Goal: Task Accomplishment & Management: Use online tool/utility

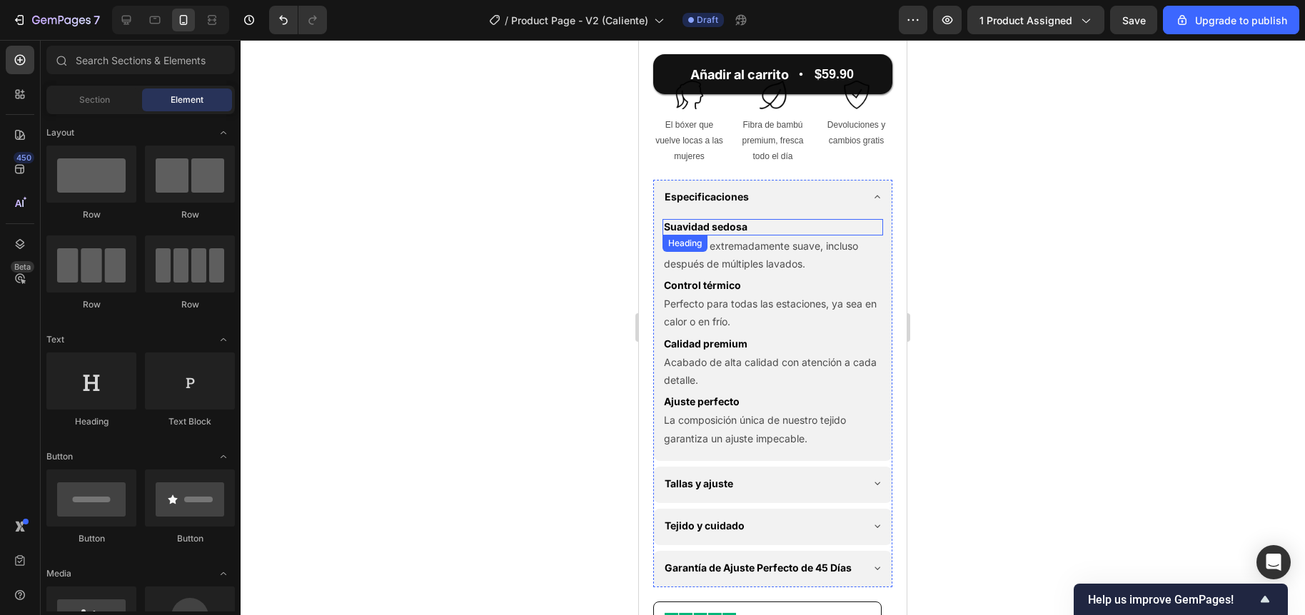
click at [718, 235] on h2 "Suavidad sedosa" at bounding box center [772, 227] width 221 height 16
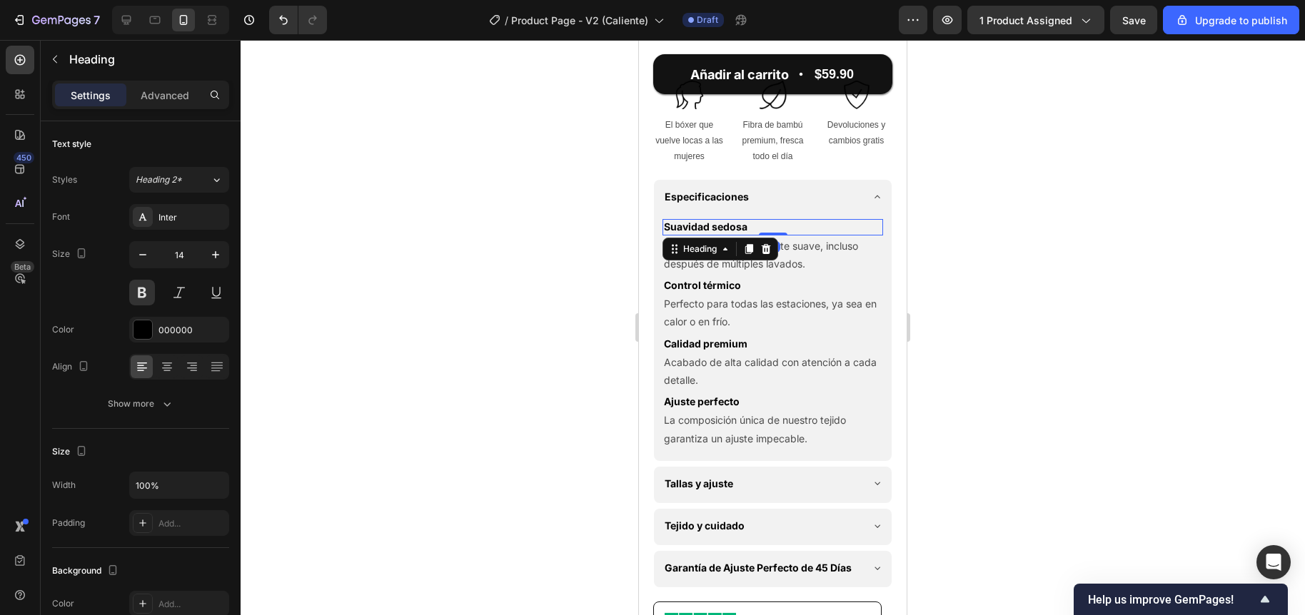
click at [718, 235] on h2 "Suavidad sedosa" at bounding box center [772, 227] width 221 height 16
click at [718, 233] on p "Suavidad sedosa" at bounding box center [773, 227] width 218 height 13
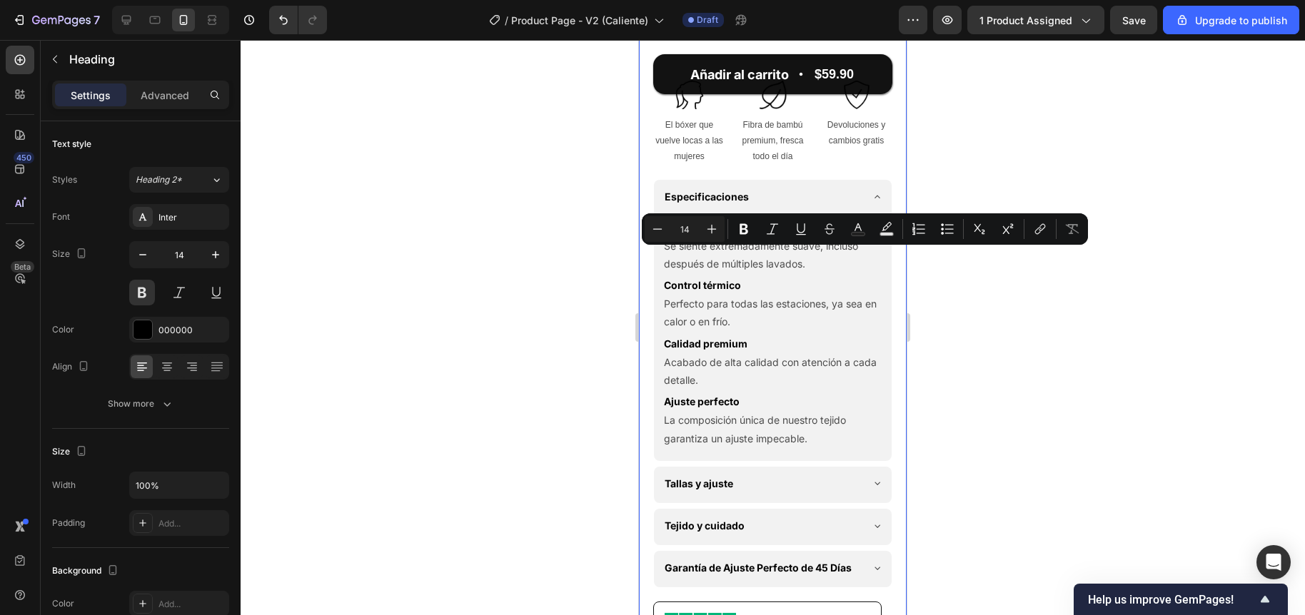
click at [594, 264] on div at bounding box center [773, 327] width 1064 height 575
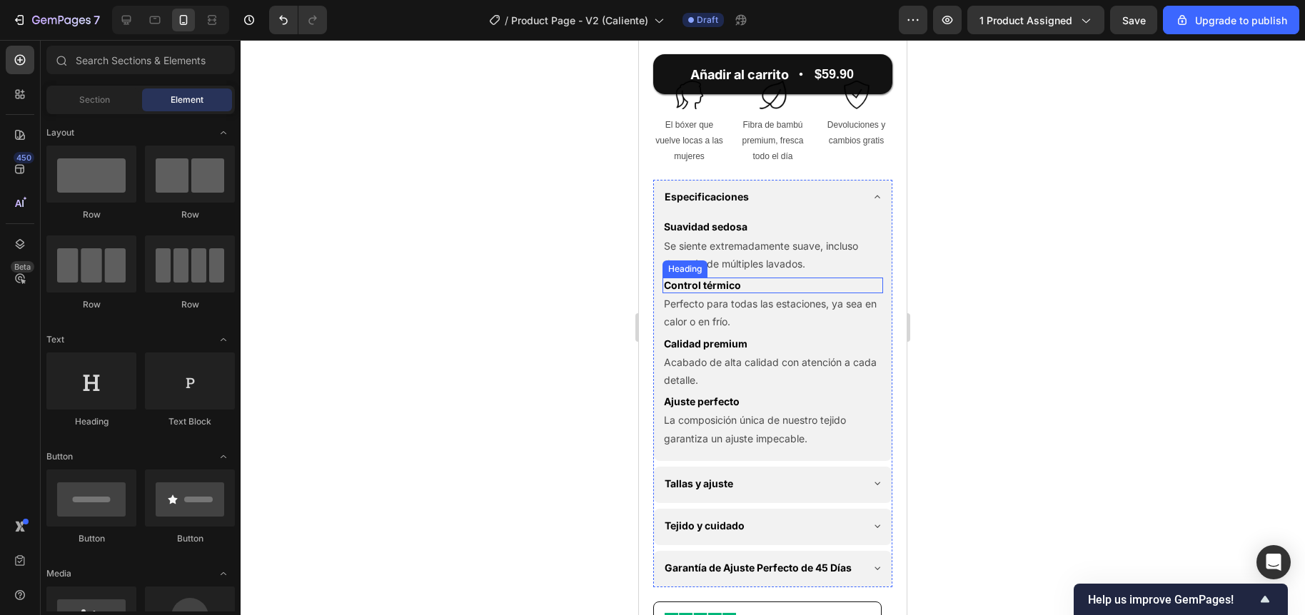
click at [699, 293] on h2 "Control térmico" at bounding box center [772, 286] width 221 height 16
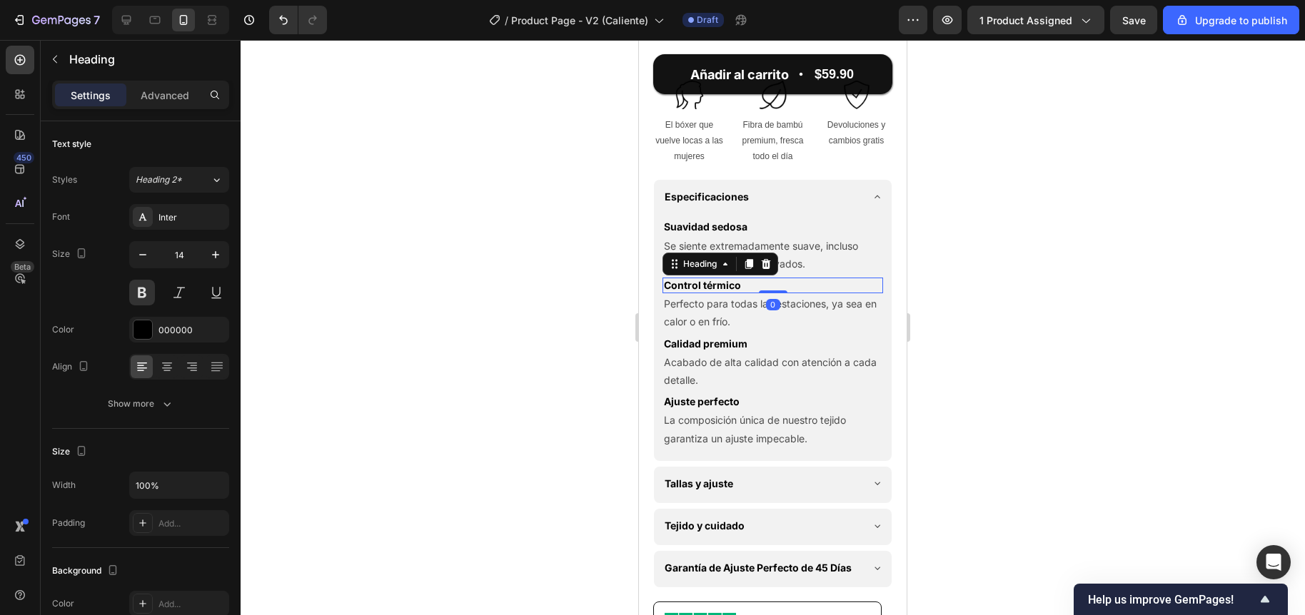
click at [699, 293] on h2 "Control térmico" at bounding box center [772, 286] width 221 height 16
click at [699, 292] on p "Control térmico" at bounding box center [773, 285] width 218 height 13
click at [580, 304] on div at bounding box center [773, 327] width 1064 height 575
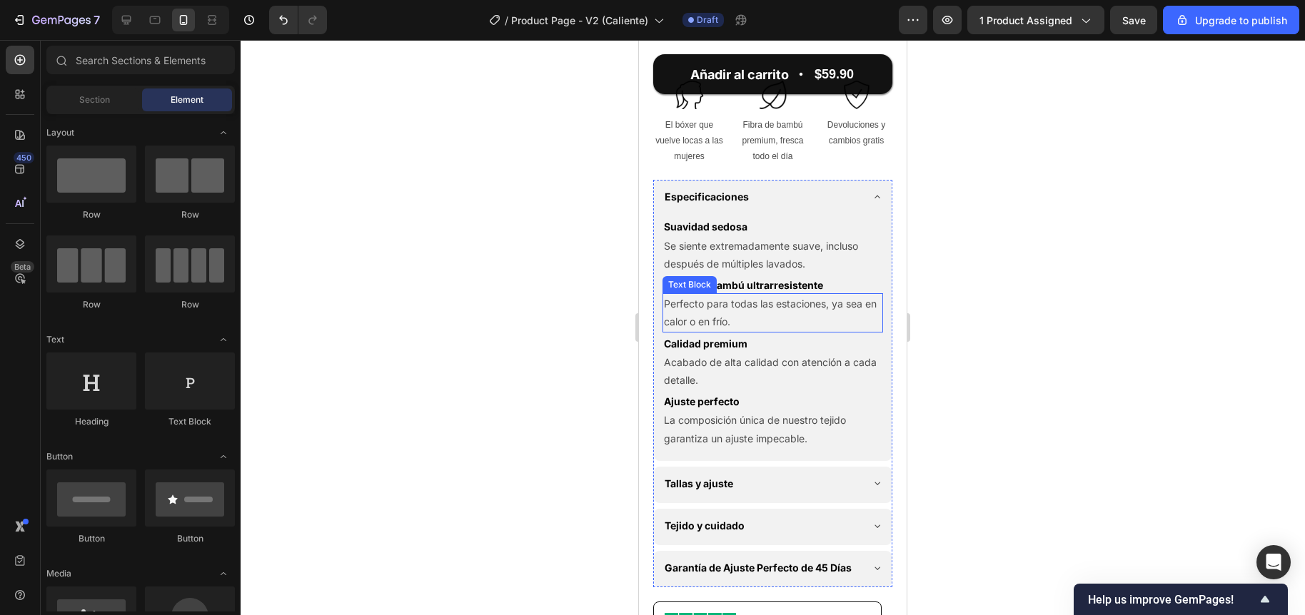
click at [715, 330] on p "Perfecto para todas las estaciones, ya sea en calor o en frío." at bounding box center [773, 313] width 218 height 36
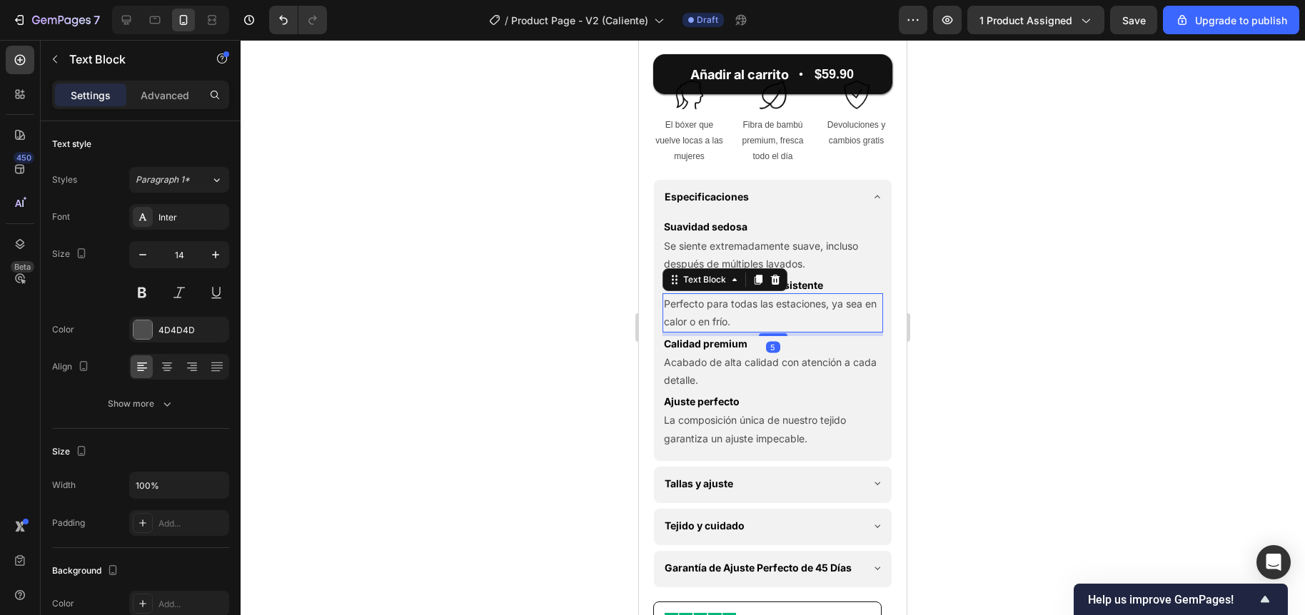
click at [715, 330] on p "Perfecto para todas las estaciones, ya sea en calor o en frío." at bounding box center [773, 313] width 218 height 36
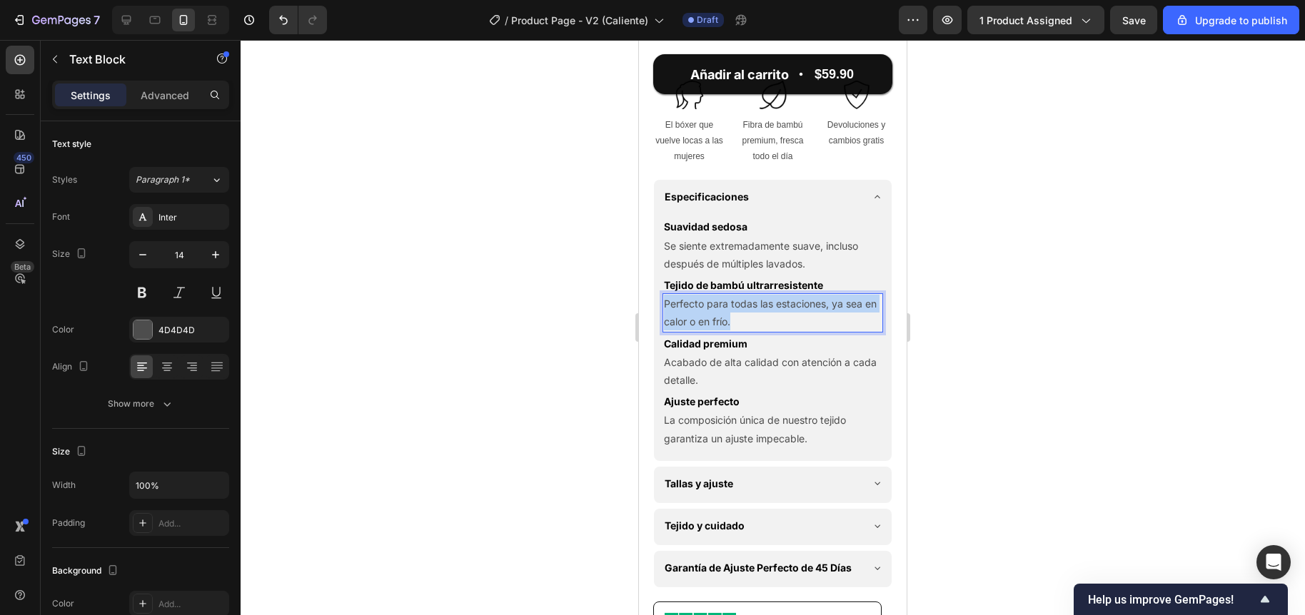
click at [715, 330] on p "Perfecto para todas las estaciones, ya sea en calor o en frío." at bounding box center [773, 313] width 218 height 36
click at [557, 296] on div at bounding box center [773, 327] width 1064 height 575
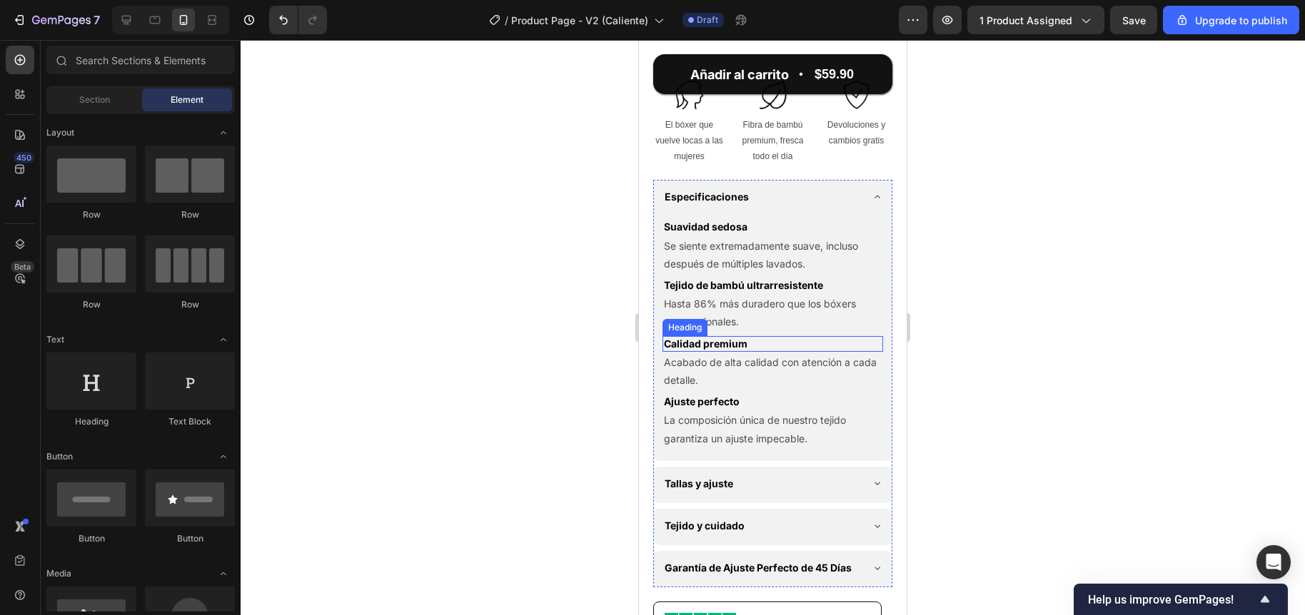
click at [702, 352] on h2 "Calidad premium" at bounding box center [772, 344] width 221 height 16
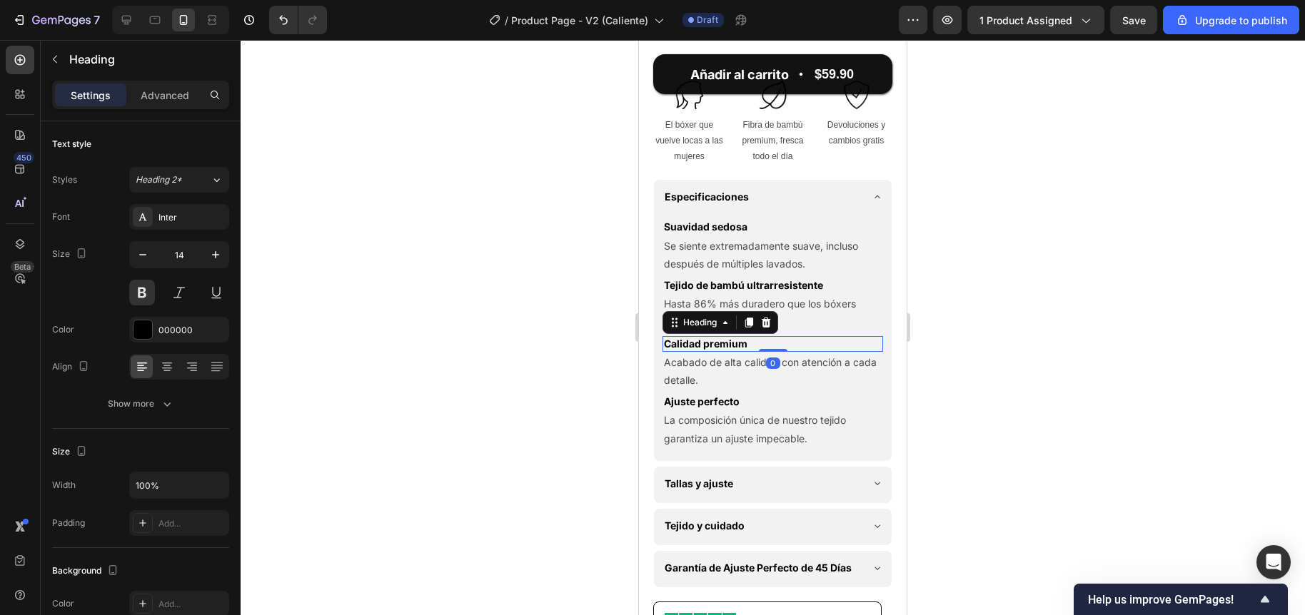
click at [702, 352] on h2 "Calidad premium" at bounding box center [772, 344] width 221 height 16
click at [739, 350] on p "Transpirable y fresco todo el día" at bounding box center [773, 344] width 218 height 13
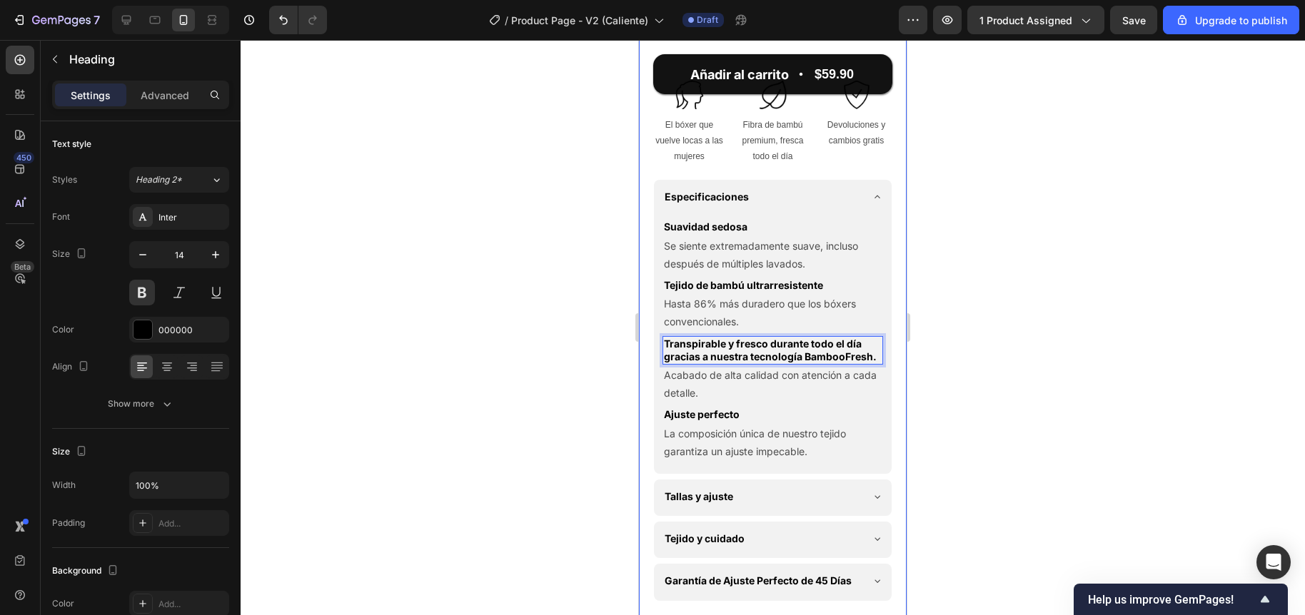
click at [560, 336] on div at bounding box center [773, 327] width 1064 height 575
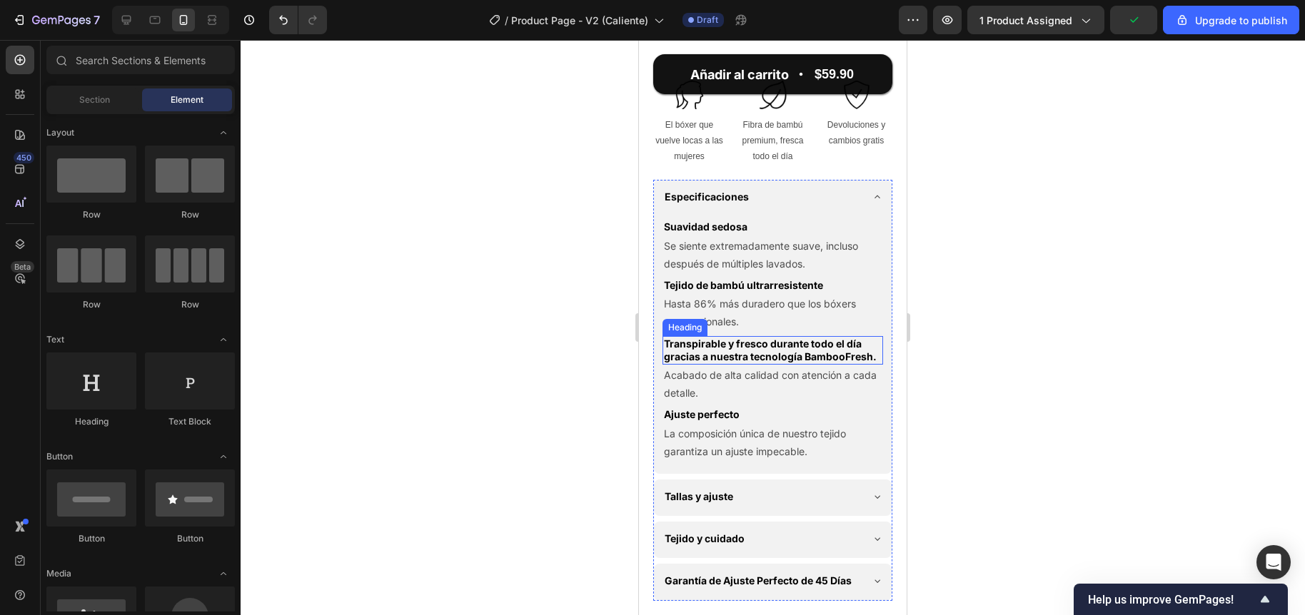
click at [732, 363] on p "Transpirable y fresco durante todo el día gracias a nuestra tecnología BambooFr…" at bounding box center [773, 351] width 218 height 26
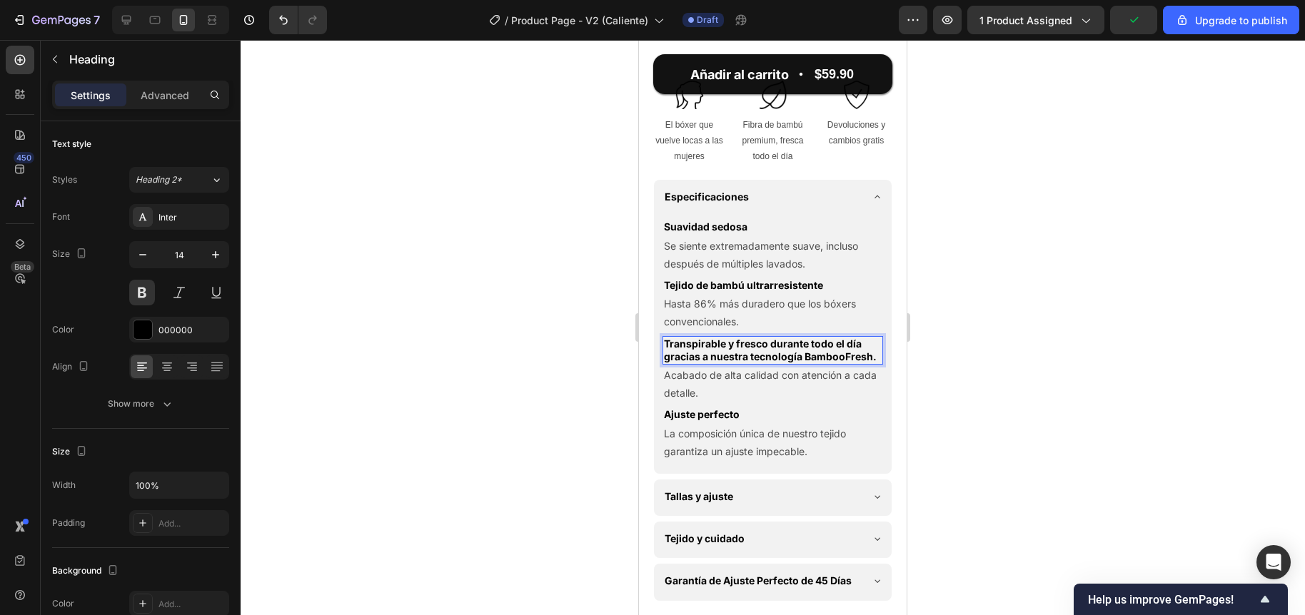
click at [749, 363] on p "Transpirable y fresco durante todo el día gracias a nuestra tecnología BambooFr…" at bounding box center [773, 351] width 218 height 26
click at [562, 413] on div at bounding box center [773, 327] width 1064 height 575
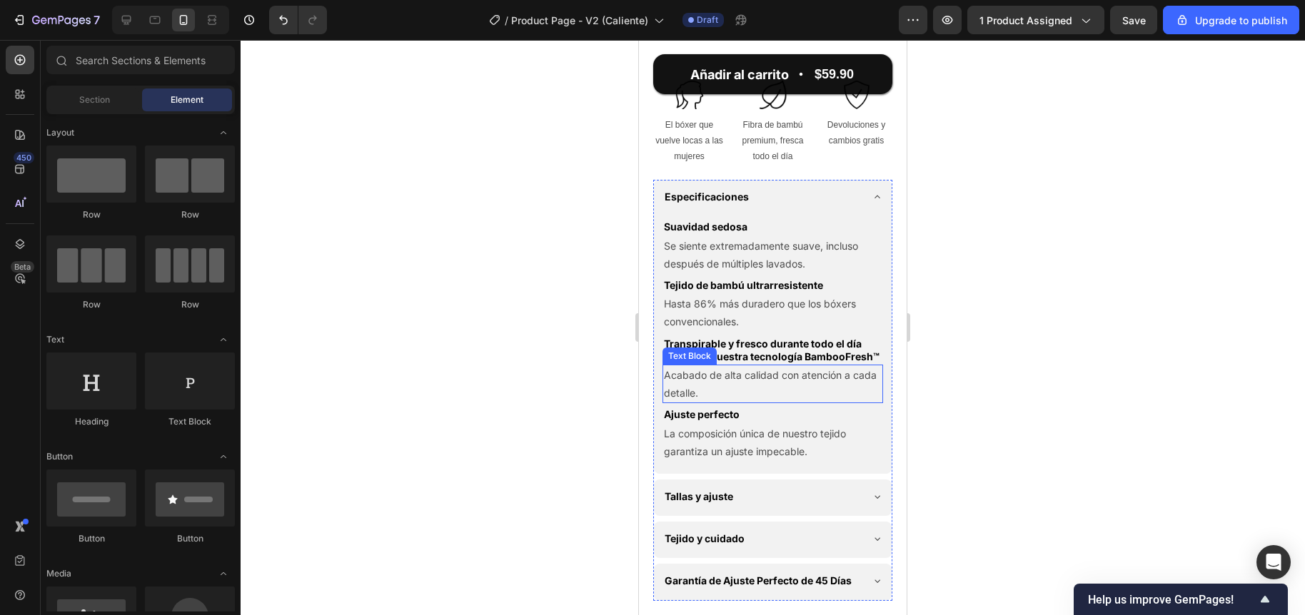
click at [714, 402] on p "Acabado de alta calidad con atención a cada detalle." at bounding box center [773, 384] width 218 height 36
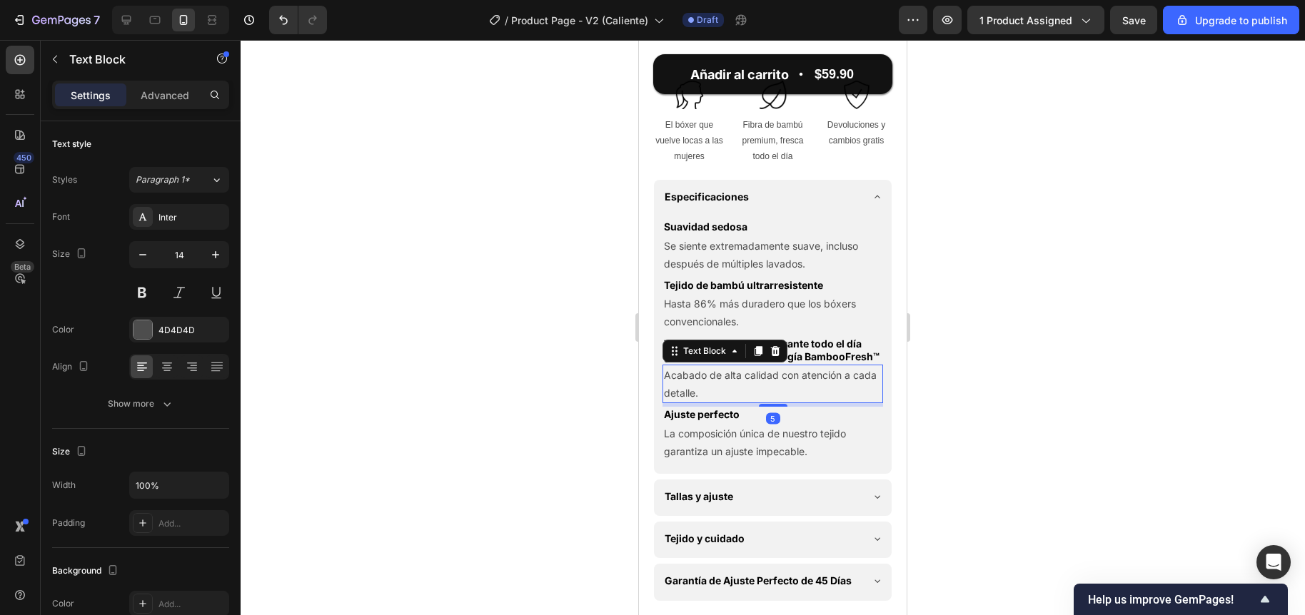
click at [714, 402] on p "Acabado de alta calidad con atención a cada detalle." at bounding box center [773, 384] width 218 height 36
click at [580, 325] on div at bounding box center [773, 327] width 1064 height 575
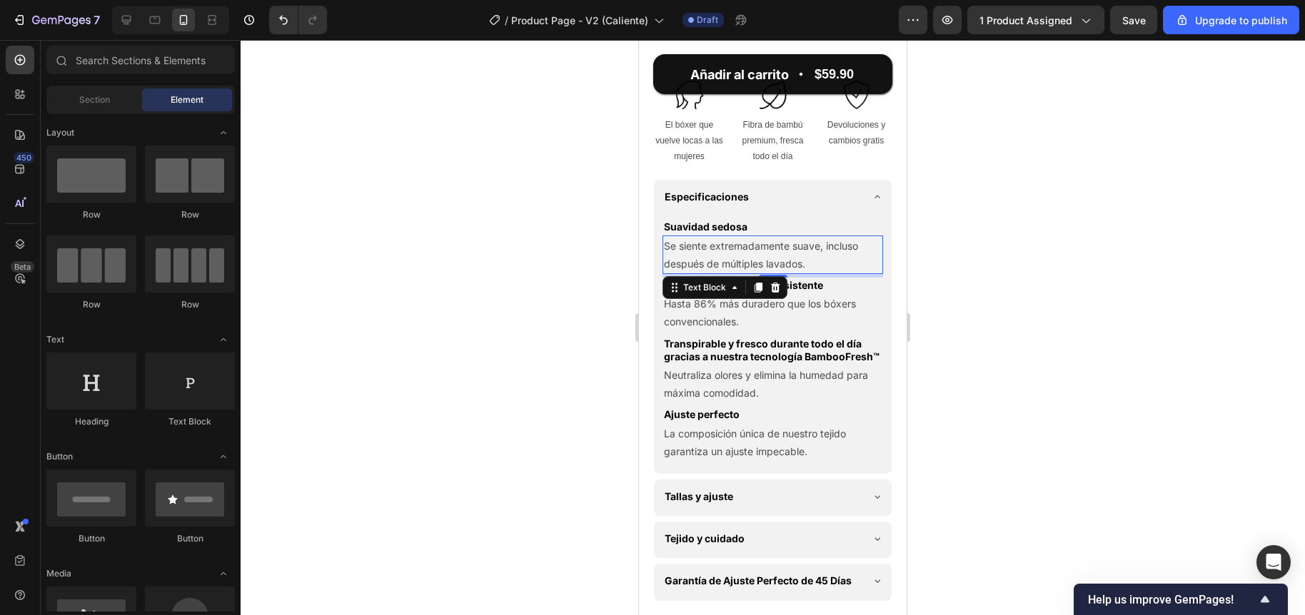
click at [717, 273] on p "Se siente extremadamente suave, incluso después de múltiples lavados." at bounding box center [773, 255] width 218 height 36
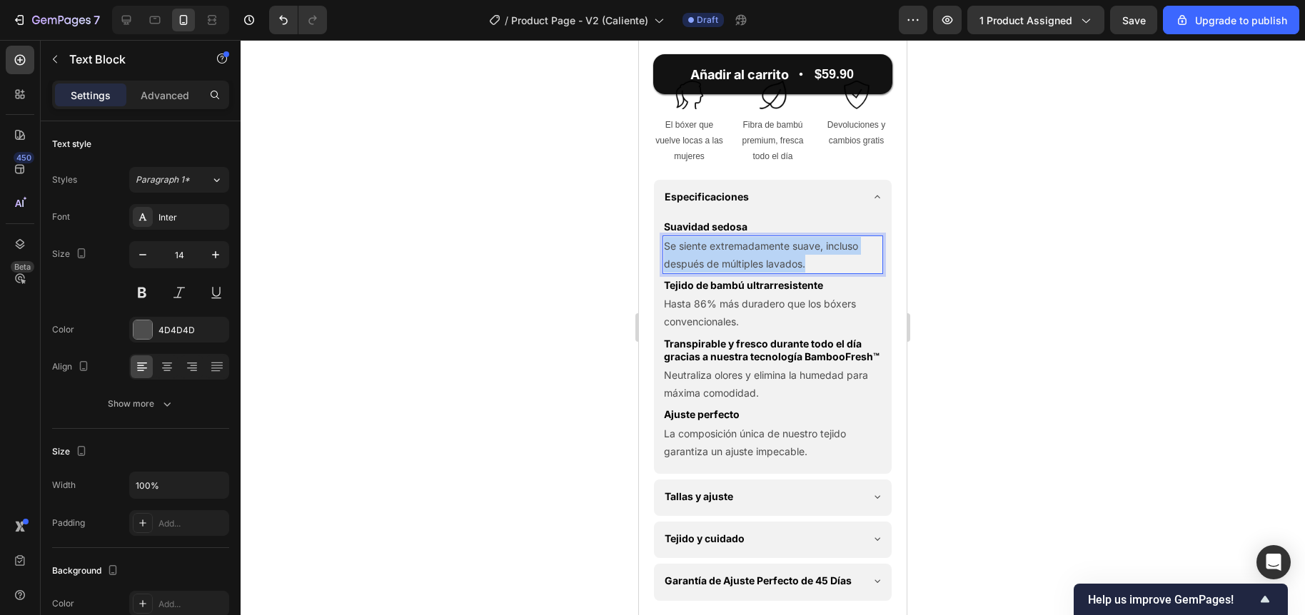
click at [717, 273] on p "Se siente extremadamente suave, incluso después de múltiples lavados." at bounding box center [773, 255] width 218 height 36
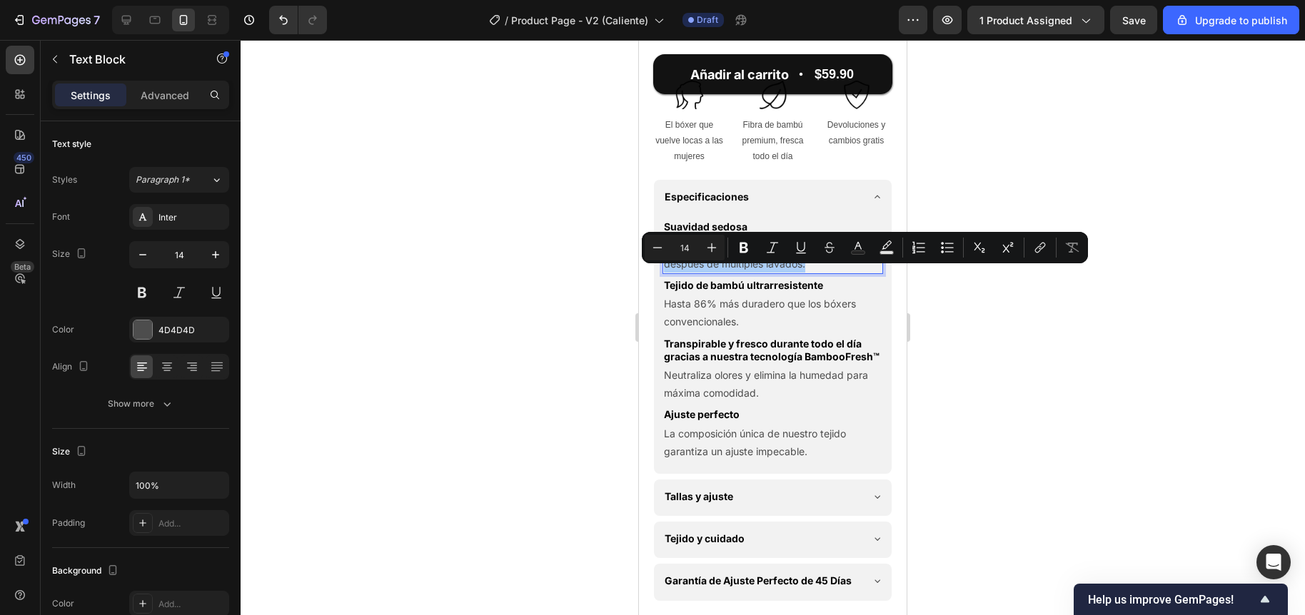
click at [565, 255] on div at bounding box center [773, 327] width 1064 height 575
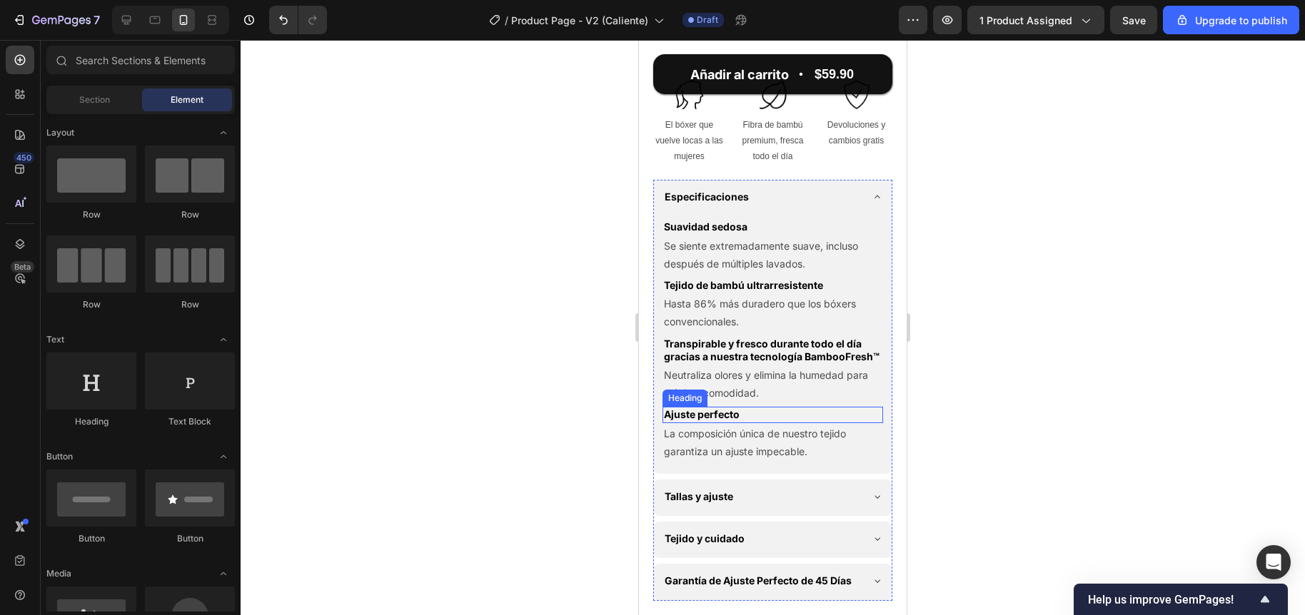
click at [722, 423] on h2 "Ajuste perfecto" at bounding box center [772, 415] width 221 height 16
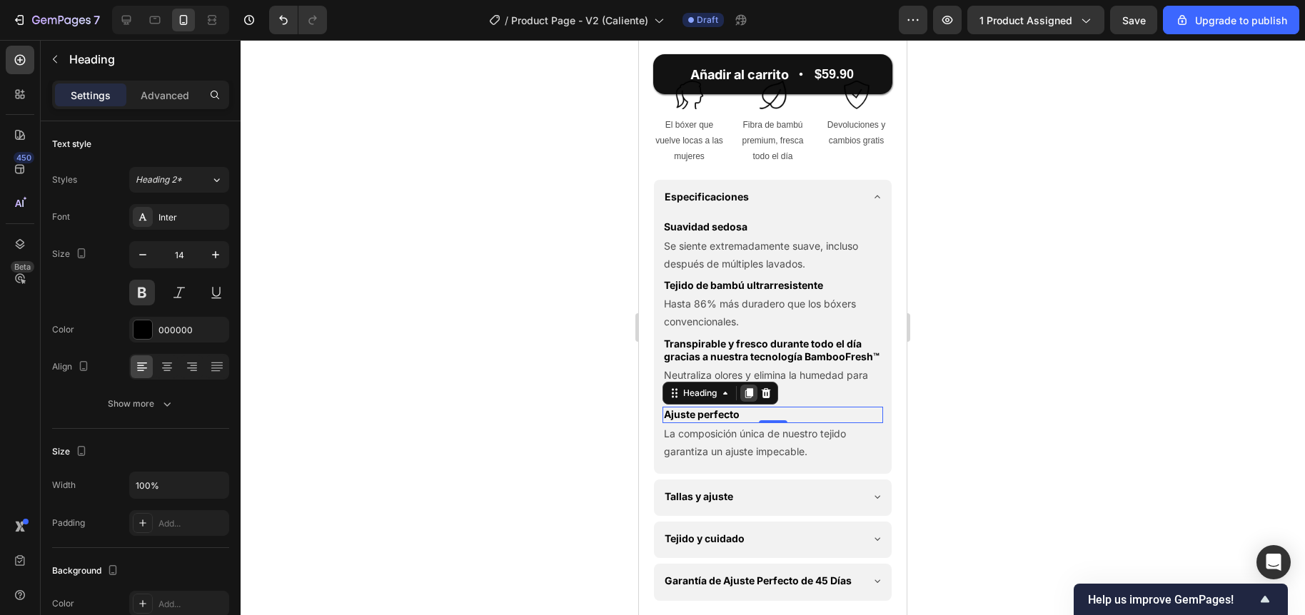
click at [748, 399] on icon at bounding box center [749, 394] width 8 height 10
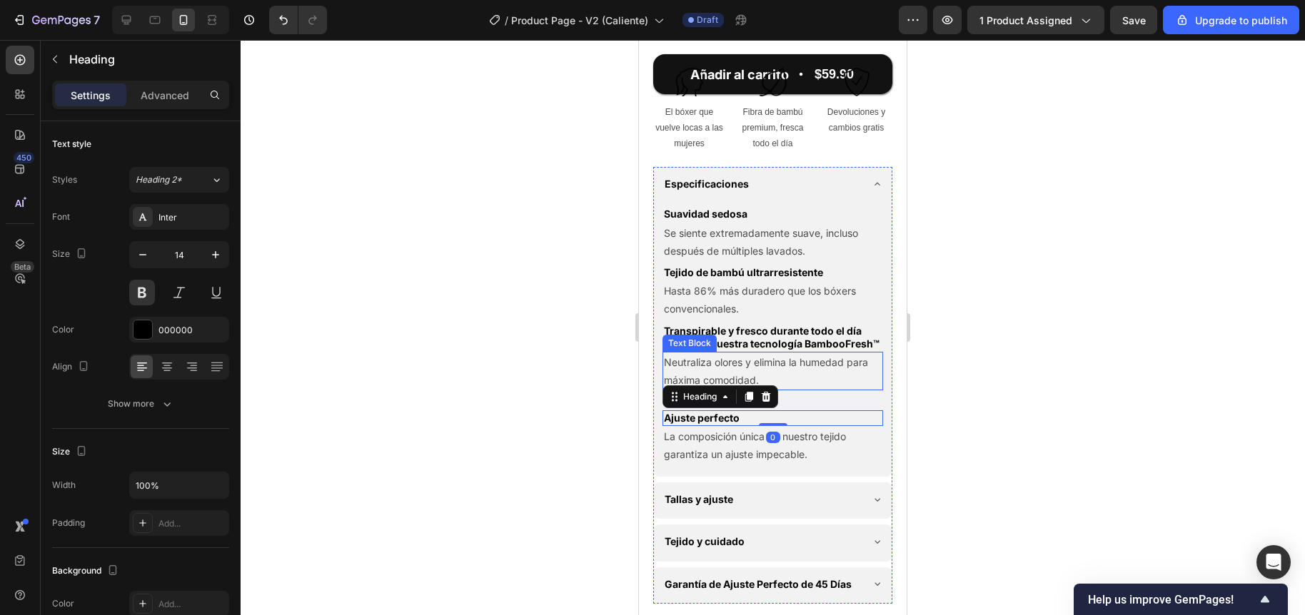
scroll to position [835, 0]
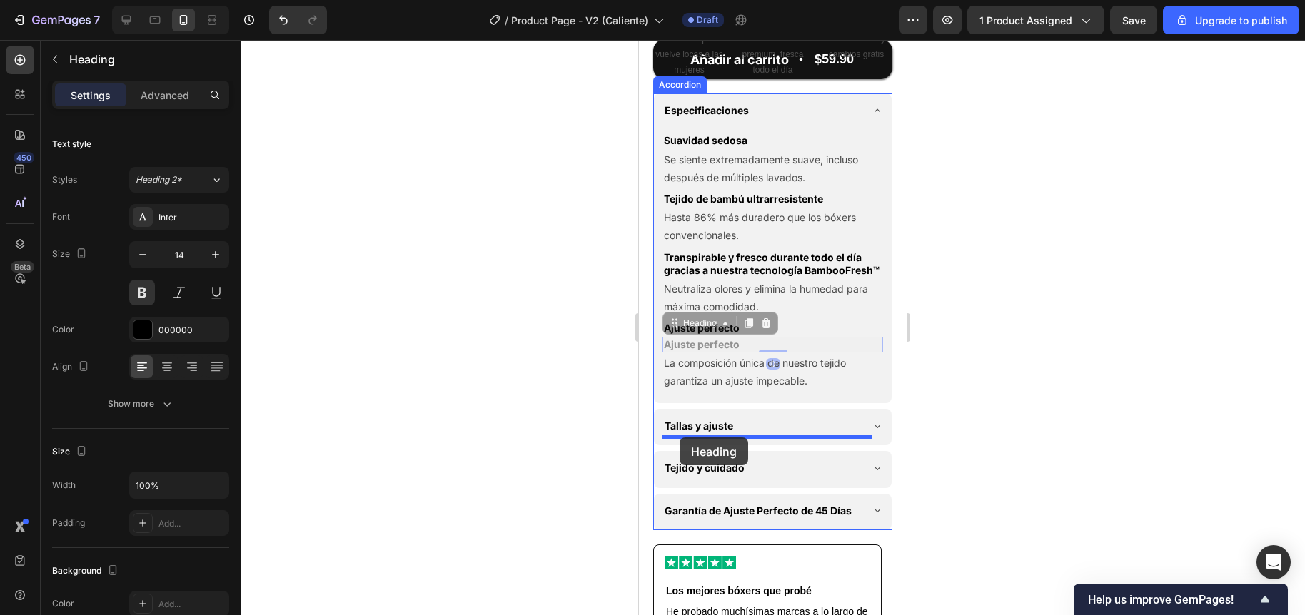
drag, startPoint x: 674, startPoint y: 365, endPoint x: 679, endPoint y: 437, distance: 73.0
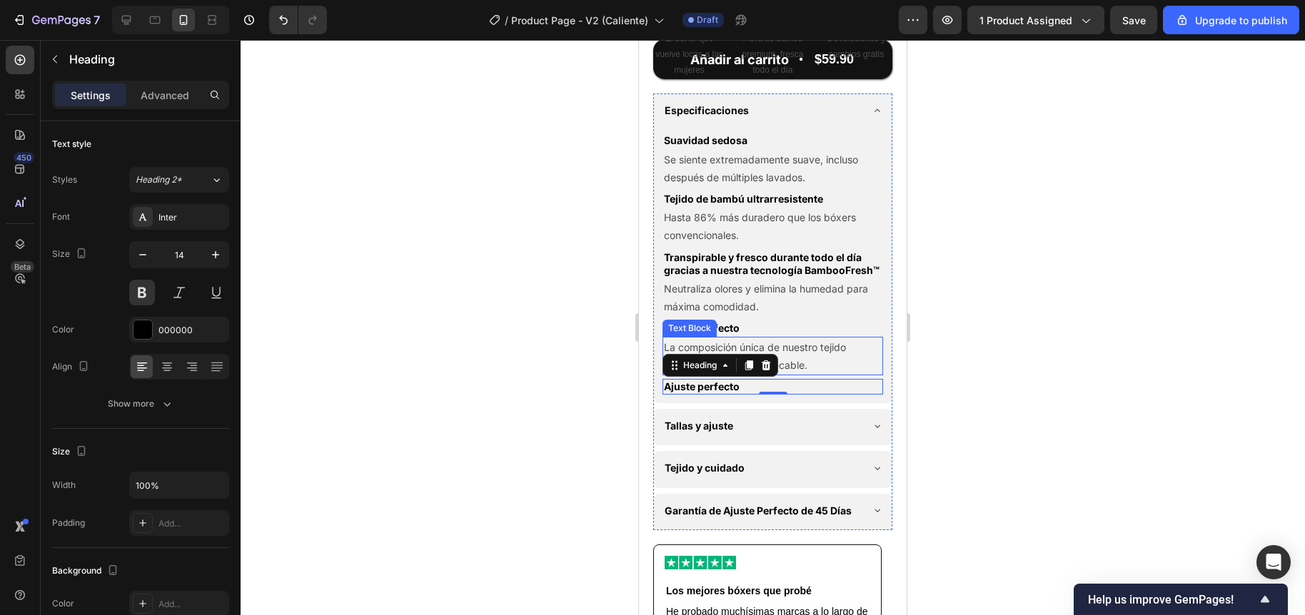
click at [753, 374] on p "La composición única de nuestro tejido garantiza un ajuste impecable." at bounding box center [773, 356] width 218 height 36
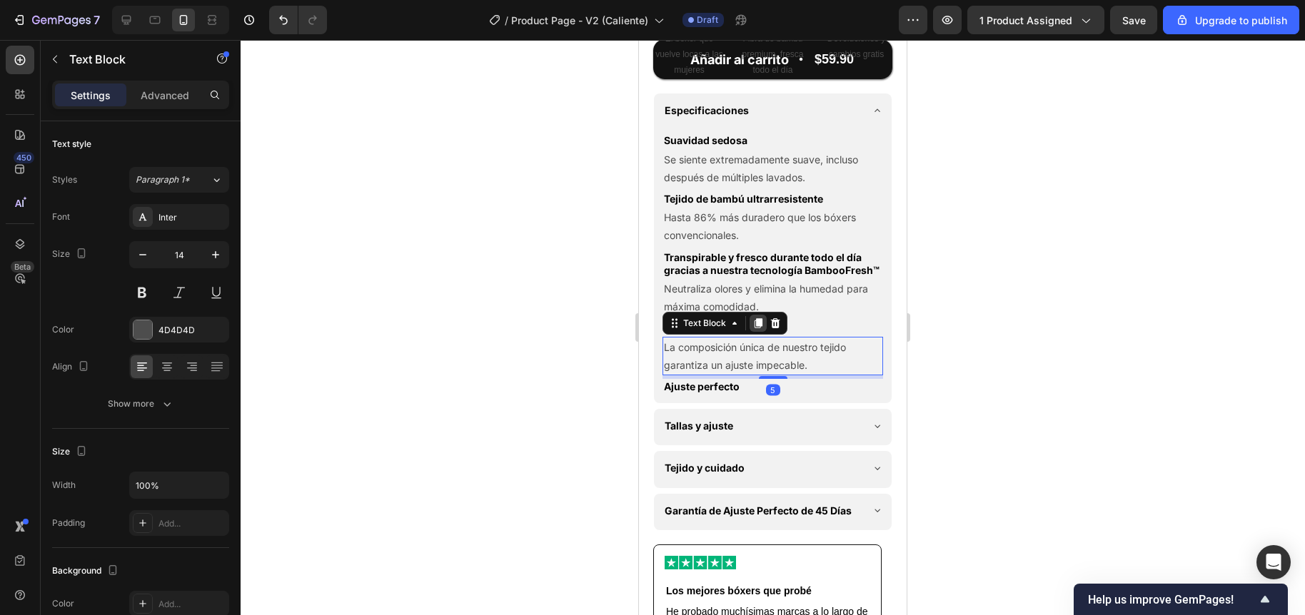
click at [761, 329] on icon at bounding box center [757, 323] width 11 height 11
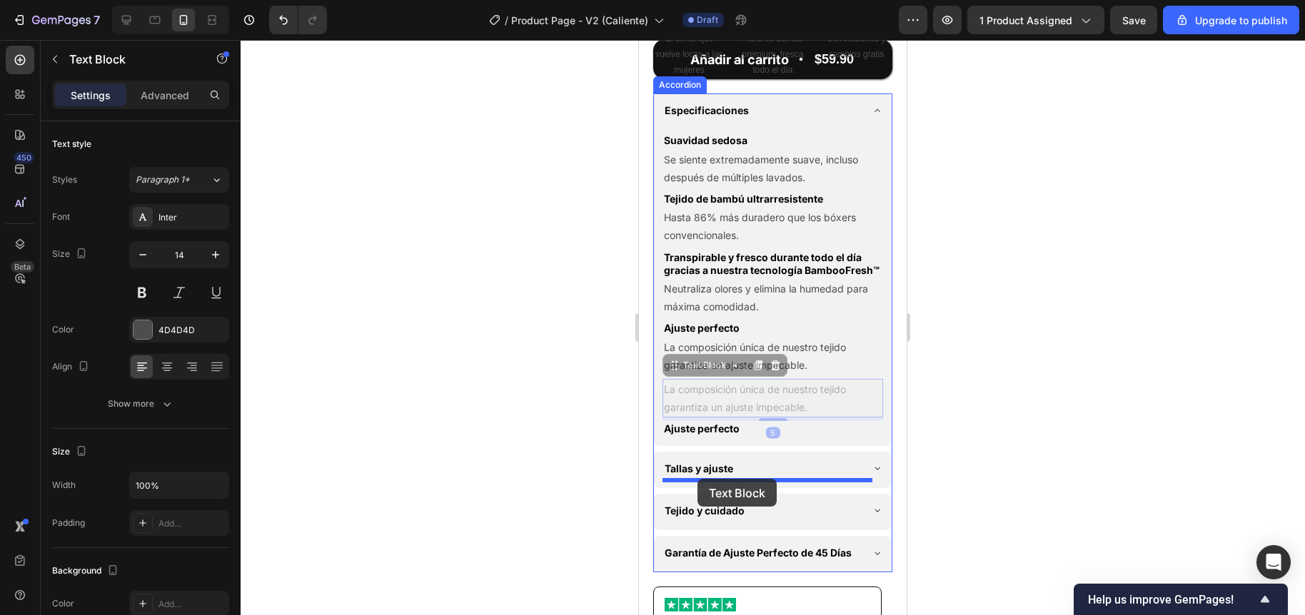
drag, startPoint x: 676, startPoint y: 409, endPoint x: 697, endPoint y: 479, distance: 73.1
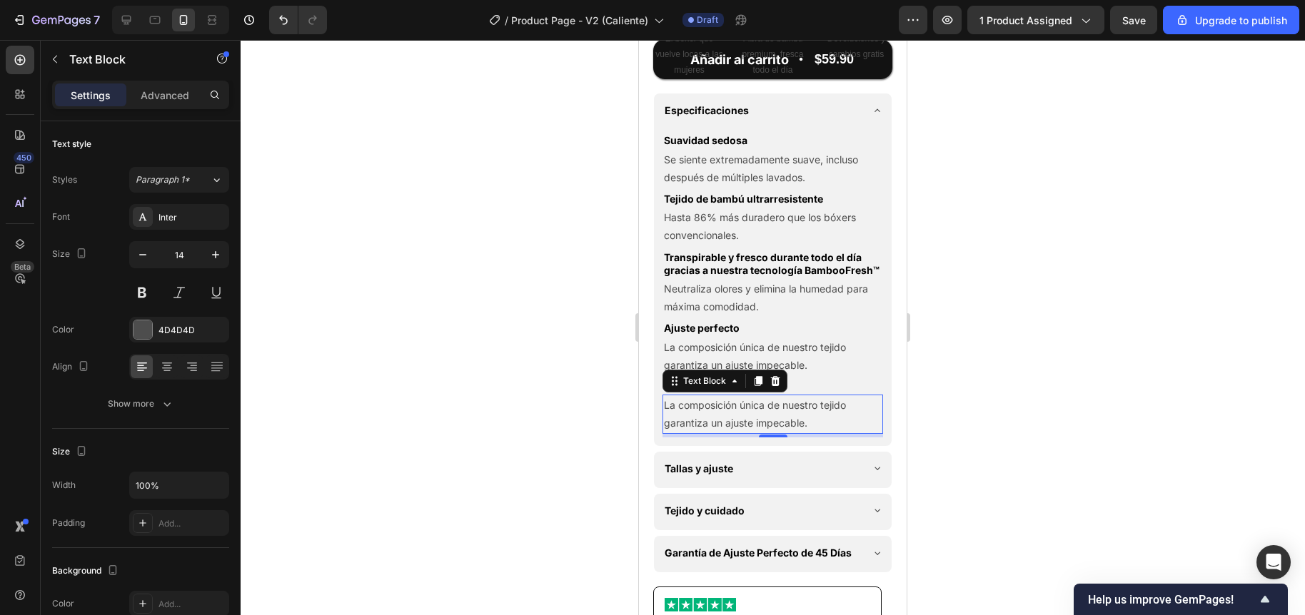
click at [562, 408] on div at bounding box center [773, 327] width 1064 height 575
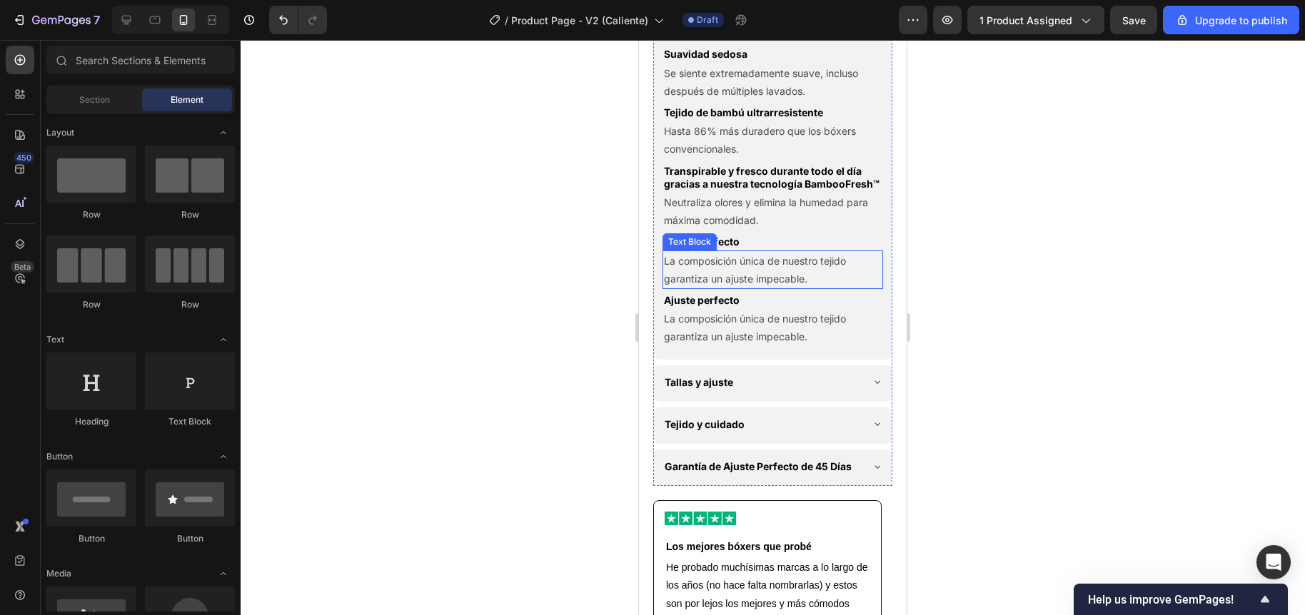
scroll to position [932, 0]
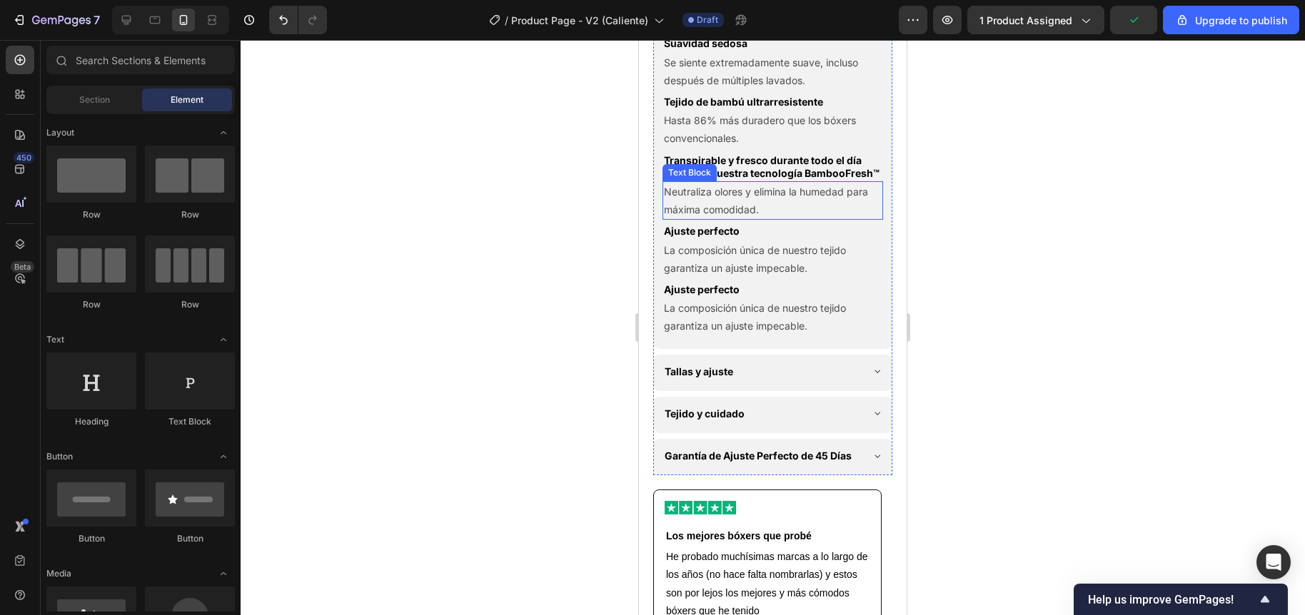
click at [719, 218] on p "Neutraliza olores y elimina la humedad para máxima comodidad." at bounding box center [773, 201] width 218 height 36
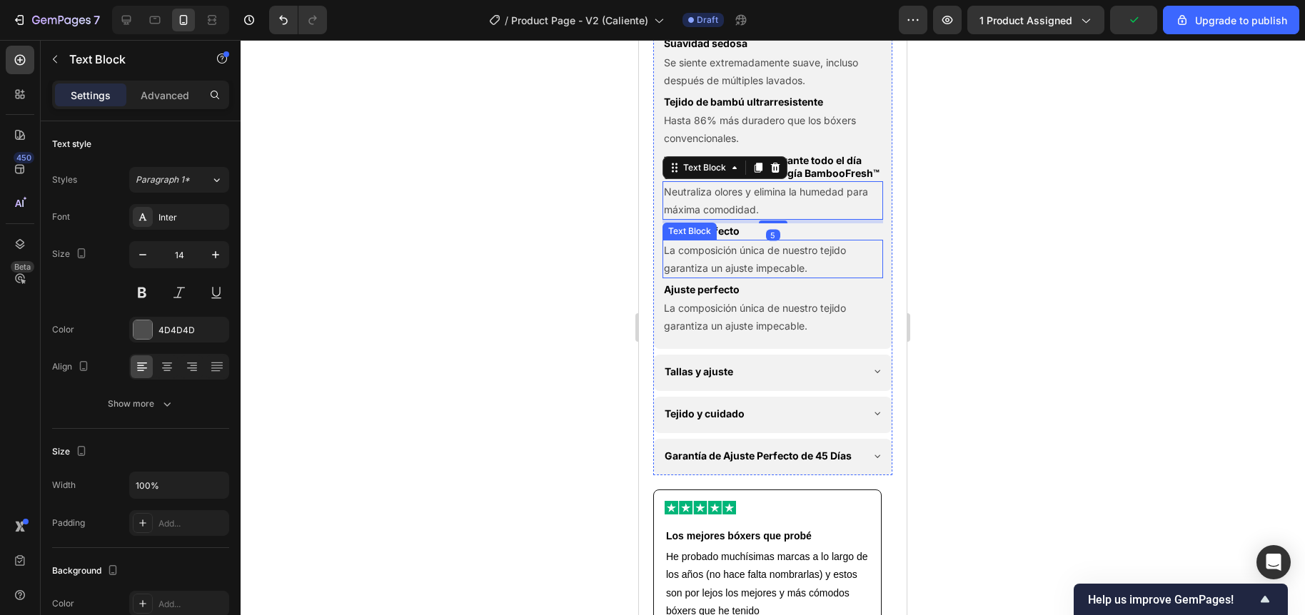
click at [714, 277] on p "La composición única de nuestro tejido garantiza un ajuste impecable." at bounding box center [773, 259] width 218 height 36
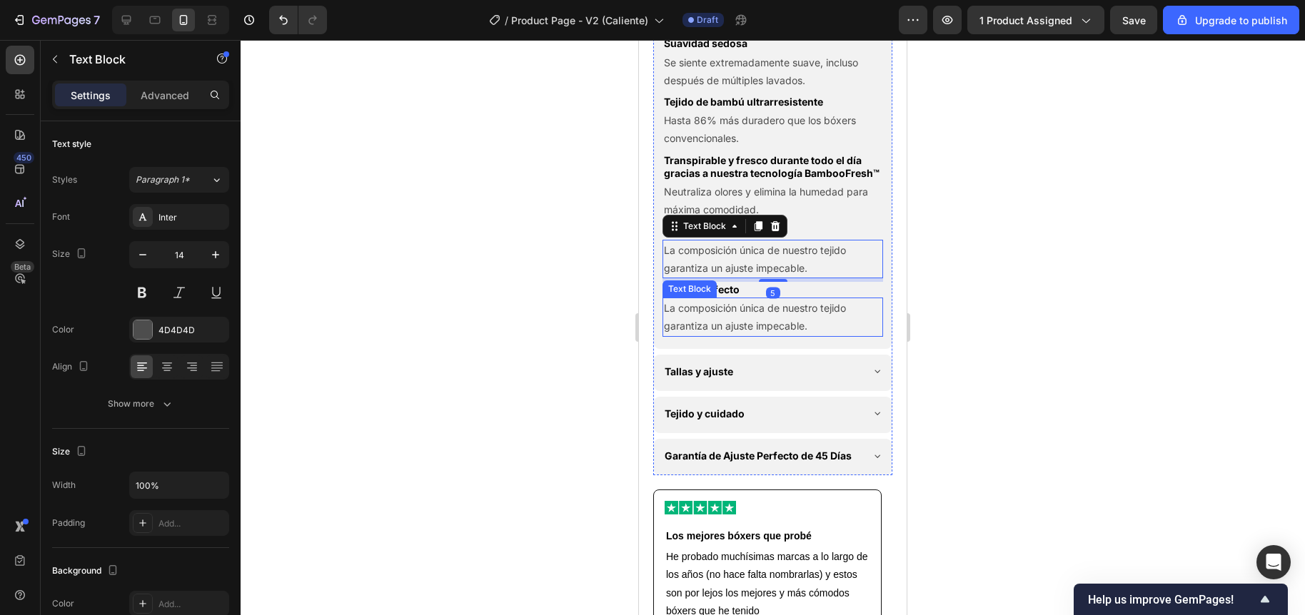
click at [714, 335] on p "La composición única de nuestro tejido garantiza un ajuste impecable." at bounding box center [773, 317] width 218 height 36
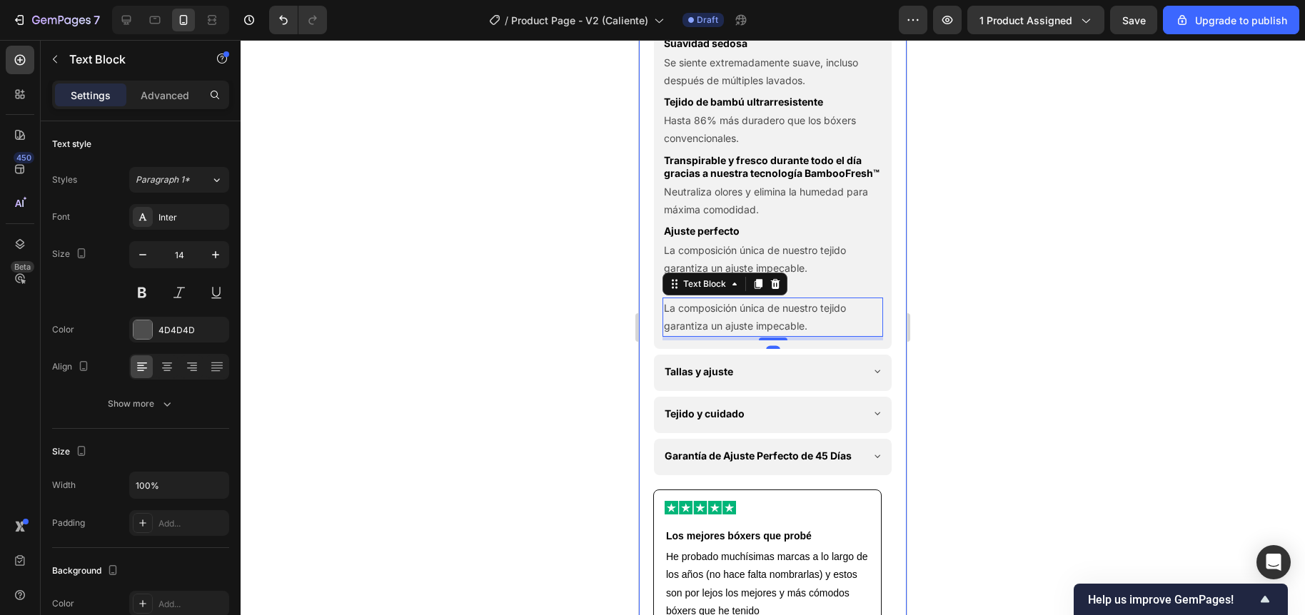
click at [610, 361] on div at bounding box center [773, 327] width 1064 height 575
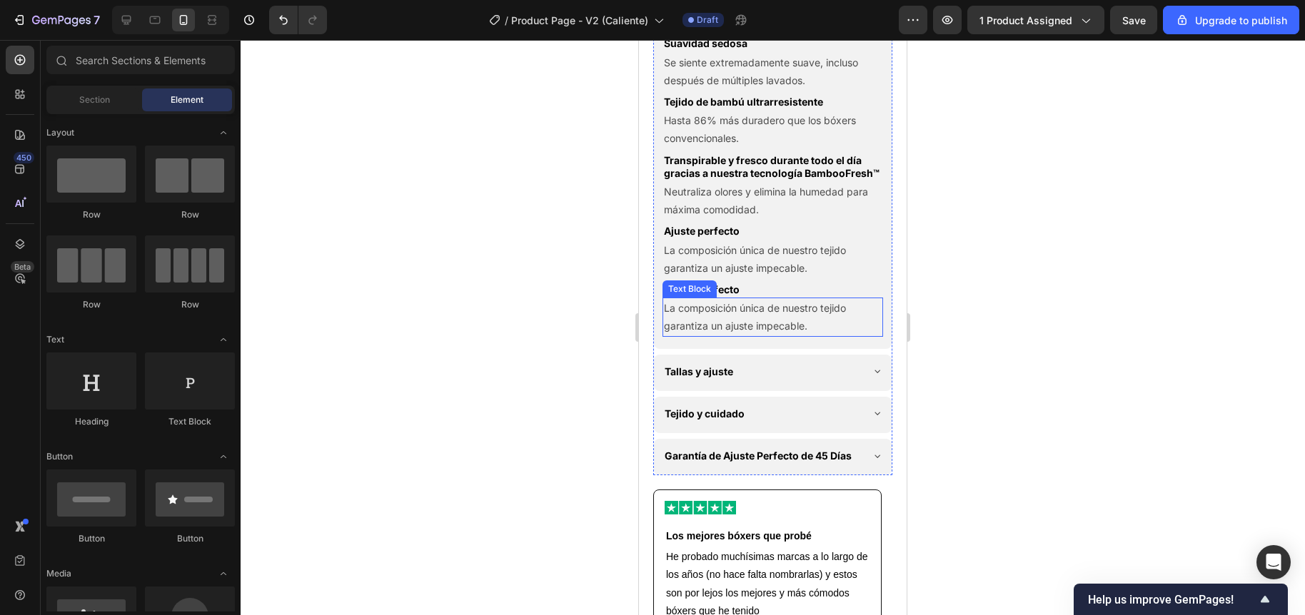
click at [694, 295] on div "Text Block" at bounding box center [689, 289] width 49 height 13
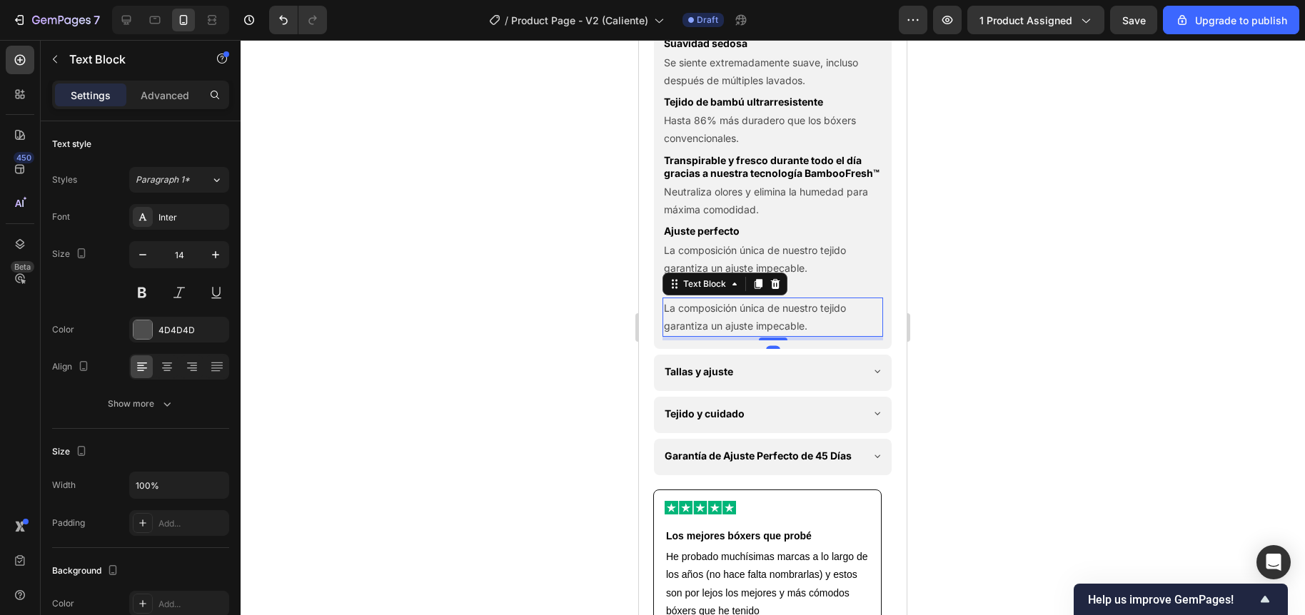
click at [575, 337] on div at bounding box center [773, 327] width 1064 height 575
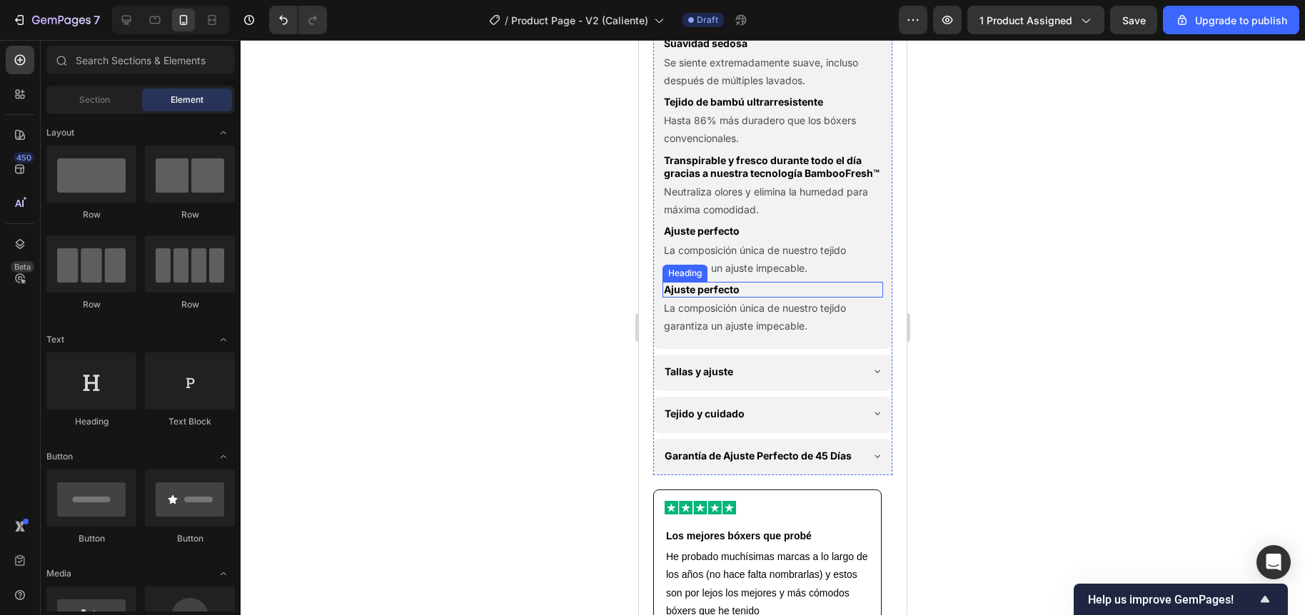
click at [694, 298] on h2 "Ajuste perfecto" at bounding box center [772, 290] width 221 height 16
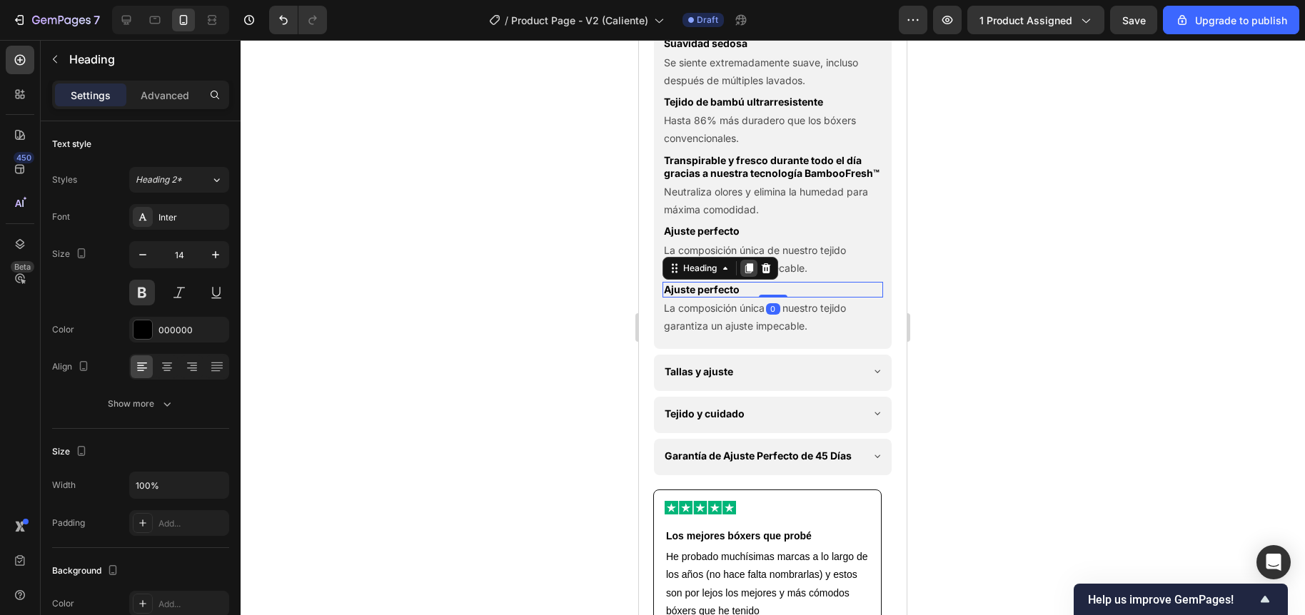
click at [742, 277] on div at bounding box center [748, 268] width 17 height 17
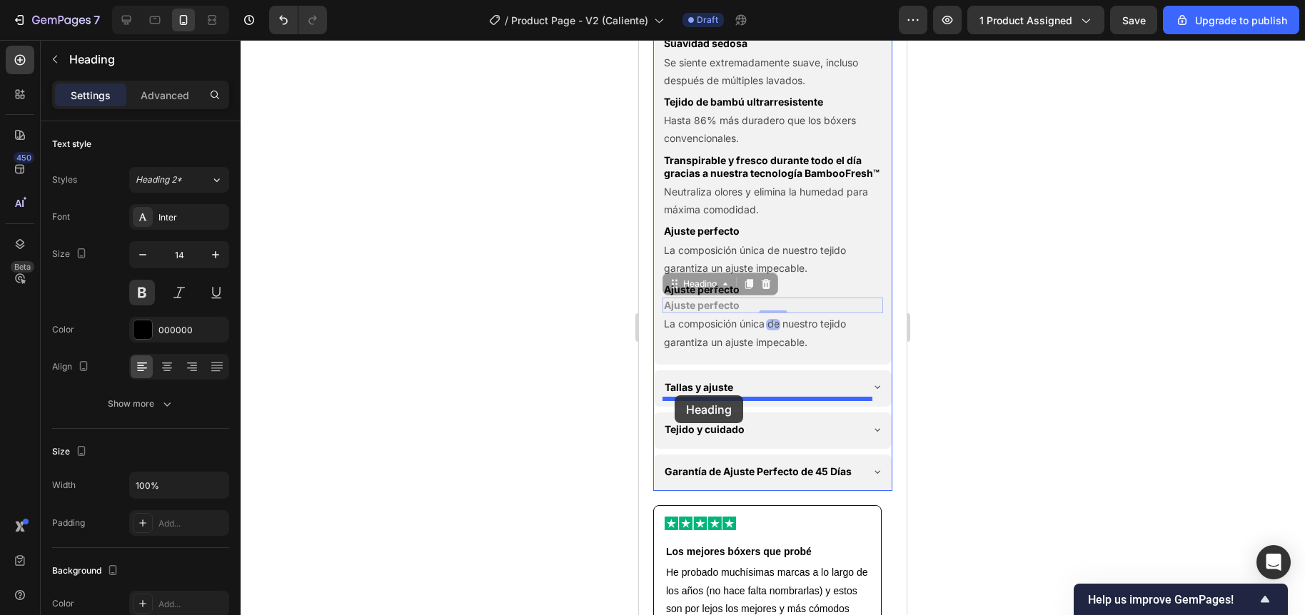
drag, startPoint x: 674, startPoint y: 330, endPoint x: 674, endPoint y: 395, distance: 65.7
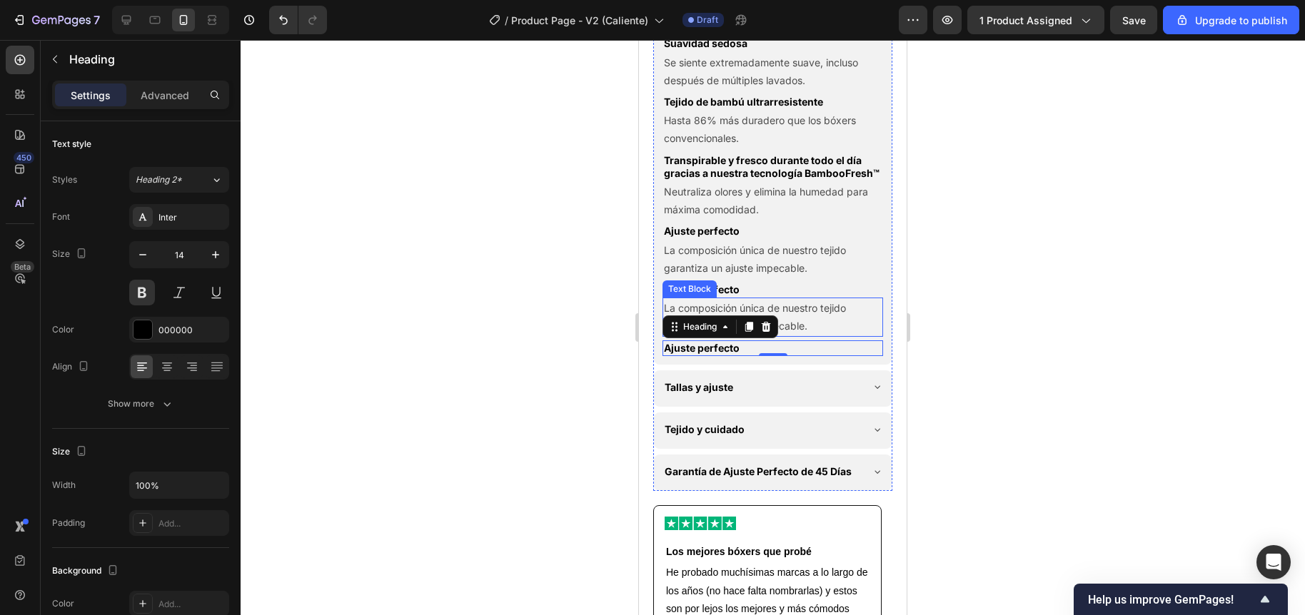
click at [811, 335] on p "La composición única de nuestro tejido garantiza un ajuste impecable." at bounding box center [773, 317] width 218 height 36
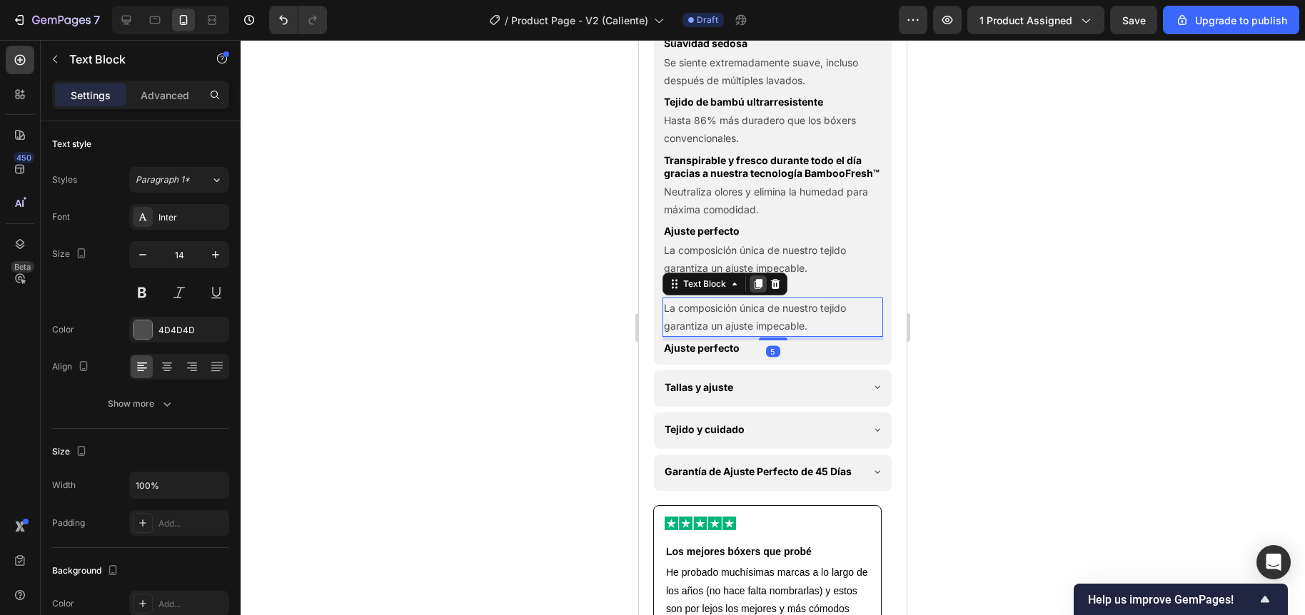
click at [754, 290] on icon at bounding box center [757, 283] width 11 height 11
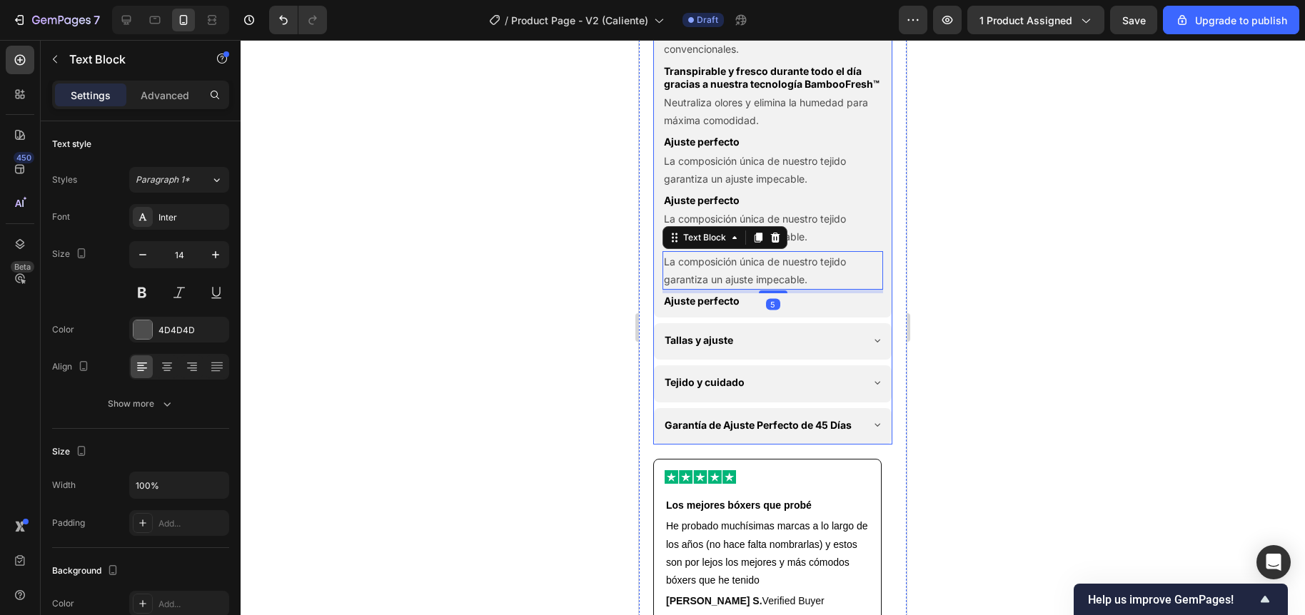
scroll to position [1039, 0]
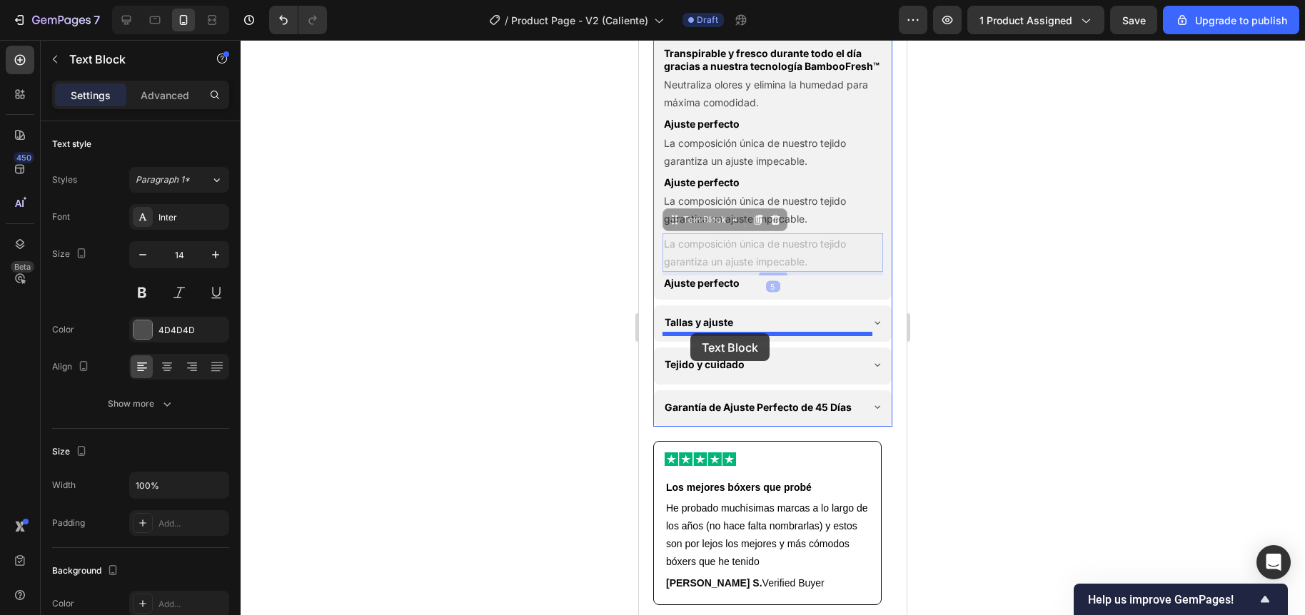
drag, startPoint x: 677, startPoint y: 264, endPoint x: 690, endPoint y: 333, distance: 70.4
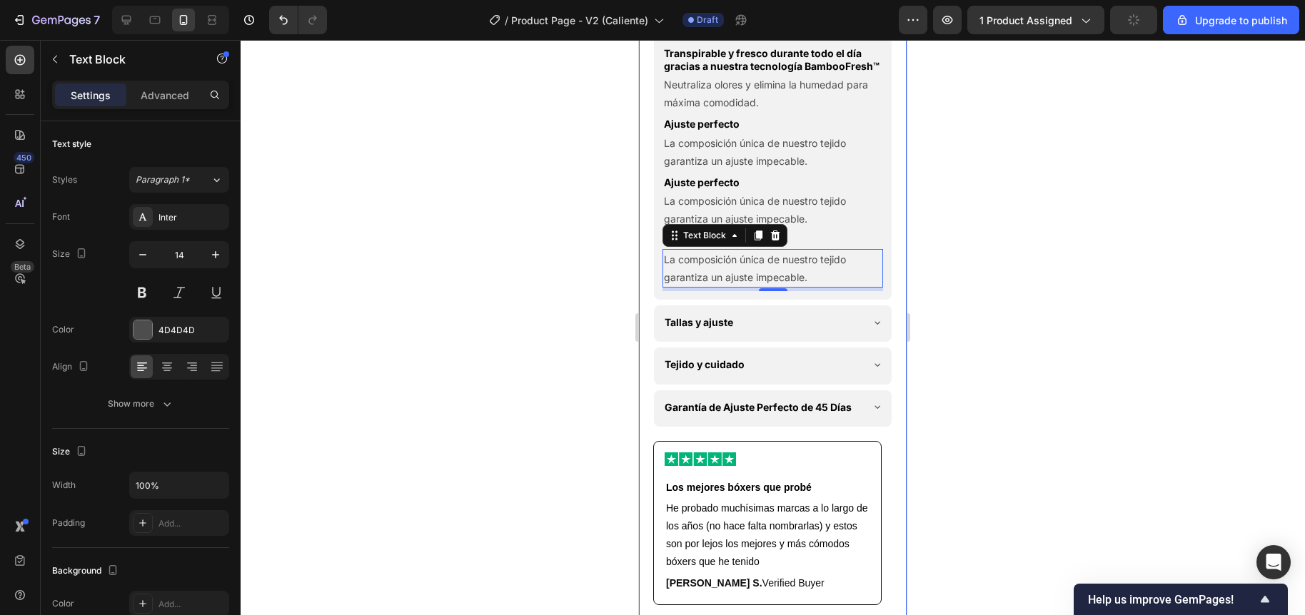
click at [517, 346] on div at bounding box center [773, 327] width 1064 height 575
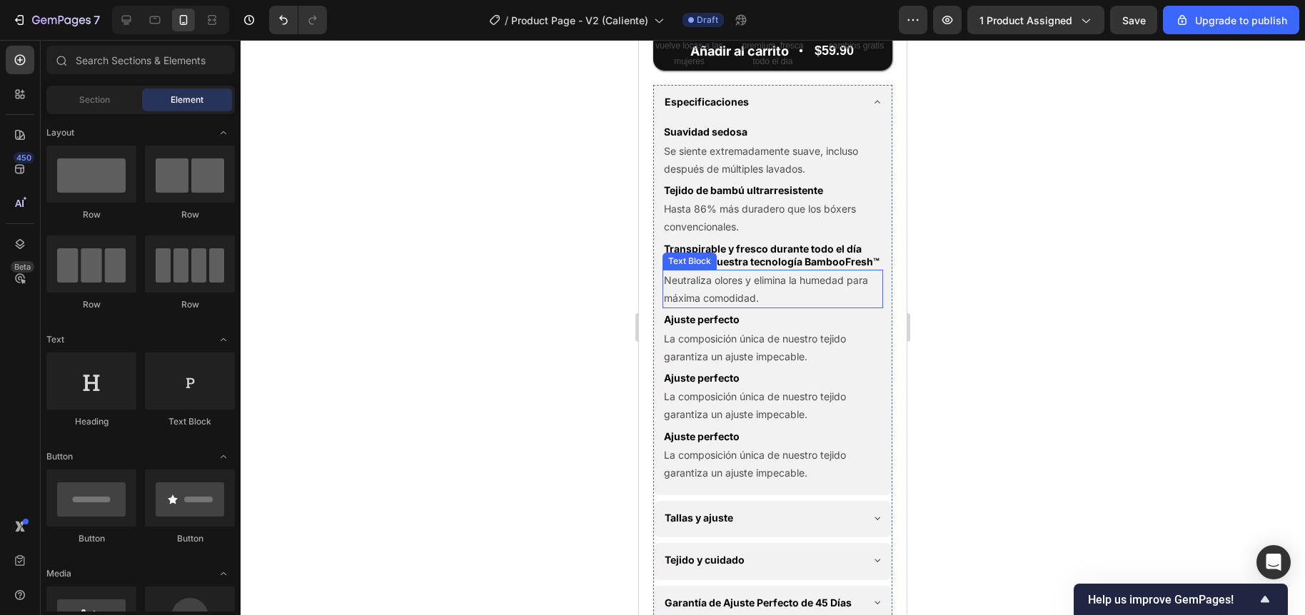
scroll to position [815, 0]
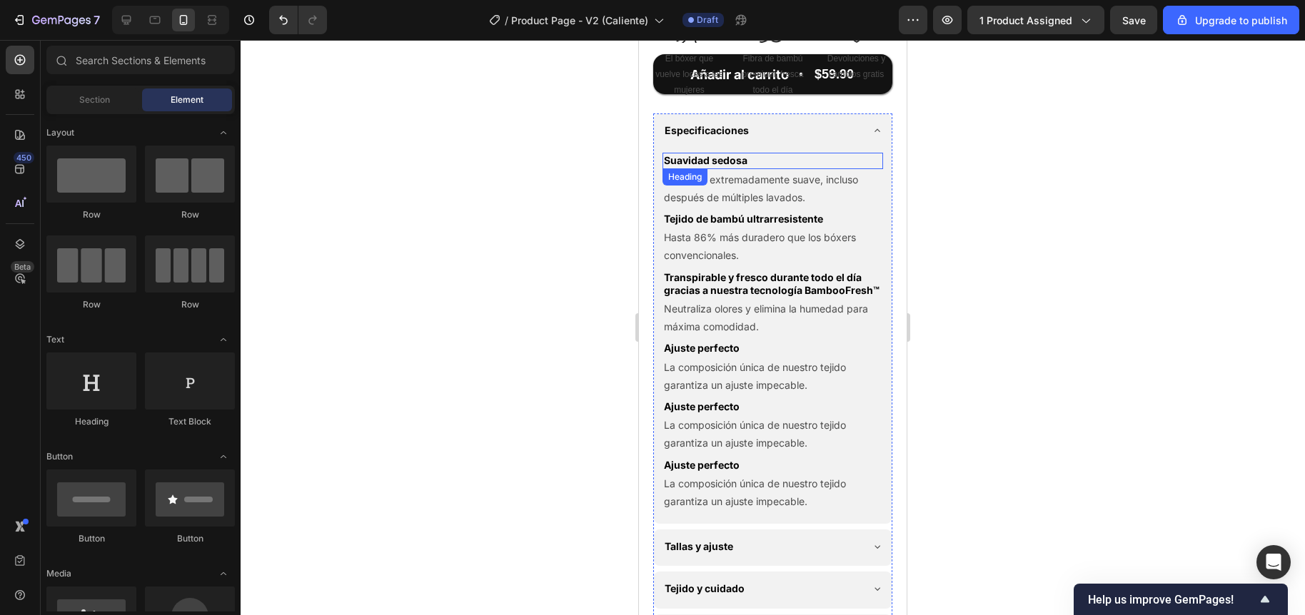
click at [705, 167] on p "Suavidad sedosa" at bounding box center [773, 160] width 218 height 13
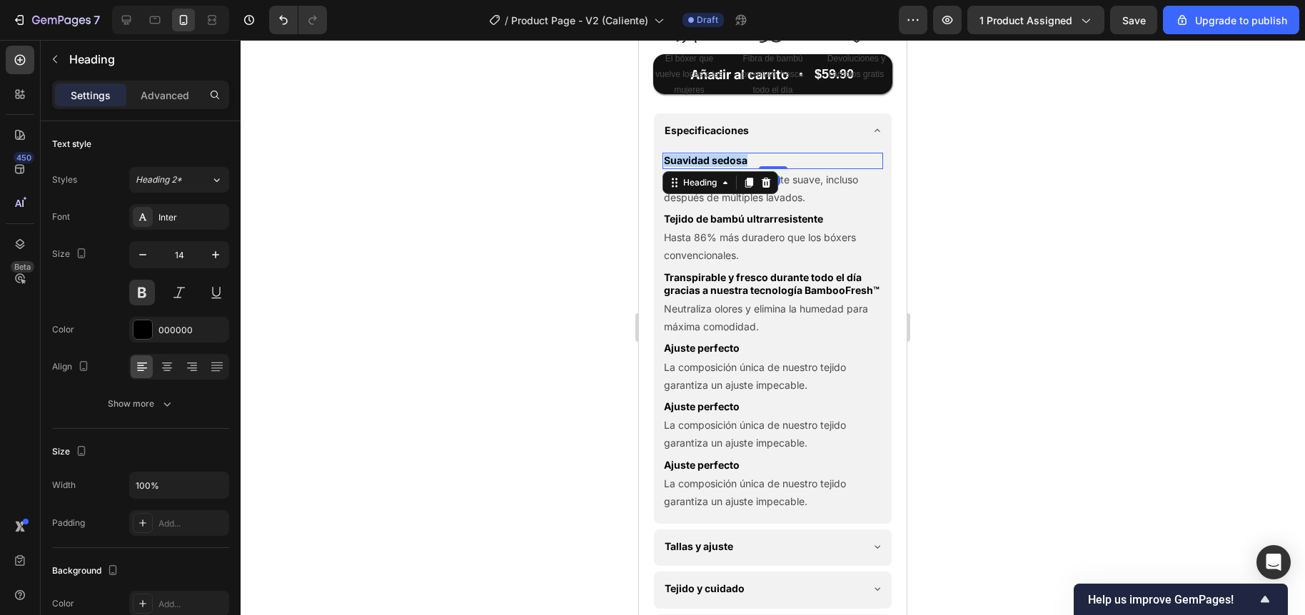
click at [705, 167] on p "Suavidad sedosa" at bounding box center [773, 160] width 218 height 13
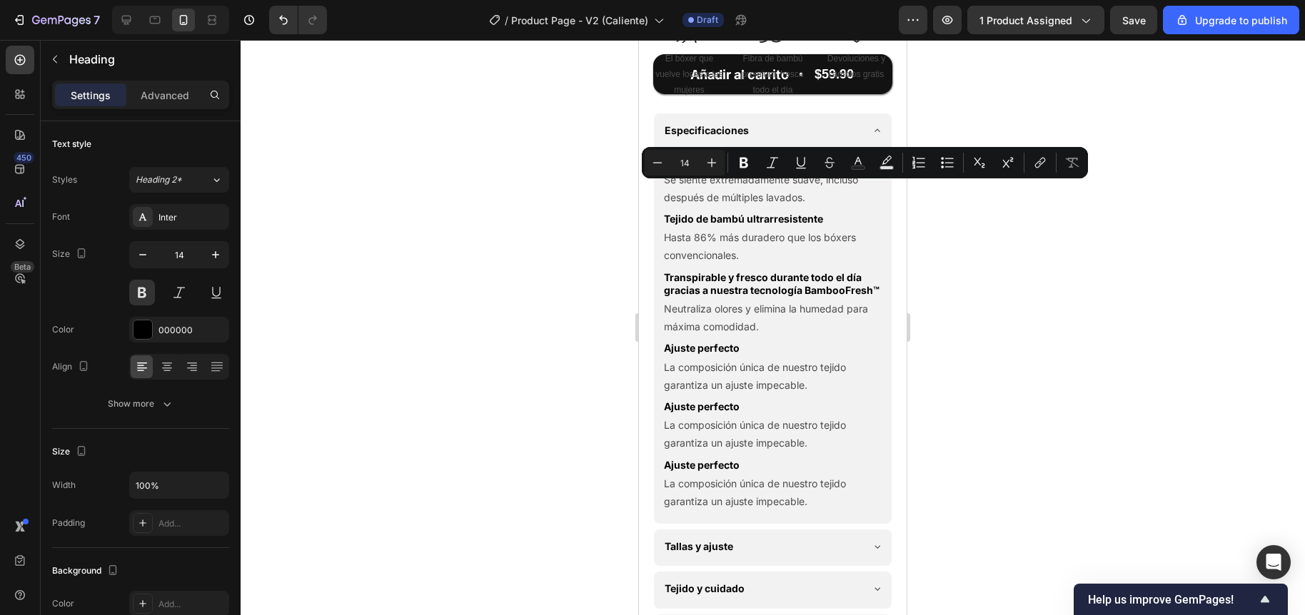
copy p "Suavidad sedosa"
click at [723, 356] on h2 "Ajuste perfecto" at bounding box center [772, 348] width 221 height 16
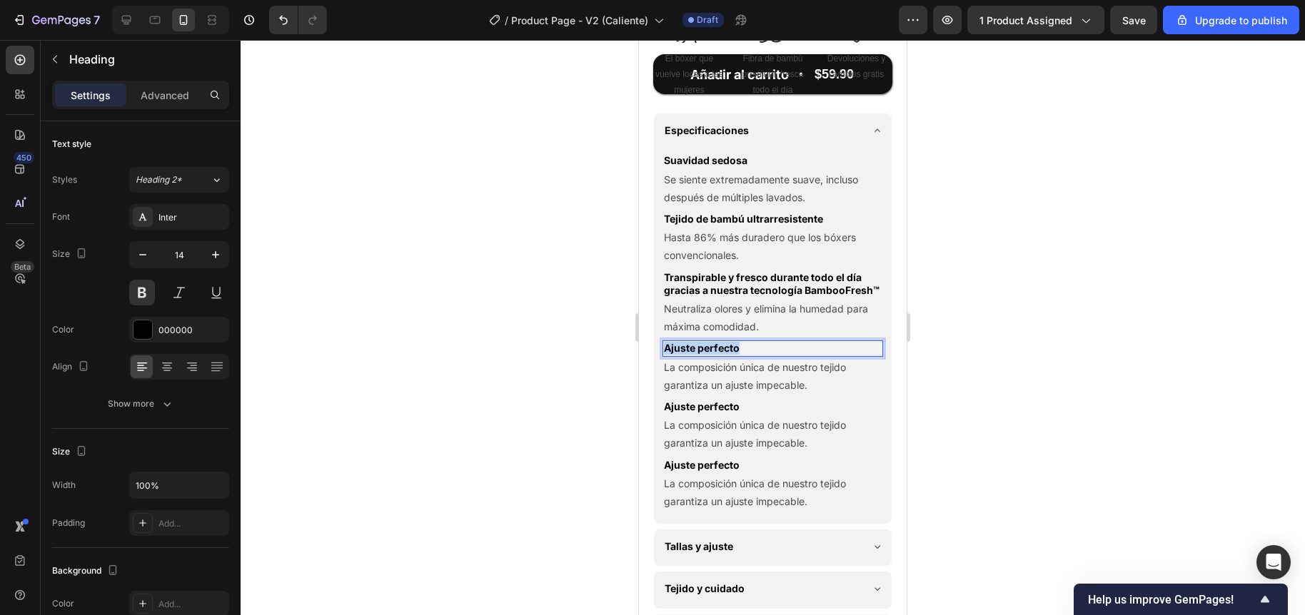
click at [723, 355] on p "Ajuste perfecto" at bounding box center [773, 348] width 218 height 13
click at [721, 206] on p "Se siente extremadamente suave, incluso después de múltiples lavados." at bounding box center [773, 189] width 218 height 36
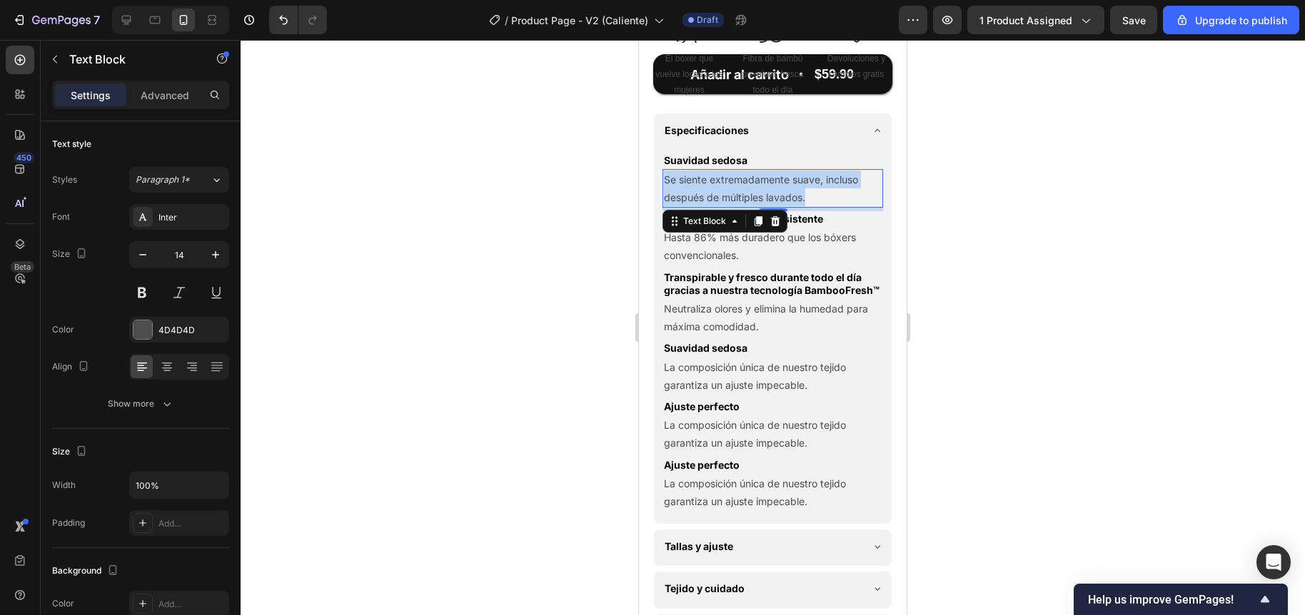
click at [721, 206] on p "Se siente extremadamente suave, incluso después de múltiples lavados." at bounding box center [773, 189] width 218 height 36
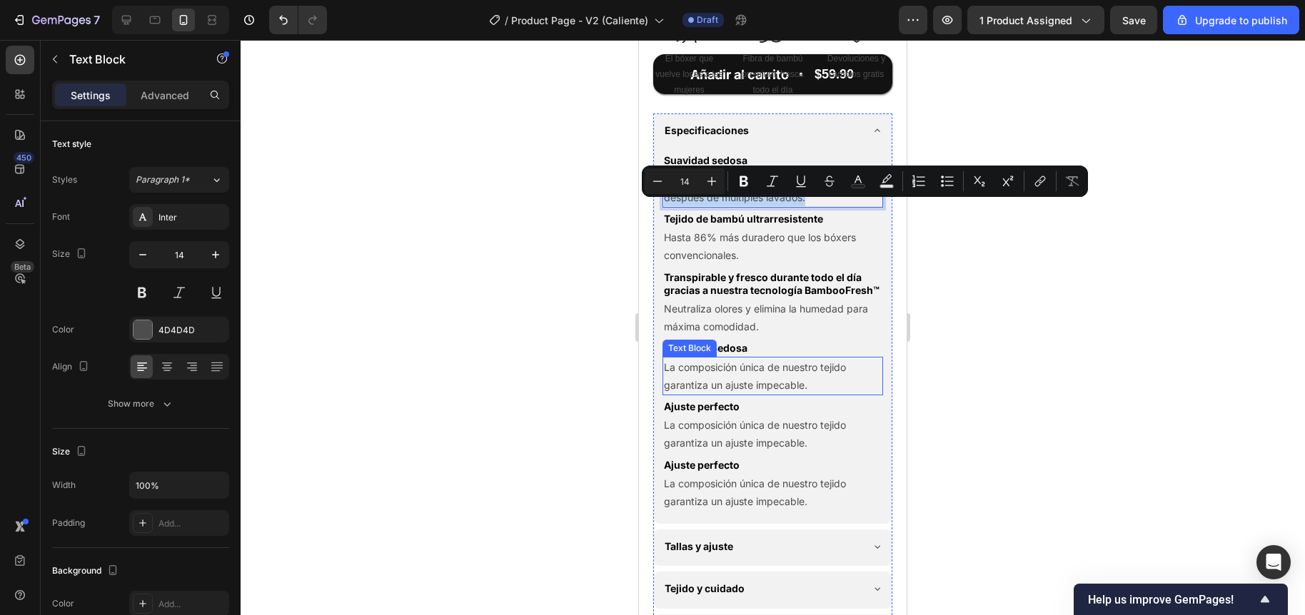
click at [699, 394] on p "La composición única de nuestro tejido garantiza un ajuste impecable." at bounding box center [773, 376] width 218 height 36
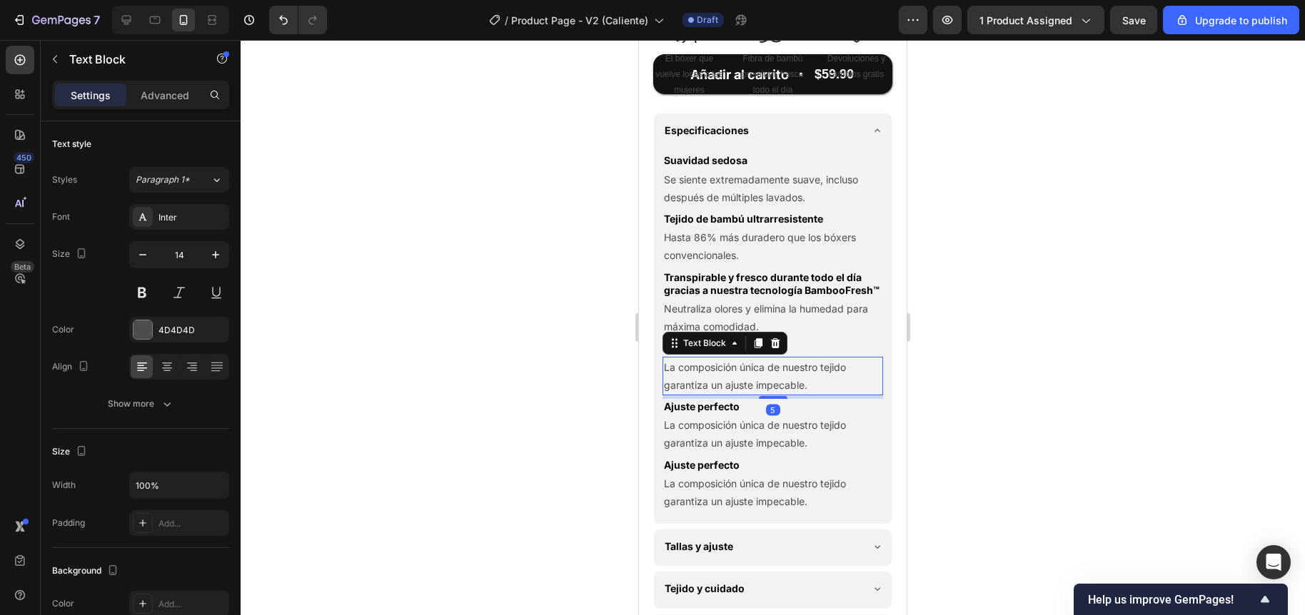
click at [699, 394] on p "La composición única de nuestro tejido garantiza un ajuste impecable." at bounding box center [773, 376] width 218 height 36
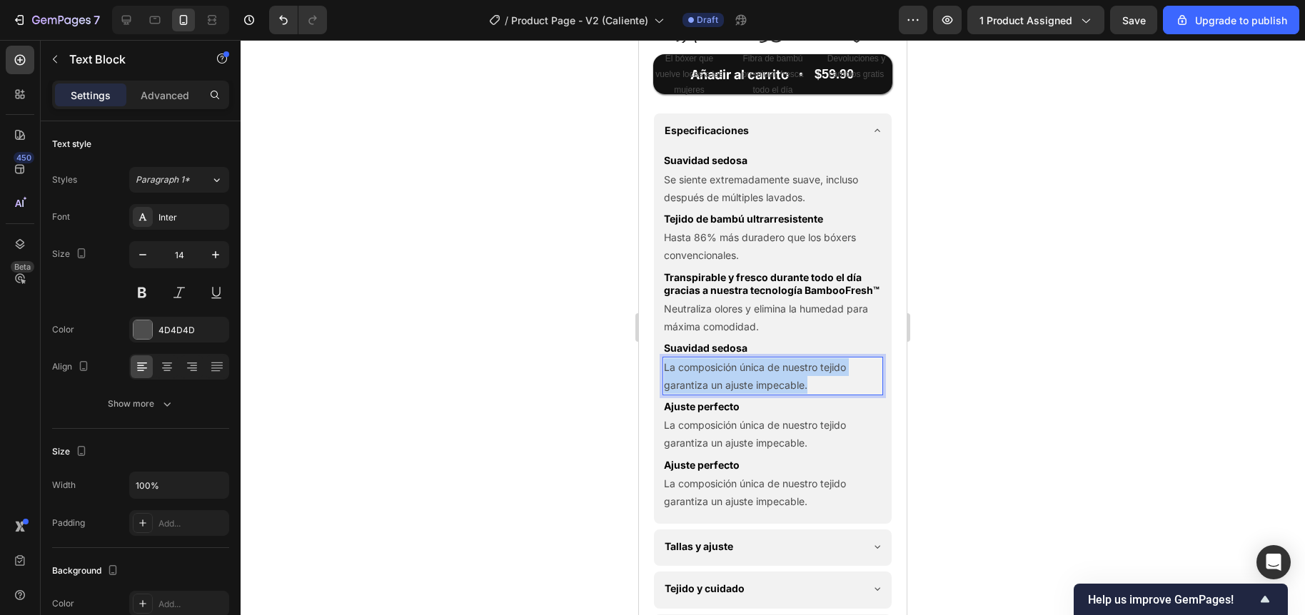
click at [699, 394] on p "La composición única de nuestro tejido garantiza un ajuste impecable." at bounding box center [773, 376] width 218 height 36
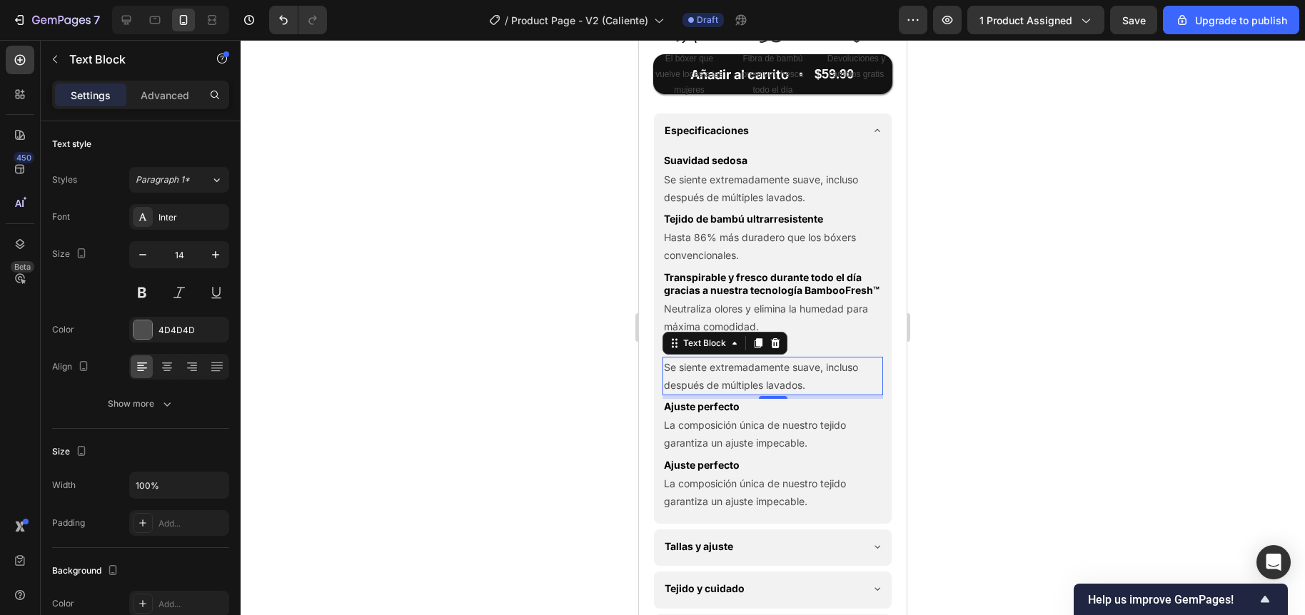
click at [562, 315] on div at bounding box center [773, 327] width 1064 height 575
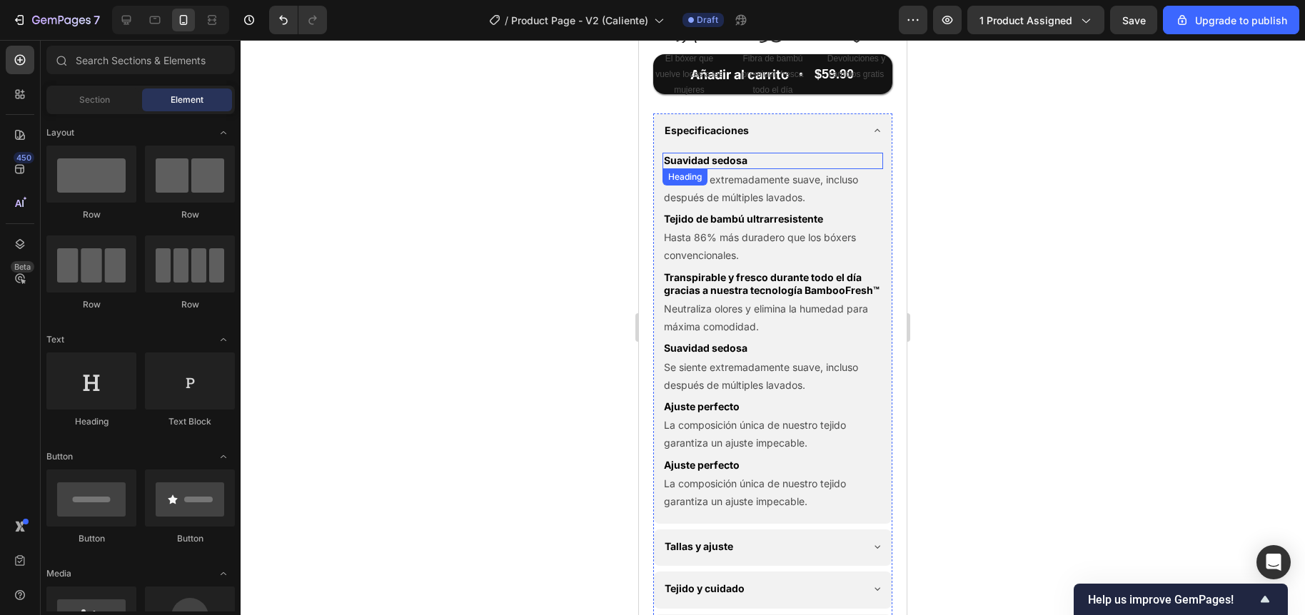
click at [716, 167] on p "Suavidad sedosa" at bounding box center [773, 160] width 218 height 13
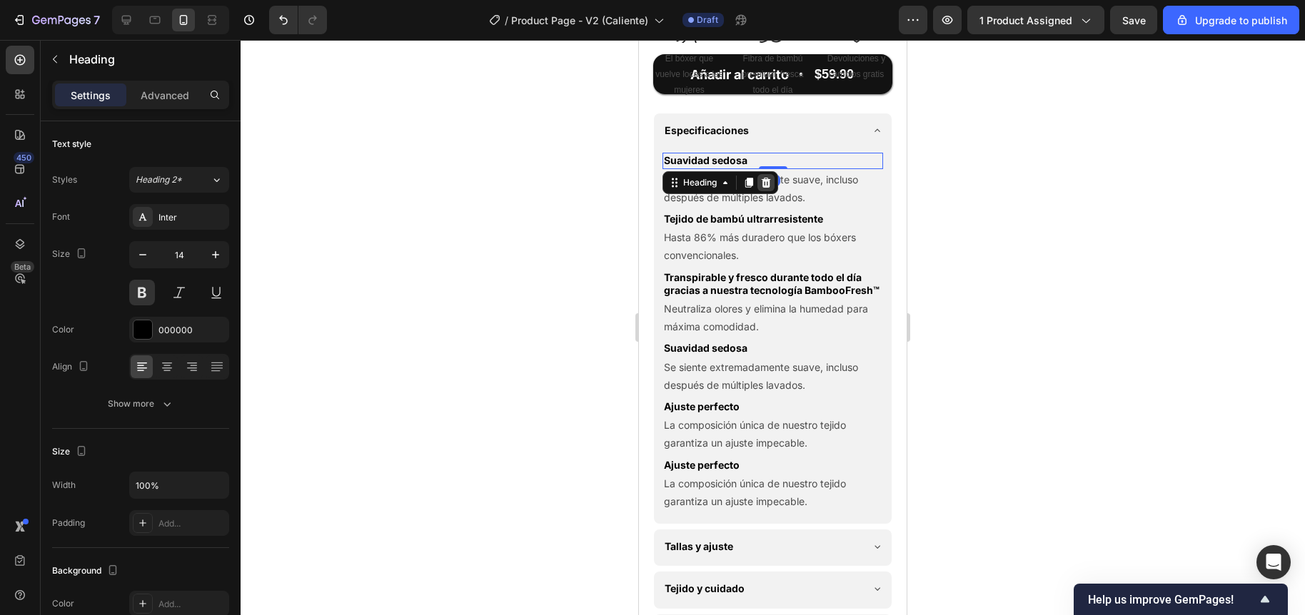
click at [762, 188] on icon at bounding box center [765, 182] width 11 height 11
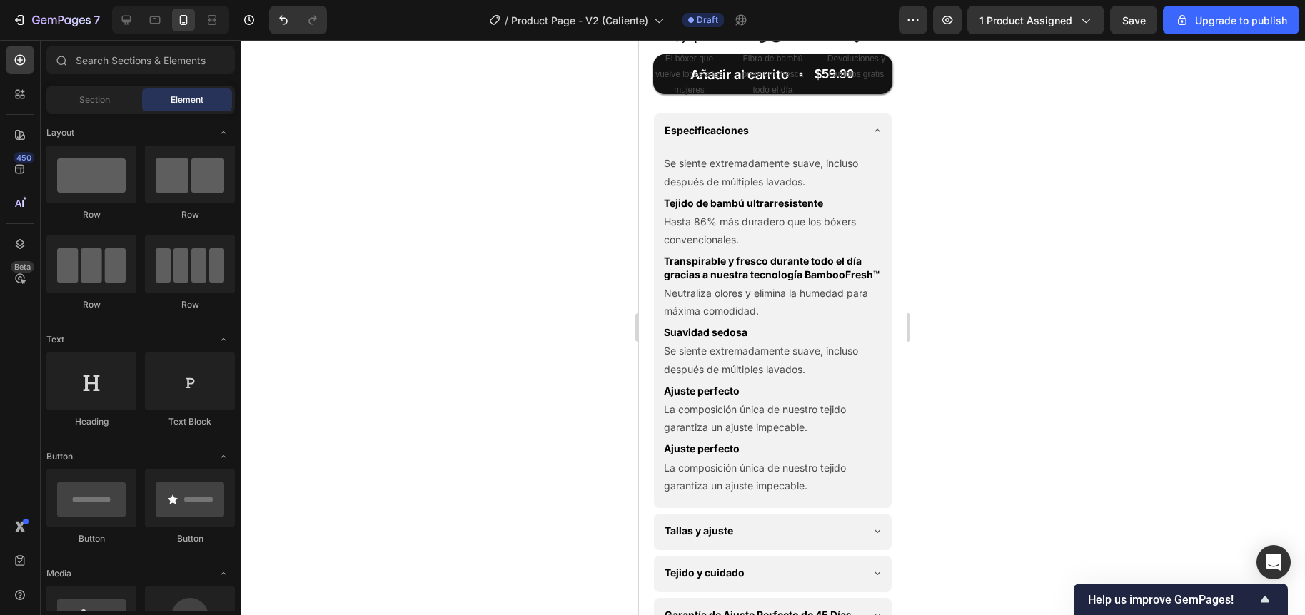
click at [751, 190] on p "Se siente extremadamente suave, incluso después de múltiples lavados." at bounding box center [773, 172] width 218 height 36
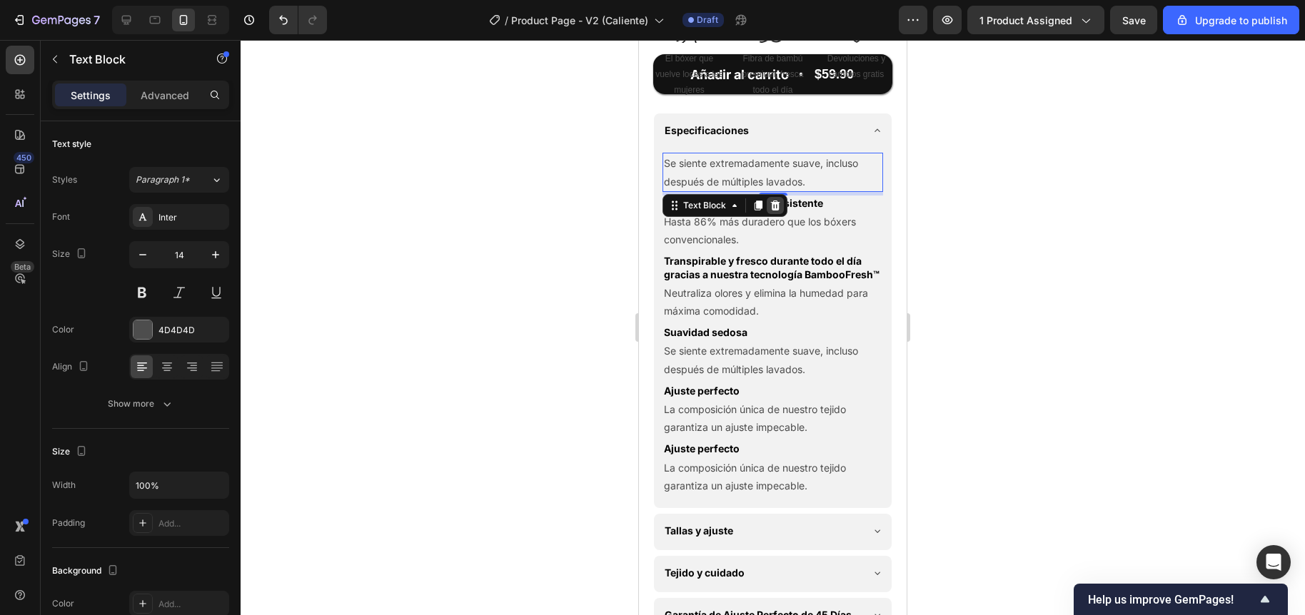
click at [771, 211] on icon at bounding box center [774, 205] width 11 height 11
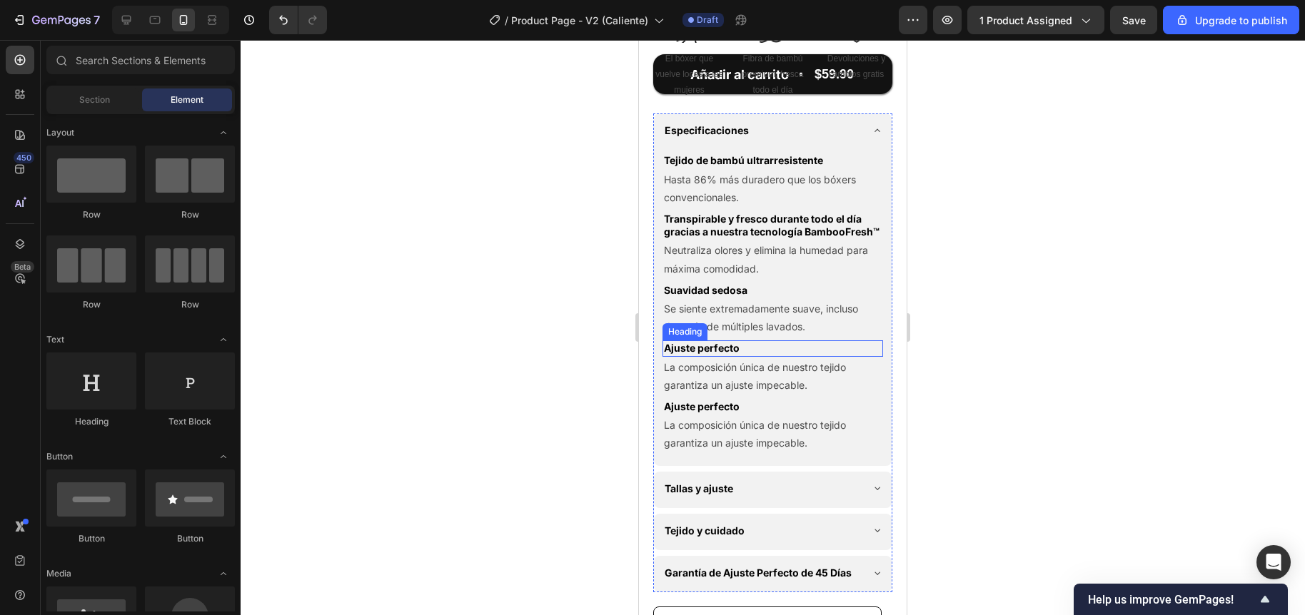
click at [701, 356] on h2 "Ajuste perfecto" at bounding box center [772, 348] width 221 height 16
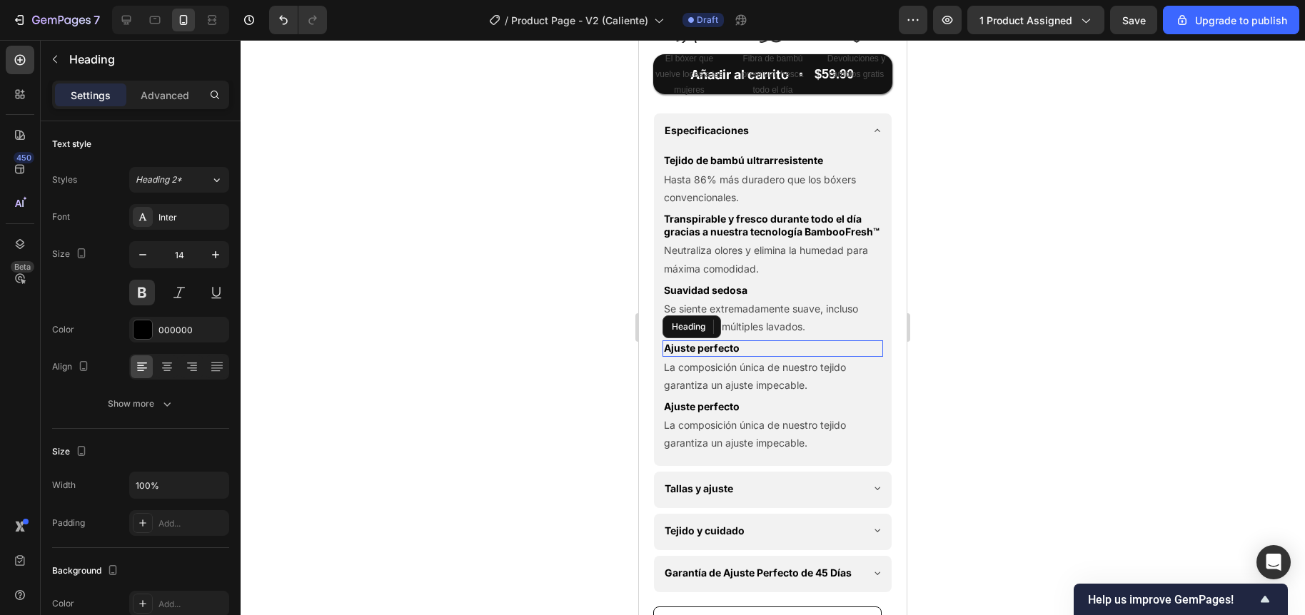
click at [701, 356] on h2 "Ajuste perfecto" at bounding box center [772, 348] width 221 height 16
click at [701, 355] on p "Ajuste perfecto" at bounding box center [773, 348] width 218 height 13
click at [697, 394] on p "La composición única de nuestro tejido garantiza un ajuste impecable." at bounding box center [773, 376] width 218 height 36
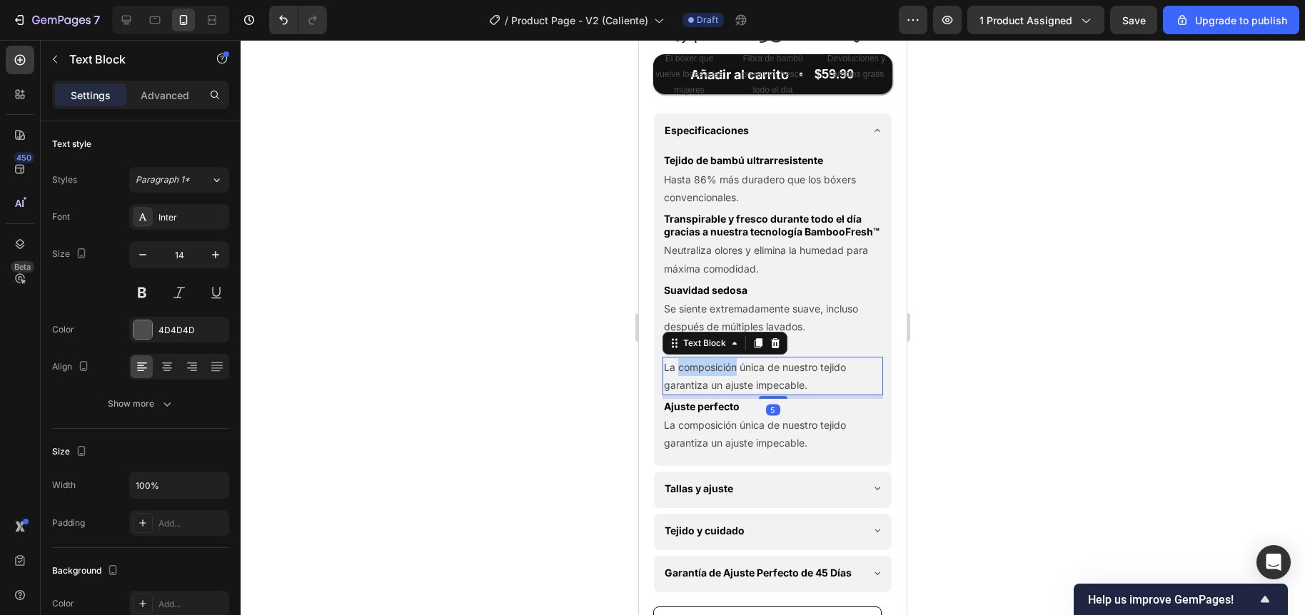
click at [697, 394] on p "La composición única de nuestro tejido garantiza un ajuste impecable." at bounding box center [773, 376] width 218 height 36
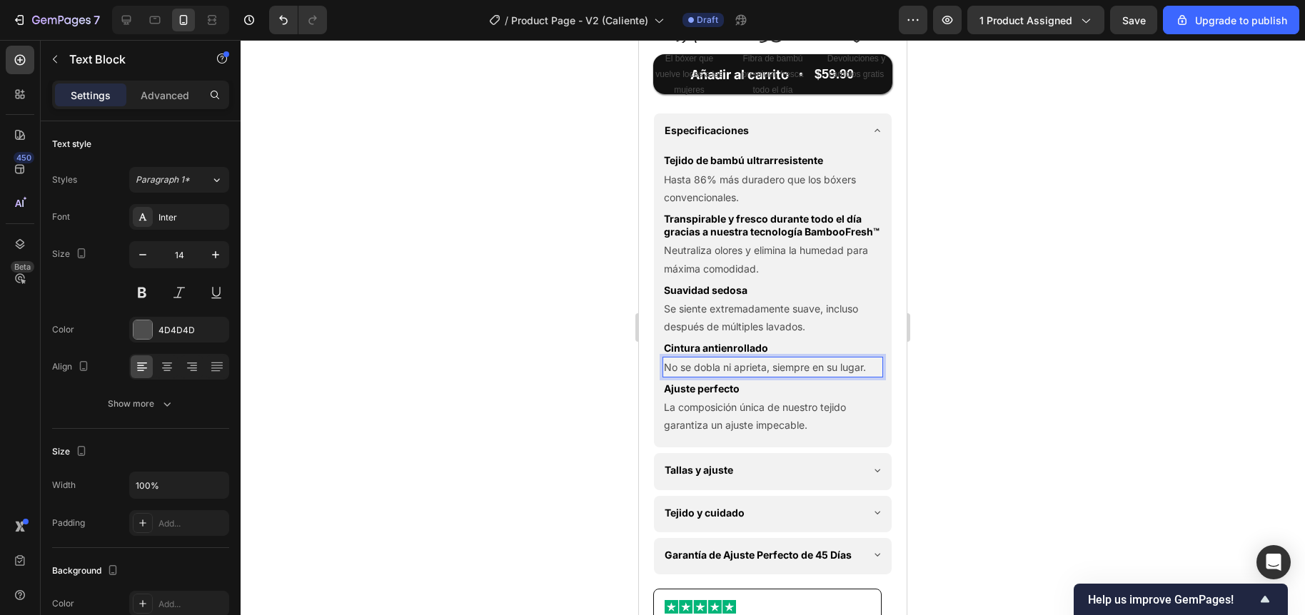
click at [512, 348] on div at bounding box center [773, 327] width 1064 height 575
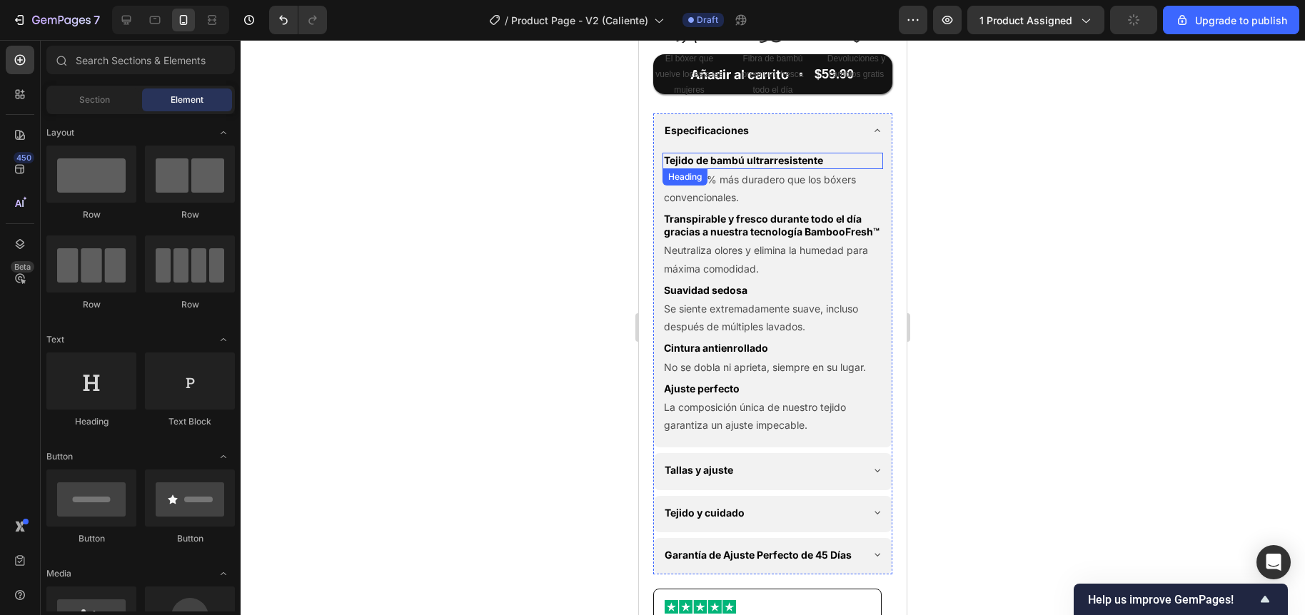
click at [754, 167] on p "Tejido de bambú ultrarresistente" at bounding box center [773, 160] width 218 height 13
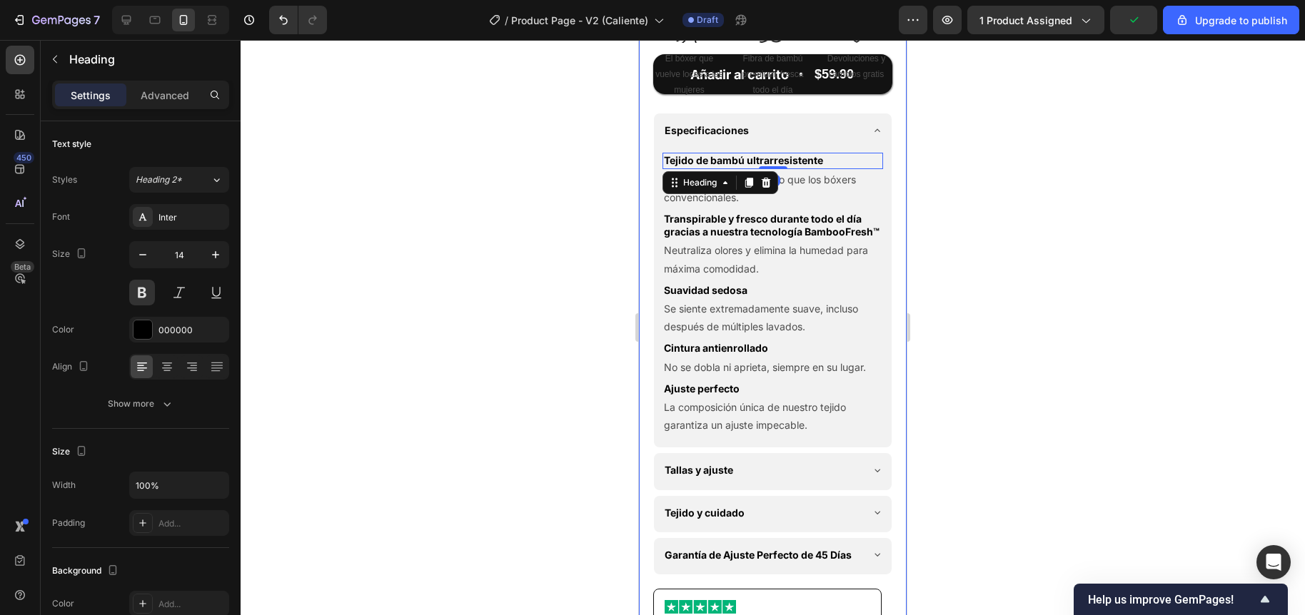
click at [572, 215] on div at bounding box center [773, 327] width 1064 height 575
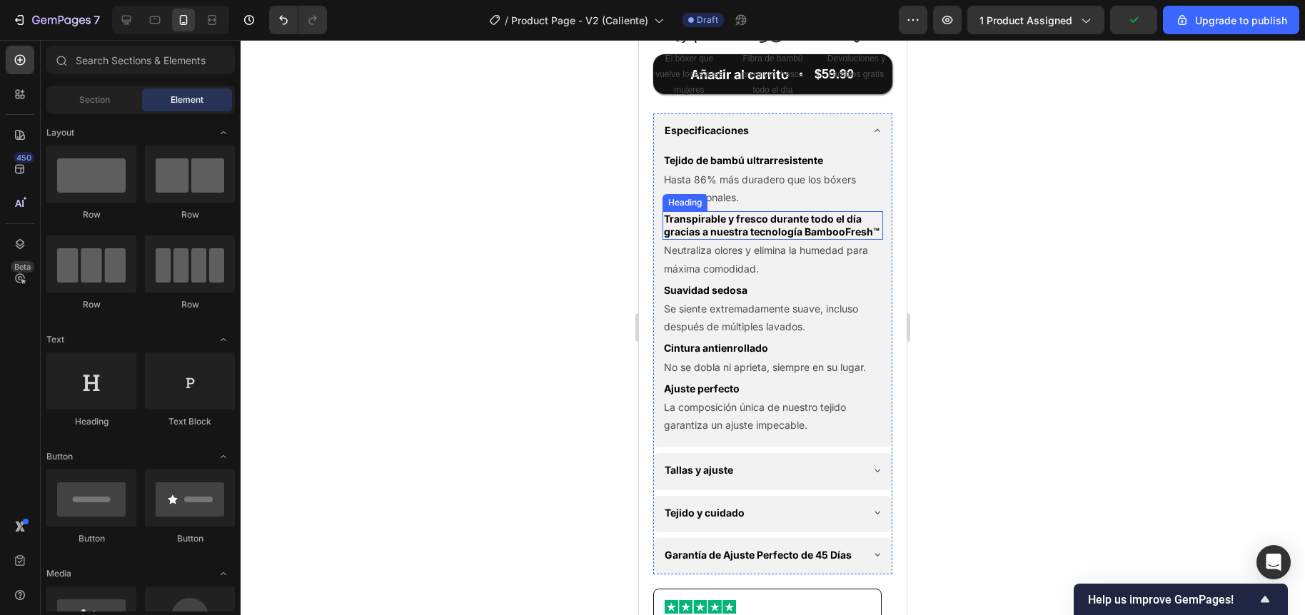
click at [768, 238] on p "Transpirable y fresco durante todo el día gracias a nuestra tecnología BambooFr…" at bounding box center [773, 226] width 218 height 26
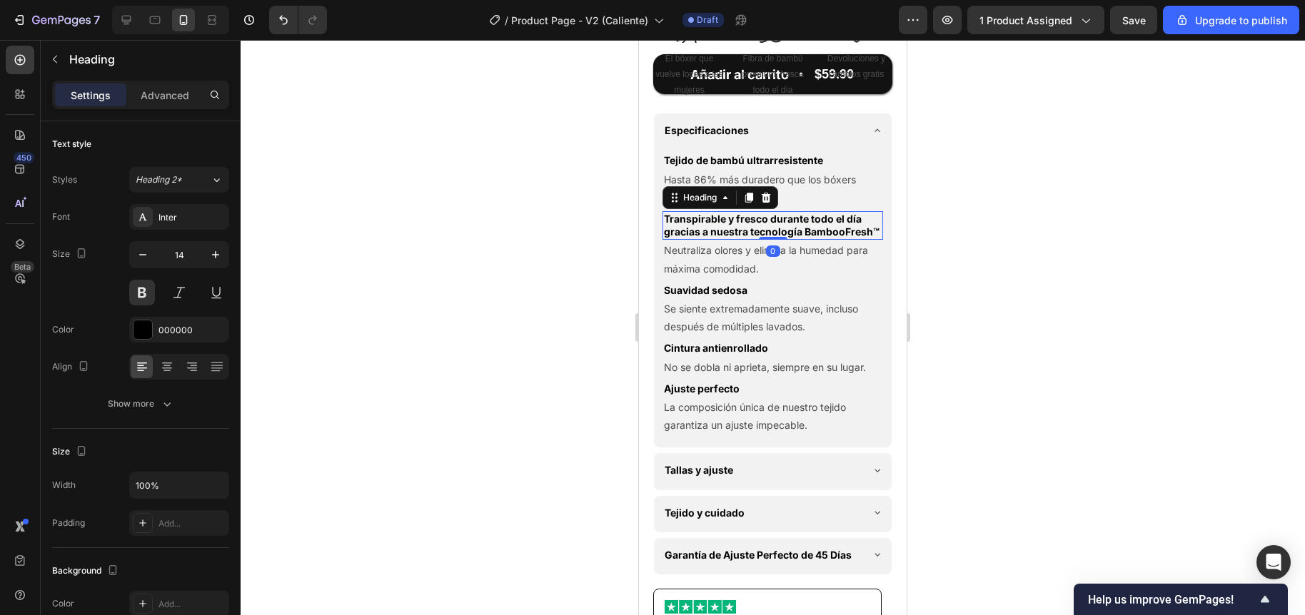
click at [581, 261] on div at bounding box center [773, 327] width 1064 height 575
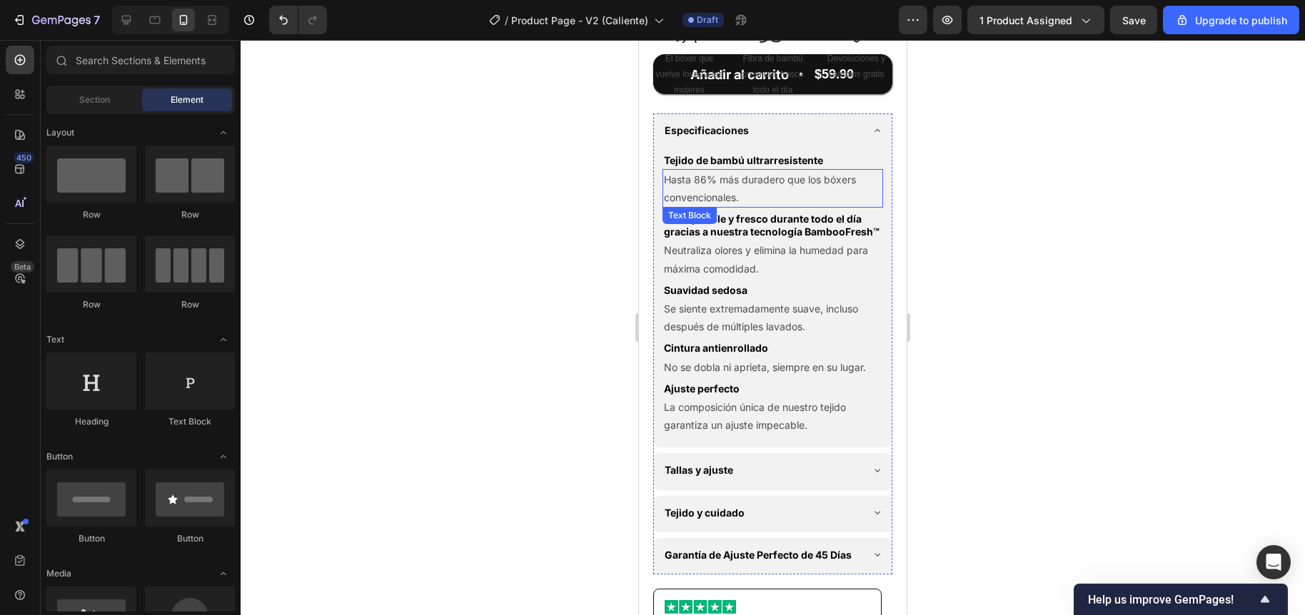
click at [763, 206] on p "Hasta 86% más duradero que los bóxers convencionales." at bounding box center [773, 189] width 218 height 36
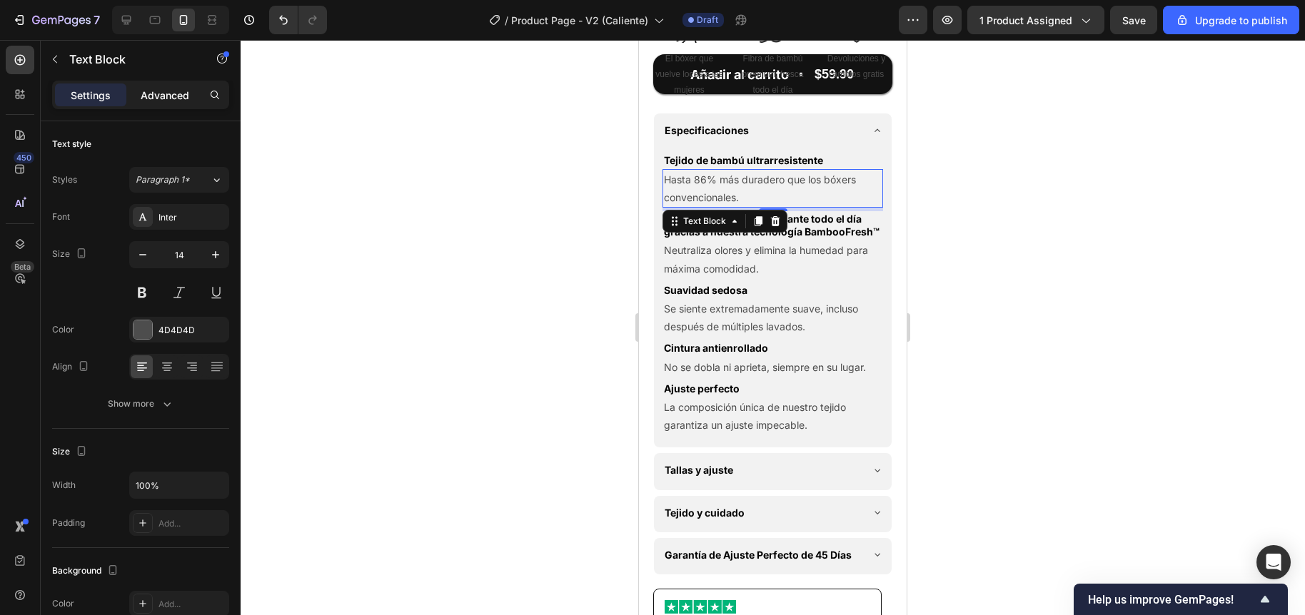
click at [154, 86] on div "Advanced" at bounding box center [164, 95] width 71 height 23
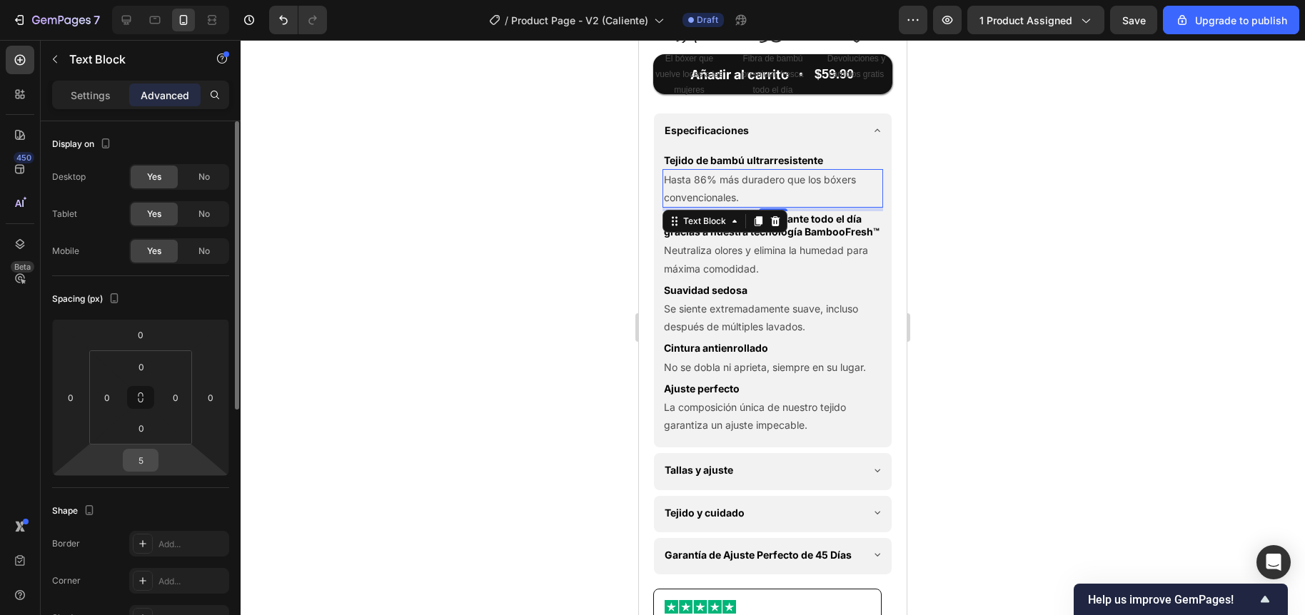
click at [146, 458] on input "5" at bounding box center [140, 460] width 29 height 21
type input "10"
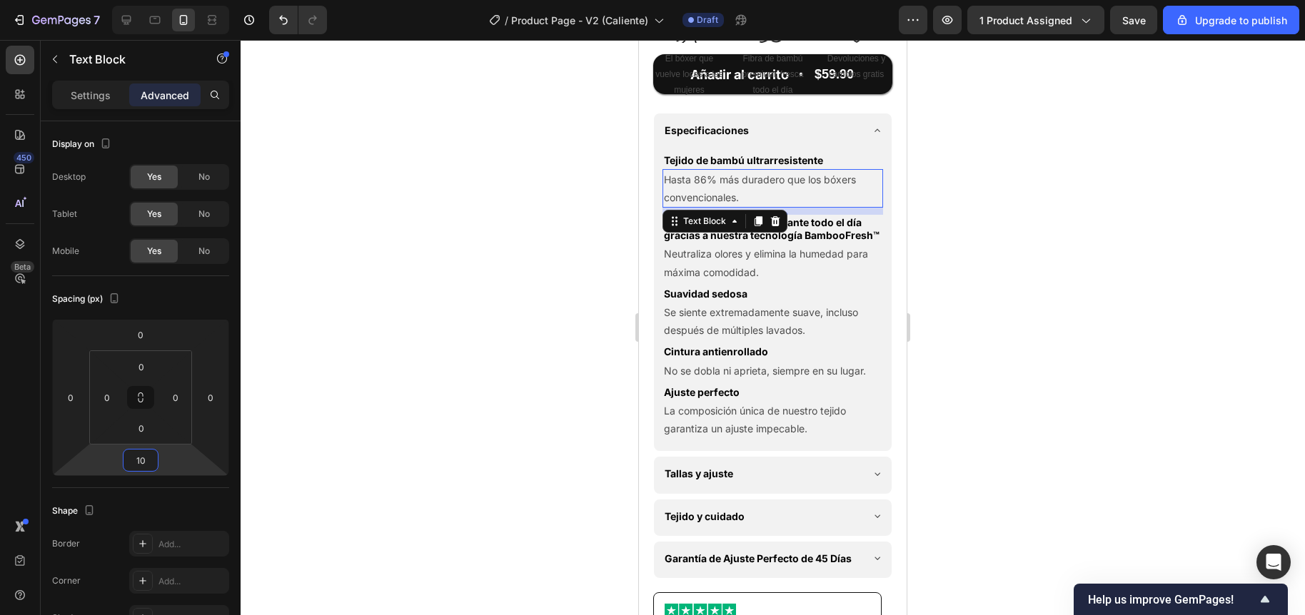
click at [539, 392] on div at bounding box center [773, 327] width 1064 height 575
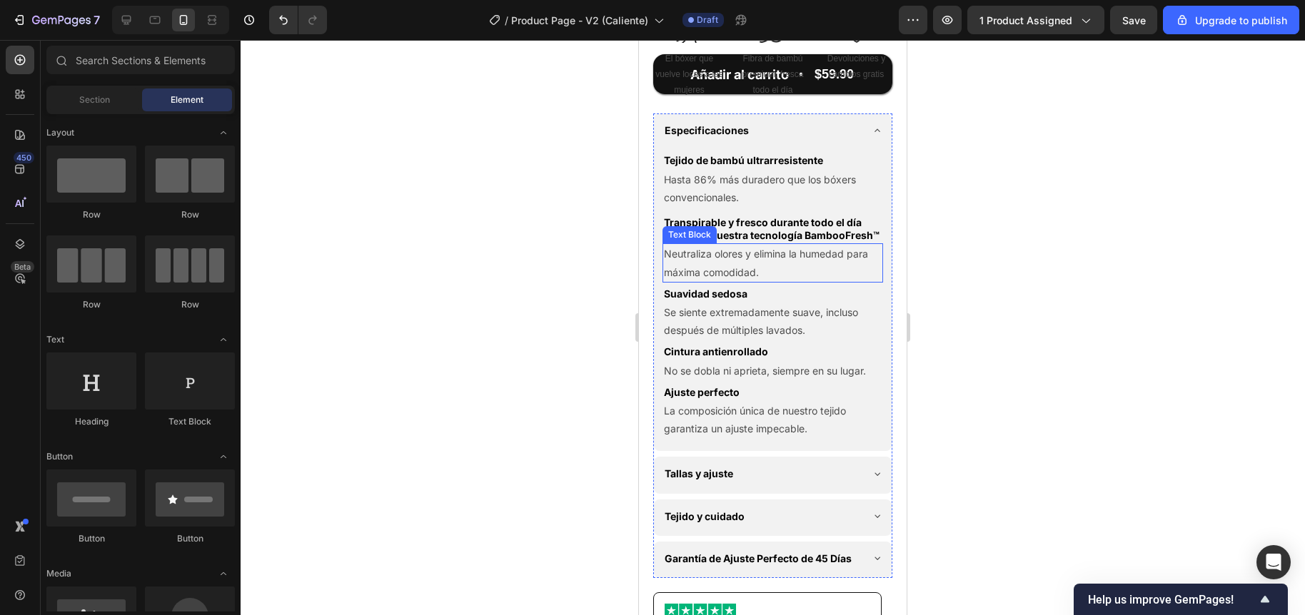
click at [752, 280] on p "Neutraliza olores y elimina la humedad para máxima comodidad." at bounding box center [773, 263] width 218 height 36
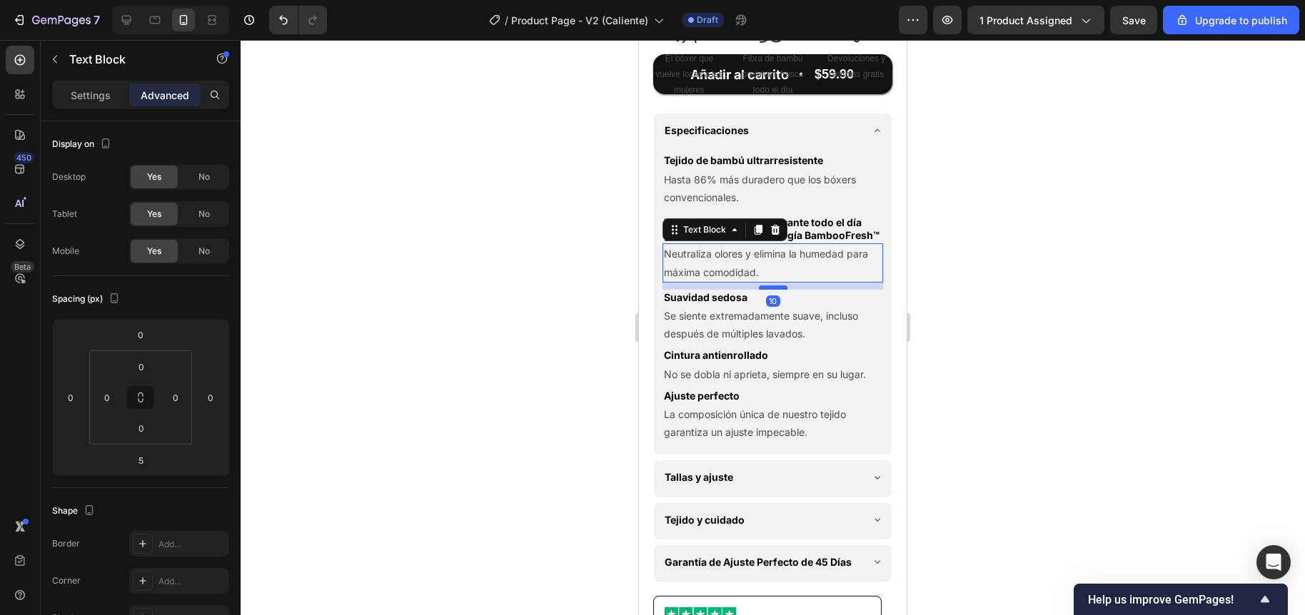
drag, startPoint x: 762, startPoint y: 327, endPoint x: 756, endPoint y: 330, distance: 7.3
click at [759, 290] on div at bounding box center [773, 287] width 29 height 4
type input "10"
click at [482, 323] on div at bounding box center [773, 327] width 1064 height 575
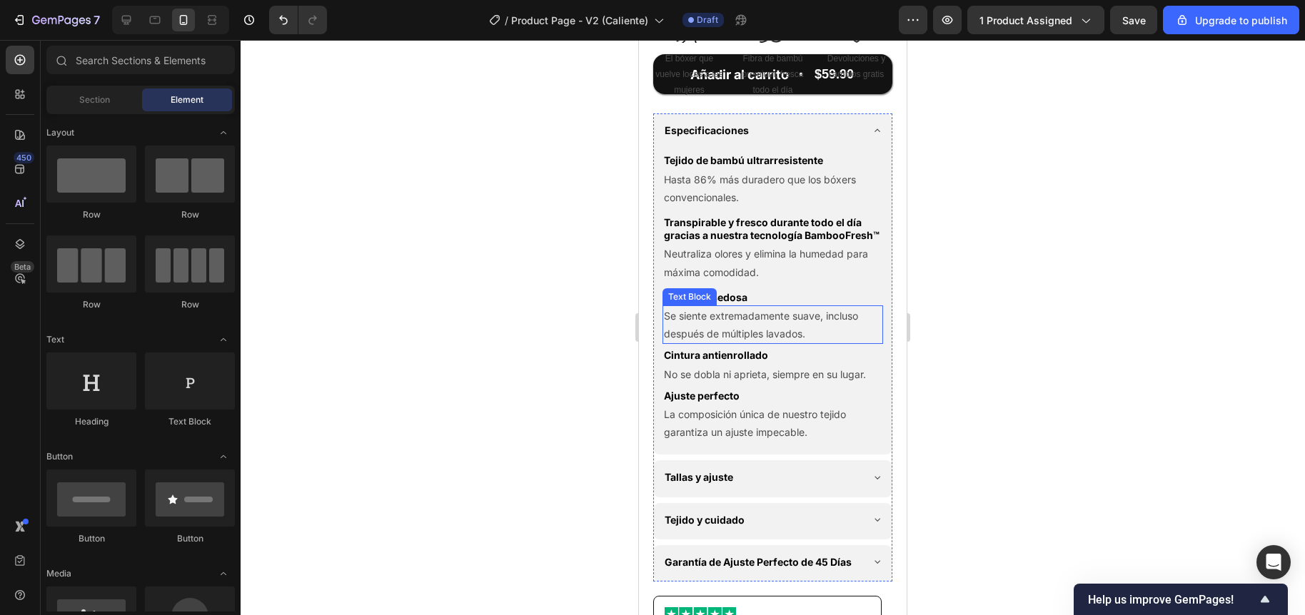
click at [696, 343] on p "Se siente extremadamente suave, incluso después de múltiples lavados." at bounding box center [773, 325] width 218 height 36
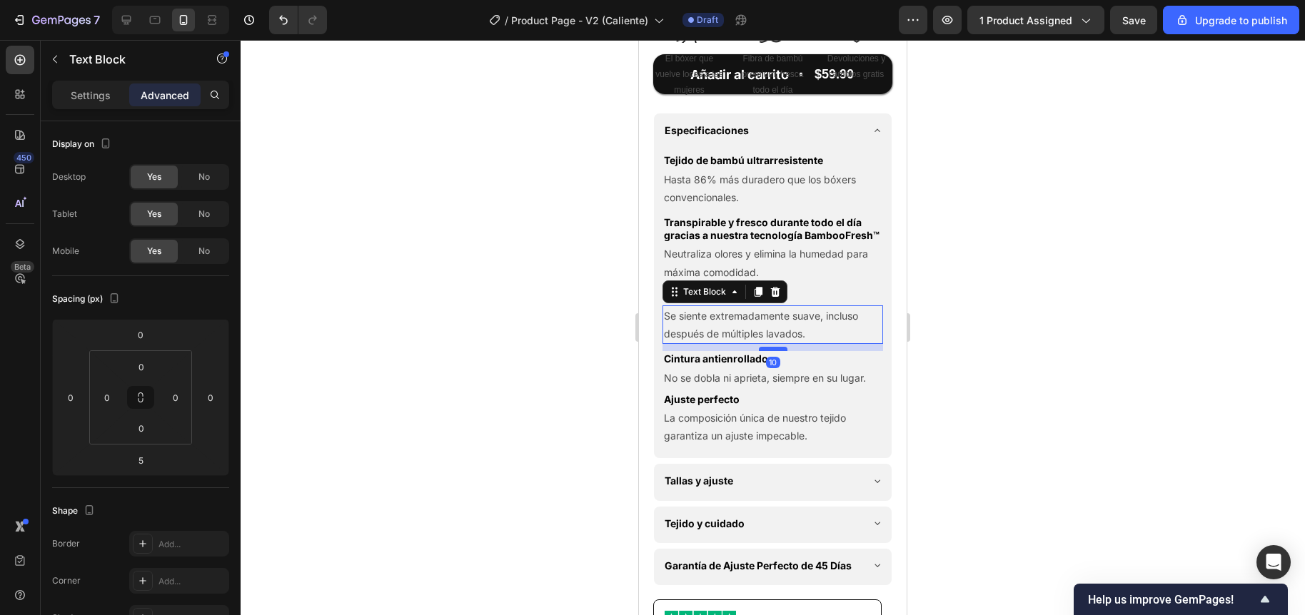
click at [759, 351] on div at bounding box center [773, 349] width 29 height 4
type input "10"
click at [547, 380] on div at bounding box center [773, 327] width 1064 height 575
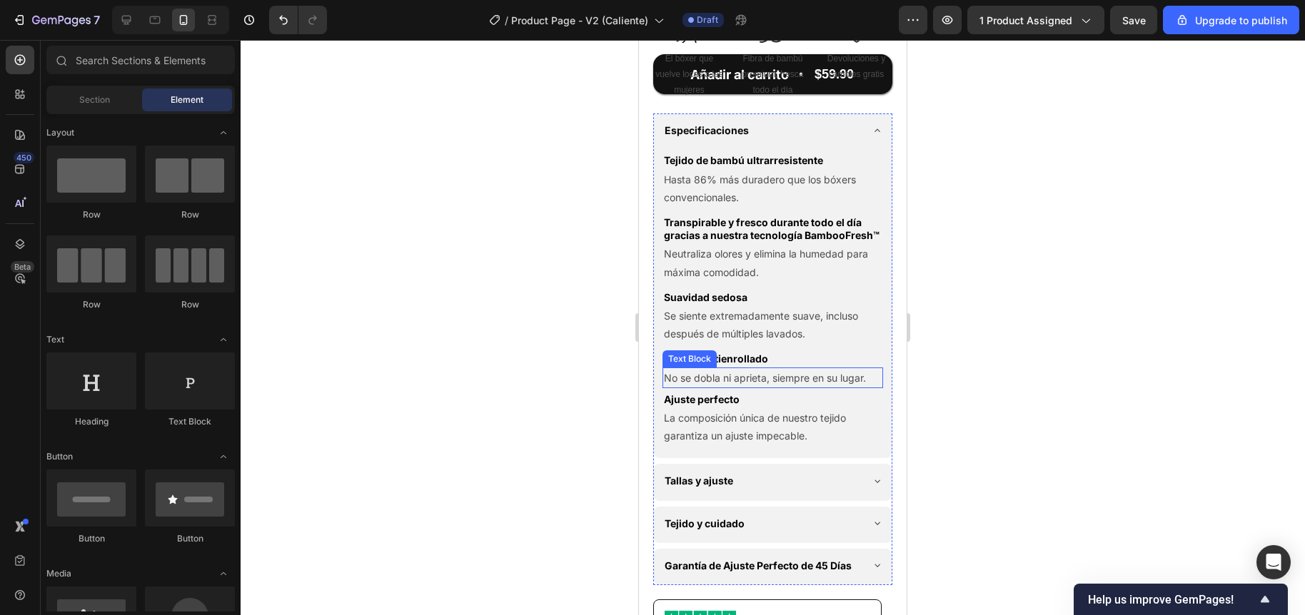
click at [742, 387] on p "No se dobla ni aprieta, siempre en su lugar." at bounding box center [773, 378] width 218 height 18
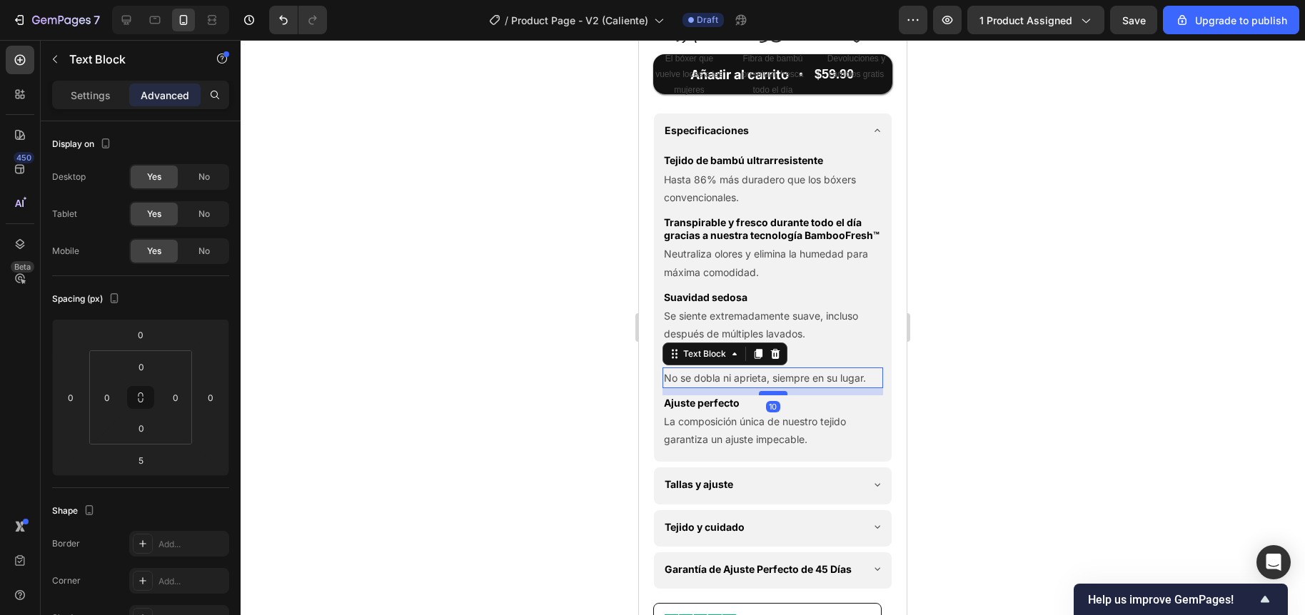
click at [759, 395] on div at bounding box center [773, 393] width 29 height 4
type input "10"
click at [404, 410] on div at bounding box center [773, 327] width 1064 height 575
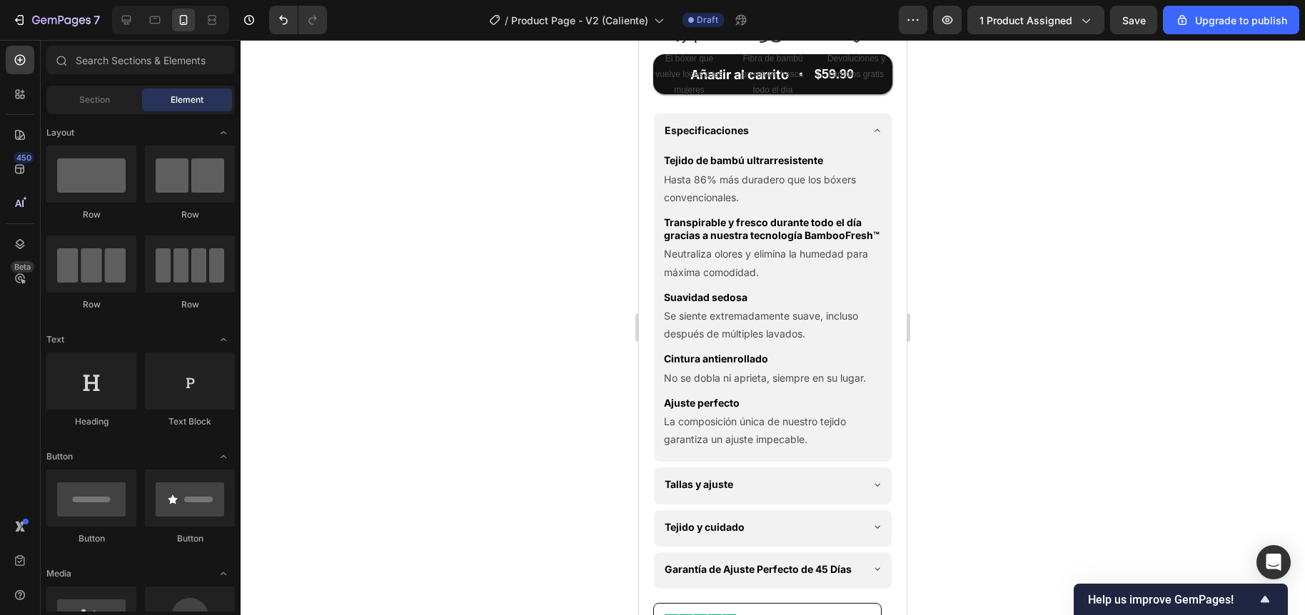
click at [688, 448] on p "La composición única de nuestro tejido garantiza un ajuste impecable." at bounding box center [773, 431] width 218 height 36
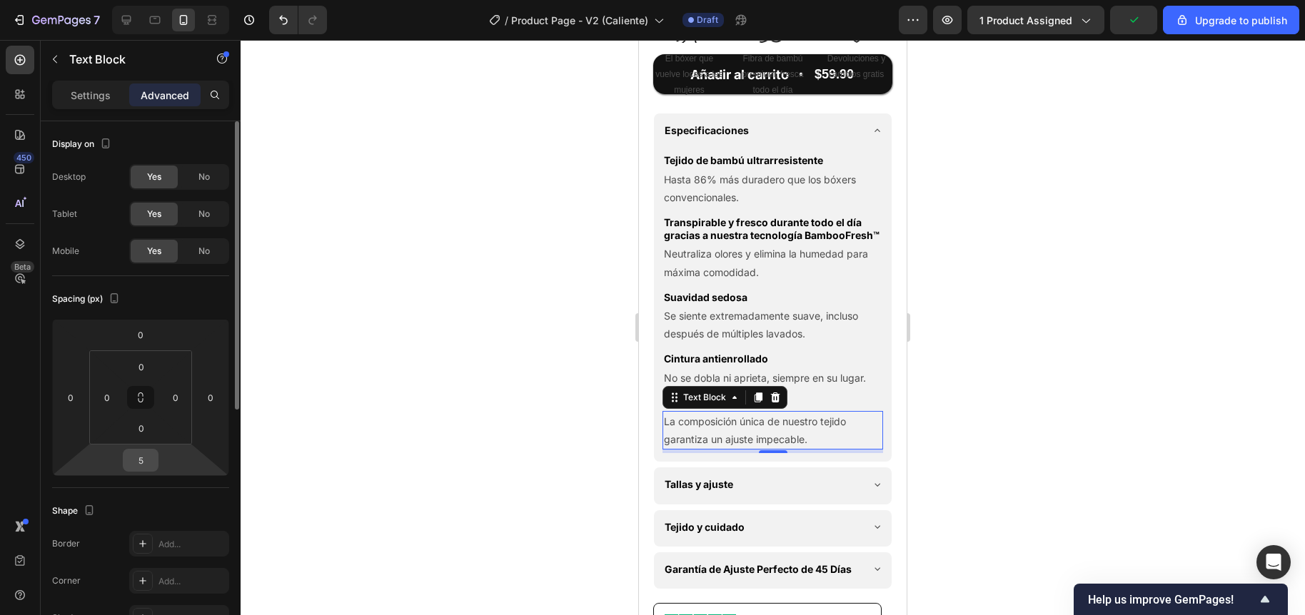
click at [146, 466] on input "5" at bounding box center [140, 460] width 29 height 21
type input "10"
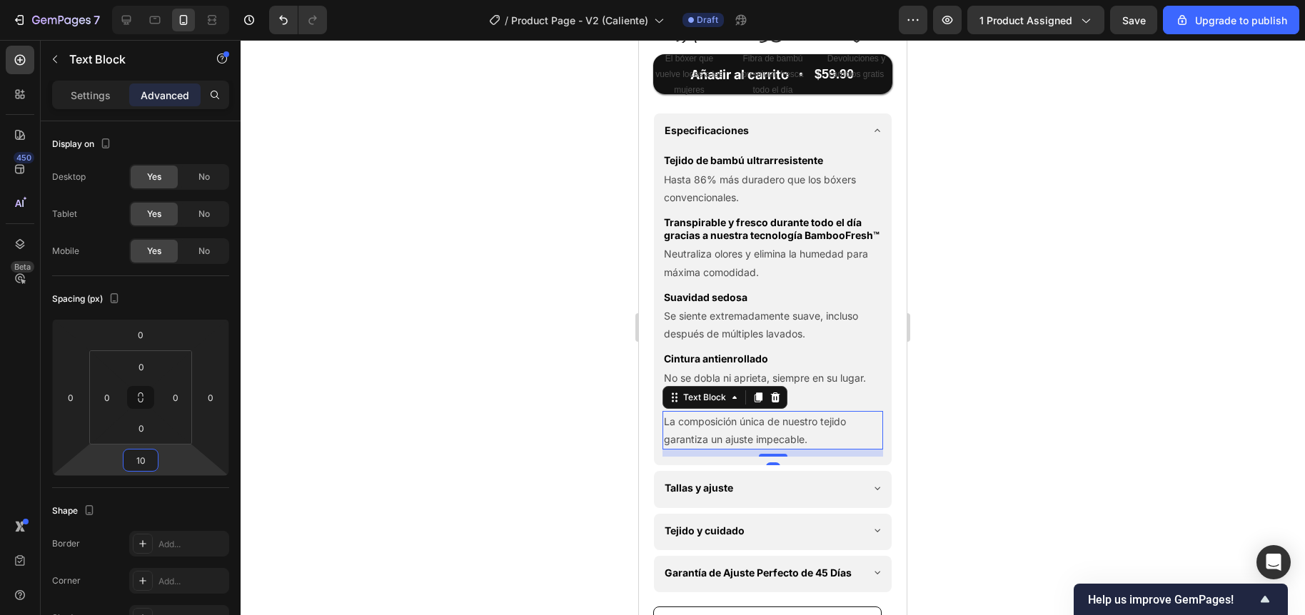
click at [446, 403] on div at bounding box center [773, 327] width 1064 height 575
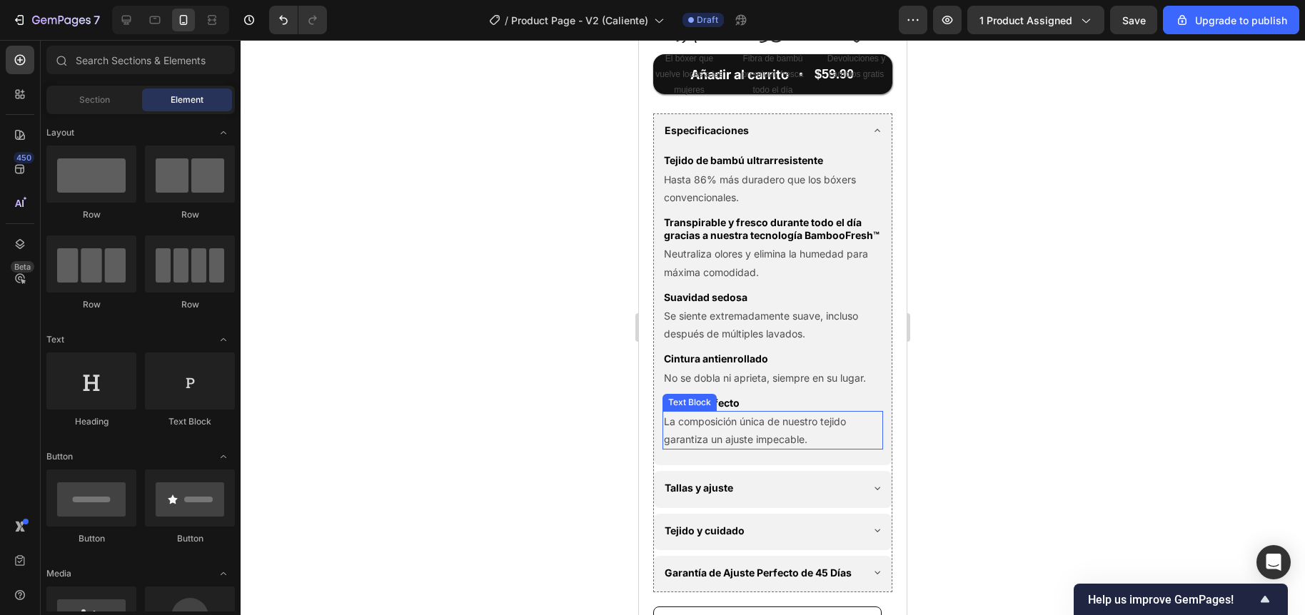
click at [834, 448] on p "La composición única de nuestro tejido garantiza un ajuste impecable." at bounding box center [773, 431] width 218 height 36
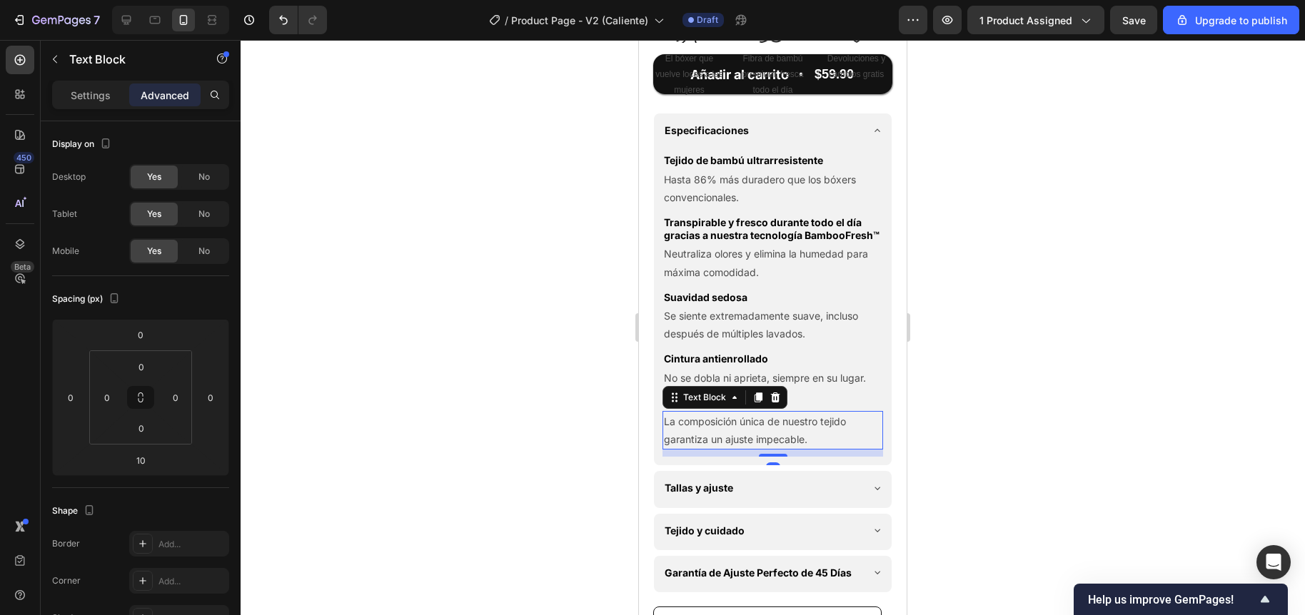
click at [834, 448] on p "La composición única de nuestro tejido garantiza un ajuste impecable." at bounding box center [773, 431] width 218 height 36
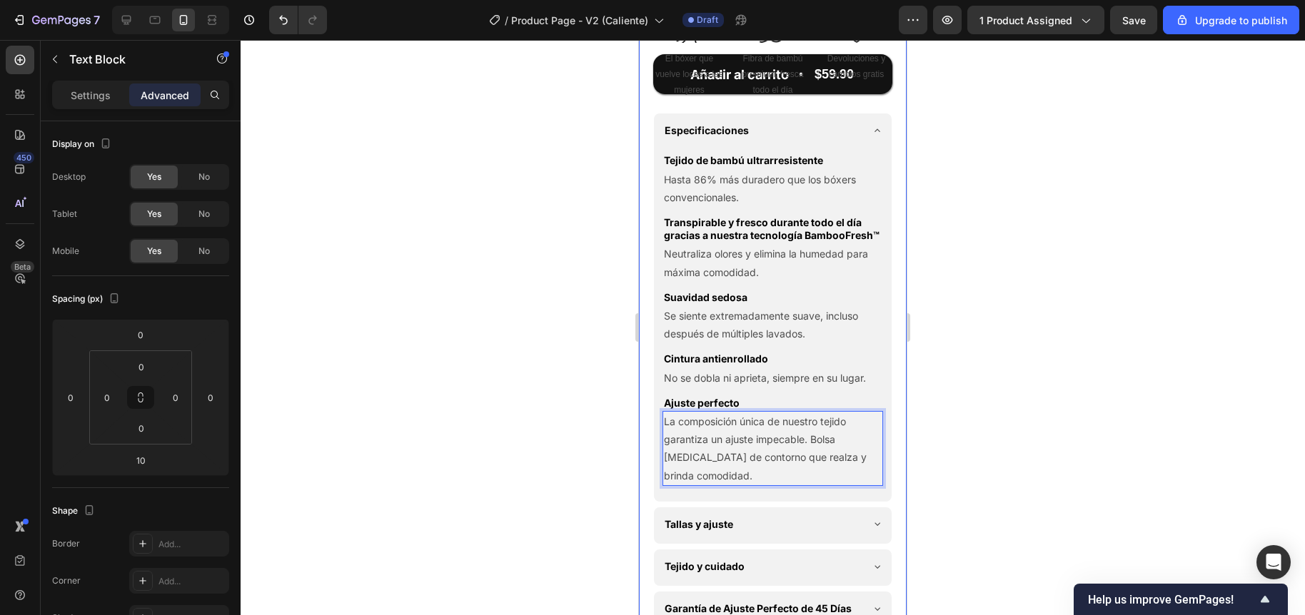
click at [574, 462] on div at bounding box center [773, 327] width 1064 height 575
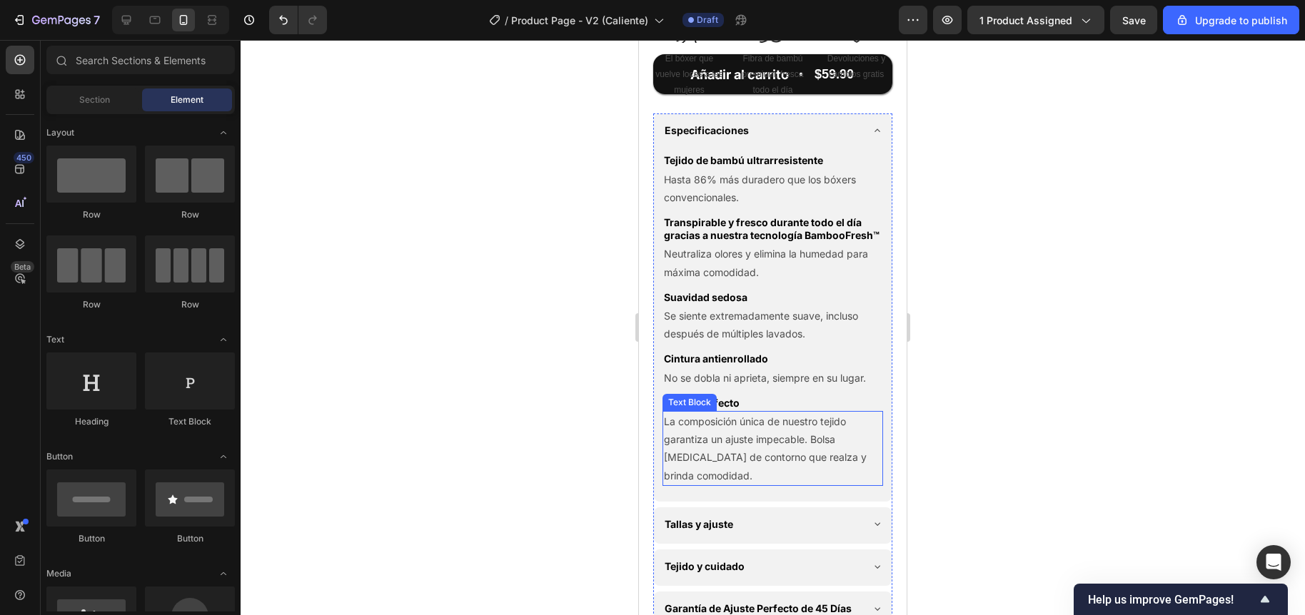
click at [712, 467] on p "La composición única de nuestro tejido garantiza un ajuste impecable. Bolsa fro…" at bounding box center [773, 449] width 218 height 72
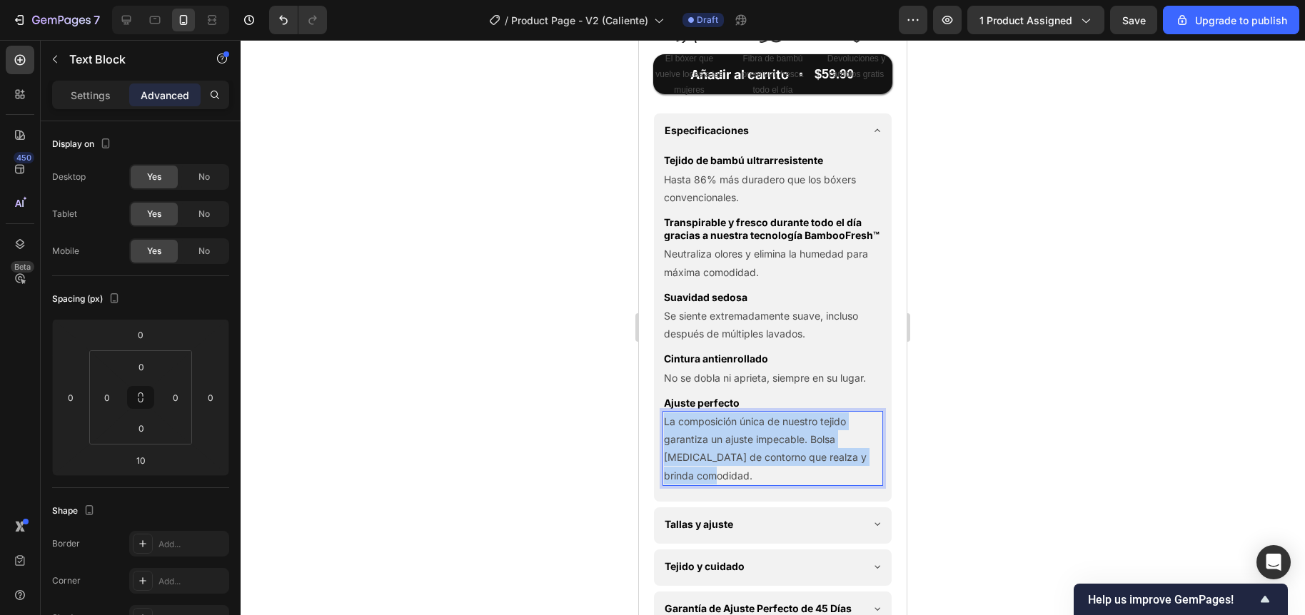
click at [712, 467] on p "La composición única de nuestro tejido garantiza un ajuste impecable. Bolsa fro…" at bounding box center [773, 449] width 218 height 72
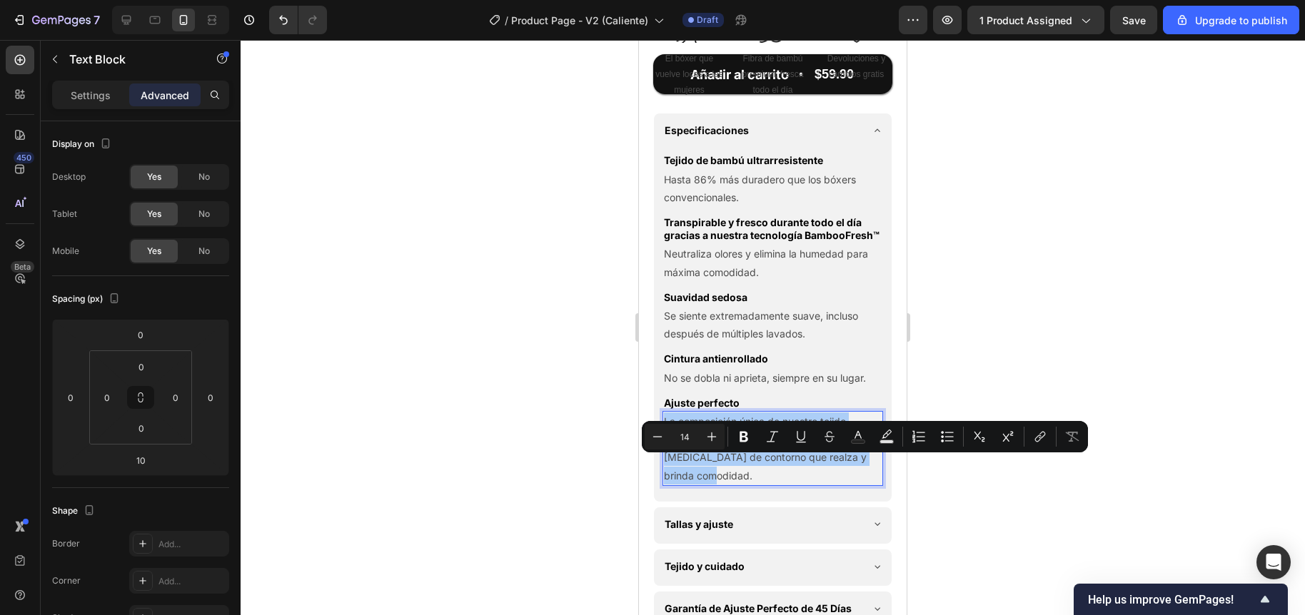
click at [552, 487] on div at bounding box center [773, 327] width 1064 height 575
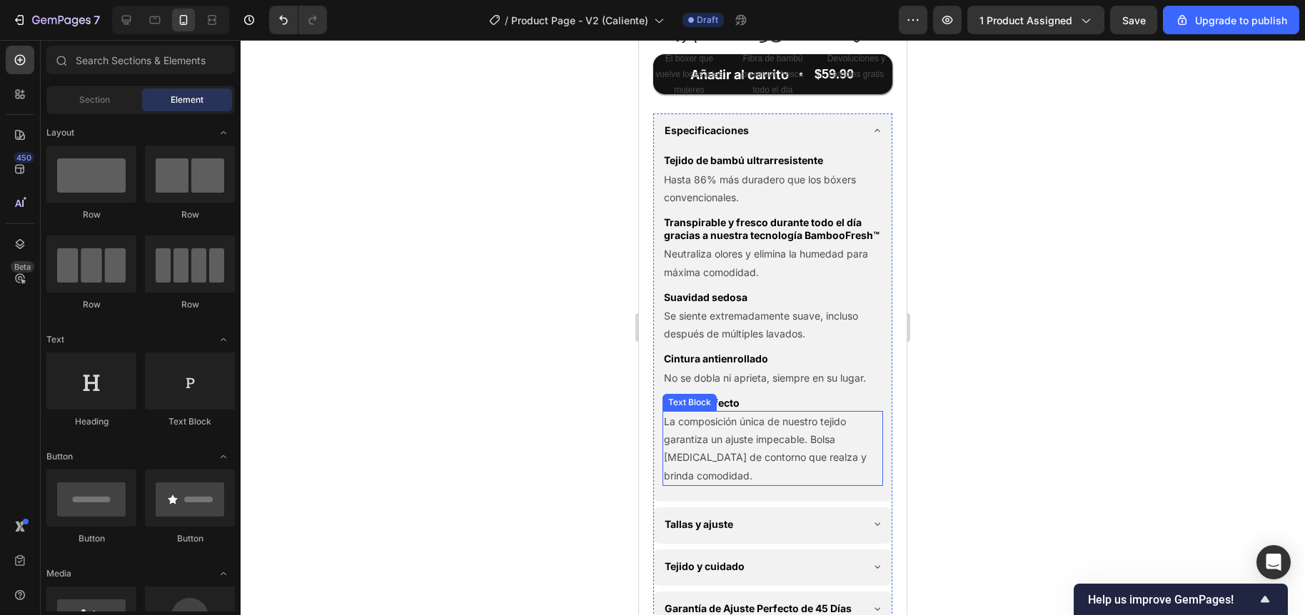
click at [730, 480] on p "La composición única de nuestro tejido garantiza un ajuste impecable. Bolsa fro…" at bounding box center [773, 449] width 218 height 72
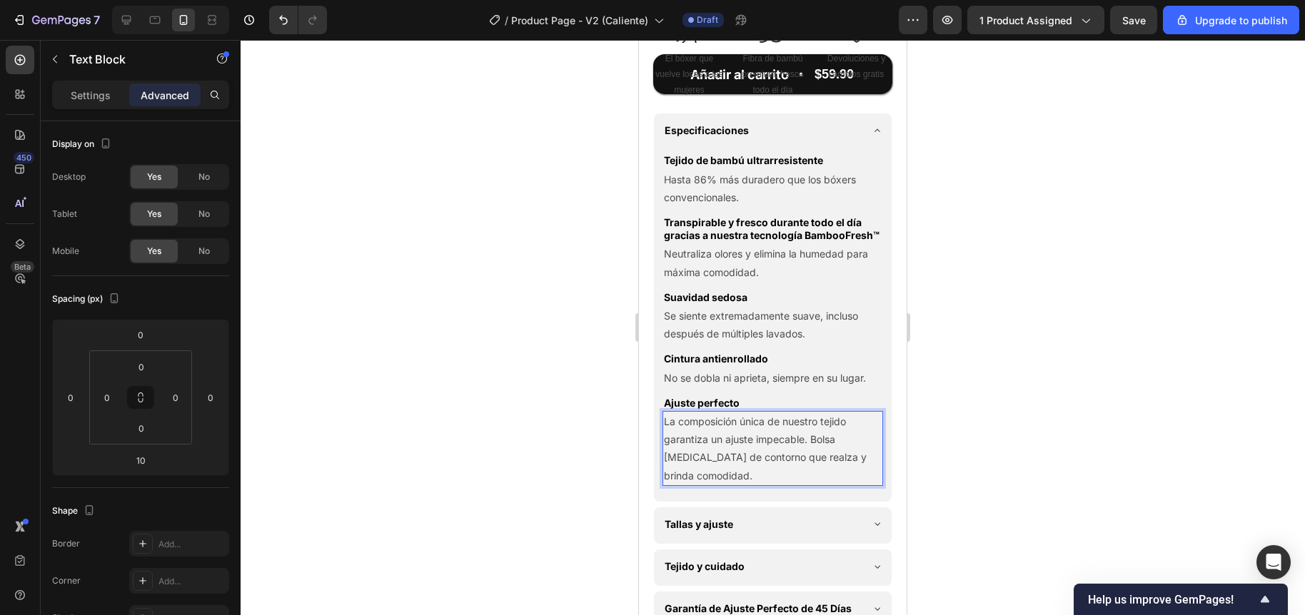
click at [730, 480] on p "La composición única de nuestro tejido garantiza un ajuste impecable. Bolsa fro…" at bounding box center [773, 449] width 218 height 72
click at [523, 372] on div at bounding box center [773, 327] width 1064 height 575
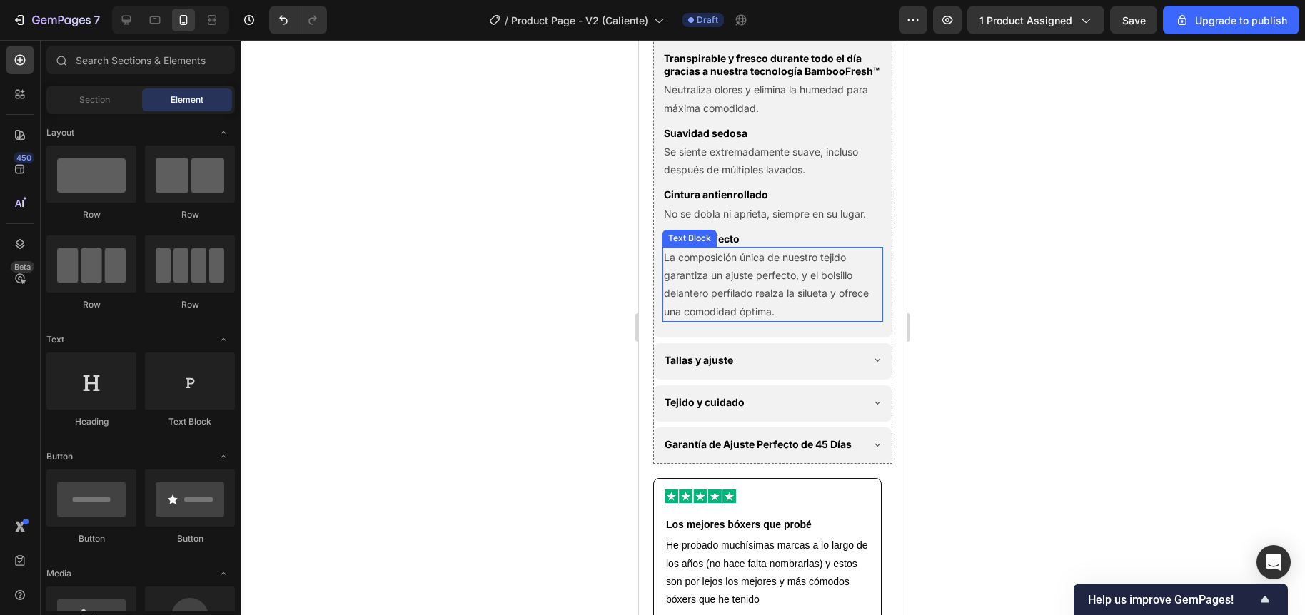
scroll to position [986, 0]
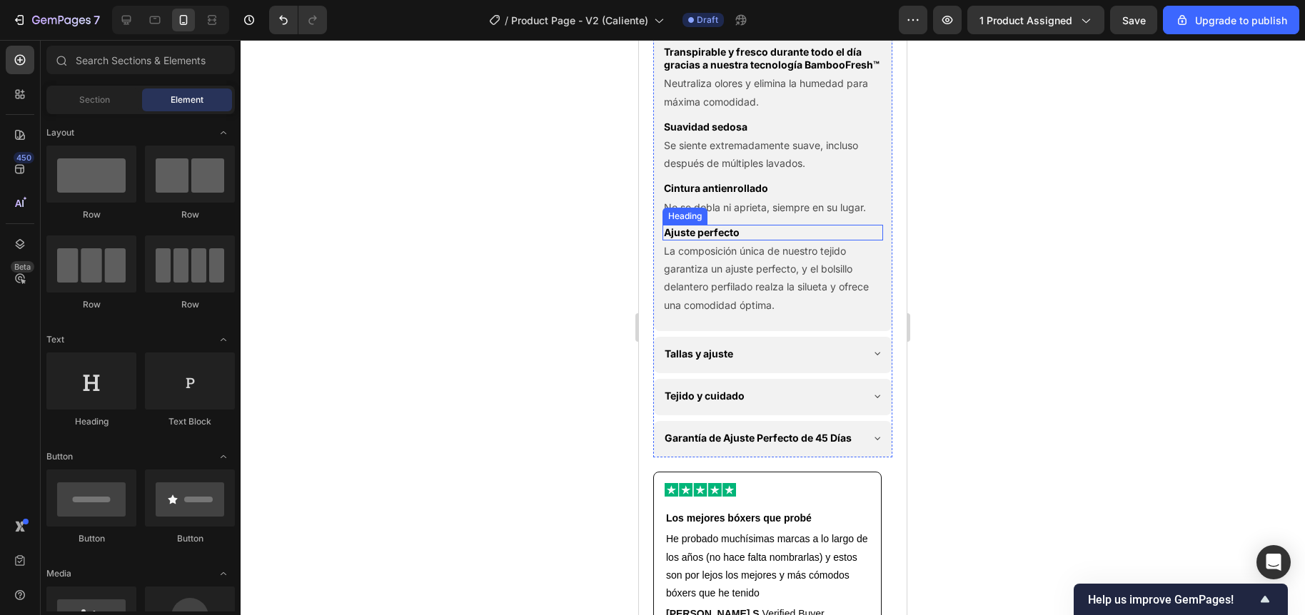
click at [761, 241] on h2 "Ajuste perfecto" at bounding box center [772, 233] width 221 height 16
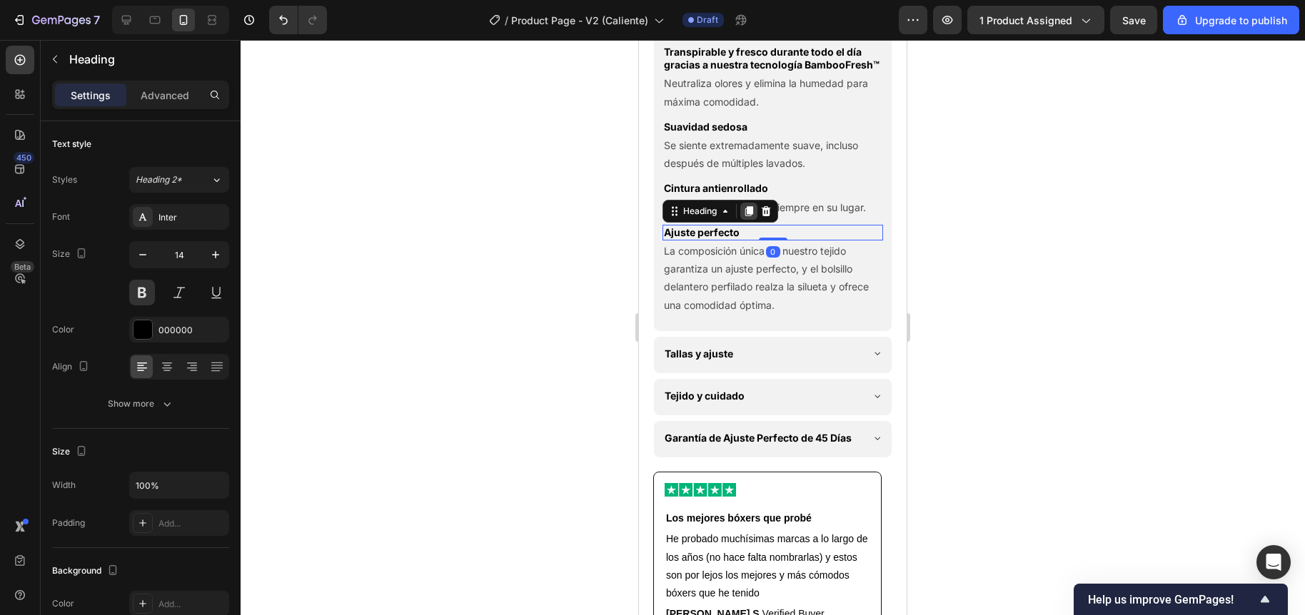
click at [745, 217] on icon at bounding box center [748, 211] width 11 height 11
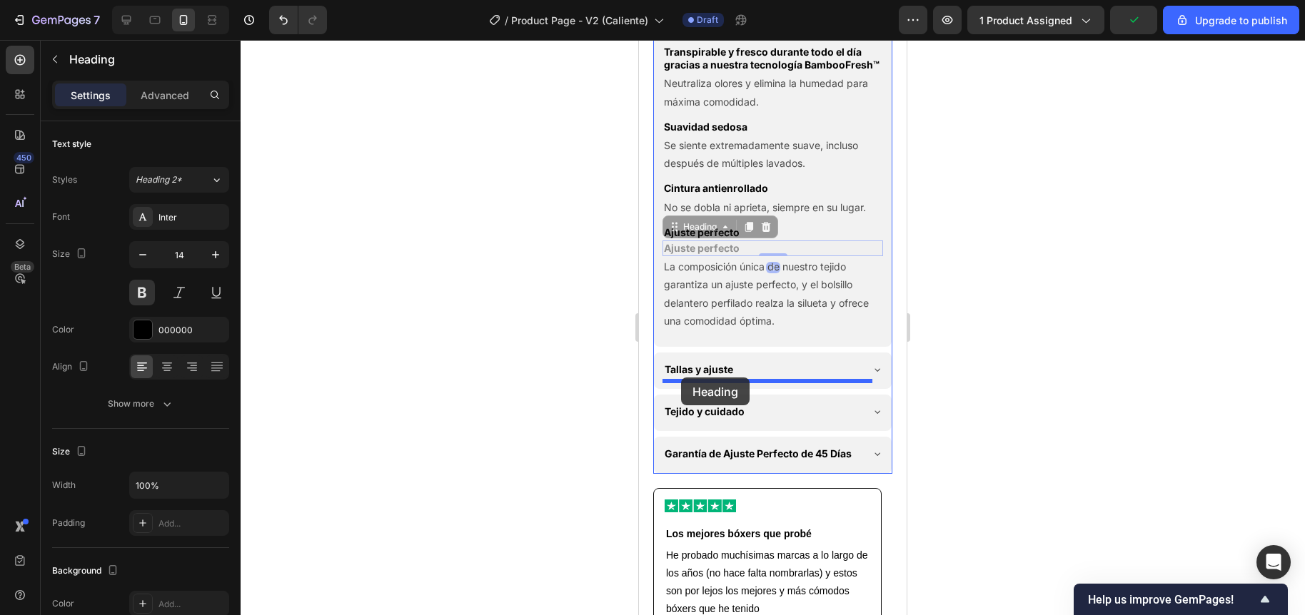
drag, startPoint x: 672, startPoint y: 274, endPoint x: 681, endPoint y: 378, distance: 103.8
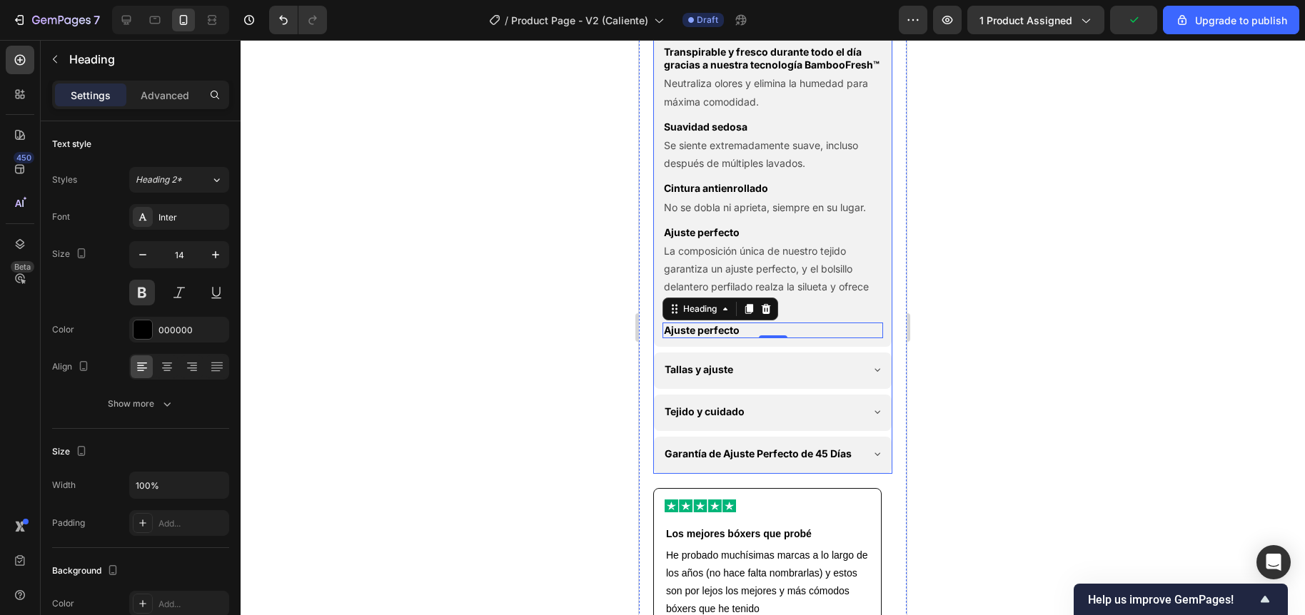
click at [731, 311] on p "La composición única de nuestro tejido garantiza un ajuste perfecto, y el bolsi…" at bounding box center [773, 278] width 218 height 72
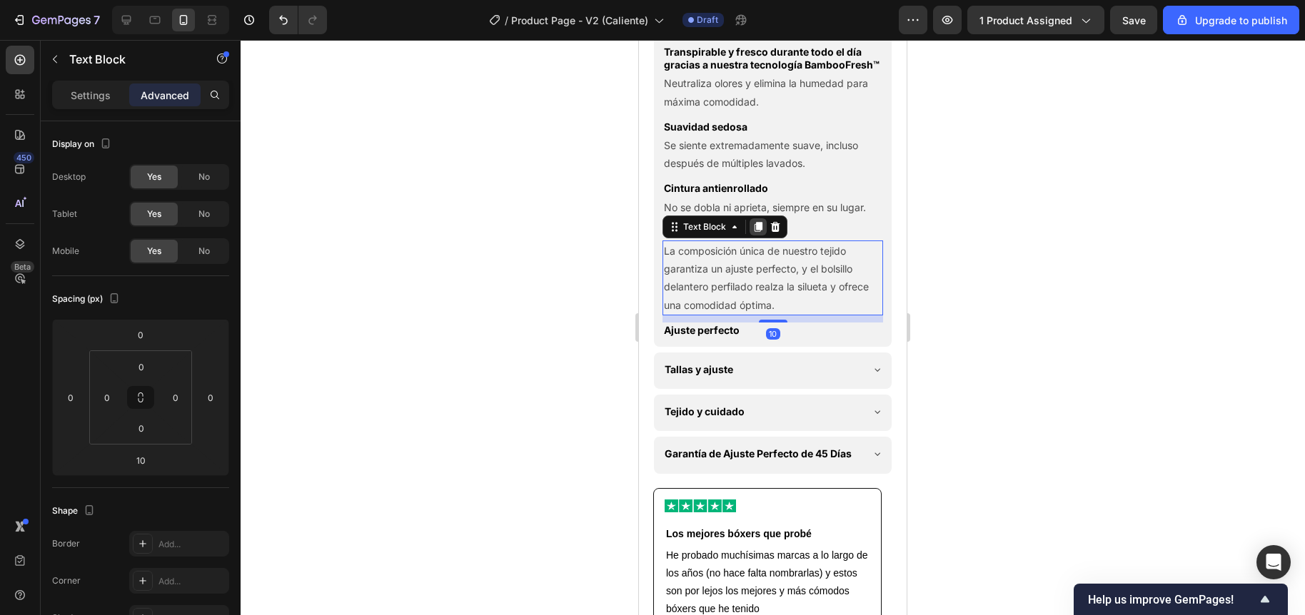
click at [757, 232] on icon at bounding box center [758, 227] width 8 height 10
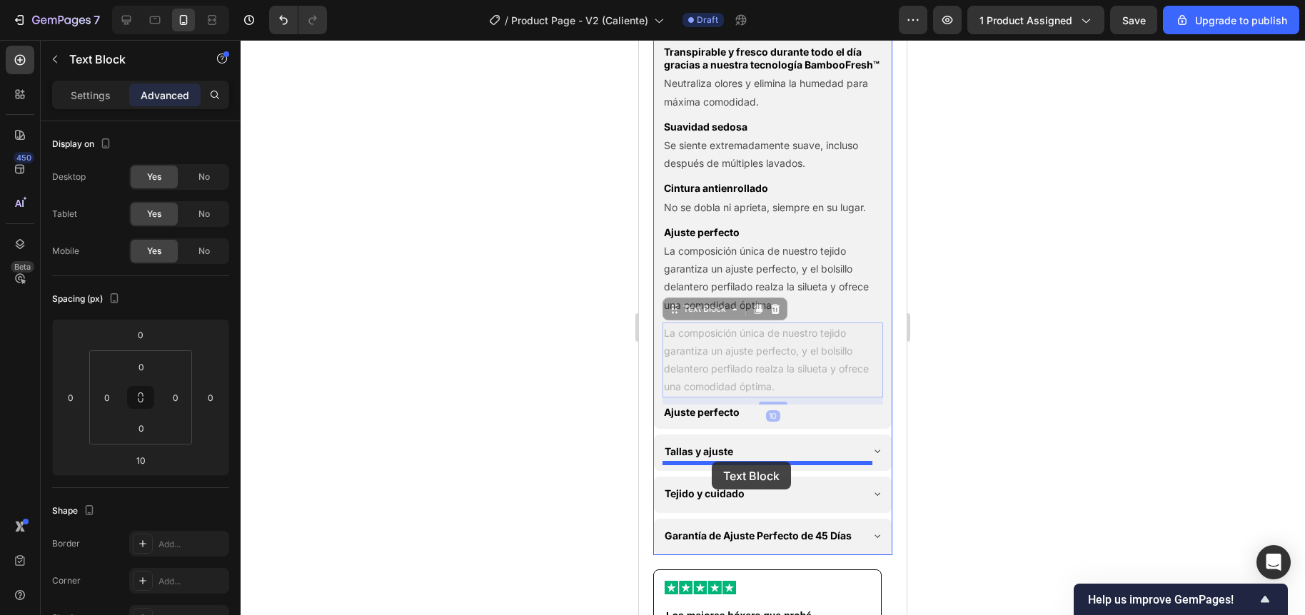
drag, startPoint x: 676, startPoint y: 358, endPoint x: 712, endPoint y: 462, distance: 110.1
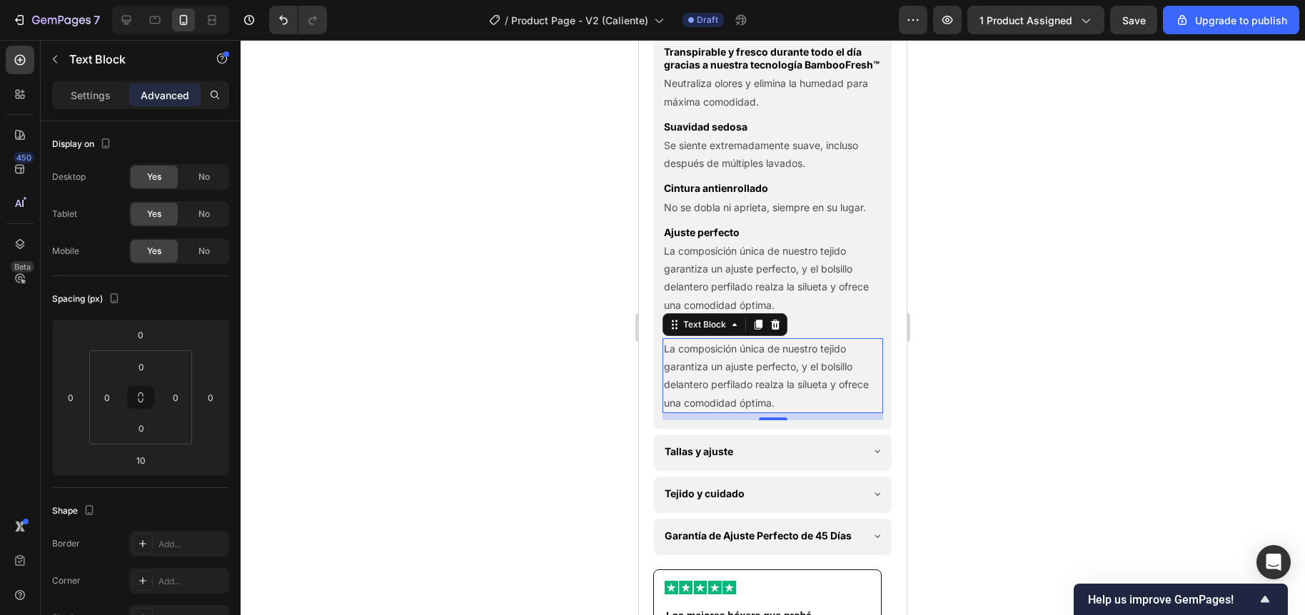
click at [587, 403] on div at bounding box center [773, 327] width 1064 height 575
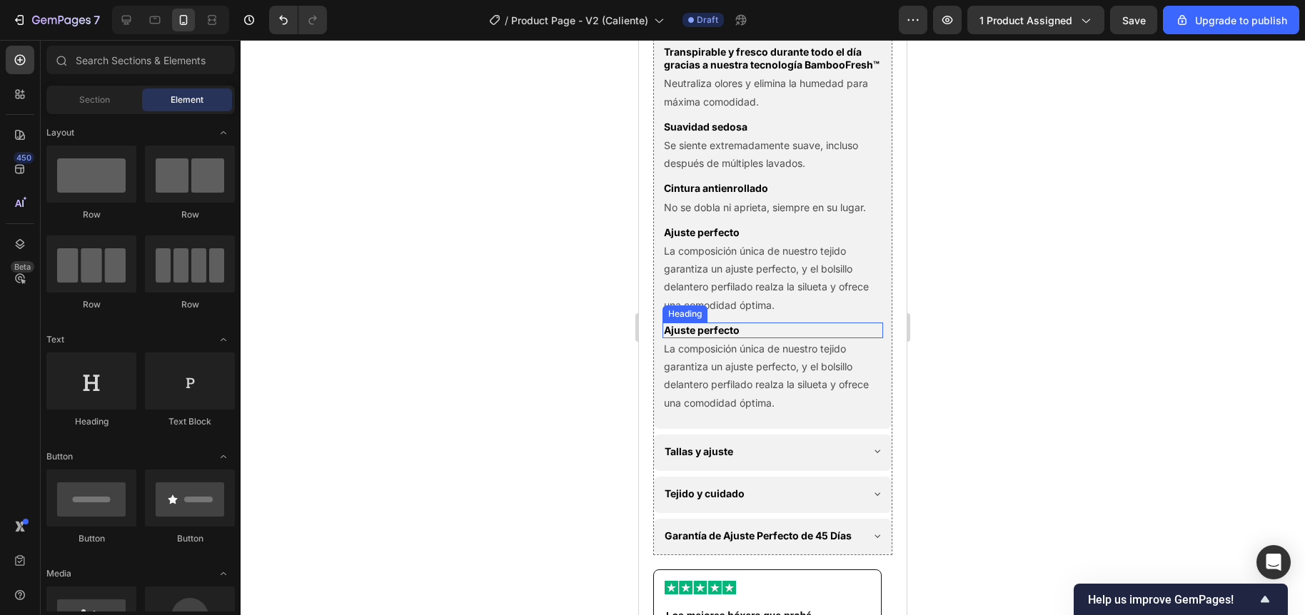
click at [722, 338] on h2 "Ajuste perfecto" at bounding box center [772, 331] width 221 height 16
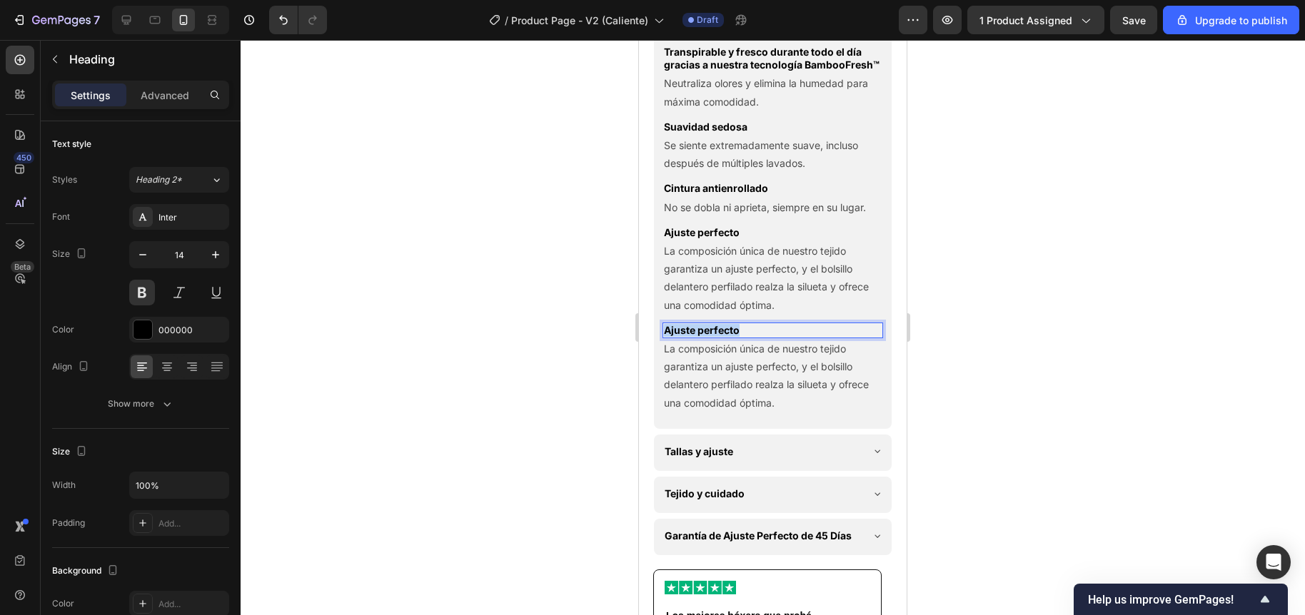
click at [722, 337] on p "Ajuste perfecto" at bounding box center [773, 330] width 218 height 13
click at [724, 412] on p "La composición única de nuestro tejido garantiza un ajuste perfecto, y el bolsi…" at bounding box center [773, 376] width 218 height 72
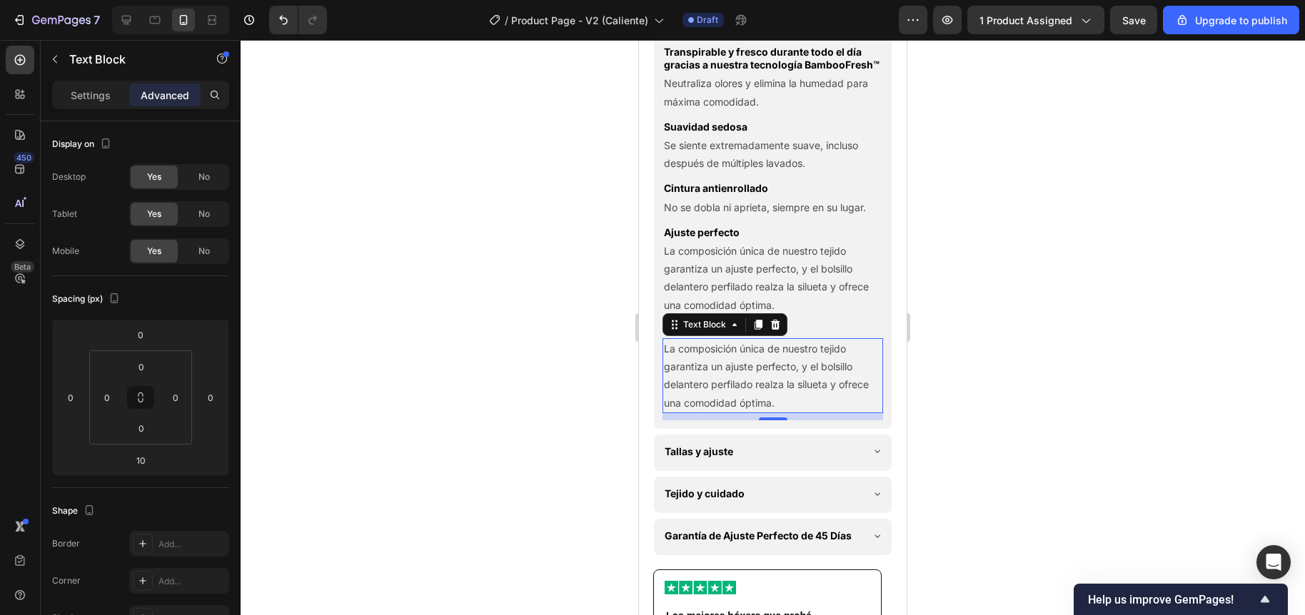
click at [692, 412] on p "La composición única de nuestro tejido garantiza un ajuste perfecto, y el bolsi…" at bounding box center [773, 376] width 218 height 72
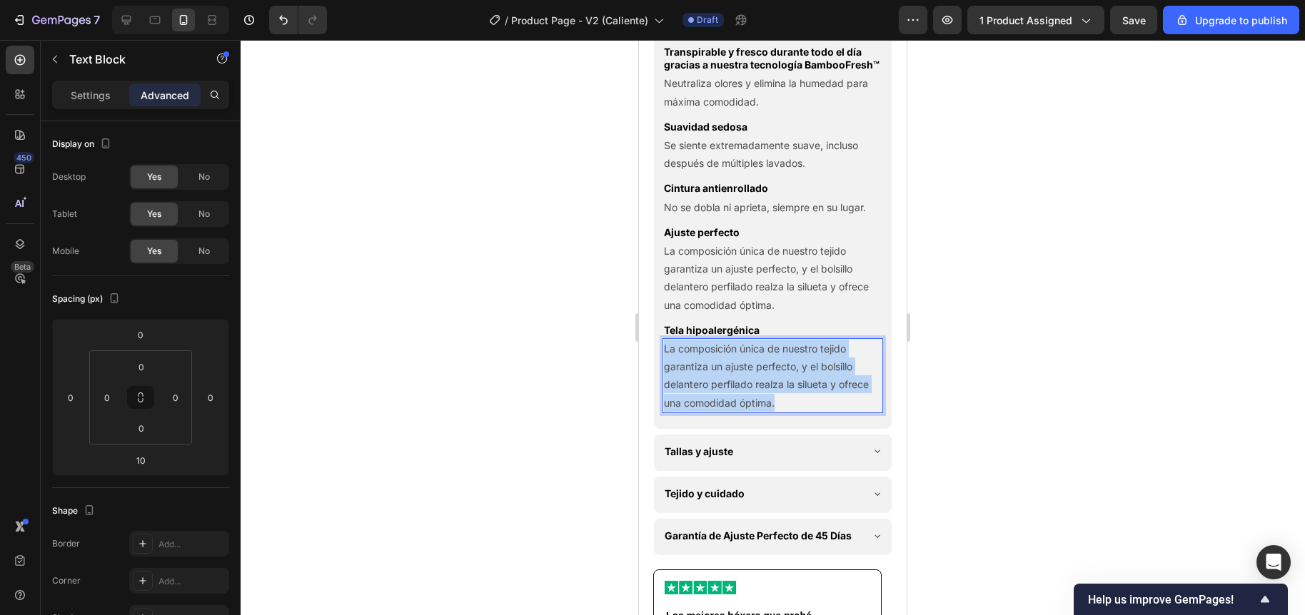
click at [692, 412] on p "La composición única de nuestro tejido garantiza un ajuste perfecto, y el bolsi…" at bounding box center [773, 376] width 218 height 72
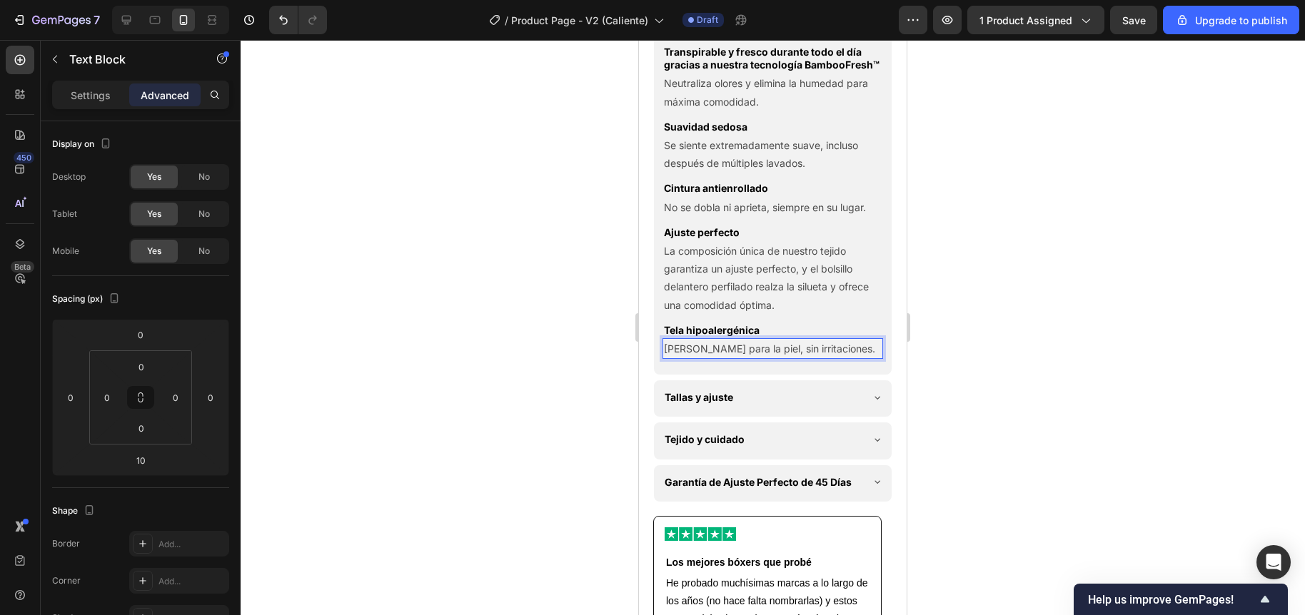
click at [520, 310] on div at bounding box center [773, 327] width 1064 height 575
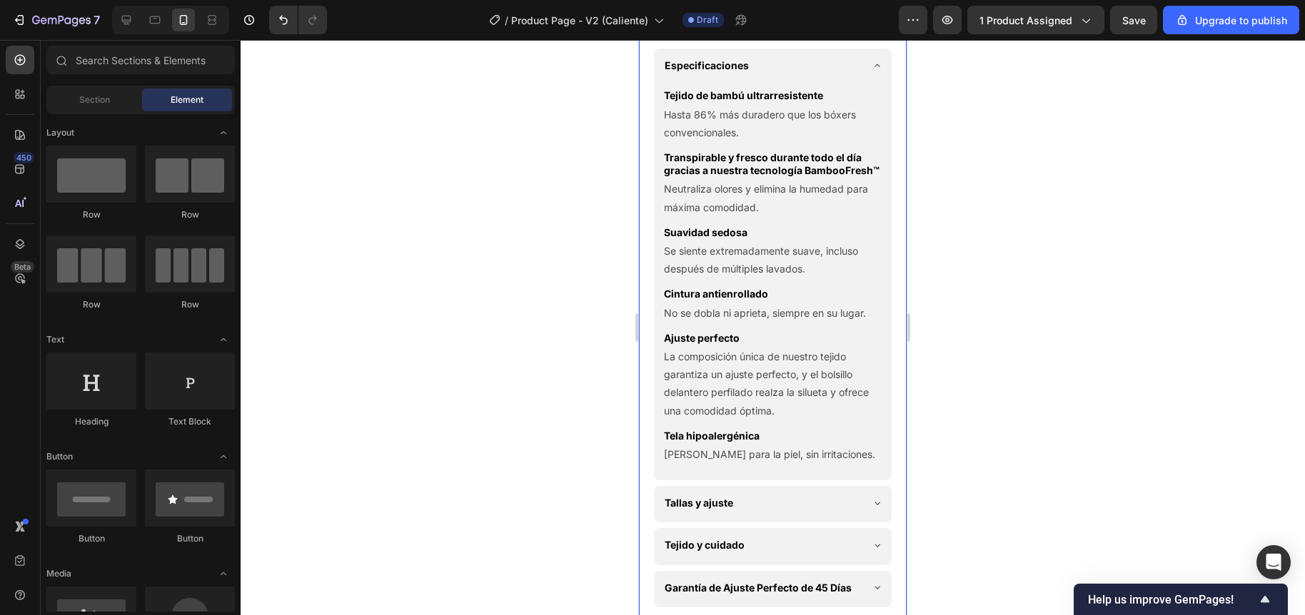
scroll to position [879, 0]
click at [738, 103] on p "Tejido de bambú ultrarresistente" at bounding box center [773, 96] width 218 height 13
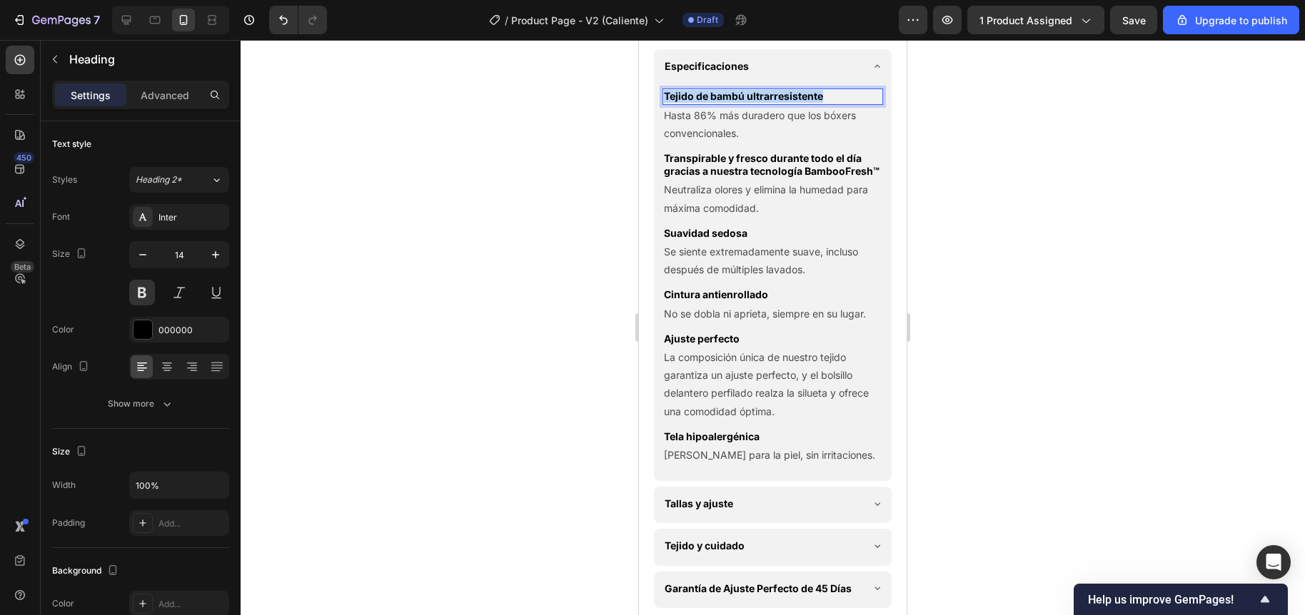
click at [738, 103] on p "Tejido de bambú ultrarresistente" at bounding box center [773, 96] width 218 height 13
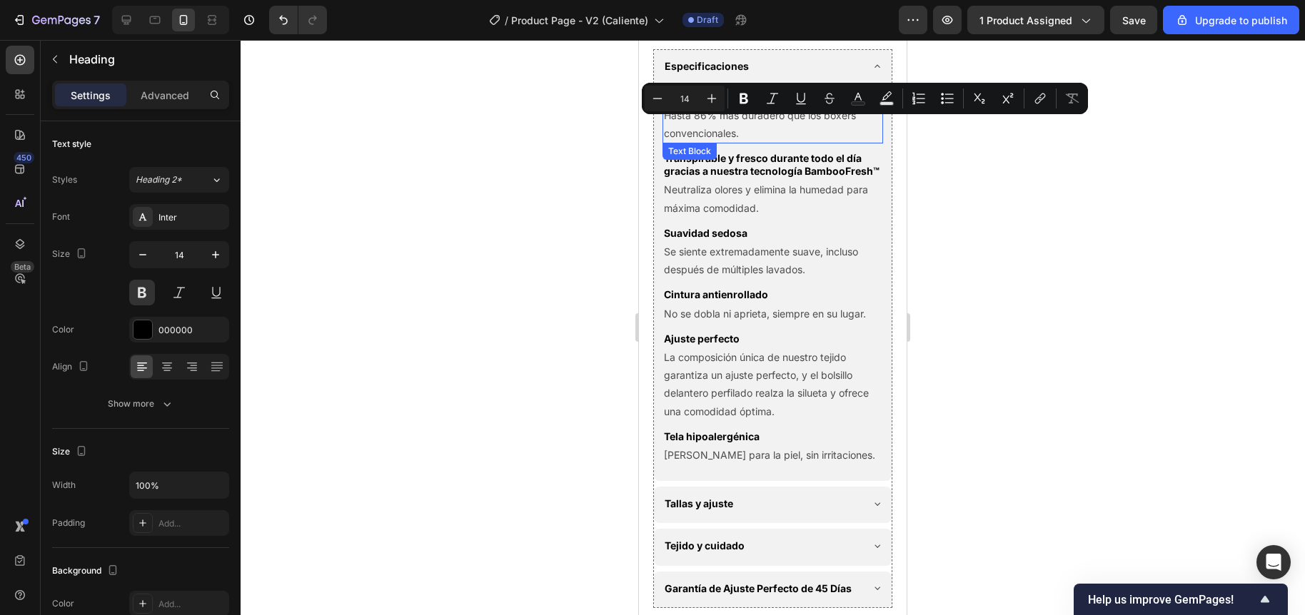
click at [720, 142] on p "Hasta 86% más duradero que los bóxers convencionales." at bounding box center [773, 124] width 218 height 36
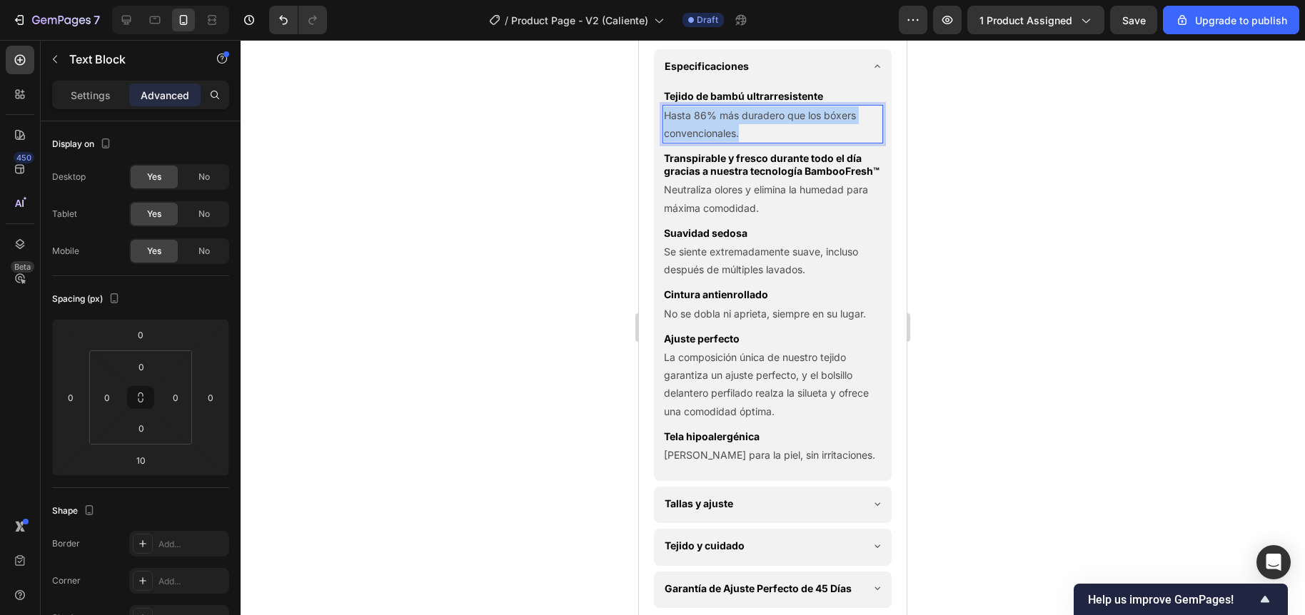
click at [720, 142] on p "Hasta 86% más duradero que los bóxers convencionales." at bounding box center [773, 124] width 218 height 36
click at [609, 200] on div at bounding box center [773, 327] width 1064 height 575
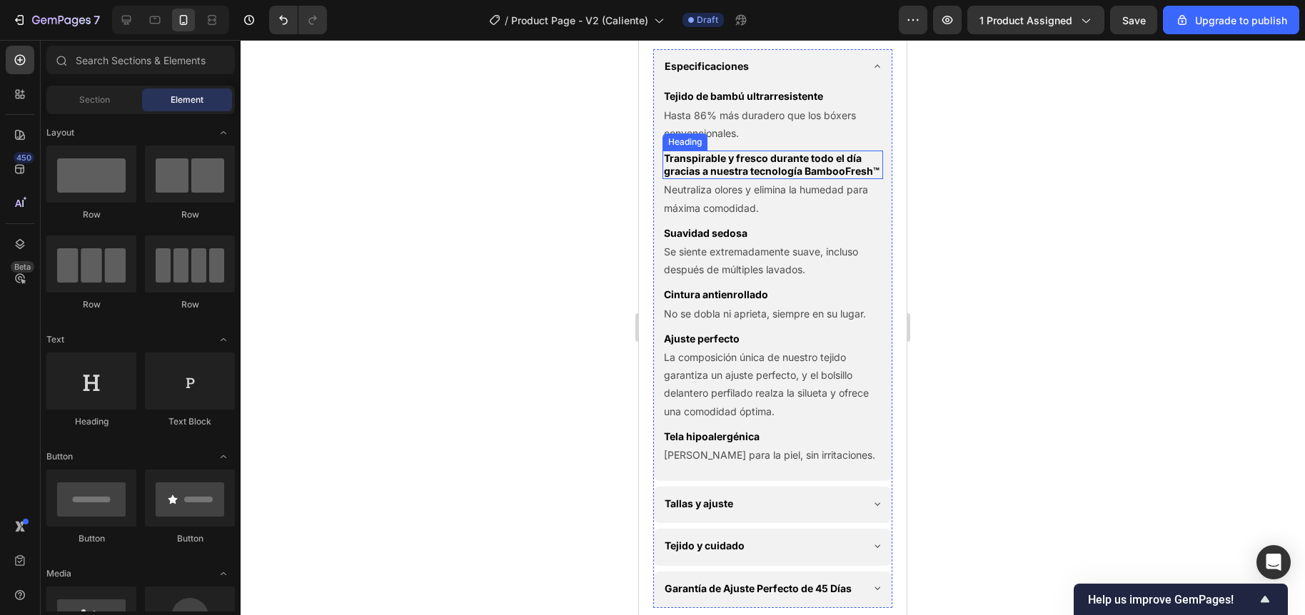
click at [731, 178] on p "Transpirable y fresco durante todo el día gracias a nuestra tecnología BambooFr…" at bounding box center [773, 165] width 218 height 26
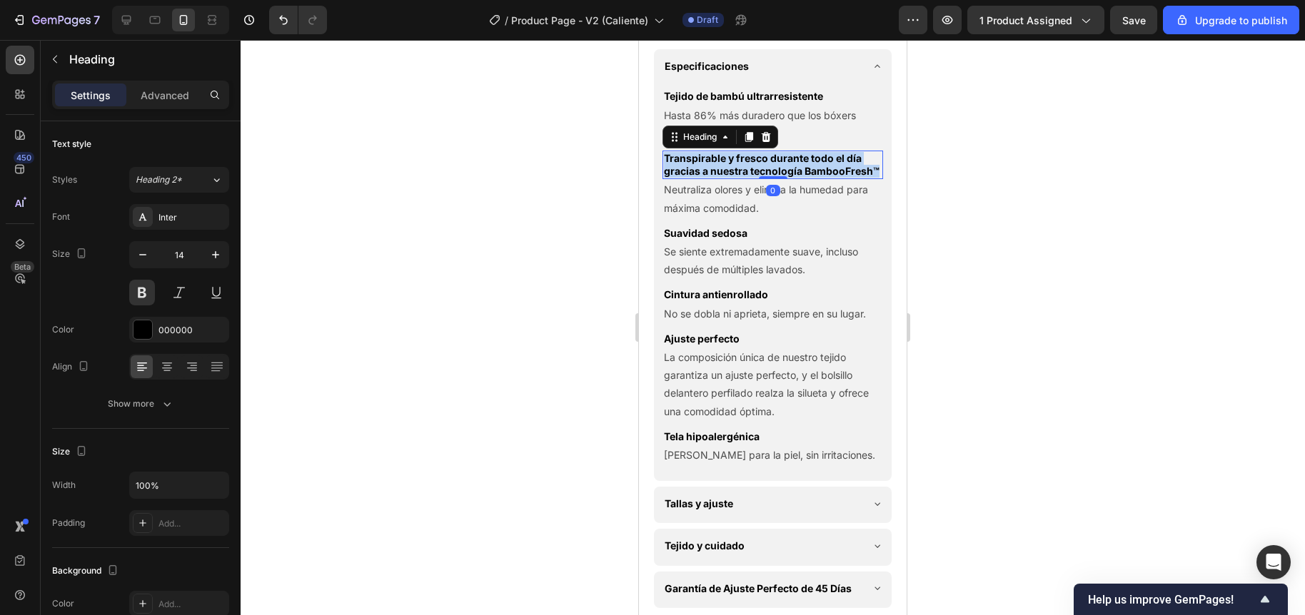
click at [731, 178] on p "Transpirable y fresco durante todo el día gracias a nuestra tecnología BambooFr…" at bounding box center [773, 165] width 218 height 26
click at [619, 233] on div at bounding box center [773, 327] width 1064 height 575
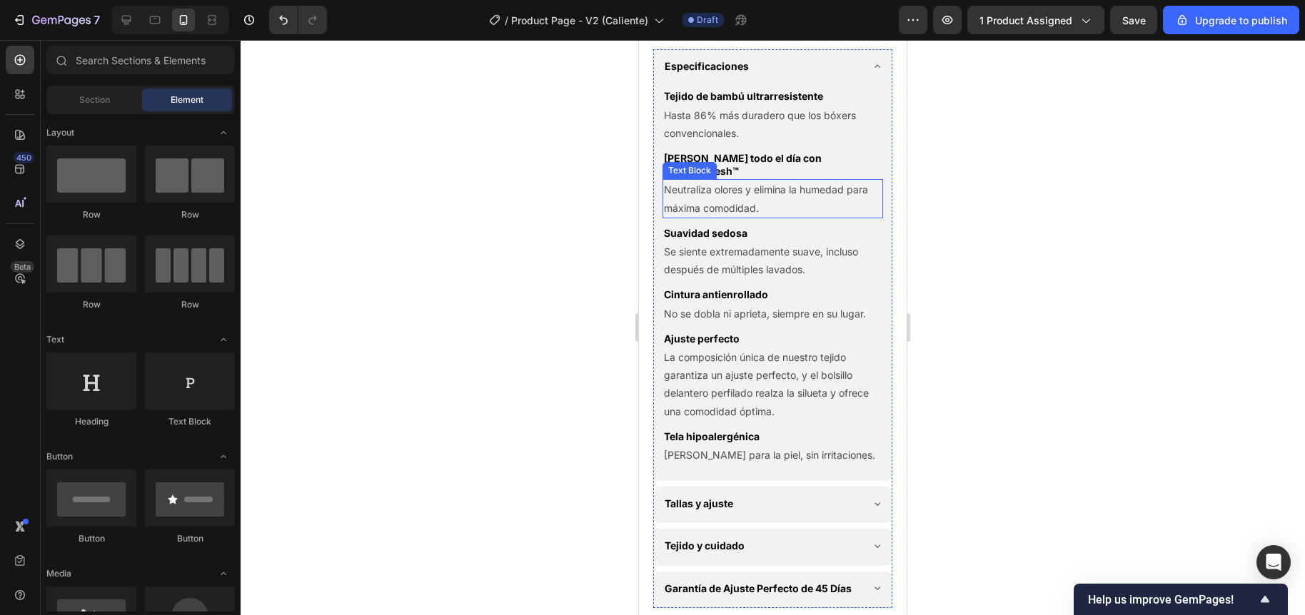
click at [737, 213] on p "Neutraliza olores y elimina la humedad para máxima comodidad." at bounding box center [773, 199] width 218 height 36
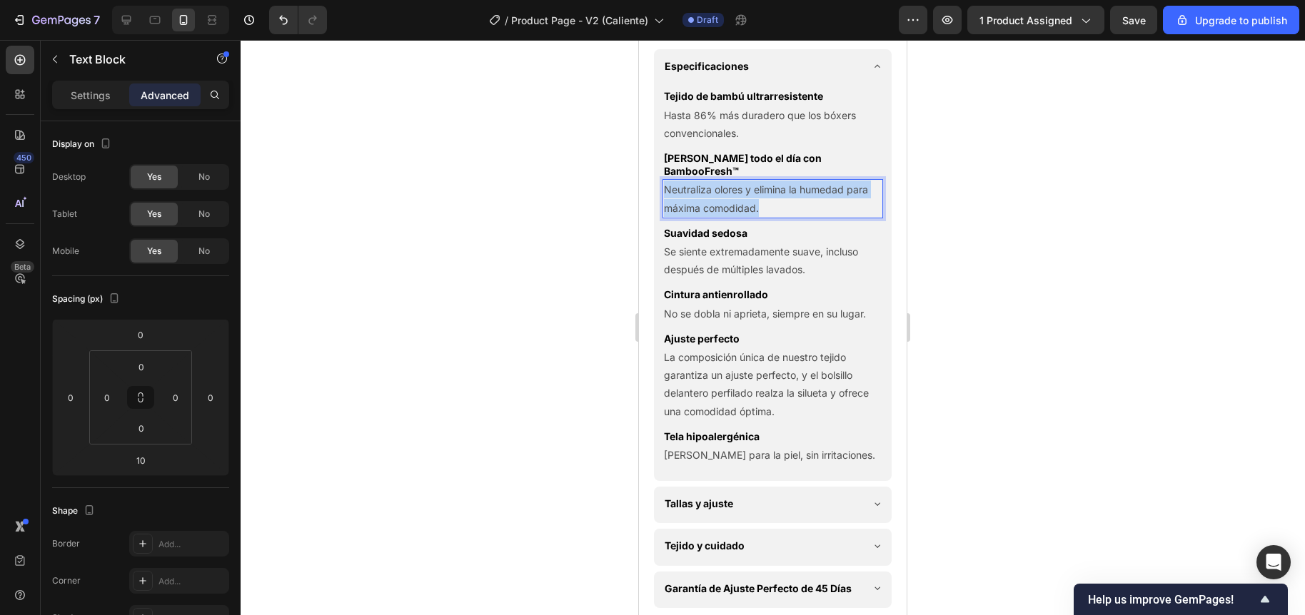
click at [737, 214] on p "Neutraliza olores y elimina la humedad para máxima comodidad." at bounding box center [773, 199] width 218 height 36
click at [612, 243] on div at bounding box center [773, 327] width 1064 height 575
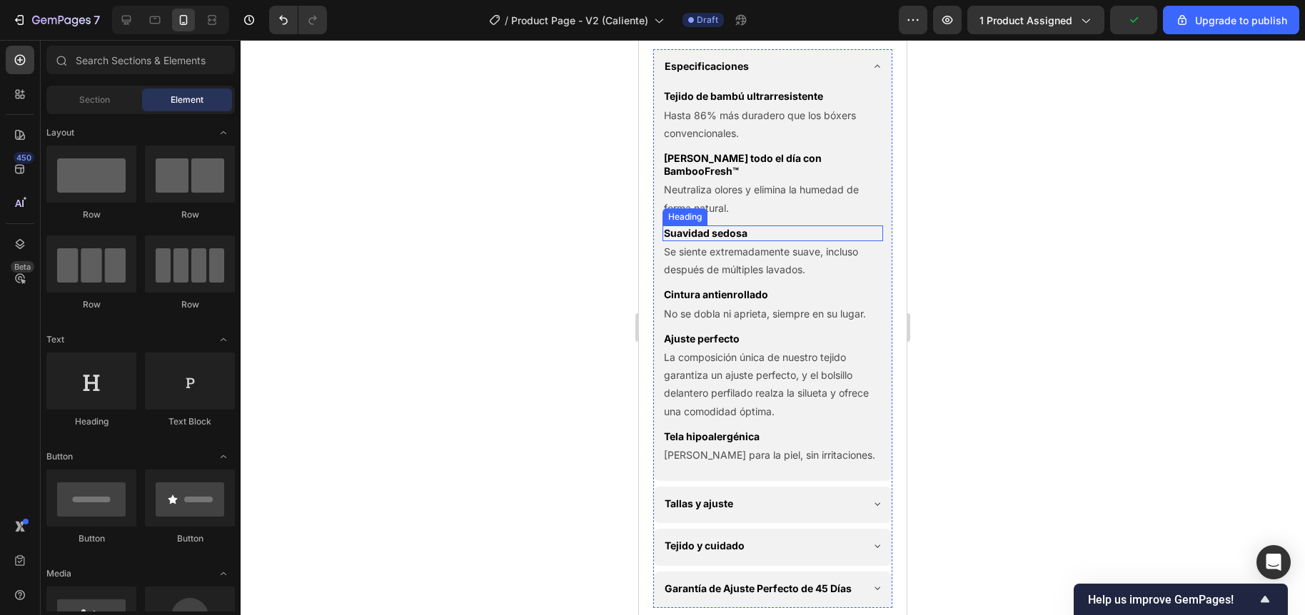
click at [745, 240] on p "Suavidad sedosa" at bounding box center [773, 233] width 218 height 13
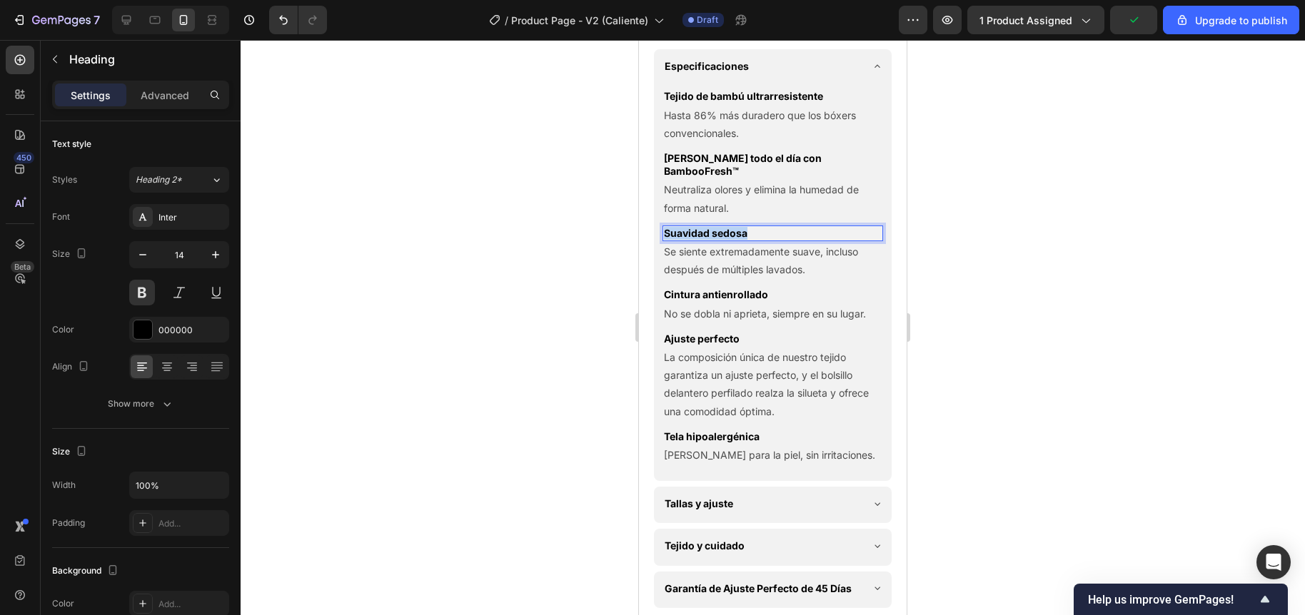
click at [745, 240] on p "Suavidad sedosa" at bounding box center [773, 233] width 218 height 13
click at [611, 266] on div at bounding box center [773, 327] width 1064 height 575
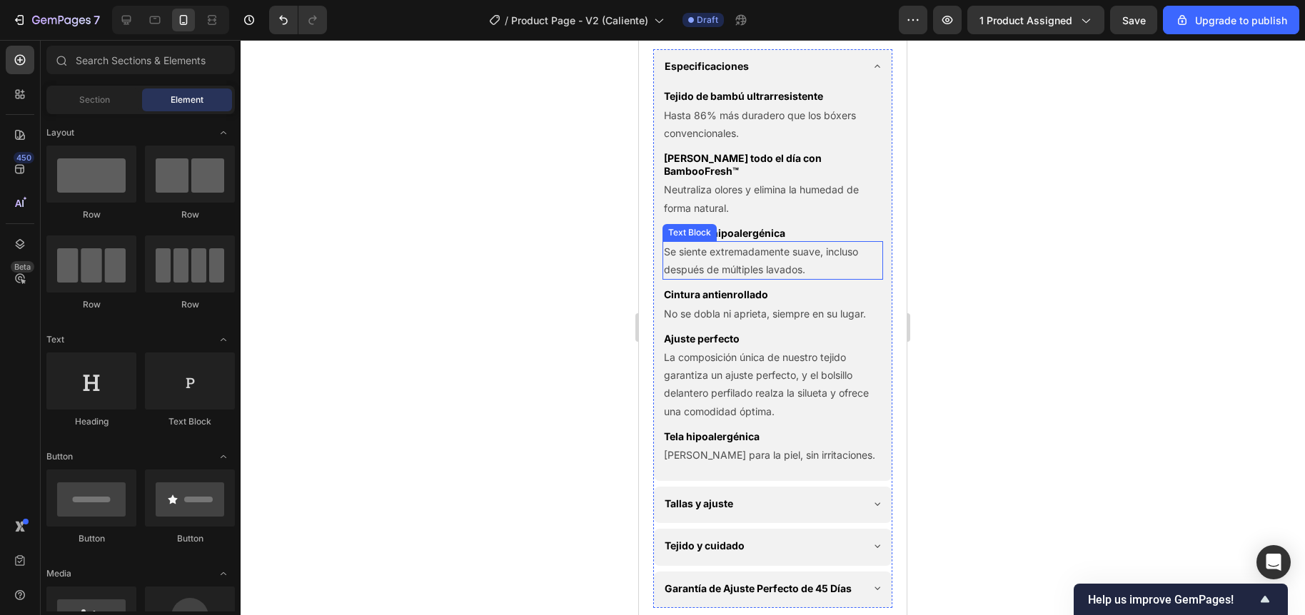
click at [737, 271] on p "Se siente extremadamente suave, incluso después de múltiples lavados." at bounding box center [773, 261] width 218 height 36
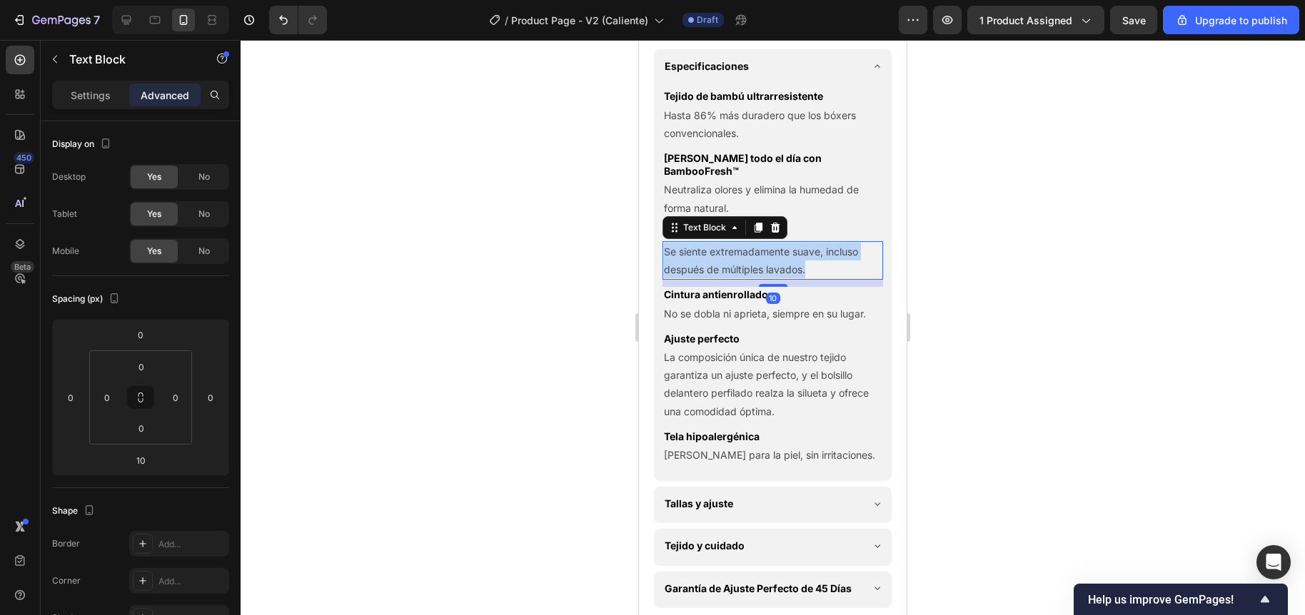
click at [737, 271] on p "Se siente extremadamente suave, incluso después de múltiples lavados." at bounding box center [773, 261] width 218 height 36
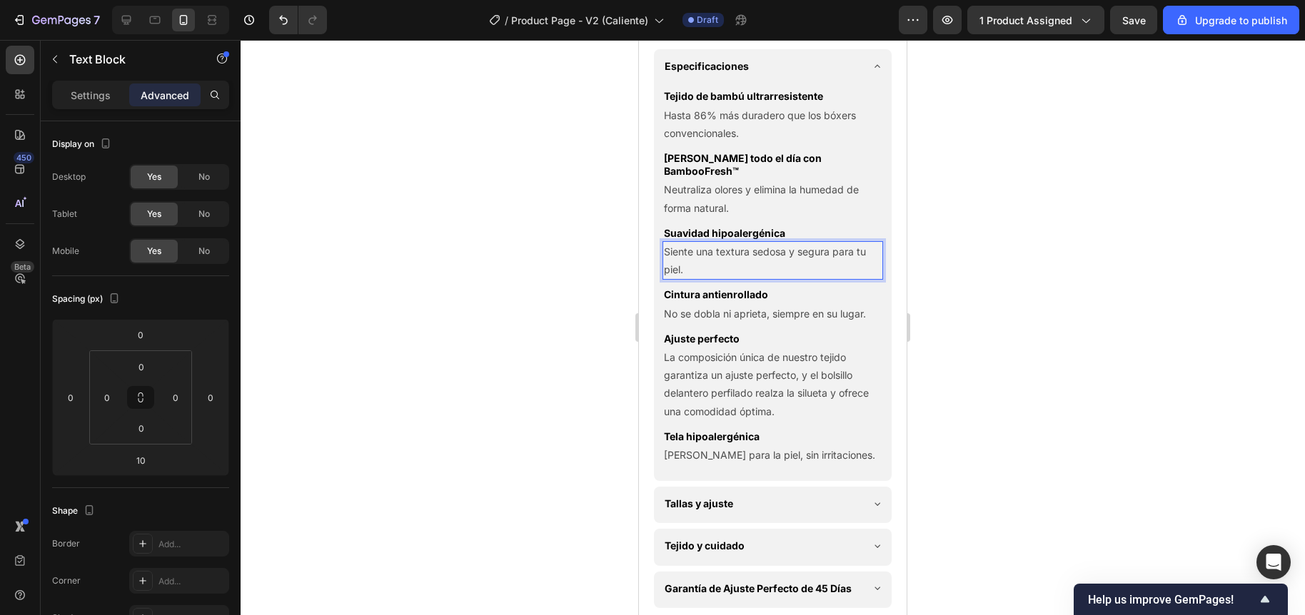
click at [598, 298] on div at bounding box center [773, 327] width 1064 height 575
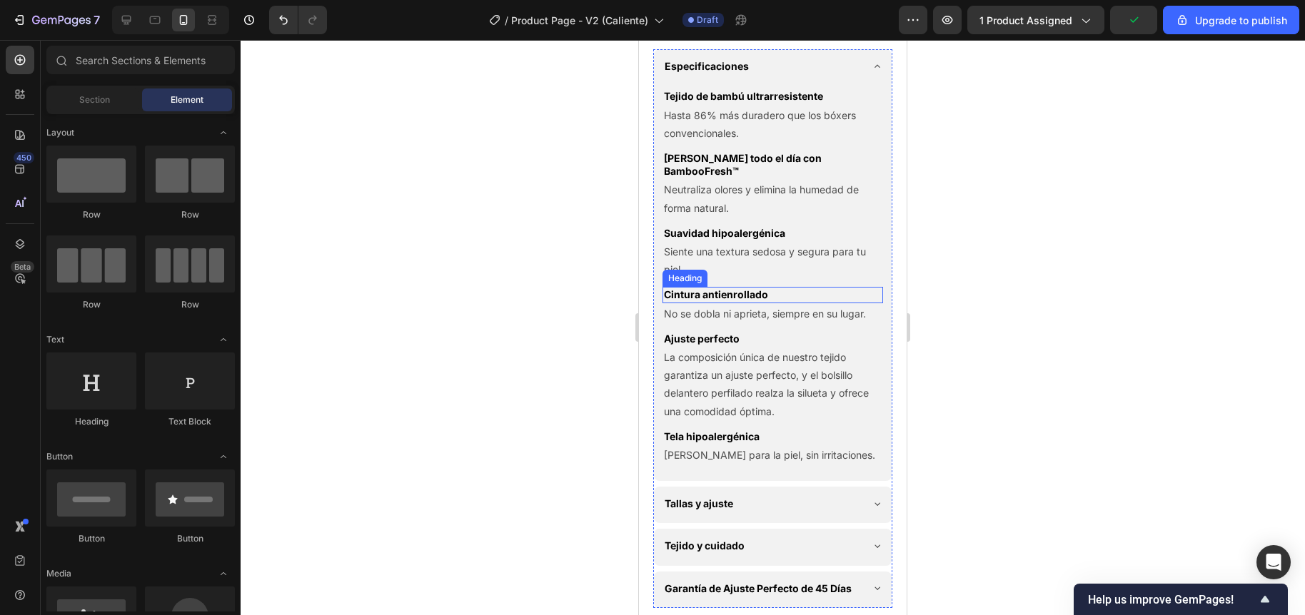
click at [752, 301] on p "Cintura antienrollado" at bounding box center [773, 294] width 218 height 13
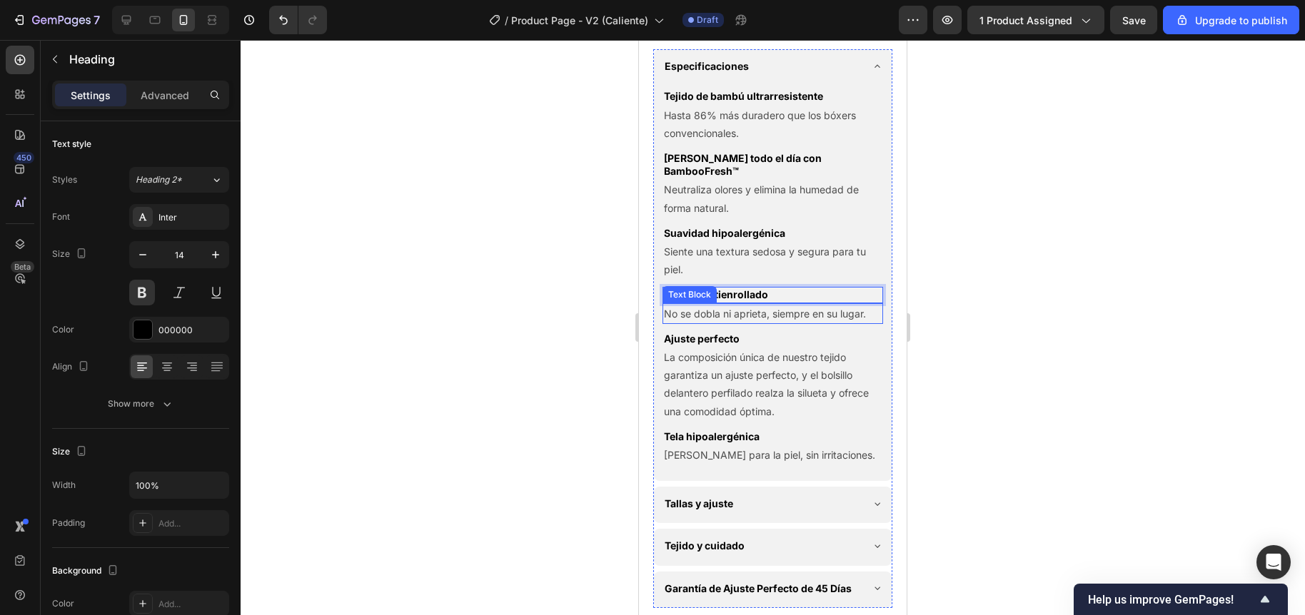
click at [740, 323] on p "No se dobla ni aprieta, siempre en su lugar." at bounding box center [773, 314] width 218 height 18
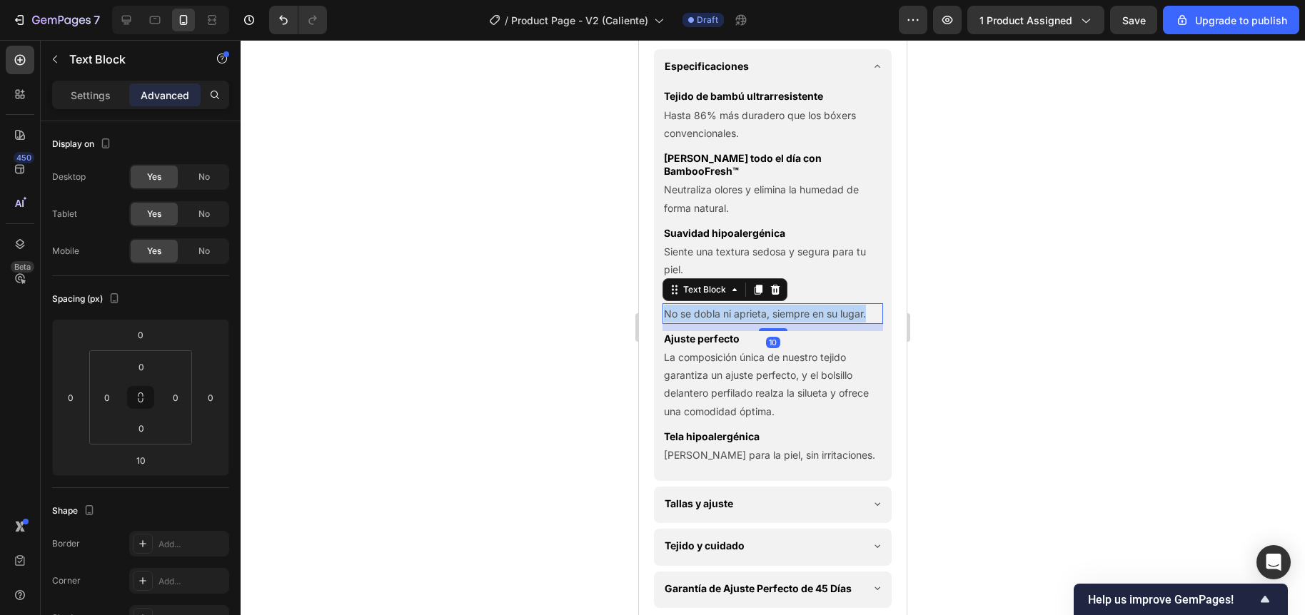
click at [740, 323] on p "No se dobla ni aprieta, siempre en su lugar." at bounding box center [773, 314] width 218 height 18
click at [598, 361] on div at bounding box center [773, 327] width 1064 height 575
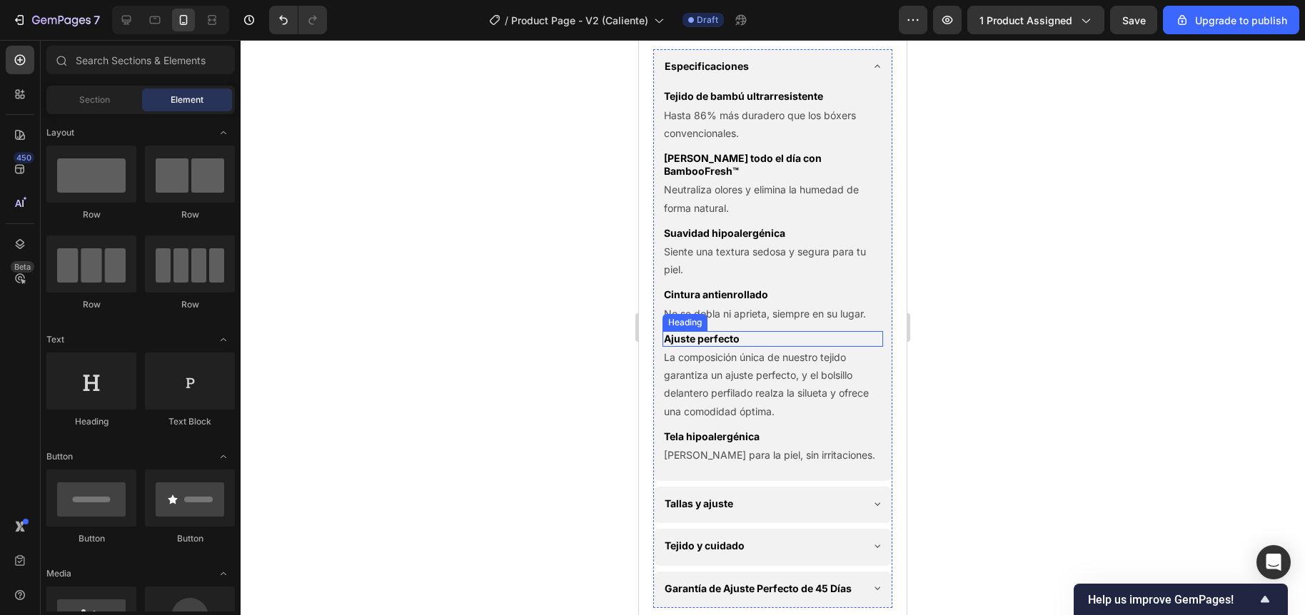
click at [736, 347] on h2 "Ajuste perfecto" at bounding box center [772, 339] width 221 height 16
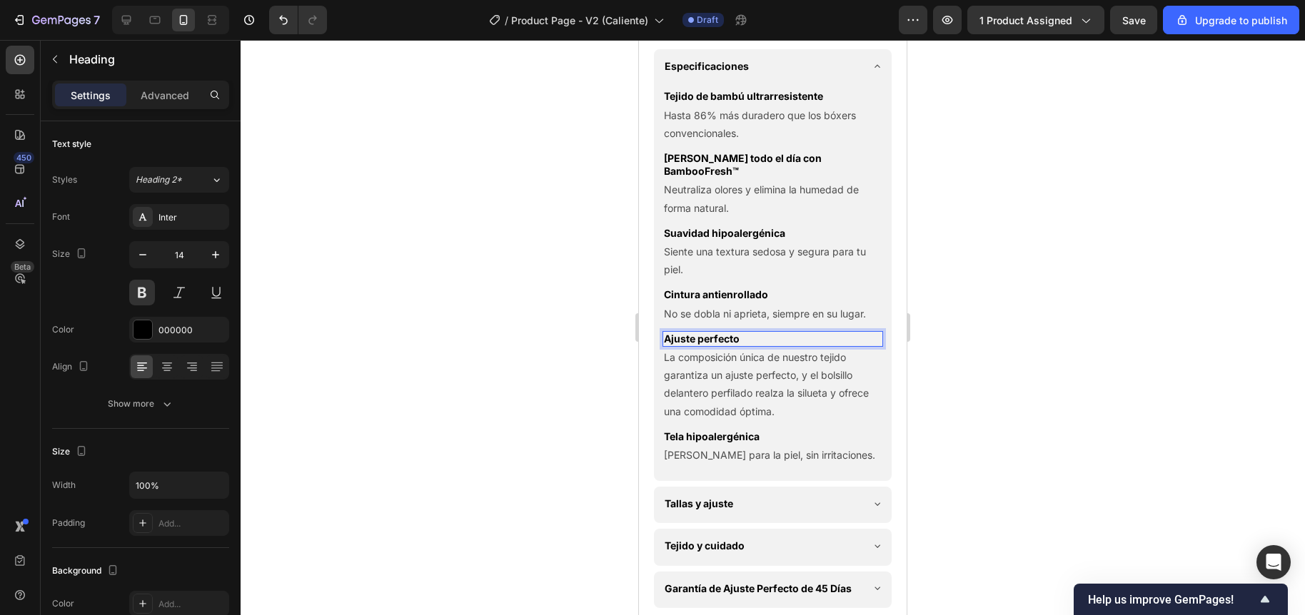
click at [736, 347] on h2 "Ajuste perfecto" at bounding box center [772, 339] width 221 height 16
click at [736, 345] on p "Ajuste perfecto" at bounding box center [773, 339] width 218 height 13
click at [540, 313] on div at bounding box center [773, 327] width 1064 height 575
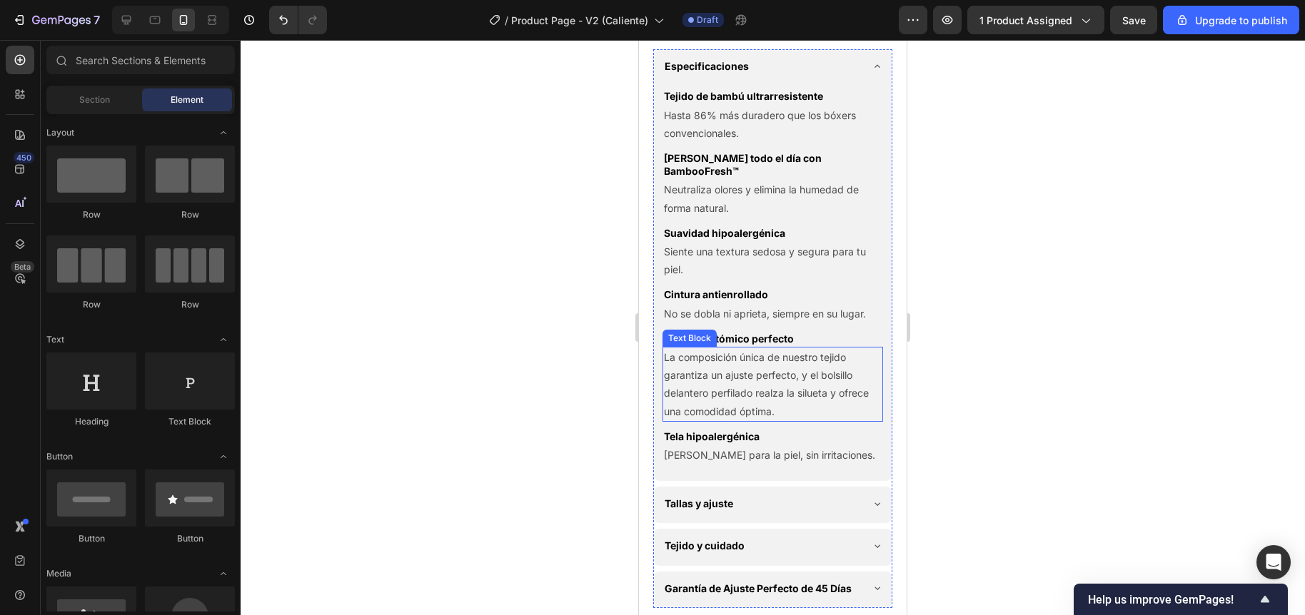
click at [752, 373] on p "La composición única de nuestro tejido garantiza un ajuste perfecto, y el bolsi…" at bounding box center [773, 384] width 218 height 72
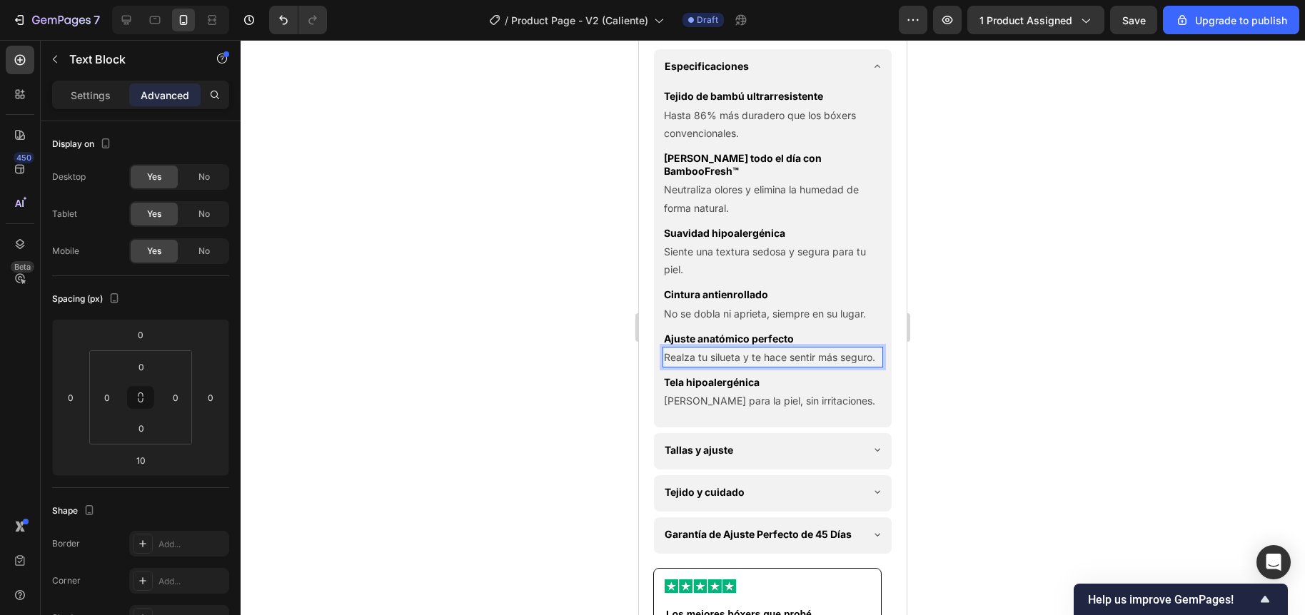
click at [586, 423] on div at bounding box center [773, 327] width 1064 height 575
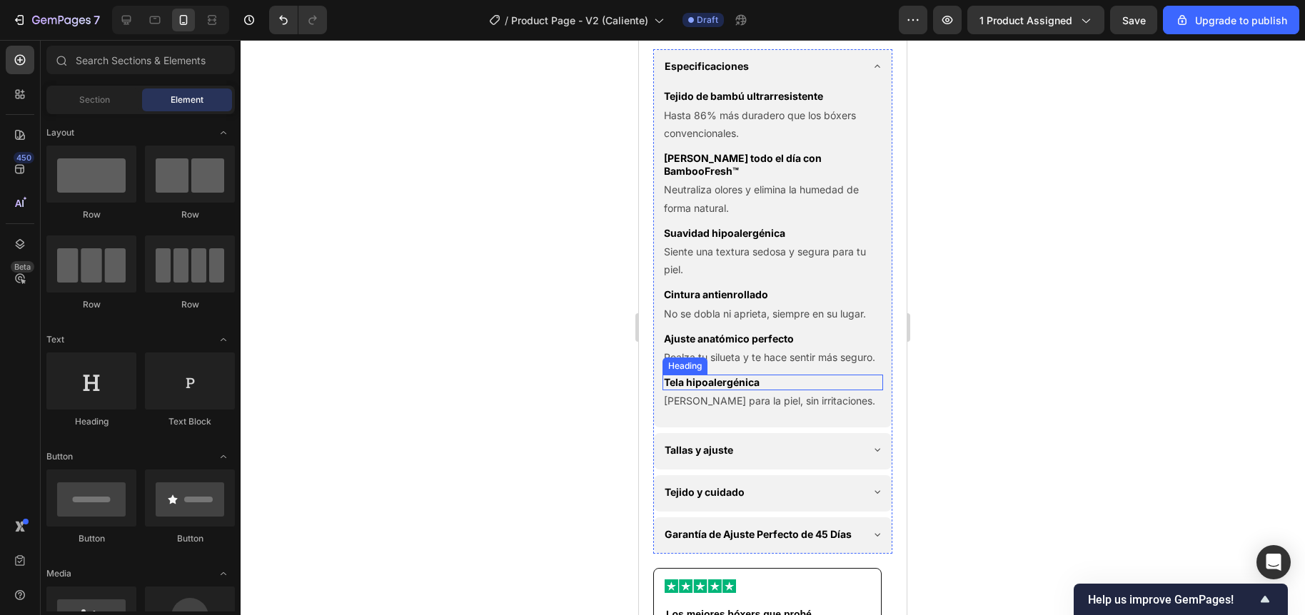
click at [770, 389] on p "Tela hipoalergénica" at bounding box center [773, 382] width 218 height 13
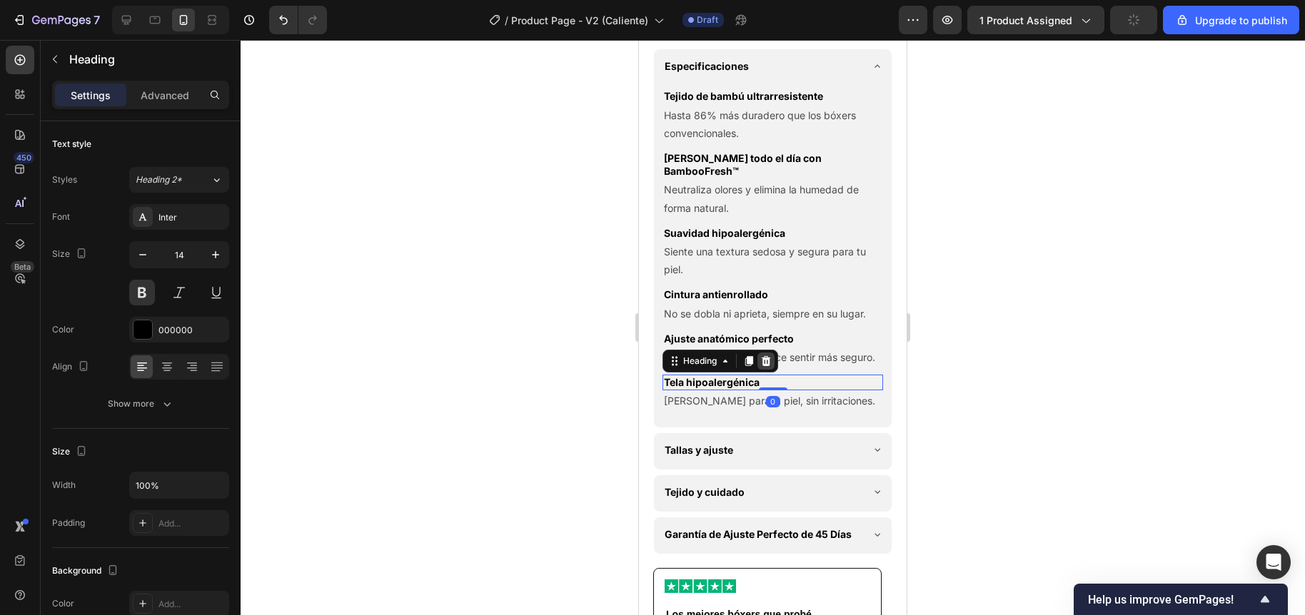
click at [766, 366] on icon at bounding box center [765, 361] width 9 height 10
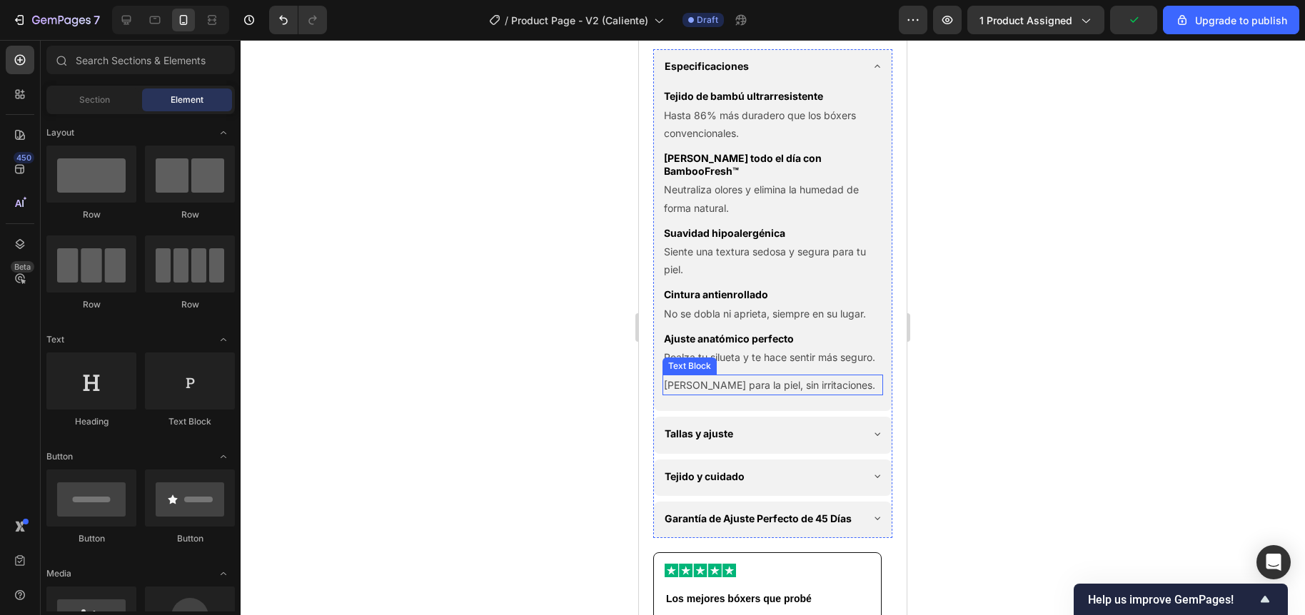
click at [758, 394] on p "Segura para la piel, sin irritaciones." at bounding box center [773, 385] width 218 height 18
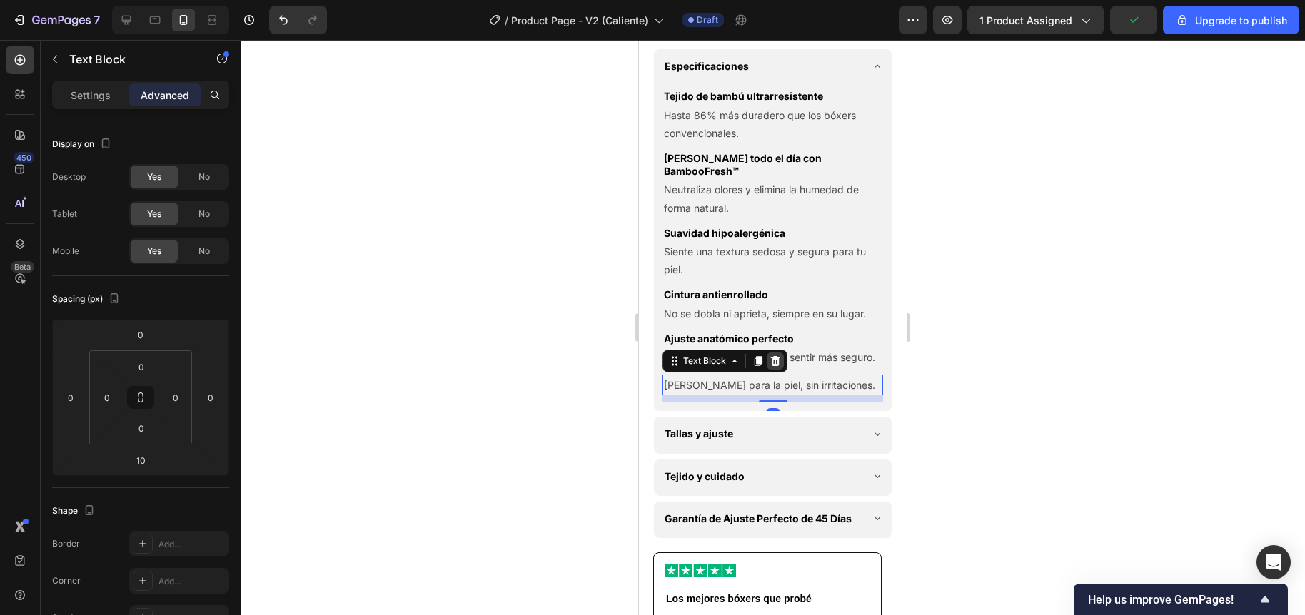
click at [774, 366] on icon at bounding box center [775, 361] width 9 height 10
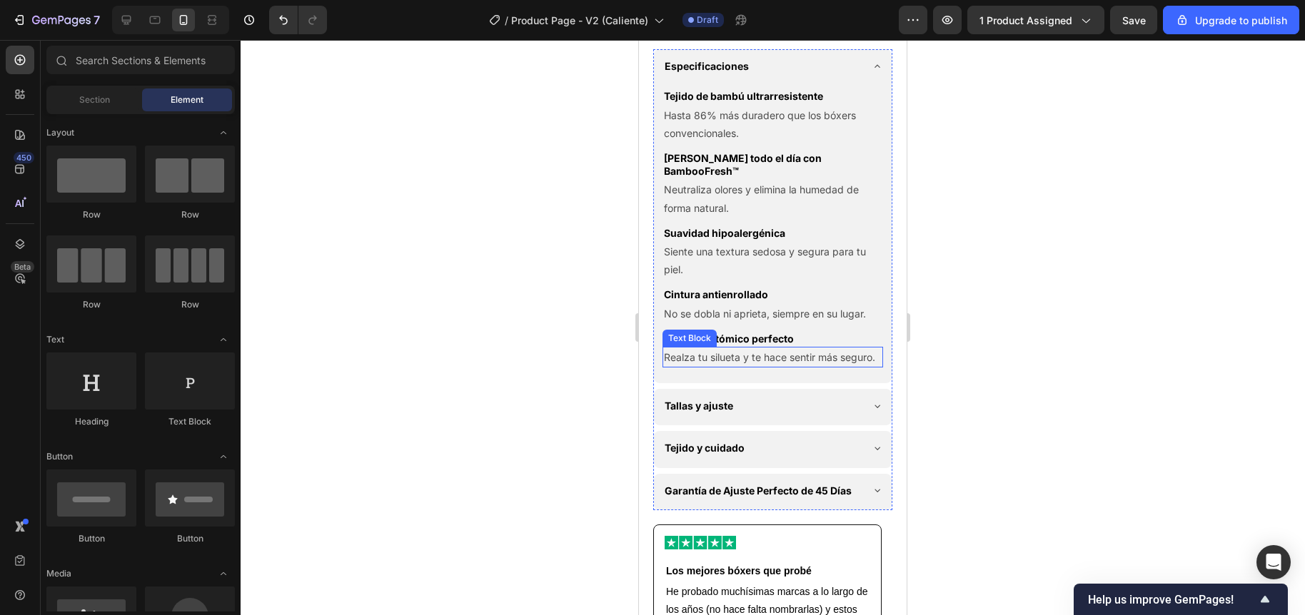
scroll to position [863, 0]
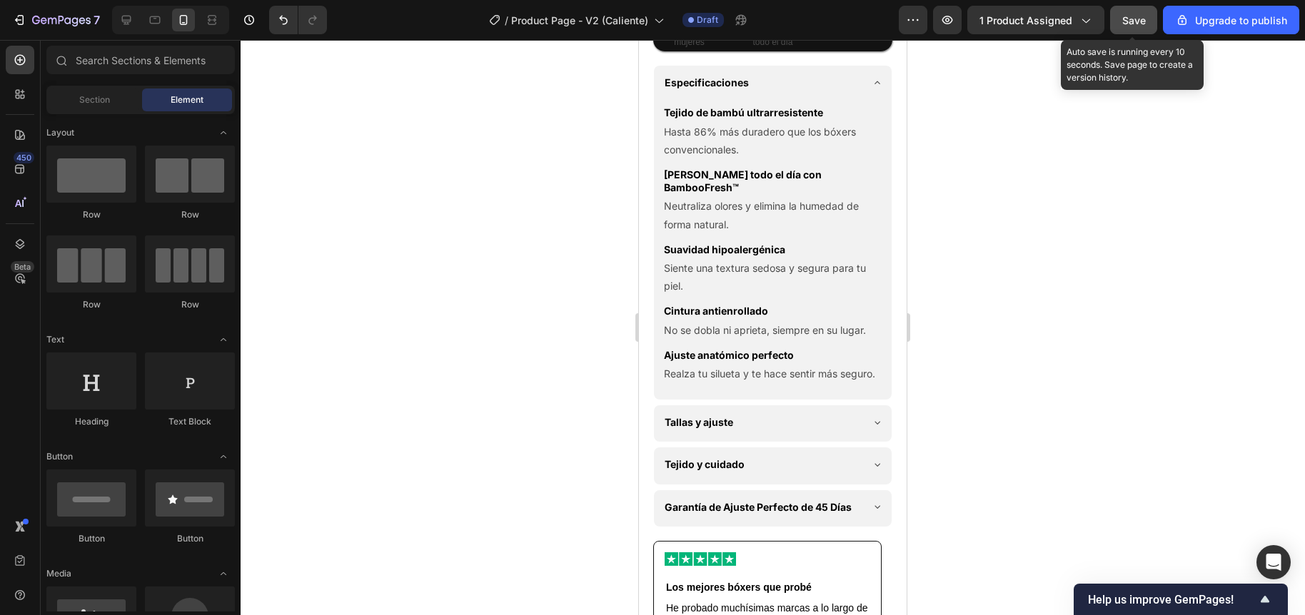
click at [1130, 29] on button "Save" at bounding box center [1133, 20] width 47 height 29
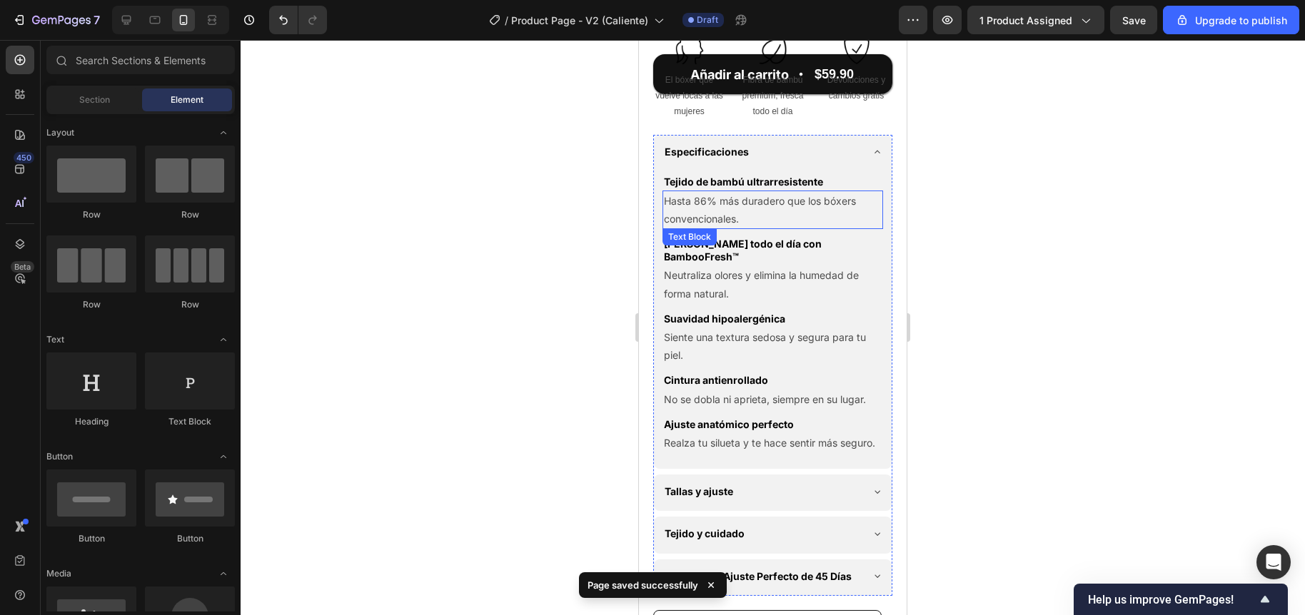
scroll to position [793, 0]
click at [871, 158] on icon at bounding box center [876, 152] width 11 height 11
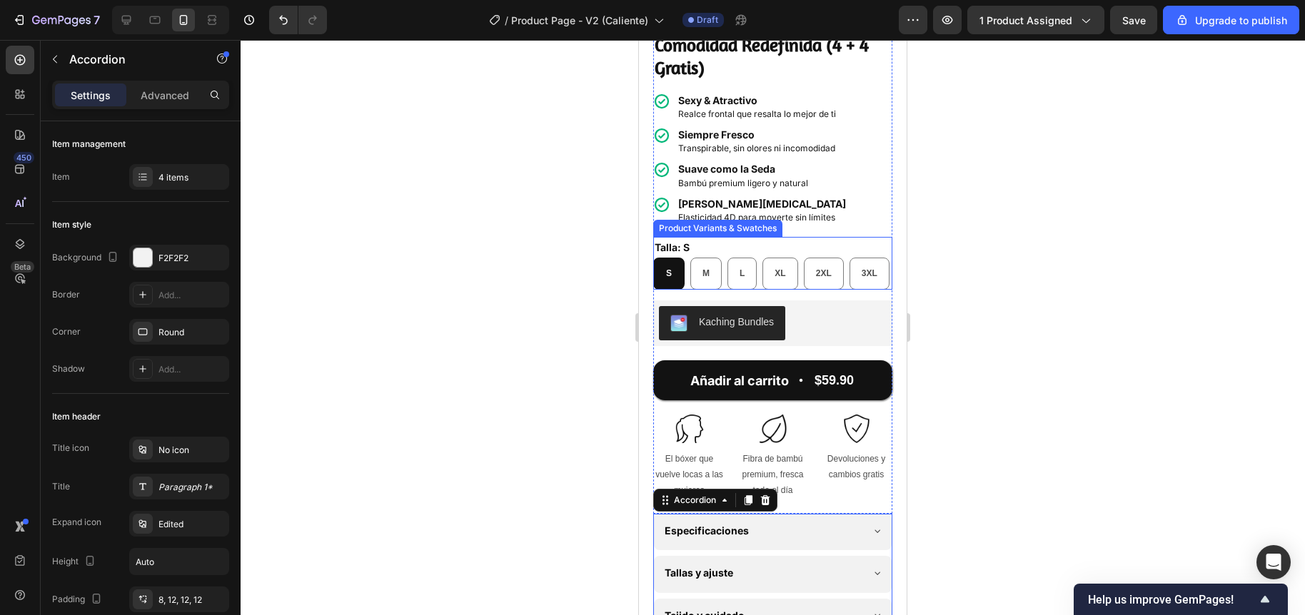
scroll to position [395, 0]
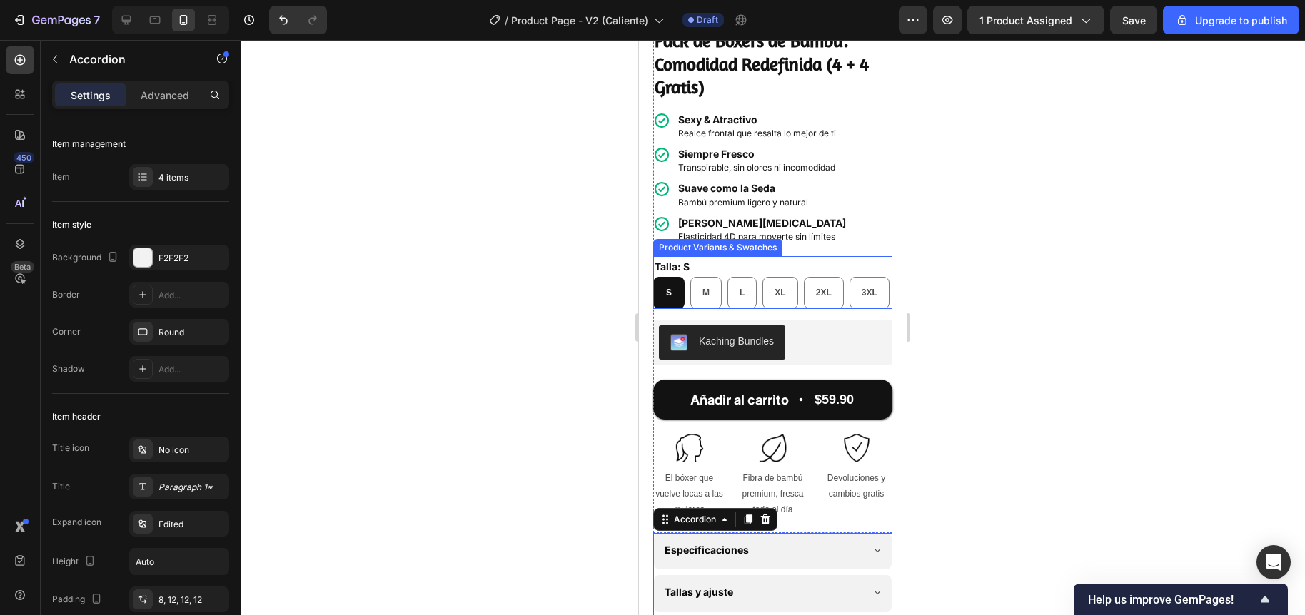
click at [728, 258] on div "Talla: S S S S M M M L L L XL XL XL 2XL 2XL 2XL 3XL 3XL 3XL" at bounding box center [772, 282] width 239 height 53
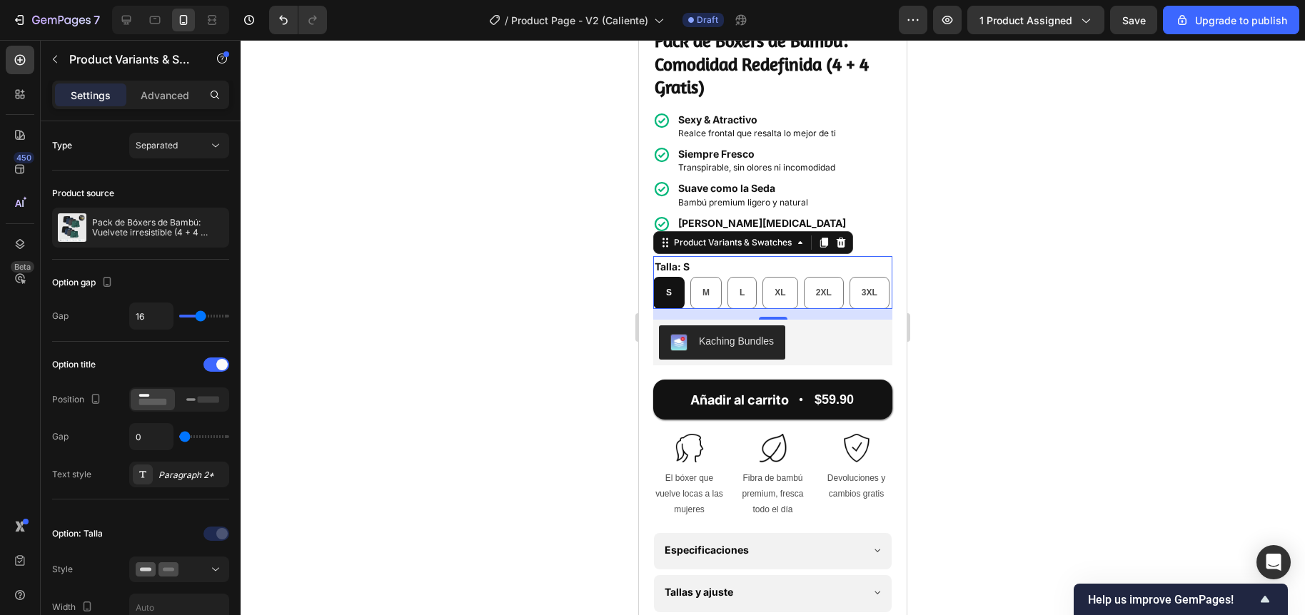
click at [578, 275] on div at bounding box center [773, 327] width 1064 height 575
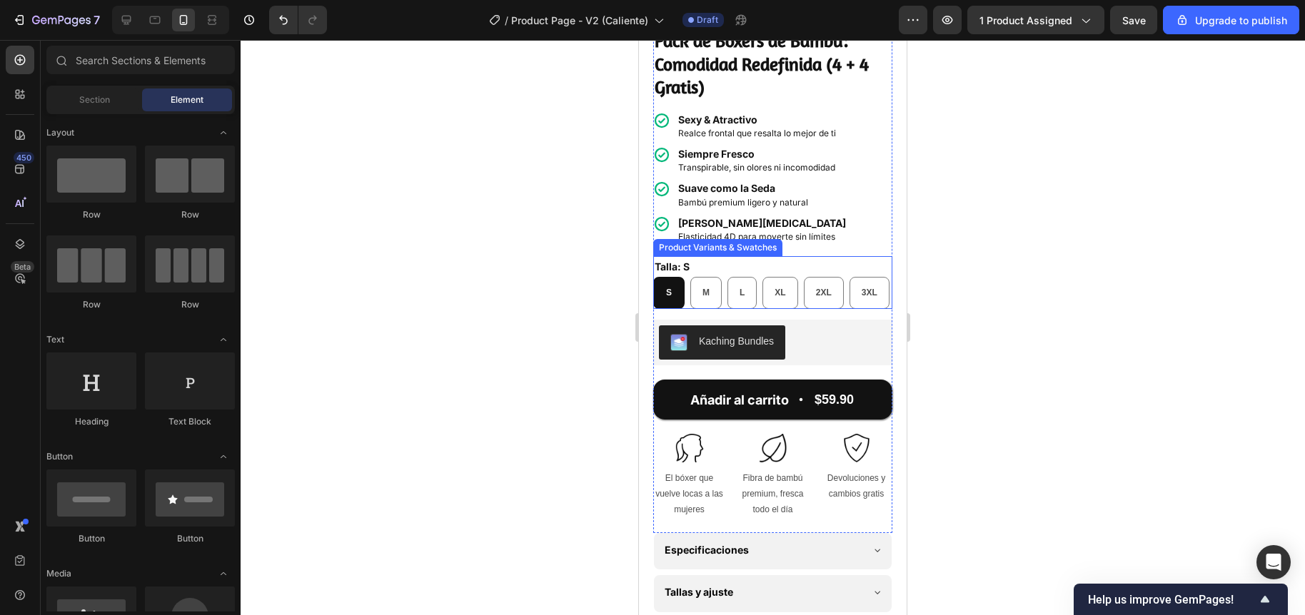
click at [714, 309] on div "S S S M M M L L L XL XL XL 2XL 2XL 2XL 3XL 3XL 3XL" at bounding box center [772, 293] width 239 height 32
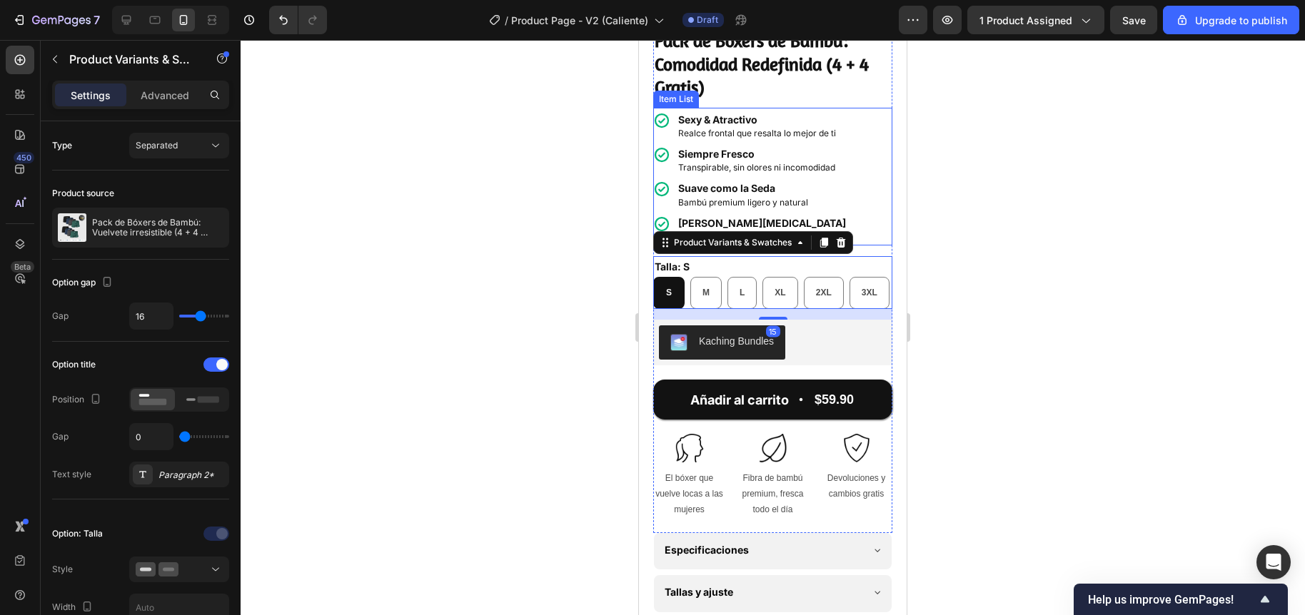
scroll to position [0, 0]
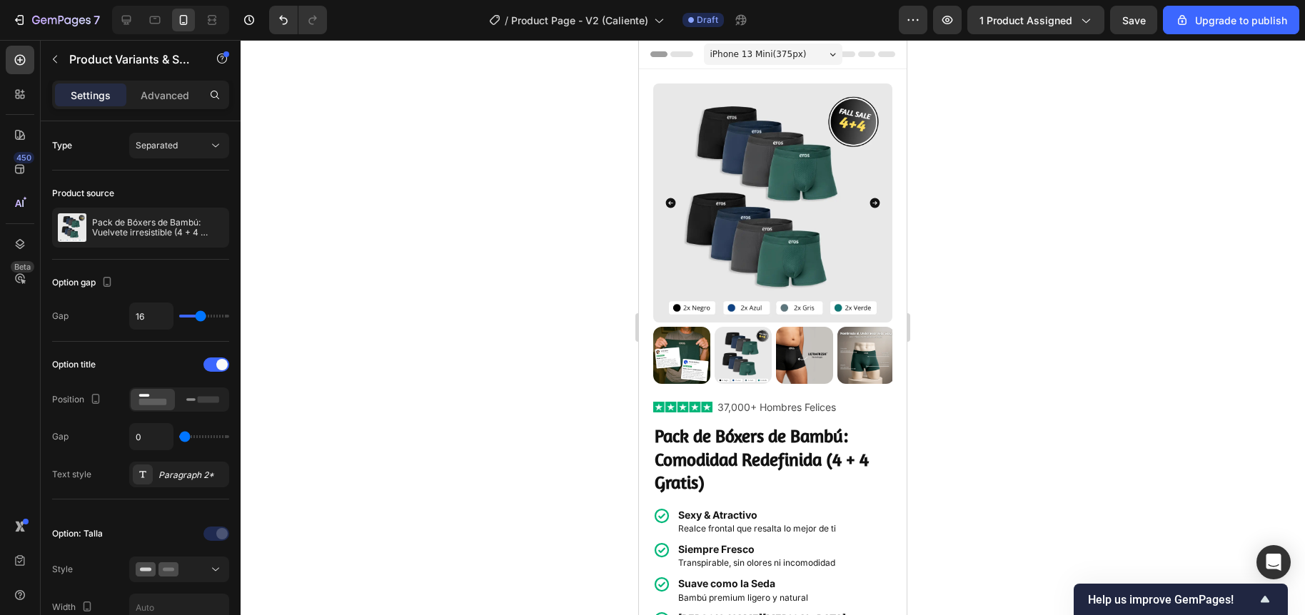
click at [776, 52] on span "iPhone 13 Mini ( 375 px)" at bounding box center [758, 54] width 96 height 14
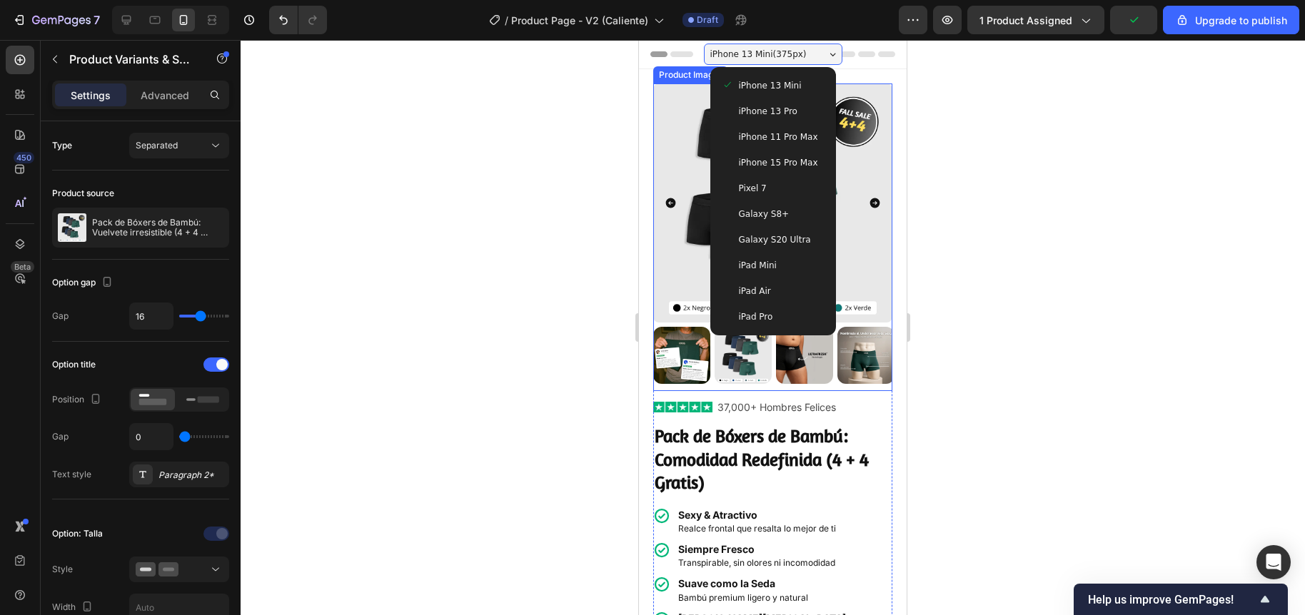
click at [560, 129] on div at bounding box center [773, 327] width 1064 height 575
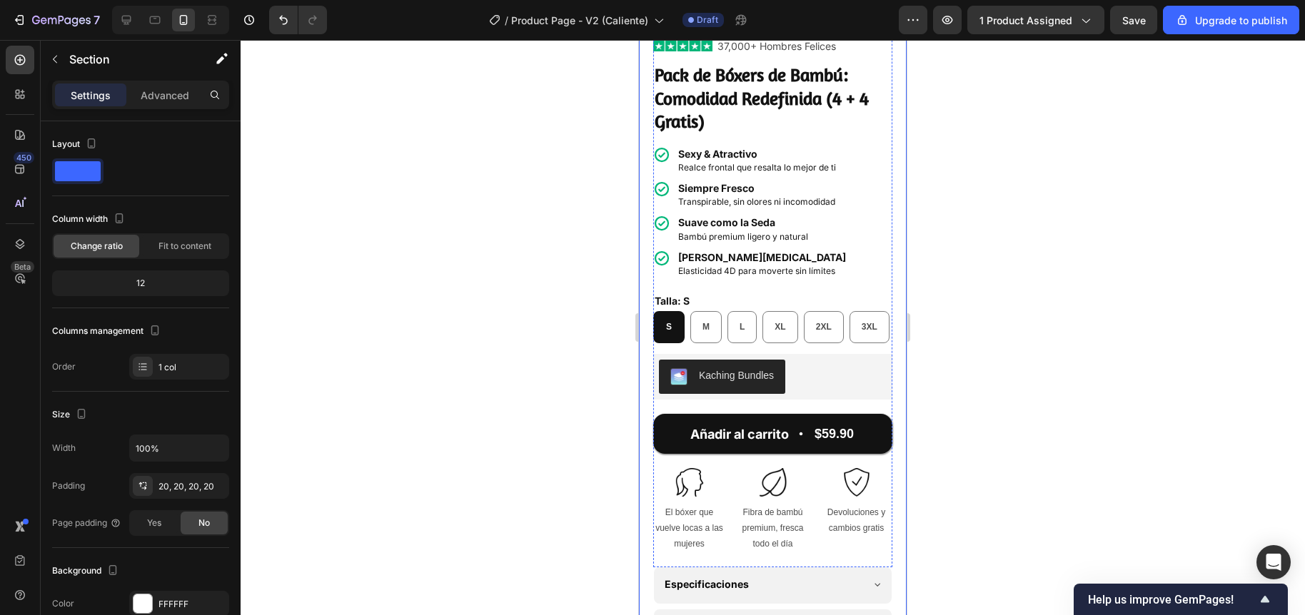
scroll to position [378, 0]
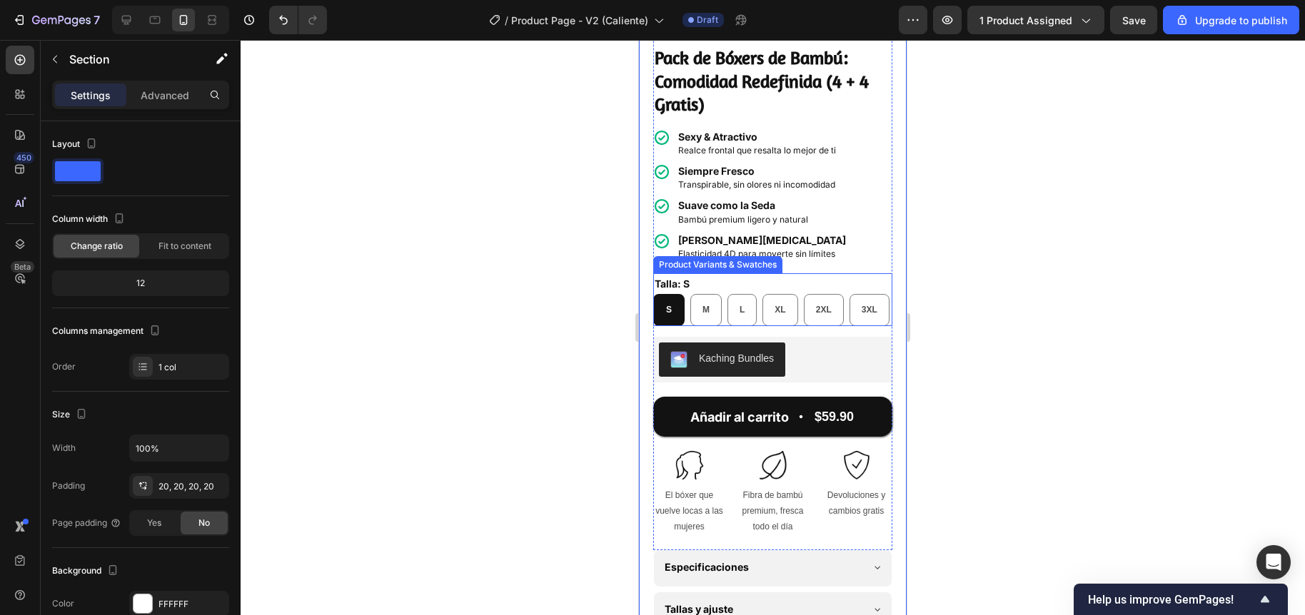
click at [725, 326] on div "S S S M M M L L L XL XL XL 2XL 2XL 2XL 3XL 3XL 3XL" at bounding box center [772, 310] width 239 height 32
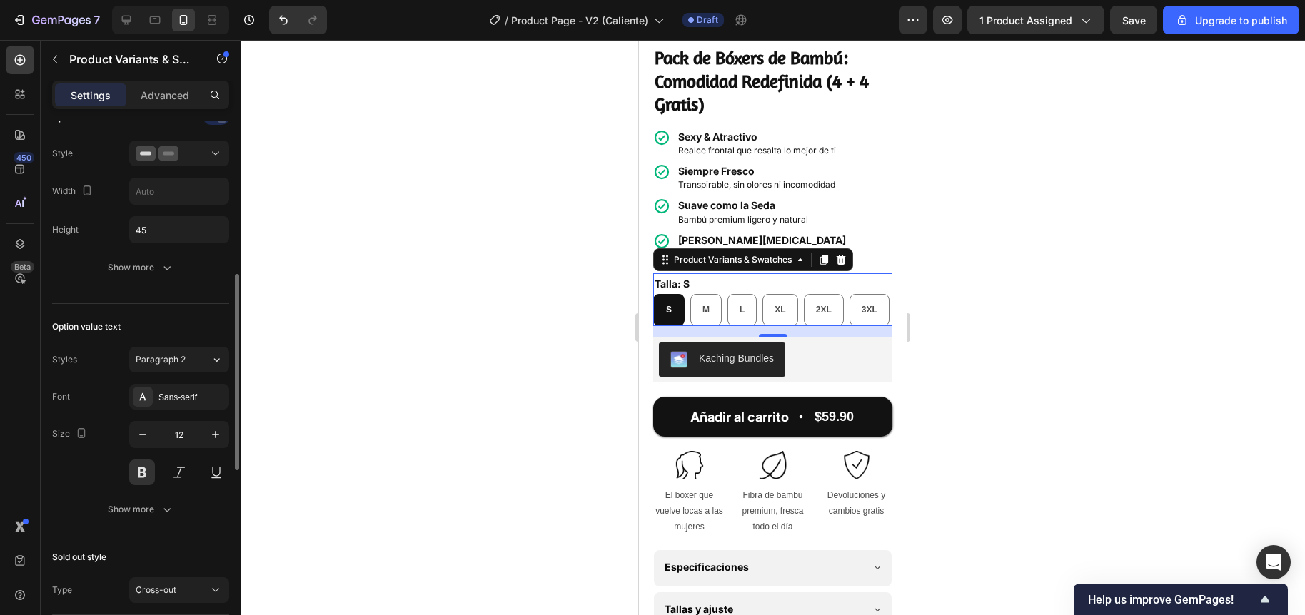
scroll to position [391, 0]
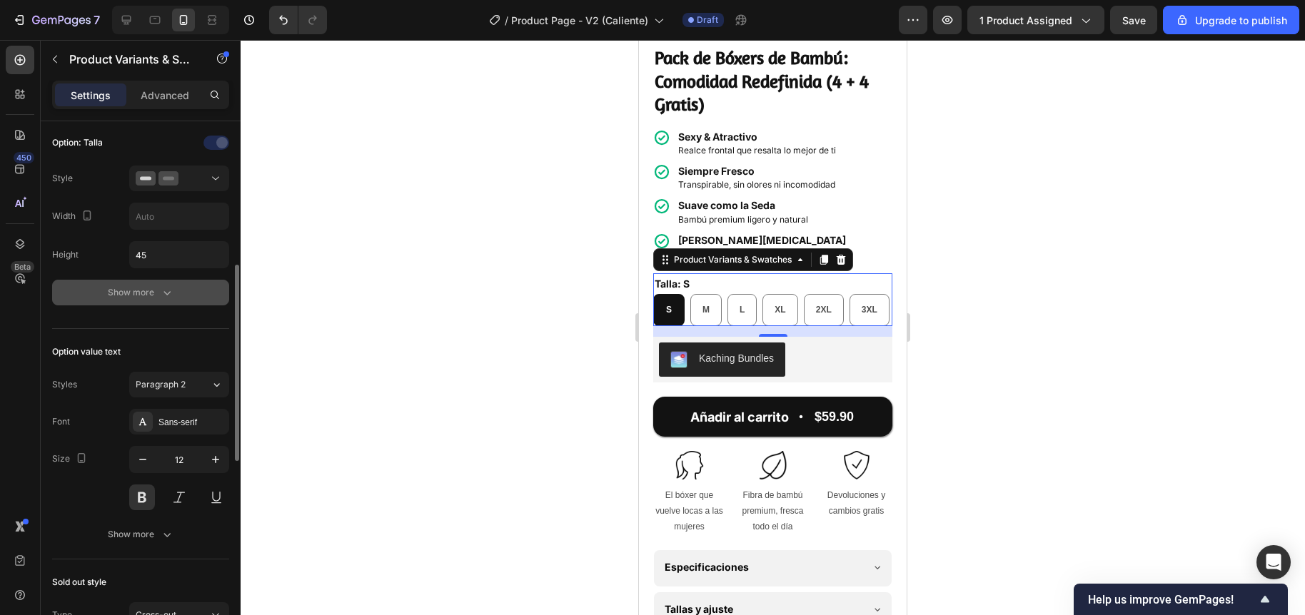
click at [141, 296] on div "Show more" at bounding box center [141, 292] width 66 height 14
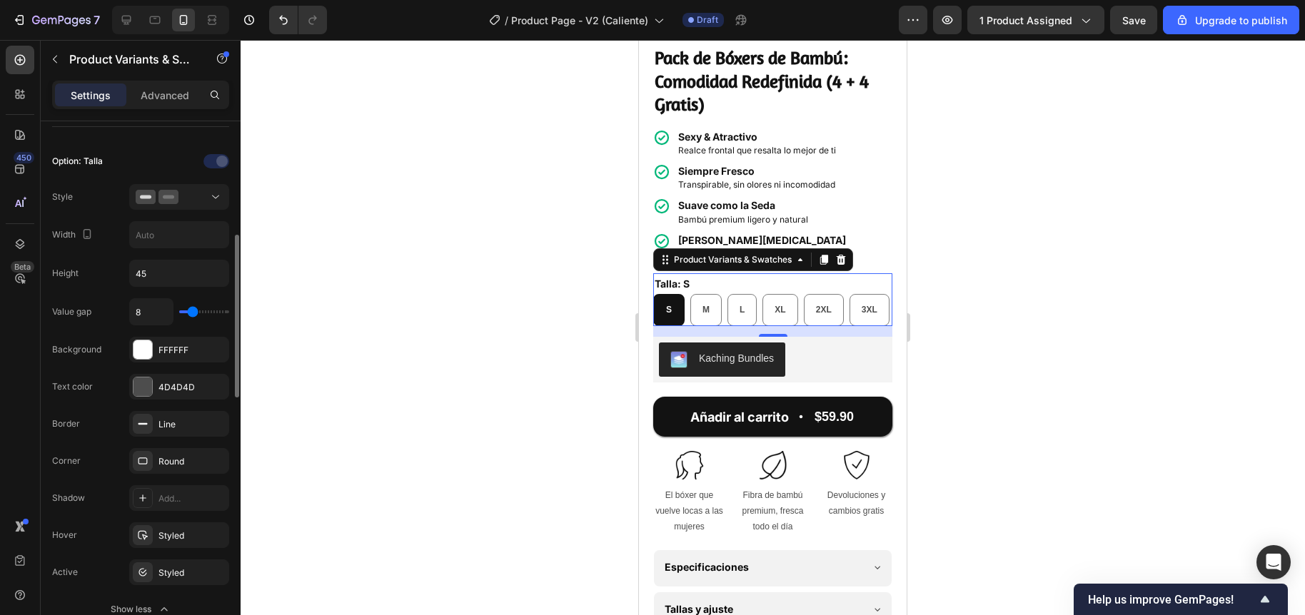
scroll to position [343, 0]
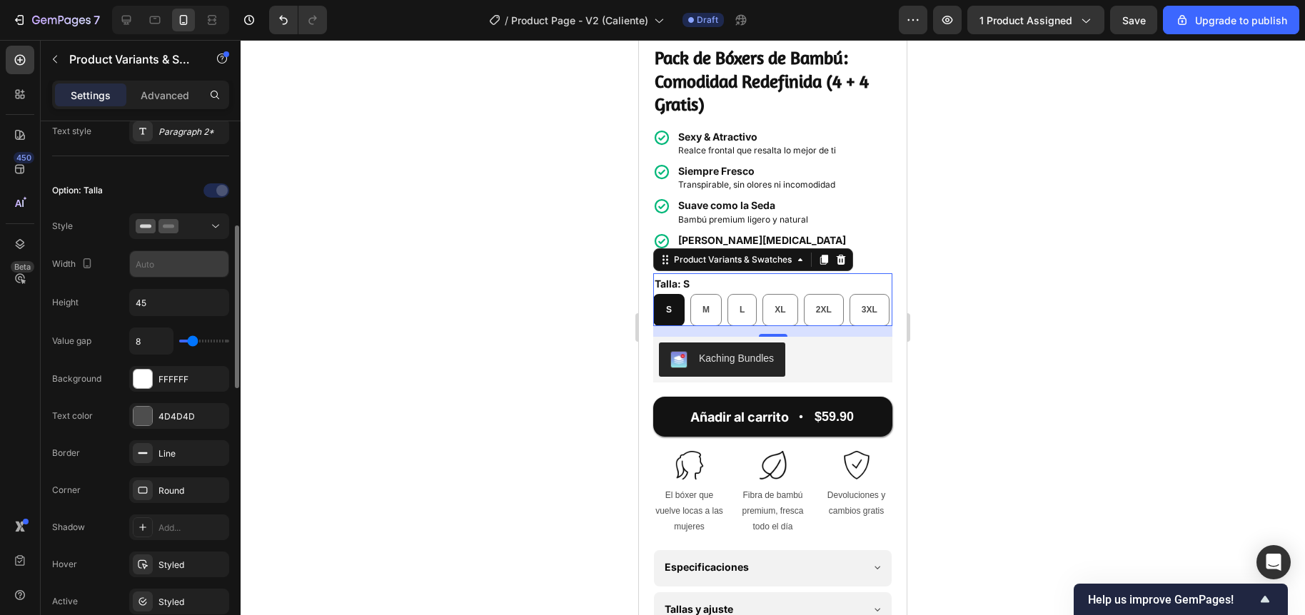
click at [157, 264] on input "text" at bounding box center [179, 264] width 98 height 26
type input "4"
type input "40"
click at [156, 298] on input "45" at bounding box center [179, 303] width 98 height 26
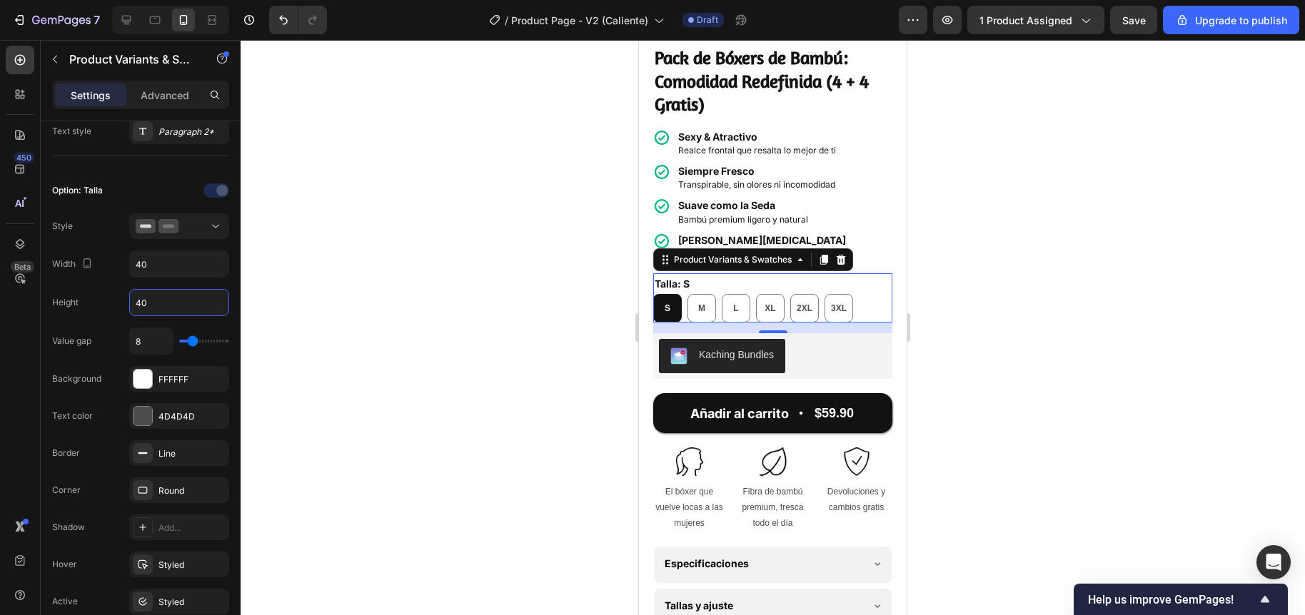
type input "40"
click at [531, 297] on div at bounding box center [773, 327] width 1064 height 575
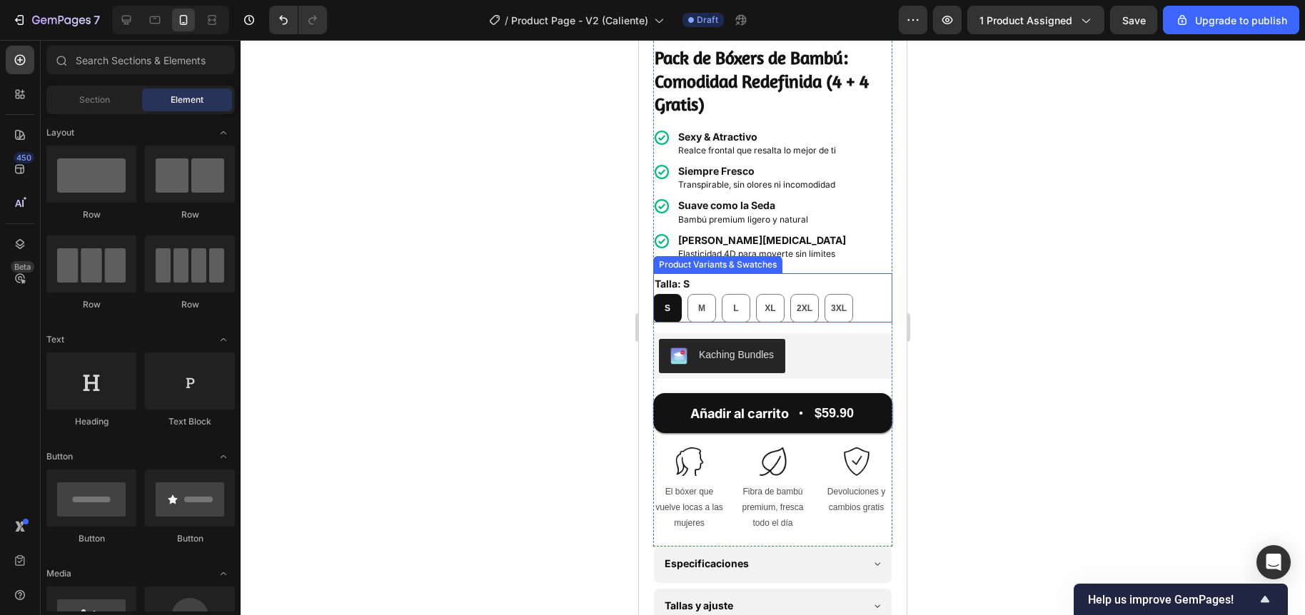
click at [582, 299] on div at bounding box center [773, 327] width 1064 height 575
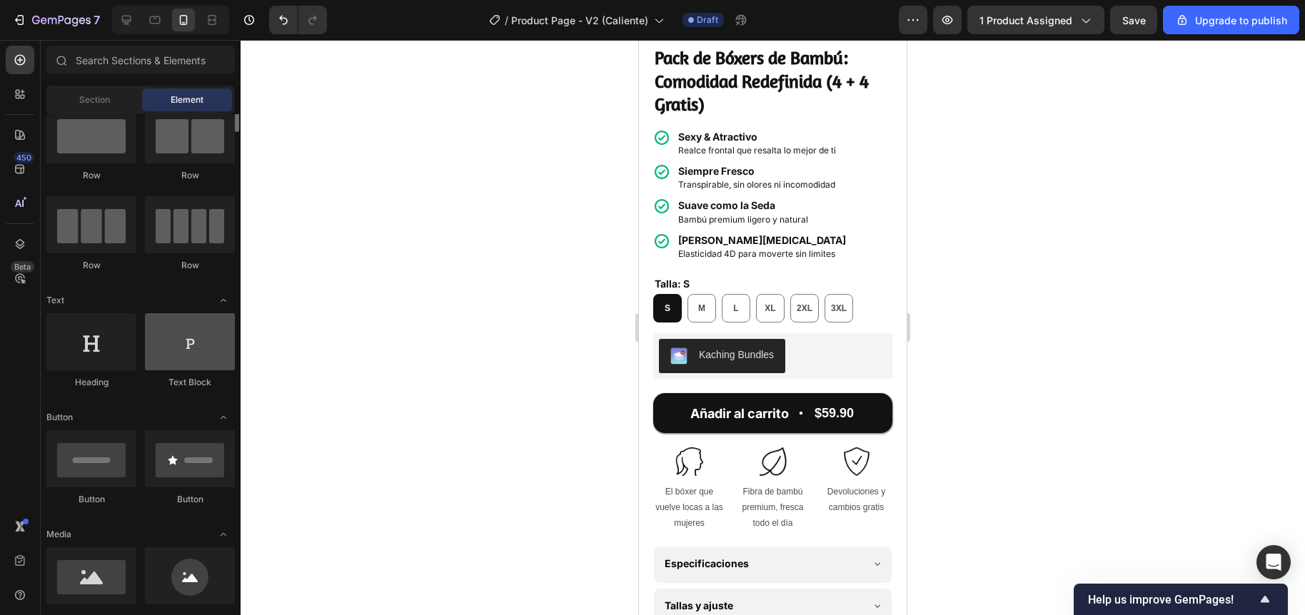
scroll to position [0, 0]
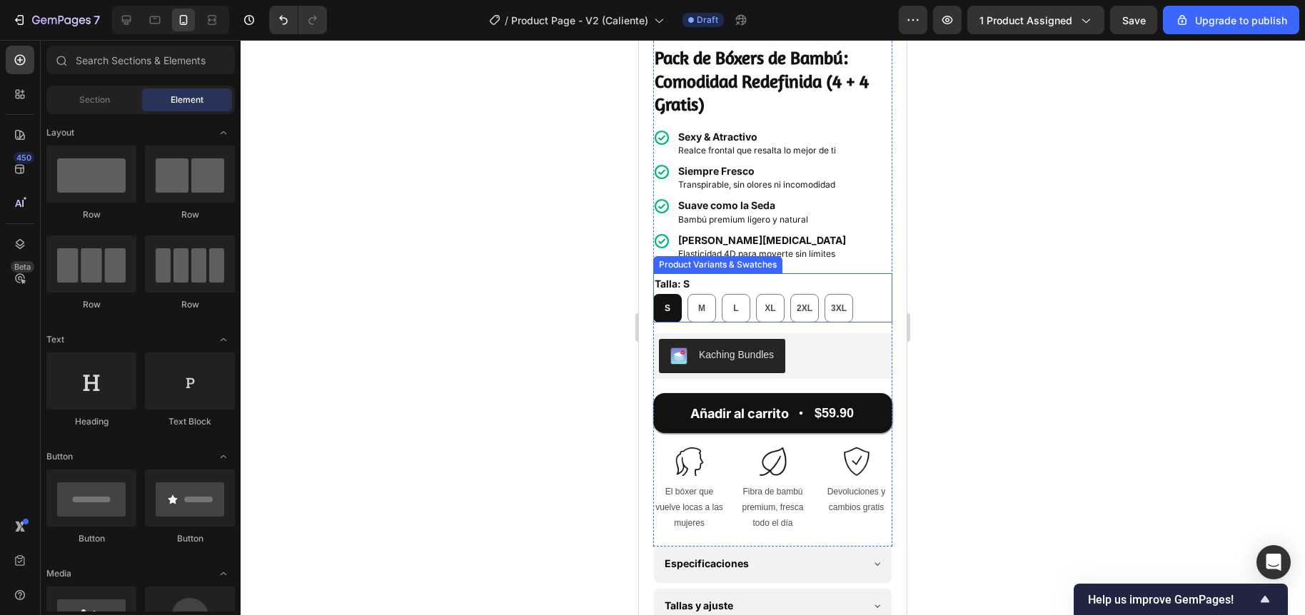
click at [848, 273] on div "Talla: S S S S M M M L L L XL XL XL 2XL 2XL 2XL 3XL 3XL 3XL" at bounding box center [772, 297] width 239 height 49
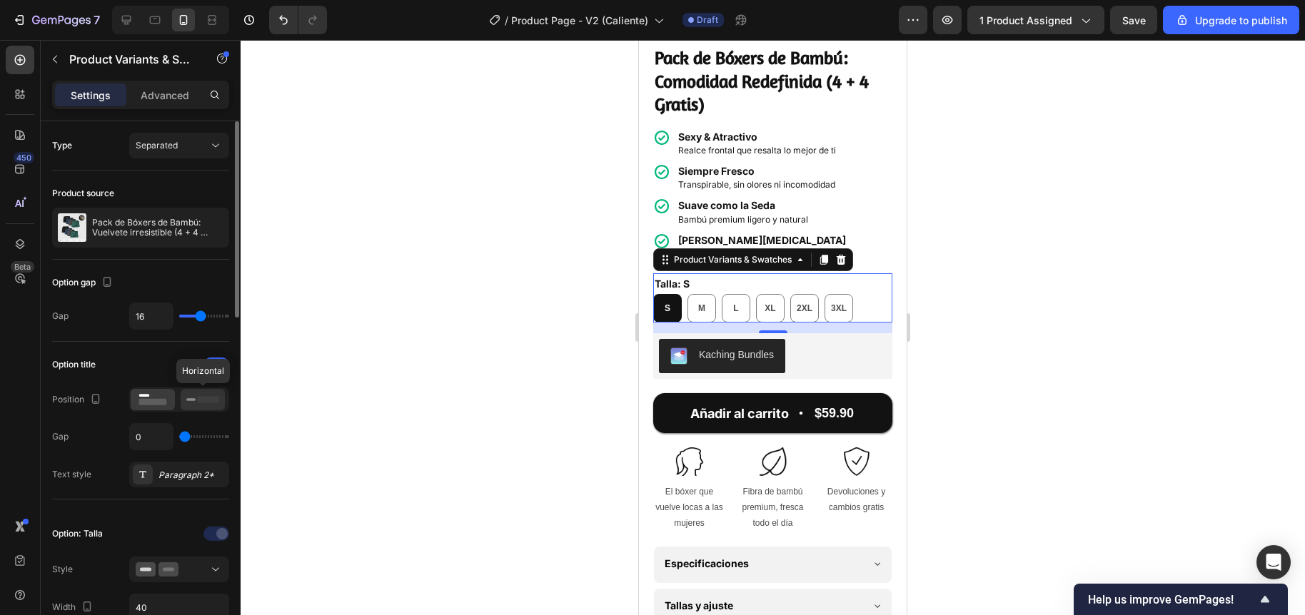
click at [210, 403] on icon at bounding box center [202, 400] width 33 height 16
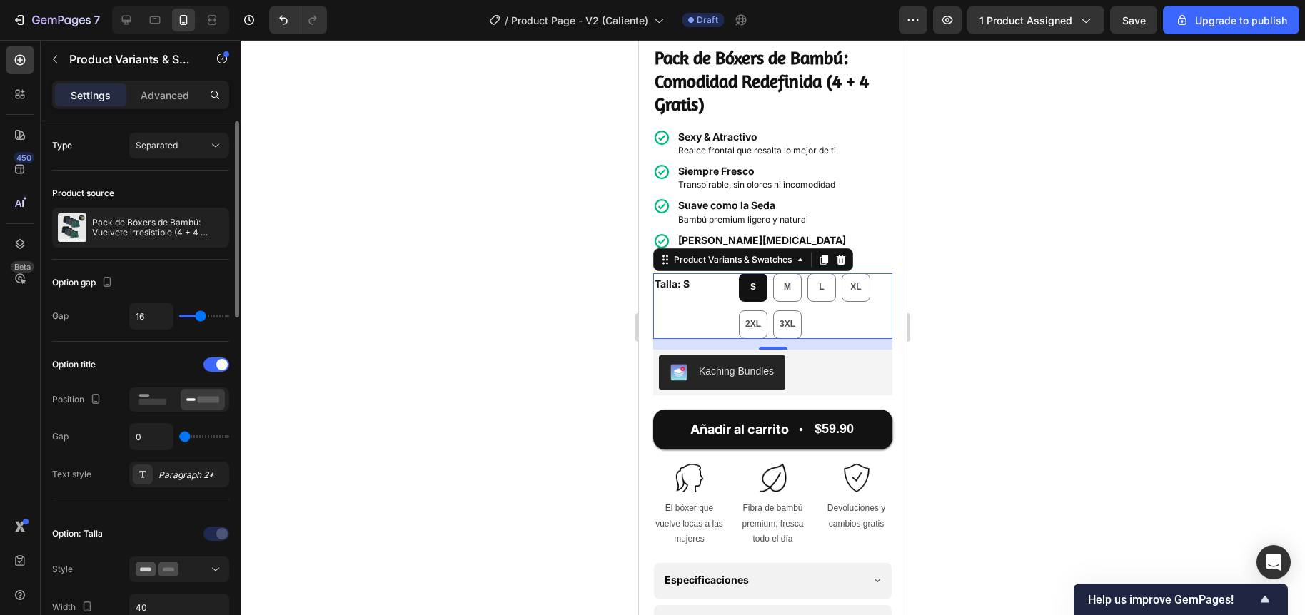
type input "17"
type input "16"
type input "15"
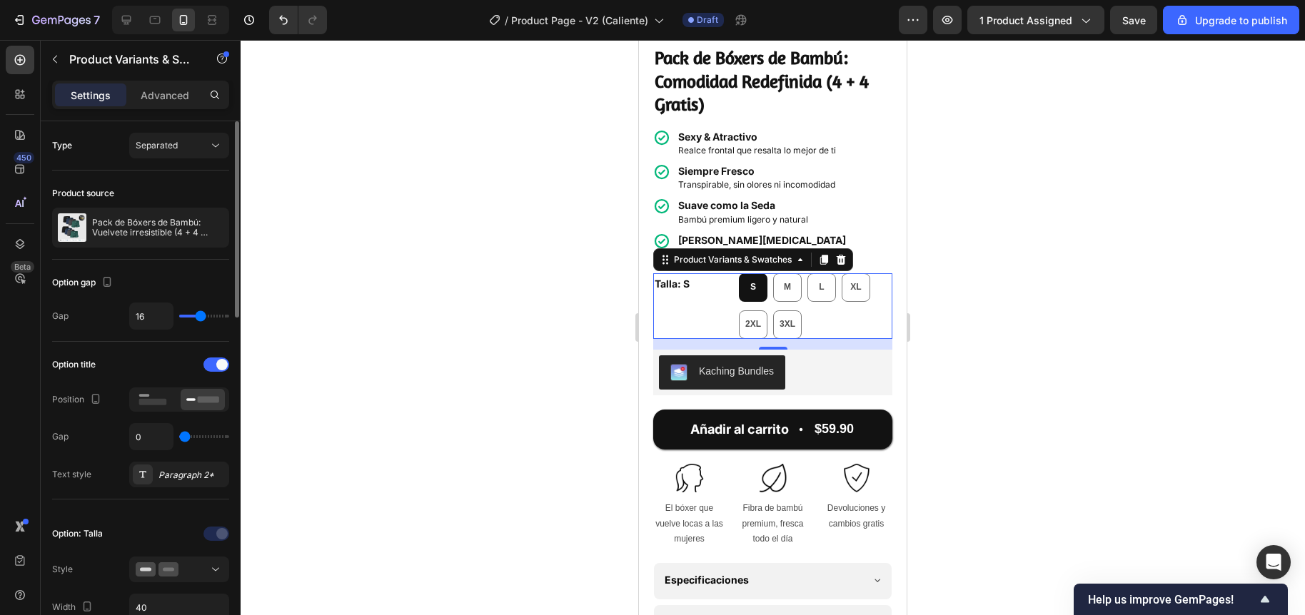
type input "15"
type input "14"
type input "13"
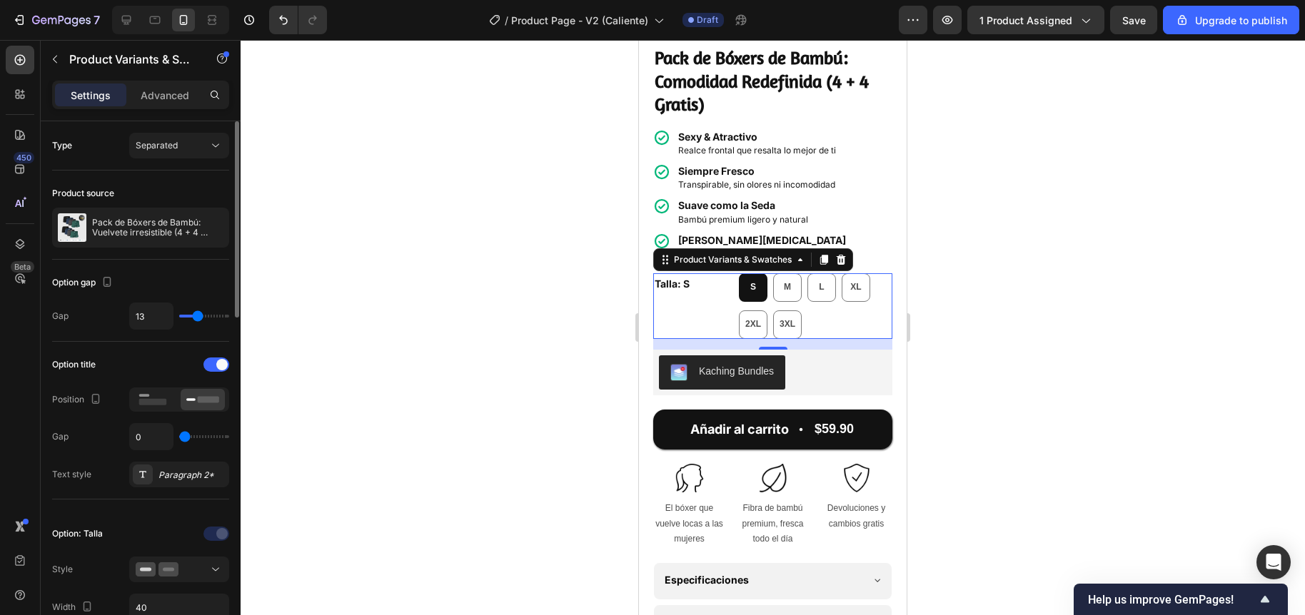
type input "12"
type input "11"
type input "10"
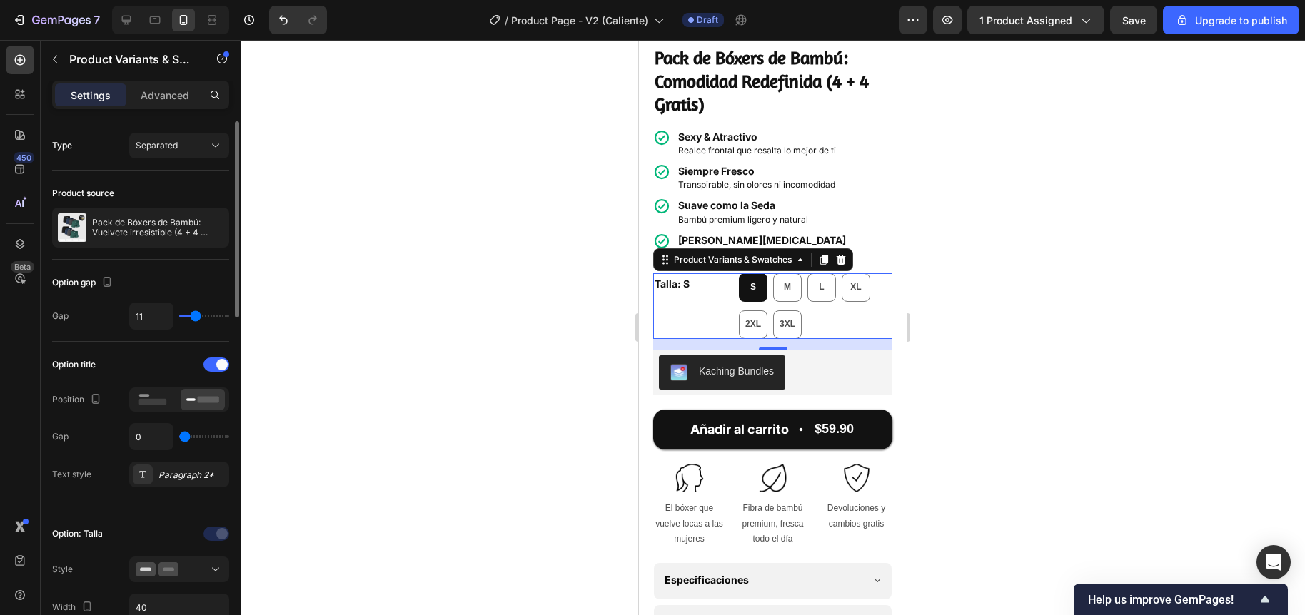
type input "10"
type input "9"
type input "8"
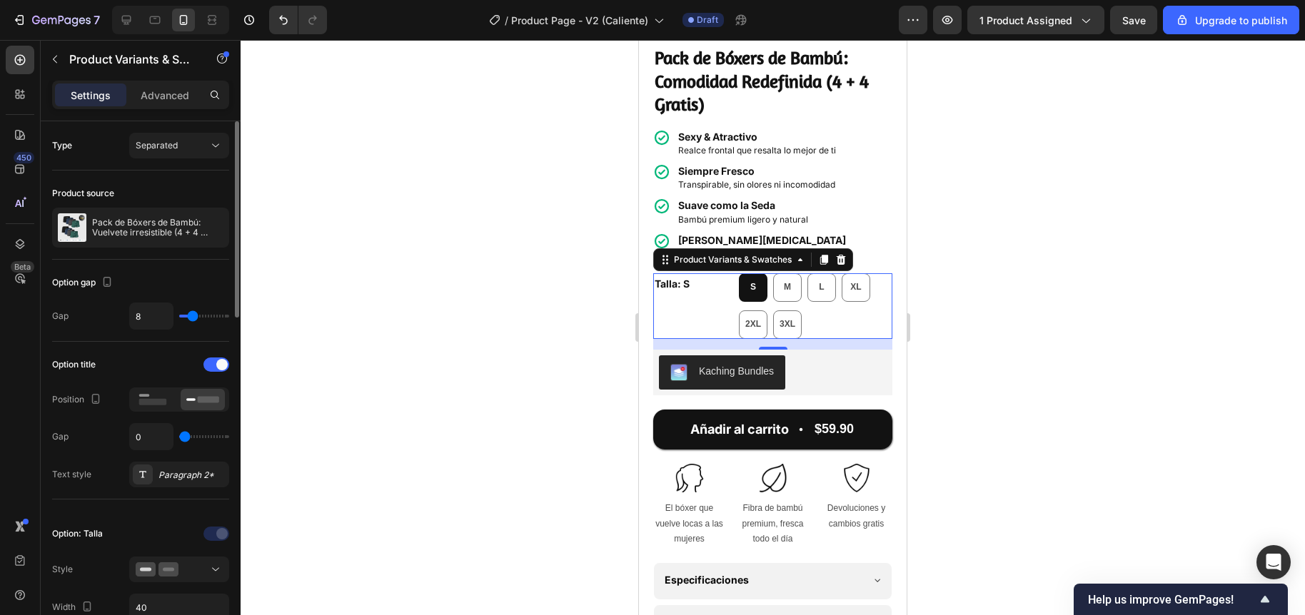
type input "7"
type input "6"
type input "5"
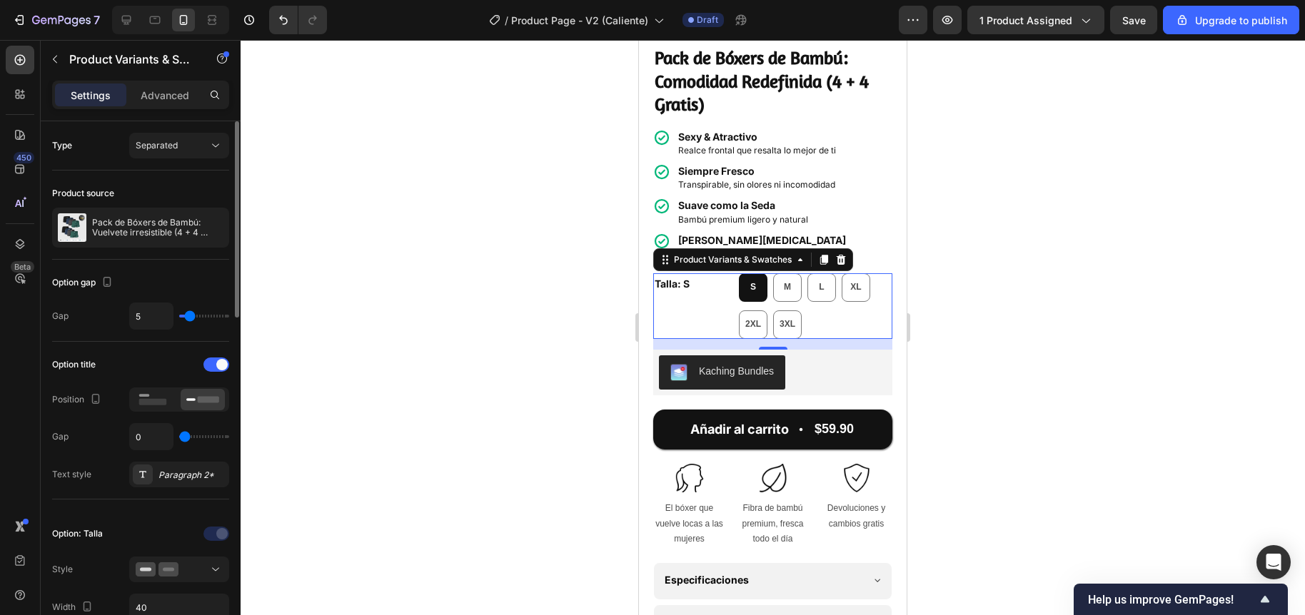
drag, startPoint x: 201, startPoint y: 315, endPoint x: 189, endPoint y: 316, distance: 12.2
type input "5"
click at [189, 316] on input "range" at bounding box center [204, 316] width 50 height 3
type input "6"
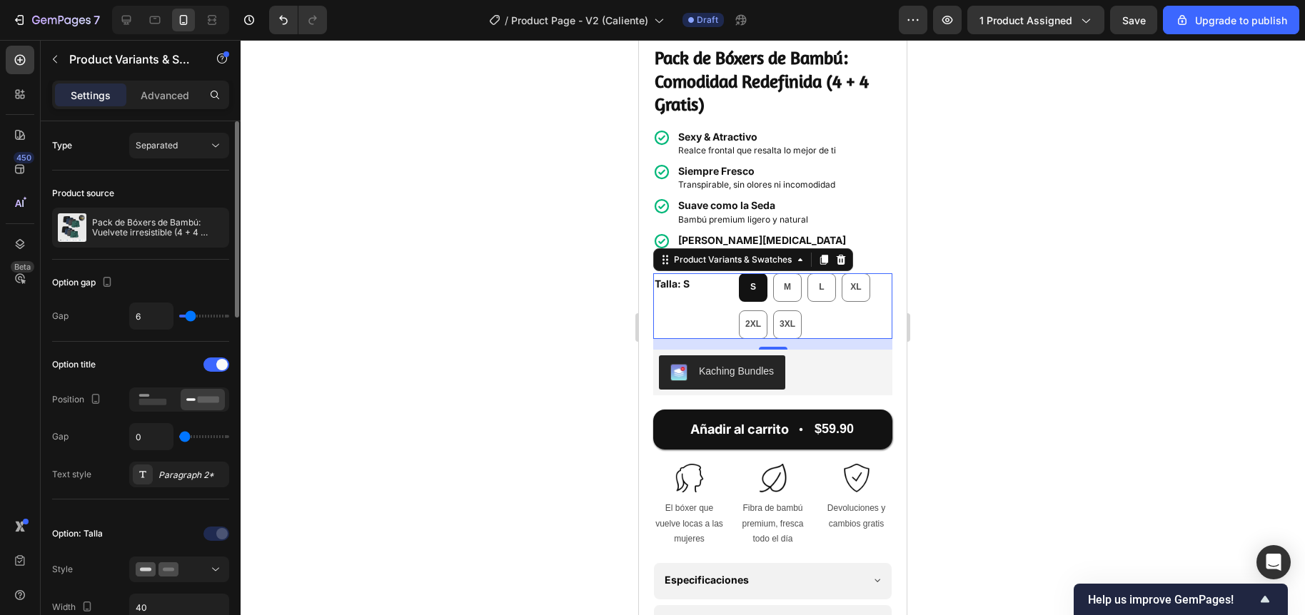
type input "5"
type input "4"
type input "3"
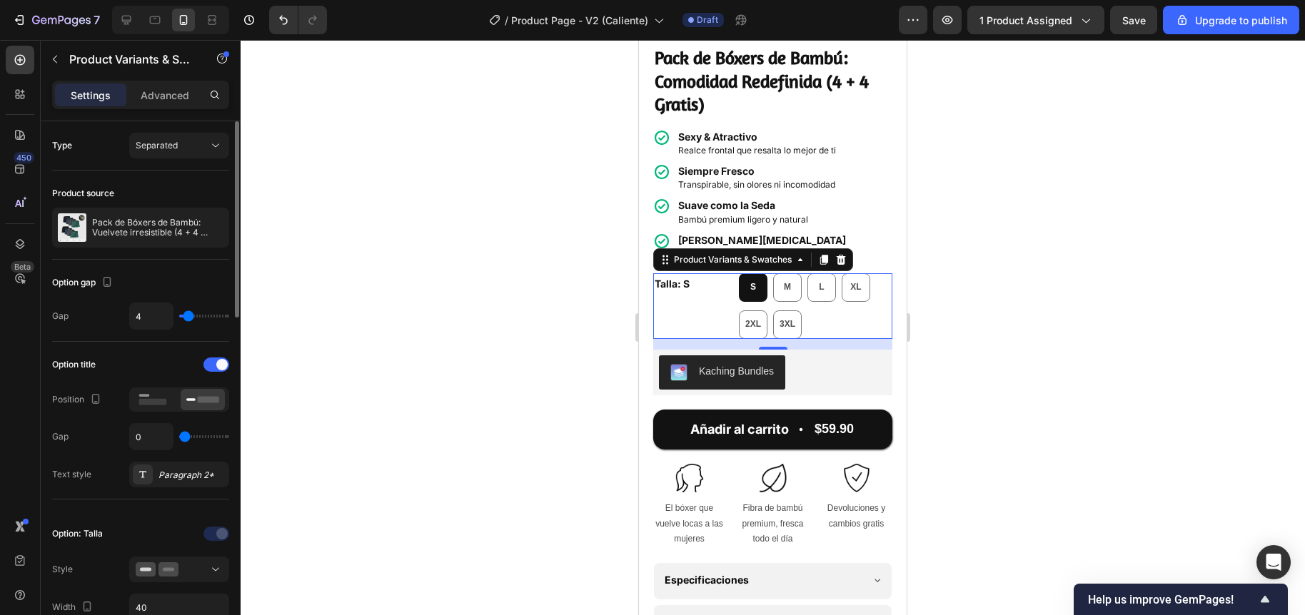
type input "3"
type input "2"
type input "1"
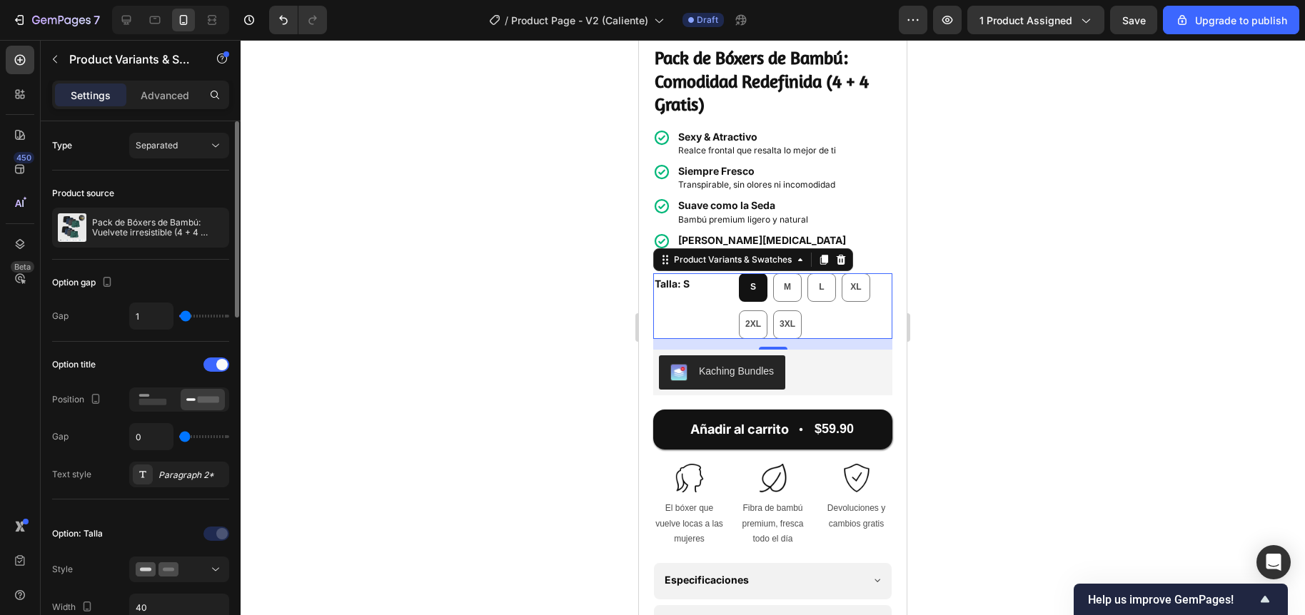
type input "0"
drag, startPoint x: 190, startPoint y: 315, endPoint x: 180, endPoint y: 314, distance: 10.0
type input "0"
click at [180, 315] on input "range" at bounding box center [204, 316] width 50 height 3
type input "3"
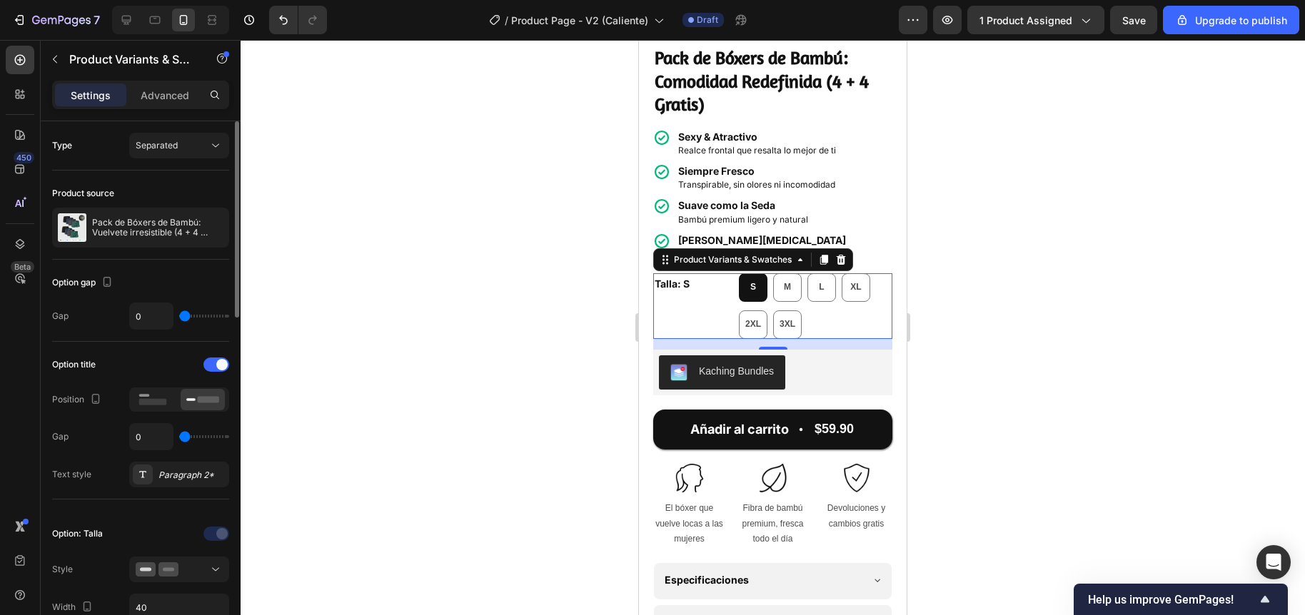
type input "3"
type input "4"
type input "5"
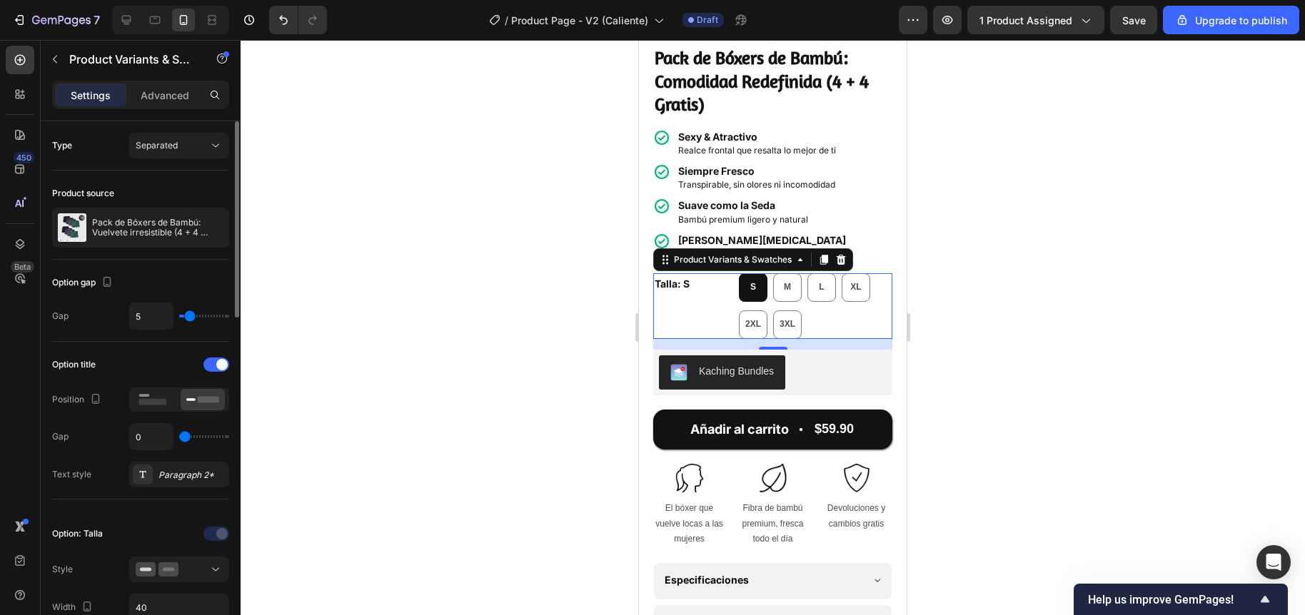
type input "6"
type input "7"
type input "8"
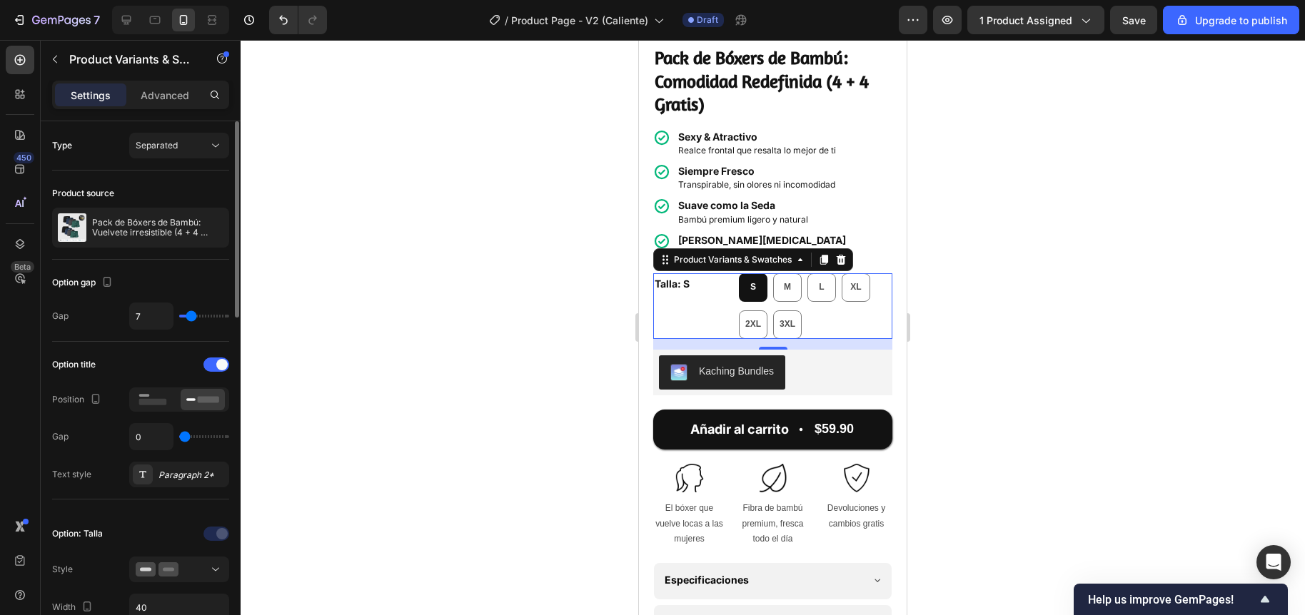
type input "8"
type input "9"
type input "10"
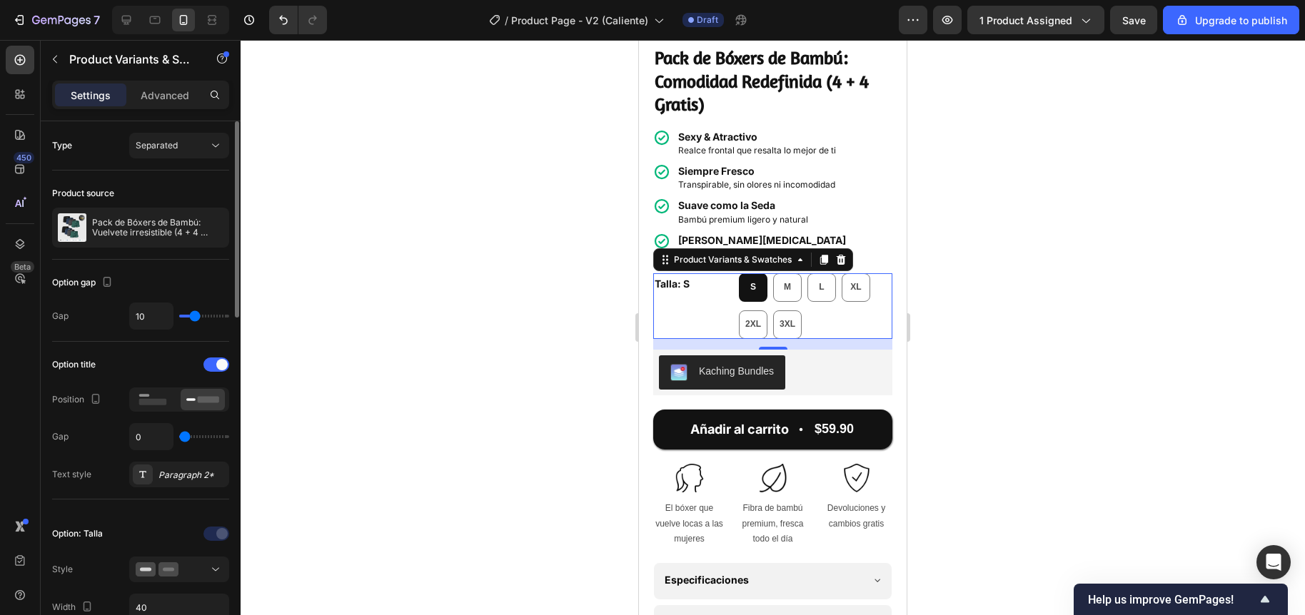
type input "11"
type input "12"
type input "13"
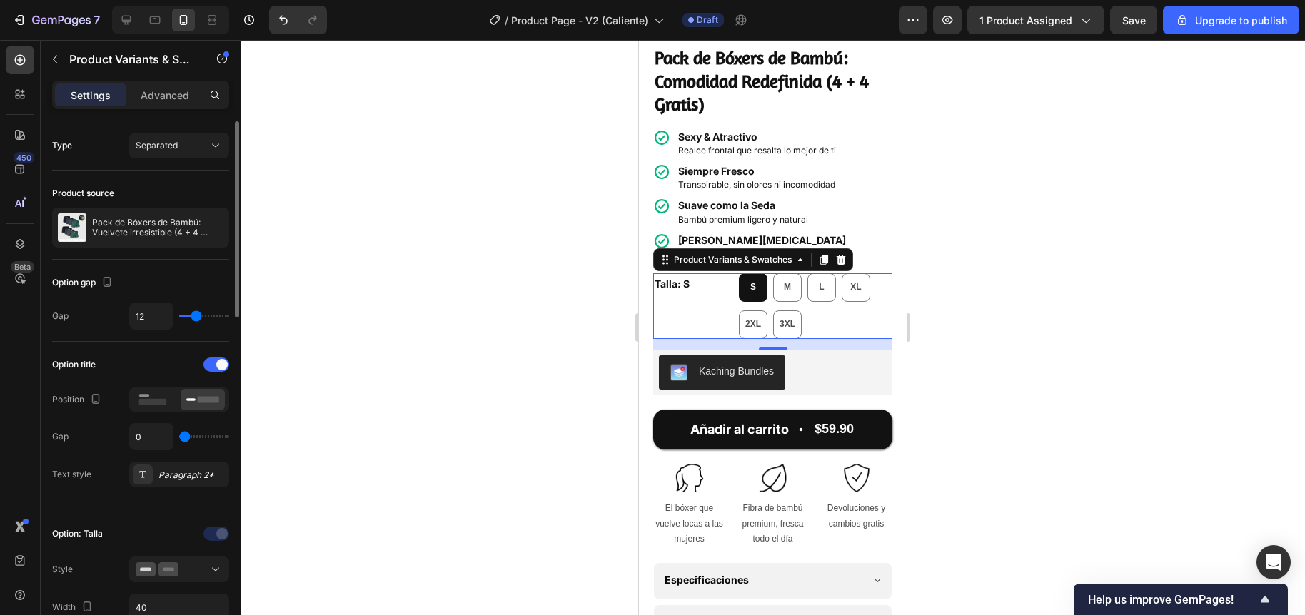
type input "13"
type input "14"
type input "15"
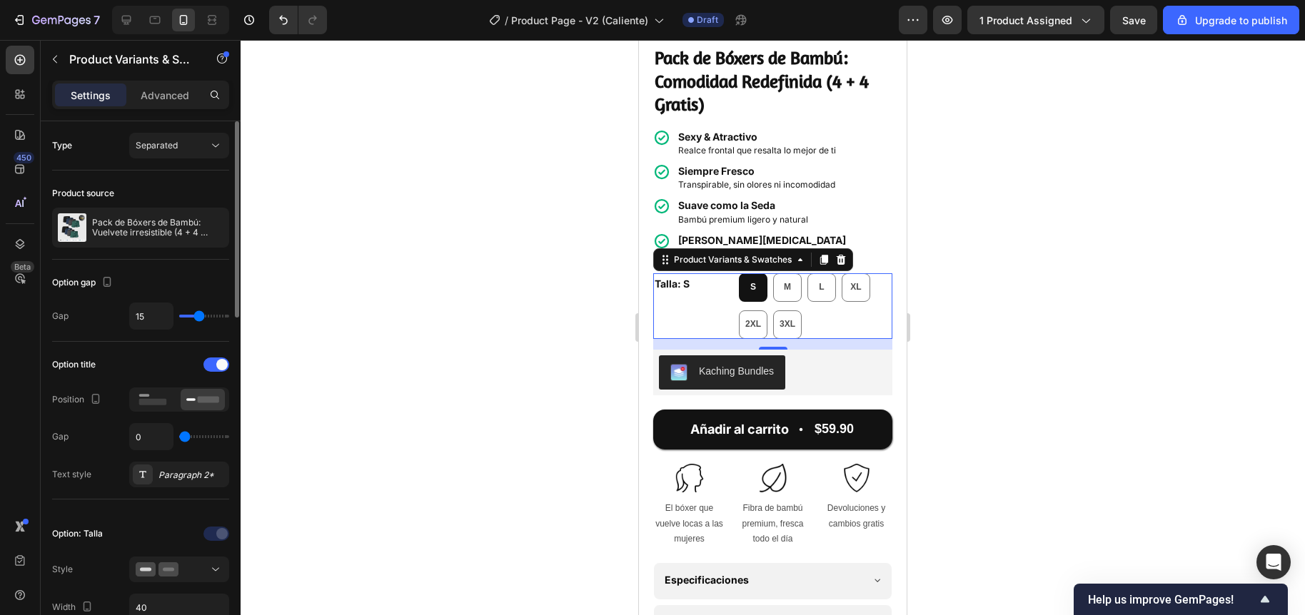
type input "16"
drag, startPoint x: 190, startPoint y: 314, endPoint x: 200, endPoint y: 316, distance: 10.2
type input "16"
click at [200, 316] on input "range" at bounding box center [204, 316] width 50 height 3
click at [564, 315] on div at bounding box center [773, 327] width 1064 height 575
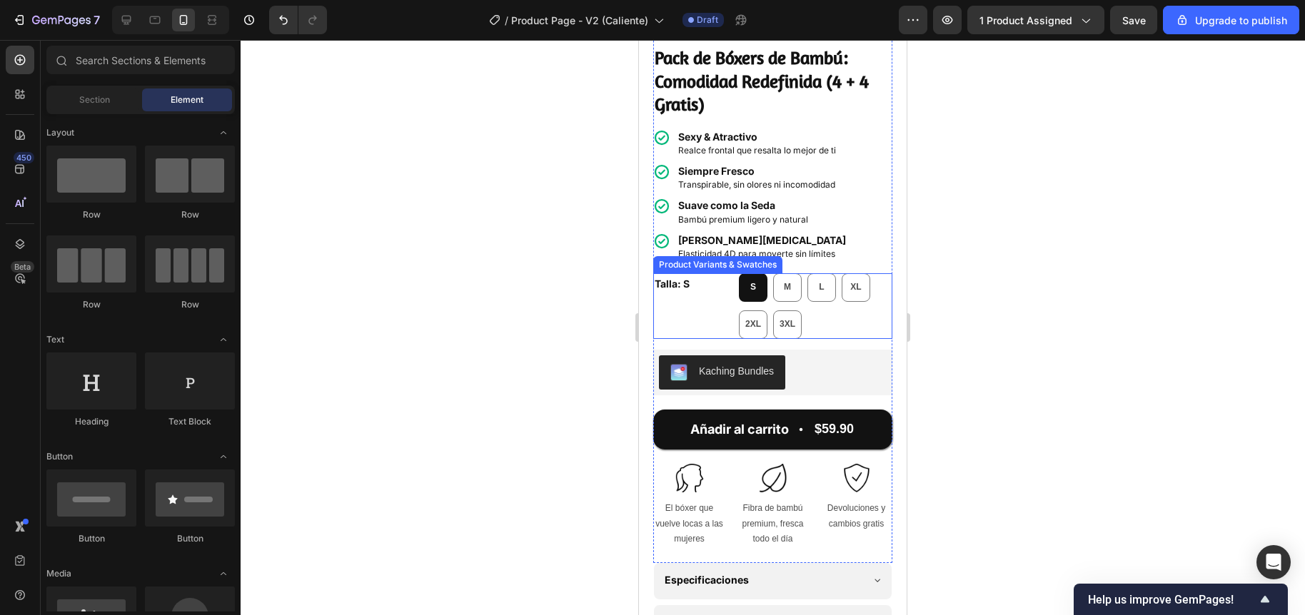
click at [712, 308] on div "Talla: S S S S M M M L L L XL XL XL 2XL 2XL 2XL 3XL 3XL 3XL" at bounding box center [772, 306] width 239 height 66
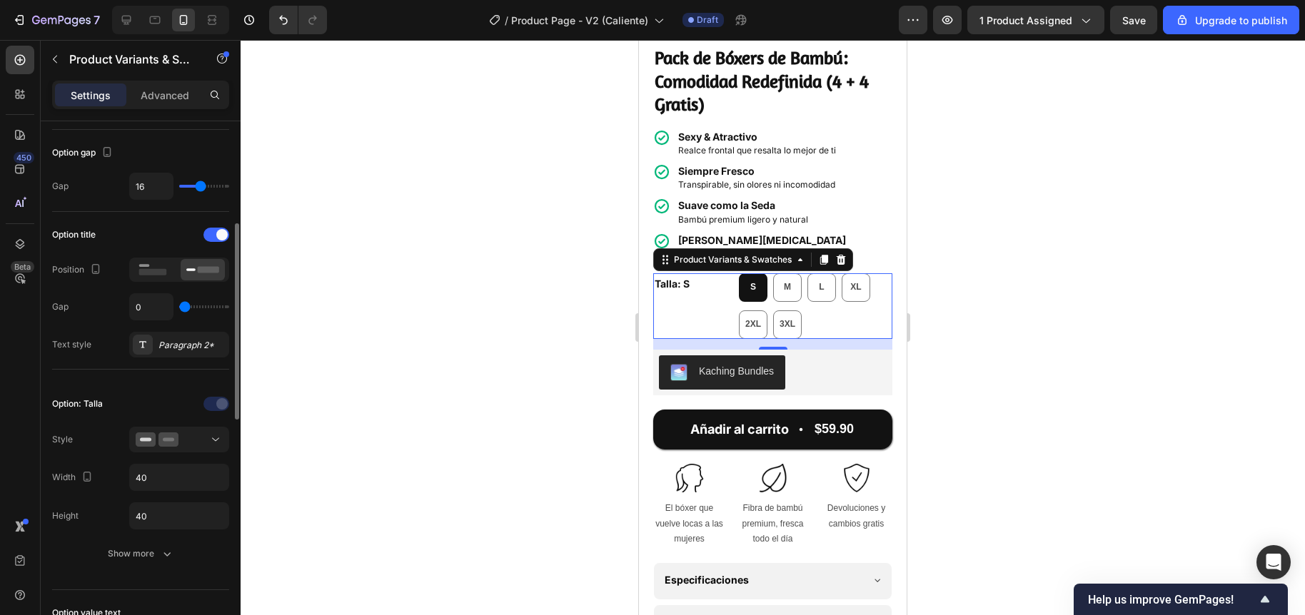
scroll to position [69, 0]
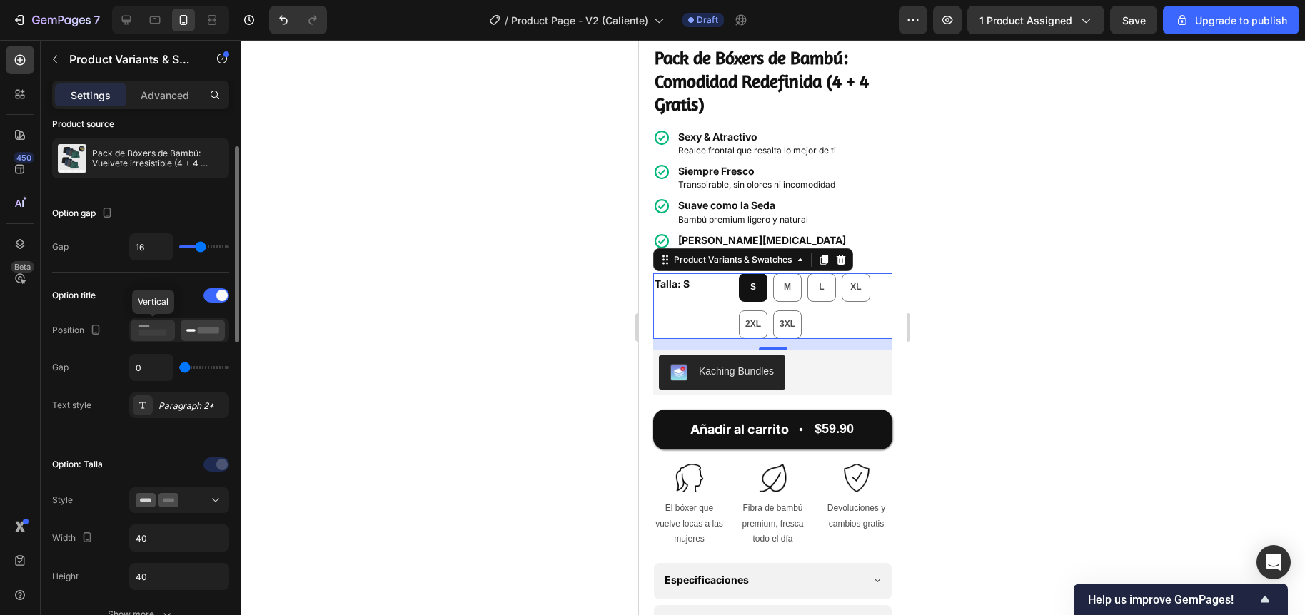
click at [152, 336] on icon at bounding box center [152, 331] width 33 height 16
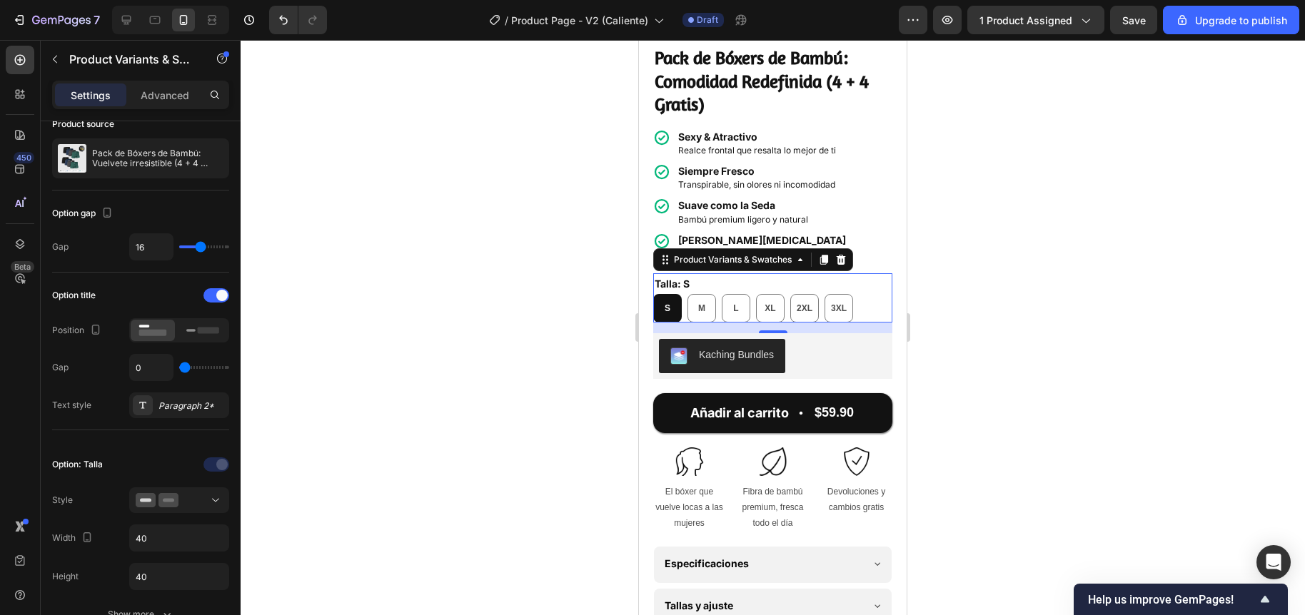
click at [434, 337] on div at bounding box center [773, 327] width 1064 height 575
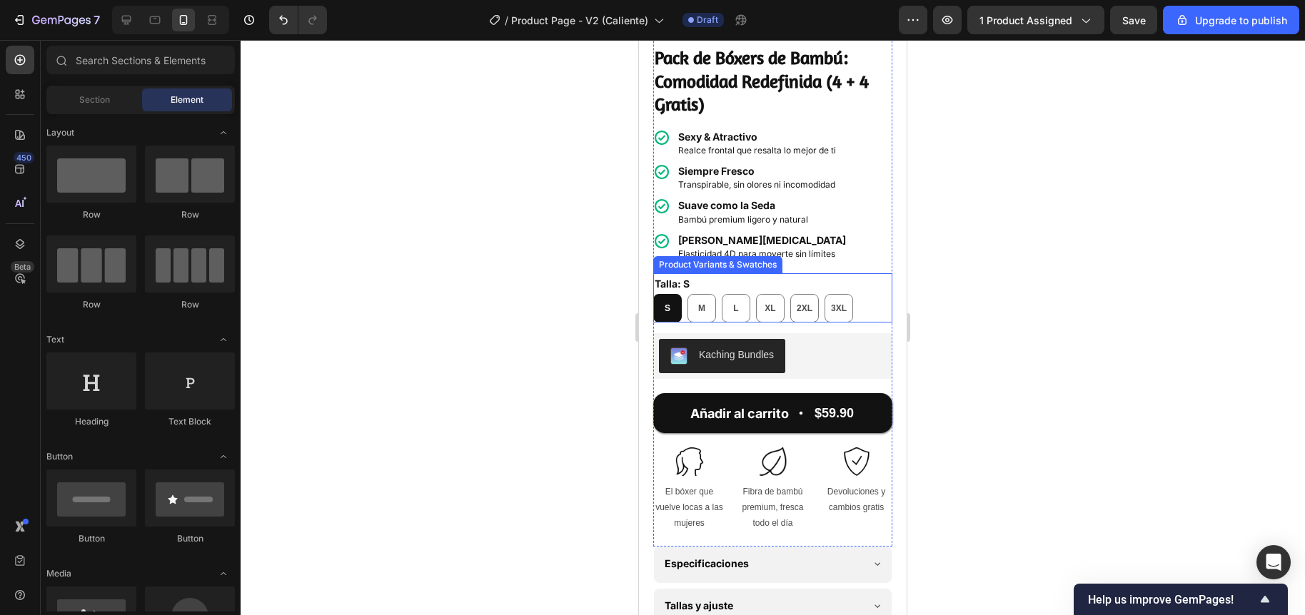
click at [858, 276] on div "Talla: S S S S M M M L L L XL XL XL 2XL 2XL 2XL 3XL 3XL 3XL" at bounding box center [772, 297] width 239 height 49
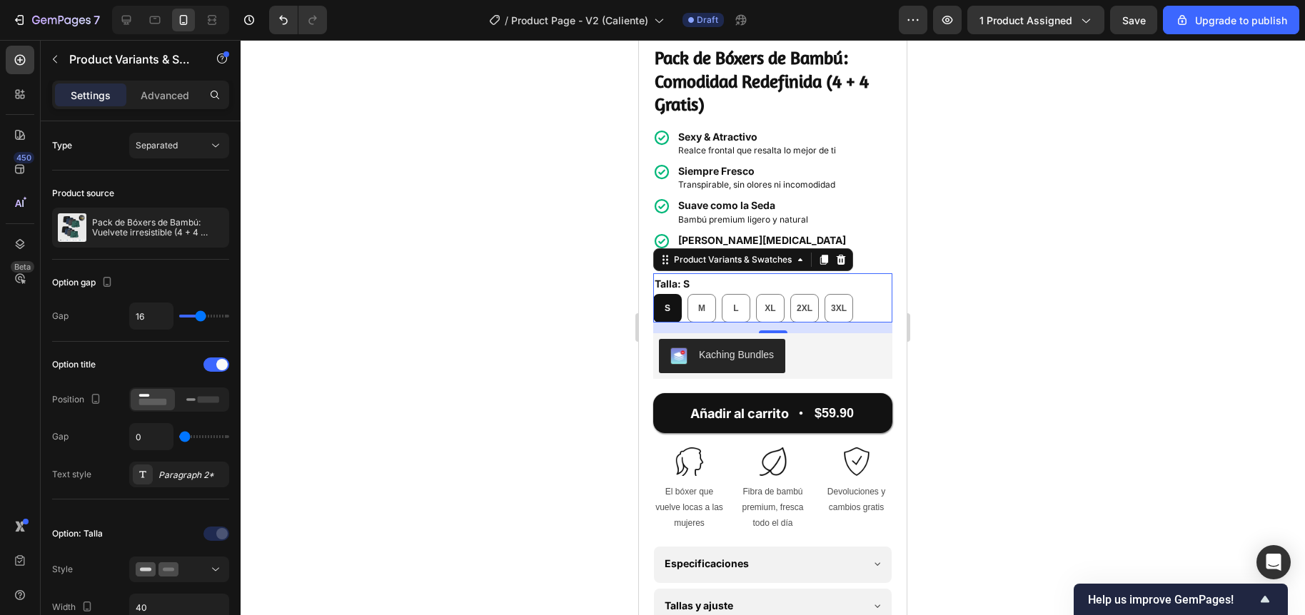
click at [516, 273] on div at bounding box center [773, 327] width 1064 height 575
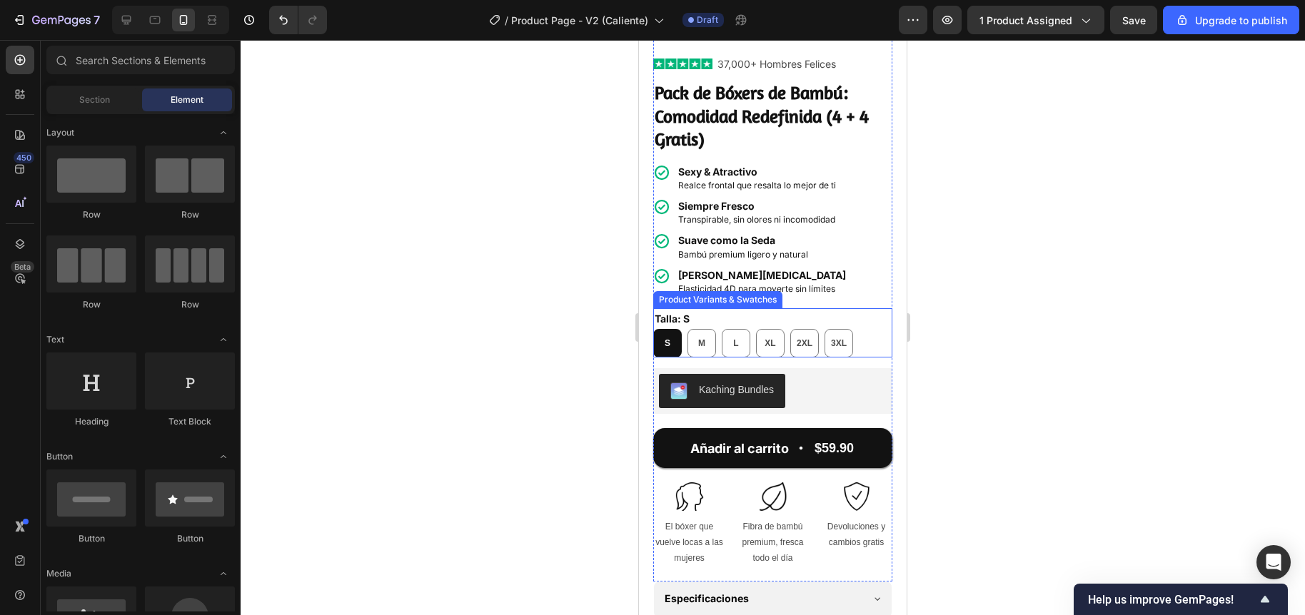
scroll to position [312, 0]
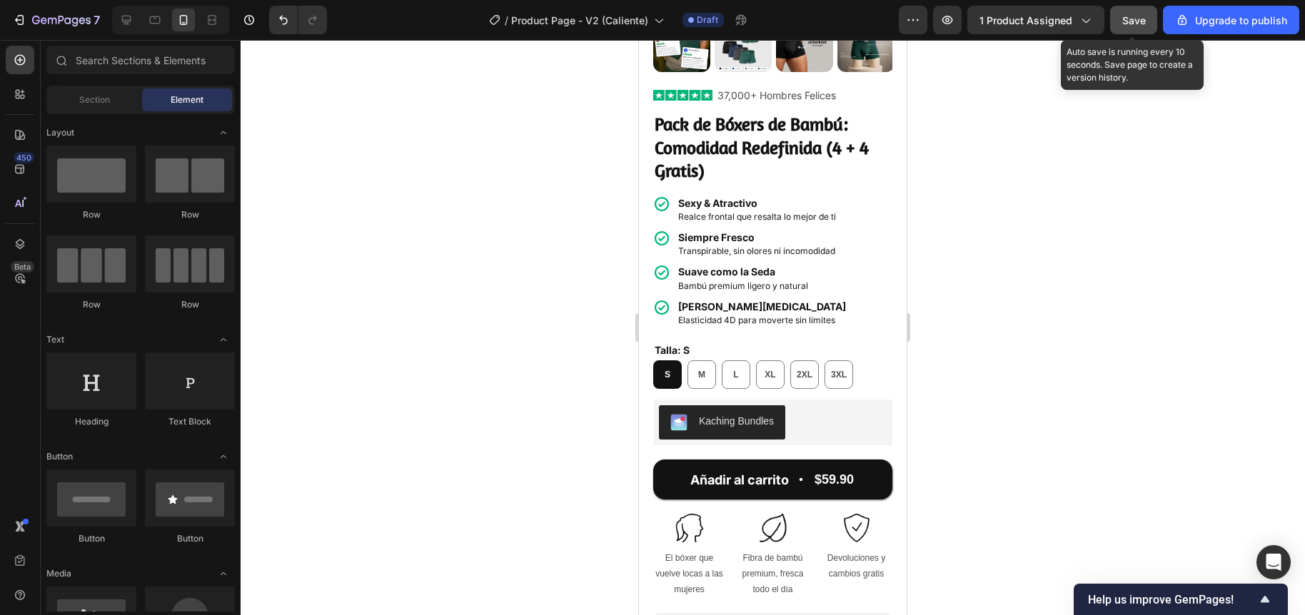
click at [1126, 24] on span "Save" at bounding box center [1134, 20] width 24 height 12
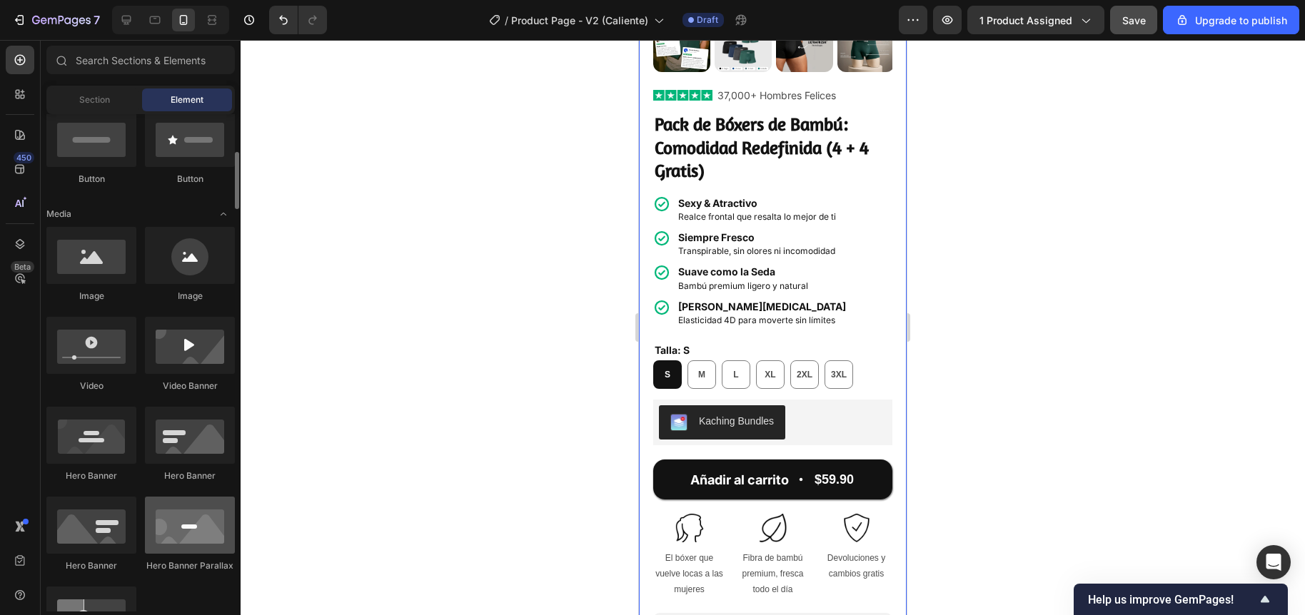
scroll to position [167, 0]
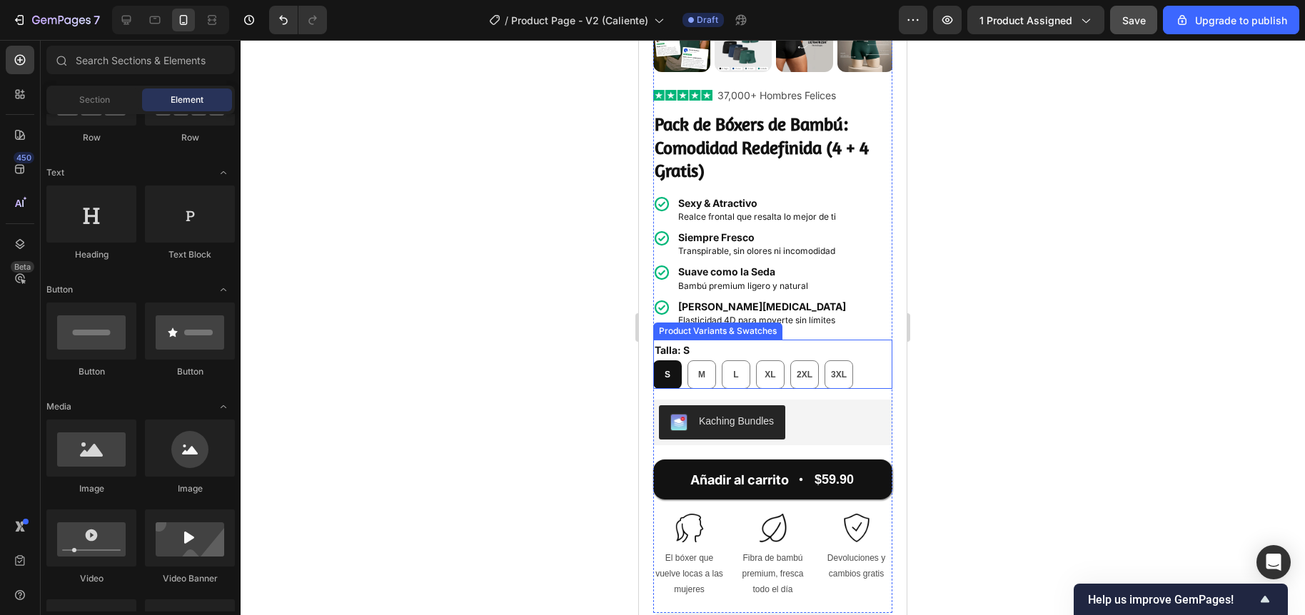
click at [834, 340] on div "Talla: S S S S M M M L L L XL XL XL 2XL 2XL 2XL 3XL 3XL 3XL" at bounding box center [772, 364] width 239 height 49
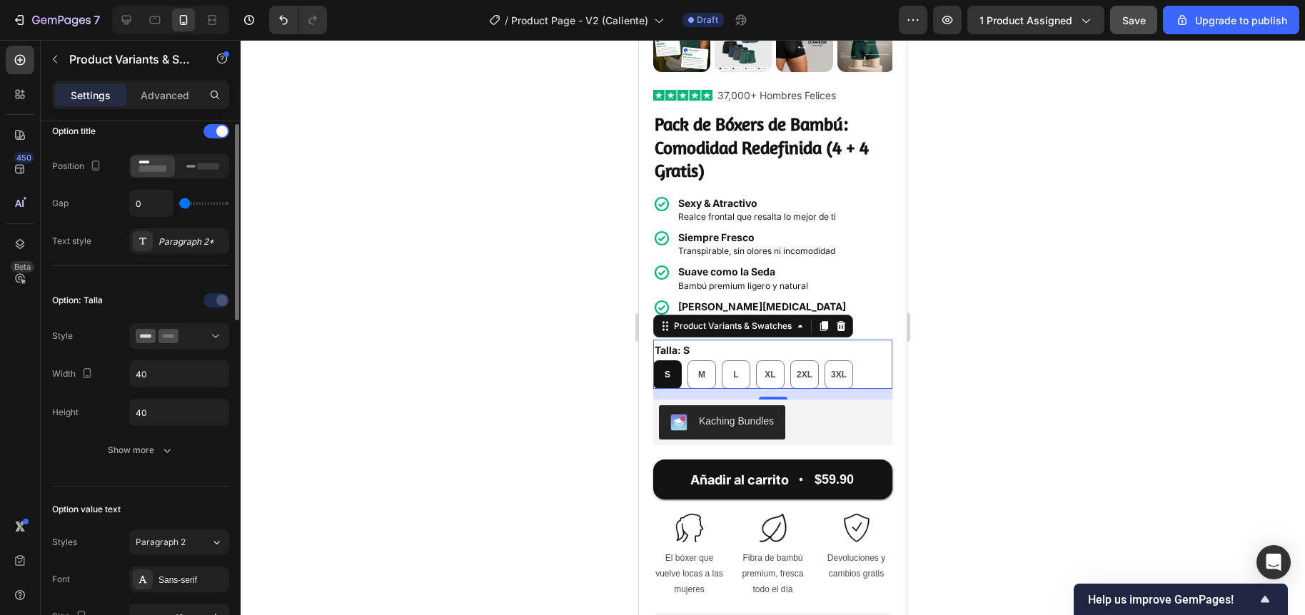
scroll to position [304, 0]
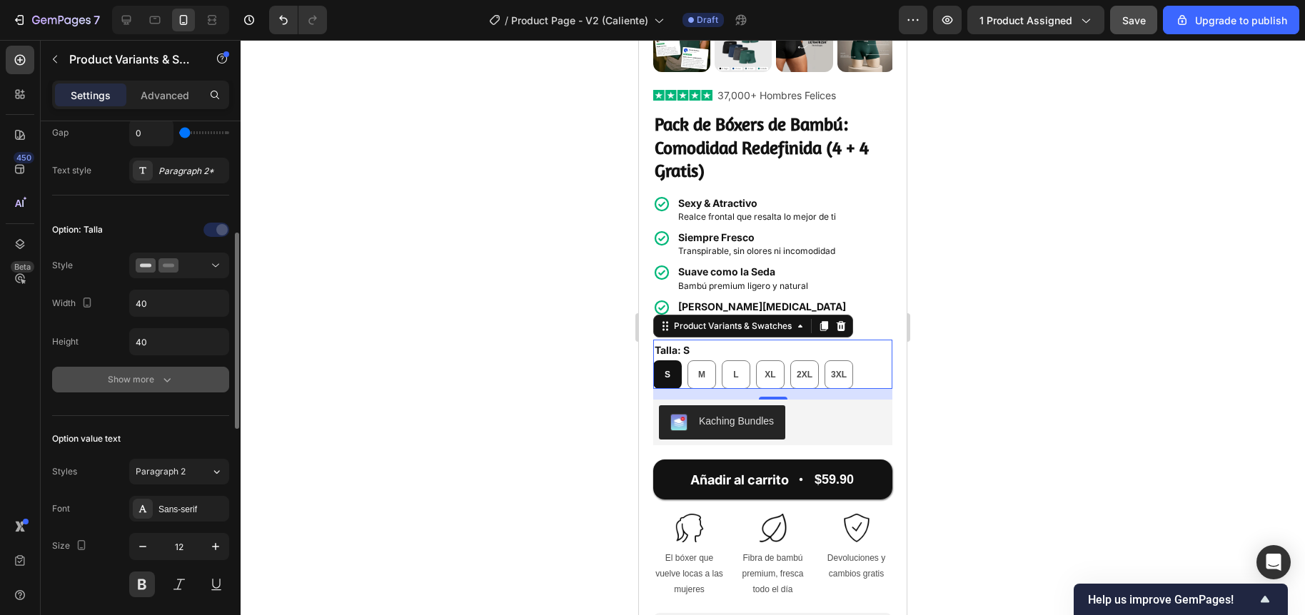
click at [135, 385] on div "Show more" at bounding box center [141, 380] width 66 height 14
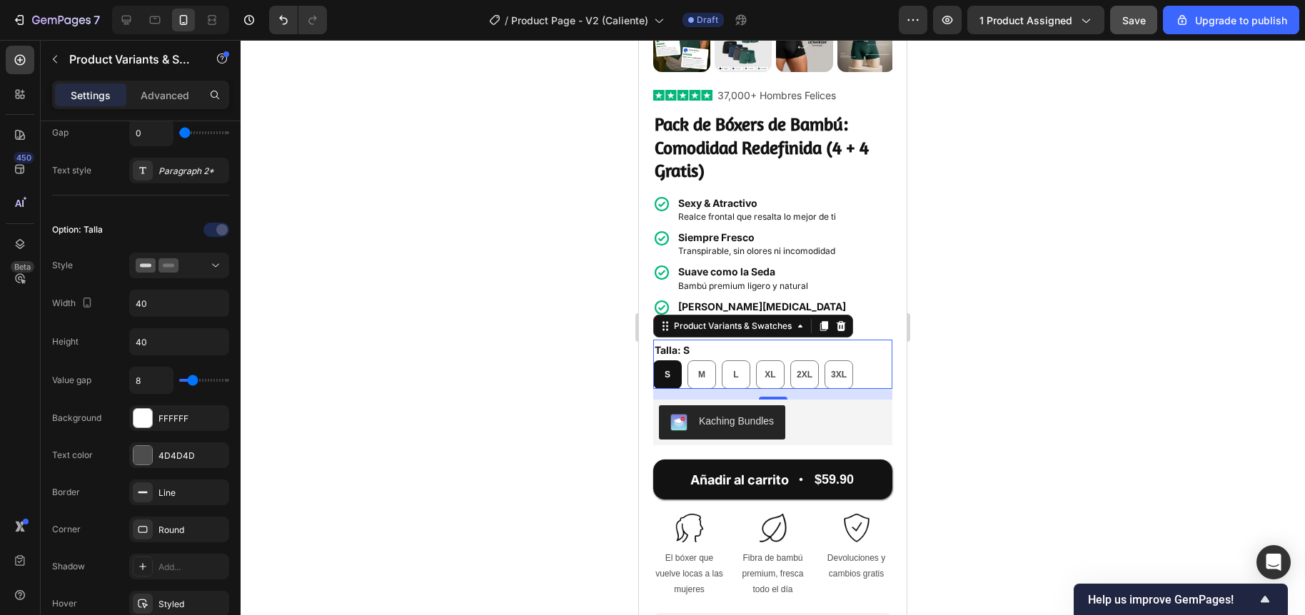
click at [568, 340] on div at bounding box center [773, 327] width 1064 height 575
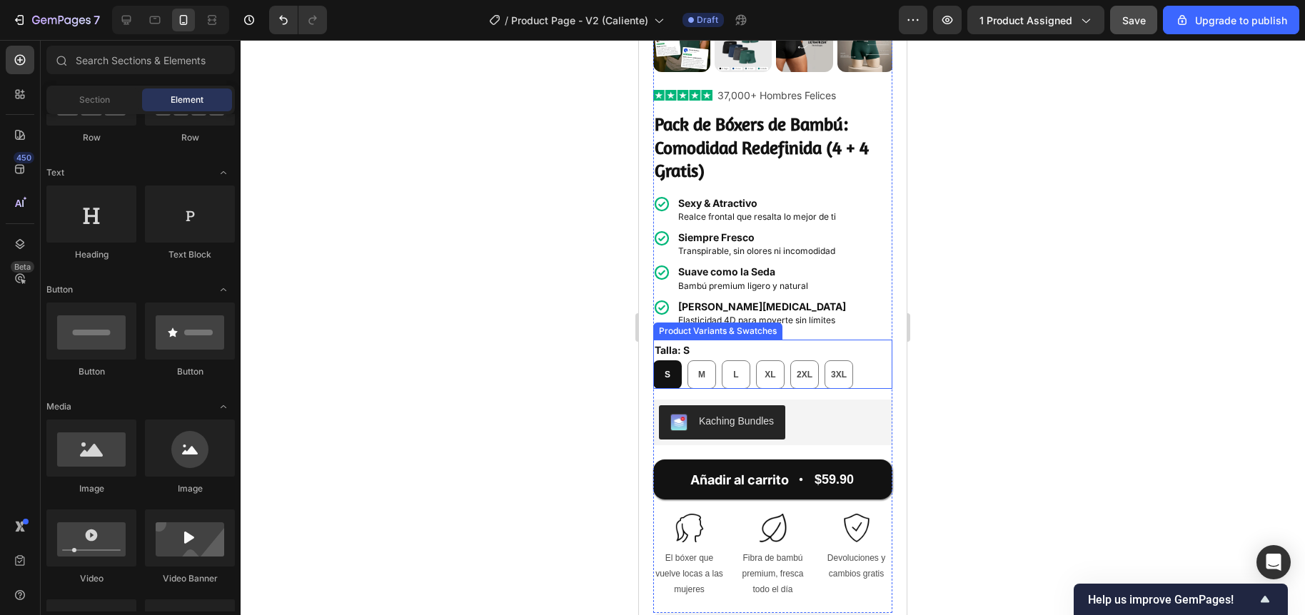
click at [704, 340] on div "Talla: S S S S M M M L L L XL XL XL 2XL 2XL 2XL 3XL 3XL 3XL" at bounding box center [772, 364] width 239 height 49
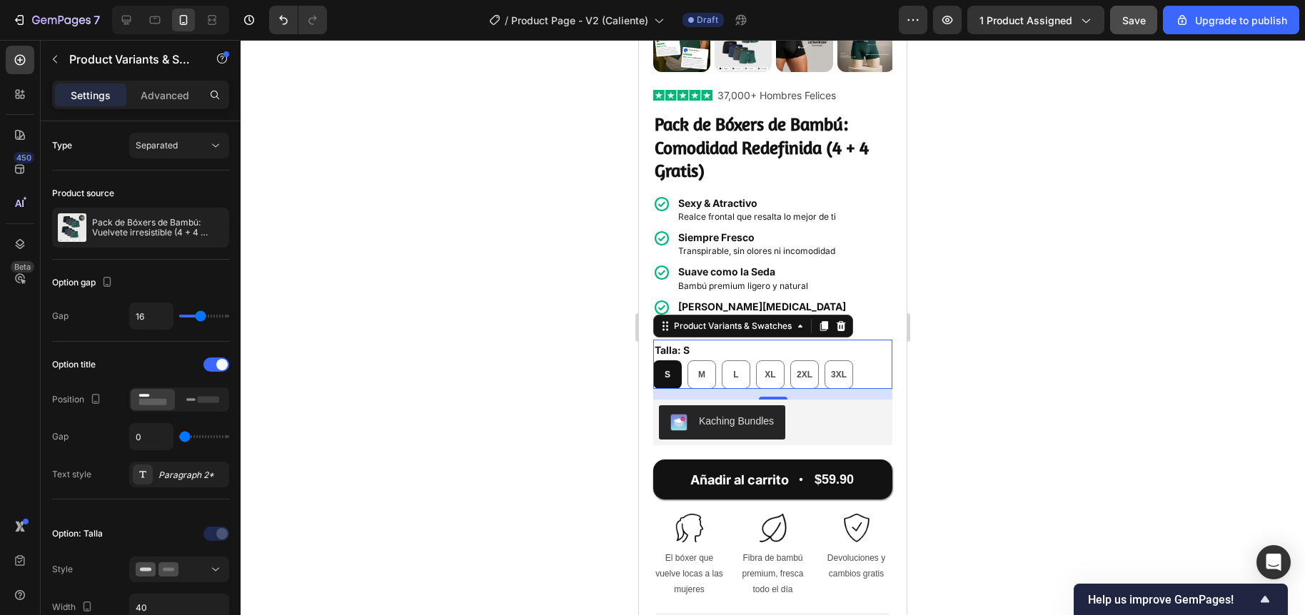
click at [551, 347] on div at bounding box center [773, 327] width 1064 height 575
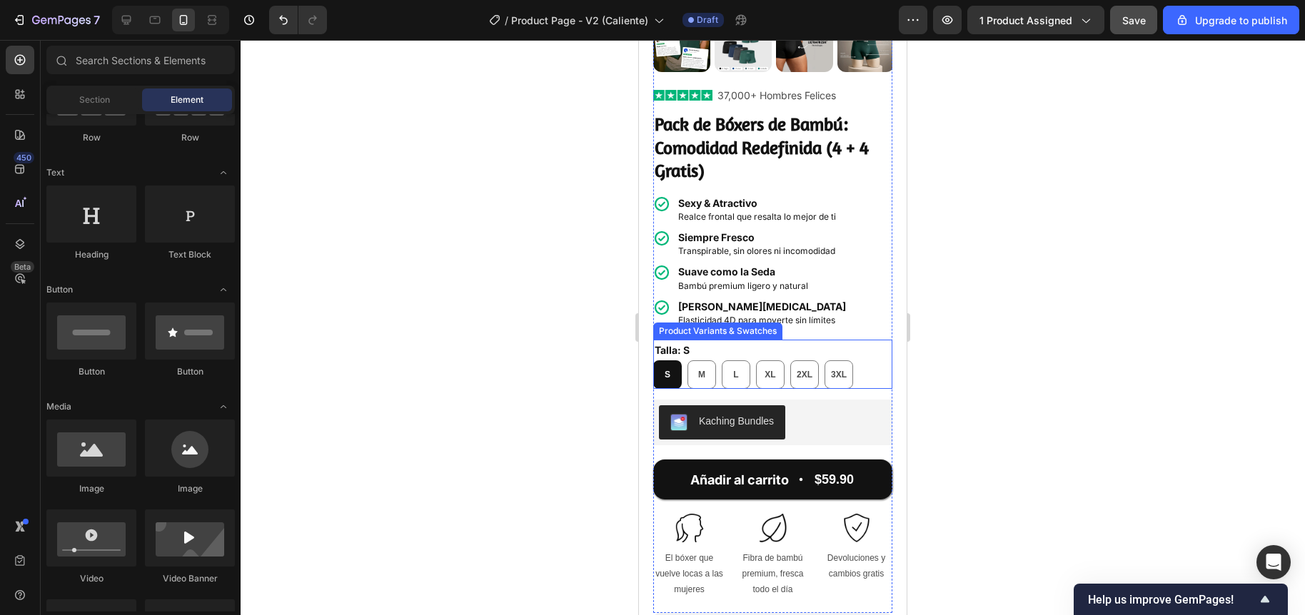
click at [679, 345] on legend "Talla: S" at bounding box center [672, 350] width 38 height 21
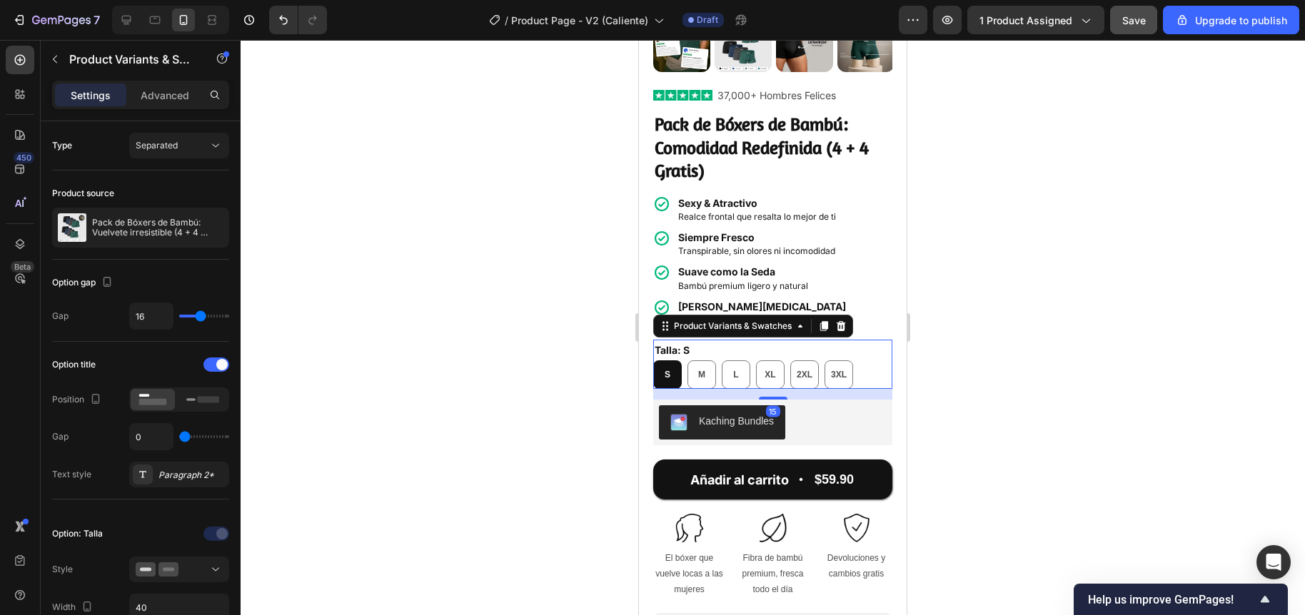
click at [732, 340] on div "Talla: S S S S M M M L L L XL XL XL 2XL 2XL 2XL 3XL 3XL 3XL" at bounding box center [772, 364] width 239 height 49
click at [203, 149] on div "Separated" at bounding box center [172, 145] width 73 height 13
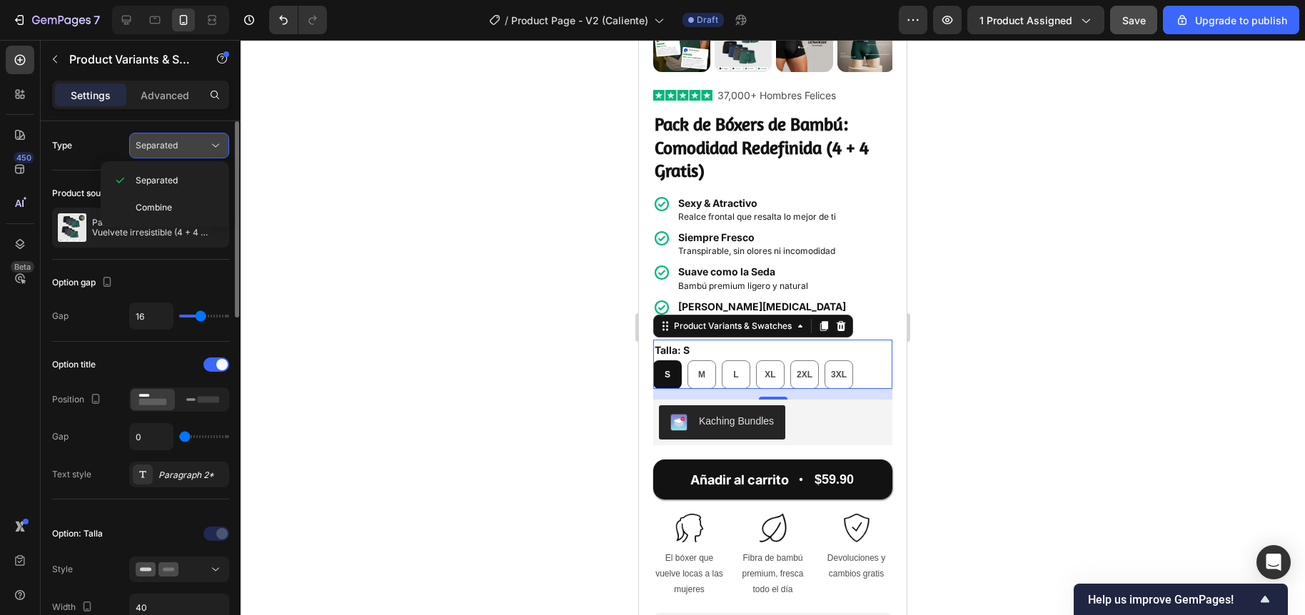
click at [203, 149] on div "Separated" at bounding box center [172, 145] width 73 height 13
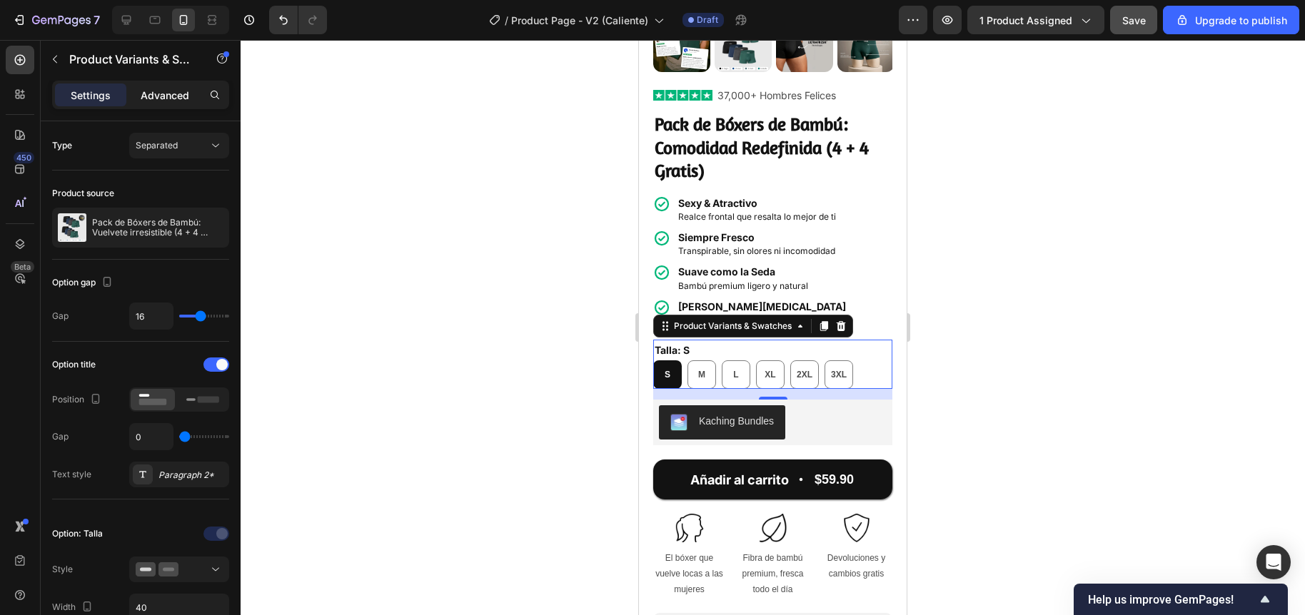
click at [171, 103] on div "Advanced" at bounding box center [164, 95] width 71 height 23
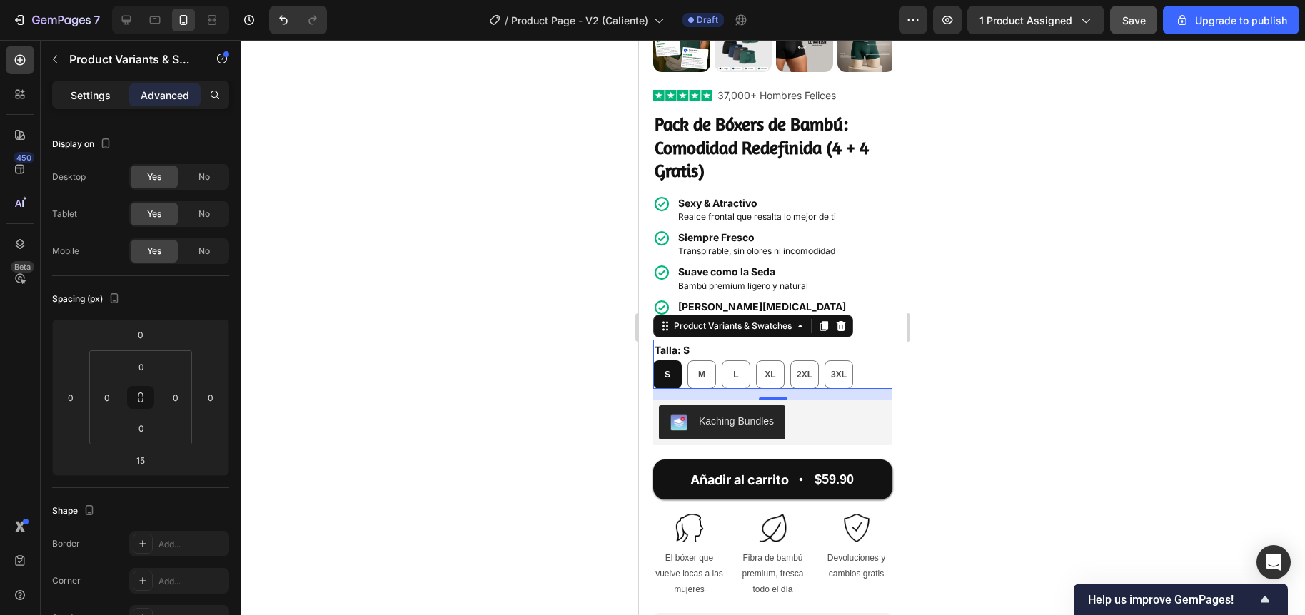
click at [95, 104] on div "Settings" at bounding box center [90, 95] width 71 height 23
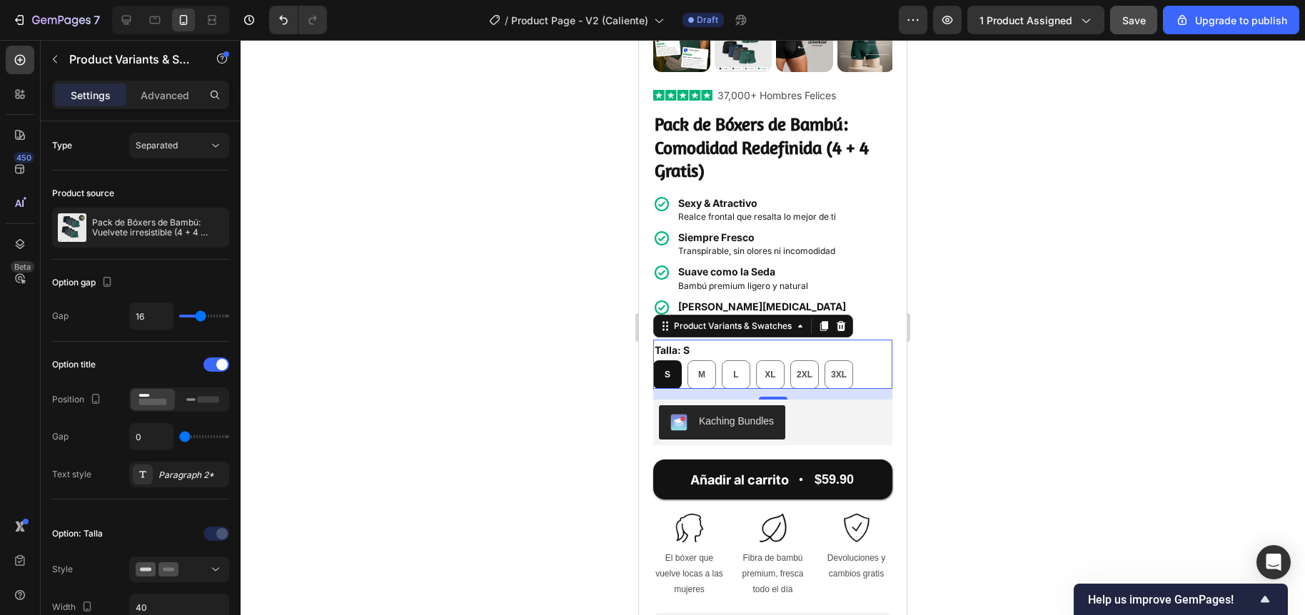
click at [542, 356] on div at bounding box center [773, 327] width 1064 height 575
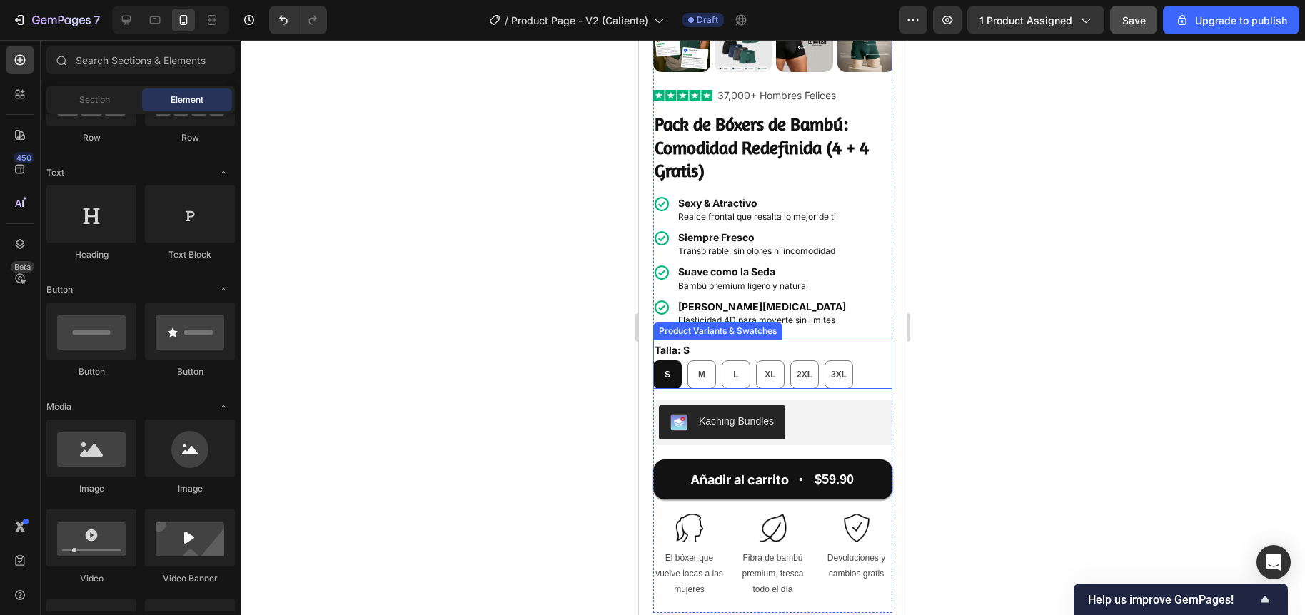
click at [702, 341] on div "Talla: S S S S M M M L L L XL XL XL 2XL 2XL 2XL 3XL 3XL 3XL" at bounding box center [772, 364] width 239 height 49
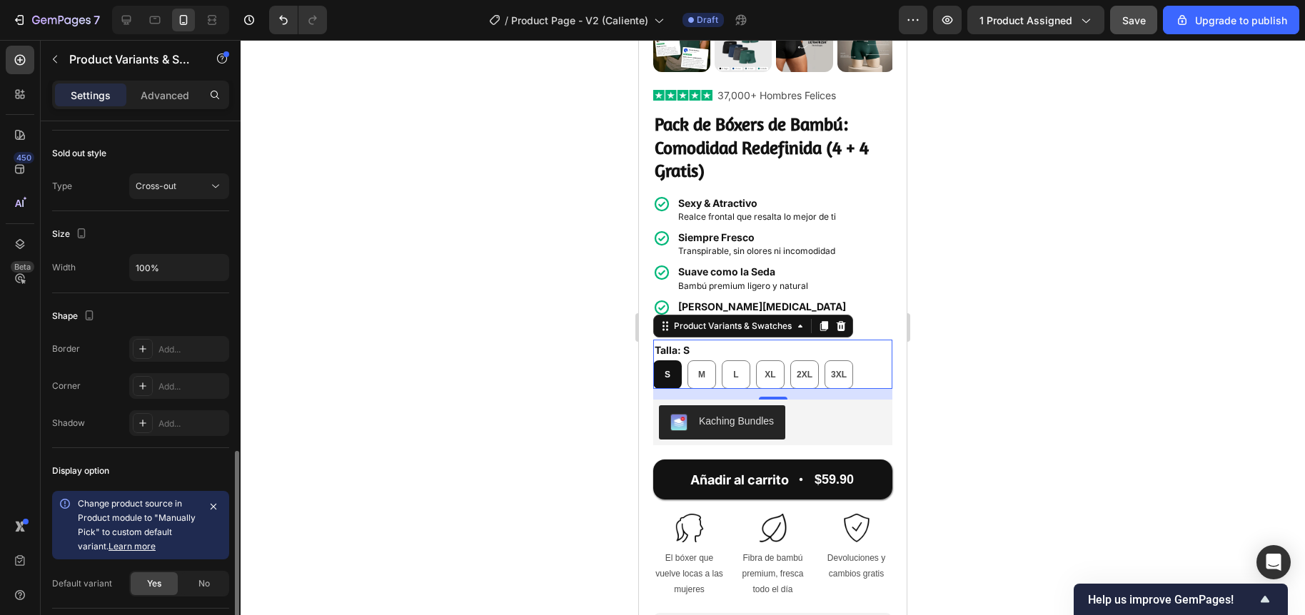
scroll to position [919, 0]
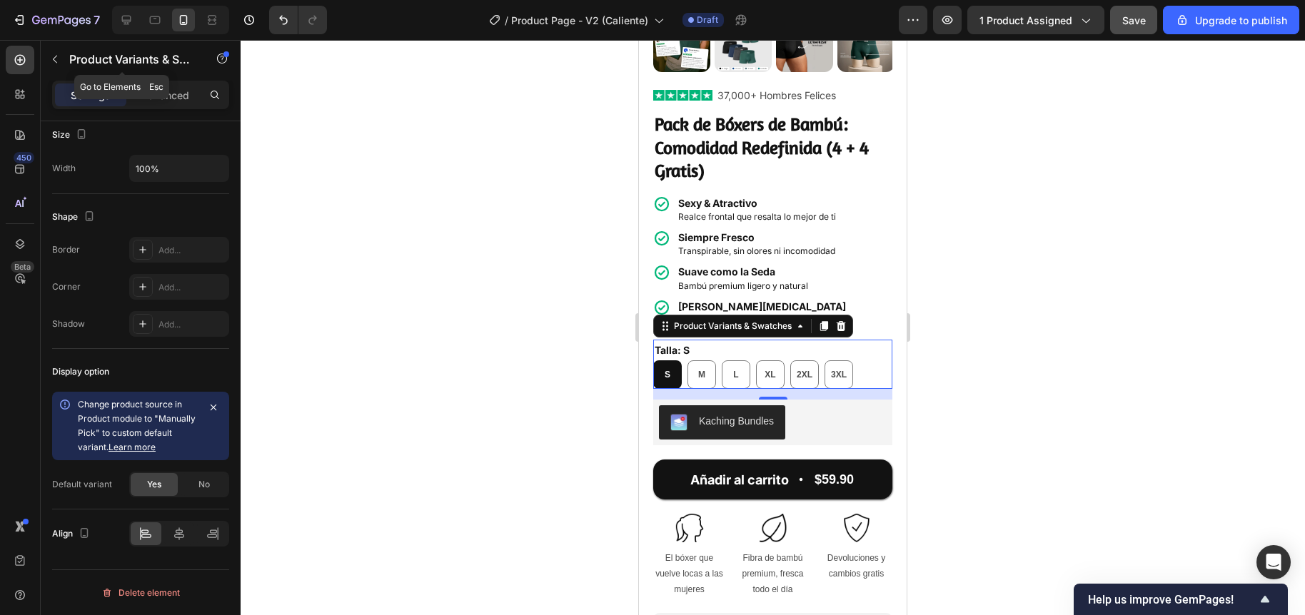
click at [56, 62] on icon "button" at bounding box center [55, 60] width 4 height 8
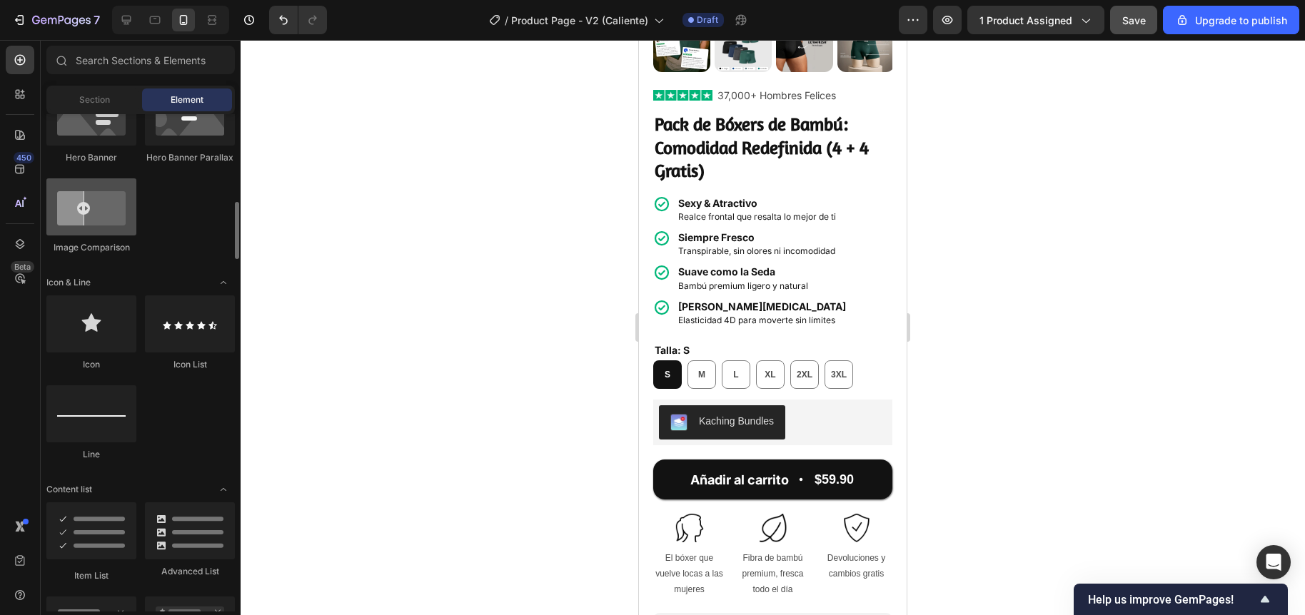
scroll to position [875, 0]
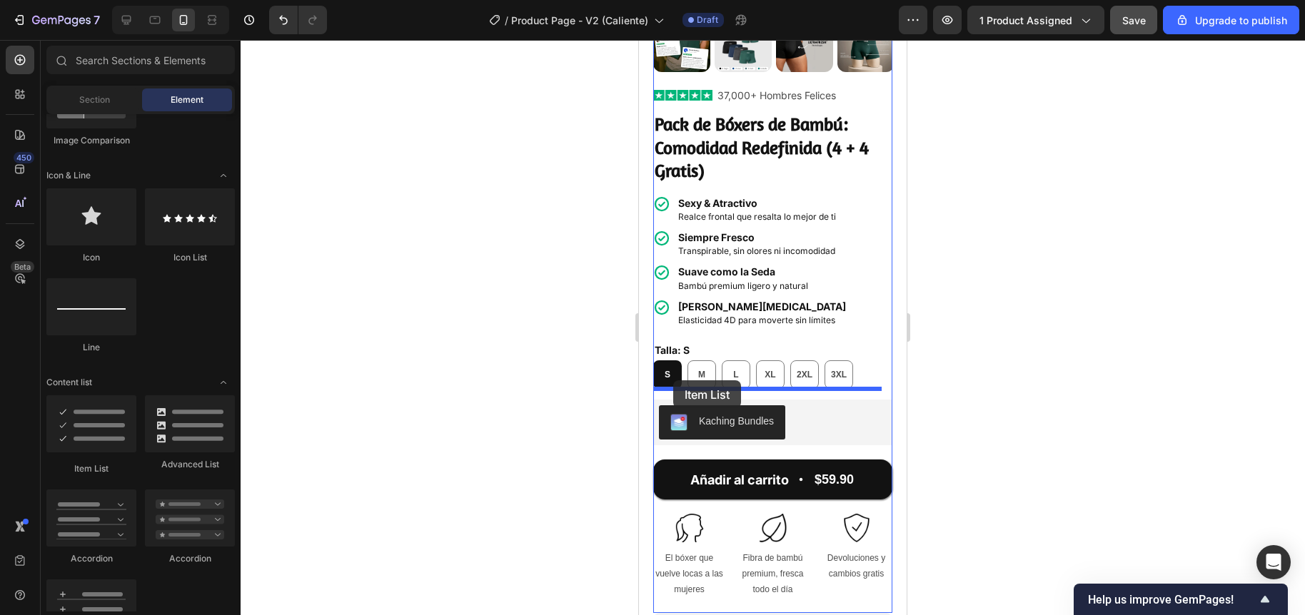
drag, startPoint x: 708, startPoint y: 465, endPoint x: 673, endPoint y: 380, distance: 91.2
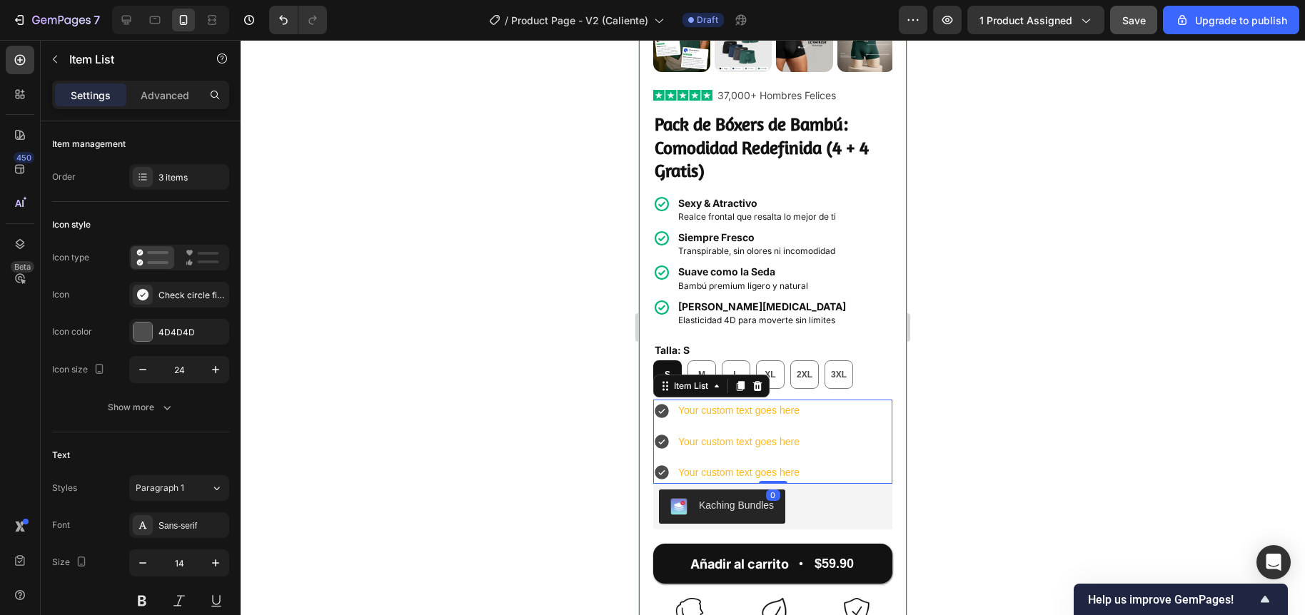
click at [559, 370] on div at bounding box center [773, 327] width 1064 height 575
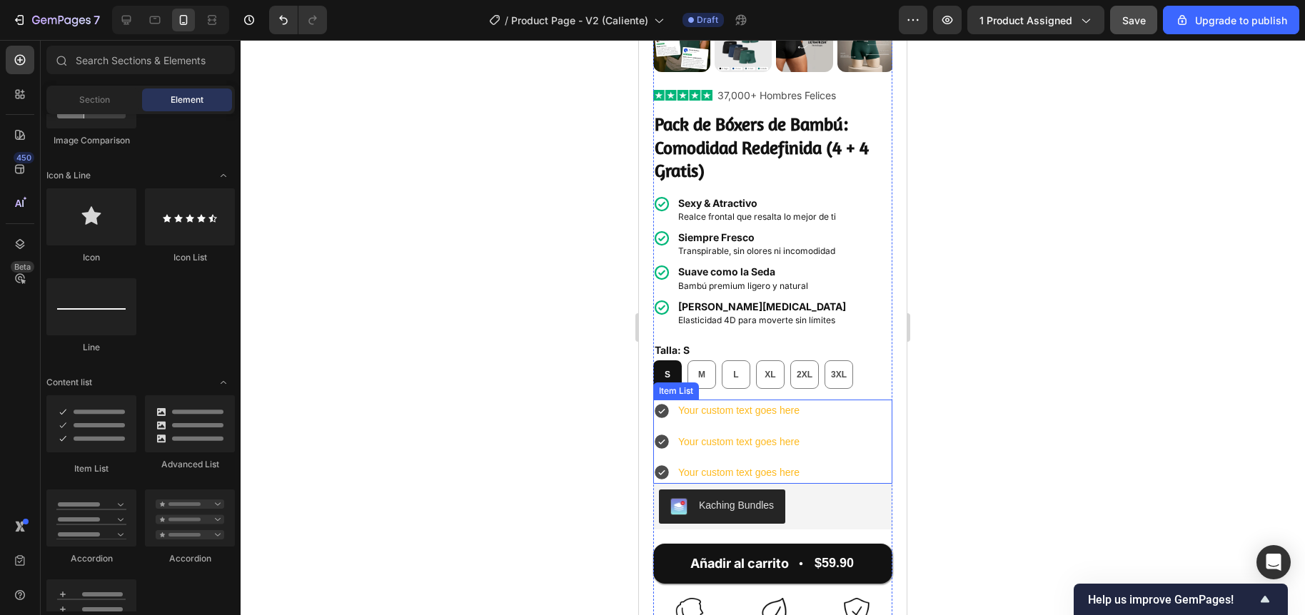
click at [668, 447] on div "Your custom text goes here Your custom text goes here Your custom text goes here" at bounding box center [727, 442] width 148 height 84
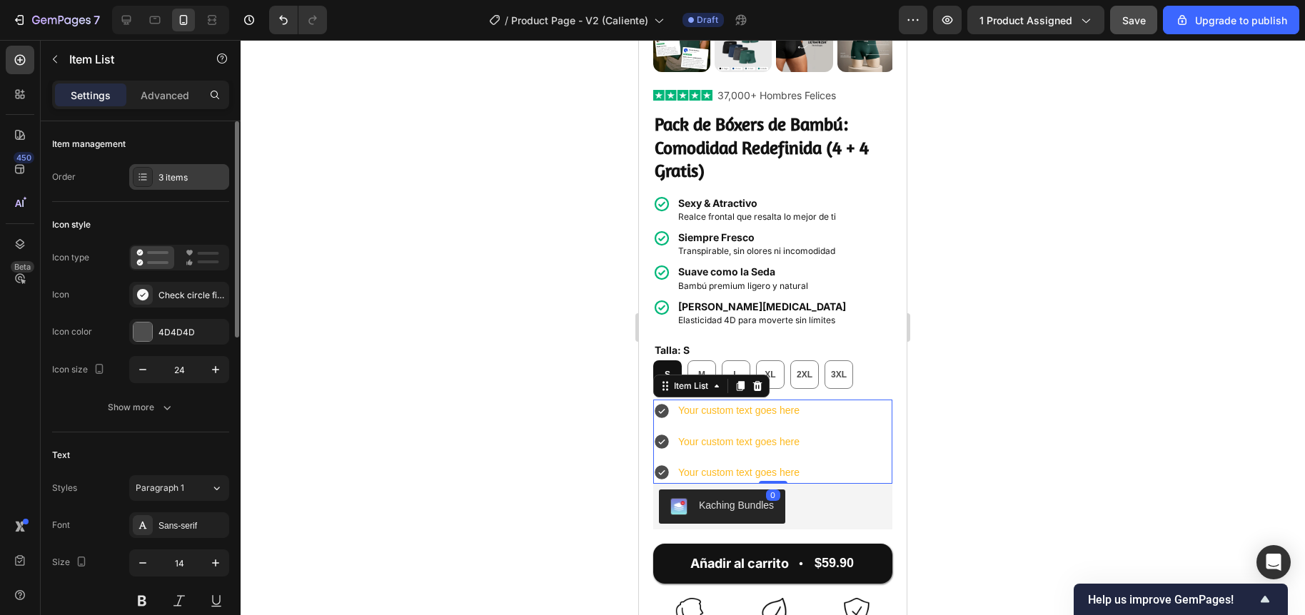
click at [177, 179] on div "3 items" at bounding box center [191, 177] width 67 height 13
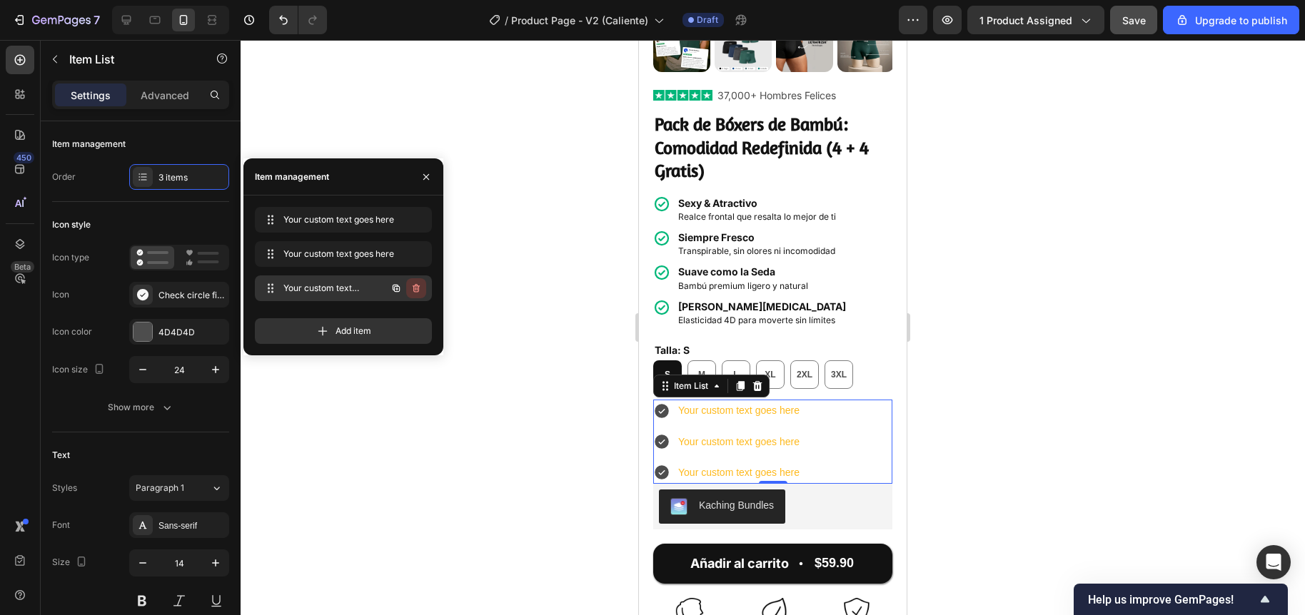
click at [418, 291] on icon "button" at bounding box center [416, 288] width 7 height 9
click at [416, 288] on div "Delete" at bounding box center [406, 288] width 26 height 13
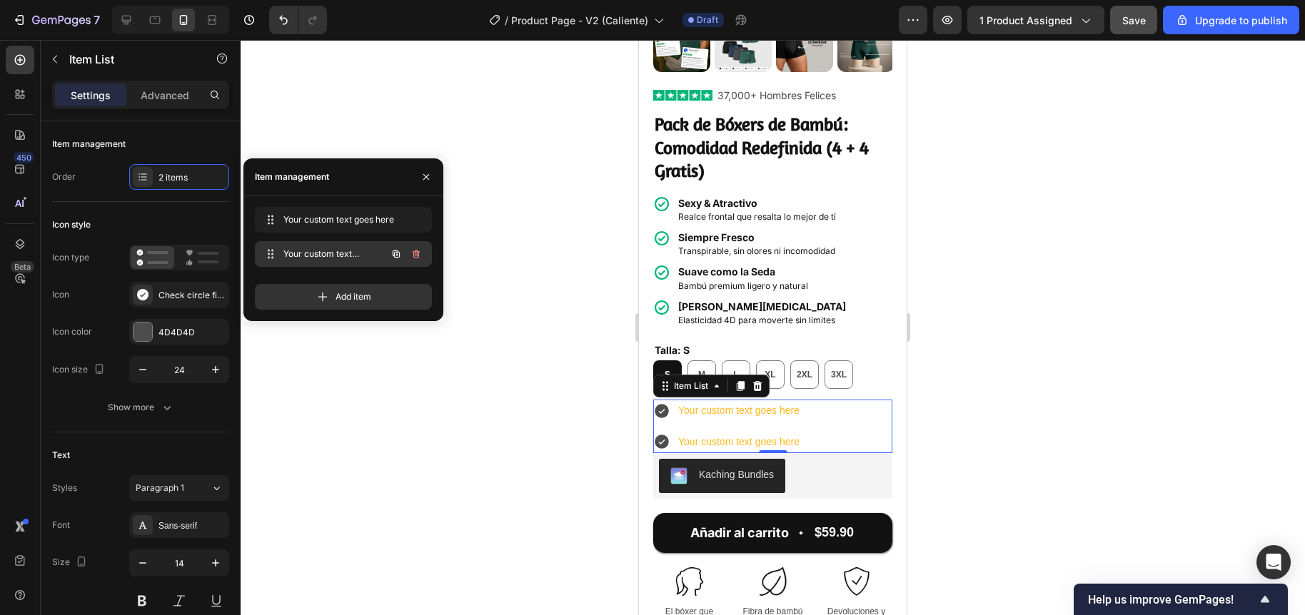
click at [418, 258] on icon "button" at bounding box center [416, 254] width 7 height 9
click at [416, 255] on div "Delete" at bounding box center [406, 254] width 26 height 13
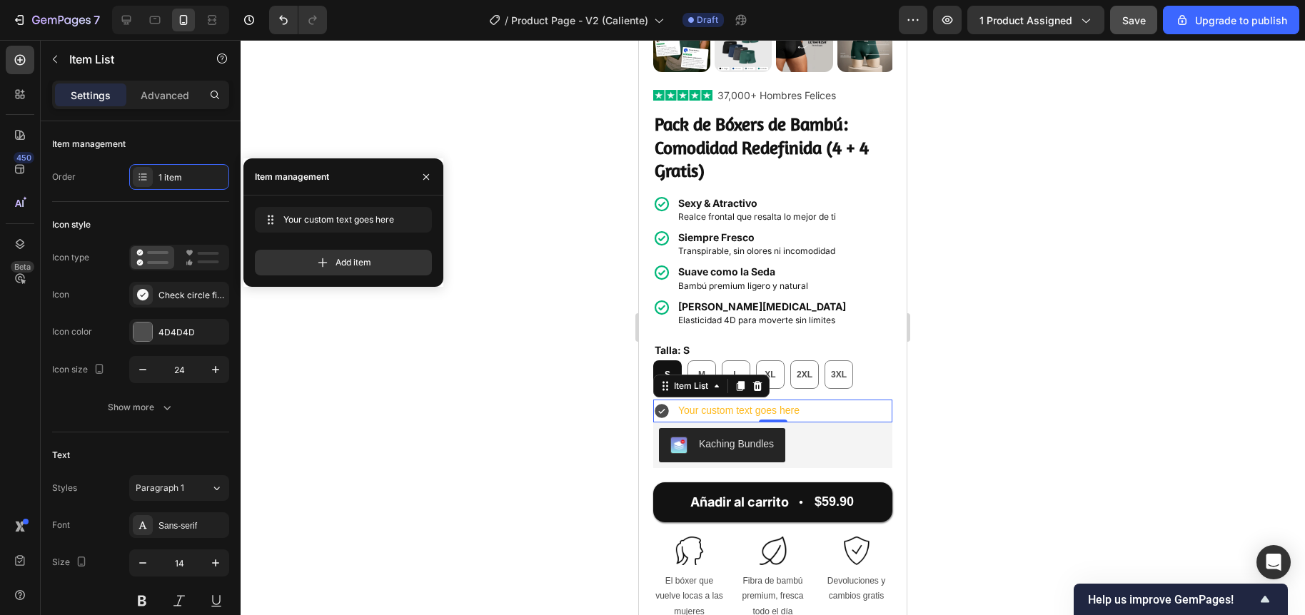
click at [527, 354] on div at bounding box center [773, 327] width 1064 height 575
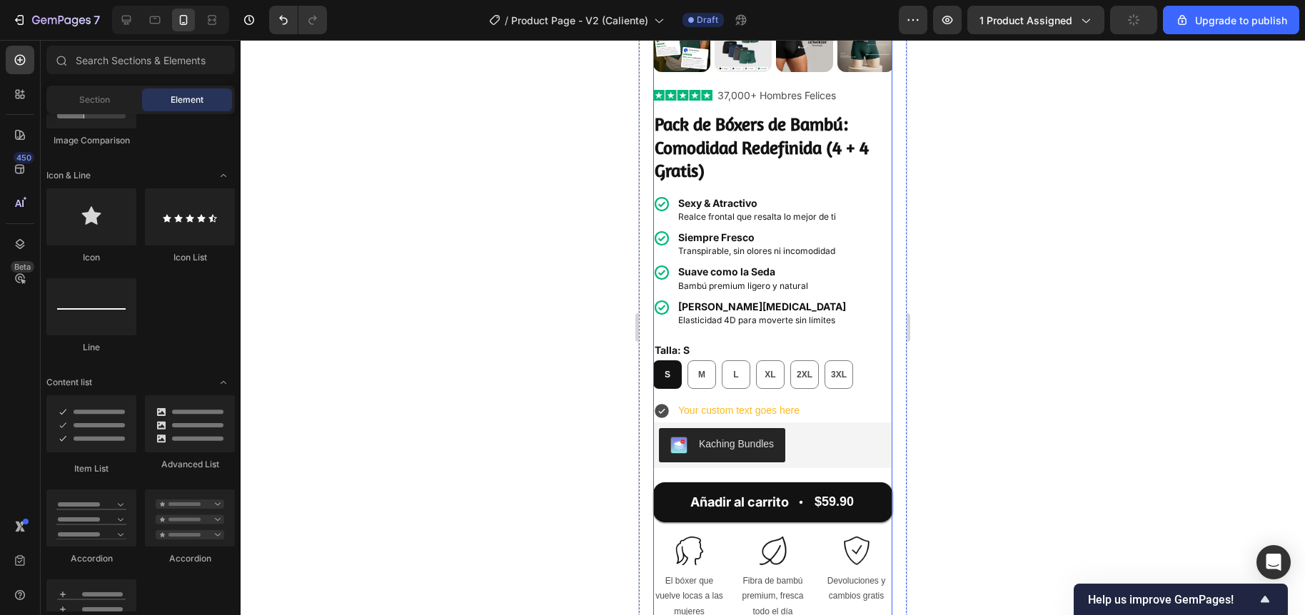
click at [724, 381] on div "Image 37,000+ Hombres Felices Text Block Row Pack de Bóxers de Bambú: Comodidad…" at bounding box center [772, 360] width 239 height 549
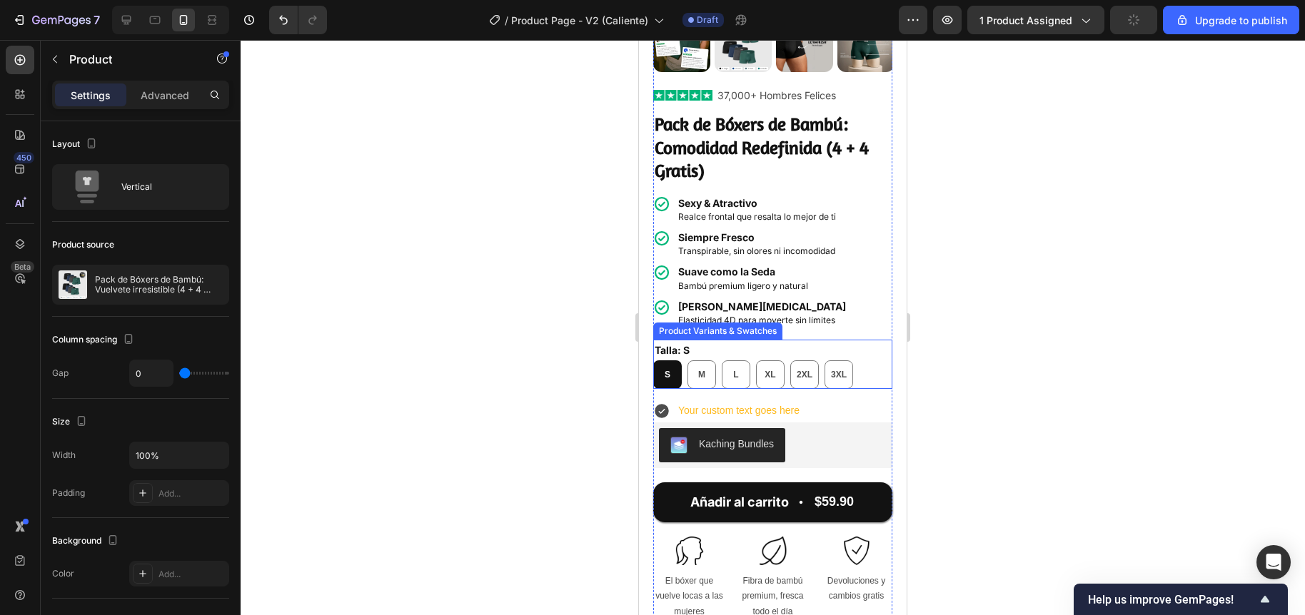
click at [684, 365] on div "S S S M M M L L L XL XL XL 2XL 2XL 2XL 3XL 3XL 3XL" at bounding box center [772, 374] width 239 height 29
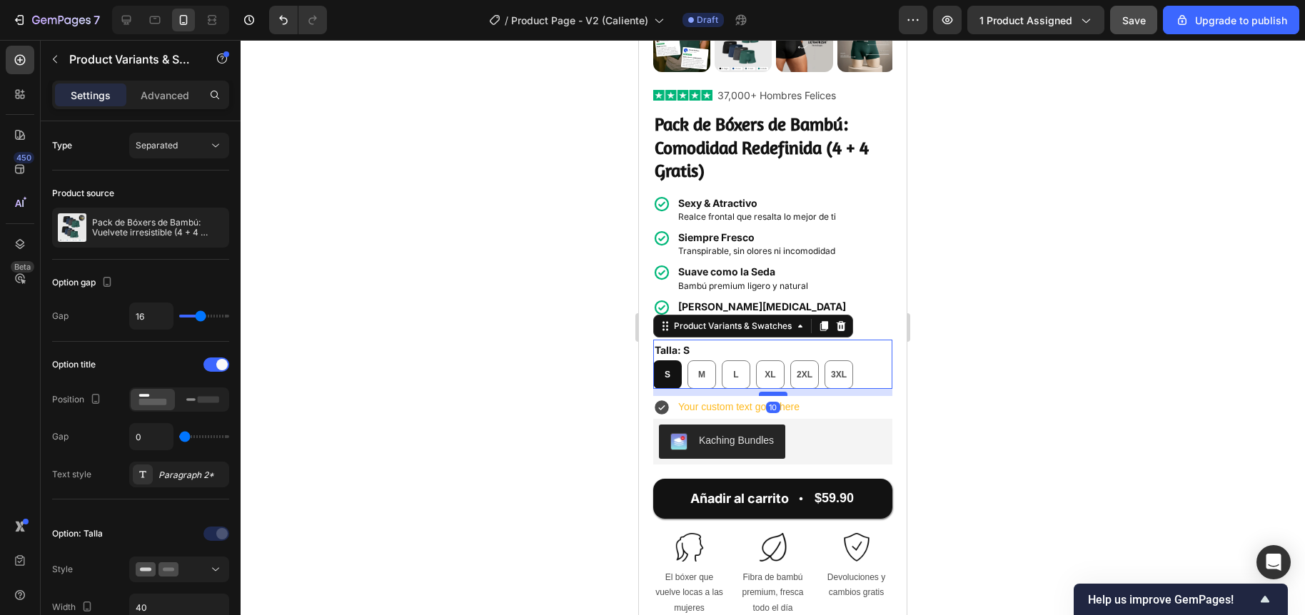
drag, startPoint x: 757, startPoint y: 388, endPoint x: 1268, endPoint y: 414, distance: 511.0
click at [759, 392] on div at bounding box center [773, 394] width 29 height 4
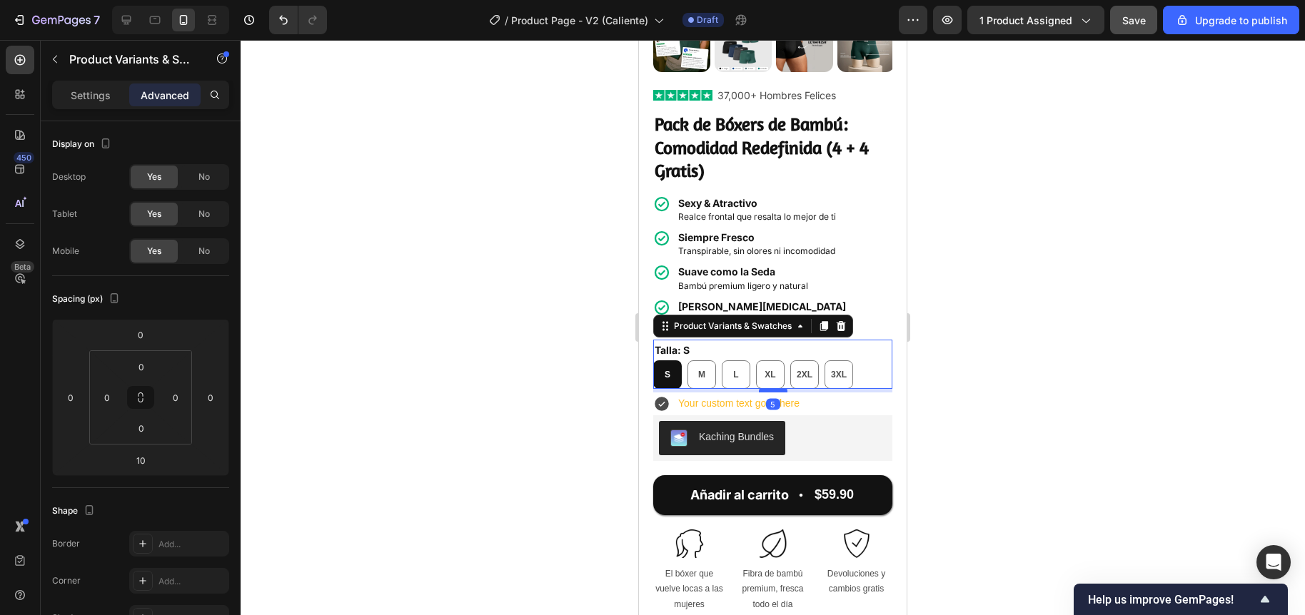
drag, startPoint x: 755, startPoint y: 385, endPoint x: 1228, endPoint y: 406, distance: 472.9
click at [759, 388] on div at bounding box center [773, 390] width 29 height 4
type input "5"
click at [565, 366] on div at bounding box center [773, 327] width 1064 height 575
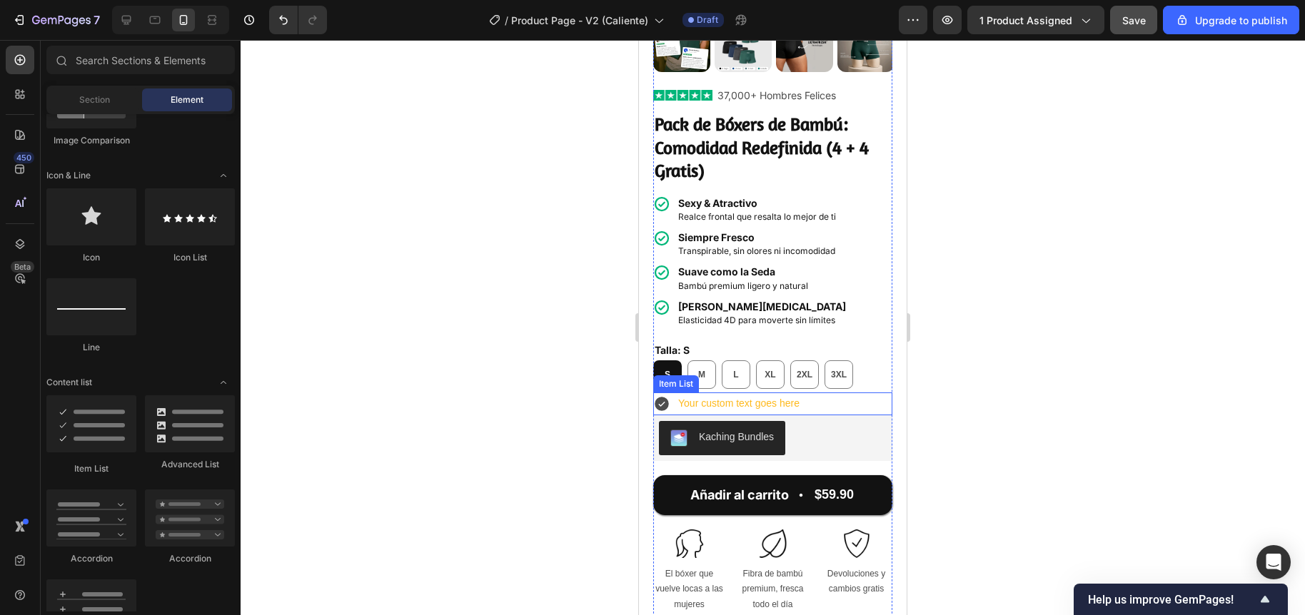
click at [820, 398] on div "Your custom text goes here" at bounding box center [772, 404] width 239 height 22
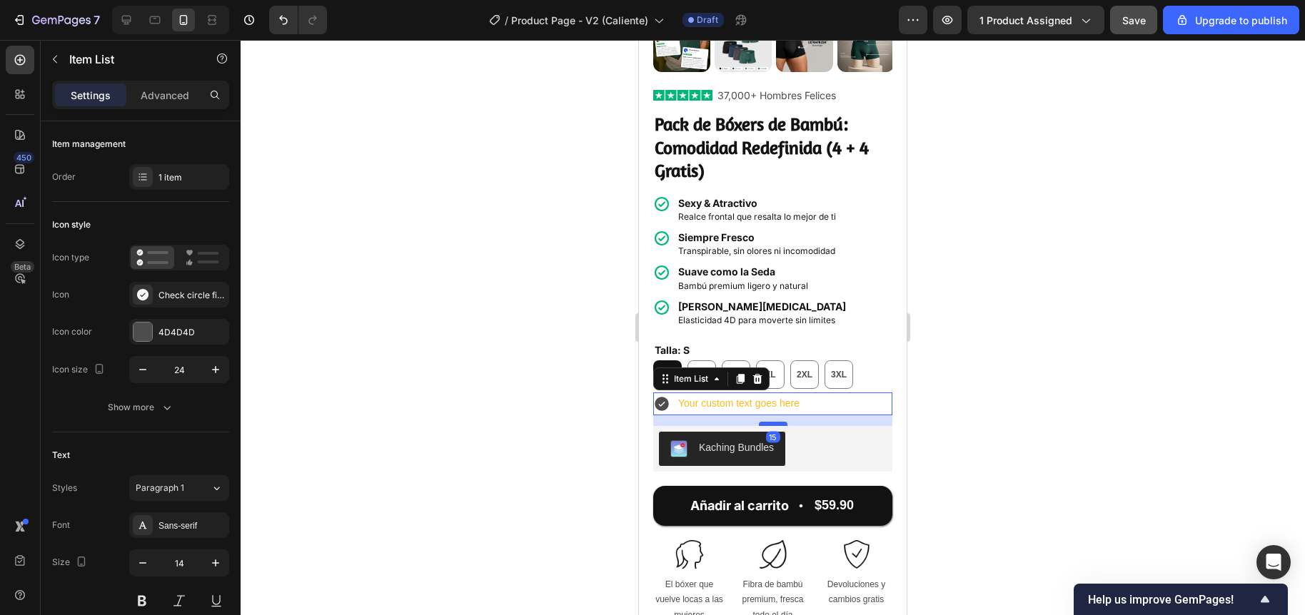
drag, startPoint x: 766, startPoint y: 403, endPoint x: 752, endPoint y: 413, distance: 17.8
click at [759, 422] on div at bounding box center [773, 424] width 29 height 4
type input "100%"
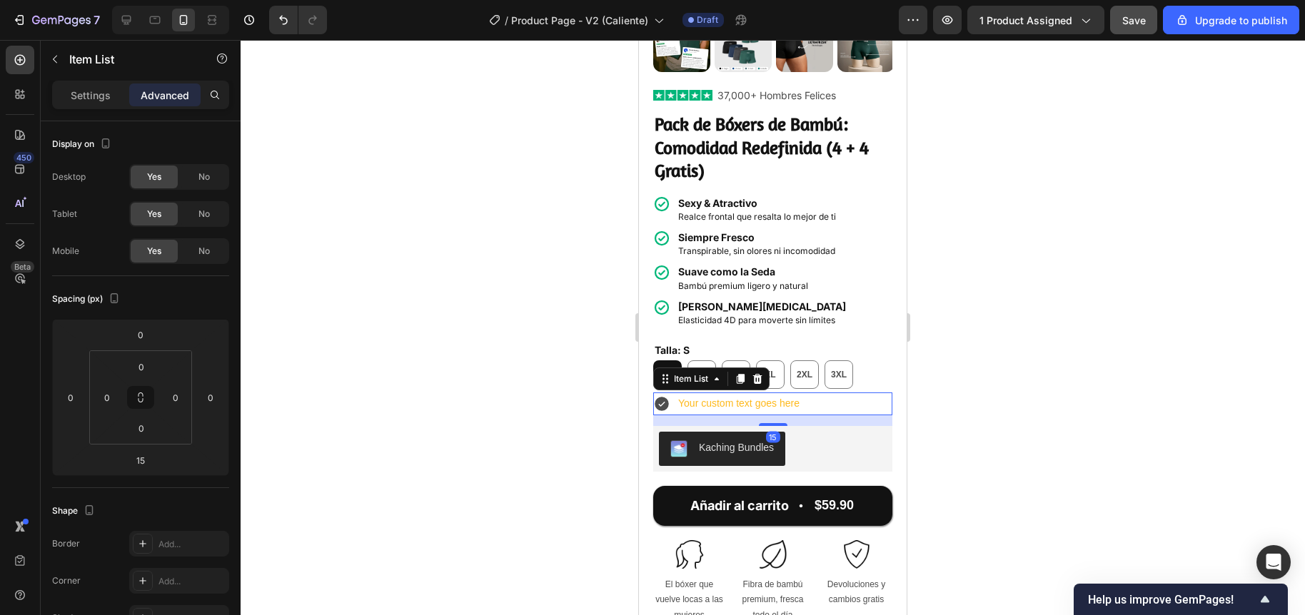
click at [549, 403] on div at bounding box center [773, 327] width 1064 height 575
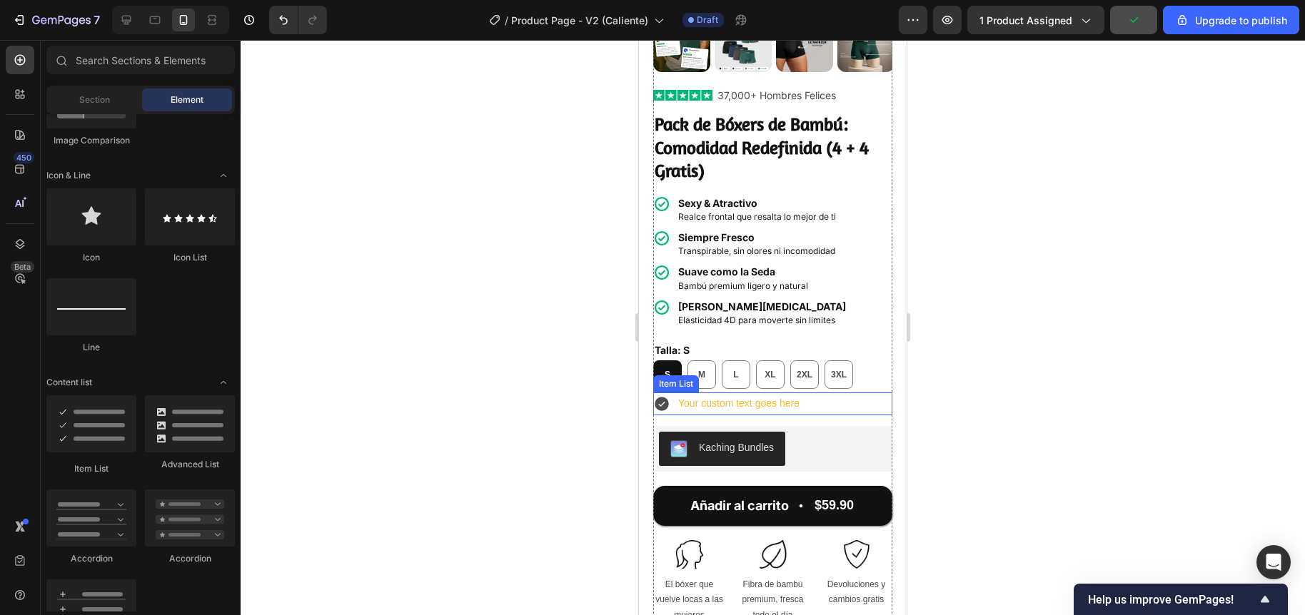
click at [698, 397] on div "Your custom text goes here" at bounding box center [739, 404] width 126 height 22
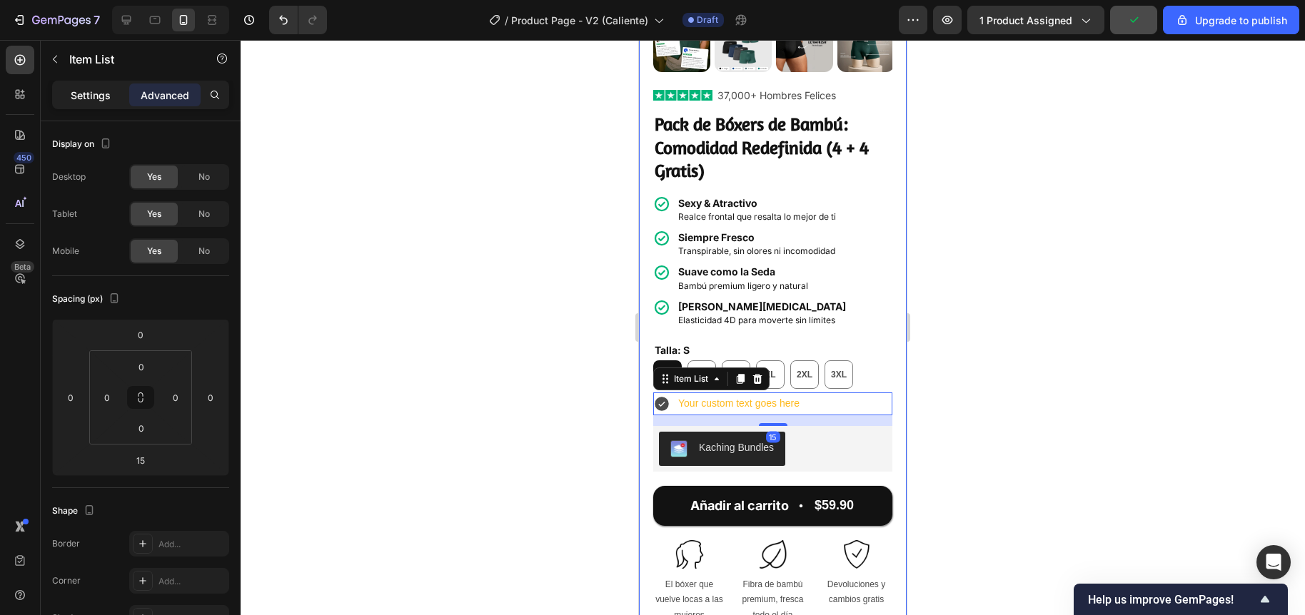
click at [119, 91] on div "Settings" at bounding box center [90, 95] width 71 height 23
type input "8"
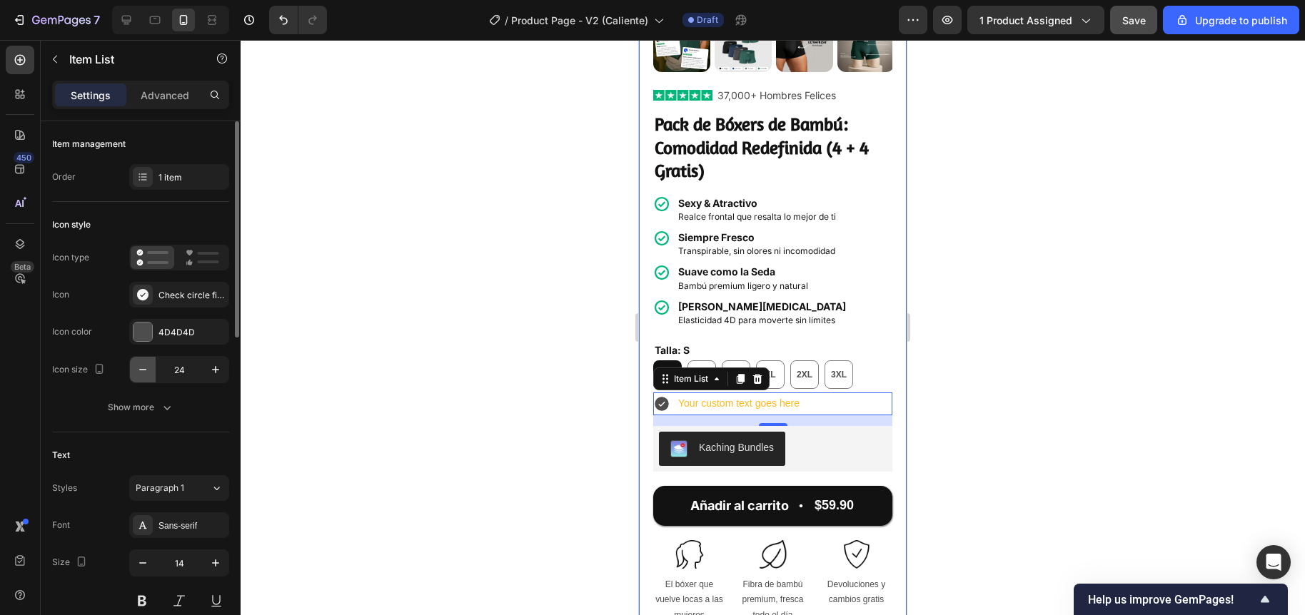
click at [136, 371] on icon "button" at bounding box center [143, 370] width 14 height 14
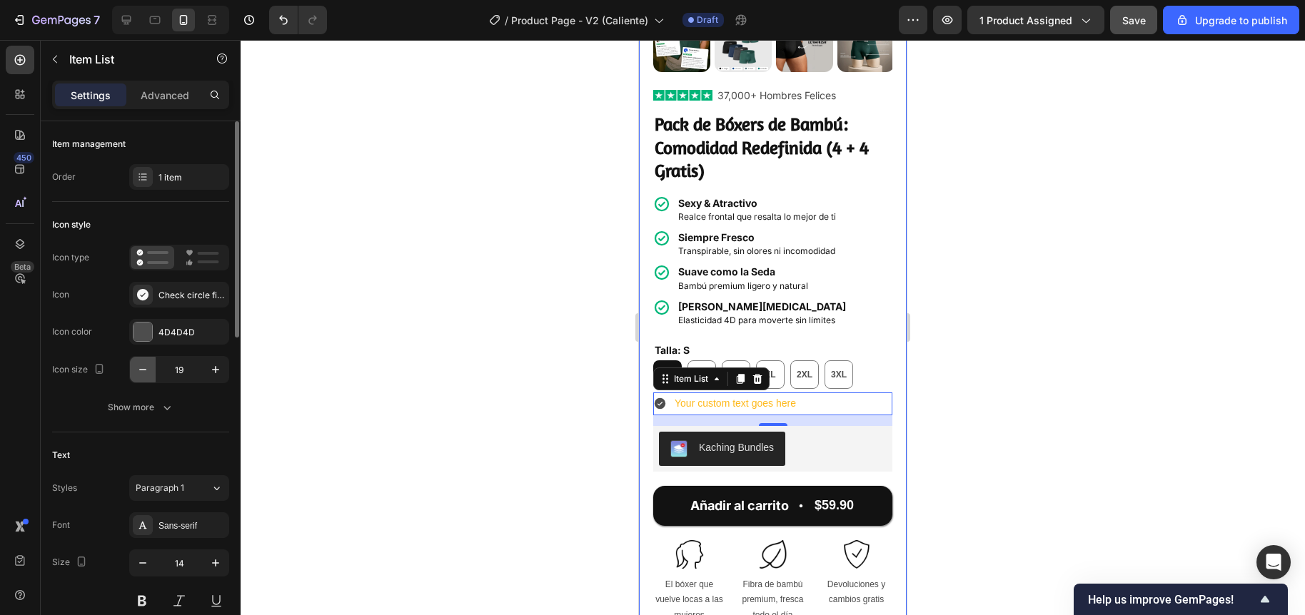
click at [136, 371] on icon "button" at bounding box center [143, 370] width 14 height 14
type input "15"
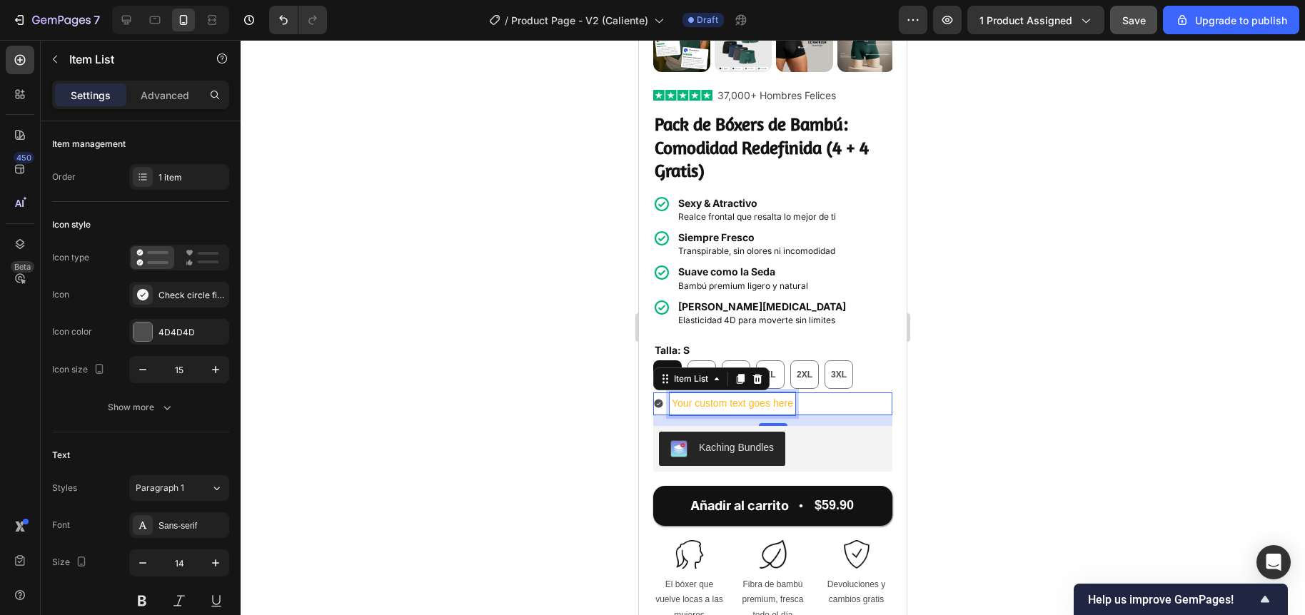
click at [706, 393] on div "Your custom text goes here" at bounding box center [732, 404] width 126 height 22
click at [706, 395] on p "Your custom text goes here" at bounding box center [732, 404] width 121 height 18
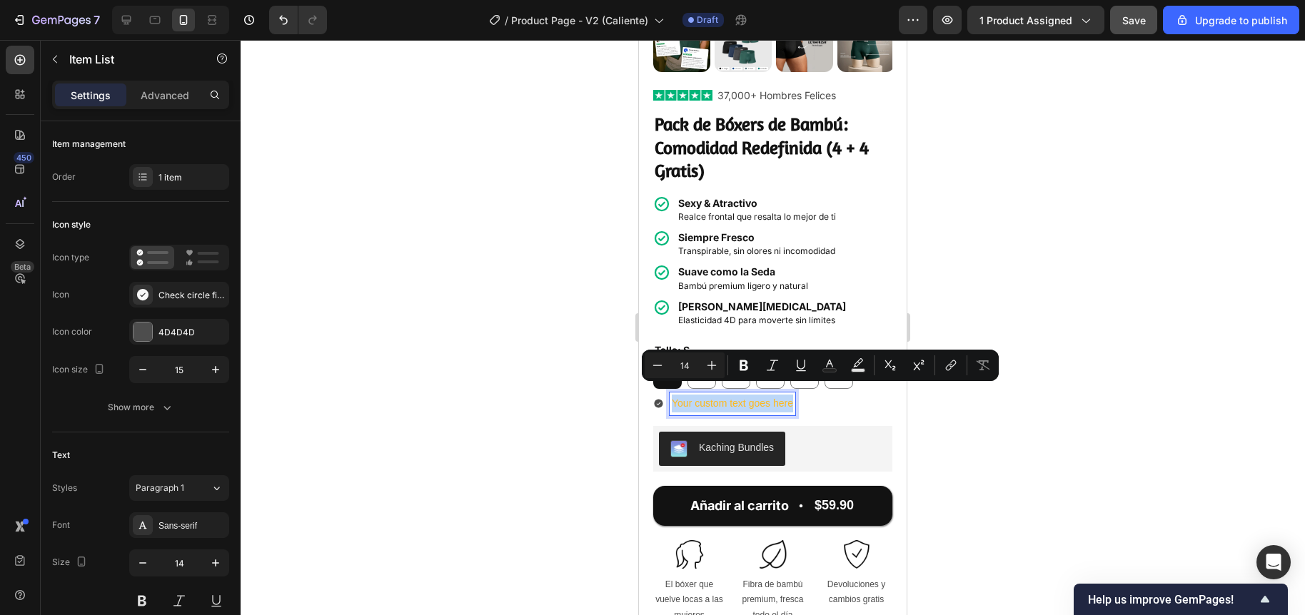
click at [706, 395] on p "Your custom text goes here" at bounding box center [732, 404] width 121 height 18
click at [143, 562] on icon "button" at bounding box center [143, 563] width 14 height 14
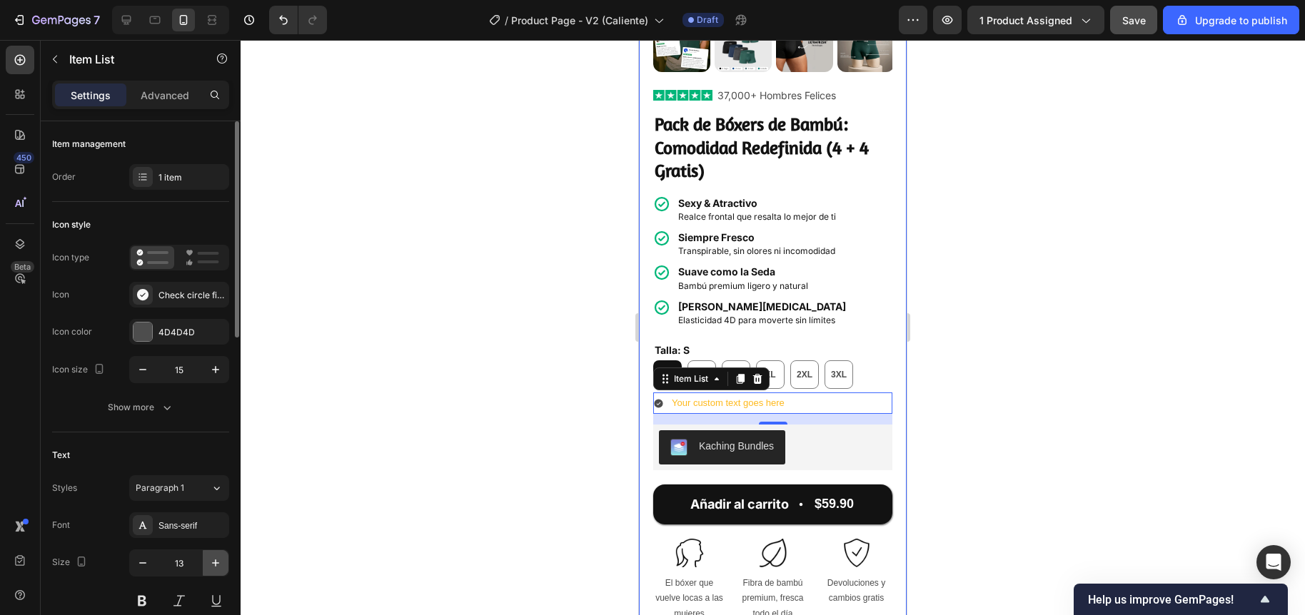
click at [213, 562] on icon "button" at bounding box center [215, 563] width 14 height 14
type input "14"
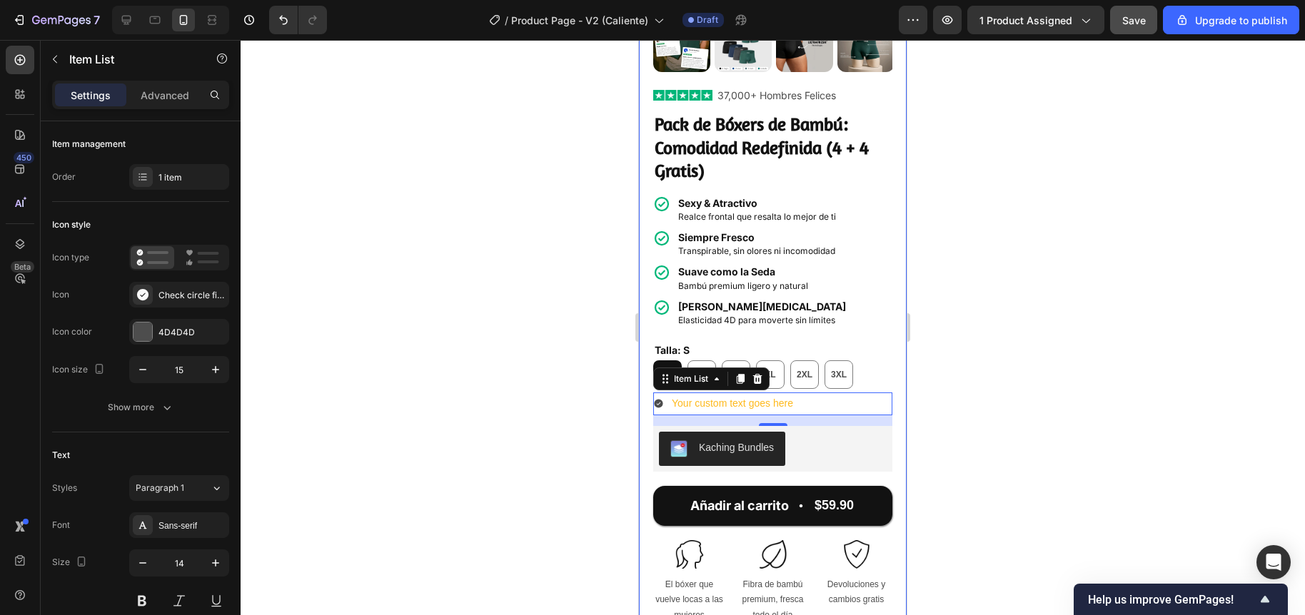
click at [467, 452] on div at bounding box center [773, 327] width 1064 height 575
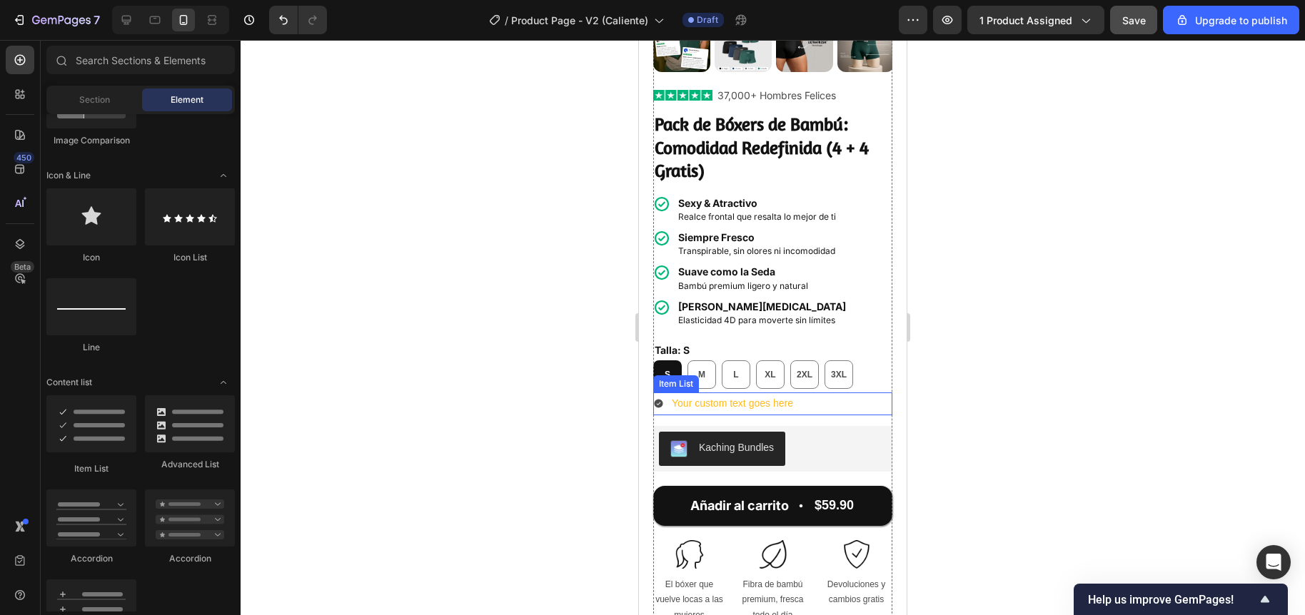
click at [714, 396] on p "Your custom text goes here" at bounding box center [732, 404] width 121 height 18
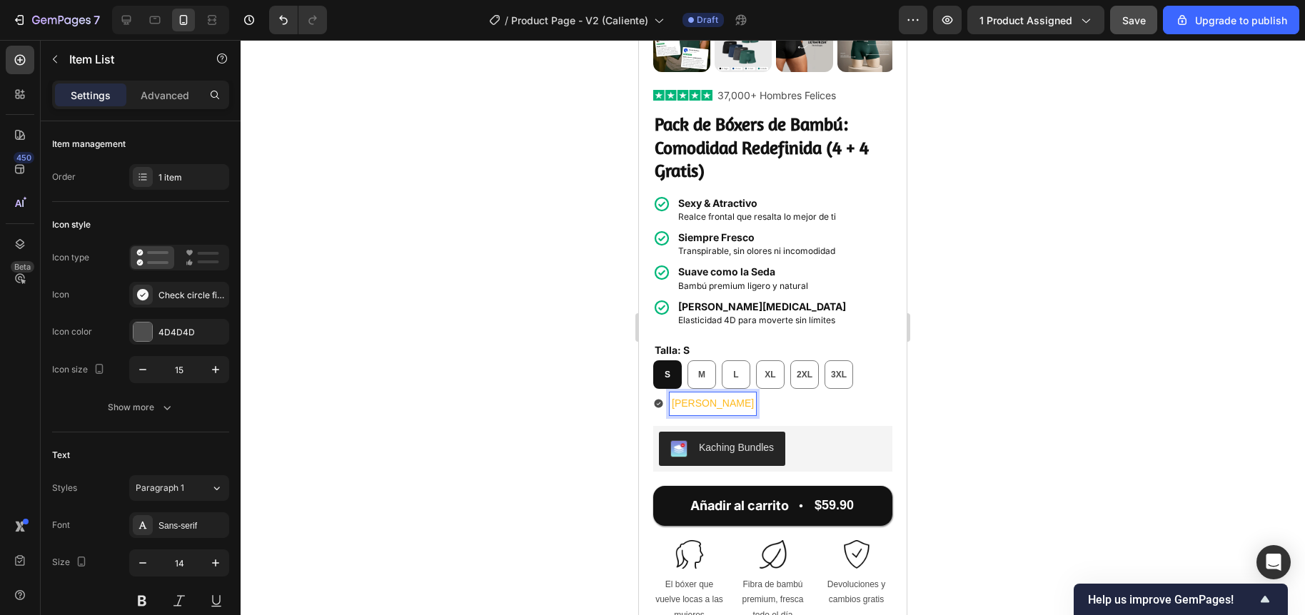
click at [560, 371] on div at bounding box center [773, 327] width 1064 height 575
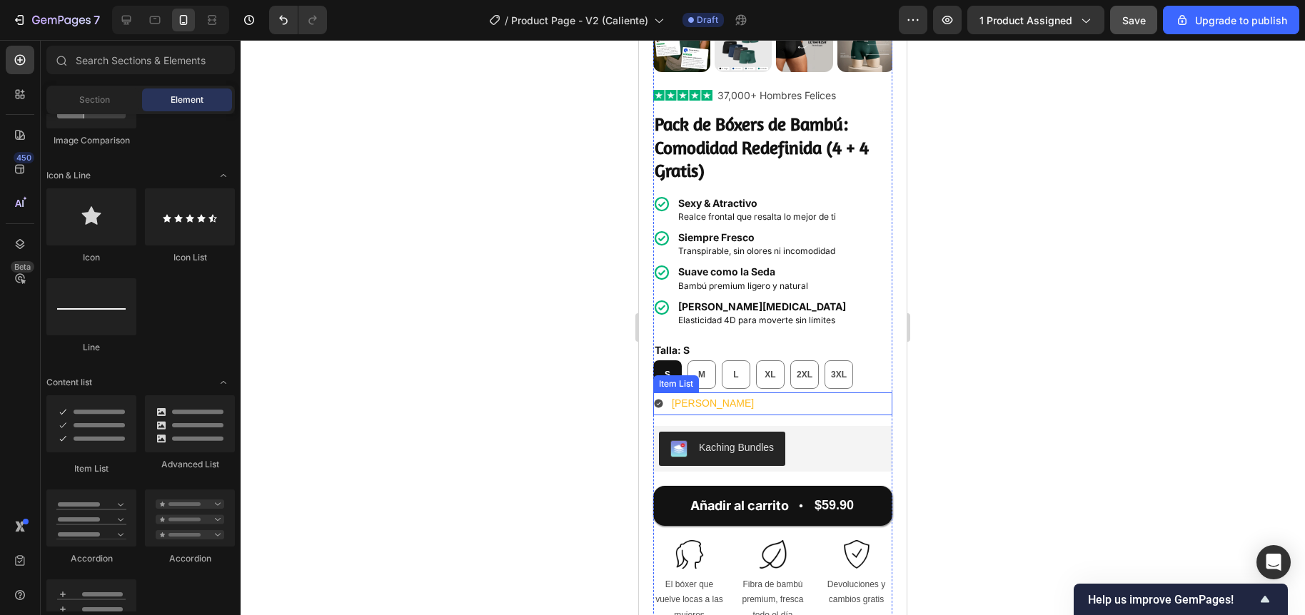
click at [681, 395] on p "Guía [PERSON_NAME]" at bounding box center [713, 404] width 82 height 18
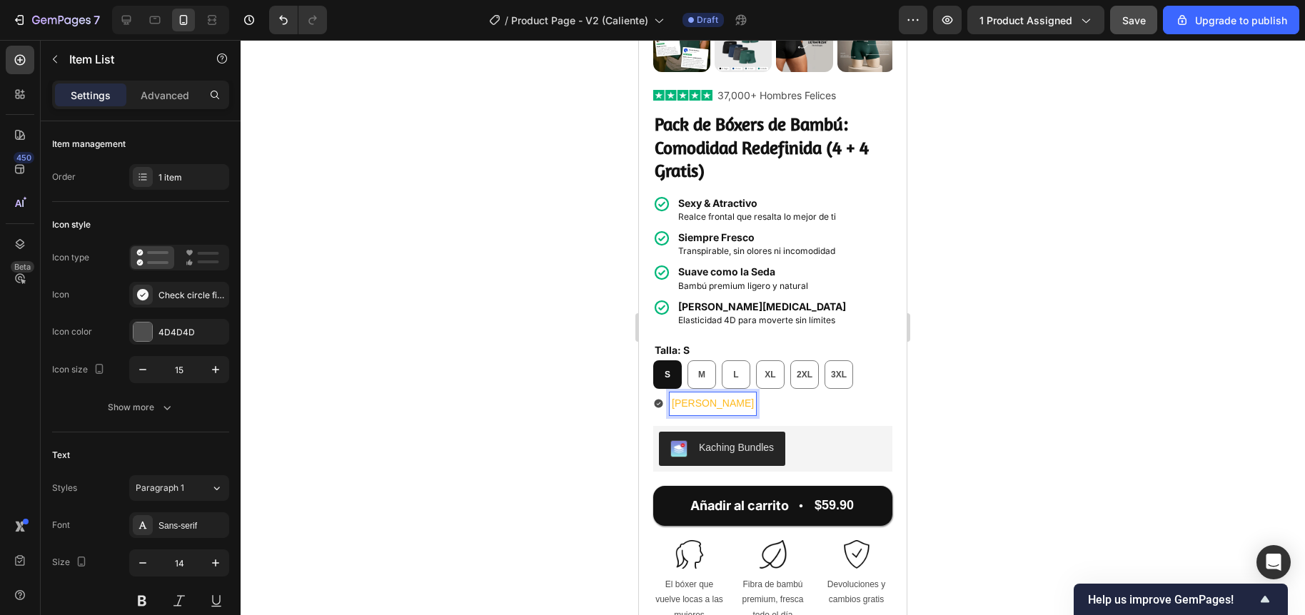
click at [681, 395] on p "Guía [PERSON_NAME]" at bounding box center [713, 404] width 82 height 18
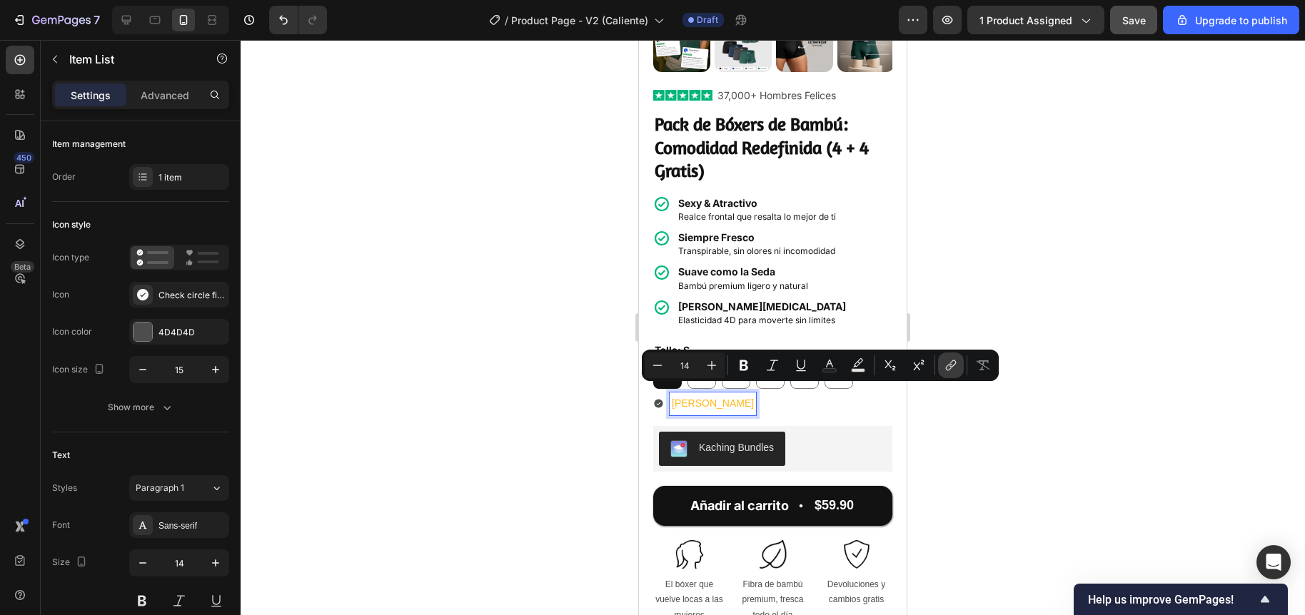
click at [951, 367] on icon "Editor contextual toolbar" at bounding box center [952, 363] width 6 height 7
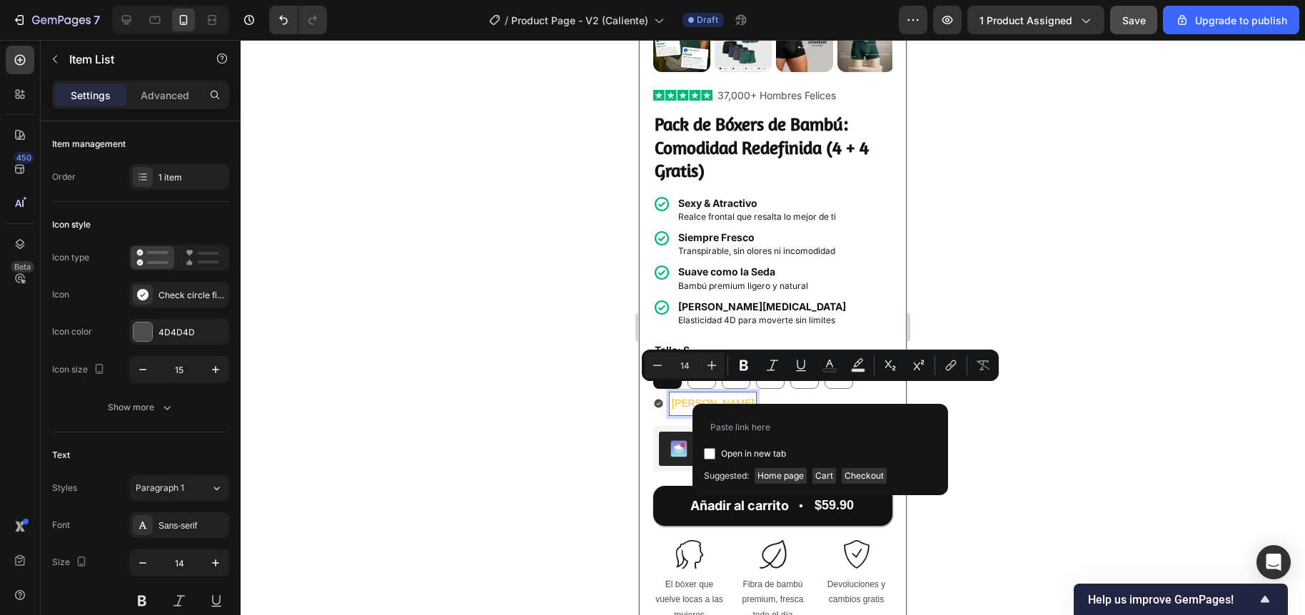
click at [592, 405] on div at bounding box center [773, 327] width 1064 height 575
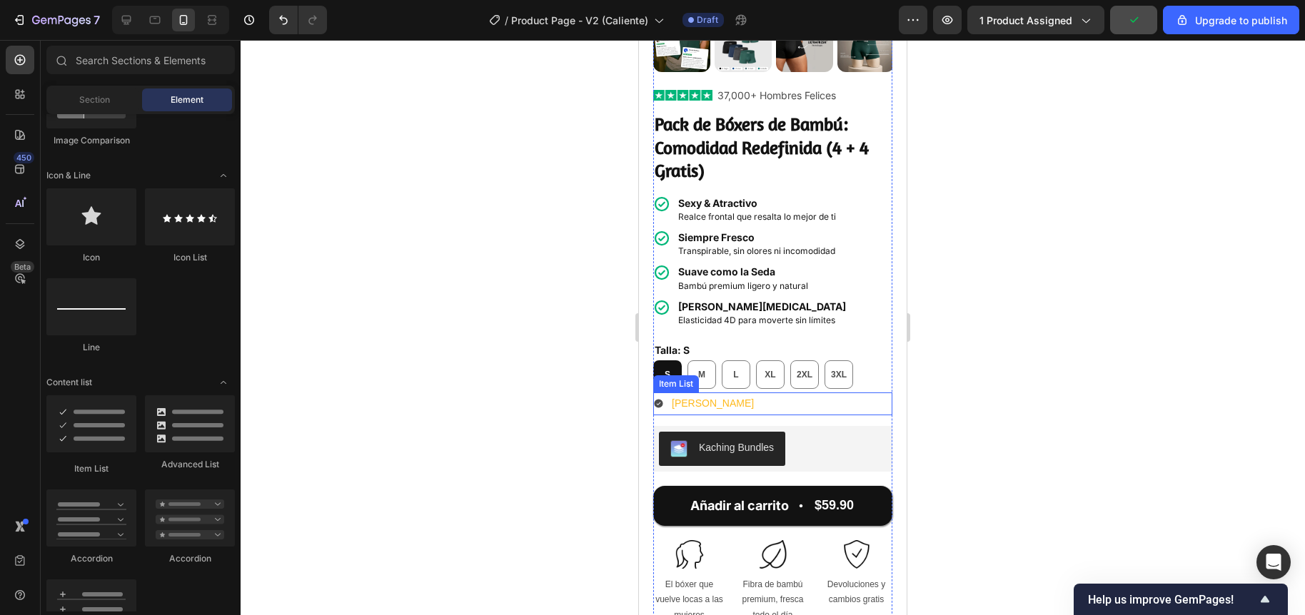
click at [714, 395] on p "Guía [PERSON_NAME]" at bounding box center [713, 404] width 82 height 18
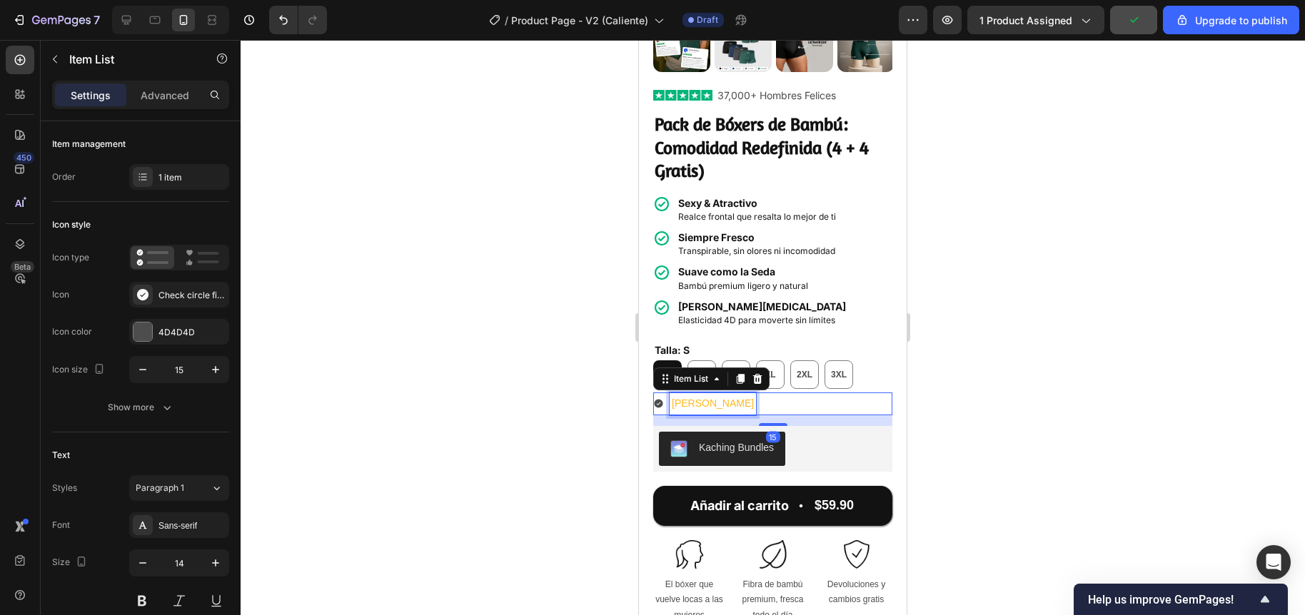
click at [714, 395] on p "Guía [PERSON_NAME]" at bounding box center [713, 404] width 82 height 18
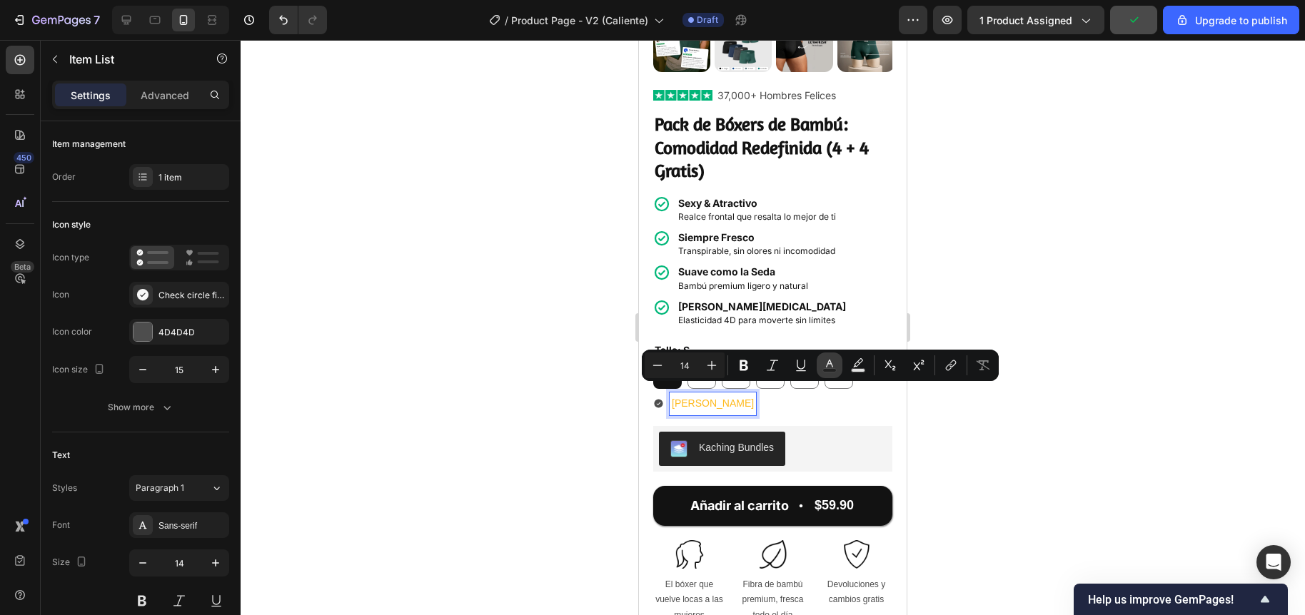
click at [835, 363] on icon "Editor contextual toolbar" at bounding box center [829, 365] width 14 height 14
type input "FEB91C"
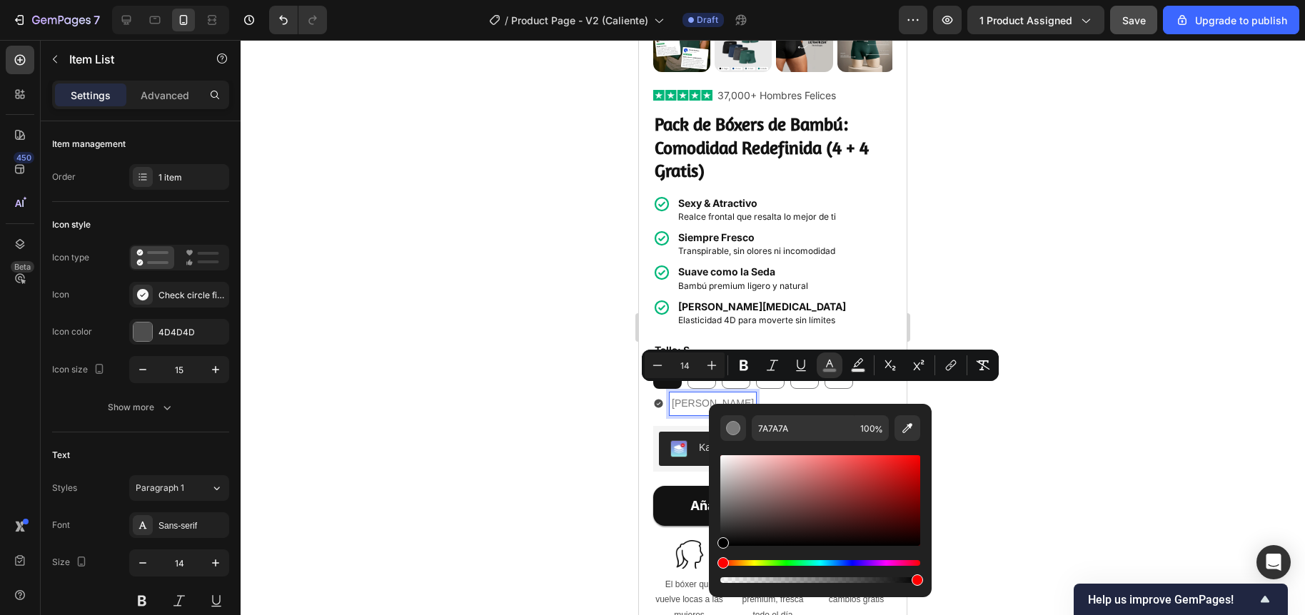
type input "000000"
drag, startPoint x: 764, startPoint y: 482, endPoint x: 714, endPoint y: 552, distance: 85.0
click at [714, 552] on div "000000 100 %" at bounding box center [820, 495] width 223 height 182
click at [545, 500] on div at bounding box center [773, 327] width 1064 height 575
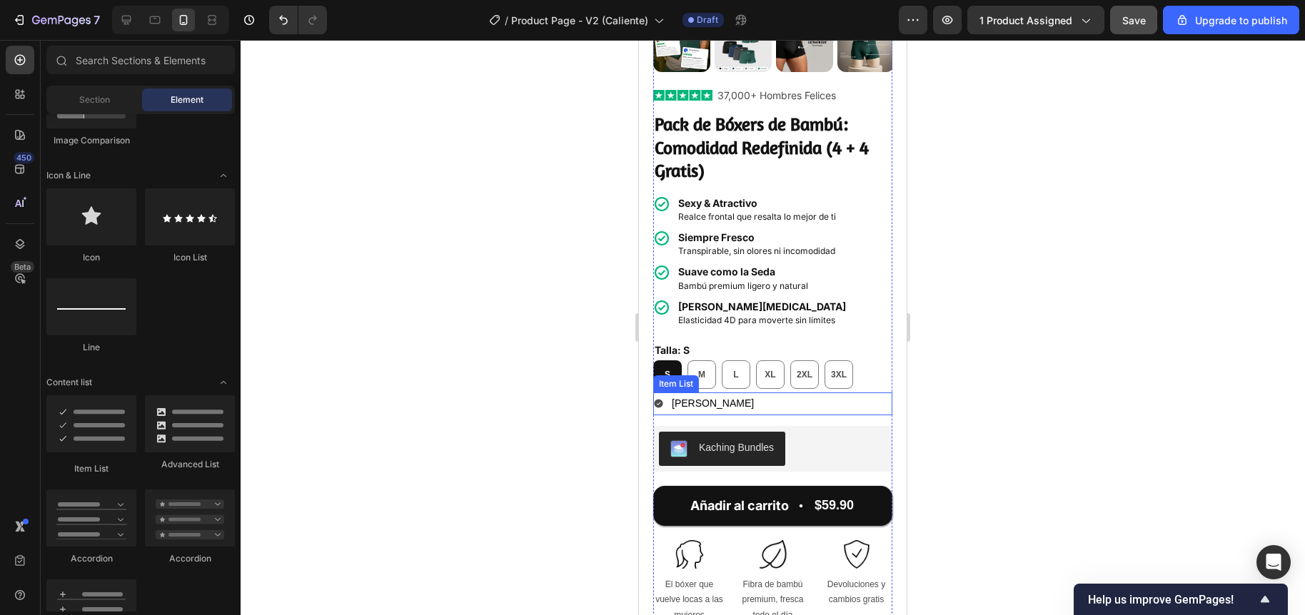
click at [668, 393] on div "Guía [PERSON_NAME]" at bounding box center [704, 404] width 103 height 22
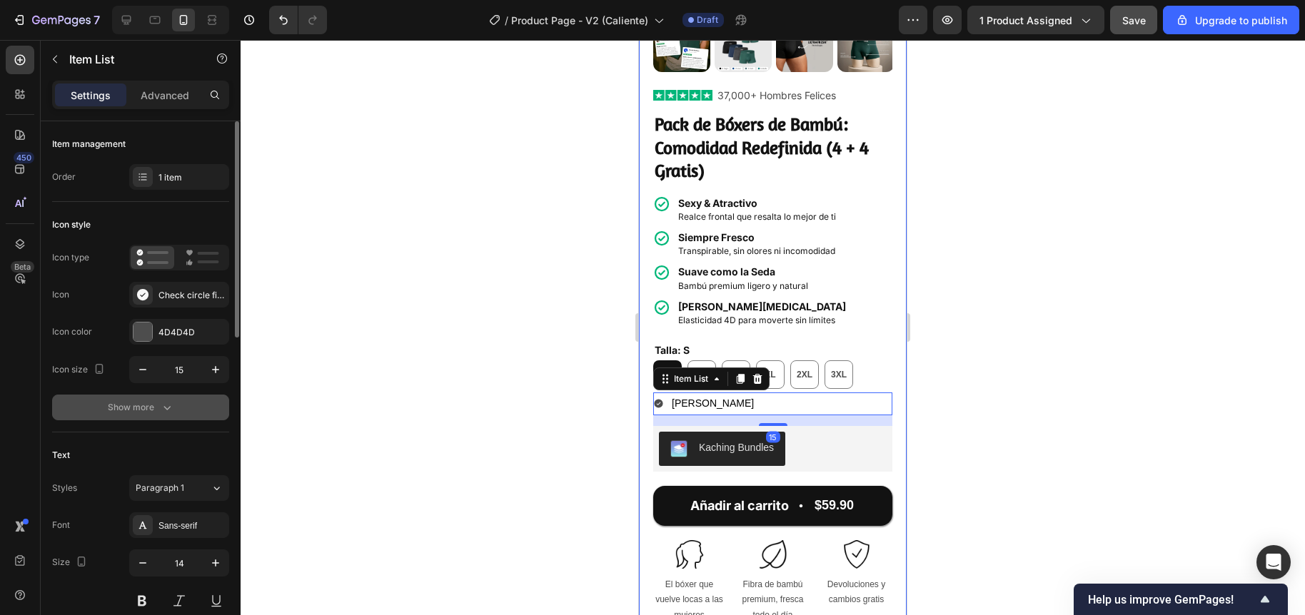
click at [135, 410] on div "Show more" at bounding box center [141, 407] width 66 height 14
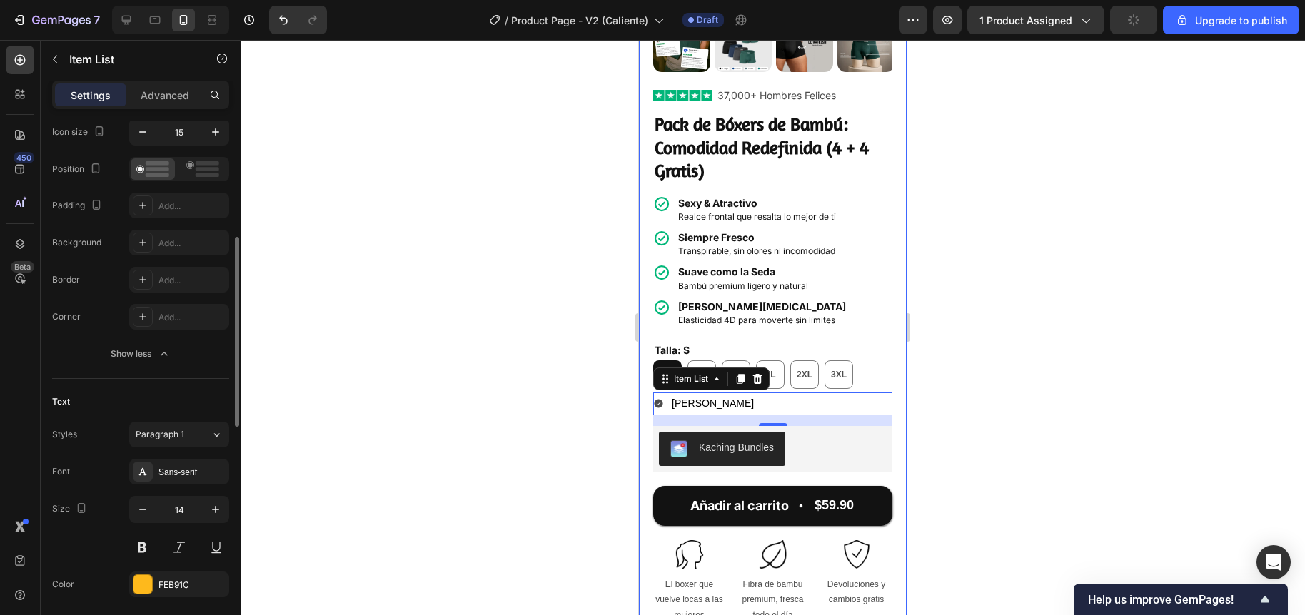
scroll to position [435, 0]
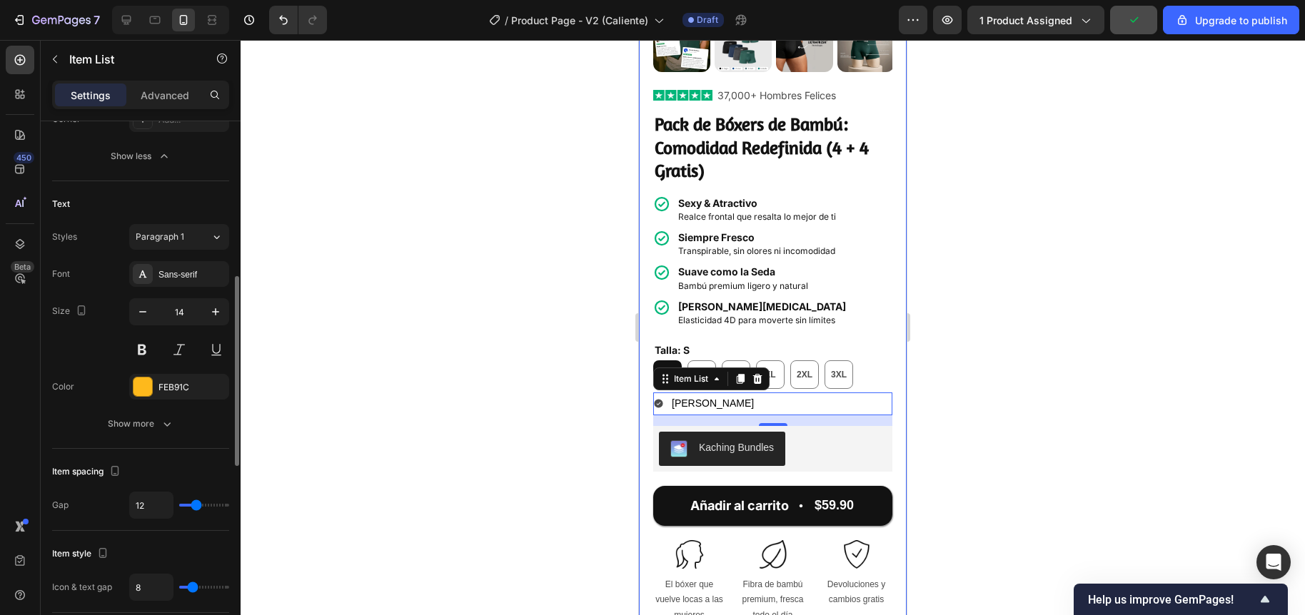
type input "13"
type input "12"
type input "11"
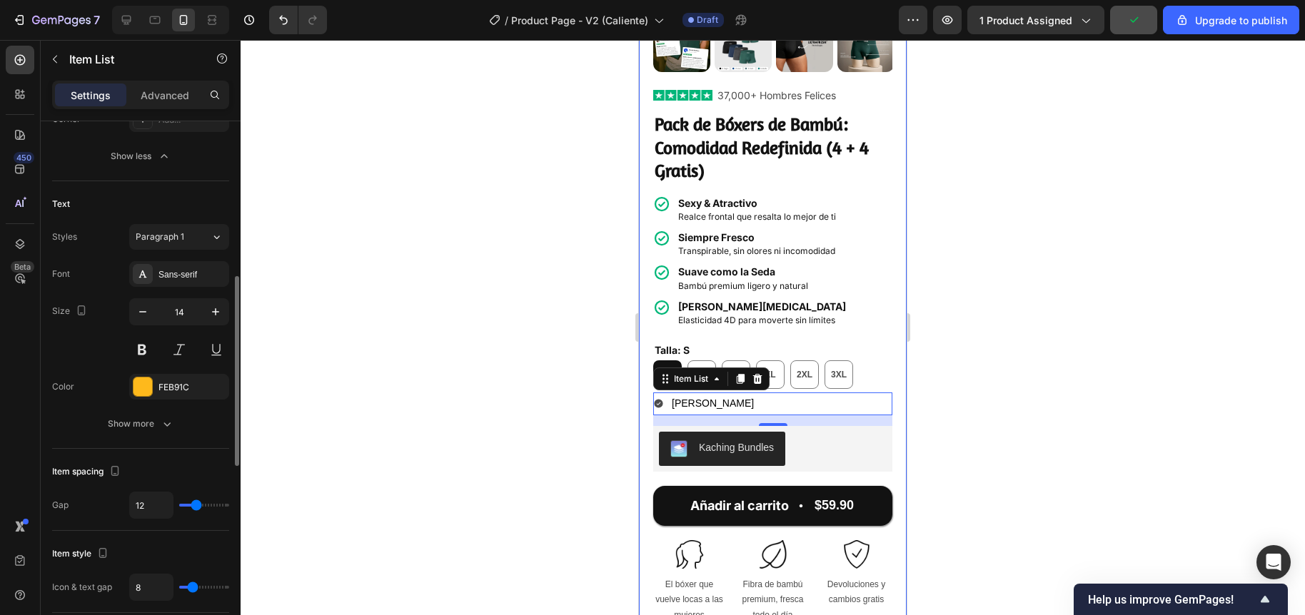
type input "11"
type input "10"
type input "9"
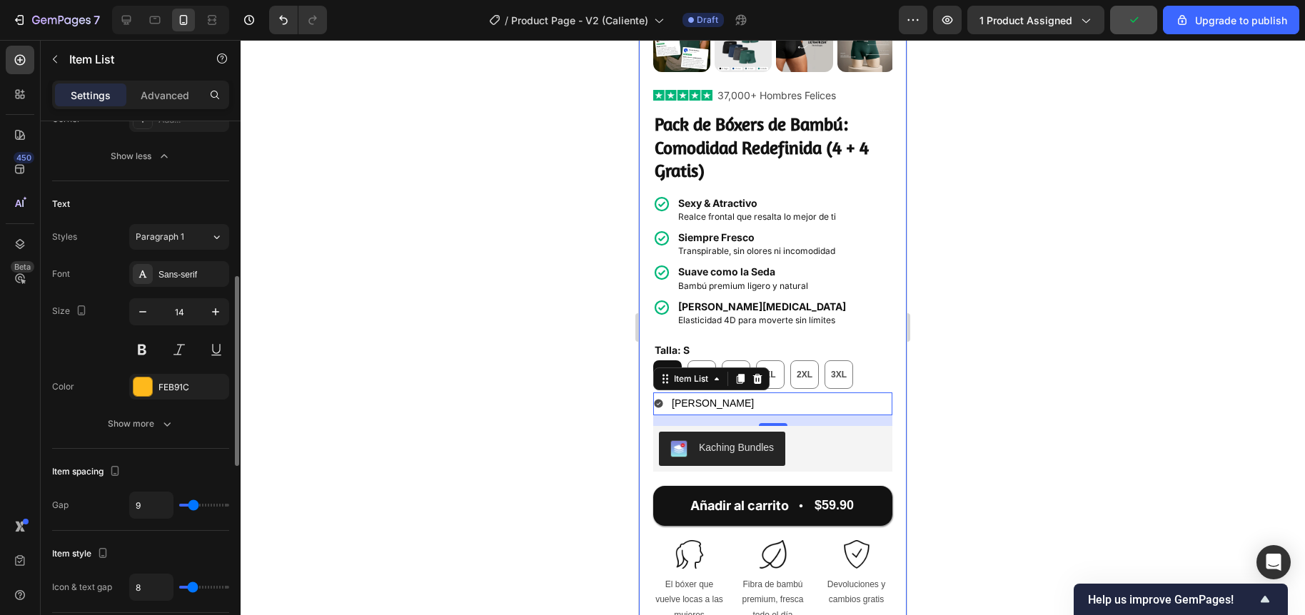
type input "8"
type input "7"
type input "6"
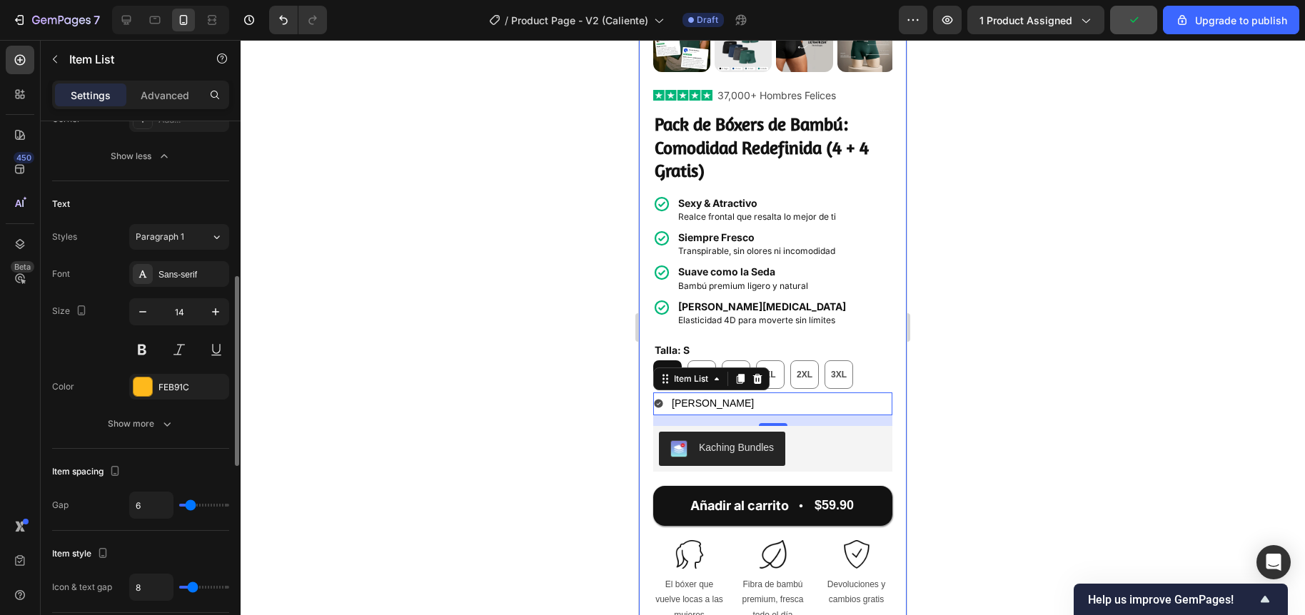
type input "6"
click at [191, 507] on input "range" at bounding box center [204, 505] width 50 height 3
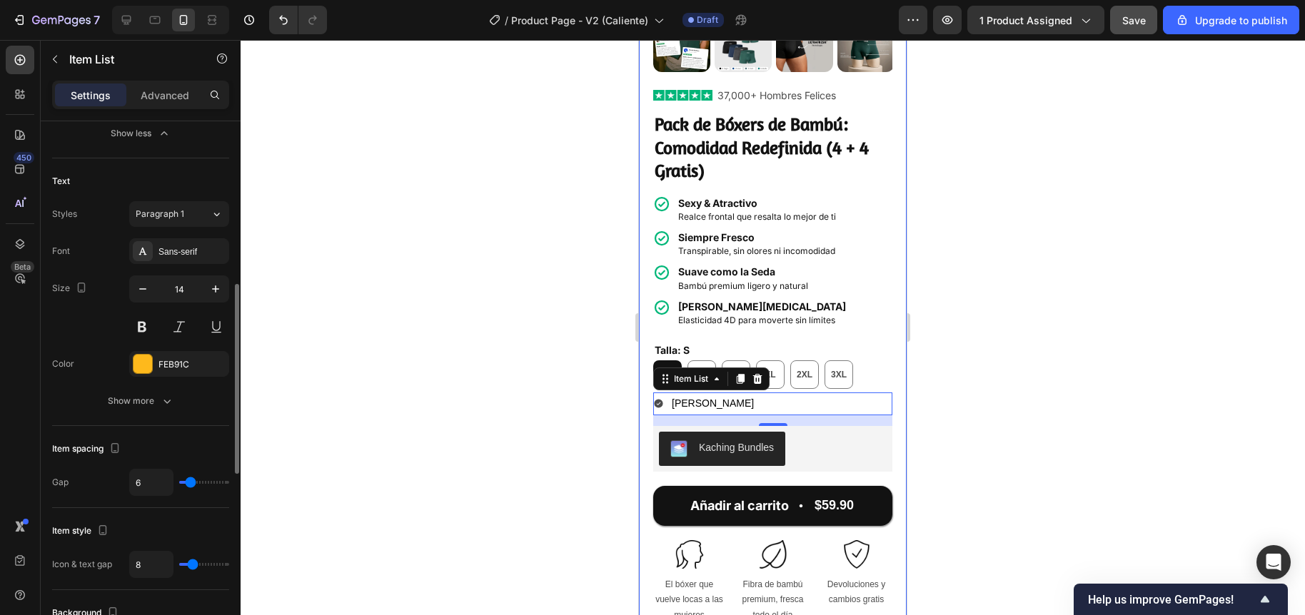
type input "7"
type input "6"
type input "5"
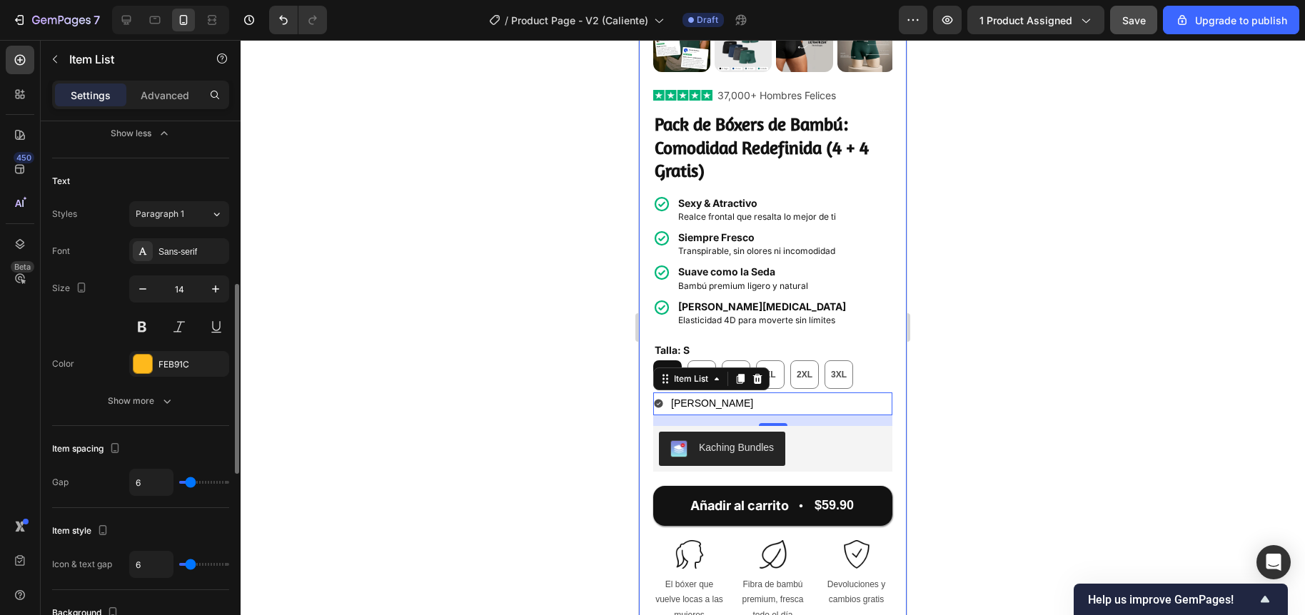
type input "5"
type input "4"
type input "3"
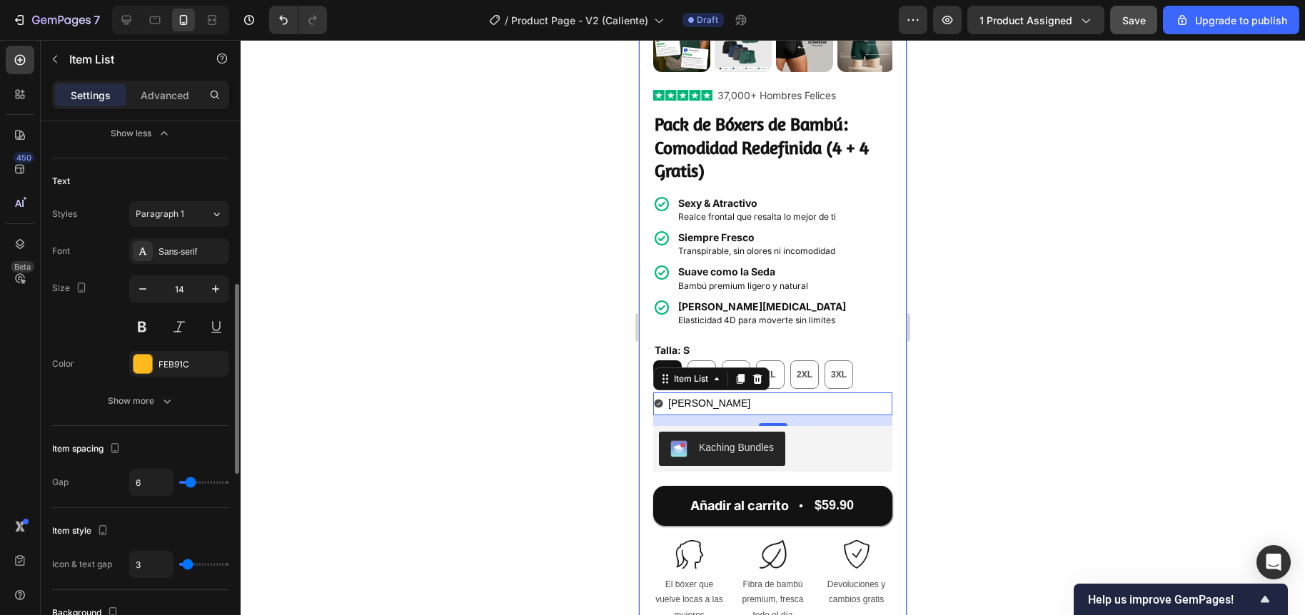
type input "2"
type input "1"
type input "0"
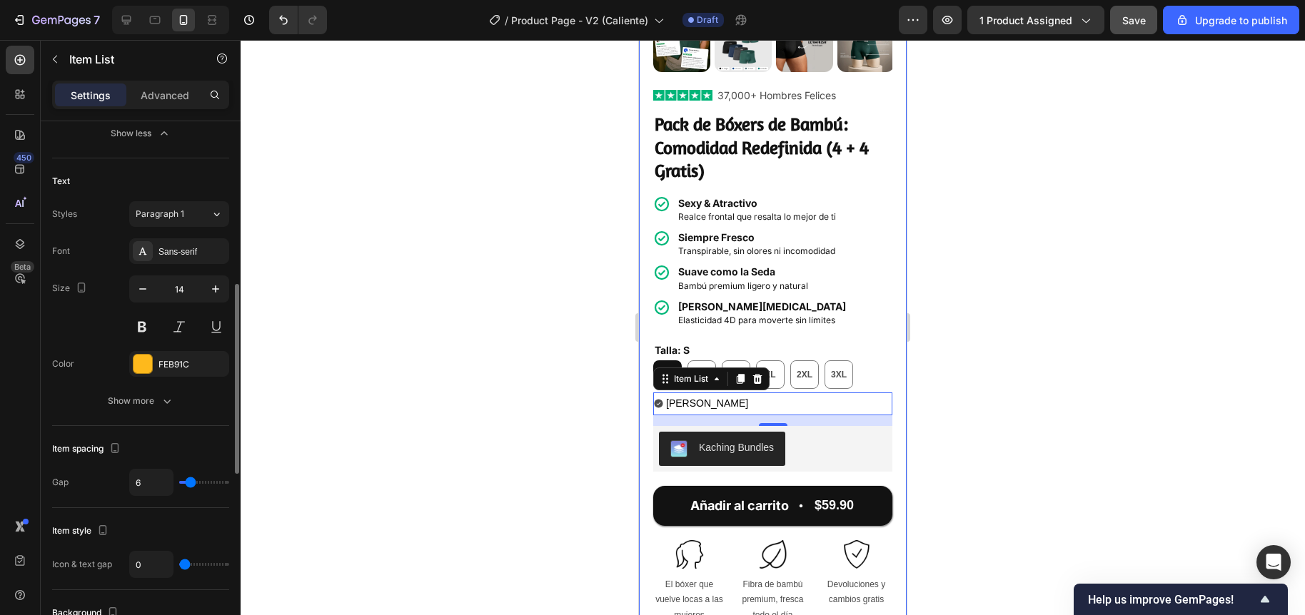
drag, startPoint x: 192, startPoint y: 562, endPoint x: 183, endPoint y: 563, distance: 9.3
type input "0"
click at [183, 563] on input "range" at bounding box center [204, 564] width 50 height 3
click at [420, 465] on div at bounding box center [773, 327] width 1064 height 575
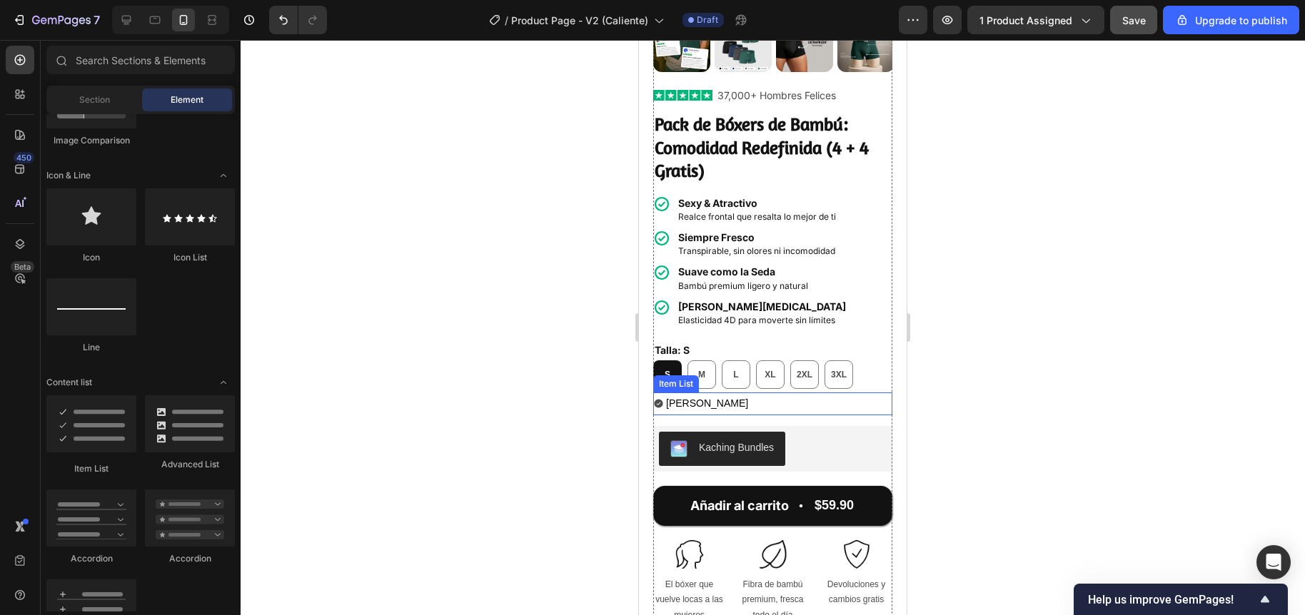
click at [660, 398] on icon at bounding box center [658, 403] width 11 height 11
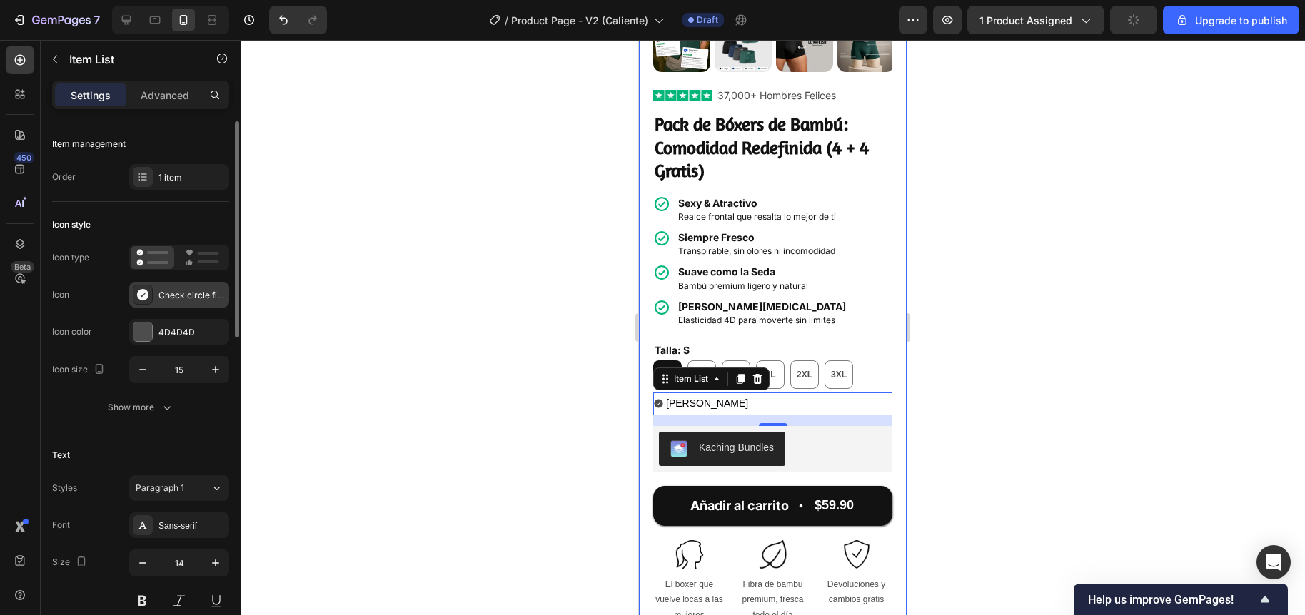
click at [147, 290] on icon at bounding box center [143, 295] width 14 height 14
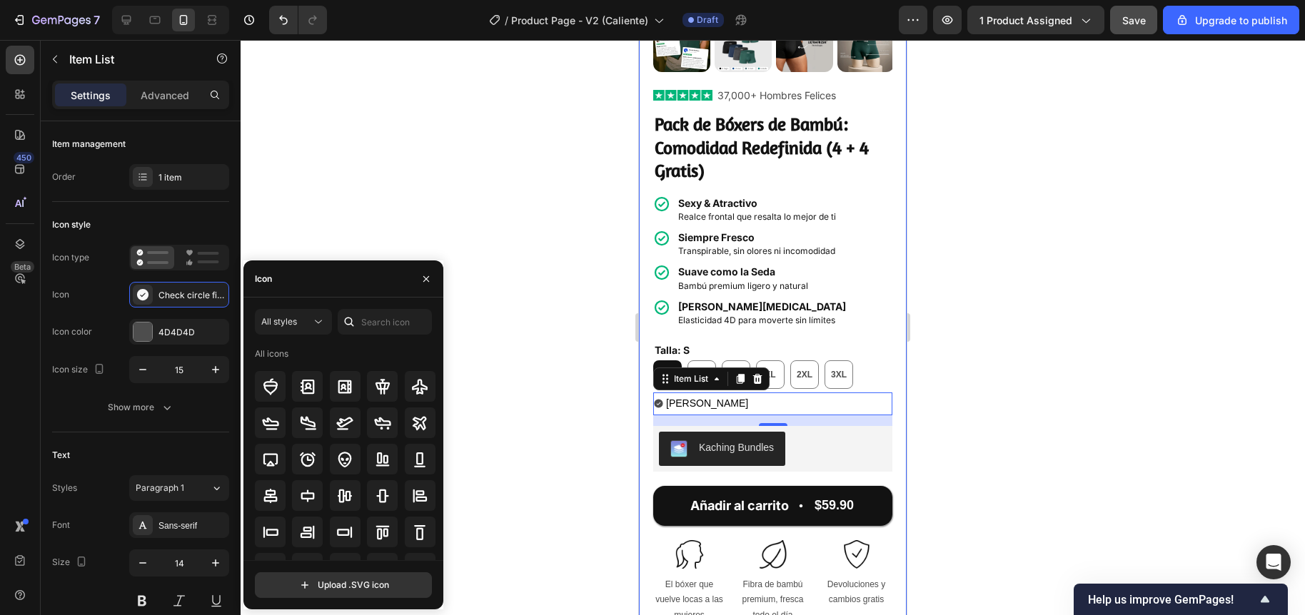
scroll to position [0, 0]
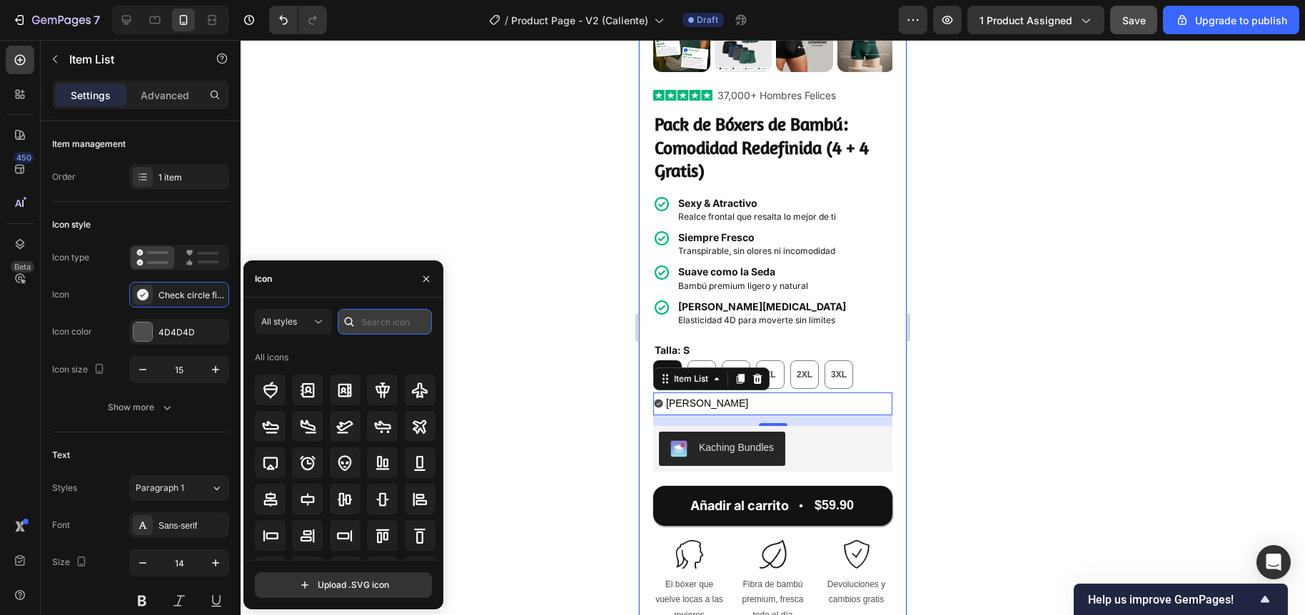
click at [390, 314] on input "text" at bounding box center [385, 322] width 94 height 26
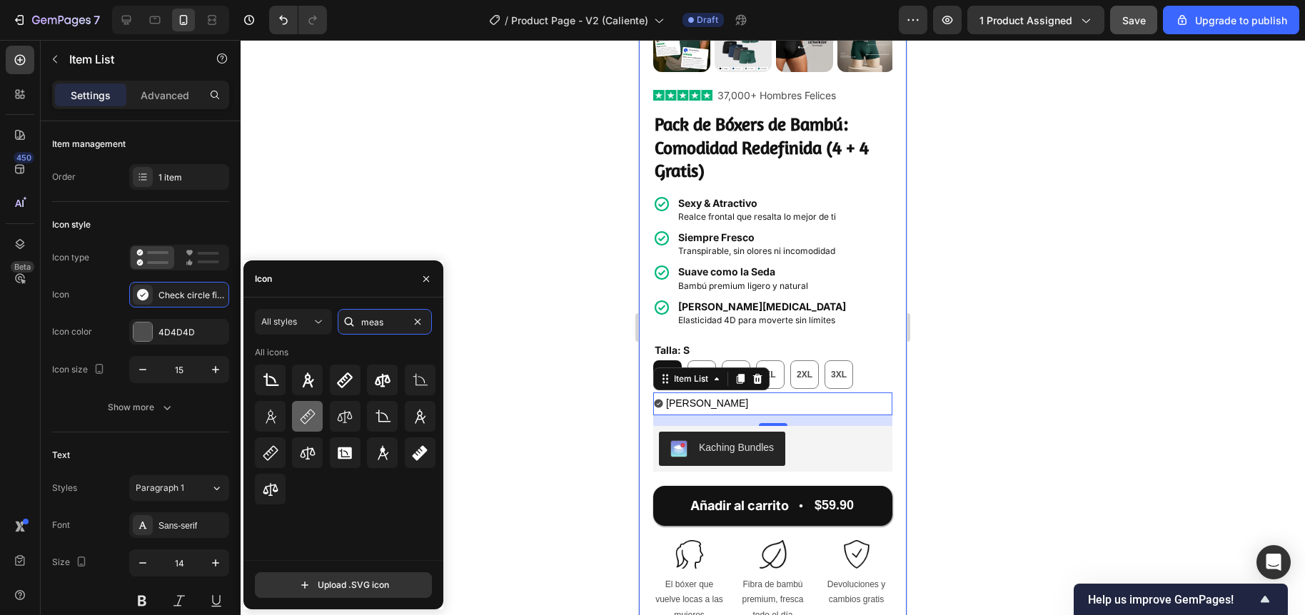
type input "meas"
click at [300, 413] on icon at bounding box center [307, 416] width 17 height 17
click at [141, 330] on div at bounding box center [142, 332] width 19 height 19
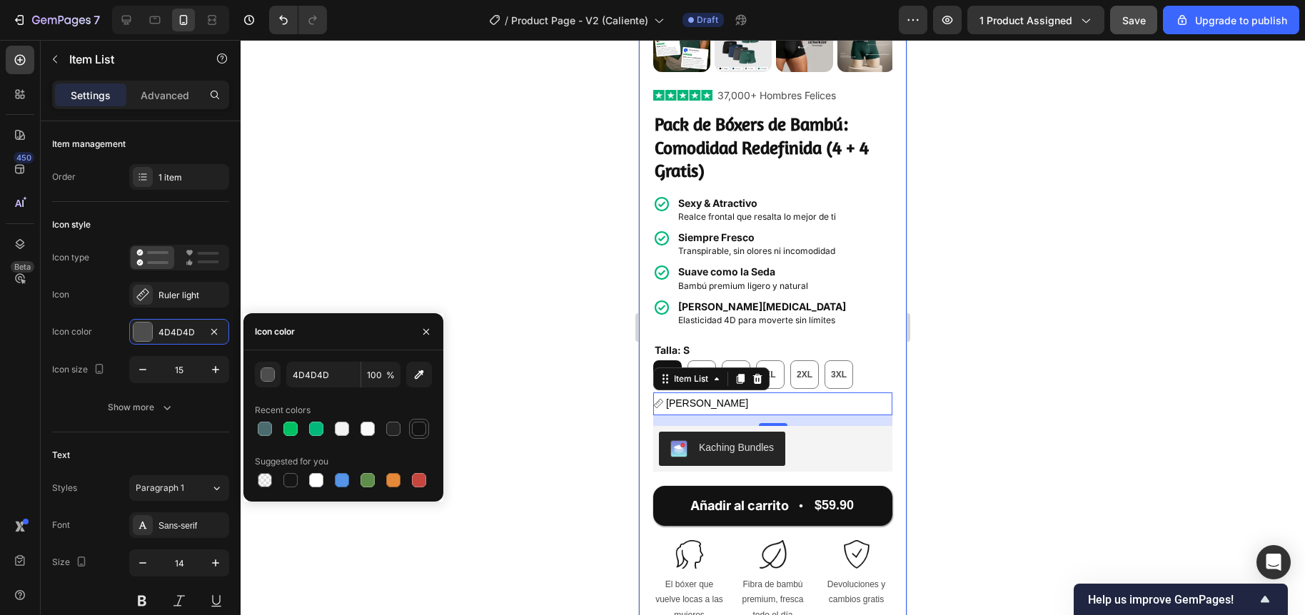
click at [417, 430] on div at bounding box center [419, 429] width 14 height 14
type input "121212"
click at [268, 379] on div "button" at bounding box center [268, 375] width 14 height 14
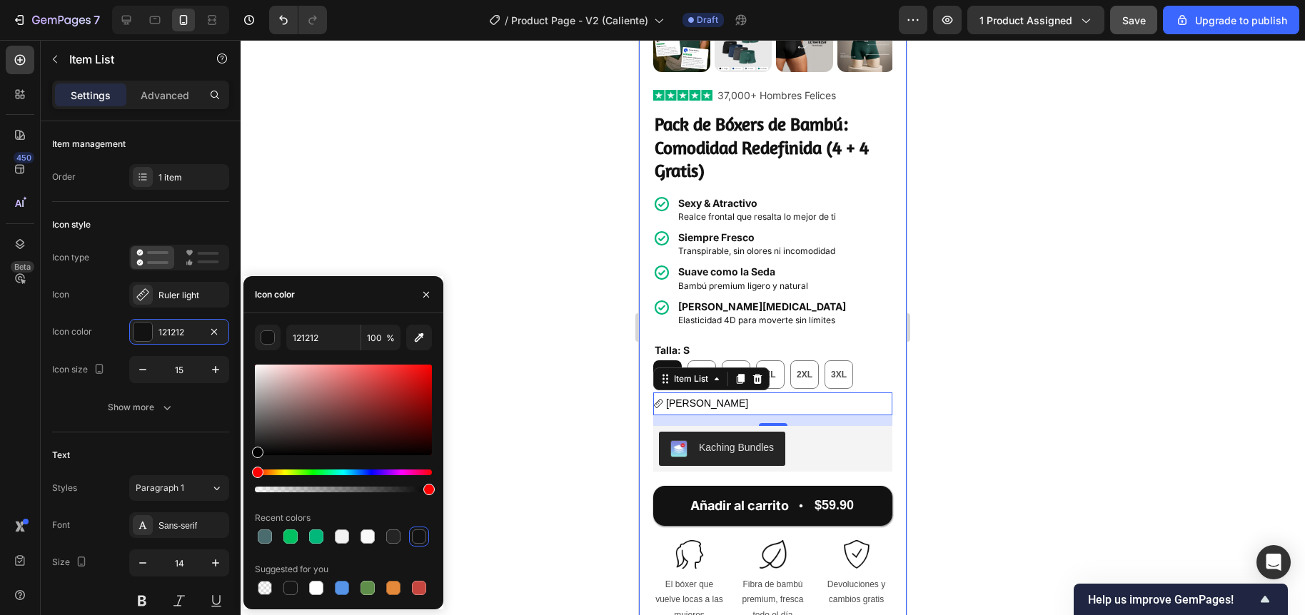
drag, startPoint x: 267, startPoint y: 444, endPoint x: 242, endPoint y: 466, distance: 33.4
click at [242, 0] on div "7 / Product Page - V2 (Caliente) Draft Preview 1 product assigned Save Upgrade …" at bounding box center [652, 0] width 1305 height 0
click at [488, 390] on div at bounding box center [773, 327] width 1064 height 575
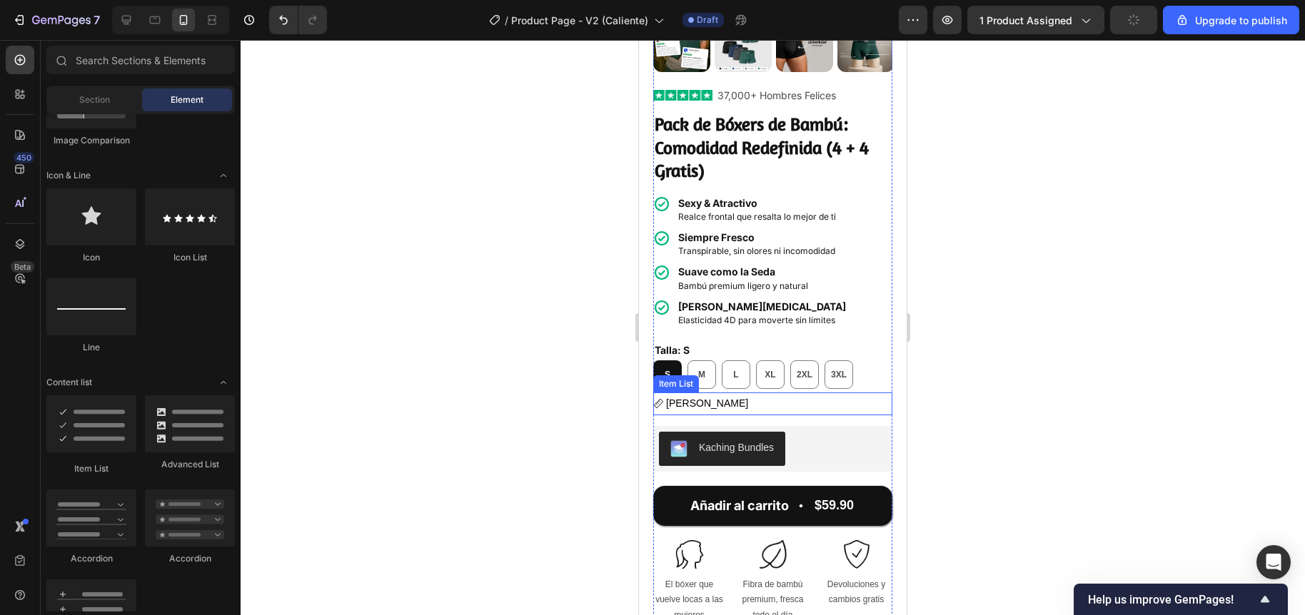
click at [656, 398] on icon at bounding box center [658, 403] width 11 height 11
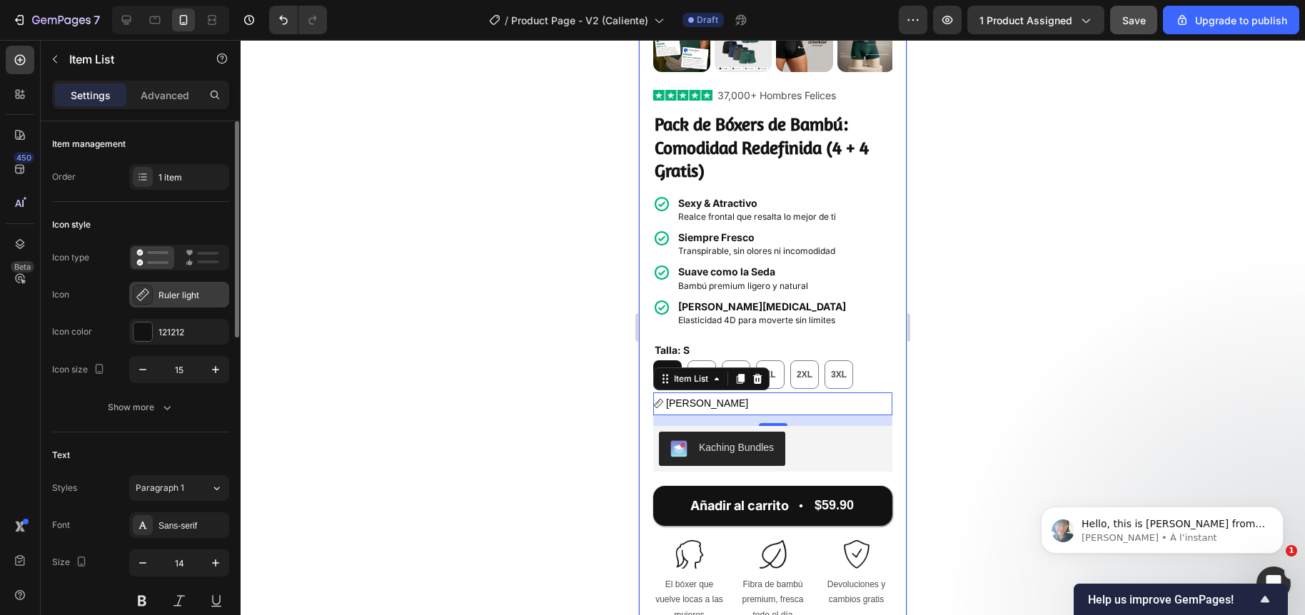
click at [156, 297] on div "Ruler light" at bounding box center [179, 295] width 100 height 26
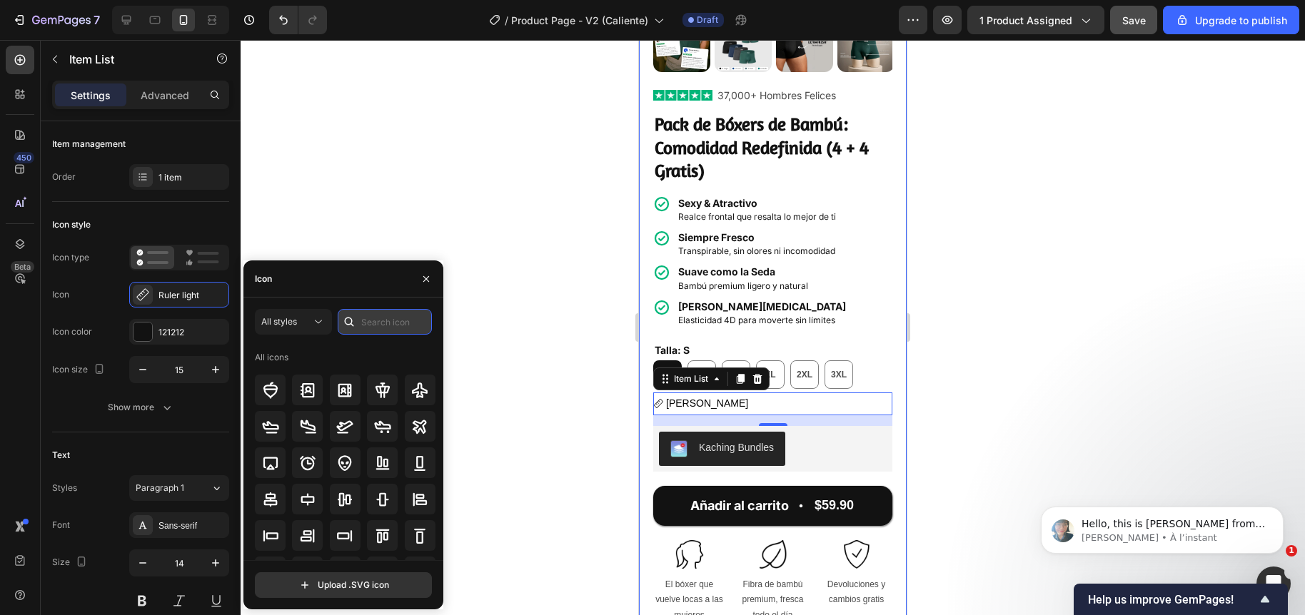
click at [409, 319] on input "text" at bounding box center [385, 322] width 94 height 26
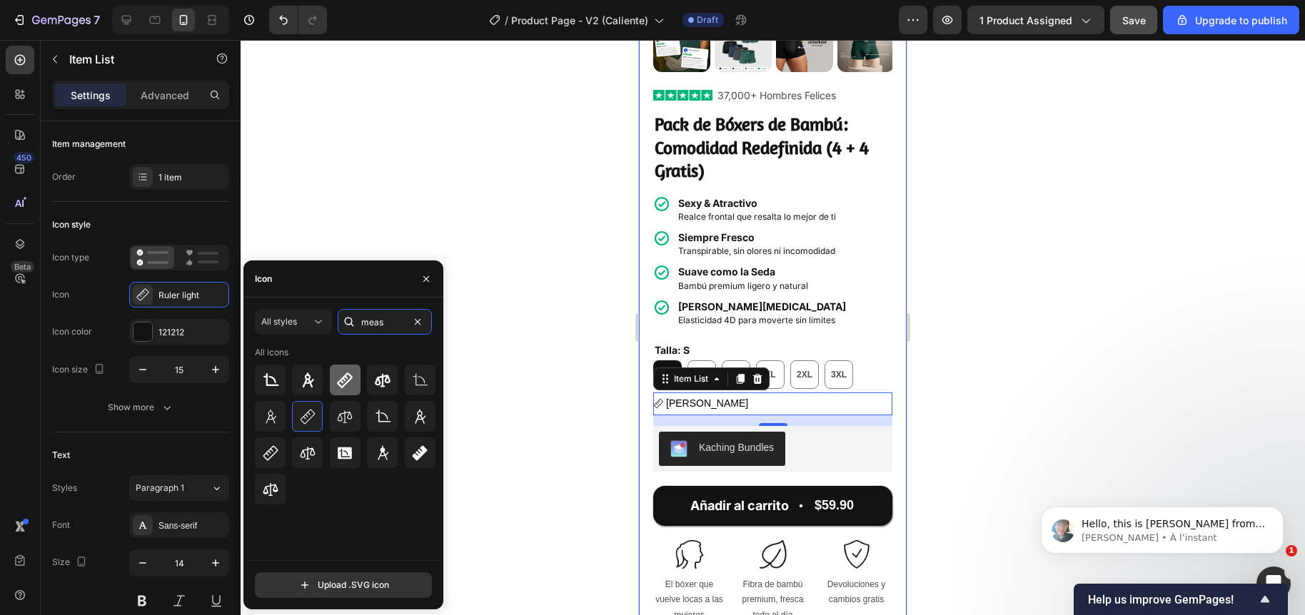
type input "meas"
click at [343, 379] on icon at bounding box center [345, 381] width 16 height 16
click at [415, 454] on icon at bounding box center [420, 452] width 15 height 15
click at [274, 453] on icon at bounding box center [270, 453] width 17 height 17
click at [538, 415] on div at bounding box center [773, 327] width 1064 height 575
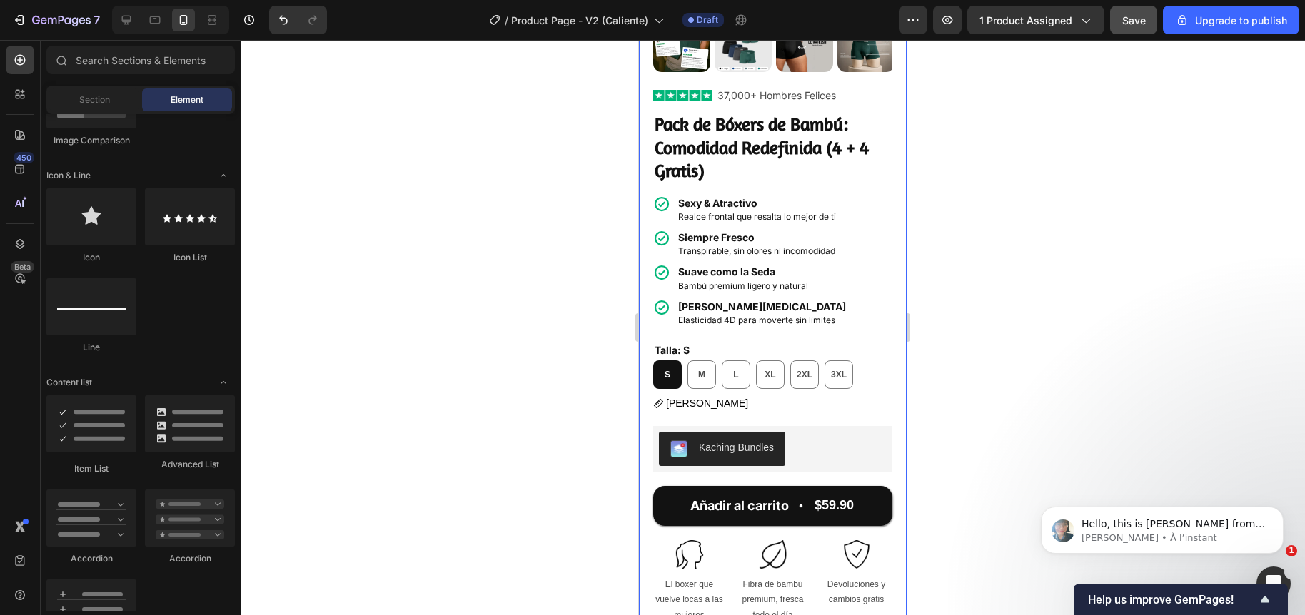
click at [604, 382] on div at bounding box center [773, 327] width 1064 height 575
click at [1138, 23] on span "Save" at bounding box center [1134, 20] width 24 height 12
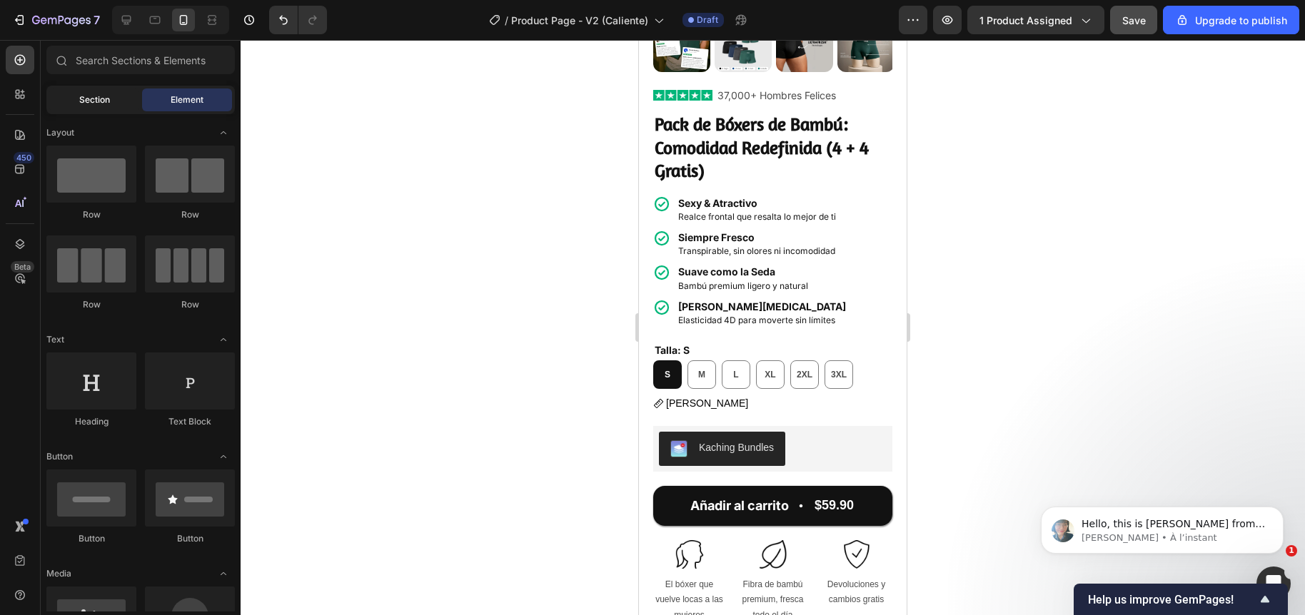
click at [106, 98] on span "Section" at bounding box center [94, 99] width 31 height 13
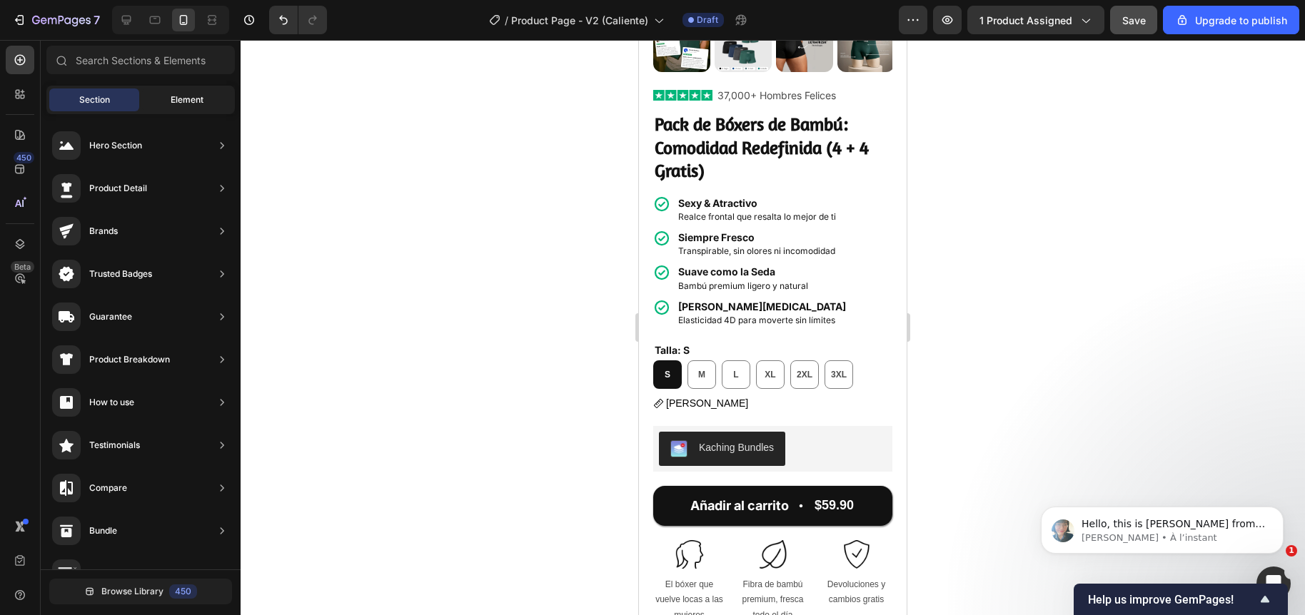
click at [168, 98] on div "Element" at bounding box center [187, 99] width 90 height 23
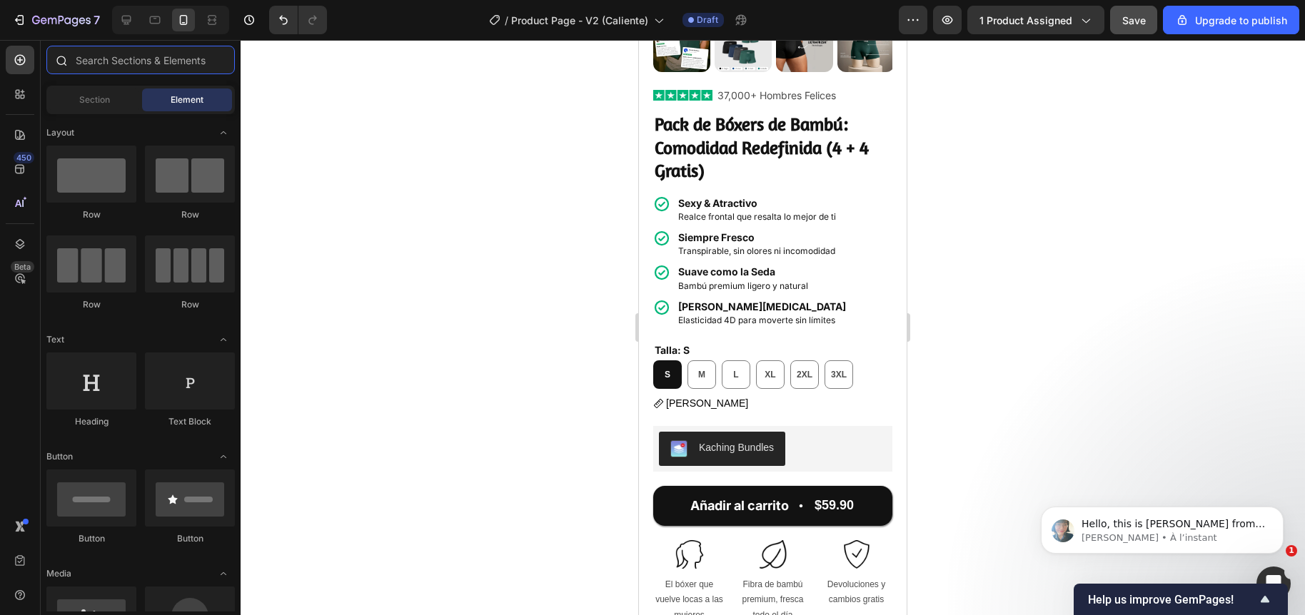
click at [146, 64] on input "text" at bounding box center [140, 60] width 188 height 29
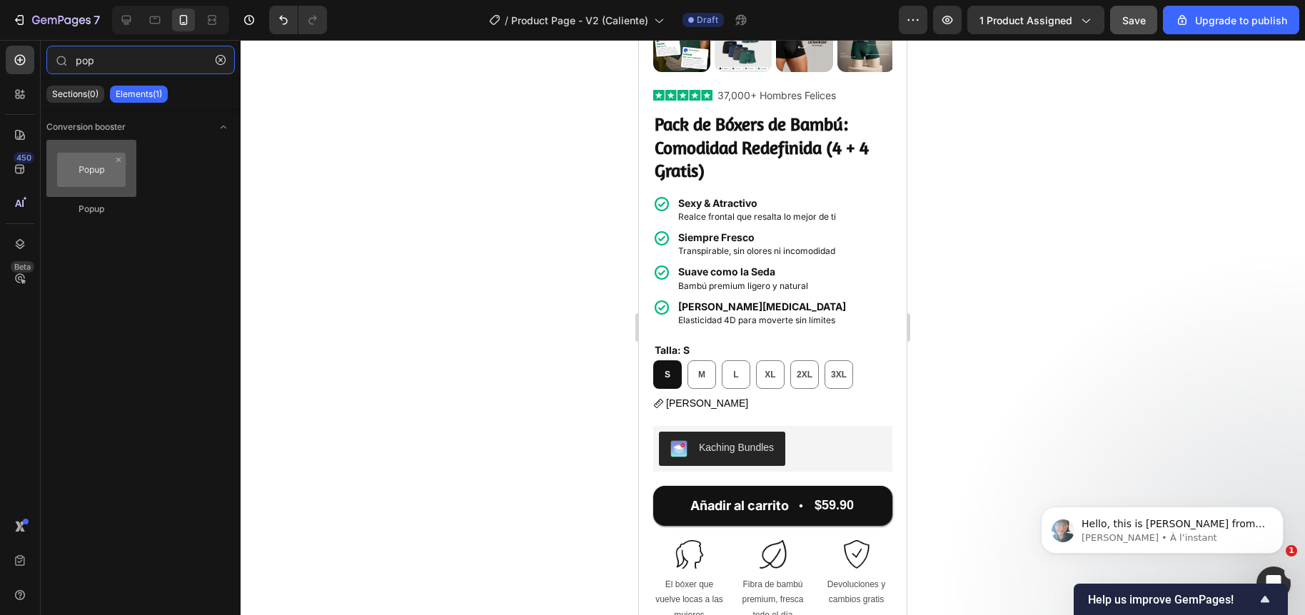
type input "pop"
click at [97, 179] on div at bounding box center [91, 168] width 90 height 57
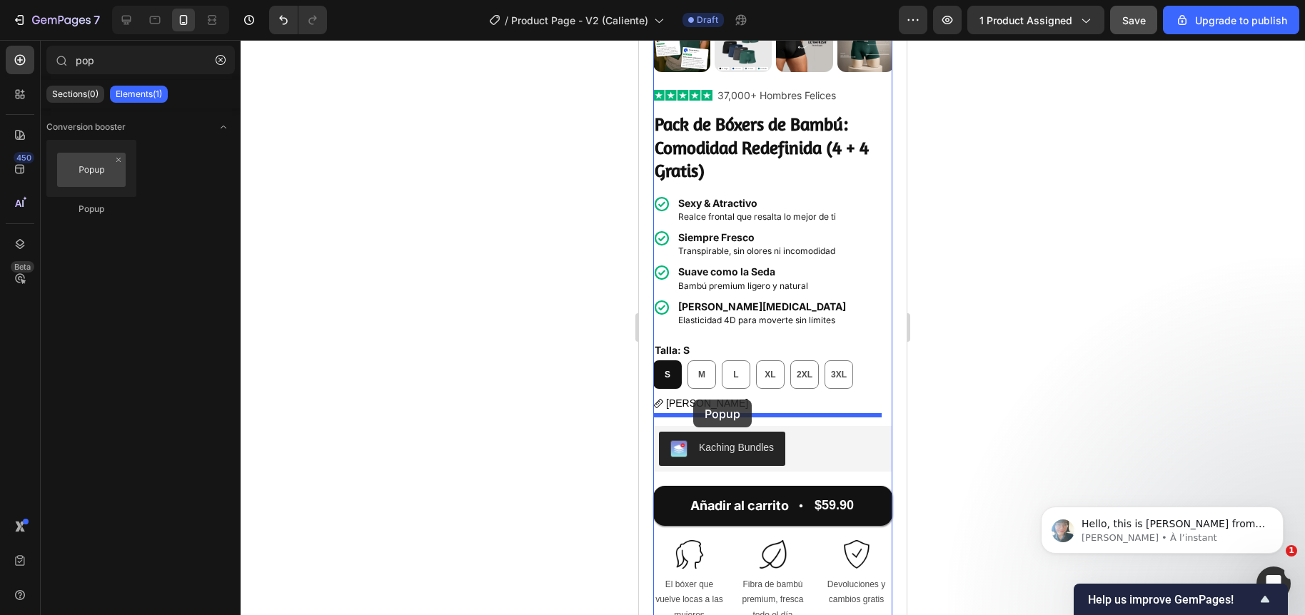
drag, startPoint x: 735, startPoint y: 216, endPoint x: 693, endPoint y: 400, distance: 188.2
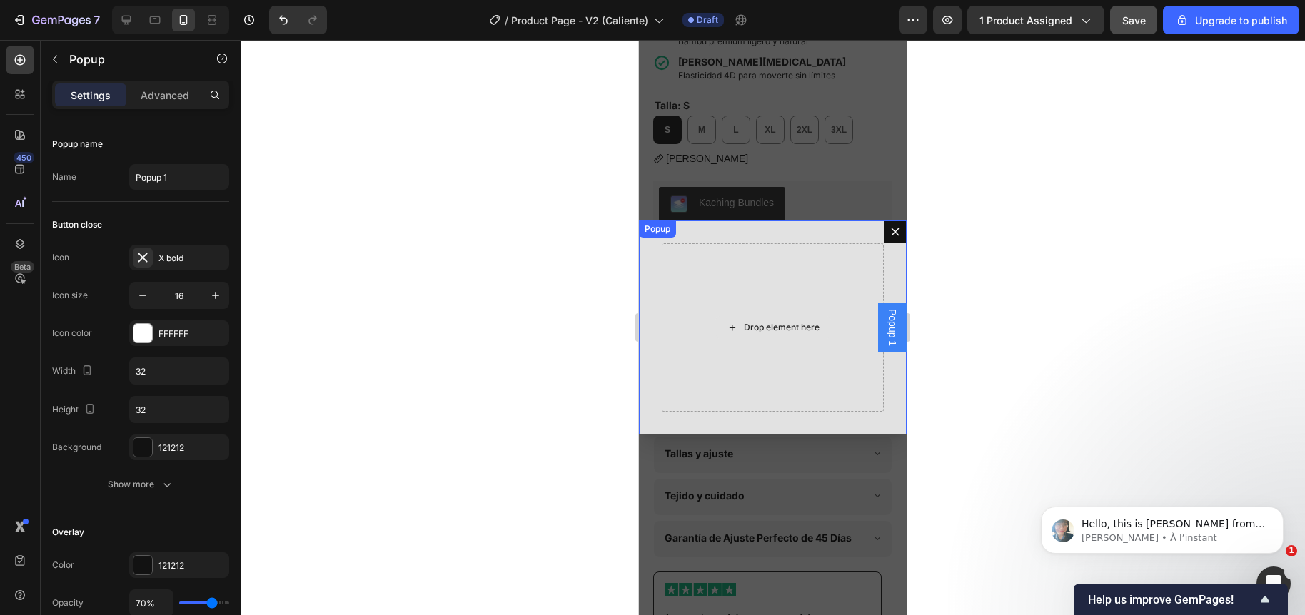
scroll to position [557, 0]
click at [159, 88] on p "Advanced" at bounding box center [165, 95] width 49 height 15
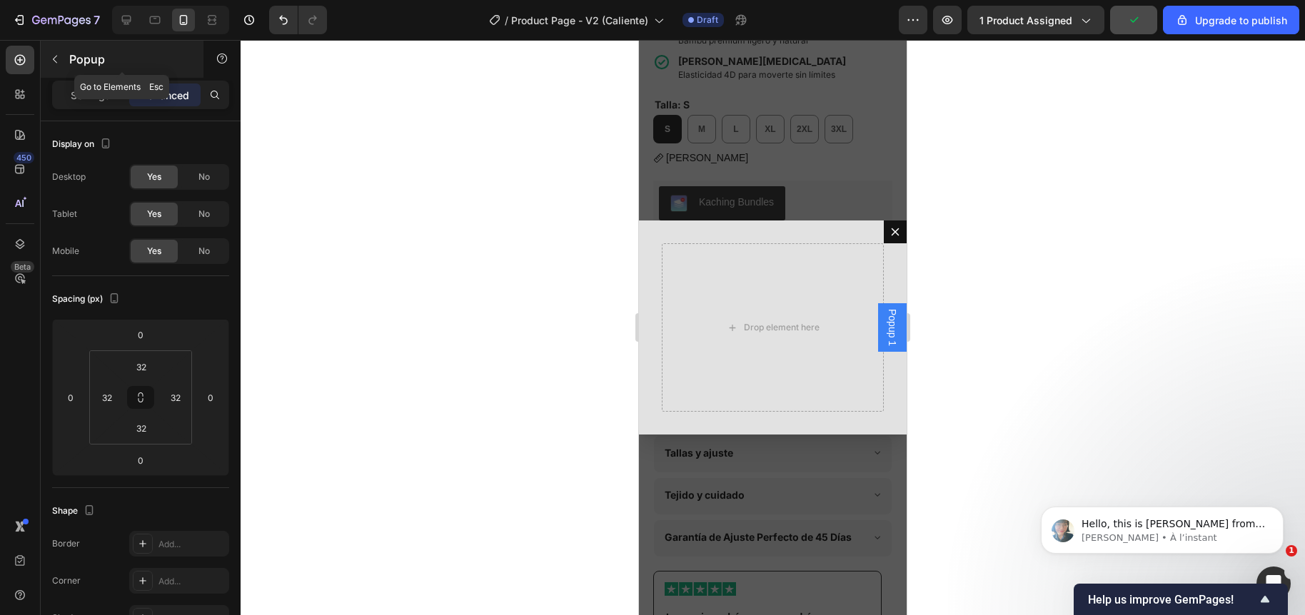
click at [49, 49] on button "button" at bounding box center [55, 59] width 23 height 23
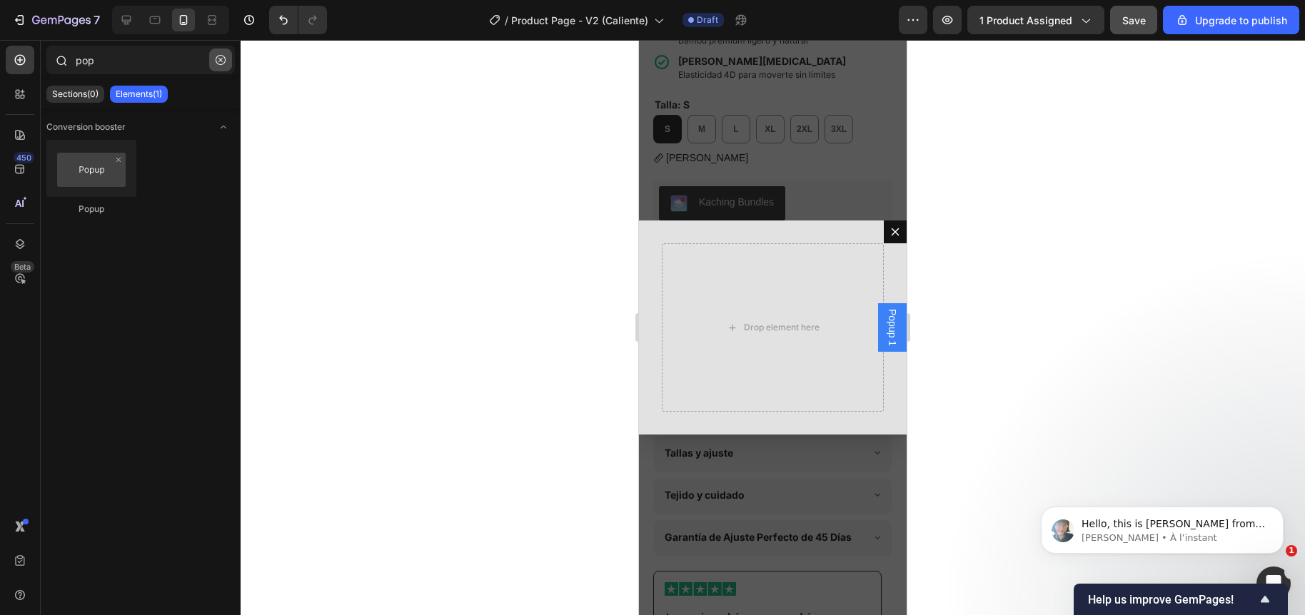
click at [219, 60] on icon "button" at bounding box center [220, 60] width 4 height 4
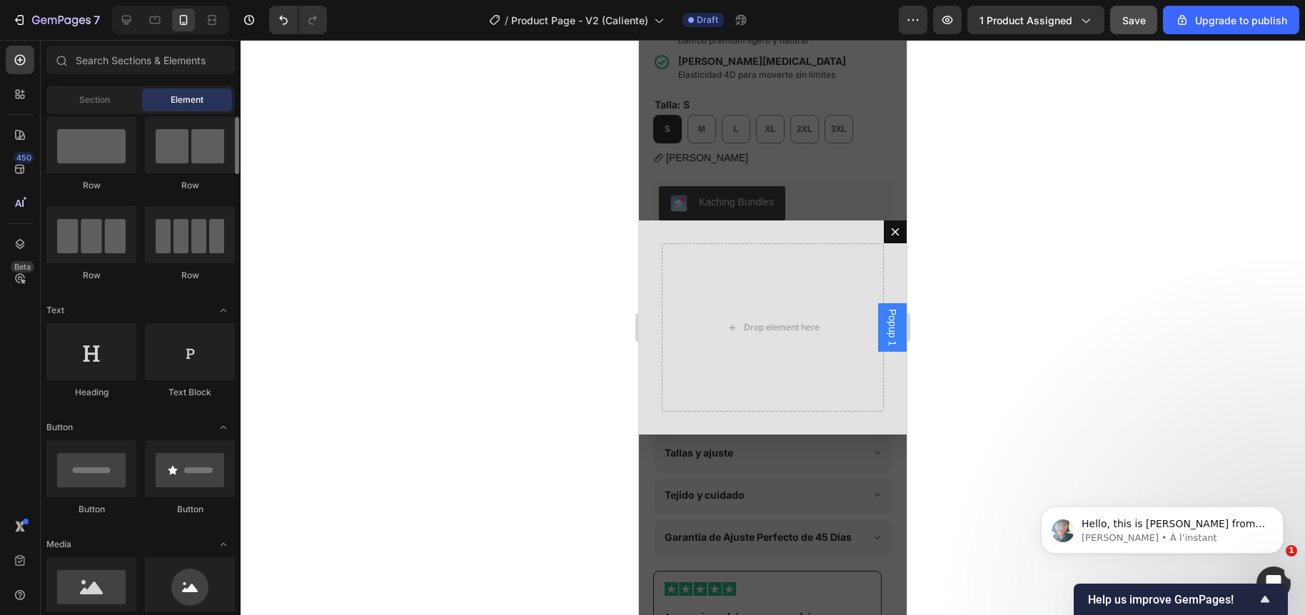
scroll to position [74, 0]
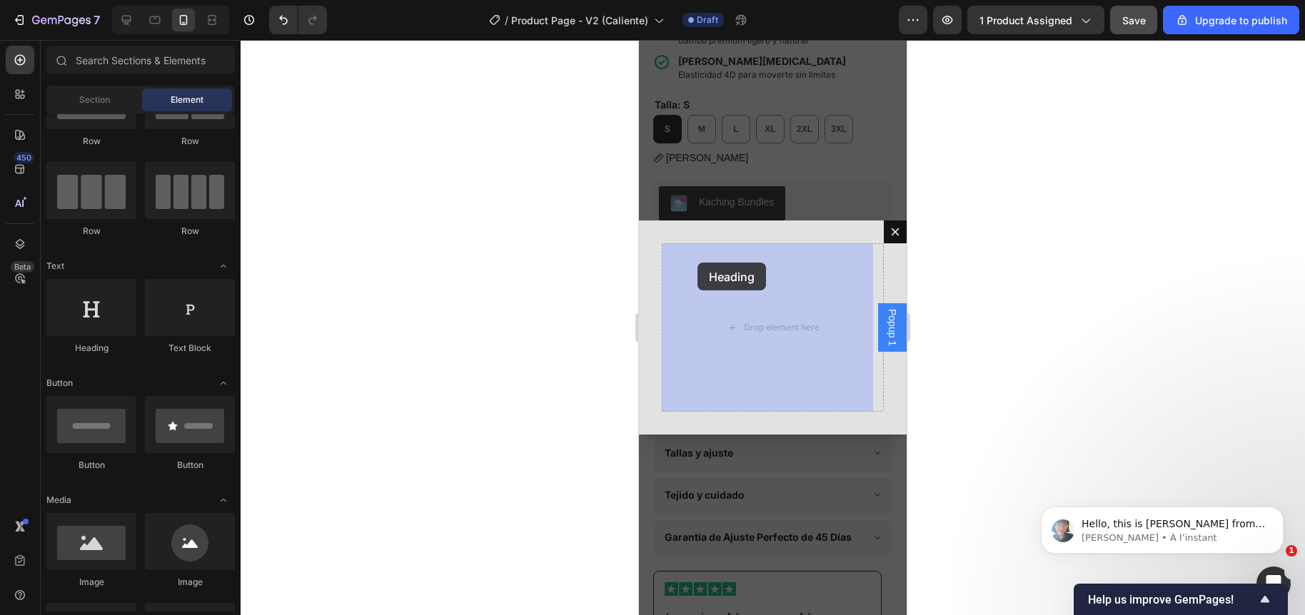
drag, startPoint x: 747, startPoint y: 342, endPoint x: 697, endPoint y: 263, distance: 93.7
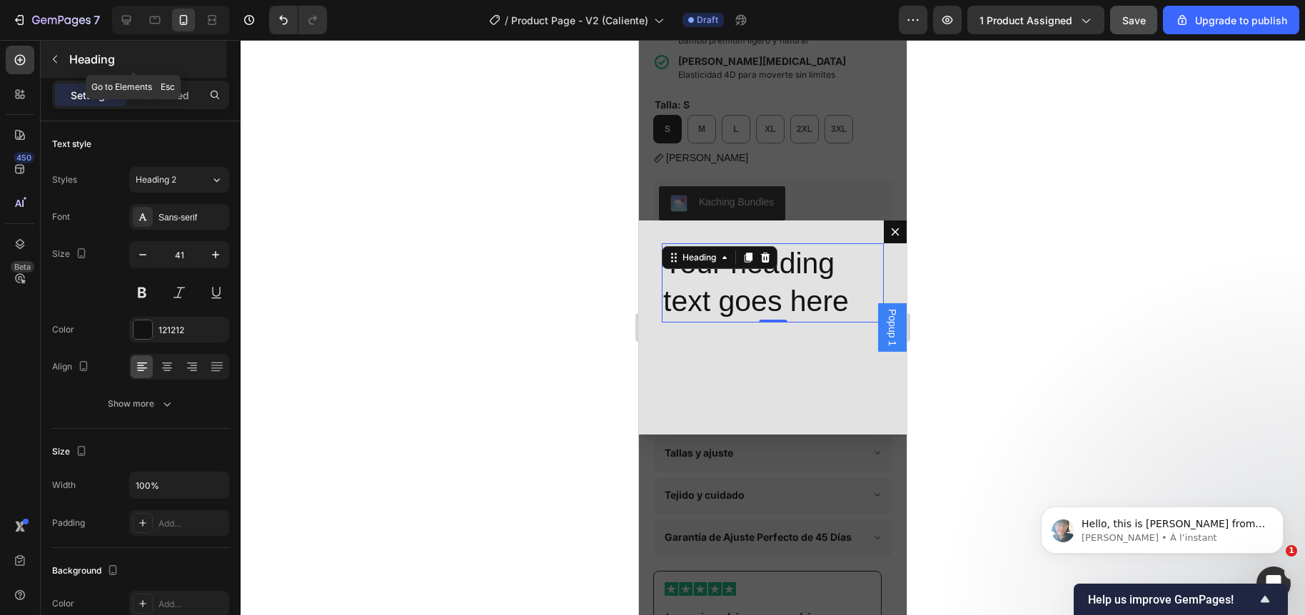
click at [56, 56] on icon "button" at bounding box center [55, 60] width 4 height 8
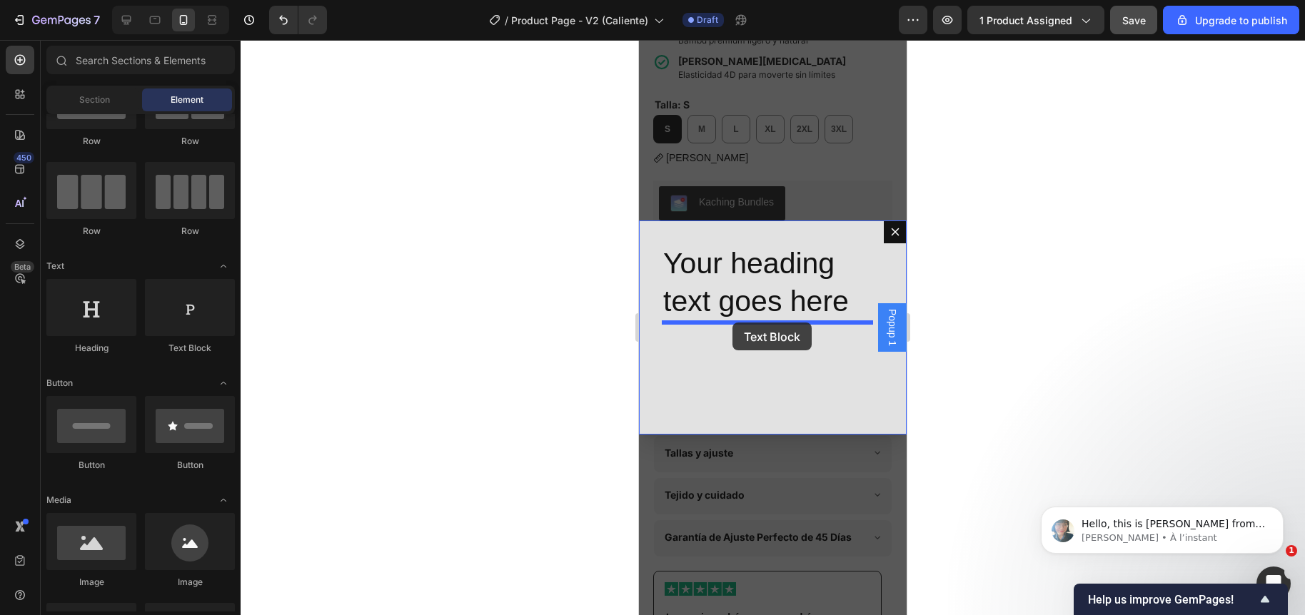
drag, startPoint x: 819, startPoint y: 343, endPoint x: 732, endPoint y: 323, distance: 88.8
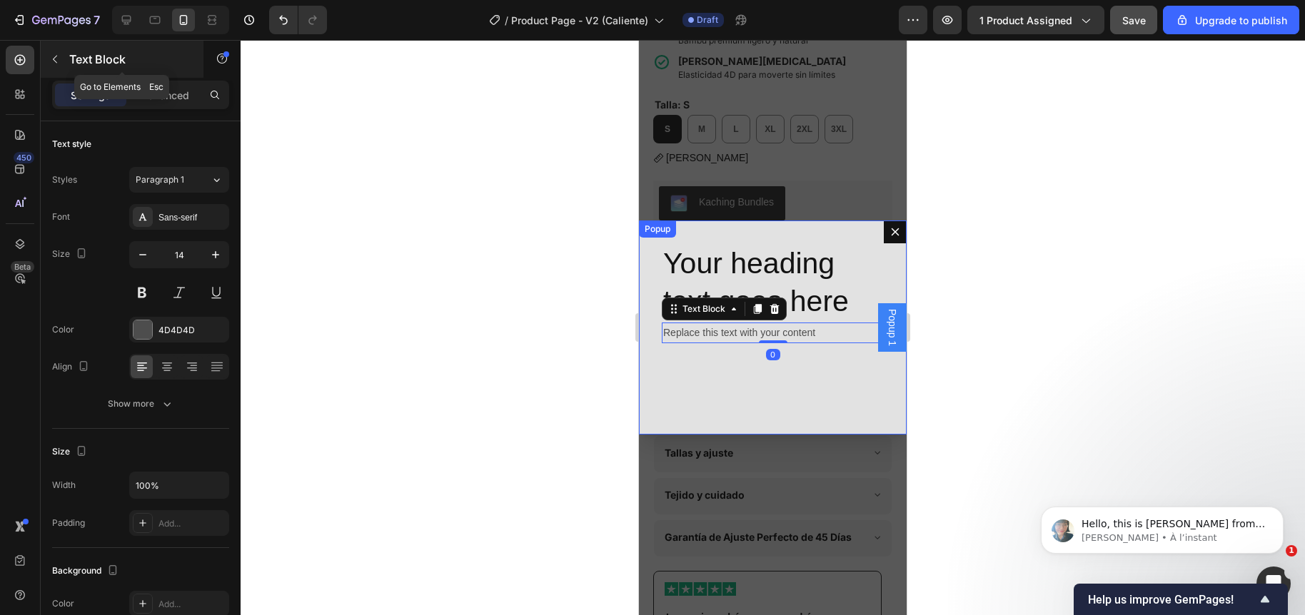
click at [44, 52] on button "button" at bounding box center [55, 59] width 23 height 23
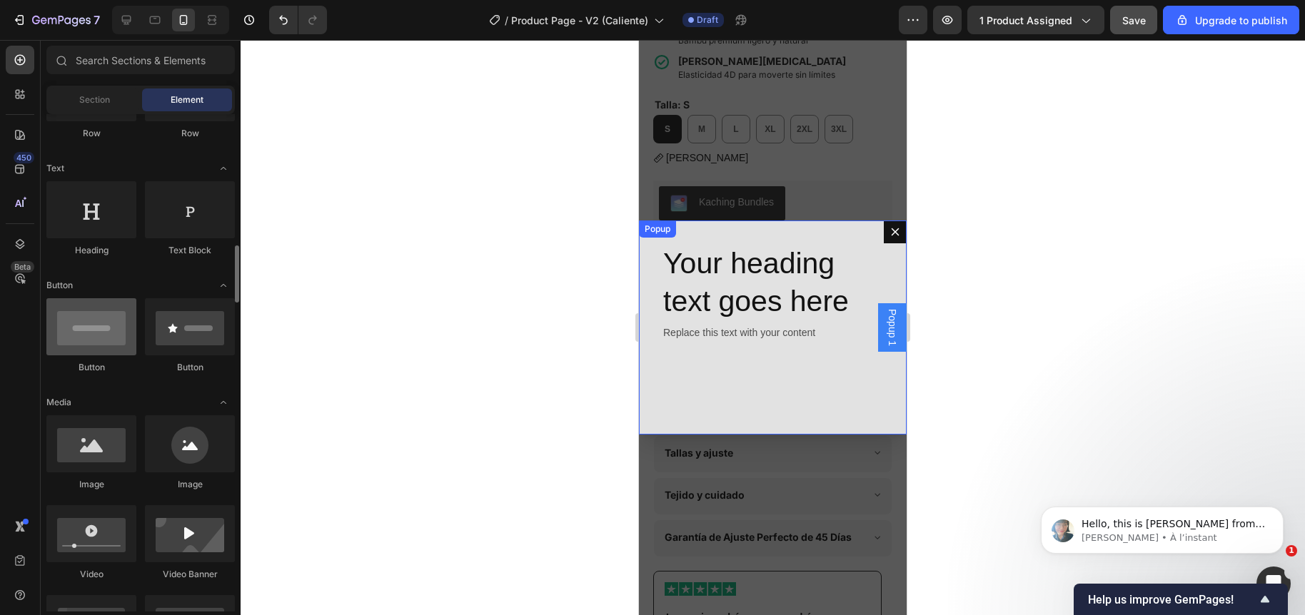
scroll to position [272, 0]
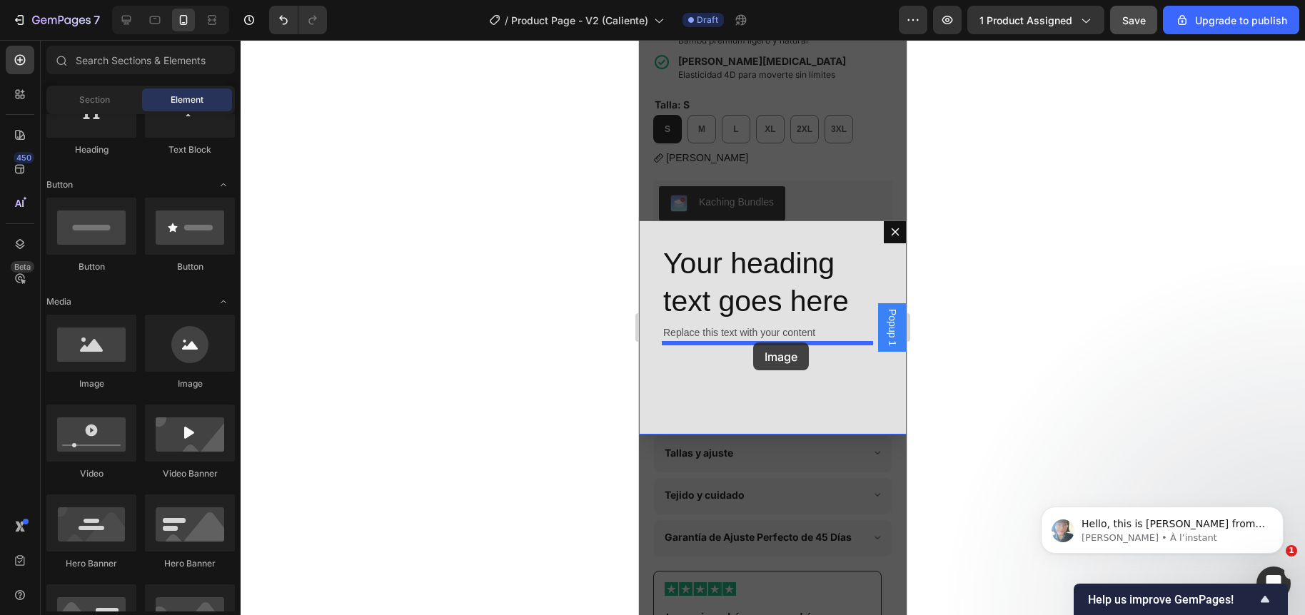
drag, startPoint x: 734, startPoint y: 383, endPoint x: 753, endPoint y: 343, distance: 44.7
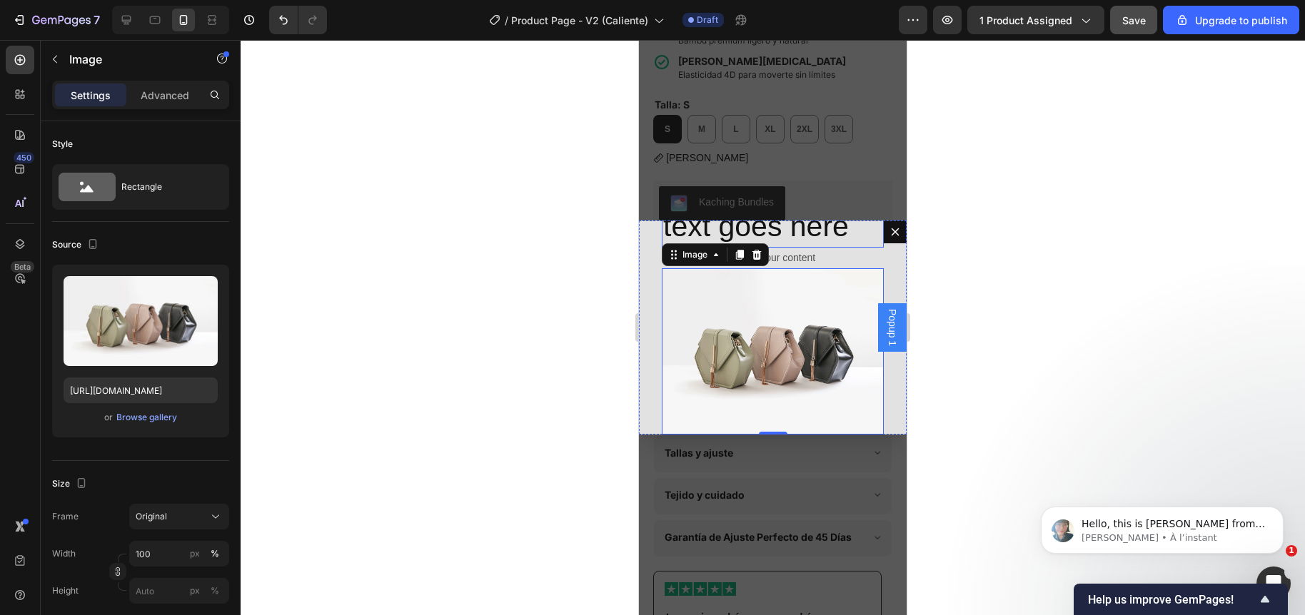
scroll to position [82, 0]
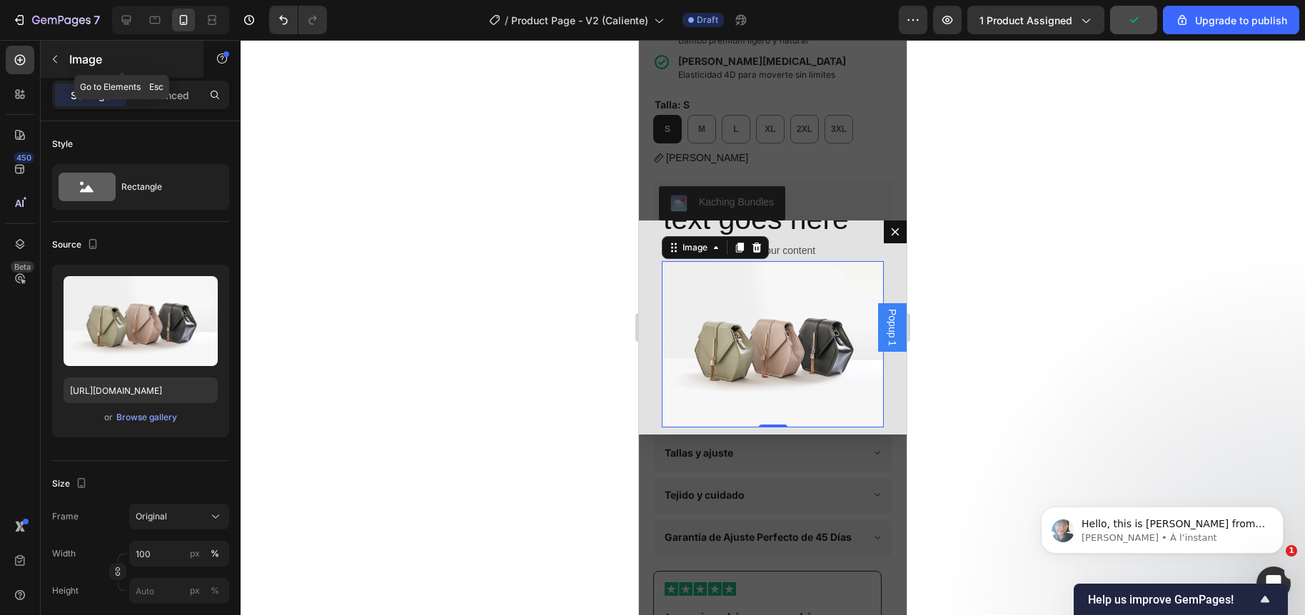
click at [59, 58] on icon "button" at bounding box center [54, 59] width 11 height 11
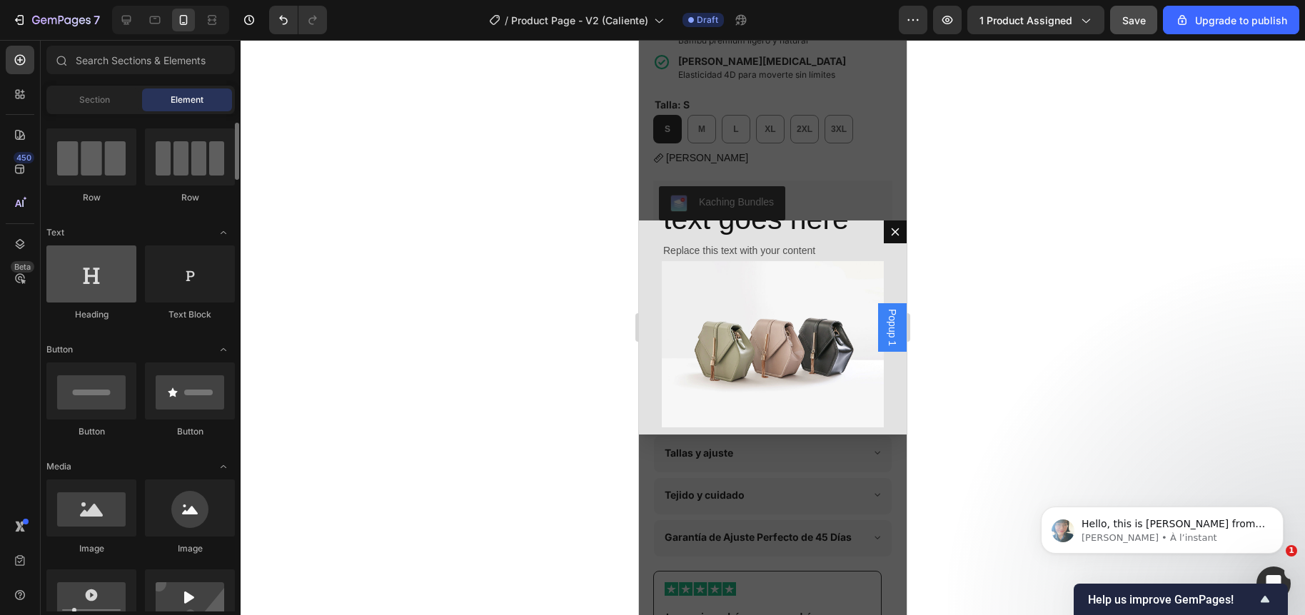
scroll to position [86, 0]
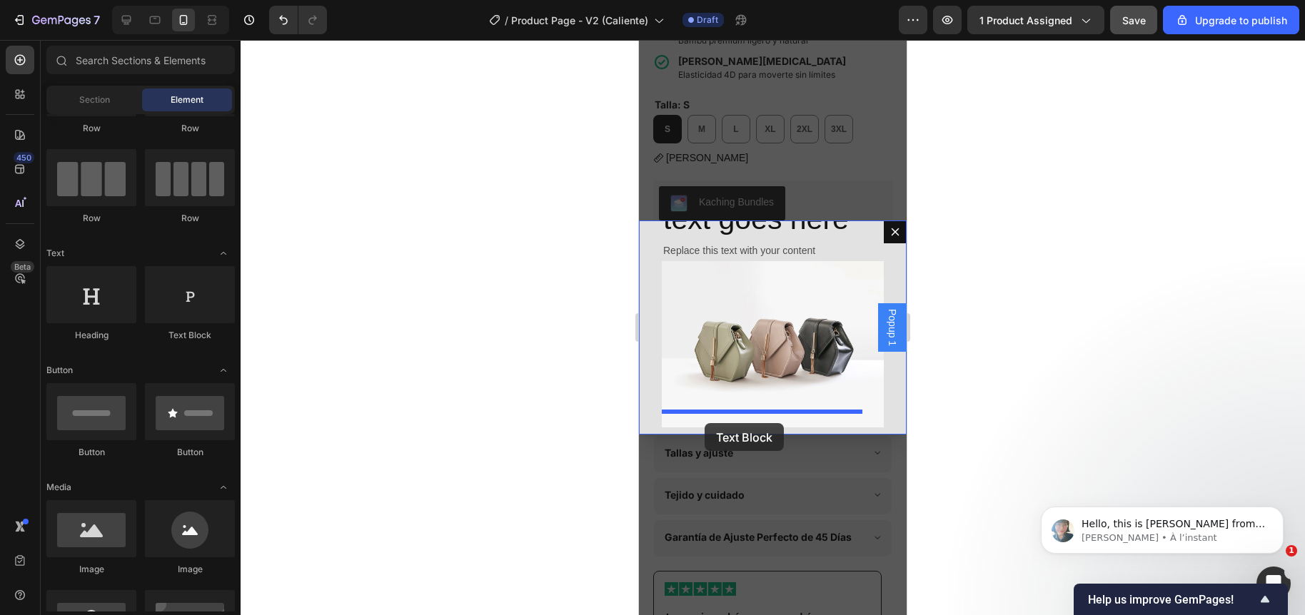
drag, startPoint x: 809, startPoint y: 344, endPoint x: 707, endPoint y: 420, distance: 127.5
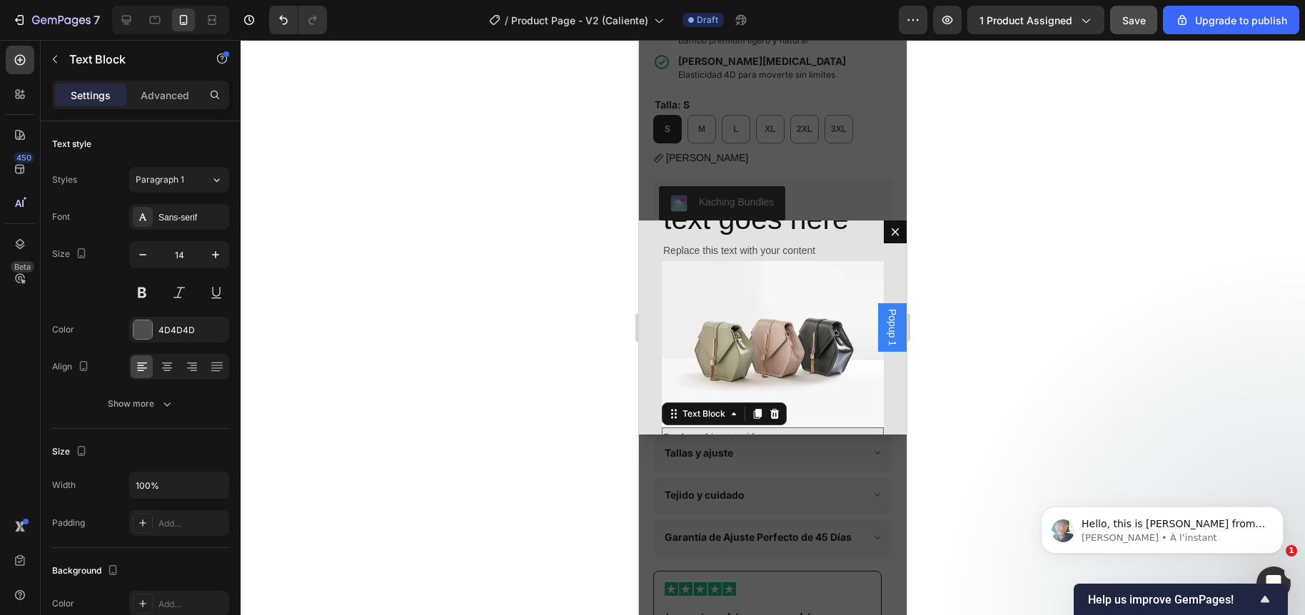
click at [871, 193] on div "Backdrop" at bounding box center [773, 327] width 268 height 575
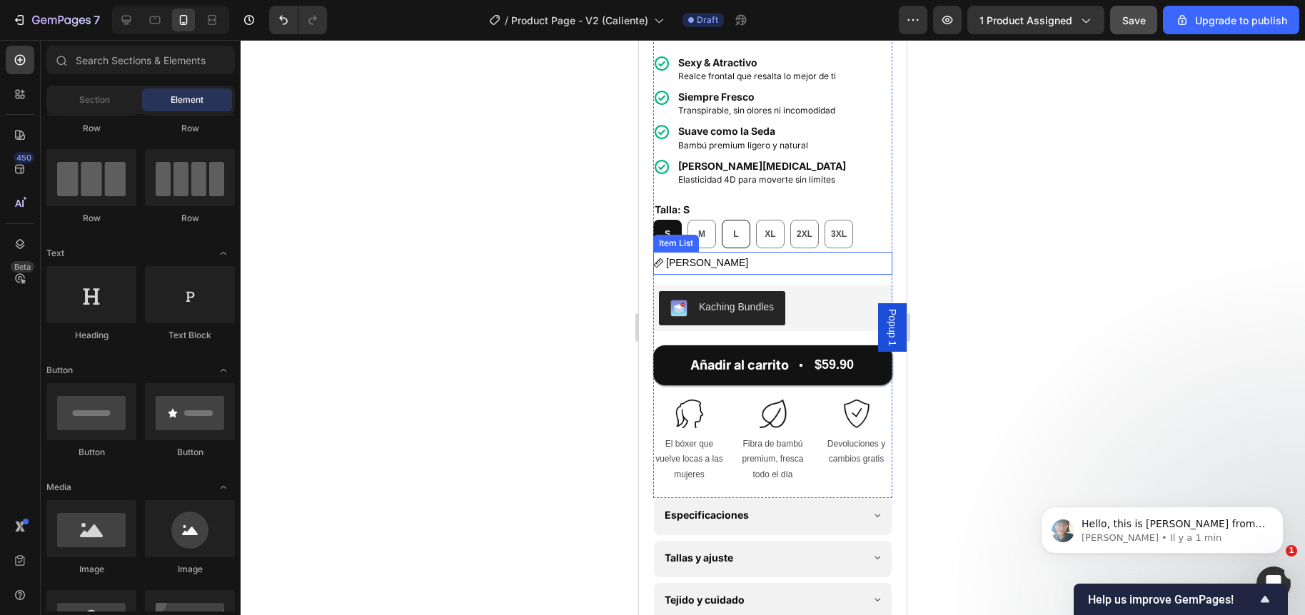
scroll to position [452, 0]
click at [757, 261] on div "Guía [PERSON_NAME]" at bounding box center [772, 264] width 239 height 22
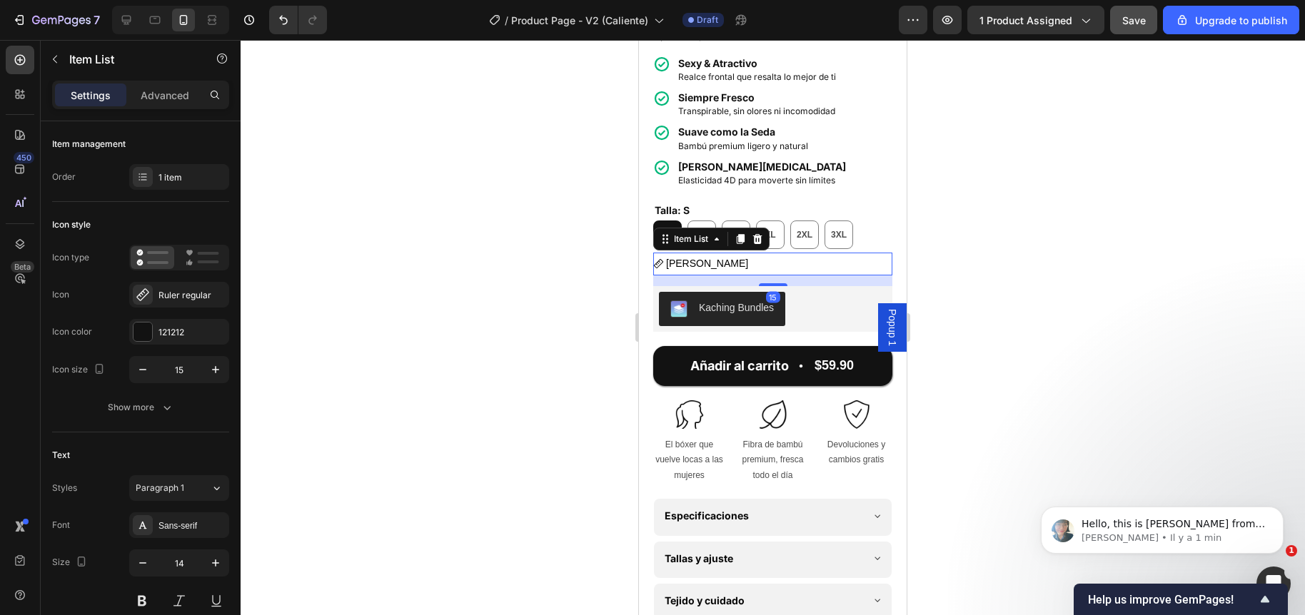
click at [598, 265] on div at bounding box center [773, 327] width 1064 height 575
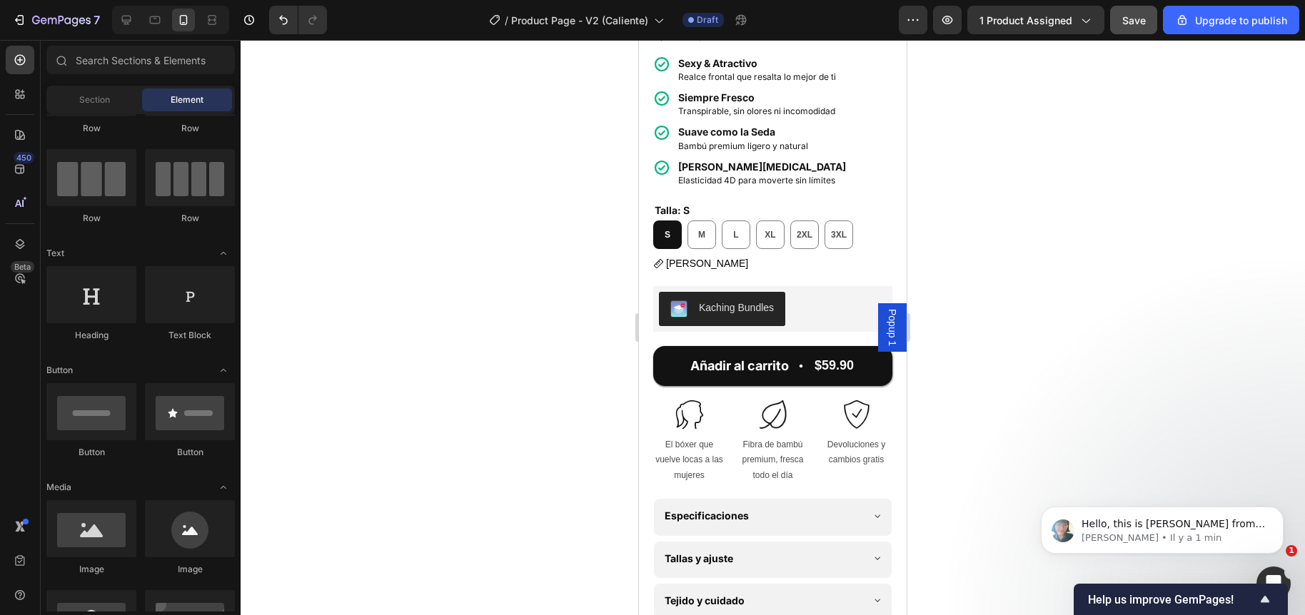
click at [885, 324] on span "Popup 1" at bounding box center [892, 327] width 14 height 37
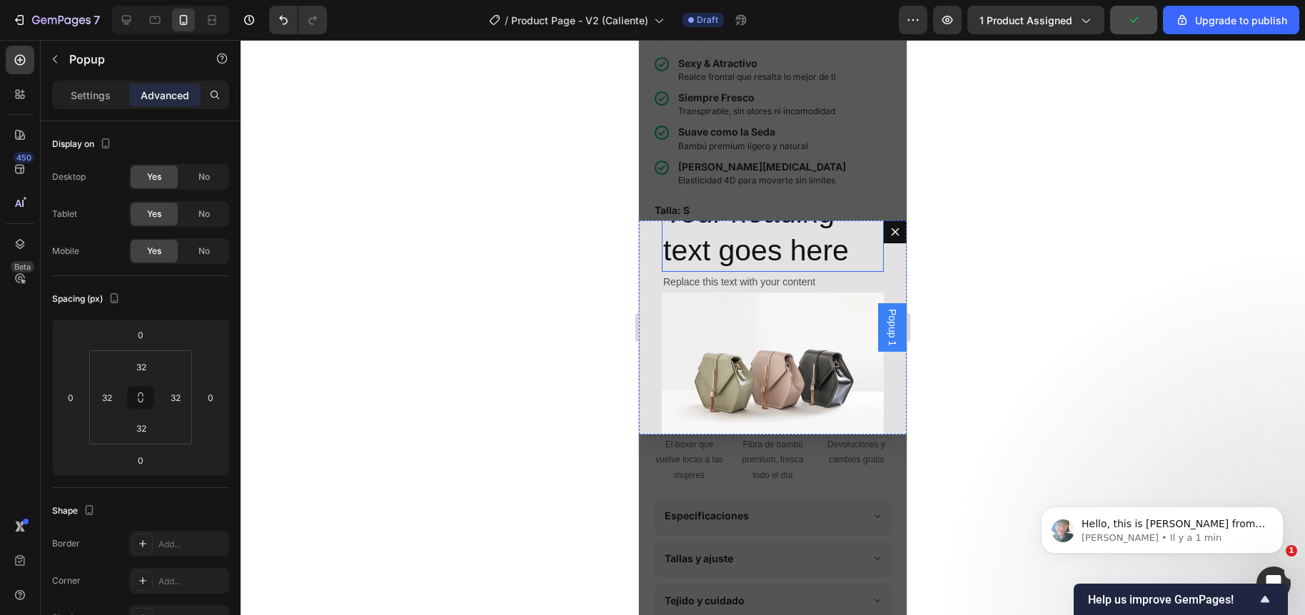
scroll to position [0, 0]
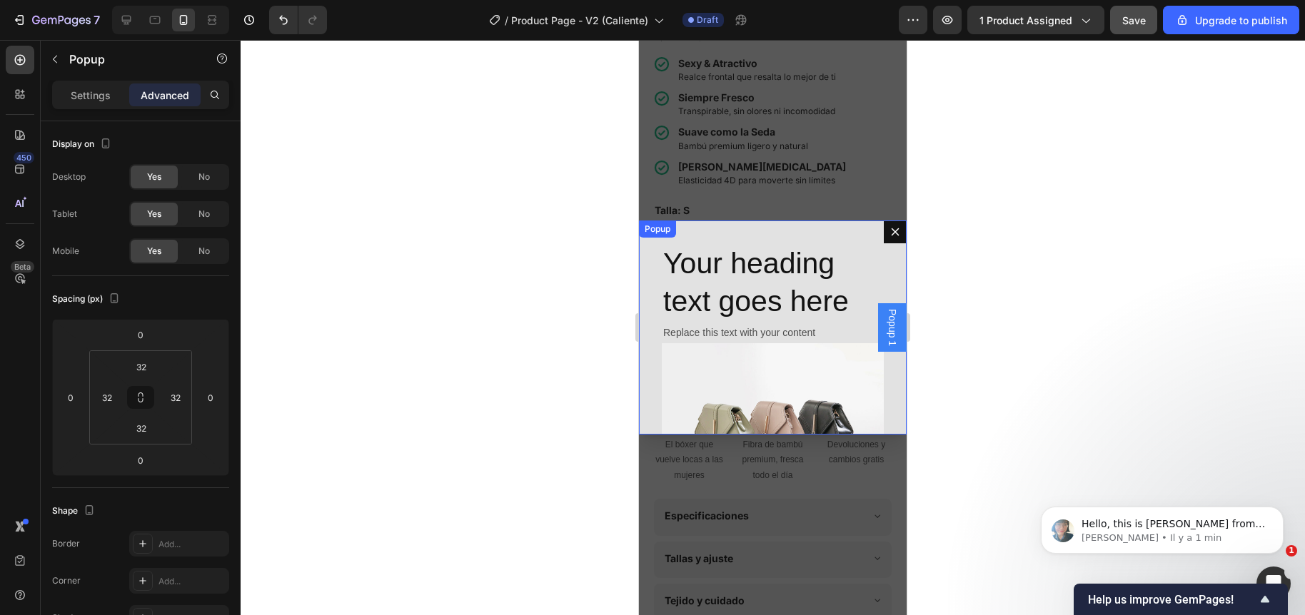
click at [884, 223] on button "Dialog content" at bounding box center [895, 232] width 23 height 23
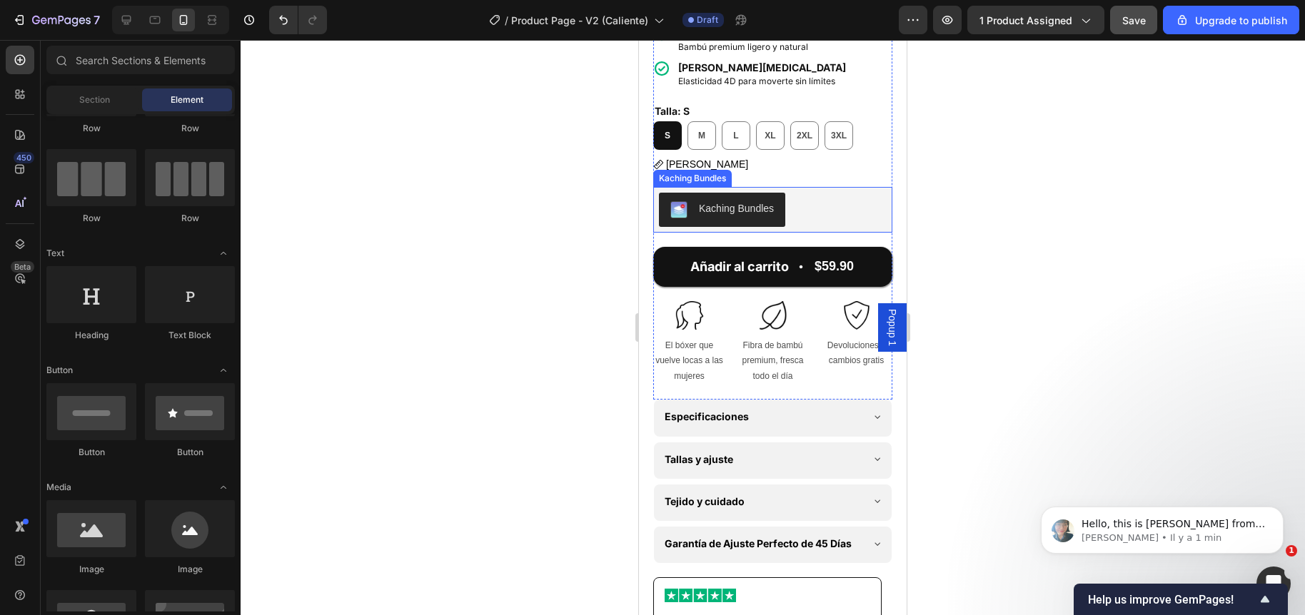
scroll to position [647, 0]
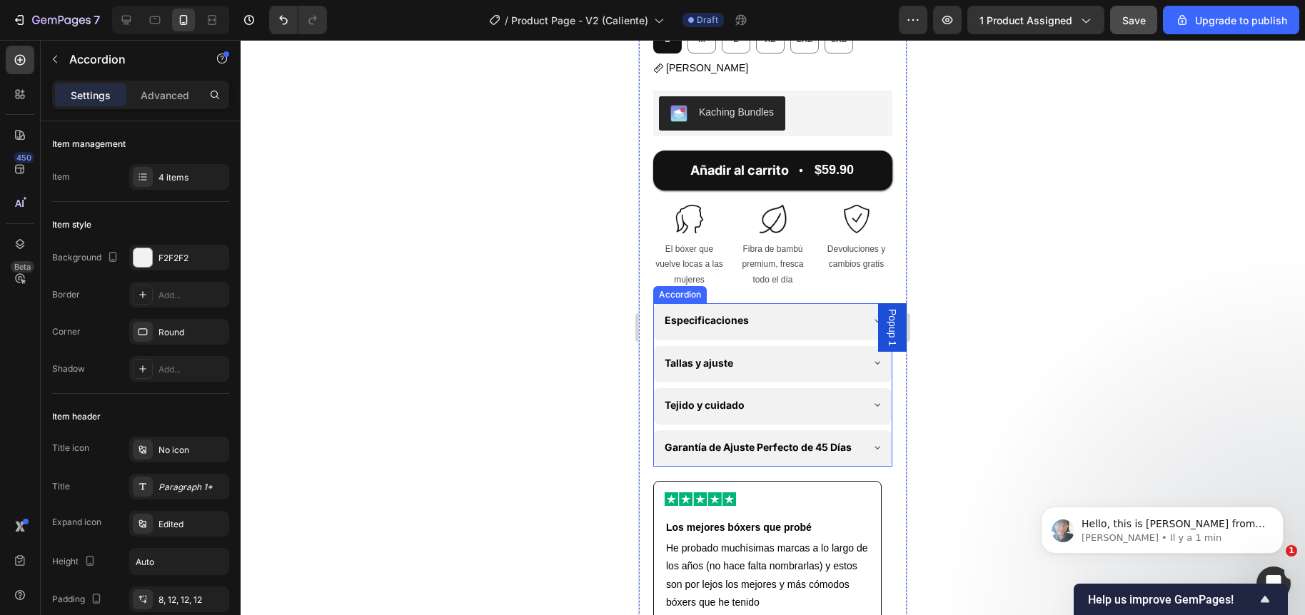
click at [871, 399] on icon at bounding box center [876, 404] width 11 height 11
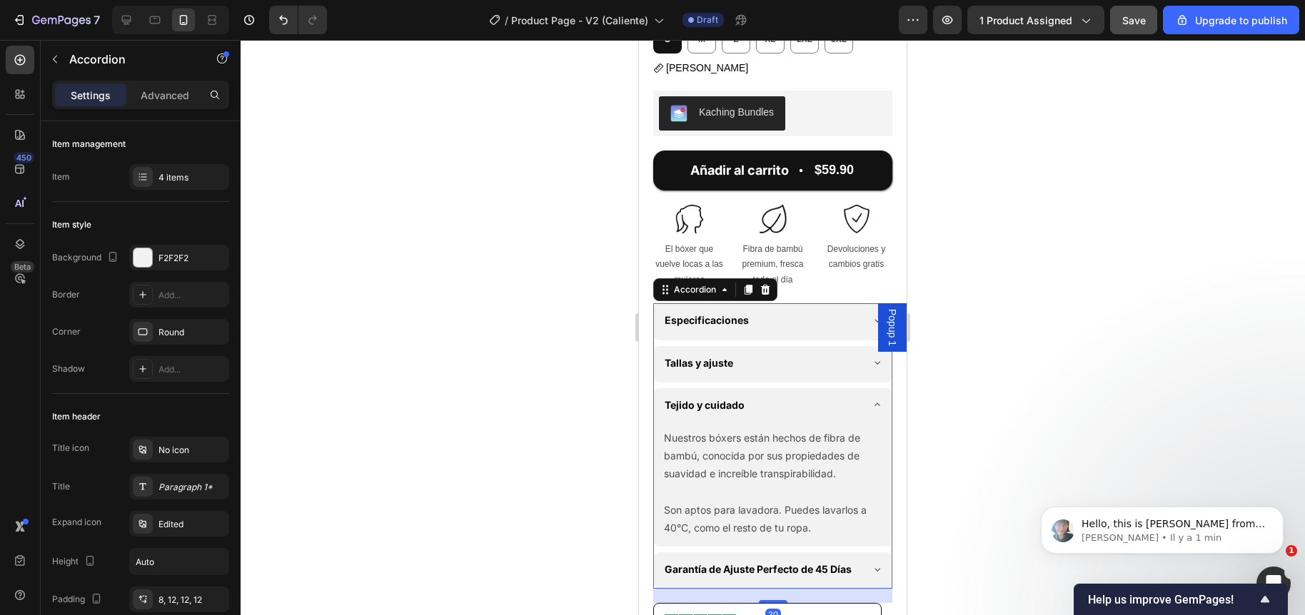
click at [871, 399] on icon at bounding box center [876, 404] width 11 height 11
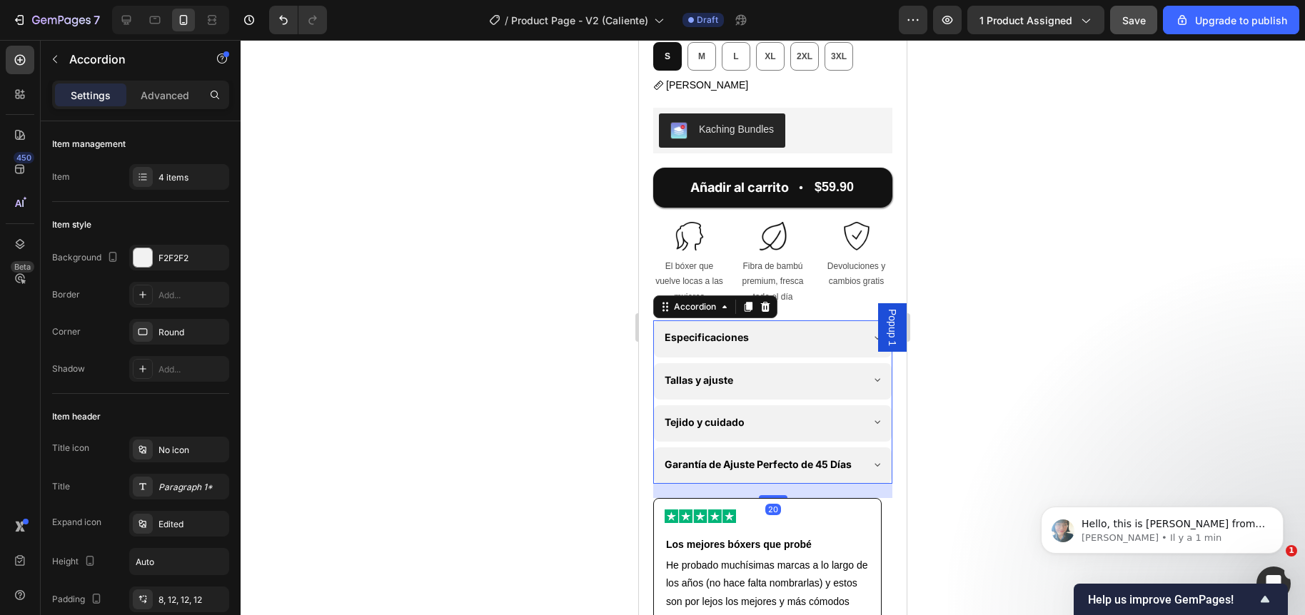
scroll to position [629, 0]
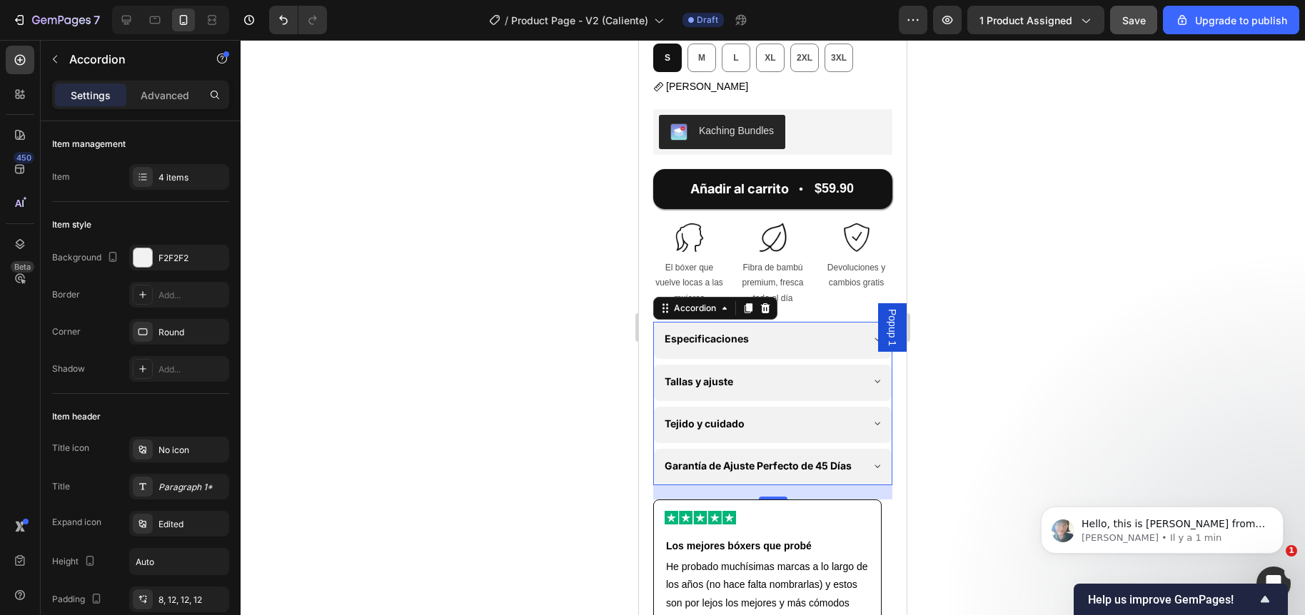
click at [871, 375] on icon at bounding box center [876, 380] width 11 height 11
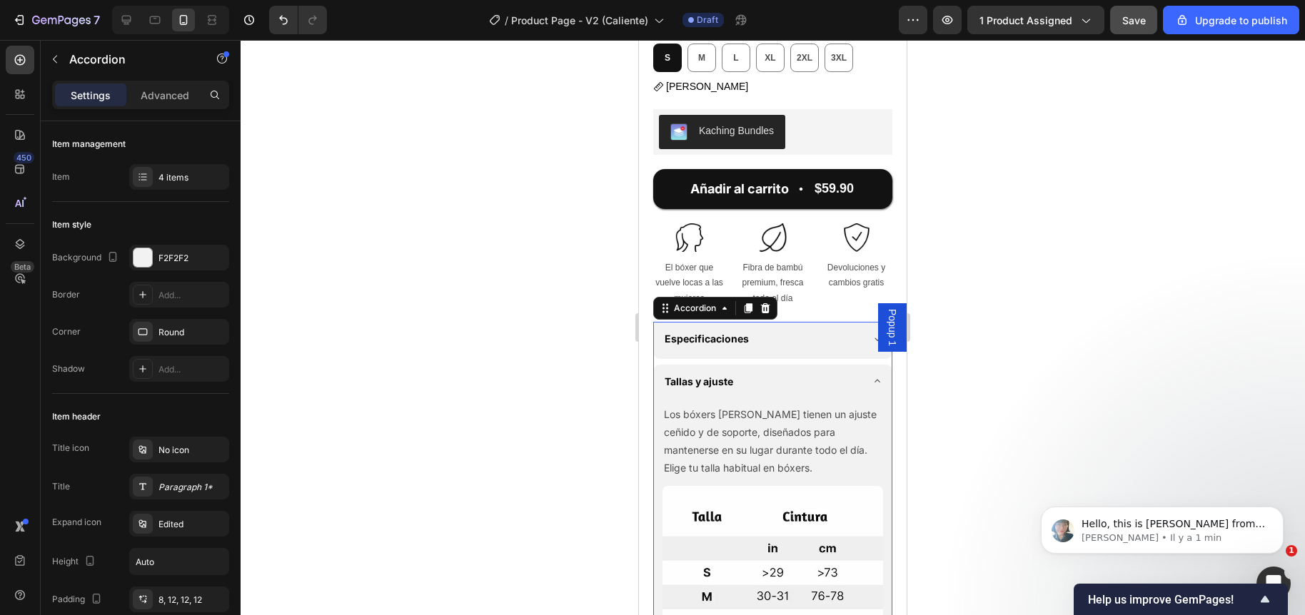
click at [699, 375] on span "Tallas y ajuste" at bounding box center [698, 381] width 69 height 12
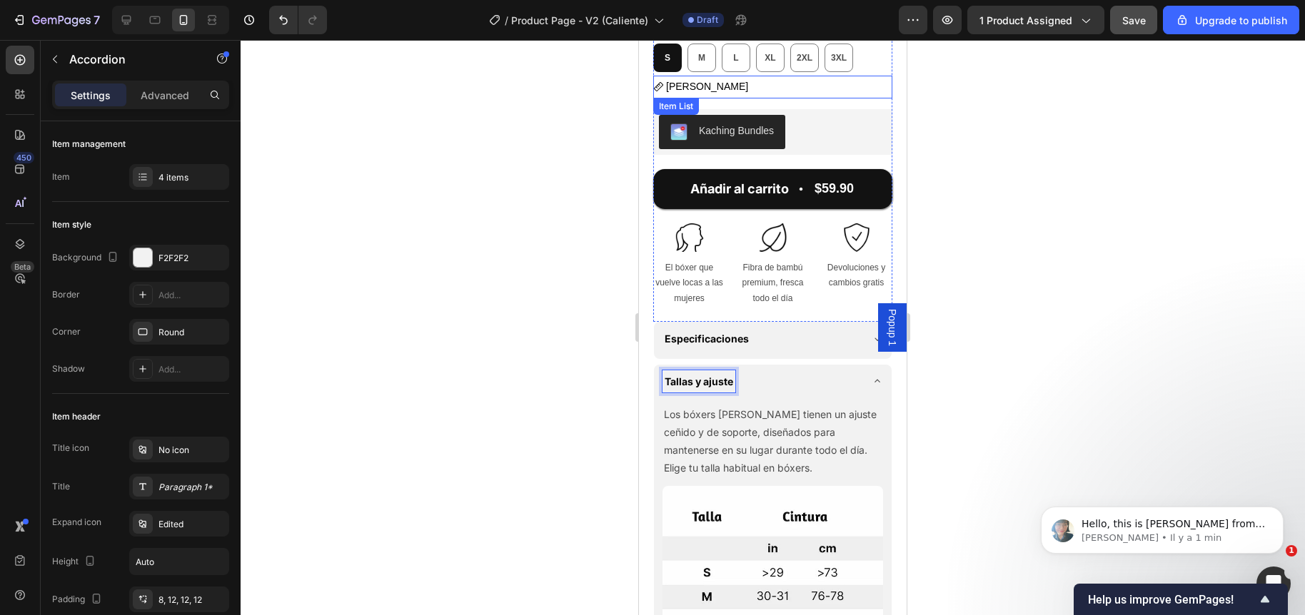
click at [703, 81] on span "Guía [PERSON_NAME]" at bounding box center [707, 86] width 82 height 11
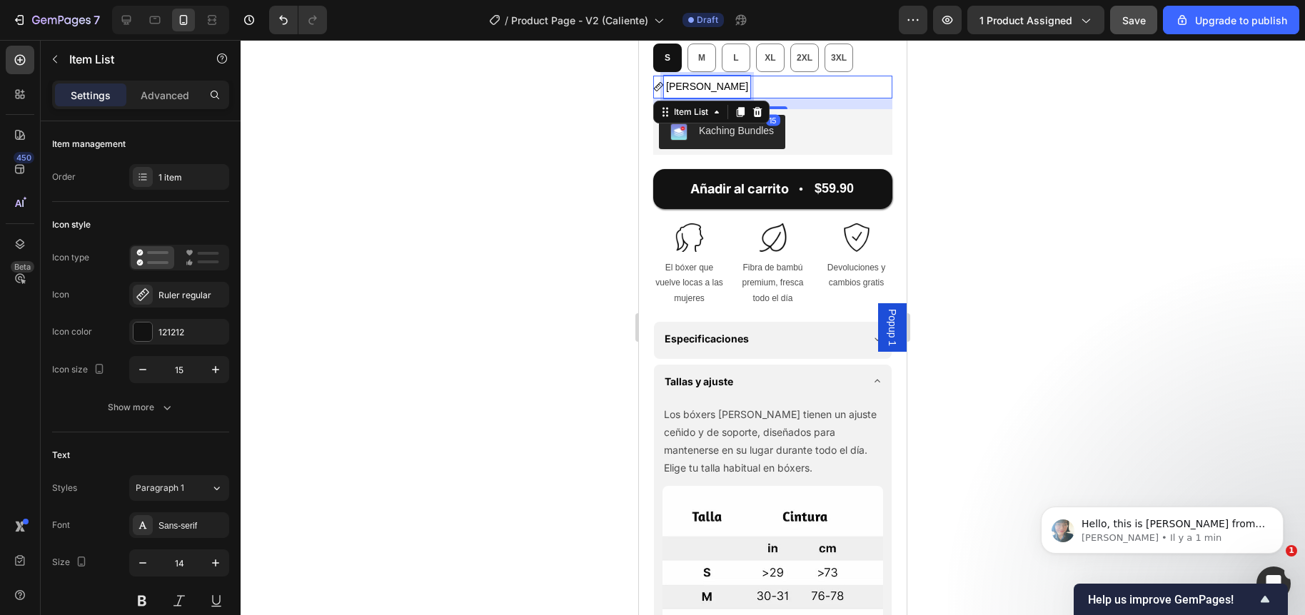
click at [703, 81] on span "Guía [PERSON_NAME]" at bounding box center [707, 86] width 82 height 11
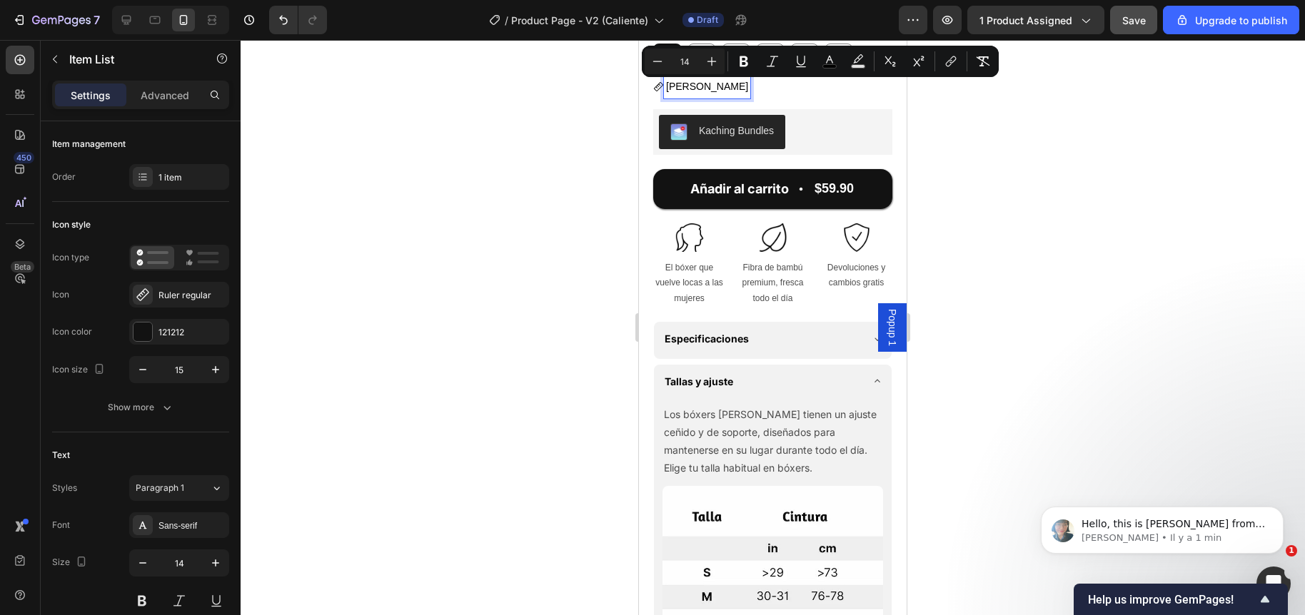
copy span "Guía [PERSON_NAME]"
click at [731, 419] on p "Los bóxers Eros tienen un ajuste ceñido y de soporte, diseñados para mantenerse…" at bounding box center [773, 441] width 218 height 72
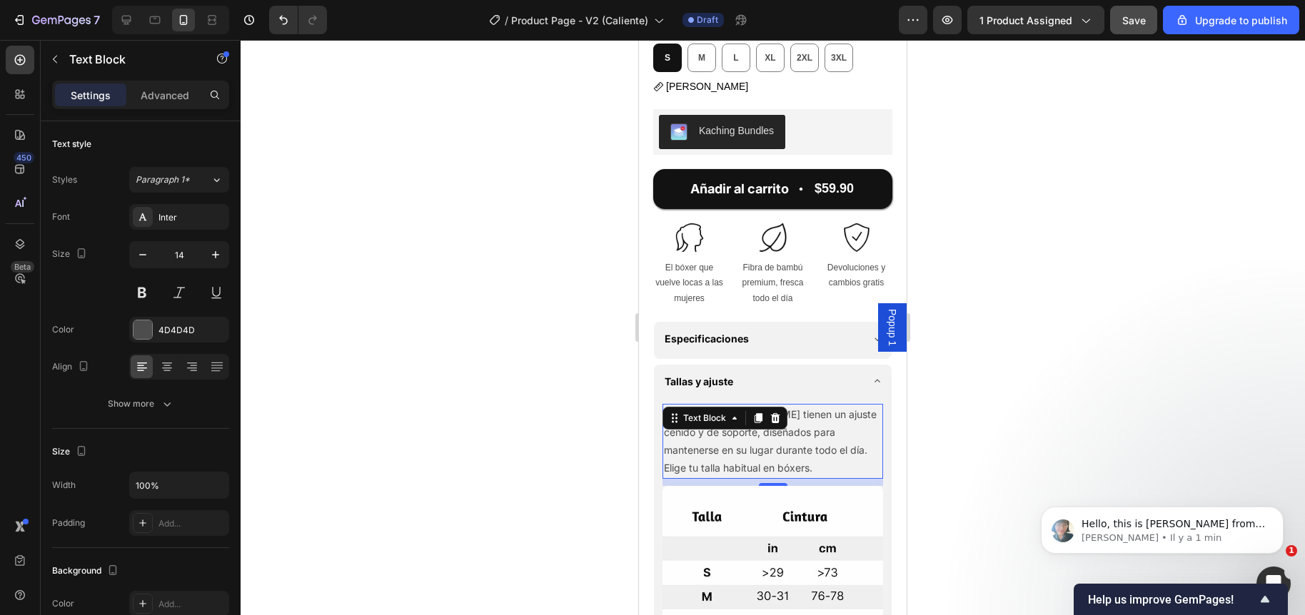
click at [885, 315] on span "Popup 1" at bounding box center [892, 327] width 14 height 37
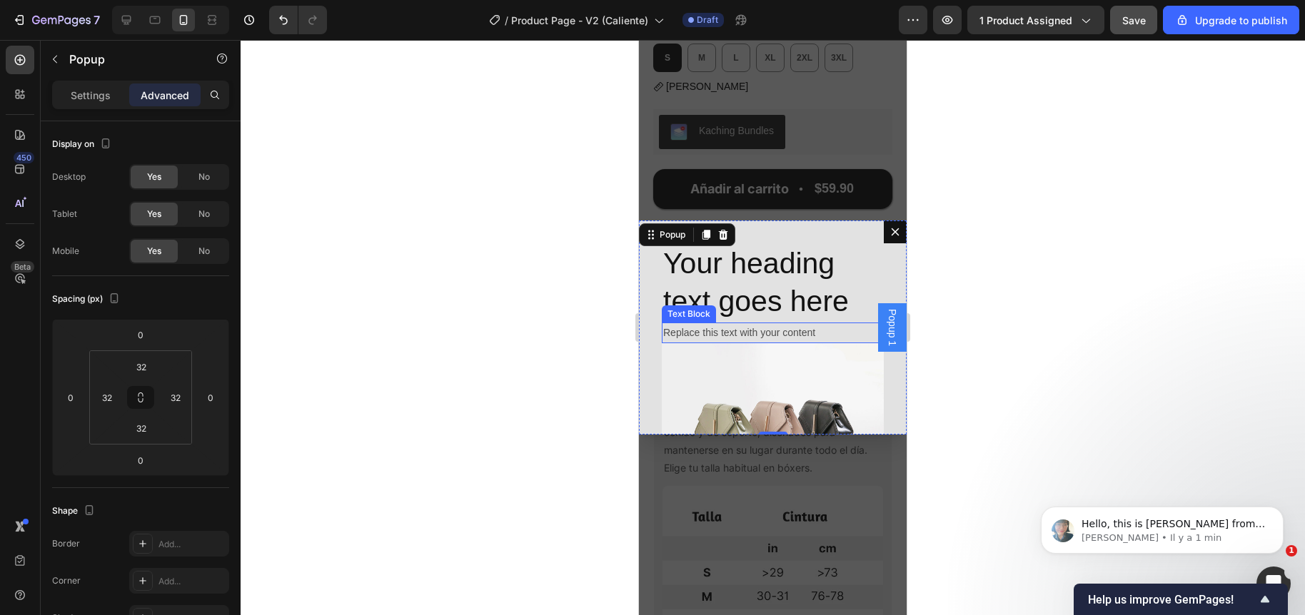
click at [735, 335] on div "Replace this text with your content" at bounding box center [773, 333] width 222 height 21
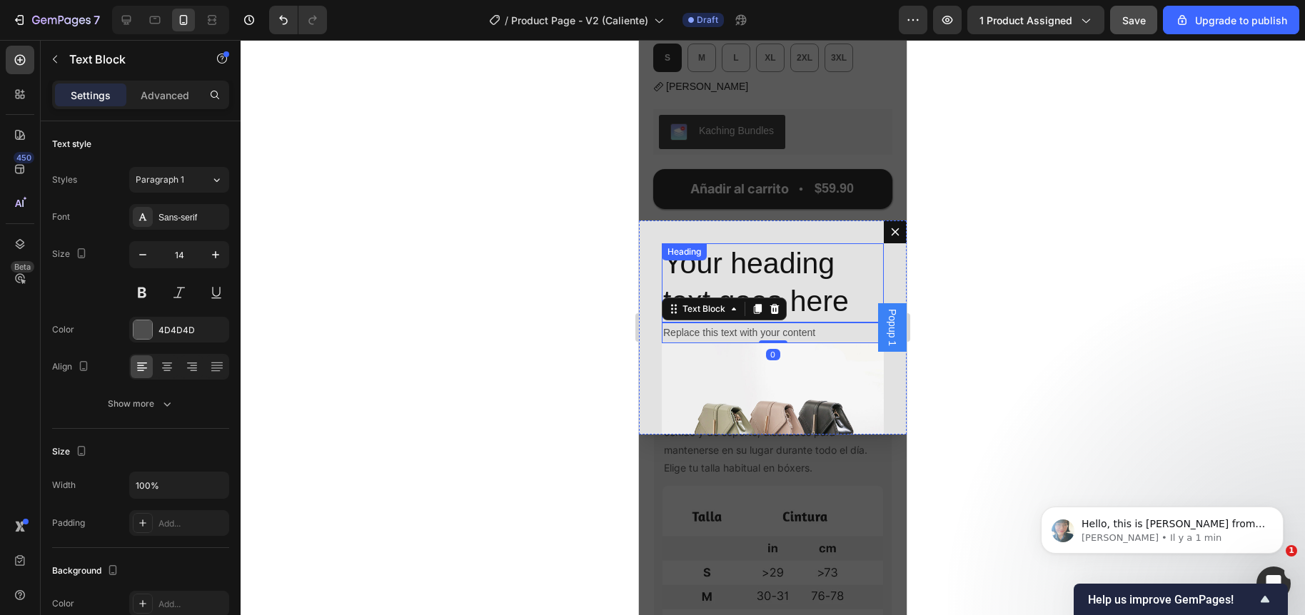
click at [742, 265] on h2 "Your heading text goes here" at bounding box center [773, 282] width 222 height 79
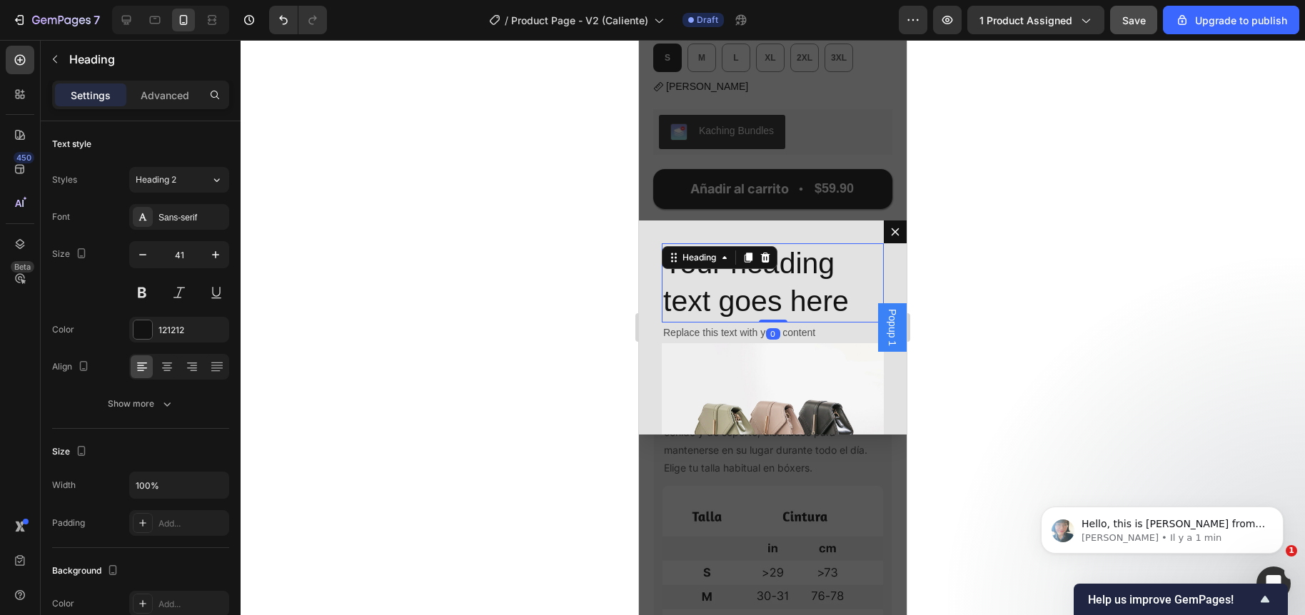
click at [742, 265] on div "Dialog body" at bounding box center [747, 257] width 17 height 17
click at [742, 265] on div "Your heading text goes here Heading 0" at bounding box center [773, 282] width 222 height 79
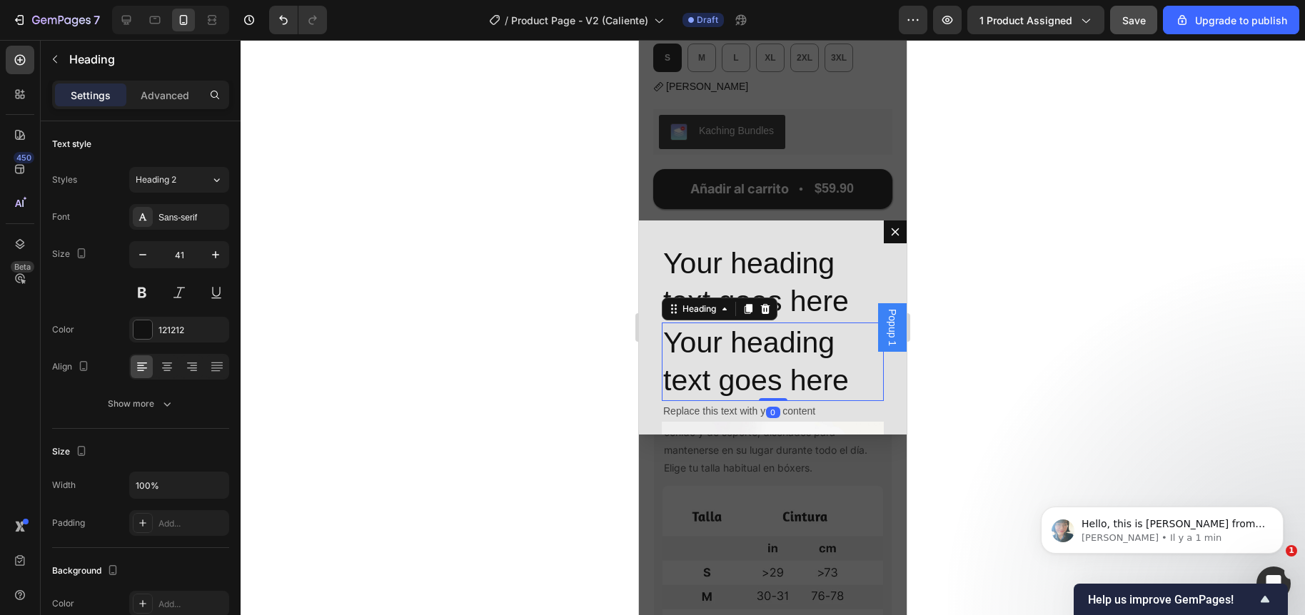
scroll to position [392, 0]
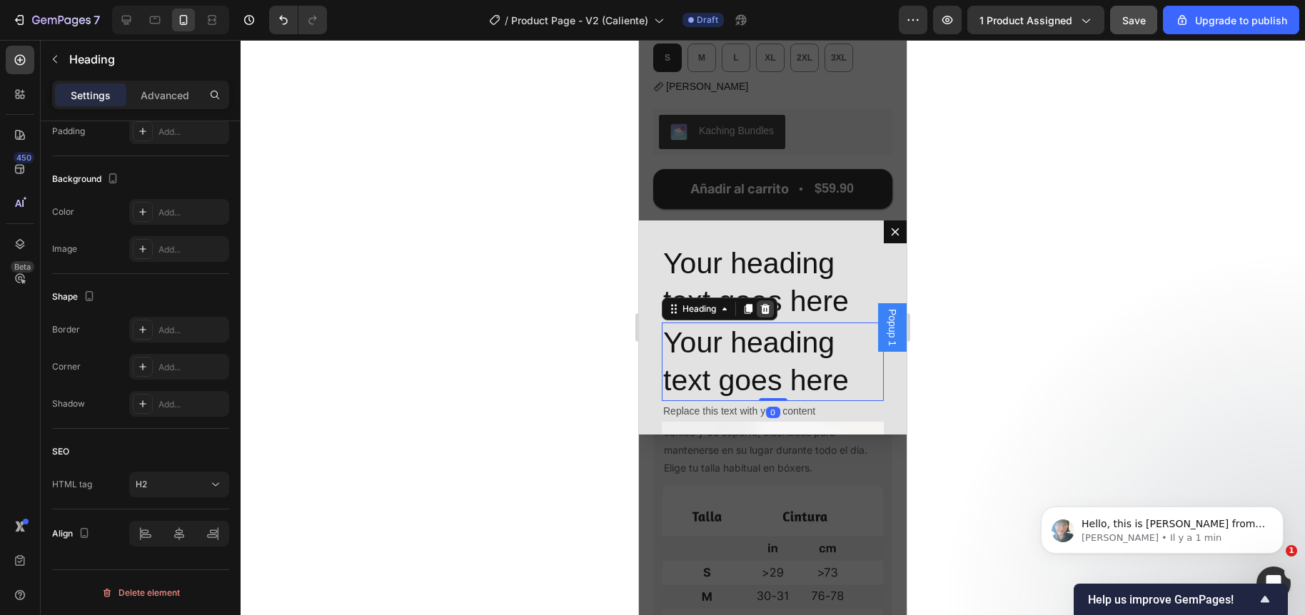
click at [763, 307] on icon "Dialog body" at bounding box center [765, 308] width 9 height 10
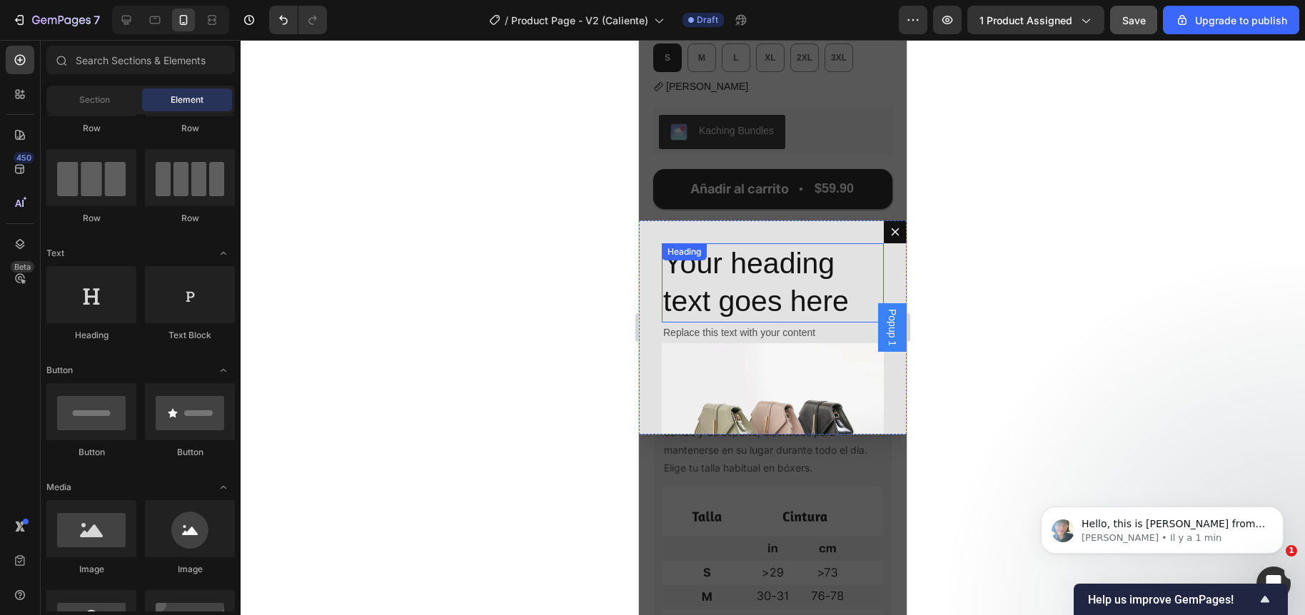
click at [772, 308] on h2 "Your heading text goes here" at bounding box center [773, 282] width 222 height 79
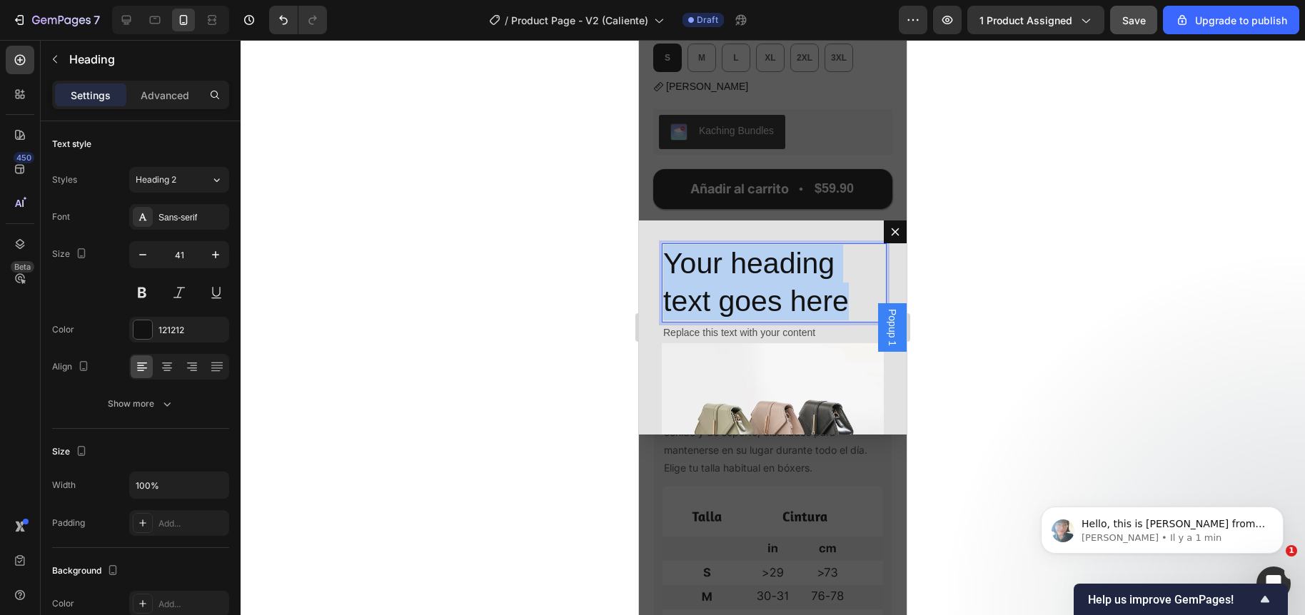
click at [772, 308] on p "Your heading text goes here" at bounding box center [772, 283] width 219 height 76
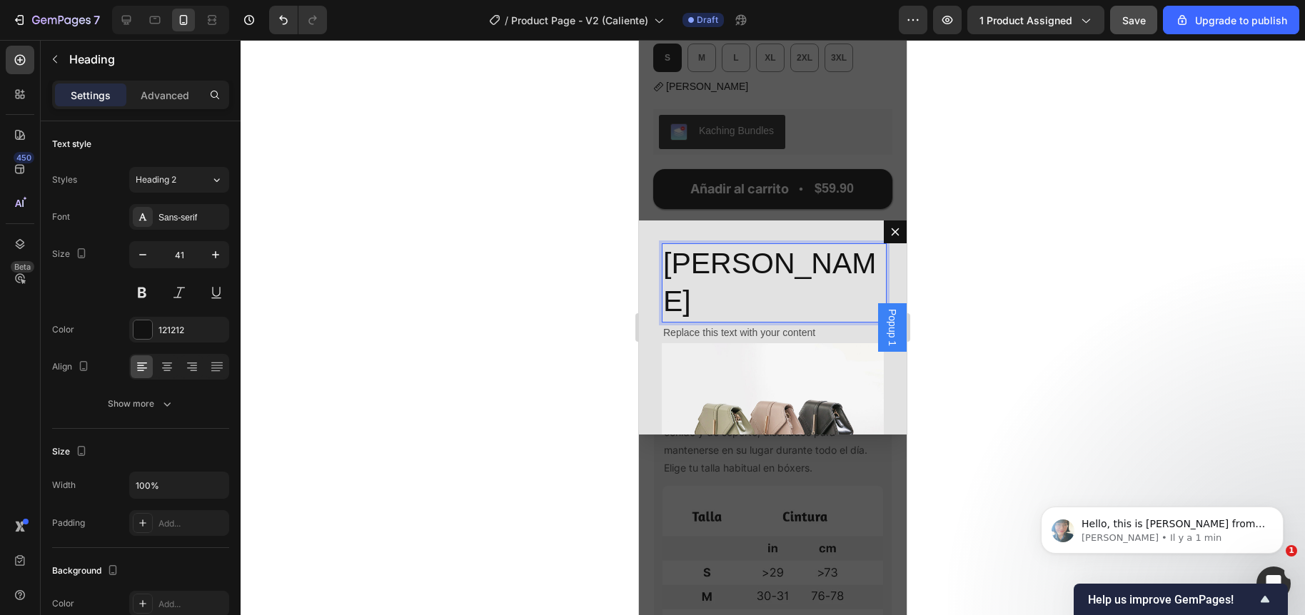
click at [806, 265] on p "Guía [PERSON_NAME]" at bounding box center [772, 283] width 219 height 76
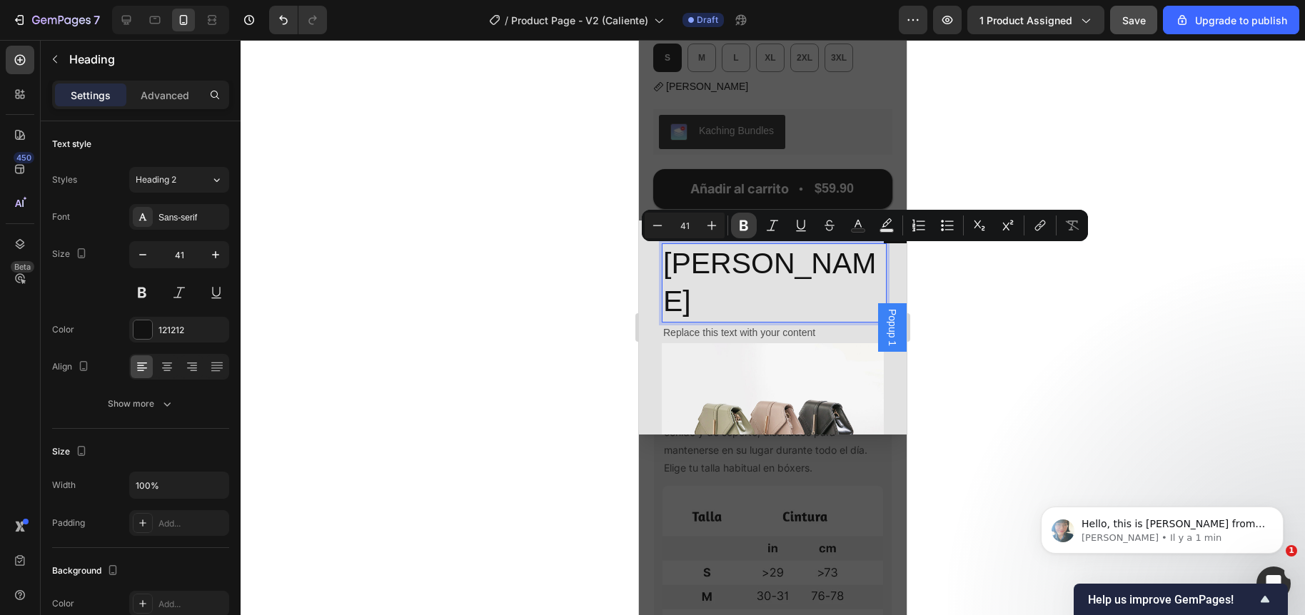
click at [749, 223] on icon "Editor contextual toolbar" at bounding box center [744, 225] width 14 height 14
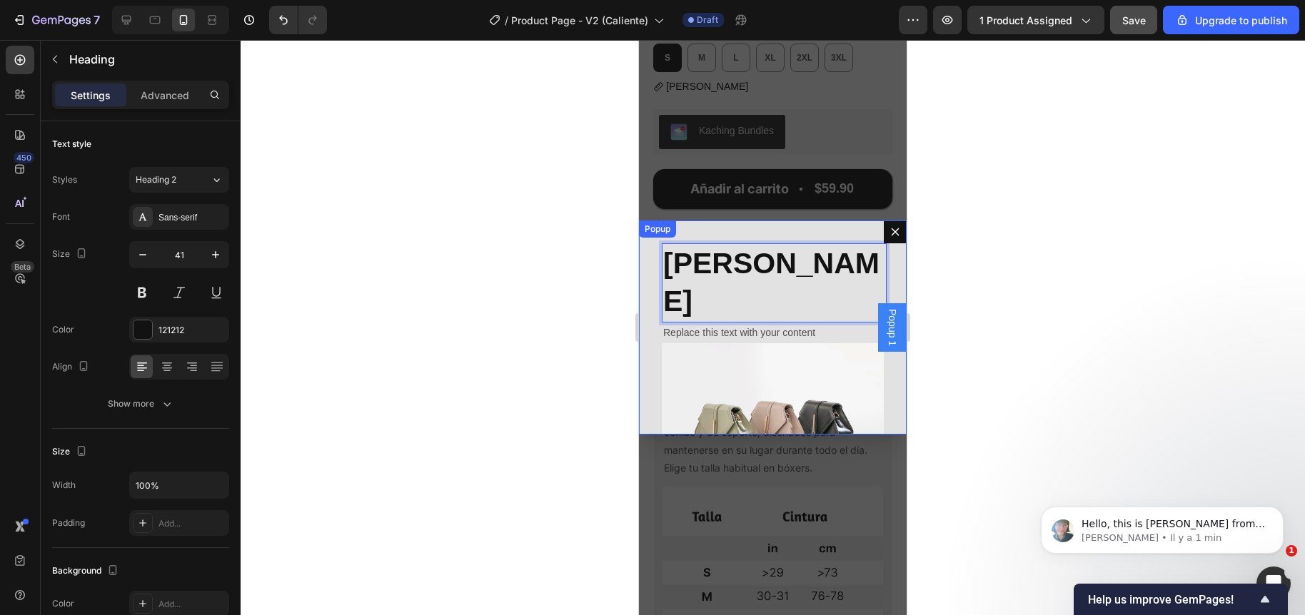
click at [474, 370] on div at bounding box center [773, 327] width 1064 height 575
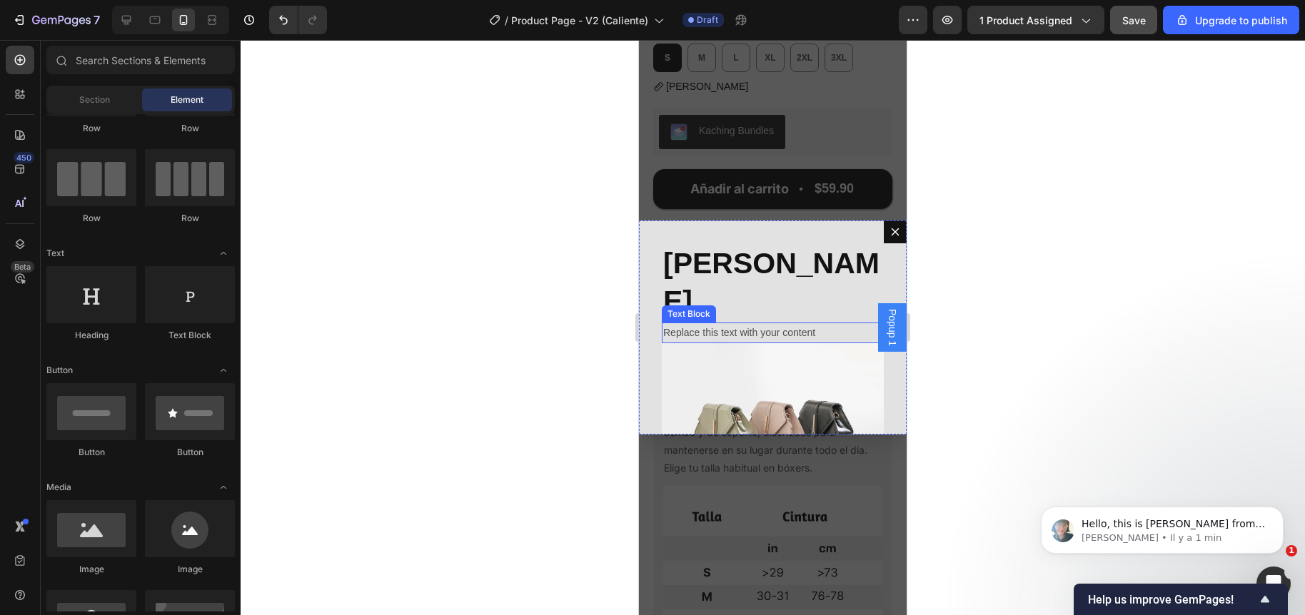
click at [699, 308] on div "Text Block" at bounding box center [688, 314] width 49 height 13
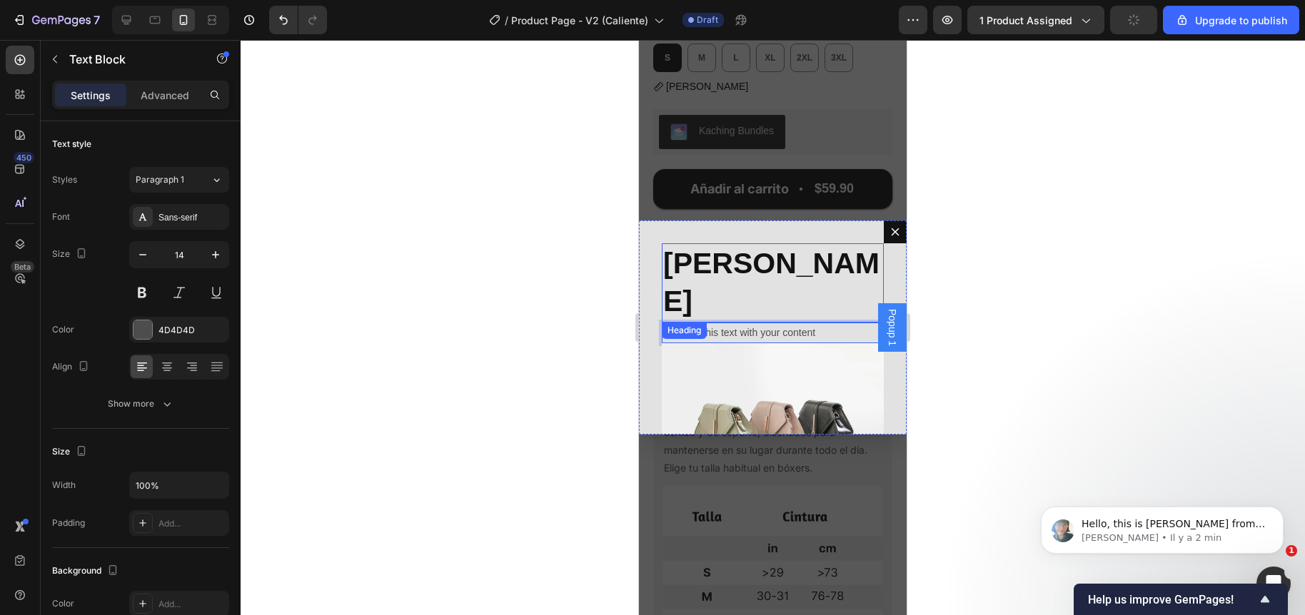
click at [719, 265] on strong "Guía [PERSON_NAME]" at bounding box center [771, 282] width 216 height 71
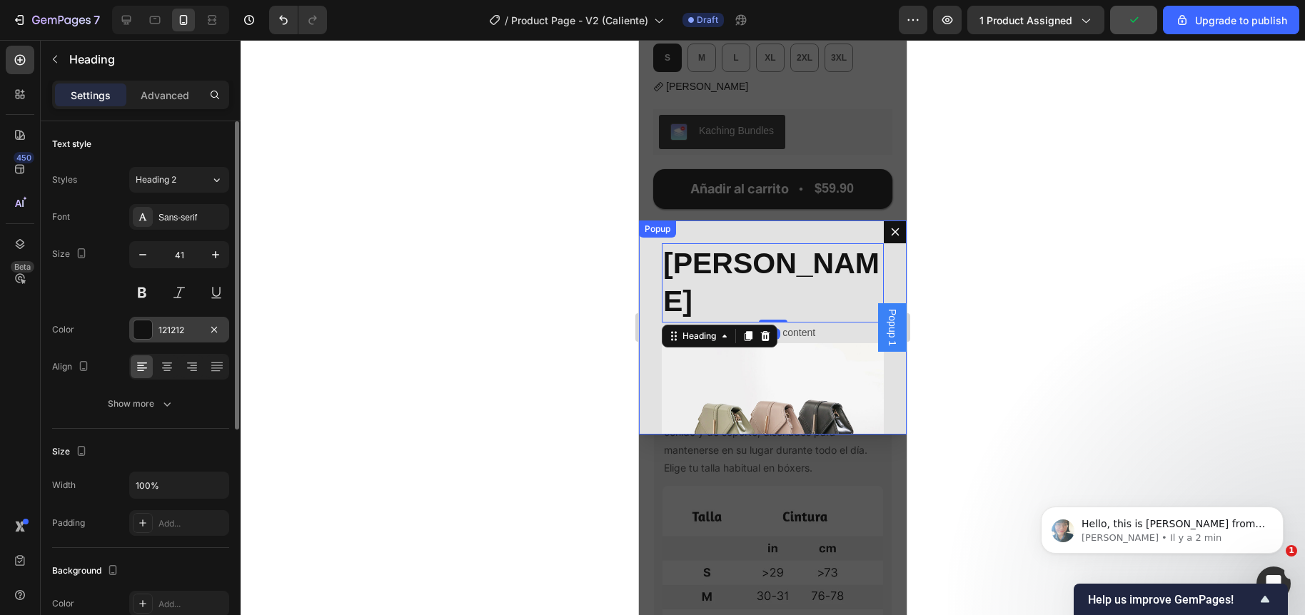
click at [138, 329] on div at bounding box center [142, 329] width 19 height 19
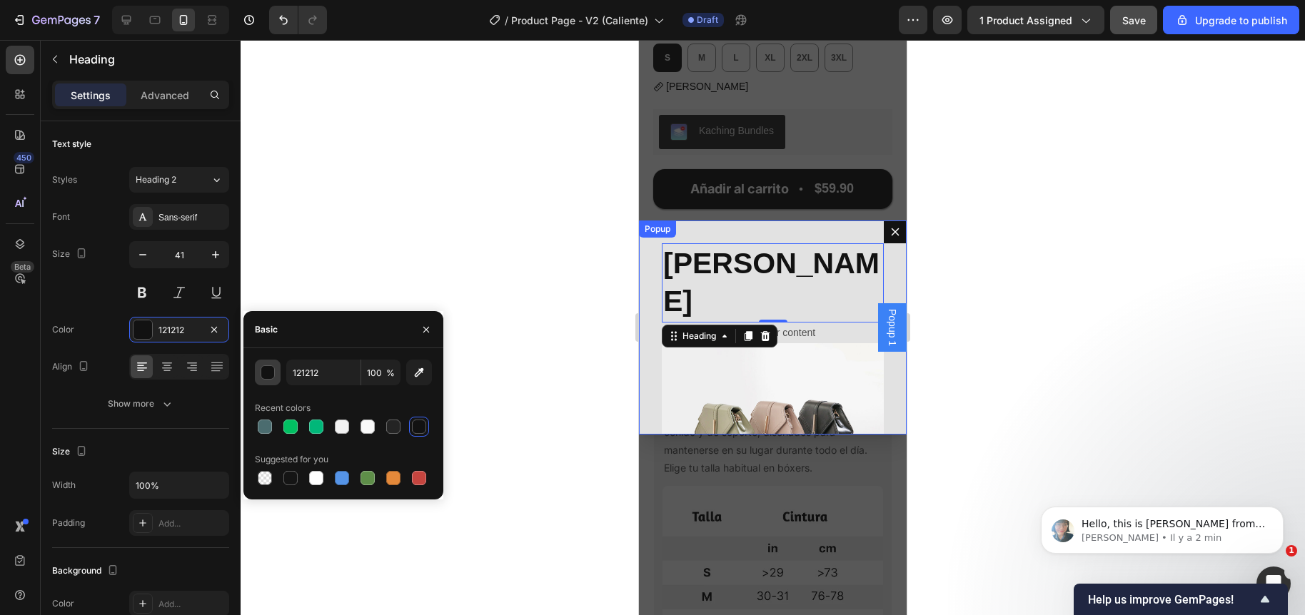
click at [268, 370] on div "button" at bounding box center [268, 373] width 14 height 14
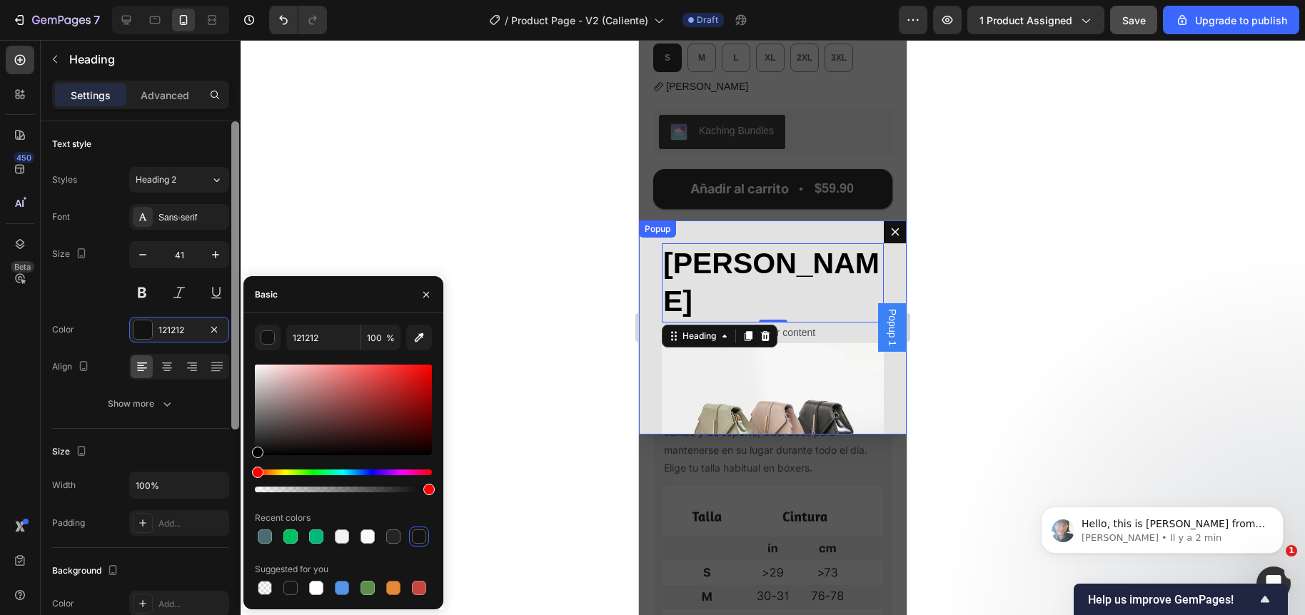
drag, startPoint x: 277, startPoint y: 433, endPoint x: 238, endPoint y: 465, distance: 50.7
click at [238, 465] on div "450 Beta Sections(30) Elements(84) Section Element Hero Section Product Detail …" at bounding box center [120, 327] width 241 height 575
type input "000000"
click at [95, 328] on div "Color 000000" at bounding box center [140, 330] width 177 height 26
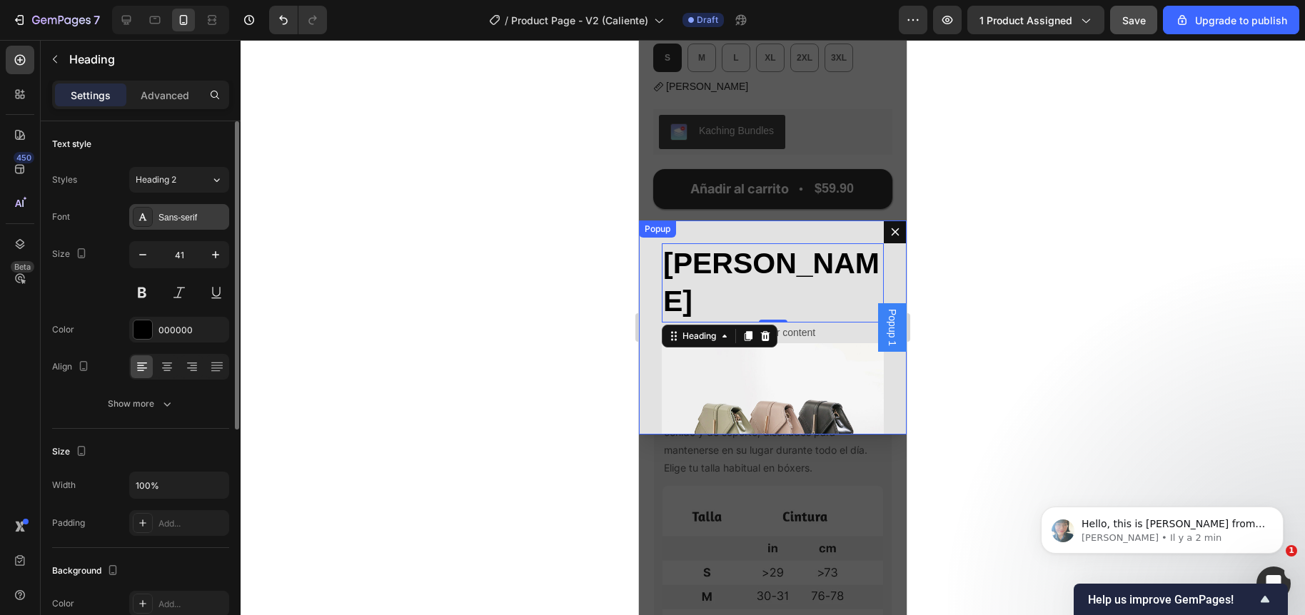
click at [183, 224] on div "Sans-serif" at bounding box center [179, 217] width 100 height 26
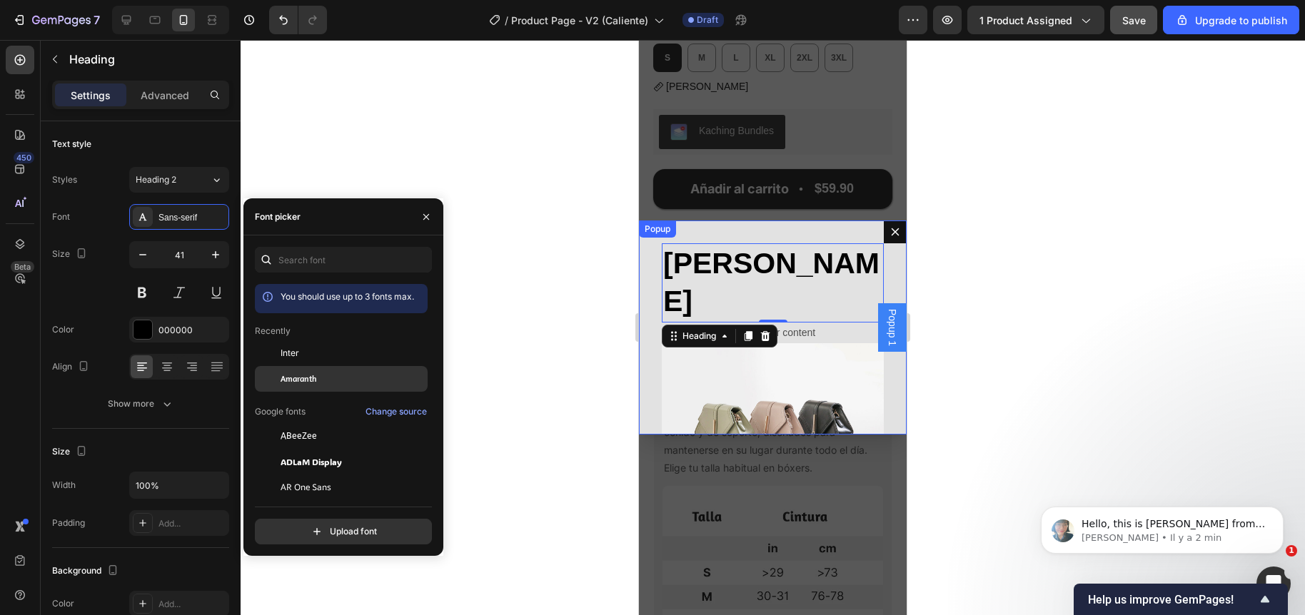
click at [276, 375] on div at bounding box center [268, 379] width 26 height 26
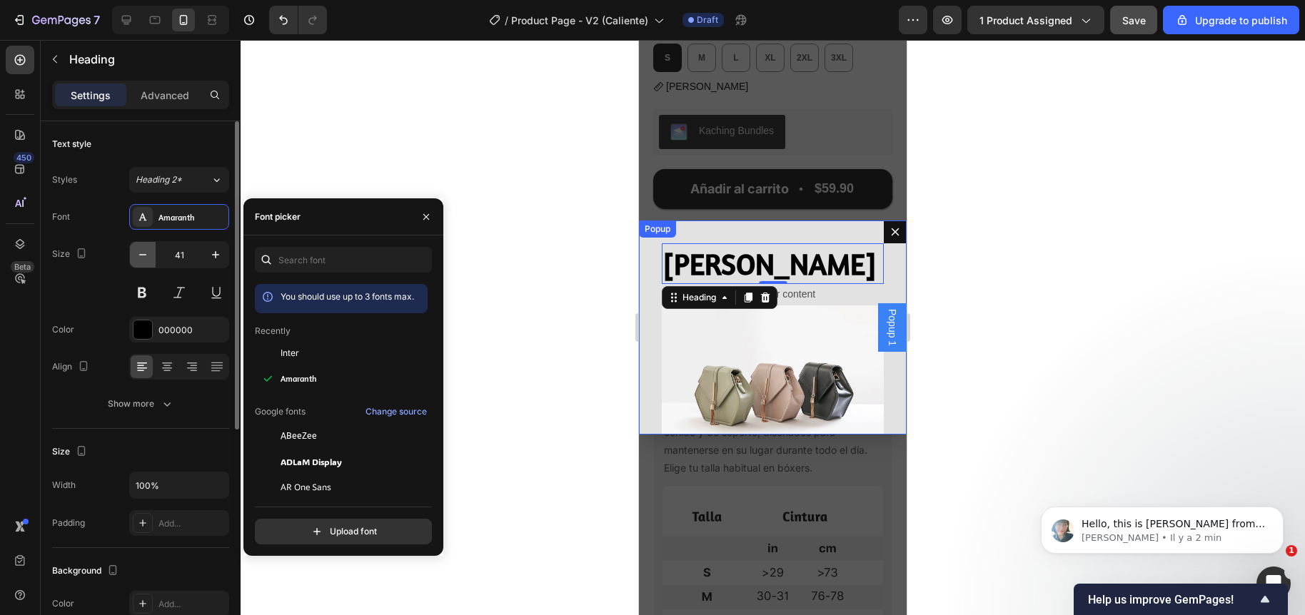
click at [143, 251] on icon "button" at bounding box center [143, 255] width 14 height 14
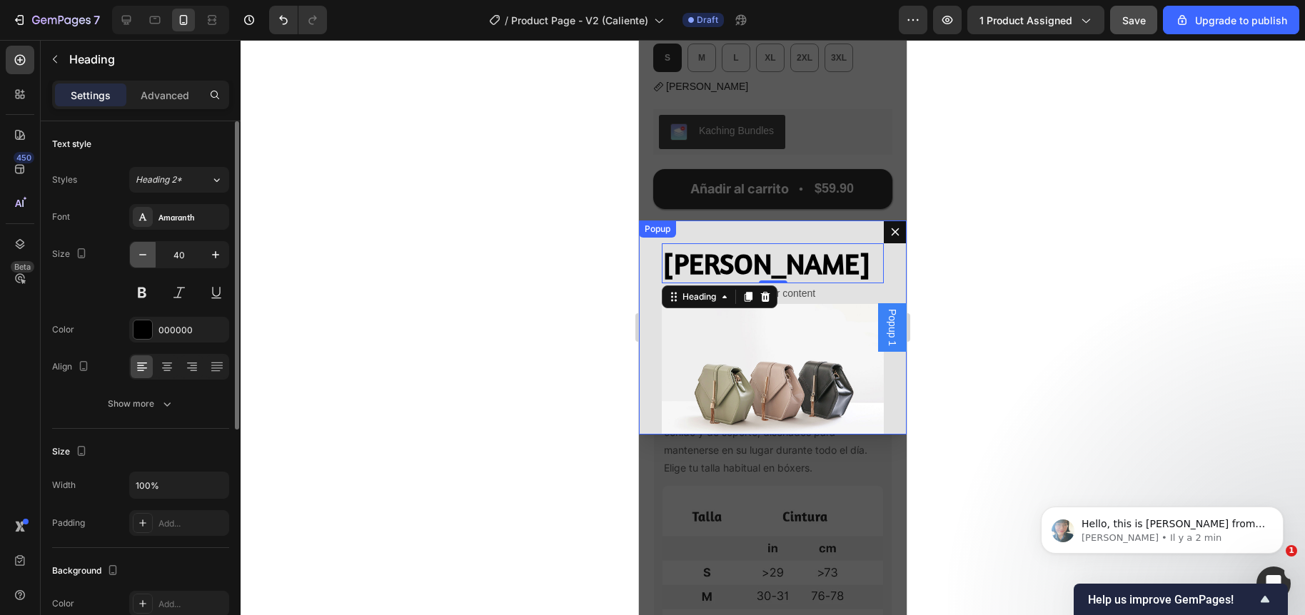
click at [143, 251] on icon "button" at bounding box center [143, 255] width 14 height 14
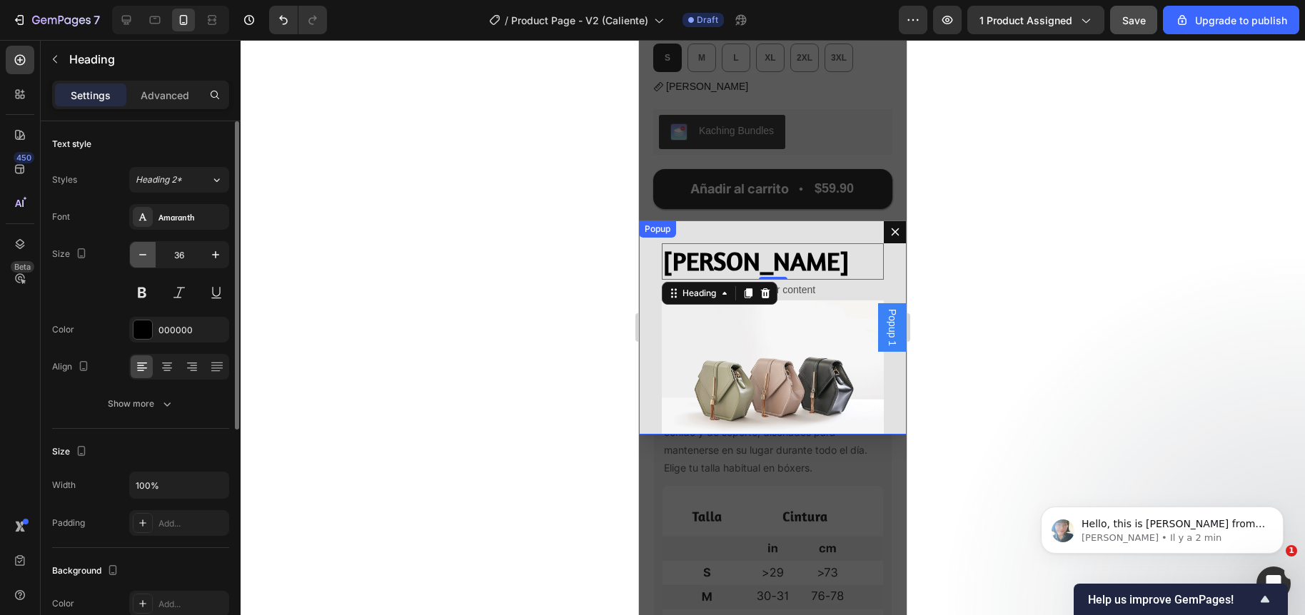
click at [143, 251] on icon "button" at bounding box center [143, 255] width 14 height 14
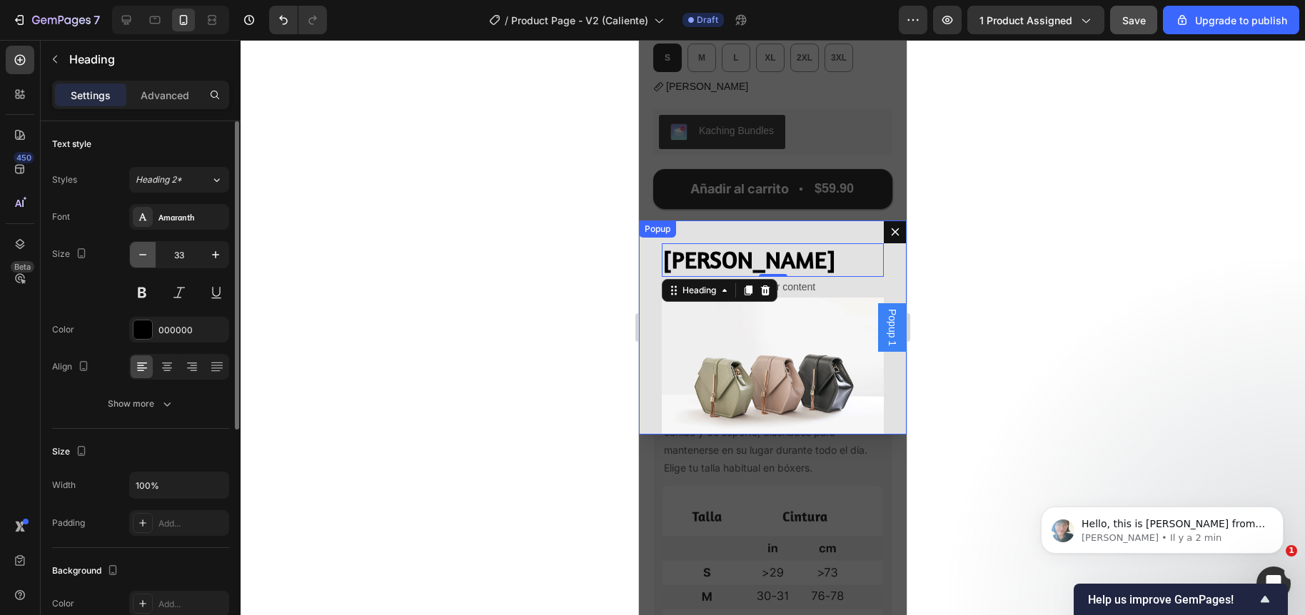
click at [143, 251] on icon "button" at bounding box center [143, 255] width 14 height 14
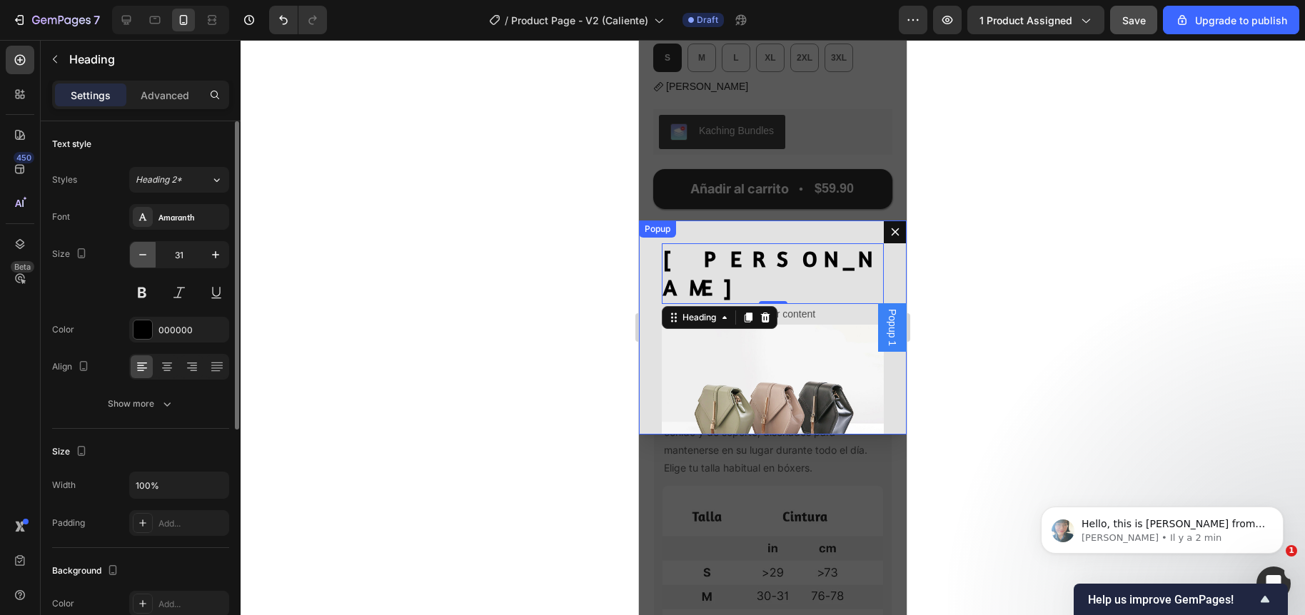
click at [143, 251] on icon "button" at bounding box center [143, 255] width 14 height 14
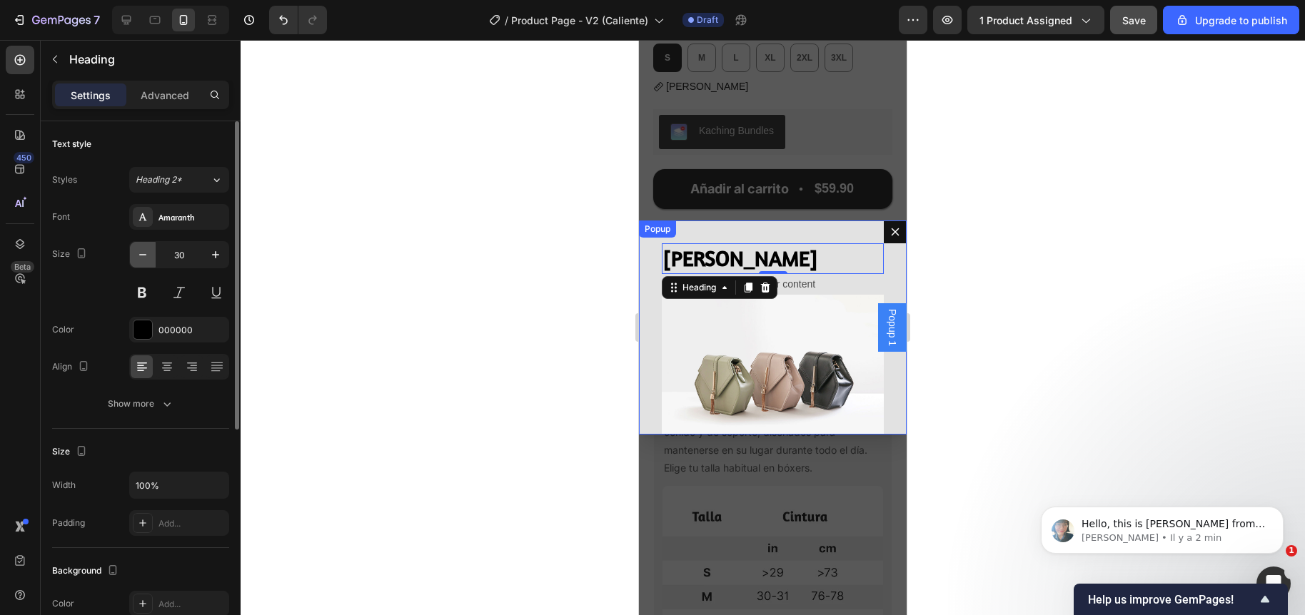
click at [143, 251] on icon "button" at bounding box center [143, 255] width 14 height 14
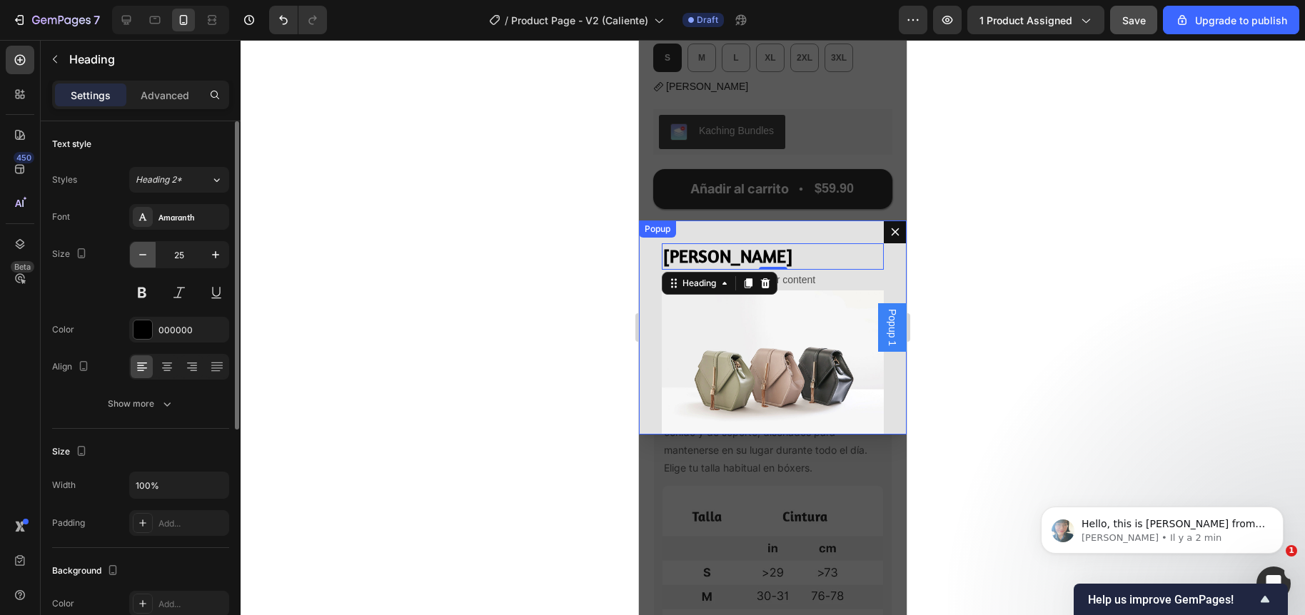
click at [143, 251] on icon "button" at bounding box center [143, 255] width 14 height 14
click at [136, 246] on button "button" at bounding box center [143, 255] width 26 height 26
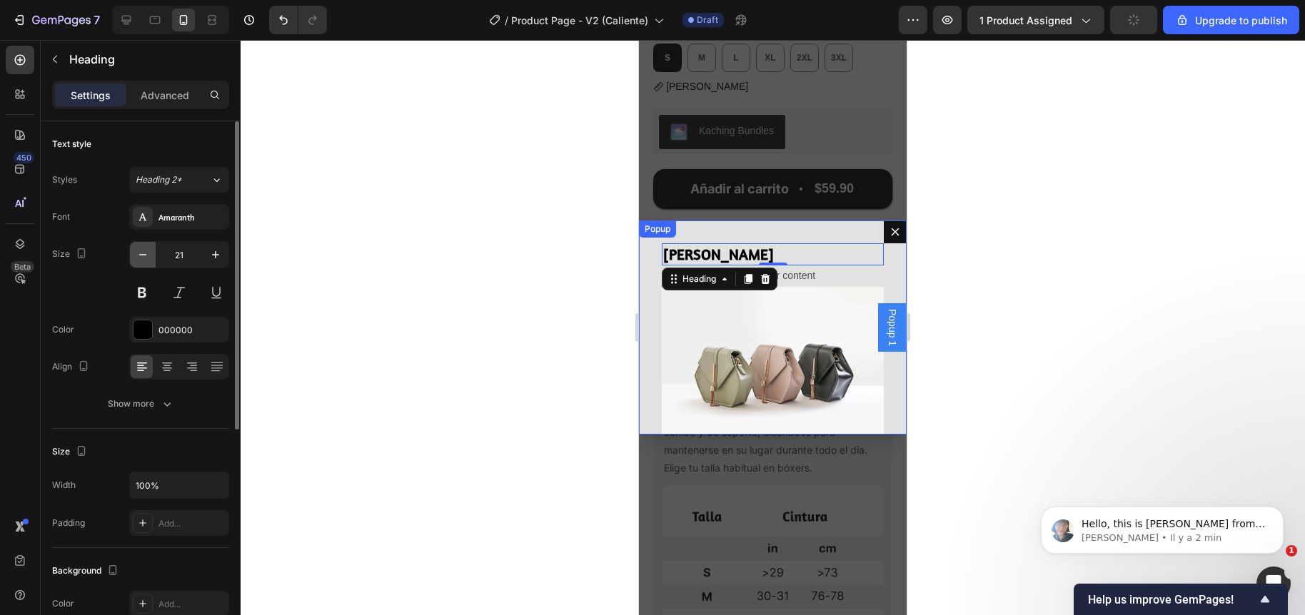
click at [136, 246] on button "button" at bounding box center [143, 255] width 26 height 26
type input "20"
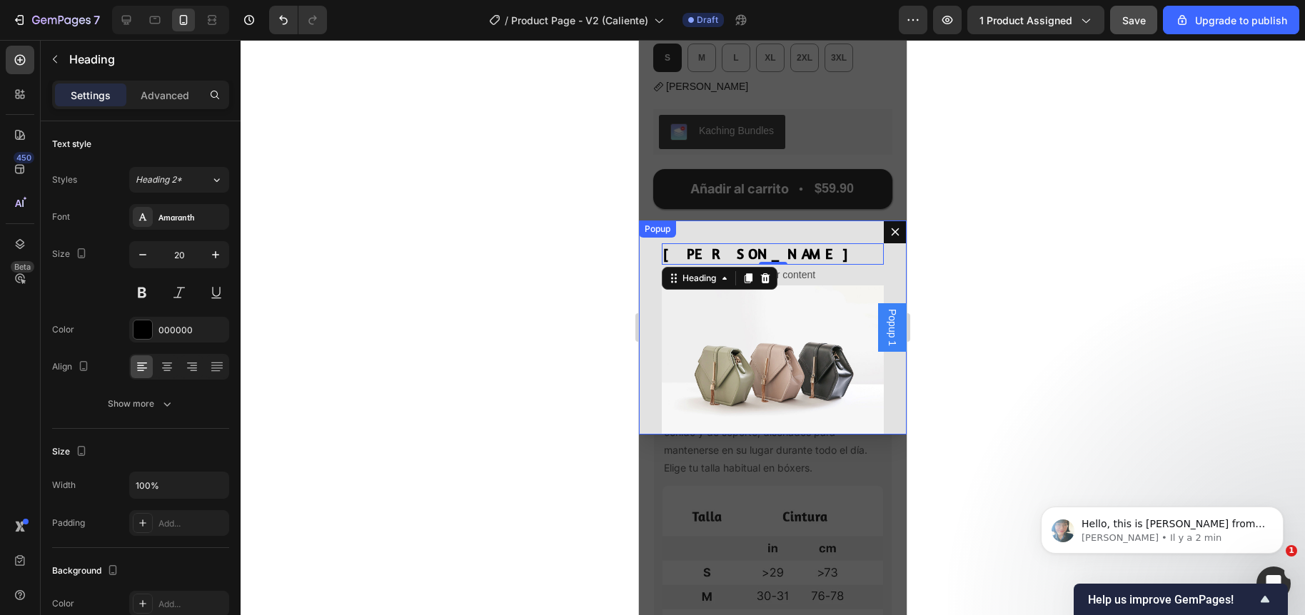
click at [472, 318] on div at bounding box center [773, 327] width 1064 height 575
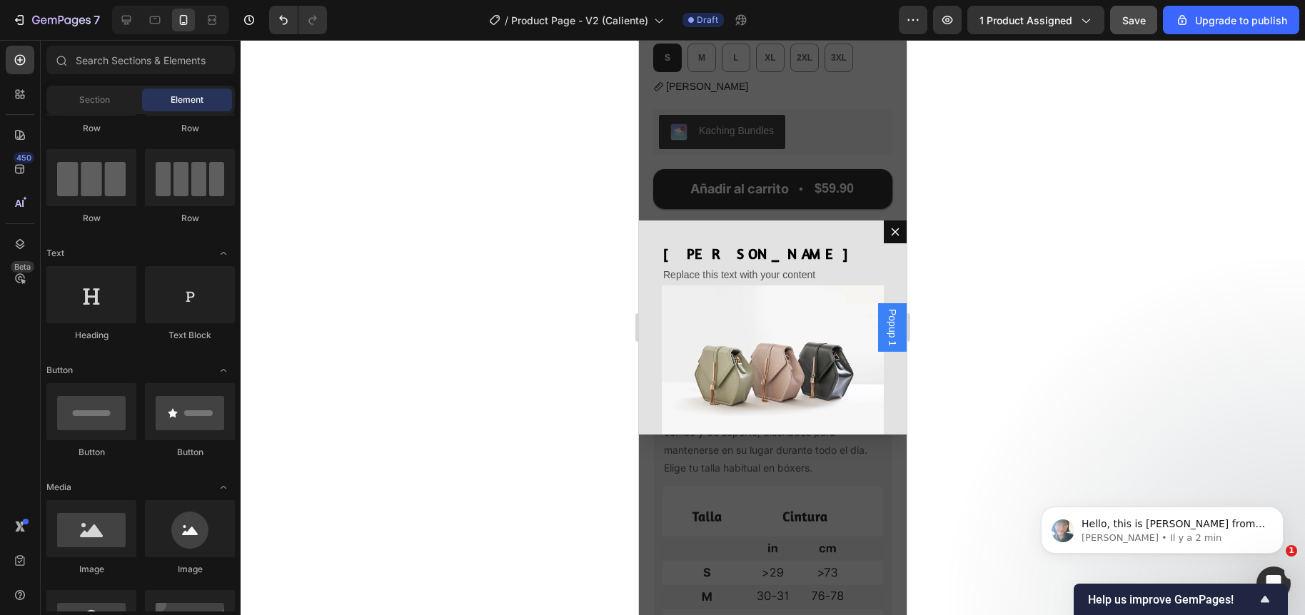
click at [745, 490] on div "Backdrop" at bounding box center [773, 327] width 268 height 575
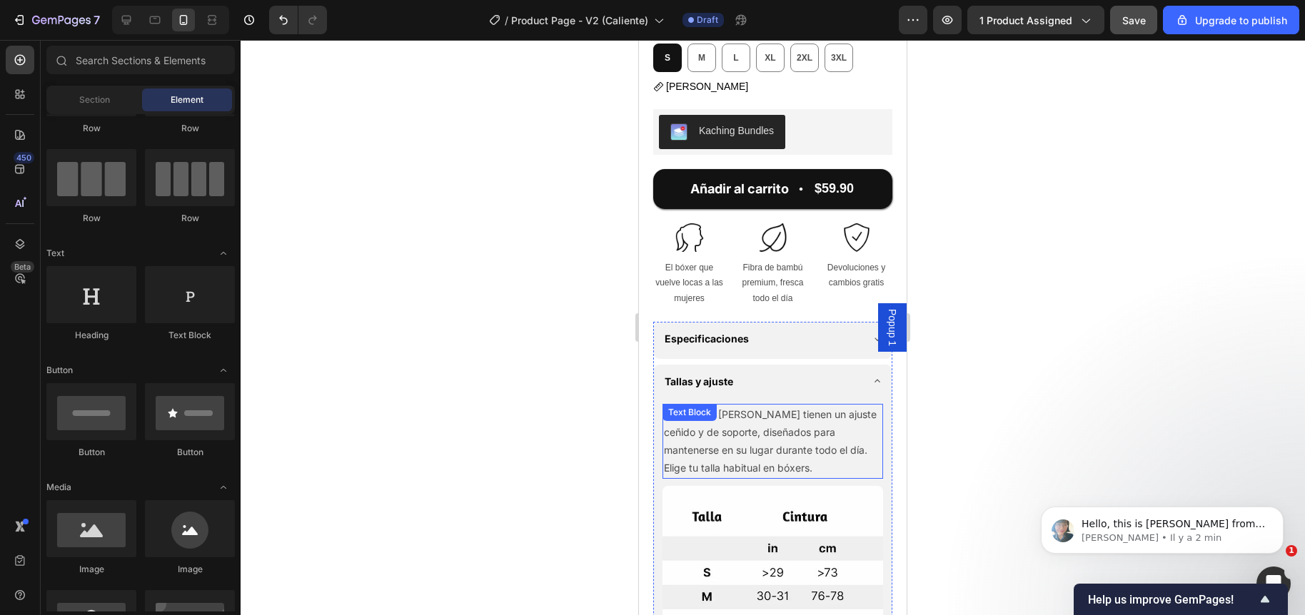
click at [746, 438] on p "Los bóxers Eros tienen un ajuste ceñido y de soporte, diseñados para mantenerse…" at bounding box center [773, 441] width 218 height 72
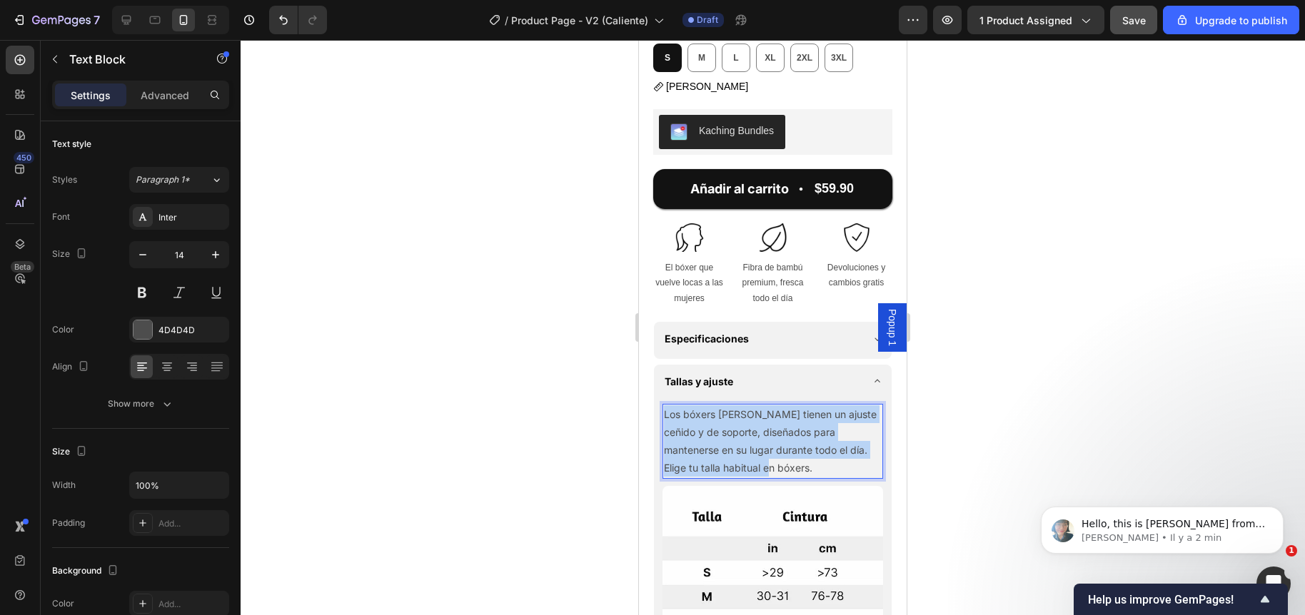
click at [746, 438] on p "Los bóxers Eros tienen un ajuste ceñido y de soporte, diseñados para mantenerse…" at bounding box center [773, 441] width 218 height 72
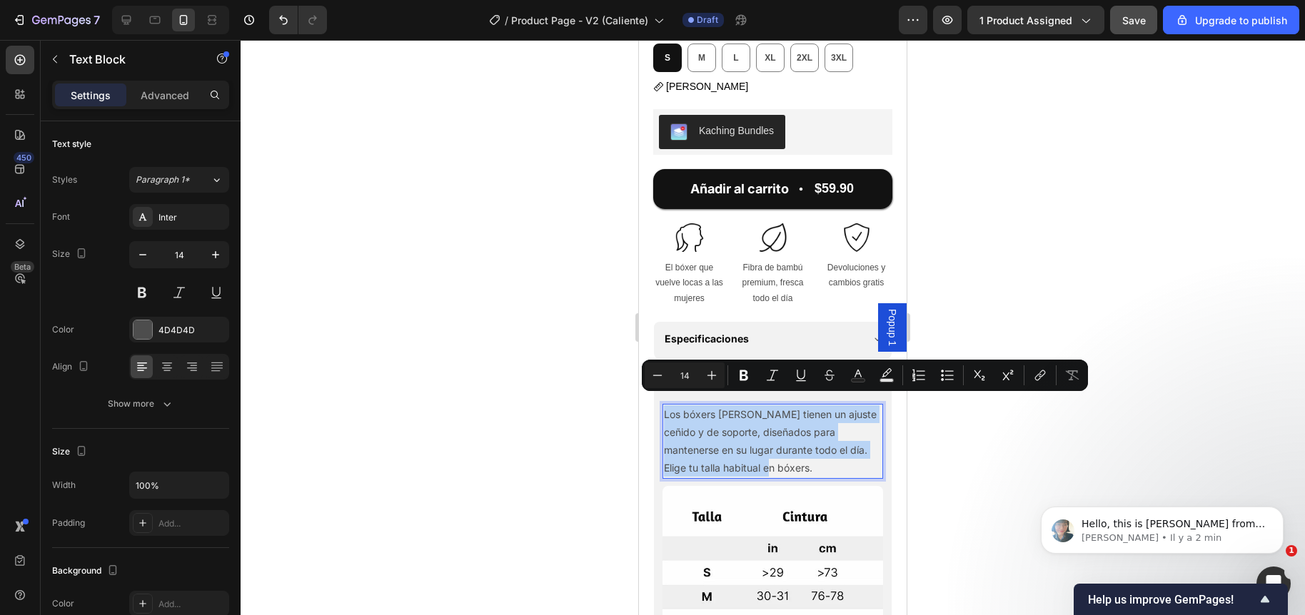
copy p "Los bóxers Eros tienen un ajuste ceñido y de soporte, diseñados para mantenerse…"
click at [885, 325] on span "Popup 1" at bounding box center [892, 327] width 14 height 37
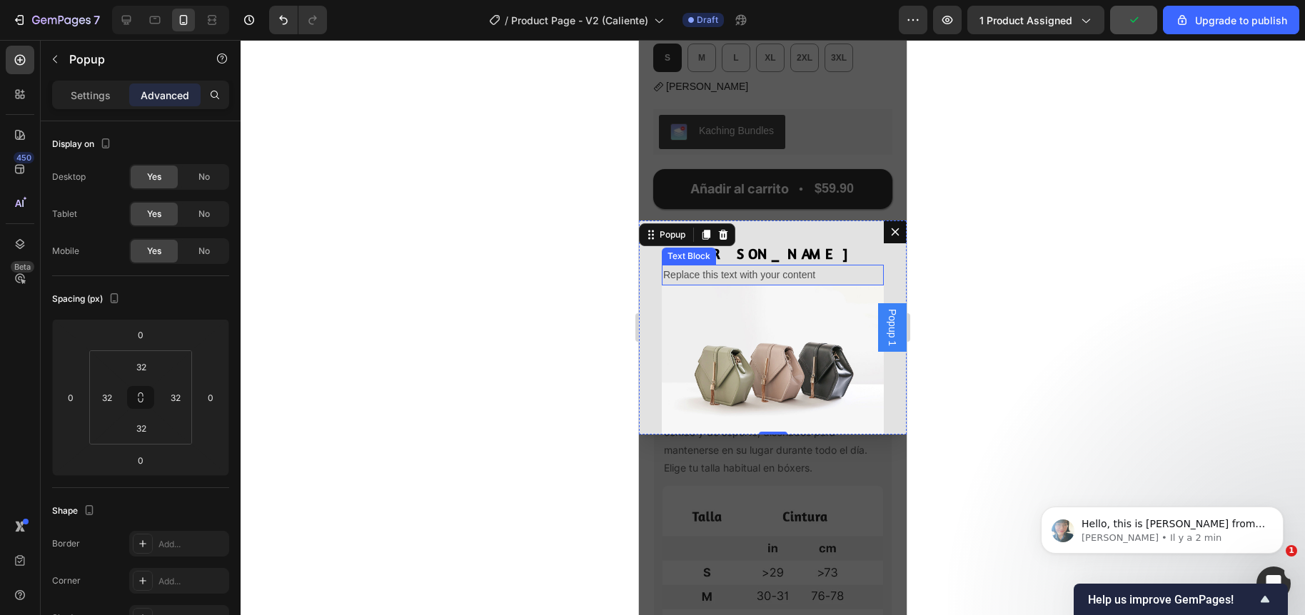
click at [751, 275] on div "Replace this text with your content" at bounding box center [773, 275] width 222 height 21
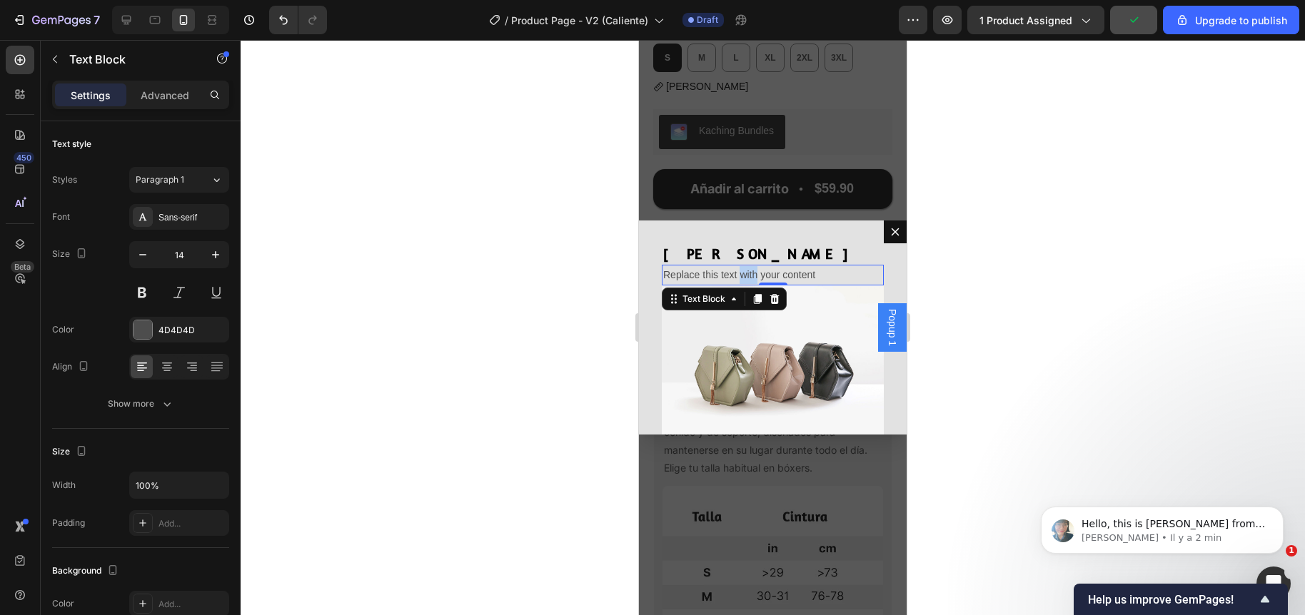
click at [751, 275] on div "Replace this text with your content" at bounding box center [773, 275] width 222 height 21
click at [751, 275] on p "Replace this text with your content" at bounding box center [772, 275] width 219 height 18
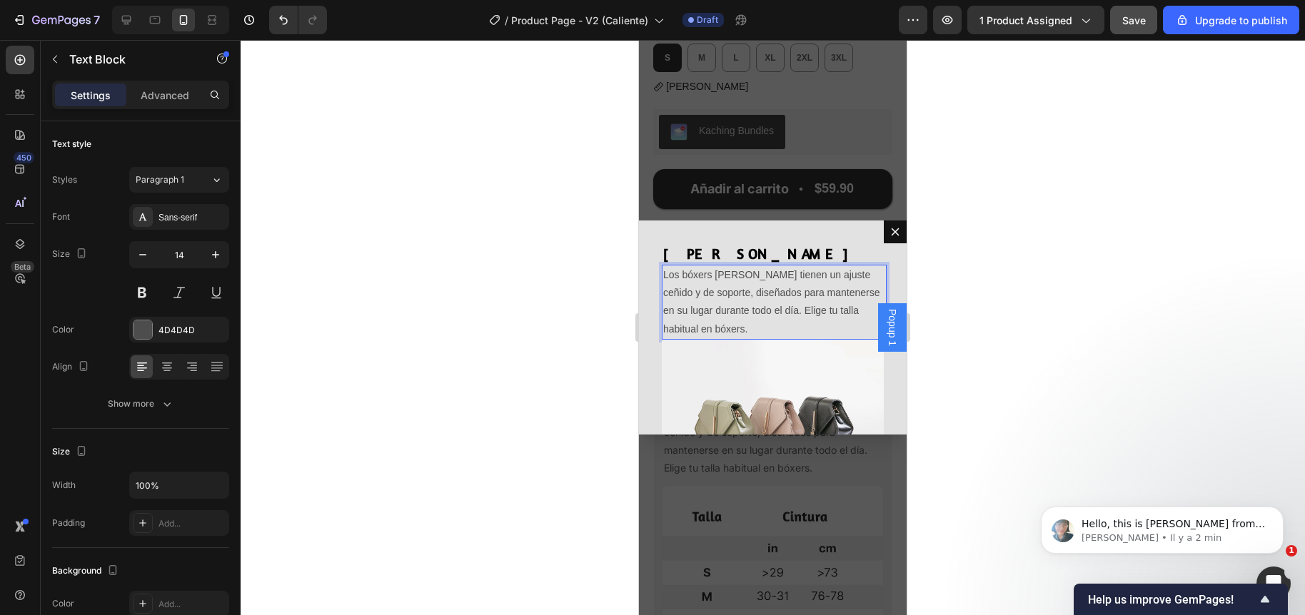
click at [587, 316] on div at bounding box center [773, 327] width 1064 height 575
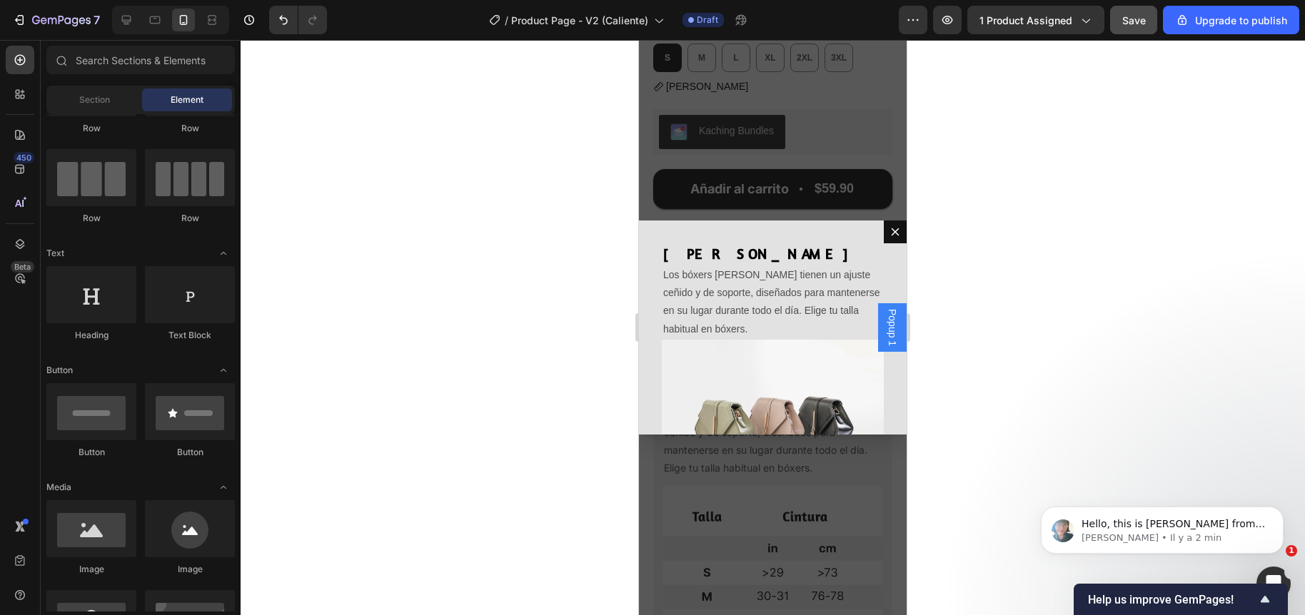
click at [737, 529] on div "Backdrop" at bounding box center [773, 327] width 268 height 575
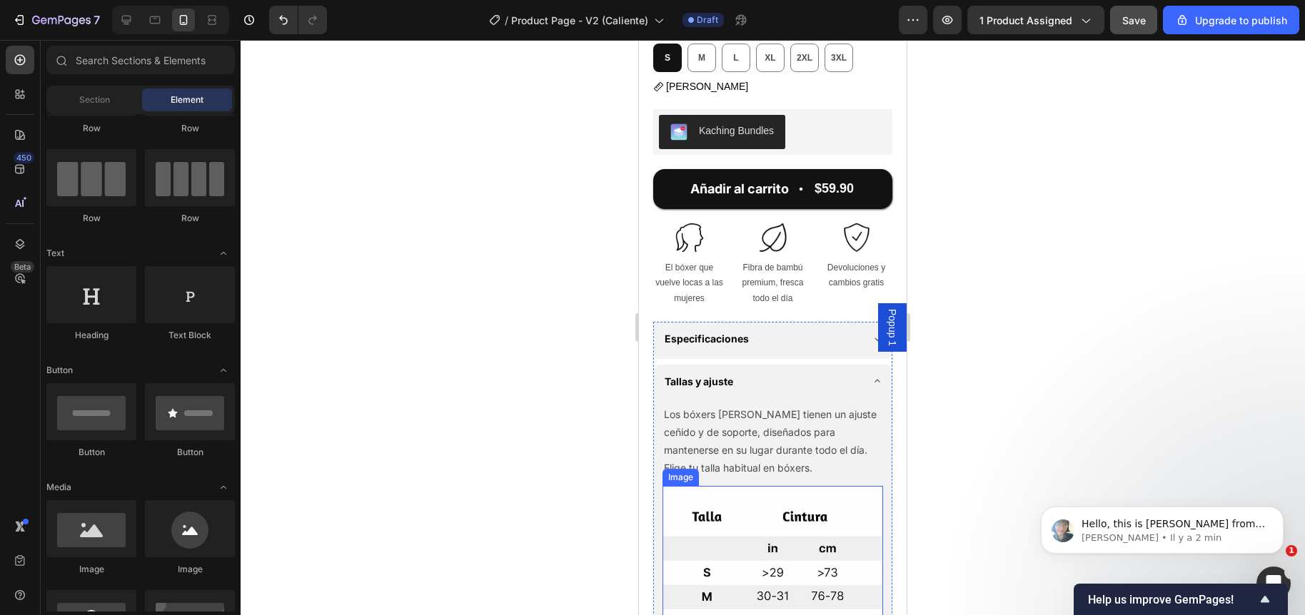
click at [761, 524] on img at bounding box center [772, 596] width 221 height 221
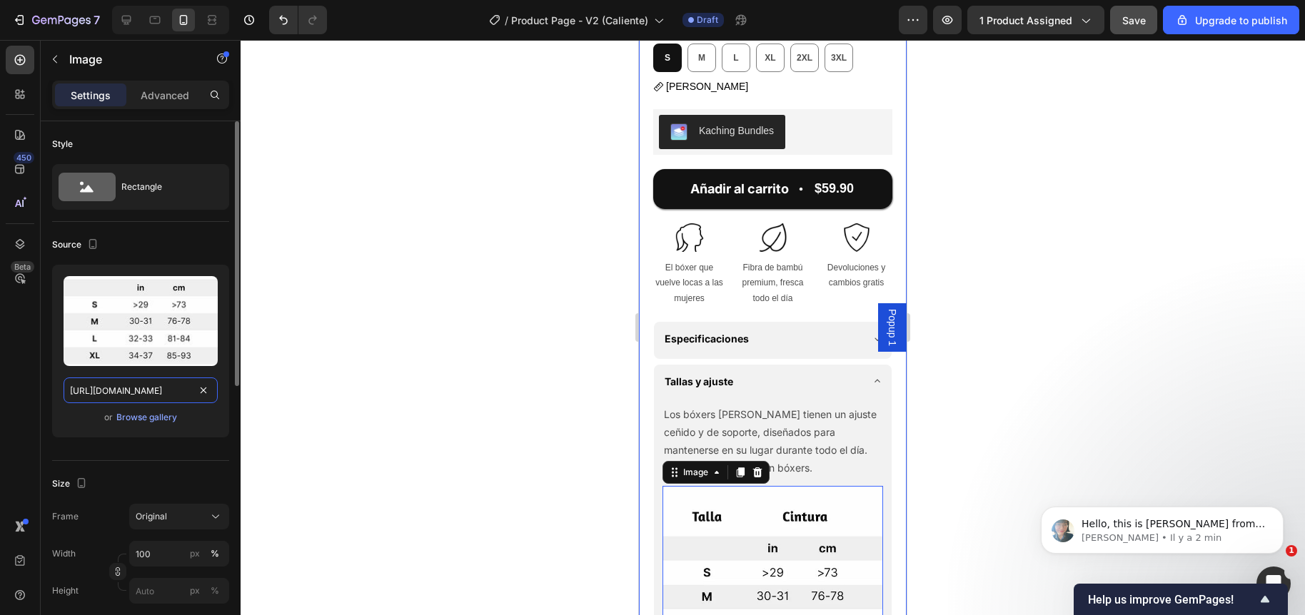
click at [149, 394] on input "https://cdn.shopify.com/s/files/1/0911/5435/0416/files/Size_guide.webp?v=175868…" at bounding box center [141, 391] width 154 height 26
click at [410, 369] on div at bounding box center [773, 327] width 1064 height 575
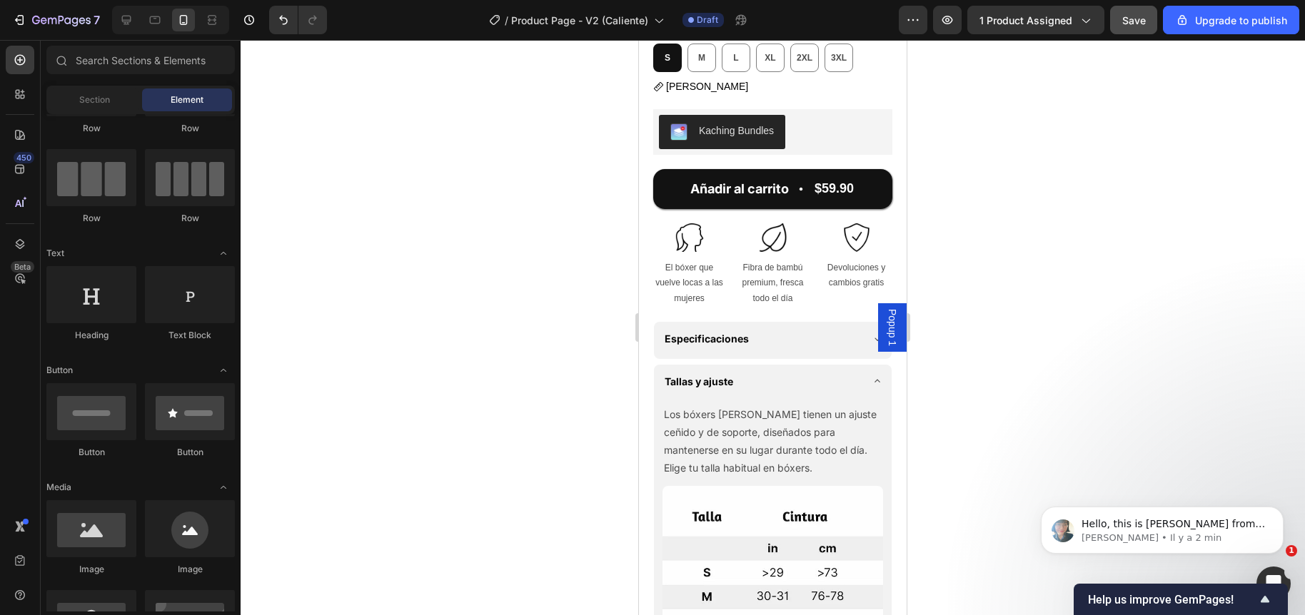
click at [885, 328] on span "Popup 1" at bounding box center [892, 327] width 14 height 37
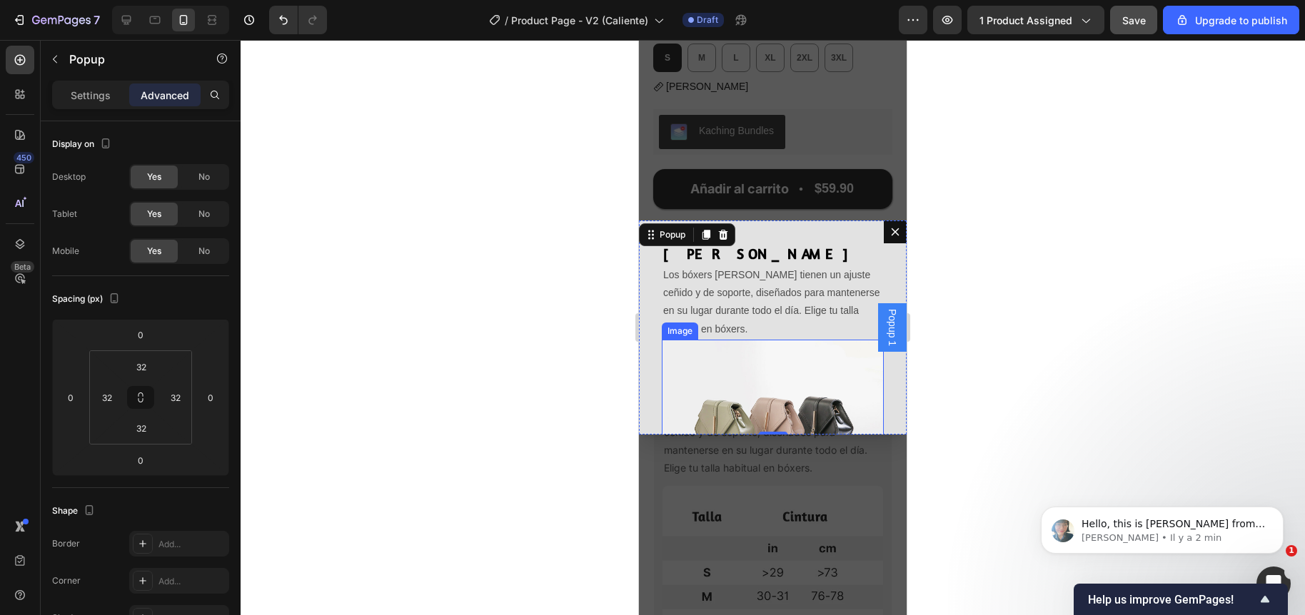
click at [737, 360] on img "Dialog body" at bounding box center [773, 423] width 222 height 166
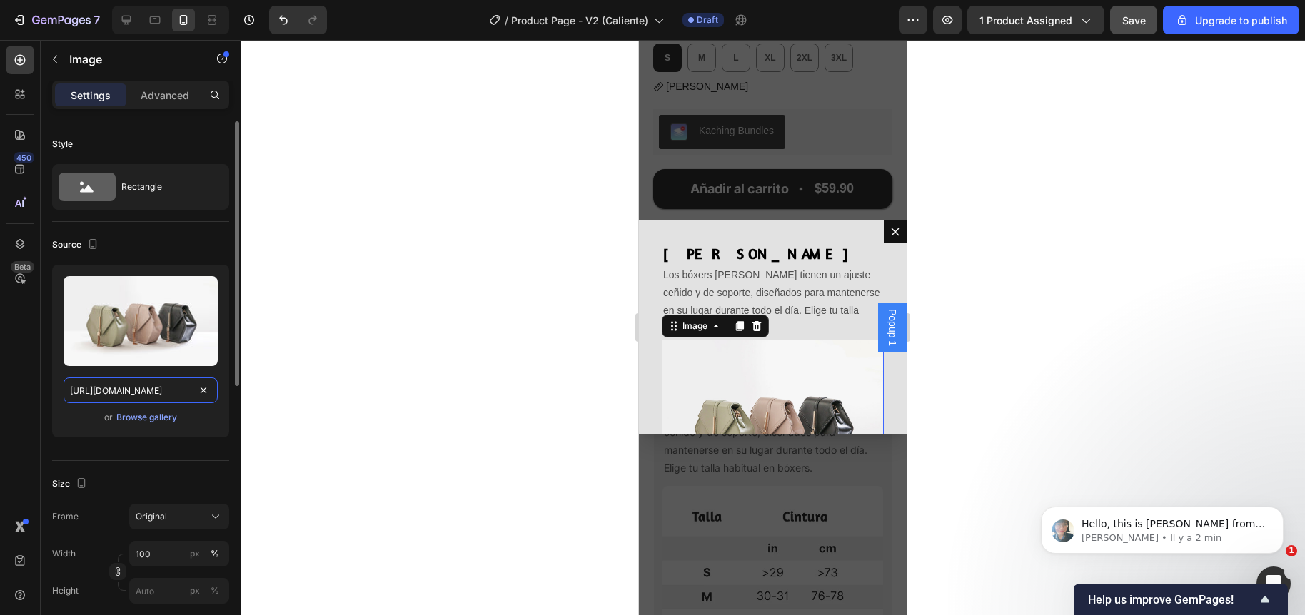
click at [147, 395] on input "https://cdn.shopify.com/s/files/1/2005/9307/files/image_demo.jpg" at bounding box center [141, 391] width 154 height 26
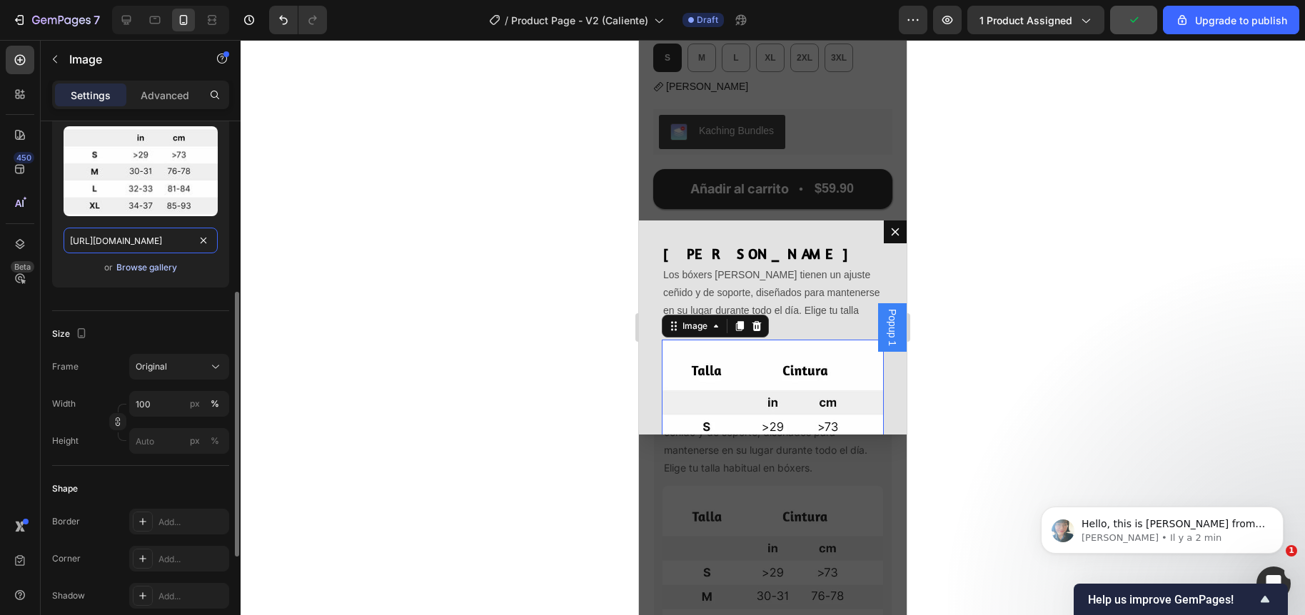
scroll to position [214, 0]
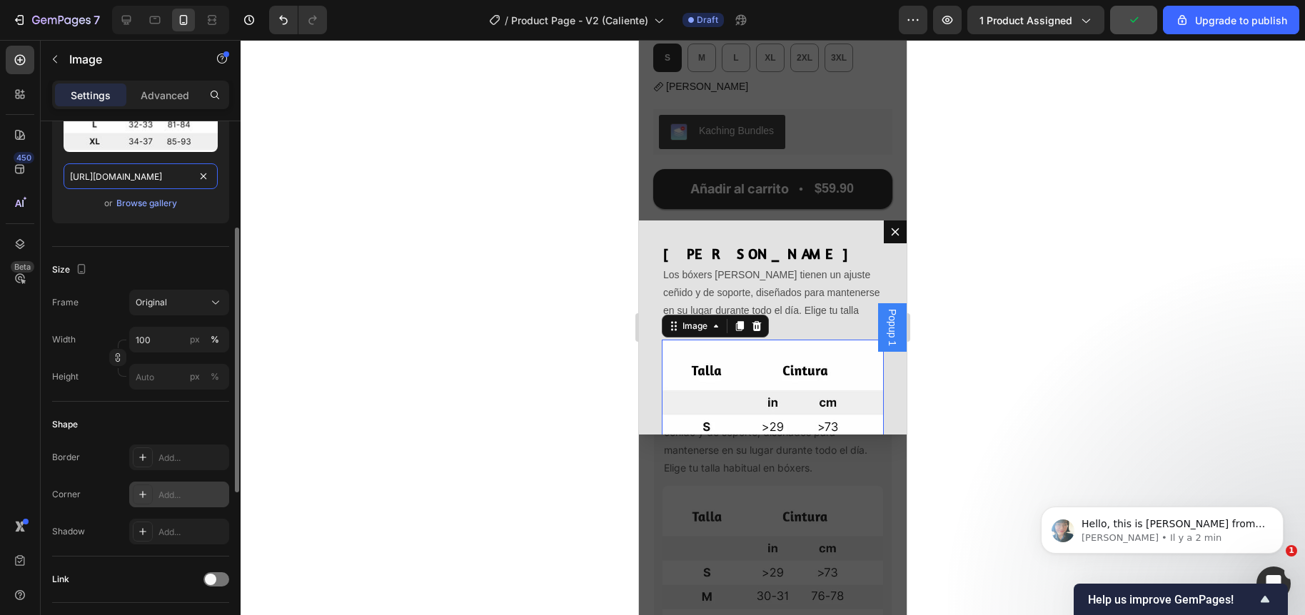
type input "https://cdn.shopify.com/s/files/1/0911/5435/0416/files/Size_guide.webp?v=175868…"
click at [151, 493] on div at bounding box center [143, 495] width 20 height 20
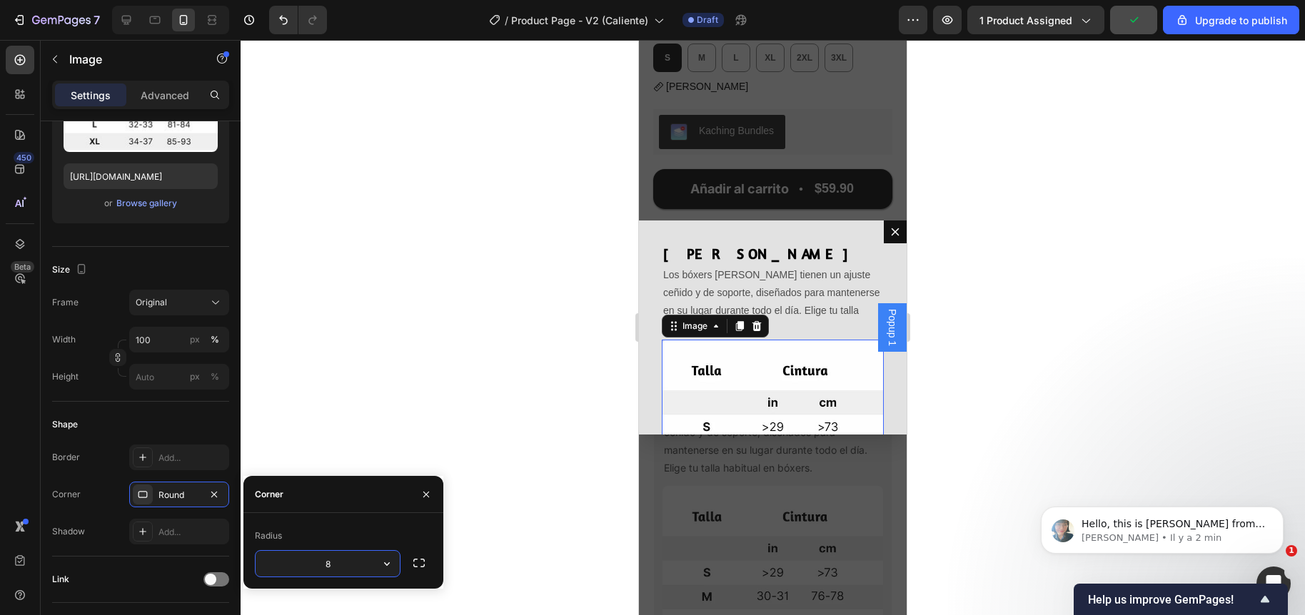
click at [413, 432] on div at bounding box center [773, 327] width 1064 height 575
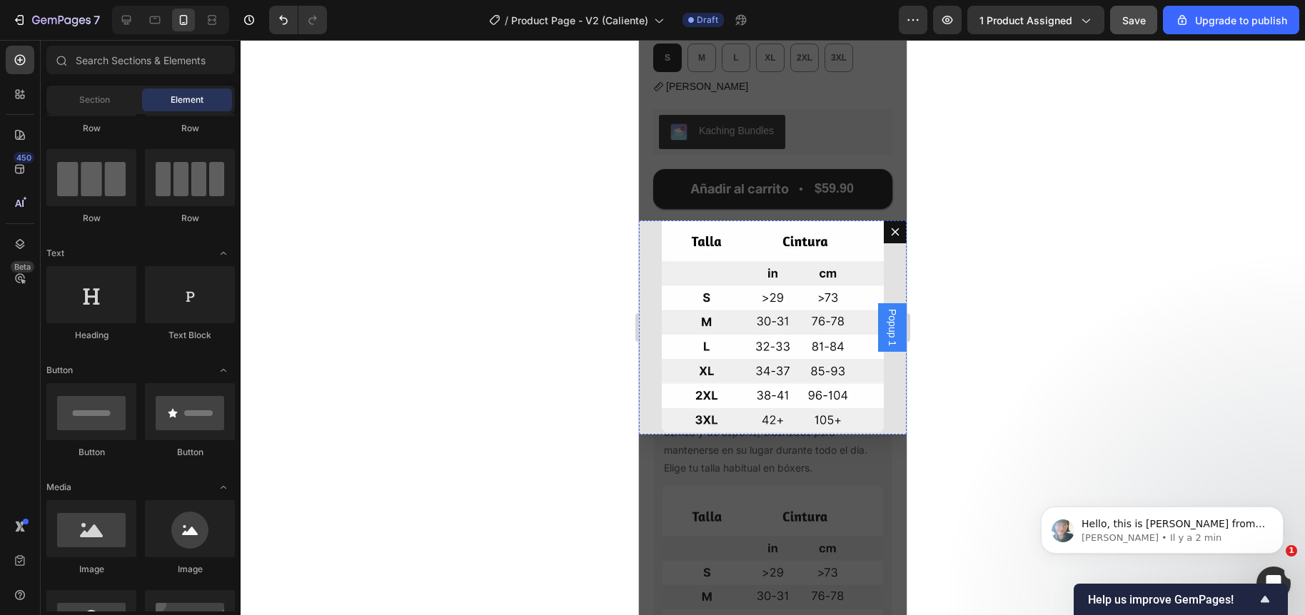
scroll to position [149, 0]
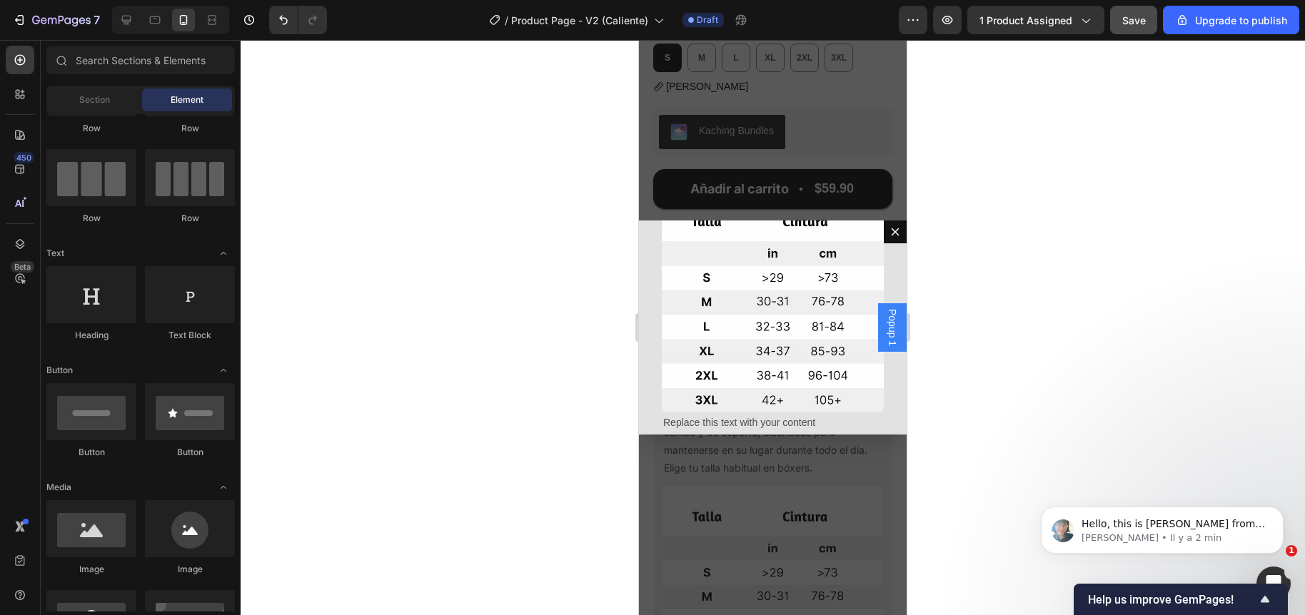
click at [798, 462] on div "Backdrop" at bounding box center [773, 327] width 268 height 575
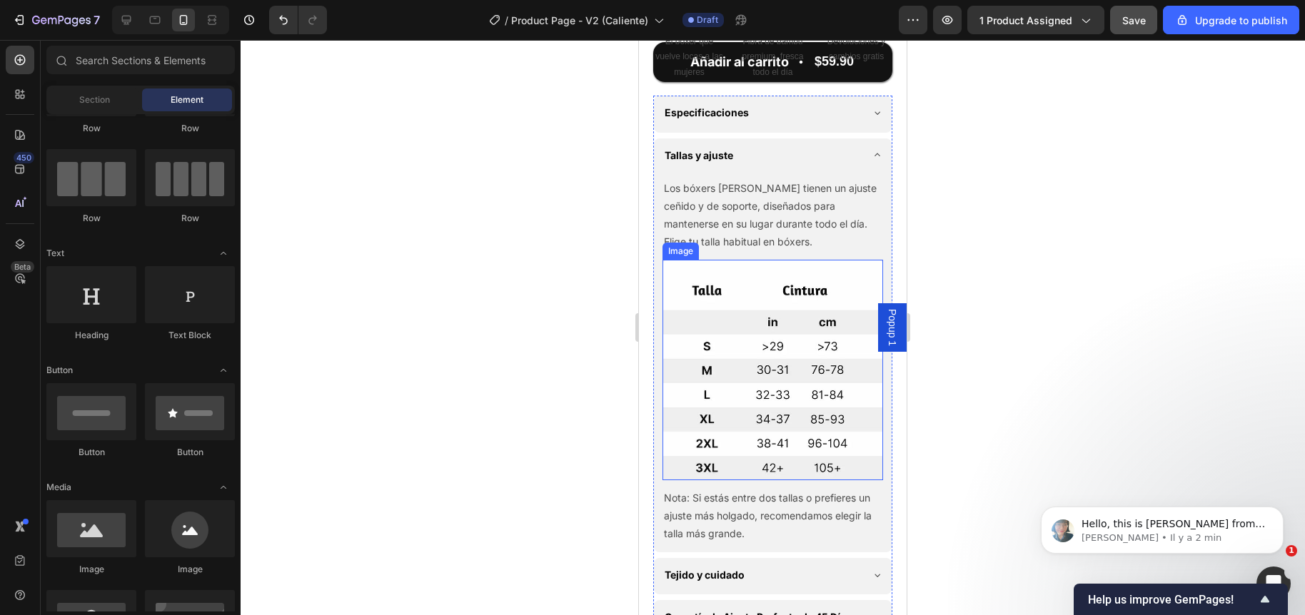
scroll to position [856, 0]
click at [752, 492] on p "Nota: Si estás entre dos tallas o prefieres un ajuste más holgado, recomendamos…" at bounding box center [773, 515] width 218 height 54
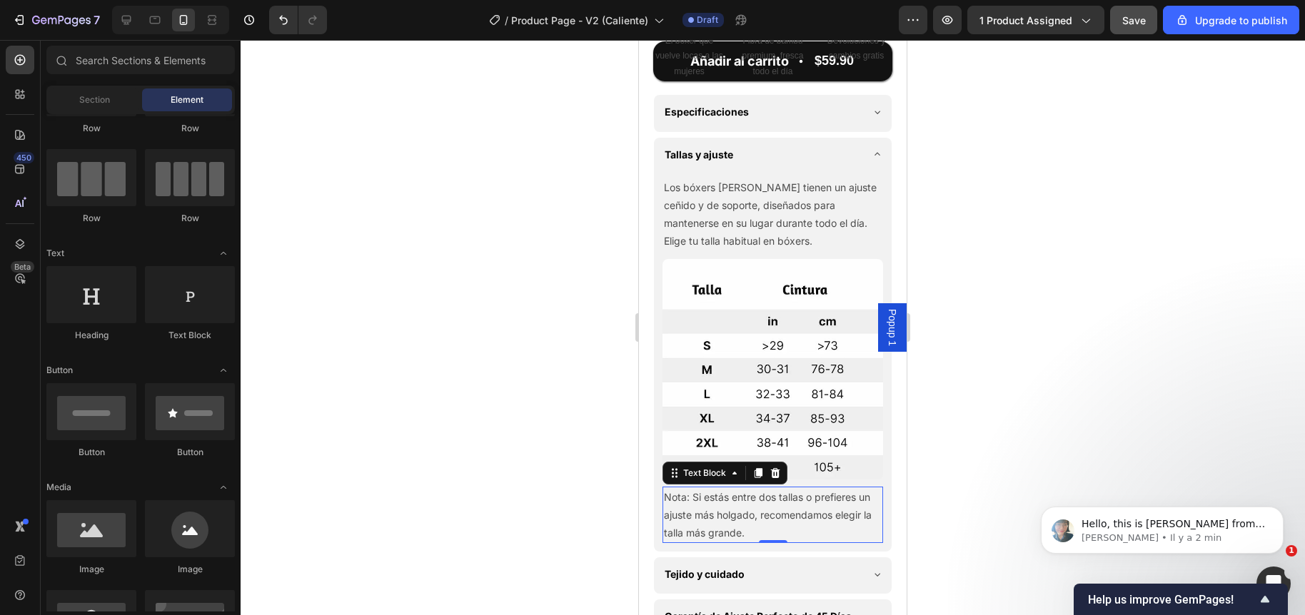
click at [752, 492] on p "Nota: Si estás entre dos tallas o prefieres un ajuste más holgado, recomendamos…" at bounding box center [773, 515] width 218 height 54
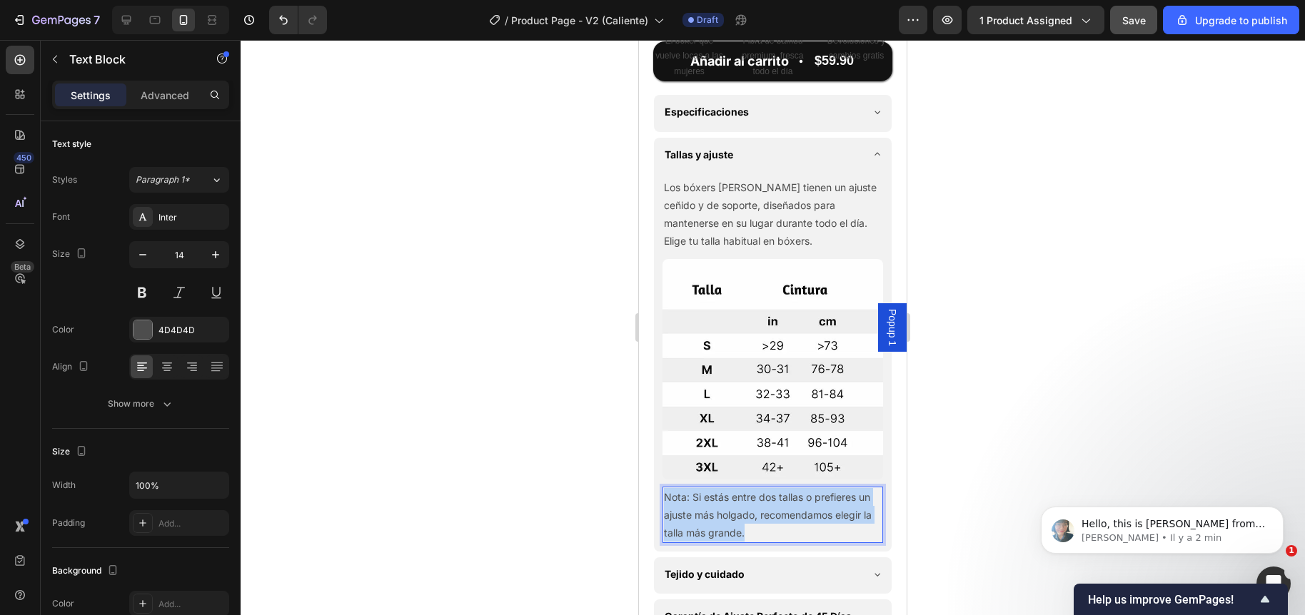
click at [752, 492] on p "Nota: Si estás entre dos tallas o prefieres un ajuste más holgado, recomendamos…" at bounding box center [773, 515] width 218 height 54
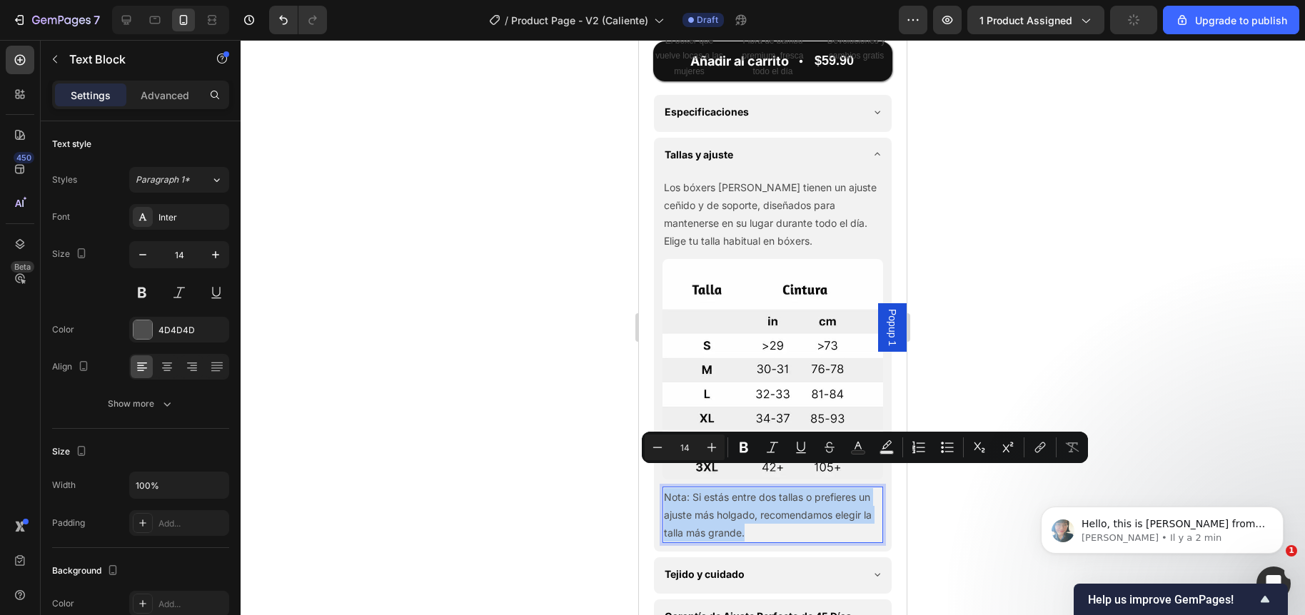
copy p "Nota: Si estás entre dos tallas o prefieres un ajuste más holgado, recomendamos…"
click at [609, 390] on div at bounding box center [773, 327] width 1064 height 575
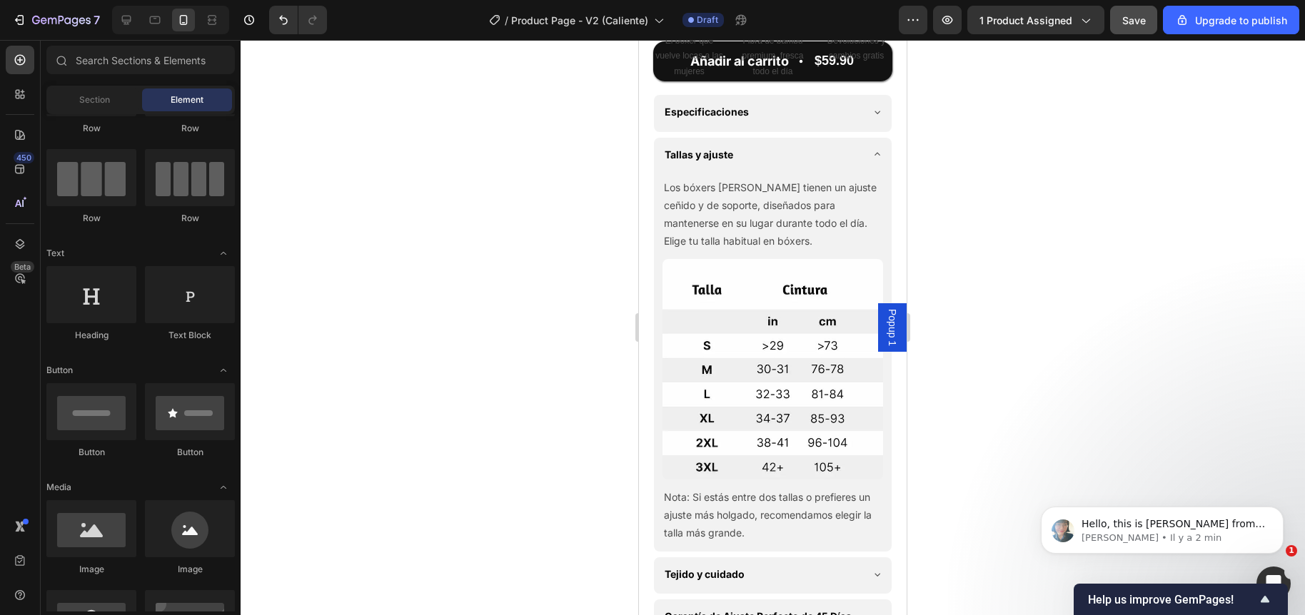
scroll to position [1402, 0]
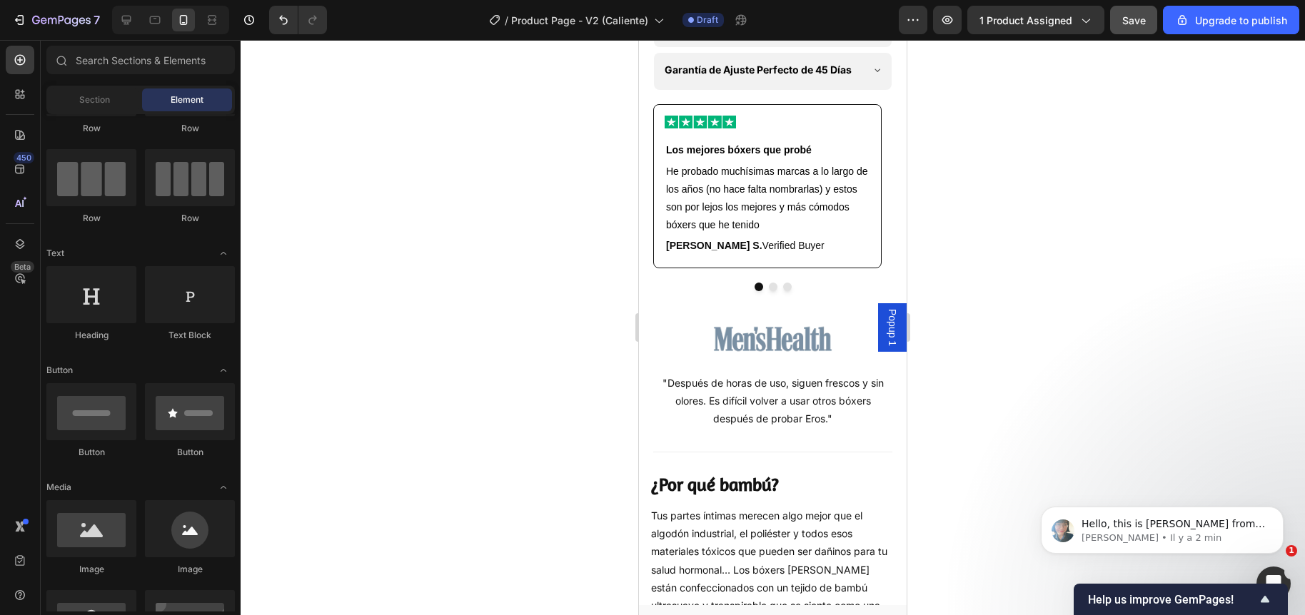
click at [885, 323] on span "Popup 1" at bounding box center [892, 327] width 14 height 37
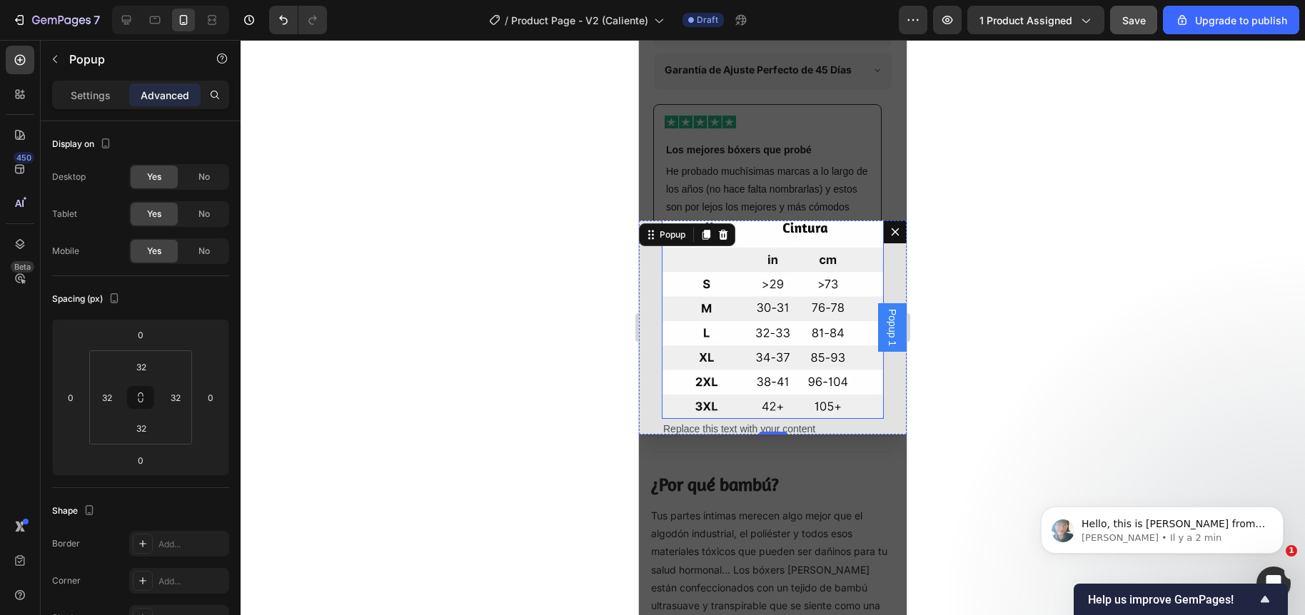
scroll to position [149, 0]
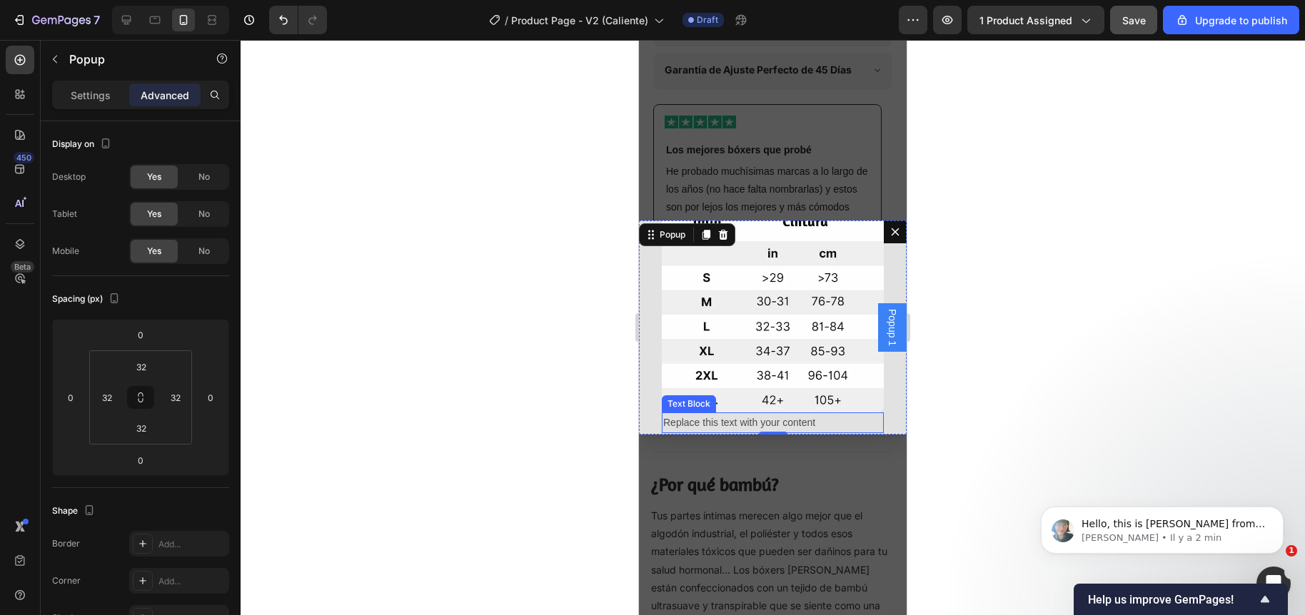
click at [717, 413] on div "Replace this text with your content" at bounding box center [773, 423] width 222 height 21
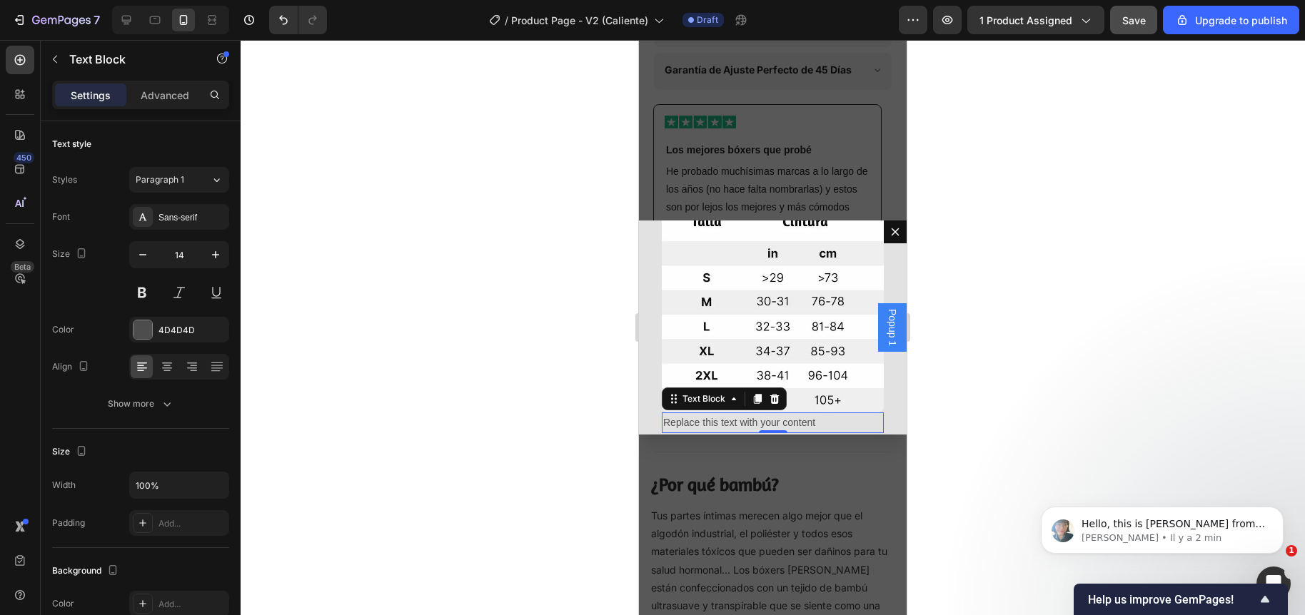
click at [717, 413] on div "Replace this text with your content" at bounding box center [773, 423] width 222 height 21
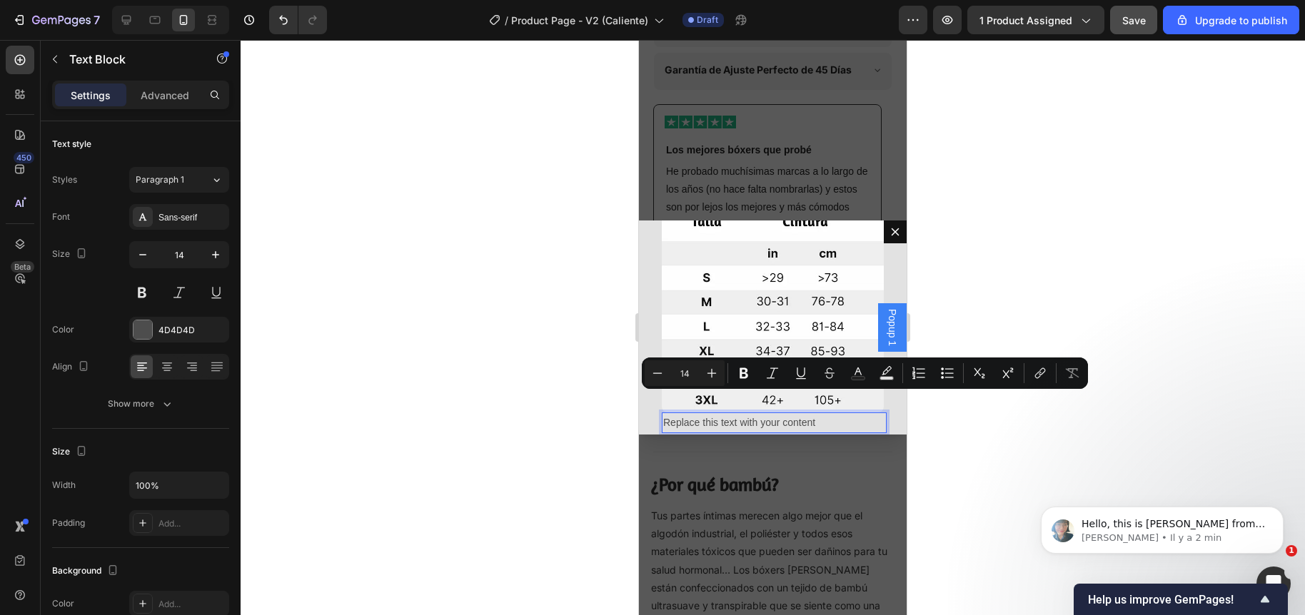
scroll to position [171, 0]
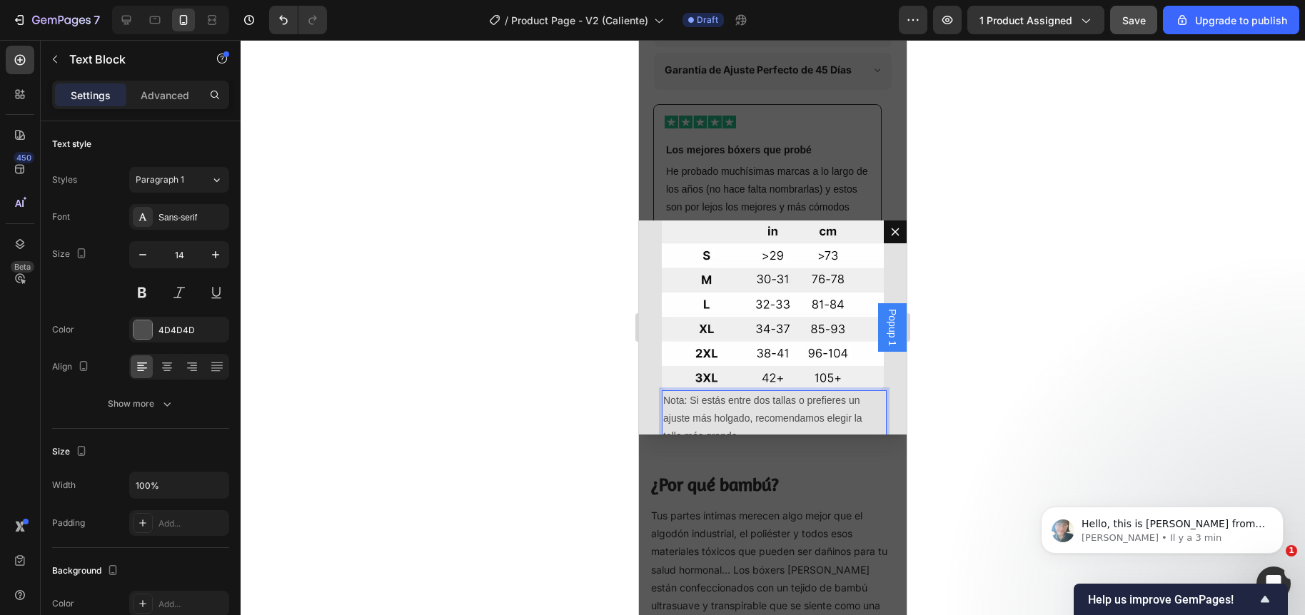
click at [689, 392] on p "Nota: Si estás entre dos tallas o prefieres un ajuste más holgado, recomendamos…" at bounding box center [772, 419] width 219 height 54
click at [562, 393] on div at bounding box center [773, 327] width 1064 height 575
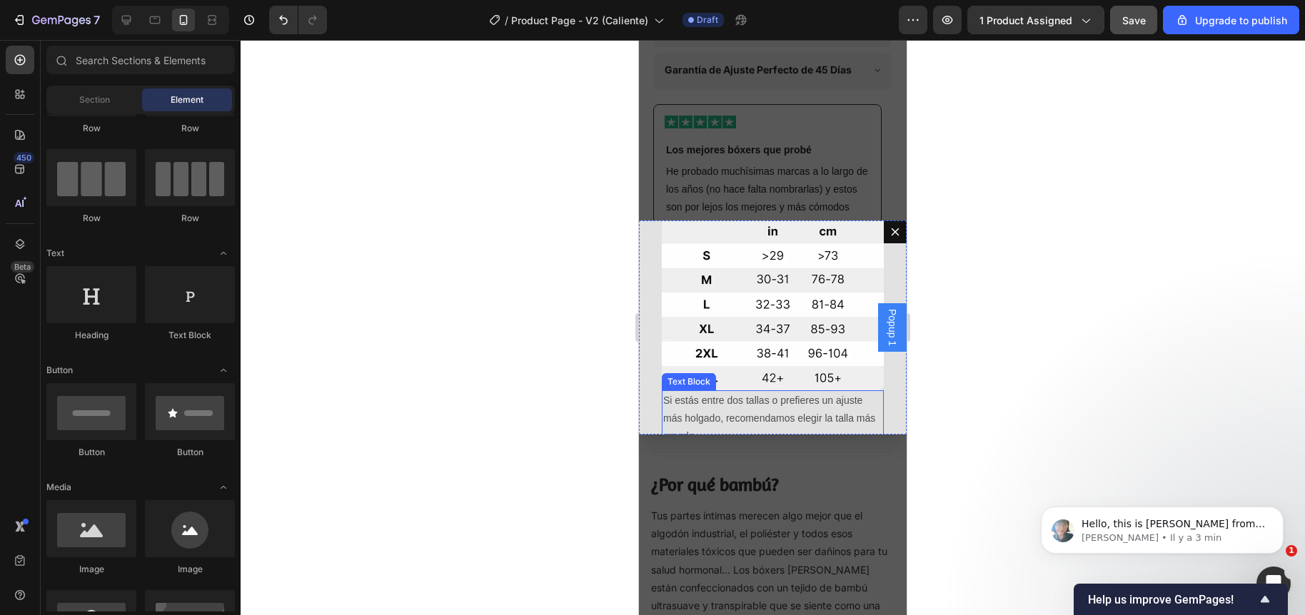
click at [728, 396] on p "Si estás entre dos tallas o prefieres un ajuste más holgado, recomendamos elegi…" at bounding box center [772, 419] width 219 height 54
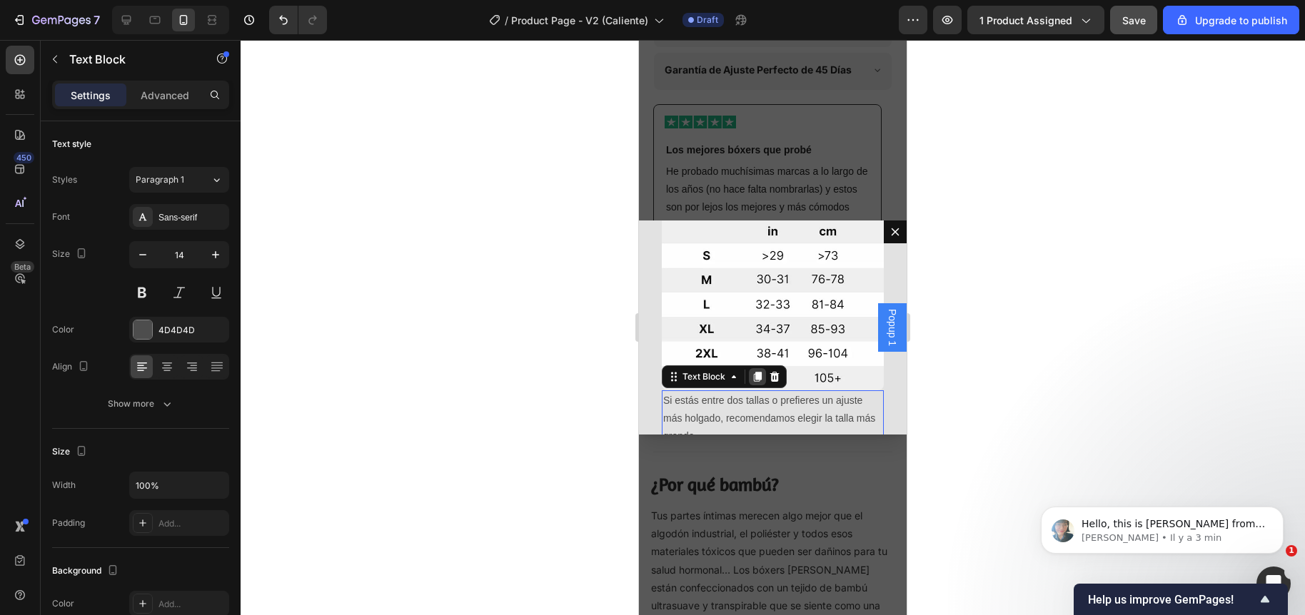
click at [754, 371] on icon "Dialog body" at bounding box center [757, 376] width 11 height 11
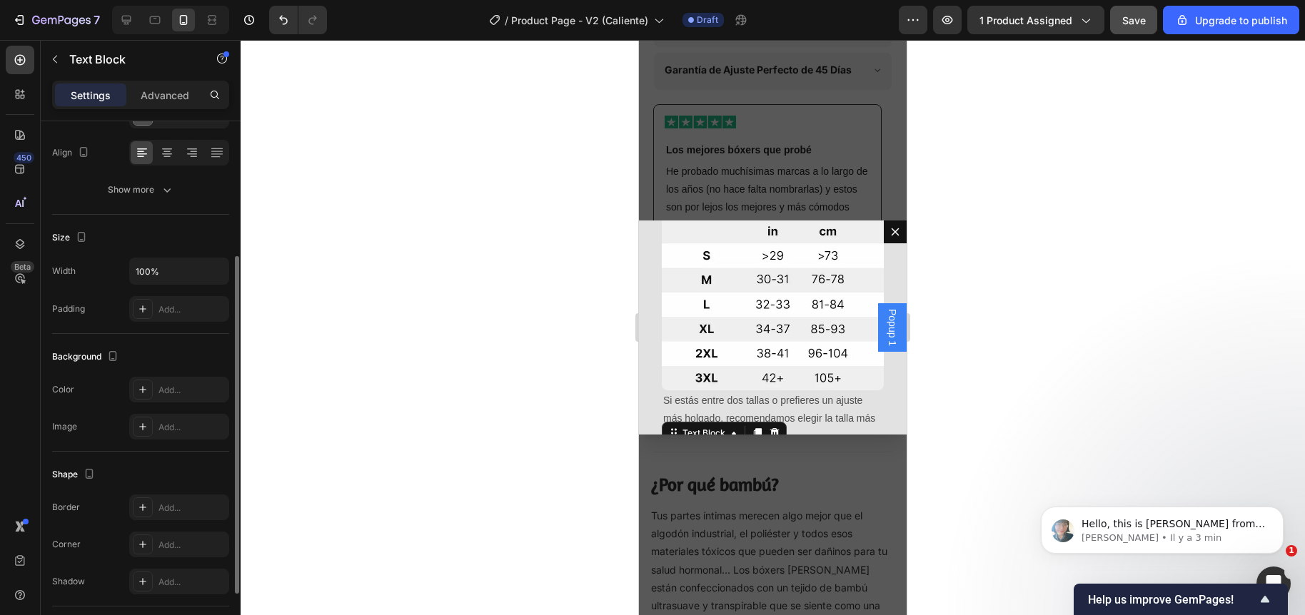
click at [530, 396] on div at bounding box center [773, 327] width 1064 height 575
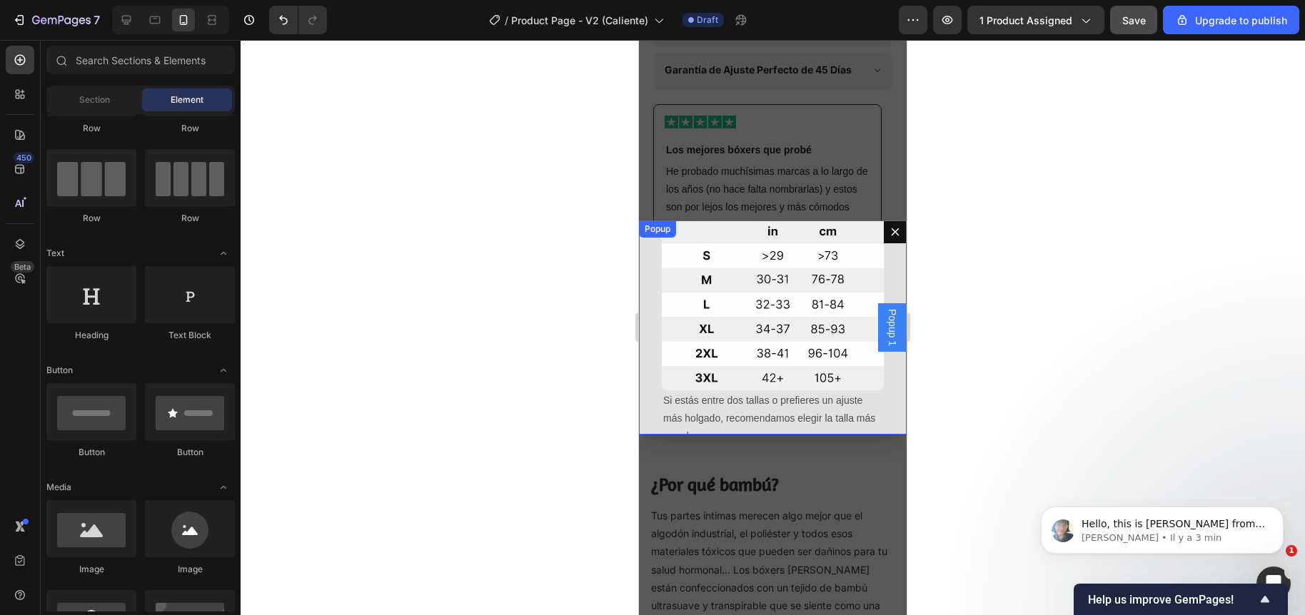
click at [889, 231] on icon "Dialog content" at bounding box center [894, 231] width 11 height 11
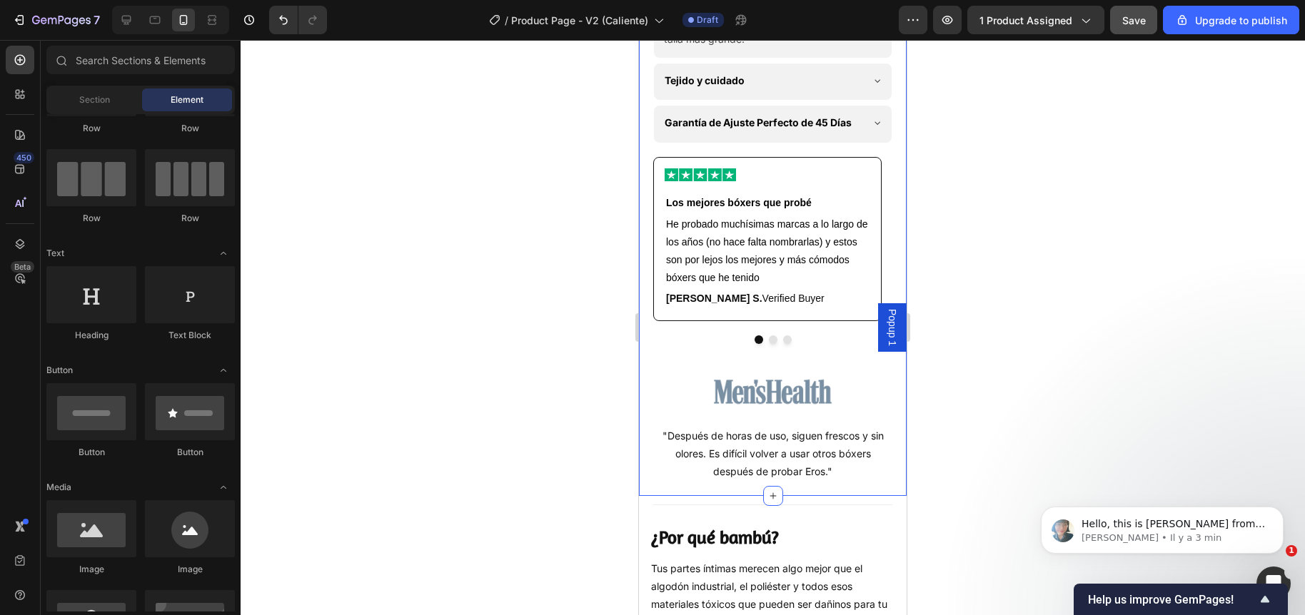
scroll to position [1130, 0]
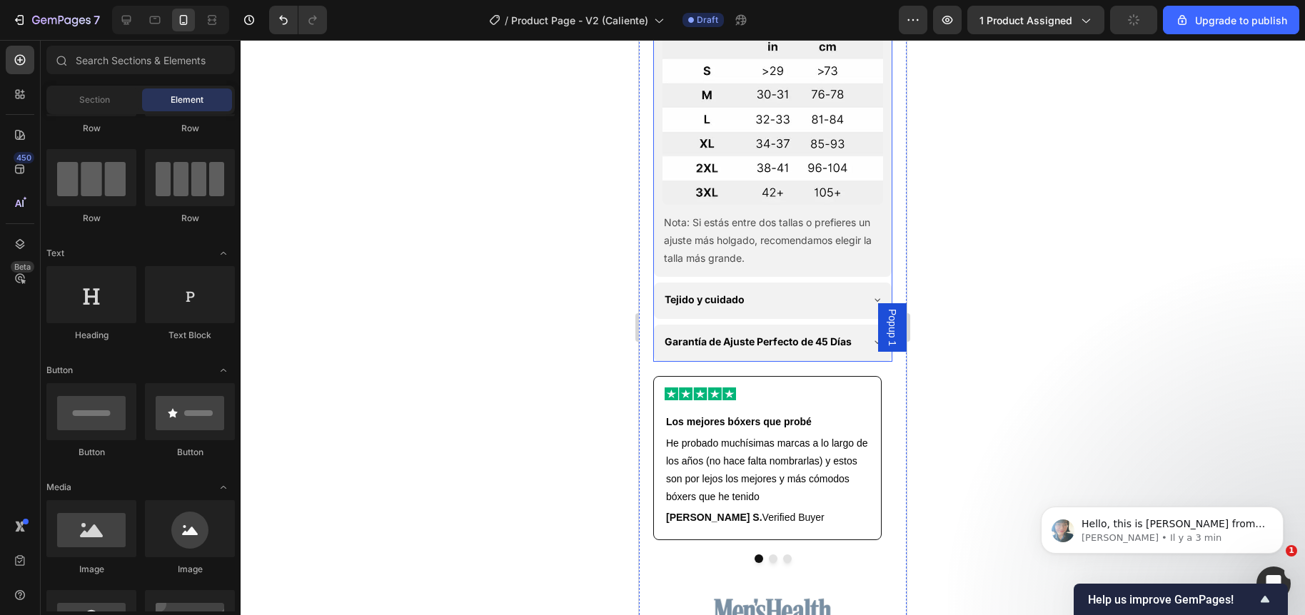
click at [854, 327] on div "Garantía de Ajuste Perfecto de 45 Días" at bounding box center [773, 343] width 238 height 36
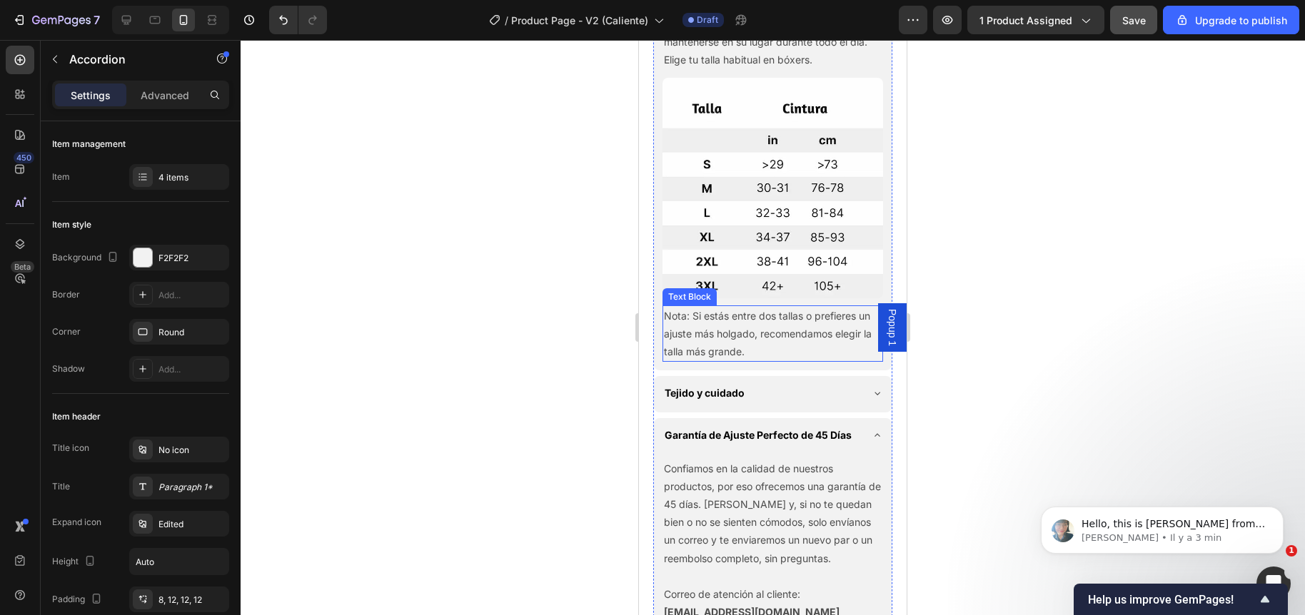
scroll to position [1036, 0]
click at [885, 314] on span "Popup 1" at bounding box center [892, 327] width 14 height 37
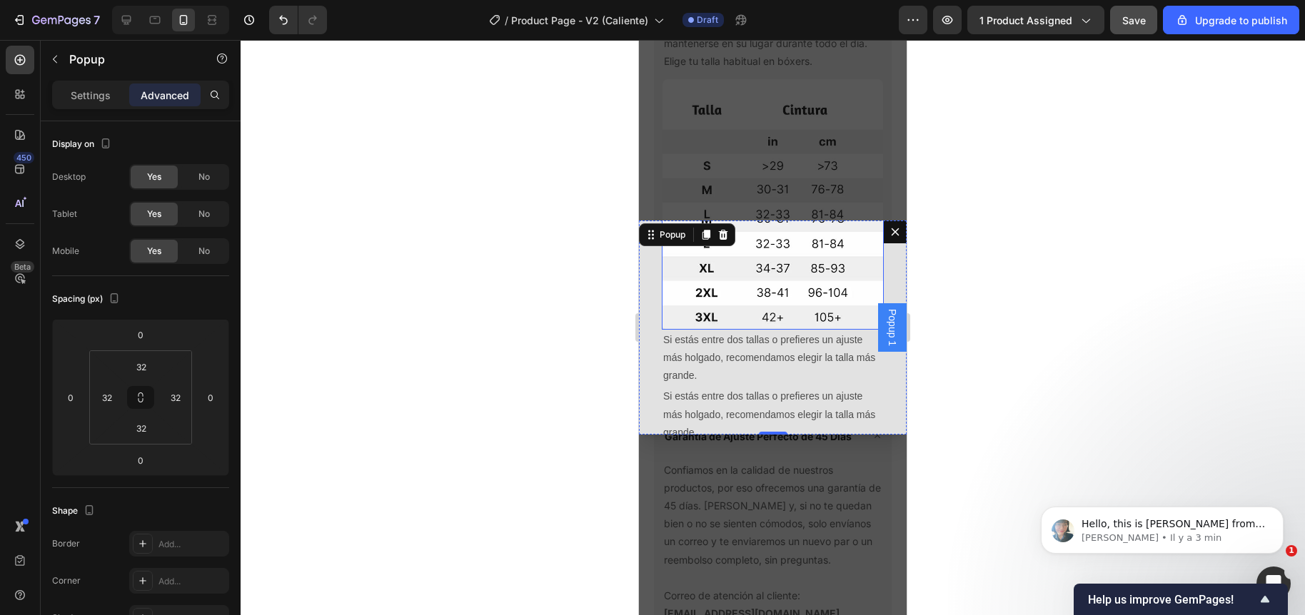
scroll to position [242, 0]
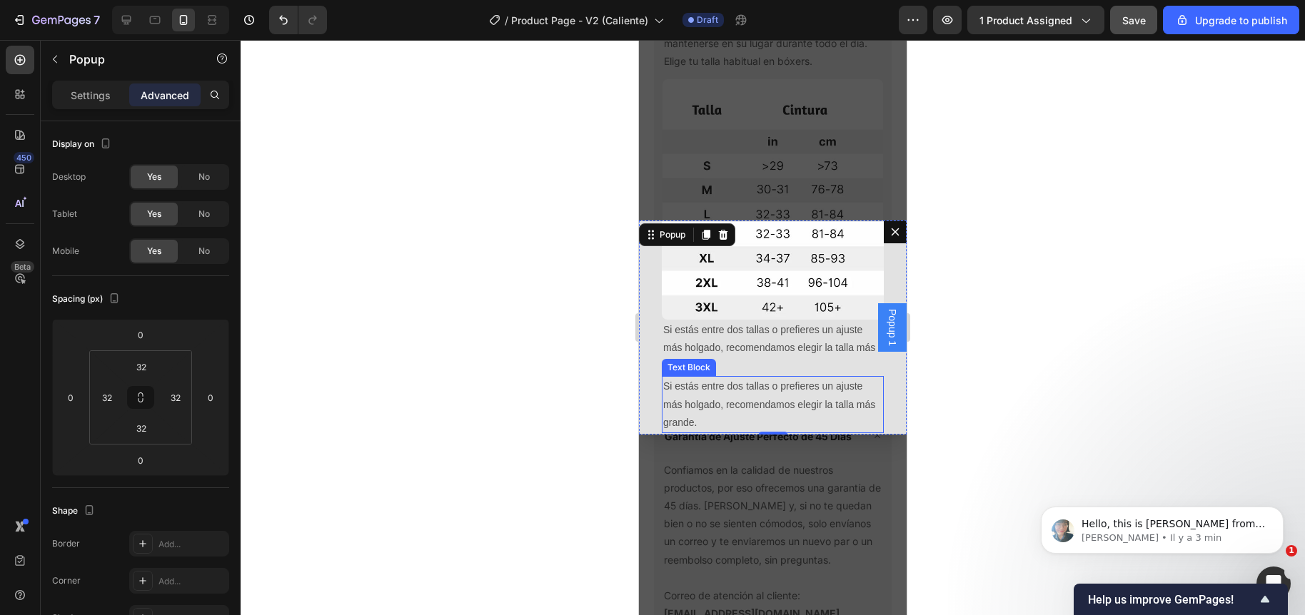
click at [766, 378] on p "Si estás entre dos tallas o prefieres un ajuste más holgado, recomendamos elegi…" at bounding box center [772, 405] width 219 height 54
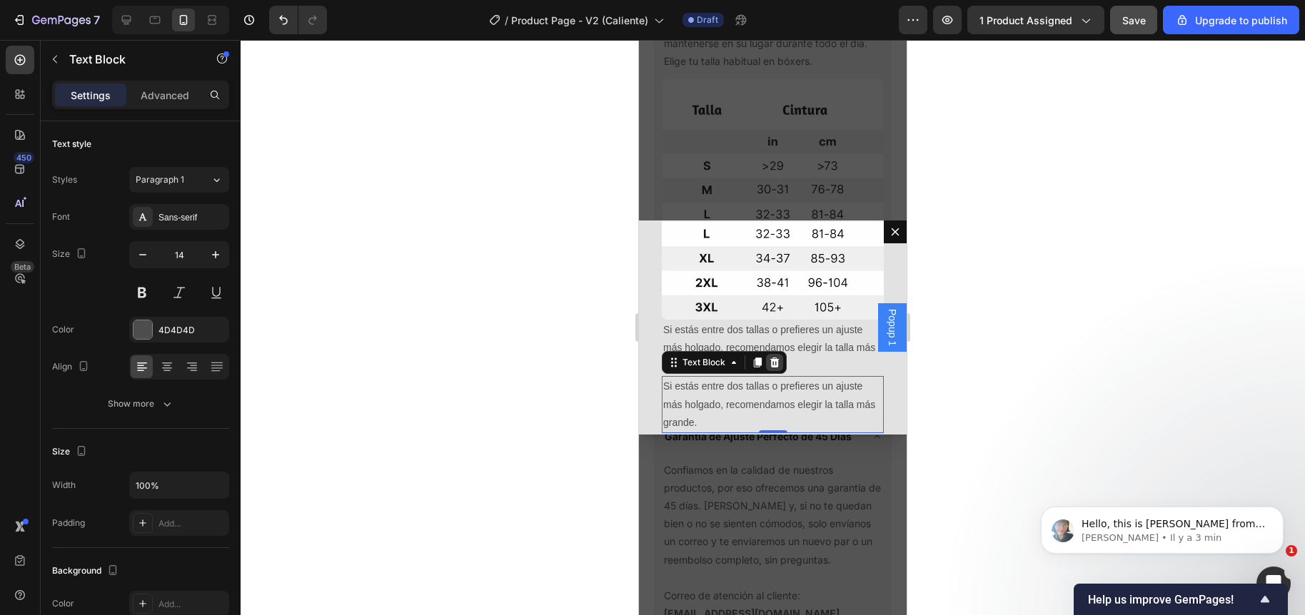
click at [772, 358] on icon "Dialog body" at bounding box center [774, 363] width 9 height 10
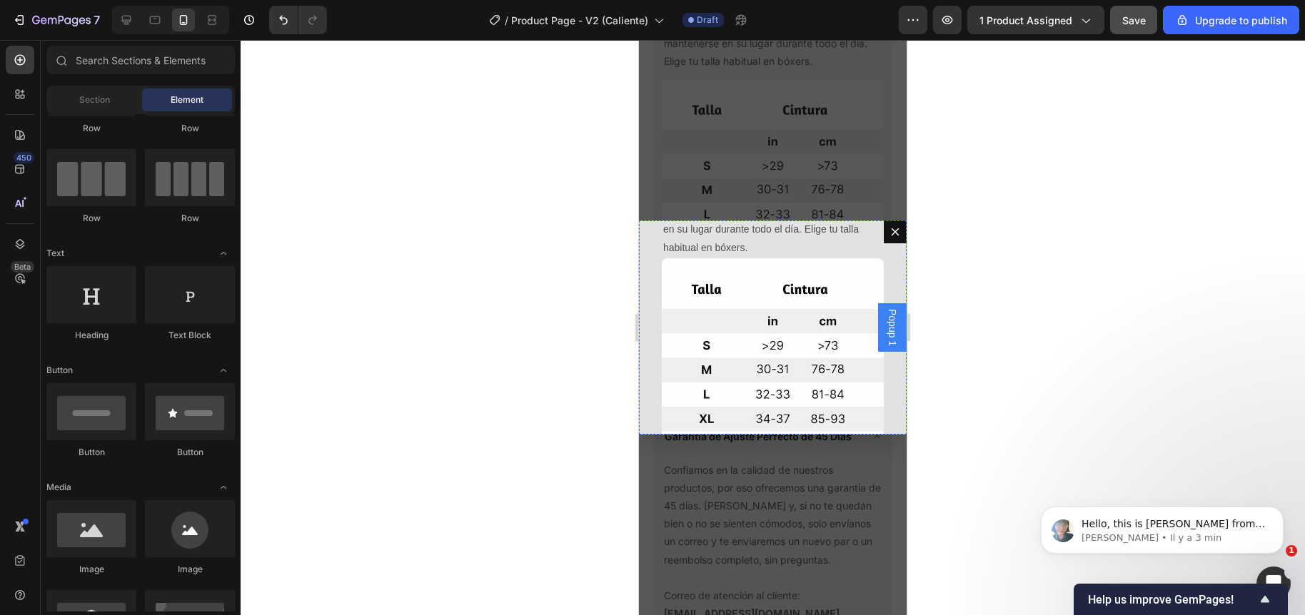
scroll to position [0, 0]
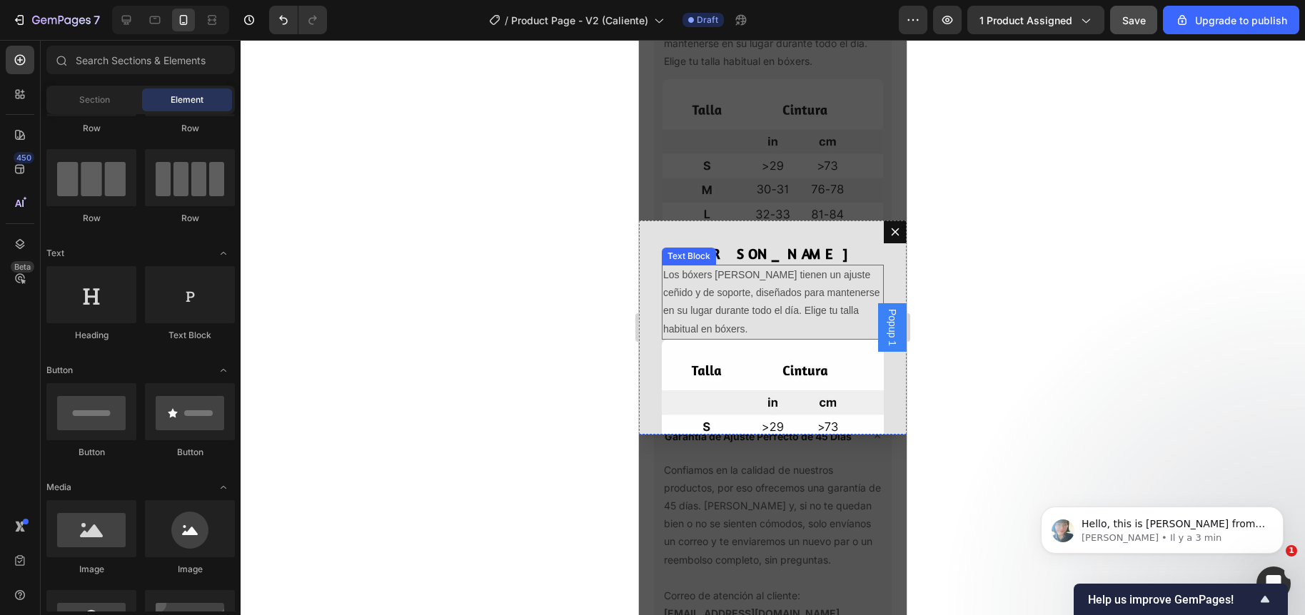
click at [772, 320] on p "Los bóxers Eros tienen un ajuste ceñido y de soporte, diseñados para mantenerse…" at bounding box center [772, 302] width 219 height 72
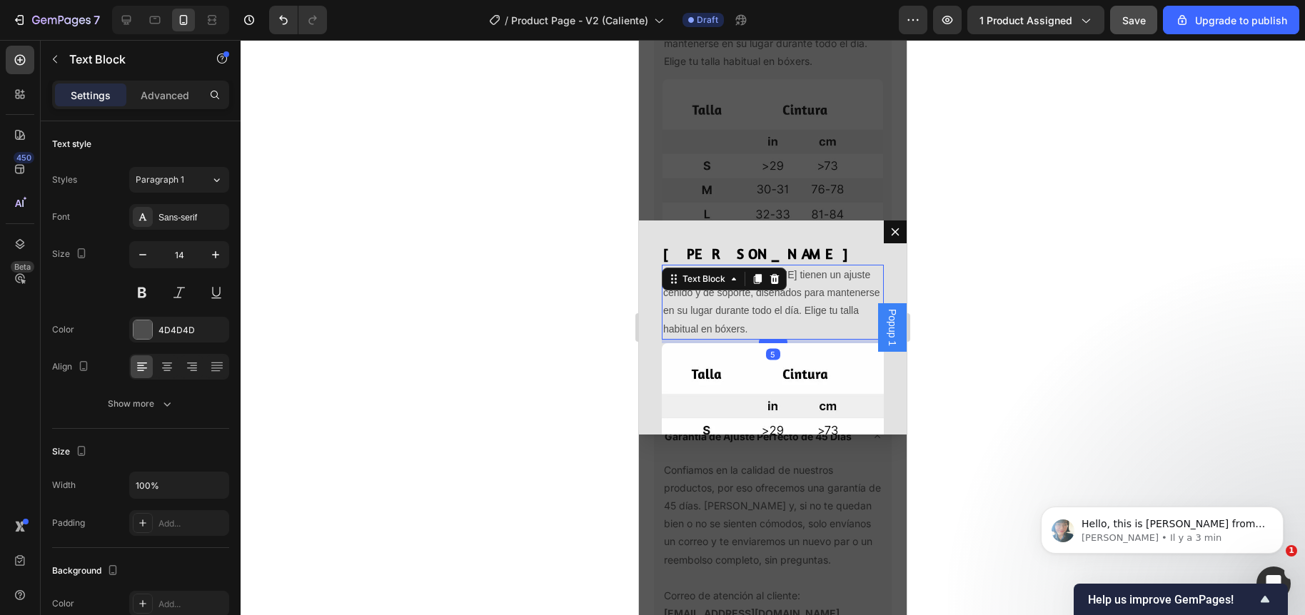
drag, startPoint x: 762, startPoint y: 336, endPoint x: 756, endPoint y: 340, distance: 7.3
click at [759, 340] on div "Dialog body" at bounding box center [773, 341] width 29 height 4
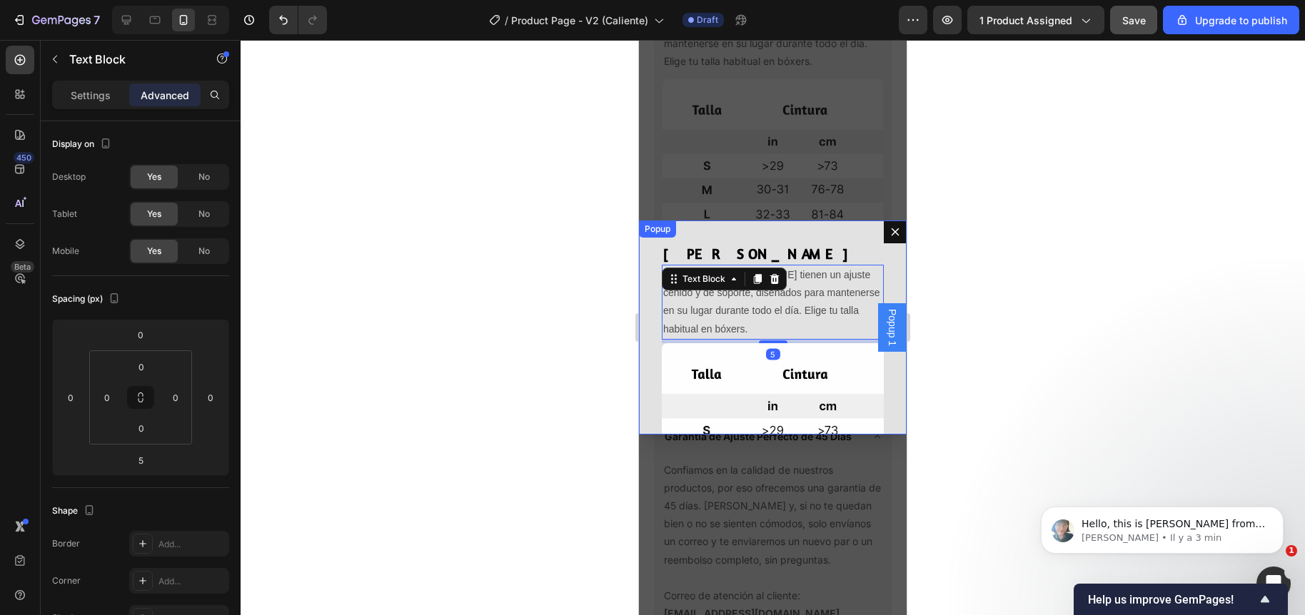
click at [660, 357] on div "Guía de tallas Heading Los bóxers Eros tienen un ajuste ceñido y de soporte, di…" at bounding box center [773, 328] width 268 height 214
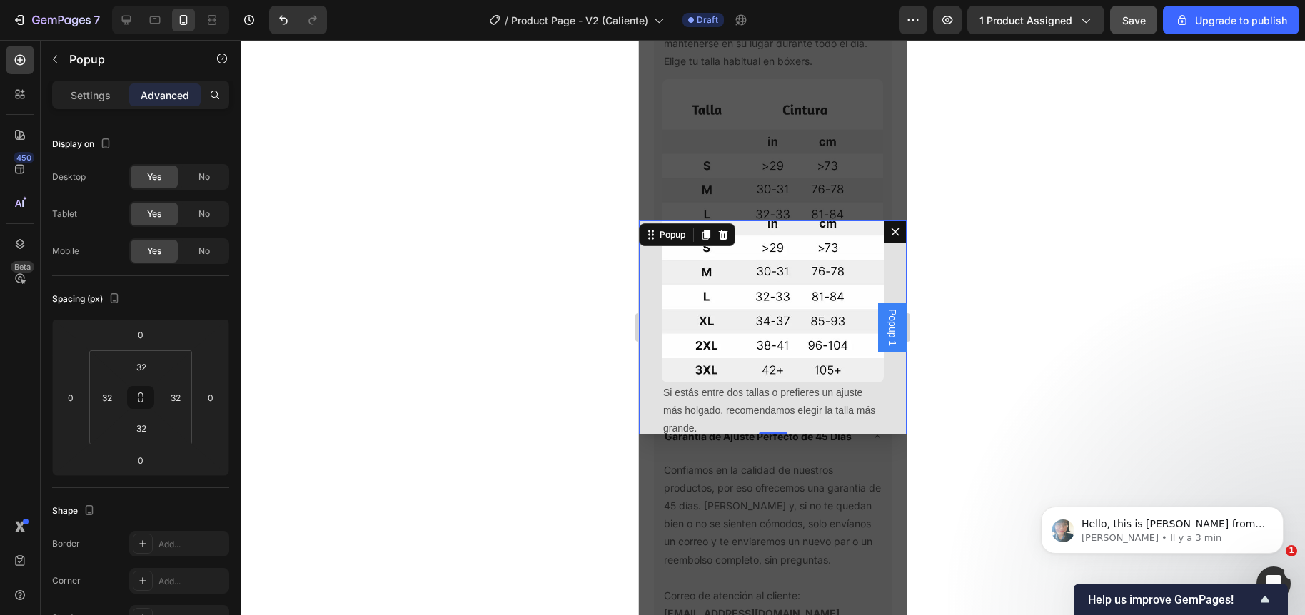
scroll to position [188, 0]
click at [747, 345] on img "Dialog body" at bounding box center [773, 266] width 222 height 222
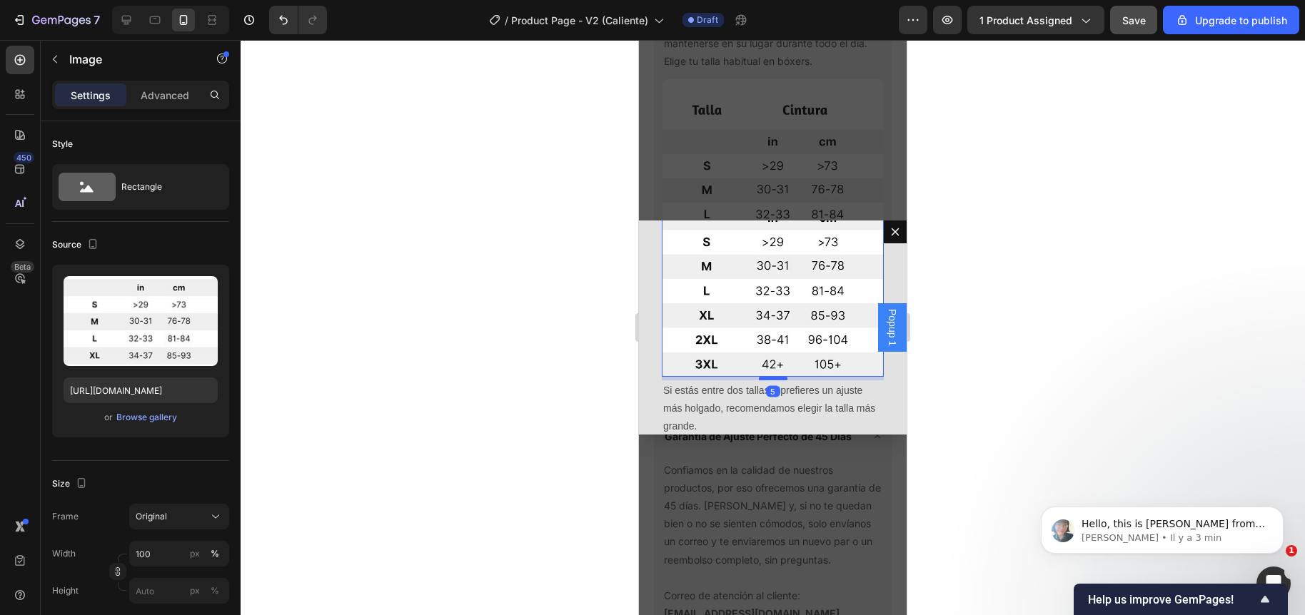
drag, startPoint x: 757, startPoint y: 353, endPoint x: 749, endPoint y: 358, distance: 8.3
click at [759, 376] on div "Dialog body" at bounding box center [773, 378] width 29 height 4
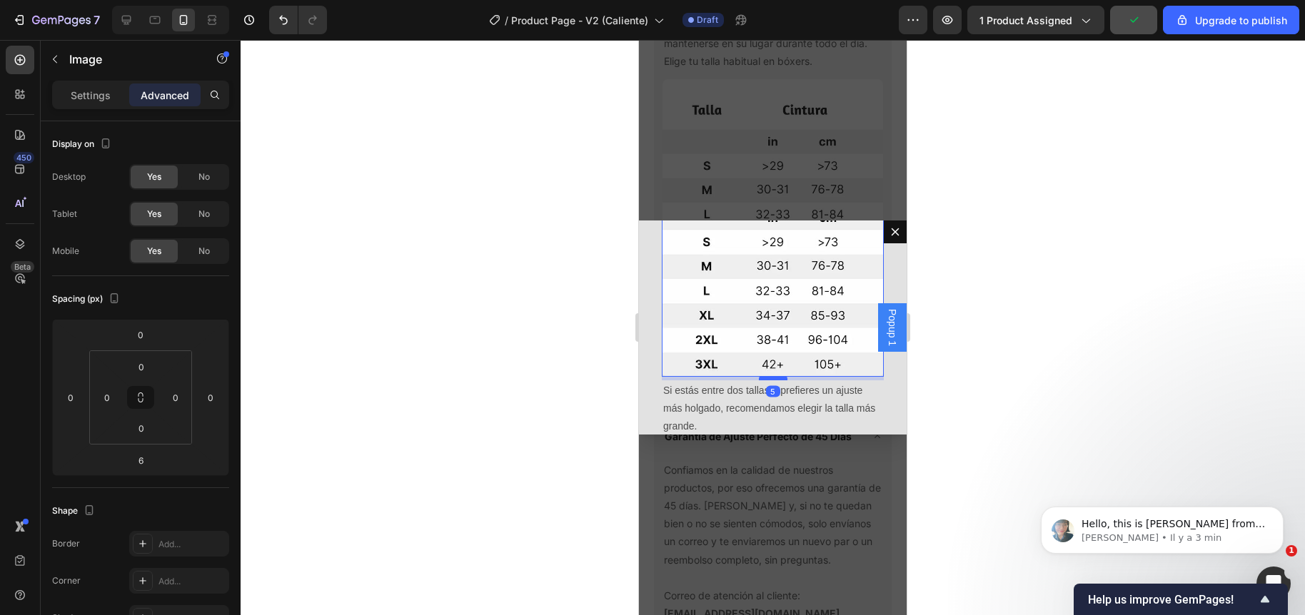
click at [759, 376] on div "Dialog body" at bounding box center [773, 378] width 29 height 4
type input "5"
click at [587, 356] on div at bounding box center [773, 327] width 1064 height 575
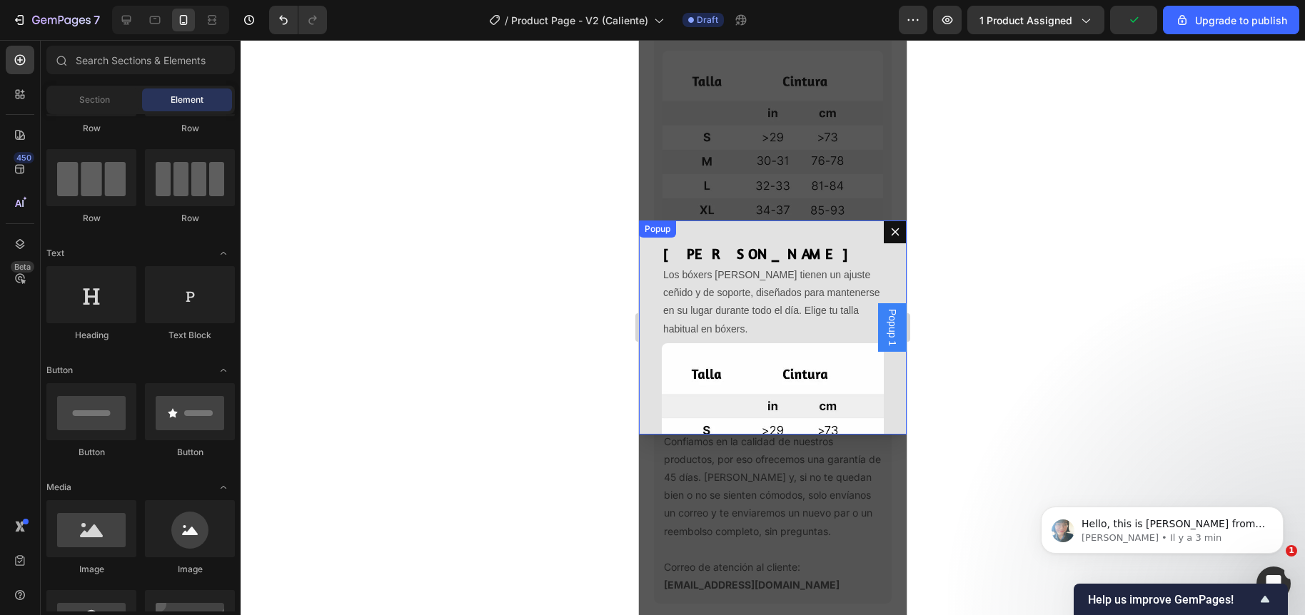
scroll to position [188, 0]
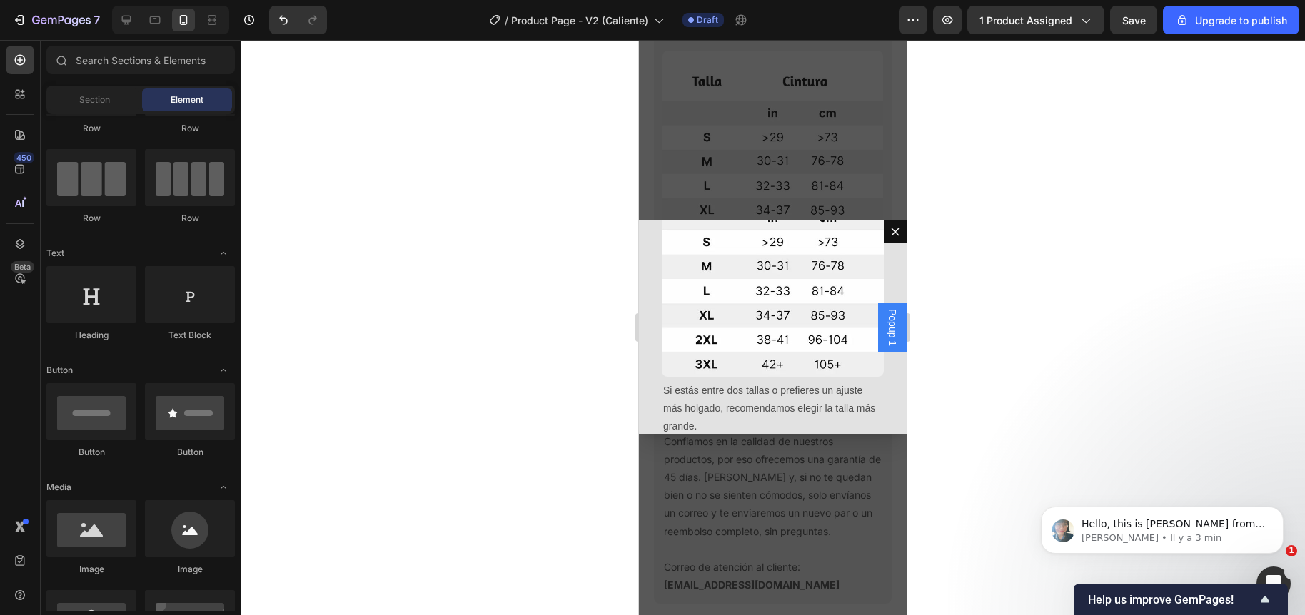
click at [575, 399] on div at bounding box center [773, 327] width 1064 height 575
click at [889, 226] on icon "Dialog content" at bounding box center [894, 231] width 11 height 11
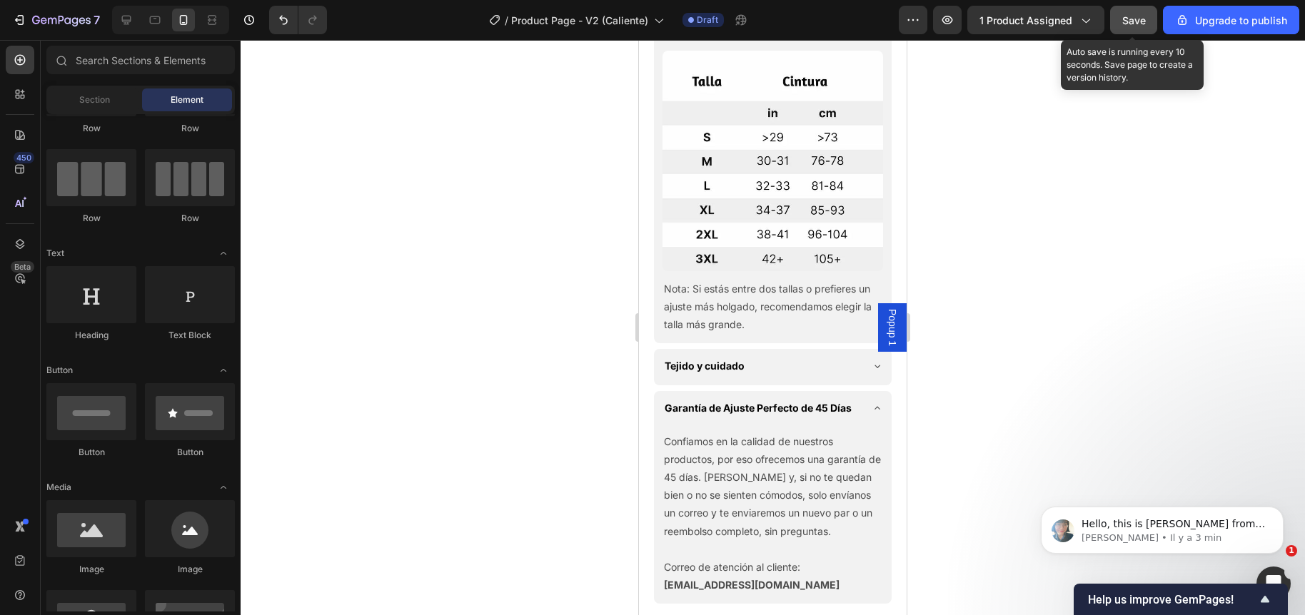
click at [1136, 26] on span "Save" at bounding box center [1134, 20] width 24 height 12
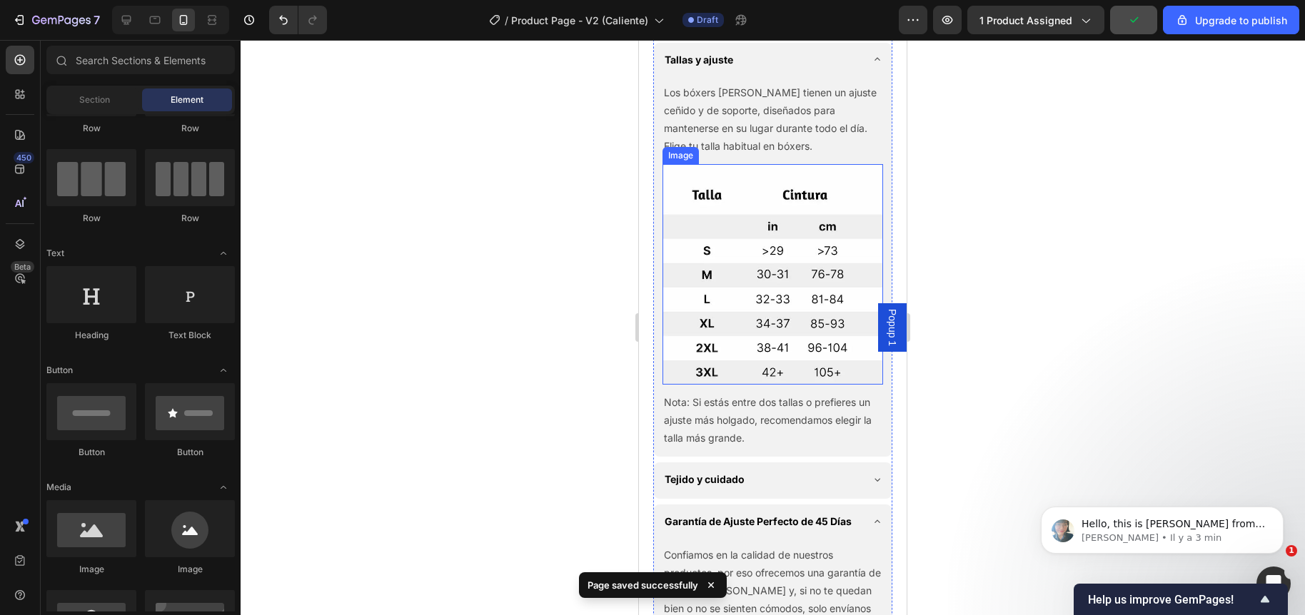
scroll to position [911, 0]
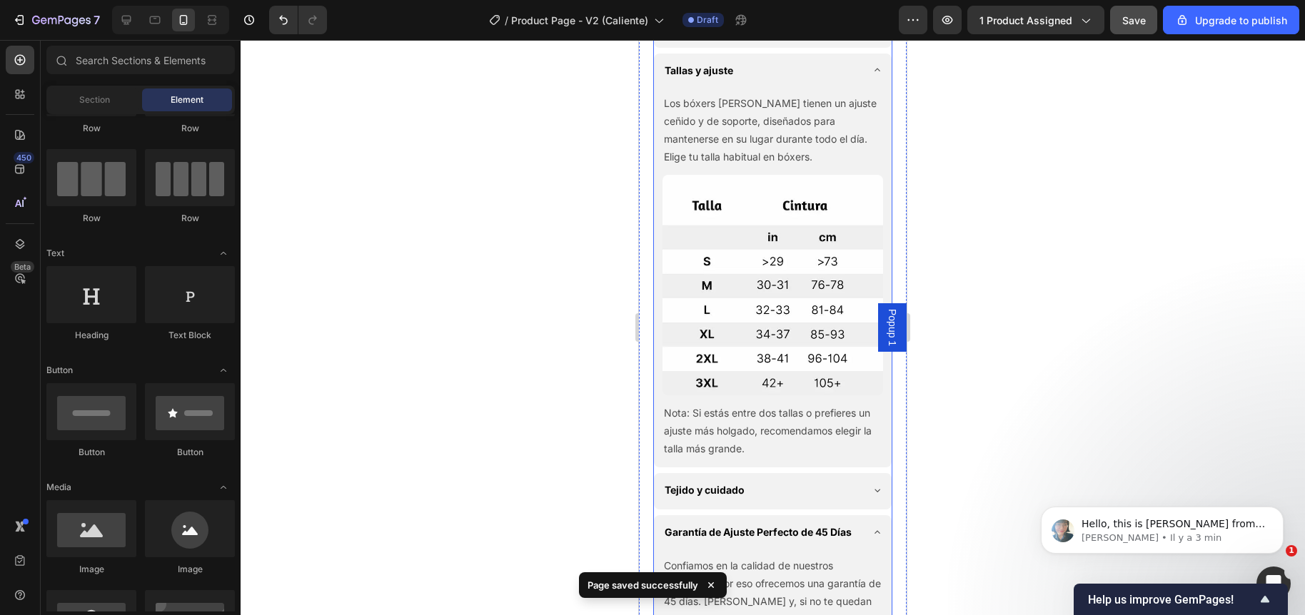
click at [868, 79] on div "Tallas y ajuste" at bounding box center [773, 72] width 238 height 36
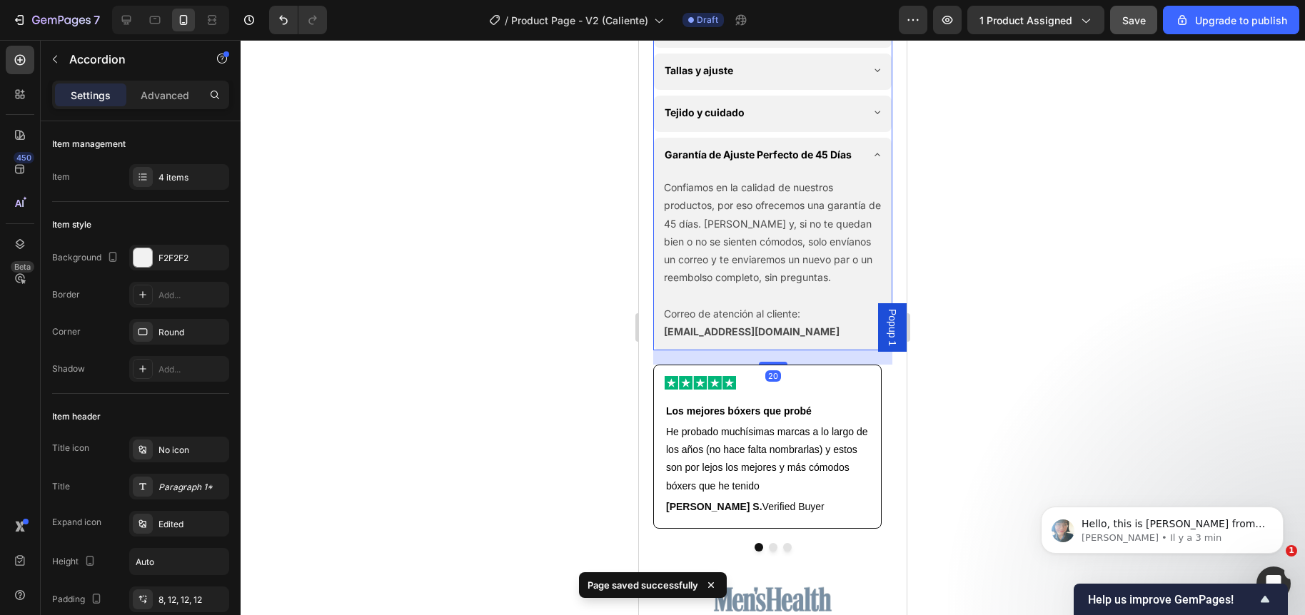
click at [871, 161] on icon at bounding box center [876, 154] width 11 height 11
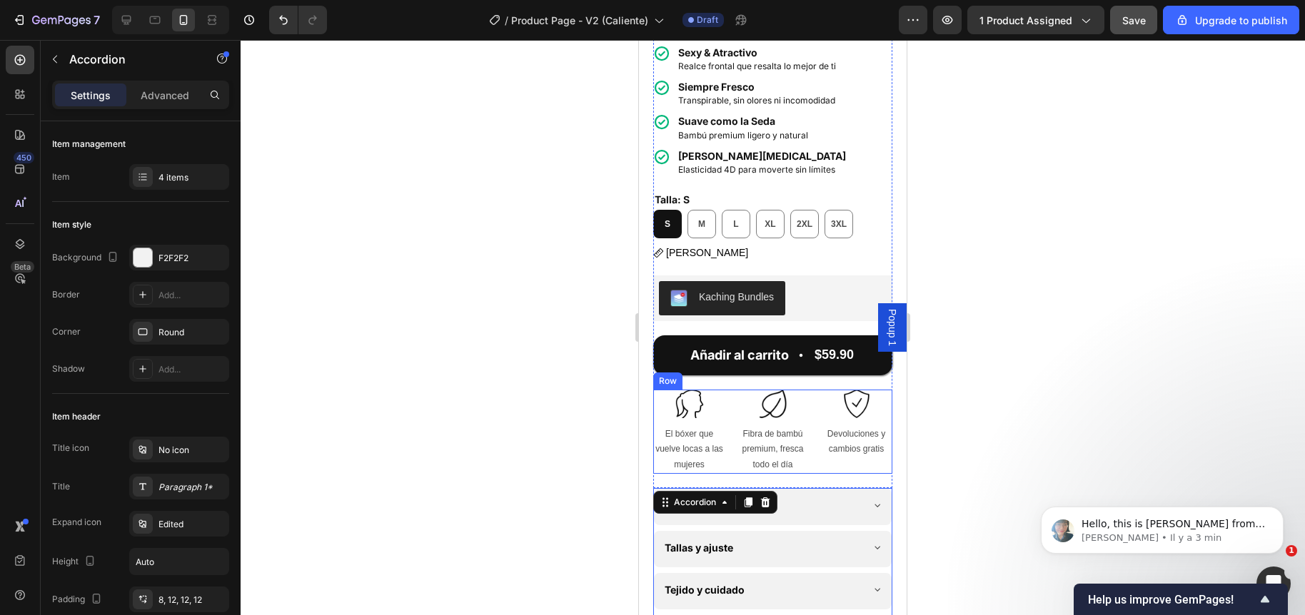
scroll to position [439, 0]
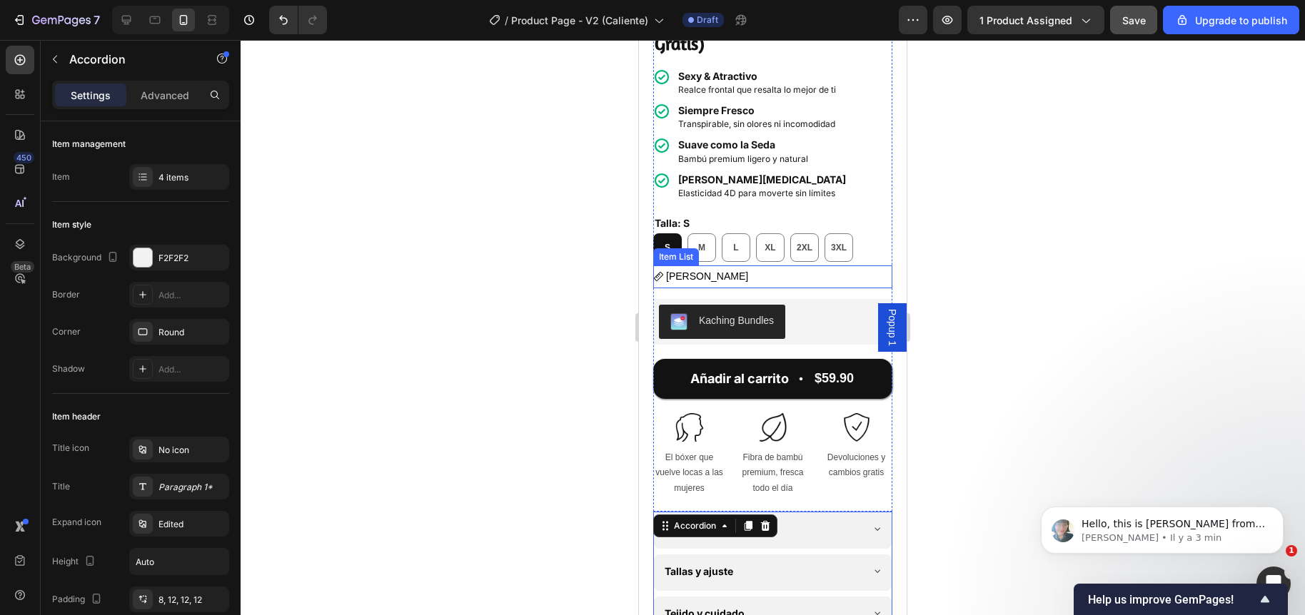
click at [710, 270] on span "Guía [PERSON_NAME]" at bounding box center [707, 275] width 82 height 11
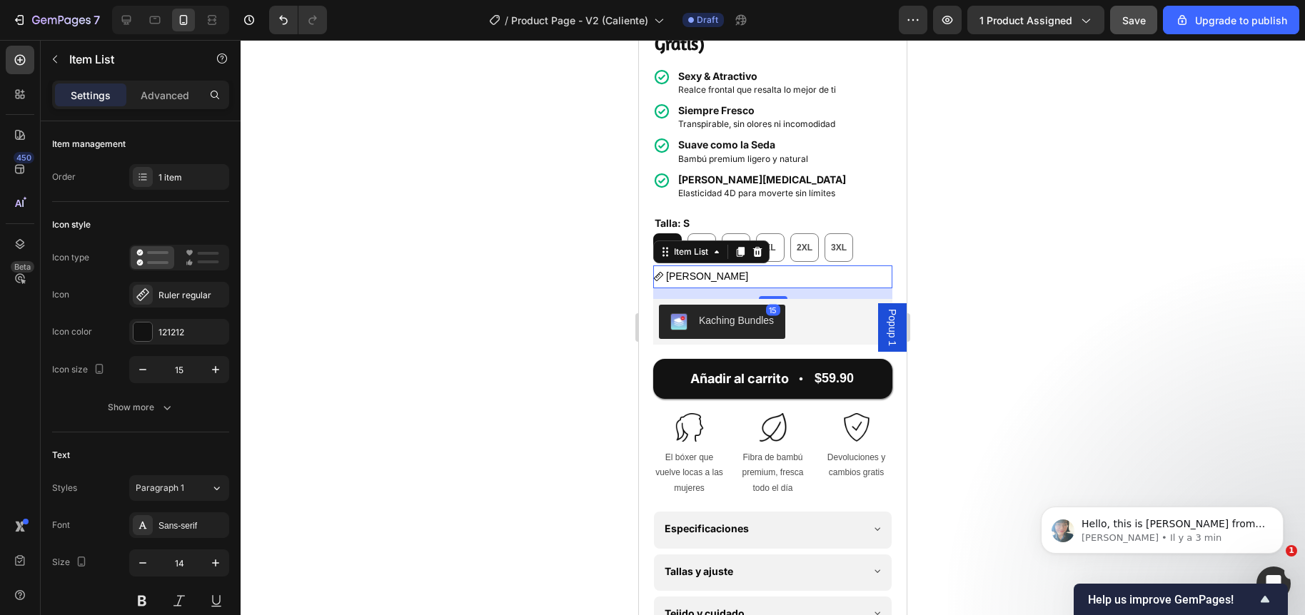
click at [885, 328] on span "Popup 1" at bounding box center [892, 327] width 14 height 37
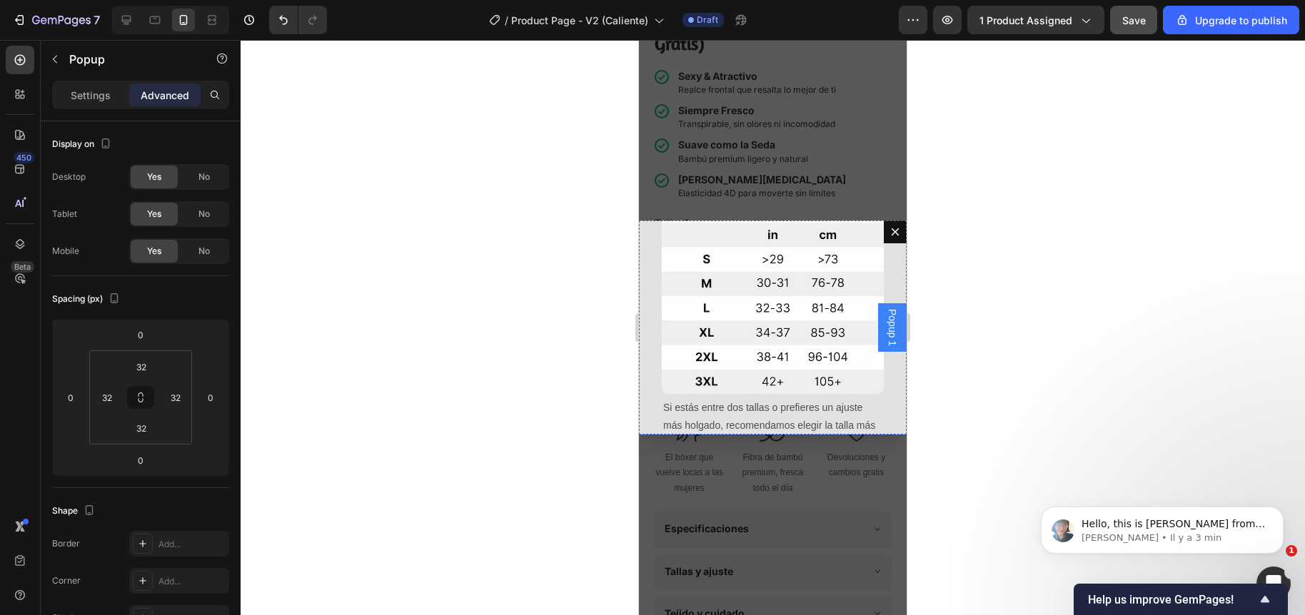
scroll to position [192, 0]
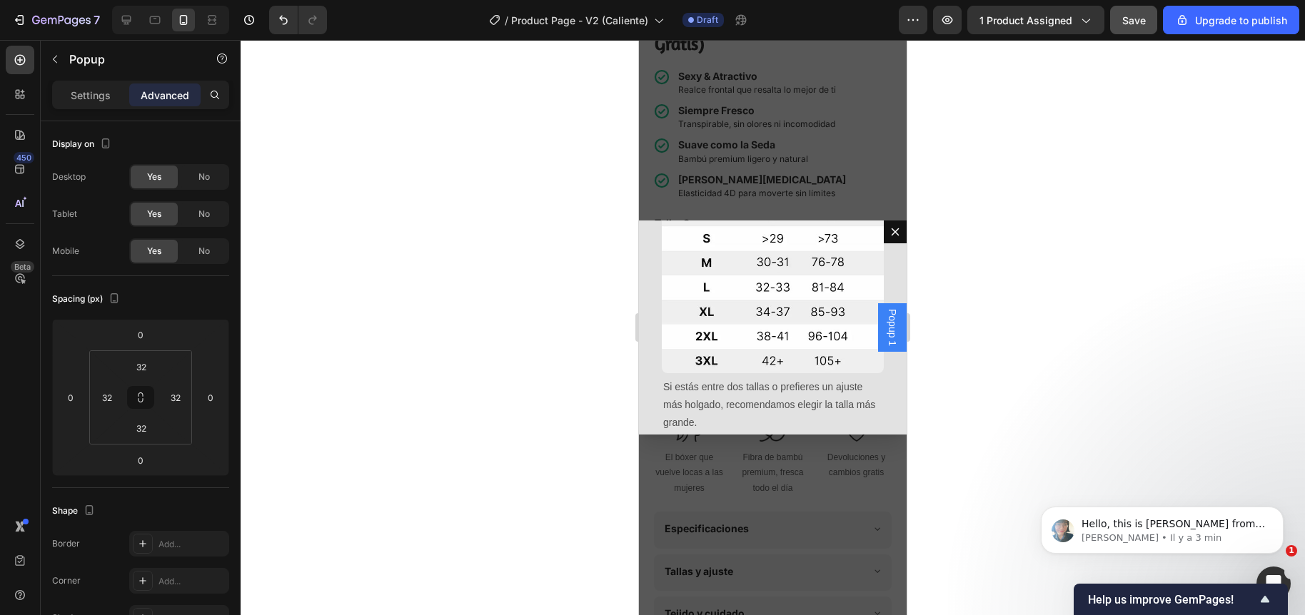
click at [547, 382] on div at bounding box center [773, 327] width 1064 height 575
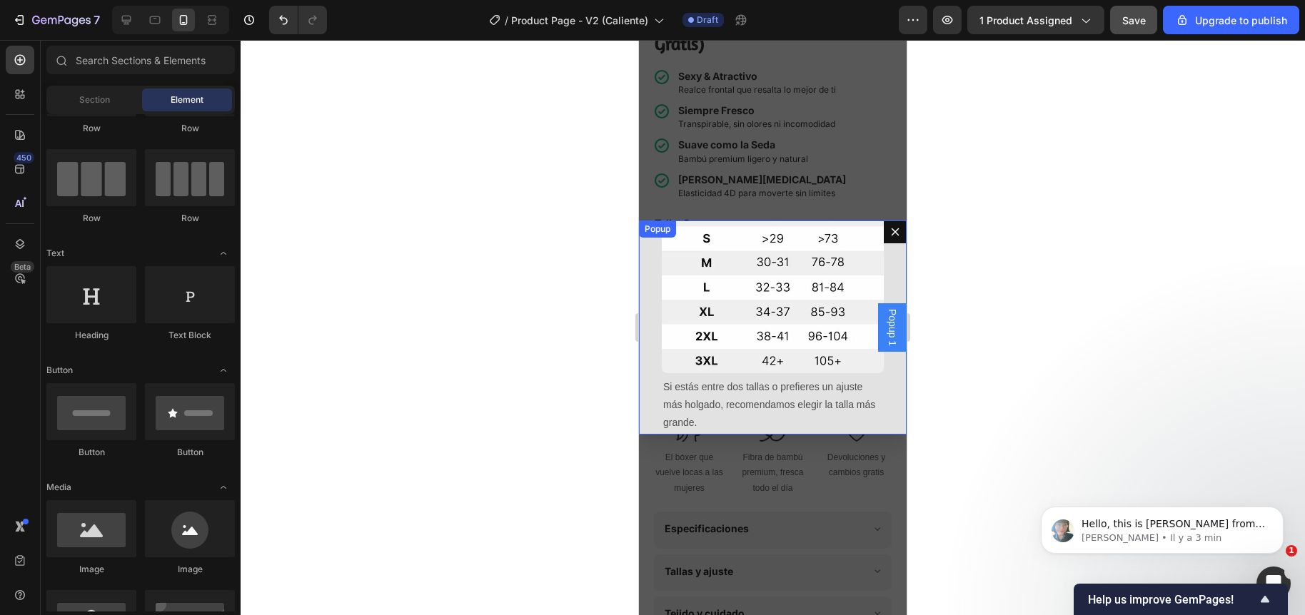
scroll to position [0, 0]
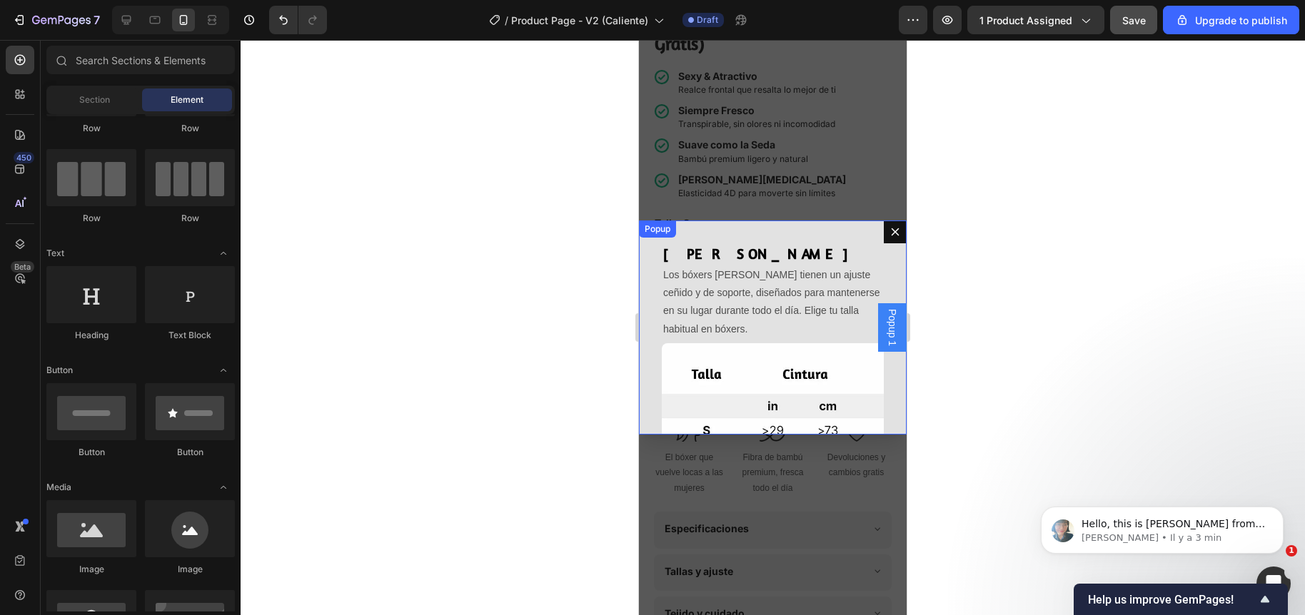
click at [889, 230] on icon "Dialog content" at bounding box center [894, 231] width 11 height 11
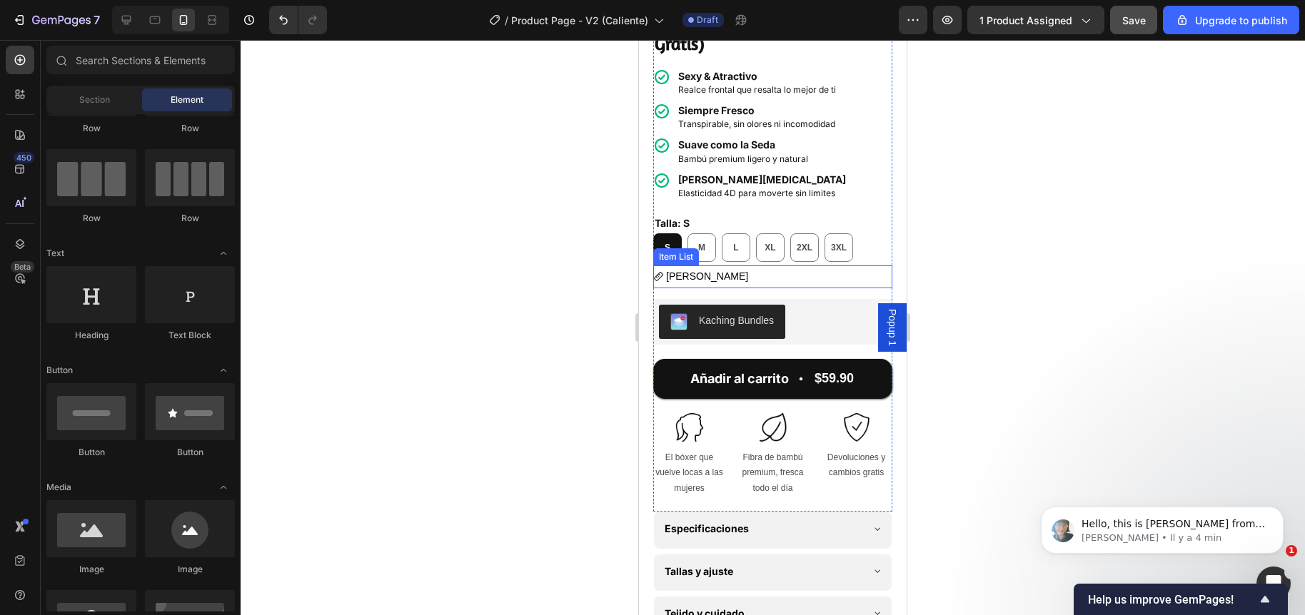
click at [698, 270] on span "Guía [PERSON_NAME]" at bounding box center [707, 275] width 82 height 11
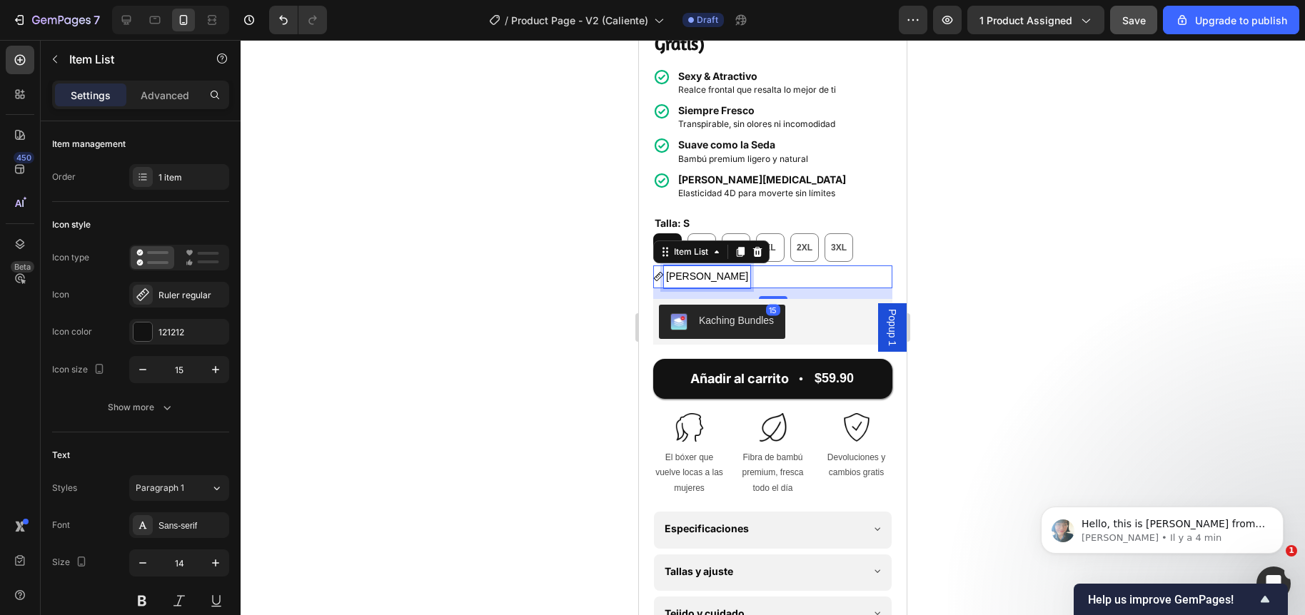
click at [698, 270] on span "Guía [PERSON_NAME]" at bounding box center [707, 275] width 82 height 11
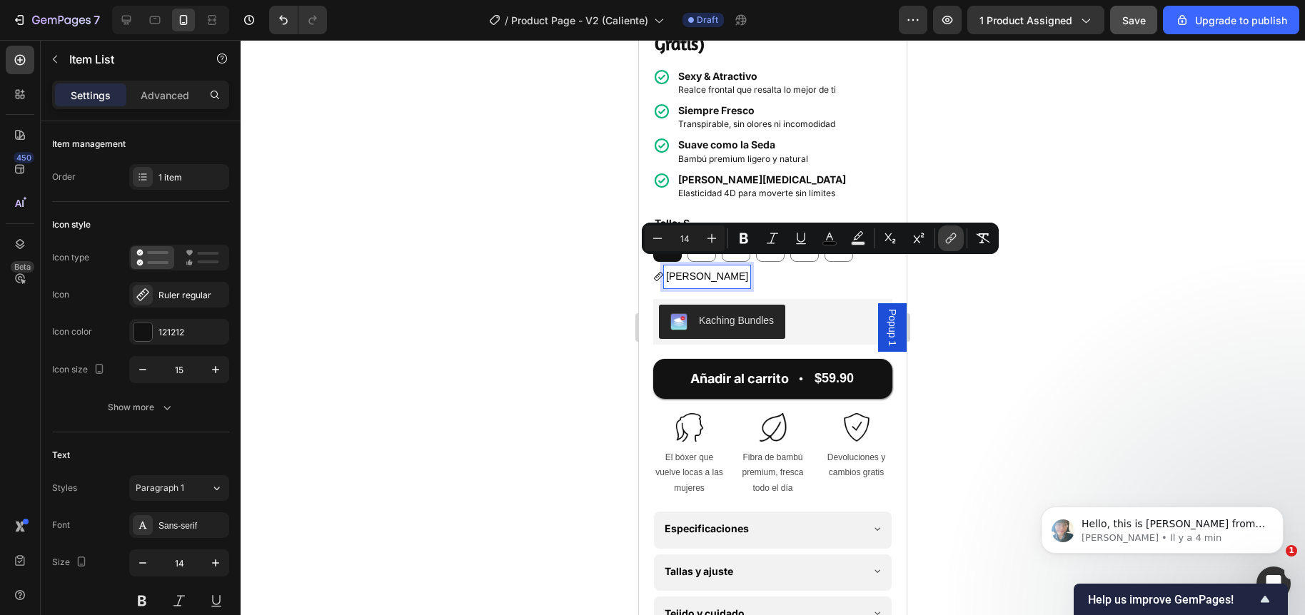
click at [956, 238] on icon "Editor contextual toolbar" at bounding box center [950, 238] width 14 height 14
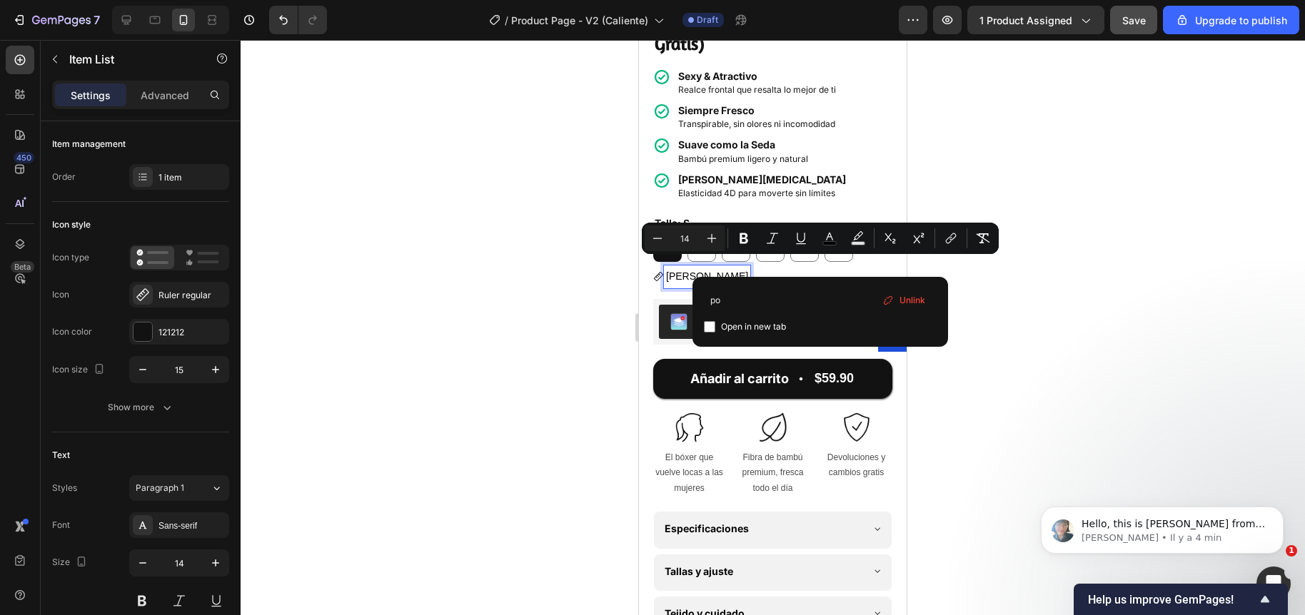
type input "pop"
drag, startPoint x: 756, startPoint y: 303, endPoint x: 704, endPoint y: 303, distance: 52.1
click at [704, 303] on input "pop" at bounding box center [820, 299] width 233 height 23
type input "p"
click at [550, 321] on div at bounding box center [773, 327] width 1064 height 575
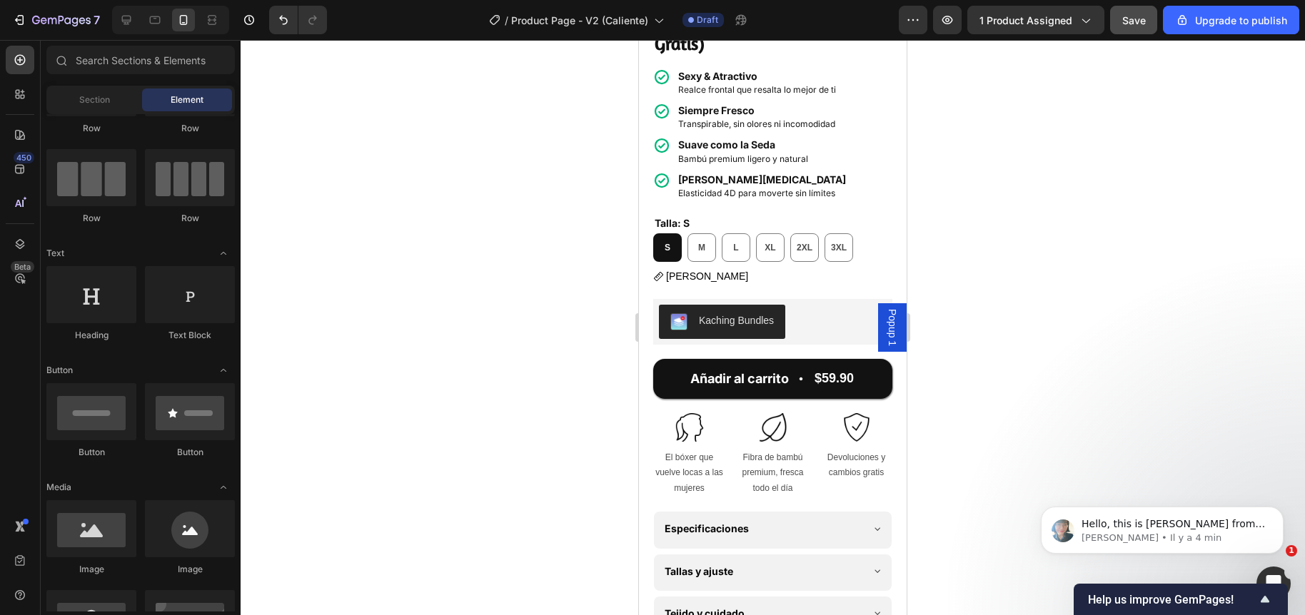
click at [885, 316] on span "Popup 1" at bounding box center [892, 327] width 14 height 37
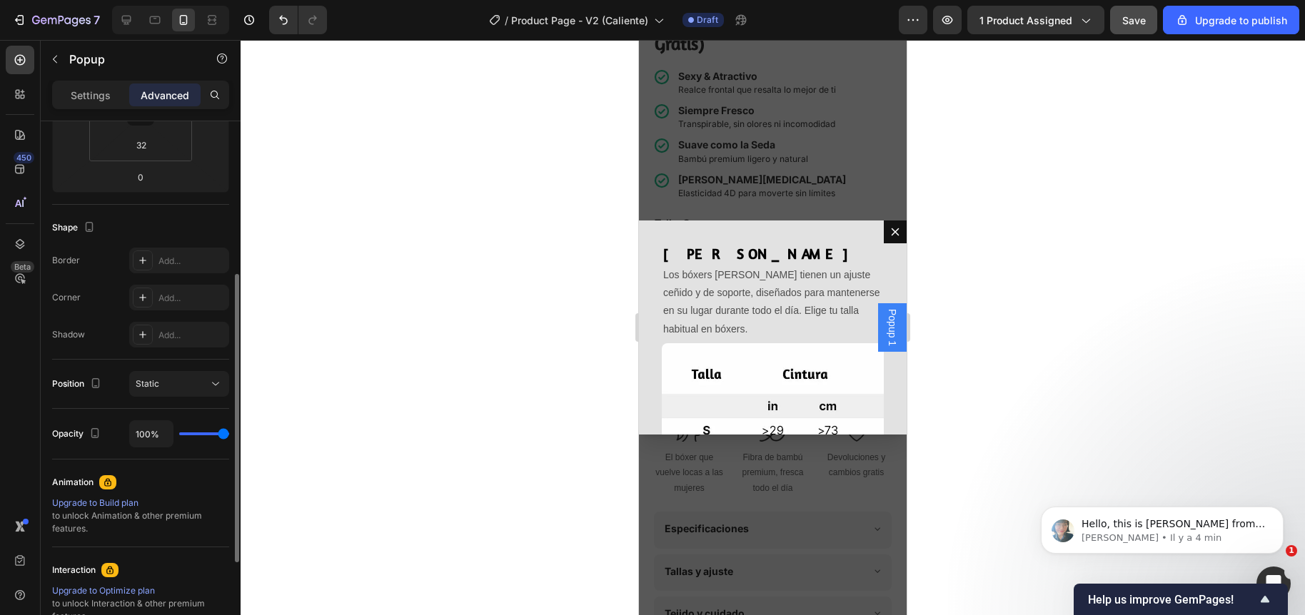
scroll to position [148, 0]
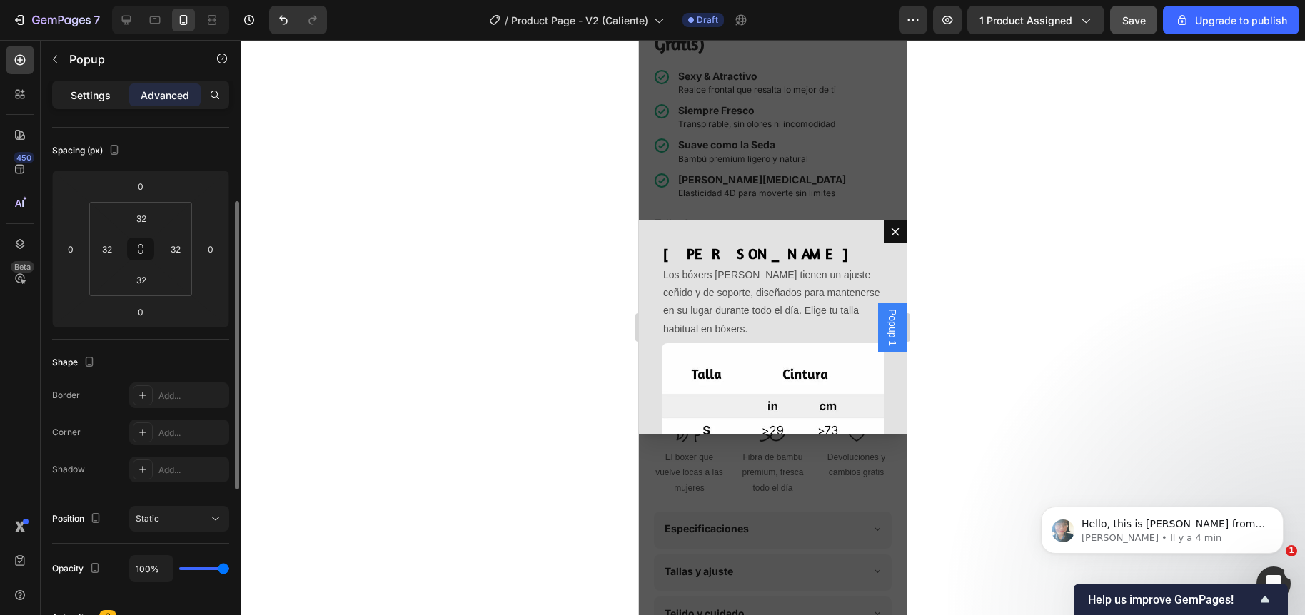
click at [76, 86] on div "Settings" at bounding box center [90, 95] width 71 height 23
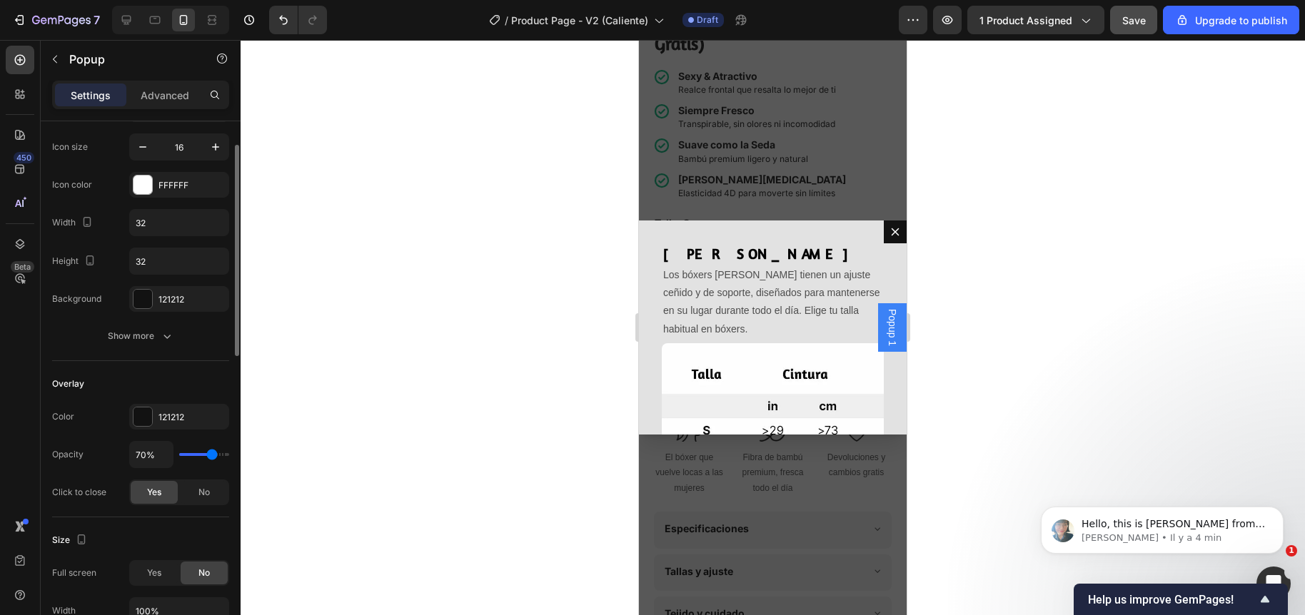
scroll to position [0, 0]
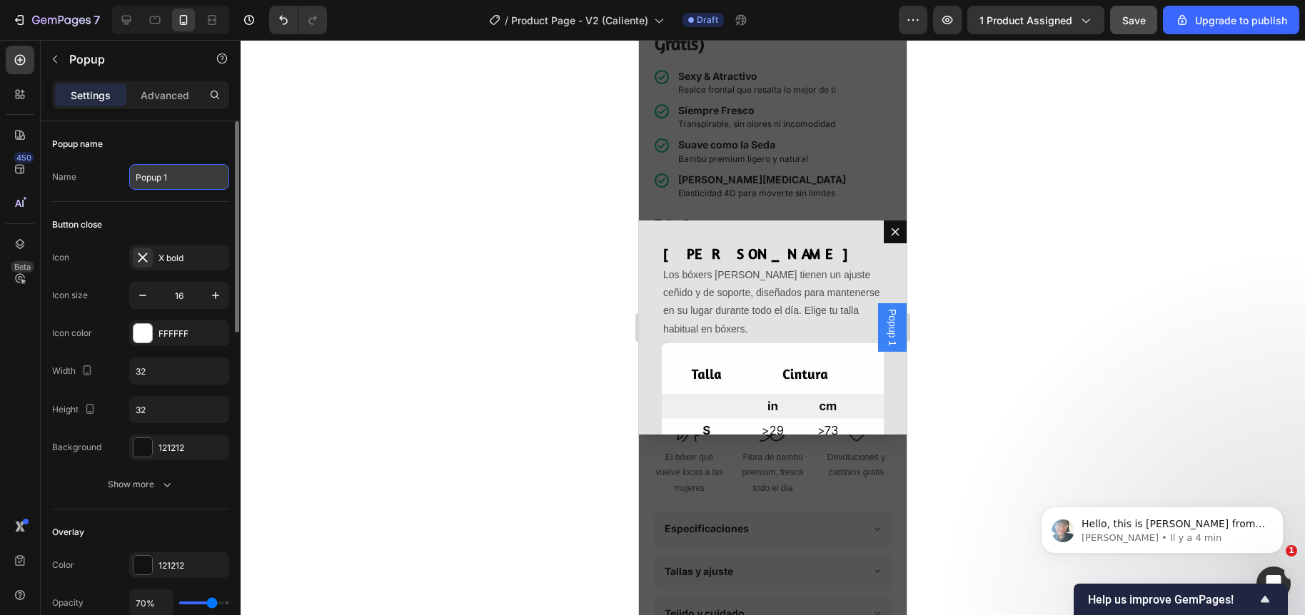
click at [164, 174] on input "Popup 1" at bounding box center [179, 177] width 100 height 26
click at [141, 148] on div "Popup name" at bounding box center [140, 144] width 177 height 23
click at [889, 231] on icon "Dialog content" at bounding box center [894, 231] width 11 height 11
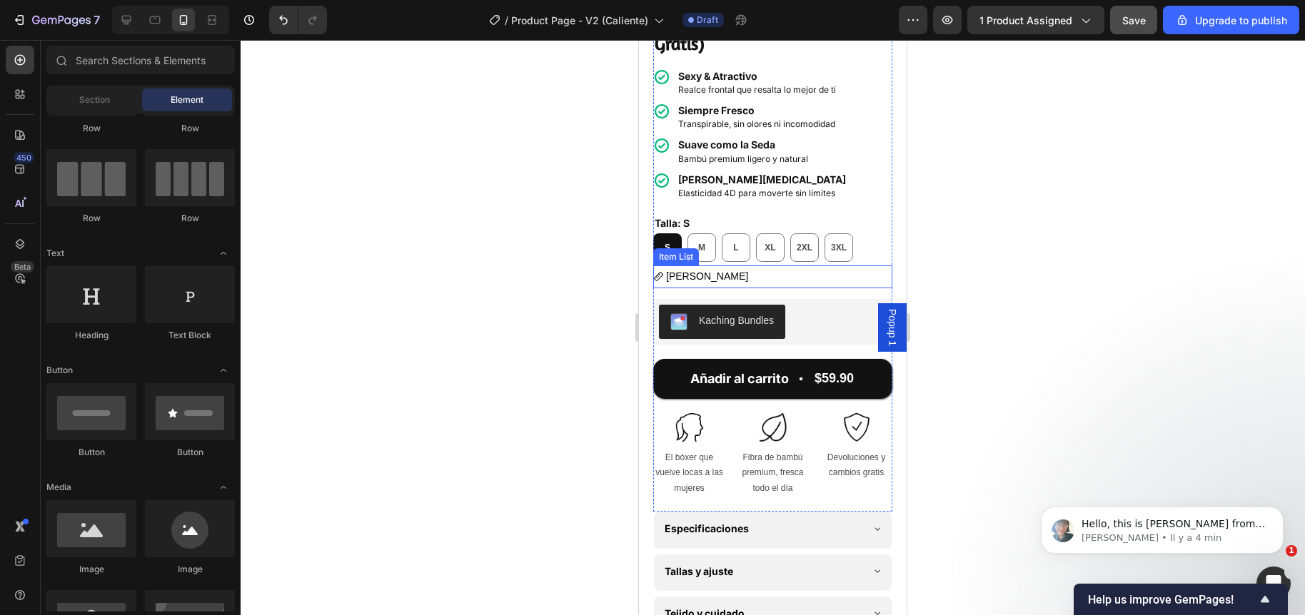
click at [680, 270] on span "Guía [PERSON_NAME]" at bounding box center [707, 275] width 82 height 11
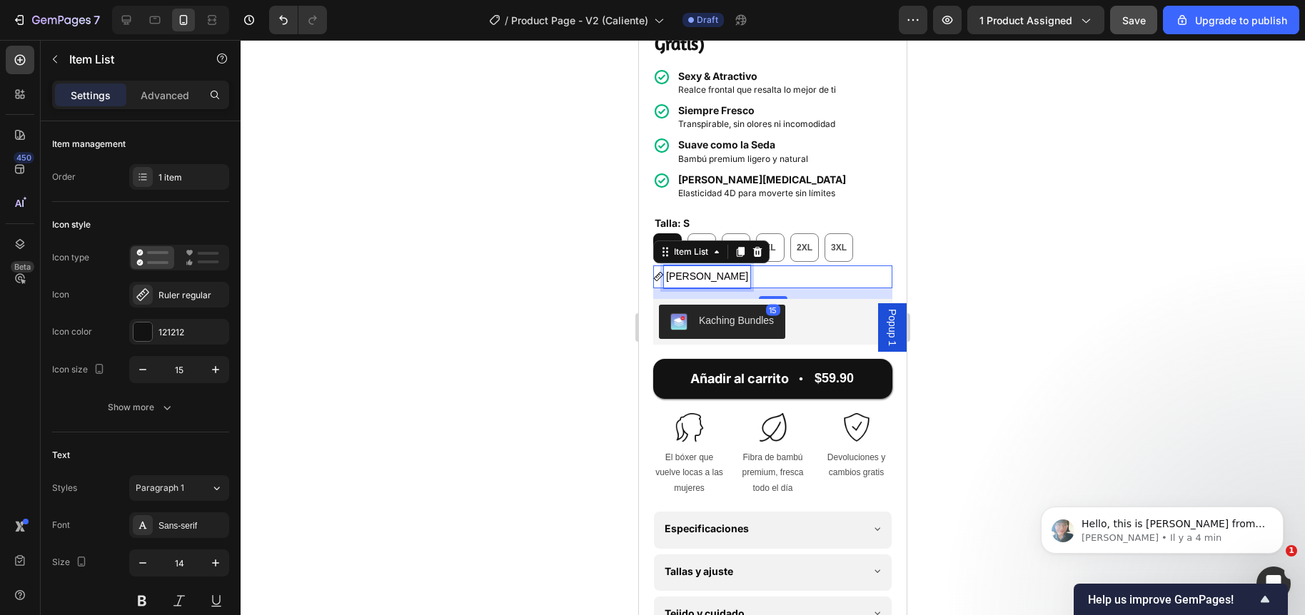
click at [680, 270] on span "Guía [PERSON_NAME]" at bounding box center [707, 275] width 82 height 11
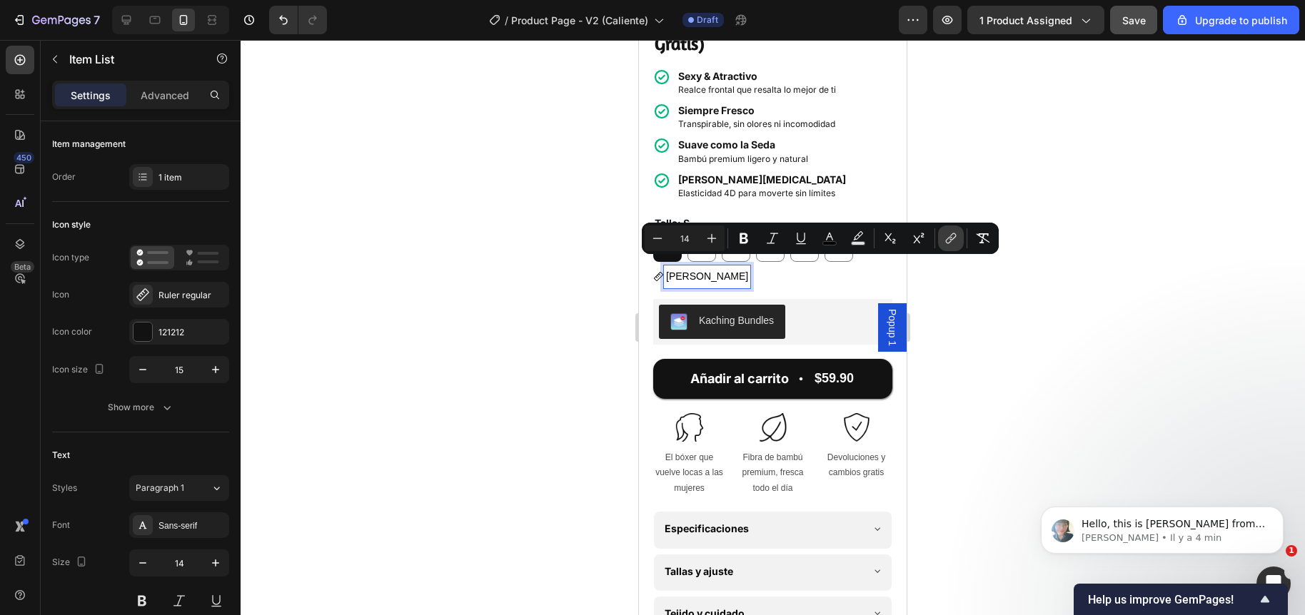
click at [948, 239] on icon "Editor contextual toolbar" at bounding box center [950, 238] width 14 height 14
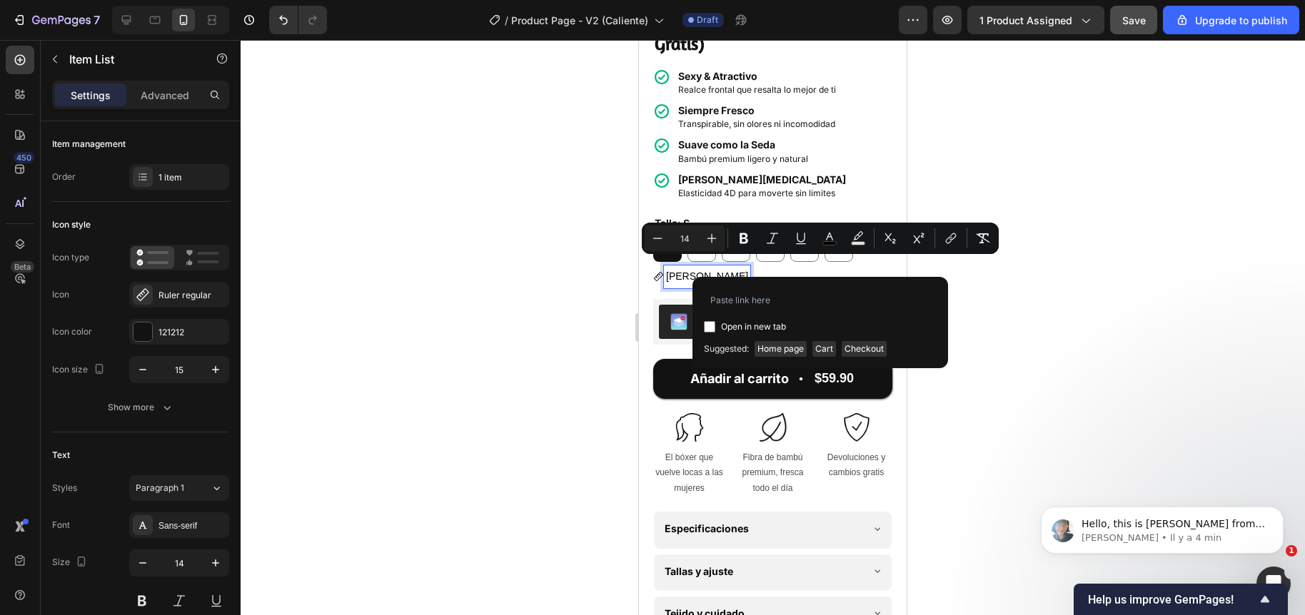
type input "Popup 1"
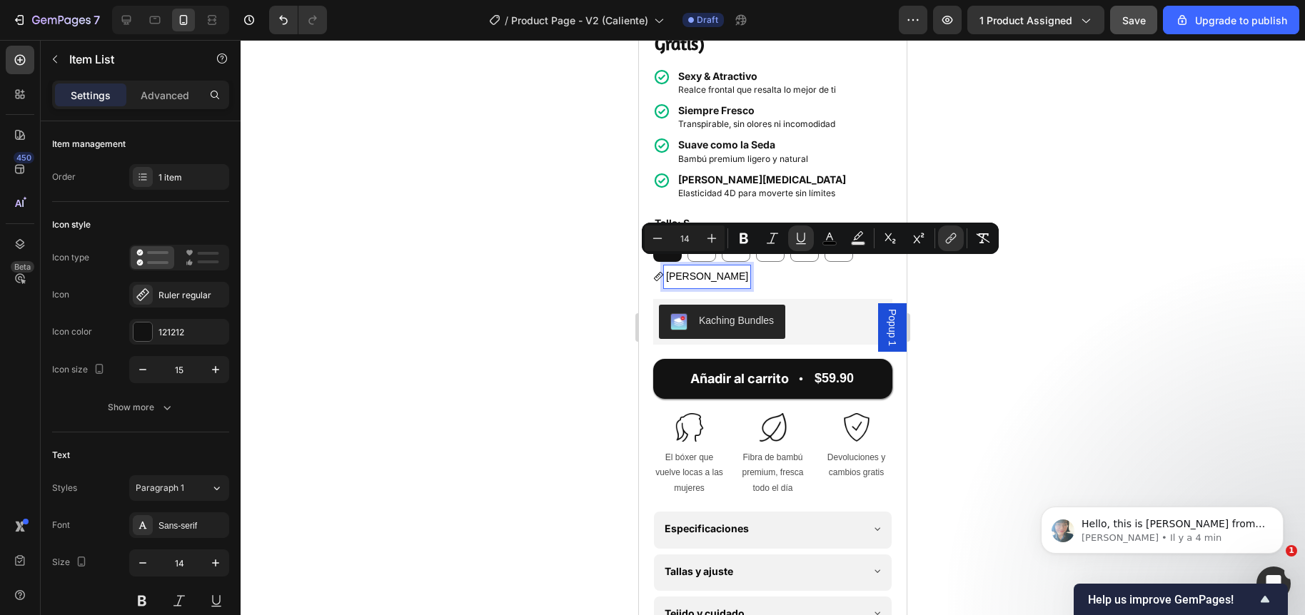
click at [554, 328] on div at bounding box center [773, 327] width 1064 height 575
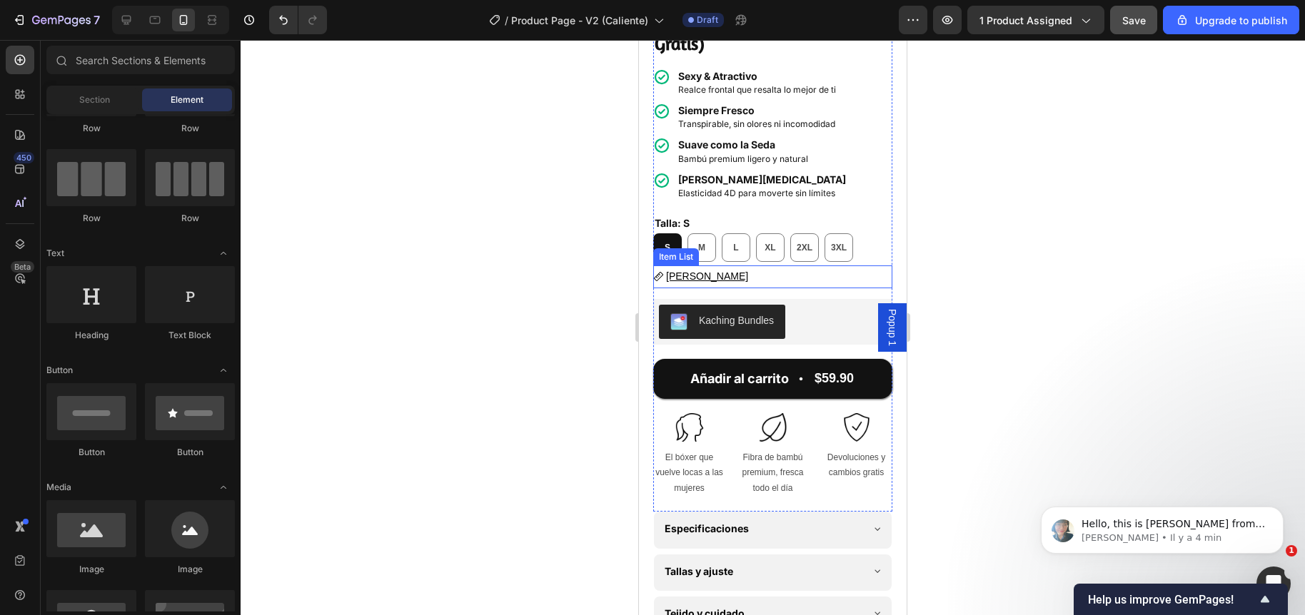
click at [698, 270] on u "Guía [PERSON_NAME]" at bounding box center [707, 275] width 82 height 11
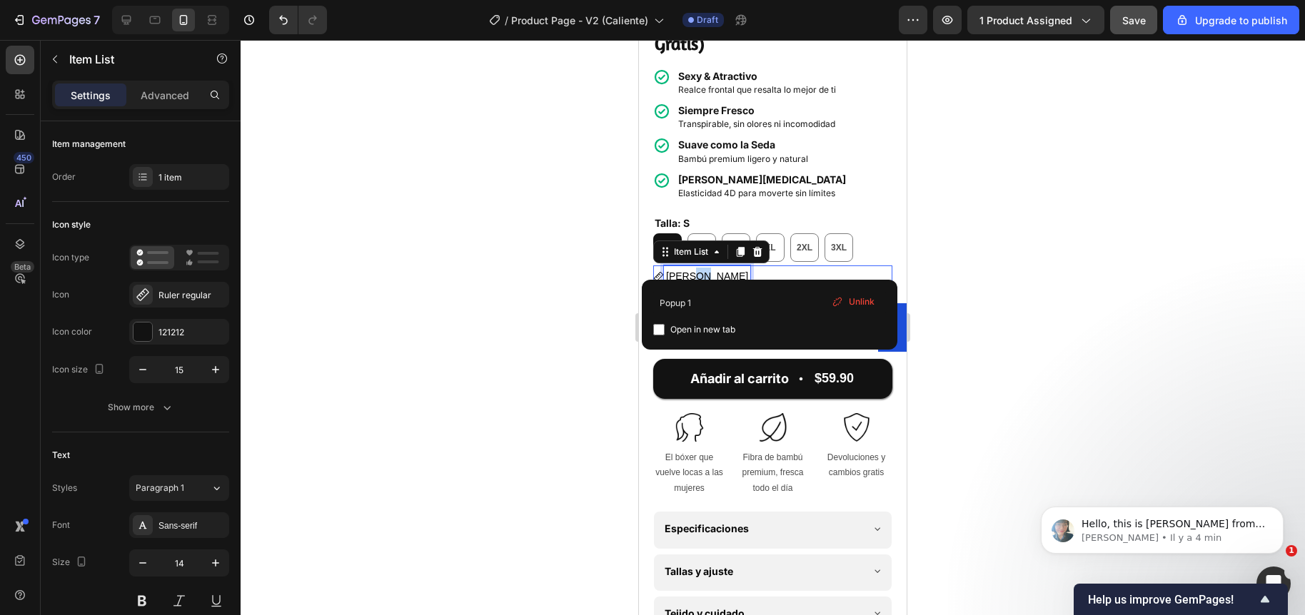
click at [698, 270] on u "Guía [PERSON_NAME]" at bounding box center [707, 275] width 82 height 11
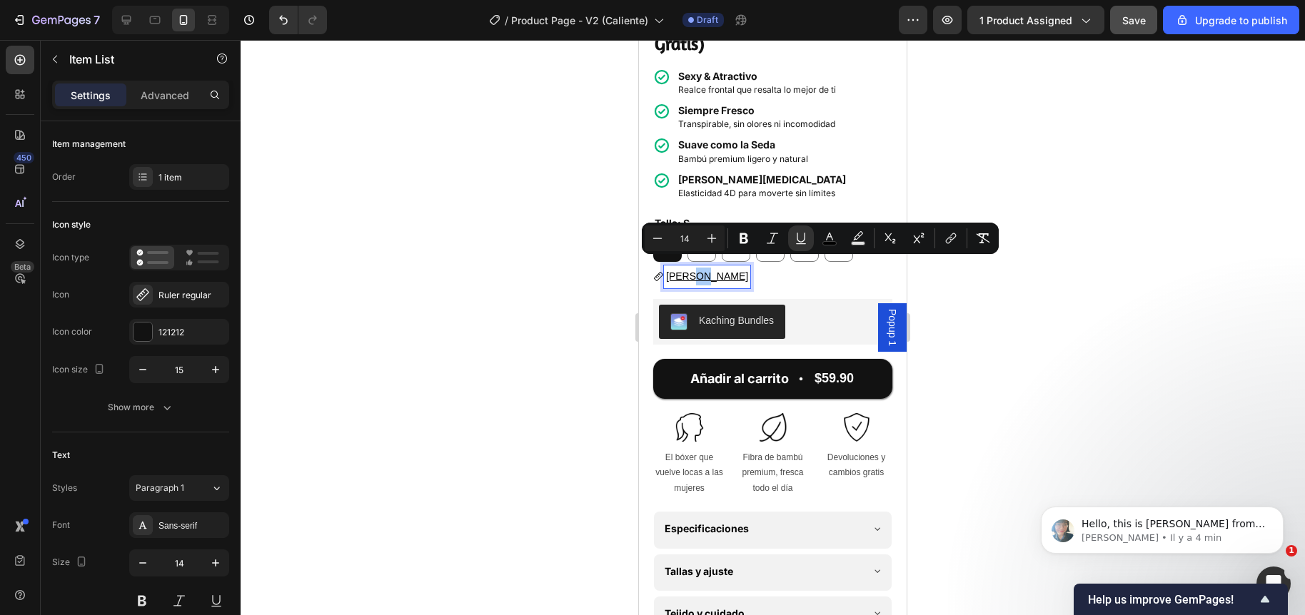
click at [562, 277] on div at bounding box center [773, 327] width 1064 height 575
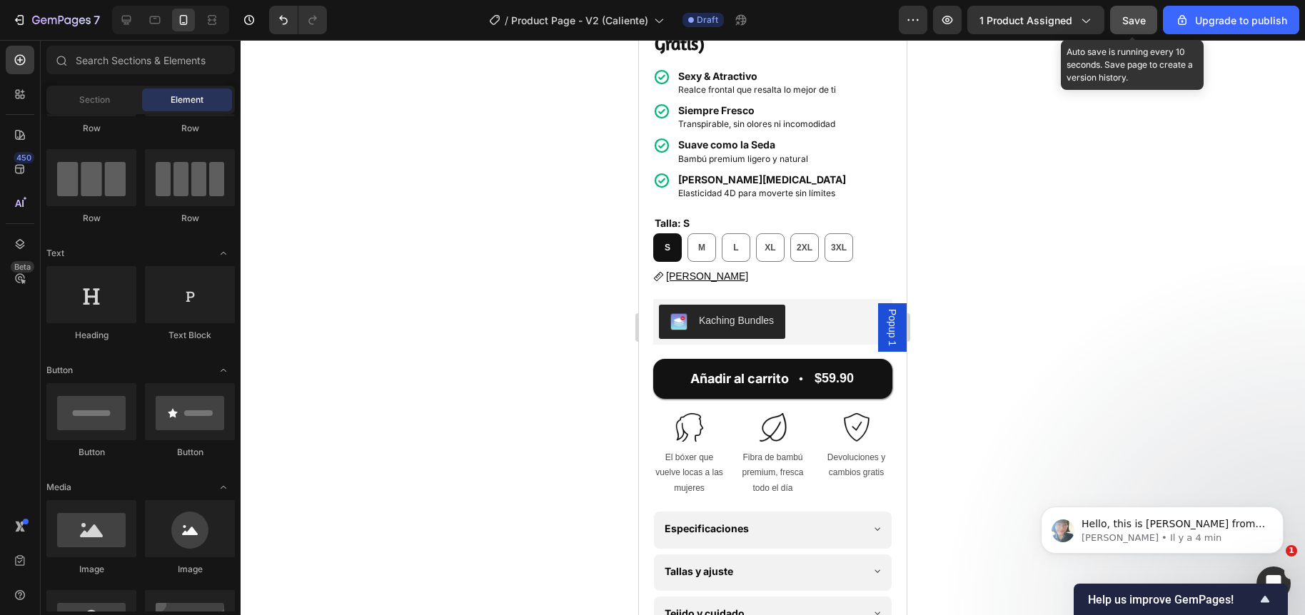
click at [1125, 23] on span "Save" at bounding box center [1134, 20] width 24 height 12
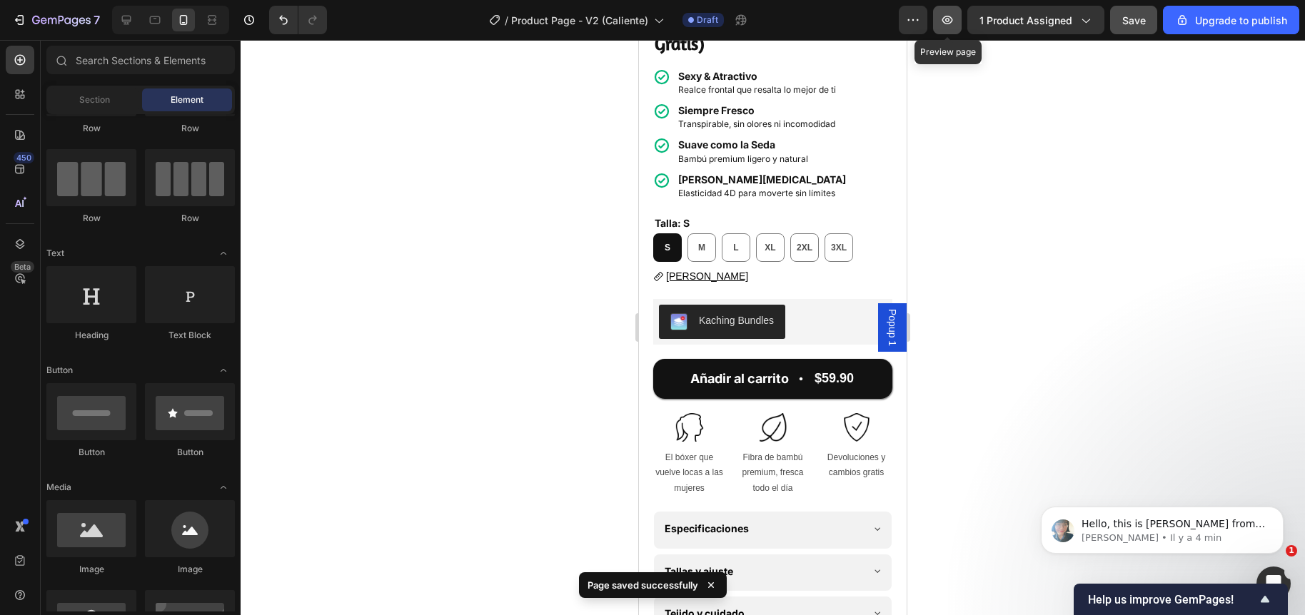
click at [948, 22] on icon "button" at bounding box center [947, 20] width 14 height 14
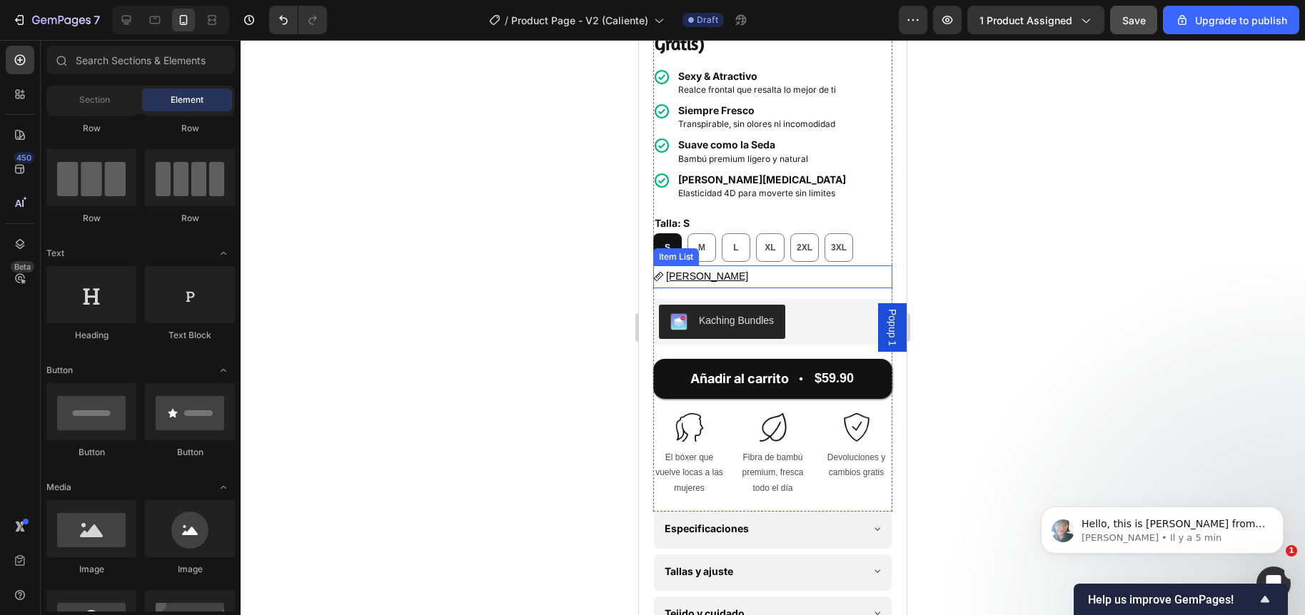
click at [702, 270] on u "Guía [PERSON_NAME]" at bounding box center [707, 275] width 82 height 11
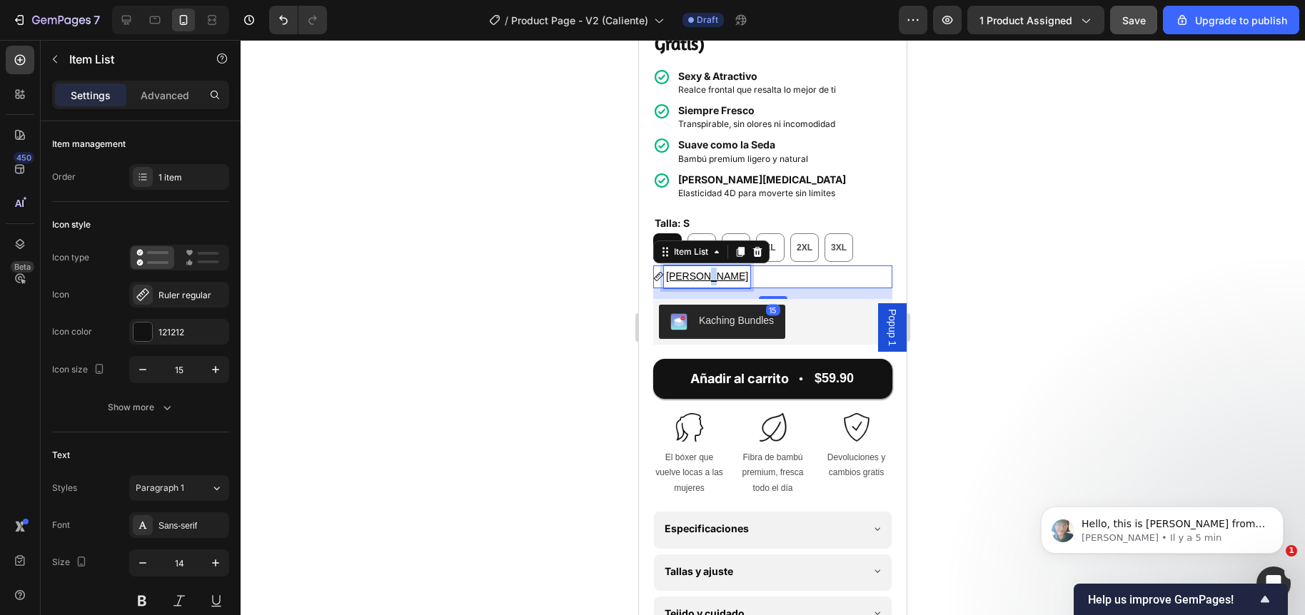
click at [702, 270] on u "Guía [PERSON_NAME]" at bounding box center [707, 275] width 82 height 11
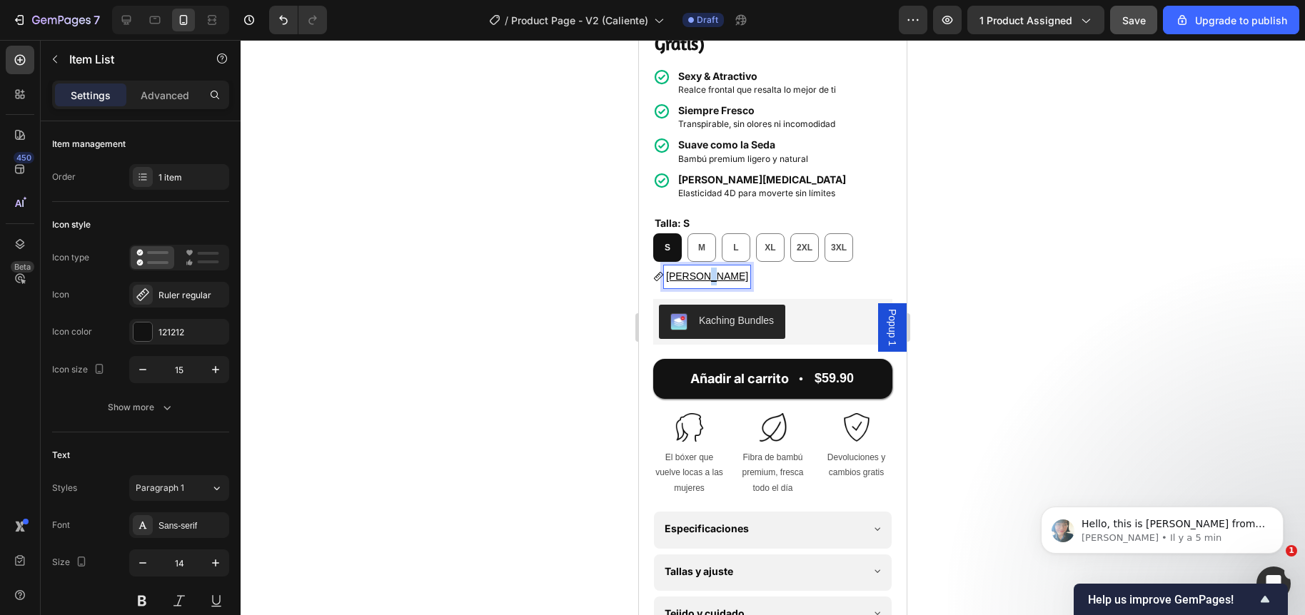
click at [702, 270] on u "Guía [PERSON_NAME]" at bounding box center [707, 275] width 82 height 11
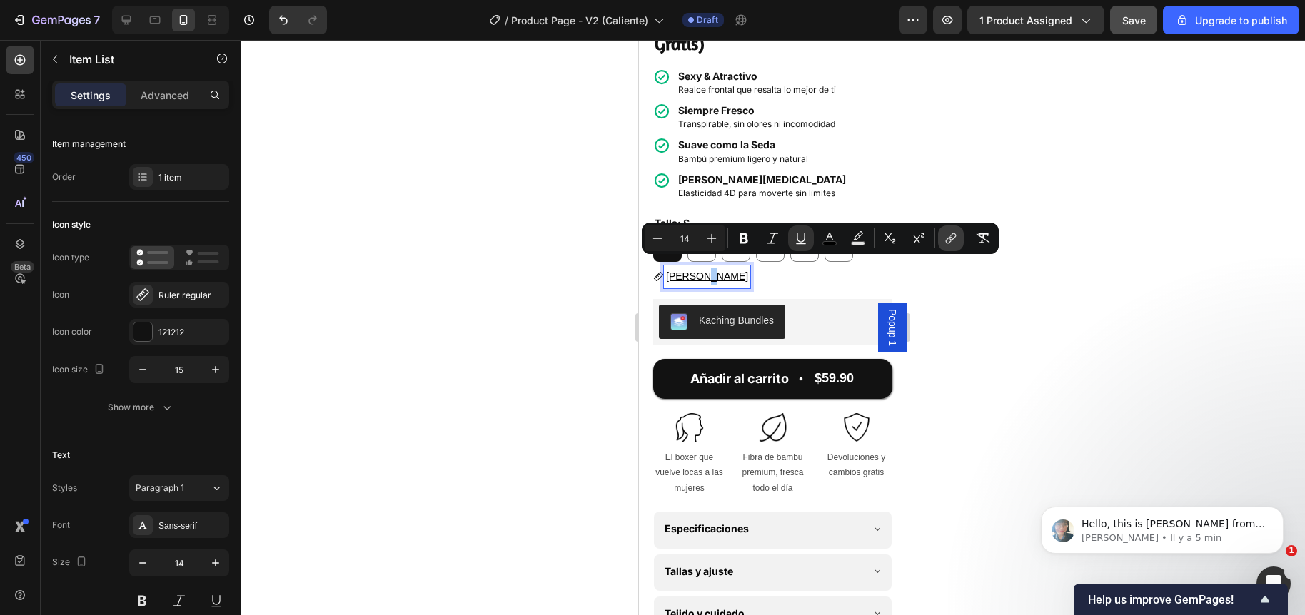
click at [945, 238] on icon "Editor contextual toolbar" at bounding box center [950, 238] width 14 height 14
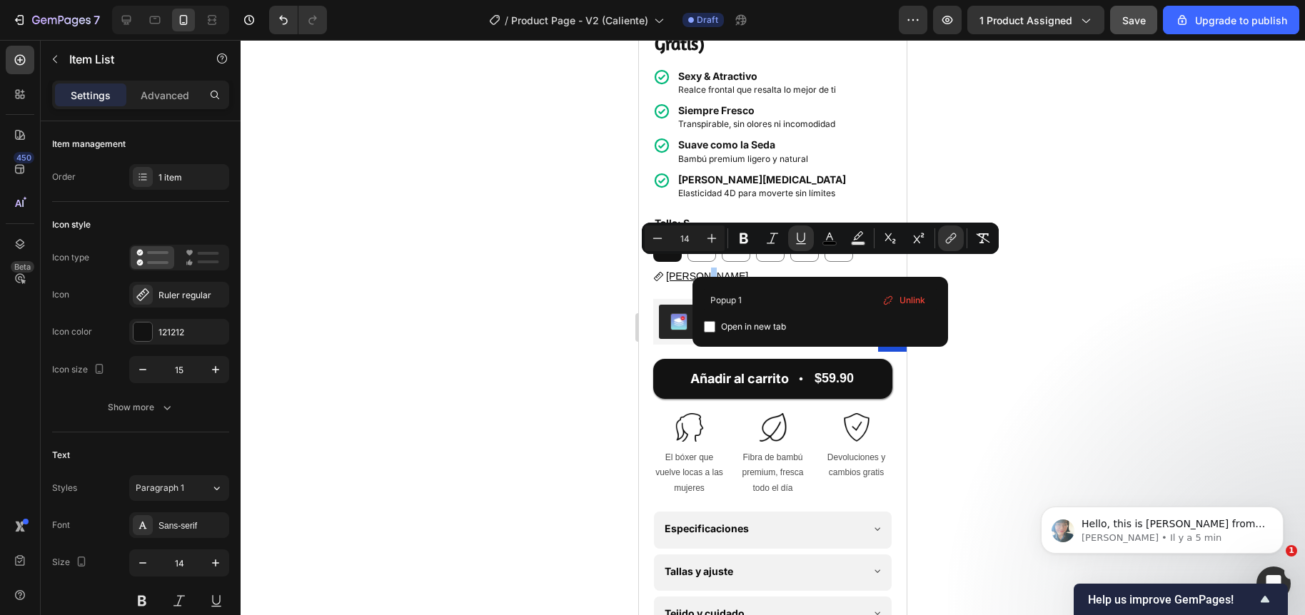
click at [567, 324] on div at bounding box center [773, 327] width 1064 height 575
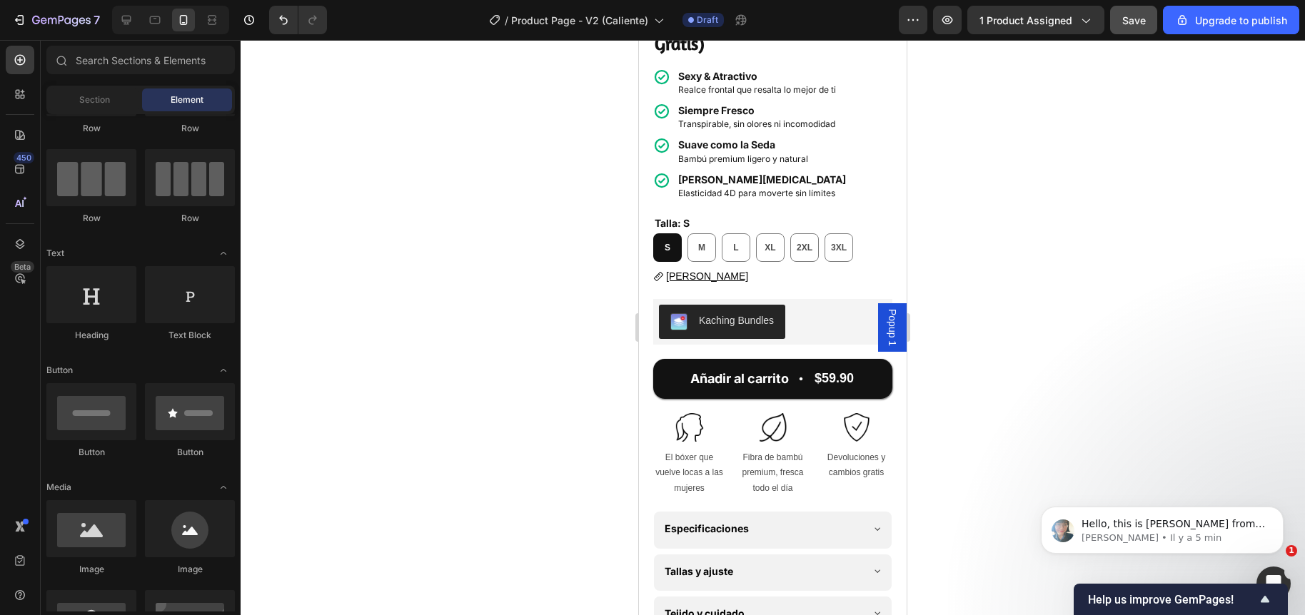
click at [878, 321] on div "Popup 1" at bounding box center [892, 327] width 29 height 49
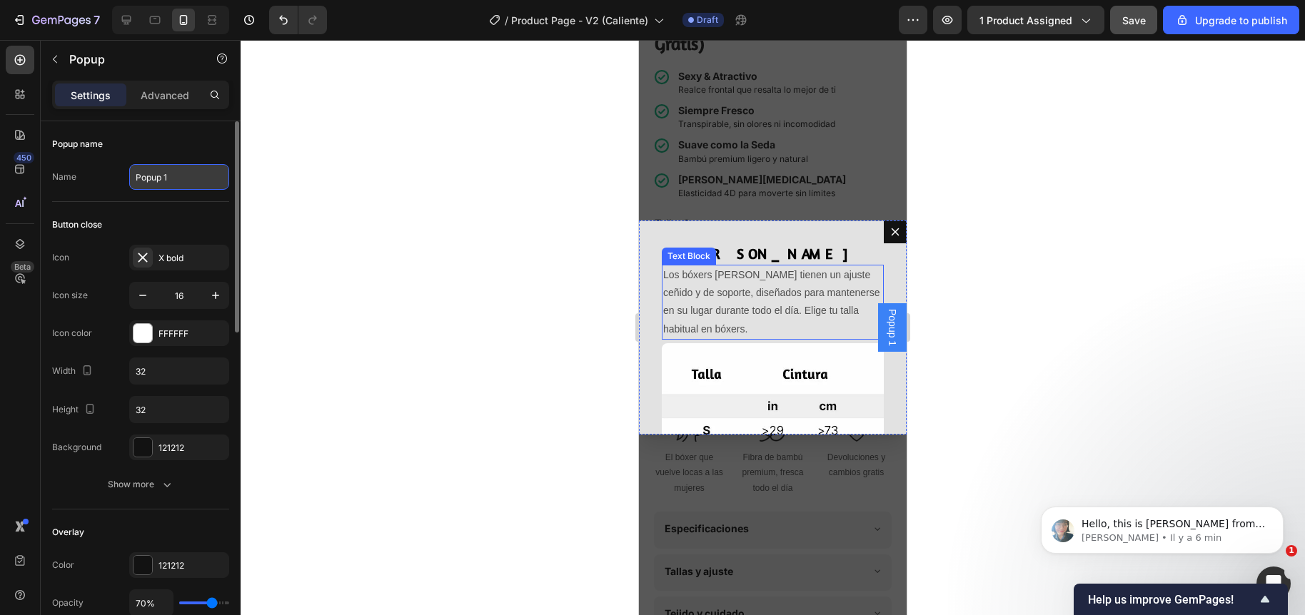
click at [184, 179] on input "Popup 1" at bounding box center [179, 177] width 100 height 26
click at [95, 182] on div "Name Popup 1" at bounding box center [140, 177] width 177 height 26
click at [154, 91] on p "Advanced" at bounding box center [165, 95] width 49 height 15
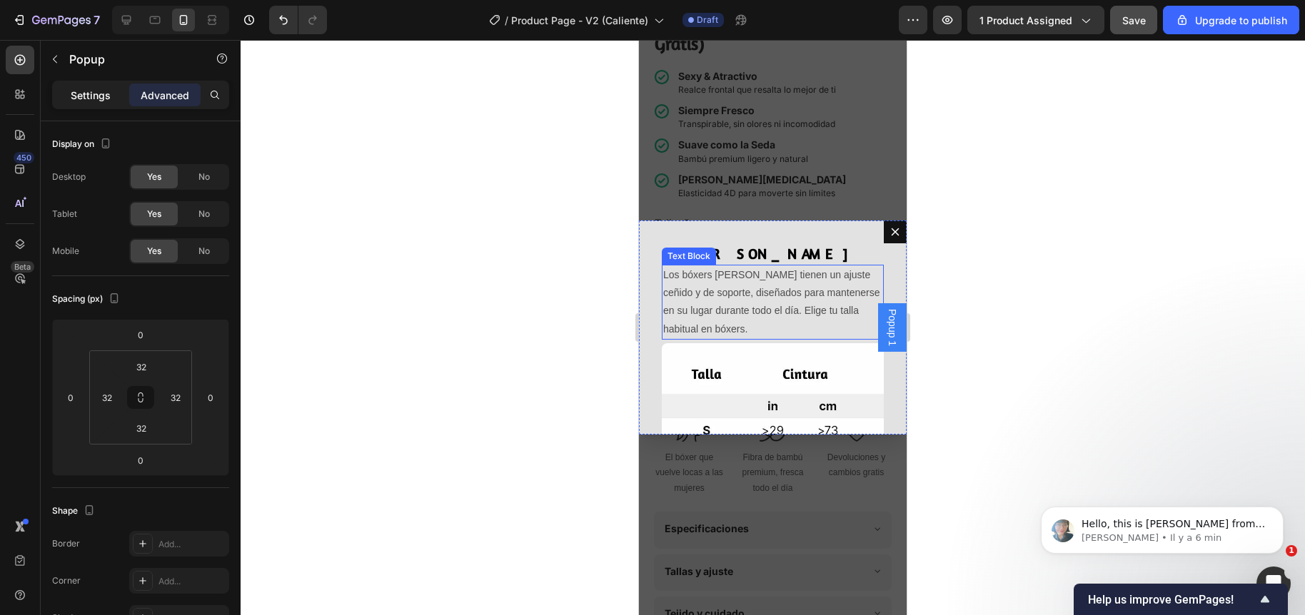
click at [98, 98] on p "Settings" at bounding box center [91, 95] width 40 height 15
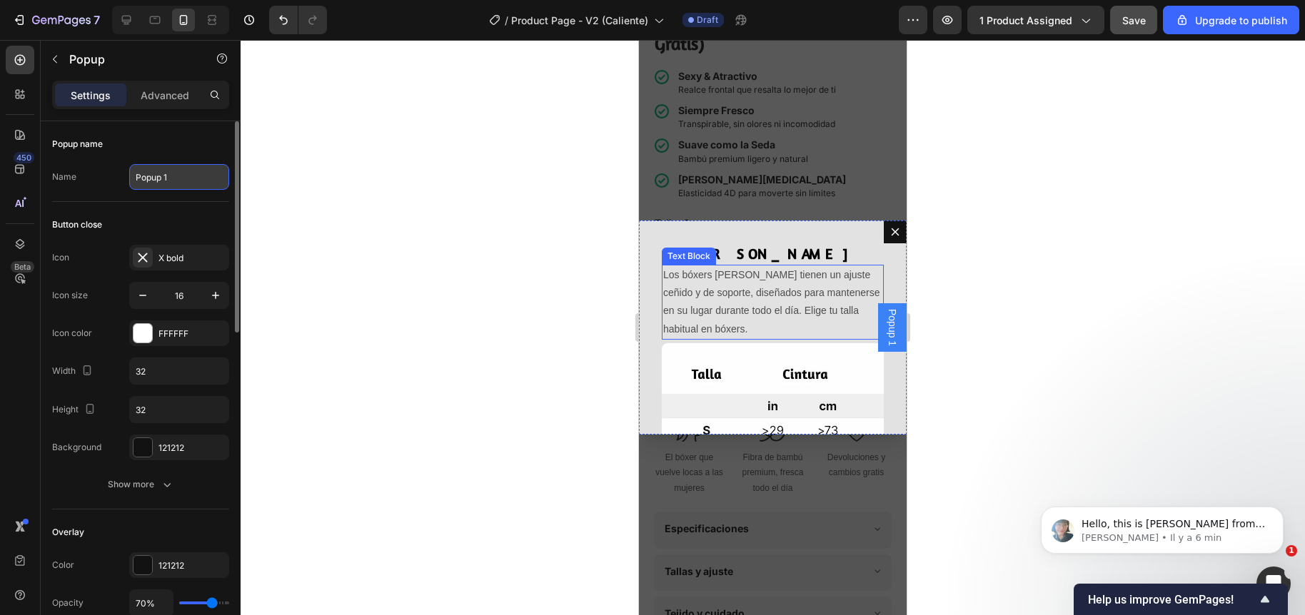
click at [138, 178] on input "Popup 1" at bounding box center [179, 177] width 100 height 26
click at [112, 176] on div "Name Popup 1" at bounding box center [140, 177] width 177 height 26
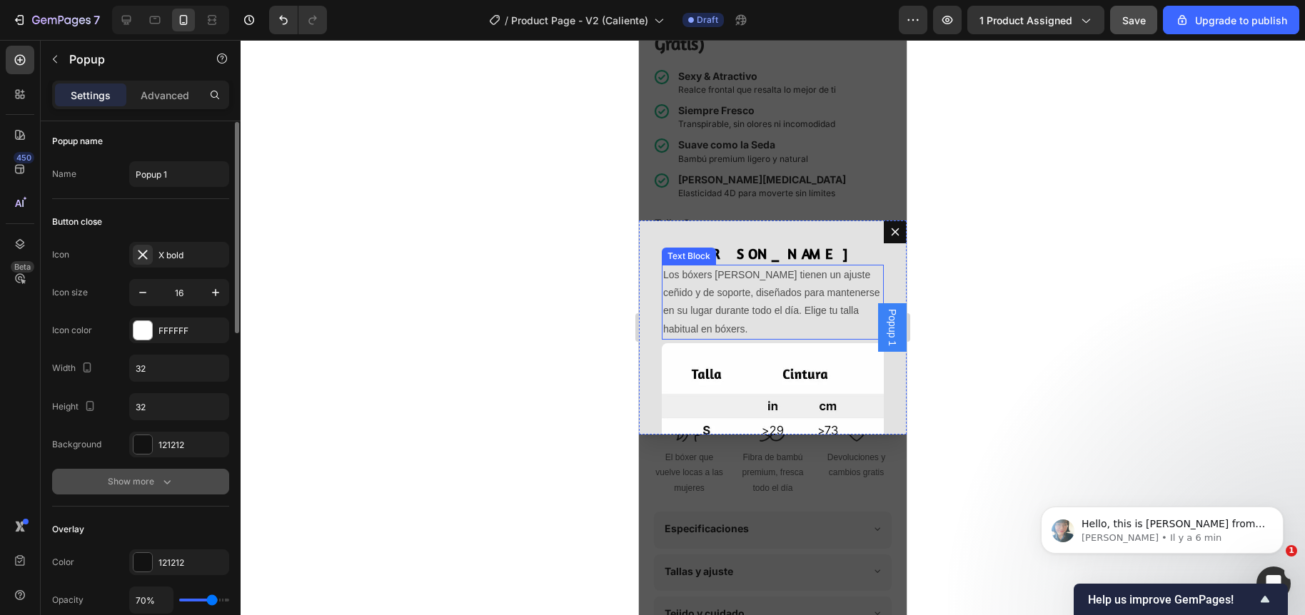
click at [138, 489] on button "Show more" at bounding box center [140, 482] width 177 height 26
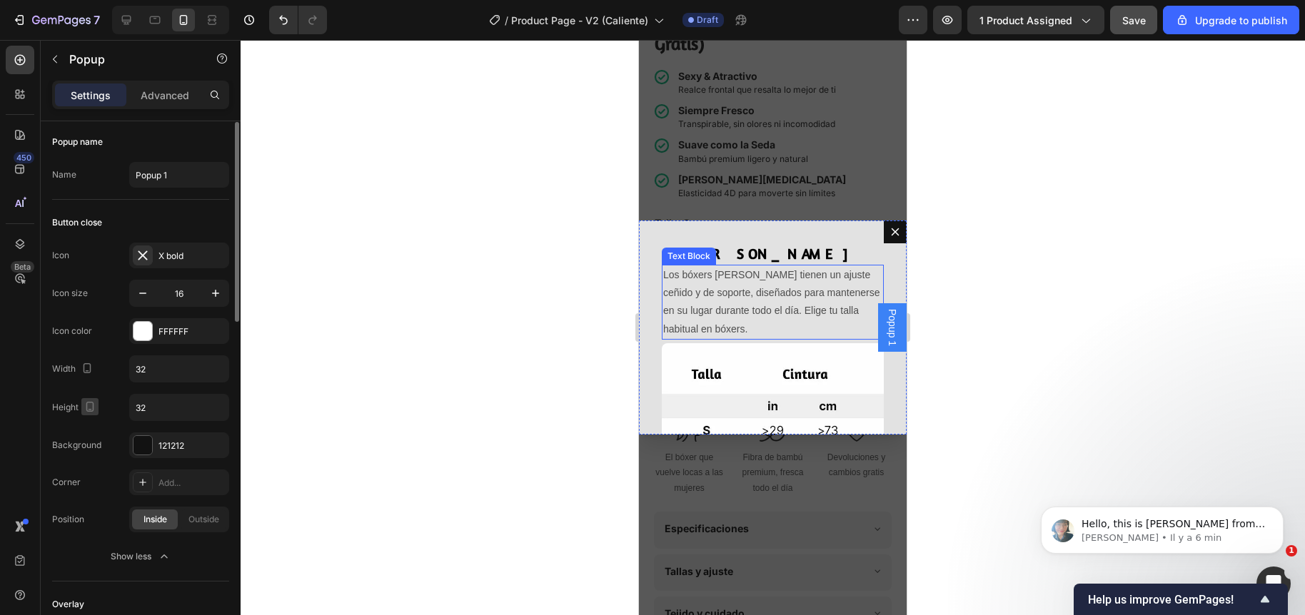
scroll to position [0, 0]
click at [219, 56] on icon "button" at bounding box center [221, 58] width 11 height 11
click at [198, 86] on div "Help center" at bounding box center [187, 91] width 67 height 14
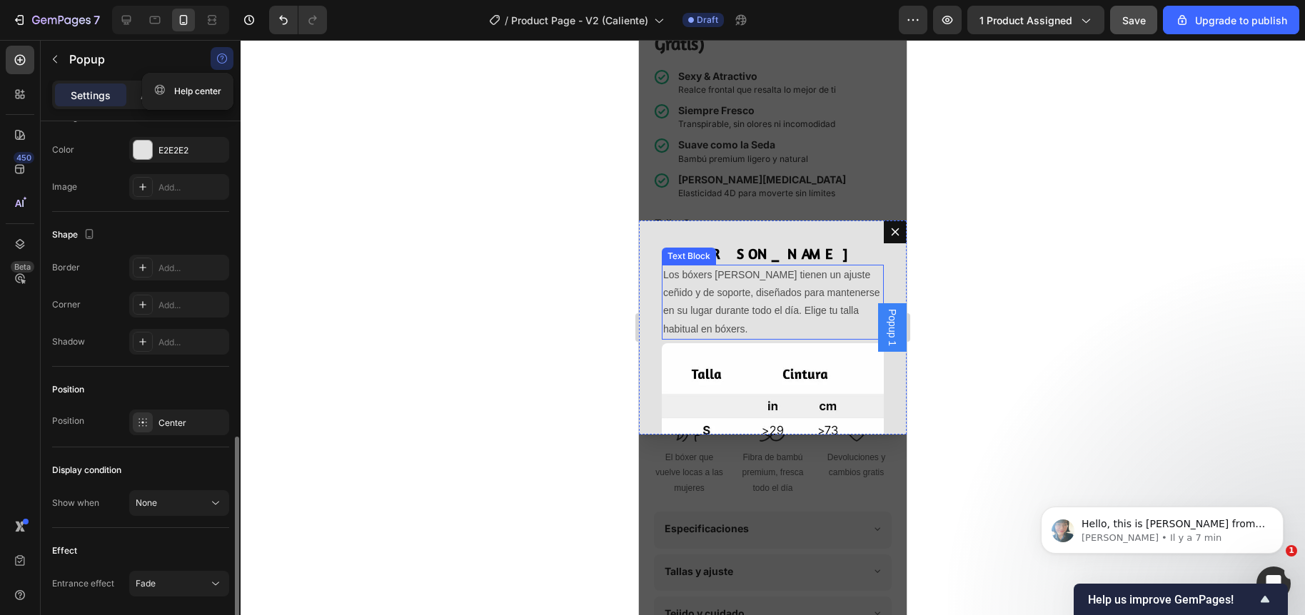
scroll to position [864, 0]
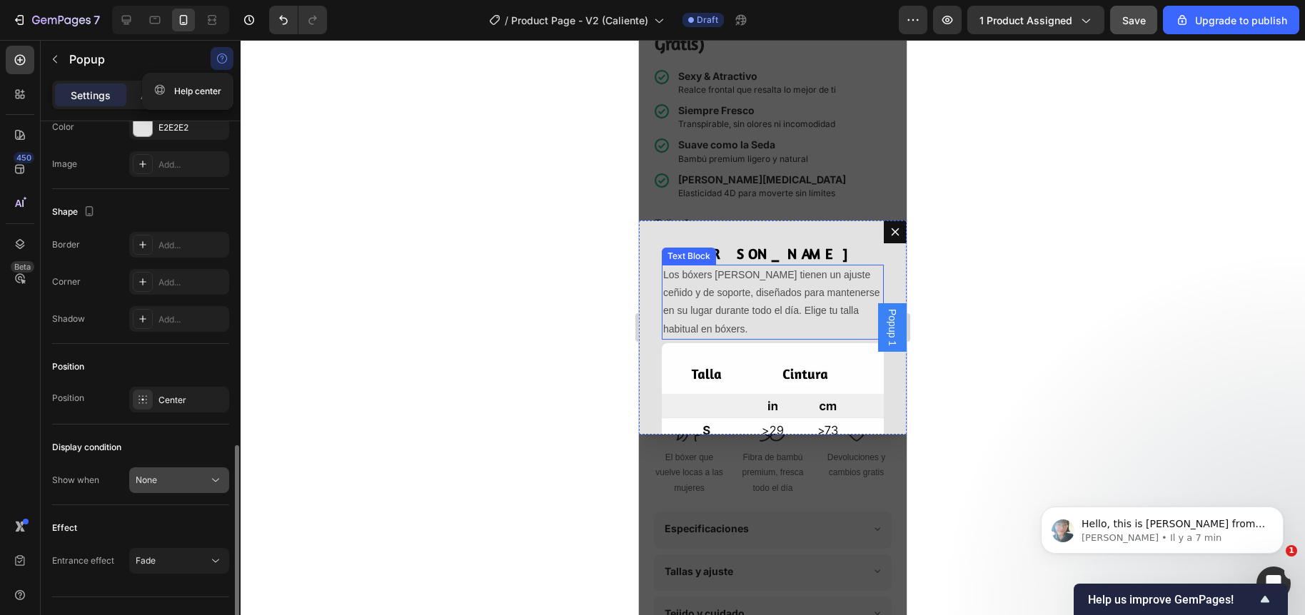
click at [181, 485] on div "None" at bounding box center [172, 480] width 73 height 13
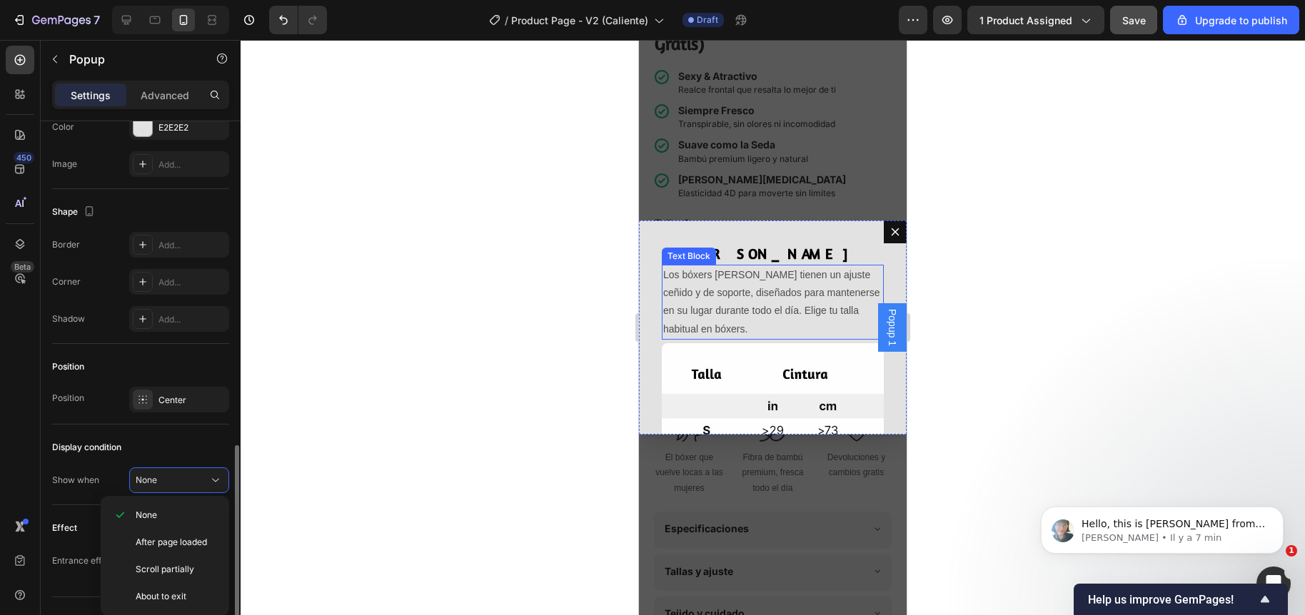
click at [107, 461] on div "Display condition Show when None" at bounding box center [140, 465] width 177 height 81
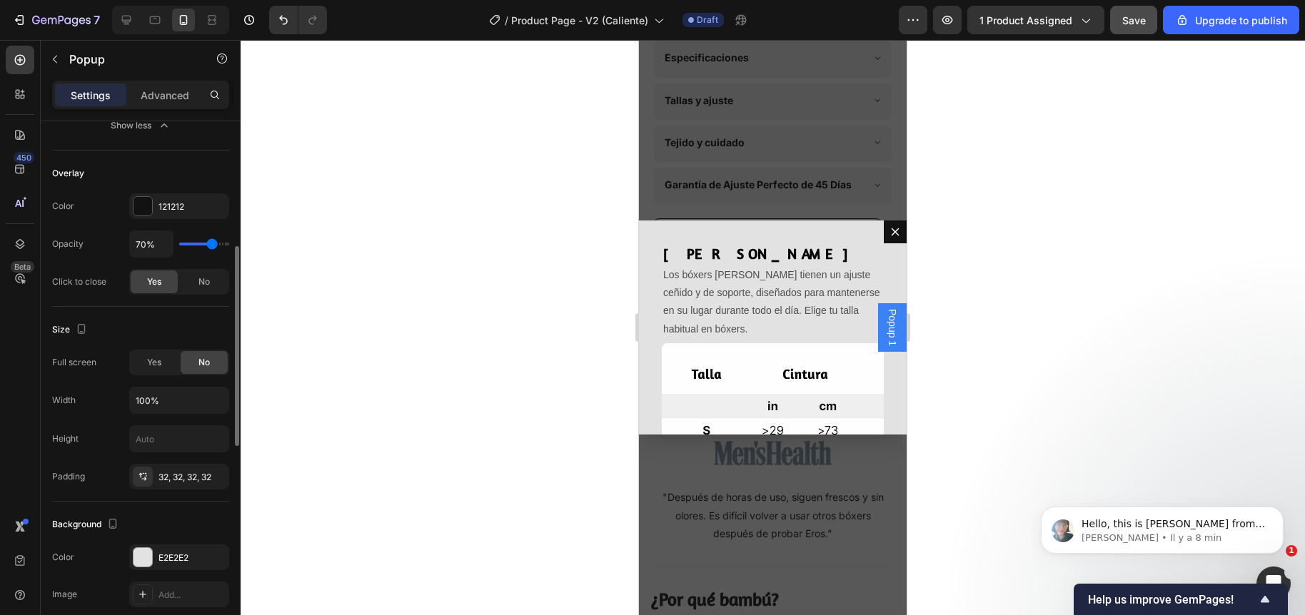
scroll to position [0, 0]
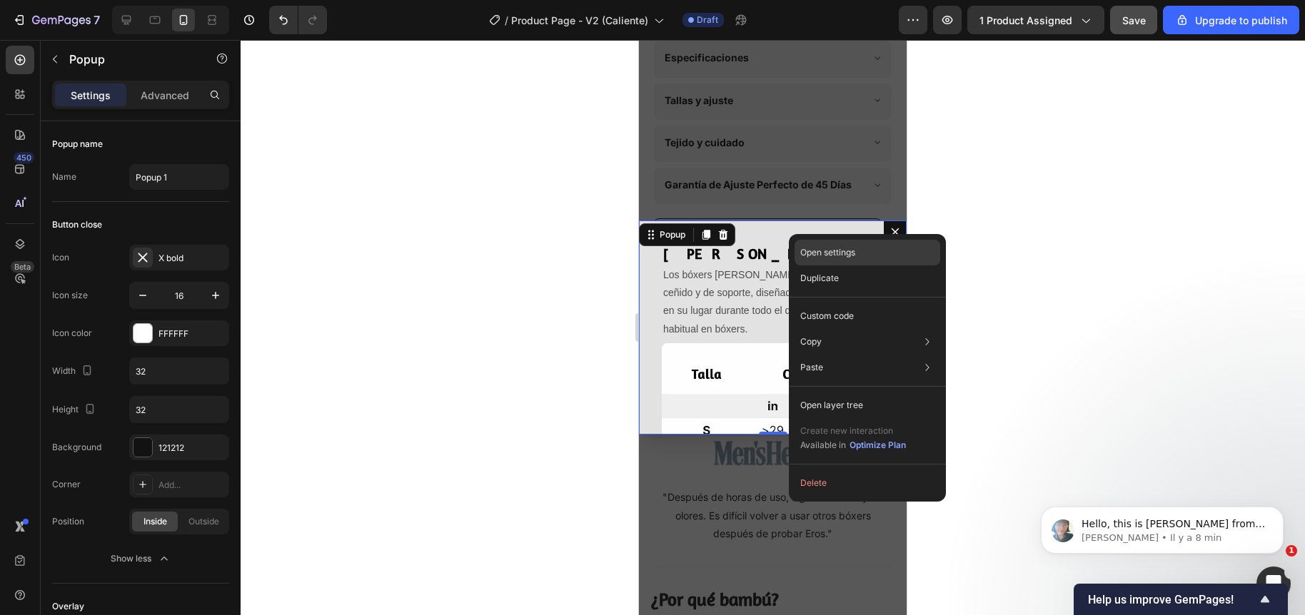
click at [826, 254] on p "Open settings" at bounding box center [827, 252] width 55 height 13
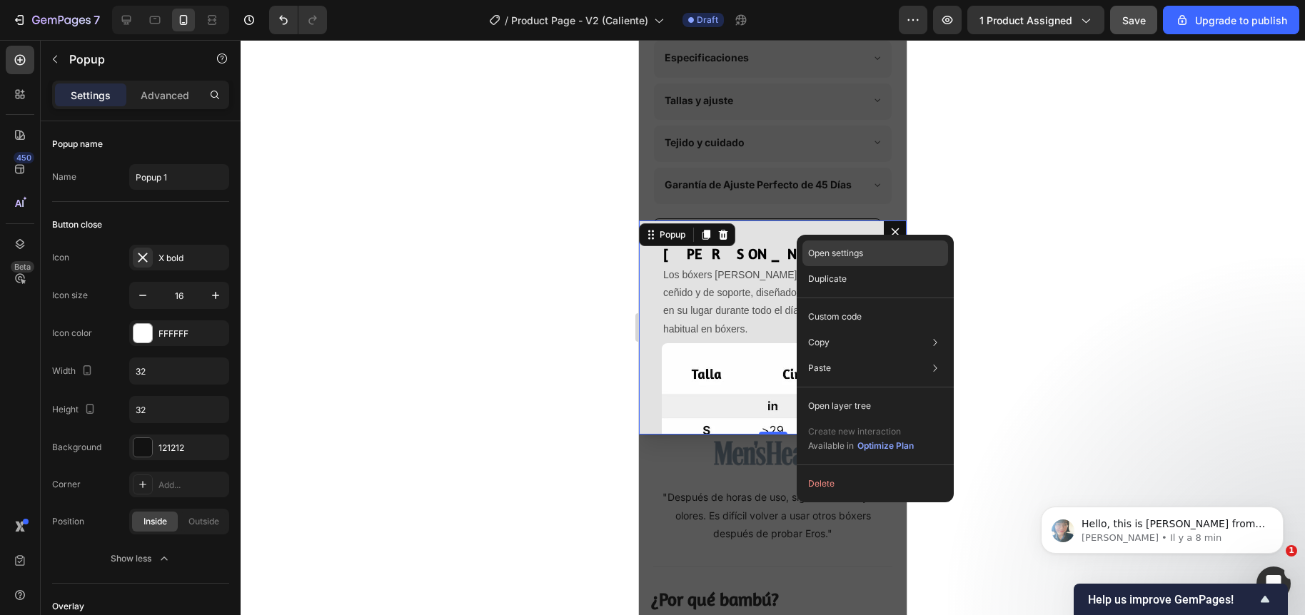
click at [835, 254] on p "Open settings" at bounding box center [835, 253] width 55 height 13
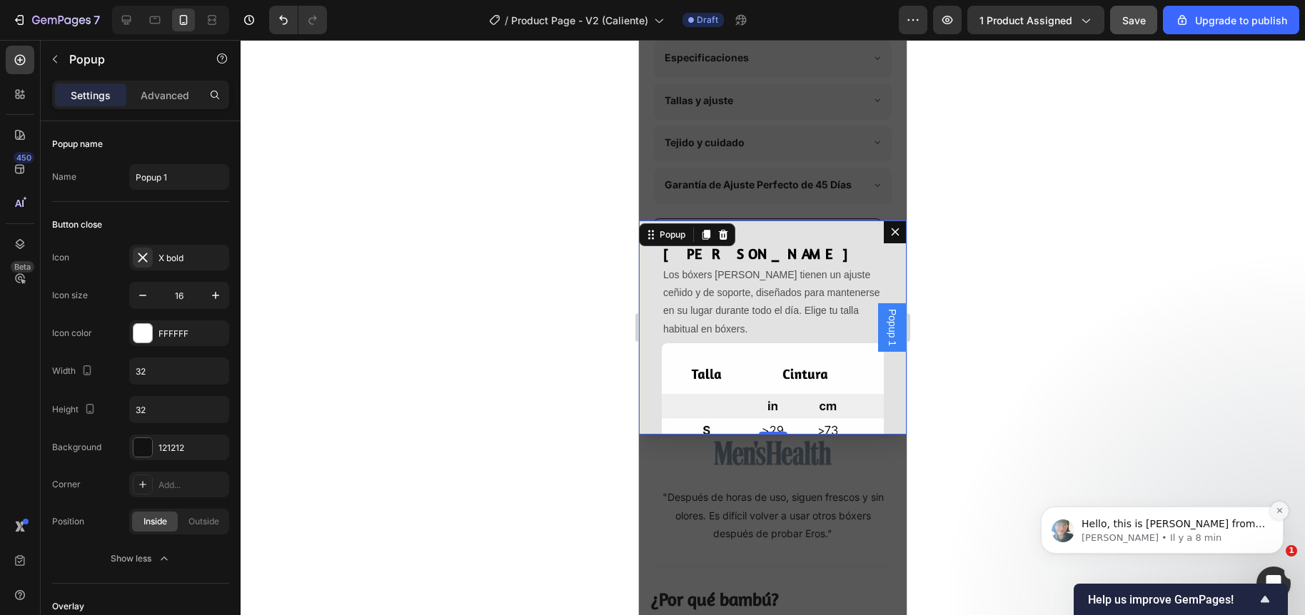
click at [1276, 510] on icon "Dismiss notification" at bounding box center [1279, 511] width 8 height 8
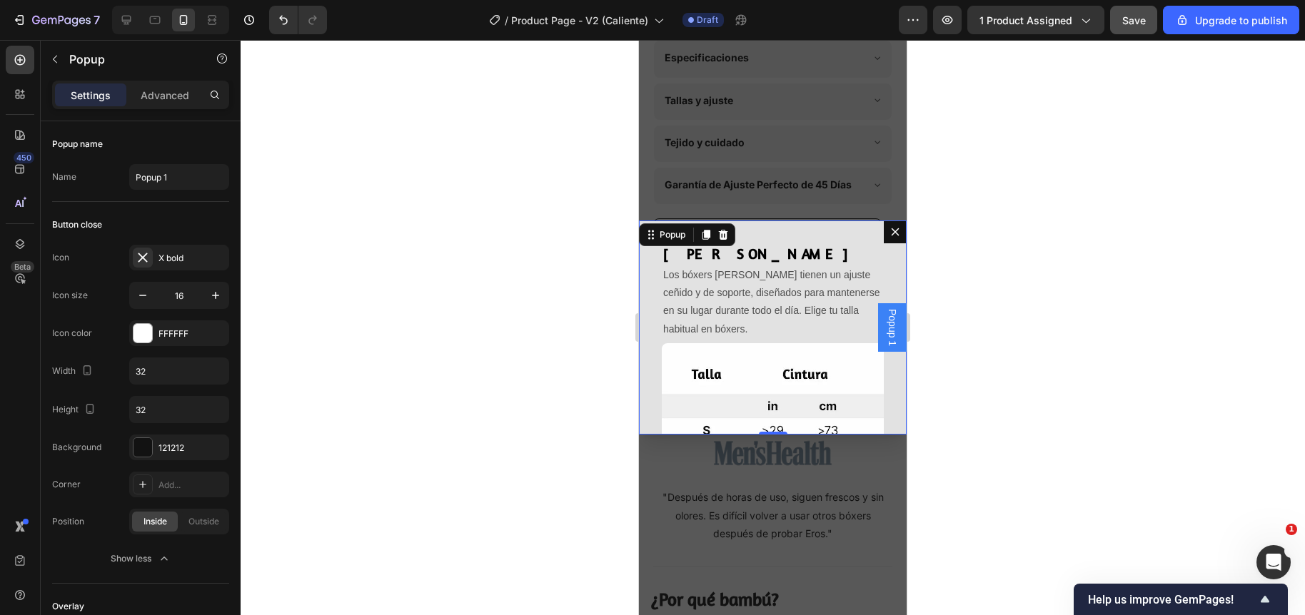
click at [612, 328] on div at bounding box center [773, 327] width 1064 height 575
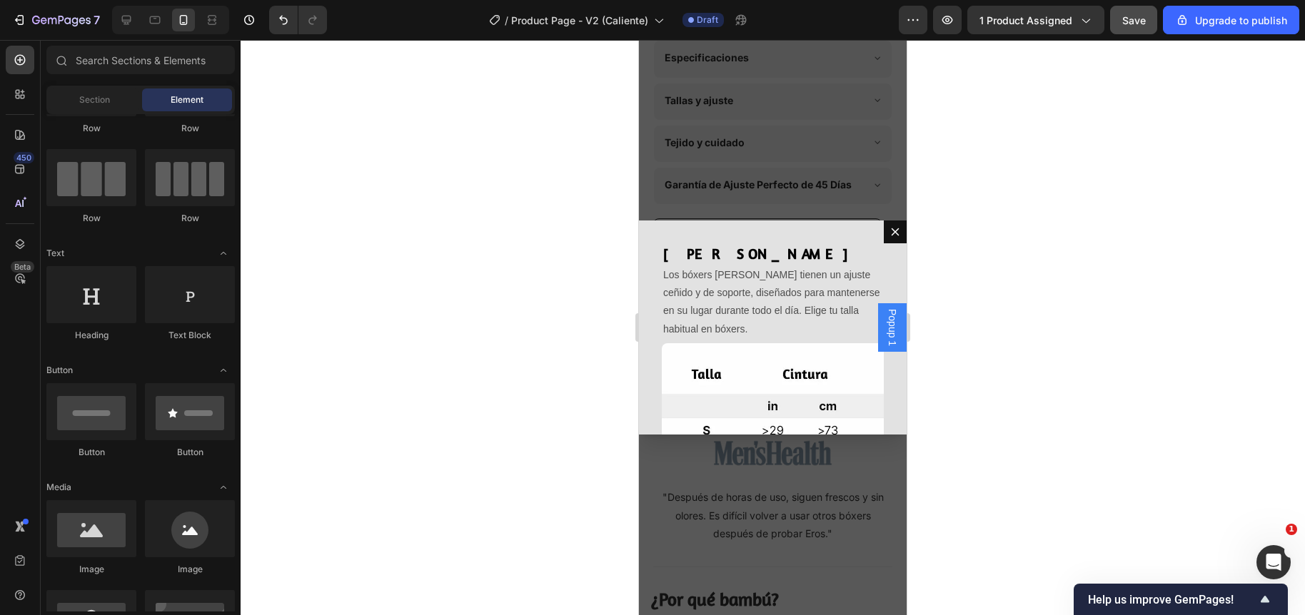
click at [885, 328] on span "Popup 1" at bounding box center [892, 327] width 14 height 37
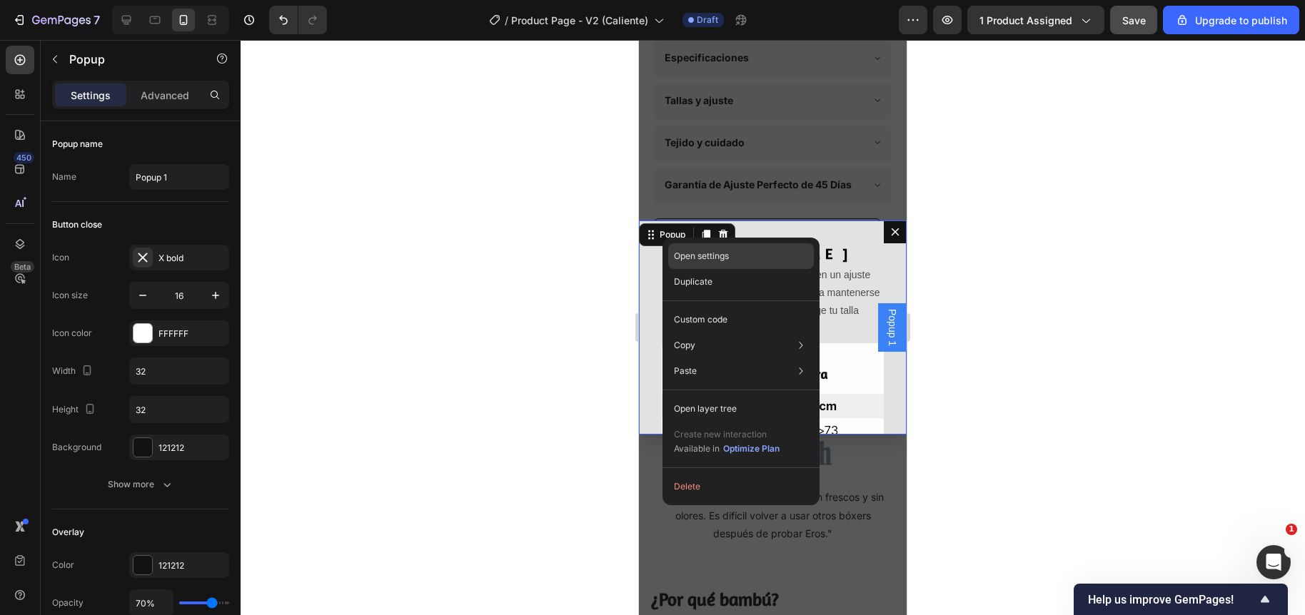
click at [696, 257] on p "Open settings" at bounding box center [701, 256] width 55 height 13
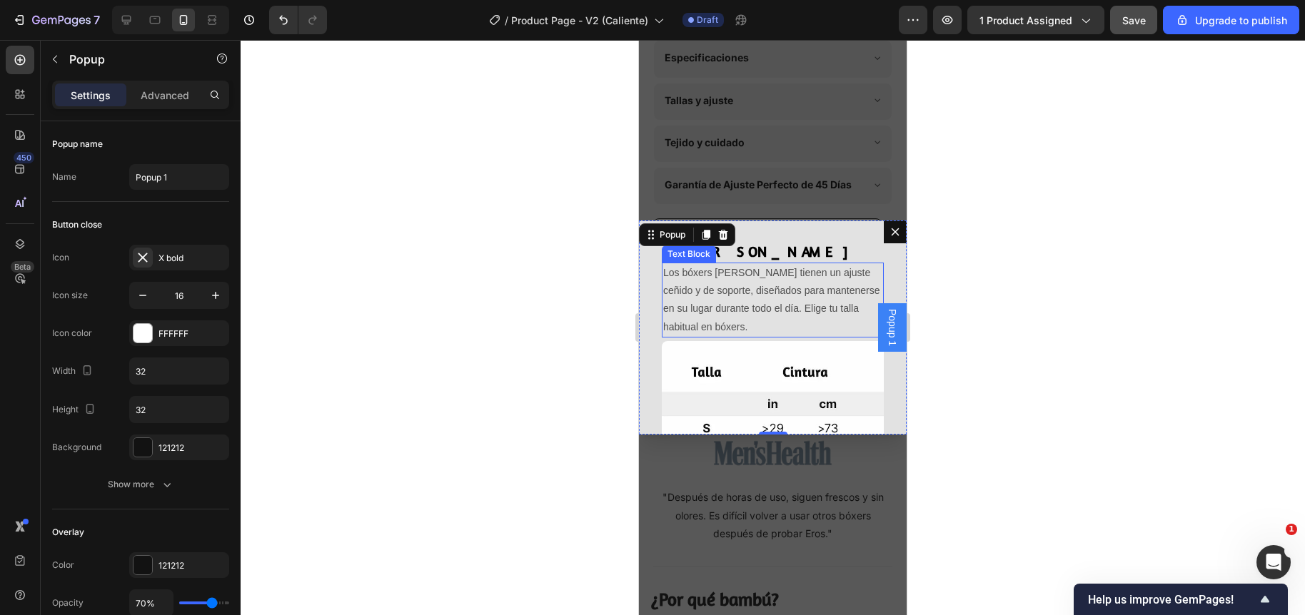
scroll to position [3, 0]
click at [884, 238] on button "Dialog content" at bounding box center [895, 232] width 23 height 23
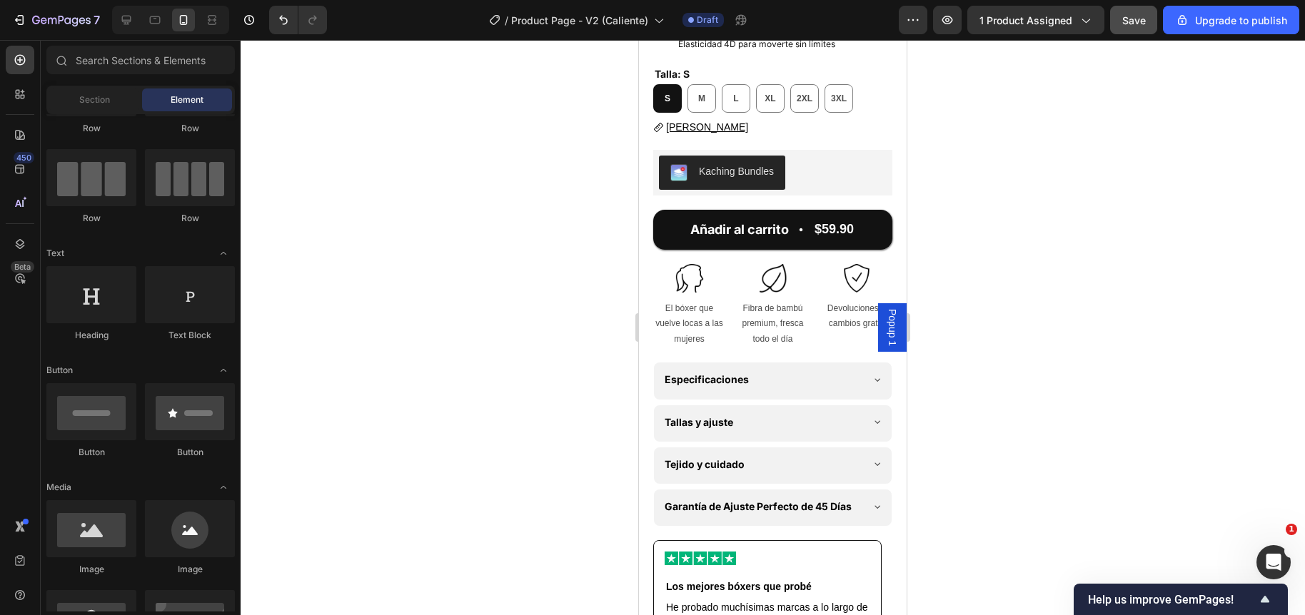
scroll to position [587, 0]
click at [885, 323] on span "Popup 1" at bounding box center [892, 327] width 14 height 37
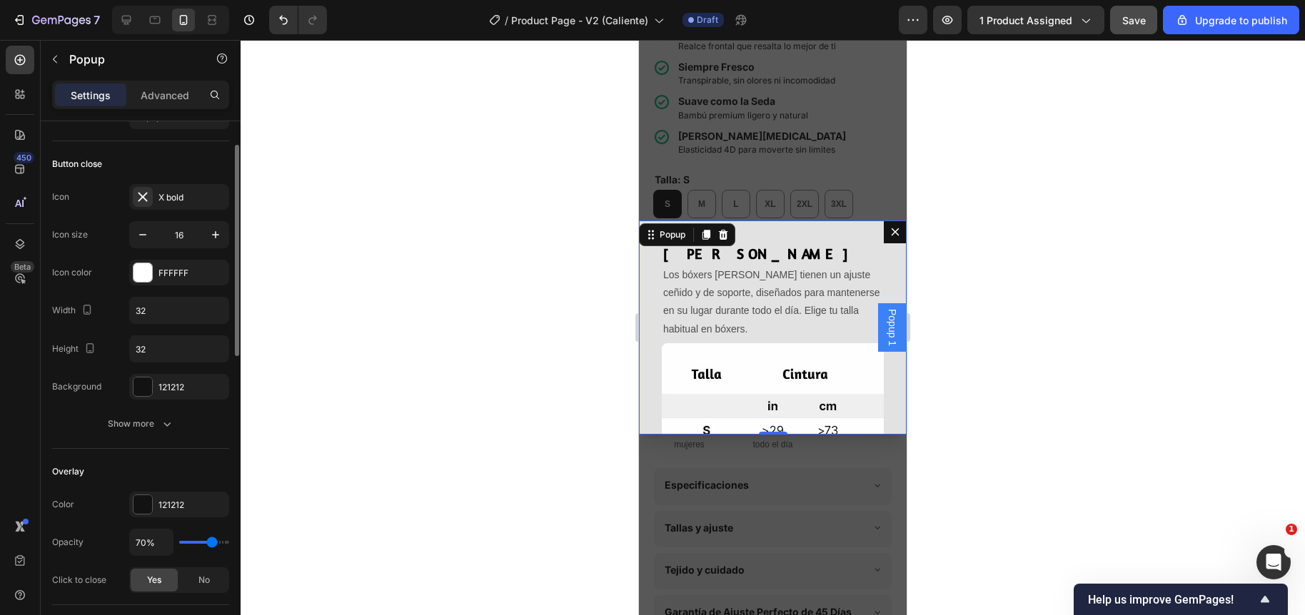
scroll to position [121, 0]
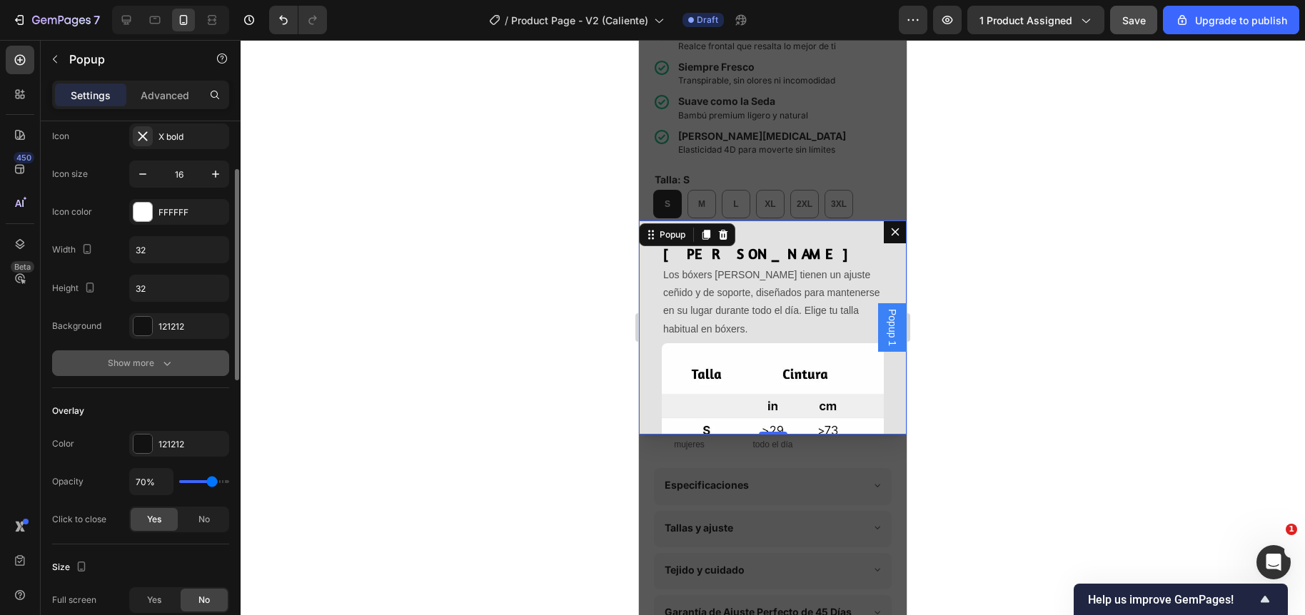
click at [118, 366] on div "Show more" at bounding box center [141, 363] width 66 height 14
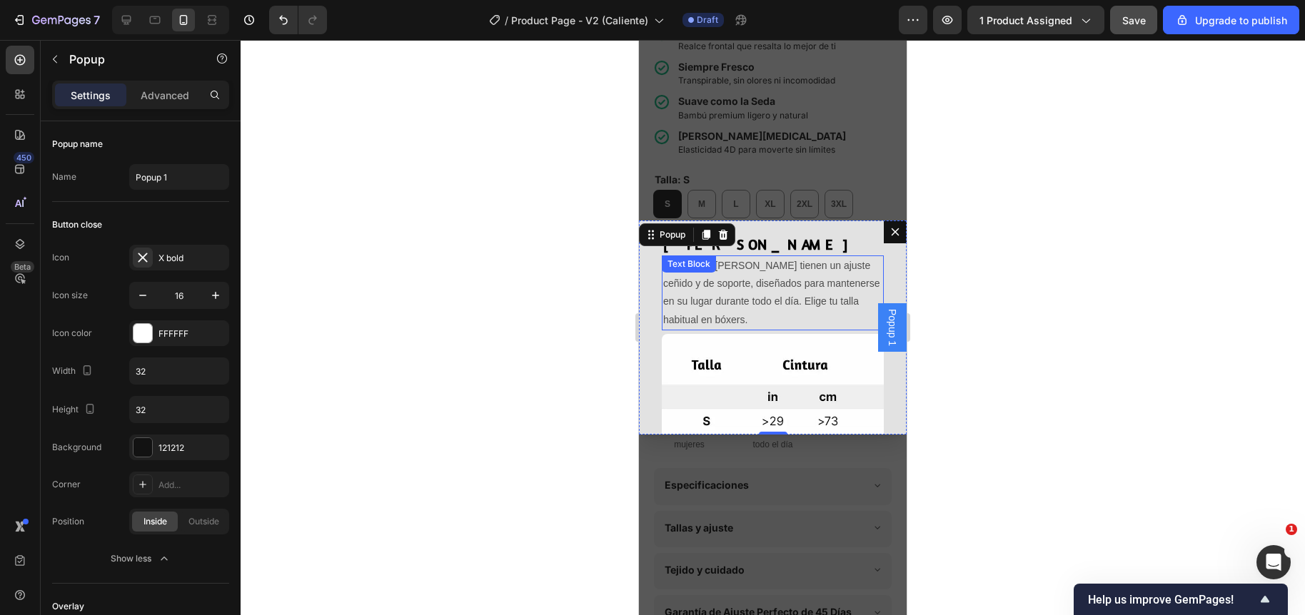
scroll to position [0, 0]
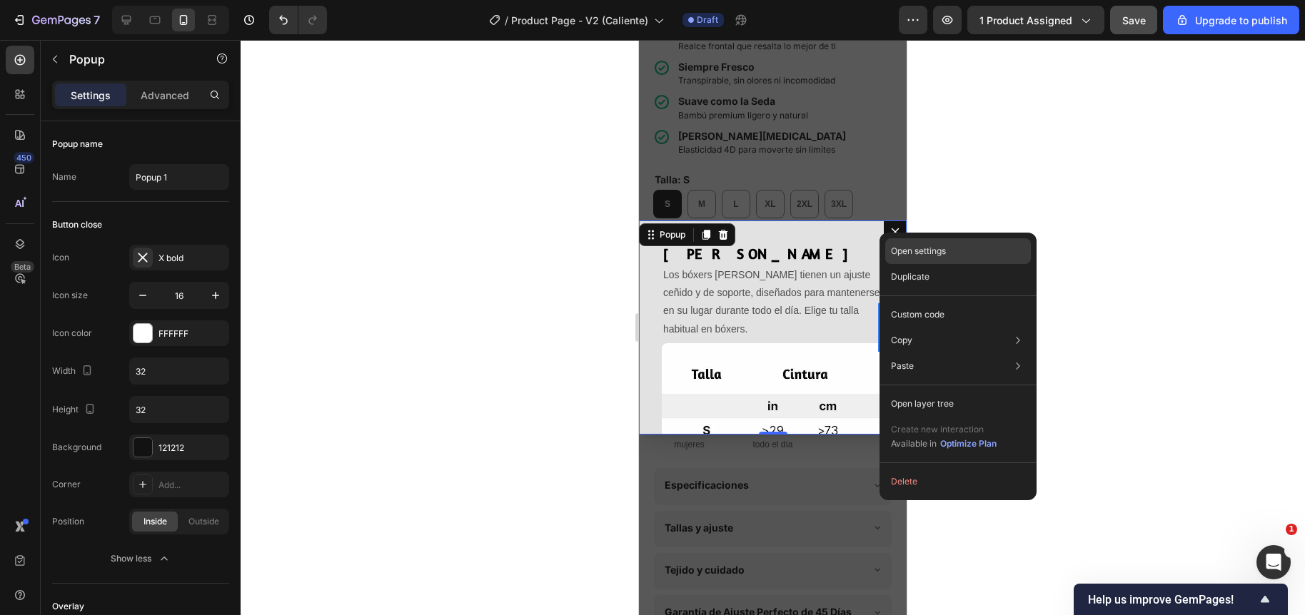
click at [920, 251] on p "Open settings" at bounding box center [918, 251] width 55 height 13
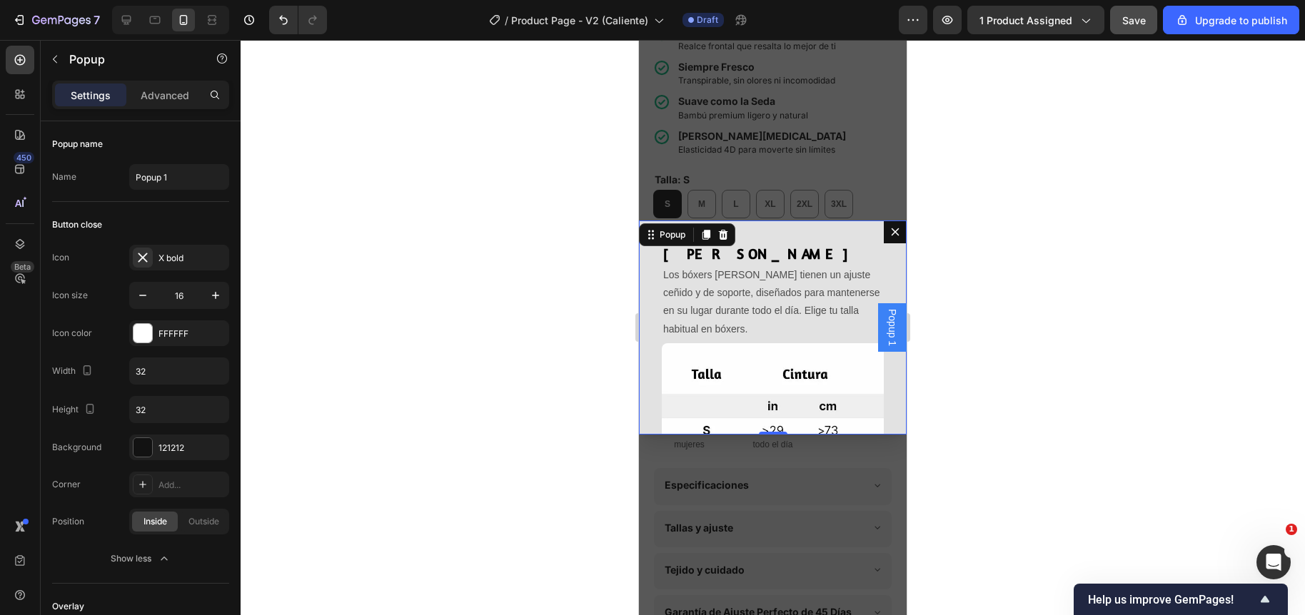
click at [599, 304] on div at bounding box center [773, 327] width 1064 height 575
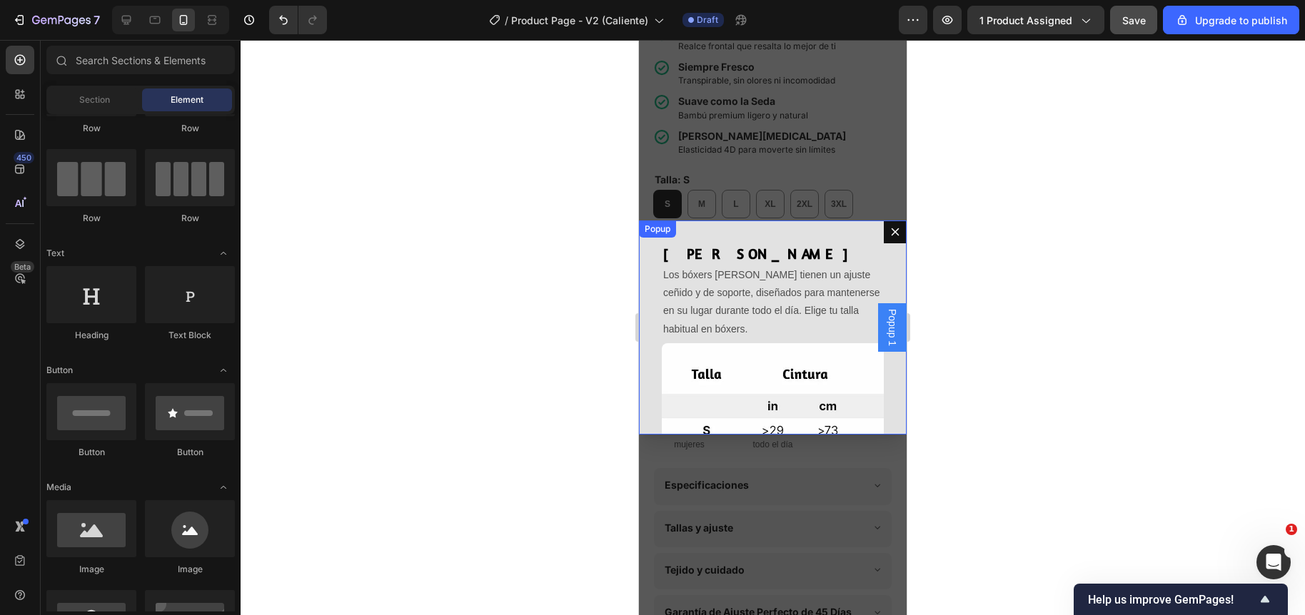
click at [717, 231] on div "Guía de tallas Heading Los bóxers Eros tienen un ajuste ceñido y de soporte, di…" at bounding box center [773, 328] width 268 height 214
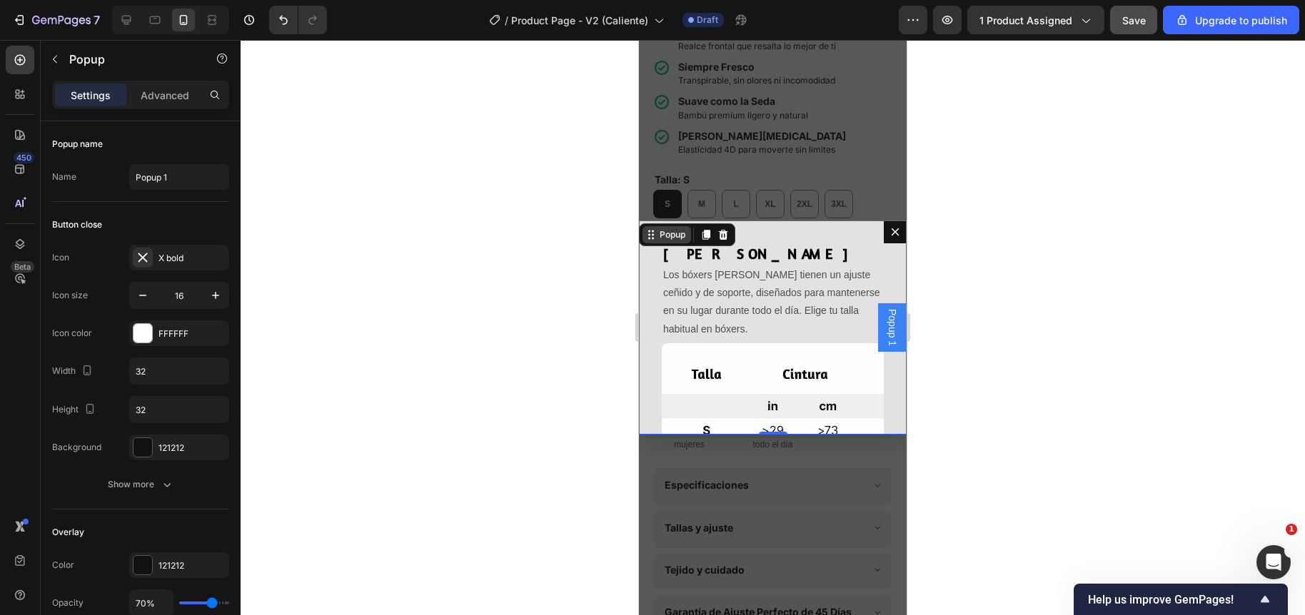
click at [661, 226] on div "Popup" at bounding box center [666, 234] width 49 height 17
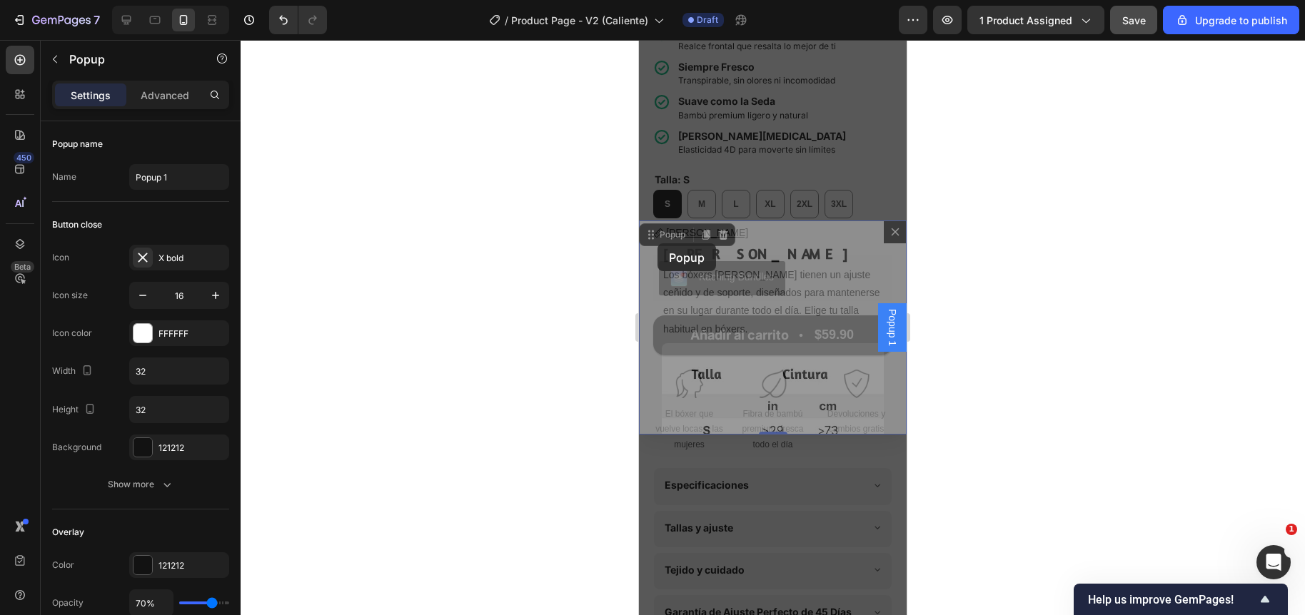
drag, startPoint x: 651, startPoint y: 224, endPoint x: 657, endPoint y: 243, distance: 20.3
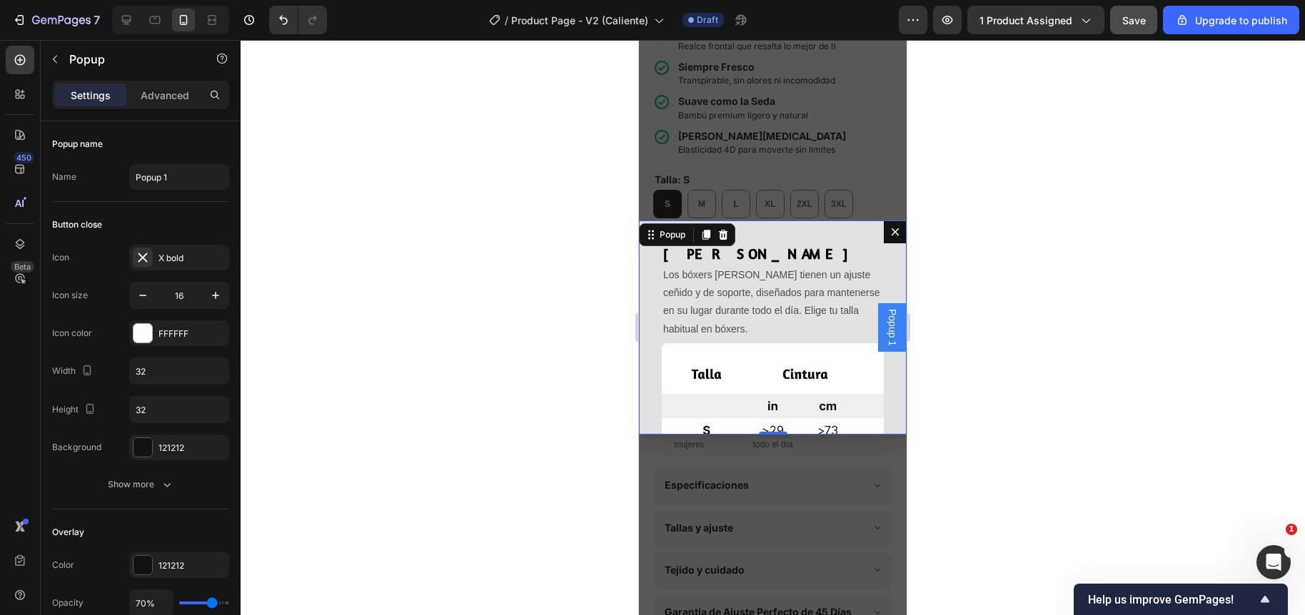
click at [601, 266] on div at bounding box center [773, 327] width 1064 height 575
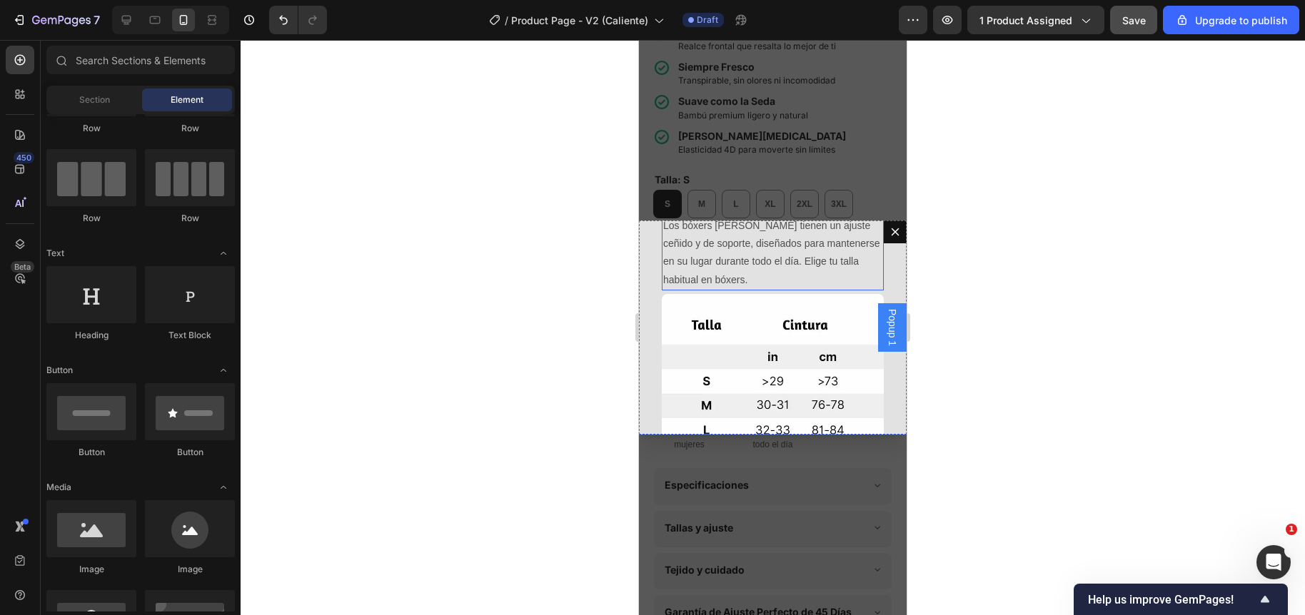
scroll to position [192, 0]
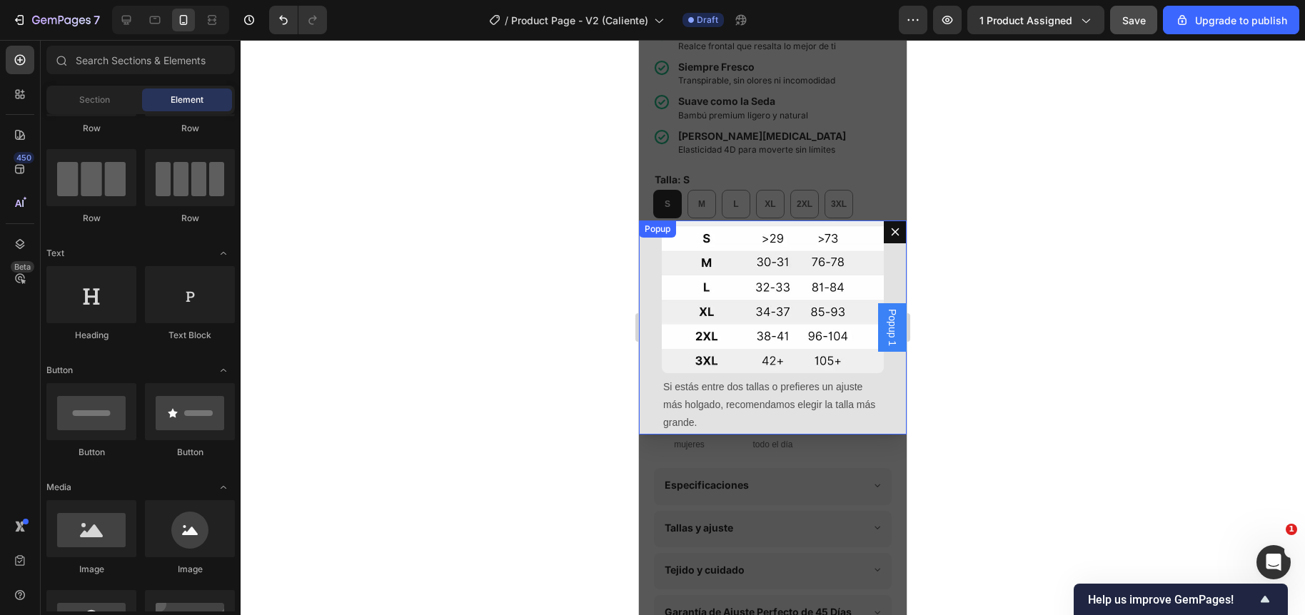
click at [556, 269] on div at bounding box center [773, 327] width 1064 height 575
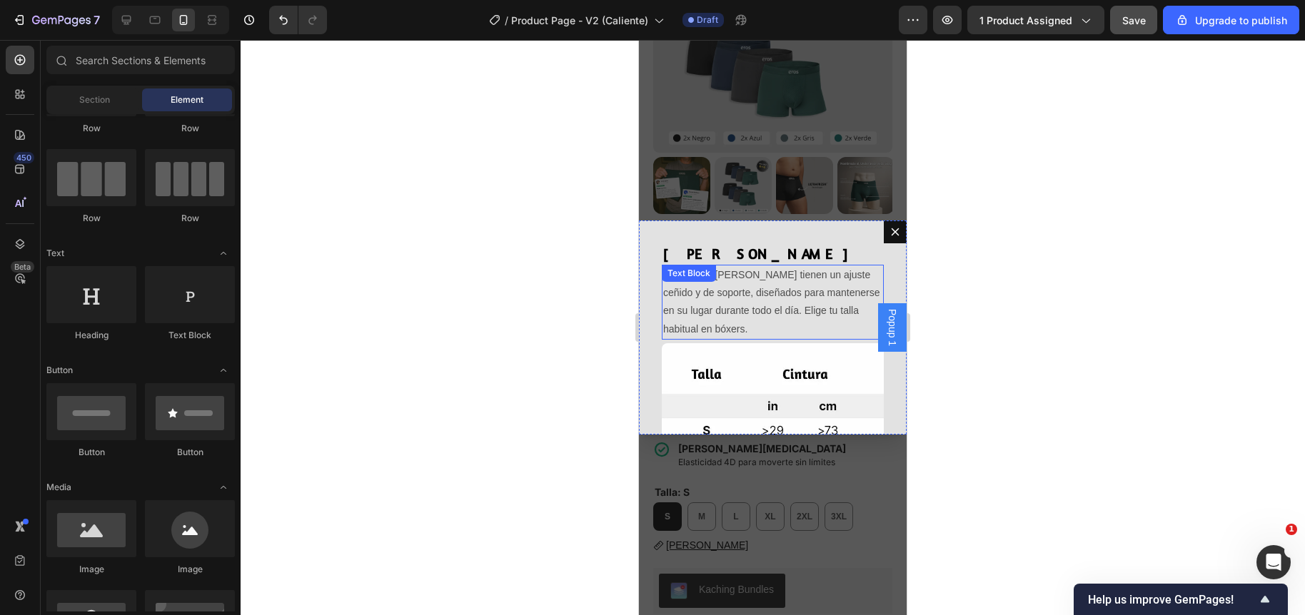
scroll to position [6, 0]
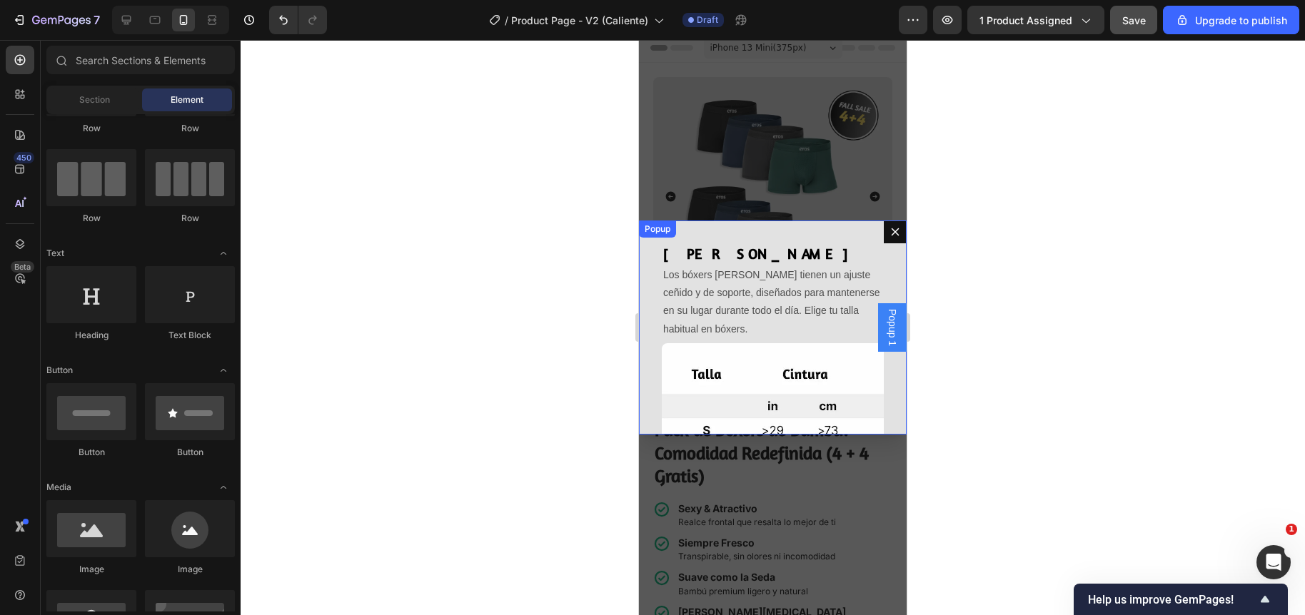
click at [884, 231] on button "Dialog content" at bounding box center [895, 232] width 23 height 23
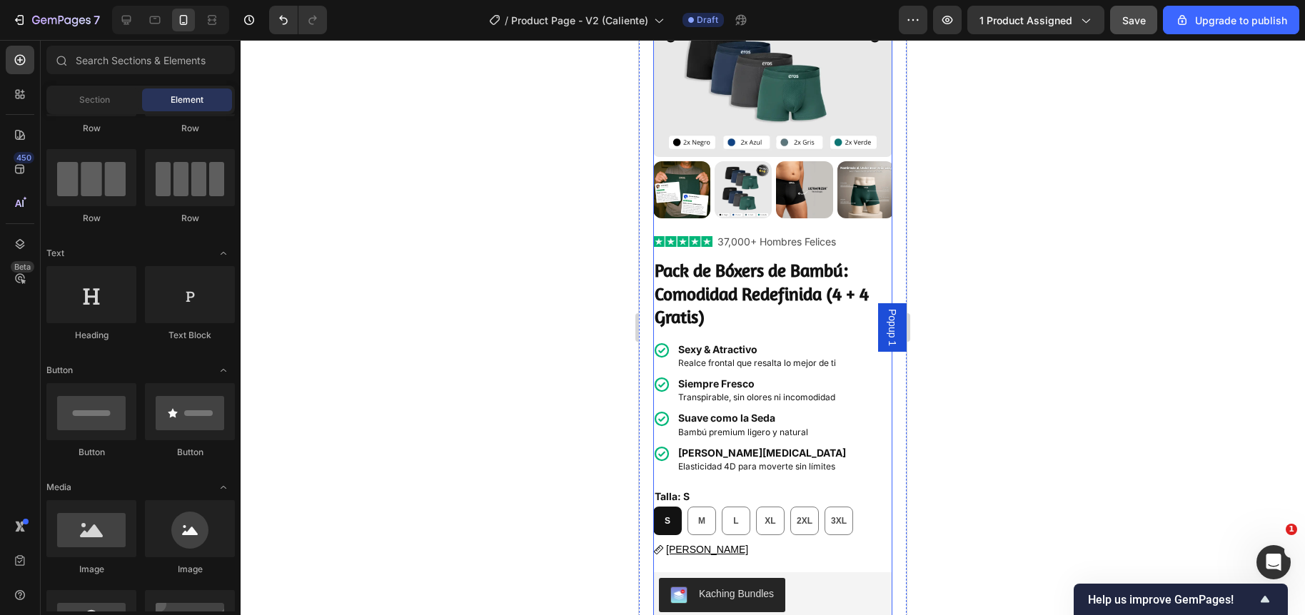
scroll to position [354, 0]
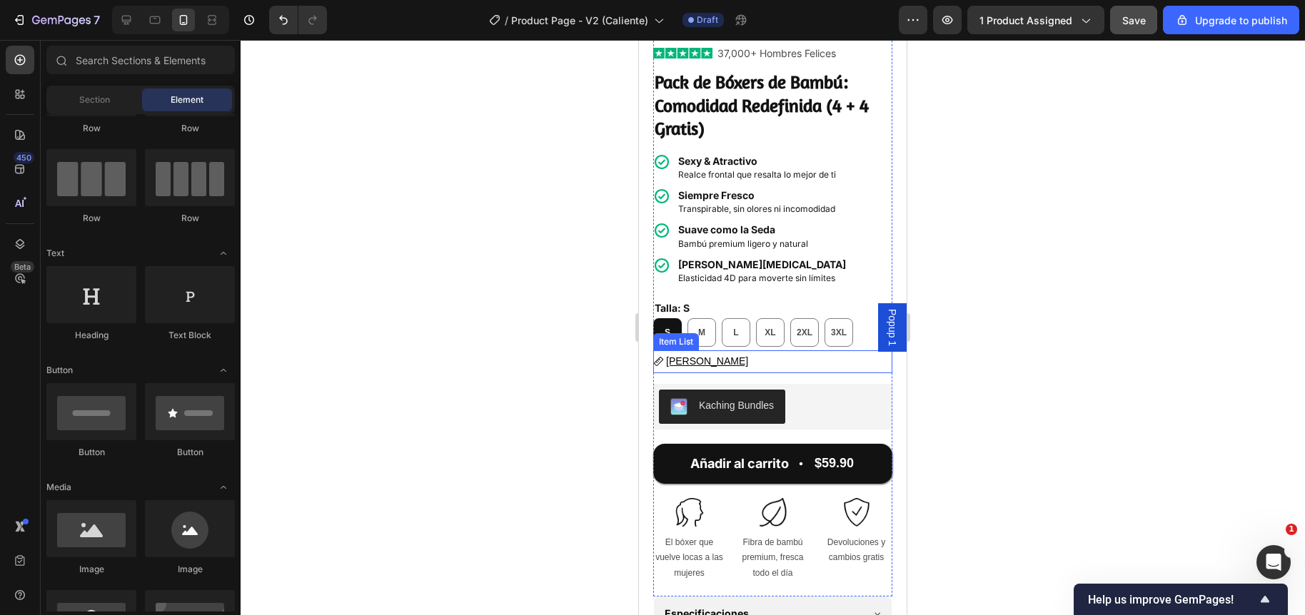
click at [701, 355] on u "Guía [PERSON_NAME]" at bounding box center [707, 360] width 82 height 11
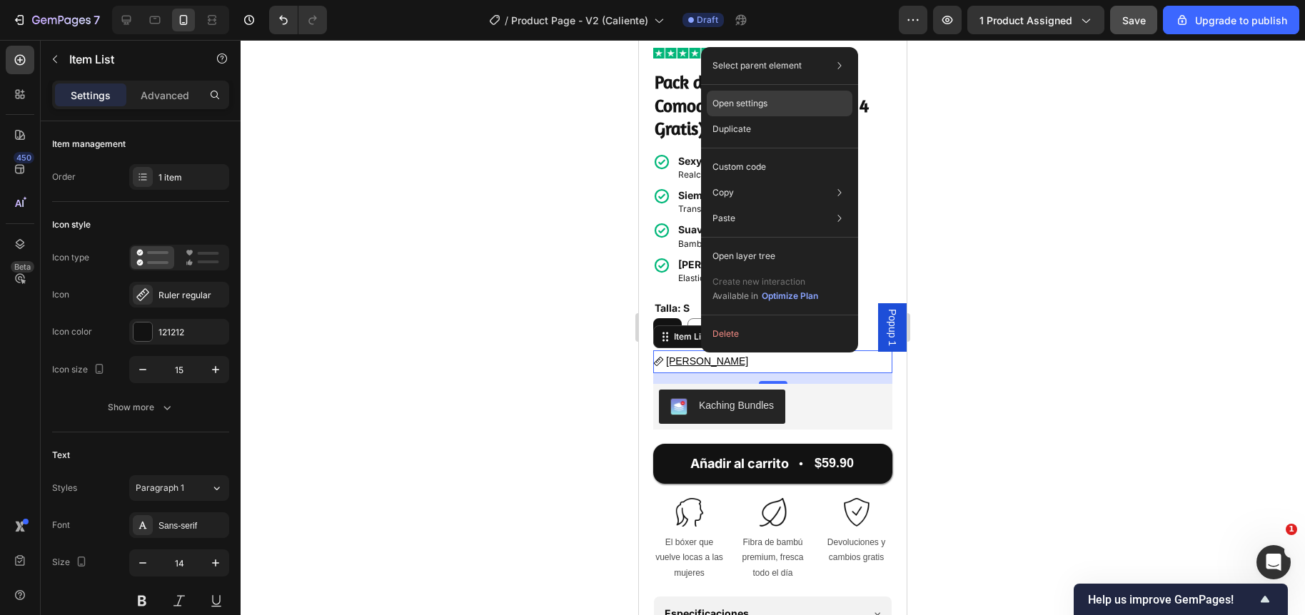
click at [752, 100] on p "Open settings" at bounding box center [739, 103] width 55 height 13
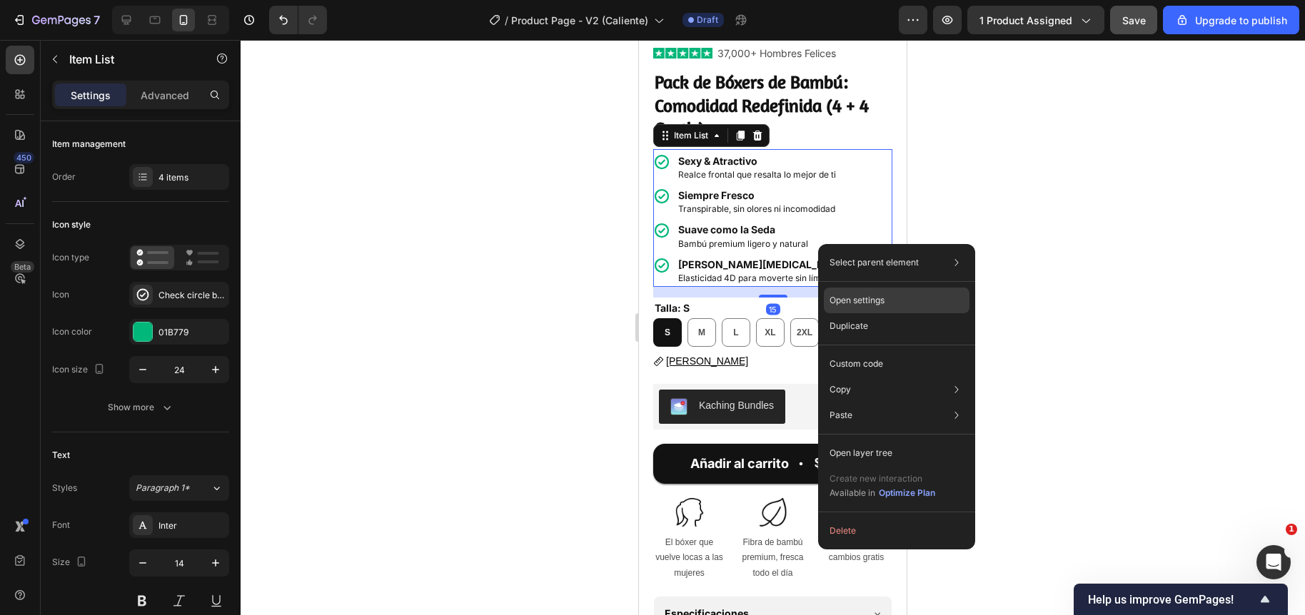
click at [870, 306] on p "Open settings" at bounding box center [856, 300] width 55 height 13
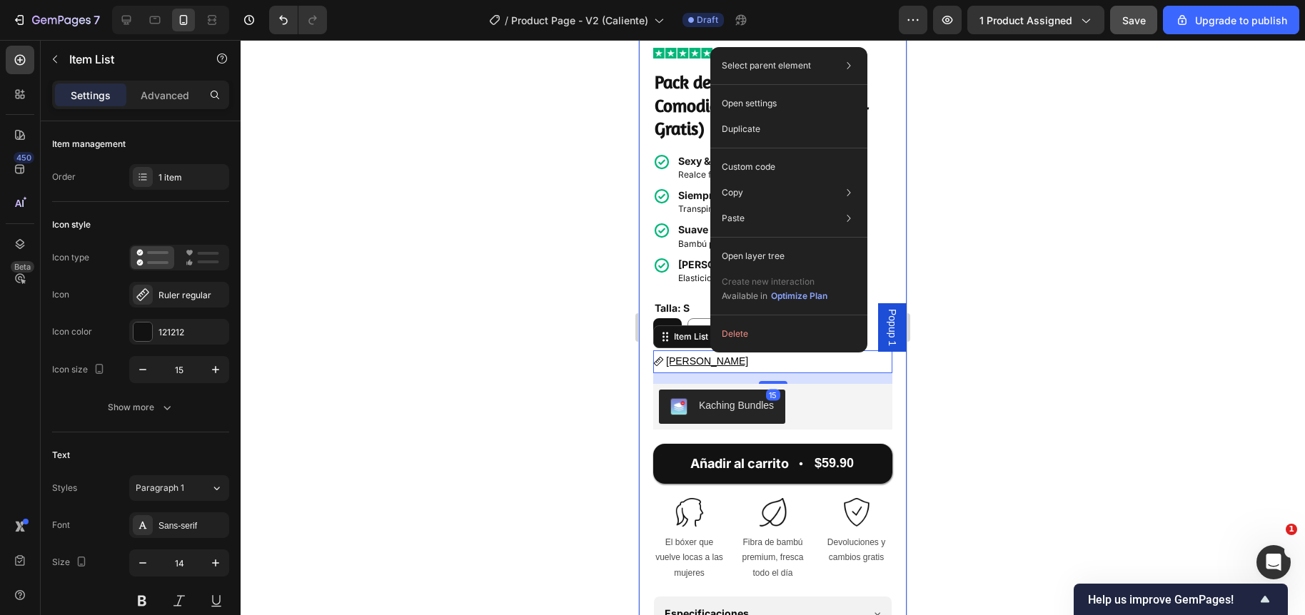
click at [609, 257] on div at bounding box center [773, 327] width 1064 height 575
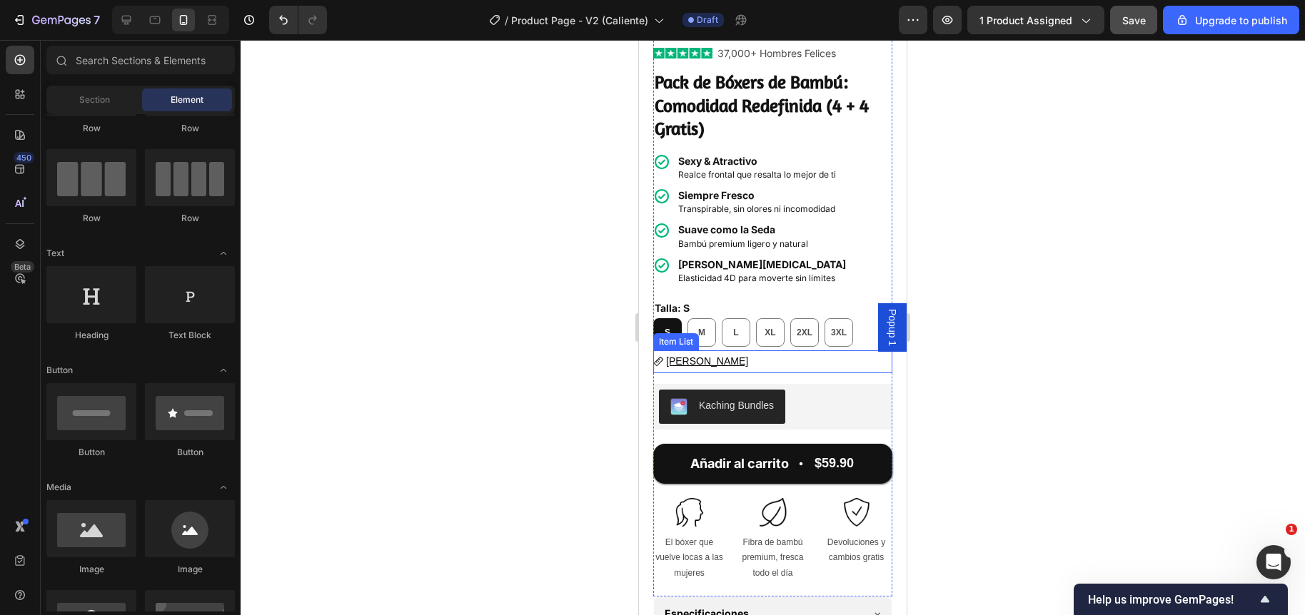
click at [702, 355] on u "Guía [PERSON_NAME]" at bounding box center [707, 360] width 82 height 11
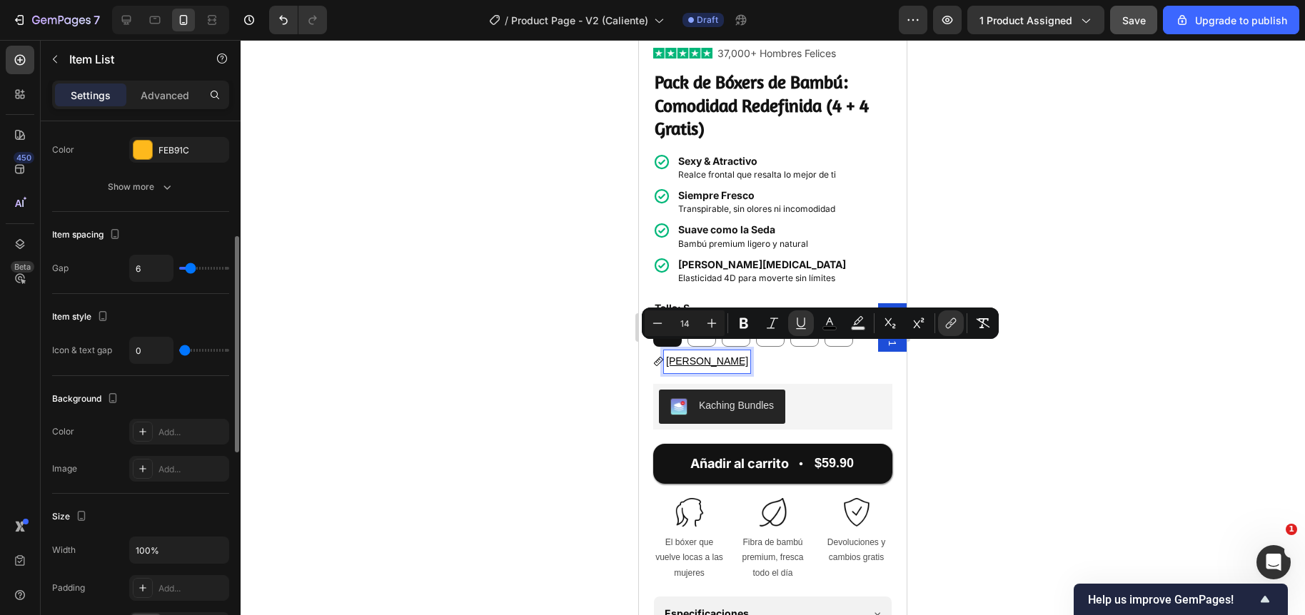
scroll to position [429, 0]
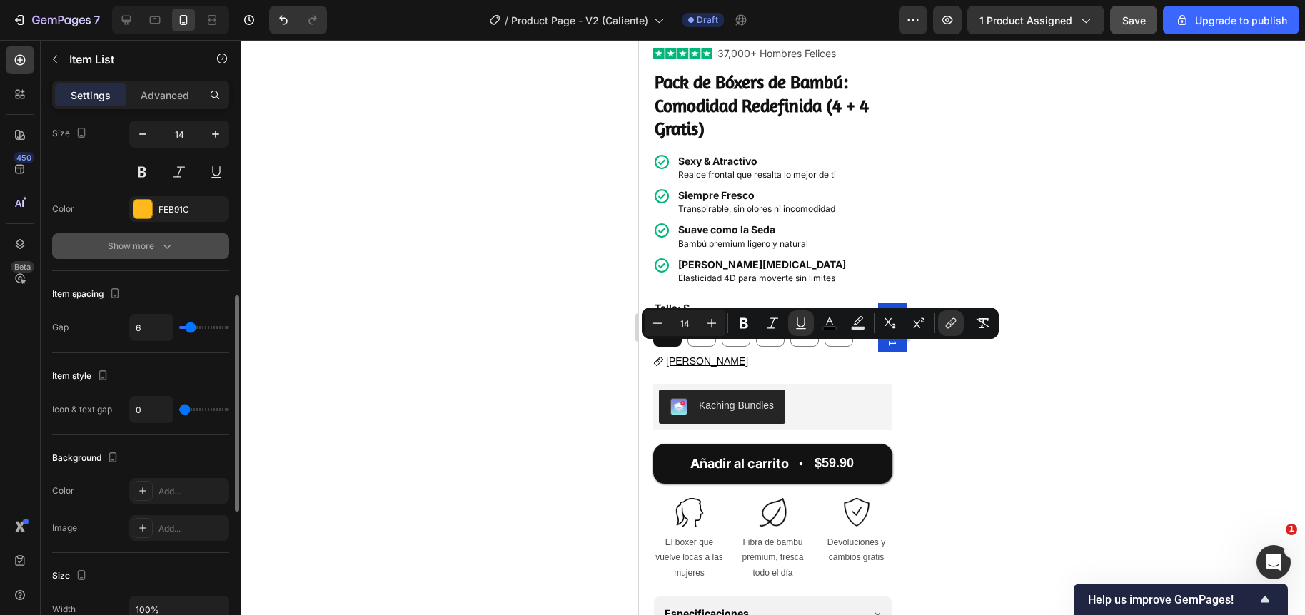
click at [106, 239] on button "Show more" at bounding box center [140, 246] width 177 height 26
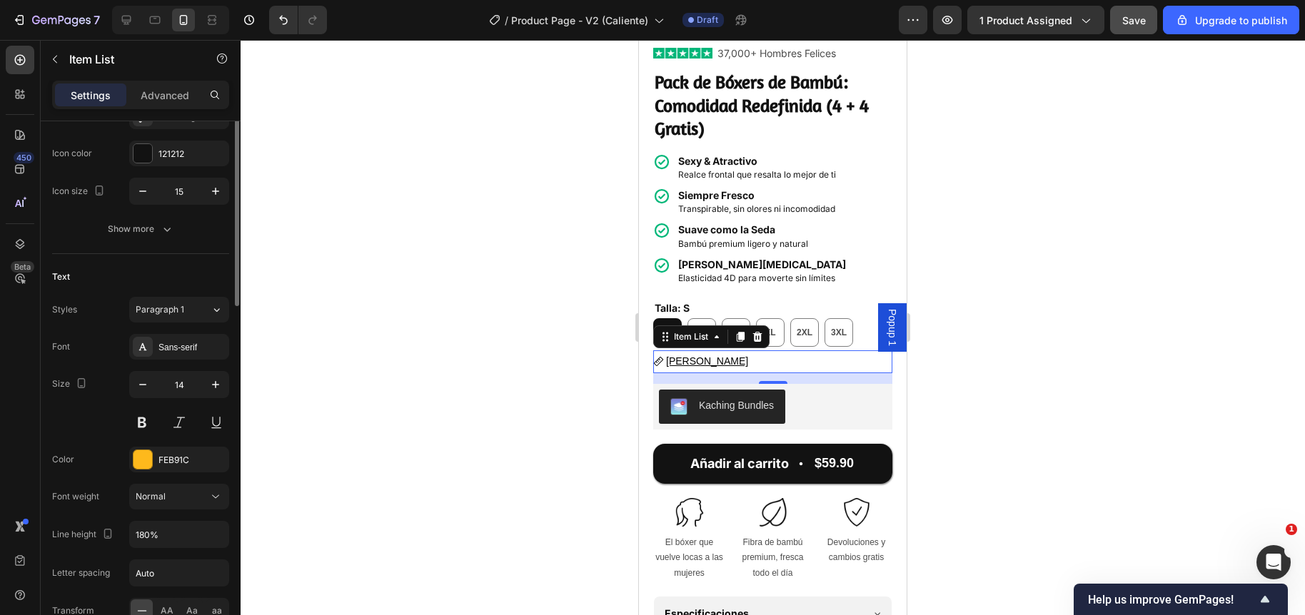
scroll to position [124, 0]
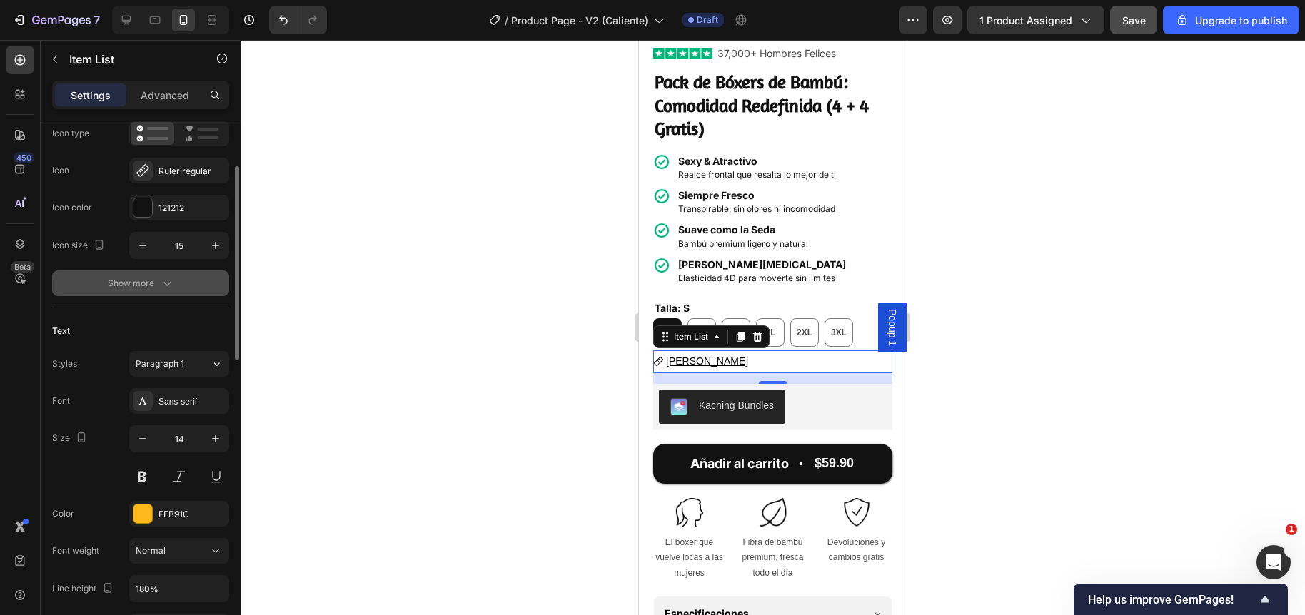
click at [119, 271] on button "Show more" at bounding box center [140, 283] width 177 height 26
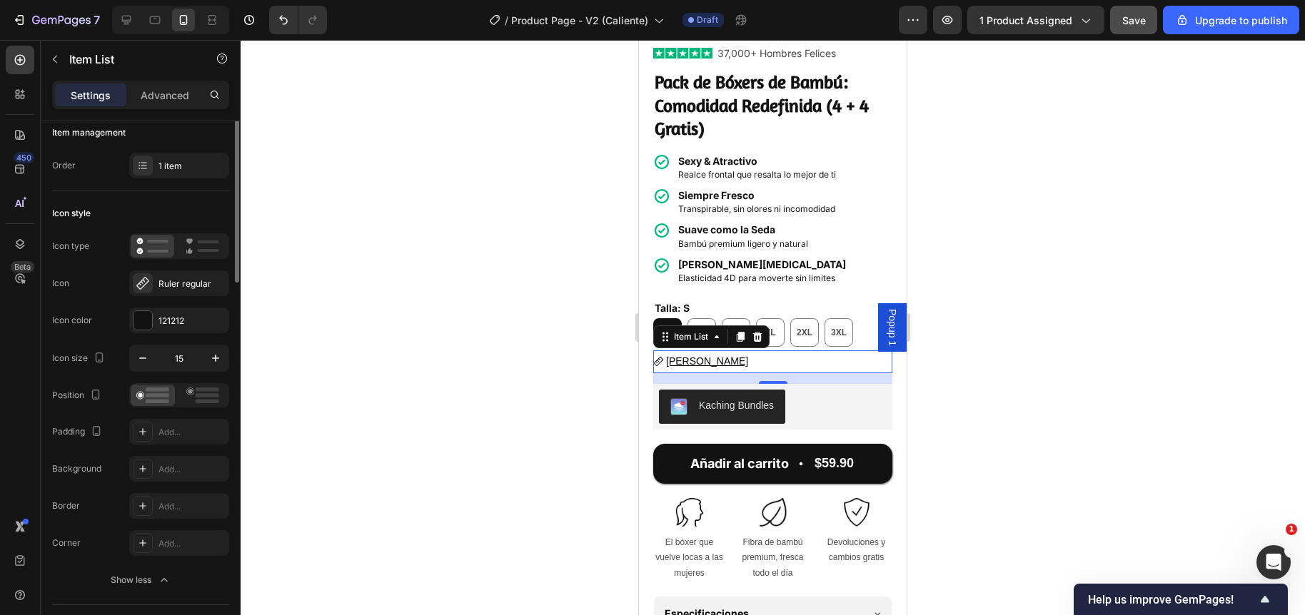
scroll to position [0, 0]
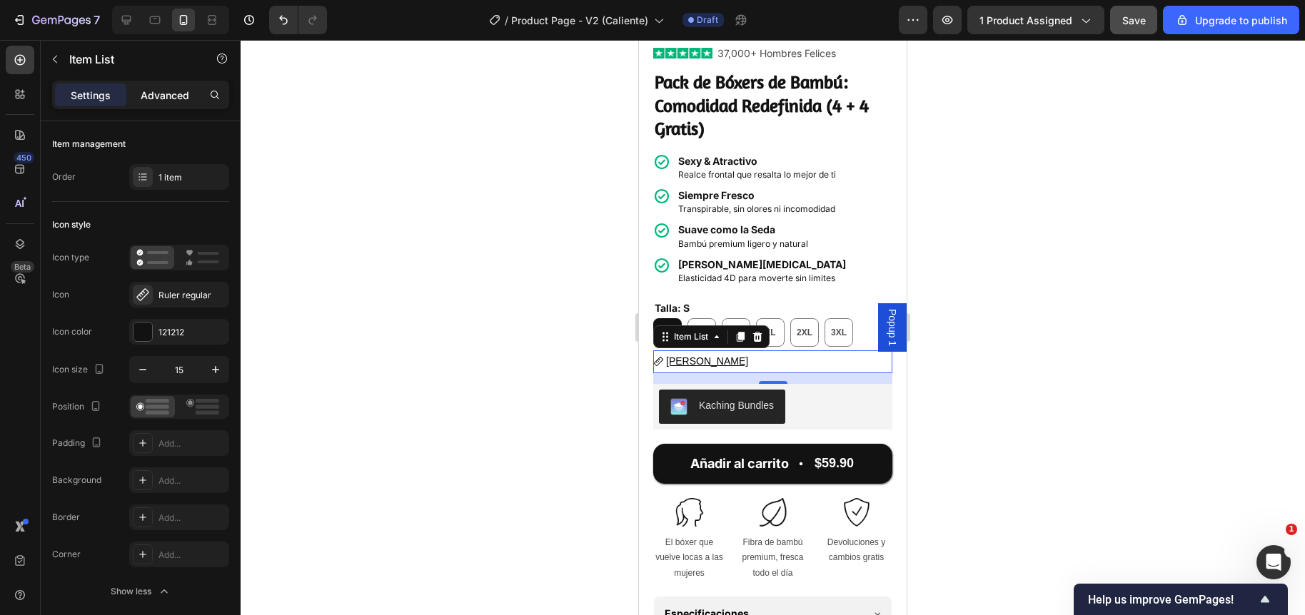
click at [163, 96] on p "Advanced" at bounding box center [165, 95] width 49 height 15
type input "100%"
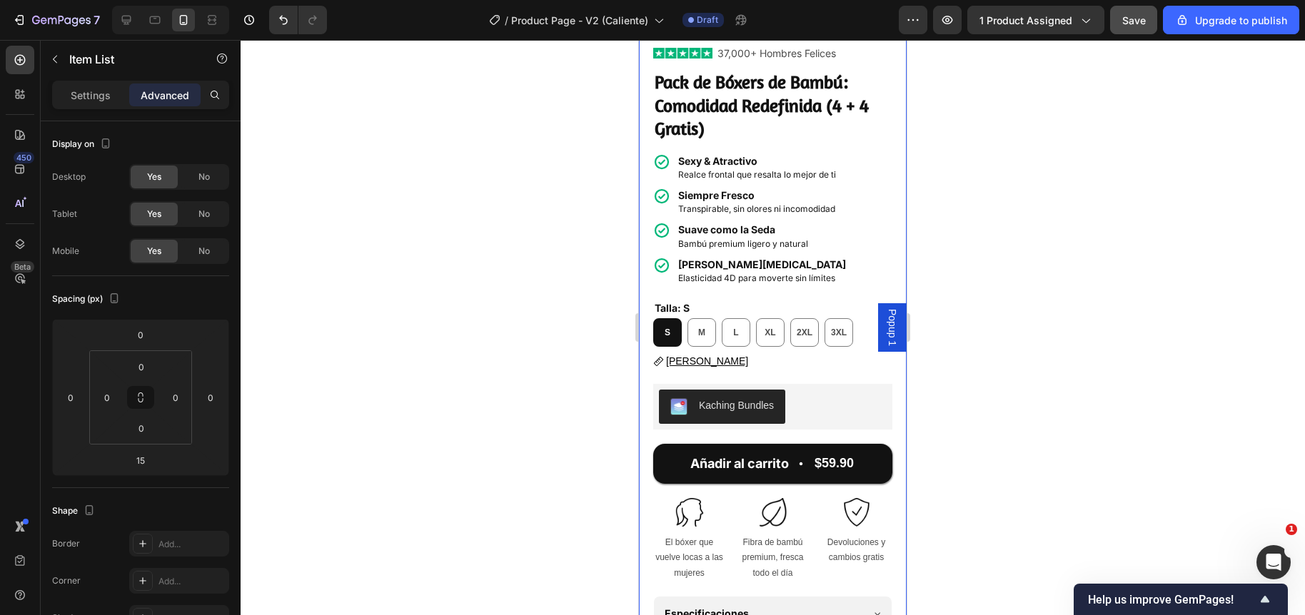
click at [562, 353] on div at bounding box center [773, 327] width 1064 height 575
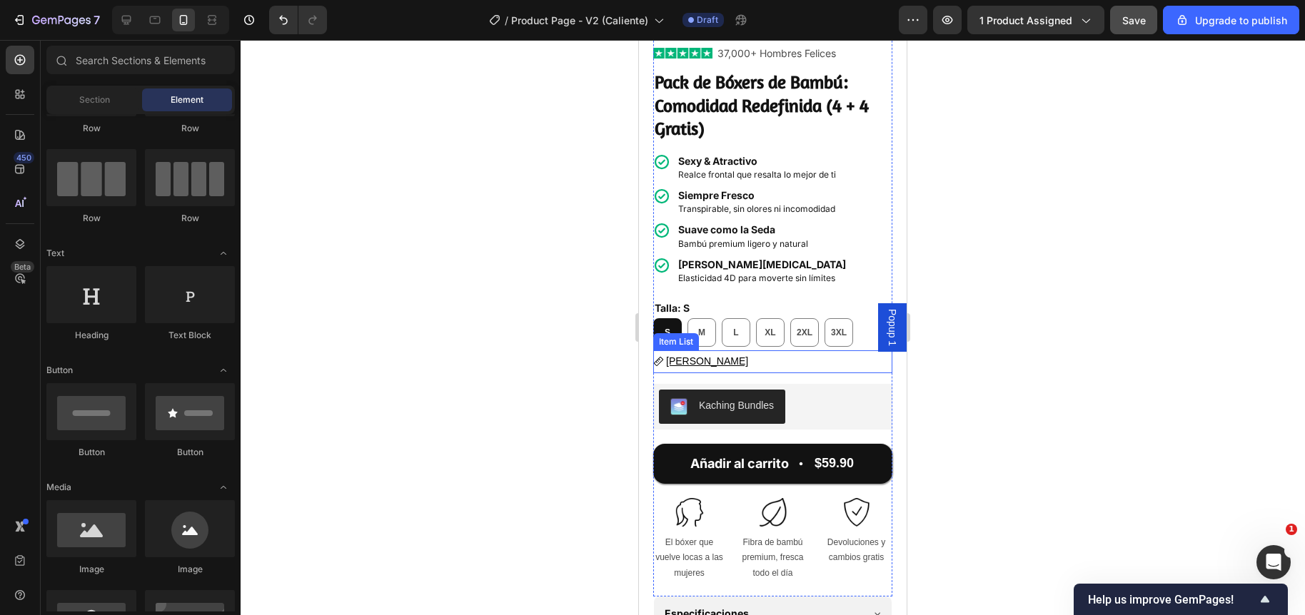
click at [689, 355] on u "Guía [PERSON_NAME]" at bounding box center [707, 360] width 82 height 11
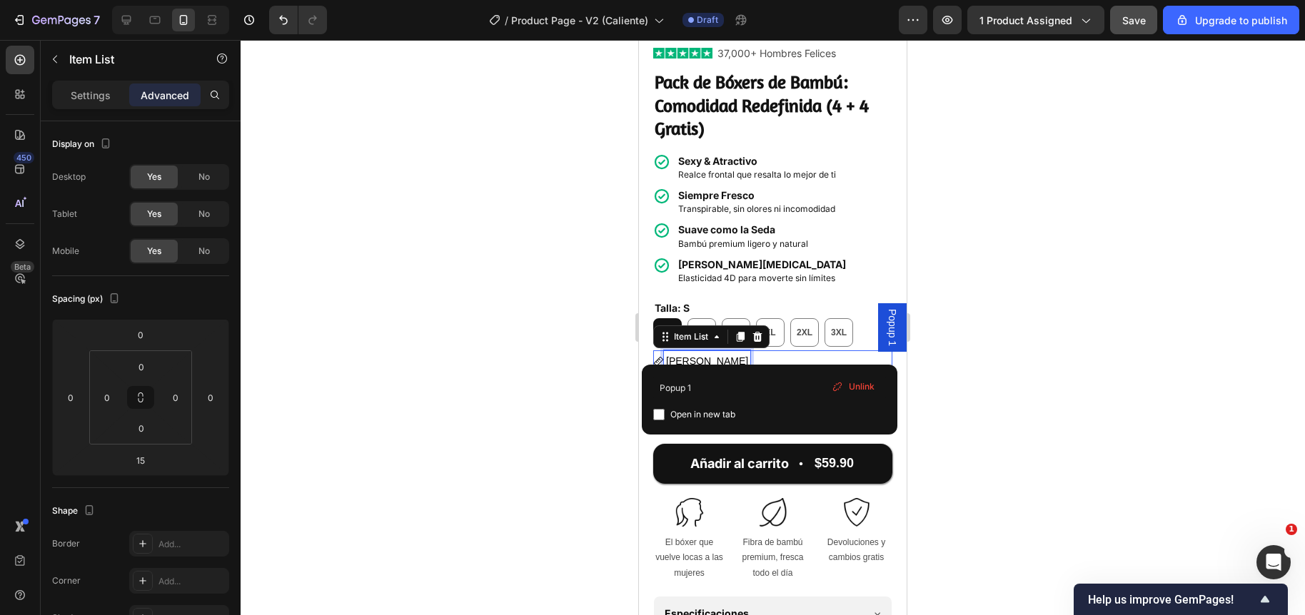
click at [689, 355] on u "Guía [PERSON_NAME]" at bounding box center [707, 360] width 82 height 11
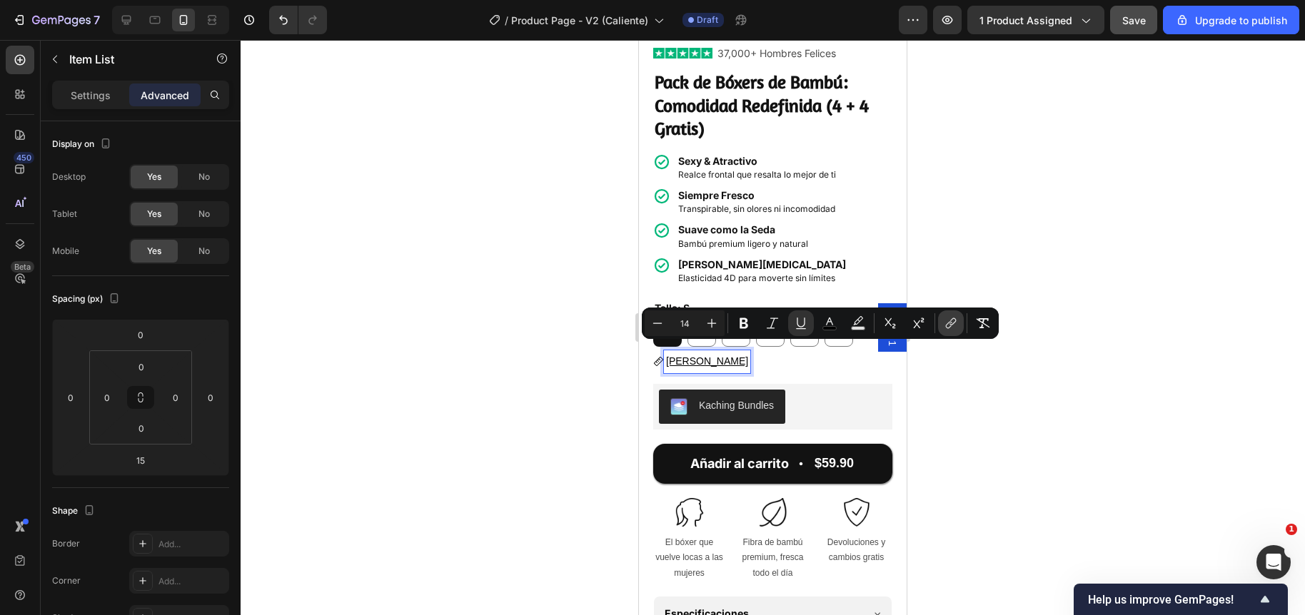
click at [953, 325] on icon "Editor contextual toolbar" at bounding box center [950, 323] width 14 height 14
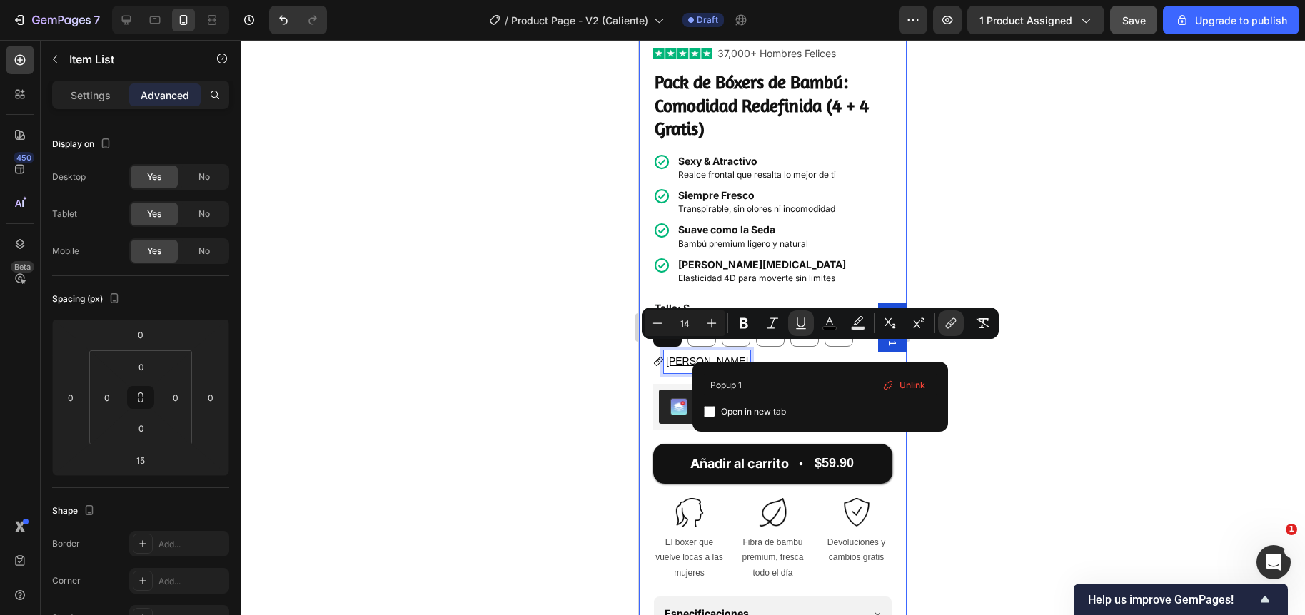
click at [531, 385] on div at bounding box center [773, 327] width 1064 height 575
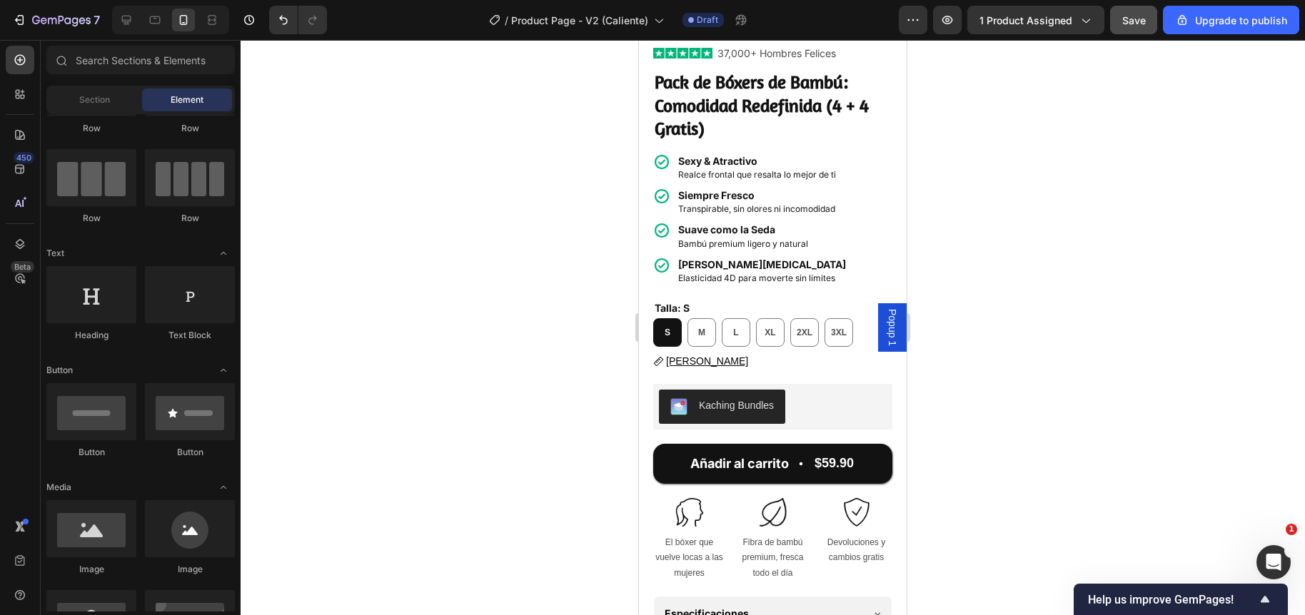
click at [885, 326] on span "Popup 1" at bounding box center [892, 327] width 14 height 37
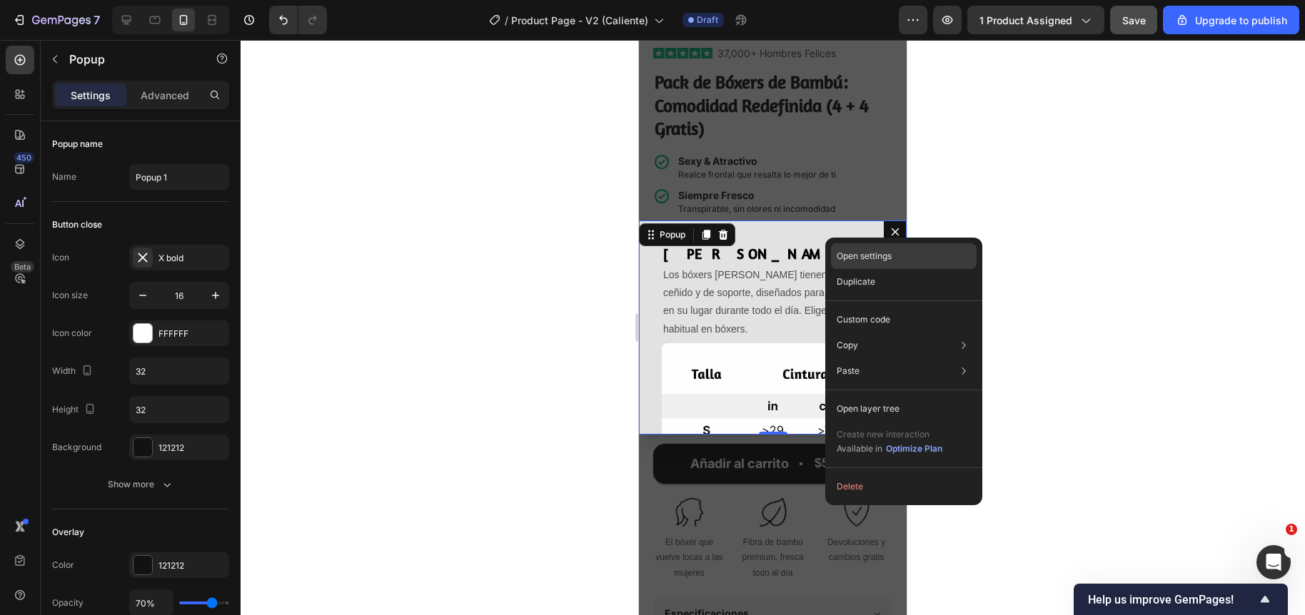
click at [854, 258] on p "Open settings" at bounding box center [863, 256] width 55 height 13
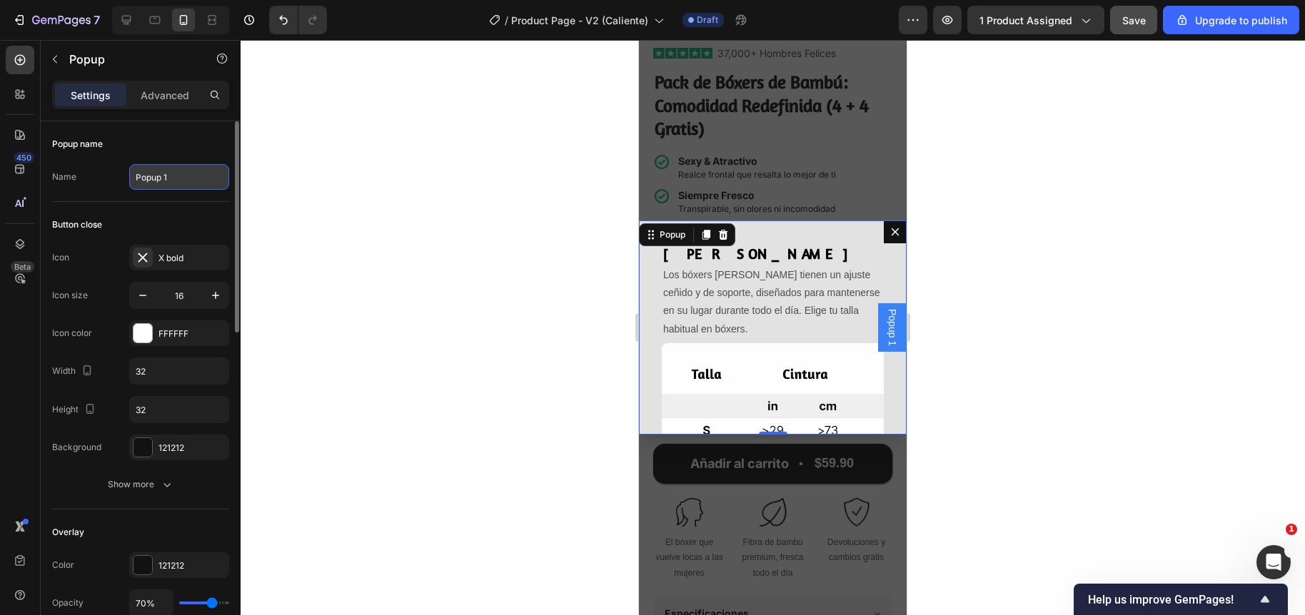
click at [183, 177] on input "Popup 1" at bounding box center [179, 177] width 100 height 26
click at [132, 135] on div "Popup name" at bounding box center [140, 144] width 177 height 23
click at [185, 91] on p "Advanced" at bounding box center [165, 95] width 49 height 15
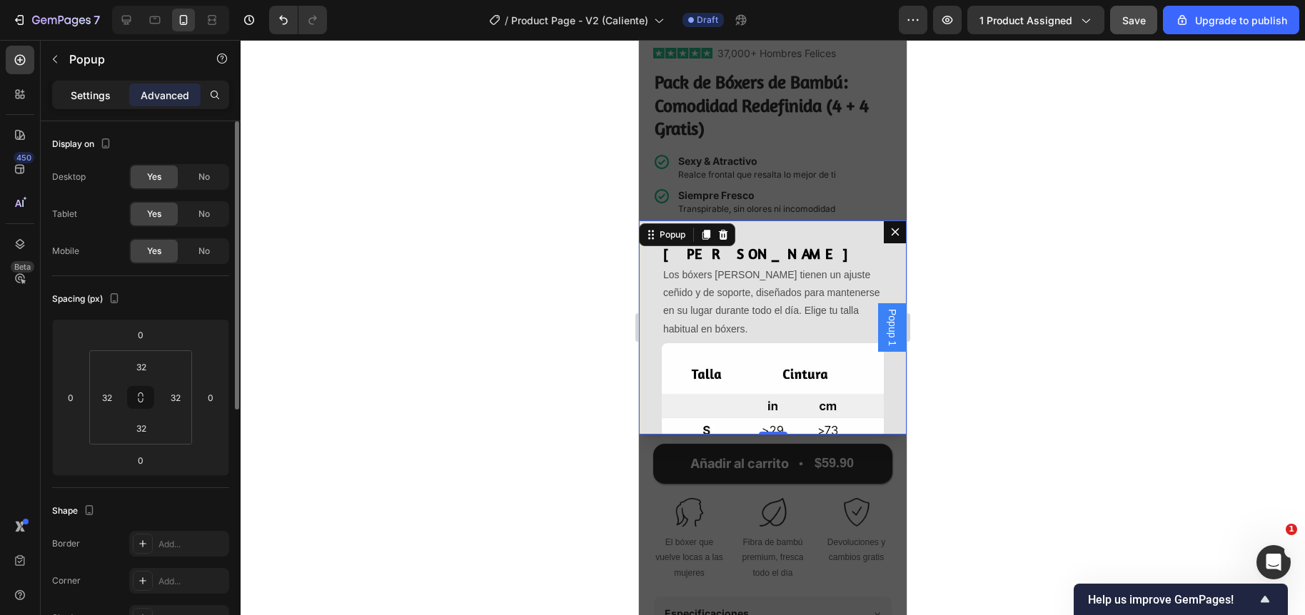
click at [76, 92] on p "Settings" at bounding box center [91, 95] width 40 height 15
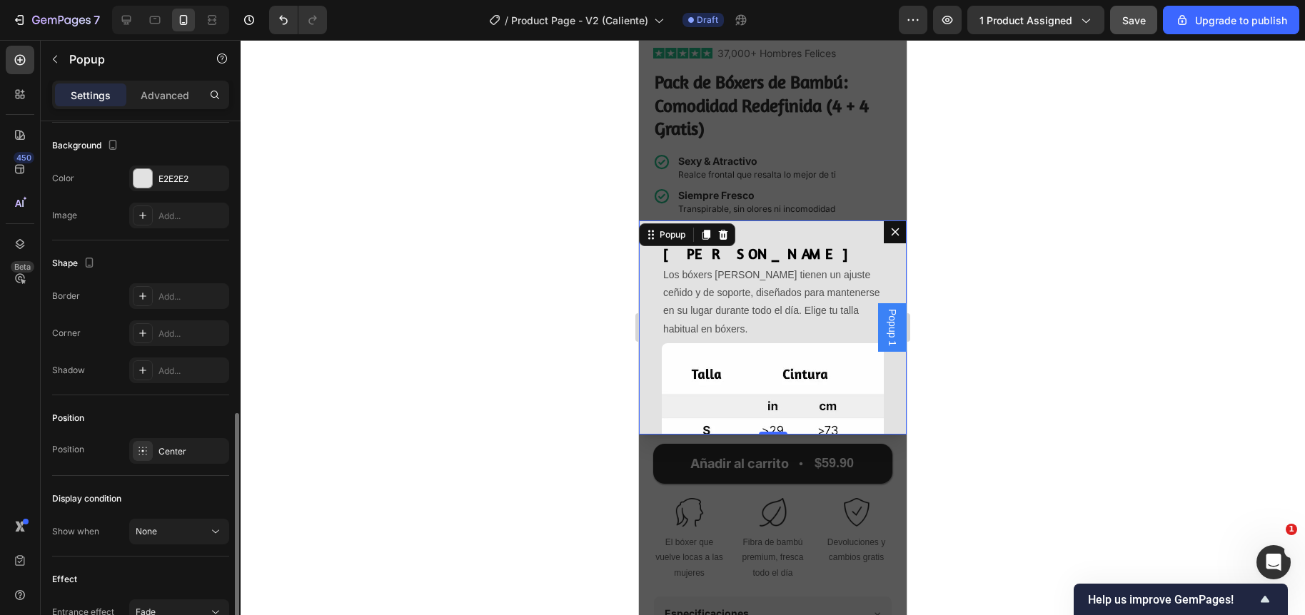
scroll to position [816, 0]
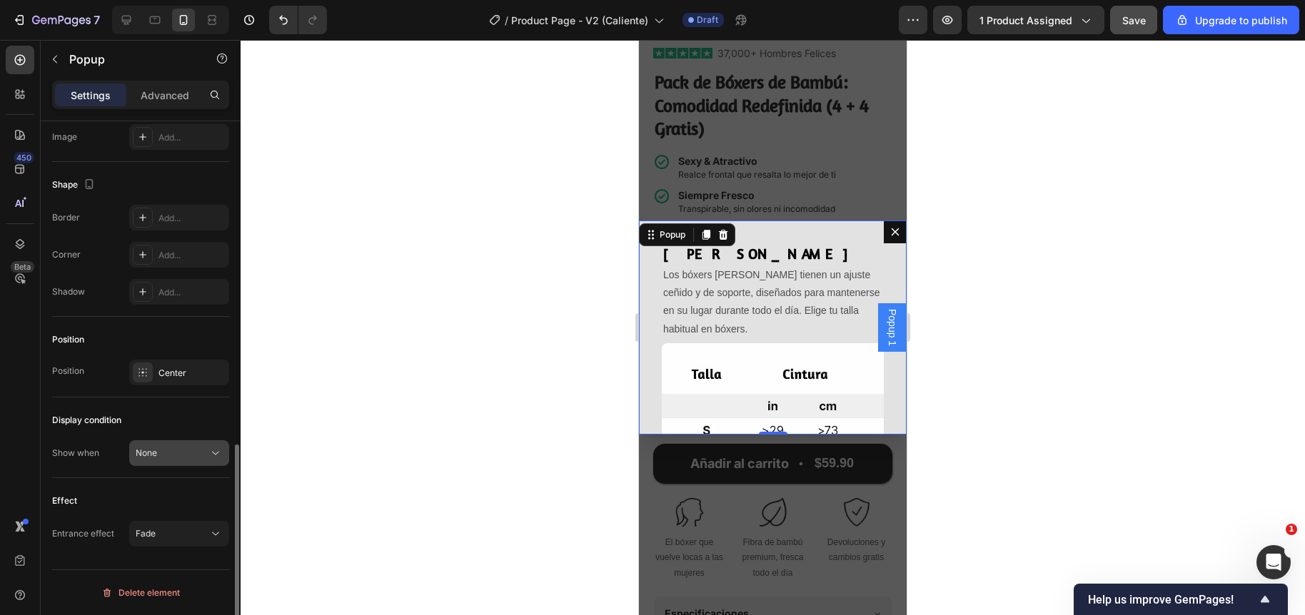
click at [178, 458] on div "None" at bounding box center [172, 453] width 73 height 13
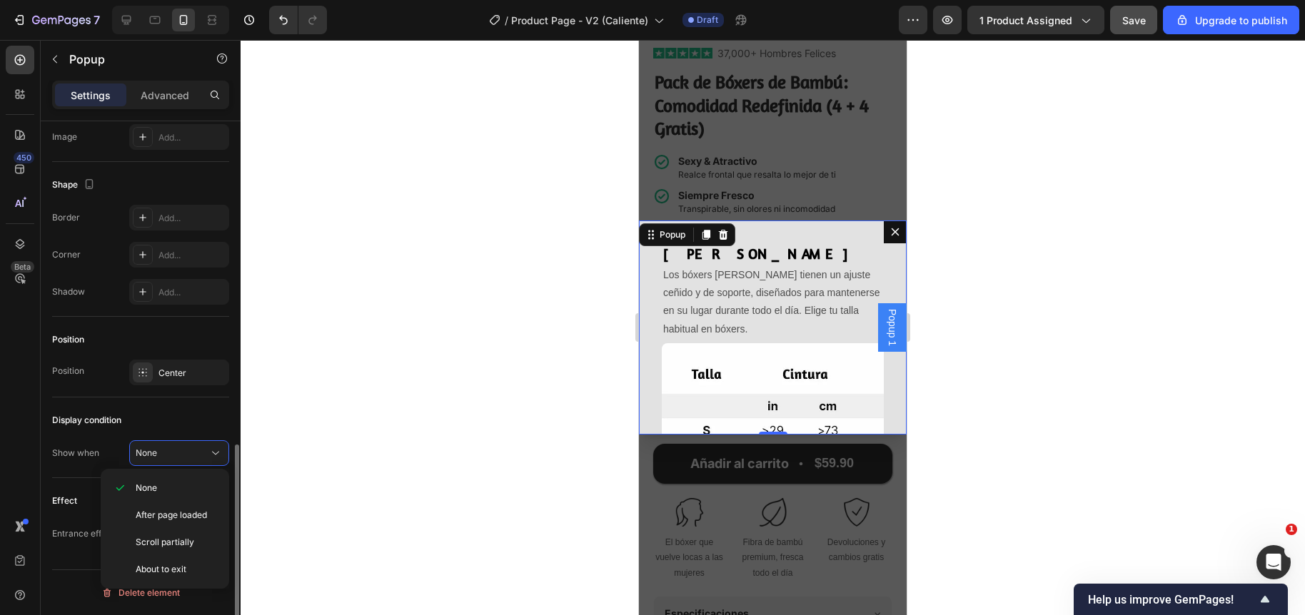
click at [92, 422] on div "Display condition" at bounding box center [86, 420] width 69 height 13
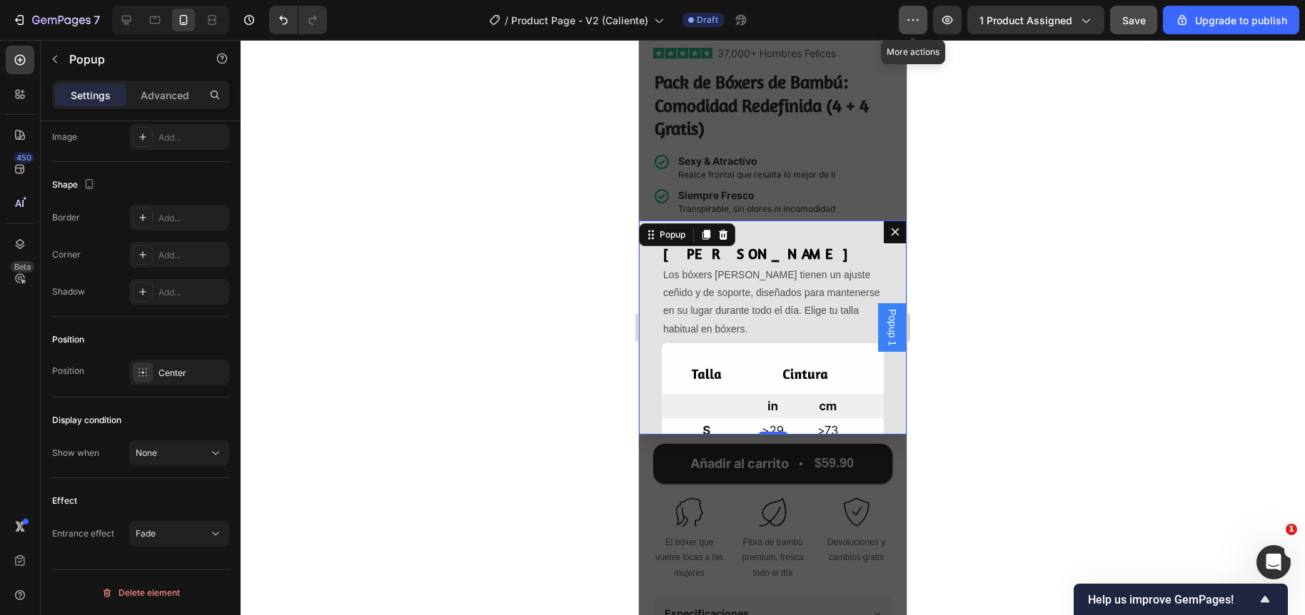
click at [916, 18] on icon "button" at bounding box center [913, 20] width 14 height 14
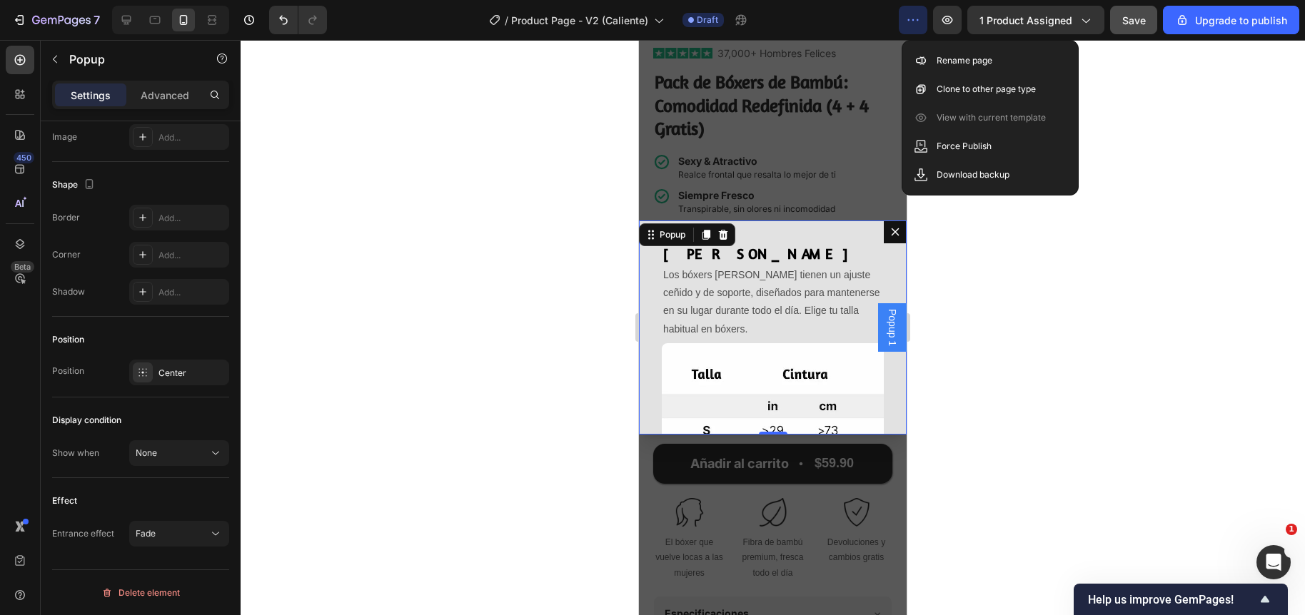
click at [1190, 205] on div at bounding box center [773, 327] width 1064 height 575
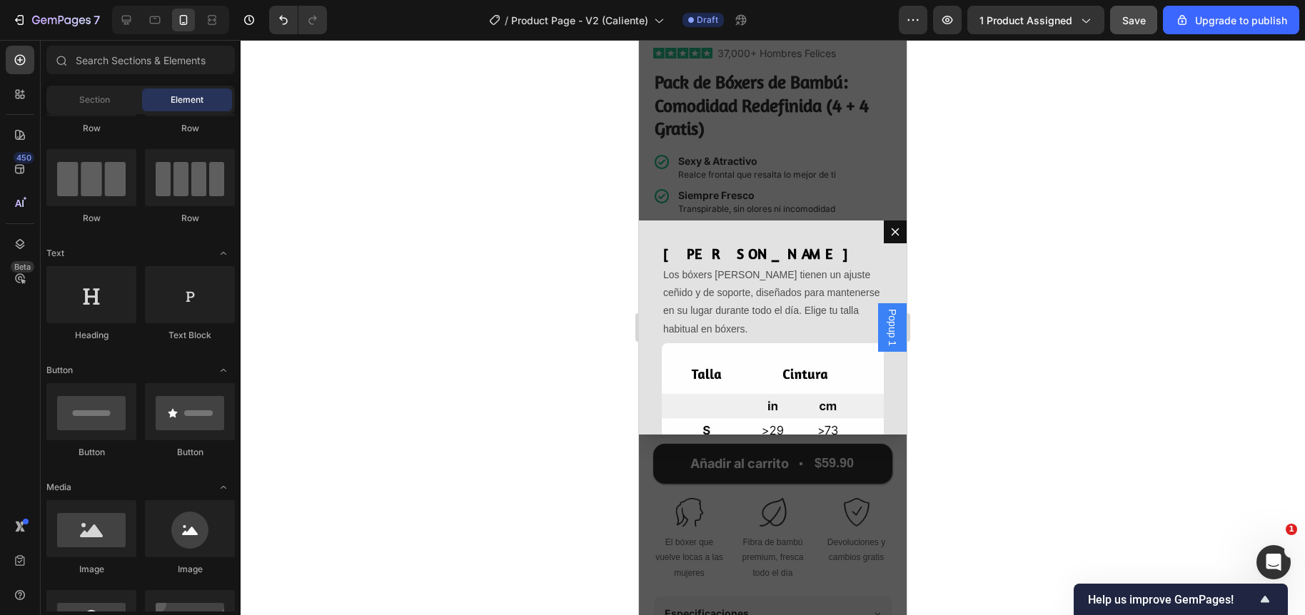
click at [878, 329] on div "Popup 1" at bounding box center [892, 327] width 29 height 49
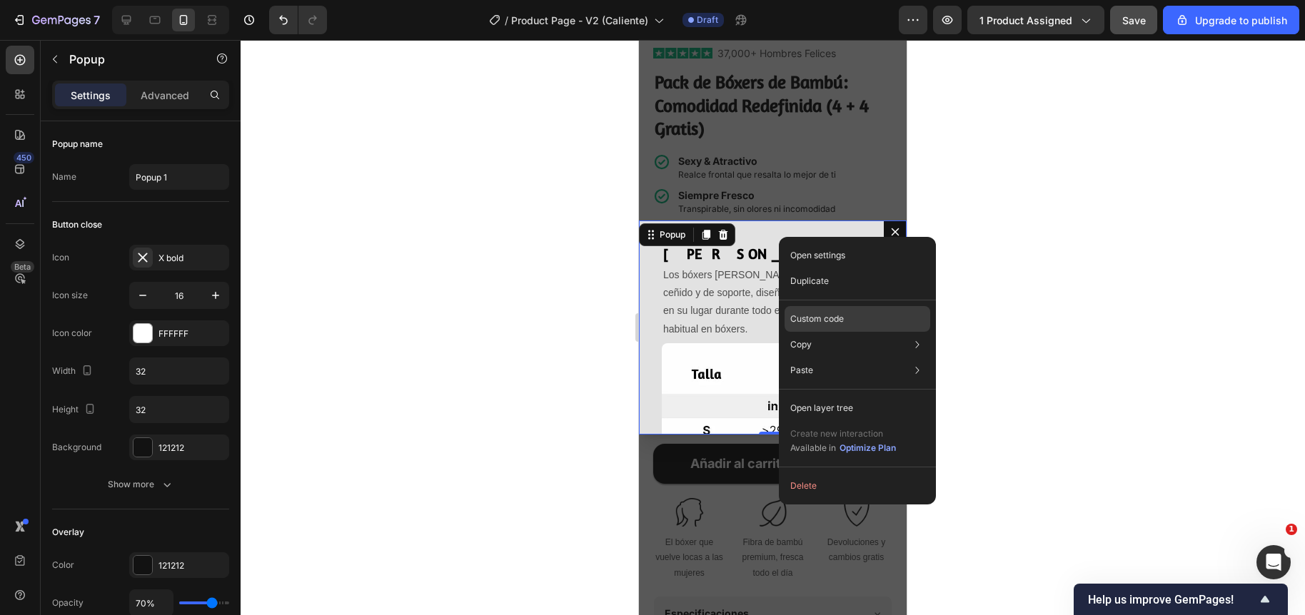
click at [808, 313] on p "Custom code" at bounding box center [817, 319] width 54 height 13
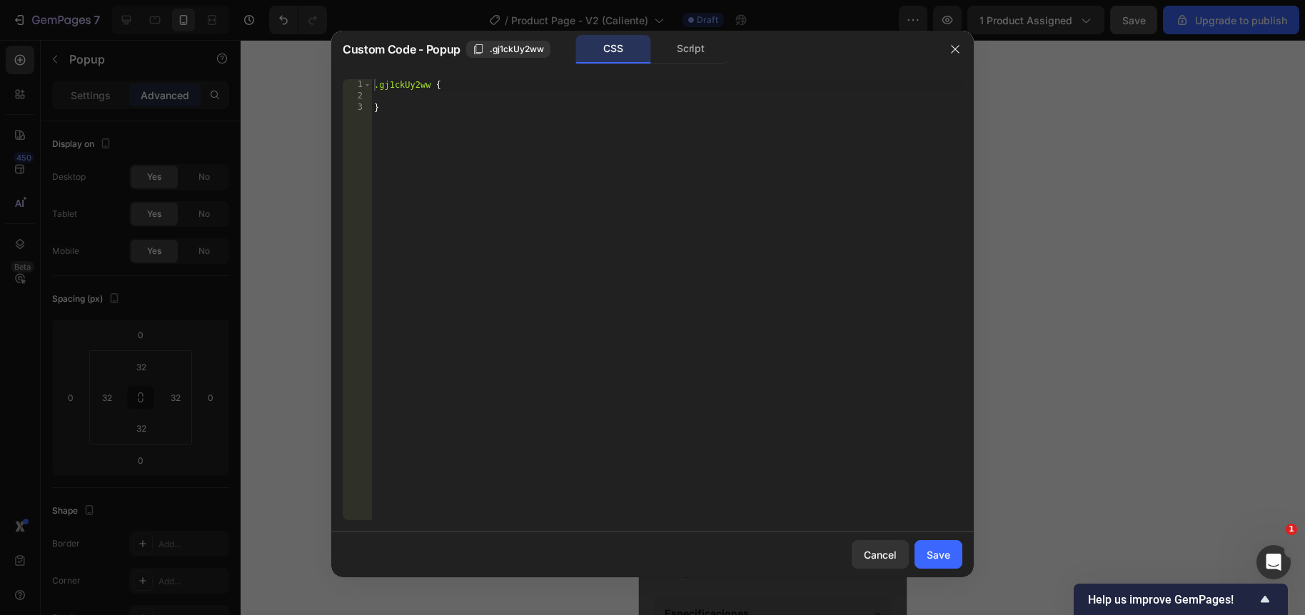
type textarea ".gj1ckUy2ww {"
click at [403, 84] on div ".gj1ckUy2ww { }" at bounding box center [666, 311] width 591 height 464
click at [955, 48] on icon "button" at bounding box center [954, 49] width 11 height 11
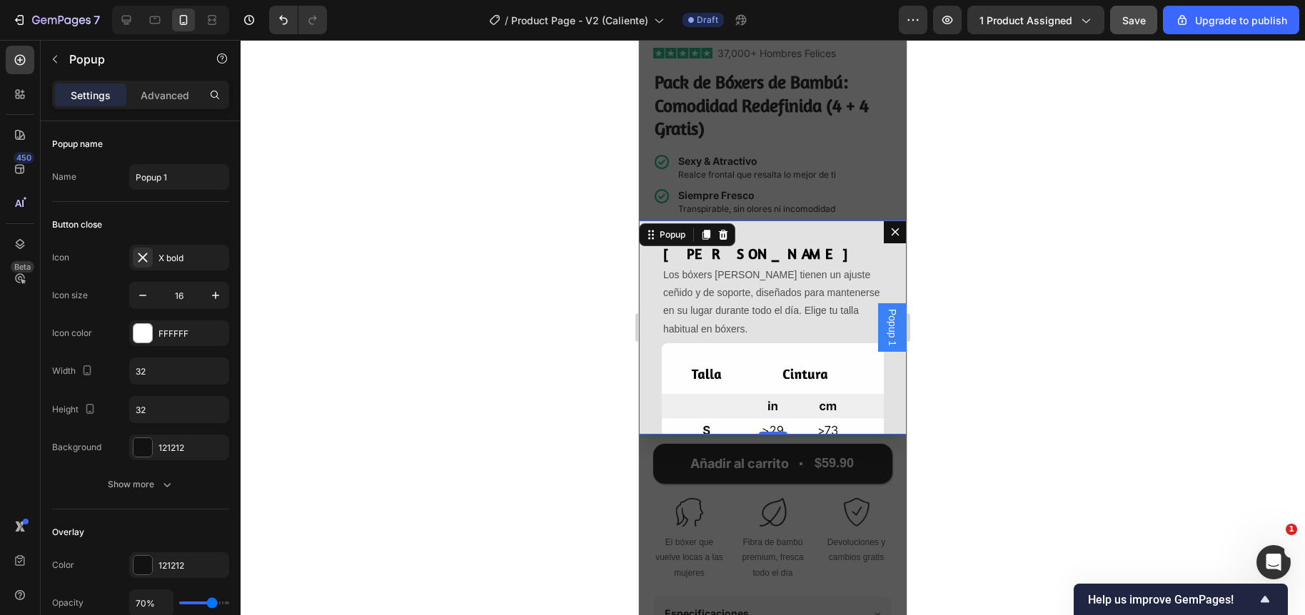
click at [573, 293] on div at bounding box center [773, 327] width 1064 height 575
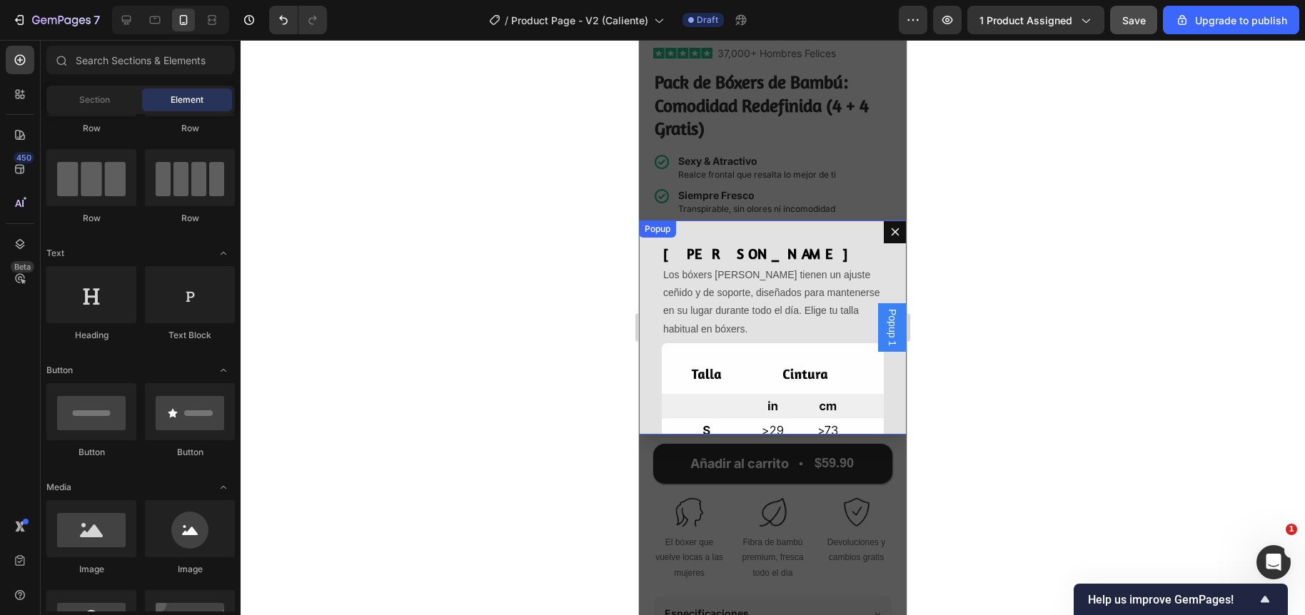
click at [893, 229] on button "Dialog content" at bounding box center [895, 232] width 23 height 23
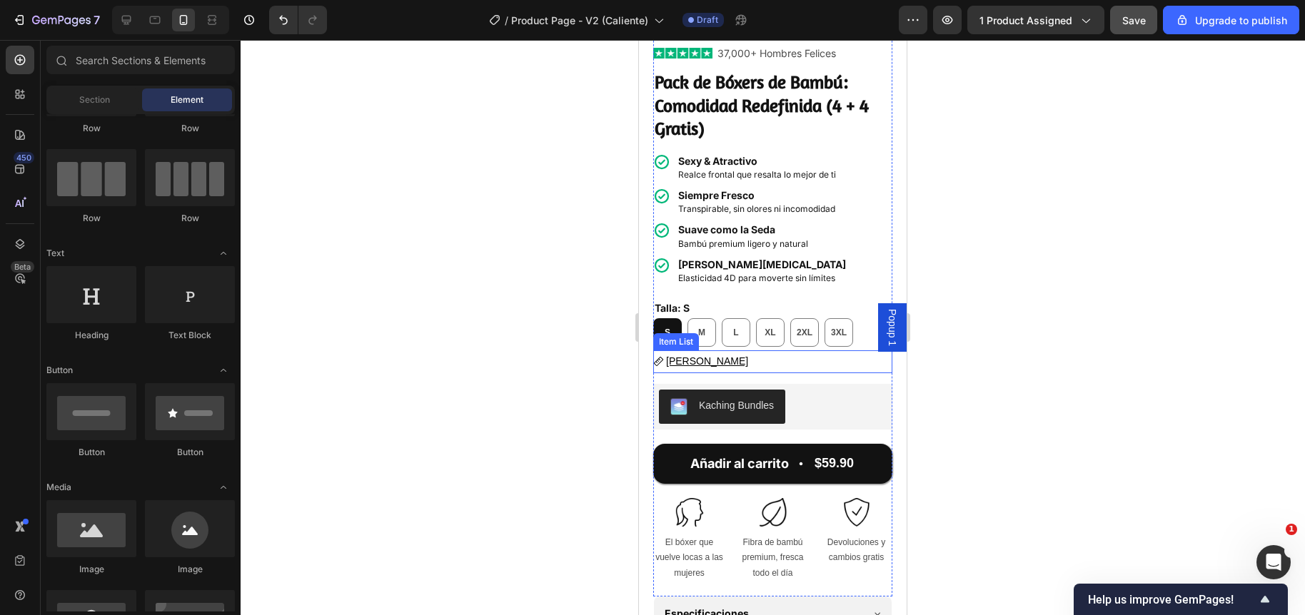
click at [699, 355] on u "Guía [PERSON_NAME]" at bounding box center [707, 360] width 82 height 11
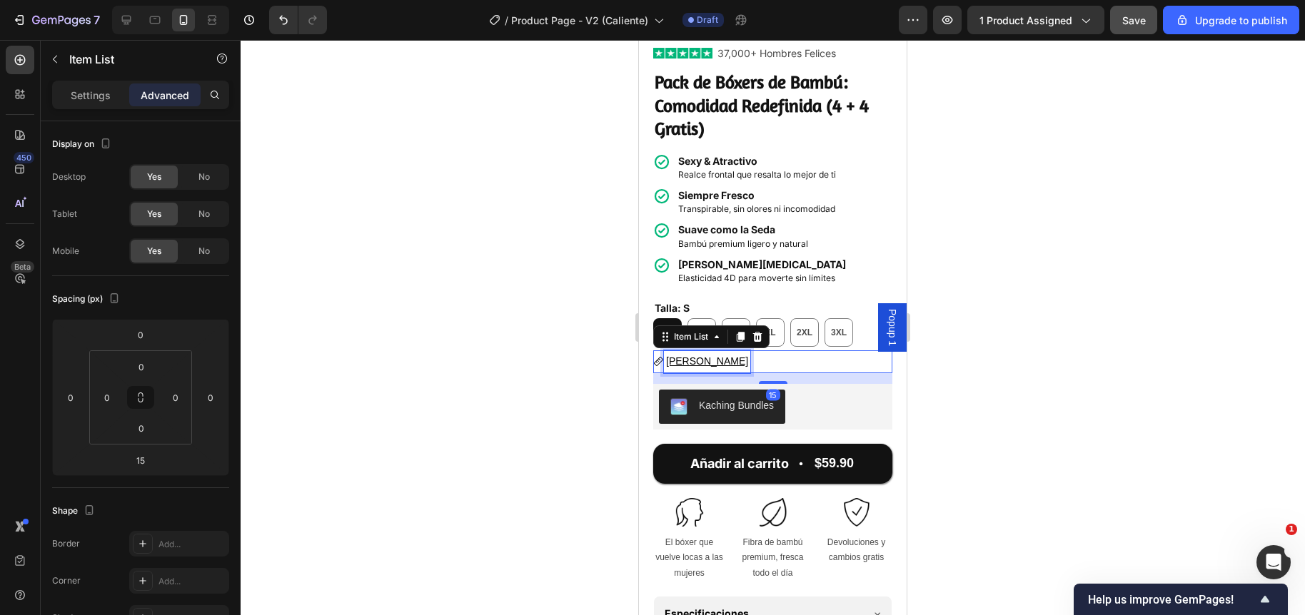
click at [699, 355] on u "Guía [PERSON_NAME]" at bounding box center [707, 360] width 82 height 11
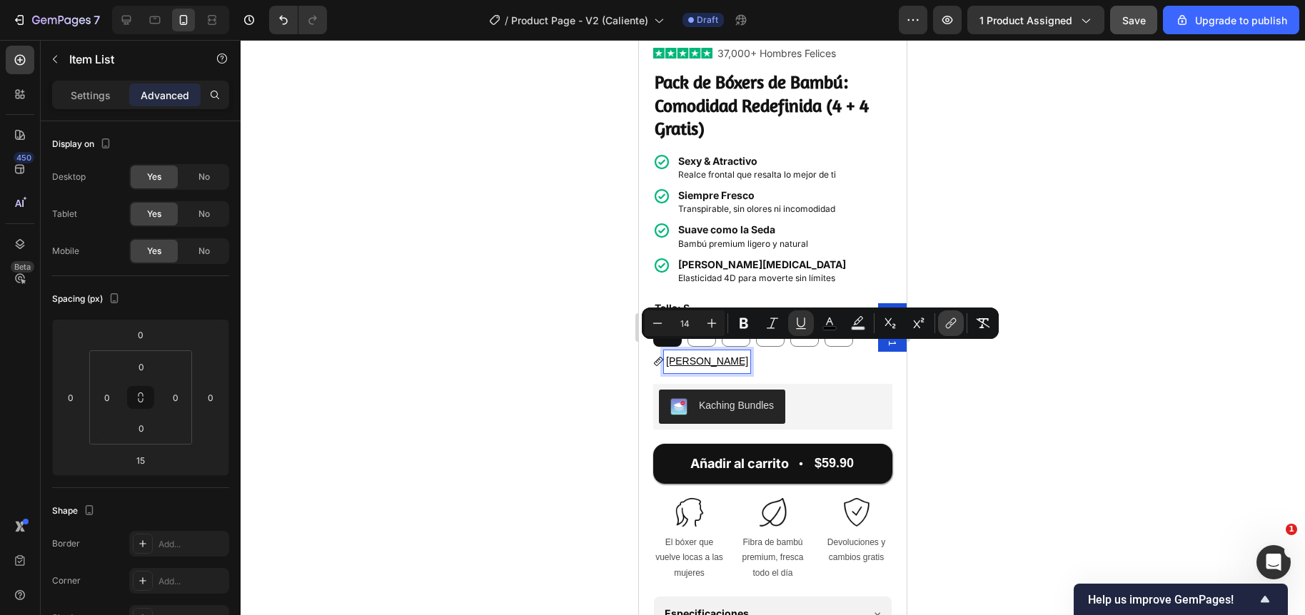
click at [943, 321] on icon "Editor contextual toolbar" at bounding box center [950, 323] width 14 height 14
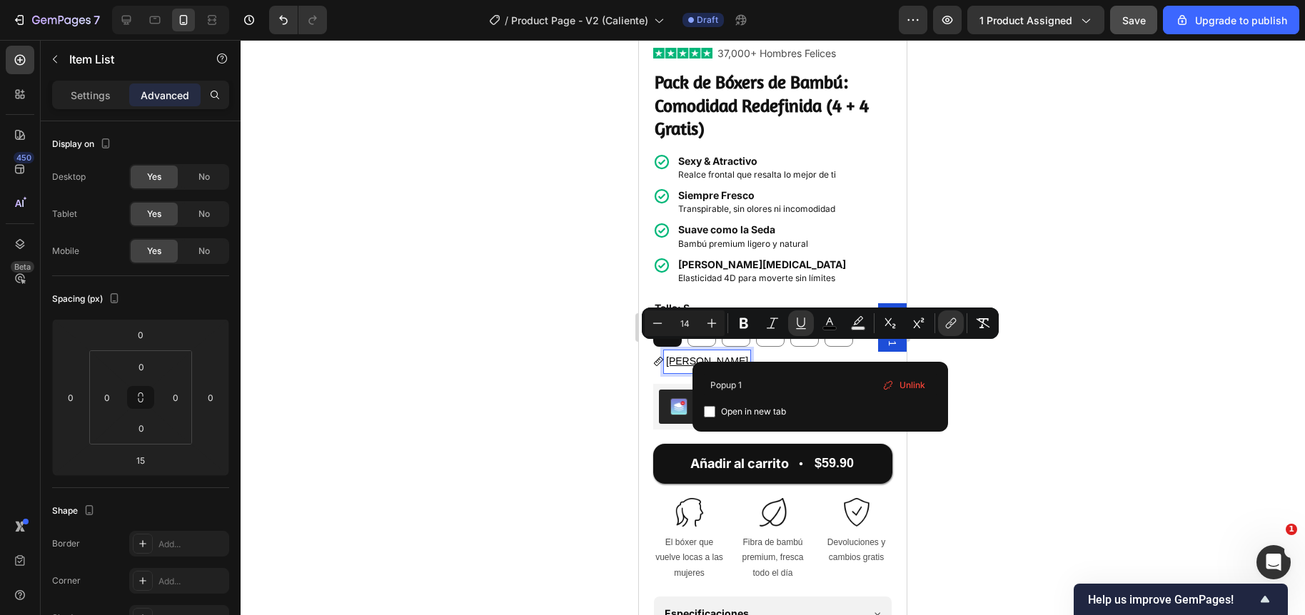
drag, startPoint x: 766, startPoint y: 387, endPoint x: 697, endPoint y: 387, distance: 69.2
click at [697, 387] on div "Popup 1 Open in new tab Unlink" at bounding box center [819, 397] width 255 height 70
type input "gj1ckUy2ww"
click at [602, 367] on div at bounding box center [773, 327] width 1064 height 575
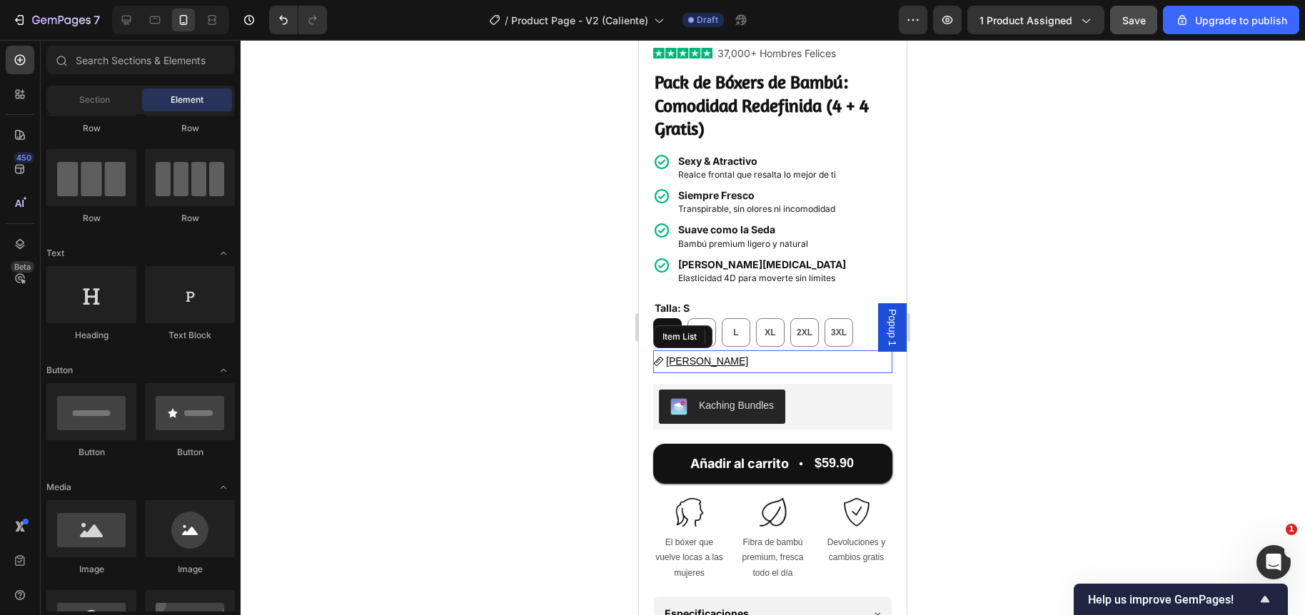
click at [715, 355] on u "Guía [PERSON_NAME]" at bounding box center [707, 360] width 82 height 11
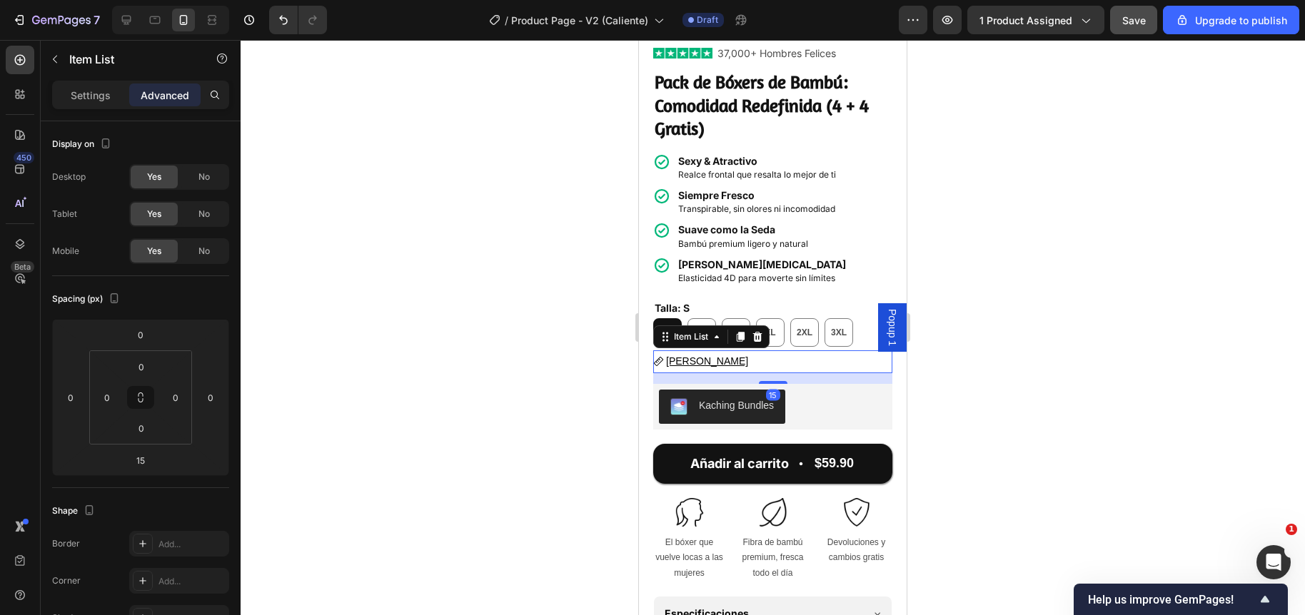
click at [572, 333] on div at bounding box center [773, 327] width 1064 height 575
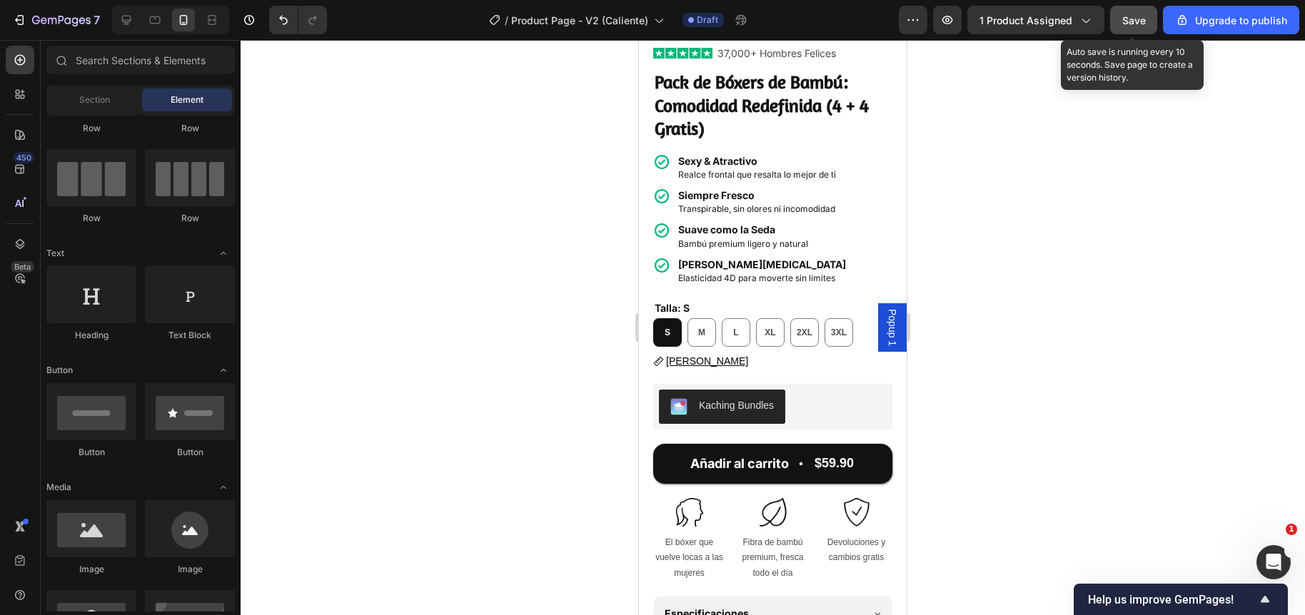
click at [1141, 15] on span "Save" at bounding box center [1134, 20] width 24 height 12
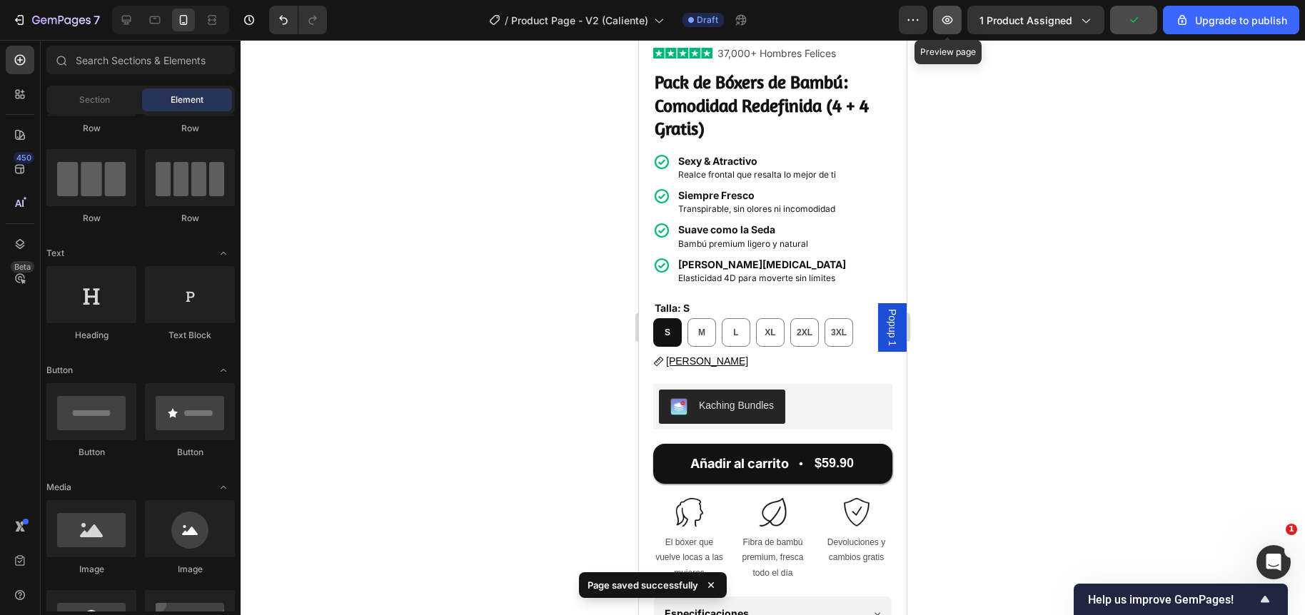
click at [948, 21] on icon "button" at bounding box center [947, 20] width 4 height 4
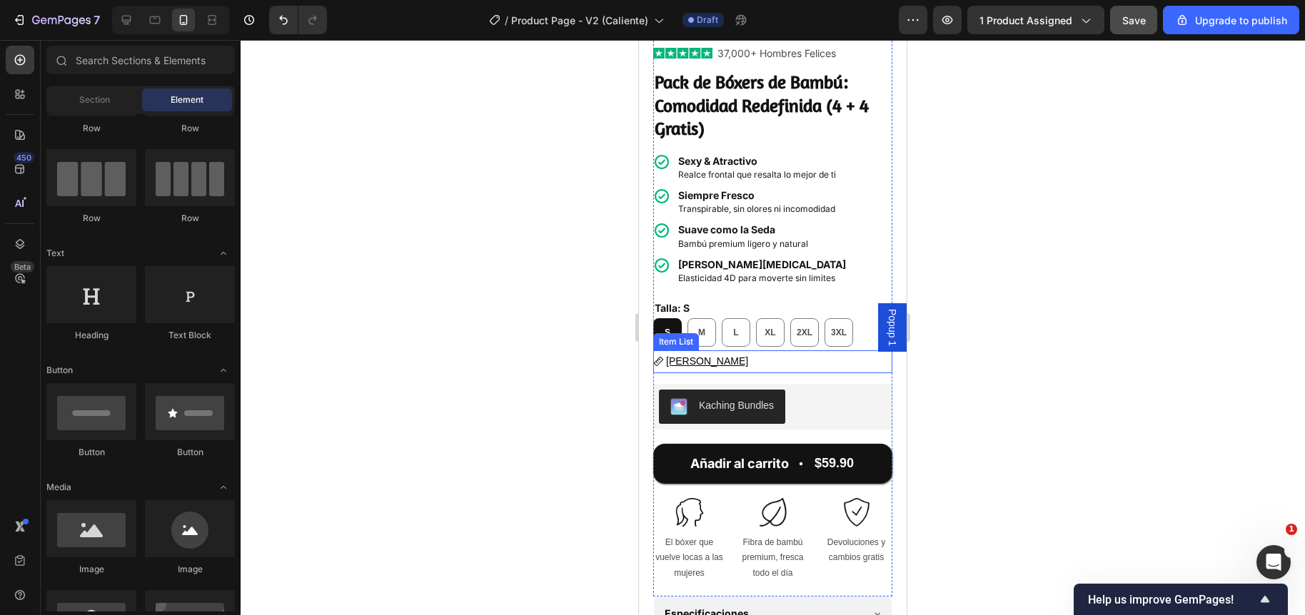
click at [709, 355] on u "Guía [PERSON_NAME]" at bounding box center [707, 360] width 82 height 11
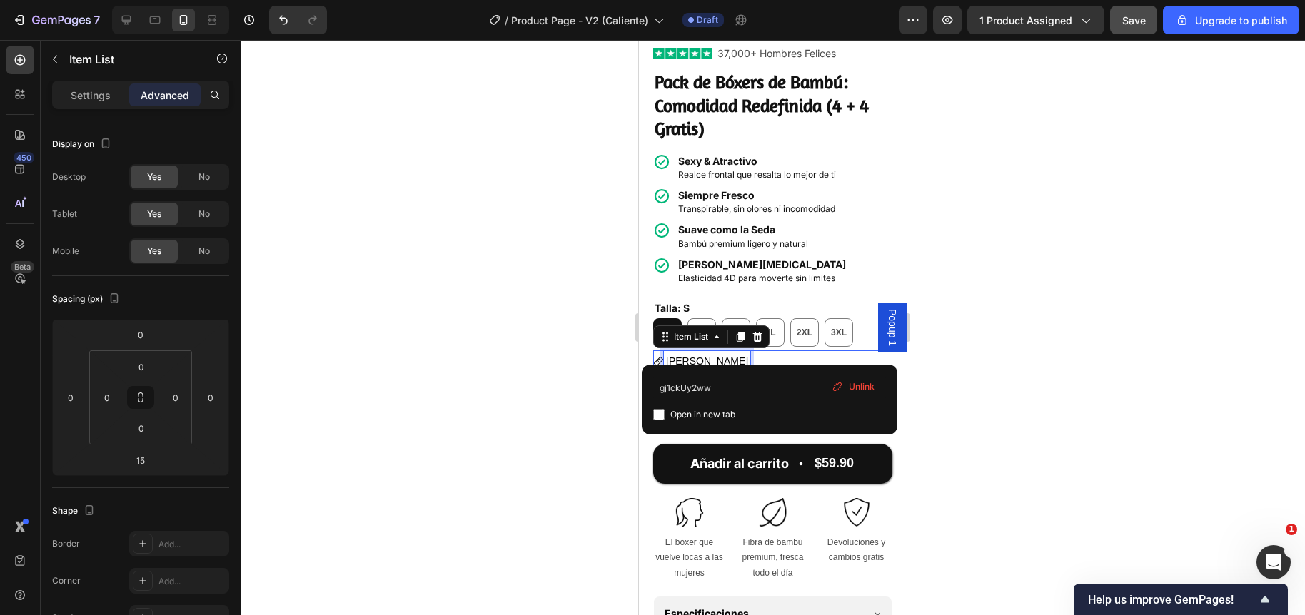
click at [709, 355] on u "Guía [PERSON_NAME]" at bounding box center [707, 360] width 82 height 11
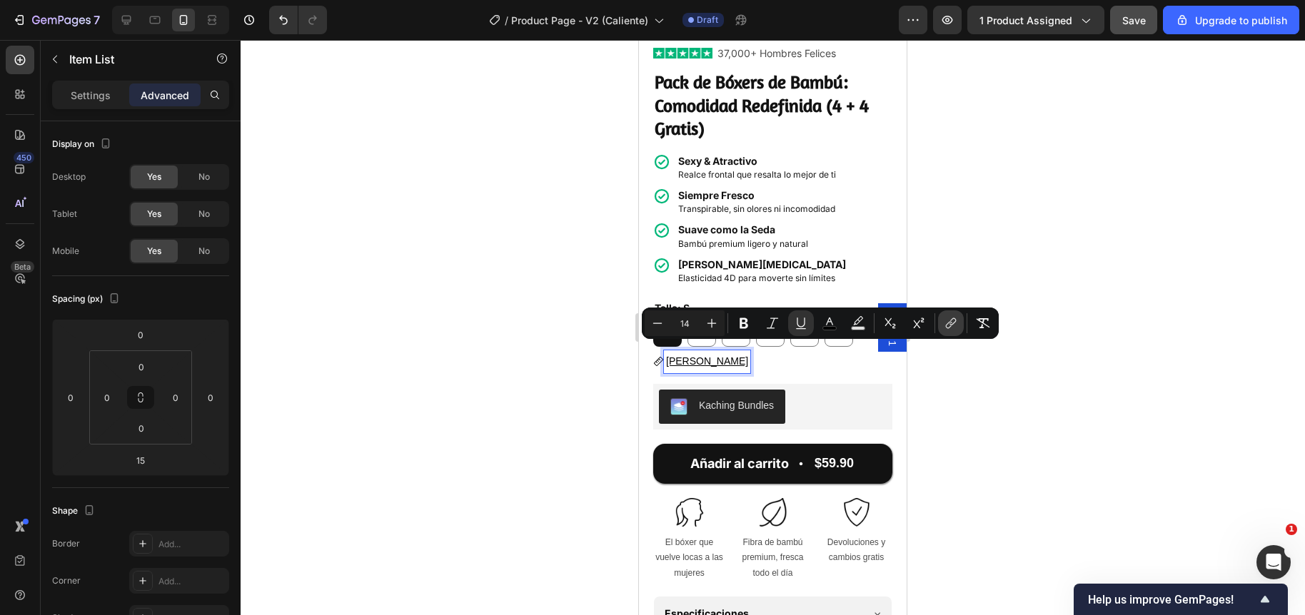
click at [947, 321] on icon "Editor contextual toolbar" at bounding box center [950, 323] width 14 height 14
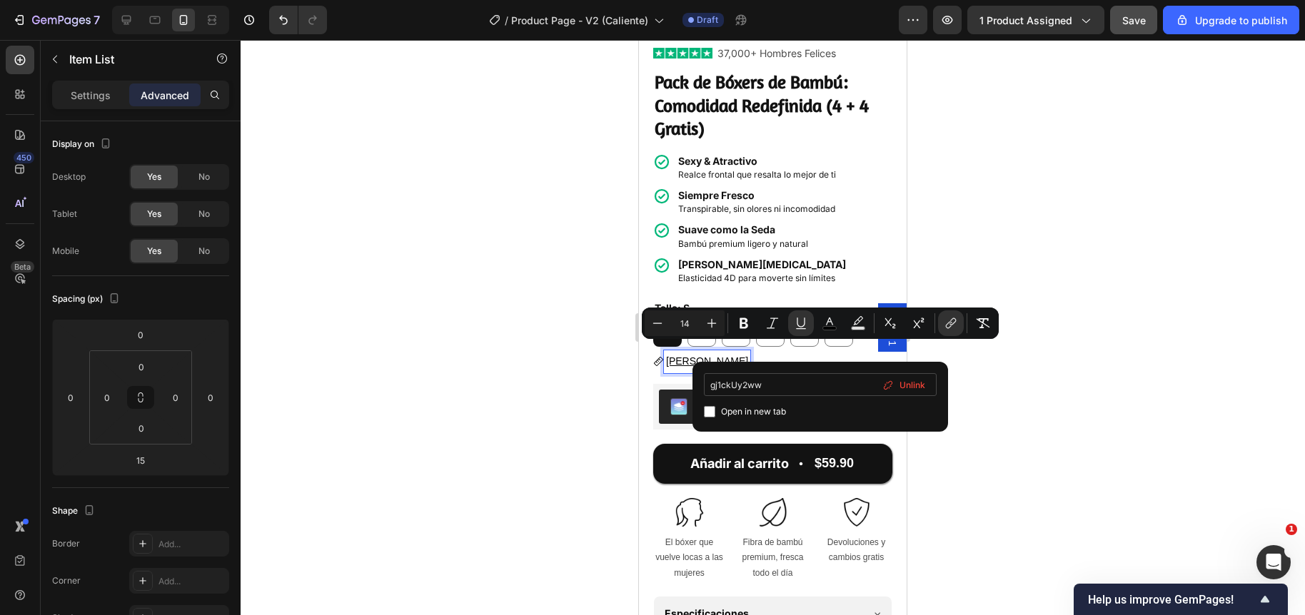
click at [712, 385] on input "gj1ckUy2ww" at bounding box center [820, 384] width 233 height 23
type input "#gj1ckUy2ww"
click at [797, 352] on div "Guía [PERSON_NAME]" at bounding box center [772, 361] width 239 height 22
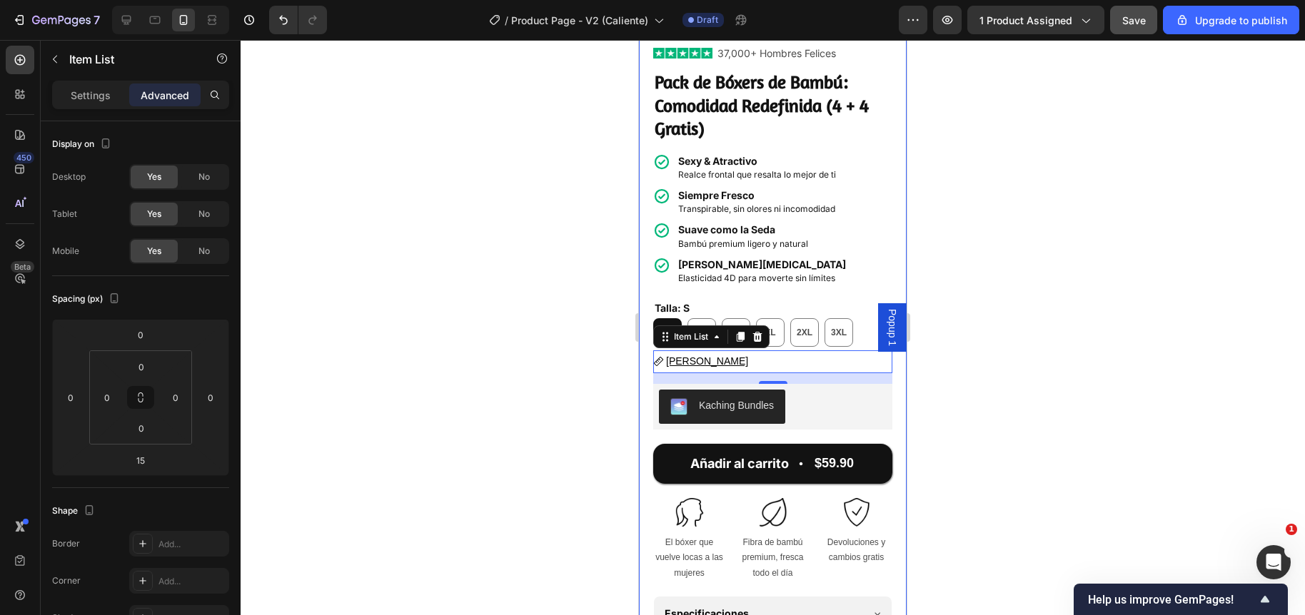
click at [593, 370] on div at bounding box center [773, 327] width 1064 height 575
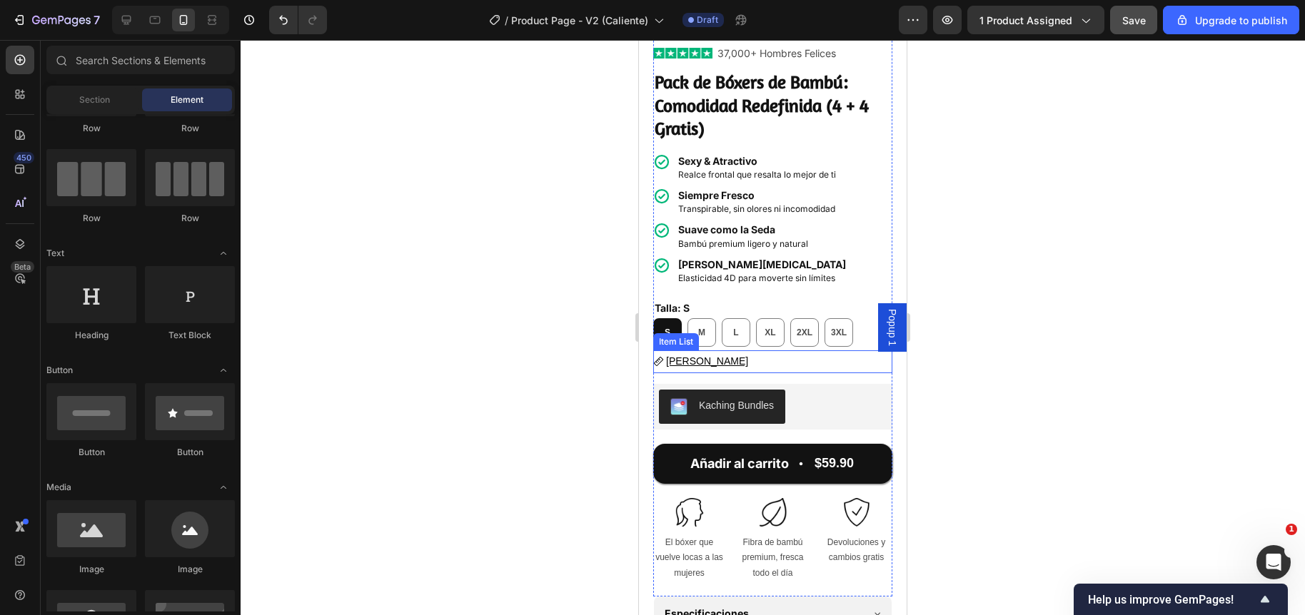
click at [710, 355] on u "Guía [PERSON_NAME]" at bounding box center [707, 360] width 82 height 11
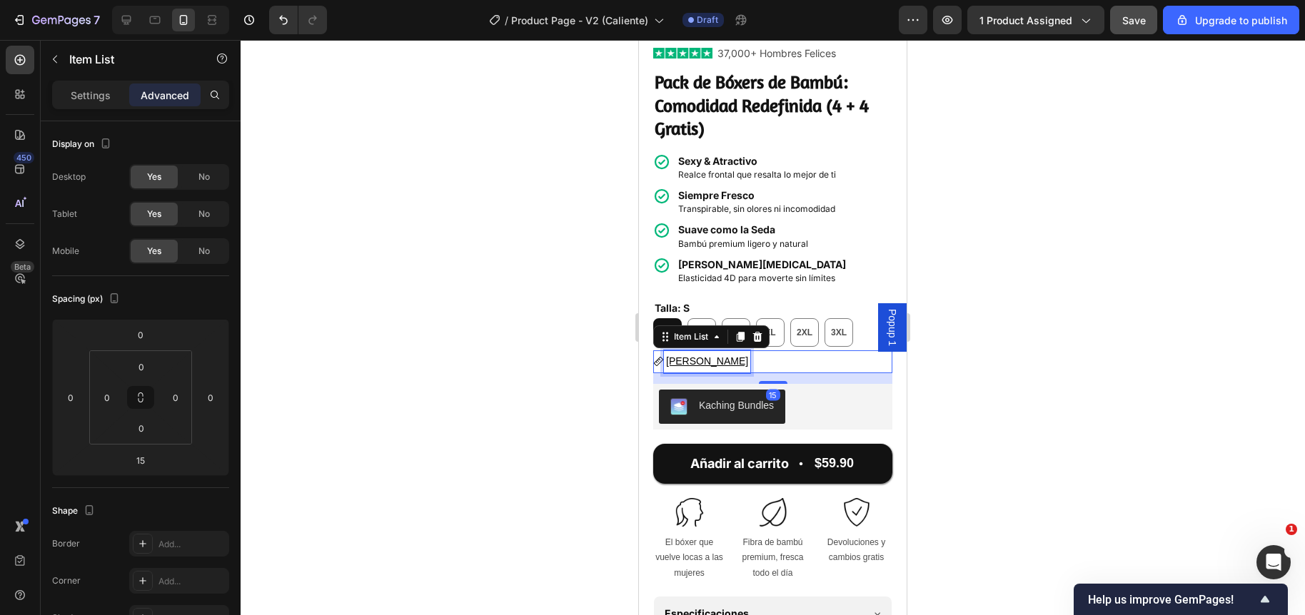
click at [710, 355] on u "Guía [PERSON_NAME]" at bounding box center [707, 360] width 82 height 11
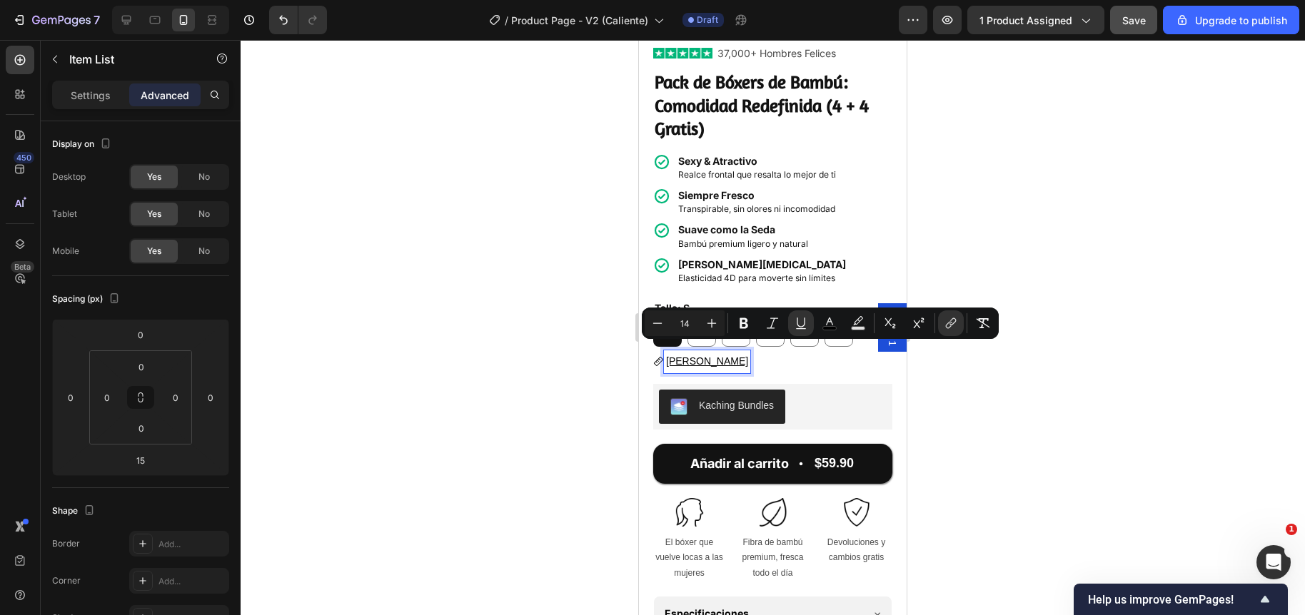
click at [571, 356] on div at bounding box center [773, 327] width 1064 height 575
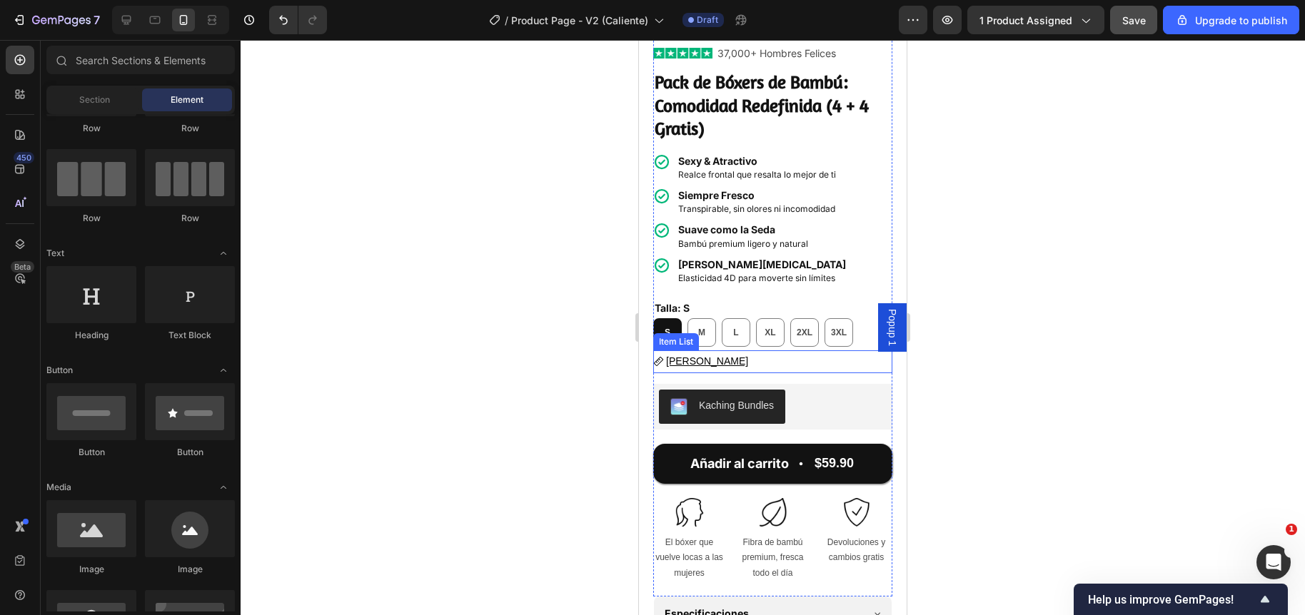
click at [698, 355] on u "Guía [PERSON_NAME]" at bounding box center [707, 360] width 82 height 11
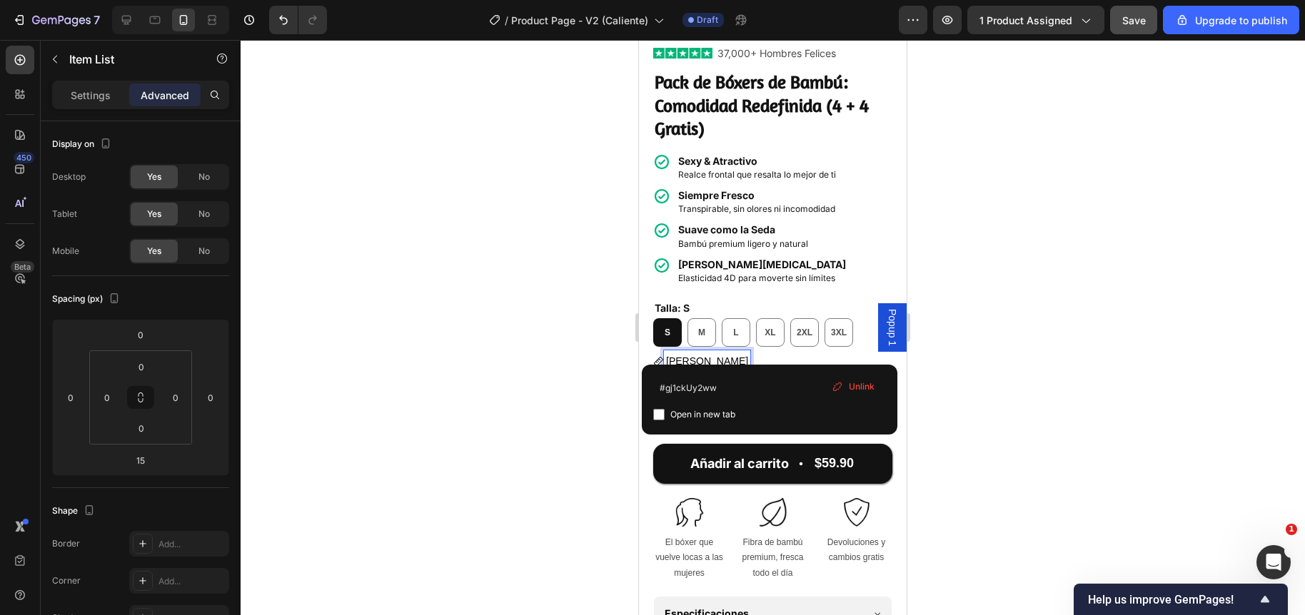
click at [573, 380] on div at bounding box center [773, 327] width 1064 height 575
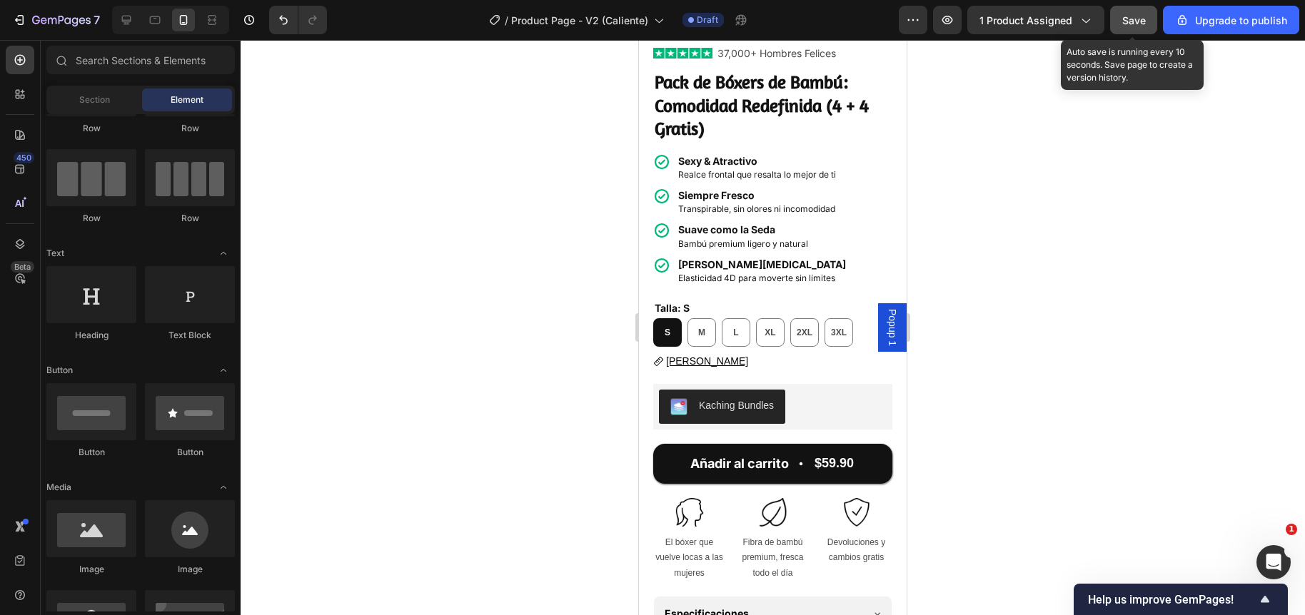
click at [1125, 15] on span "Save" at bounding box center [1134, 20] width 24 height 12
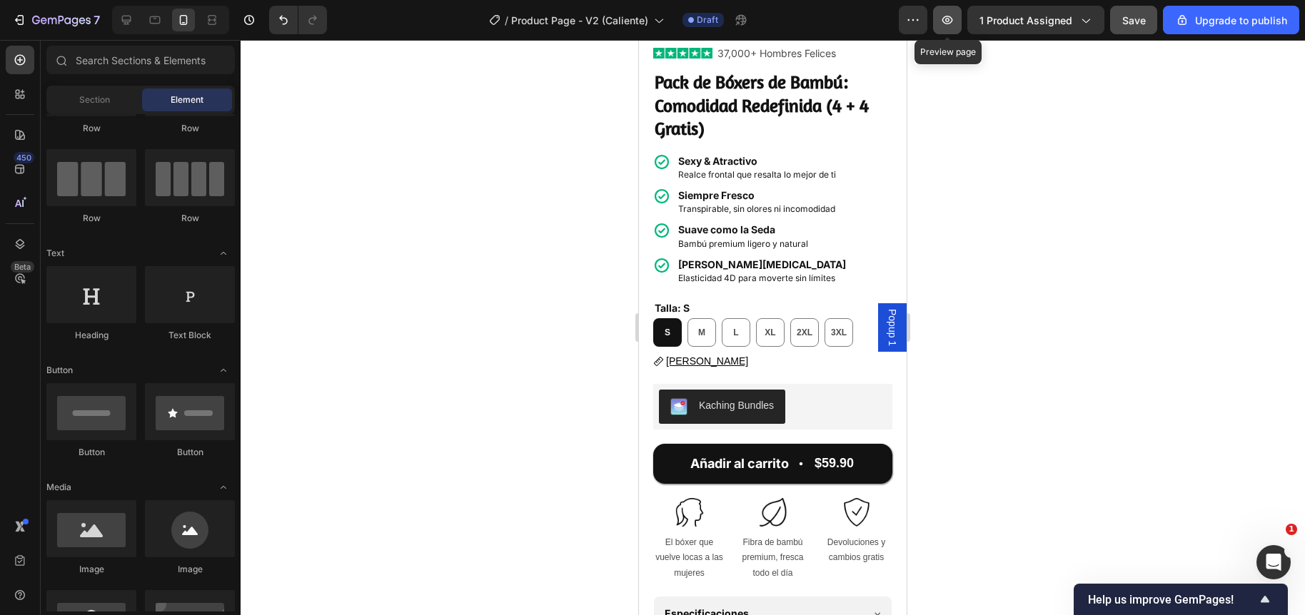
click at [953, 25] on icon "button" at bounding box center [947, 20] width 14 height 14
click at [1275, 547] on div "Ouvrir le Messenger Intercom" at bounding box center [1271, 560] width 47 height 47
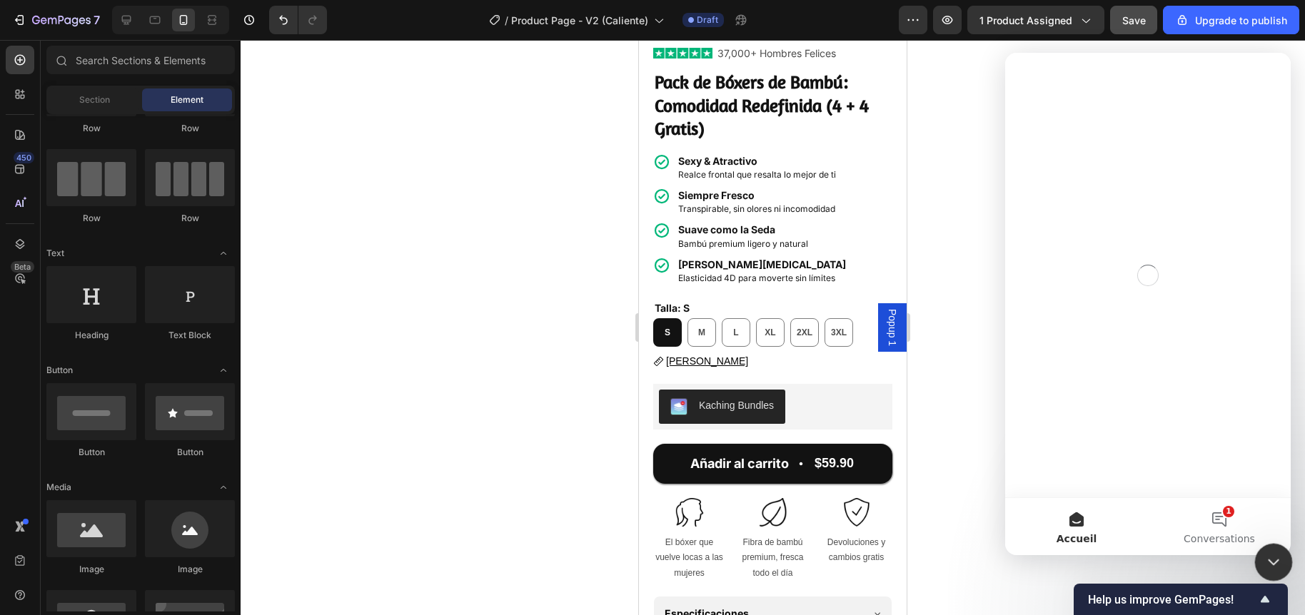
scroll to position [0, 0]
click at [1215, 515] on button "1 Conversations" at bounding box center [1219, 526] width 143 height 57
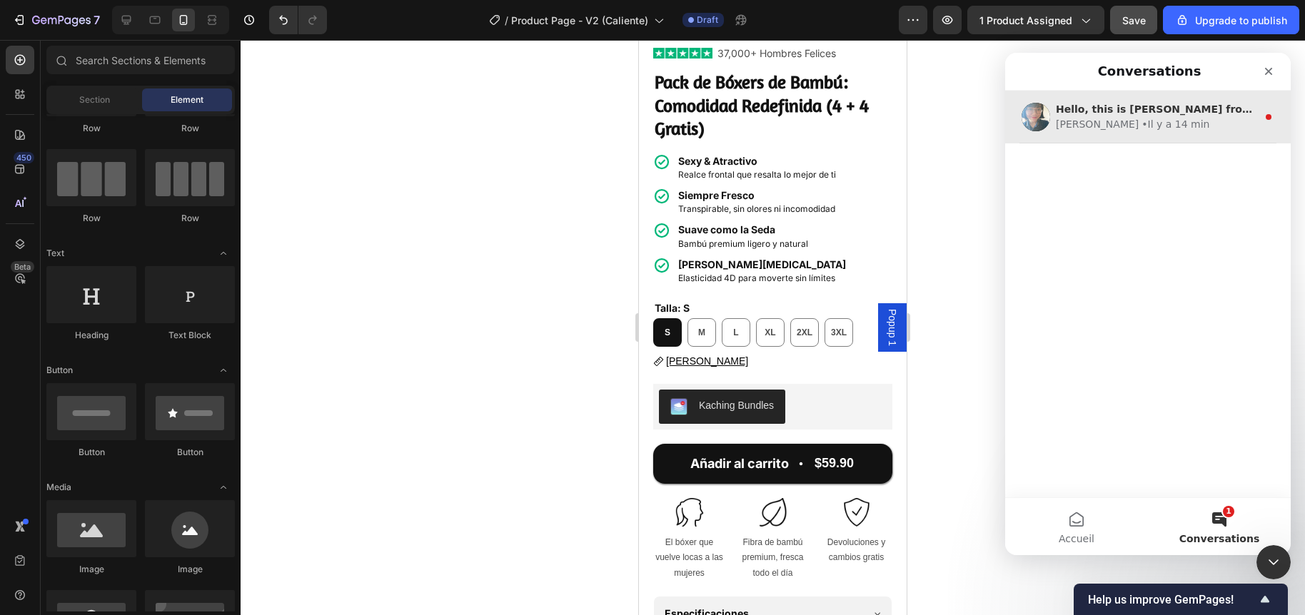
click at [1066, 95] on div "Hello, this is Annie from GemPages again. I wanted to follow up with you to con…" at bounding box center [1147, 117] width 285 height 53
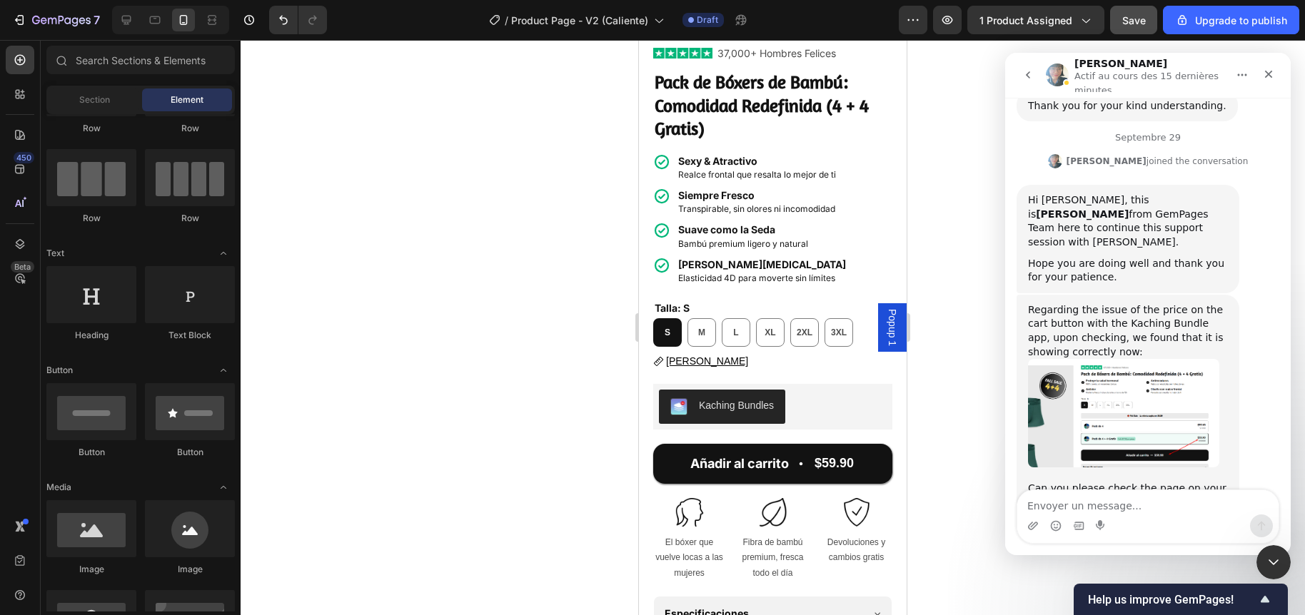
scroll to position [4672, 0]
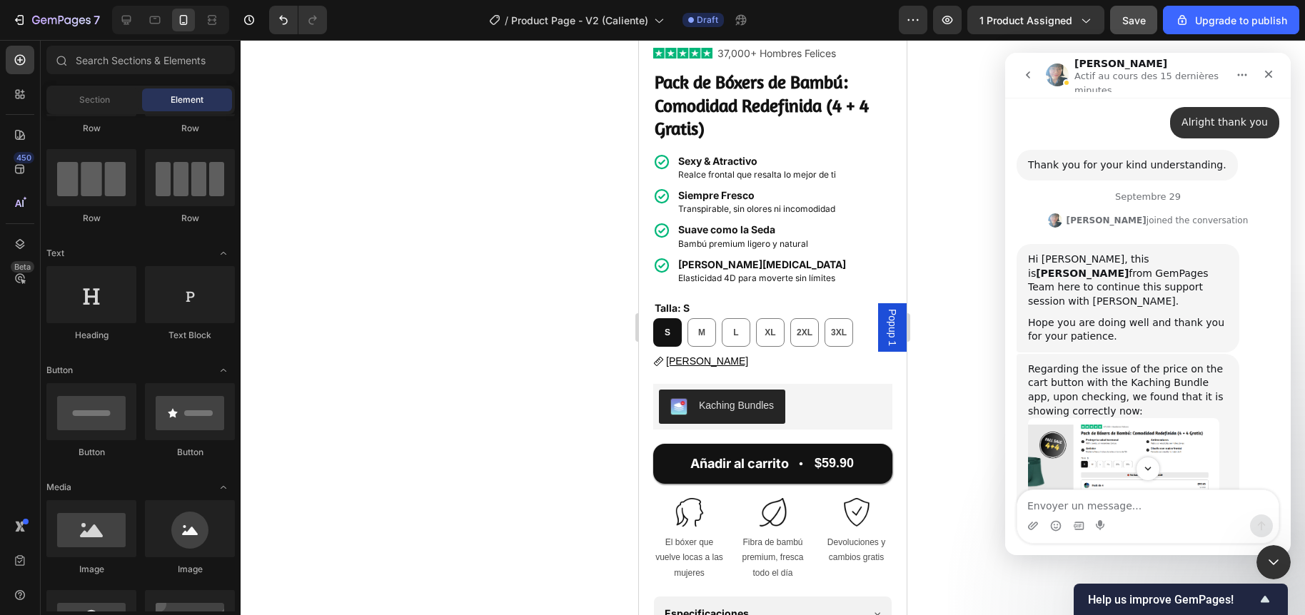
drag, startPoint x: 1159, startPoint y: 445, endPoint x: 1029, endPoint y: 364, distance: 152.9
click at [1029, 364] on div "Regarding the issue of the price on the cart button with the Kaching Bundle app…" at bounding box center [1128, 498] width 200 height 270
click at [1101, 541] on div "Can you please check the page on your end to see if the price is updated correc…" at bounding box center [1128, 562] width 200 height 42
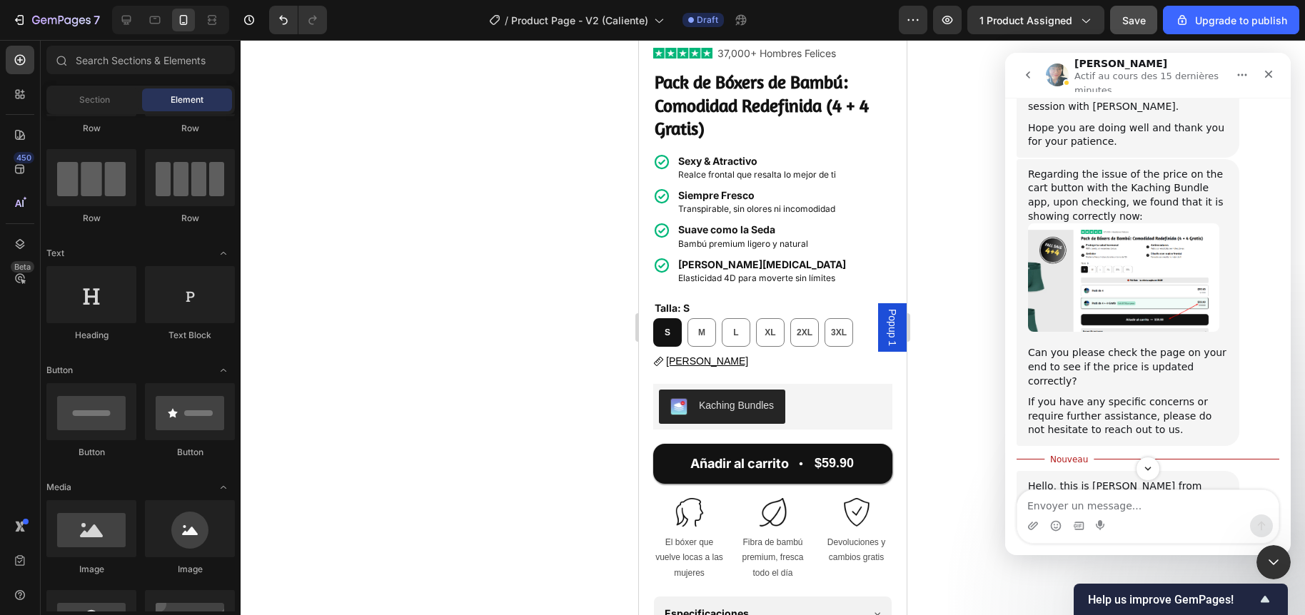
scroll to position [4869, 0]
click at [1272, 564] on icon "Fermer le Messenger Intercom" at bounding box center [1271, 560] width 17 height 17
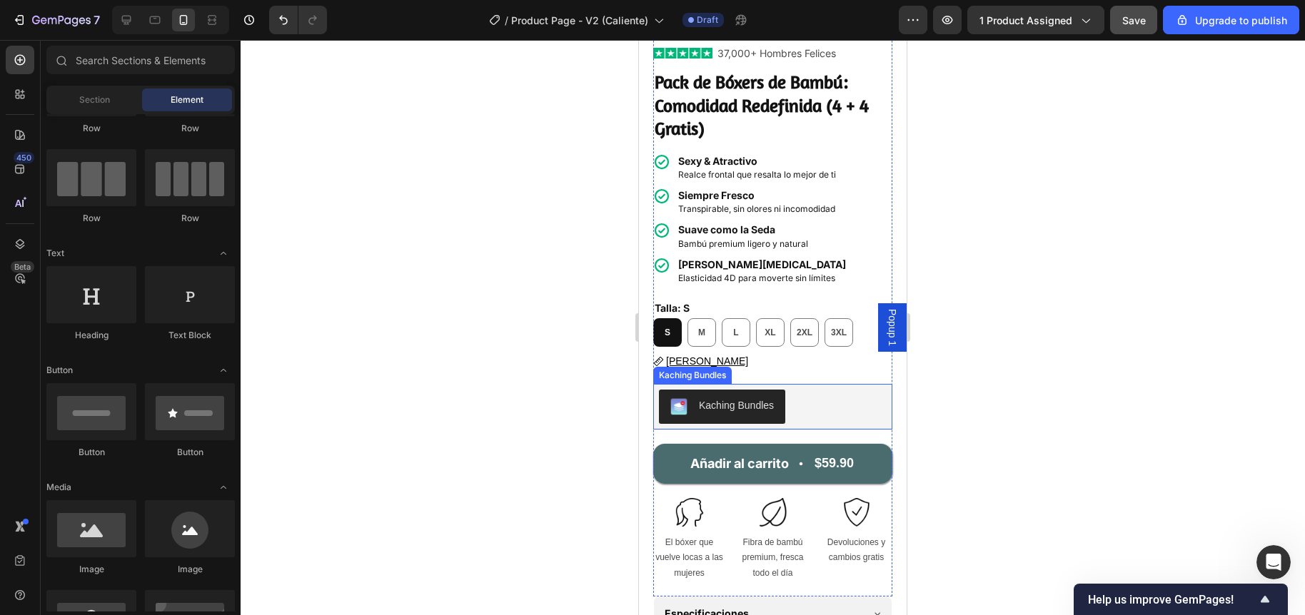
scroll to position [4845, 0]
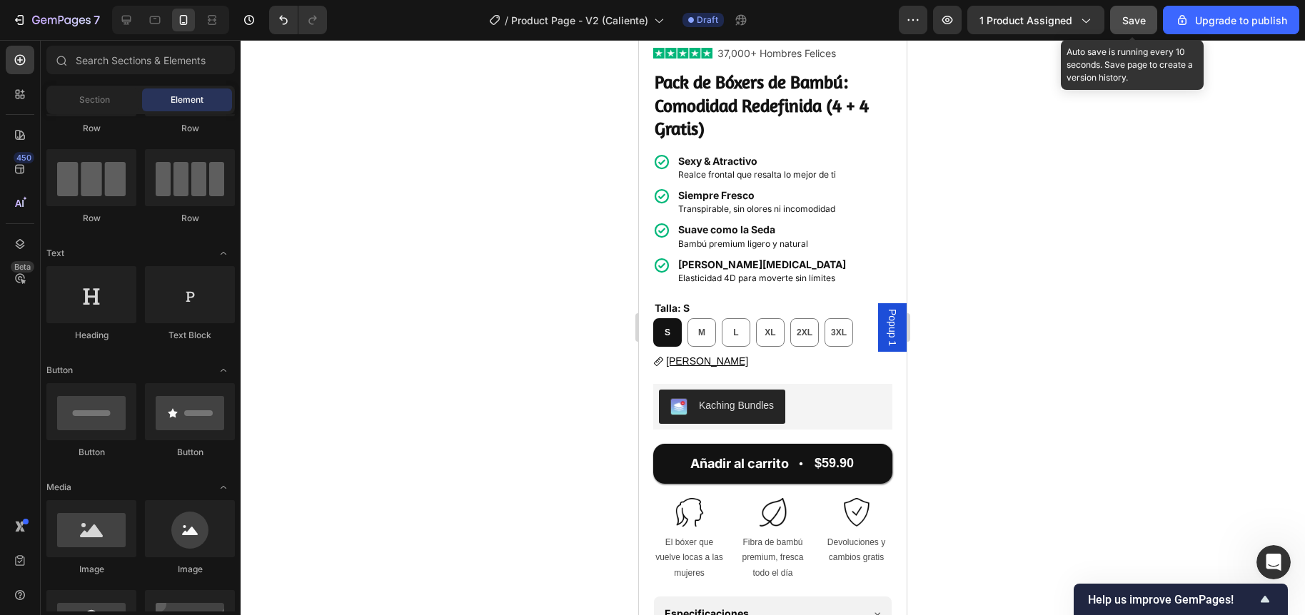
click at [1134, 13] on div "Save" at bounding box center [1134, 20] width 24 height 15
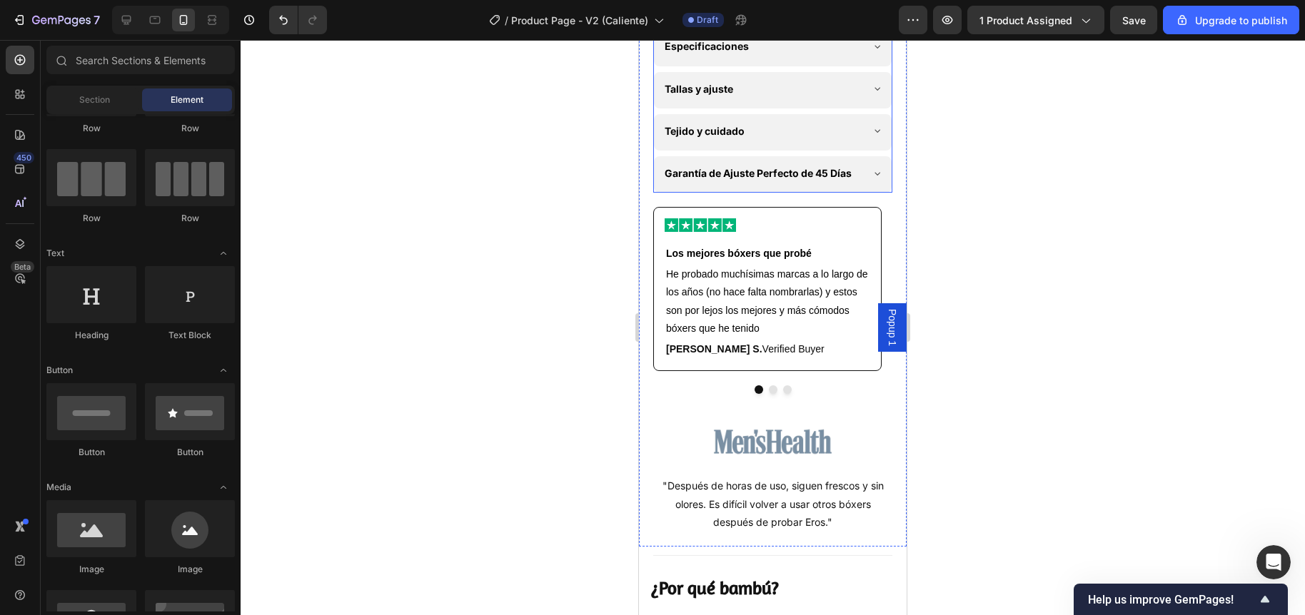
scroll to position [924, 0]
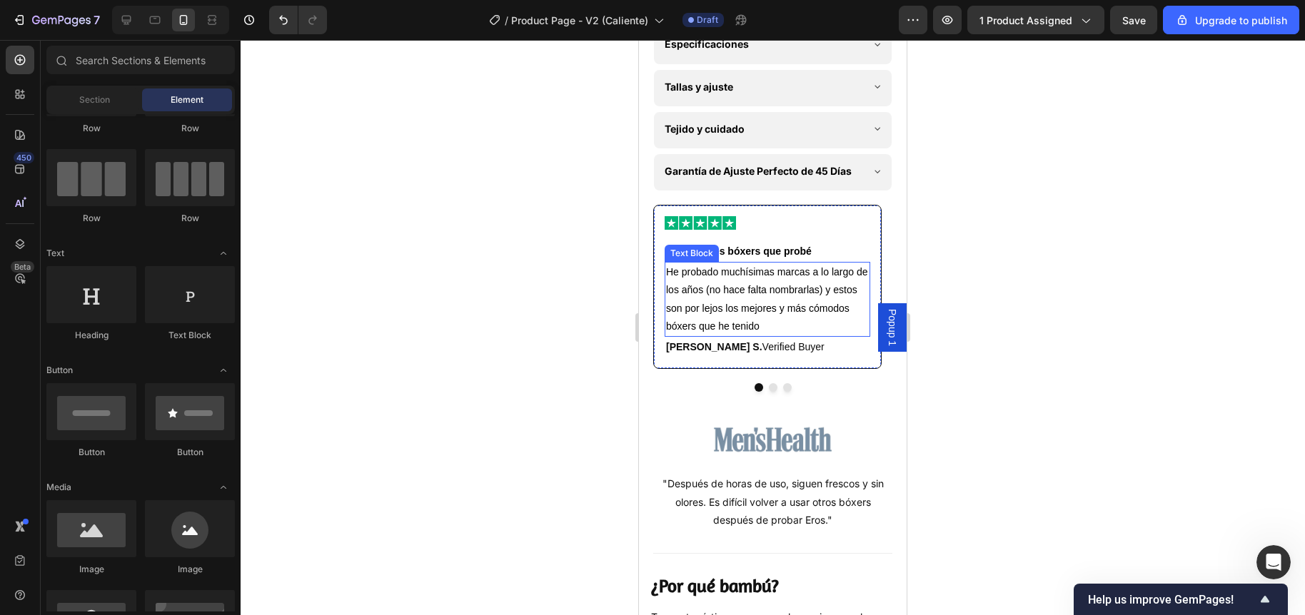
click at [739, 295] on span "He probado muchísimas marcas a lo largo de los años (no hace falta nombrarlas) …" at bounding box center [766, 299] width 201 height 66
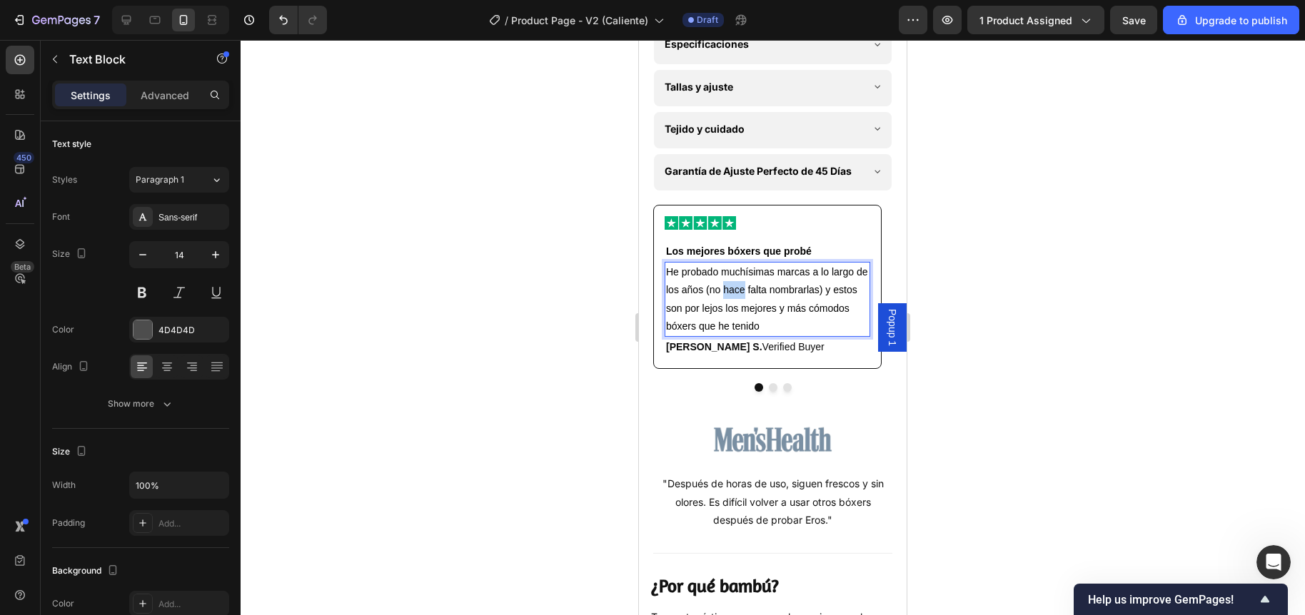
click at [739, 295] on span "He probado muchísimas marcas a lo largo de los años (no hace falta nombrarlas) …" at bounding box center [766, 299] width 201 height 66
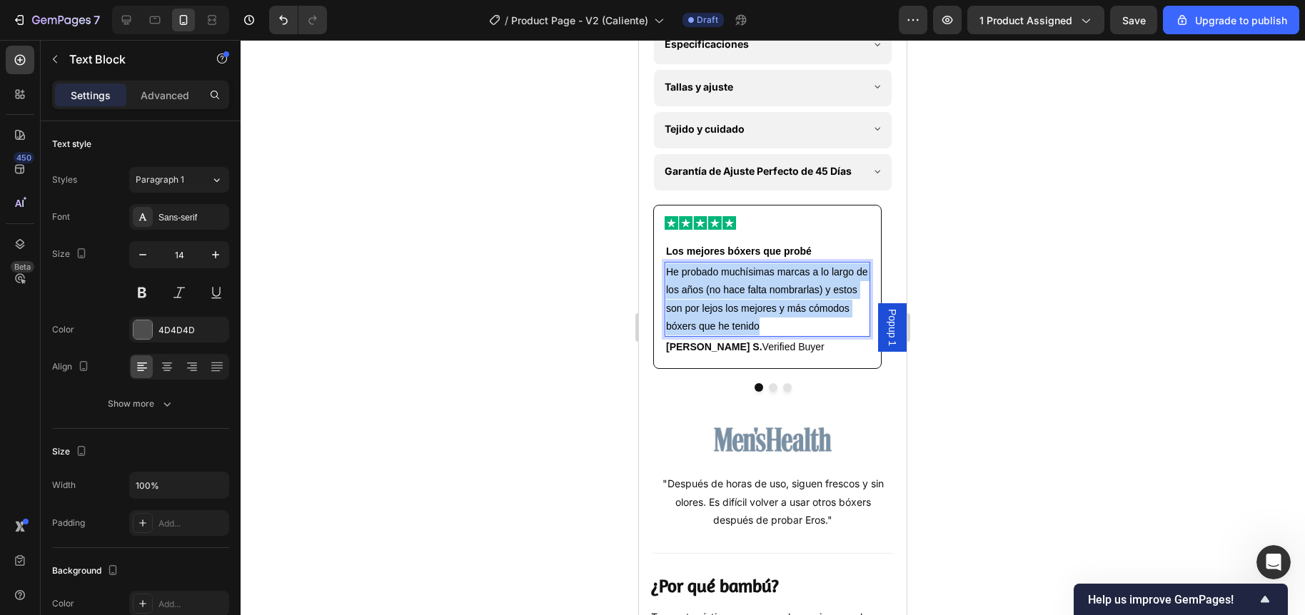
click at [739, 295] on span "He probado muchísimas marcas a lo largo de los años (no hace falta nombrarlas) …" at bounding box center [766, 299] width 201 height 66
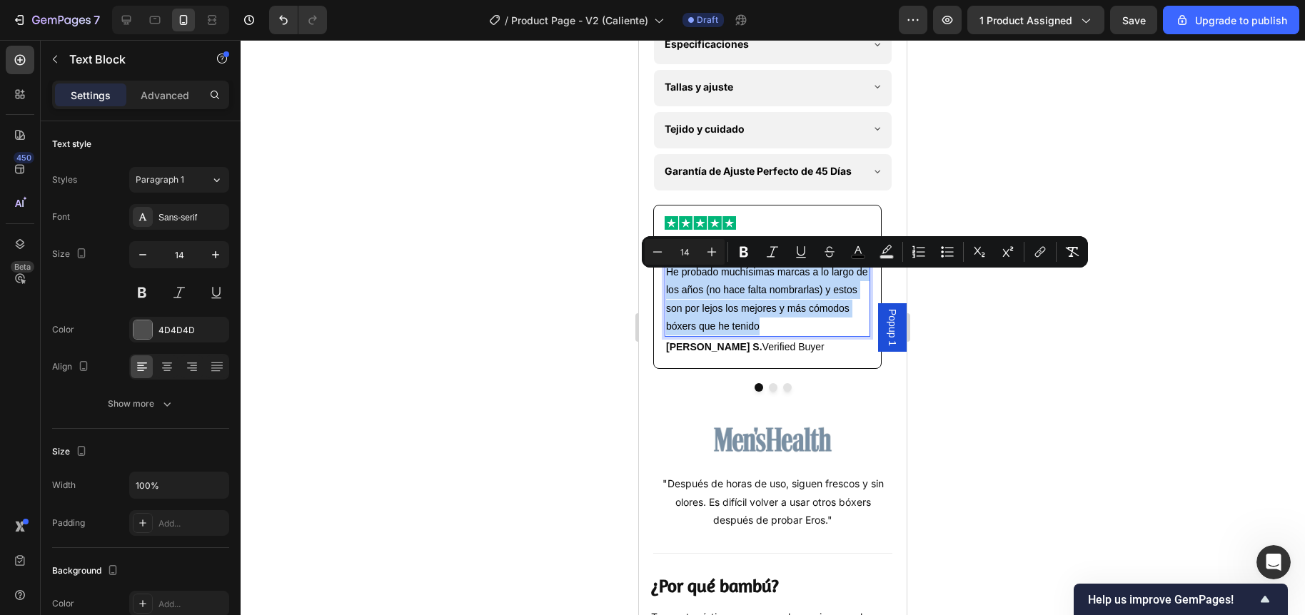
copy span "He probado muchísimas marcas a lo largo de los años (no hace falta nombrarlas) …"
click at [769, 392] on button "Dot" at bounding box center [773, 387] width 9 height 9
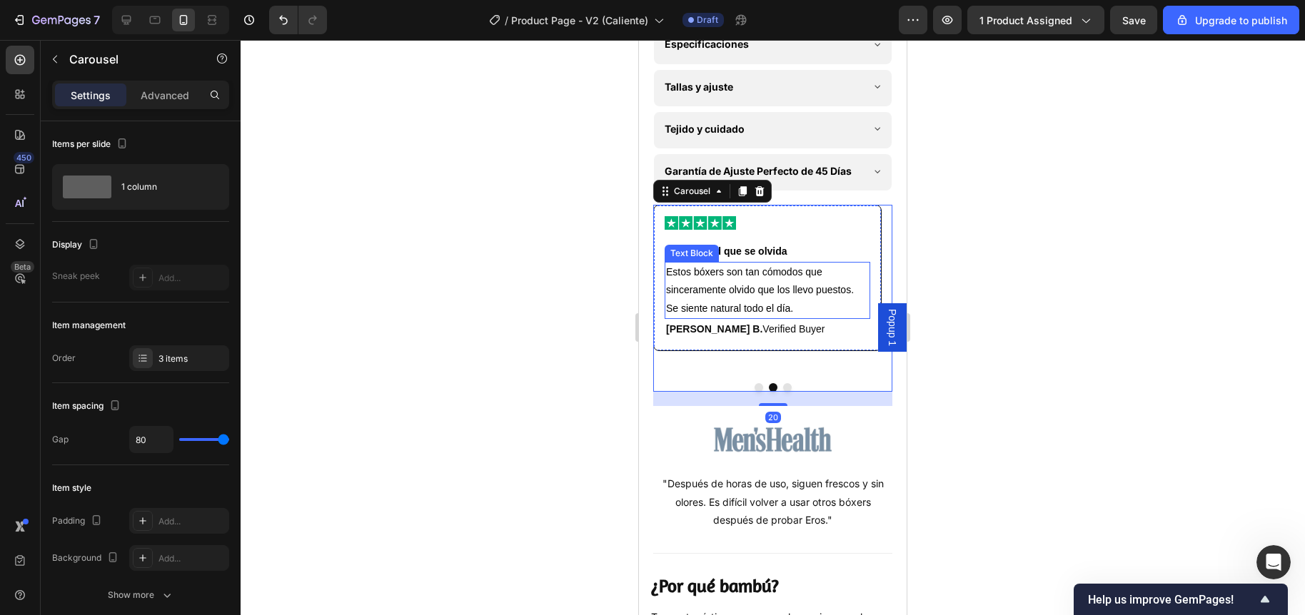
click at [757, 290] on p "Estos bóxers son tan cómodos que sinceramente olvido que los llevo puestos. Se …" at bounding box center [767, 290] width 203 height 54
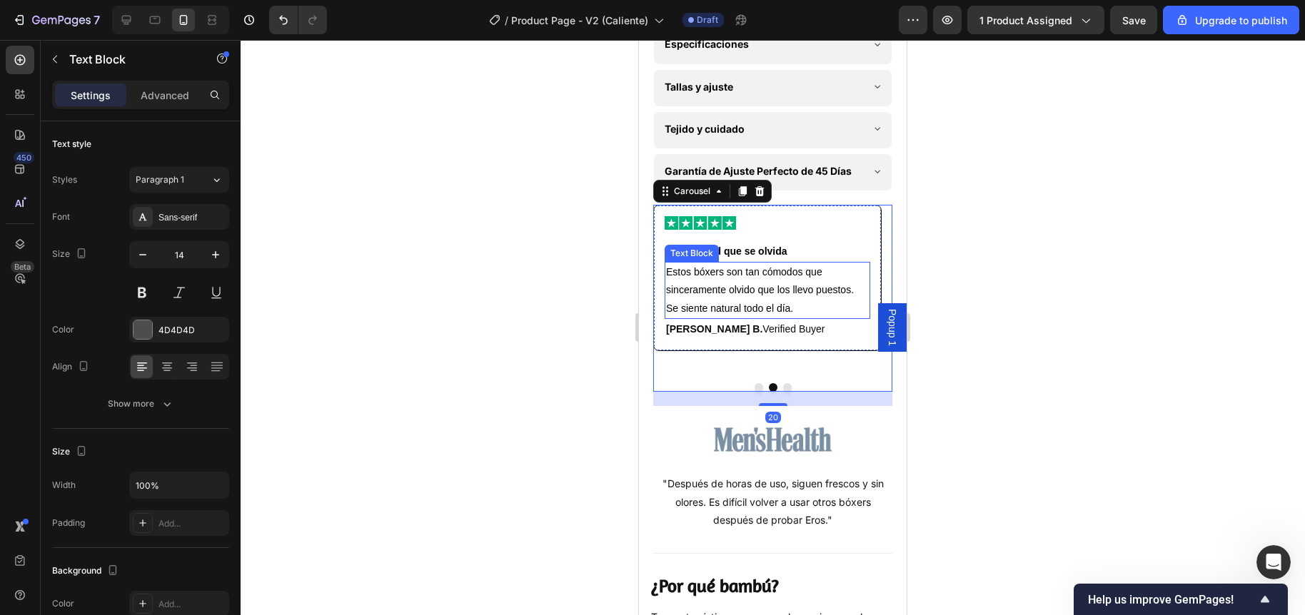
click at [757, 290] on p "Estos bóxers son tan cómodos que sinceramente olvido que los llevo puestos. Se …" at bounding box center [767, 290] width 203 height 54
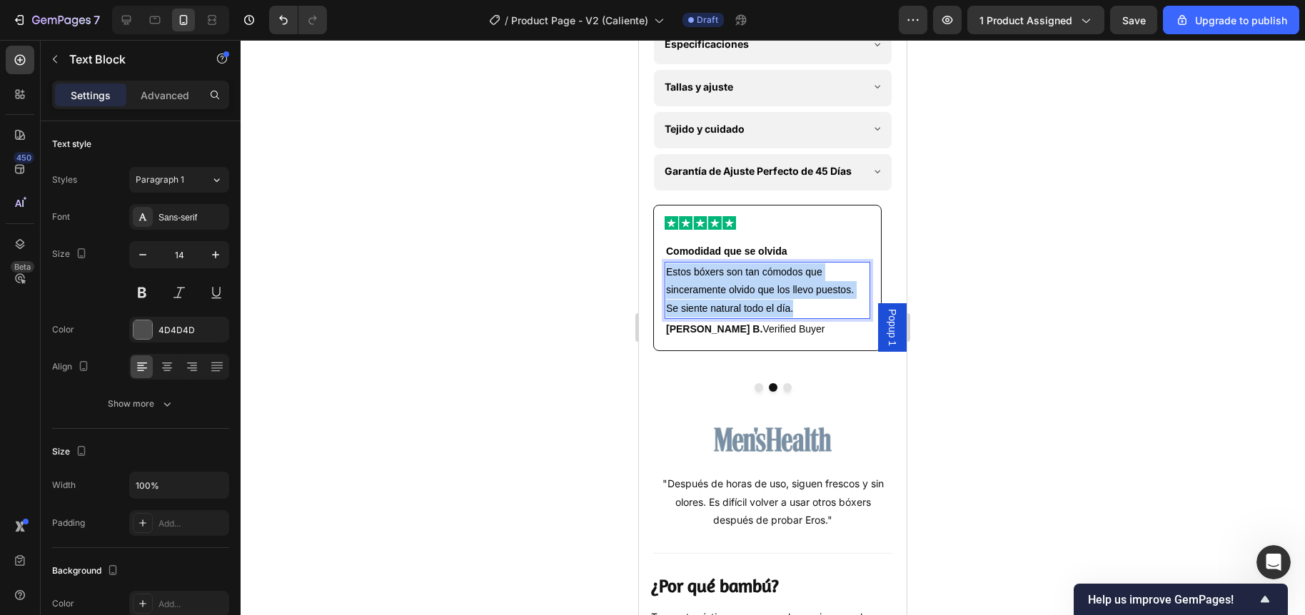
click at [757, 290] on p "Estos bóxers son tan cómodos que sinceramente olvido que los llevo puestos. Se …" at bounding box center [767, 290] width 203 height 54
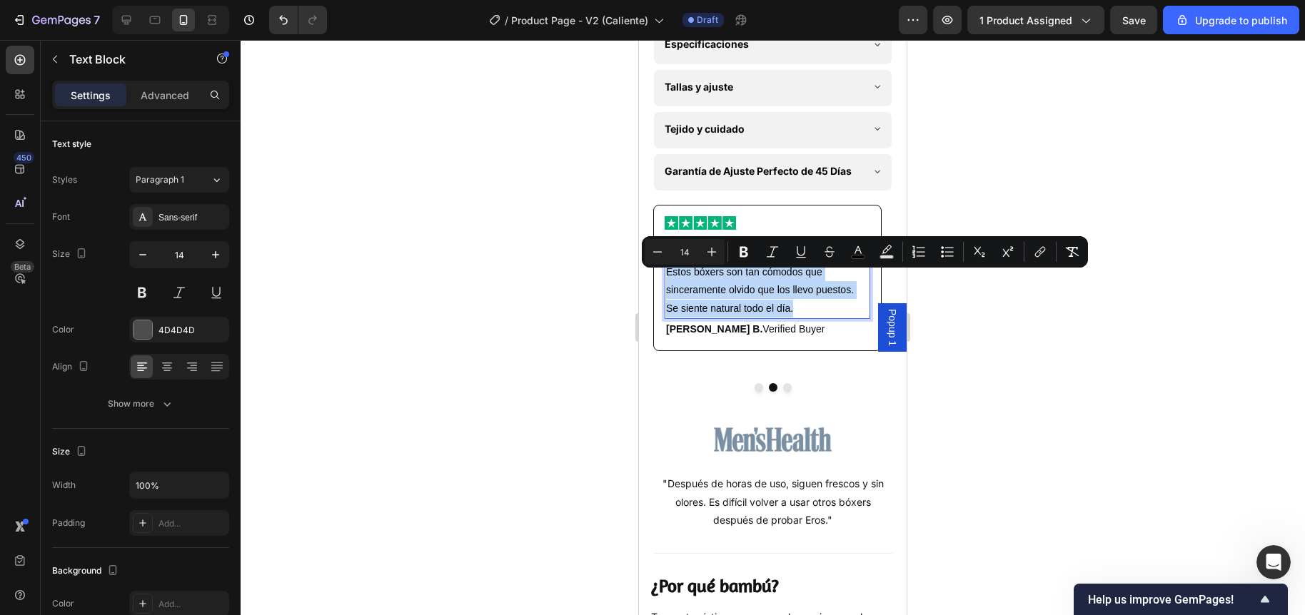
copy span "Estos bóxers son tan cómodos que sinceramente olvido que los llevo puestos. Se …"
click at [783, 392] on button "Dot" at bounding box center [787, 387] width 9 height 9
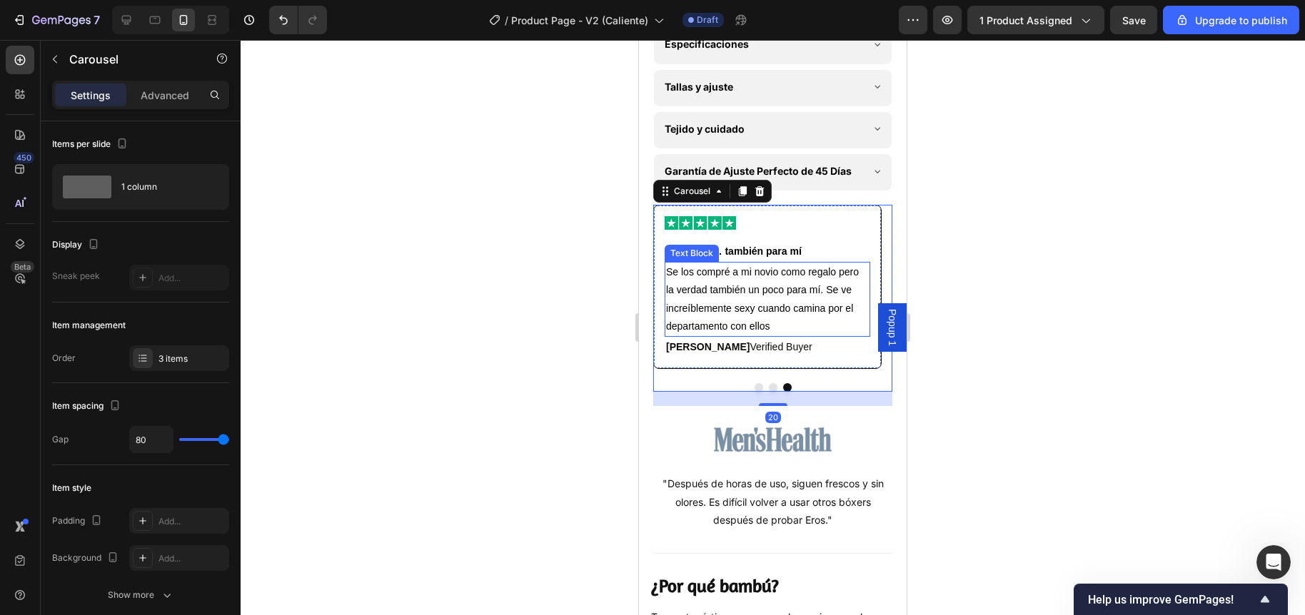
click at [761, 311] on span "Se los compré a mi novio como regalo pero la verdad también un poco para mí. Se…" at bounding box center [762, 299] width 193 height 66
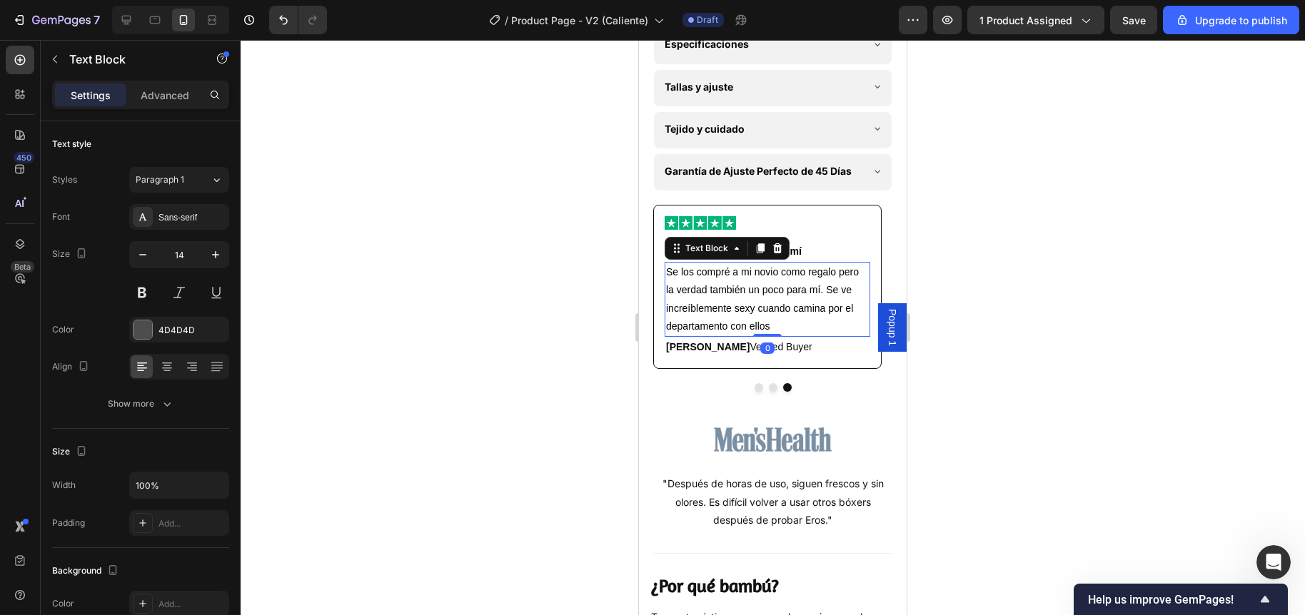
click at [761, 311] on span "Se los compré a mi novio como regalo pero la verdad también un poco para mí. Se…" at bounding box center [762, 299] width 193 height 66
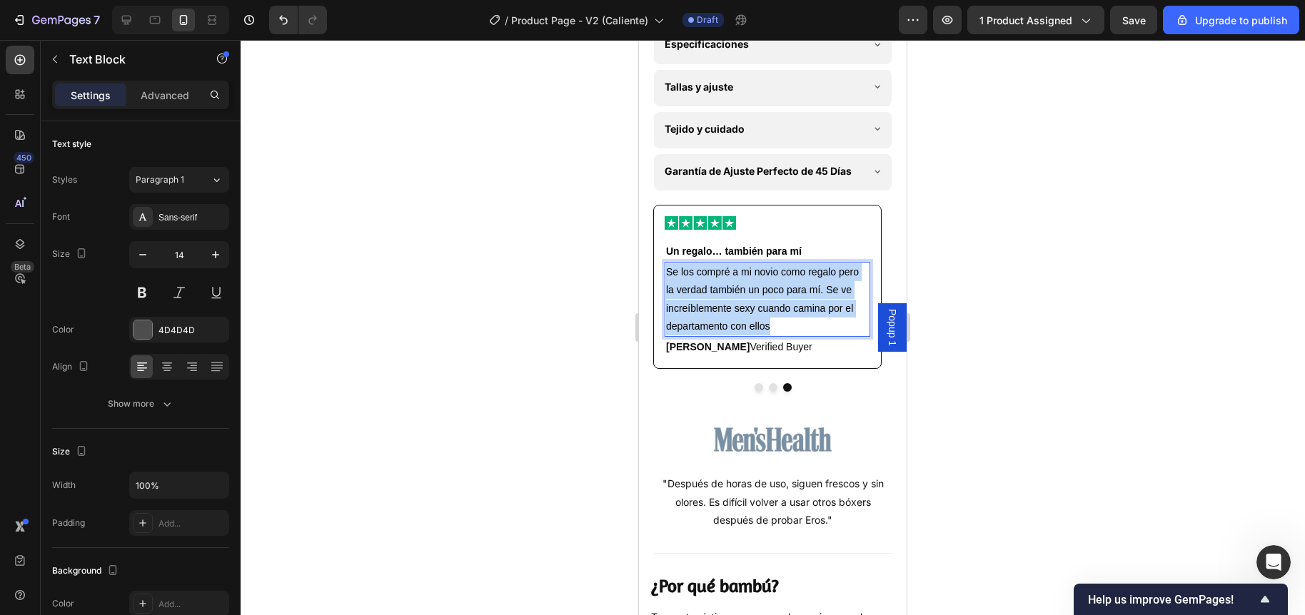
click at [761, 311] on span "Se los compré a mi novio como regalo pero la verdad también un poco para mí. Se…" at bounding box center [762, 299] width 193 height 66
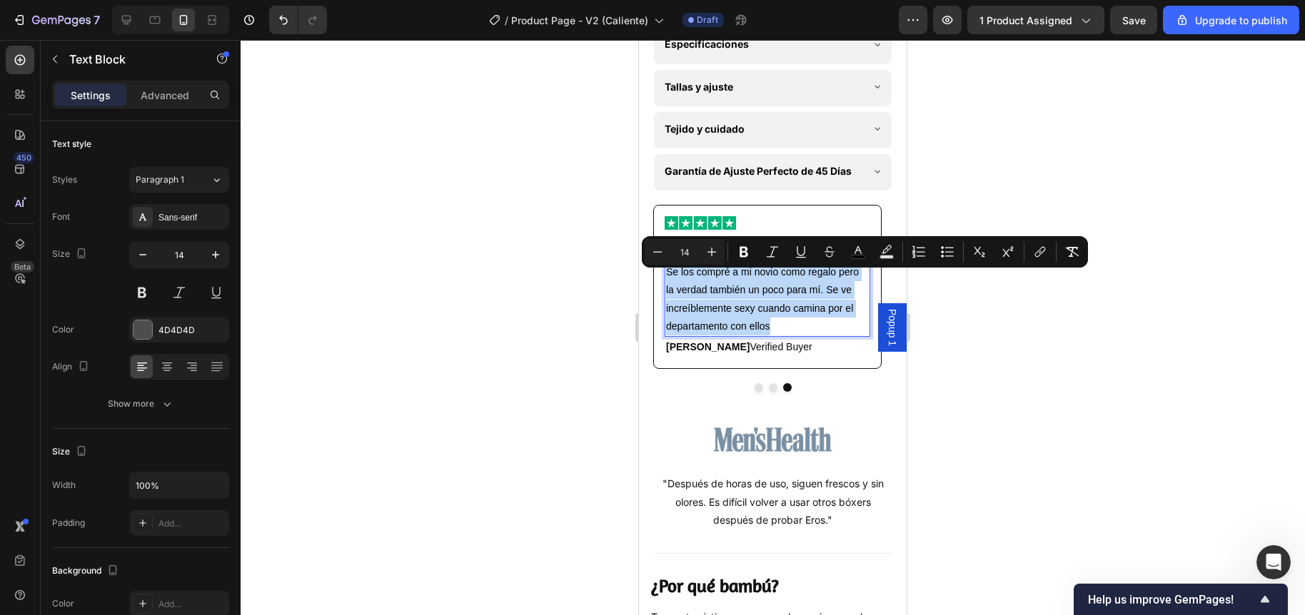
copy span "Se los compré a mi novio como regalo pero la verdad también un poco para mí. Se…"
click at [627, 278] on div at bounding box center [773, 327] width 1064 height 575
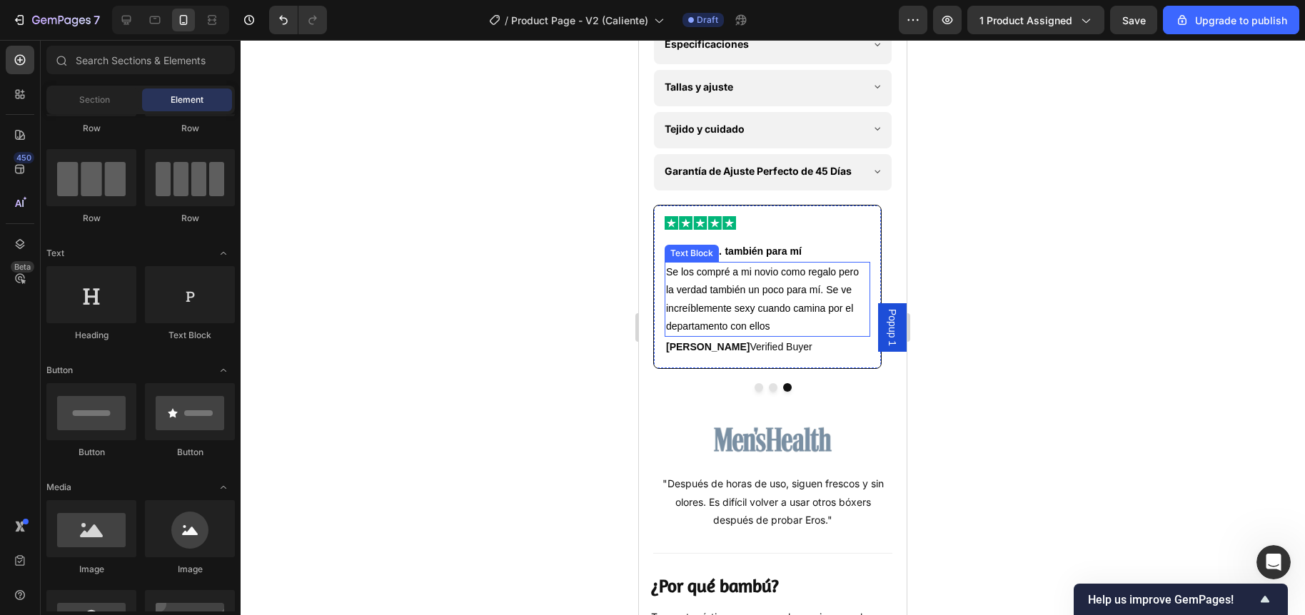
click at [761, 298] on span "Se los compré a mi novio como regalo pero la verdad también un poco para mí. Se…" at bounding box center [762, 299] width 193 height 66
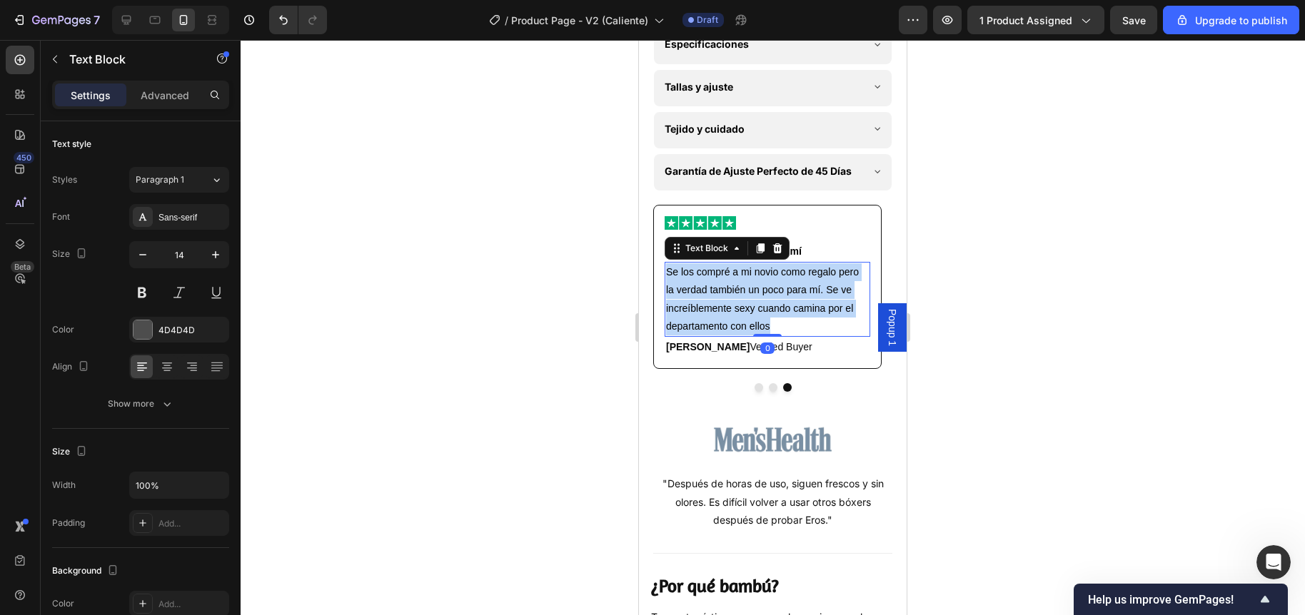
click at [761, 298] on span "Se los compré a mi novio como regalo pero la verdad también un poco para mí. Se…" at bounding box center [762, 299] width 193 height 66
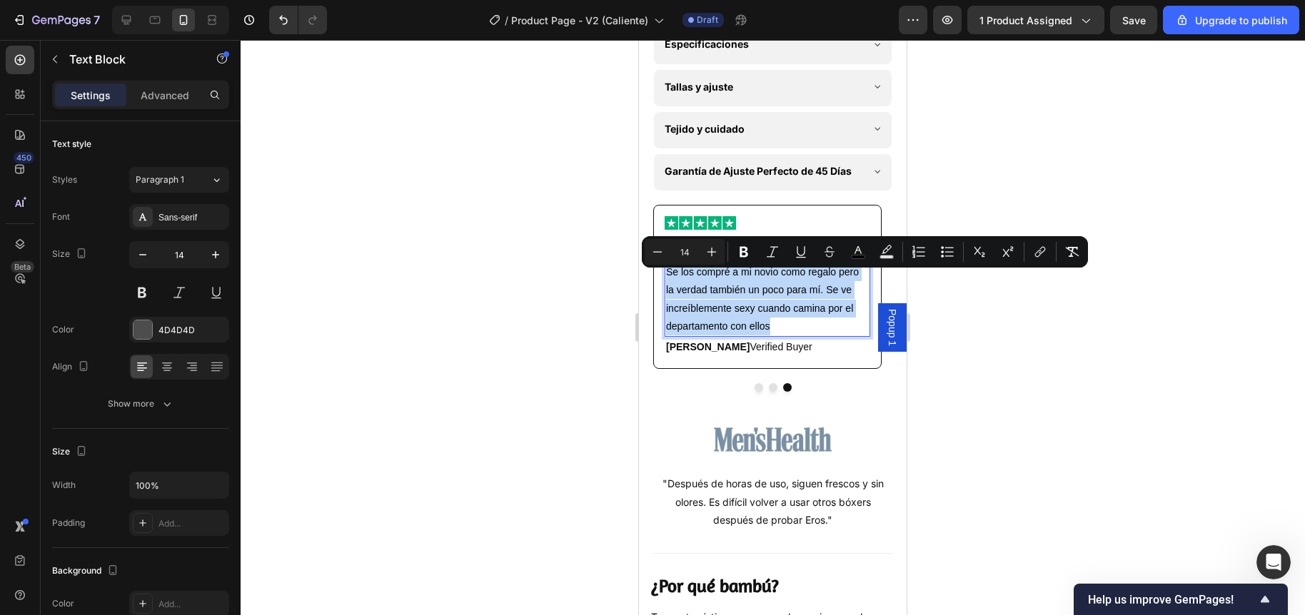
copy span "Se los compré a mi novio como regalo pero la verdad también un poco para mí. Se…"
click at [562, 413] on div at bounding box center [773, 327] width 1064 height 575
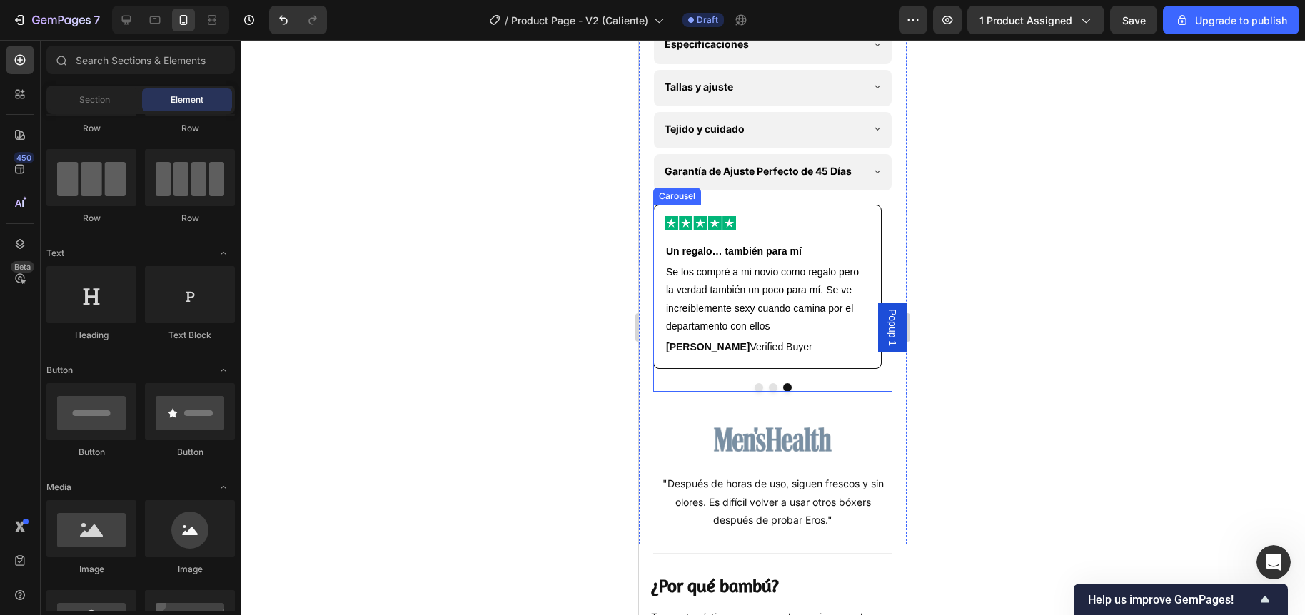
click at [667, 382] on div "Image Los mejores bóxers que probé Text Block He probado muchísimas marcas a lo…" at bounding box center [772, 298] width 239 height 187
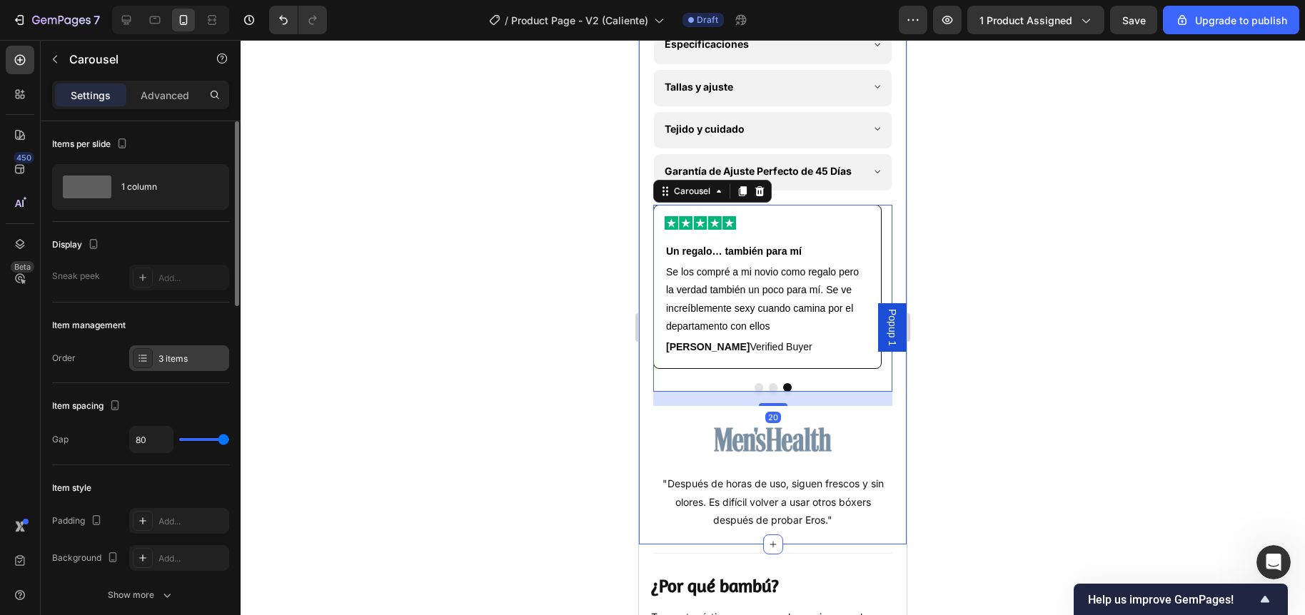
click at [184, 363] on div "3 items" at bounding box center [191, 359] width 67 height 13
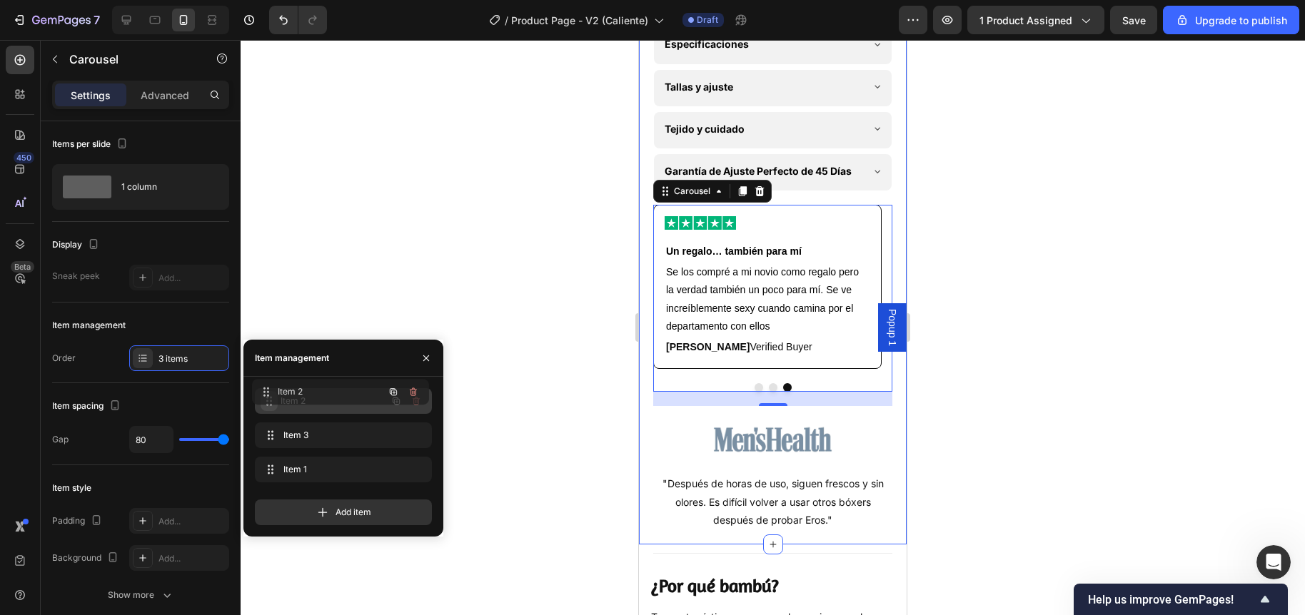
drag, startPoint x: 269, startPoint y: 469, endPoint x: 266, endPoint y: 391, distance: 77.8
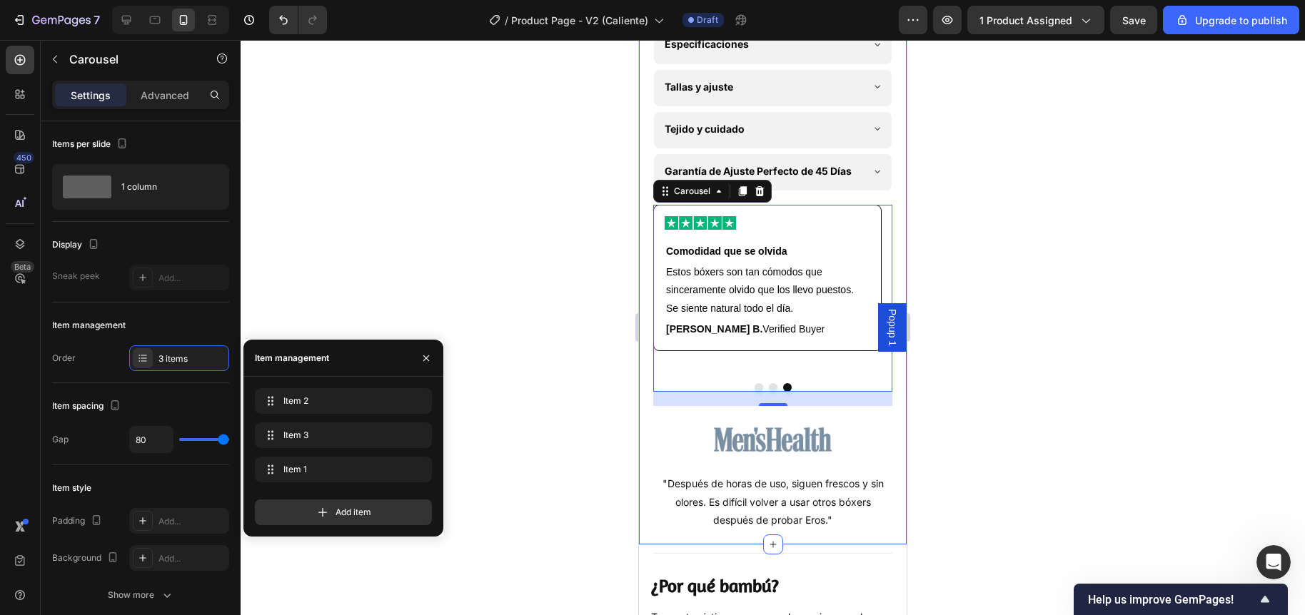
click at [525, 317] on div at bounding box center [773, 327] width 1064 height 575
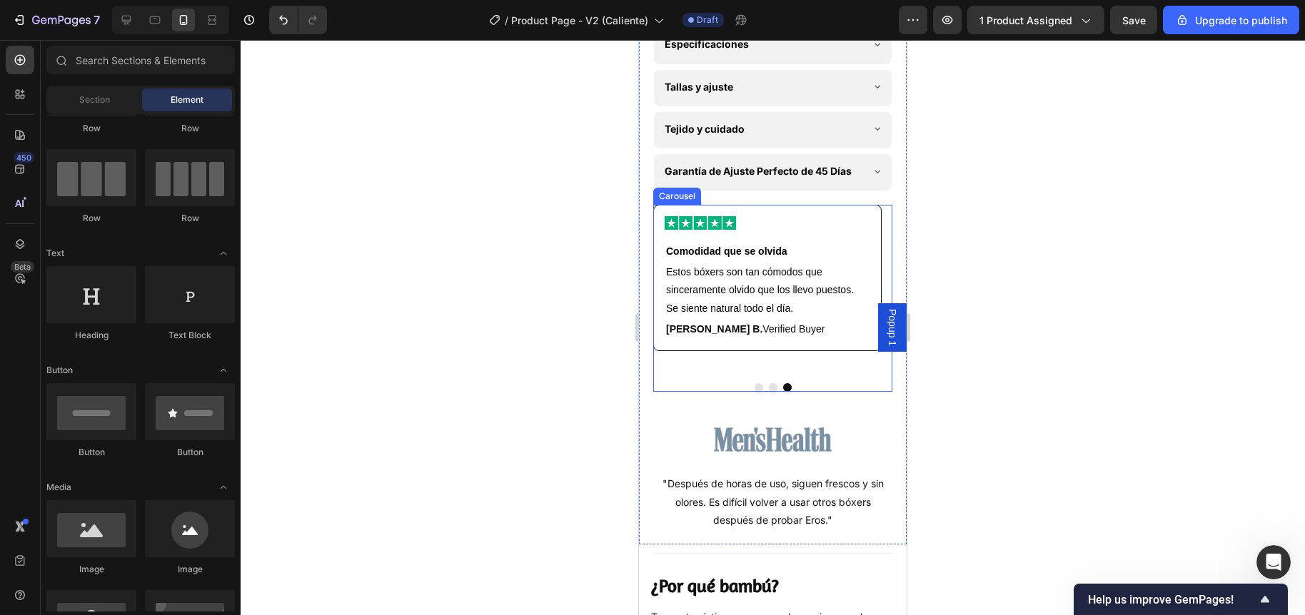
click at [754, 392] on button "Dot" at bounding box center [758, 387] width 9 height 9
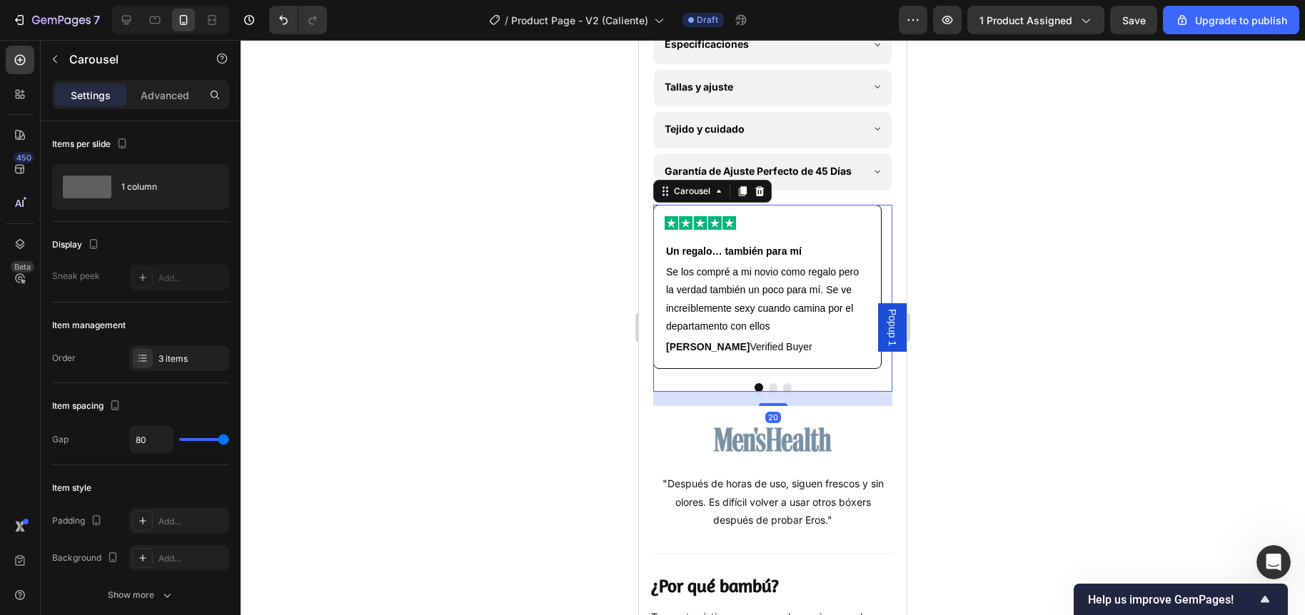
click at [530, 365] on div at bounding box center [773, 327] width 1064 height 575
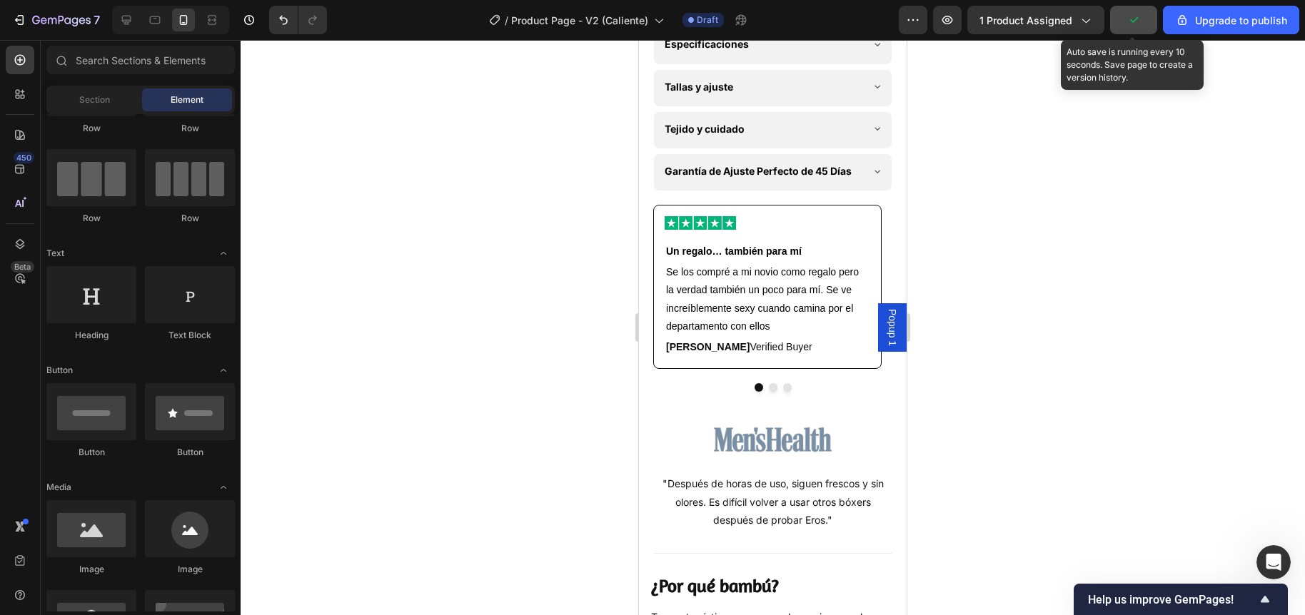
click at [1132, 22] on icon "button" at bounding box center [1133, 20] width 14 height 14
click at [1125, 24] on span "Save" at bounding box center [1134, 20] width 24 height 12
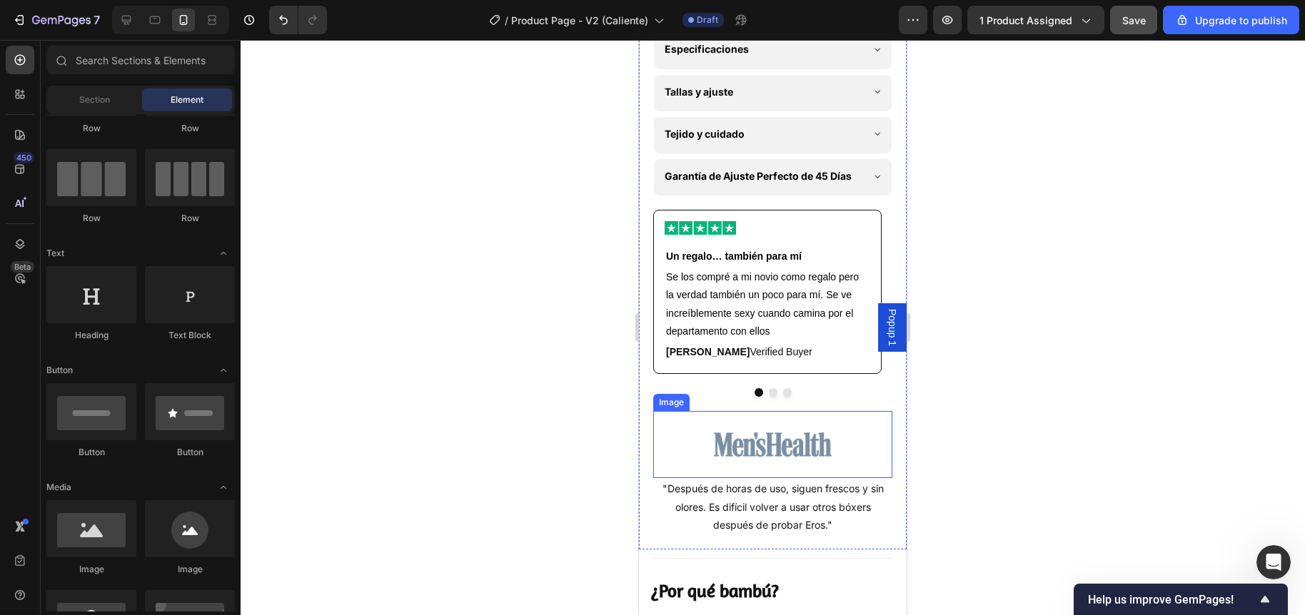
scroll to position [4846, 0]
click at [757, 223] on div "Image" at bounding box center [767, 223] width 227 height 24
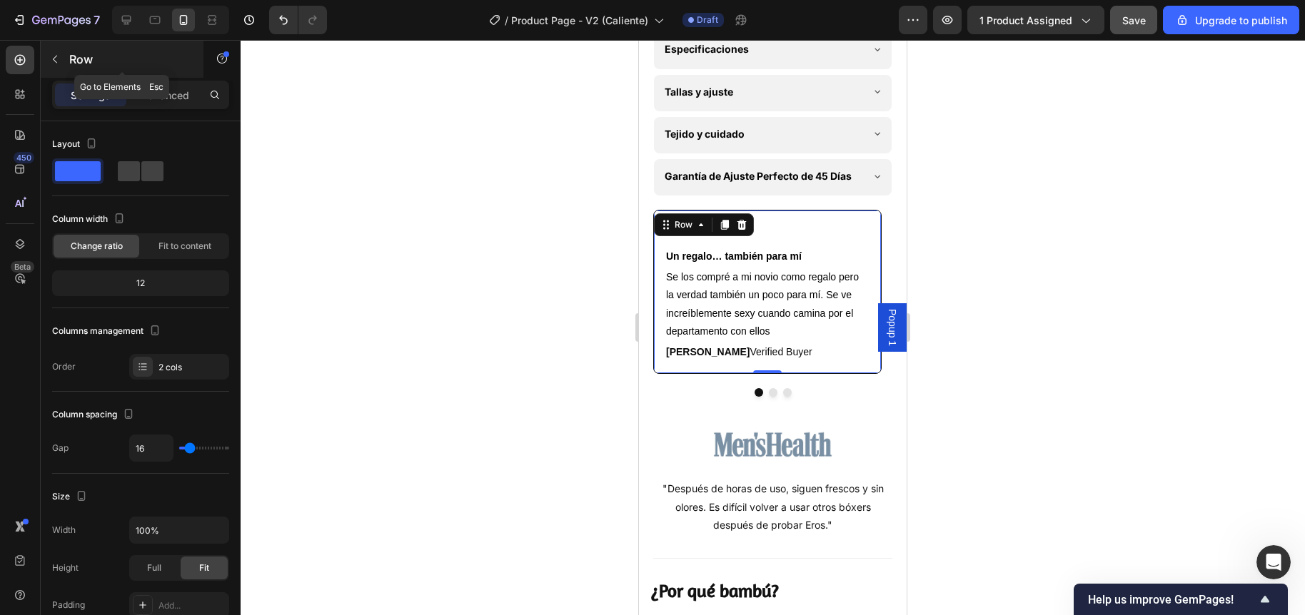
click at [57, 56] on icon "button" at bounding box center [54, 59] width 11 height 11
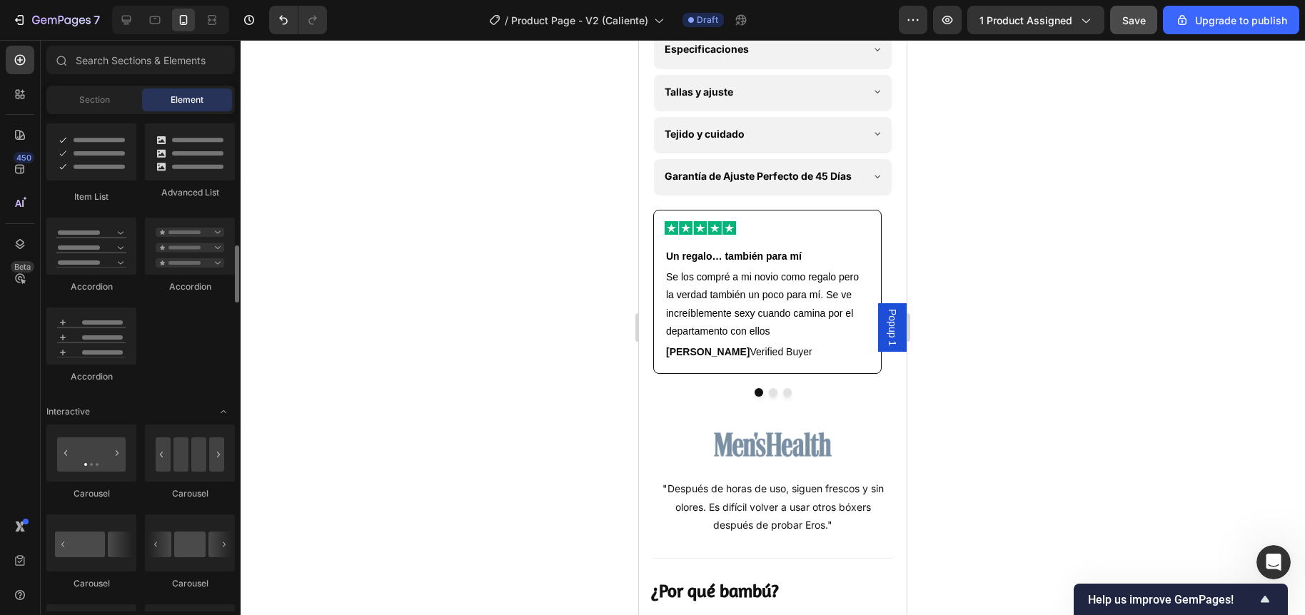
scroll to position [1218, 0]
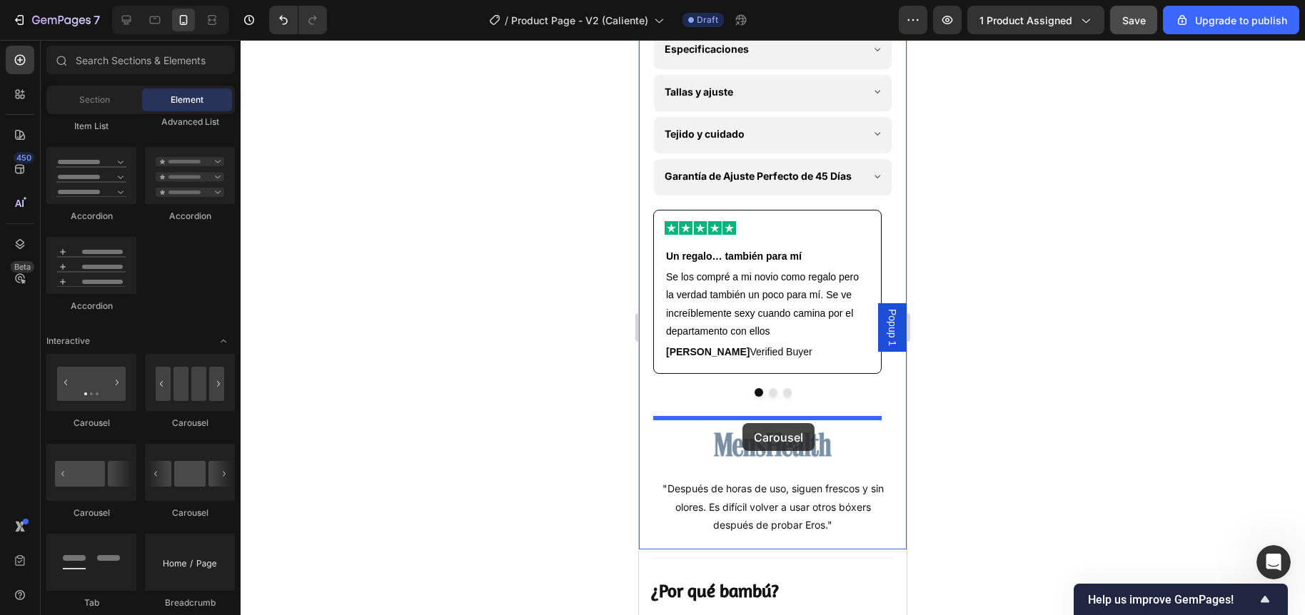
drag, startPoint x: 729, startPoint y: 425, endPoint x: 742, endPoint y: 423, distance: 12.9
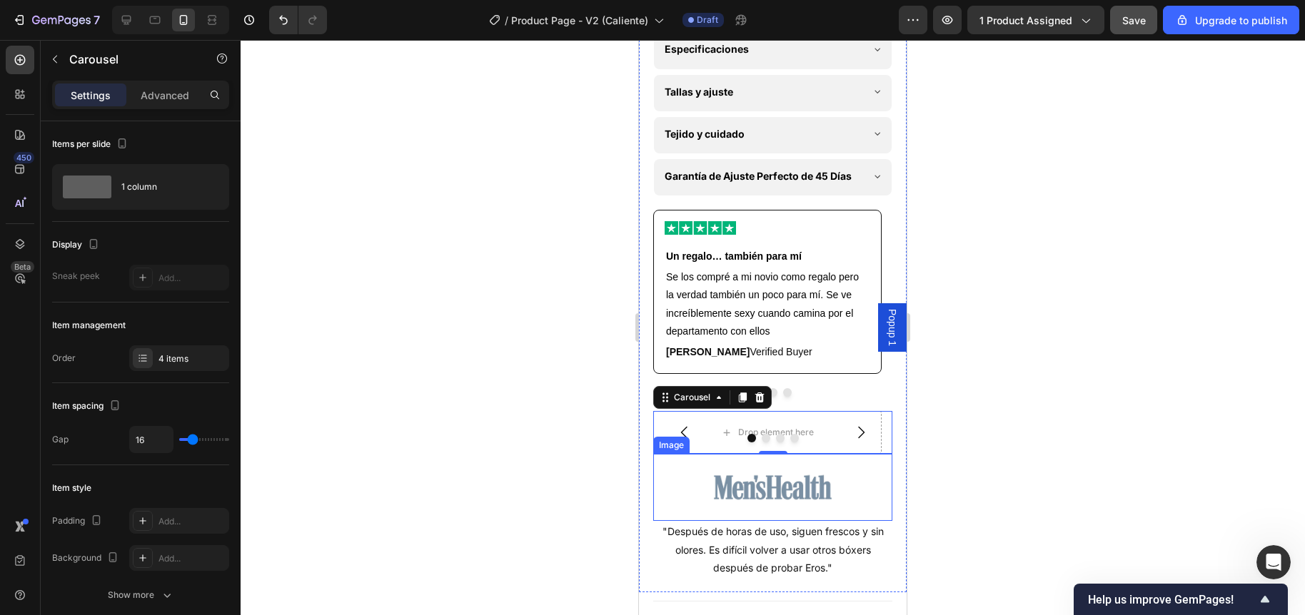
click at [749, 489] on img at bounding box center [773, 487] width 120 height 67
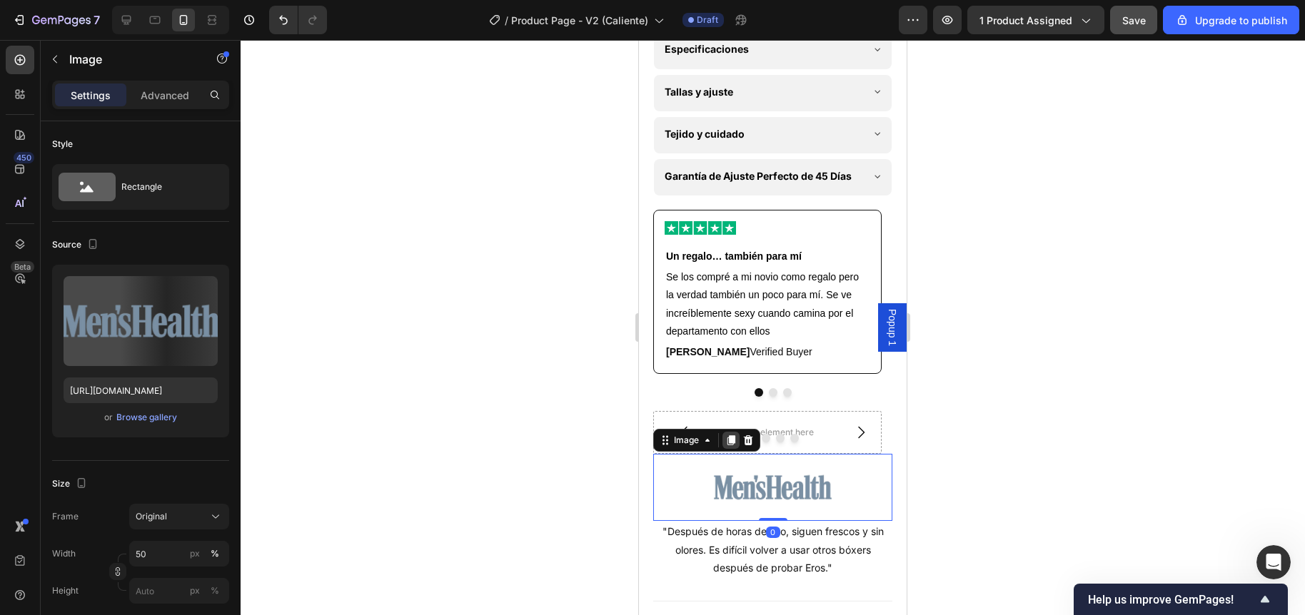
click at [732, 445] on icon at bounding box center [731, 440] width 8 height 10
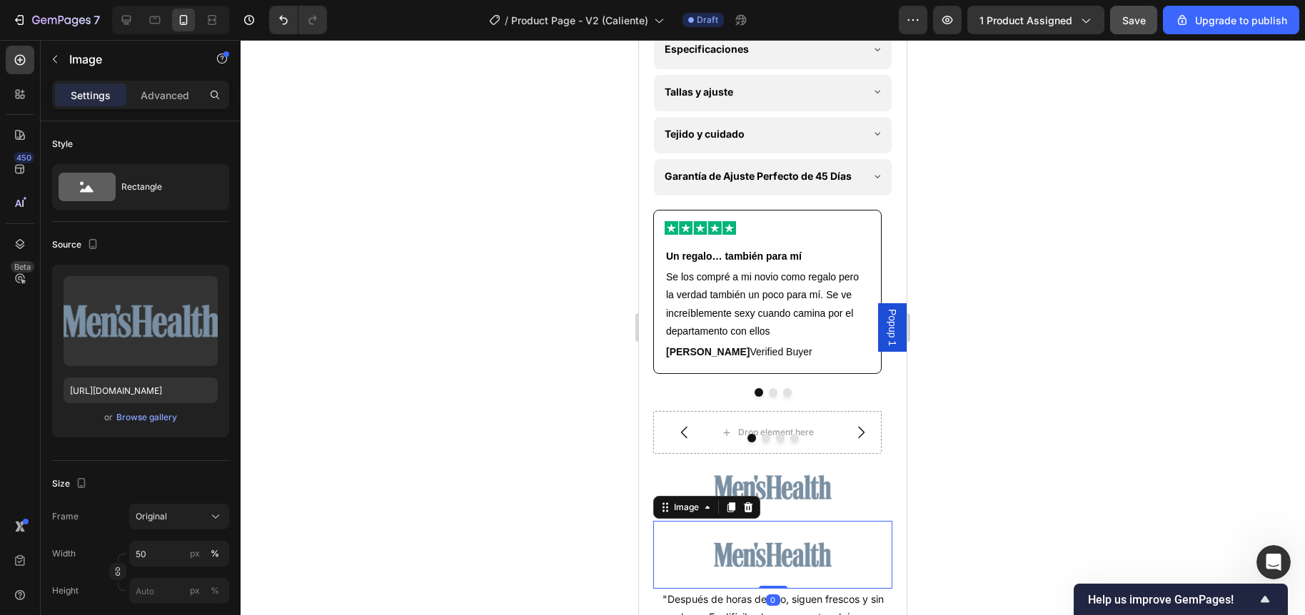
scroll to position [443, 0]
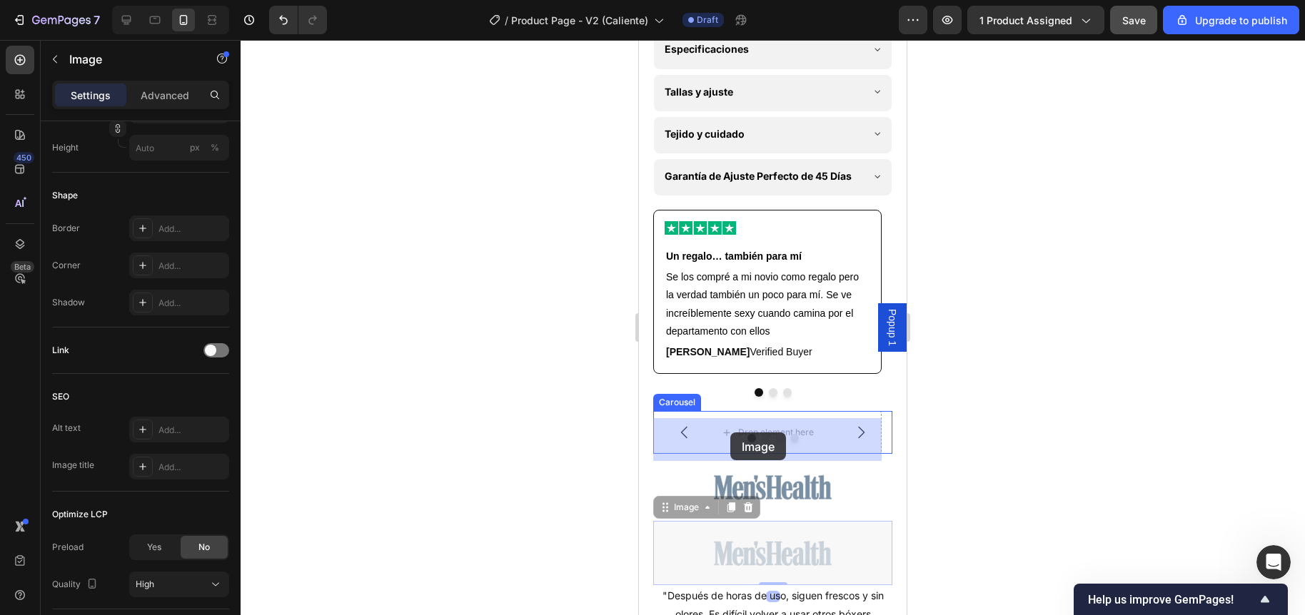
drag, startPoint x: 680, startPoint y: 513, endPoint x: 730, endPoint y: 432, distance: 94.9
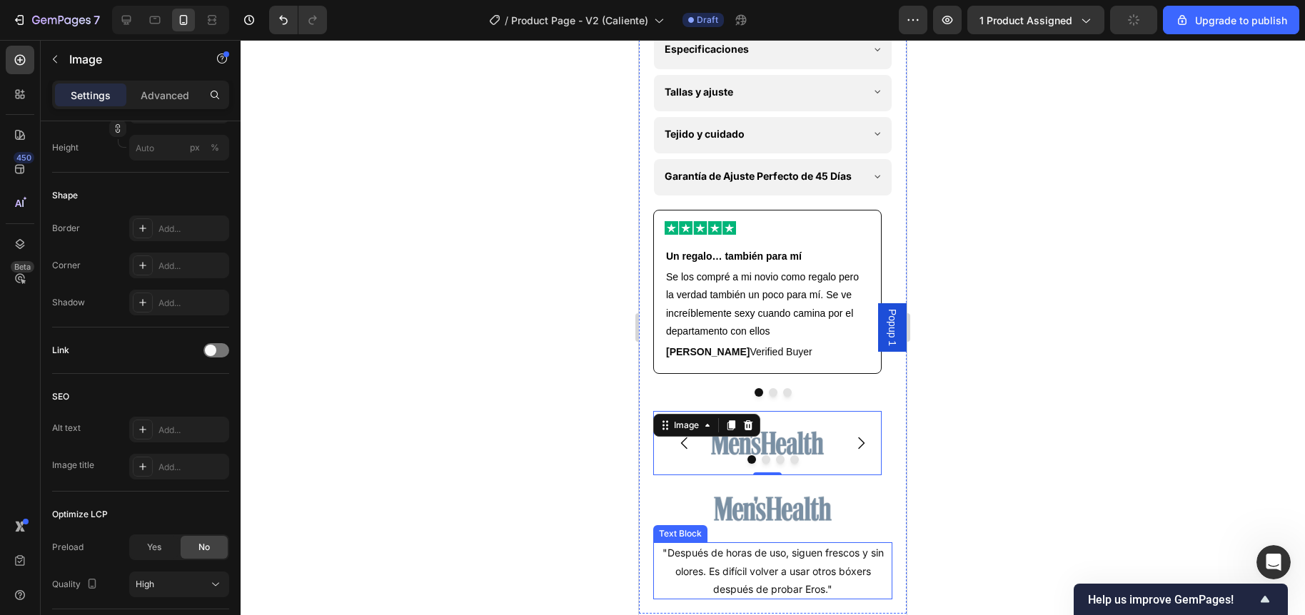
click at [717, 570] on p ""Después de horas de uso, siguen frescos y sin olores. Es difícil volver a usar…" at bounding box center [772, 571] width 236 height 54
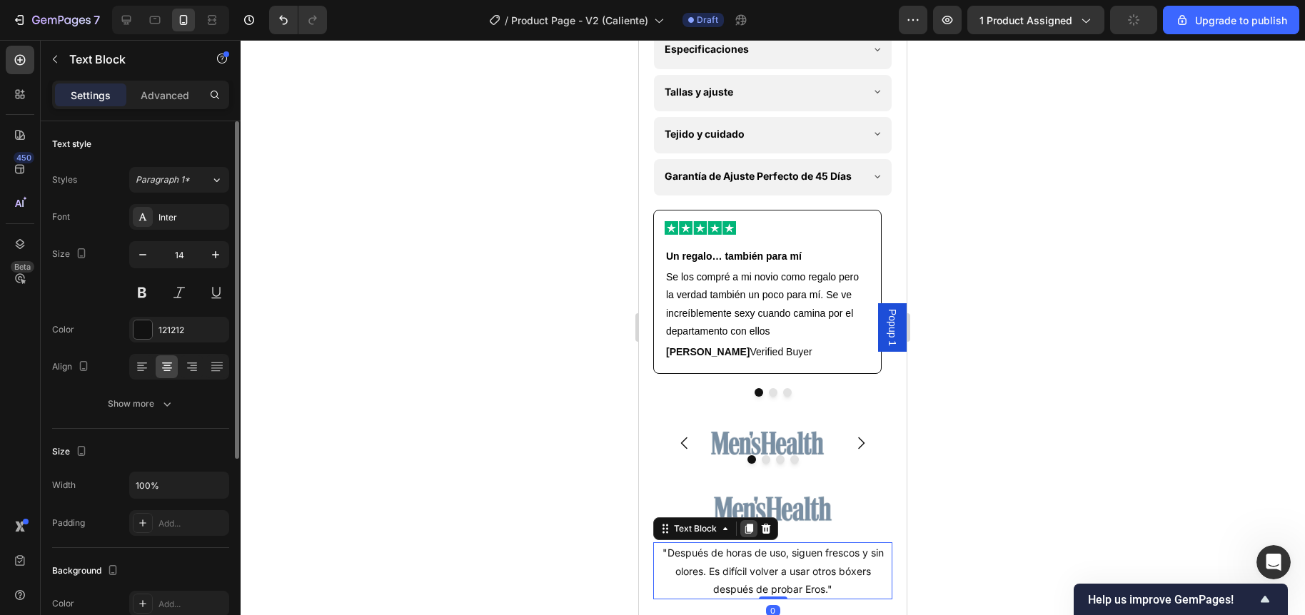
click at [747, 532] on icon at bounding box center [749, 530] width 8 height 10
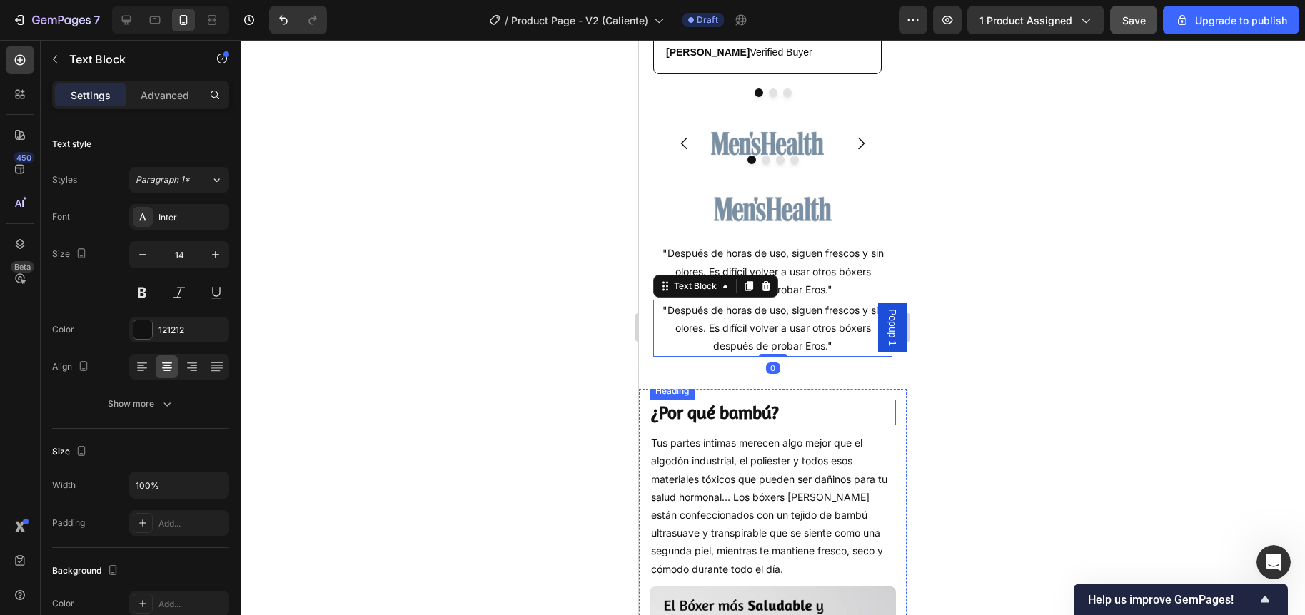
scroll to position [1093, 0]
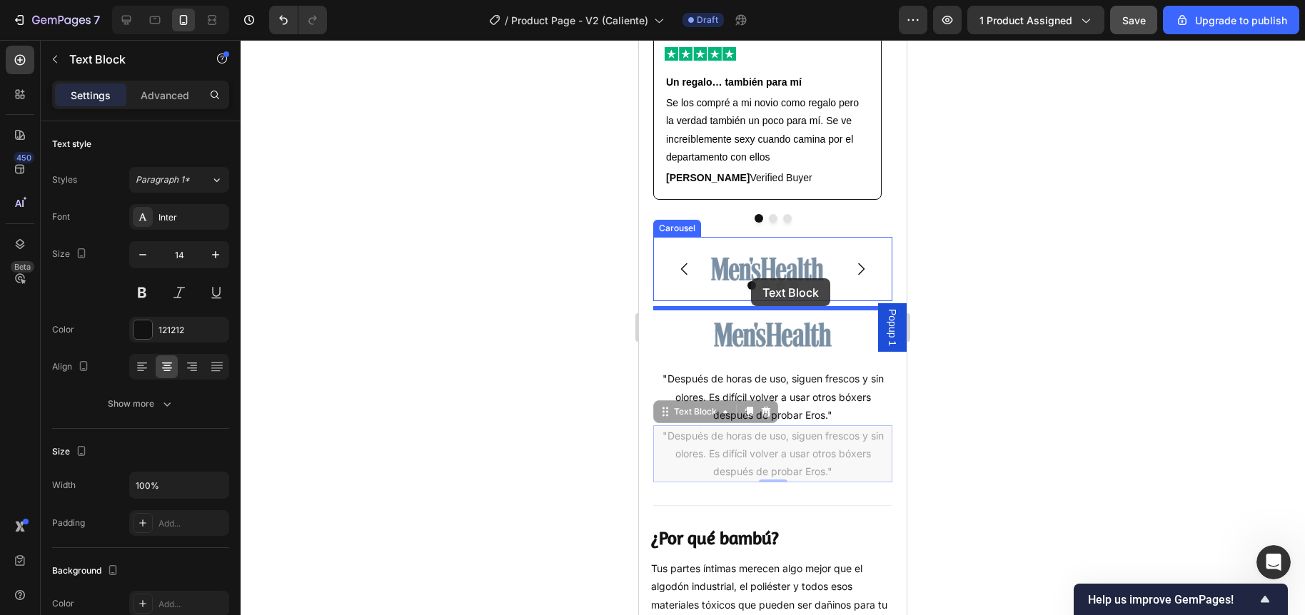
drag, startPoint x: 661, startPoint y: 418, endPoint x: 751, endPoint y: 278, distance: 165.7
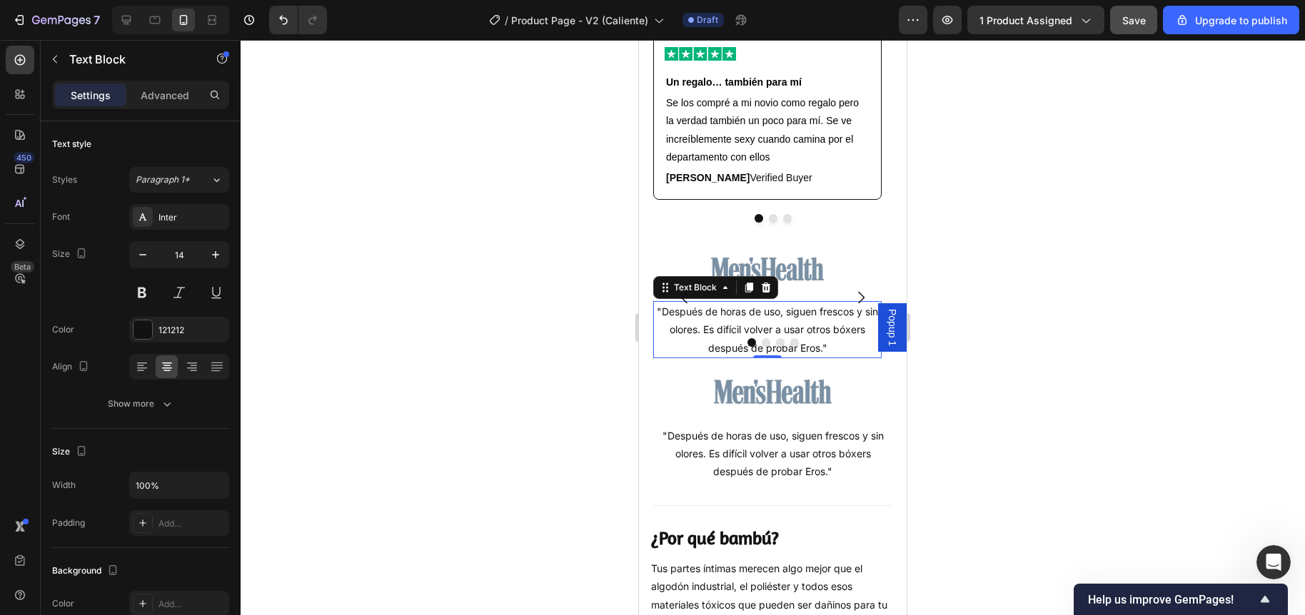
click at [605, 328] on div at bounding box center [773, 327] width 1064 height 575
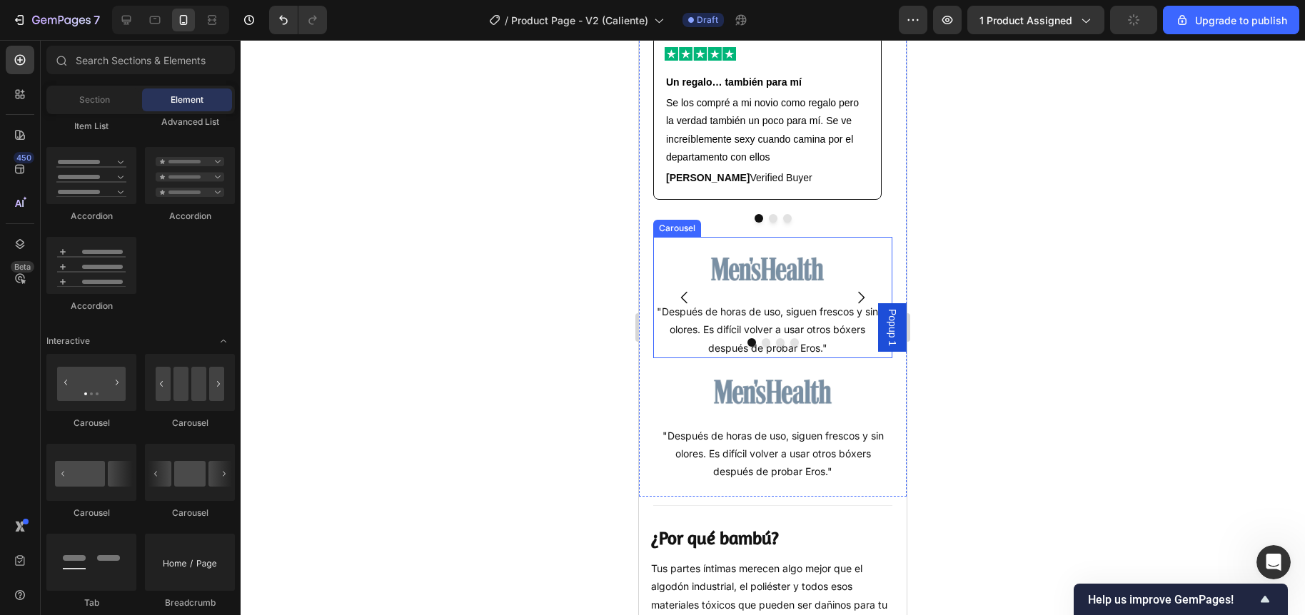
click at [852, 305] on icon "Carousel Next Arrow" at bounding box center [860, 297] width 17 height 17
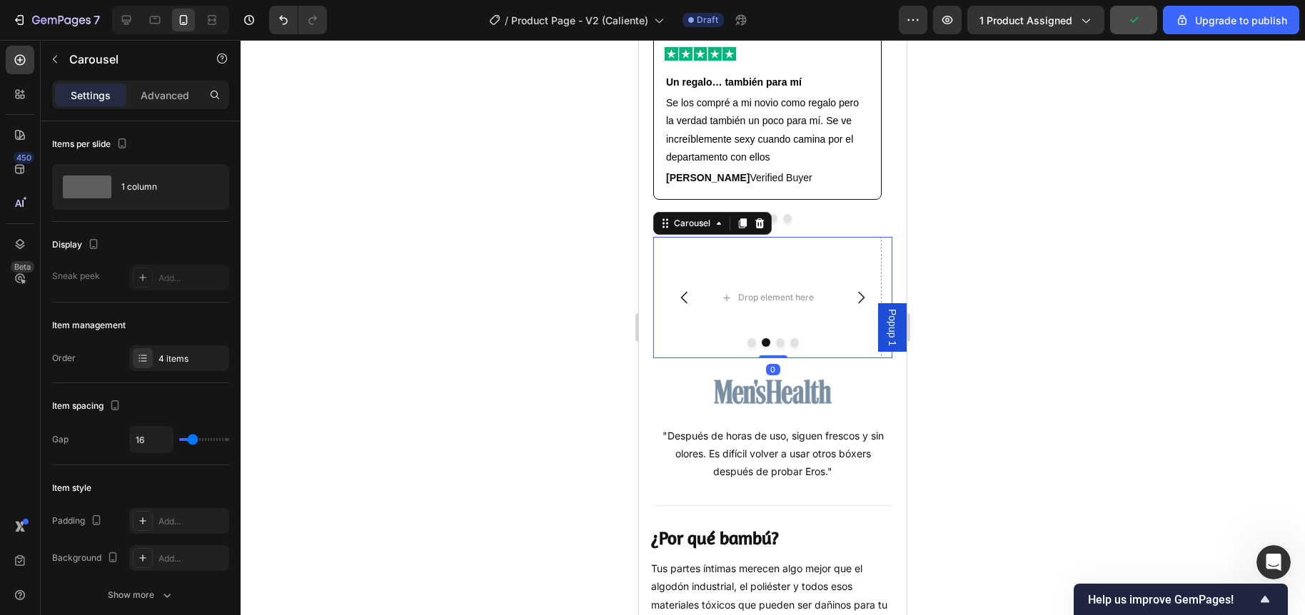
click at [679, 303] on icon "Carousel Back Arrow" at bounding box center [684, 297] width 17 height 17
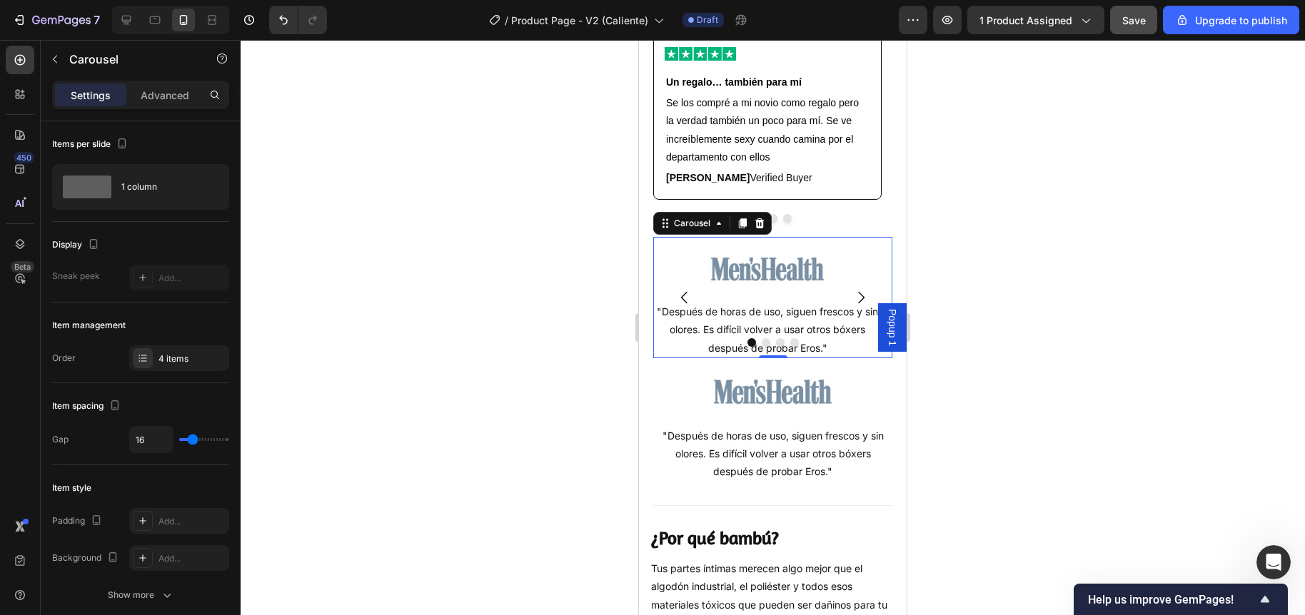
click at [665, 294] on button "Carousel Back Arrow" at bounding box center [684, 298] width 40 height 40
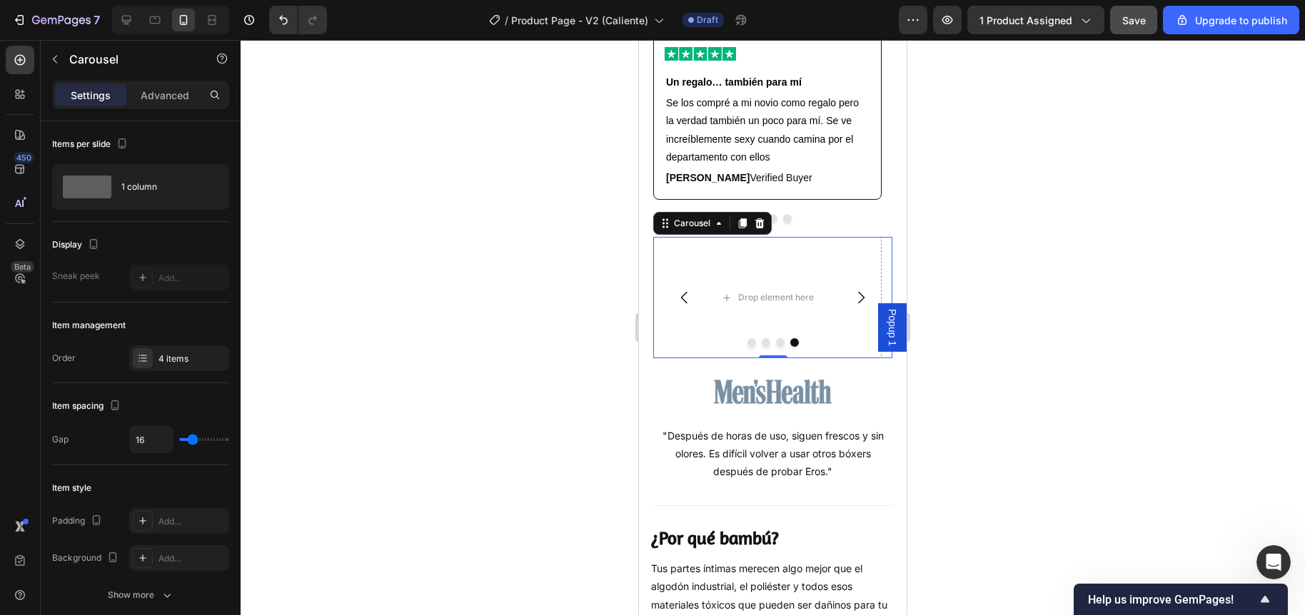
click at [852, 303] on icon "Carousel Next Arrow" at bounding box center [860, 297] width 17 height 17
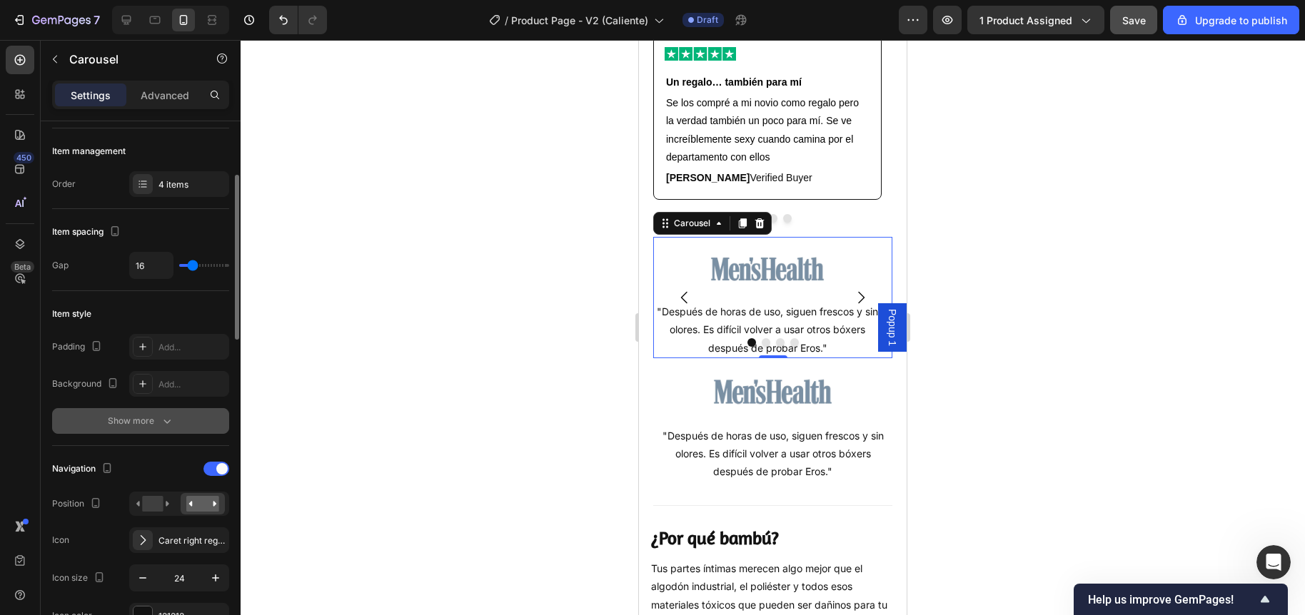
scroll to position [195, 0]
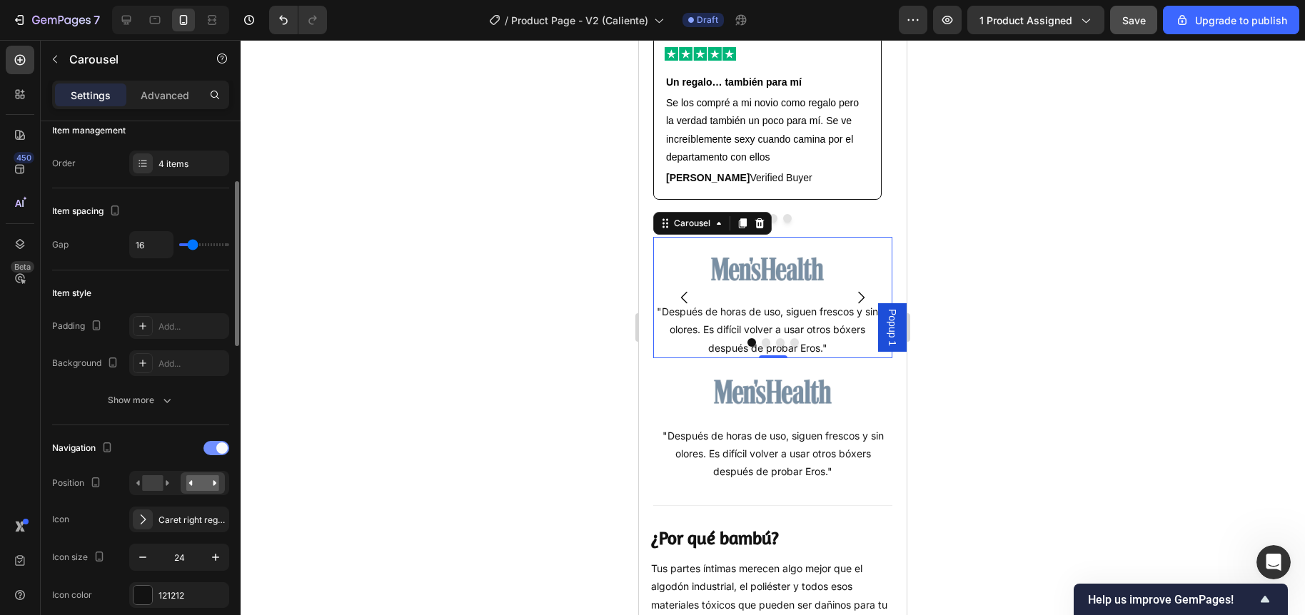
click at [218, 449] on span at bounding box center [221, 447] width 11 height 11
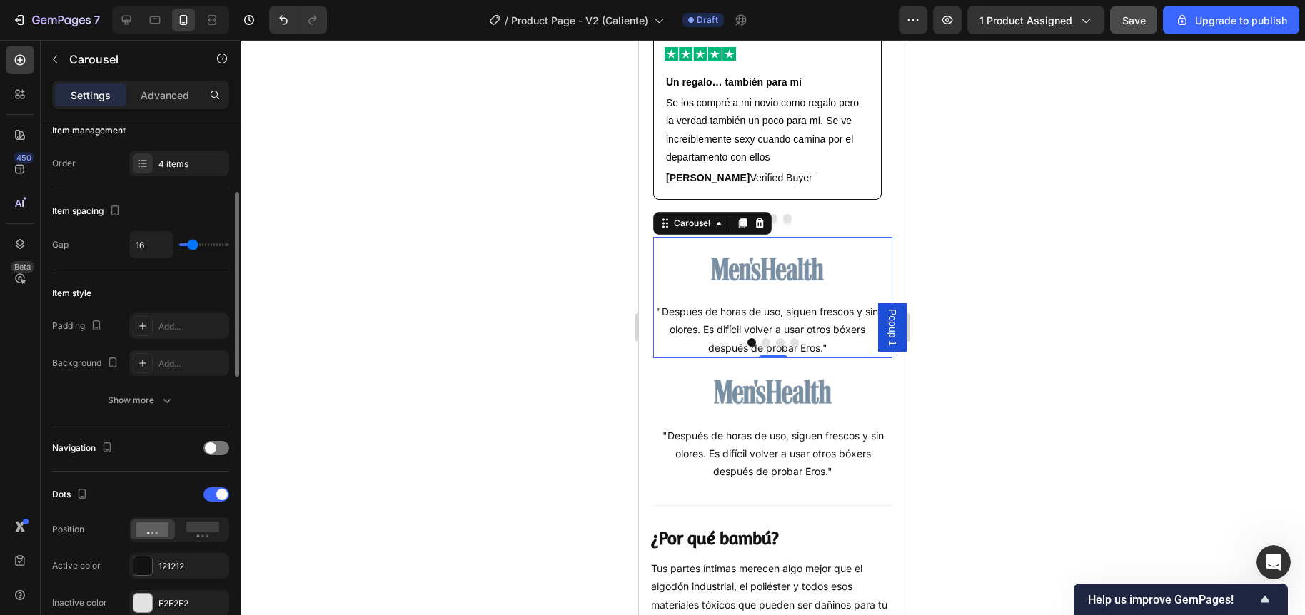
scroll to position [268, 0]
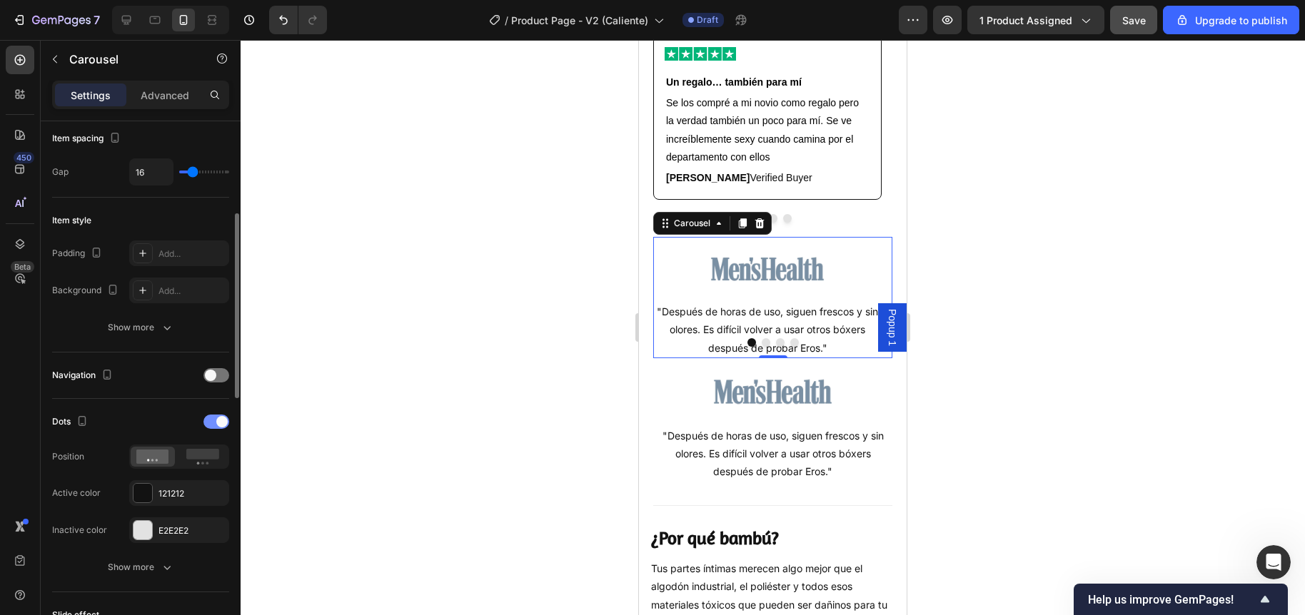
click at [223, 423] on span at bounding box center [221, 421] width 11 height 11
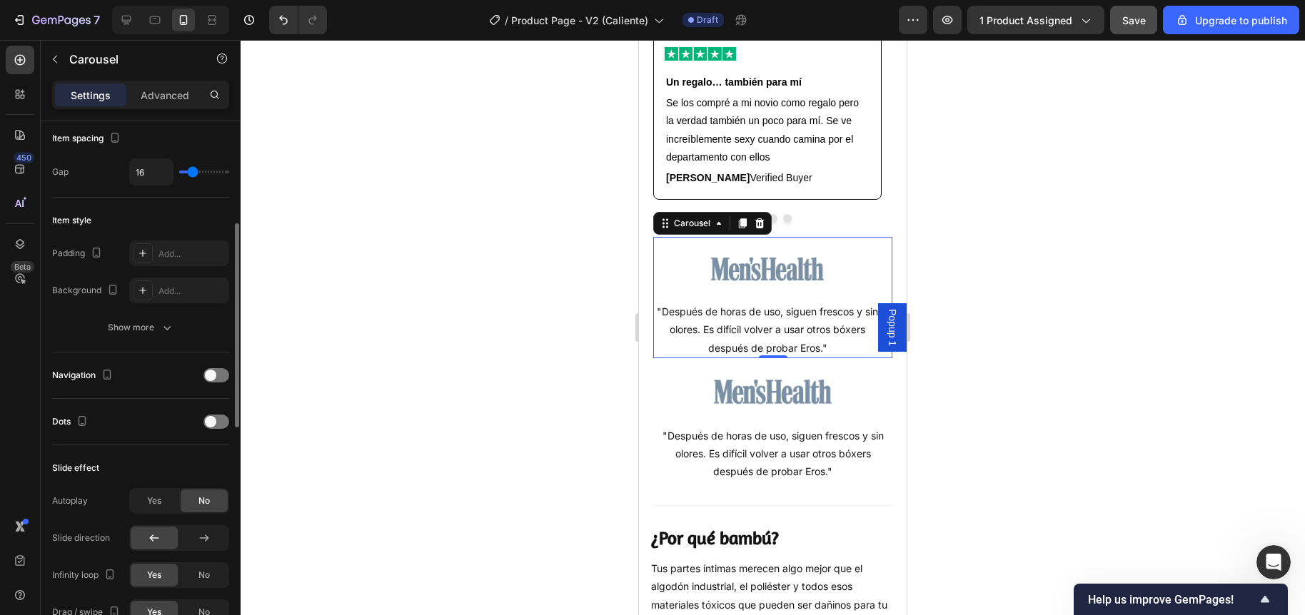
scroll to position [423, 0]
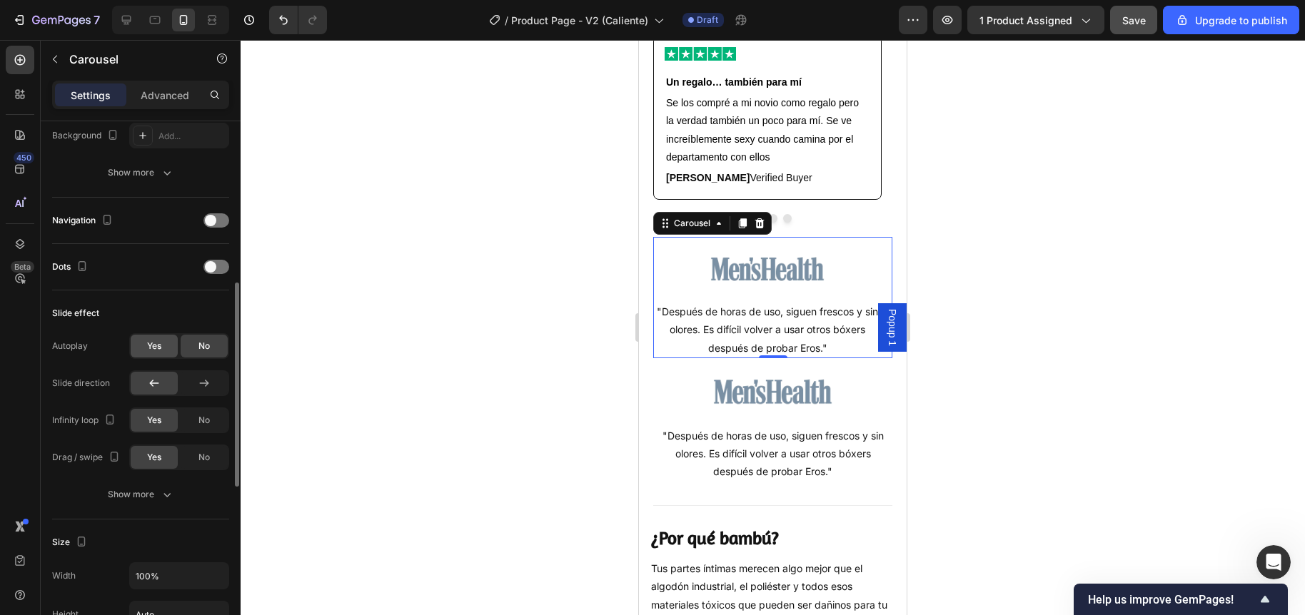
click at [152, 350] on span "Yes" at bounding box center [154, 346] width 14 height 13
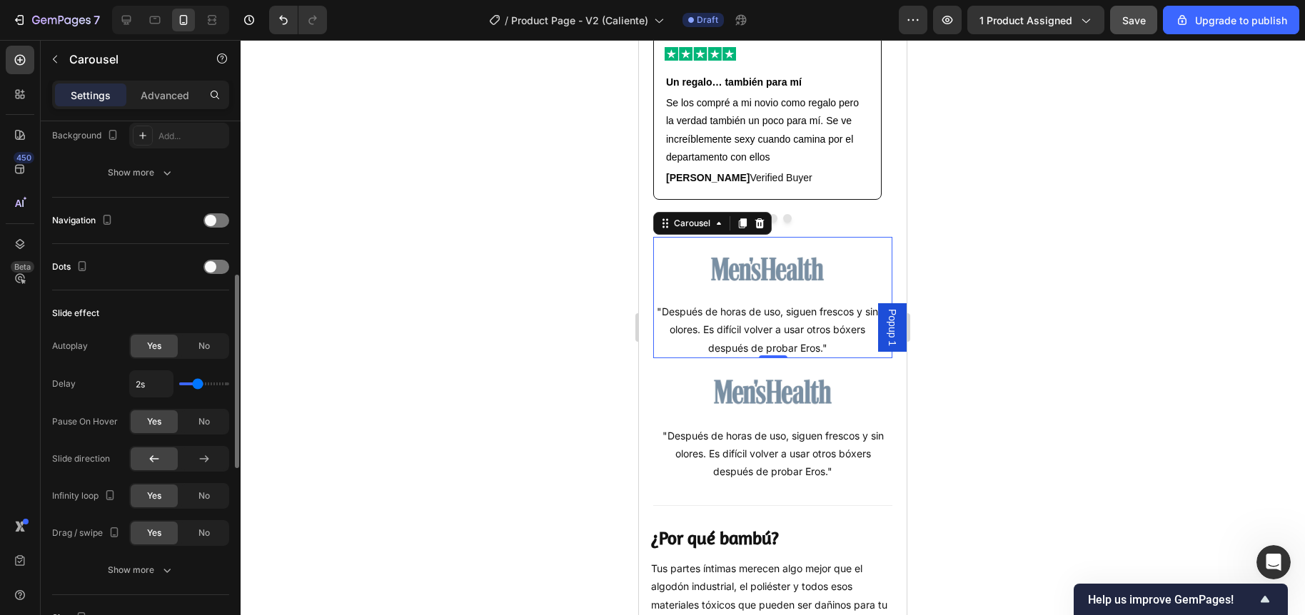
type input "2.2s"
type input "2.2"
type input "2.3s"
type input "2.3"
type input "2.4s"
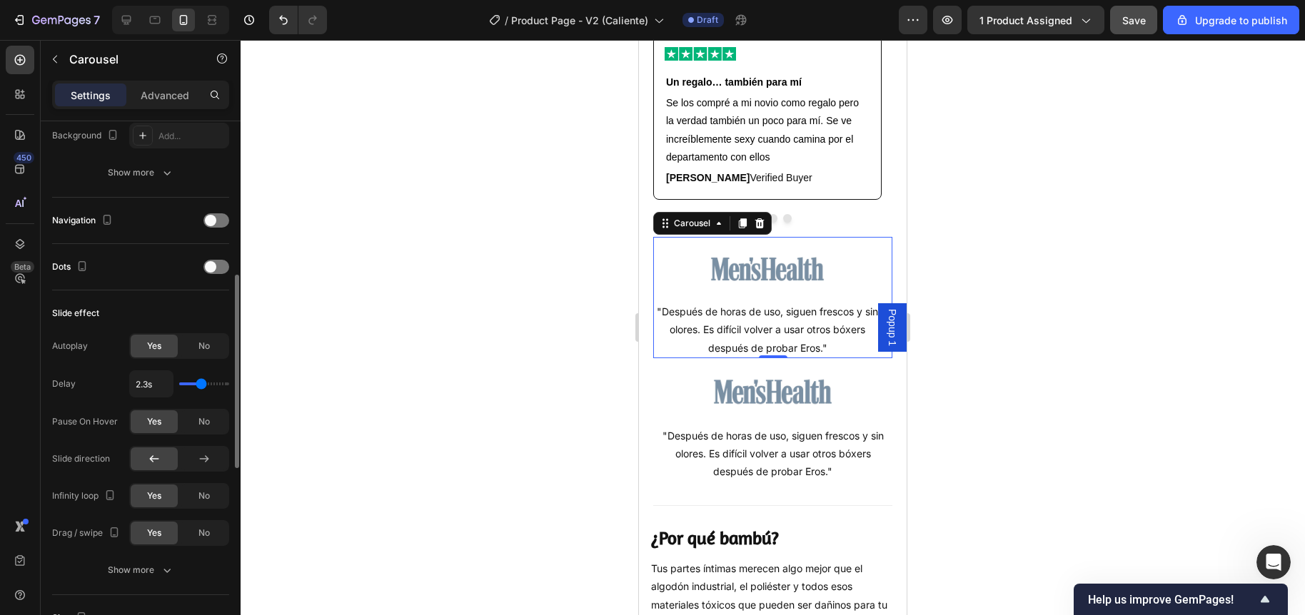
type input "2.4"
type input "2.5s"
type input "2.5"
click at [203, 385] on input "range" at bounding box center [204, 384] width 50 height 3
click at [480, 388] on div at bounding box center [773, 327] width 1064 height 575
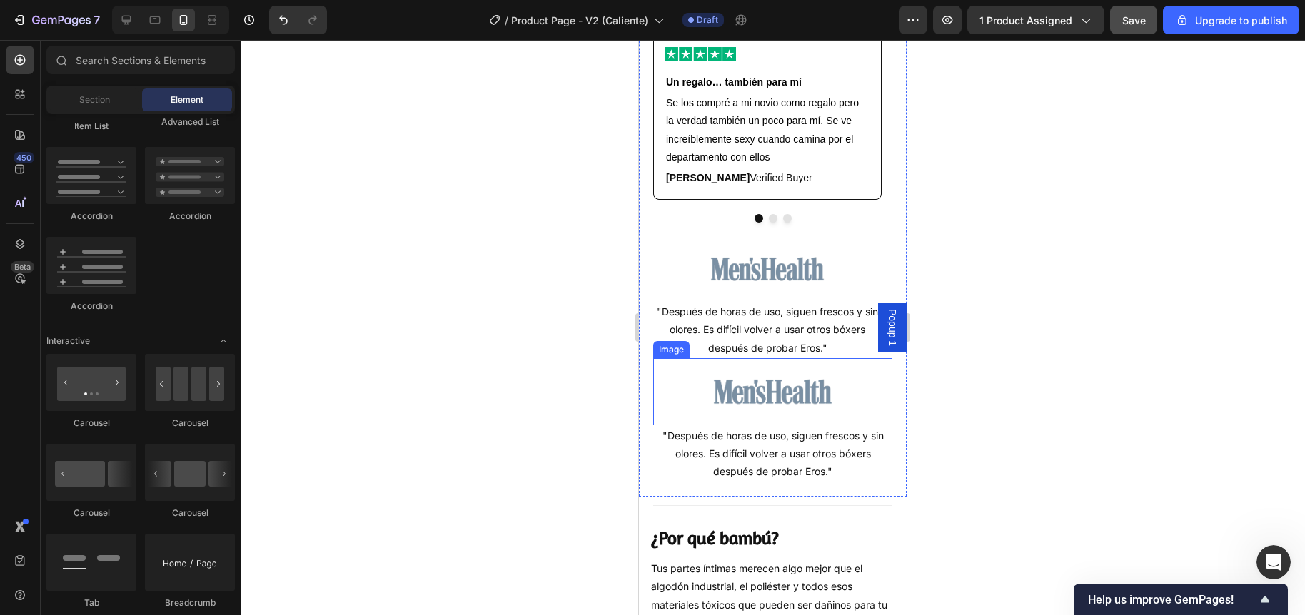
click at [756, 397] on img at bounding box center [773, 391] width 120 height 67
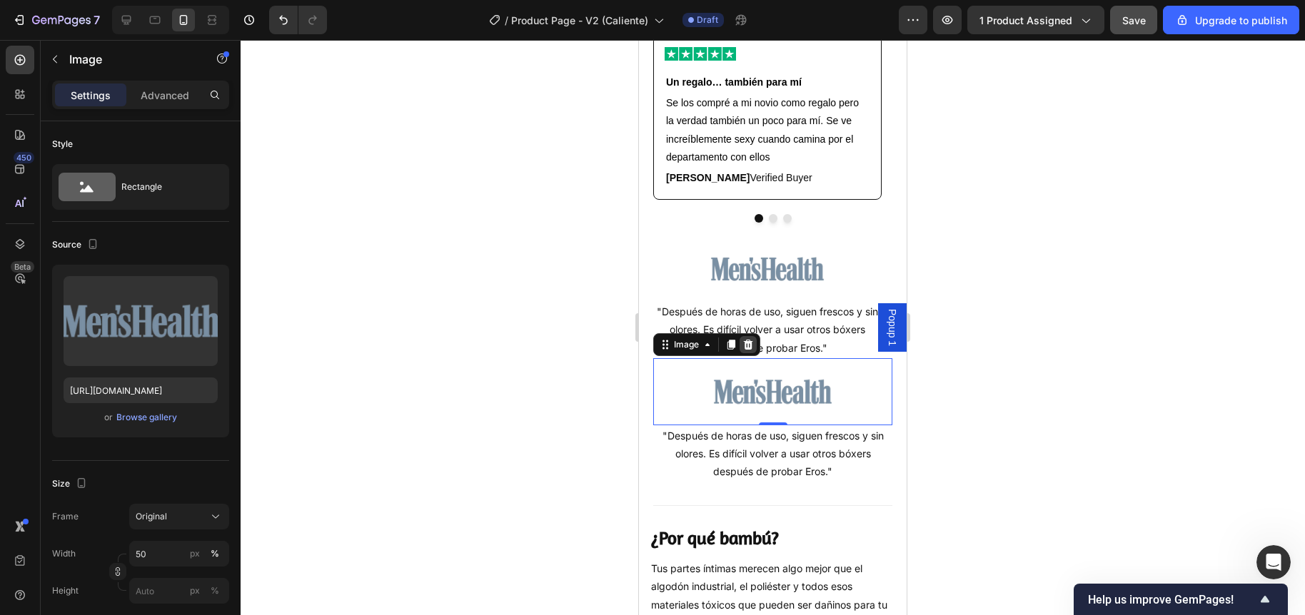
click at [751, 350] on icon at bounding box center [748, 345] width 9 height 10
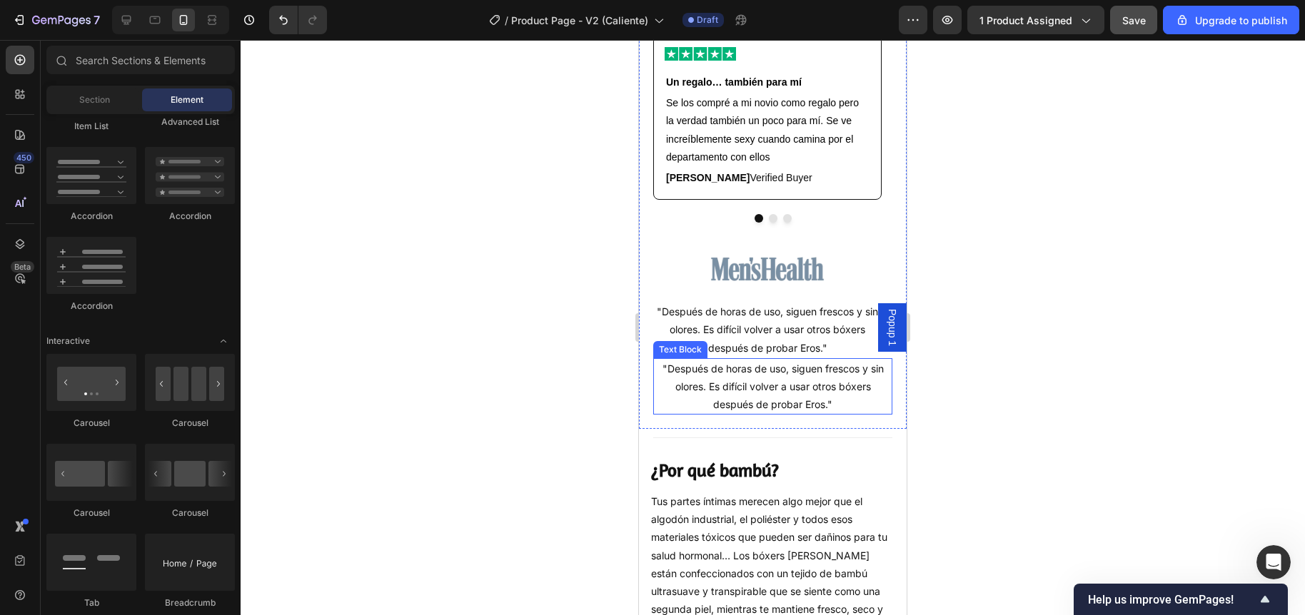
click at [771, 400] on p ""Después de horas de uso, siguen frescos y sin olores. Es difícil volver a usar…" at bounding box center [772, 387] width 236 height 54
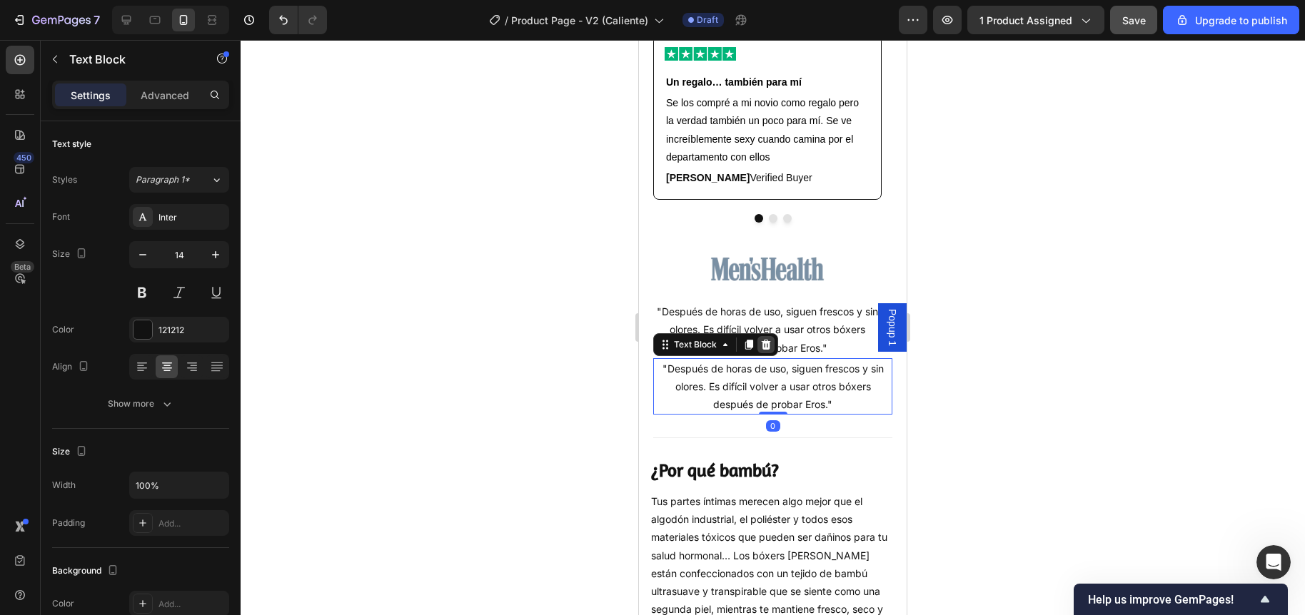
click at [766, 350] on icon at bounding box center [765, 345] width 9 height 10
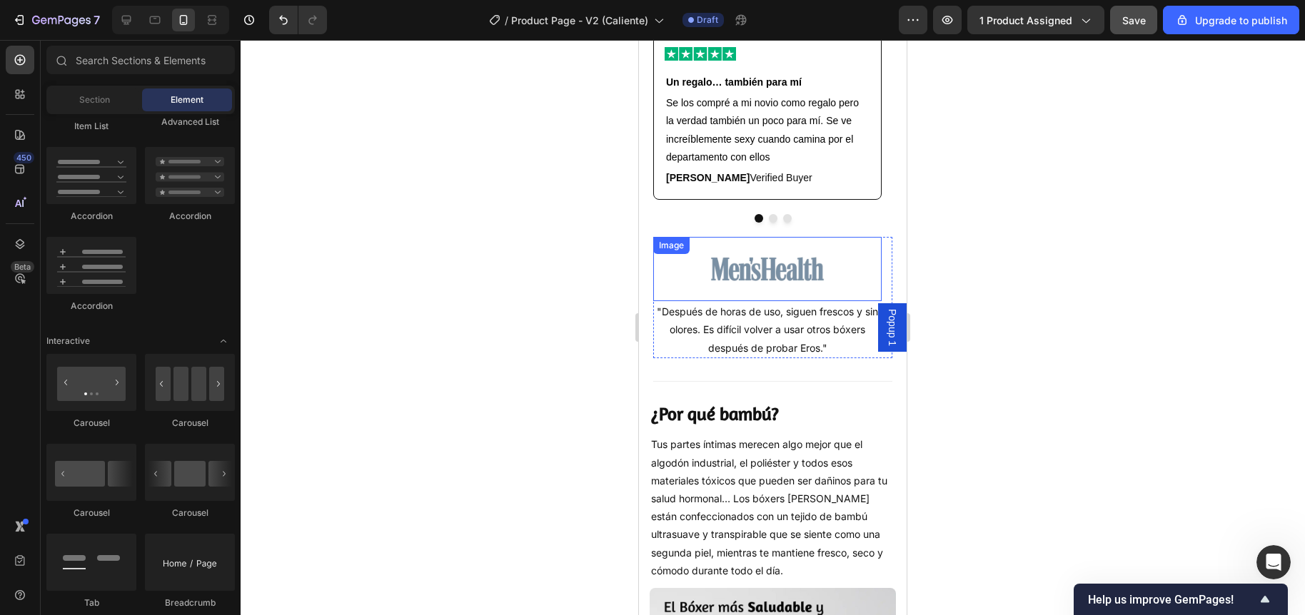
click at [818, 300] on img at bounding box center [767, 269] width 114 height 64
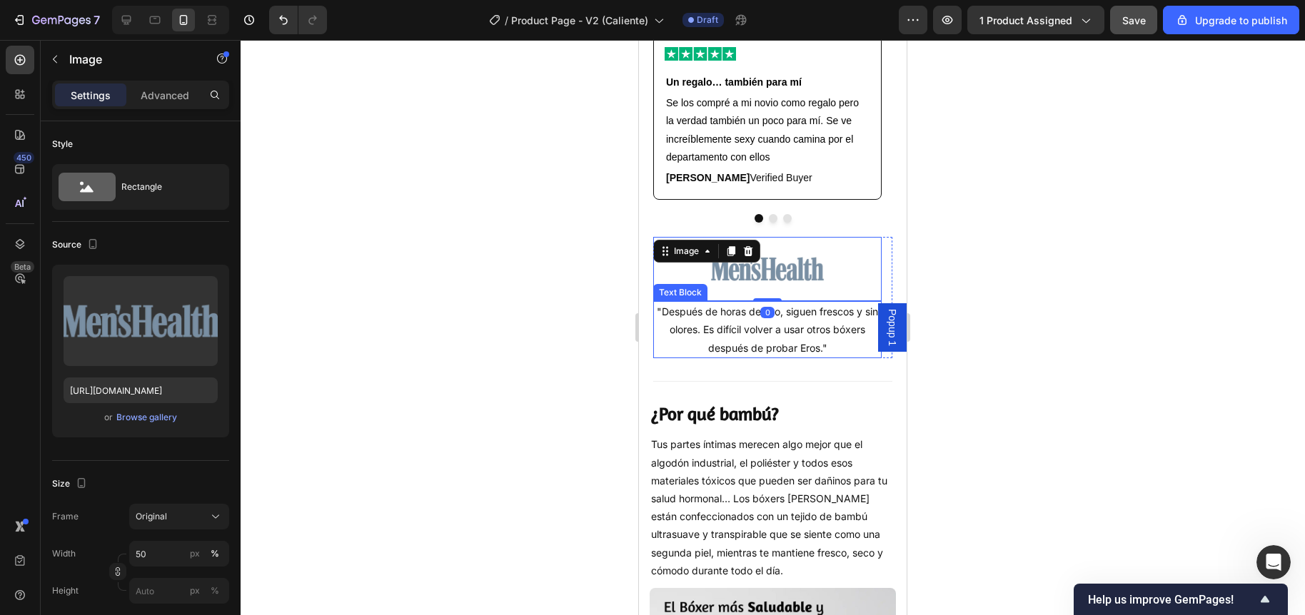
click at [740, 313] on p ""Después de horas de uso, siguen frescos y sin olores. Es difícil volver a usar…" at bounding box center [767, 330] width 226 height 54
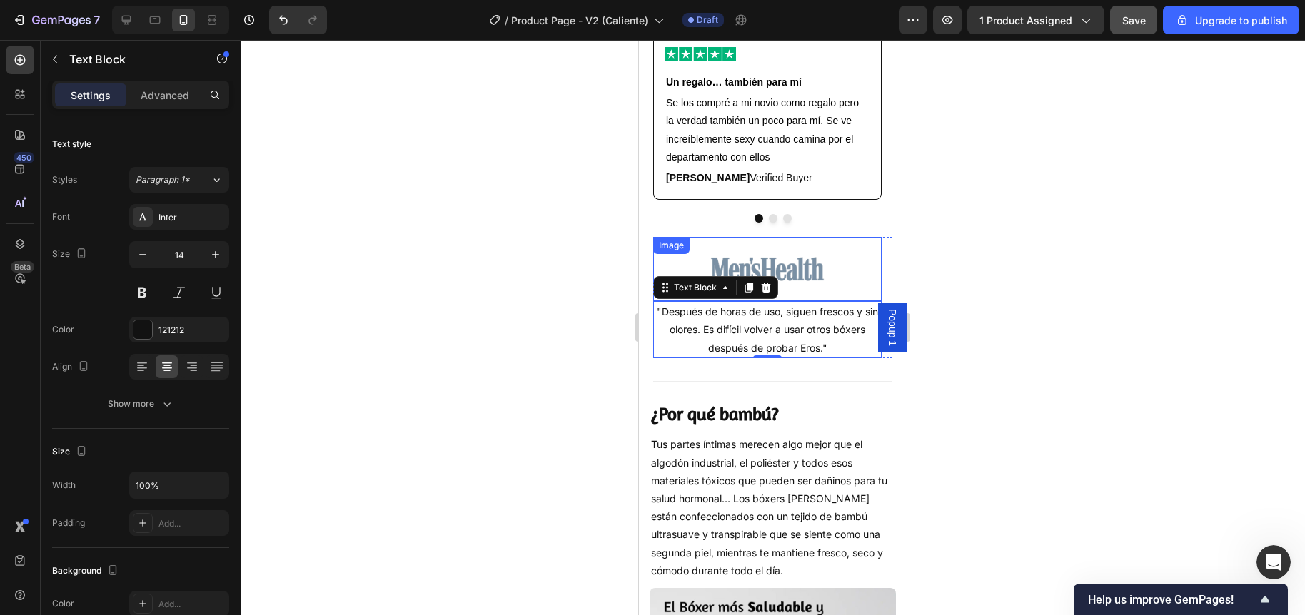
click at [803, 290] on img at bounding box center [767, 269] width 114 height 64
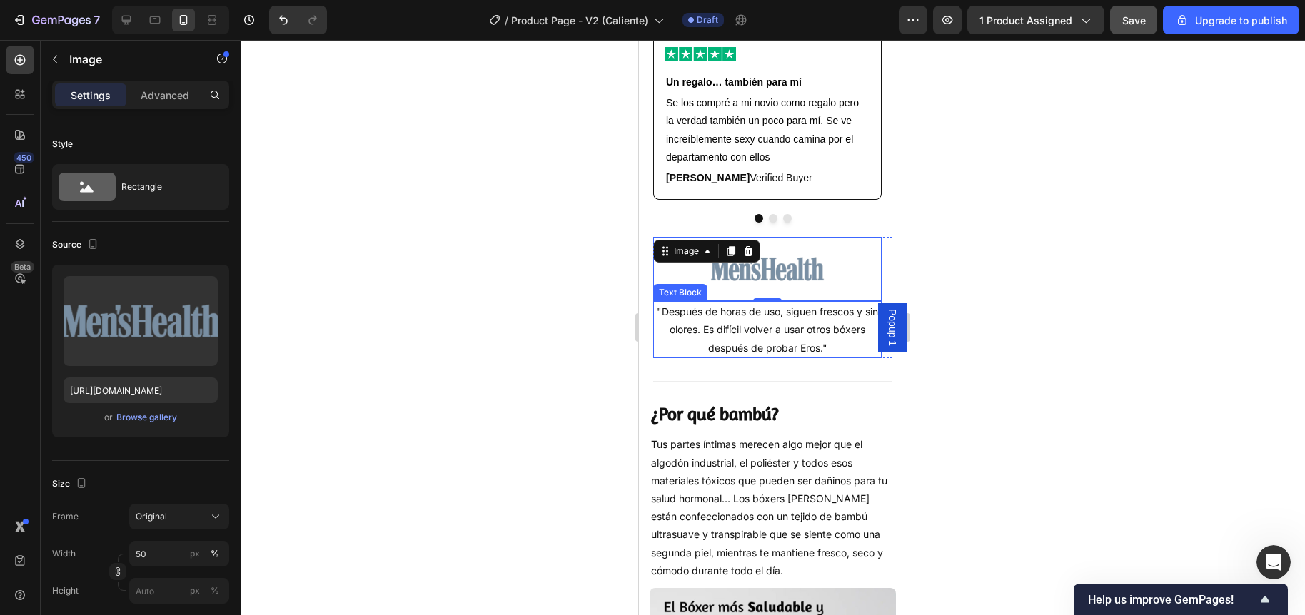
click at [723, 309] on p ""Después de horas de uso, siguen frescos y sin olores. Es difícil volver a usar…" at bounding box center [767, 330] width 226 height 54
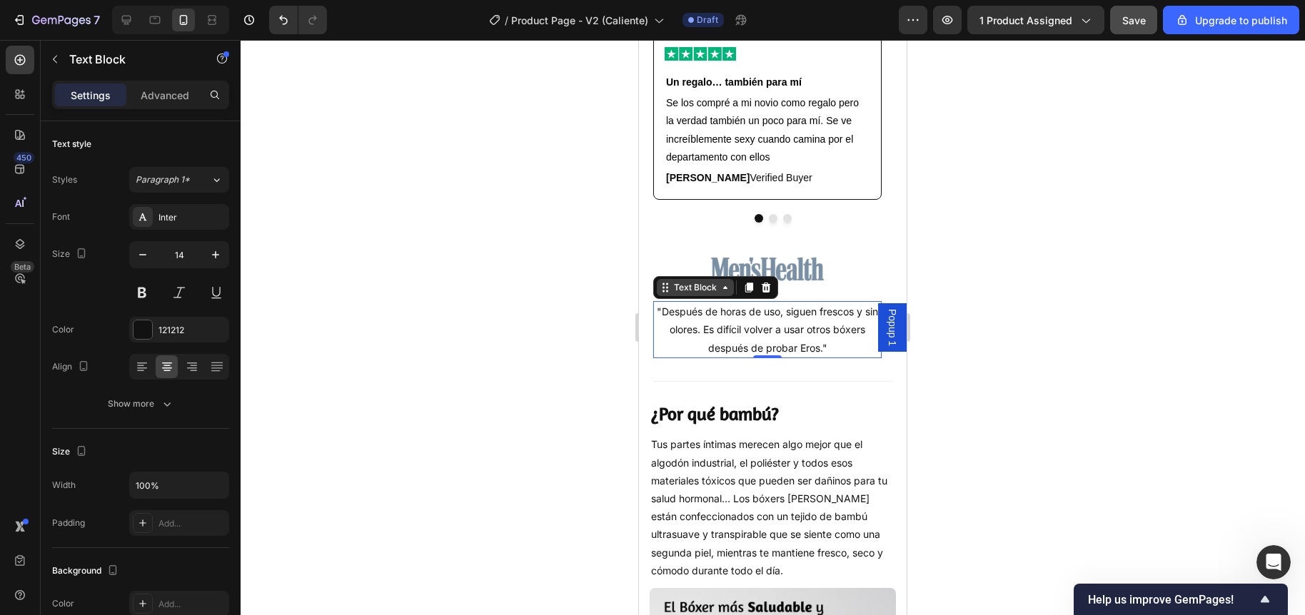
click at [689, 294] on div "Text Block" at bounding box center [695, 287] width 49 height 13
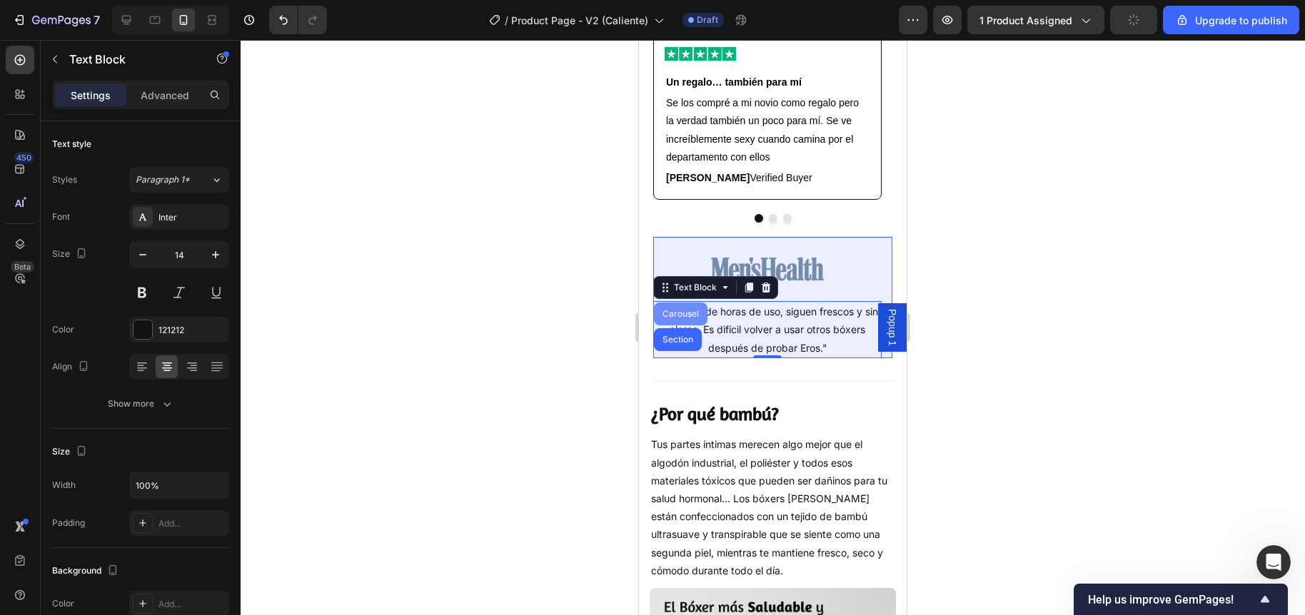
click at [680, 315] on div "Carousel" at bounding box center [681, 314] width 54 height 23
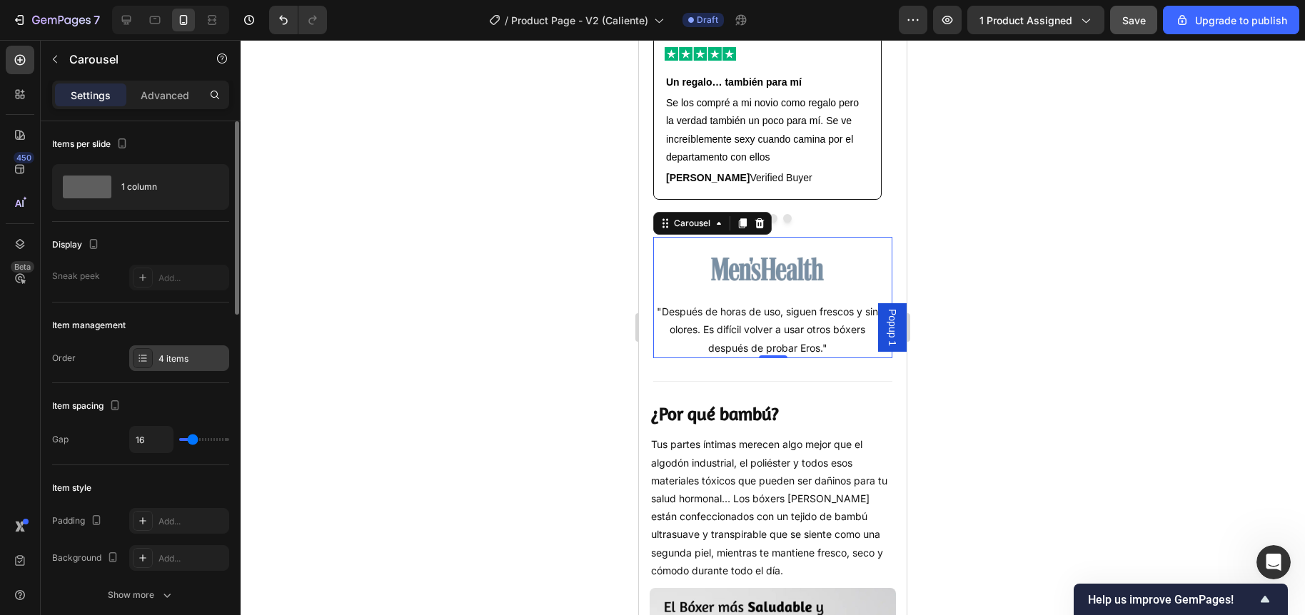
click at [193, 353] on div "4 items" at bounding box center [191, 359] width 67 height 13
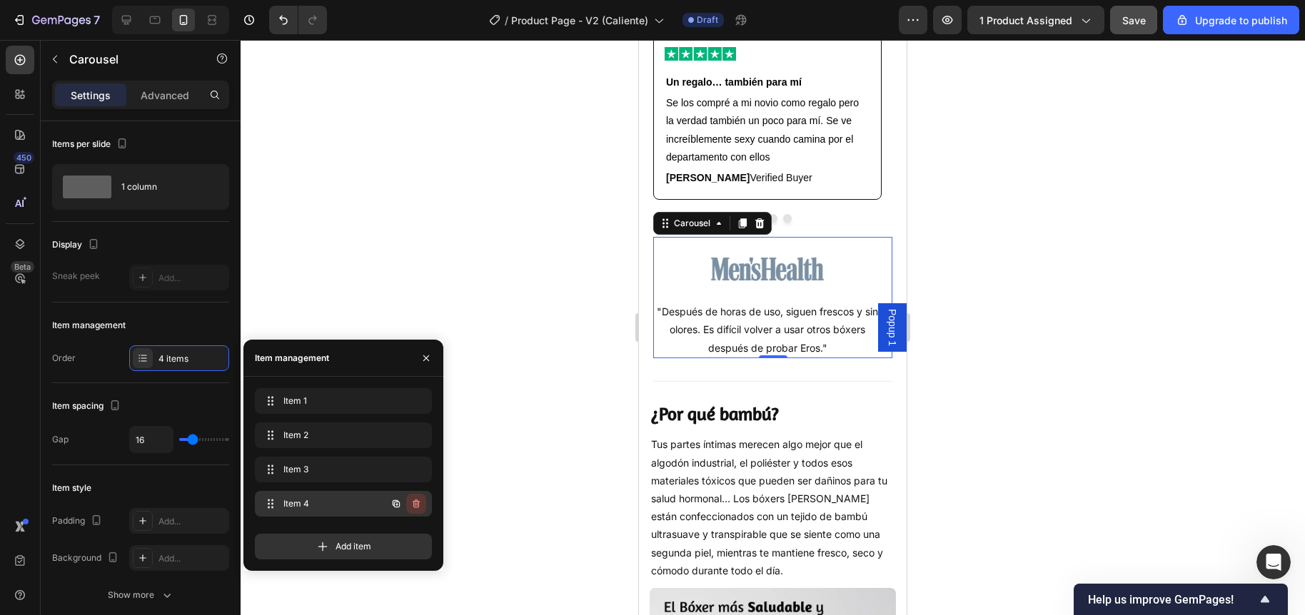
click at [416, 500] on icon "button" at bounding box center [415, 503] width 11 height 11
click at [406, 505] on div "Delete" at bounding box center [406, 503] width 26 height 13
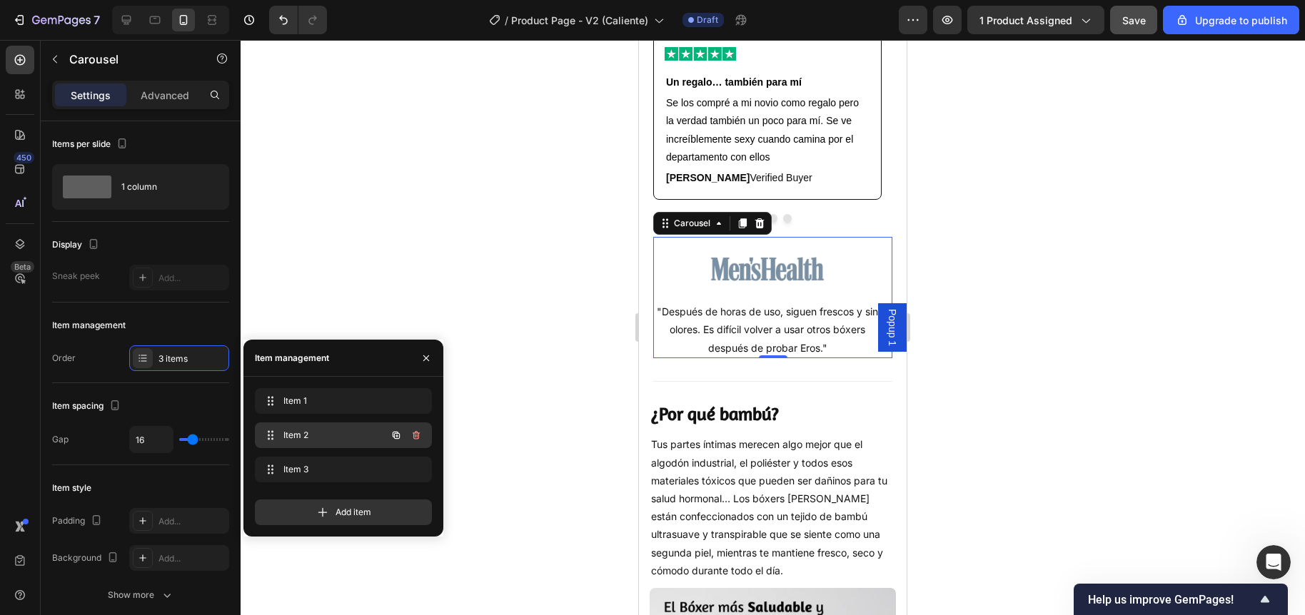
click at [315, 426] on div "Item 2 Item 2" at bounding box center [323, 435] width 126 height 20
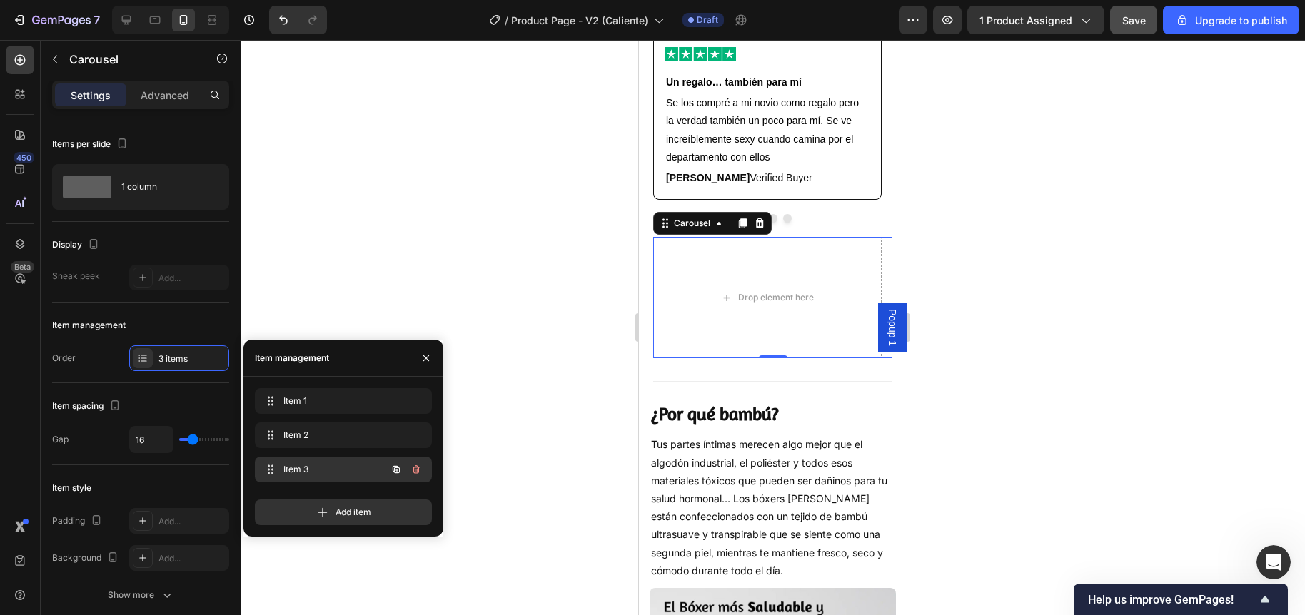
click at [306, 467] on span "Item 3" at bounding box center [323, 469] width 81 height 13
click at [308, 398] on span "Item 1" at bounding box center [333, 401] width 106 height 13
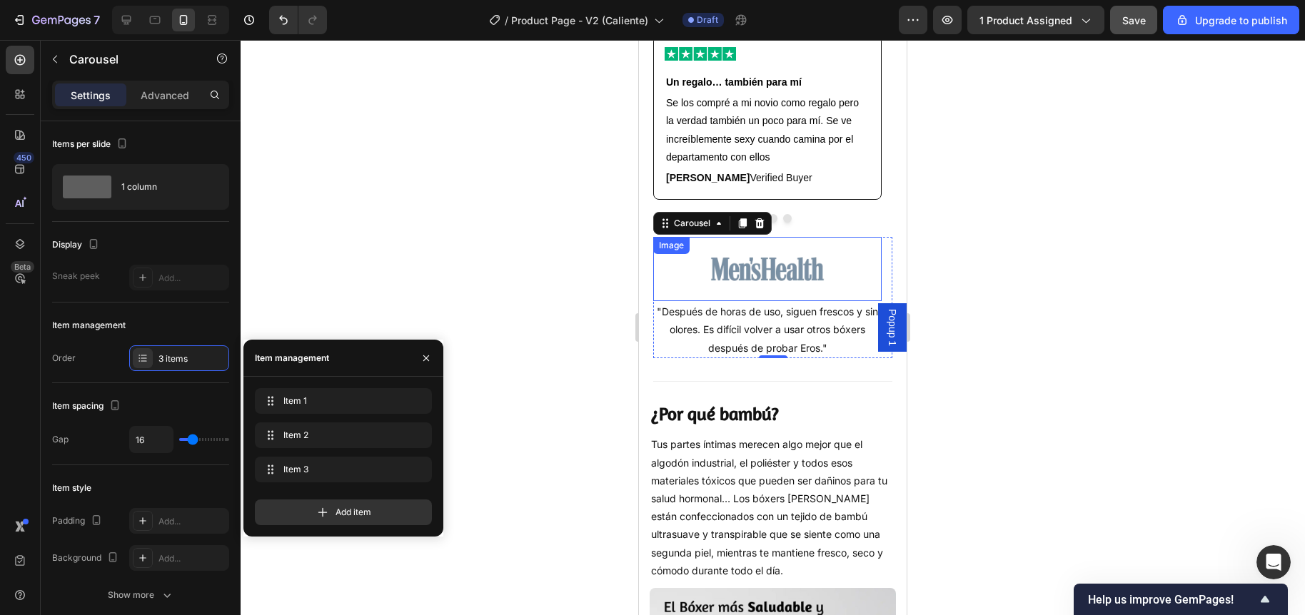
click at [764, 265] on img at bounding box center [767, 269] width 114 height 64
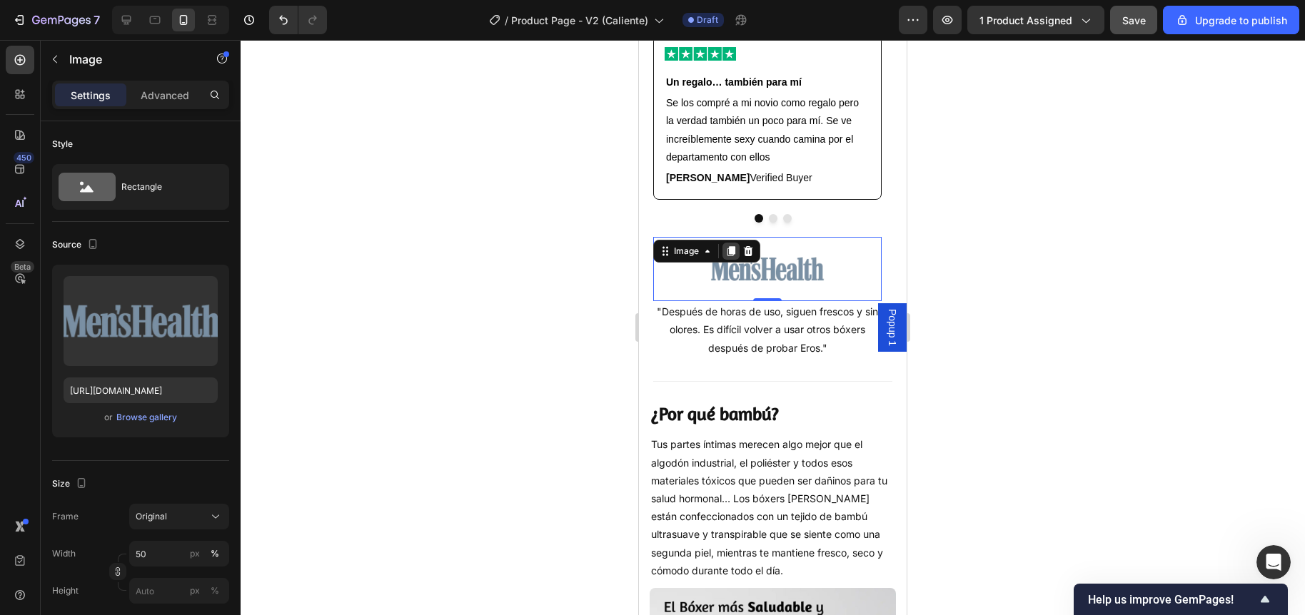
click at [729, 256] on icon at bounding box center [731, 251] width 8 height 10
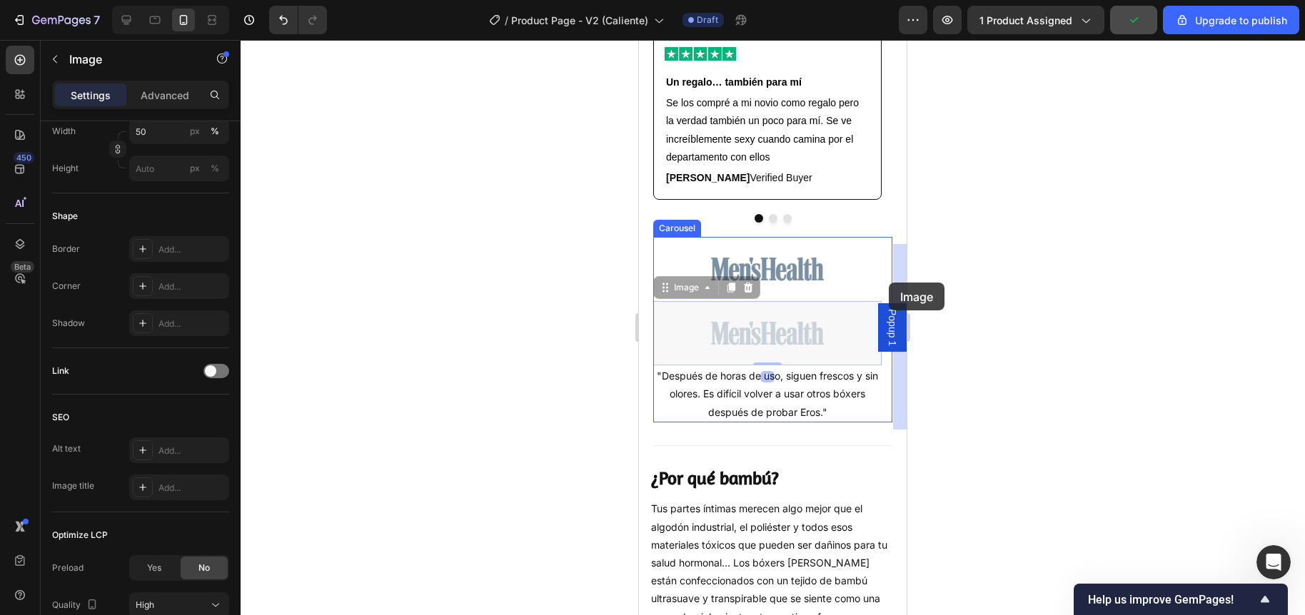
drag, startPoint x: 661, startPoint y: 299, endPoint x: 889, endPoint y: 283, distance: 228.3
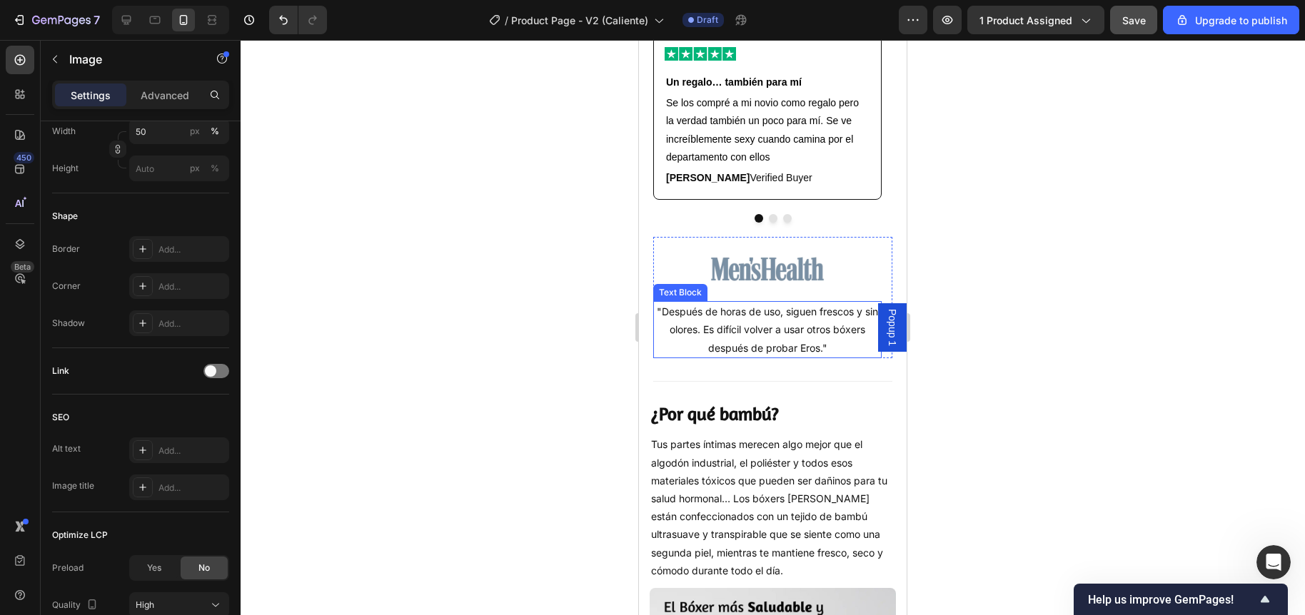
click at [799, 320] on p ""Después de horas de uso, siguen frescos y sin olores. Es difícil volver a usar…" at bounding box center [767, 330] width 226 height 54
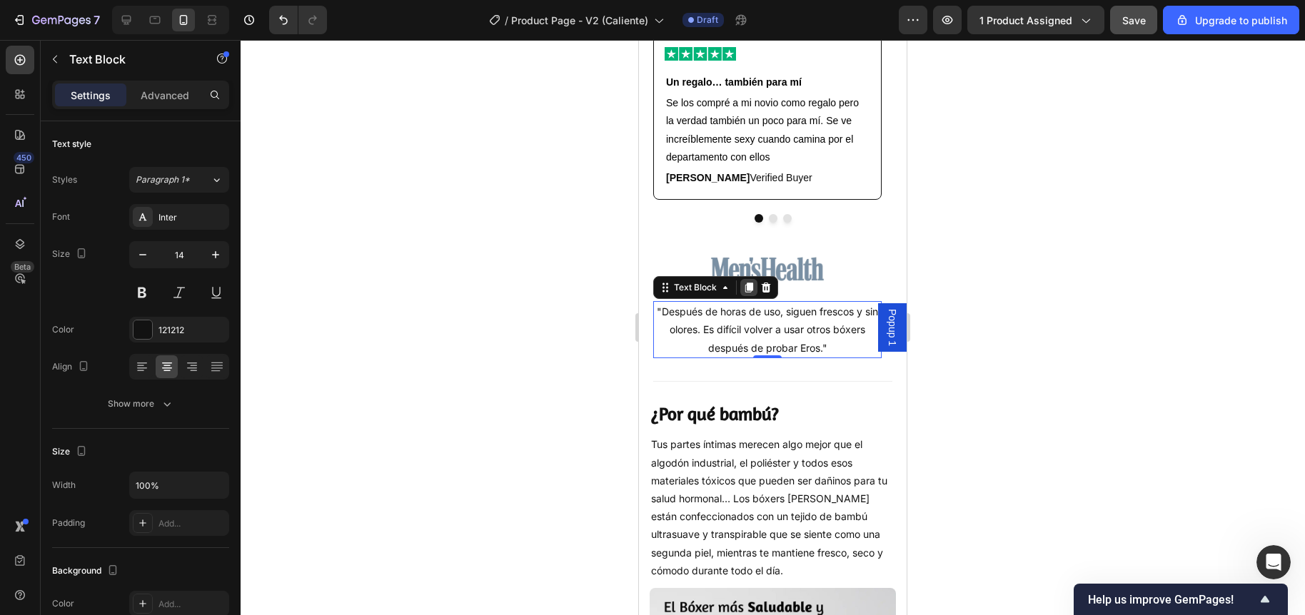
click at [753, 293] on icon at bounding box center [748, 287] width 11 height 11
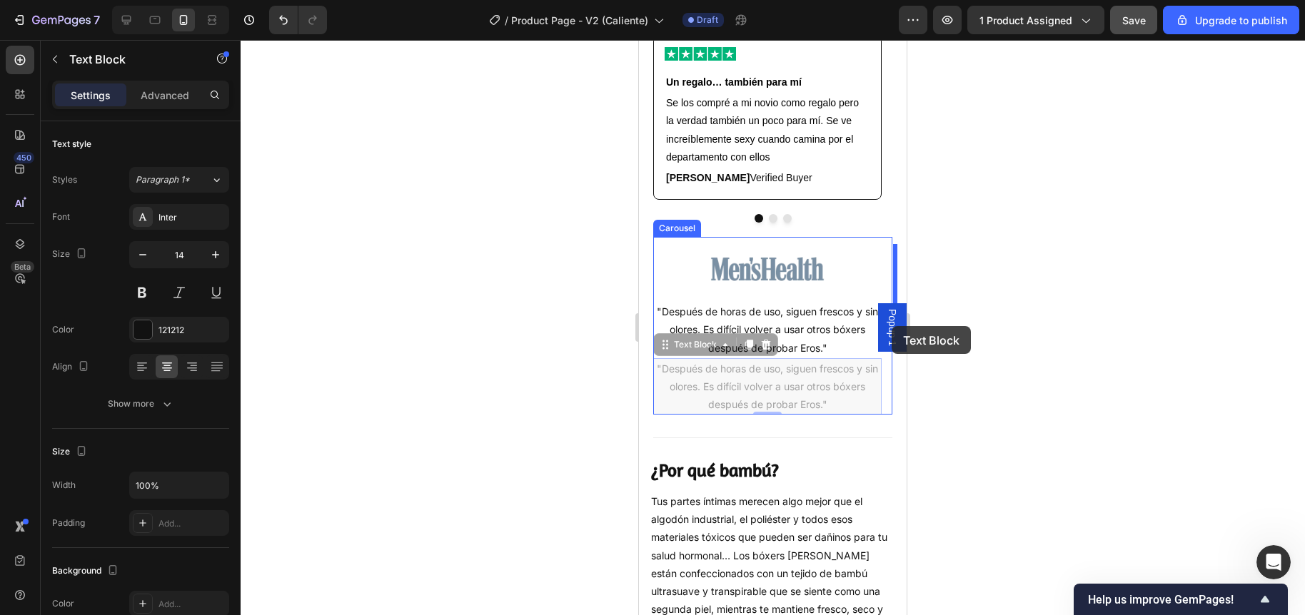
drag, startPoint x: 666, startPoint y: 355, endPoint x: 891, endPoint y: 326, distance: 227.3
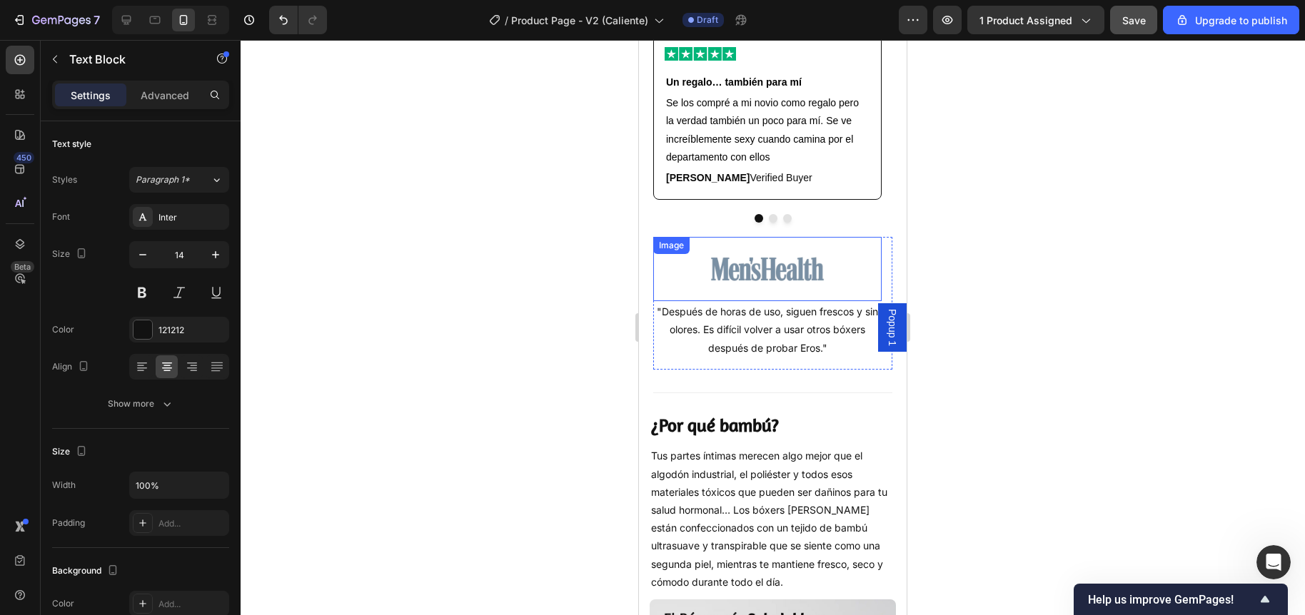
click at [699, 266] on div "Image" at bounding box center [767, 269] width 228 height 64
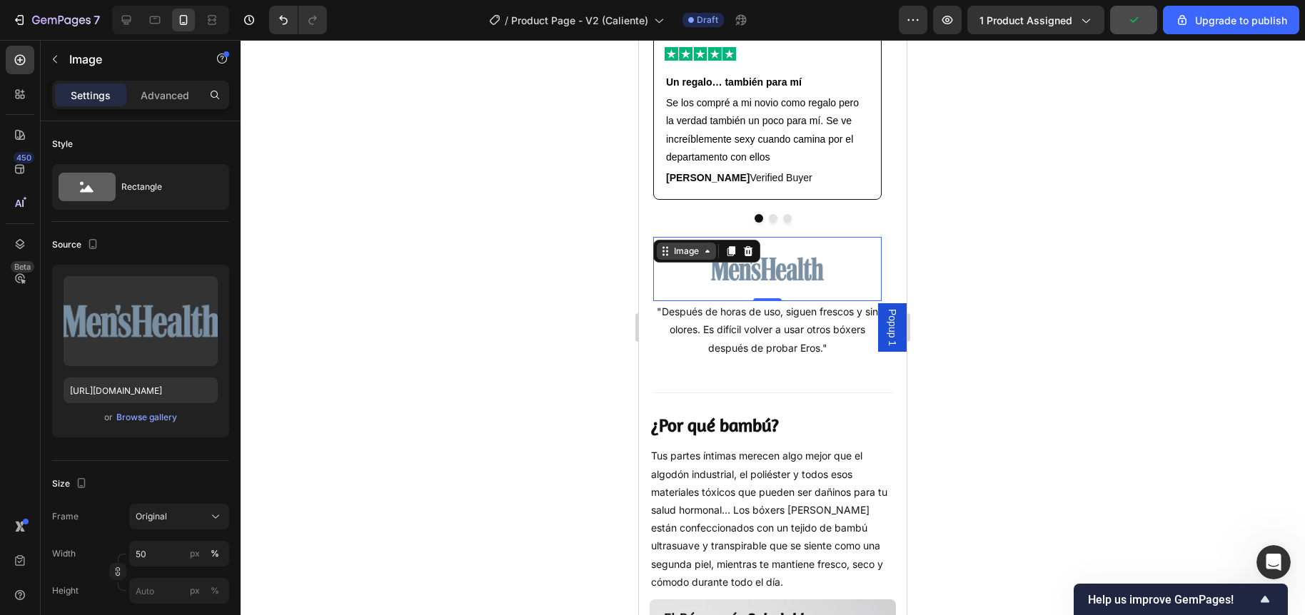
click at [690, 258] on div "Image" at bounding box center [686, 251] width 31 height 13
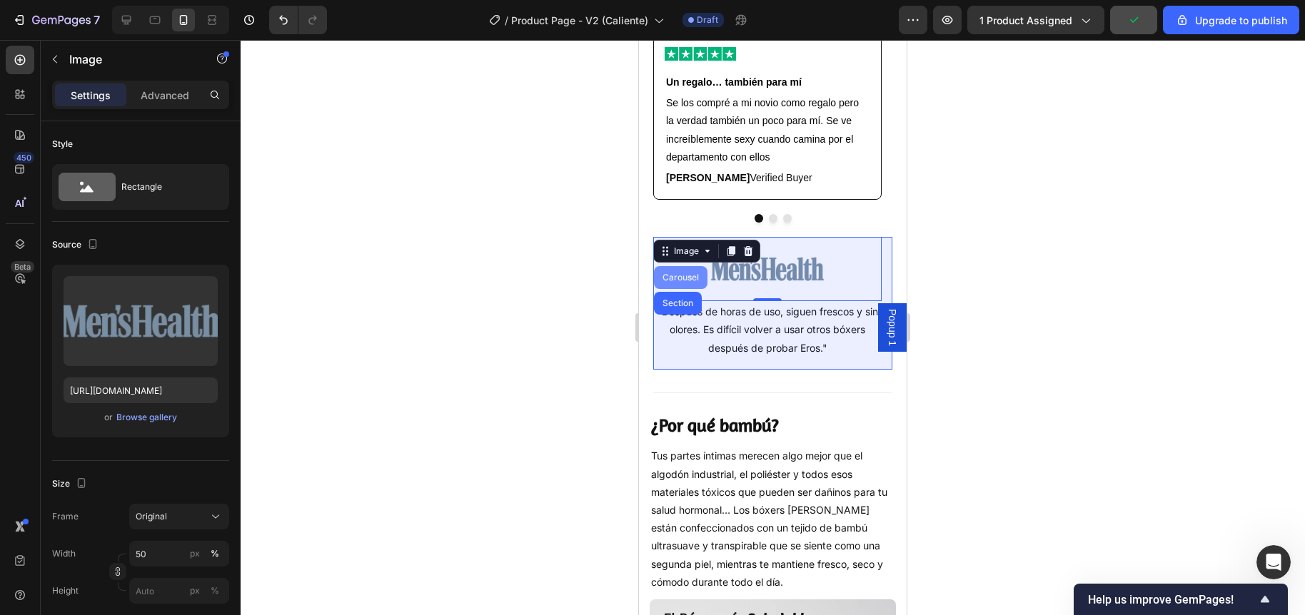
click at [687, 282] on div "Carousel" at bounding box center [680, 277] width 42 height 9
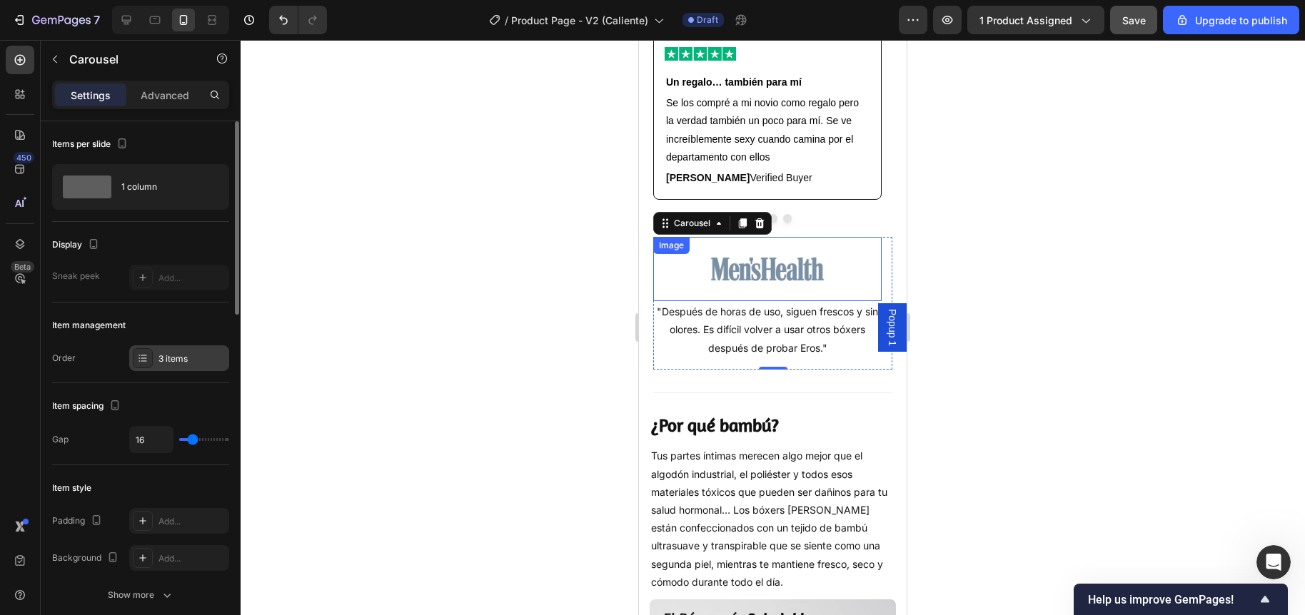
click at [161, 355] on div "3 items" at bounding box center [191, 359] width 67 height 13
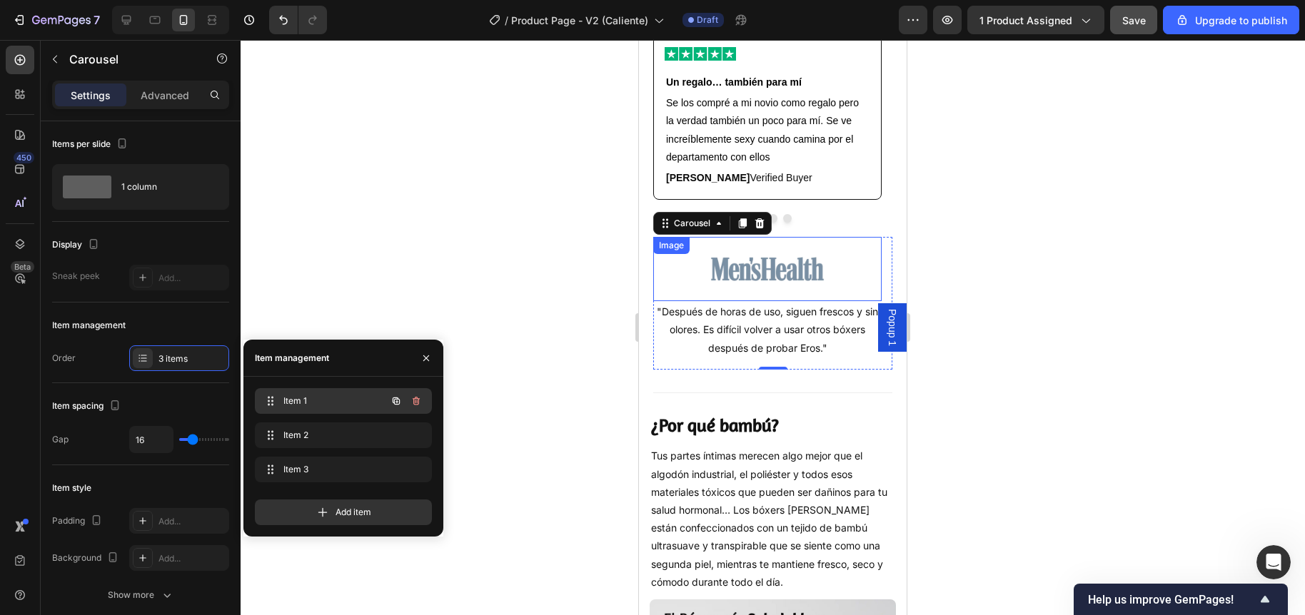
click at [287, 395] on span "Item 1" at bounding box center [323, 401] width 81 height 13
click at [297, 429] on span "Item 2" at bounding box center [323, 435] width 81 height 13
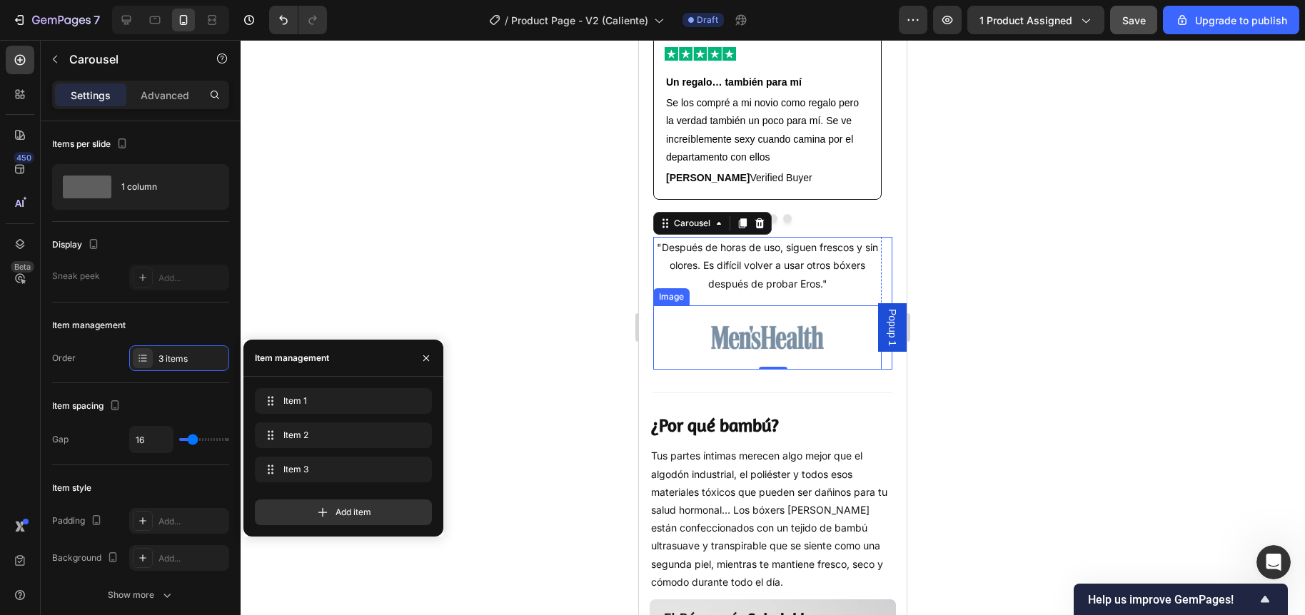
click at [732, 333] on img at bounding box center [767, 337] width 114 height 64
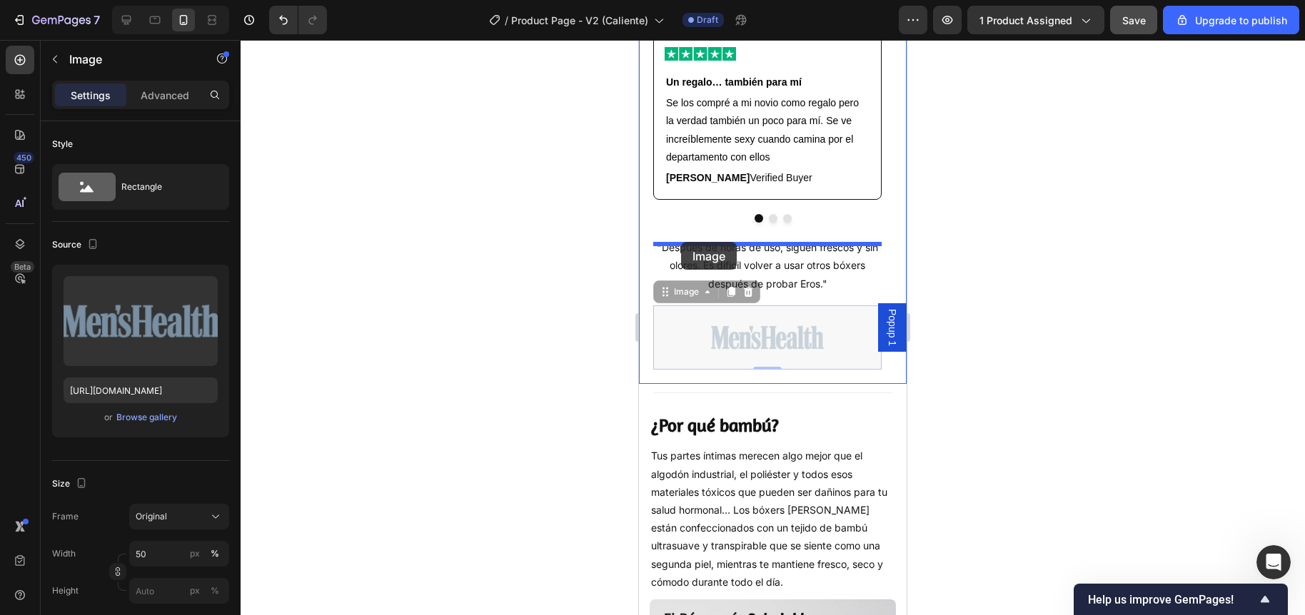
drag, startPoint x: 672, startPoint y: 301, endPoint x: 681, endPoint y: 242, distance: 60.0
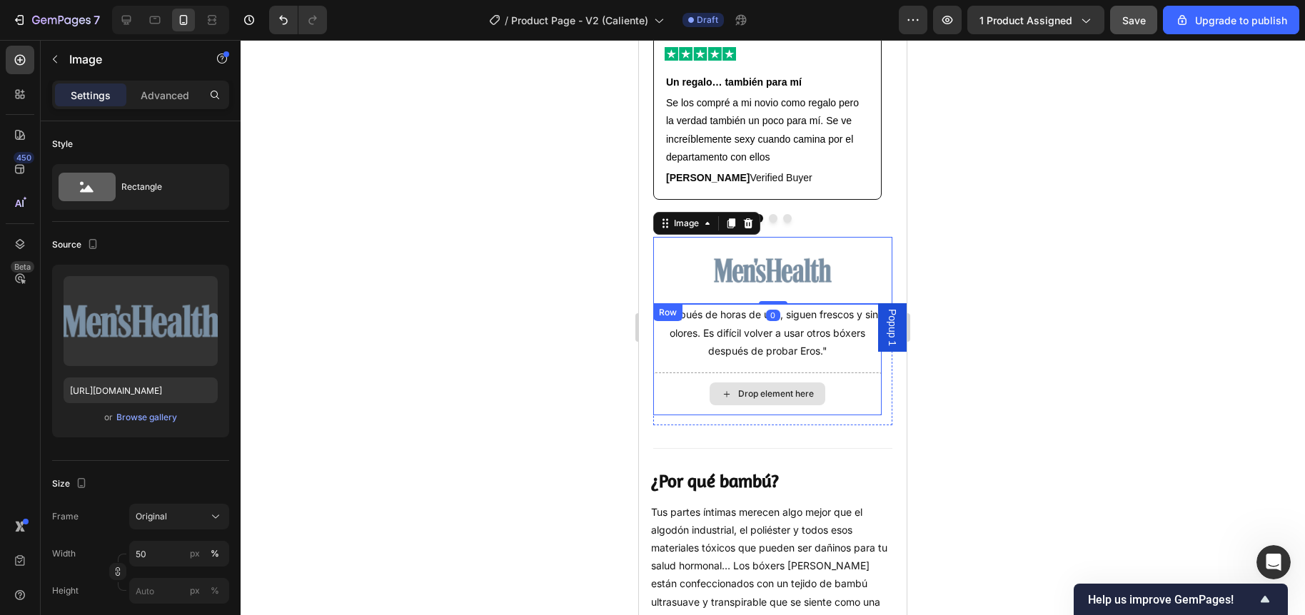
click at [680, 390] on div "Drop element here" at bounding box center [767, 394] width 228 height 43
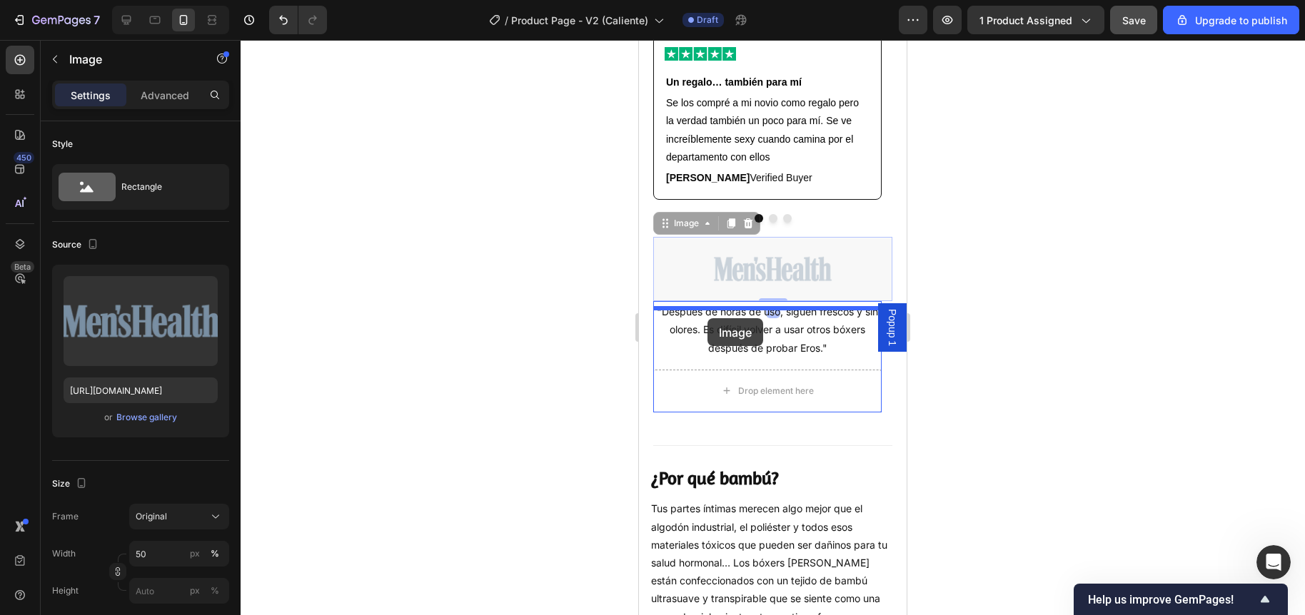
drag, startPoint x: 694, startPoint y: 263, endPoint x: 707, endPoint y: 318, distance: 56.6
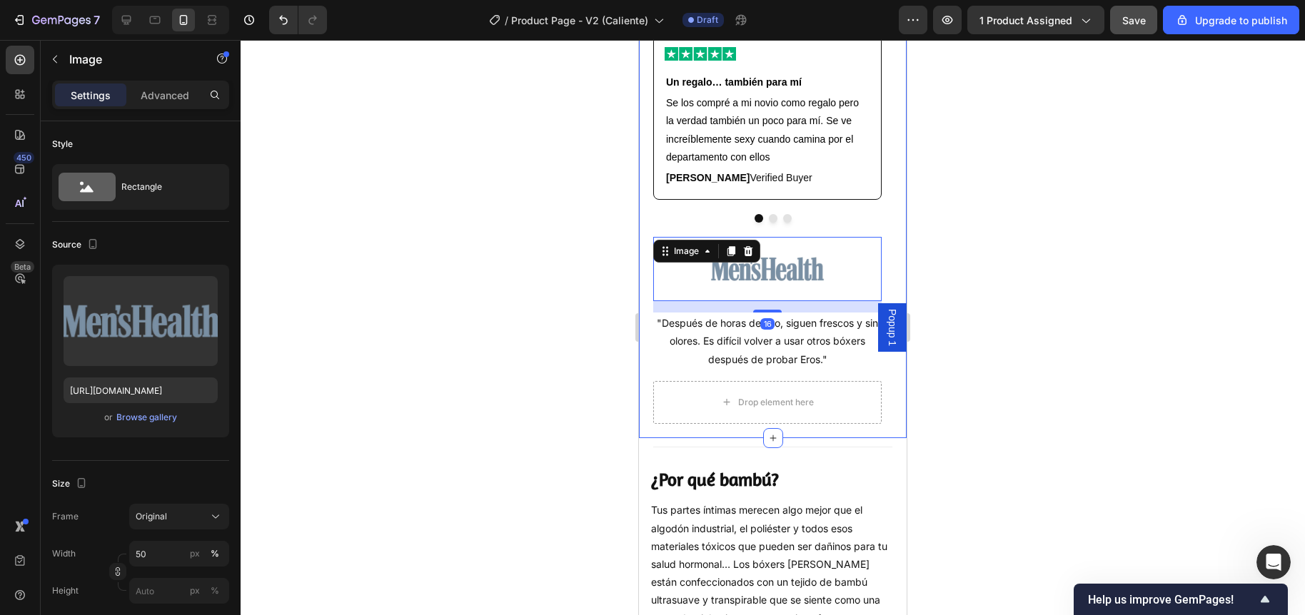
click at [587, 324] on div at bounding box center [773, 327] width 1064 height 575
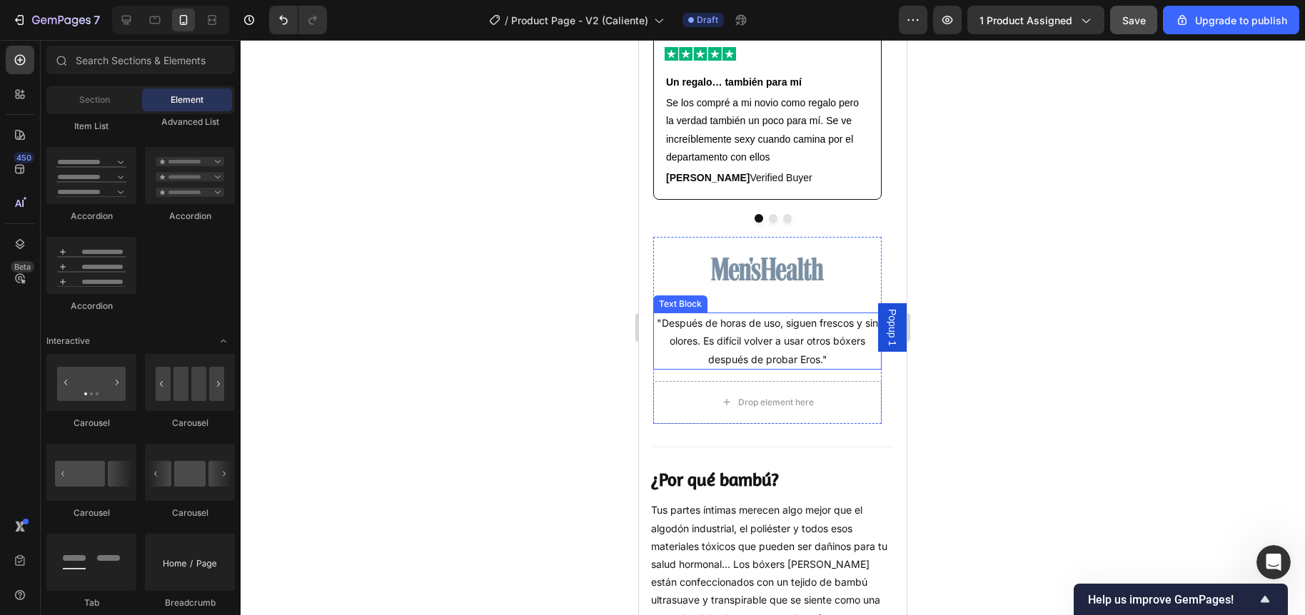
click at [672, 320] on div ""Después de horas de uso, siguen frescos y sin olores. Es difícil volver a usar…" at bounding box center [767, 341] width 228 height 57
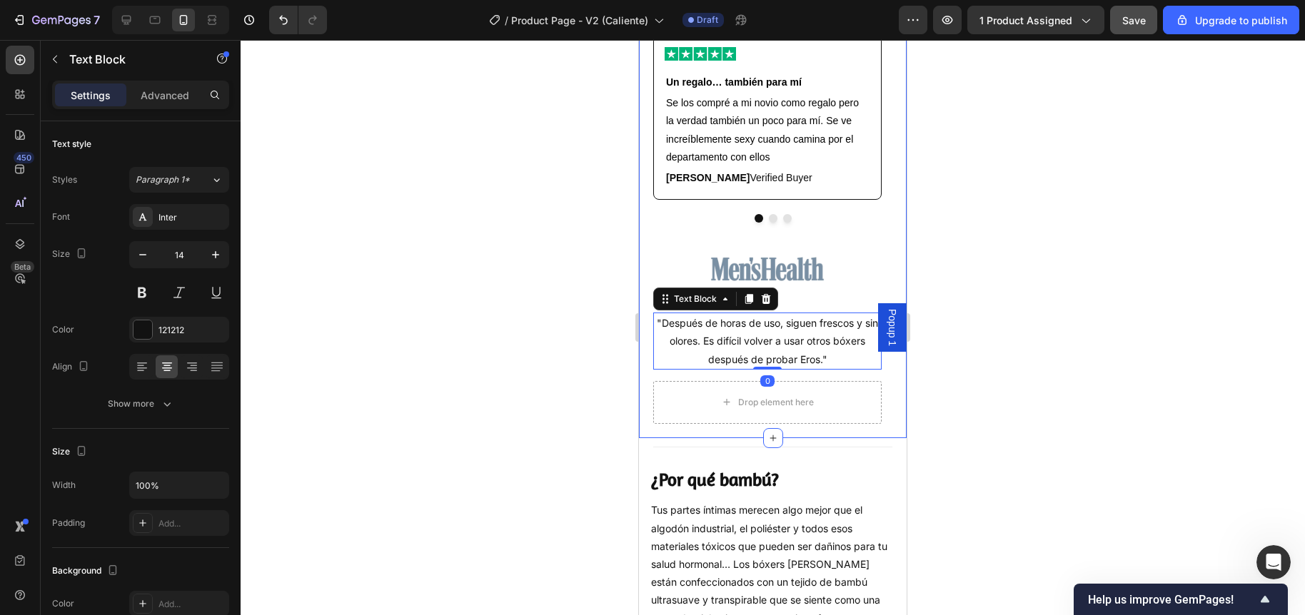
click at [582, 297] on div at bounding box center [773, 327] width 1064 height 575
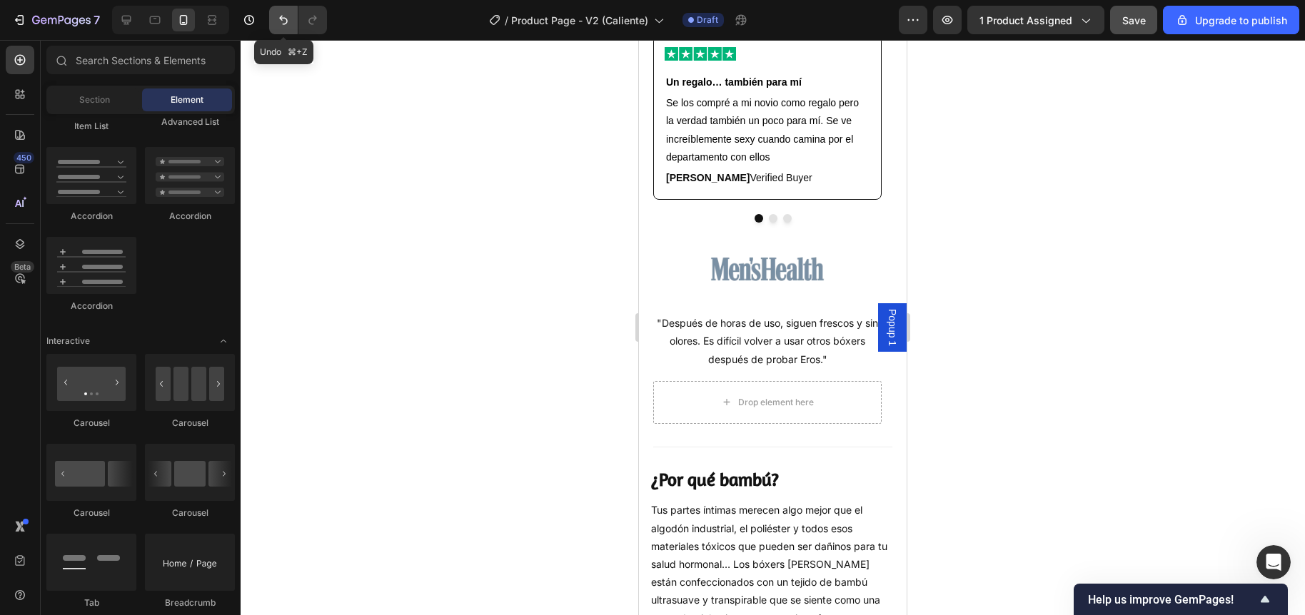
click at [277, 15] on icon "Undo/Redo" at bounding box center [283, 20] width 14 height 14
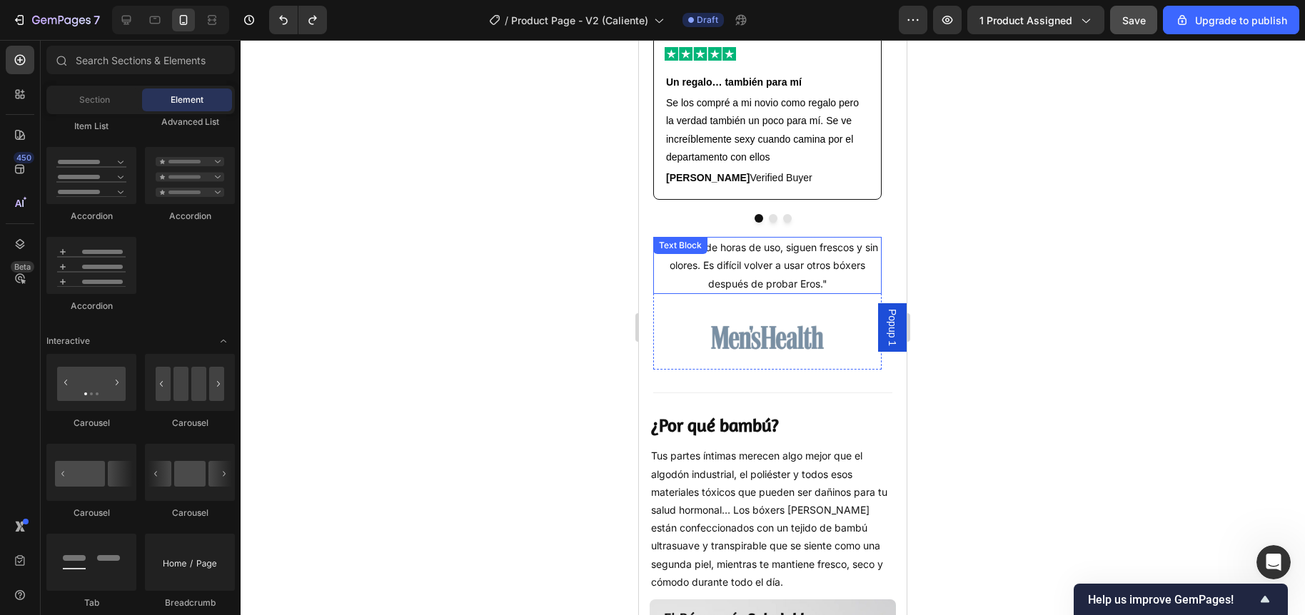
click at [713, 268] on div ""Después de horas de uso, siguen frescos y sin olores. Es difícil volver a usar…" at bounding box center [767, 265] width 228 height 57
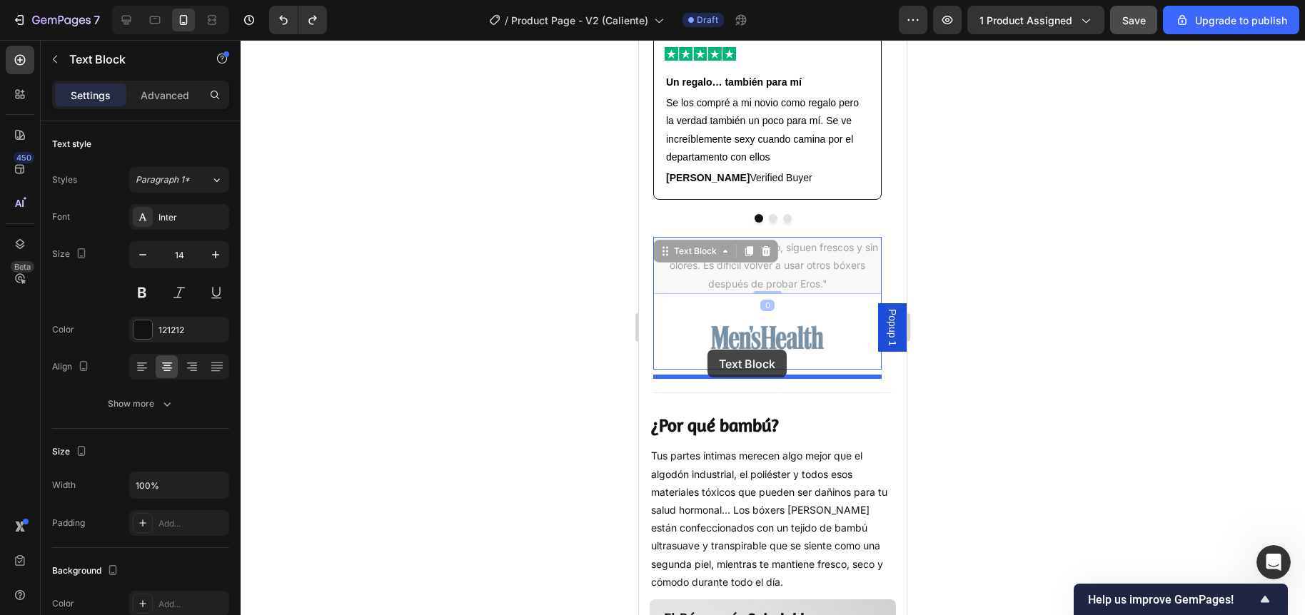
drag, startPoint x: 672, startPoint y: 259, endPoint x: 707, endPoint y: 350, distance: 97.4
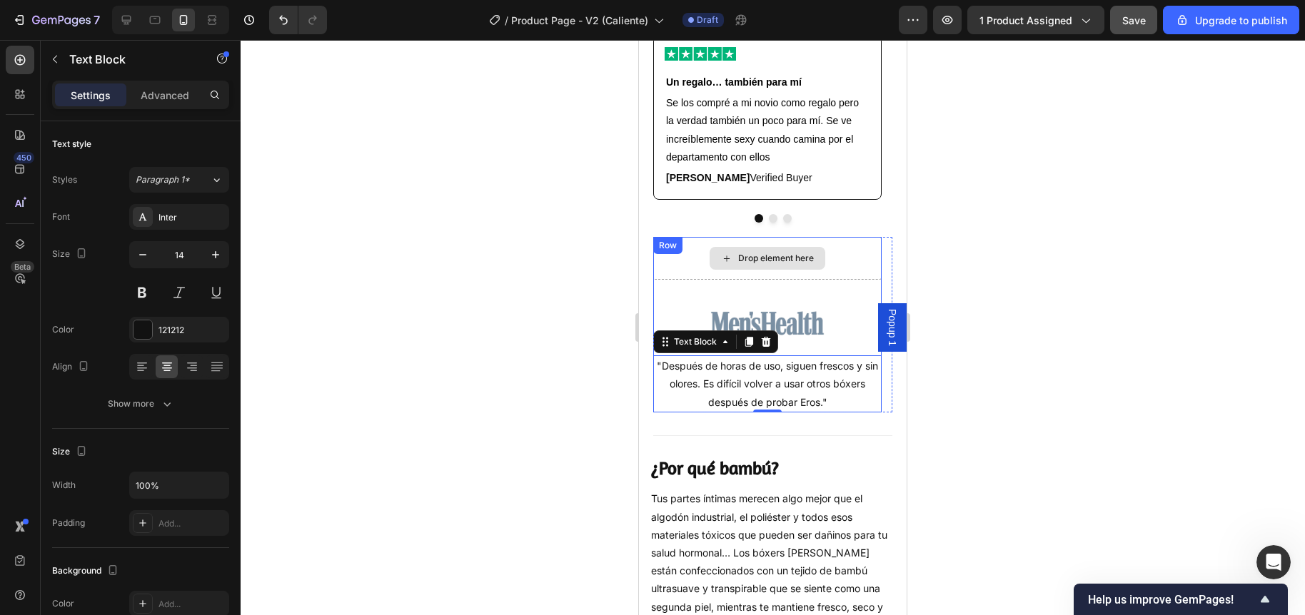
click at [670, 265] on div "Drop element here Image "Después de horas de uso, siguen frescos y sin olores. …" at bounding box center [767, 325] width 228 height 176
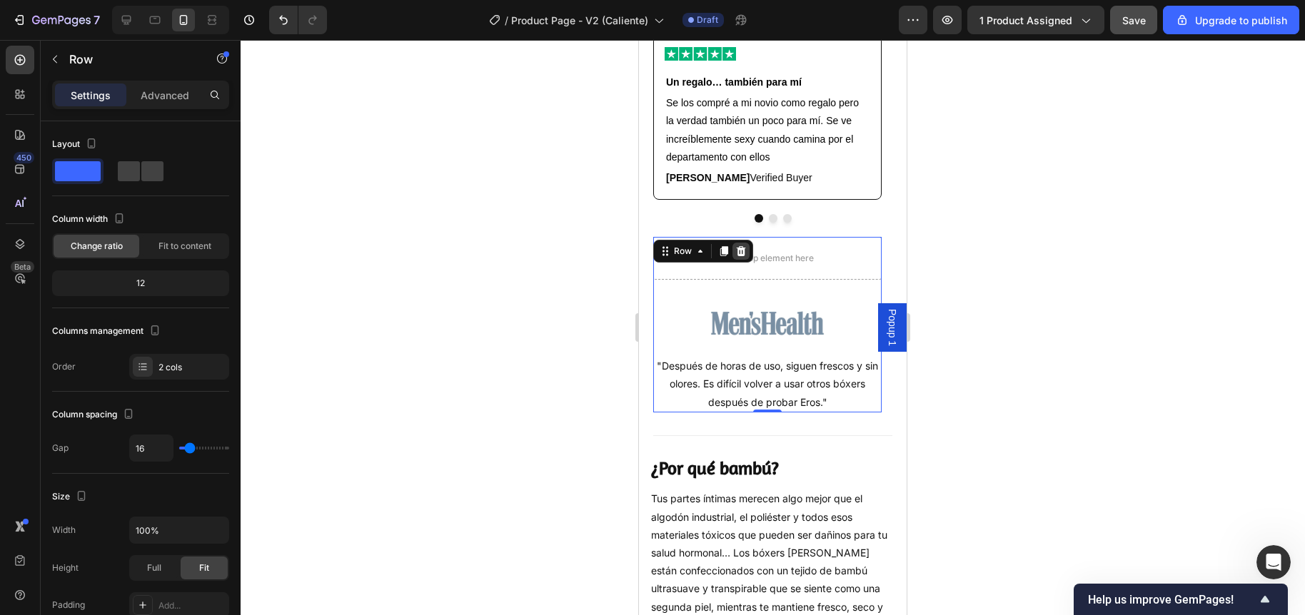
click at [738, 256] on icon at bounding box center [741, 251] width 9 height 10
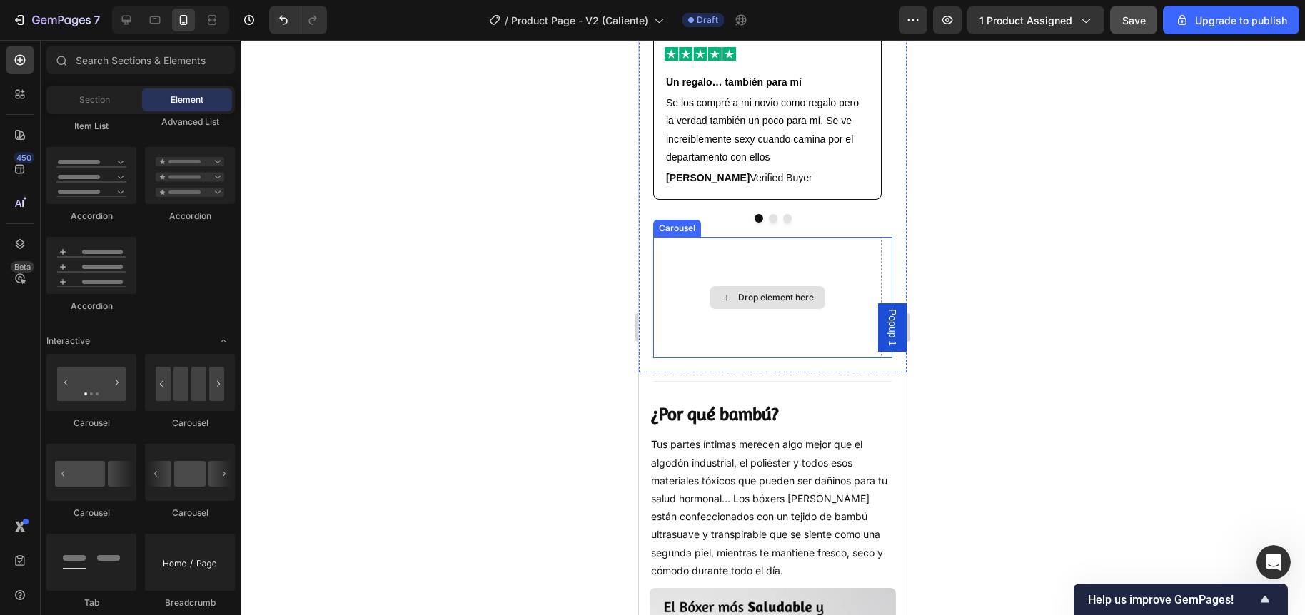
click at [684, 257] on div "Drop element here" at bounding box center [767, 297] width 228 height 121
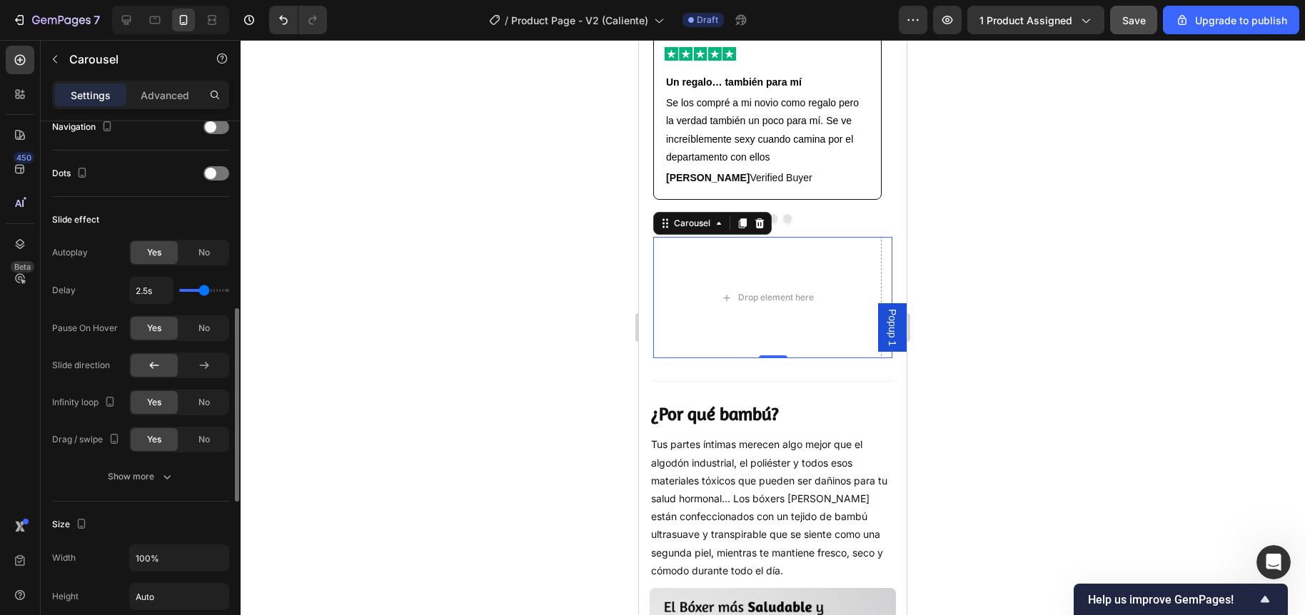
scroll to position [510, 0]
click at [213, 178] on span at bounding box center [210, 178] width 11 height 11
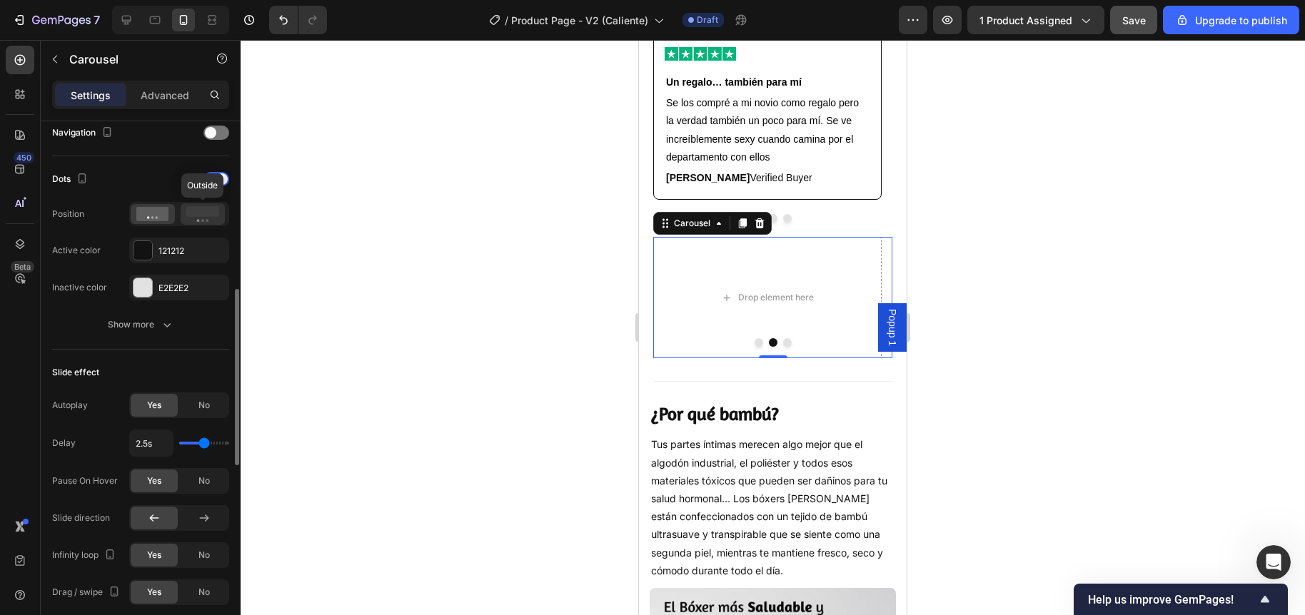
click at [192, 218] on icon at bounding box center [202, 214] width 33 height 16
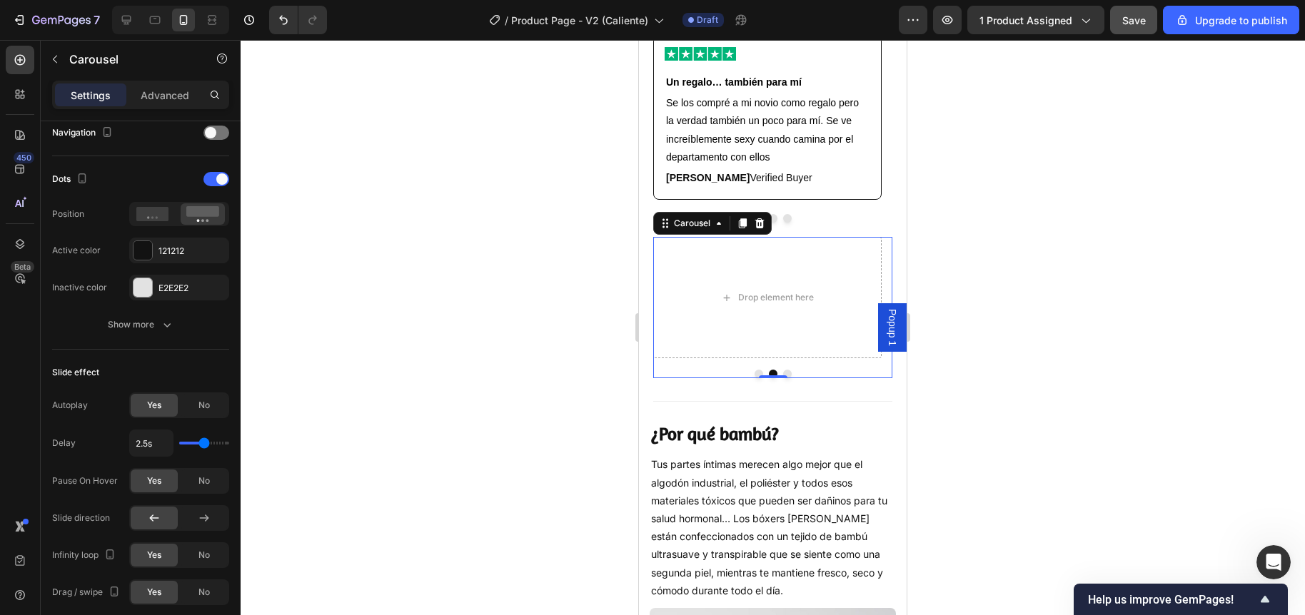
click at [504, 244] on div at bounding box center [773, 327] width 1064 height 575
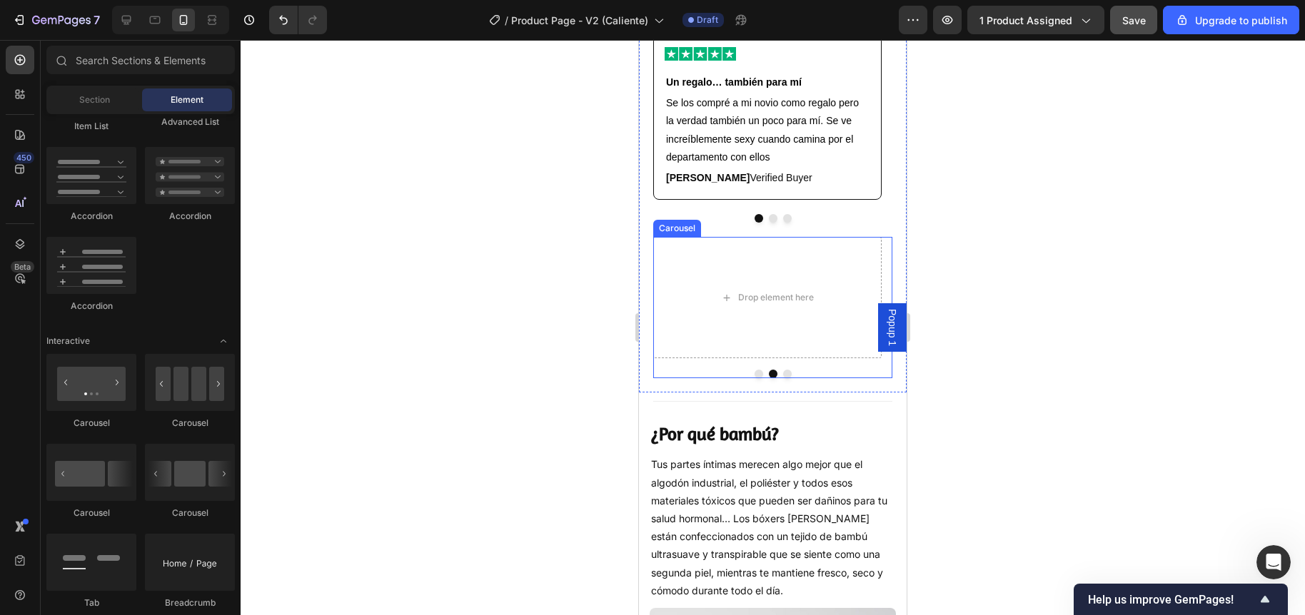
click at [754, 378] on button "Dot" at bounding box center [758, 374] width 9 height 9
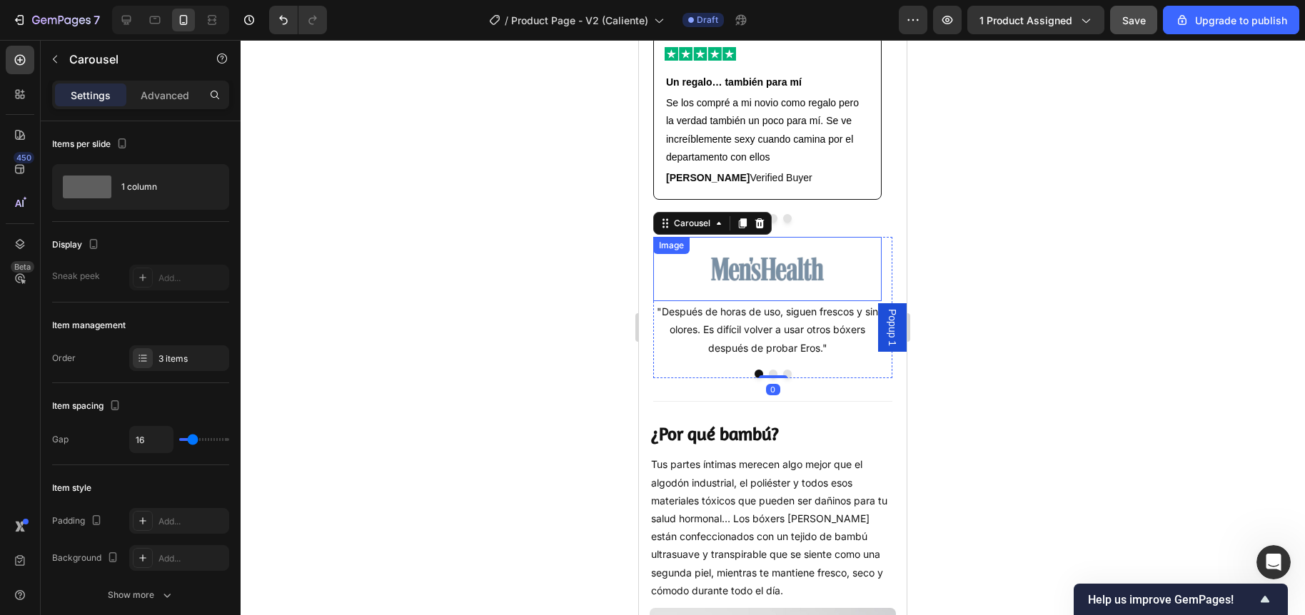
click at [749, 298] on img at bounding box center [767, 269] width 114 height 64
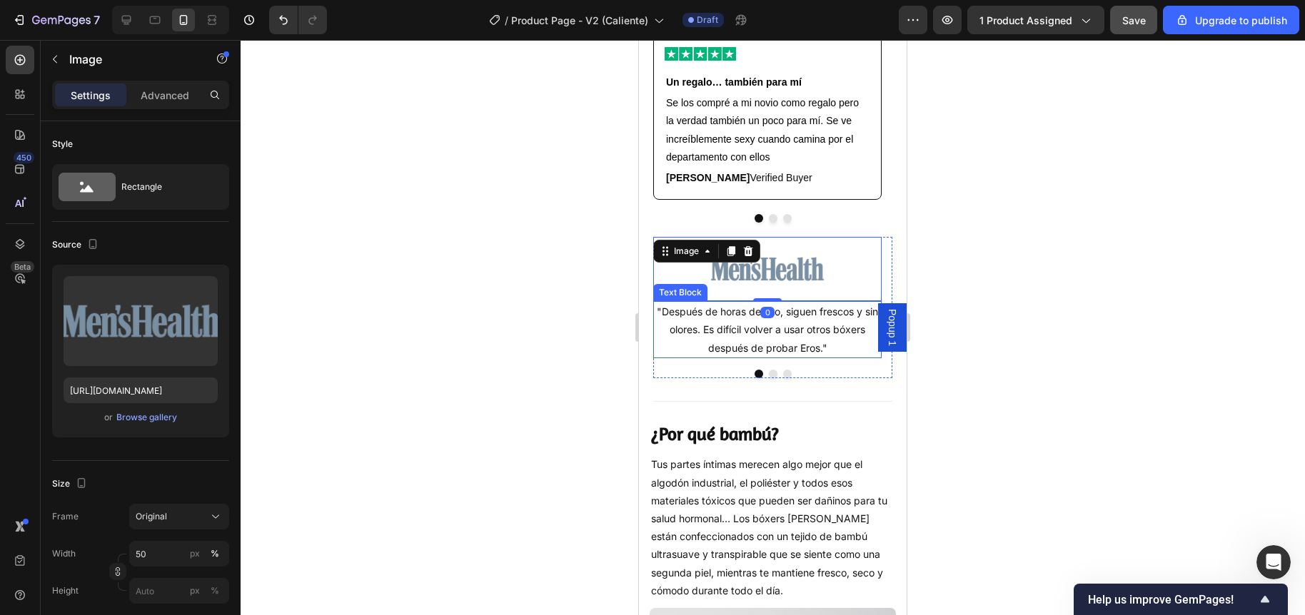
click at [572, 340] on div at bounding box center [773, 327] width 1064 height 575
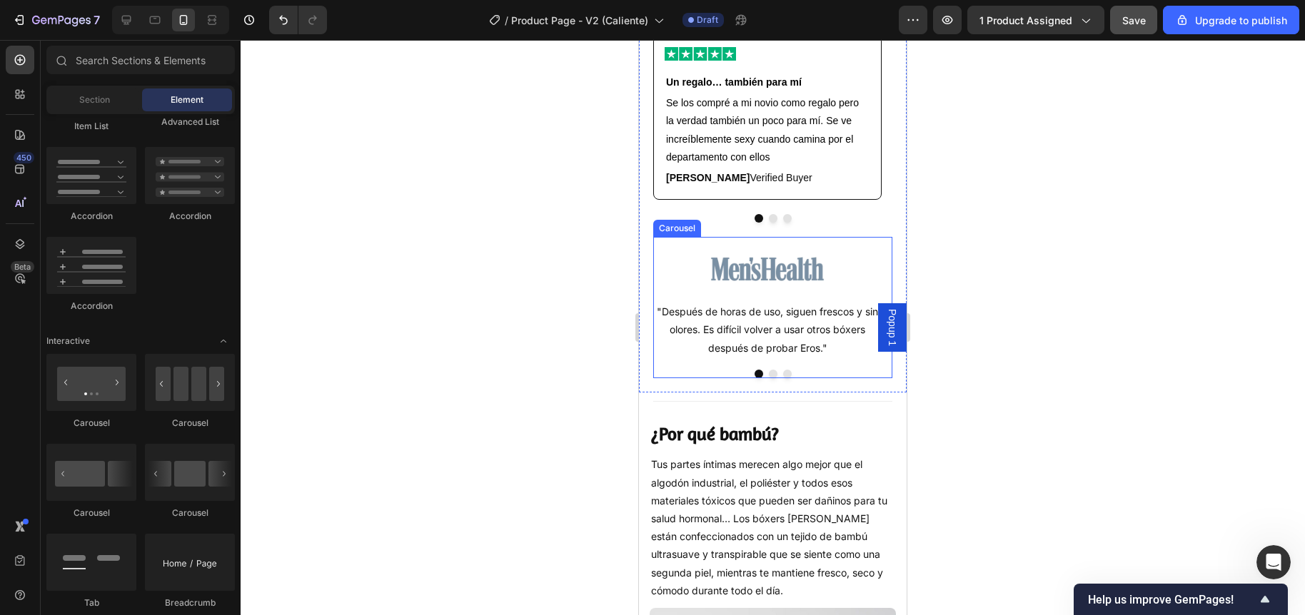
click at [769, 378] on button "Dot" at bounding box center [773, 374] width 9 height 9
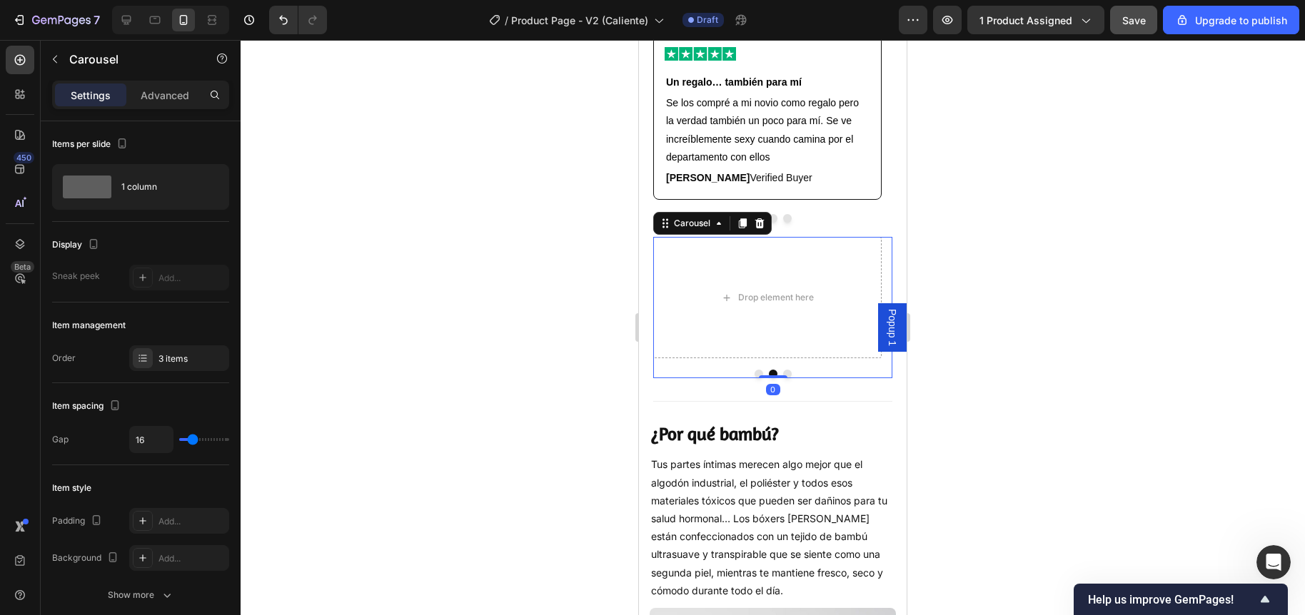
click at [754, 378] on button "Dot" at bounding box center [758, 374] width 9 height 9
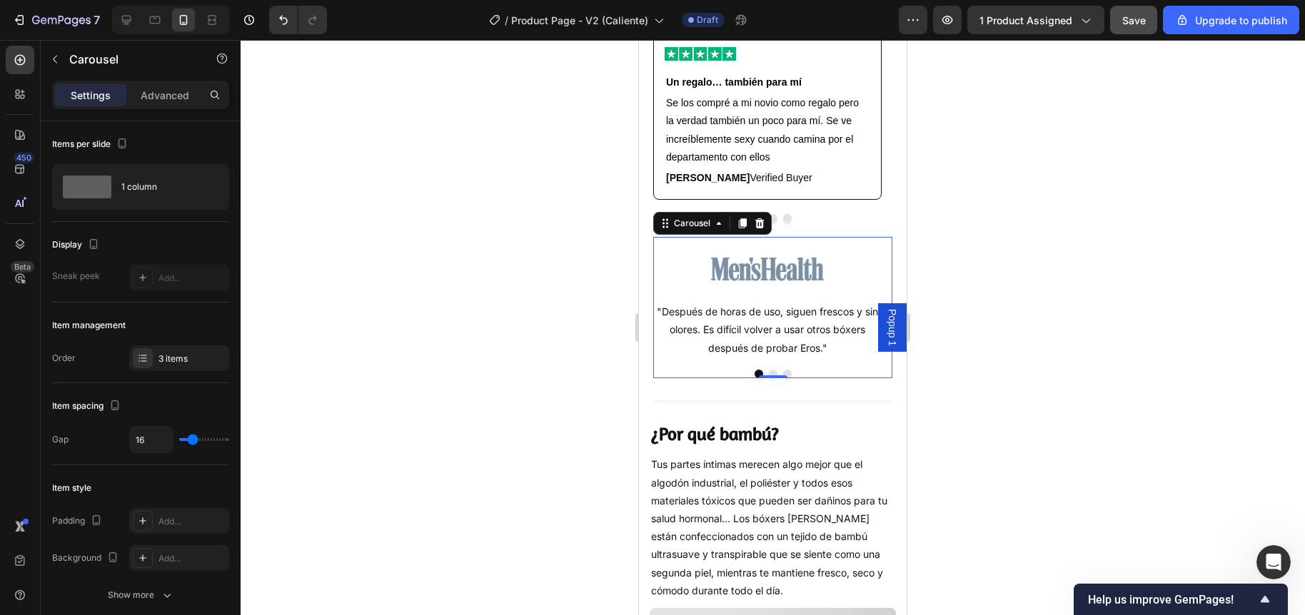
click at [555, 281] on div at bounding box center [773, 327] width 1064 height 575
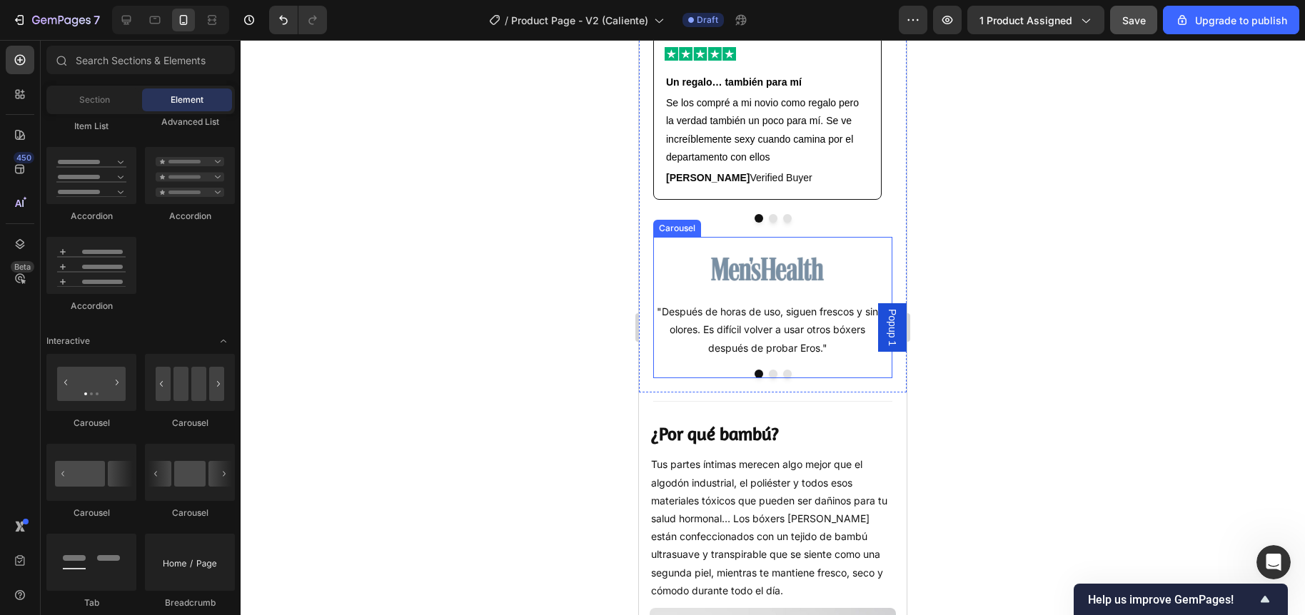
click at [769, 378] on button "Dot" at bounding box center [773, 374] width 9 height 9
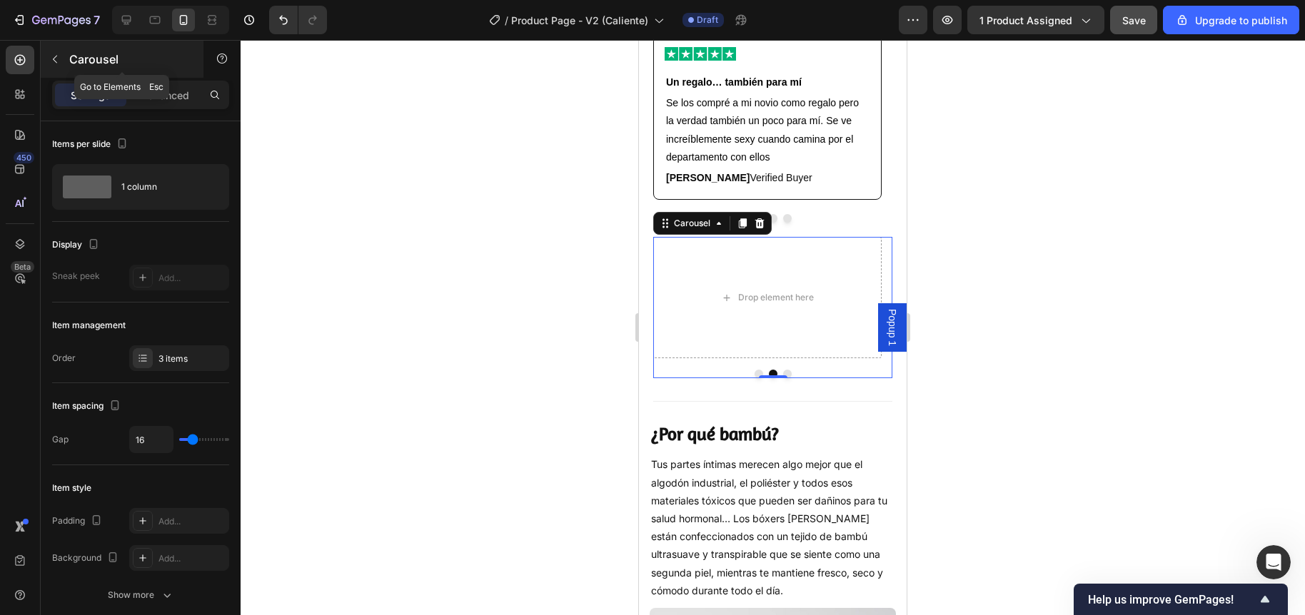
click at [59, 61] on icon "button" at bounding box center [54, 59] width 11 height 11
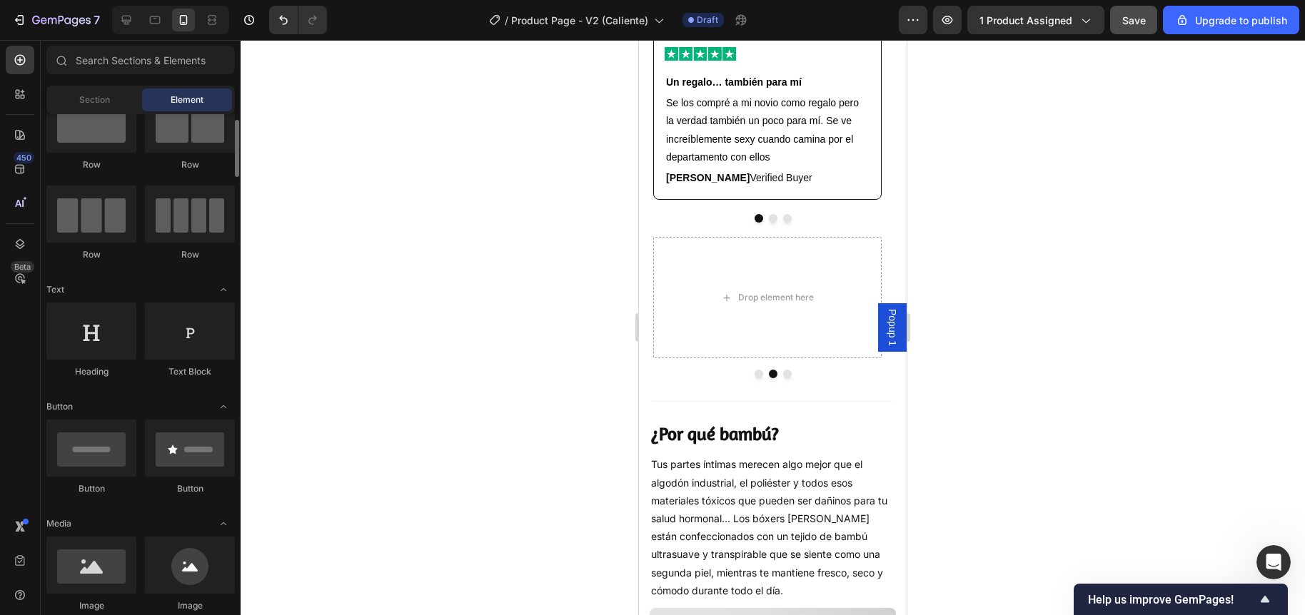
scroll to position [0, 0]
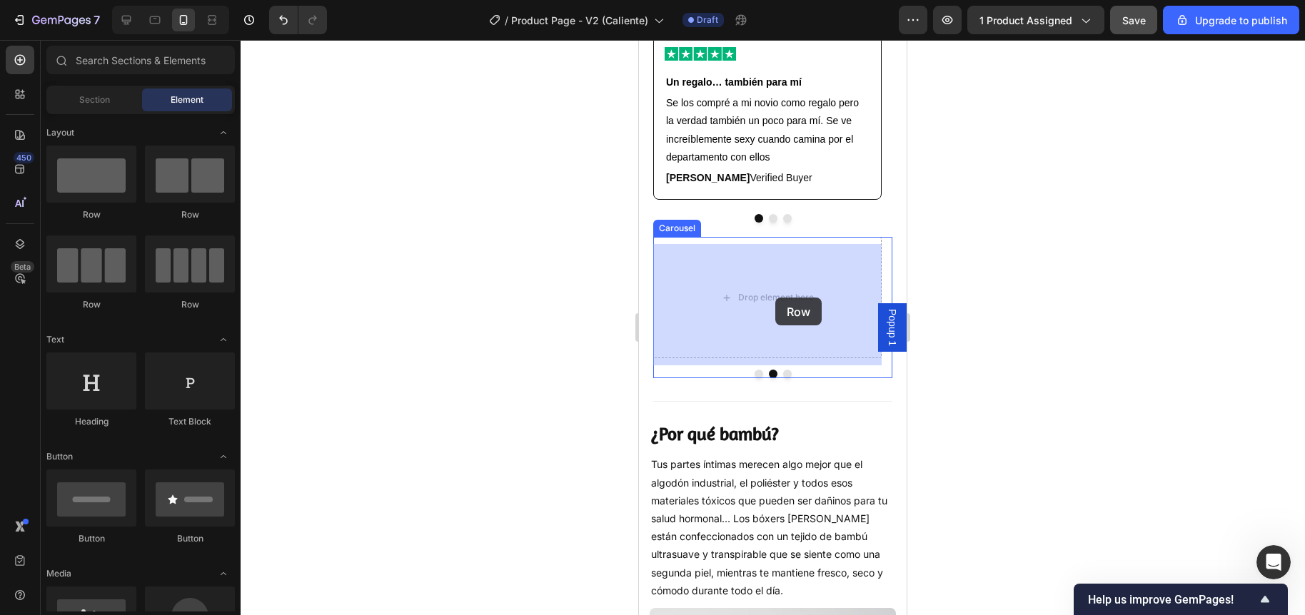
drag, startPoint x: 732, startPoint y: 211, endPoint x: 775, endPoint y: 298, distance: 97.0
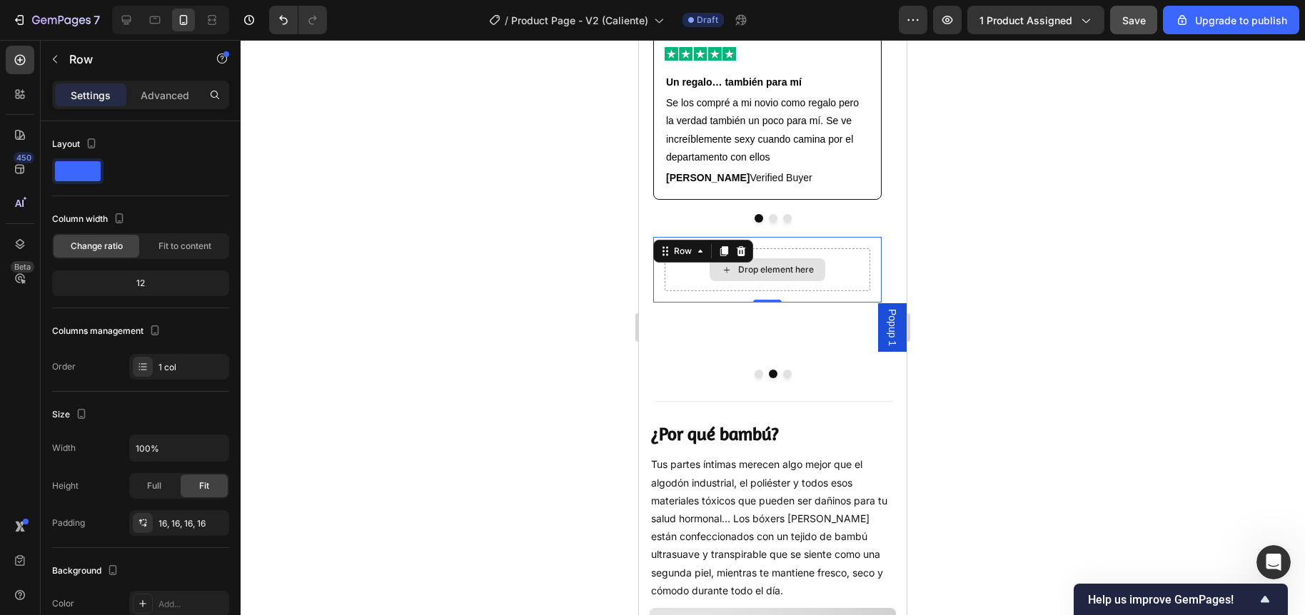
click at [781, 281] on div "Drop element here" at bounding box center [767, 269] width 116 height 23
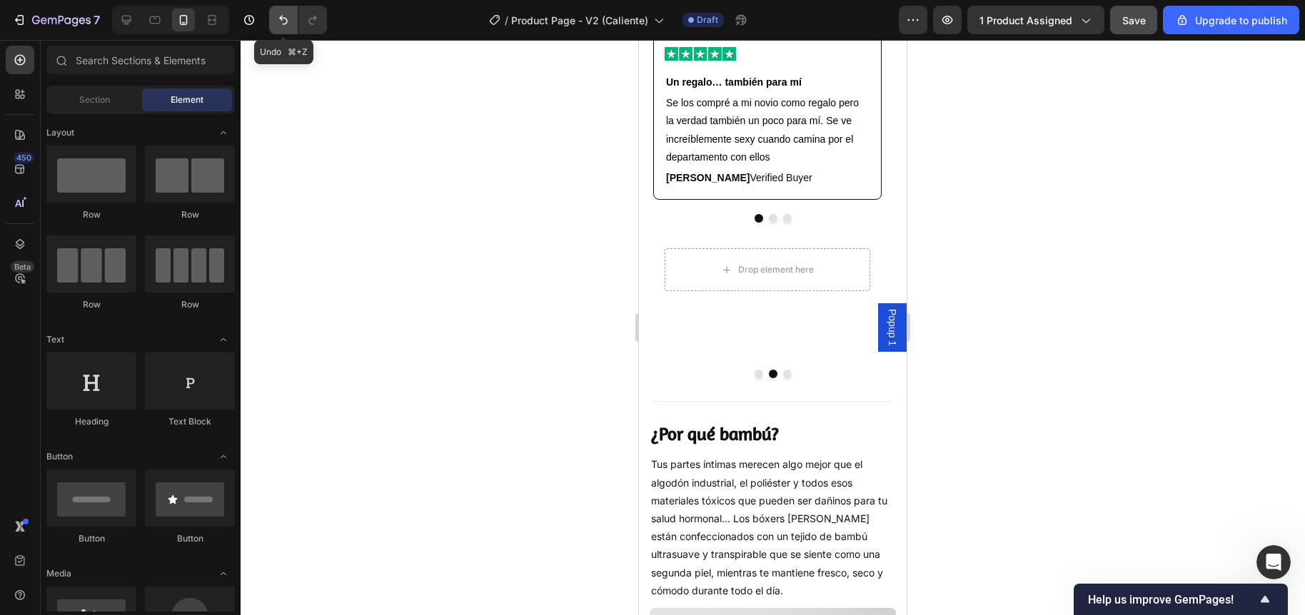
click at [286, 19] on icon "Undo/Redo" at bounding box center [283, 20] width 9 height 9
click at [285, 19] on icon "Undo/Redo" at bounding box center [283, 20] width 9 height 9
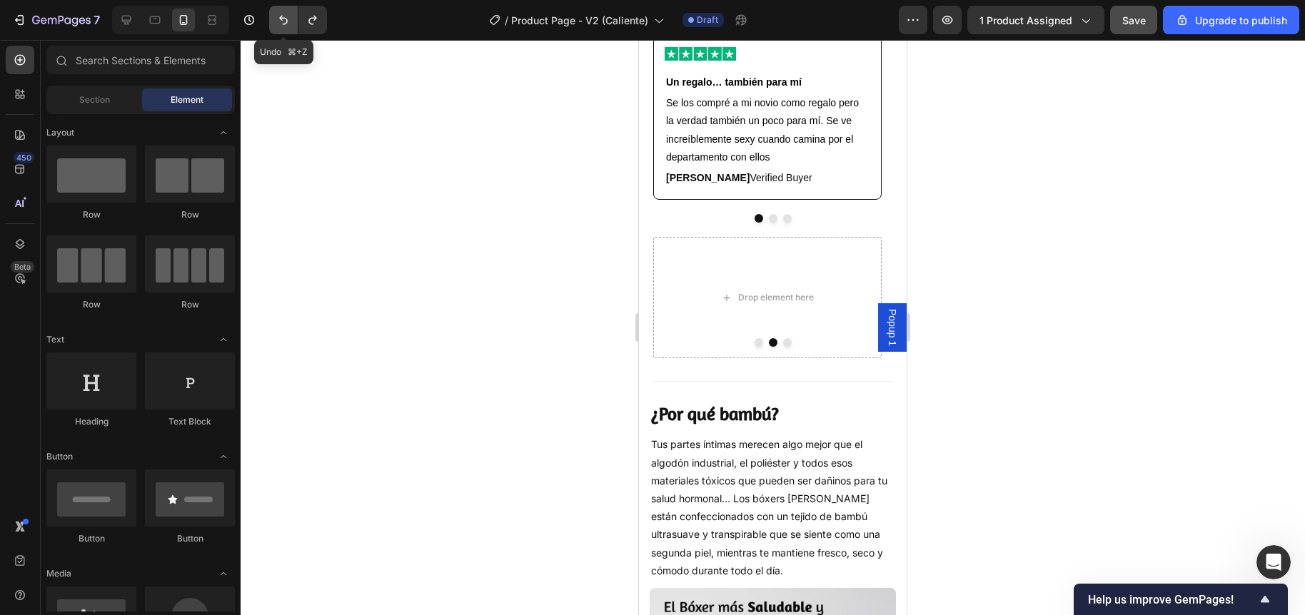
click at [285, 19] on icon "Undo/Redo" at bounding box center [283, 20] width 9 height 9
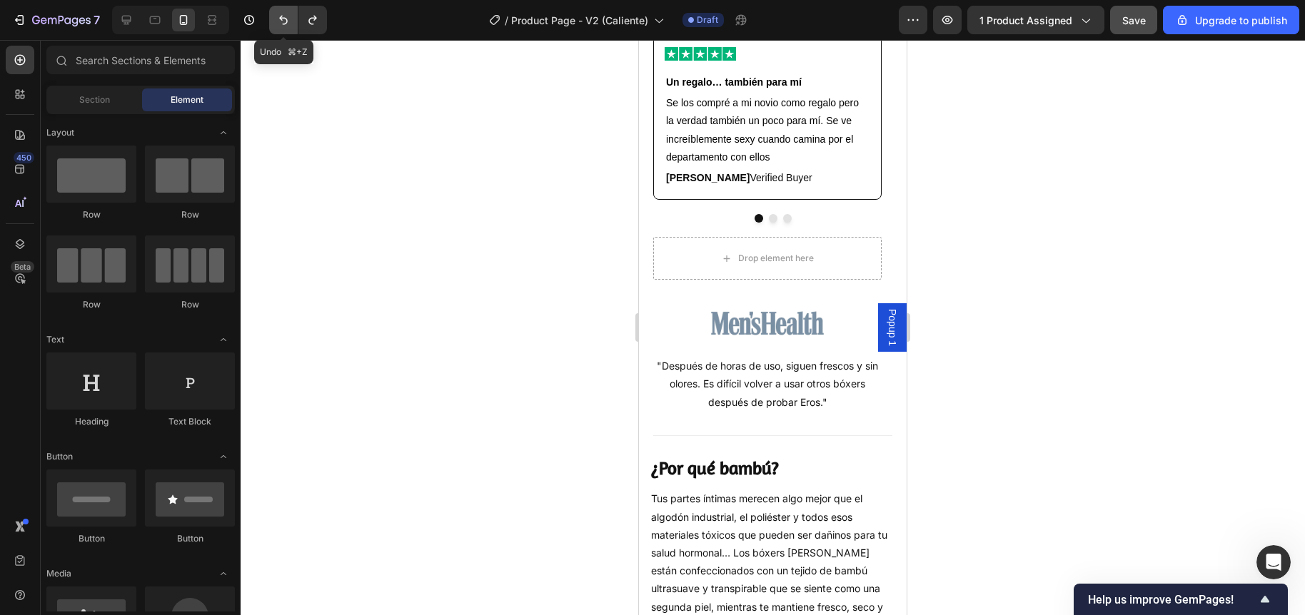
click at [285, 19] on icon "Undo/Redo" at bounding box center [283, 20] width 9 height 9
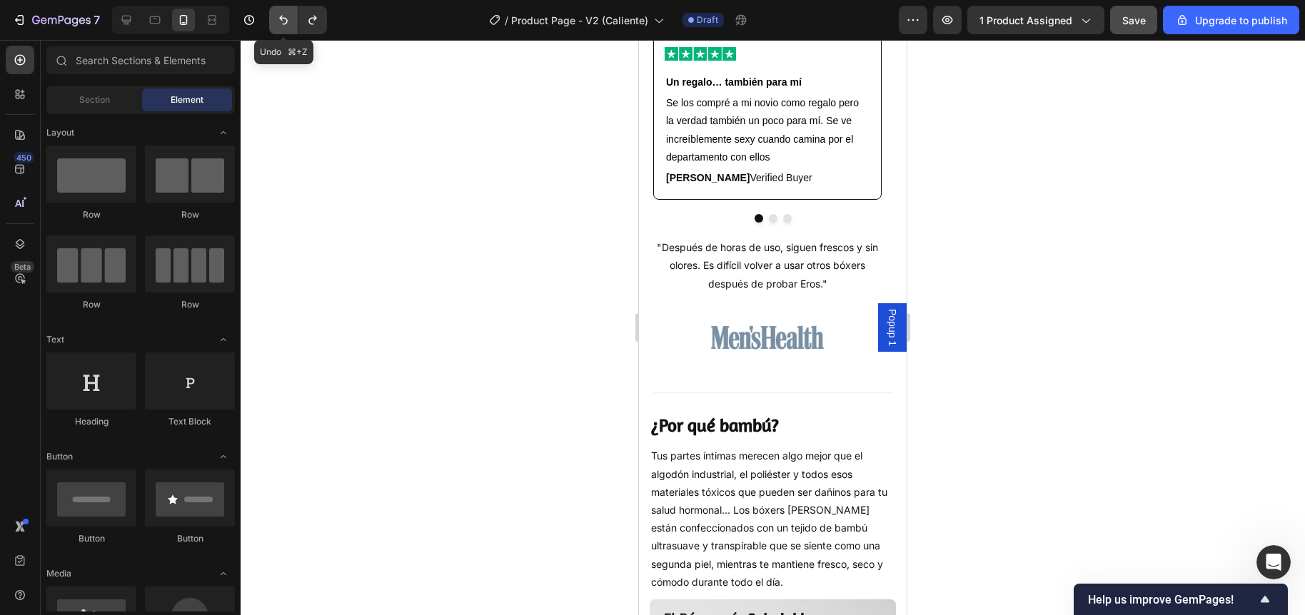
click at [285, 19] on icon "Undo/Redo" at bounding box center [283, 20] width 9 height 9
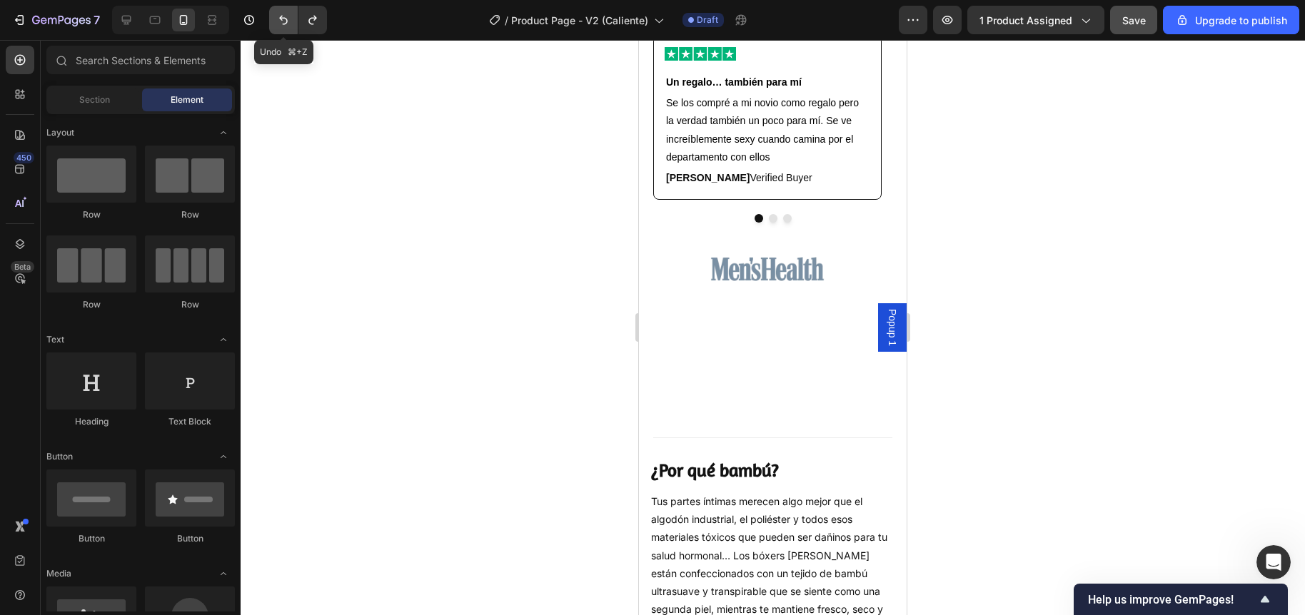
click at [285, 19] on icon "Undo/Redo" at bounding box center [283, 20] width 9 height 9
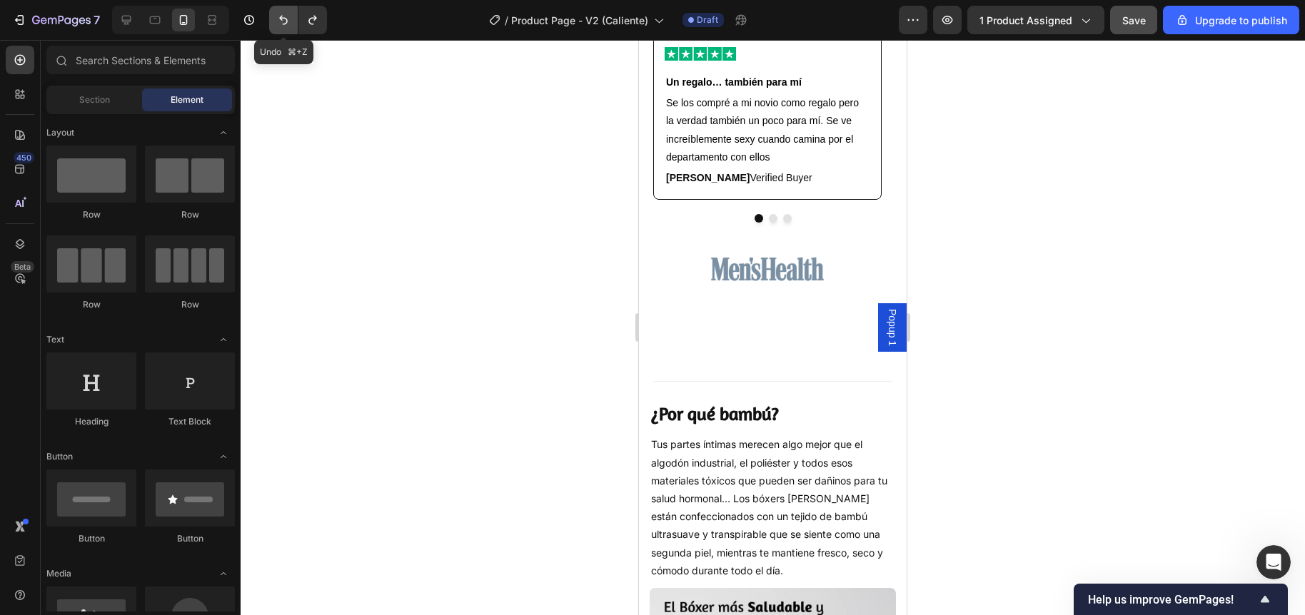
click at [285, 19] on icon "Undo/Redo" at bounding box center [283, 20] width 9 height 9
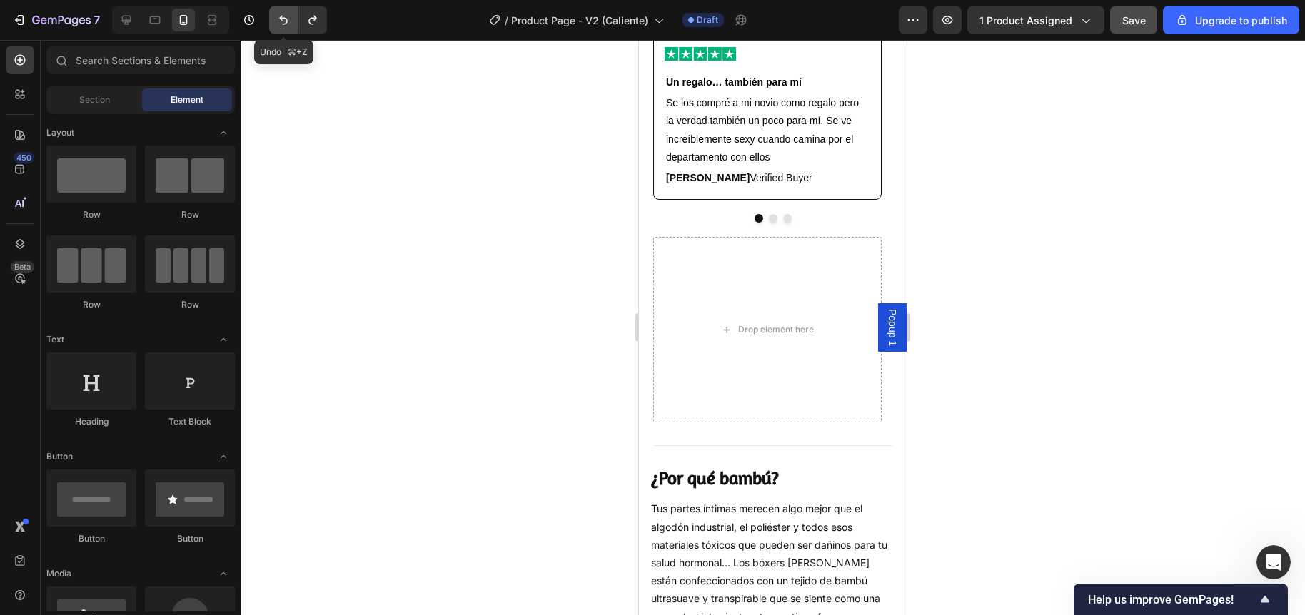
click at [285, 19] on icon "Undo/Redo" at bounding box center [283, 20] width 9 height 9
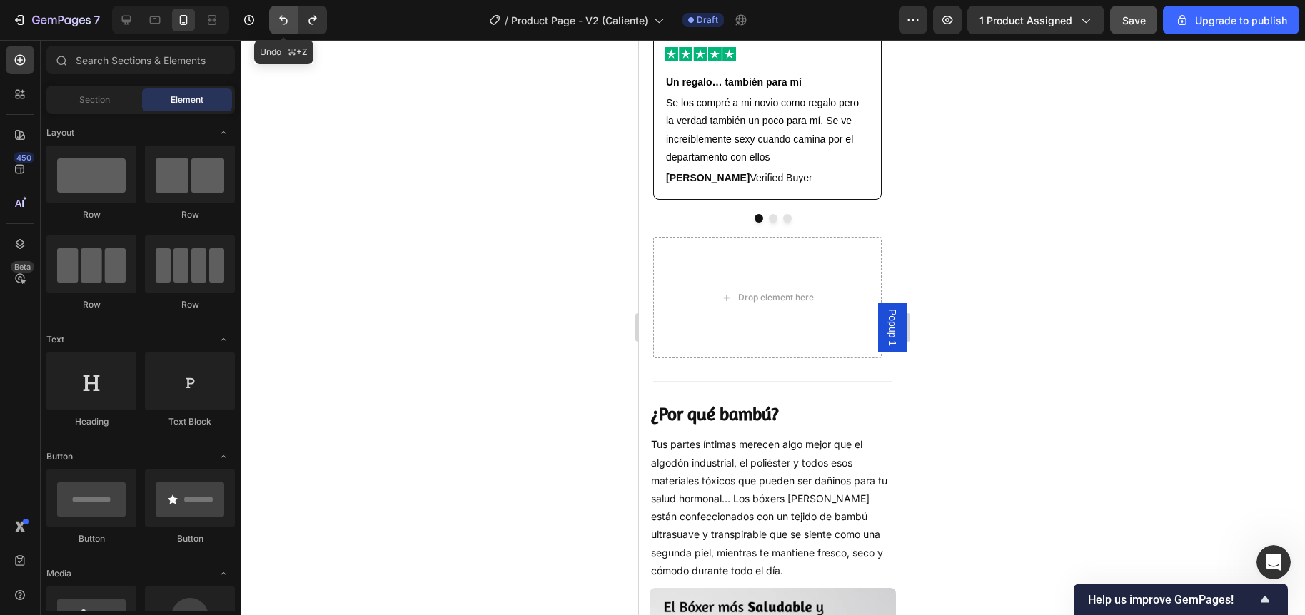
click at [285, 19] on icon "Undo/Redo" at bounding box center [283, 20] width 9 height 9
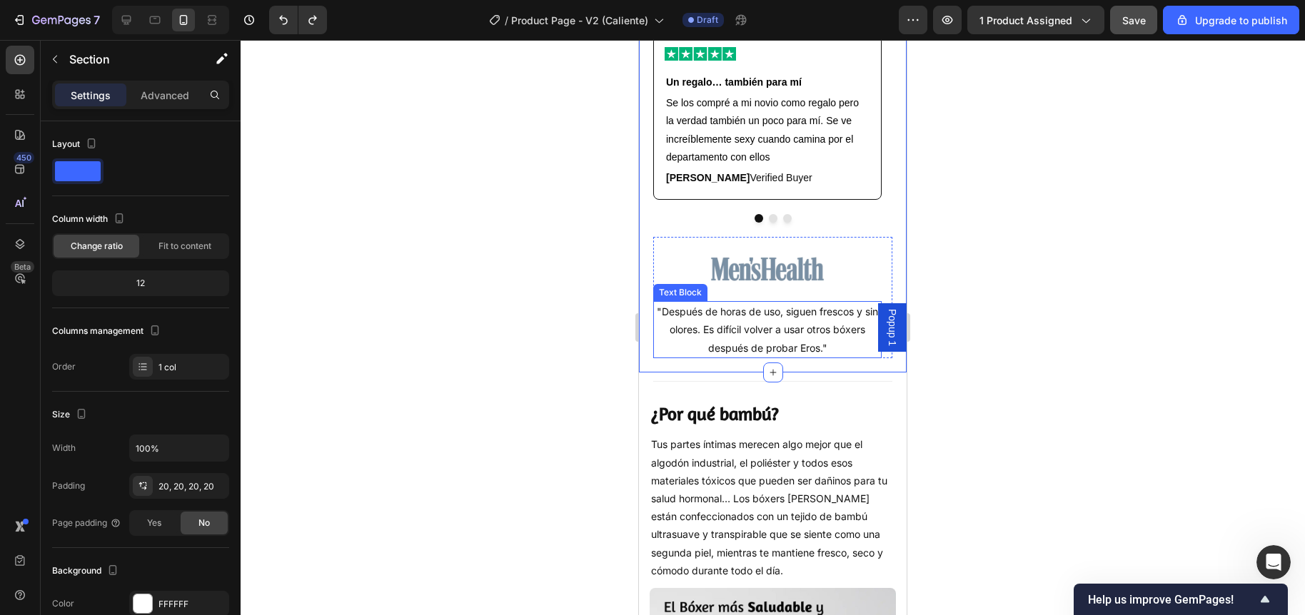
click at [747, 315] on p ""Después de horas de uso, siguen frescos y sin olores. Es difícil volver a usar…" at bounding box center [767, 330] width 226 height 54
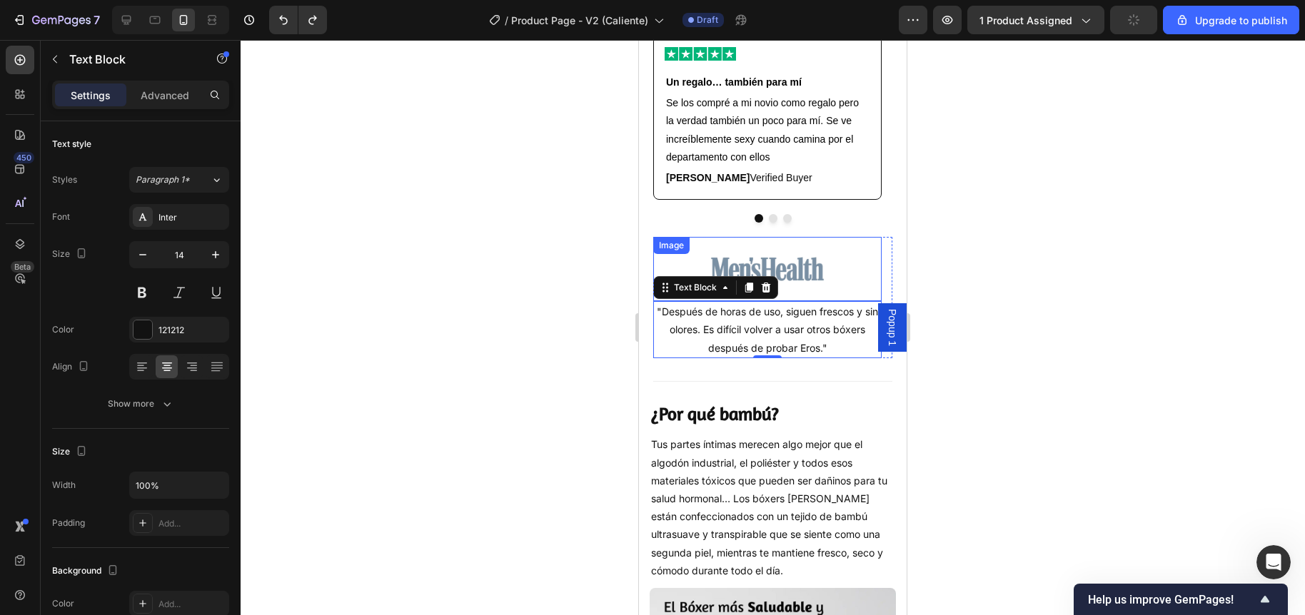
click at [739, 265] on div "Image" at bounding box center [767, 269] width 228 height 64
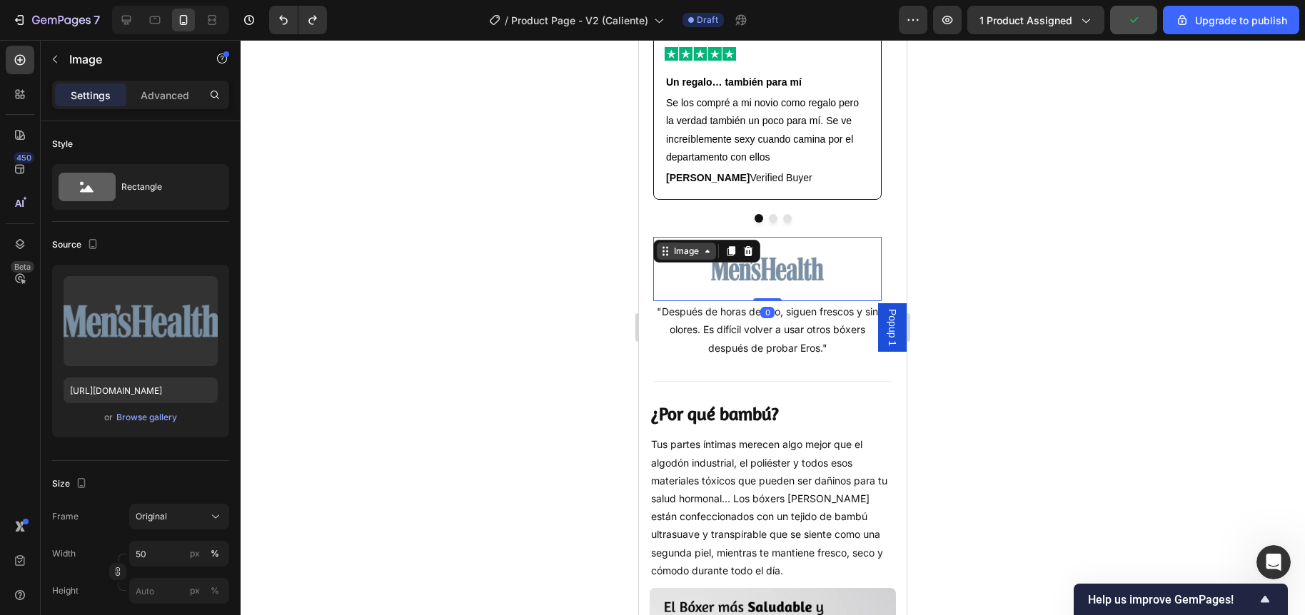
click at [684, 253] on div "Image" at bounding box center [686, 251] width 31 height 13
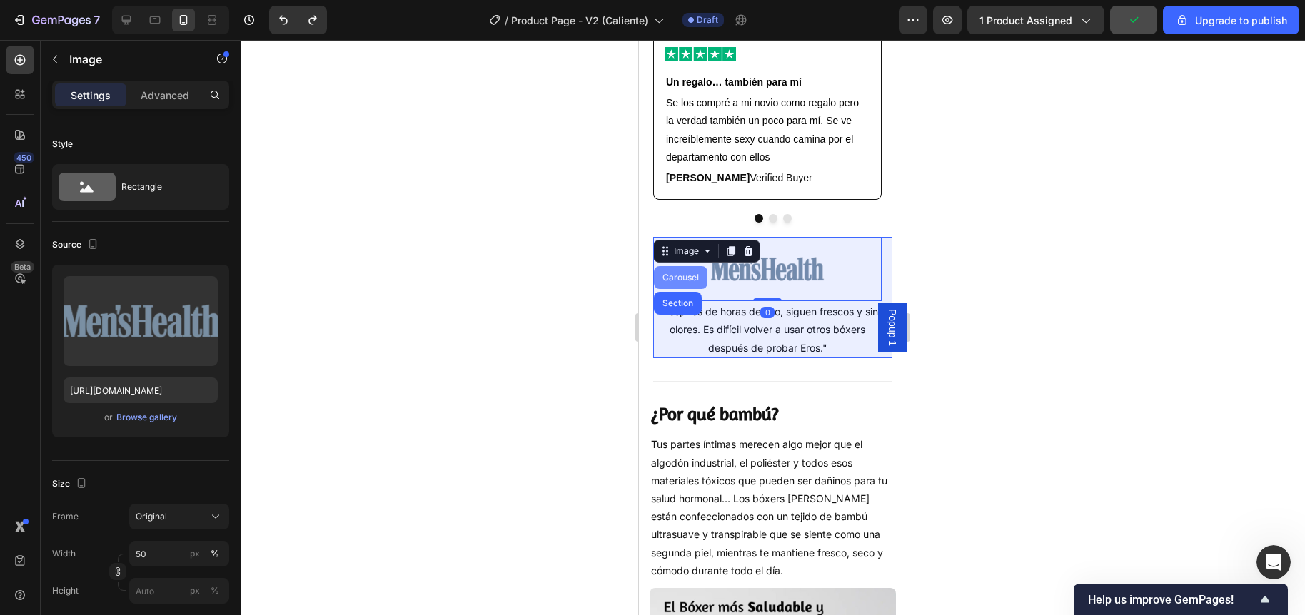
click at [689, 278] on div "Carousel" at bounding box center [681, 277] width 54 height 23
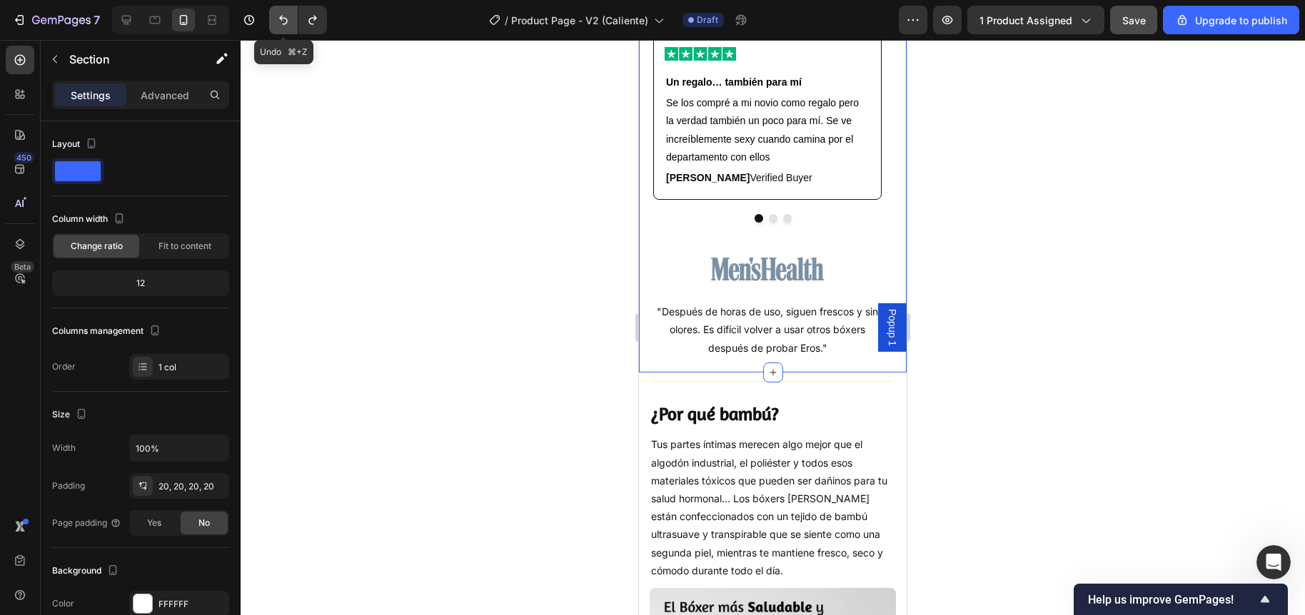
click at [283, 21] on icon "Undo/Redo" at bounding box center [283, 20] width 14 height 14
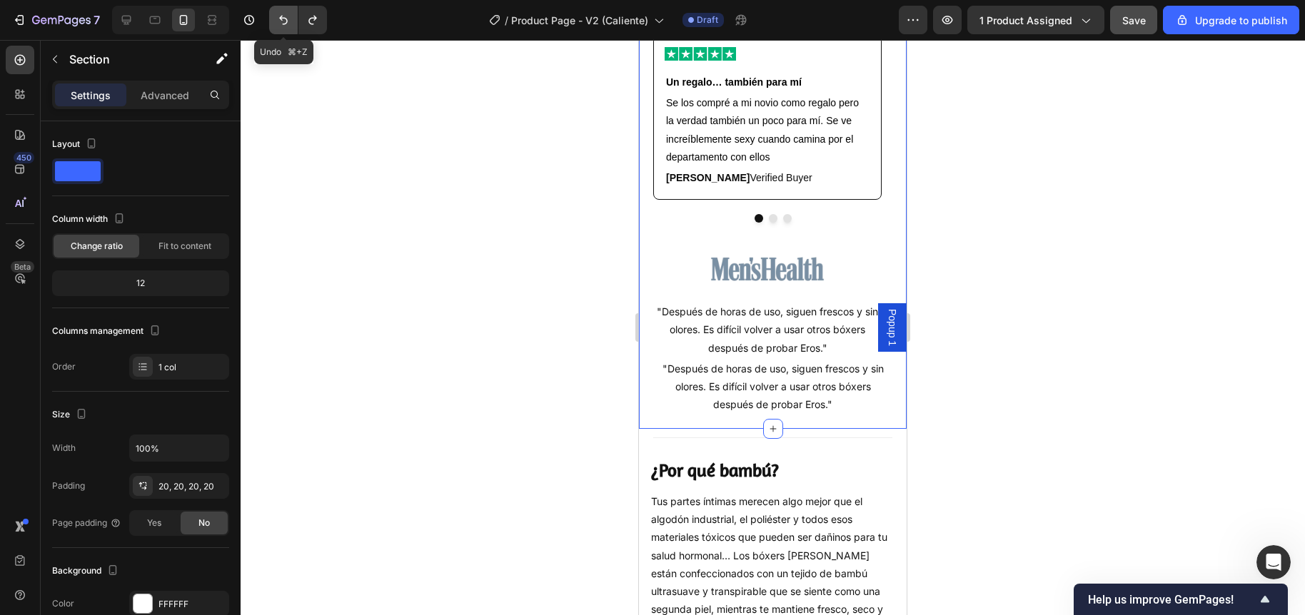
click at [283, 21] on icon "Undo/Redo" at bounding box center [283, 20] width 14 height 14
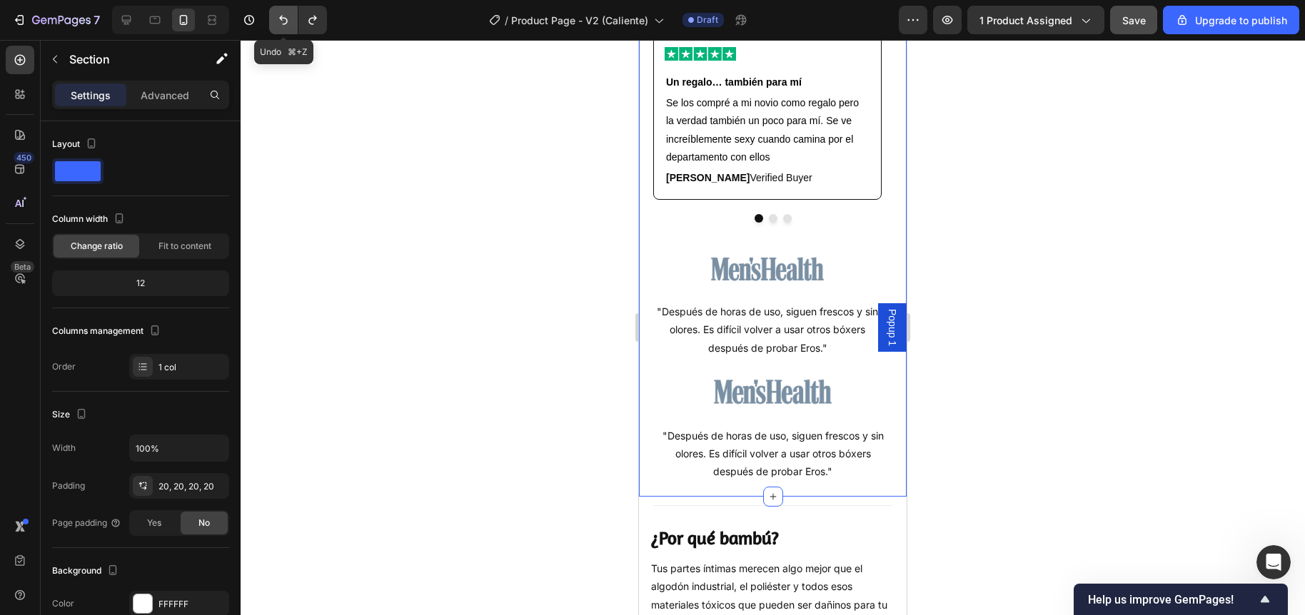
click at [283, 21] on icon "Undo/Redo" at bounding box center [283, 20] width 14 height 14
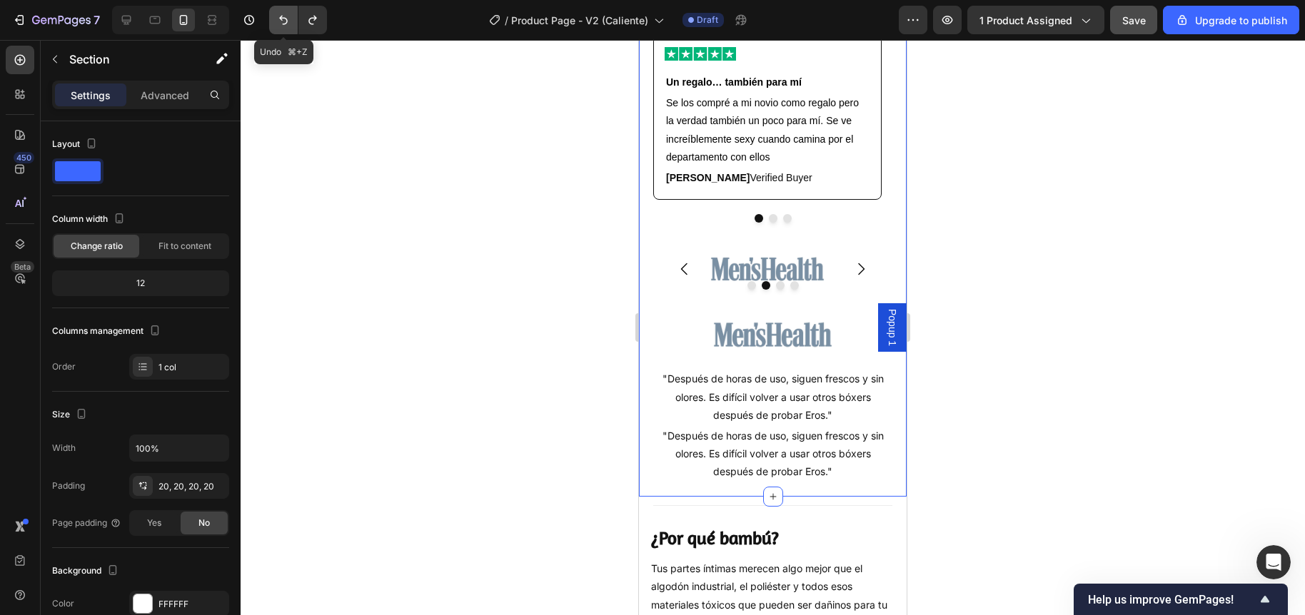
click at [283, 21] on icon "Undo/Redo" at bounding box center [283, 20] width 14 height 14
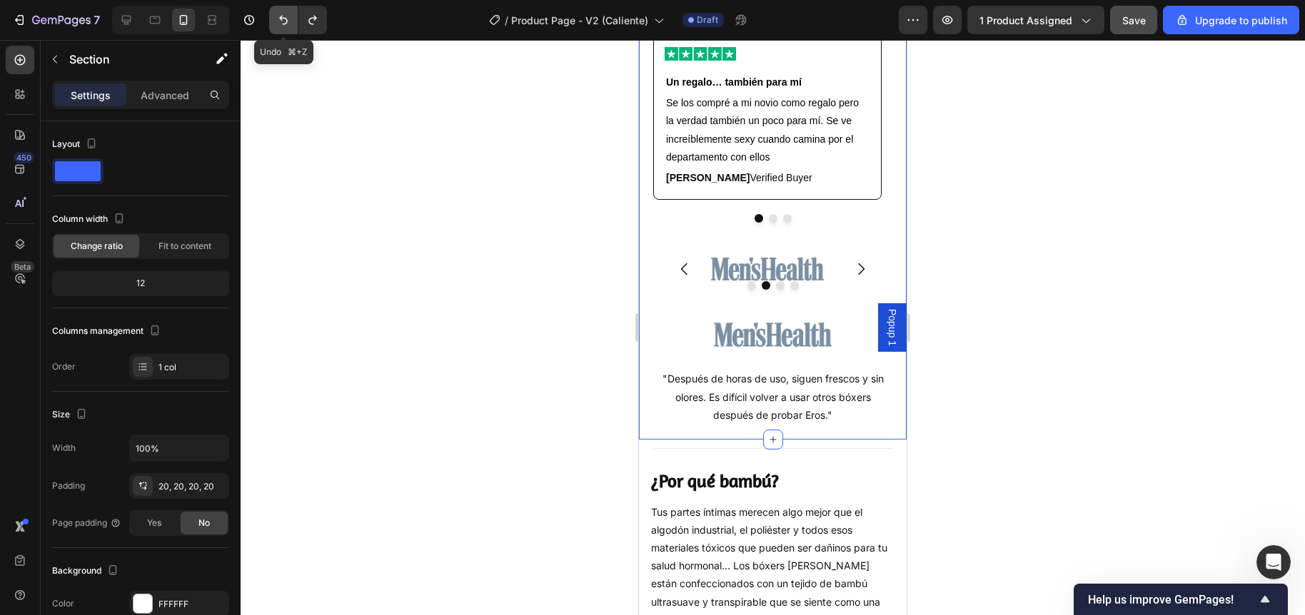
click at [283, 21] on icon "Undo/Redo" at bounding box center [283, 20] width 14 height 14
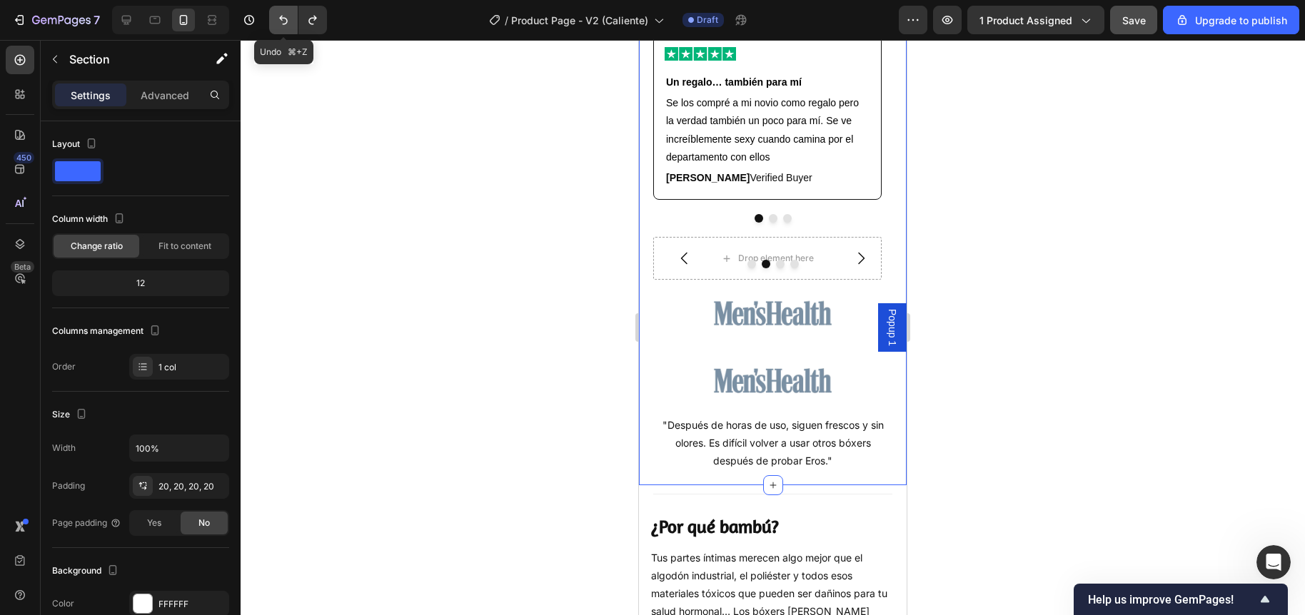
click at [283, 21] on icon "Undo/Redo" at bounding box center [283, 20] width 14 height 14
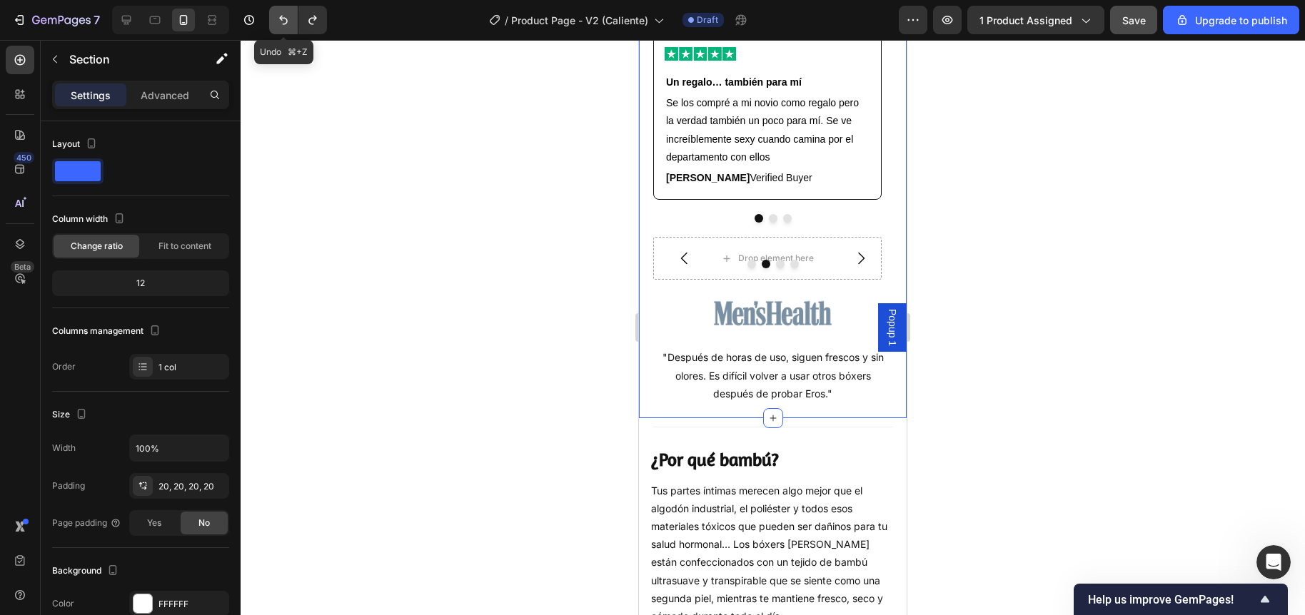
click at [283, 21] on icon "Undo/Redo" at bounding box center [283, 20] width 14 height 14
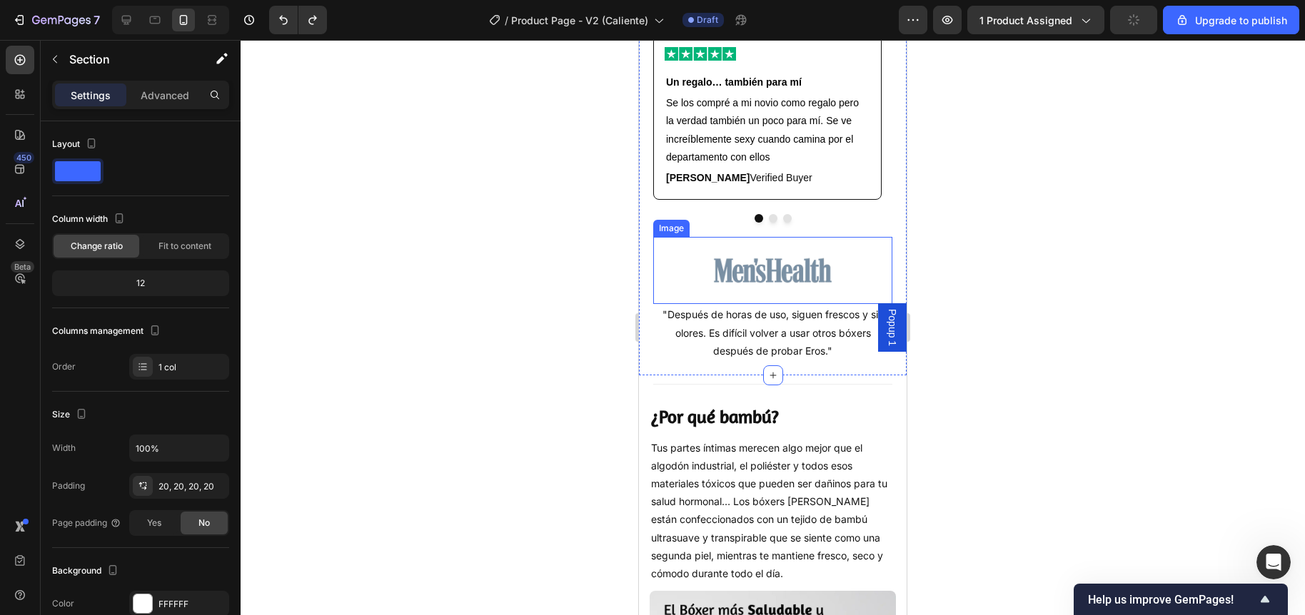
click at [689, 273] on div at bounding box center [772, 270] width 239 height 67
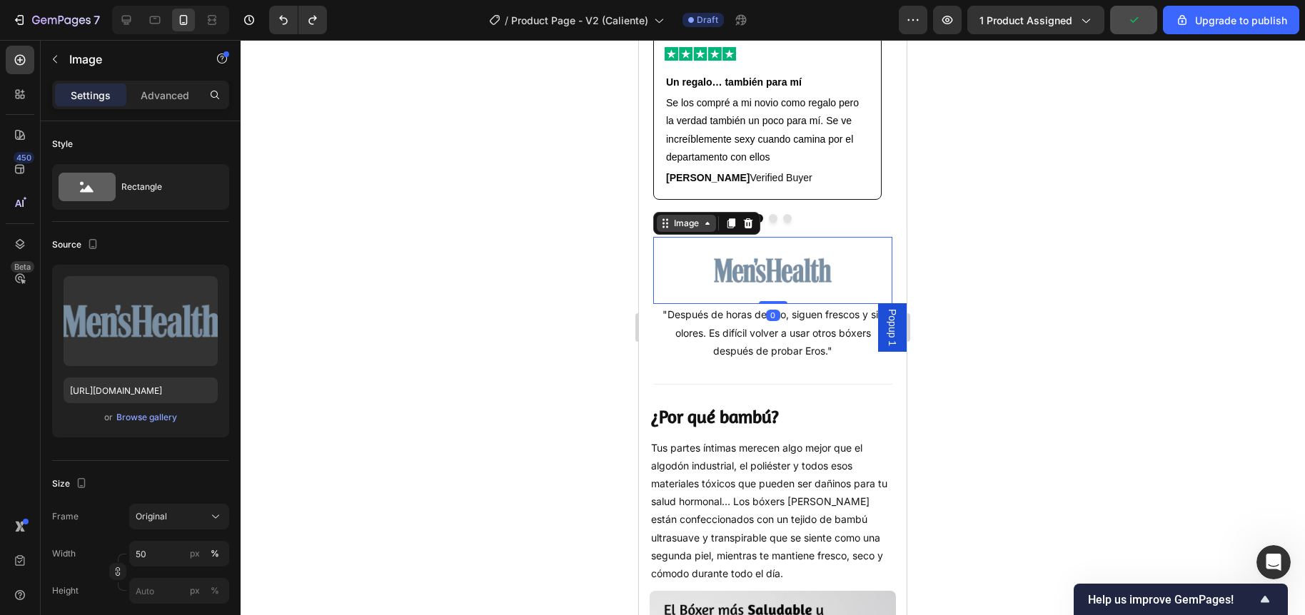
click at [676, 228] on div "Image" at bounding box center [686, 223] width 31 height 13
click at [576, 247] on div at bounding box center [773, 327] width 1064 height 575
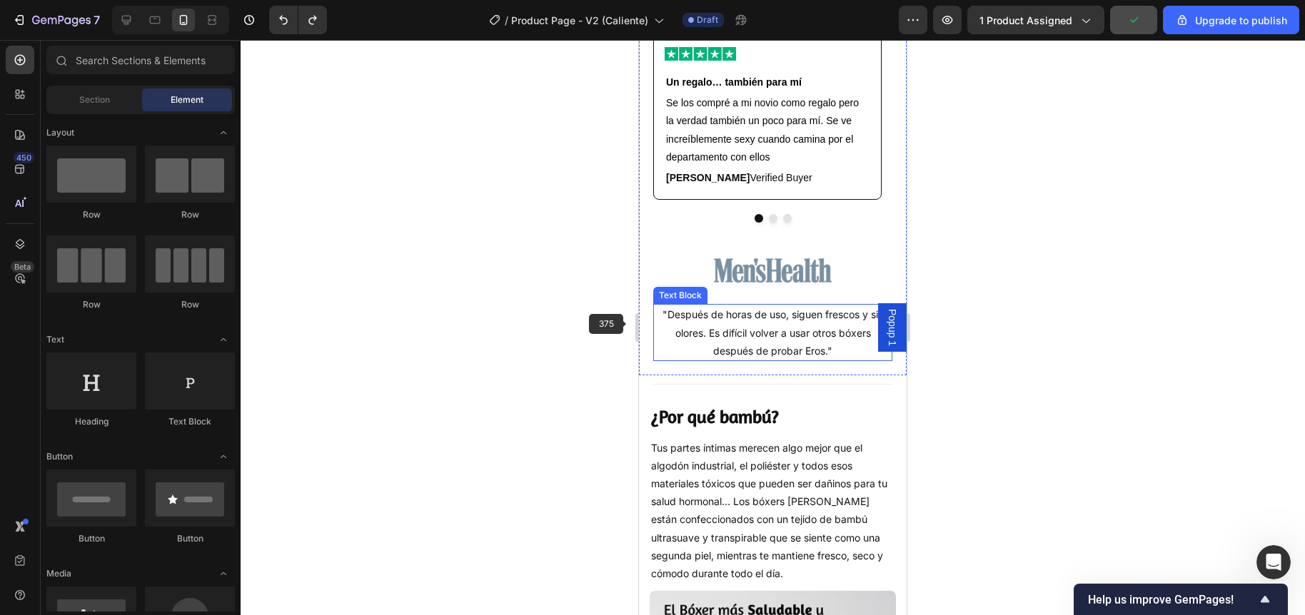
click at [555, 320] on div at bounding box center [773, 327] width 1064 height 575
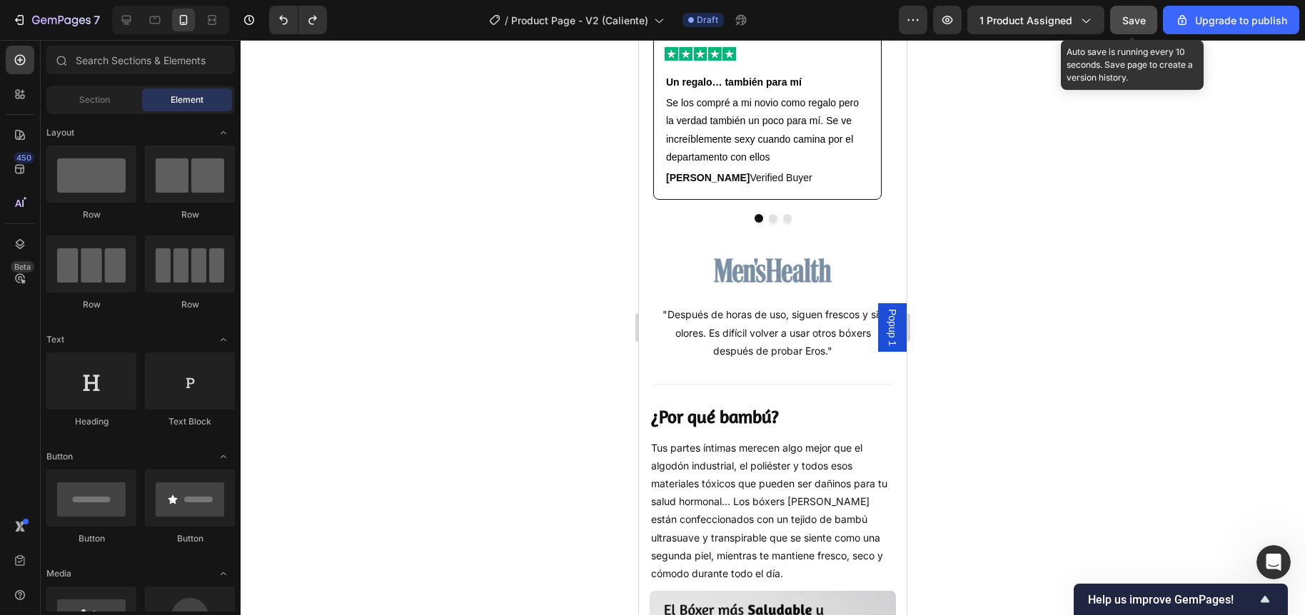
click at [1131, 22] on span "Save" at bounding box center [1134, 20] width 24 height 12
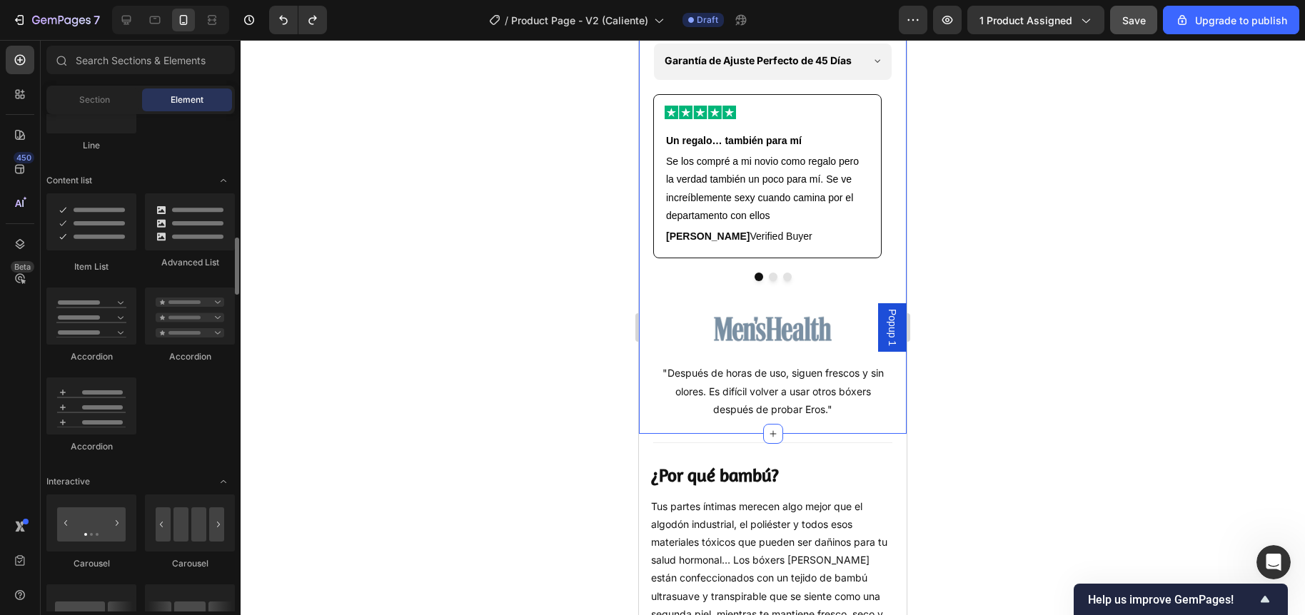
scroll to position [1169, 0]
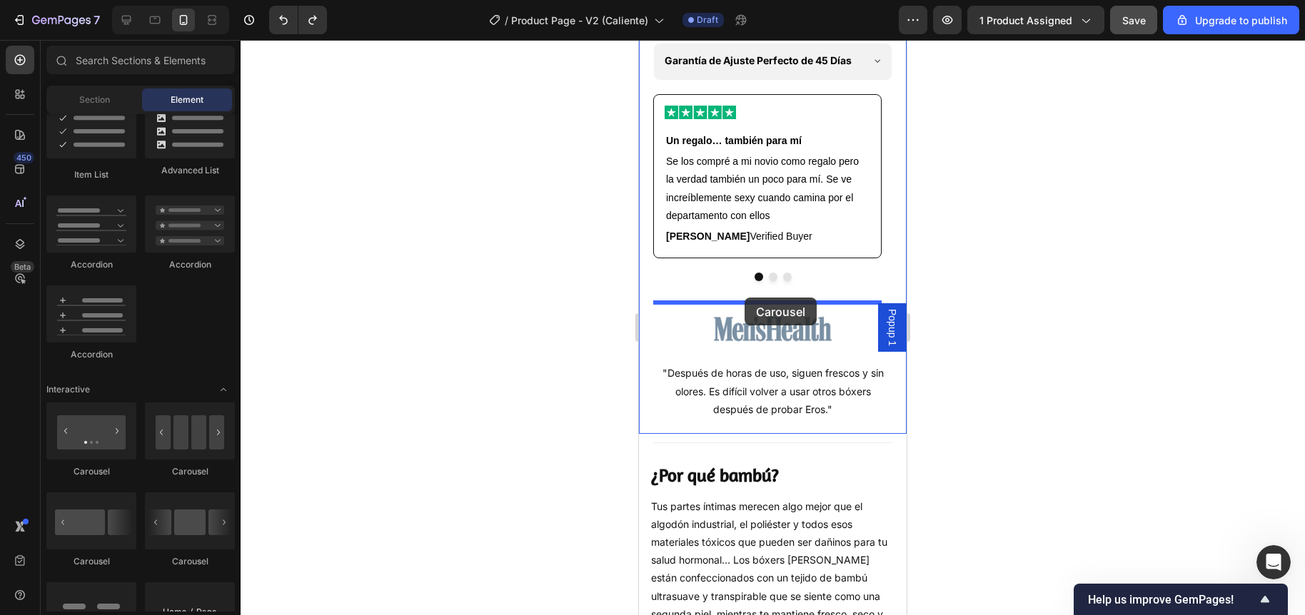
drag, startPoint x: 737, startPoint y: 470, endPoint x: 744, endPoint y: 298, distance: 172.9
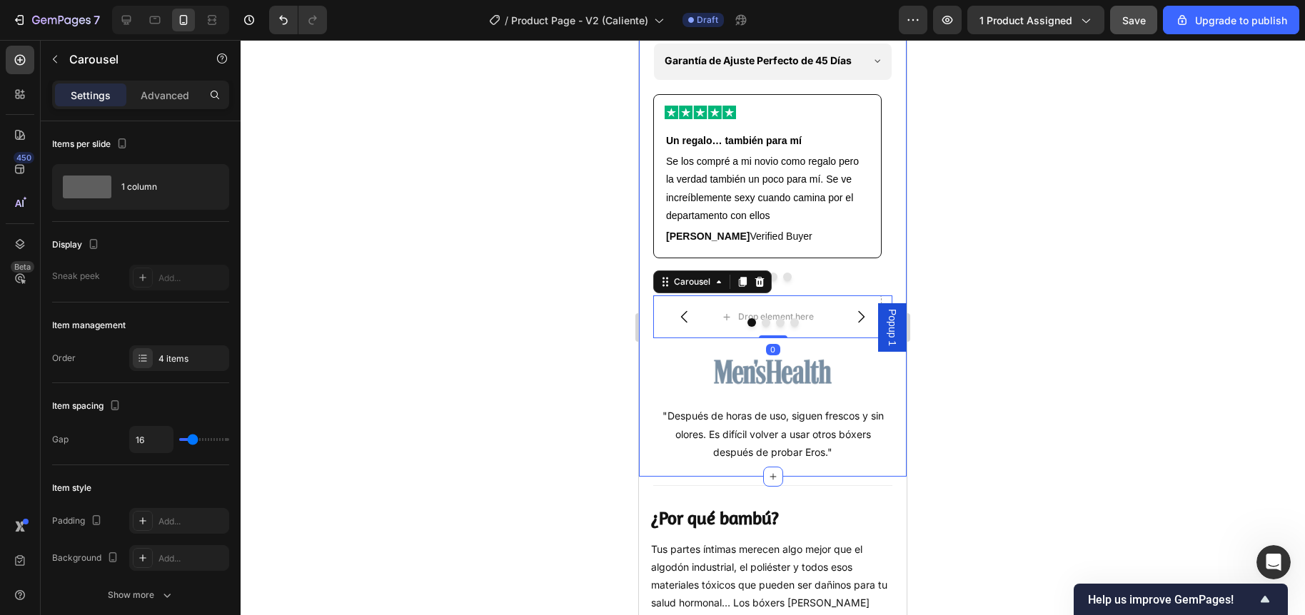
click at [511, 300] on div at bounding box center [773, 327] width 1064 height 575
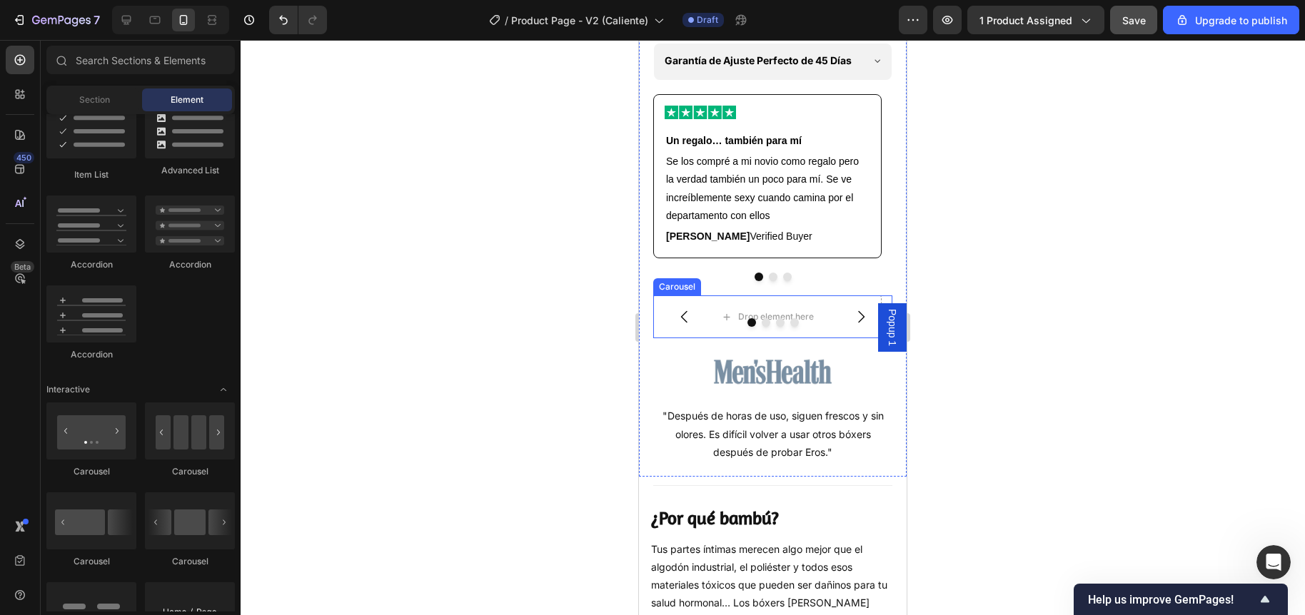
click at [699, 317] on button "Carousel Back Arrow" at bounding box center [684, 317] width 40 height 40
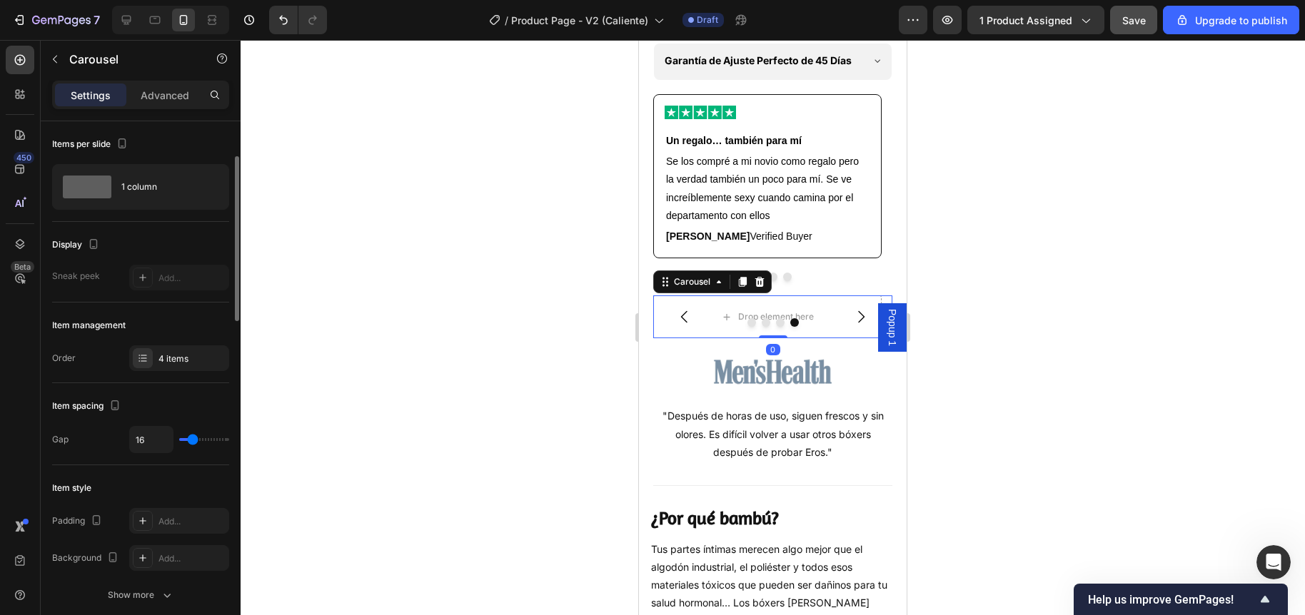
scroll to position [222, 0]
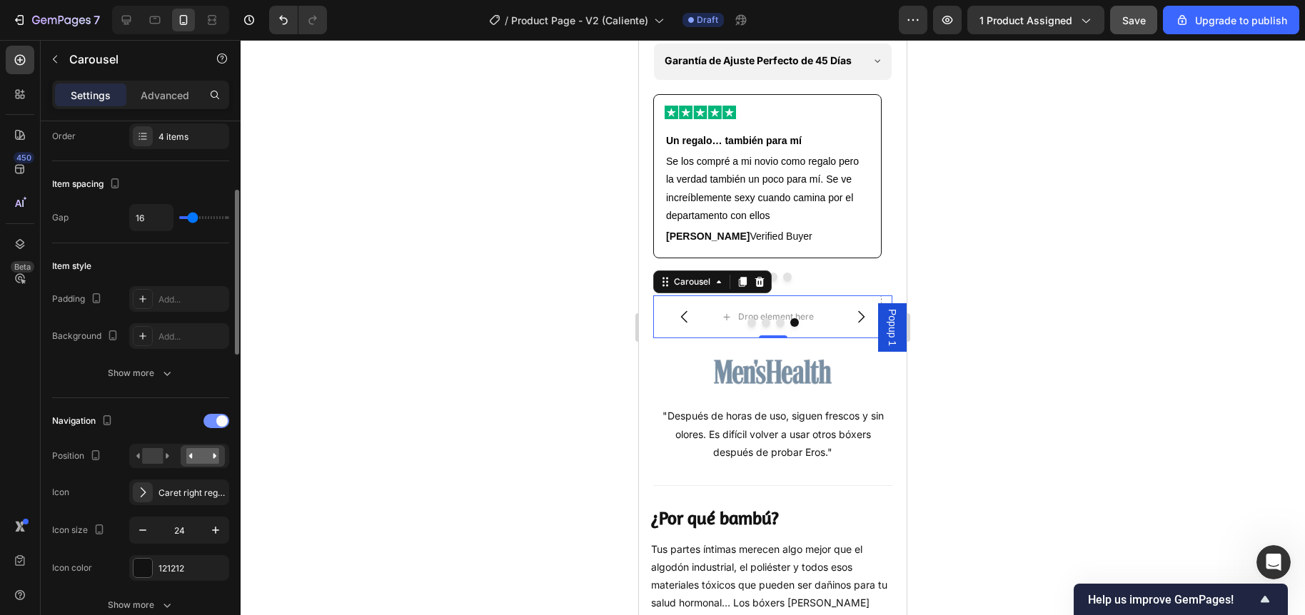
click at [219, 421] on span at bounding box center [221, 420] width 11 height 11
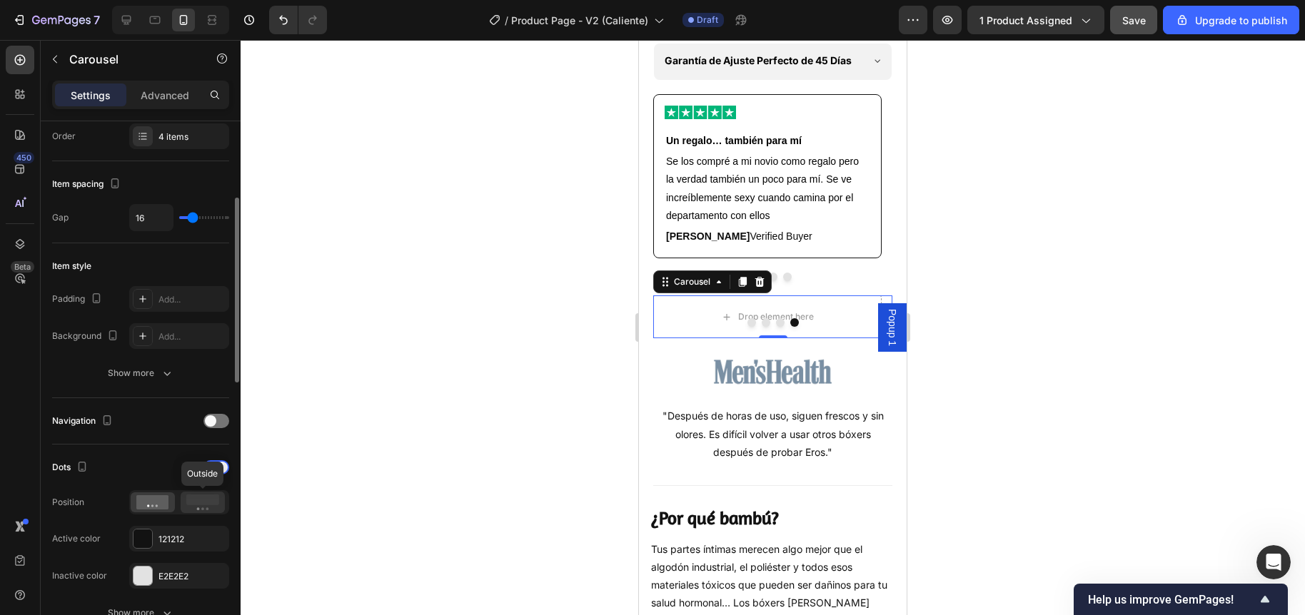
click at [199, 502] on rect at bounding box center [202, 500] width 33 height 11
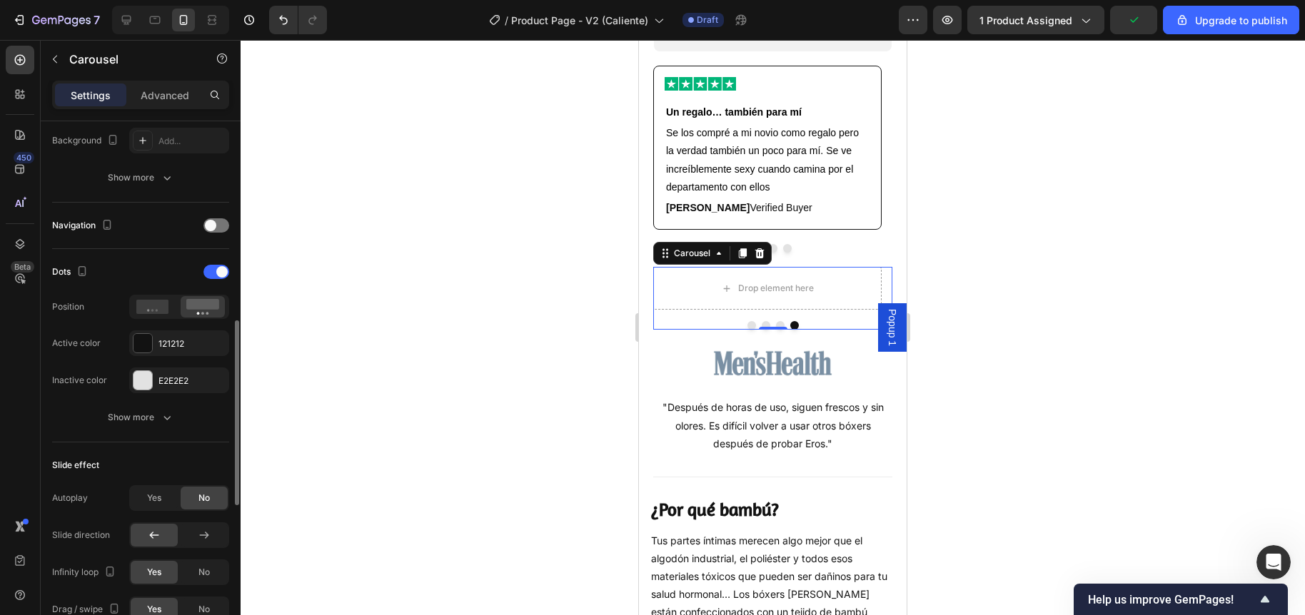
scroll to position [532, 0]
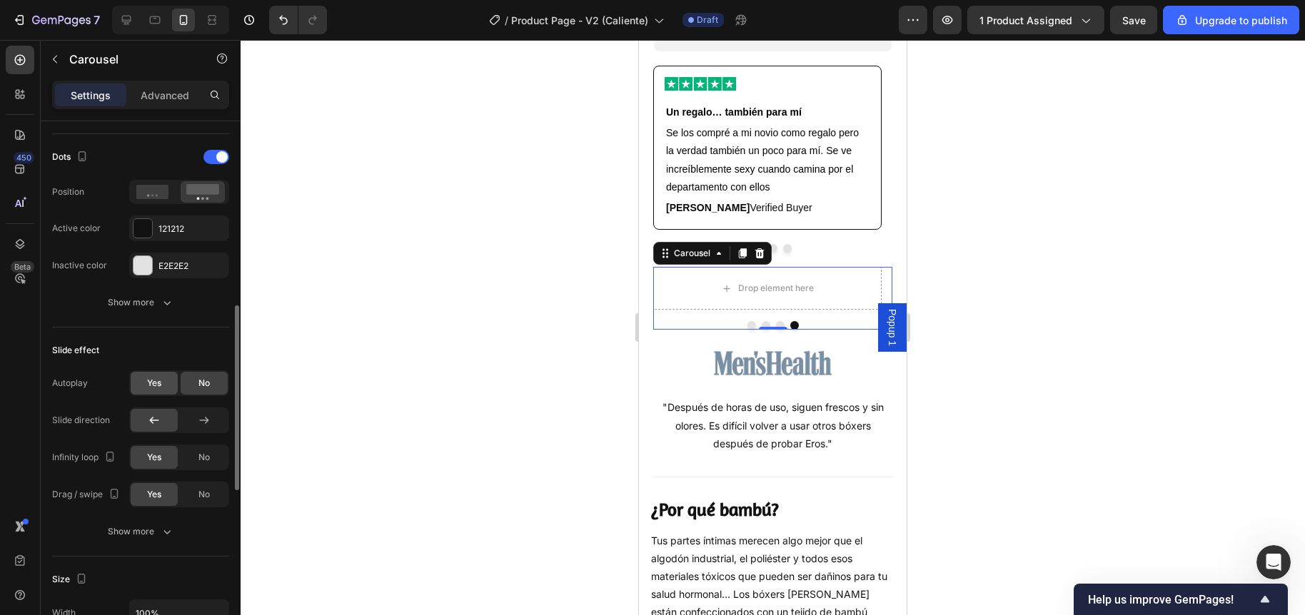
click at [147, 383] on span "Yes" at bounding box center [154, 383] width 14 height 13
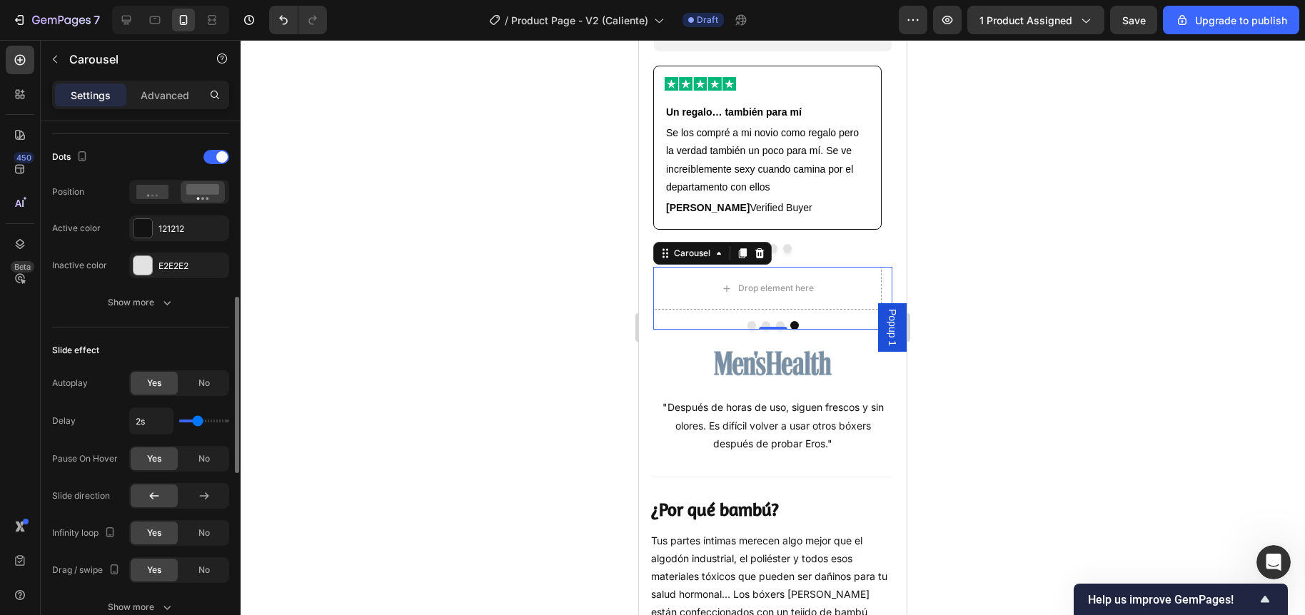
type input "2.1s"
type input "2.1"
type input "2.2s"
type input "2.2"
type input "2.3s"
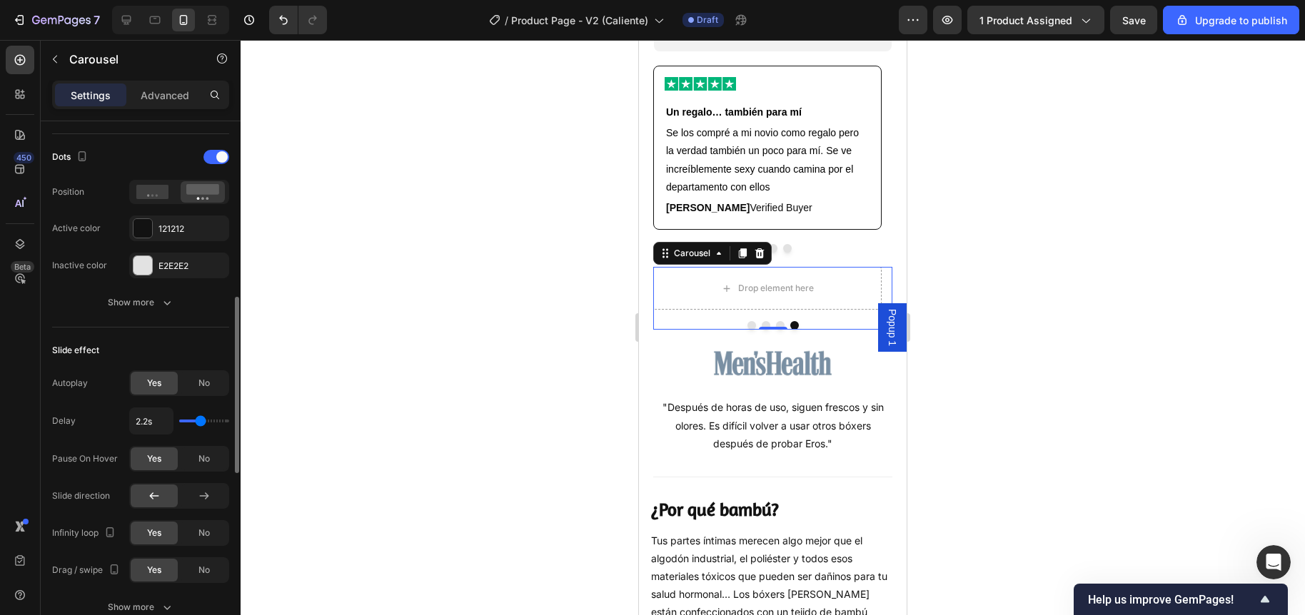
type input "2.3"
type input "2.2s"
type input "2.2"
type input "2.1s"
type input "2.1"
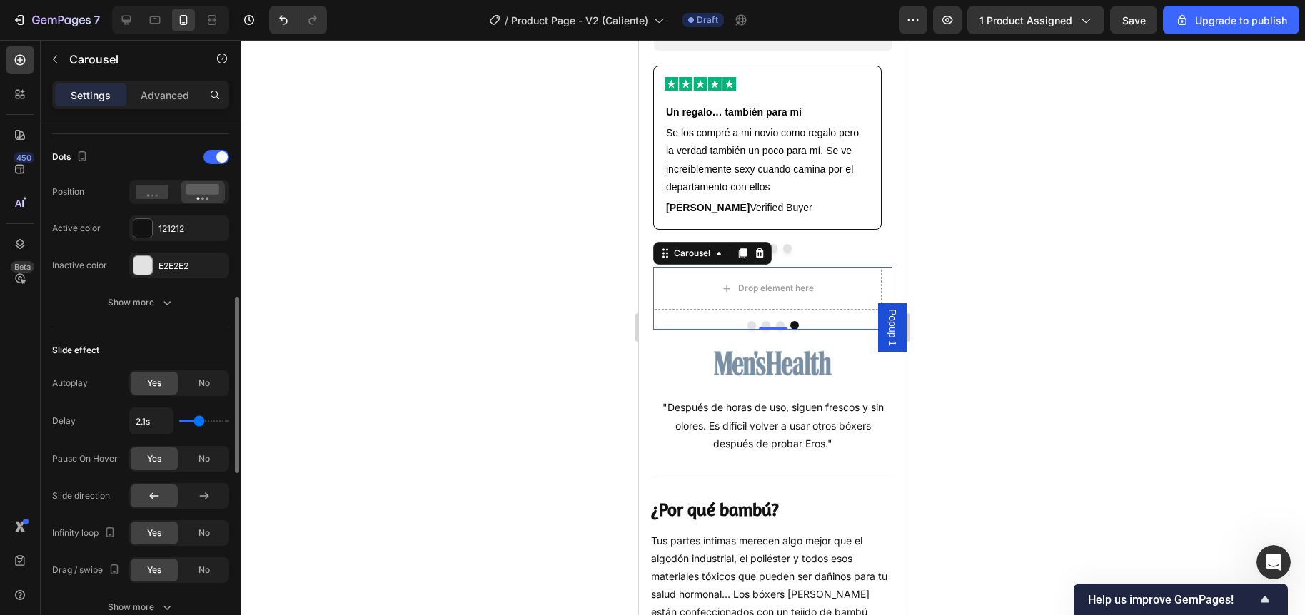
type input "2s"
type input "2"
click at [197, 423] on input "range" at bounding box center [204, 421] width 50 height 3
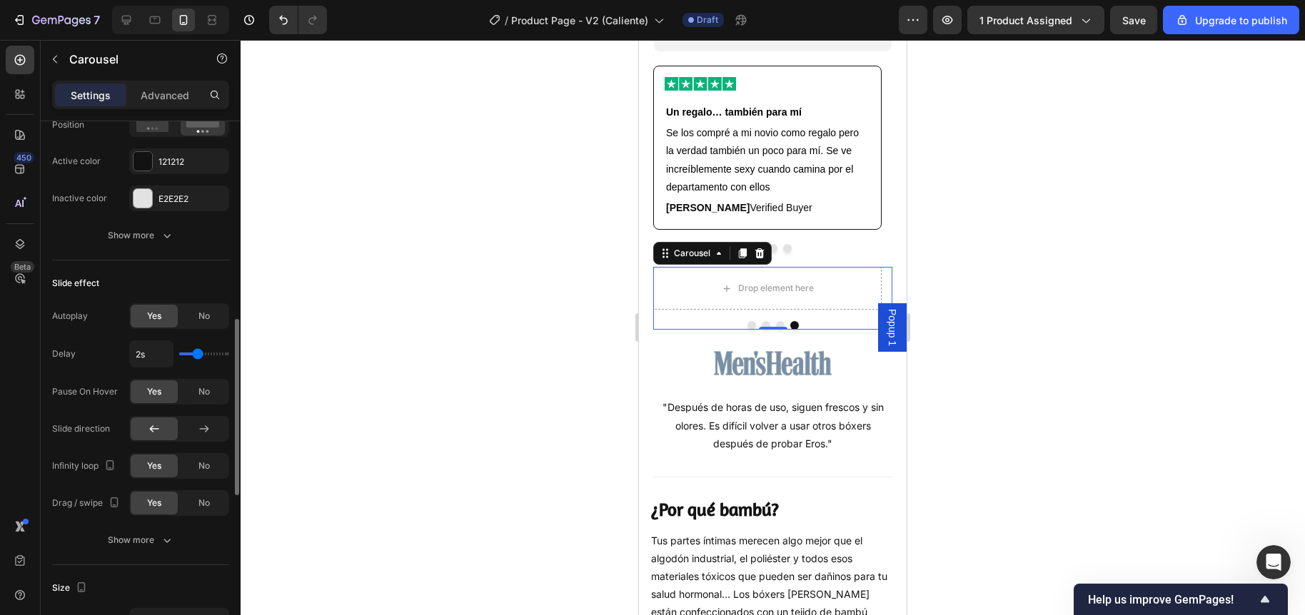
scroll to position [602, 0]
click at [440, 469] on div at bounding box center [773, 327] width 1064 height 575
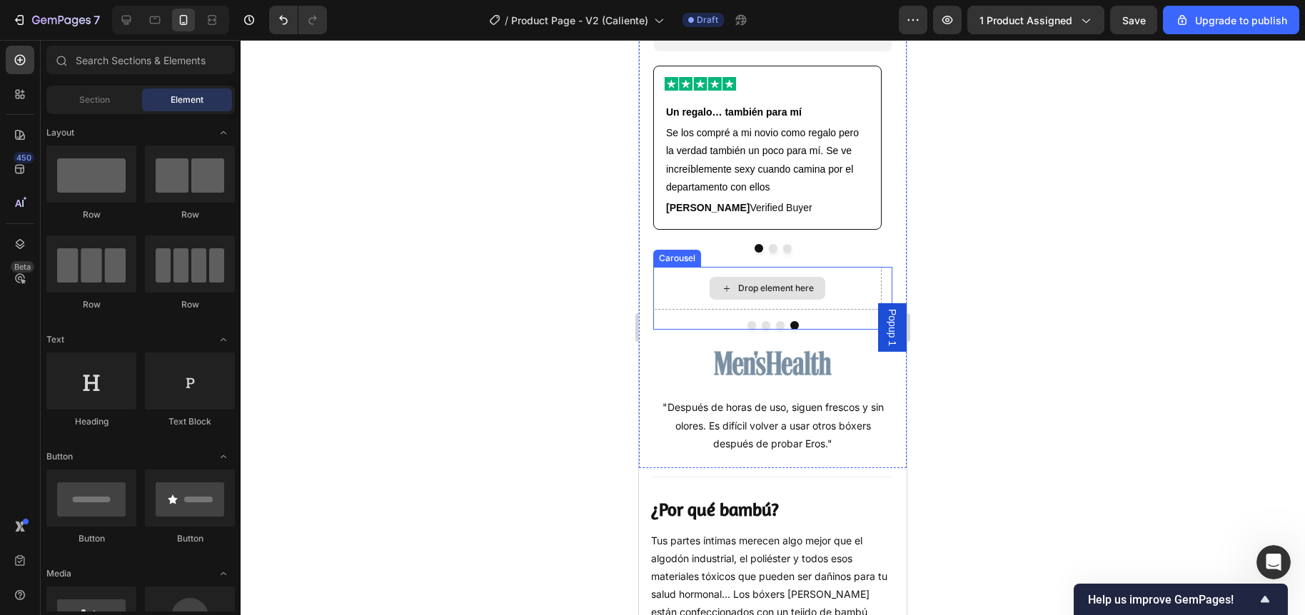
click at [678, 310] on div "Drop element here" at bounding box center [767, 288] width 228 height 43
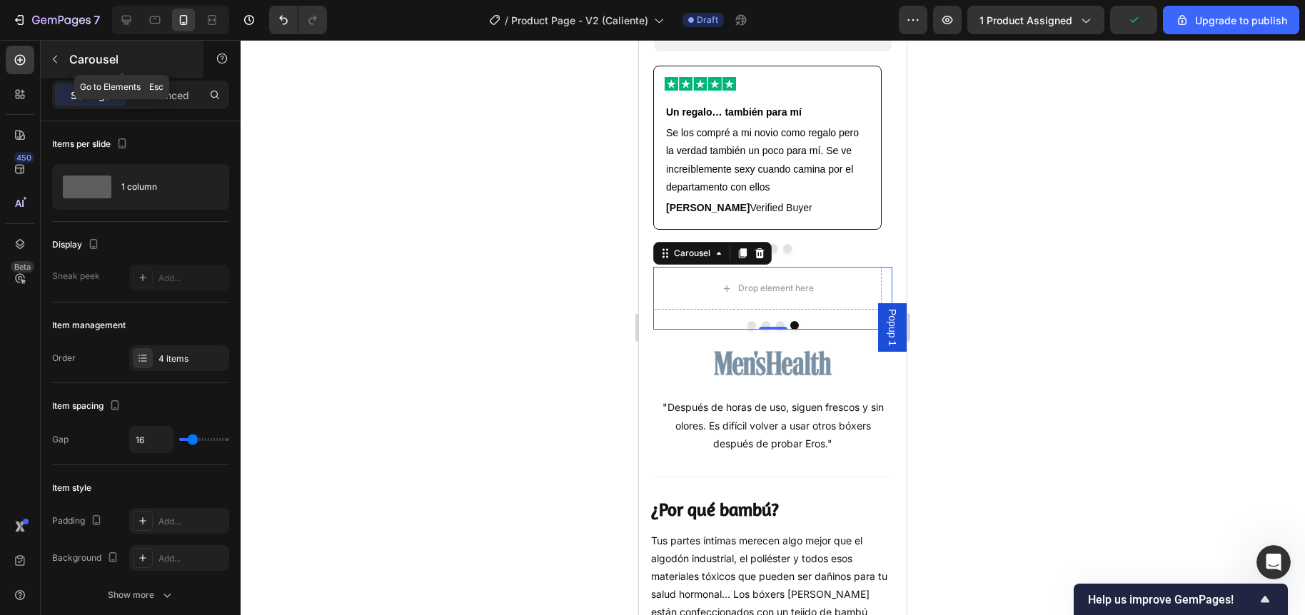
click at [59, 51] on button "button" at bounding box center [55, 59] width 23 height 23
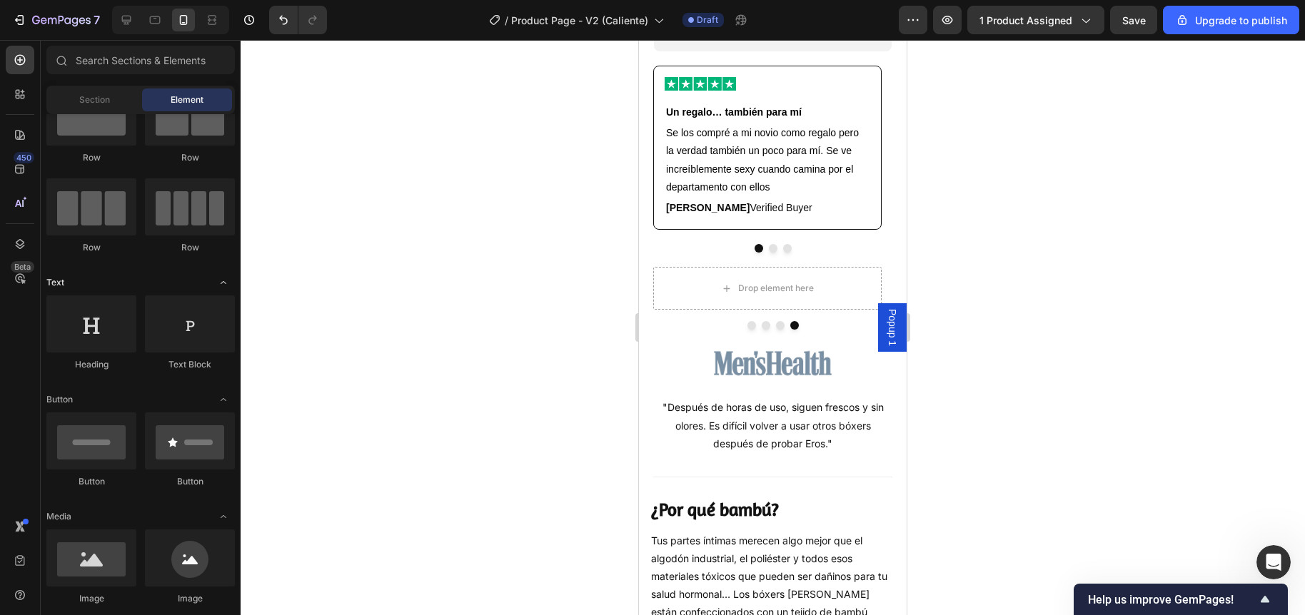
scroll to position [0, 0]
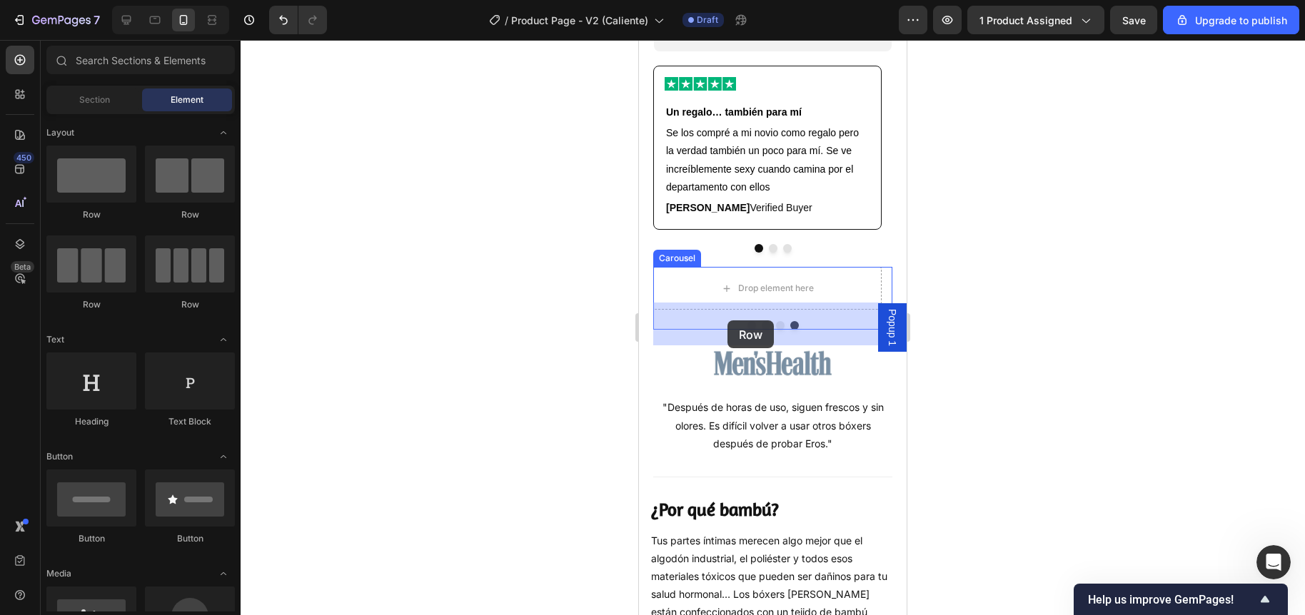
drag, startPoint x: 732, startPoint y: 221, endPoint x: 727, endPoint y: 320, distance: 99.3
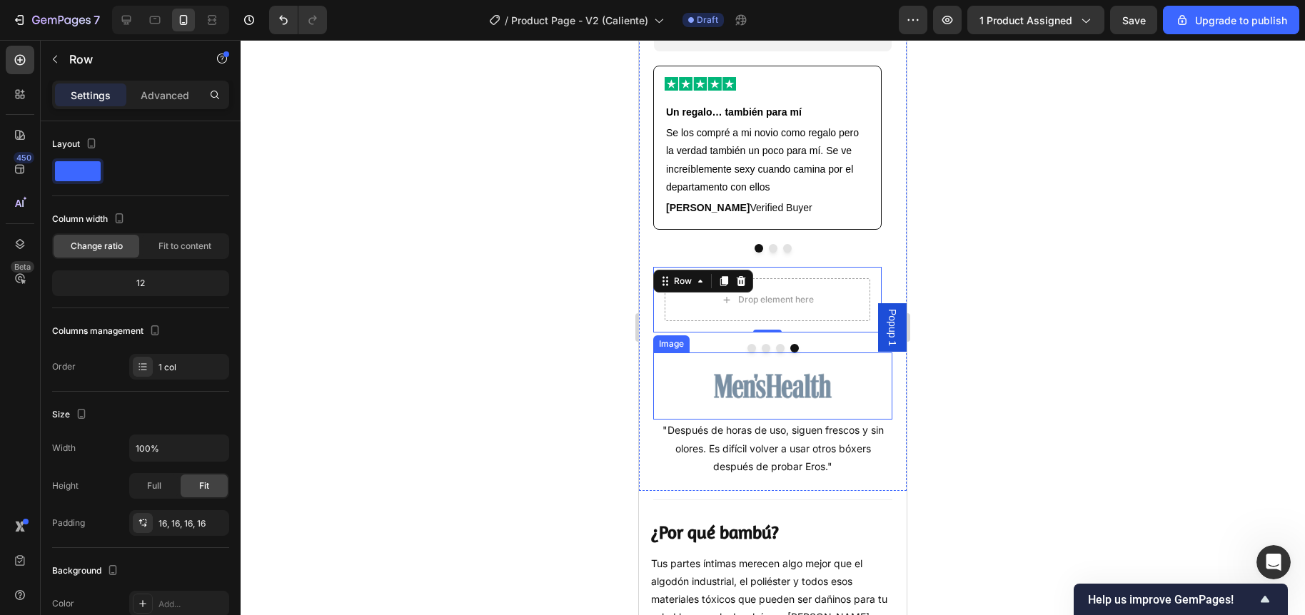
click at [739, 420] on img at bounding box center [773, 386] width 120 height 67
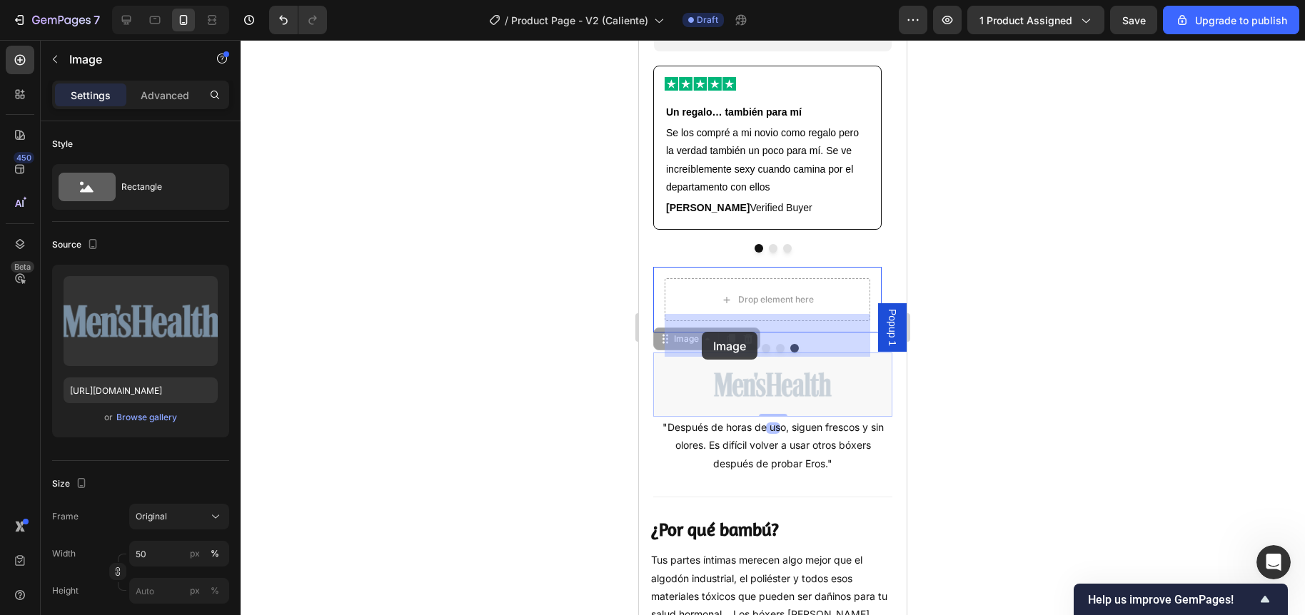
drag, startPoint x: 669, startPoint y: 375, endPoint x: 702, endPoint y: 332, distance: 54.5
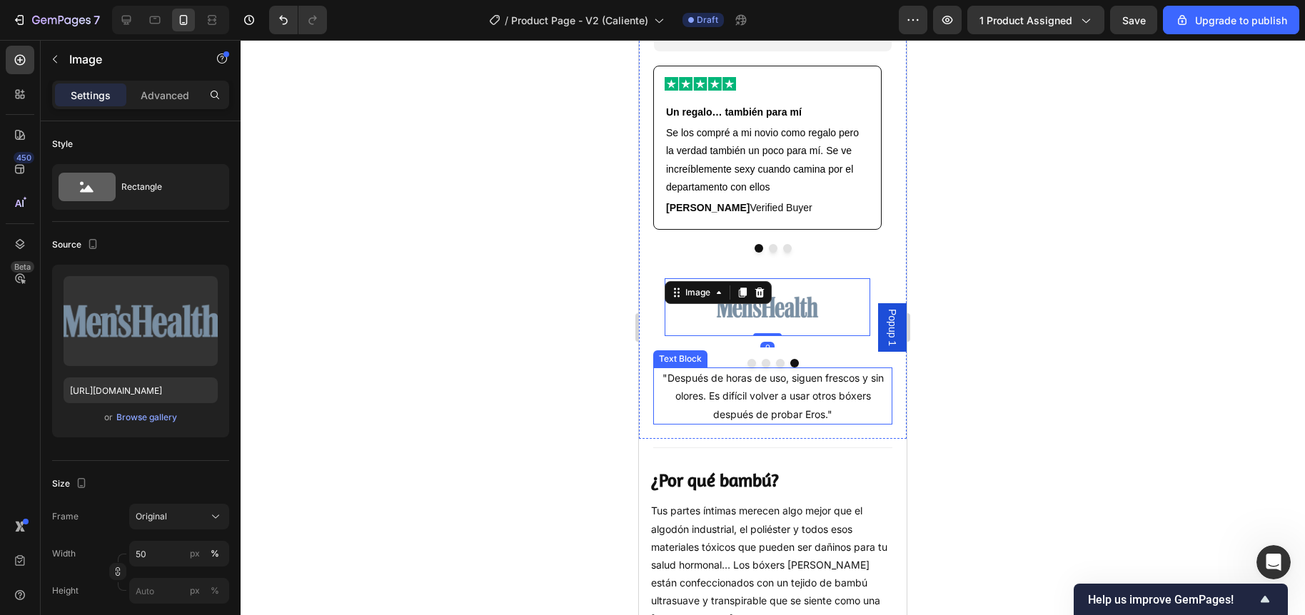
click at [714, 423] on p ""Después de horas de uso, siguen frescos y sin olores. Es difícil volver a usar…" at bounding box center [772, 396] width 236 height 54
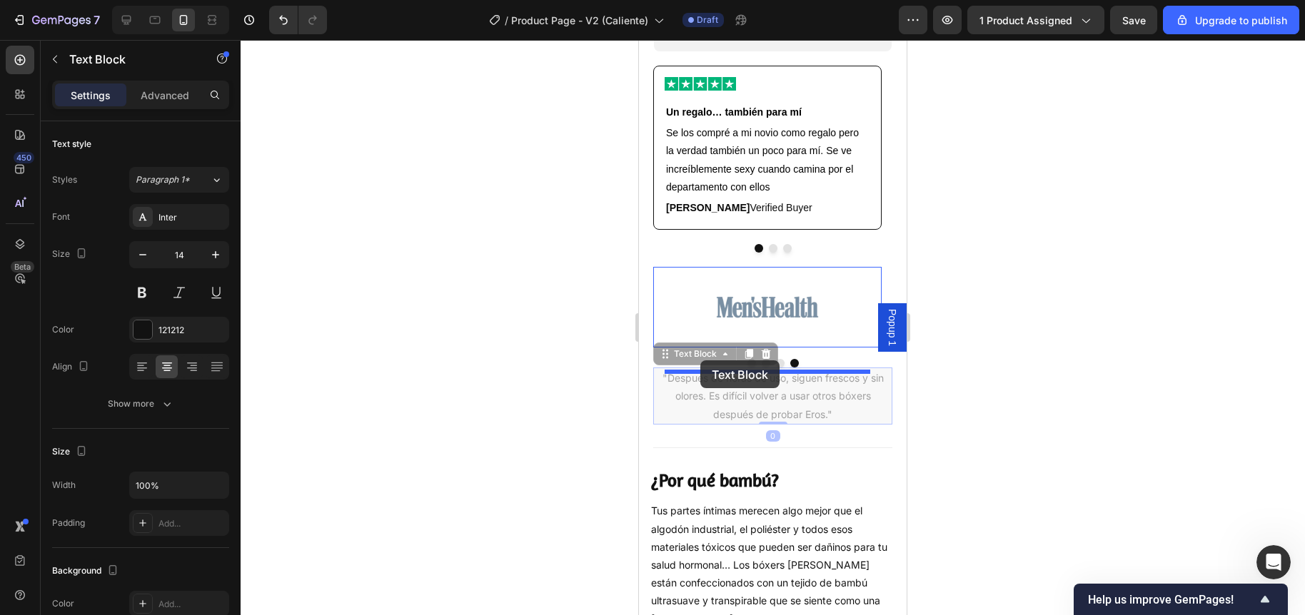
drag, startPoint x: 663, startPoint y: 391, endPoint x: 700, endPoint y: 360, distance: 48.2
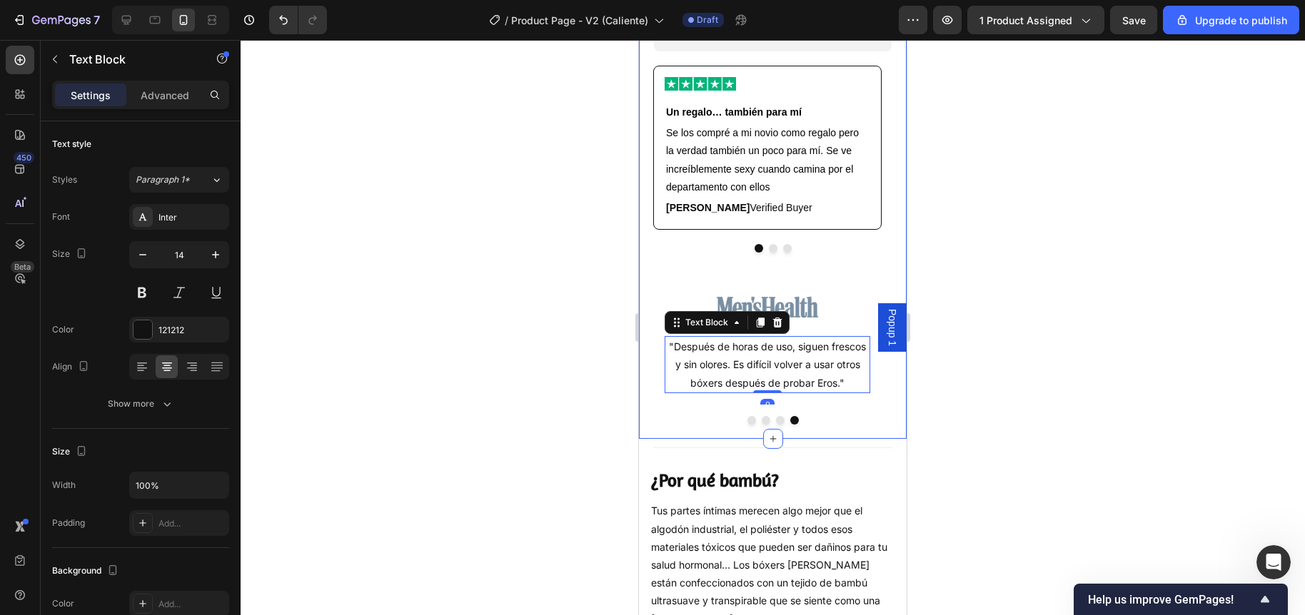
click at [557, 365] on div at bounding box center [773, 327] width 1064 height 575
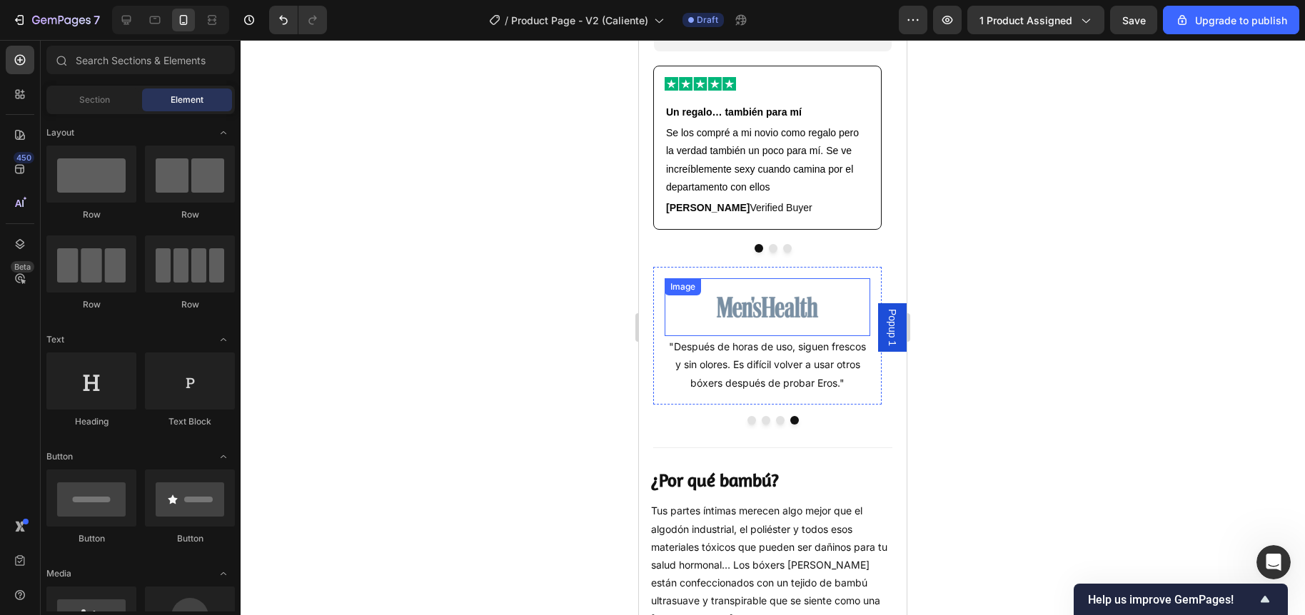
click at [748, 336] on img at bounding box center [767, 307] width 103 height 58
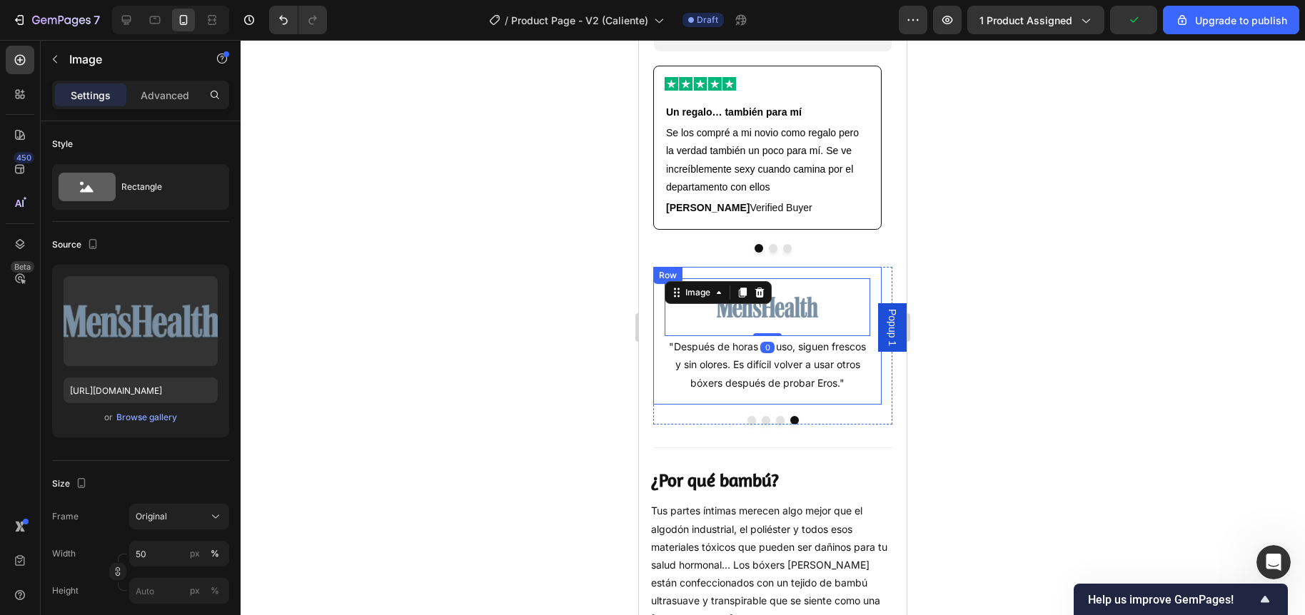
click at [593, 365] on div at bounding box center [773, 327] width 1064 height 575
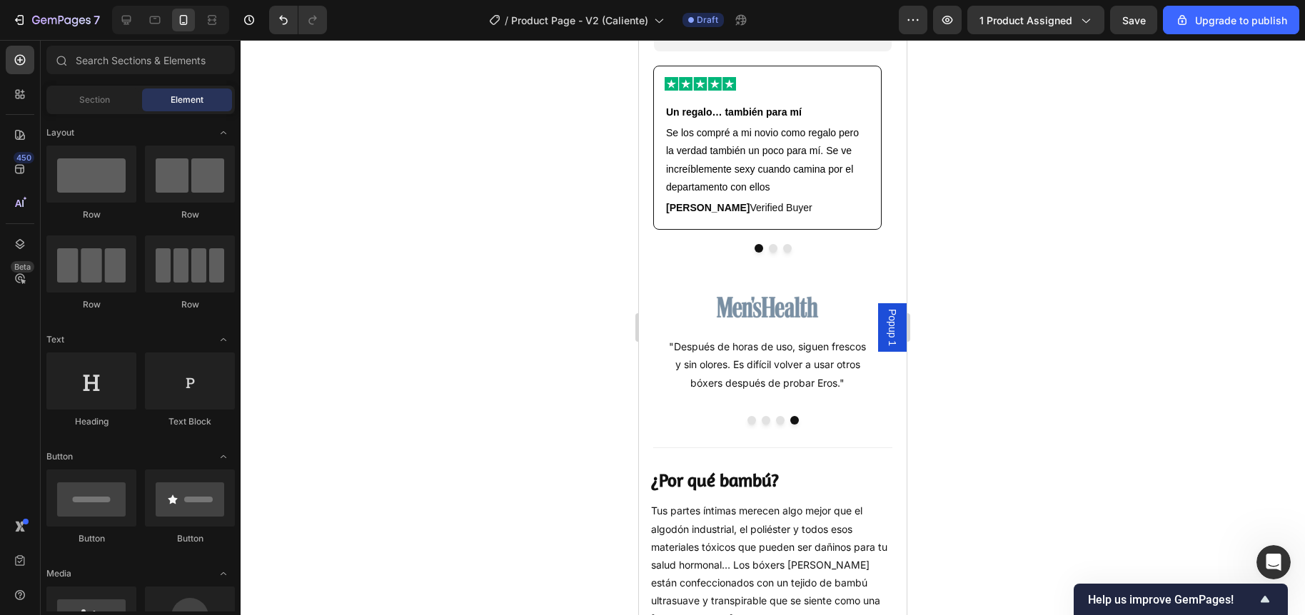
click at [528, 361] on div at bounding box center [773, 327] width 1064 height 575
click at [752, 336] on img at bounding box center [767, 307] width 103 height 58
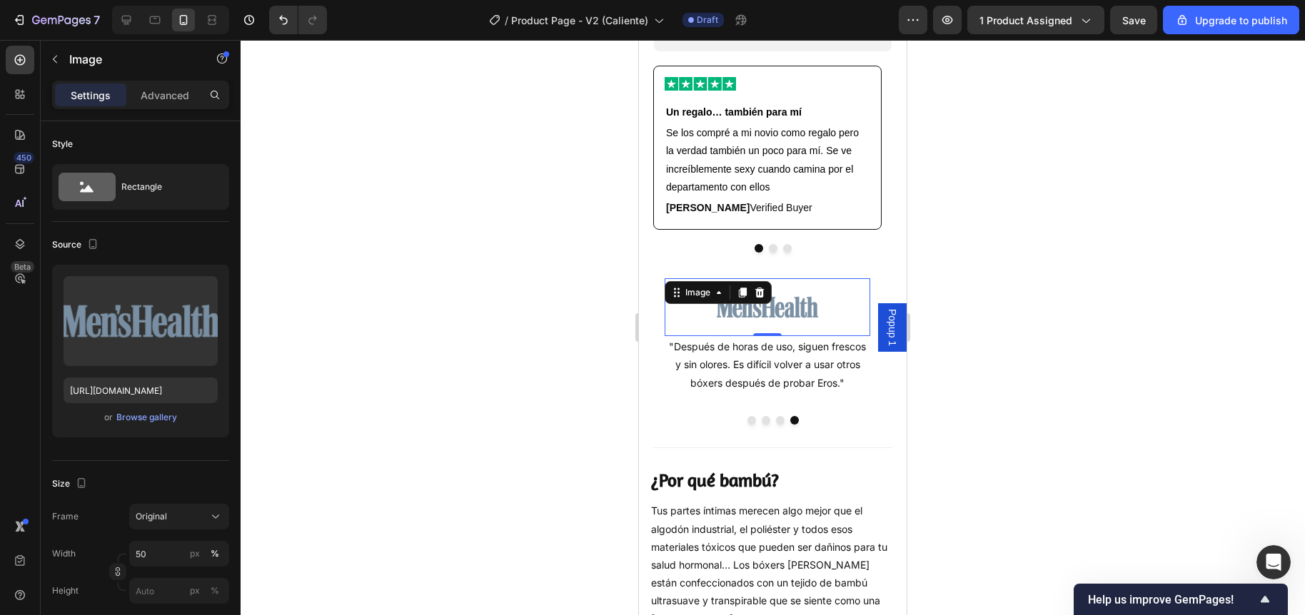
click at [545, 388] on div at bounding box center [773, 327] width 1064 height 575
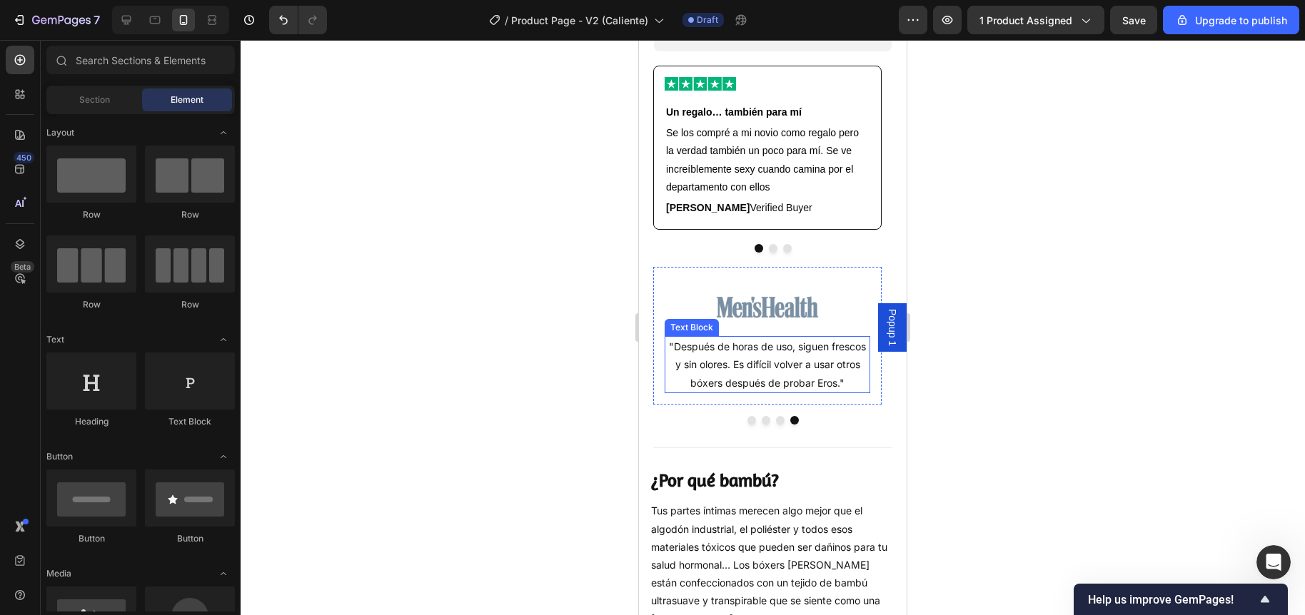
click at [667, 373] on p ""Después de horas de uso, siguen frescos y sin olores. Es difícil volver a usar…" at bounding box center [767, 365] width 203 height 54
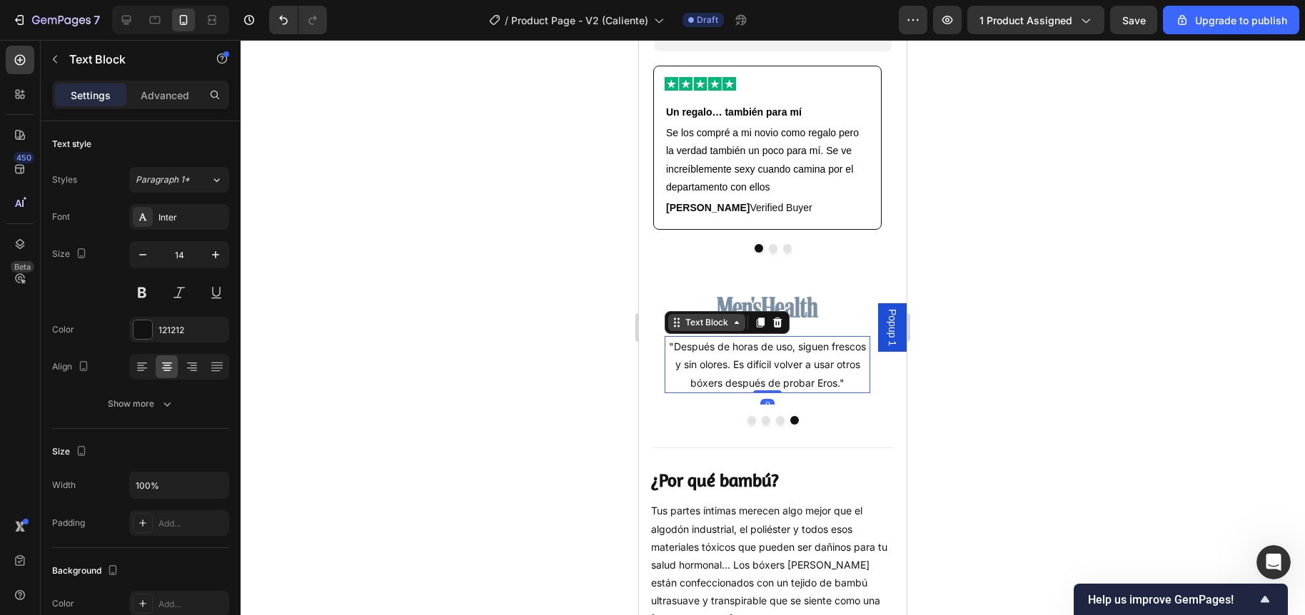
click at [683, 329] on div "Text Block" at bounding box center [706, 322] width 49 height 13
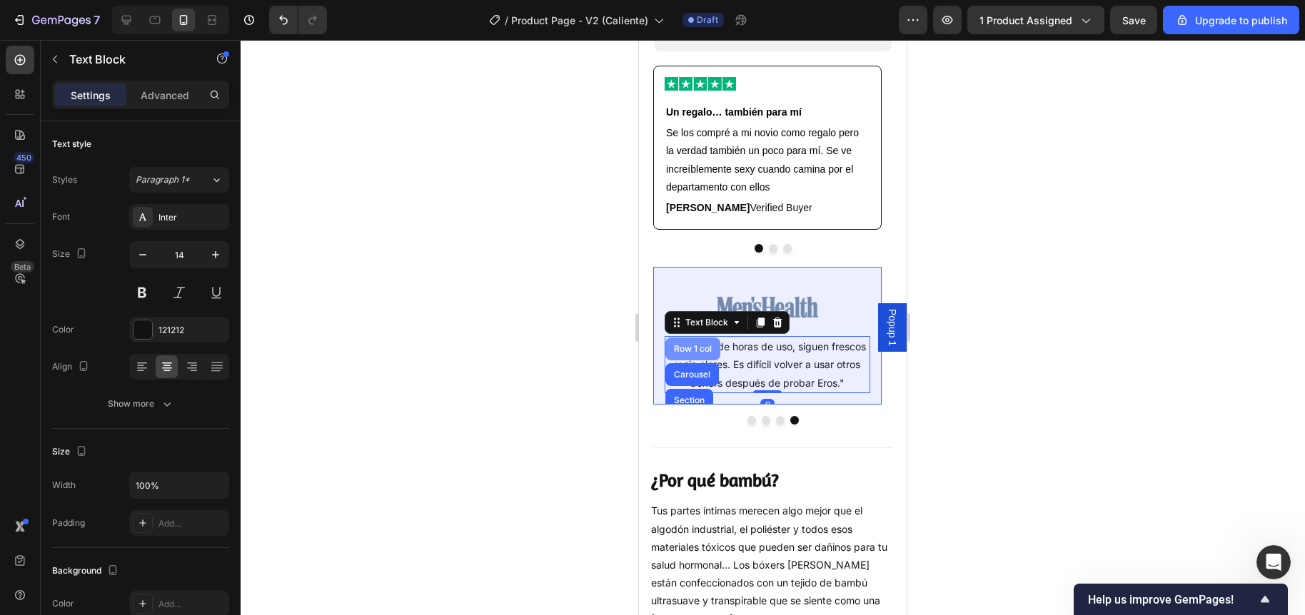
click at [689, 360] on div "Row 1 col" at bounding box center [692, 349] width 55 height 23
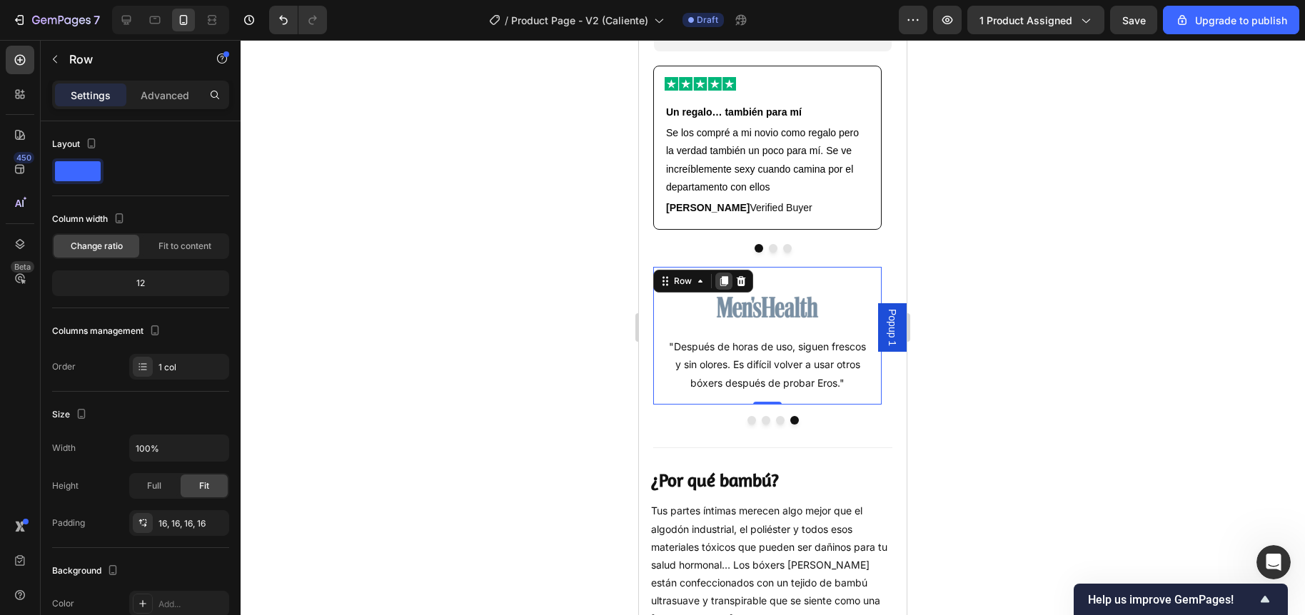
click at [727, 286] on icon at bounding box center [724, 281] width 8 height 10
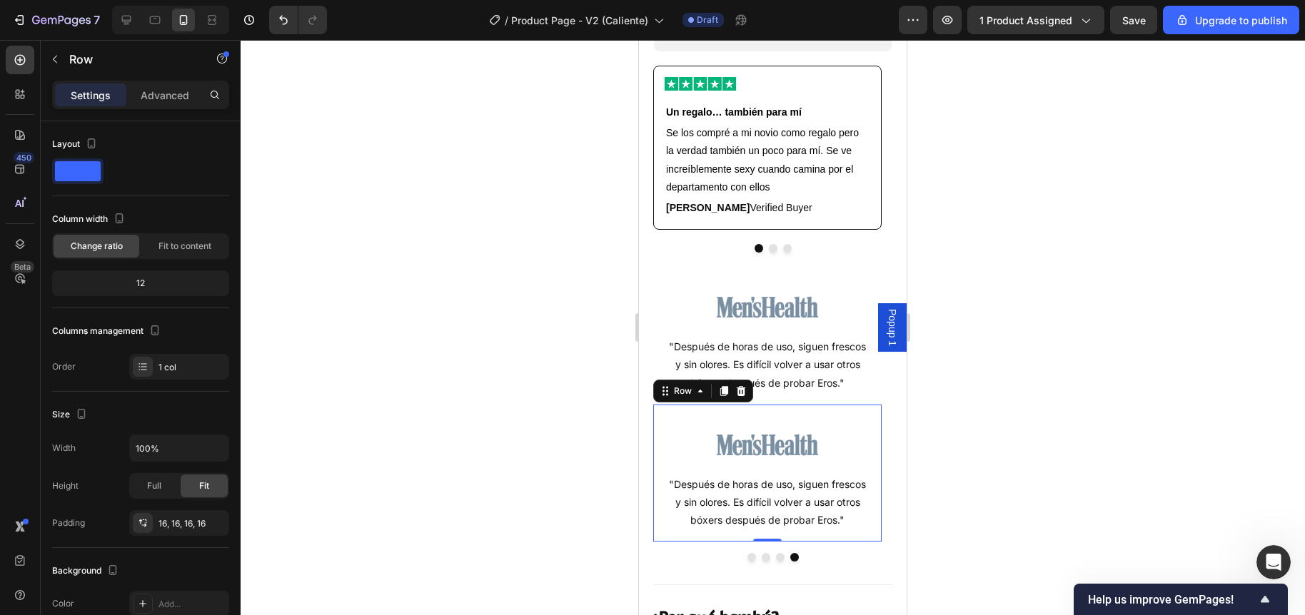
scroll to position [299, 0]
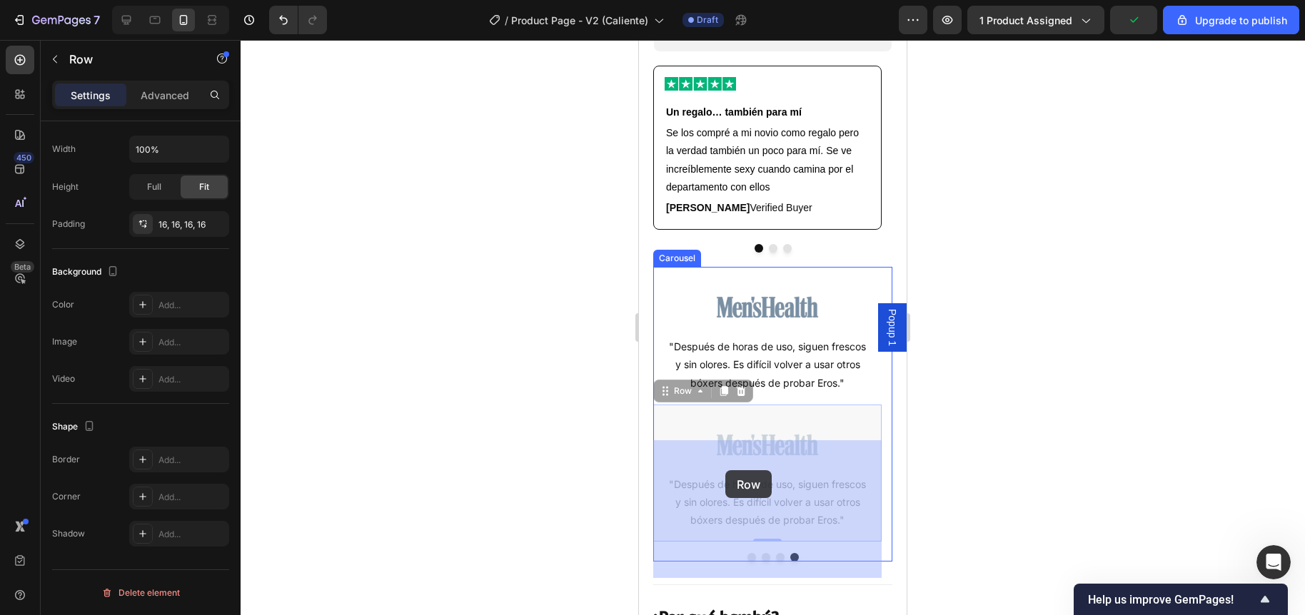
drag, startPoint x: 669, startPoint y: 430, endPoint x: 725, endPoint y: 470, distance: 69.5
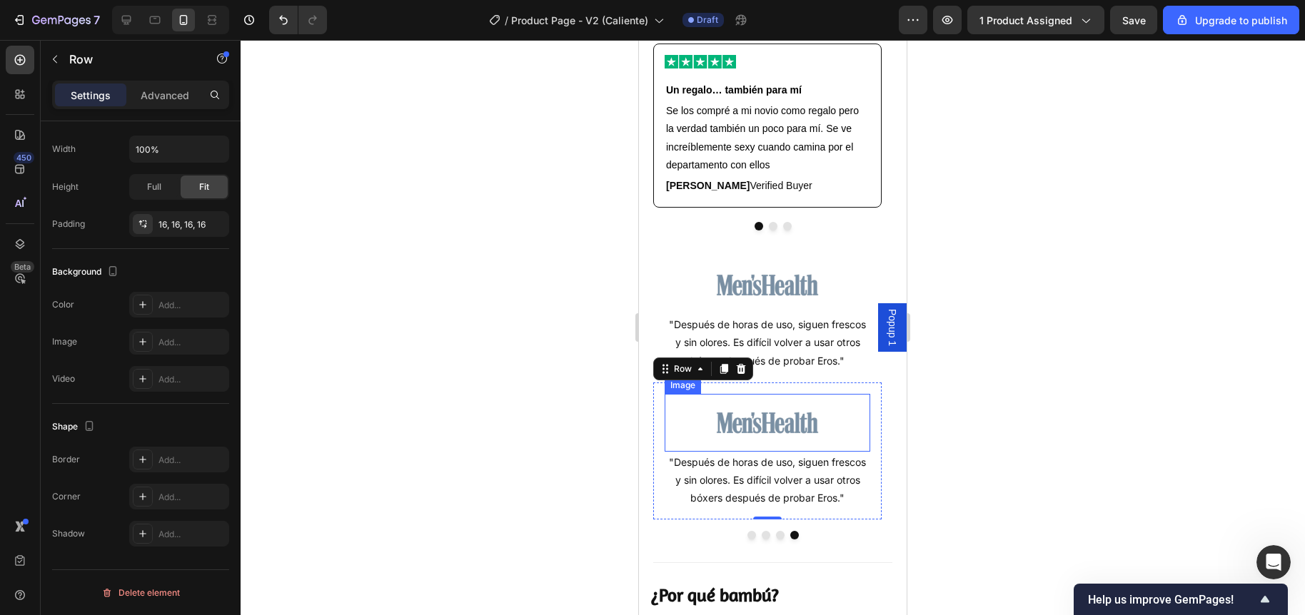
scroll to position [1064, 0]
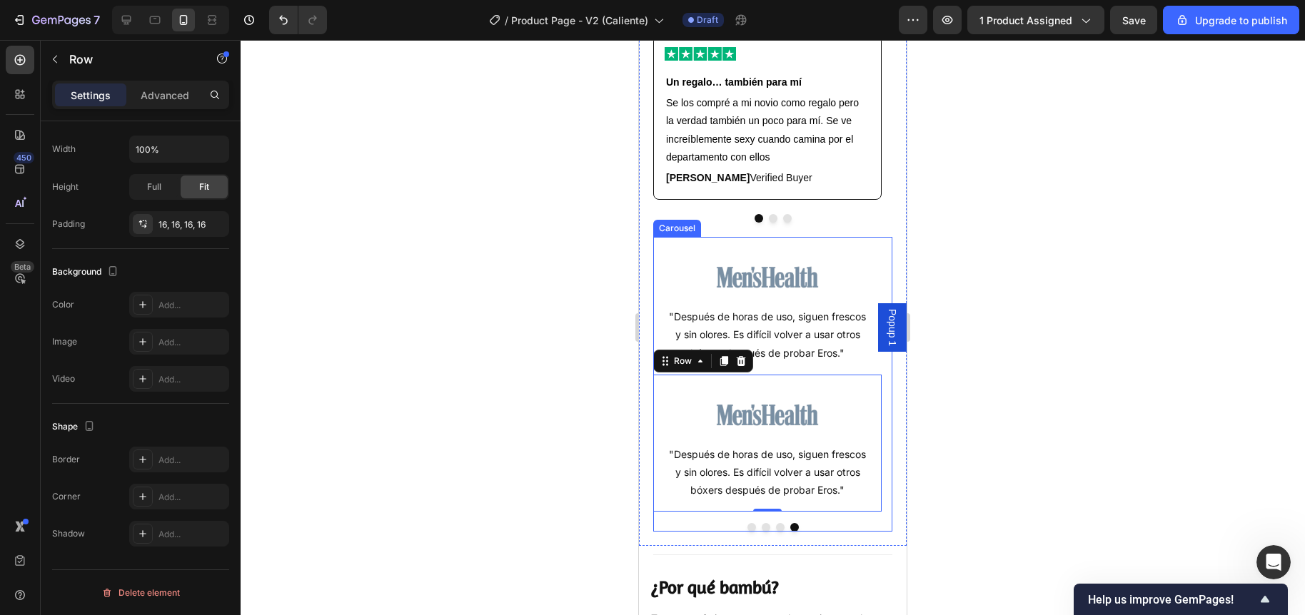
click at [776, 532] on button "Dot" at bounding box center [780, 527] width 9 height 9
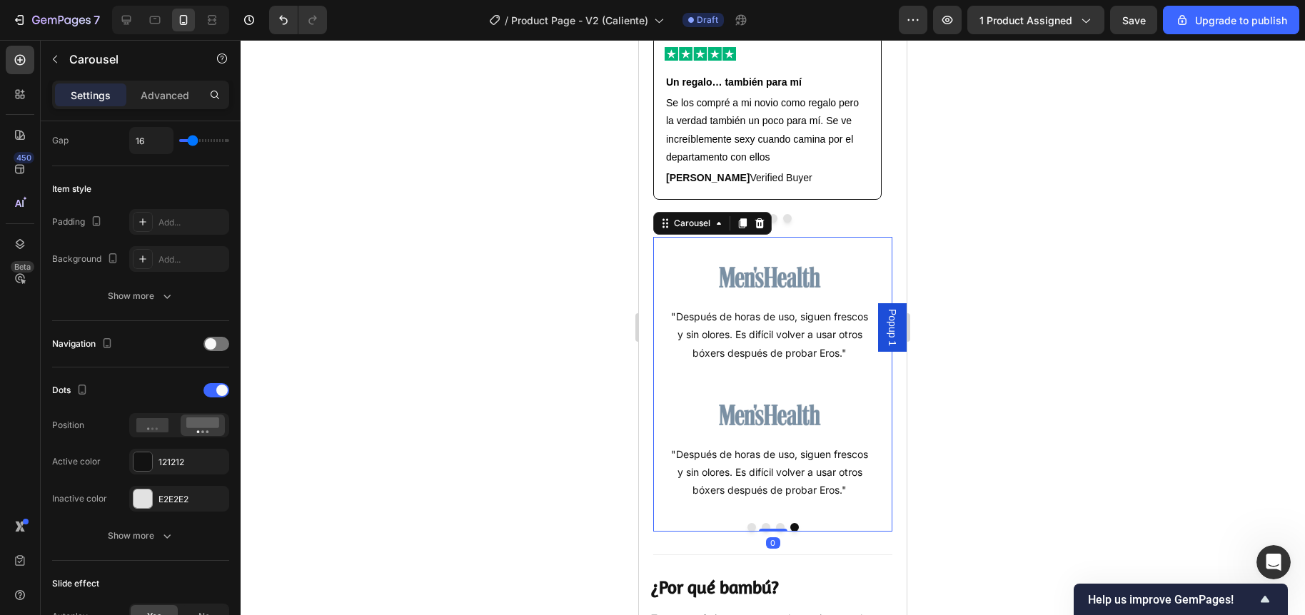
scroll to position [0, 0]
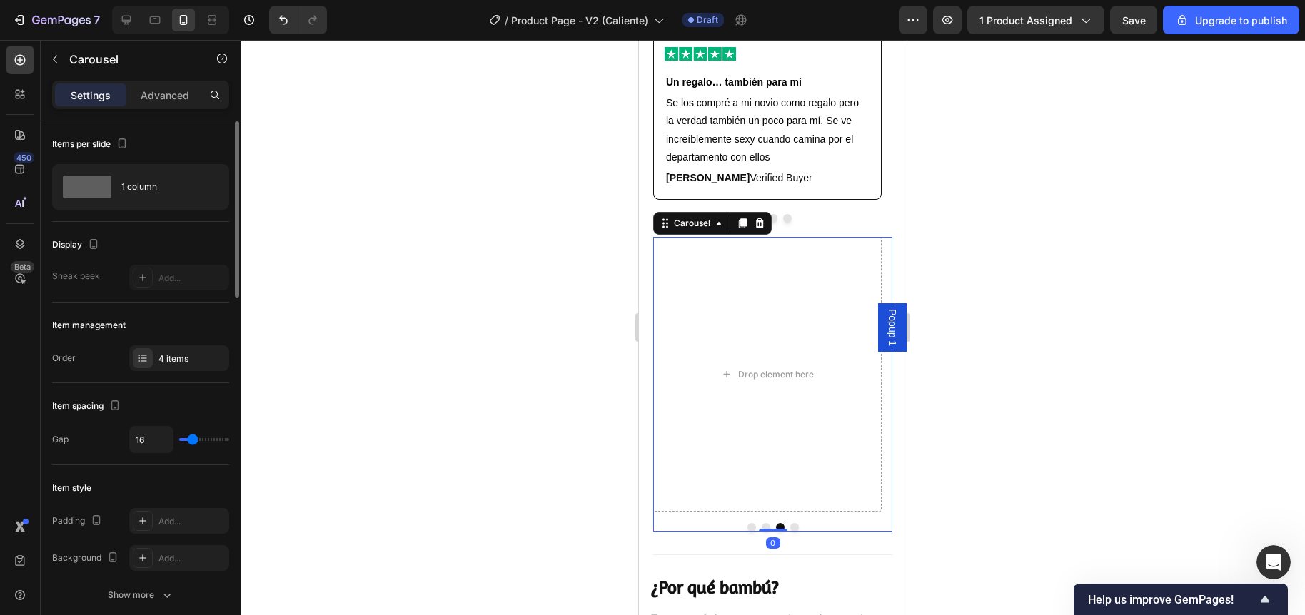
click at [761, 532] on button "Dot" at bounding box center [765, 527] width 9 height 9
click at [747, 532] on button "Dot" at bounding box center [751, 527] width 9 height 9
click at [790, 532] on button "Dot" at bounding box center [794, 527] width 9 height 9
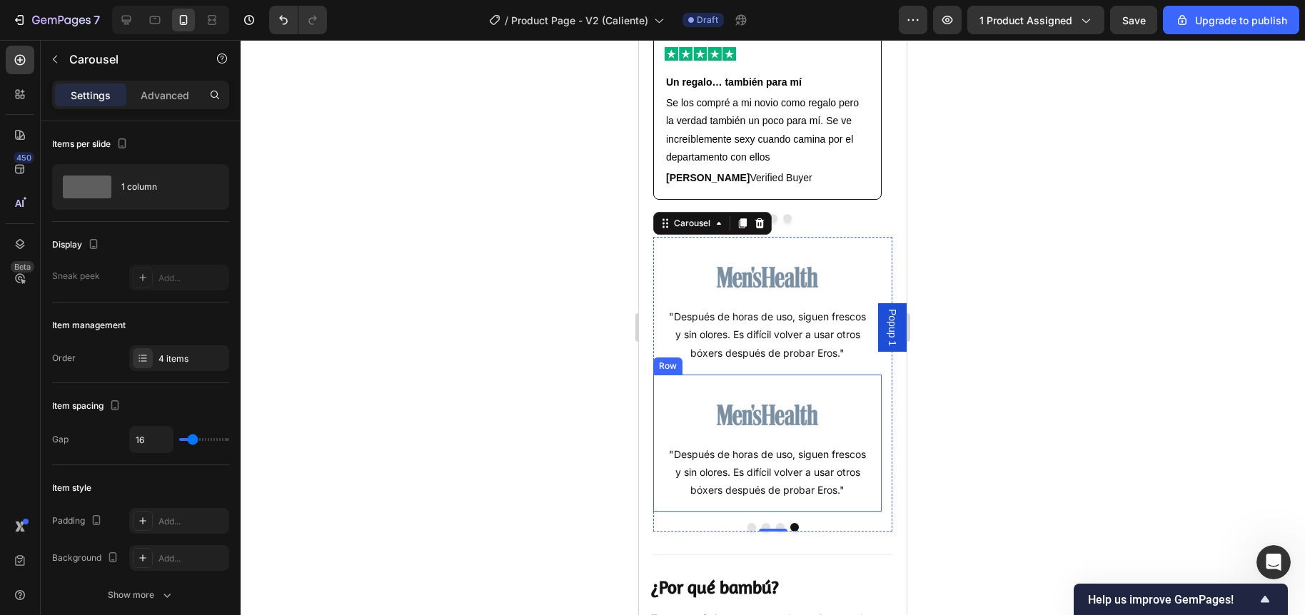
click at [672, 375] on div "Row" at bounding box center [667, 366] width 29 height 17
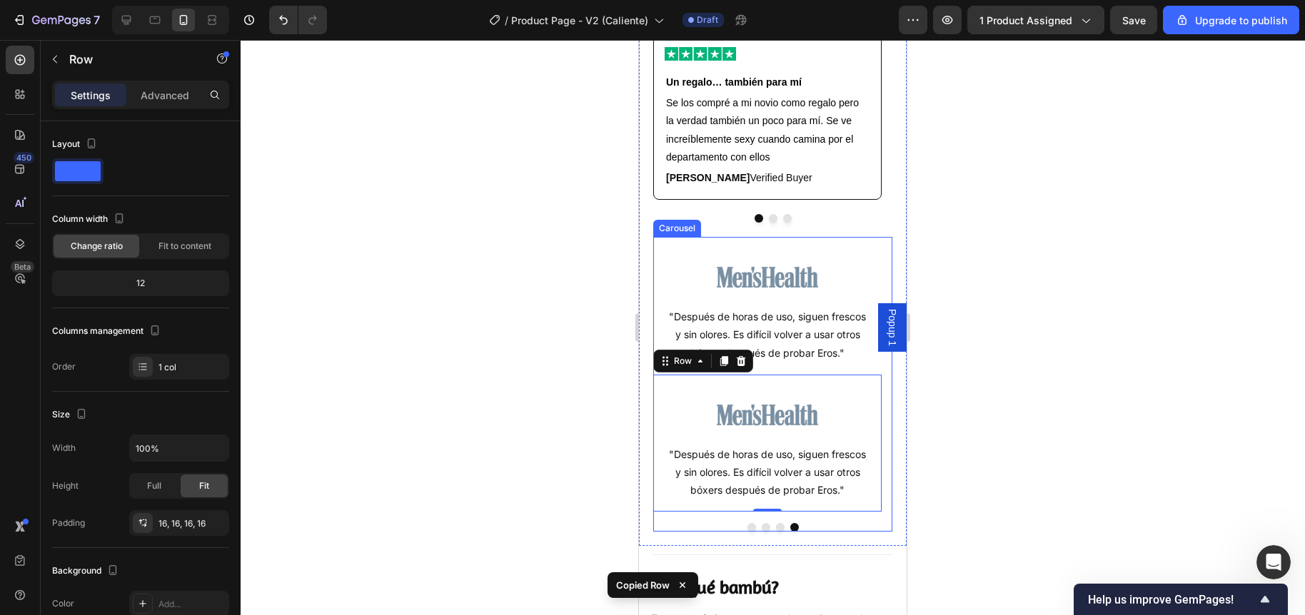
click at [747, 532] on button "Dot" at bounding box center [751, 527] width 9 height 9
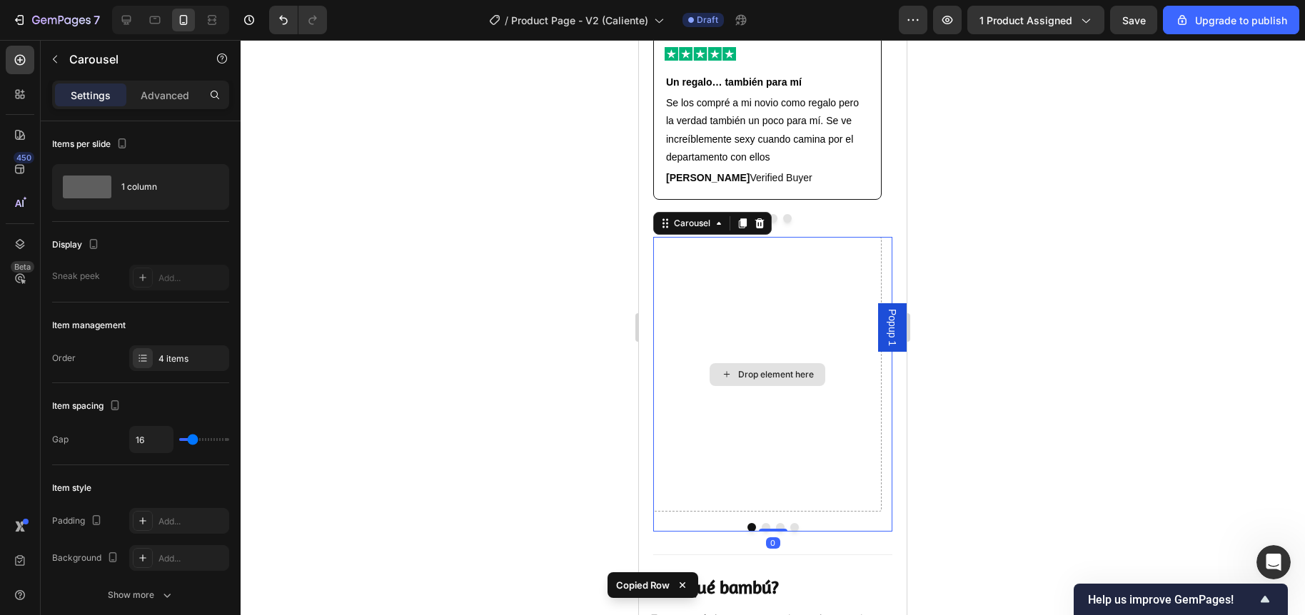
click at [724, 343] on div "Drop element here" at bounding box center [767, 374] width 228 height 275
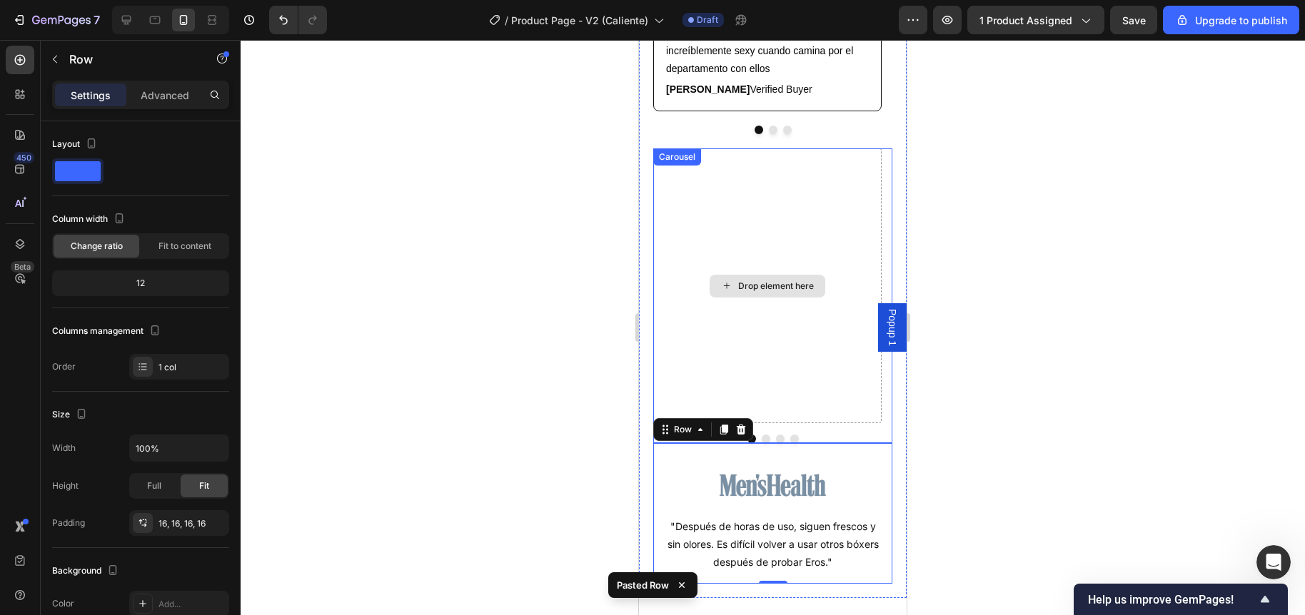
scroll to position [1128, 0]
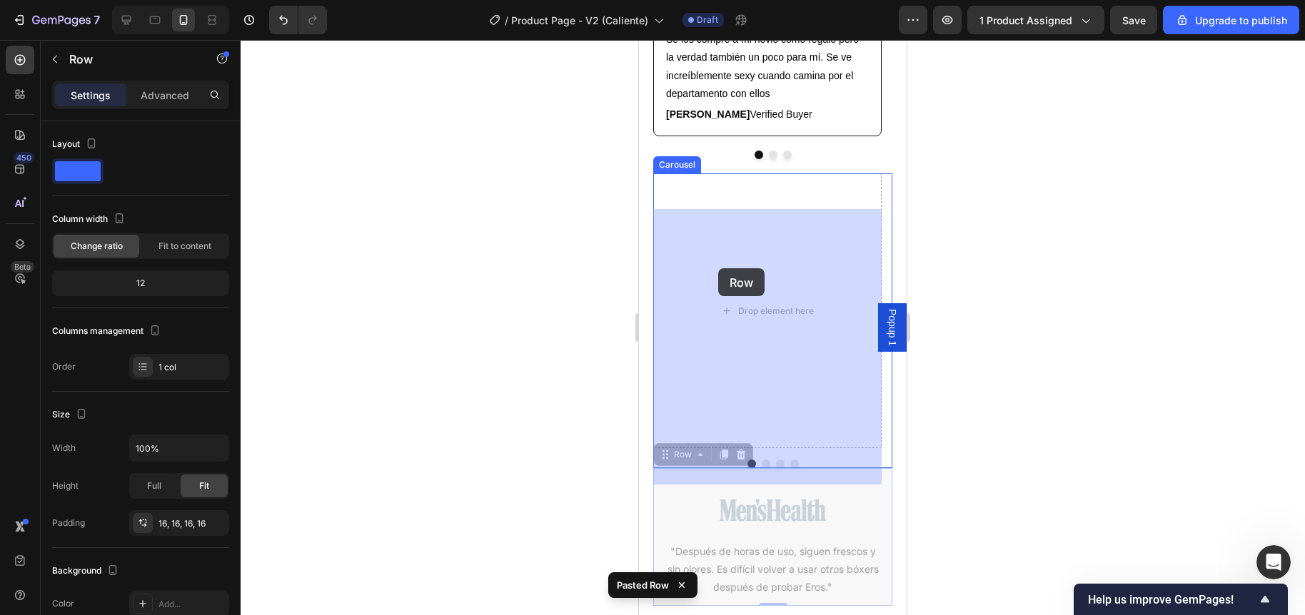
drag, startPoint x: 669, startPoint y: 490, endPoint x: 706, endPoint y: 308, distance: 185.6
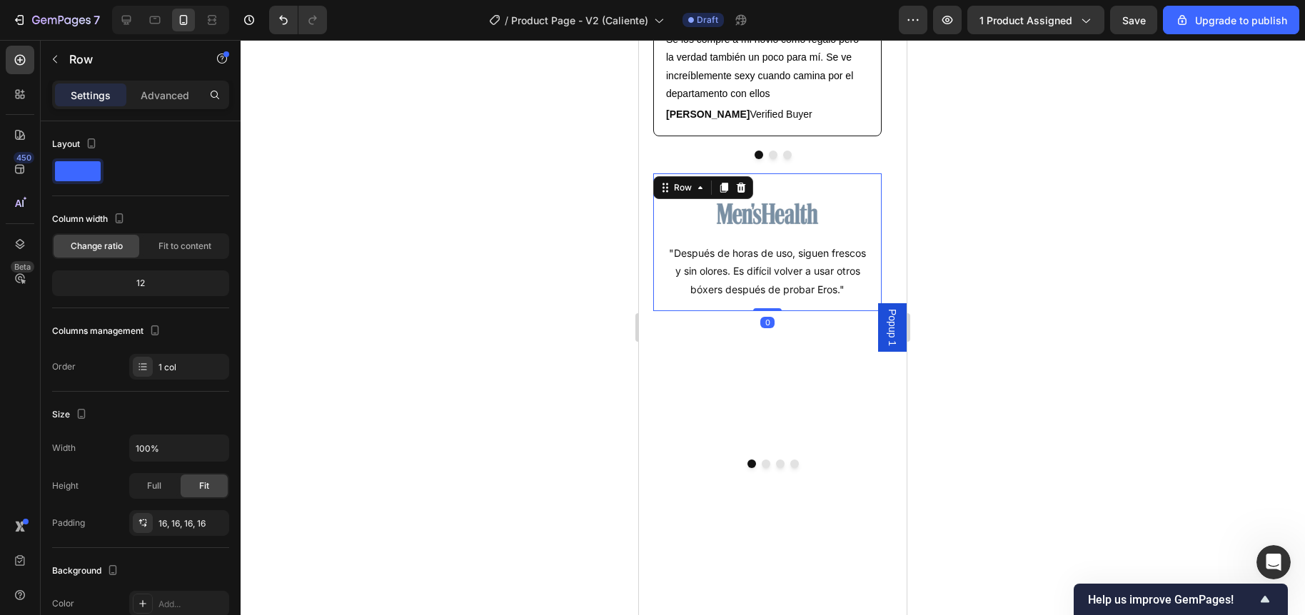
click at [581, 343] on div at bounding box center [773, 327] width 1064 height 575
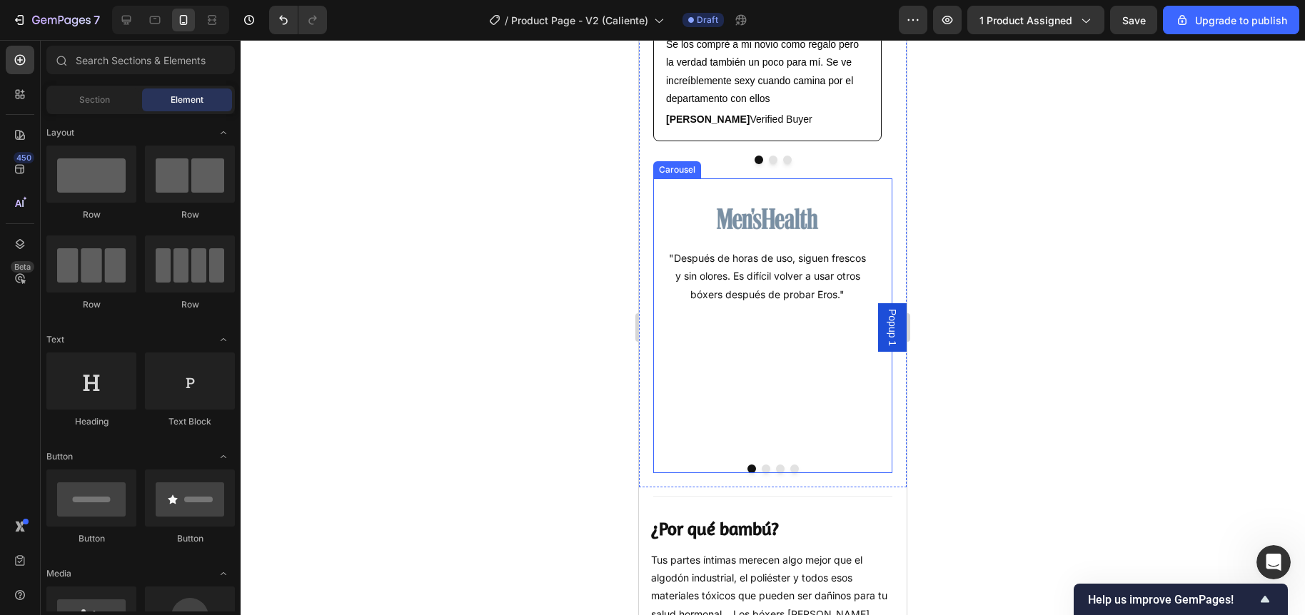
scroll to position [1112, 0]
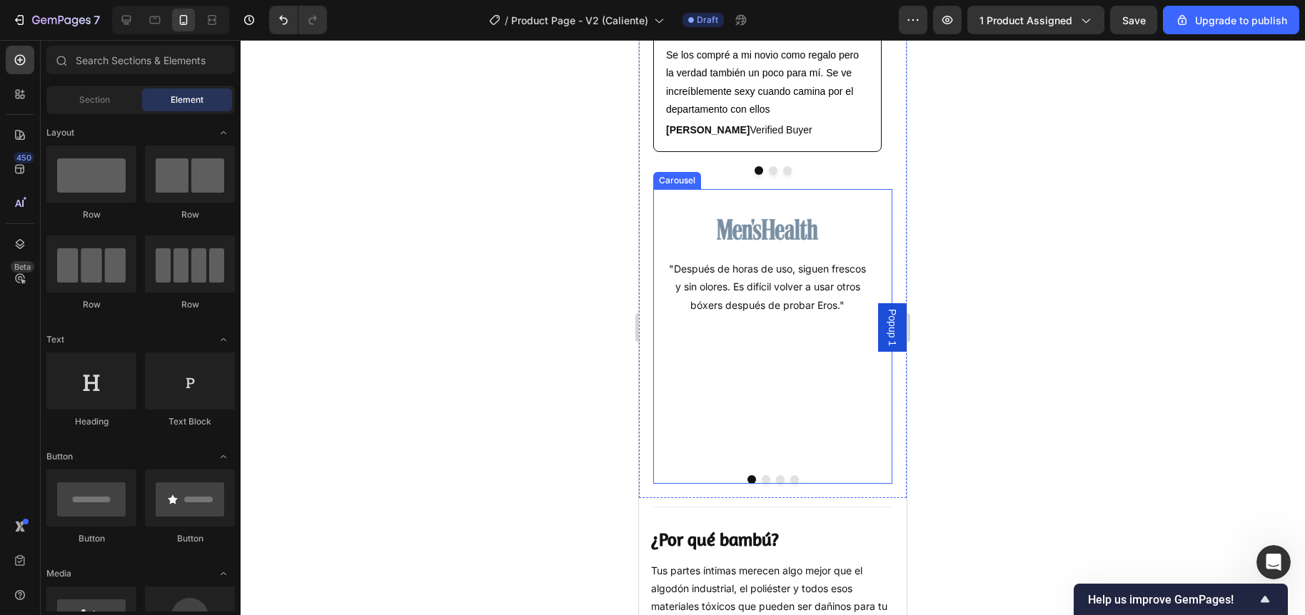
click at [761, 484] on button "Dot" at bounding box center [765, 479] width 9 height 9
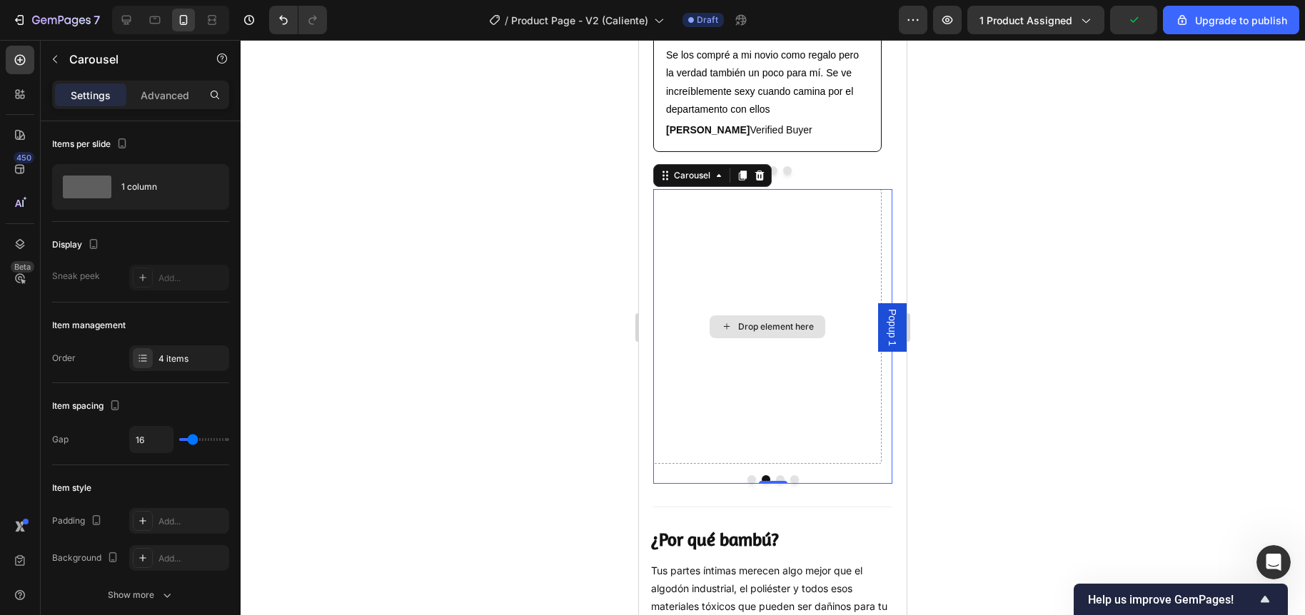
click at [770, 305] on div "Drop element here" at bounding box center [767, 326] width 228 height 275
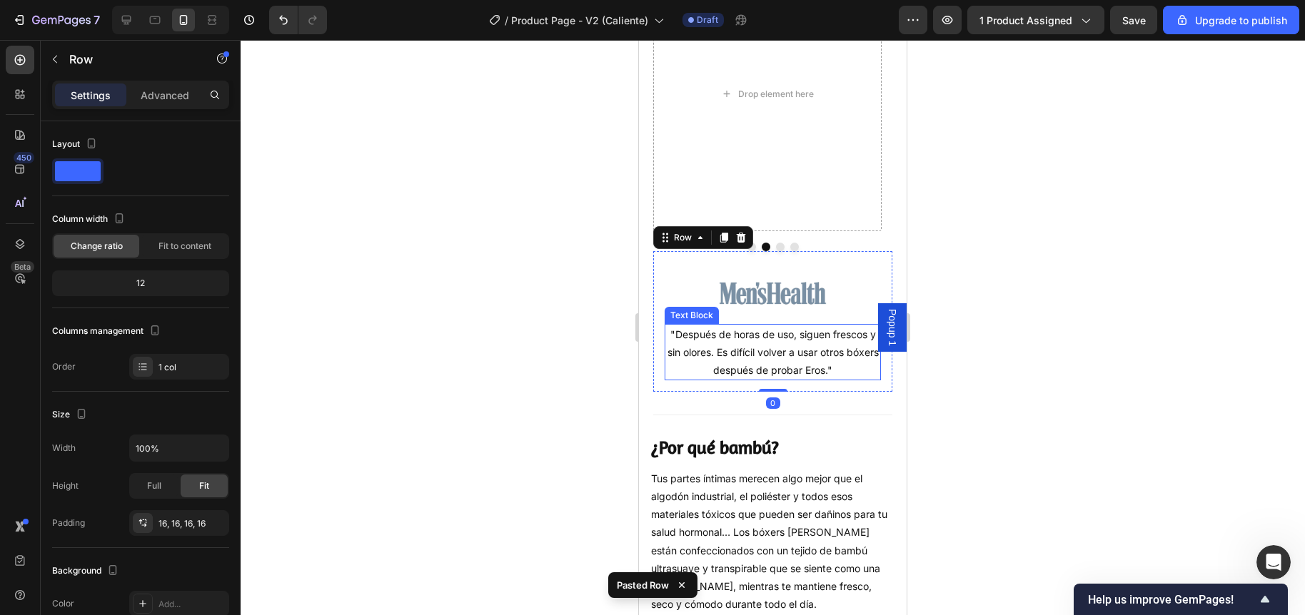
scroll to position [1150, 0]
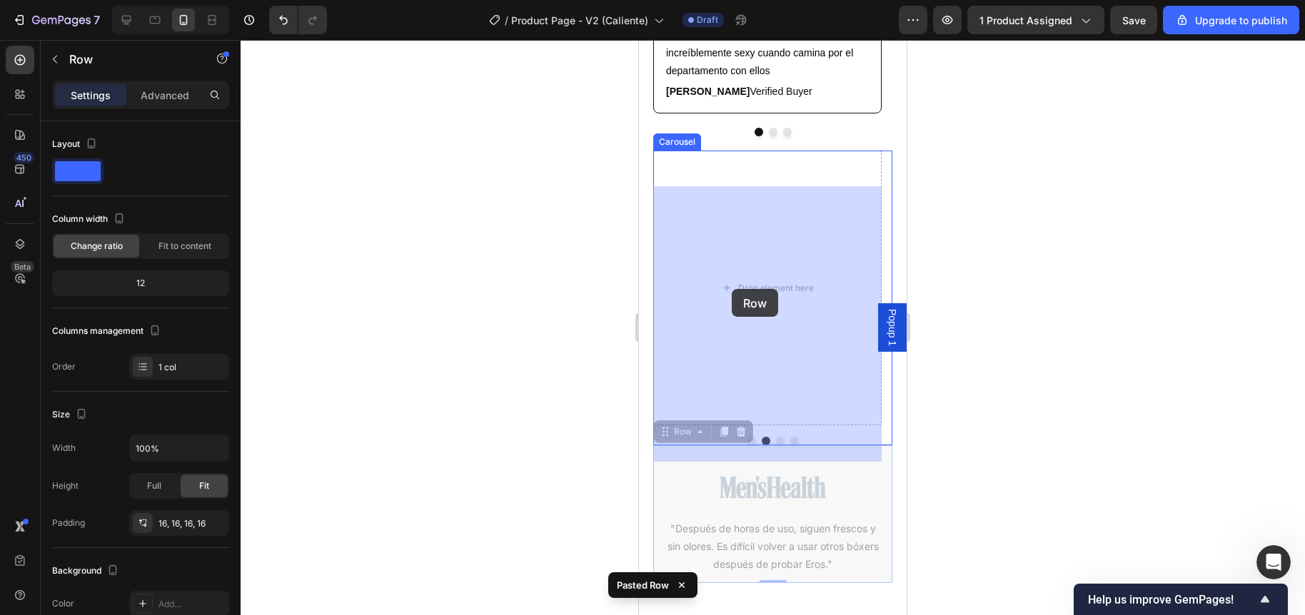
drag, startPoint x: 664, startPoint y: 462, endPoint x: 732, endPoint y: 289, distance: 185.5
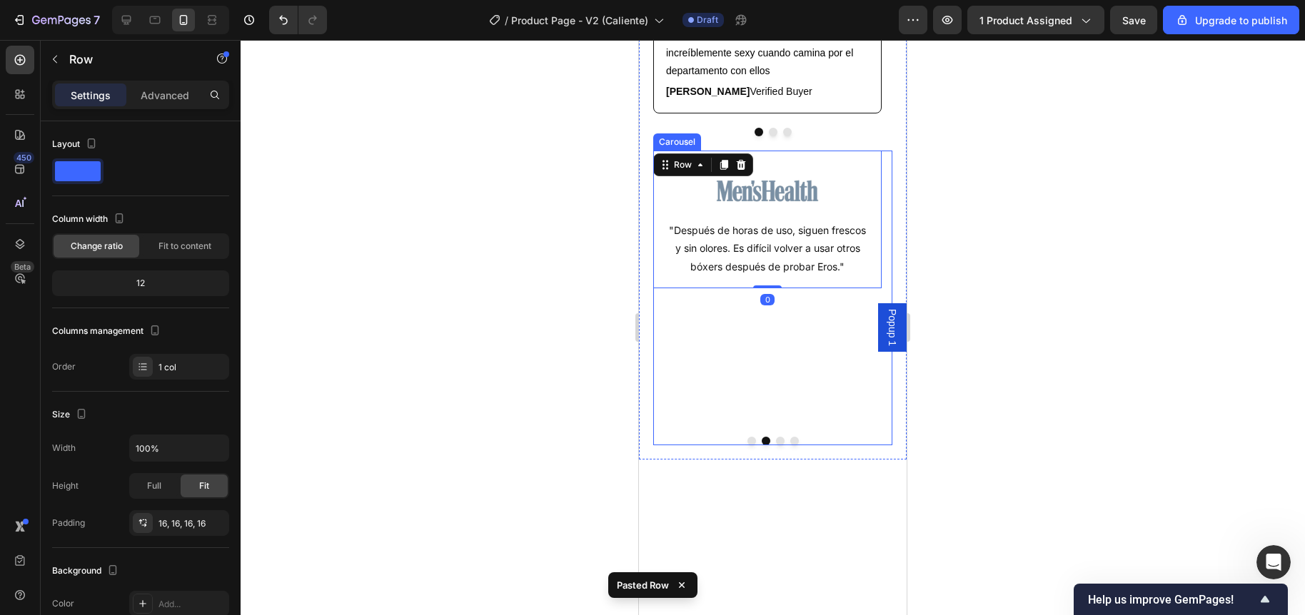
click at [776, 445] on button "Dot" at bounding box center [780, 441] width 9 height 9
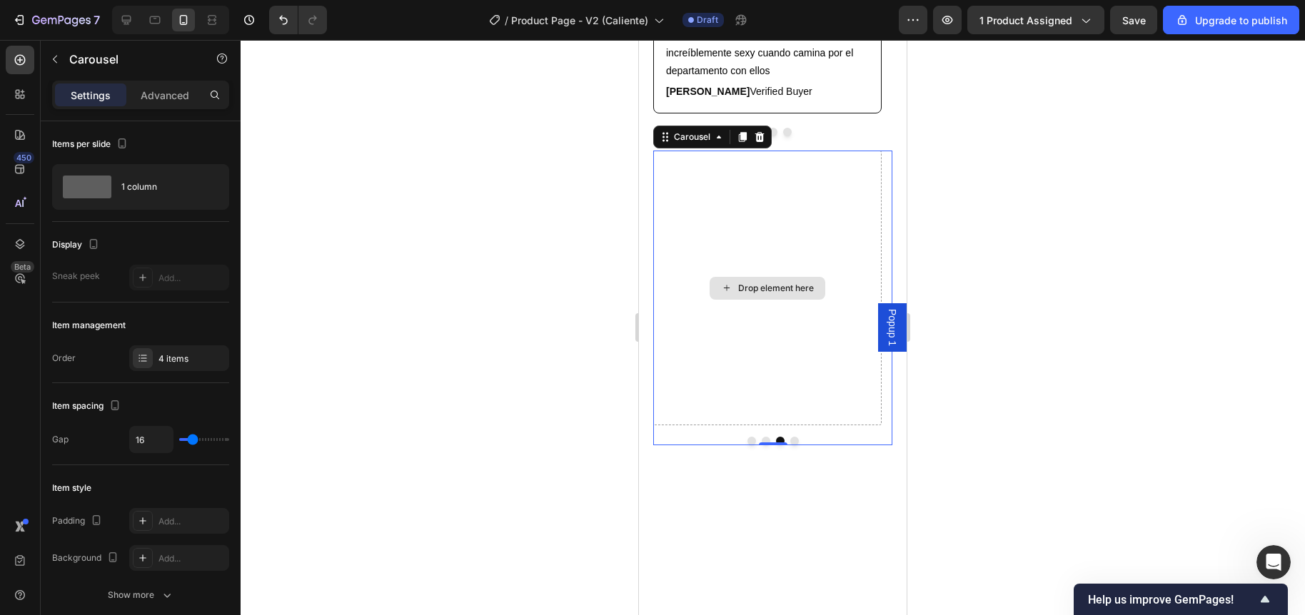
click at [725, 270] on div "Drop element here" at bounding box center [767, 288] width 228 height 275
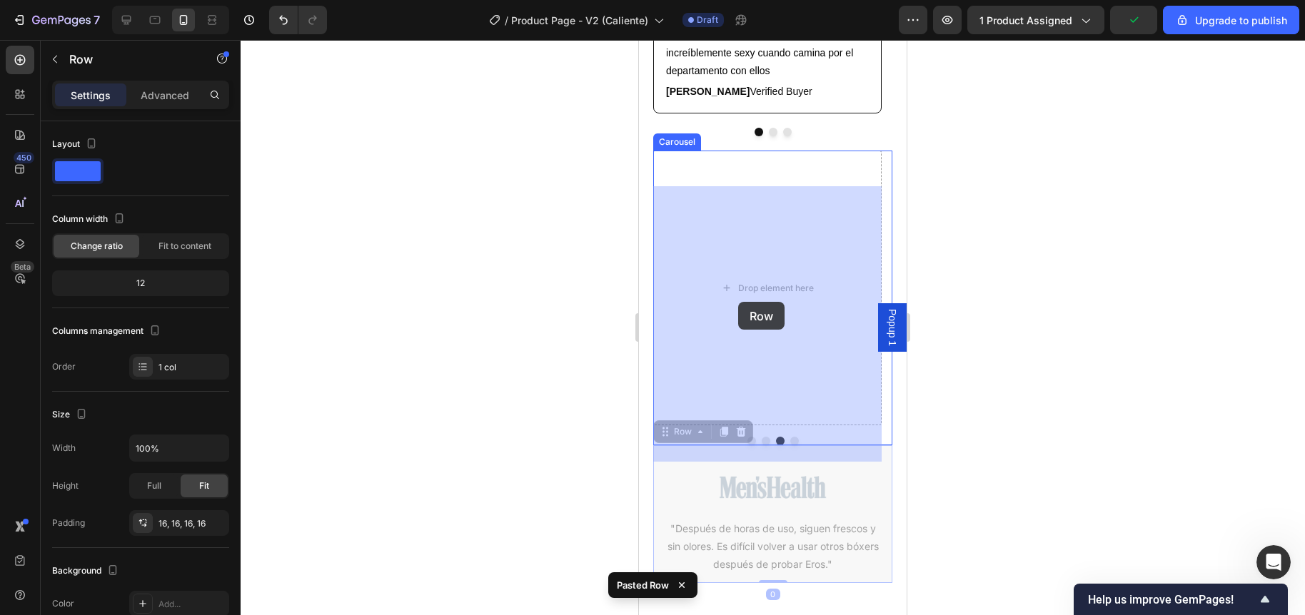
drag, startPoint x: 677, startPoint y: 472, endPoint x: 738, endPoint y: 302, distance: 180.4
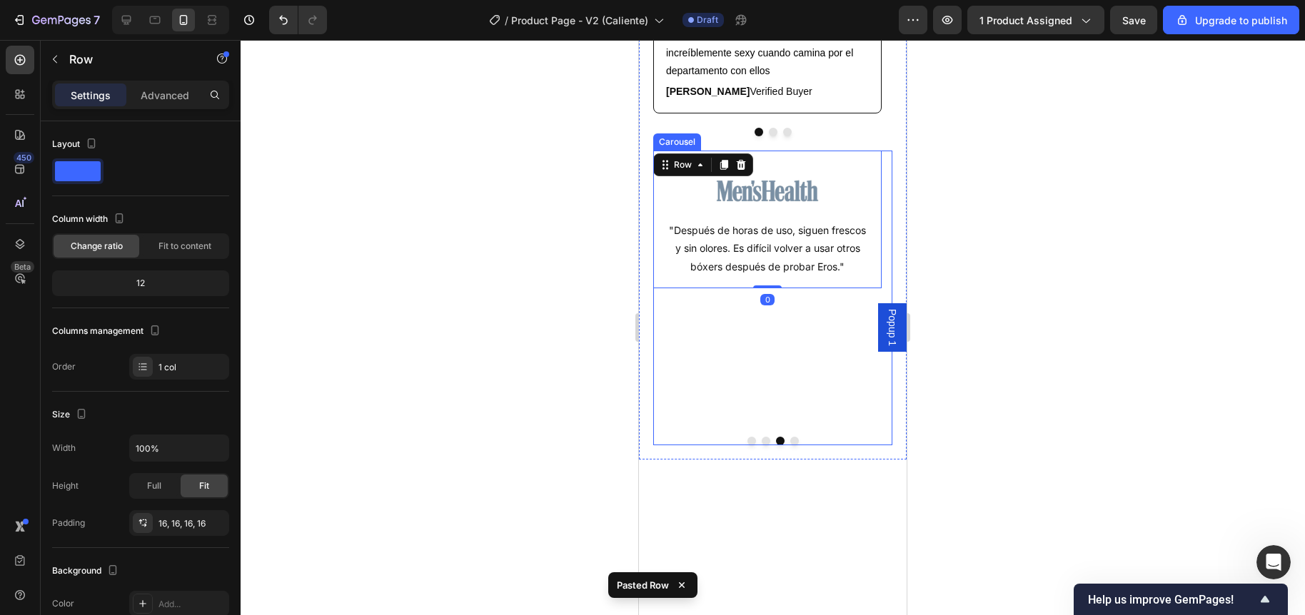
click at [790, 445] on button "Dot" at bounding box center [794, 441] width 9 height 9
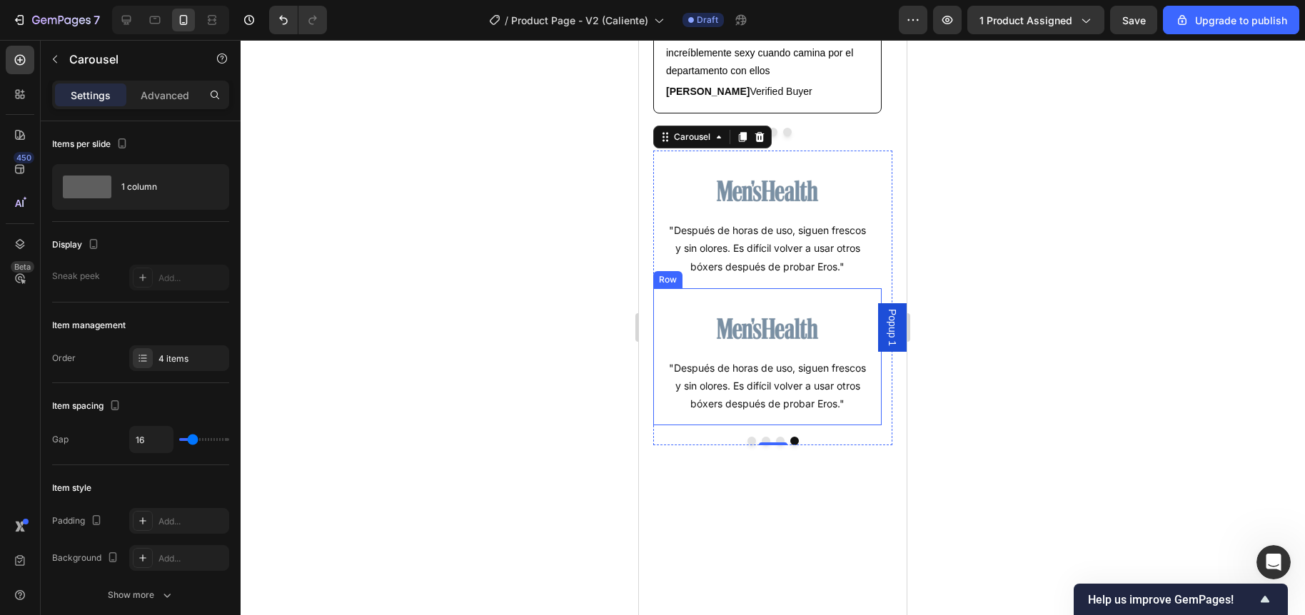
click at [710, 330] on div "Image "Después de horas de uso, siguen frescos y sin olores. Es difícil volver …" at bounding box center [767, 357] width 228 height 138
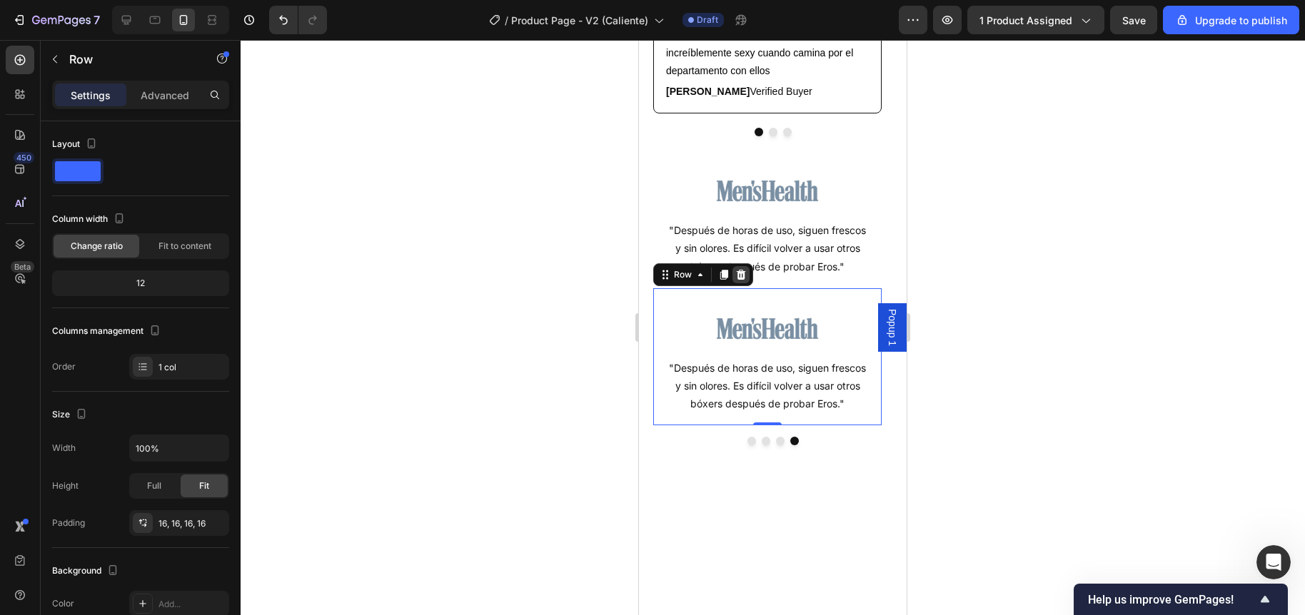
click at [738, 280] on icon at bounding box center [741, 275] width 9 height 10
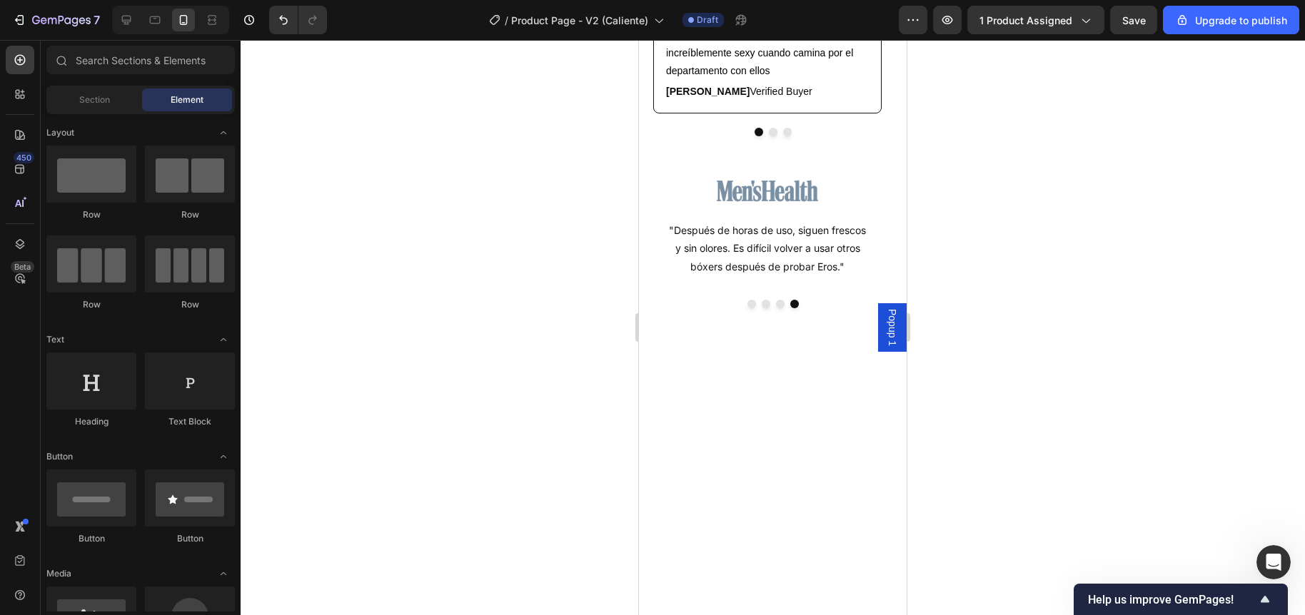
click at [556, 325] on div at bounding box center [773, 327] width 1064 height 575
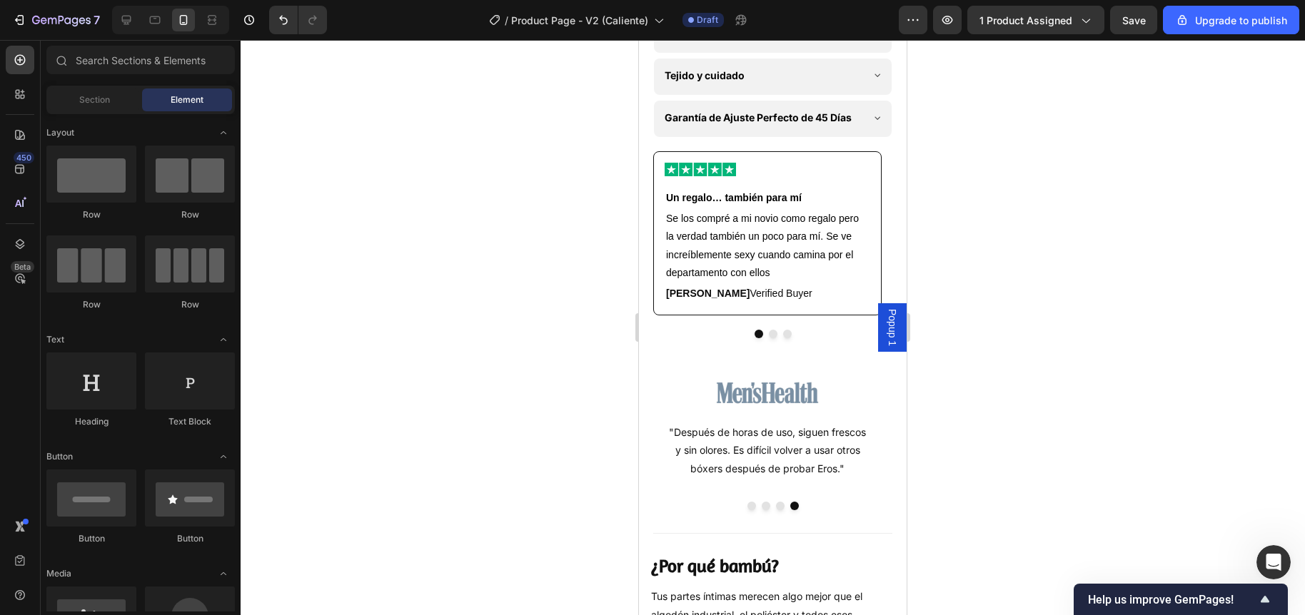
scroll to position [946, 0]
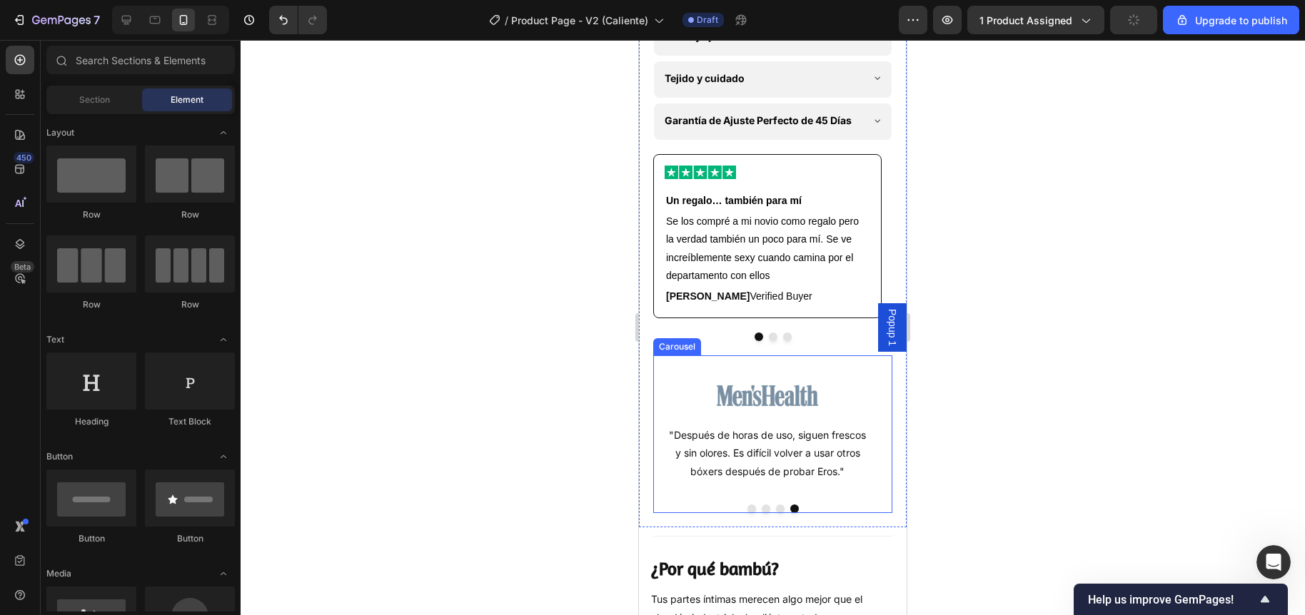
click at [776, 513] on button "Dot" at bounding box center [780, 509] width 9 height 9
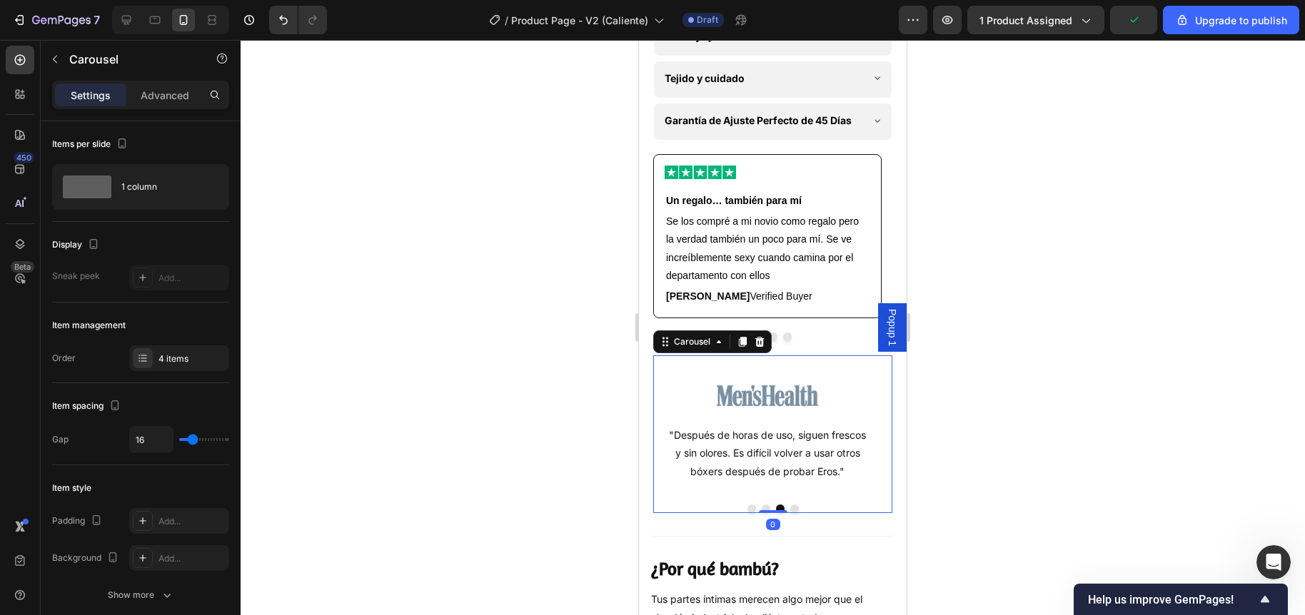
click at [761, 513] on button "Dot" at bounding box center [765, 509] width 9 height 9
click at [747, 513] on button "Dot" at bounding box center [751, 509] width 9 height 9
click at [776, 513] on button "Dot" at bounding box center [780, 509] width 9 height 9
click at [790, 513] on button "Dot" at bounding box center [794, 509] width 9 height 9
click at [176, 363] on div "4 items" at bounding box center [191, 359] width 67 height 13
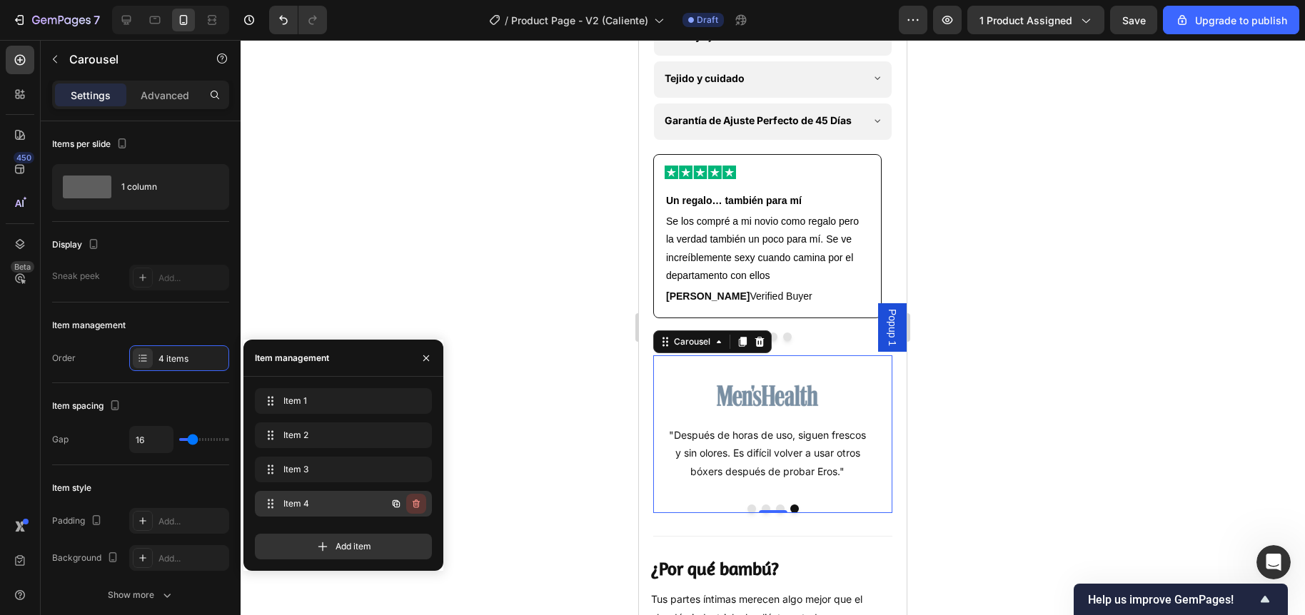
click at [414, 503] on icon "button" at bounding box center [415, 503] width 11 height 11
click at [411, 504] on div "Delete" at bounding box center [406, 503] width 26 height 13
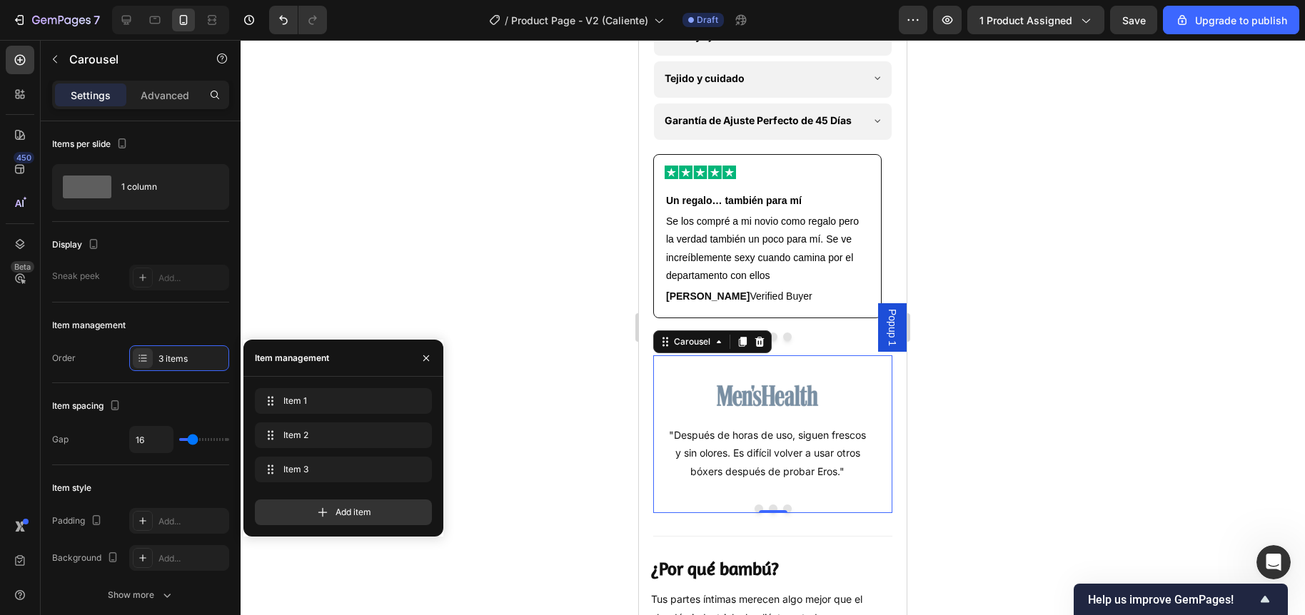
click at [530, 440] on div at bounding box center [773, 327] width 1064 height 575
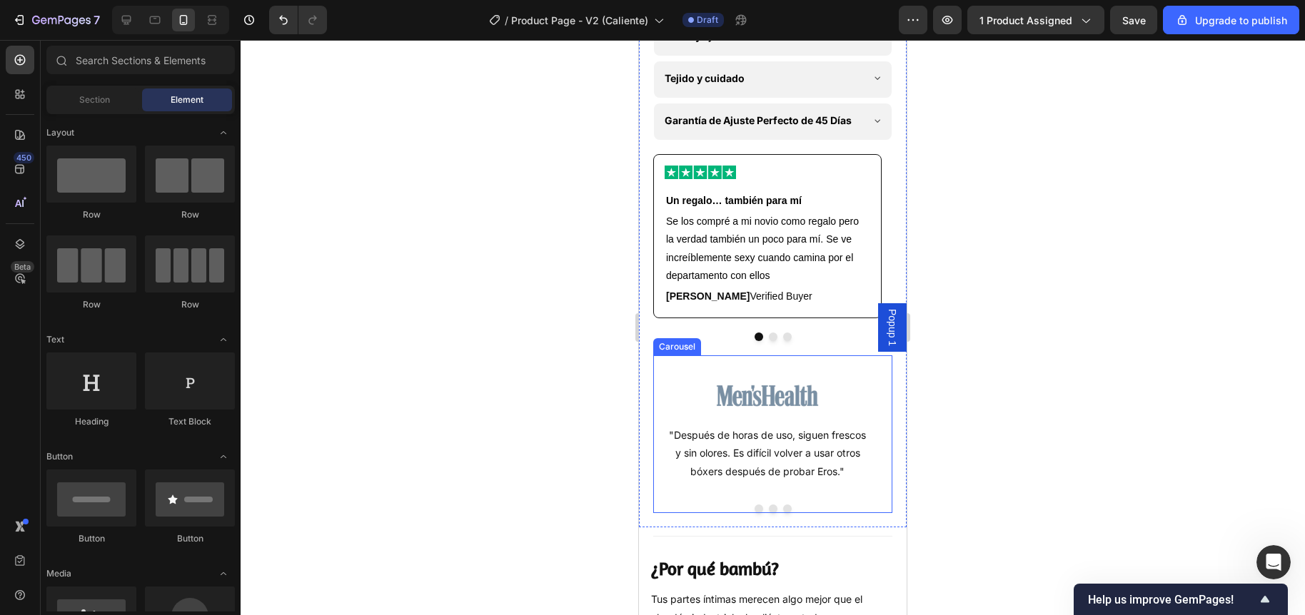
click at [749, 513] on div "Image "Después de horas de uso, siguen frescos y sin olores. Es difícil volver …" at bounding box center [772, 434] width 239 height 158
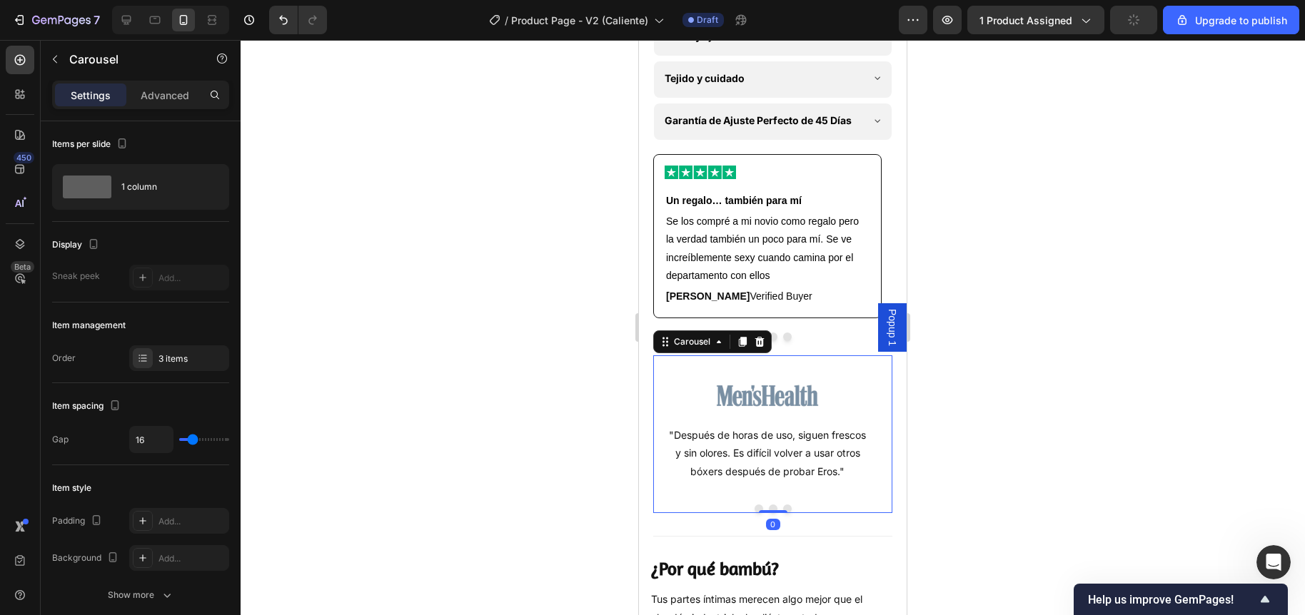
click at [754, 513] on button "Dot" at bounding box center [758, 509] width 9 height 9
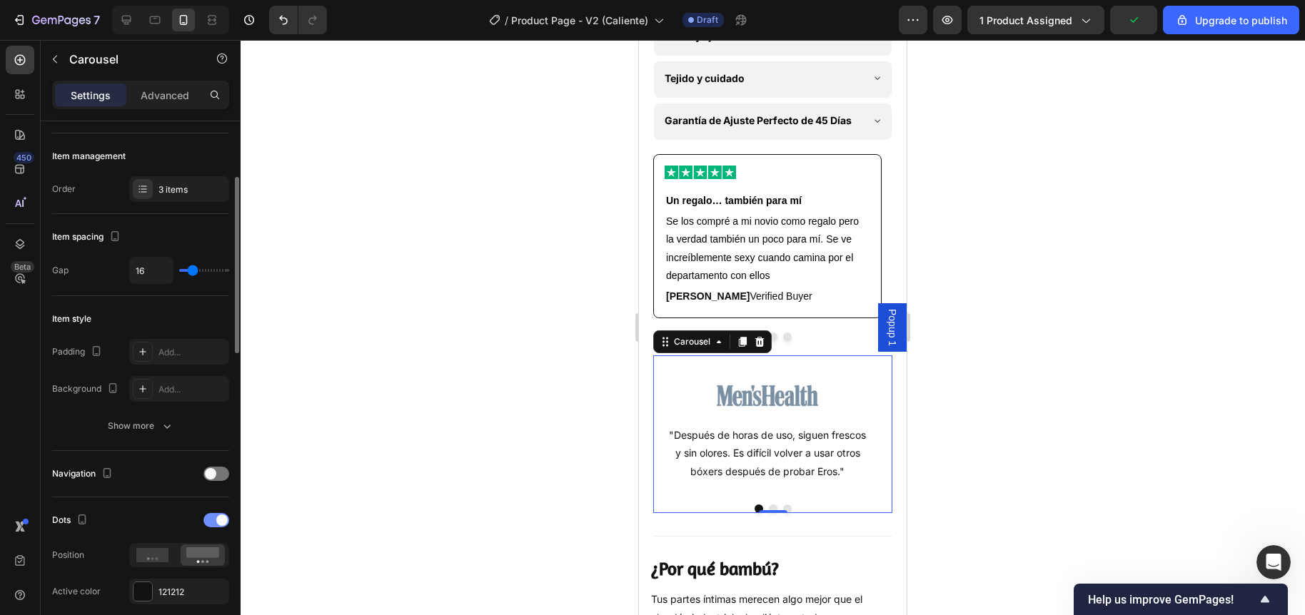
click at [221, 520] on span at bounding box center [221, 520] width 11 height 11
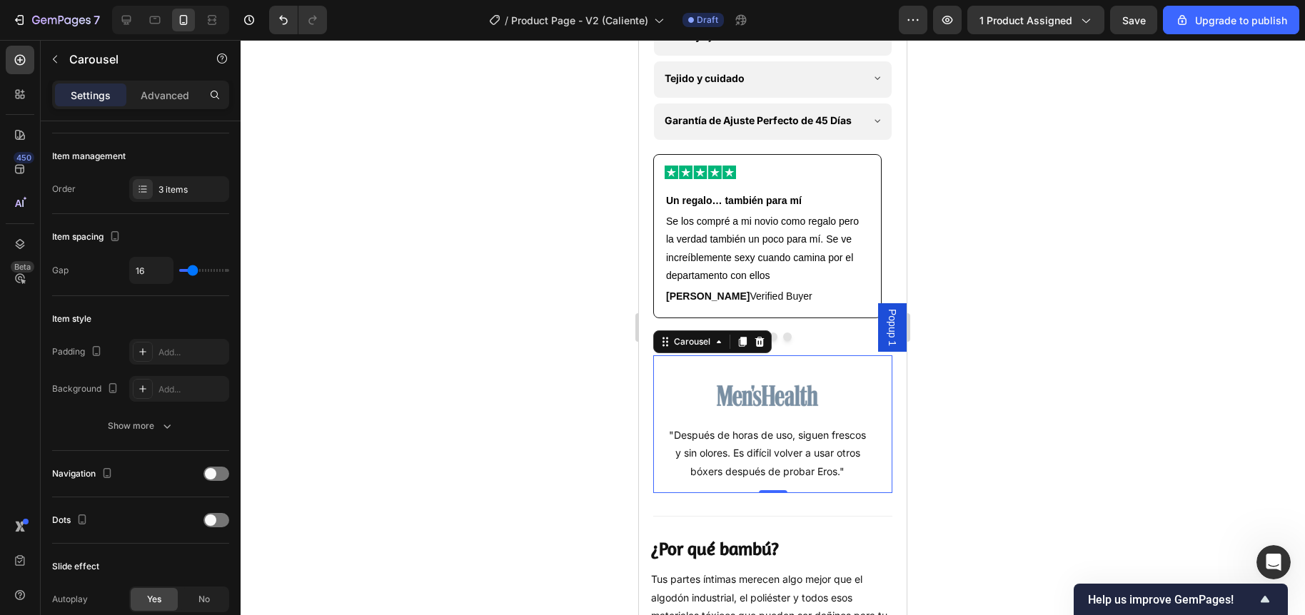
click at [490, 500] on div at bounding box center [773, 327] width 1064 height 575
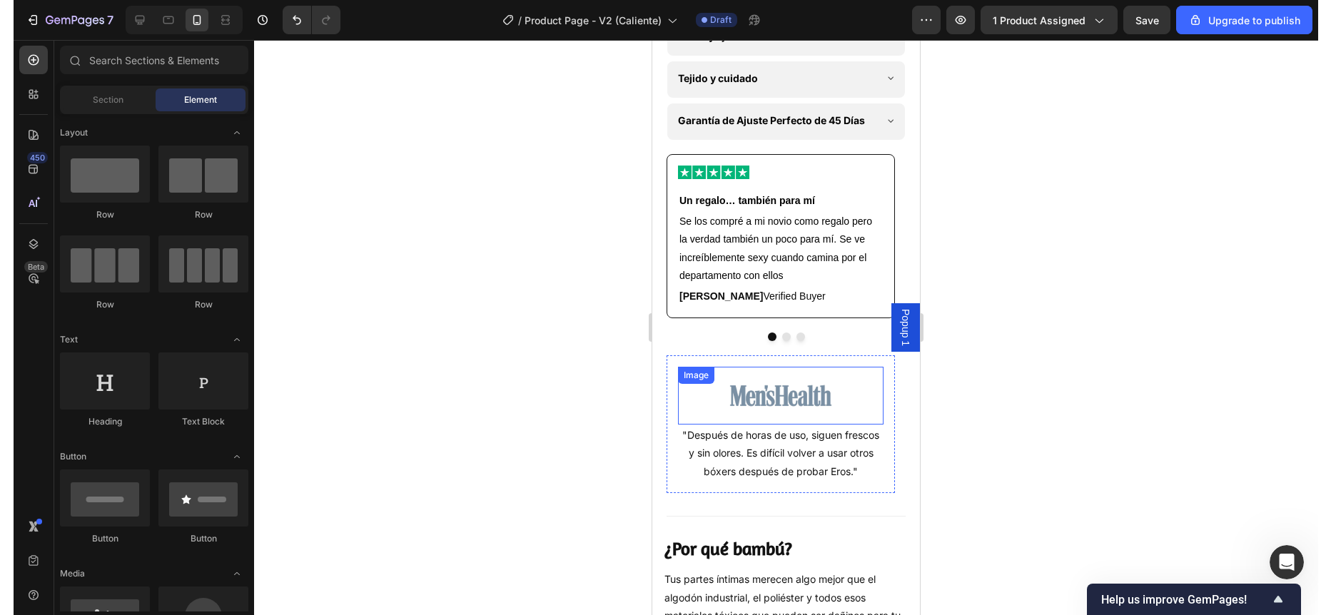
scroll to position [4839, 0]
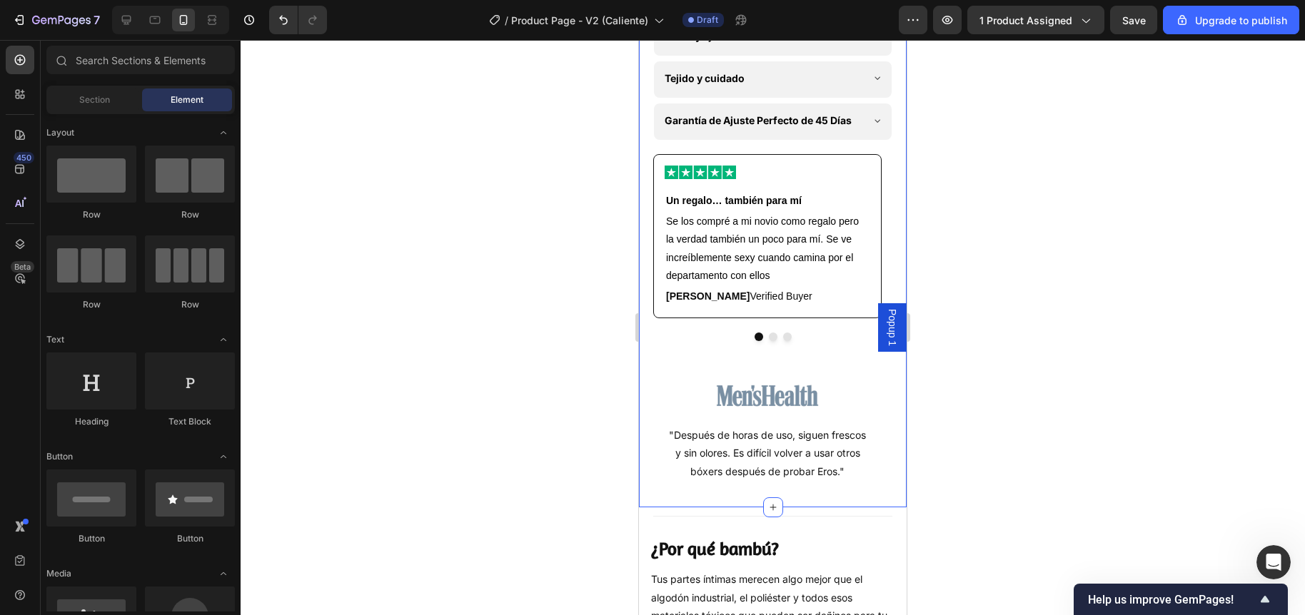
click at [555, 231] on div at bounding box center [773, 327] width 1064 height 575
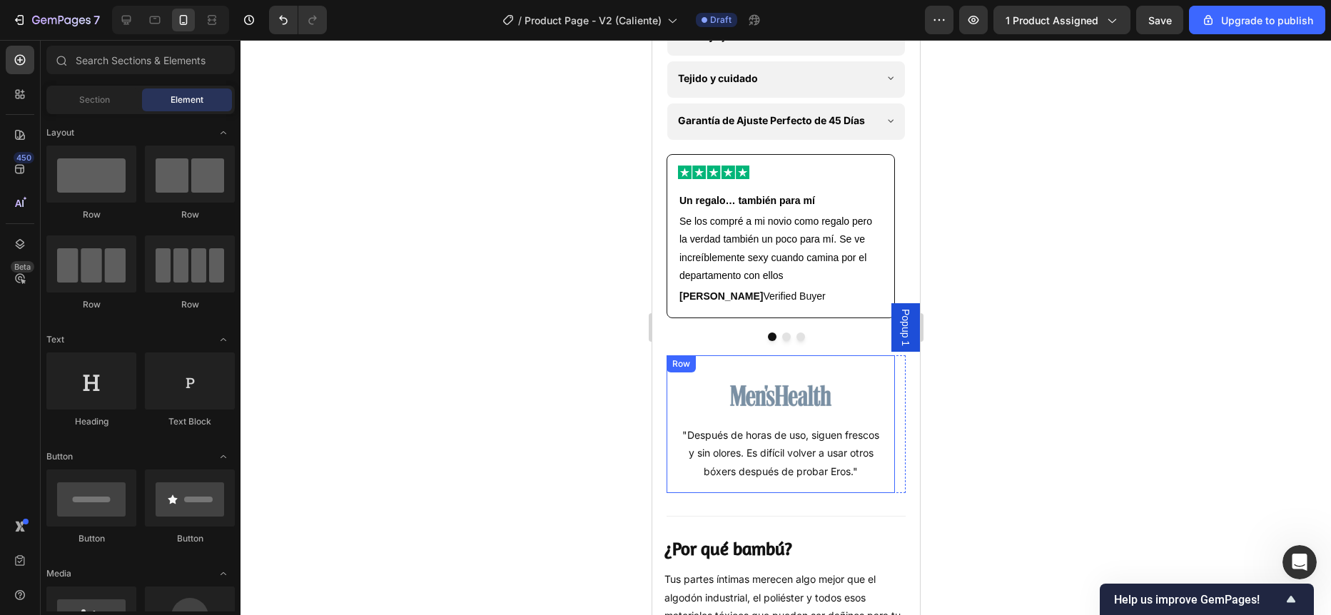
click at [676, 450] on div "Image "Después de horas de uso, siguen frescos y sin olores. Es difícil volver …" at bounding box center [780, 424] width 228 height 138
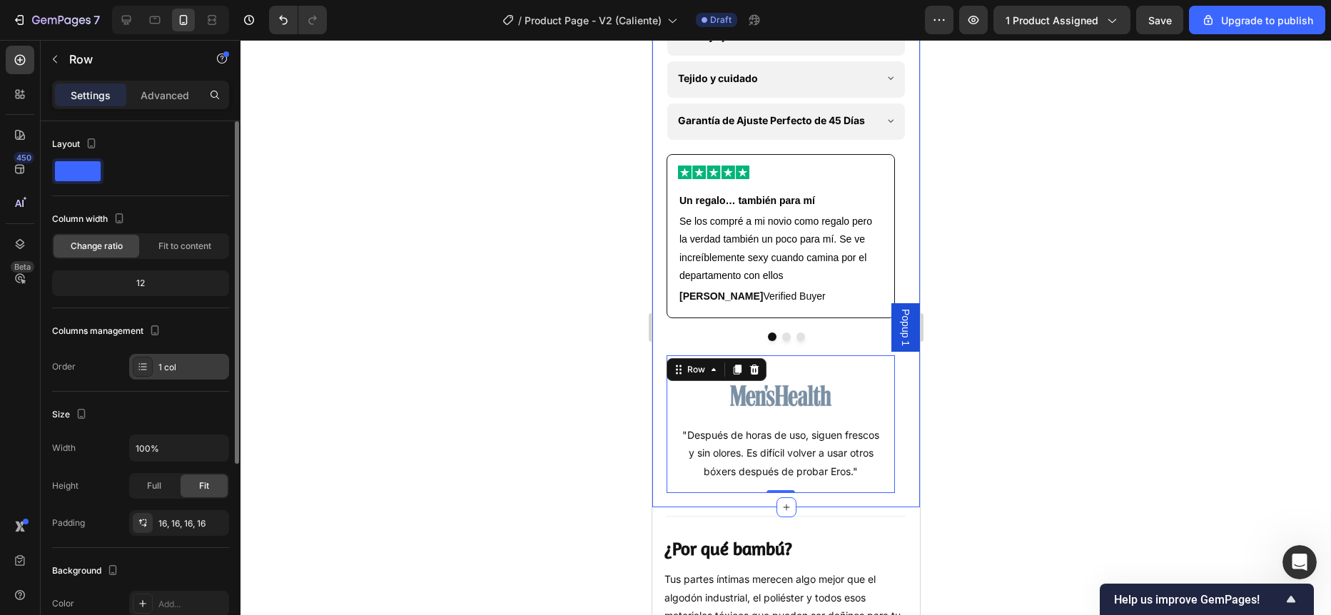
click at [181, 366] on div "1 col" at bounding box center [191, 367] width 67 height 13
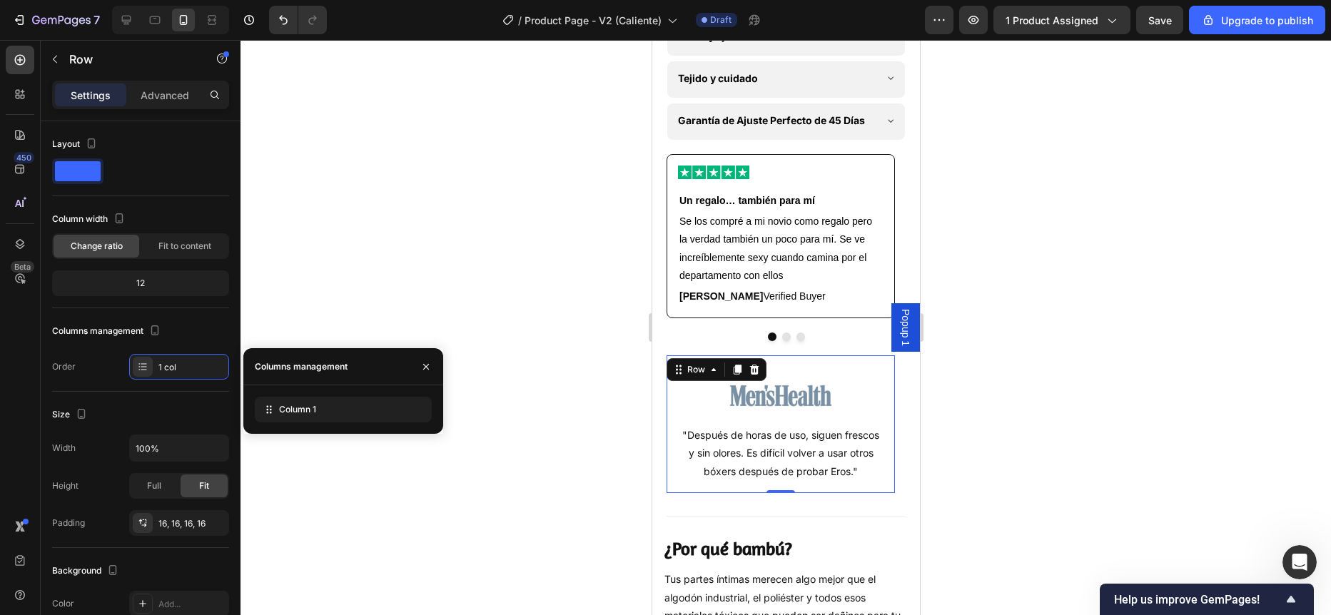
click at [673, 425] on div "Image "Después de horas de uso, siguen frescos y sin olores. Es difícil volver …" at bounding box center [780, 424] width 228 height 138
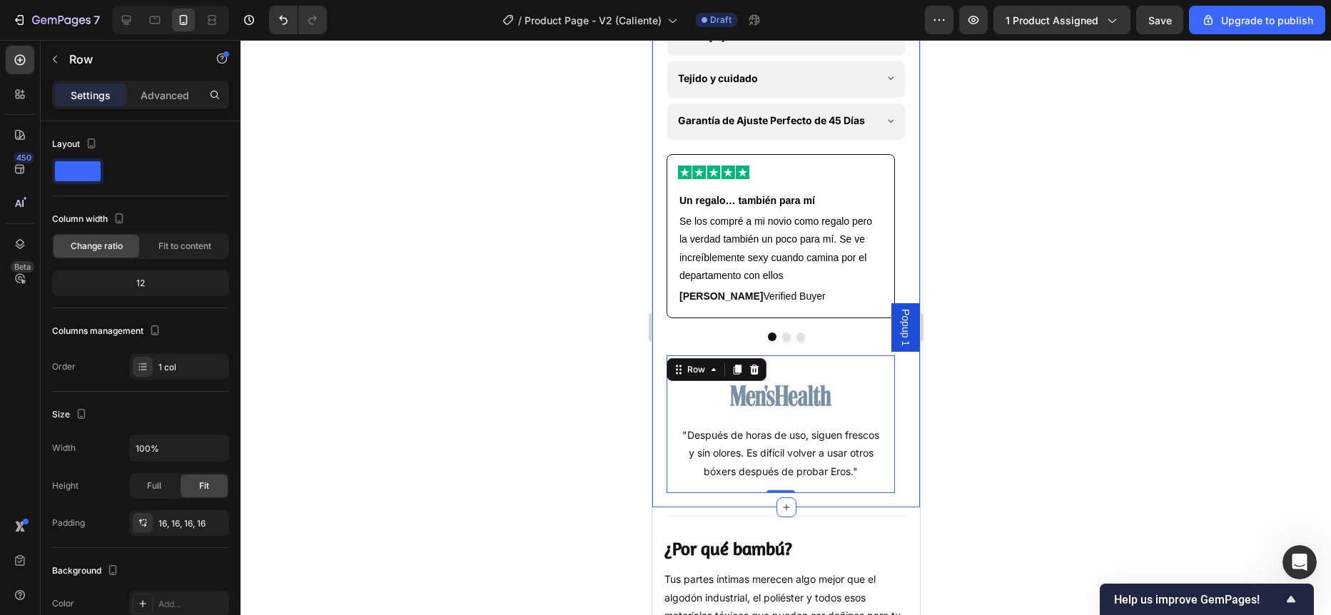
click at [712, 493] on div "Image "Después de horas de uso, siguen frescos y sin olores. Es difícil volver …" at bounding box center [780, 424] width 228 height 138
click at [697, 376] on div "Row" at bounding box center [696, 369] width 24 height 13
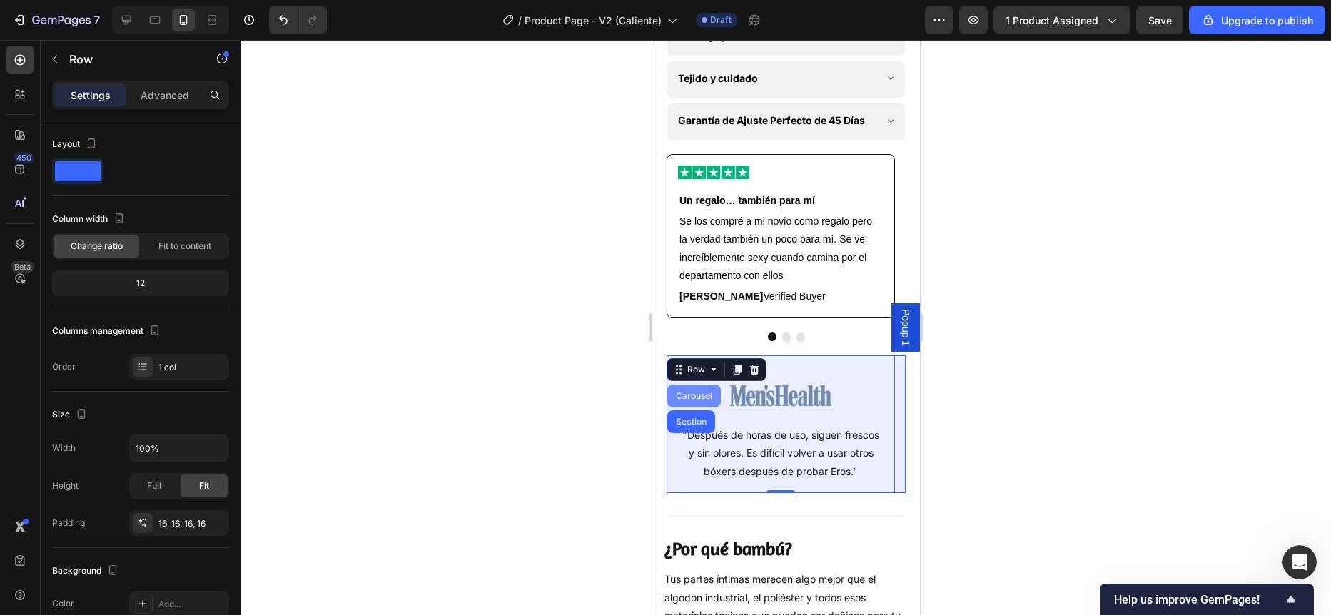
click at [697, 408] on div "Carousel" at bounding box center [694, 396] width 54 height 23
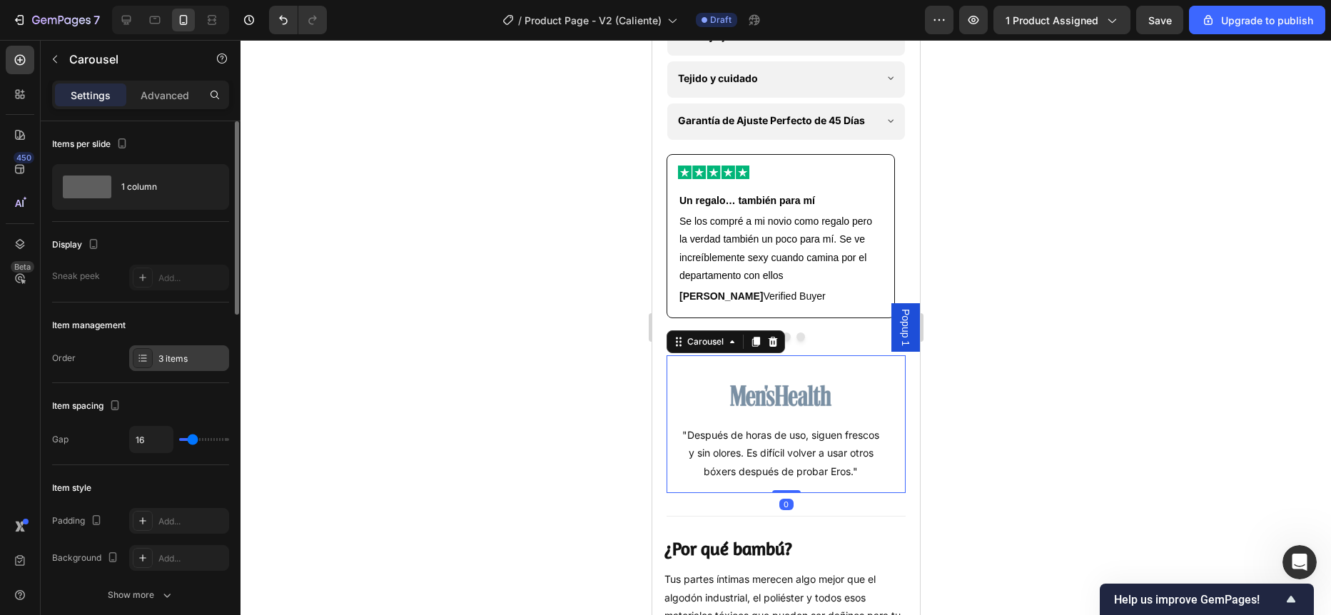
click at [186, 350] on div "3 items" at bounding box center [179, 358] width 100 height 26
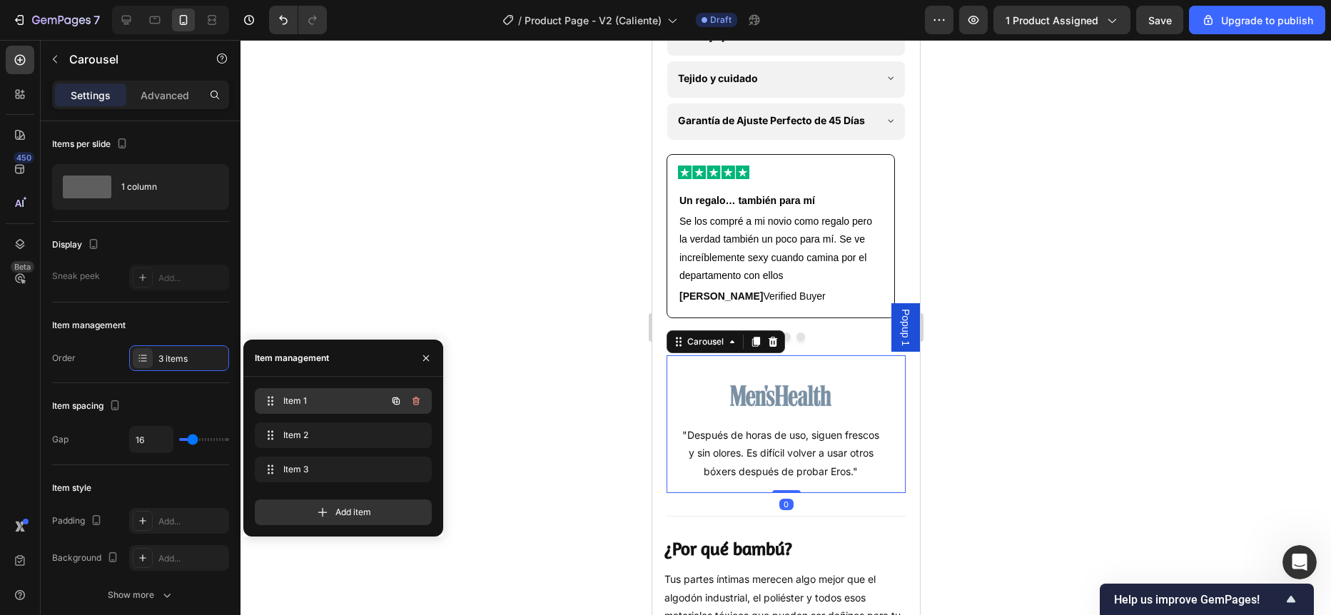
click at [289, 396] on span "Item 1" at bounding box center [323, 401] width 81 height 13
click at [302, 430] on span "Item 2" at bounding box center [323, 435] width 81 height 13
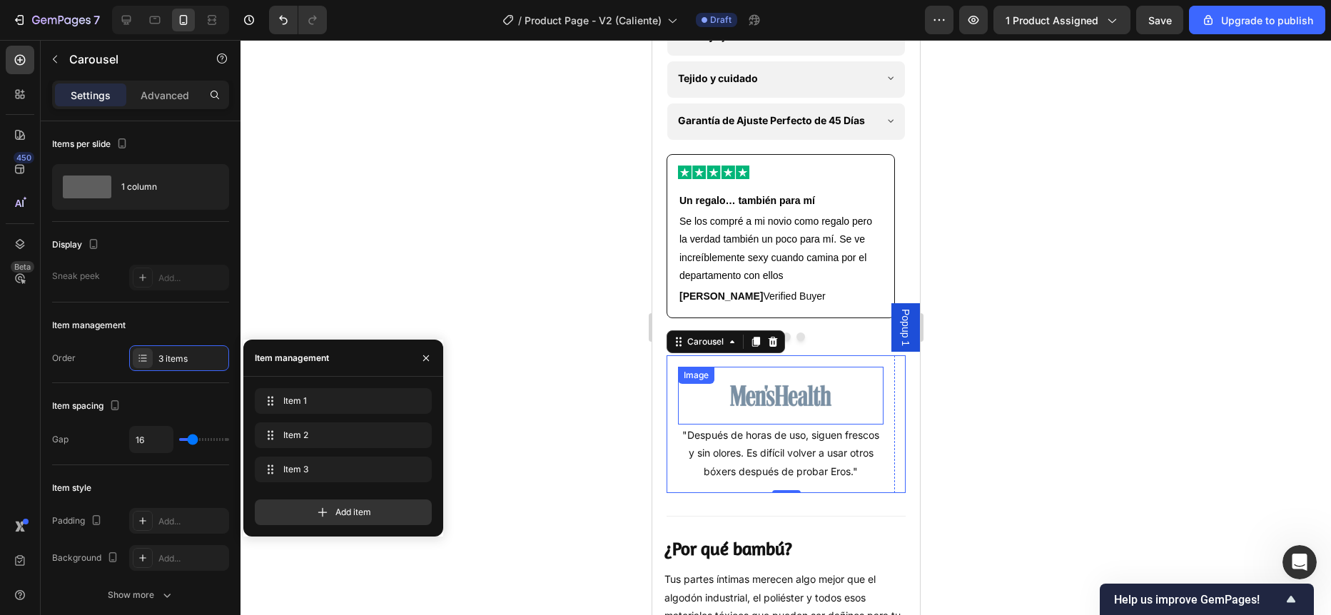
click at [761, 425] on img at bounding box center [780, 396] width 103 height 58
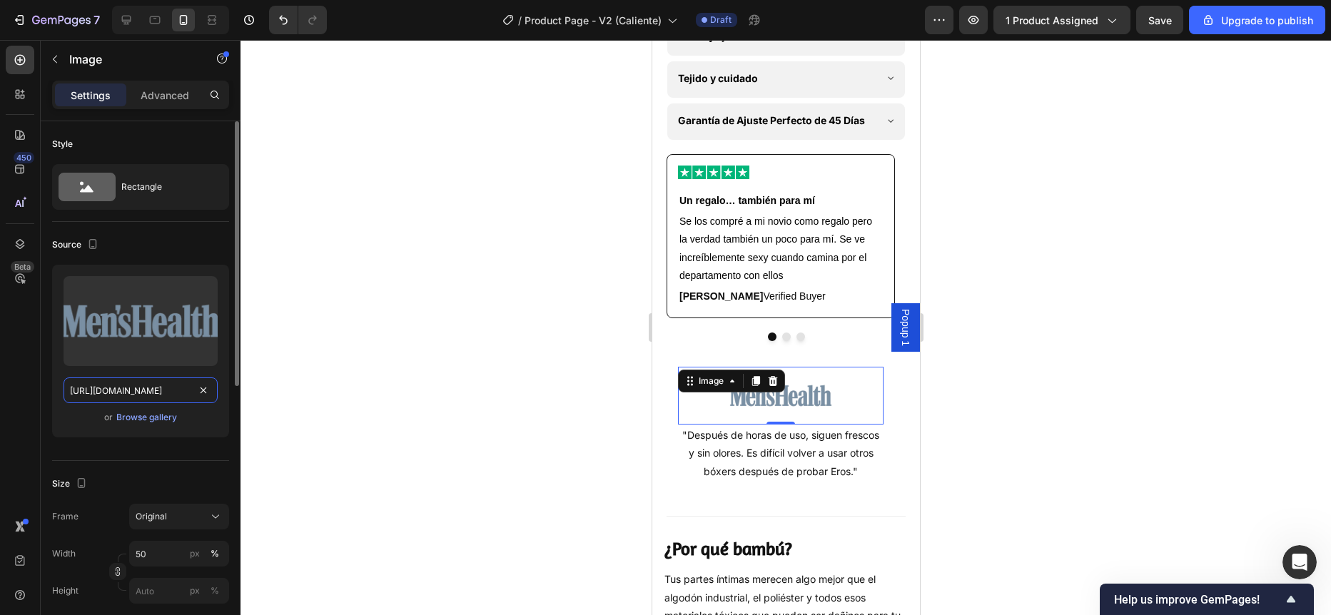
click at [141, 389] on input "[URL][DOMAIN_NAME]" at bounding box center [141, 391] width 154 height 26
paste input "People-Logo.webp?v=1759135828"
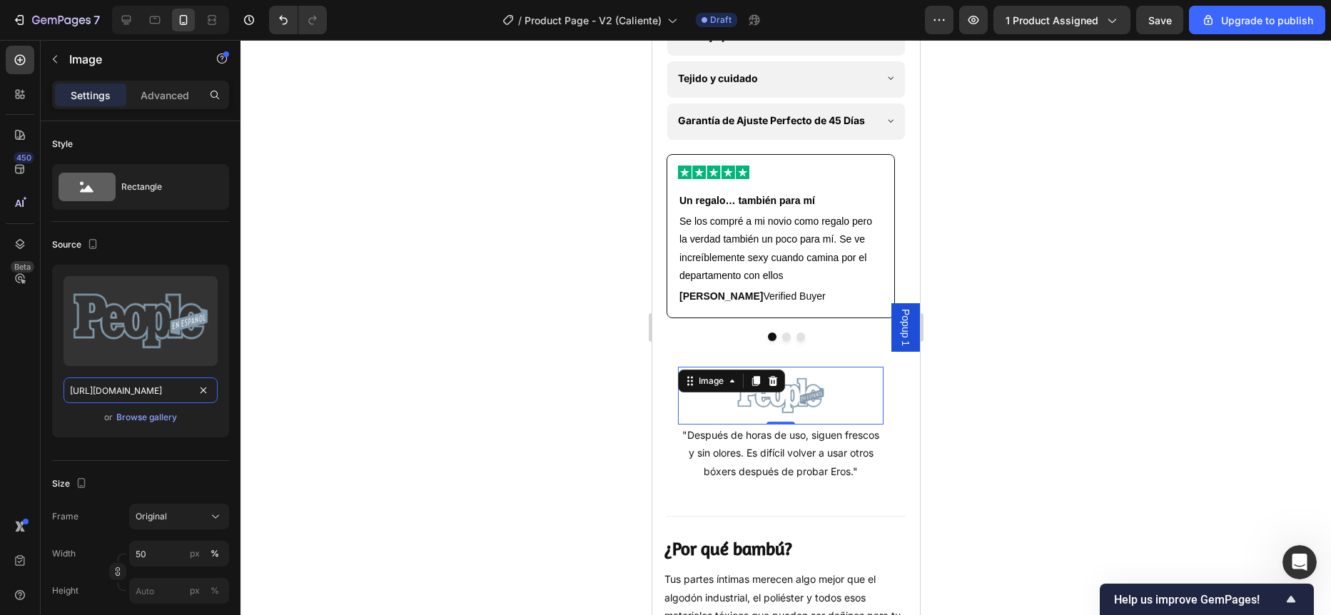
type input "[URL][DOMAIN_NAME]"
click at [338, 355] on div at bounding box center [786, 327] width 1091 height 575
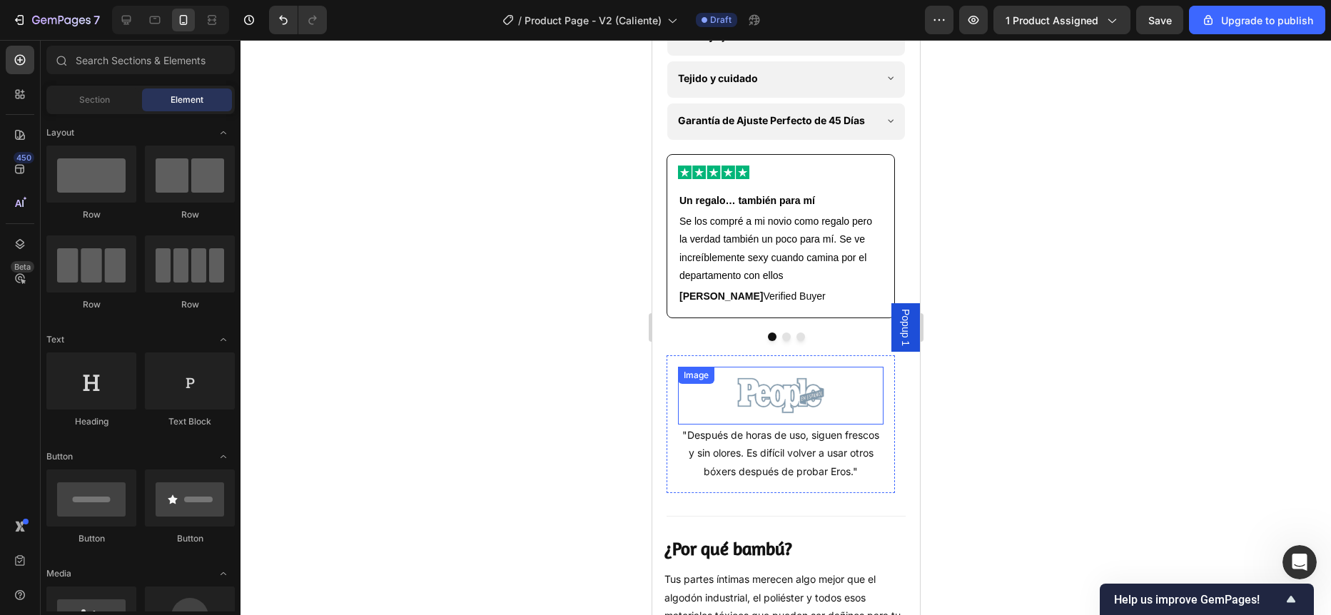
click at [729, 422] on img at bounding box center [780, 396] width 103 height 58
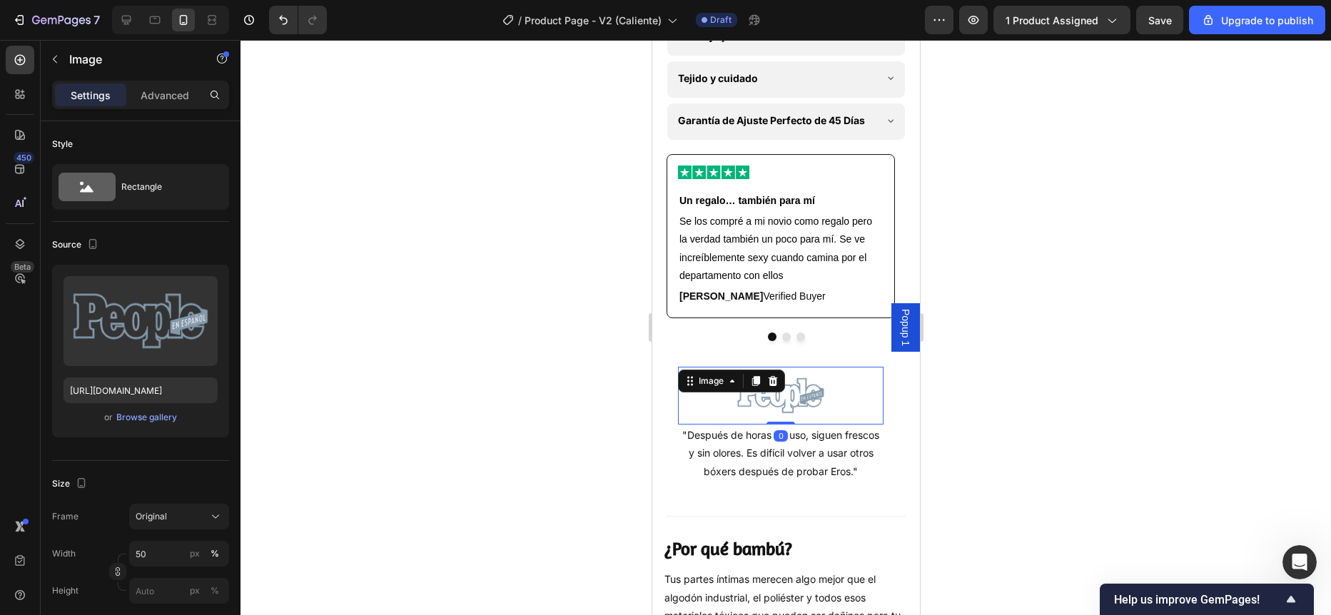
click at [677, 425] on div at bounding box center [780, 396] width 206 height 58
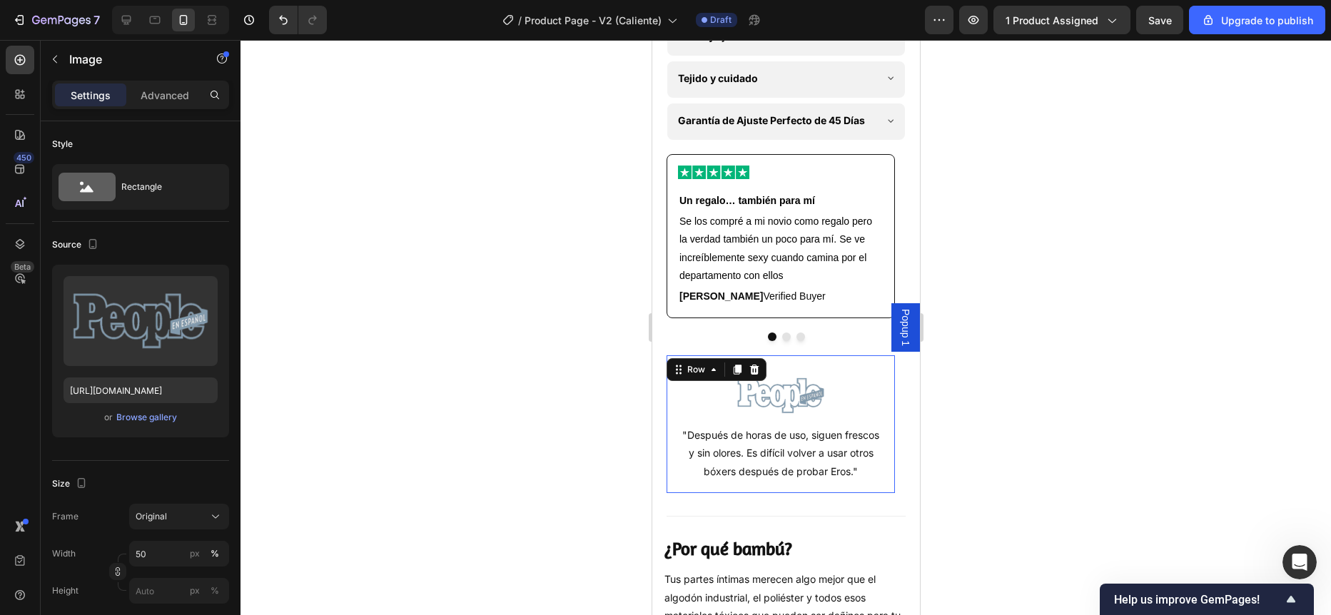
click at [674, 493] on div "Image "Después de horas de uso, siguen frescos y sin olores. Es difícil volver …" at bounding box center [780, 424] width 228 height 138
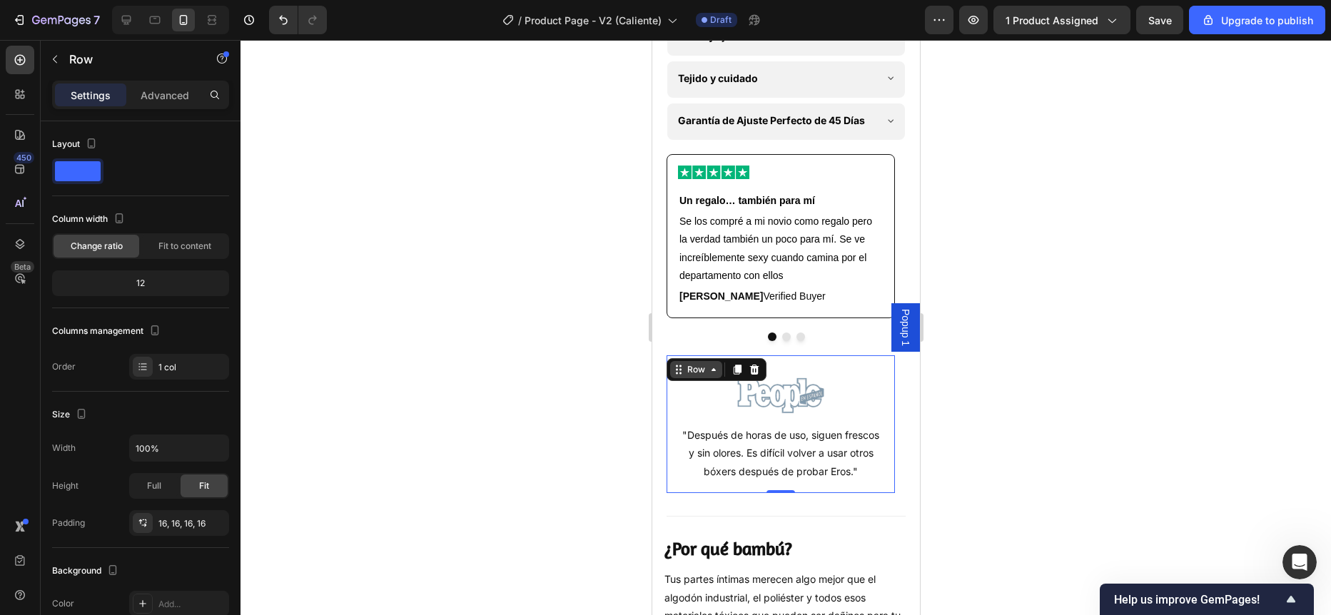
click at [704, 376] on div "Row" at bounding box center [696, 369] width 24 height 13
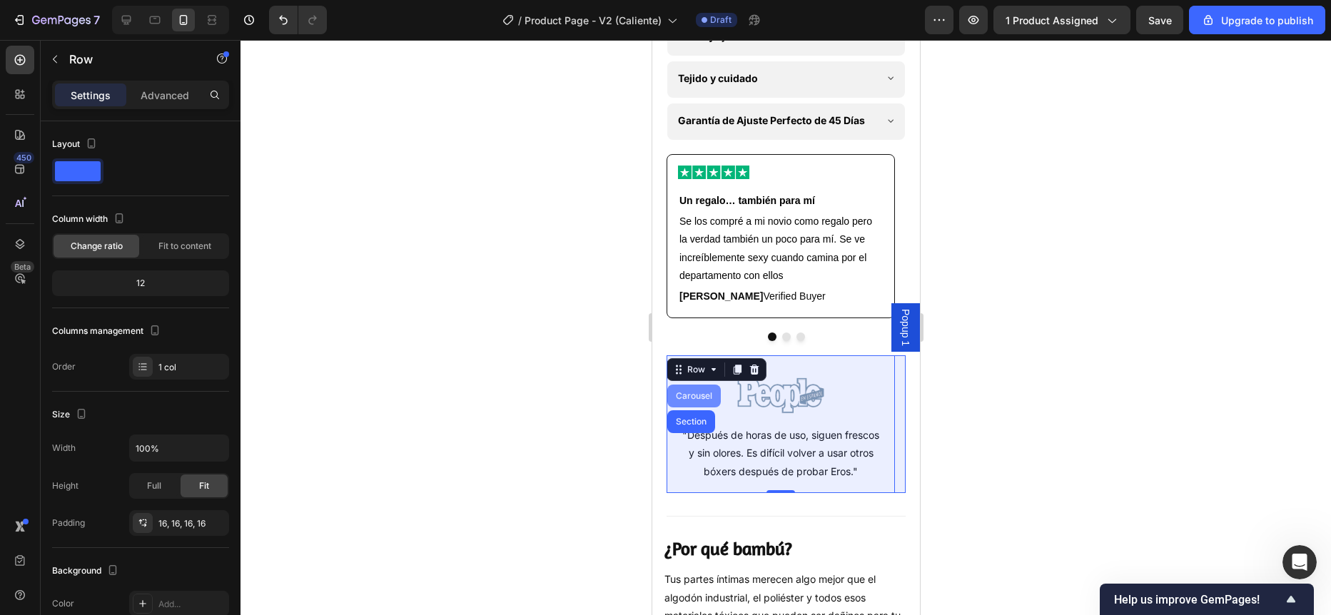
click at [699, 400] on div "Carousel" at bounding box center [693, 396] width 42 height 9
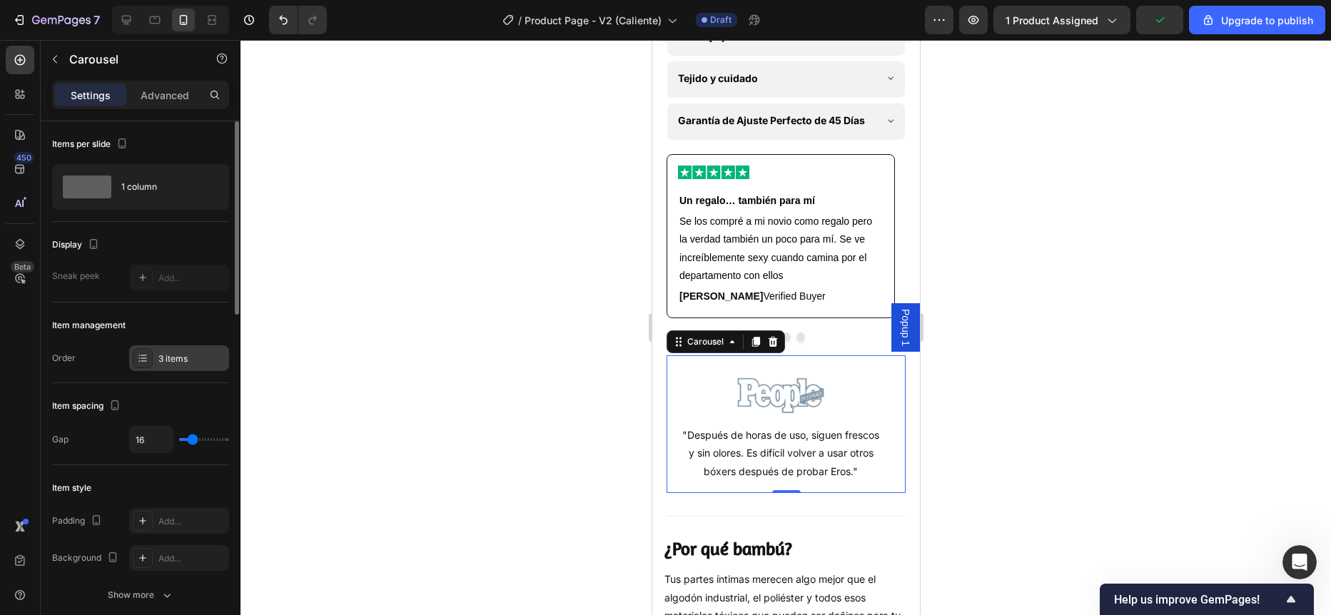
click at [164, 357] on div "3 items" at bounding box center [191, 359] width 67 height 13
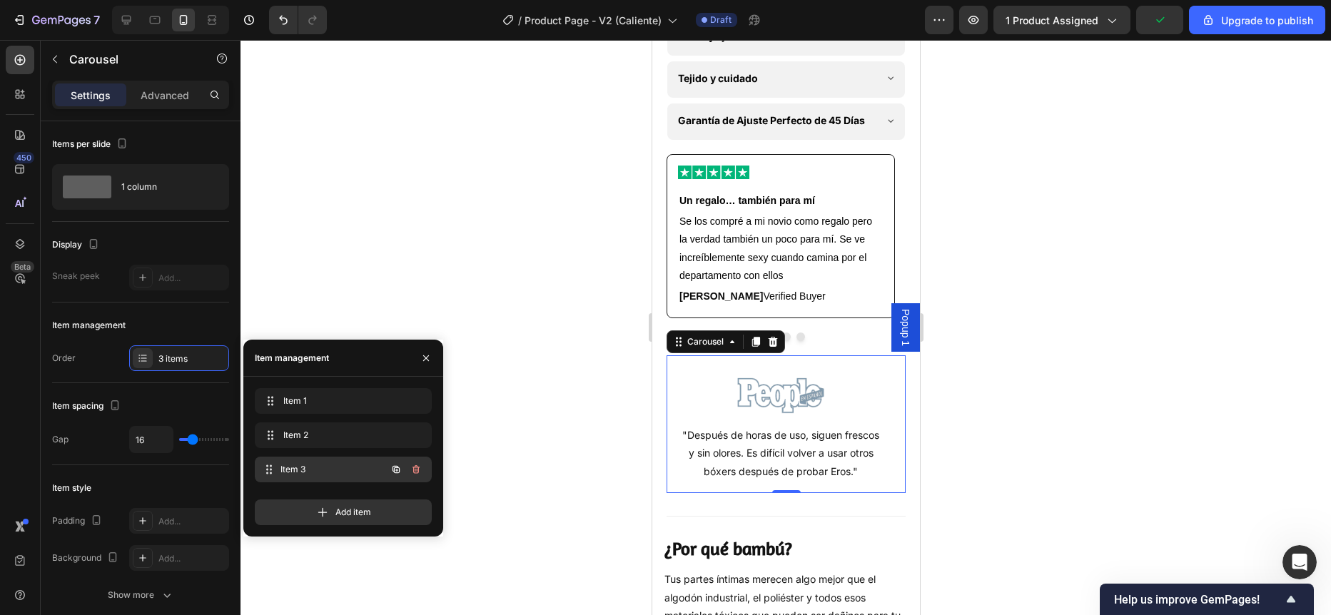
click at [293, 473] on span "Item 3" at bounding box center [333, 469] width 106 height 13
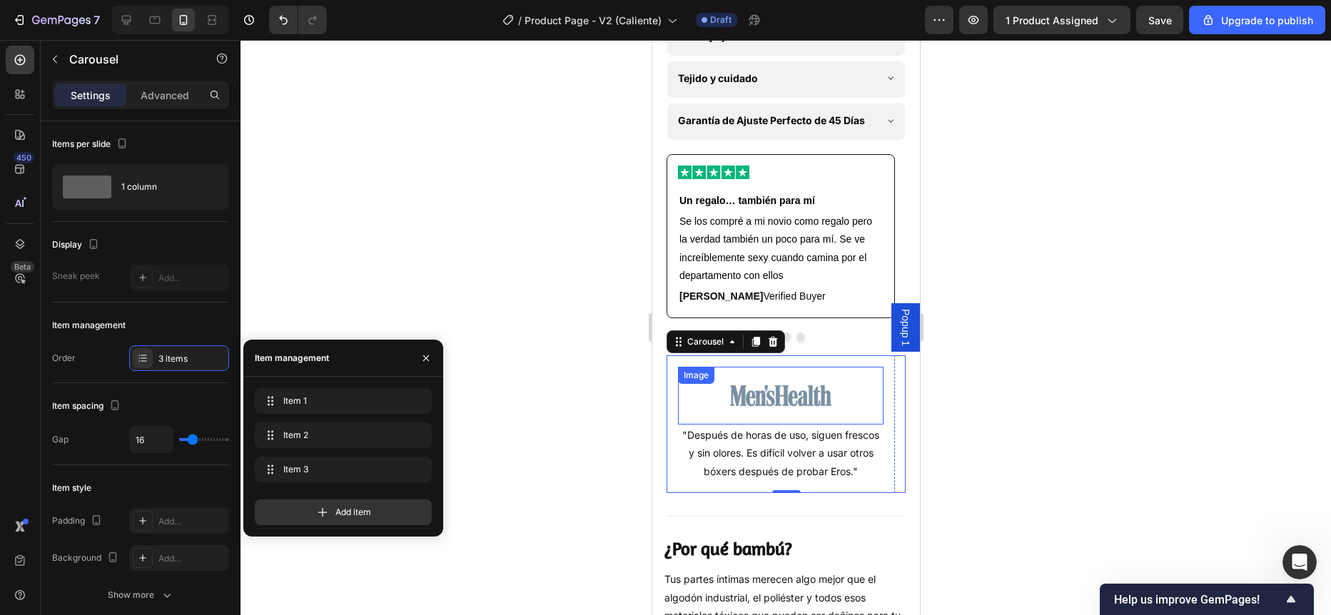
click at [752, 425] on img at bounding box center [780, 396] width 103 height 58
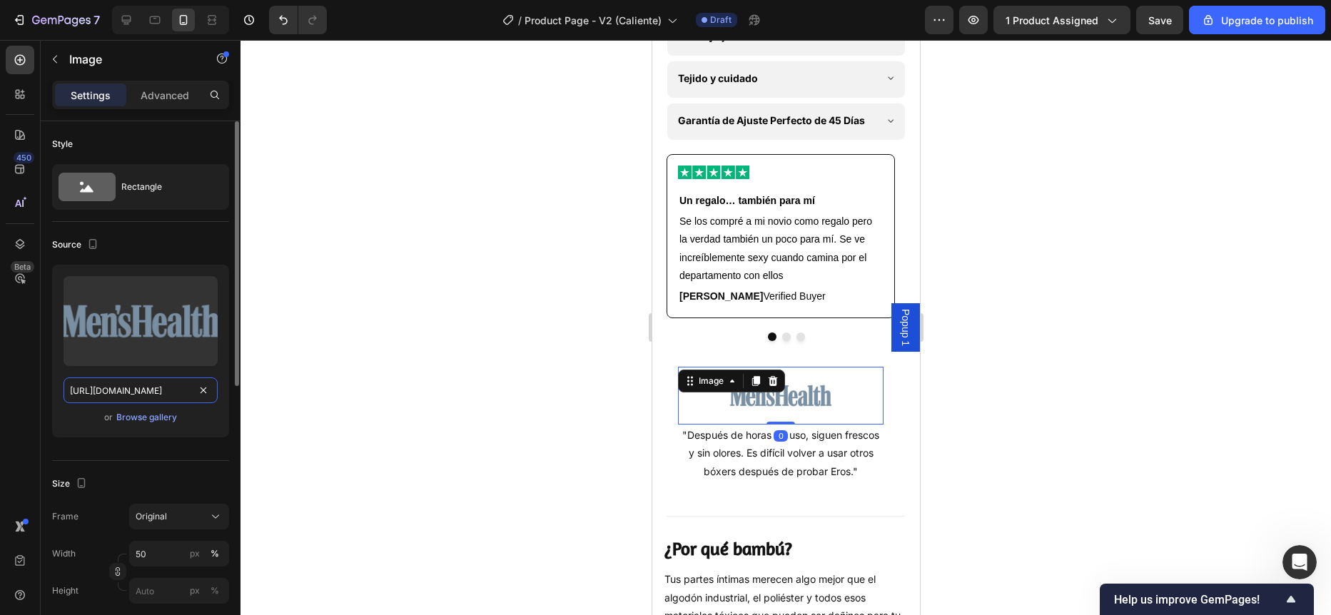
click at [108, 380] on input "[URL][DOMAIN_NAME]" at bounding box center [141, 391] width 154 height 26
paste input "Hombre-Logo.webp?v=1759135829"
type input "[URL][DOMAIN_NAME]"
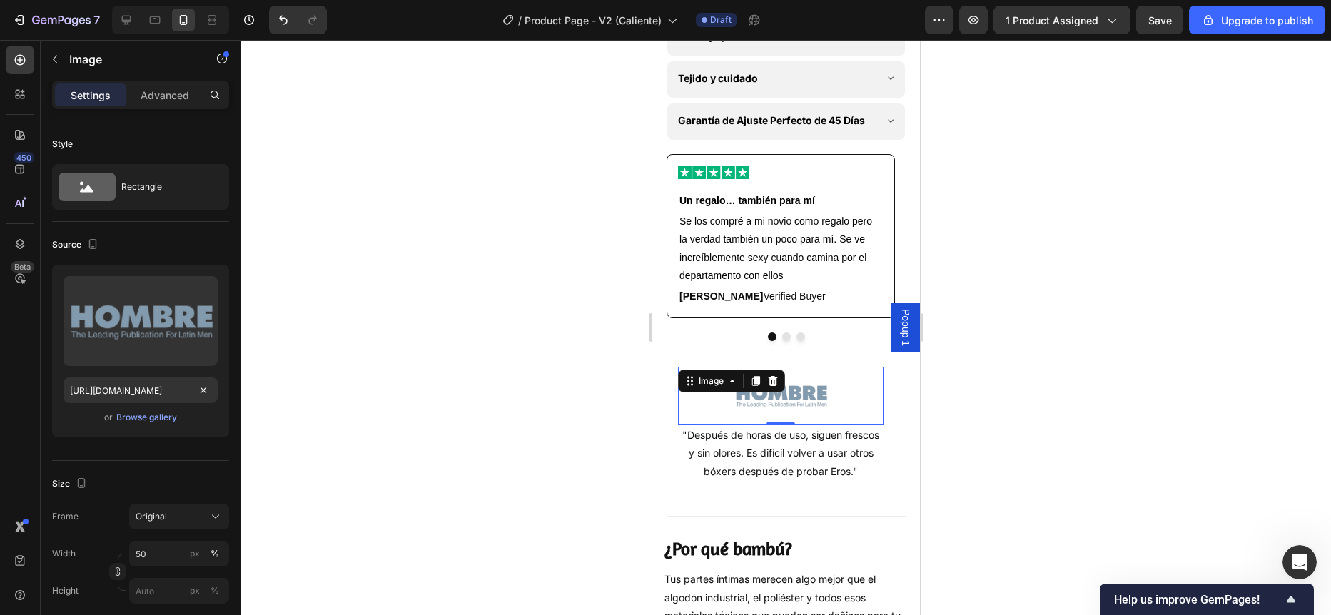
click at [393, 346] on div at bounding box center [786, 327] width 1091 height 575
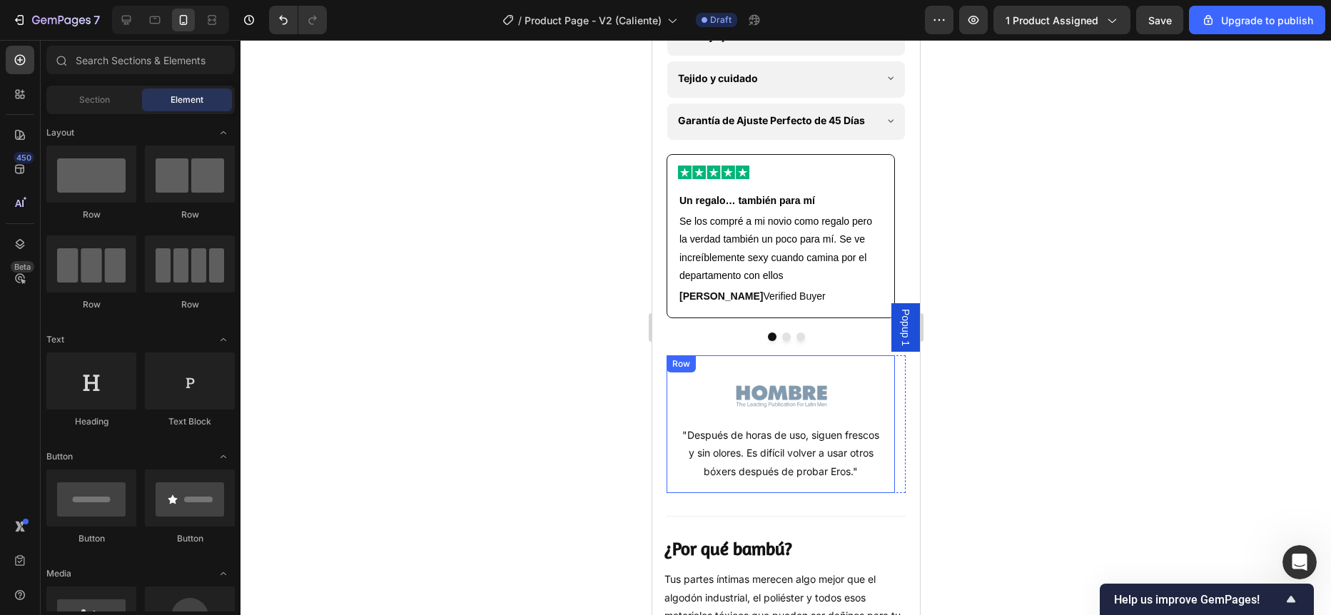
click at [673, 446] on div "Image "Después de horas de uso, siguen frescos y sin olores. Es difícil volver …" at bounding box center [780, 424] width 228 height 138
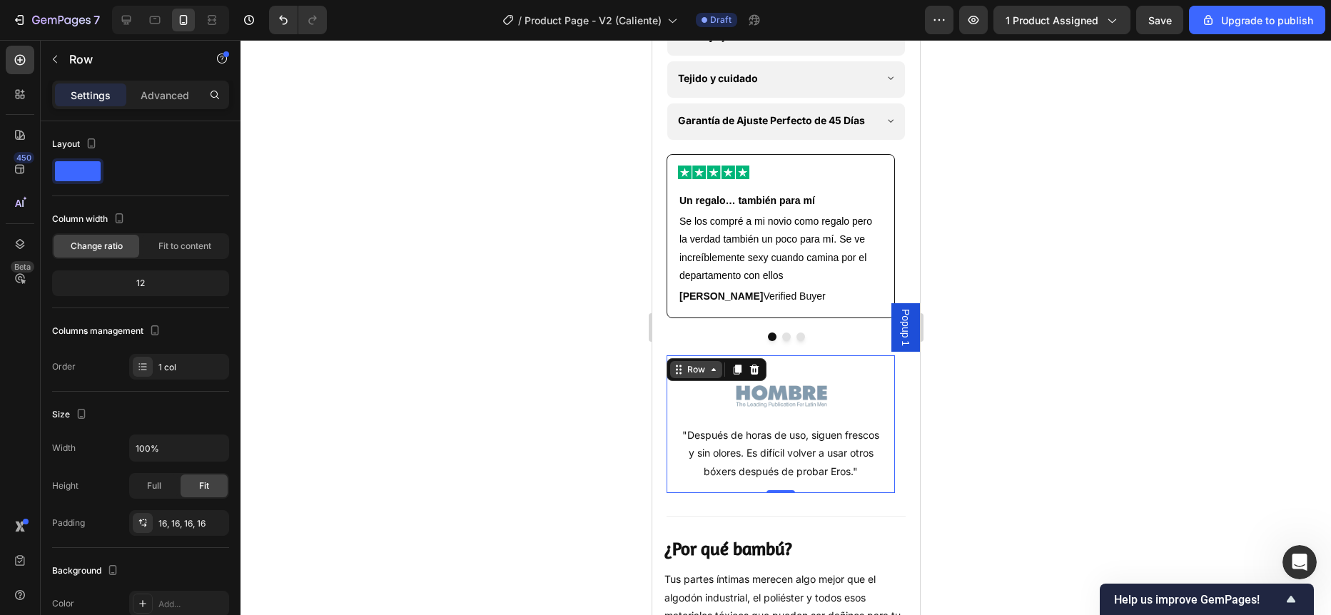
click at [680, 375] on icon at bounding box center [677, 369] width 11 height 11
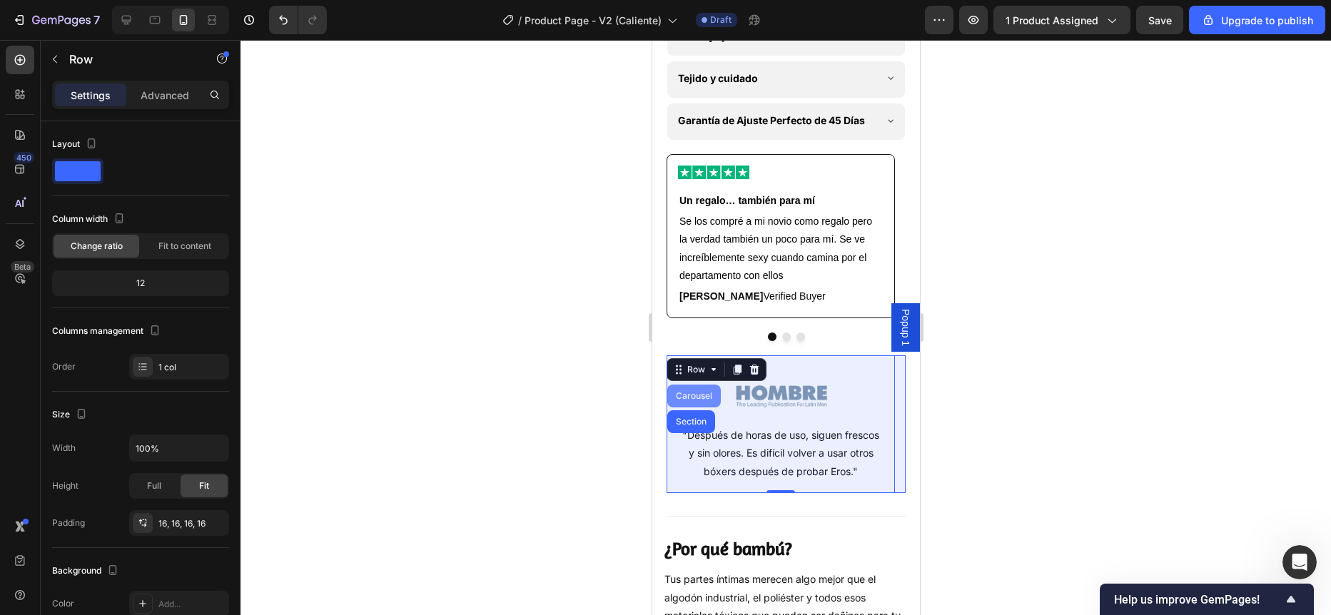
click at [693, 400] on div "Carousel" at bounding box center [693, 396] width 42 height 9
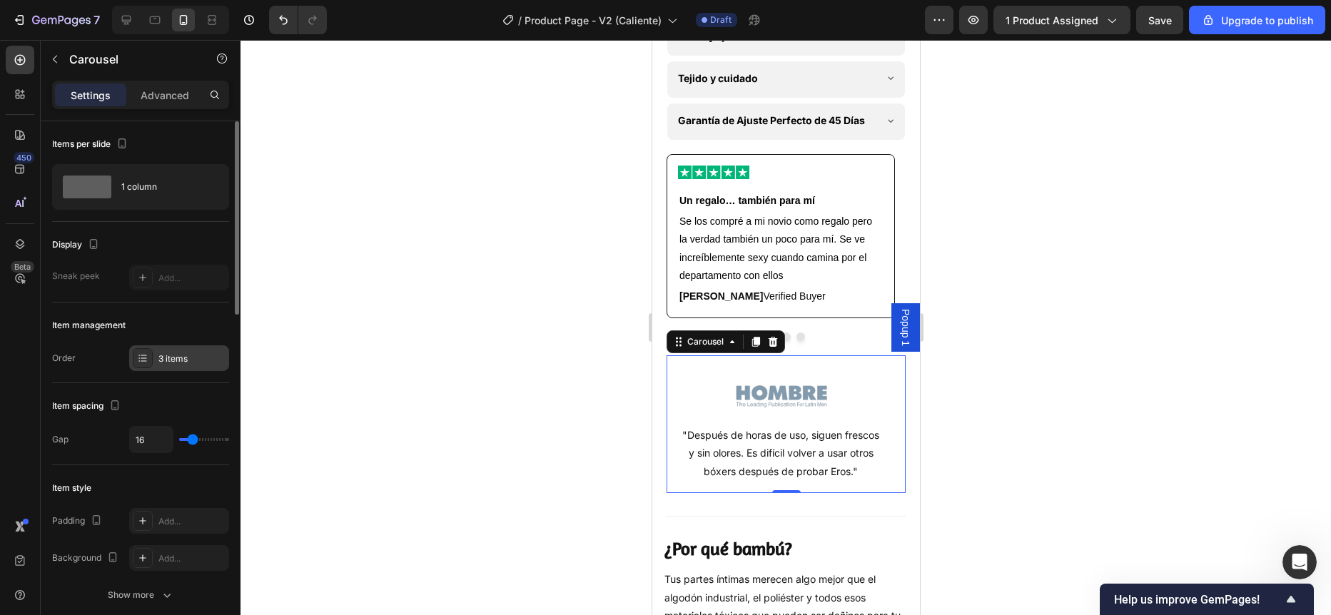
click at [184, 357] on div "3 items" at bounding box center [191, 359] width 67 height 13
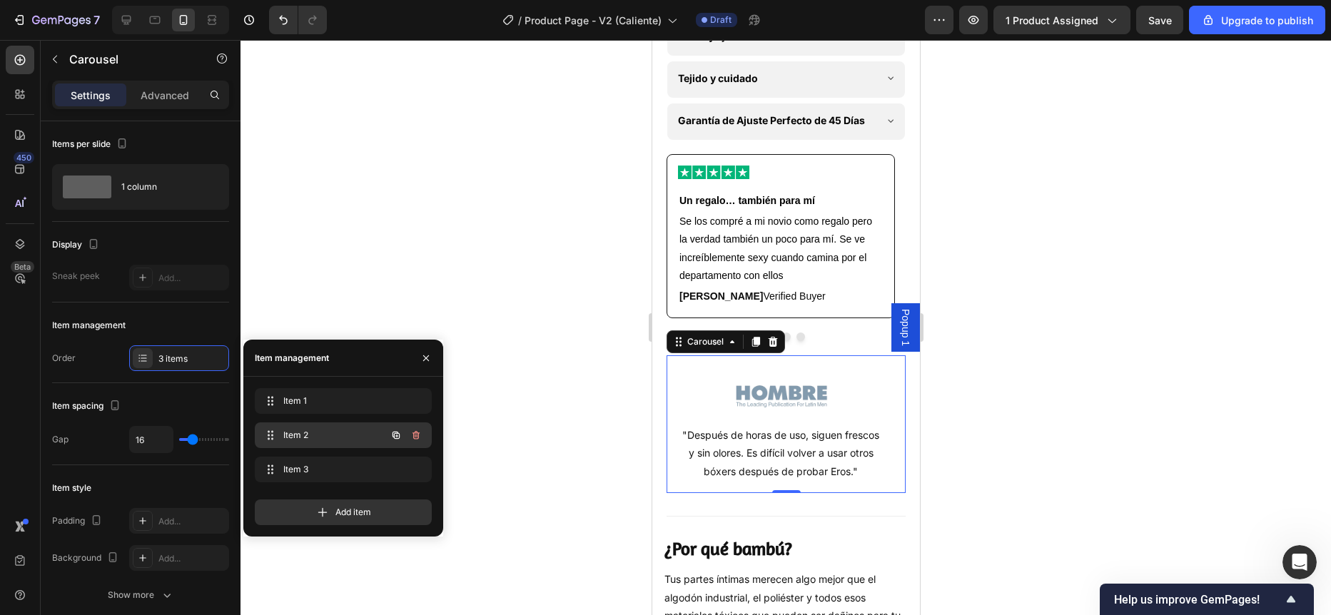
click at [285, 434] on span "Item 2" at bounding box center [323, 435] width 81 height 13
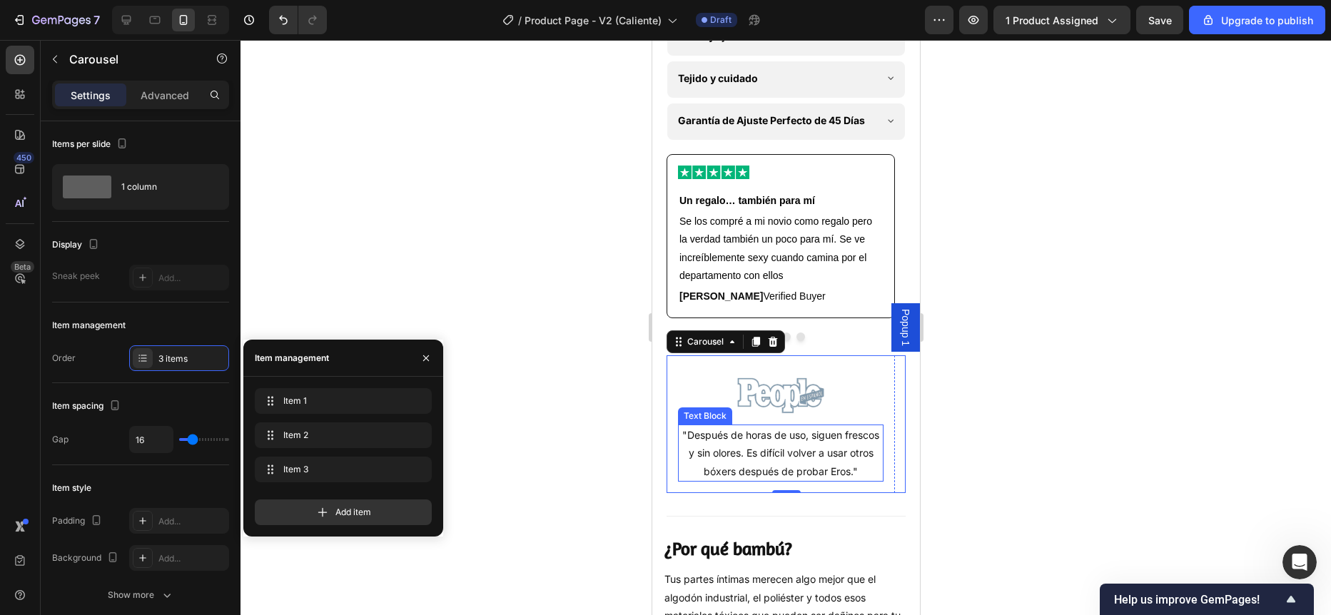
click at [737, 479] on p ""Después de horas de uso, siguen frescos y sin olores. Es difícil volver a usar…" at bounding box center [780, 453] width 203 height 54
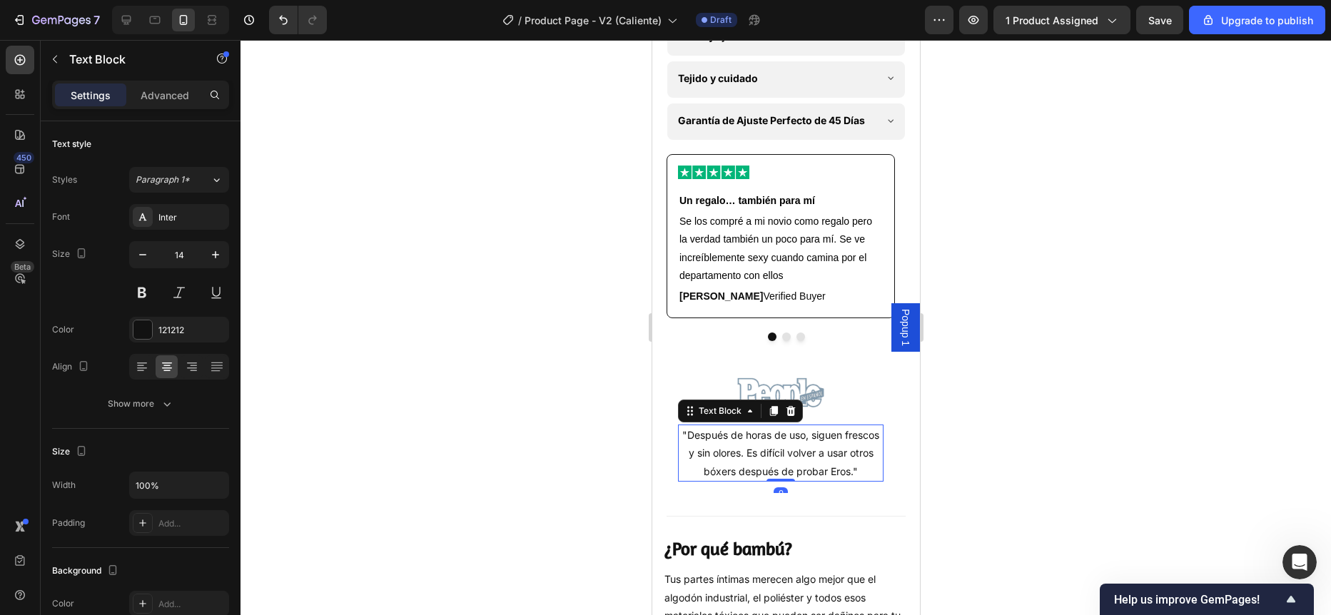
click at [737, 479] on p ""Después de horas de uso, siguen frescos y sin olores. Es difícil volver a usar…" at bounding box center [780, 453] width 203 height 54
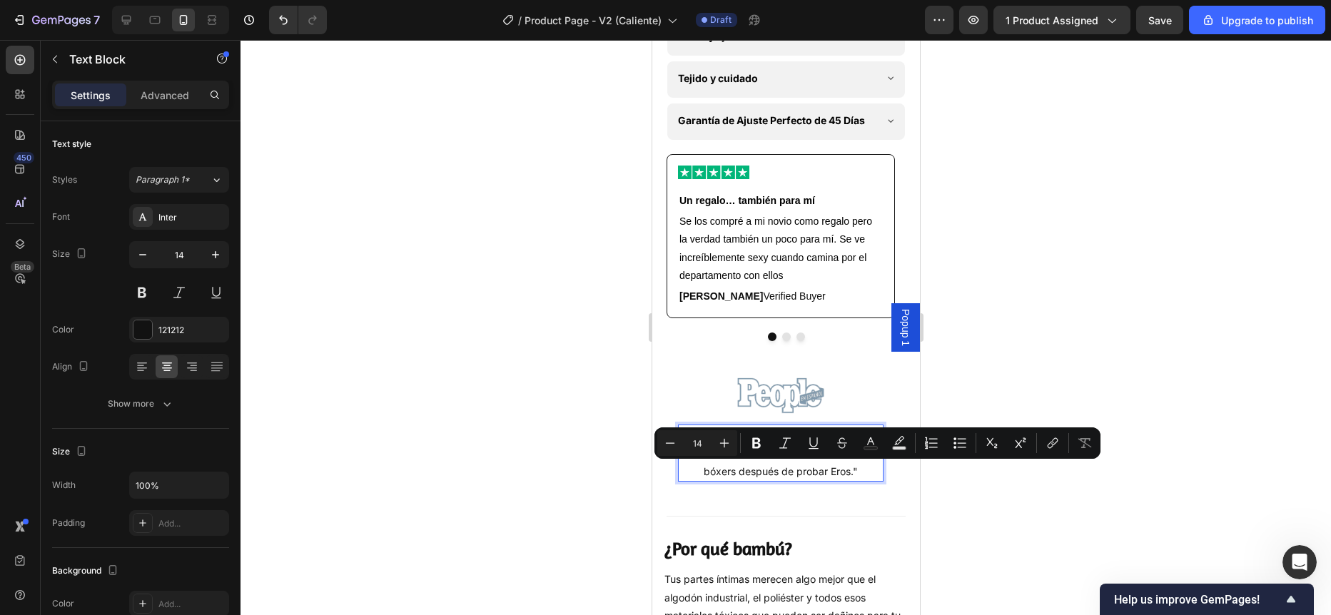
click at [704, 478] on p ""Después de horas de uso, siguen frescos y sin olores. Es difícil volver a usar…" at bounding box center [780, 453] width 203 height 54
drag, startPoint x: 686, startPoint y: 470, endPoint x: 853, endPoint y: 508, distance: 171.2
click at [853, 480] on p ""Después de horas de uso, siguen frescos y sin olores. Es difícil volver a usar…" at bounding box center [780, 453] width 203 height 54
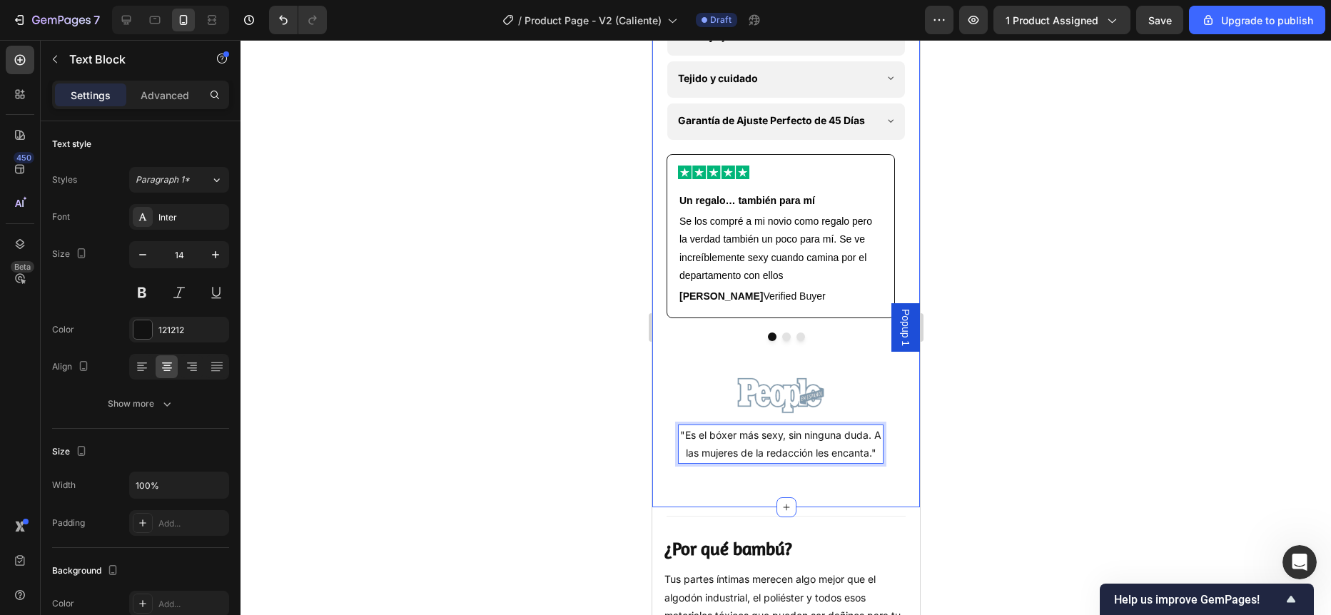
click at [587, 380] on div at bounding box center [786, 327] width 1091 height 575
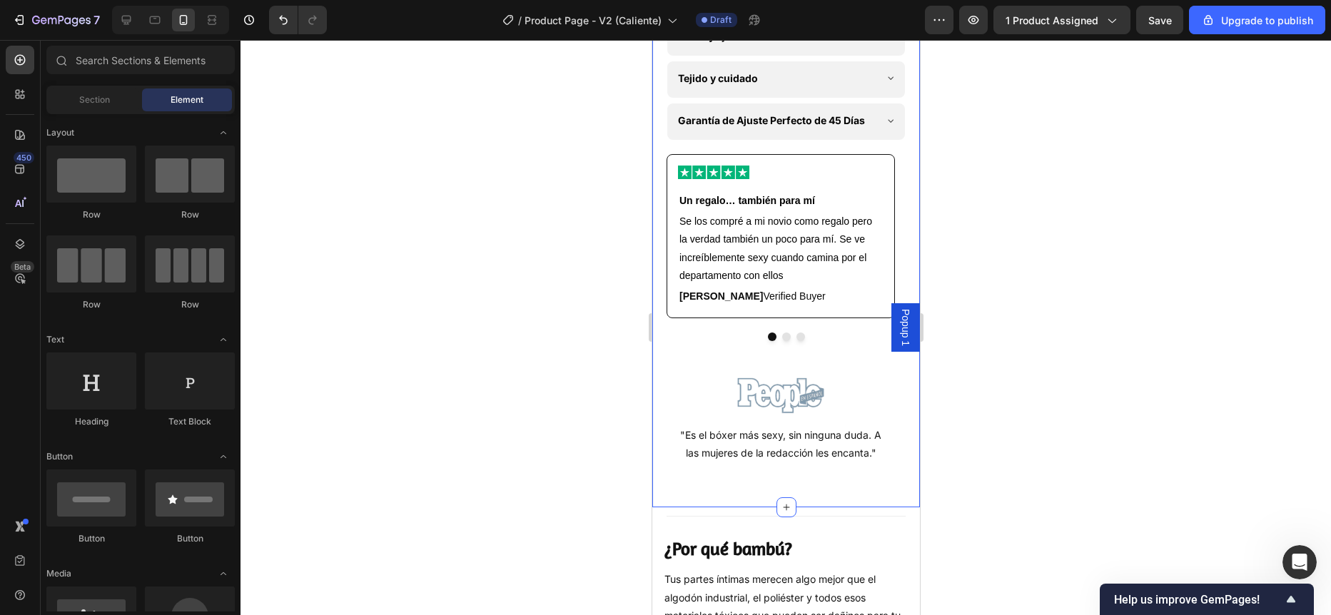
click at [589, 415] on div at bounding box center [786, 327] width 1091 height 575
click at [672, 446] on div "Image "Es el bóxer más sexy, sin ninguna [PERSON_NAME]. A las mujeres de la red…" at bounding box center [780, 414] width 228 height 119
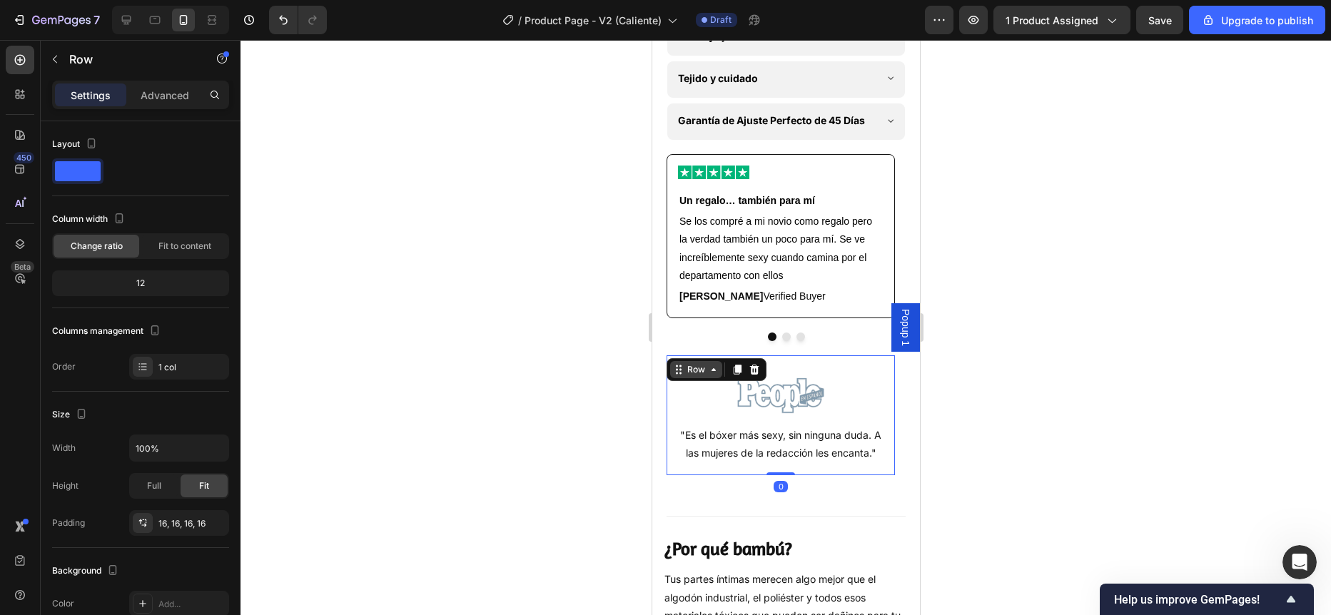
click at [707, 375] on icon at bounding box center [712, 369] width 11 height 11
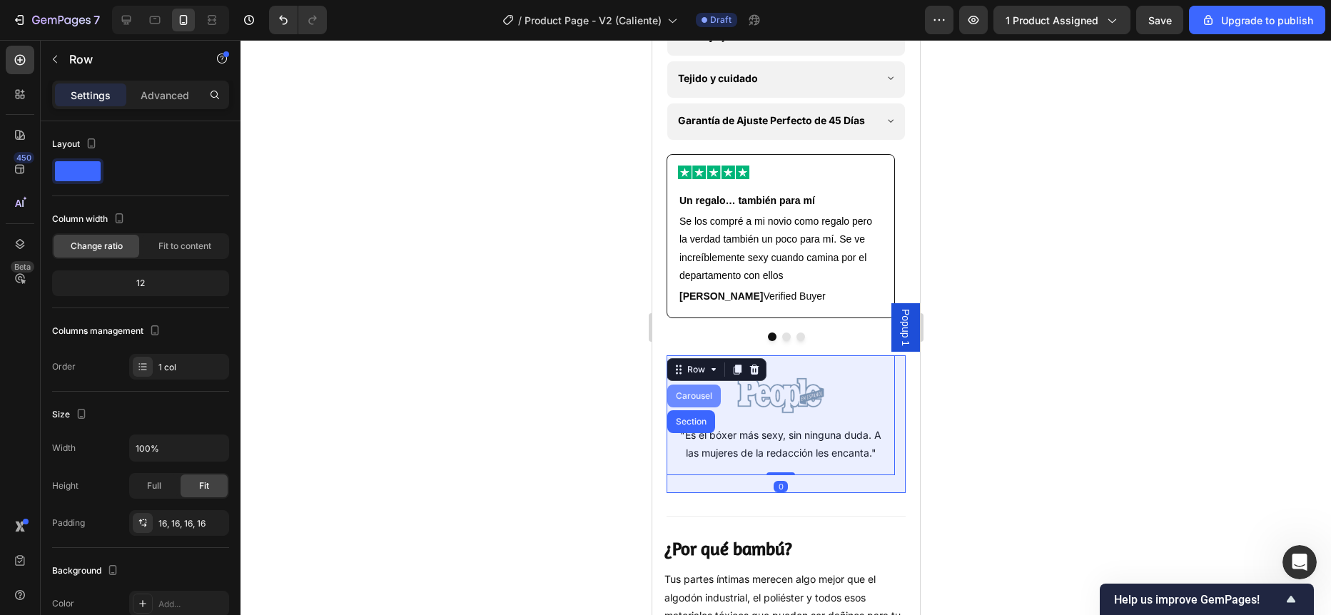
click at [704, 408] on div "Carousel" at bounding box center [694, 396] width 54 height 23
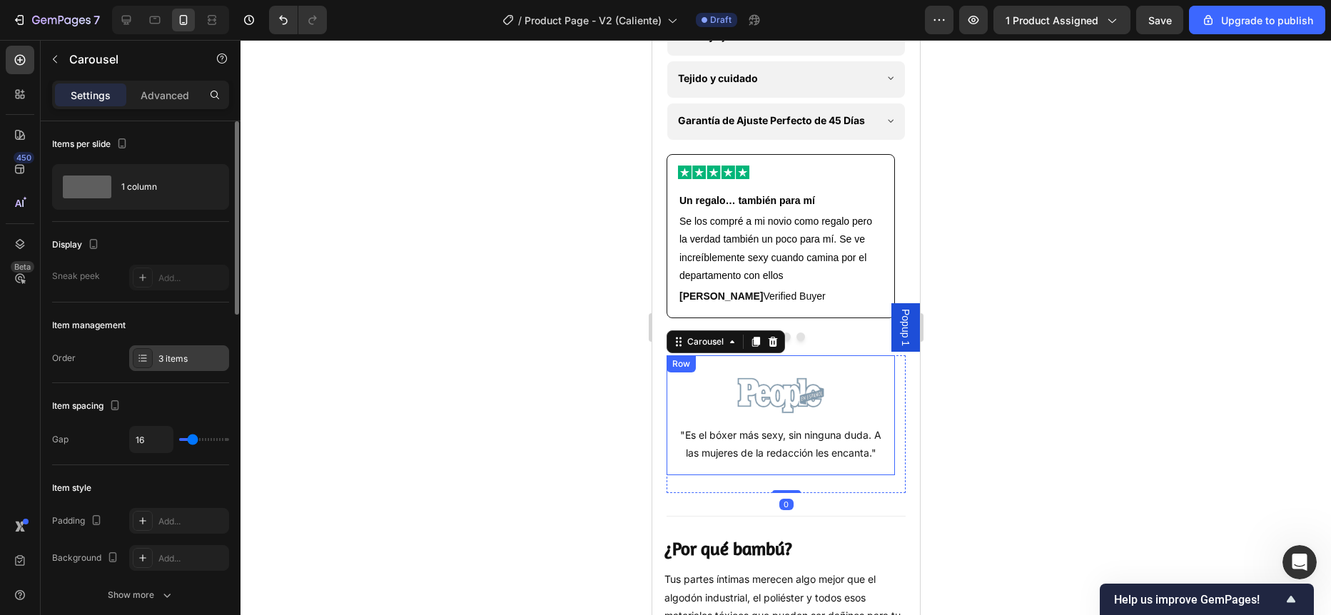
click at [166, 363] on div "3 items" at bounding box center [191, 359] width 67 height 13
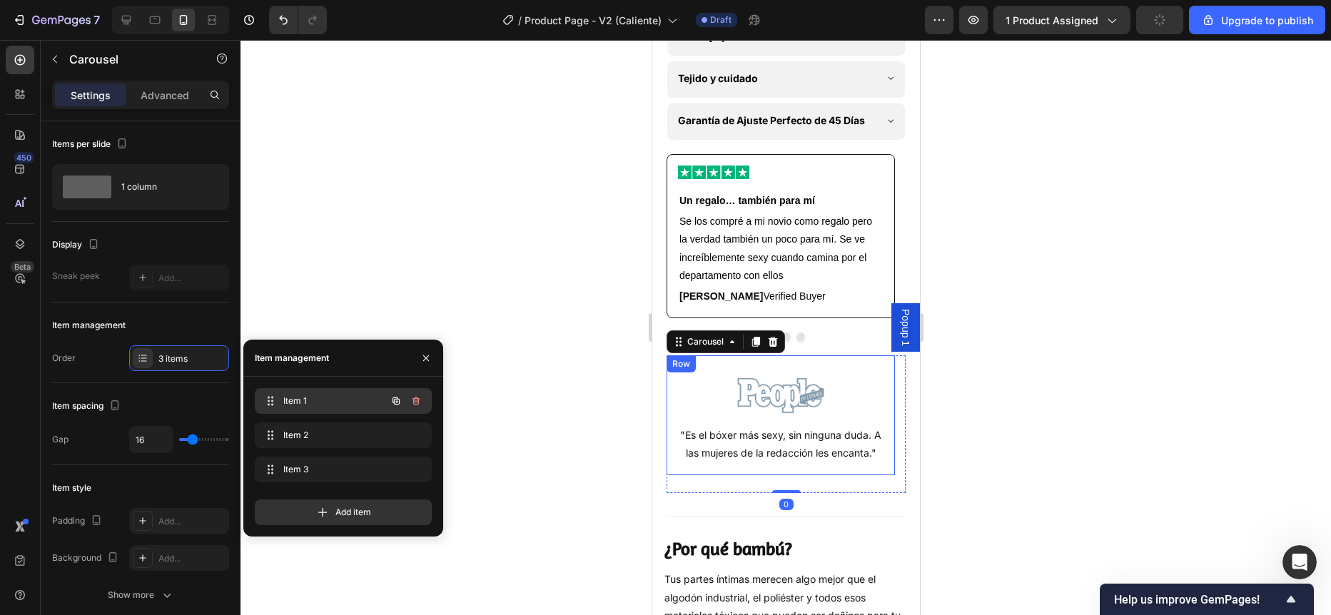
click at [282, 396] on div "Item 1 Item 1" at bounding box center [323, 401] width 126 height 20
click at [298, 400] on span "Item 1" at bounding box center [323, 401] width 81 height 13
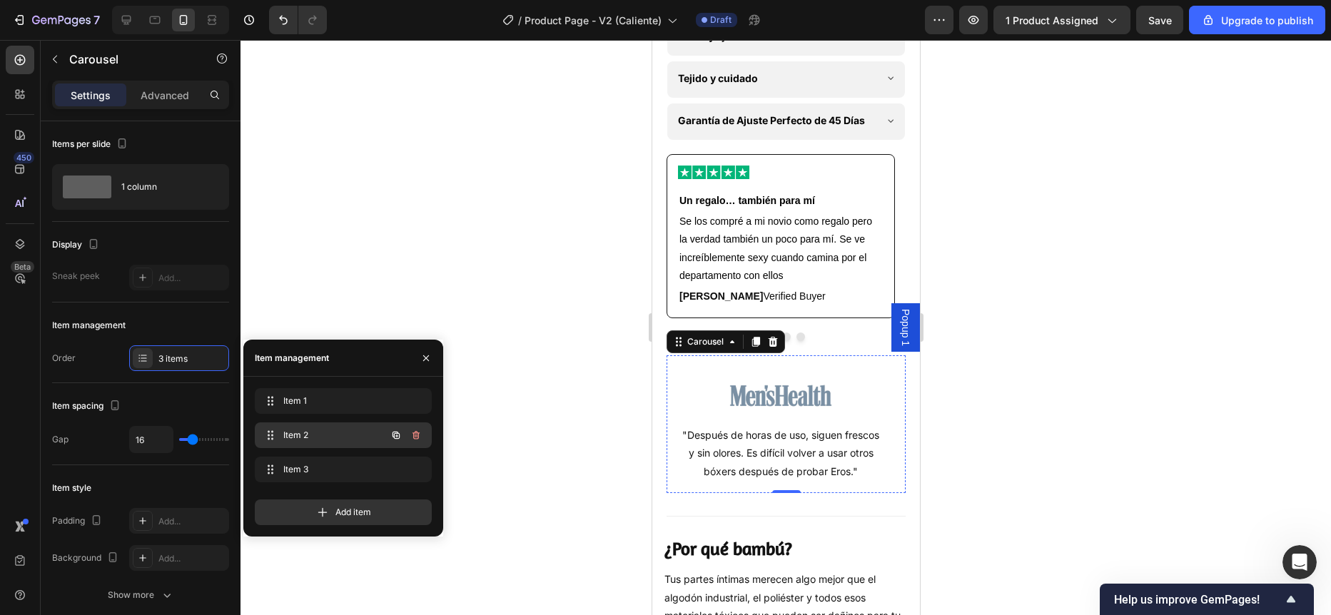
click at [301, 437] on span "Item 2" at bounding box center [323, 435] width 81 height 13
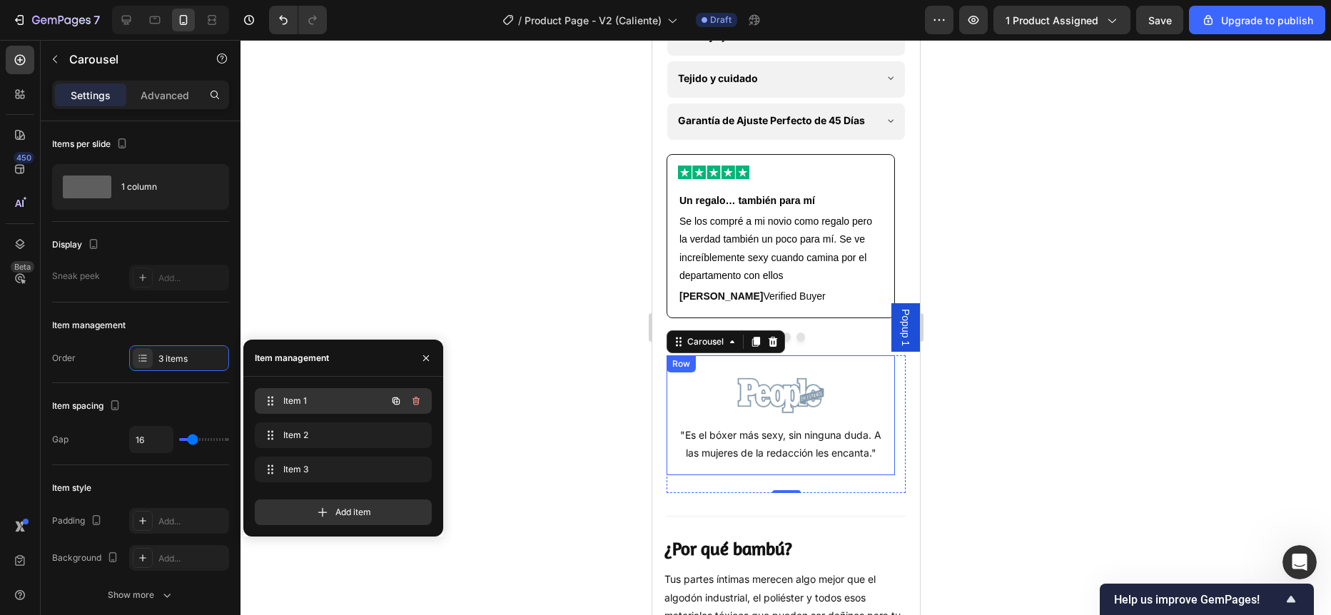
click at [308, 405] on span "Item 1" at bounding box center [323, 401] width 81 height 13
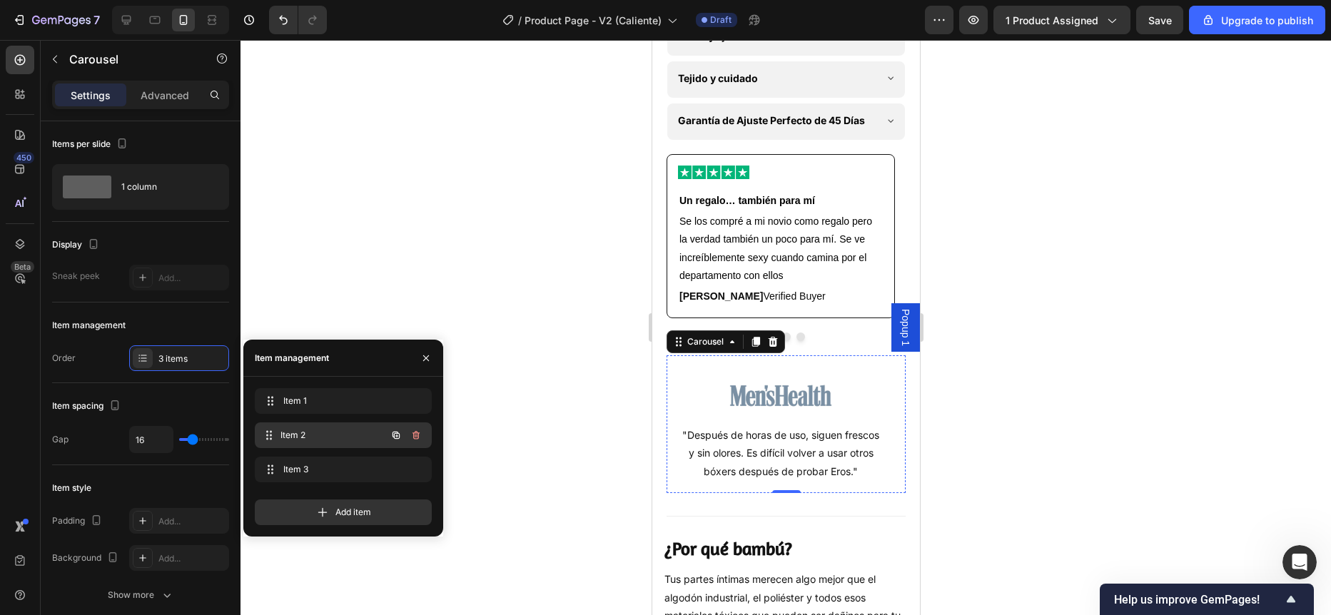
click at [308, 430] on span "Item 2" at bounding box center [333, 435] width 106 height 13
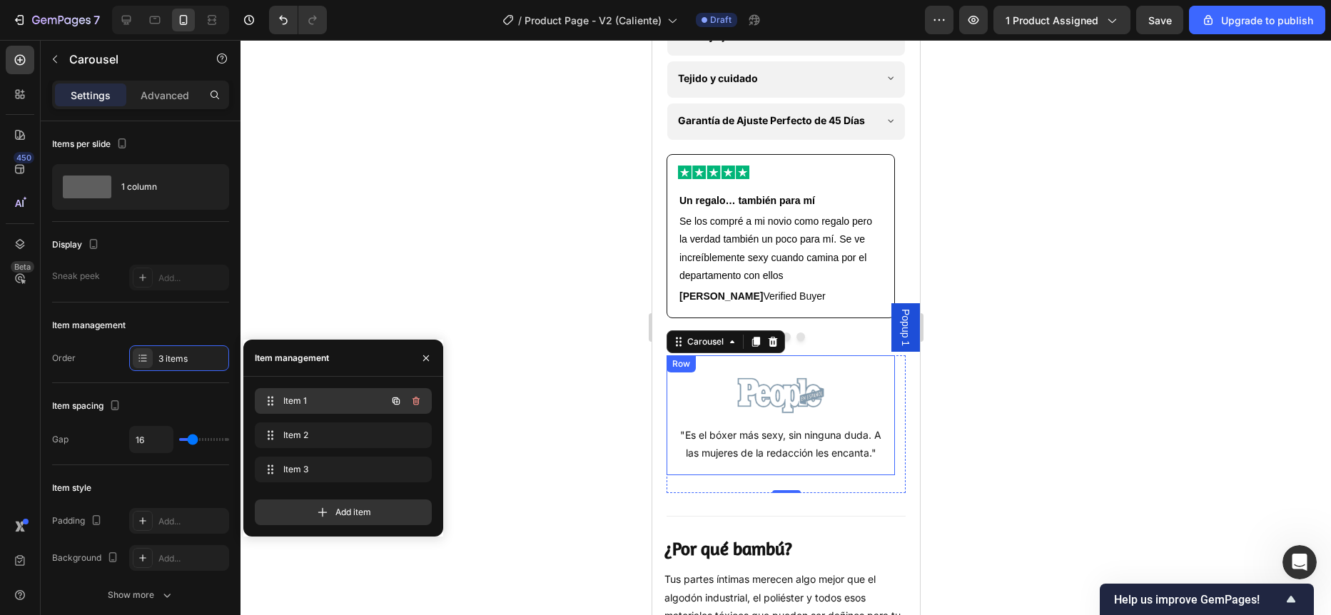
click at [306, 397] on span "Item 1" at bounding box center [323, 401] width 81 height 13
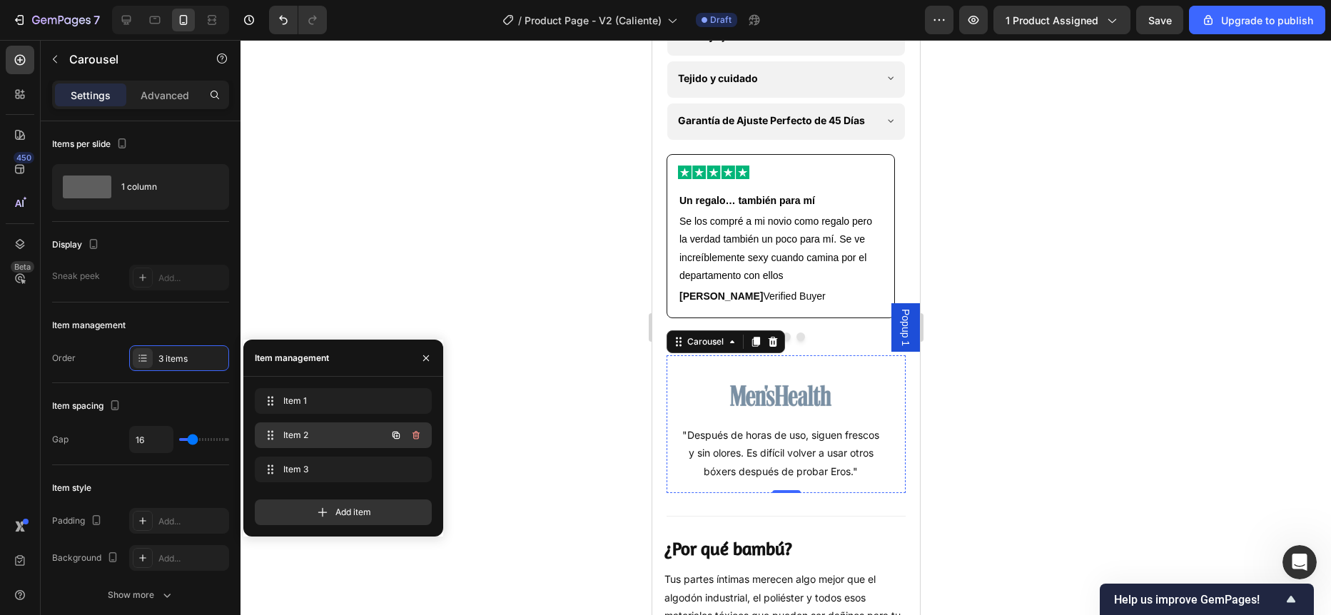
click at [303, 432] on span "Item 2" at bounding box center [323, 435] width 81 height 13
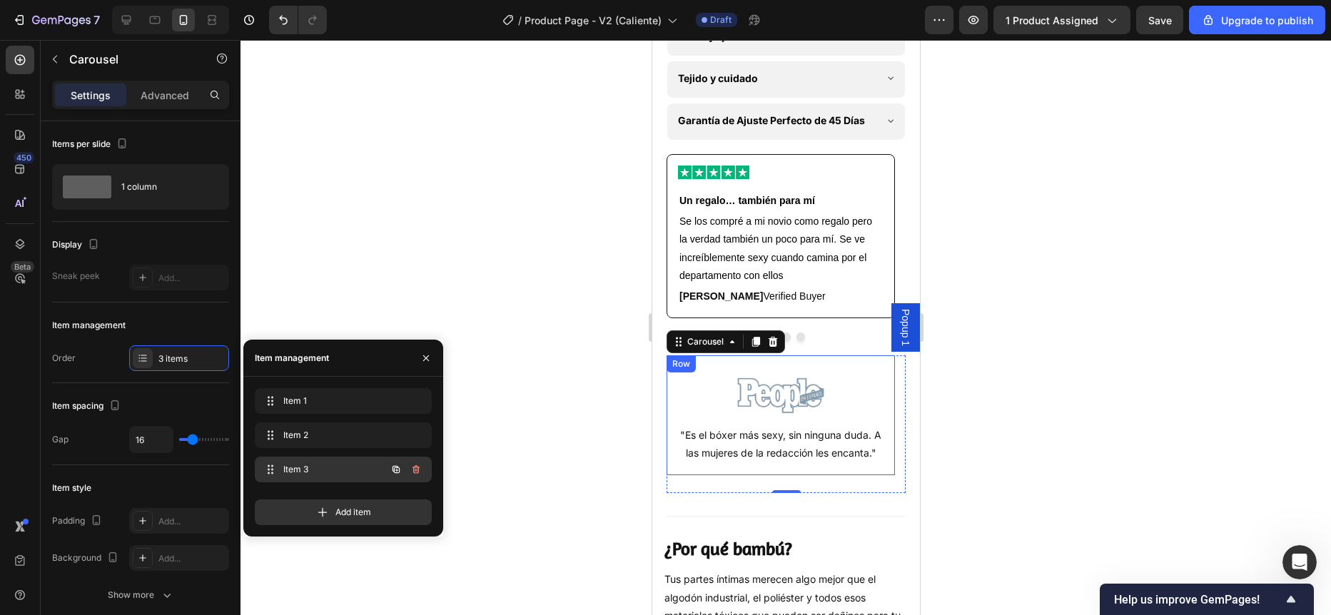
click at [305, 463] on span "Item 3" at bounding box center [323, 469] width 81 height 13
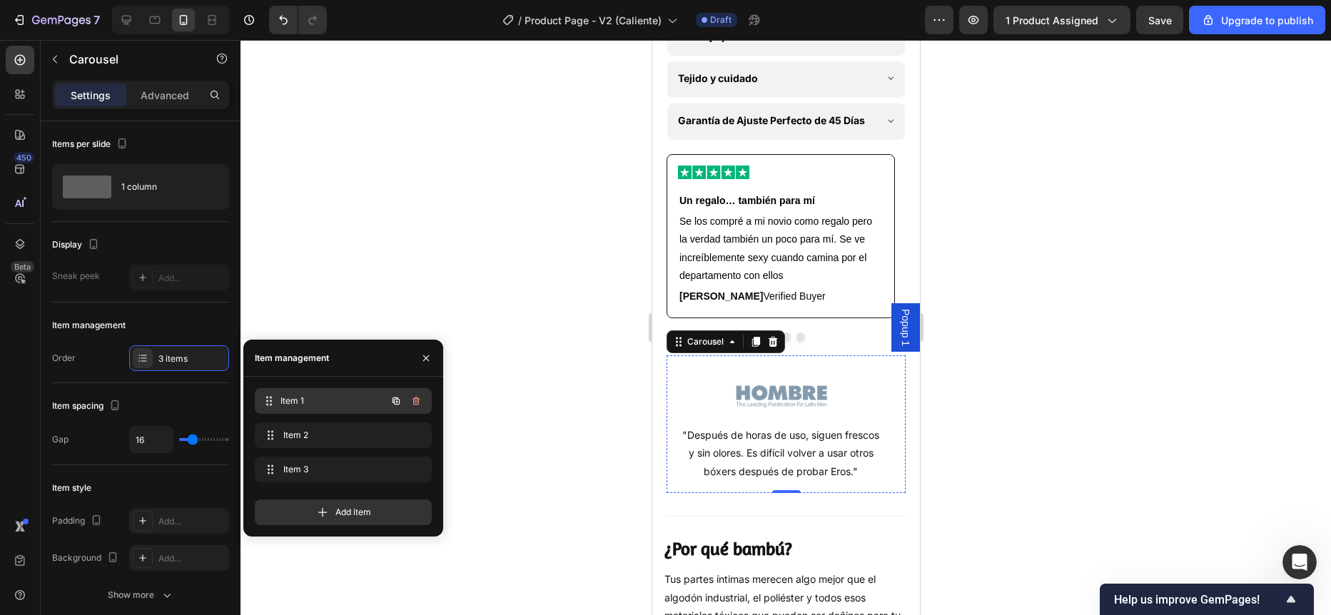
click at [308, 407] on span "Item 1" at bounding box center [333, 401] width 106 height 13
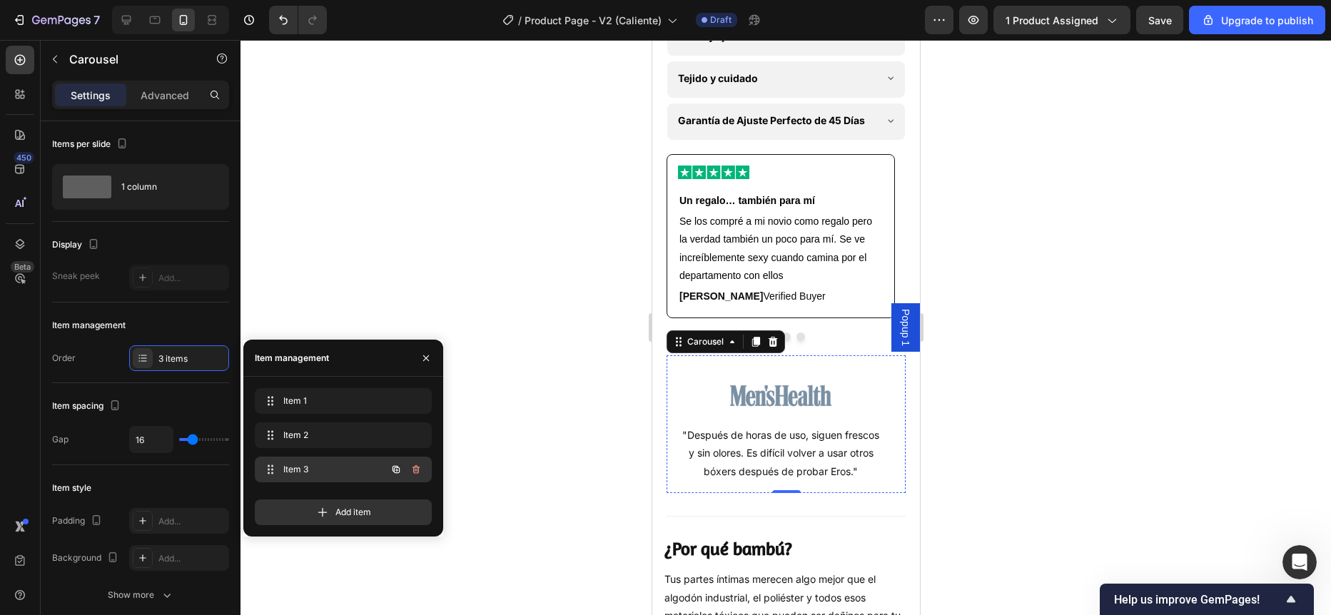
click at [306, 467] on span "Item 3" at bounding box center [323, 469] width 81 height 13
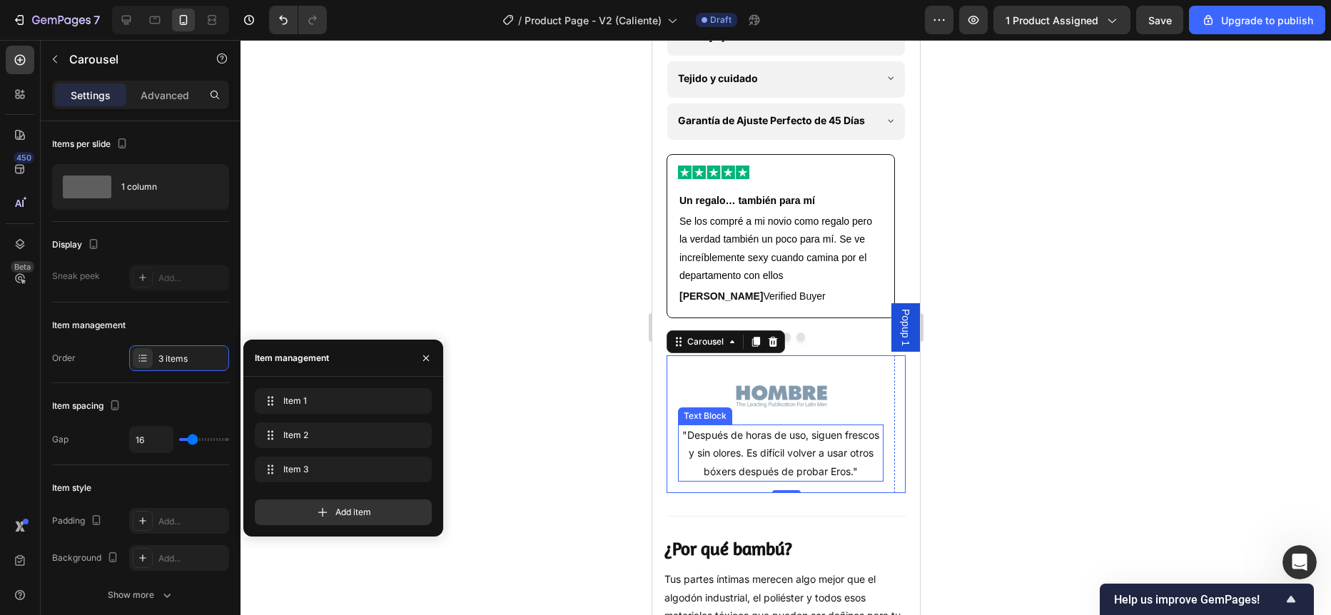
click at [747, 472] on p ""Después de horas de uso, siguen frescos y sin olores. Es difícil volver a usar…" at bounding box center [780, 453] width 203 height 54
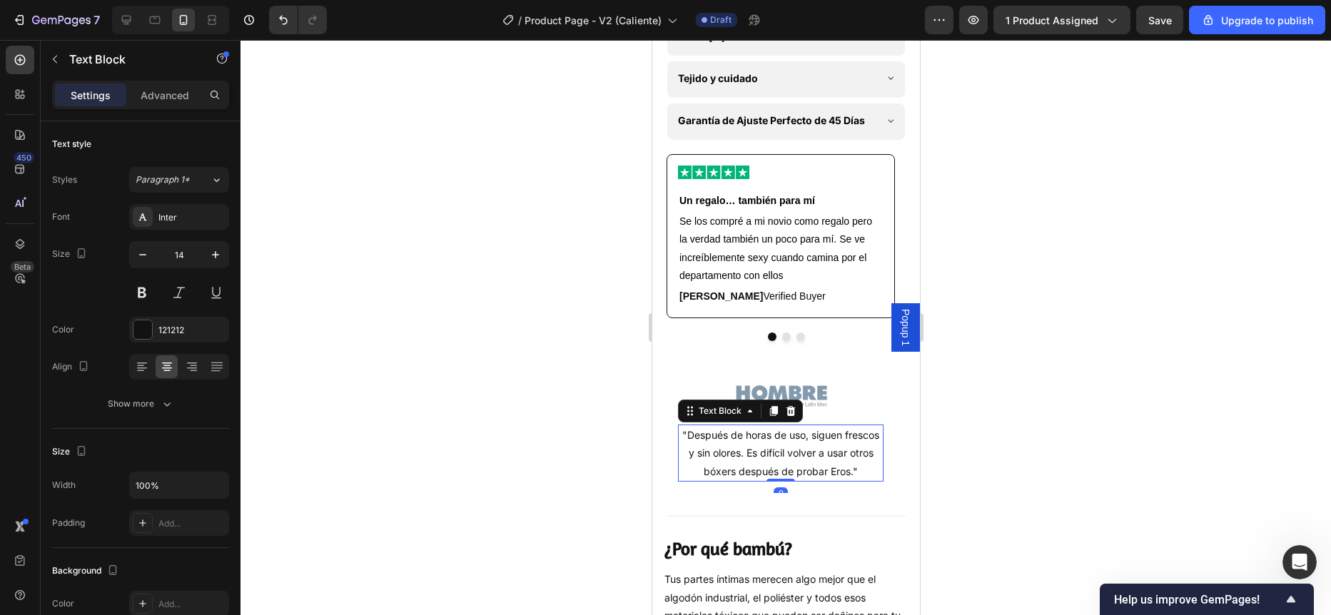
click at [747, 472] on p ""Después de horas de uso, siguen frescos y sin olores. Es difícil volver a usar…" at bounding box center [780, 453] width 203 height 54
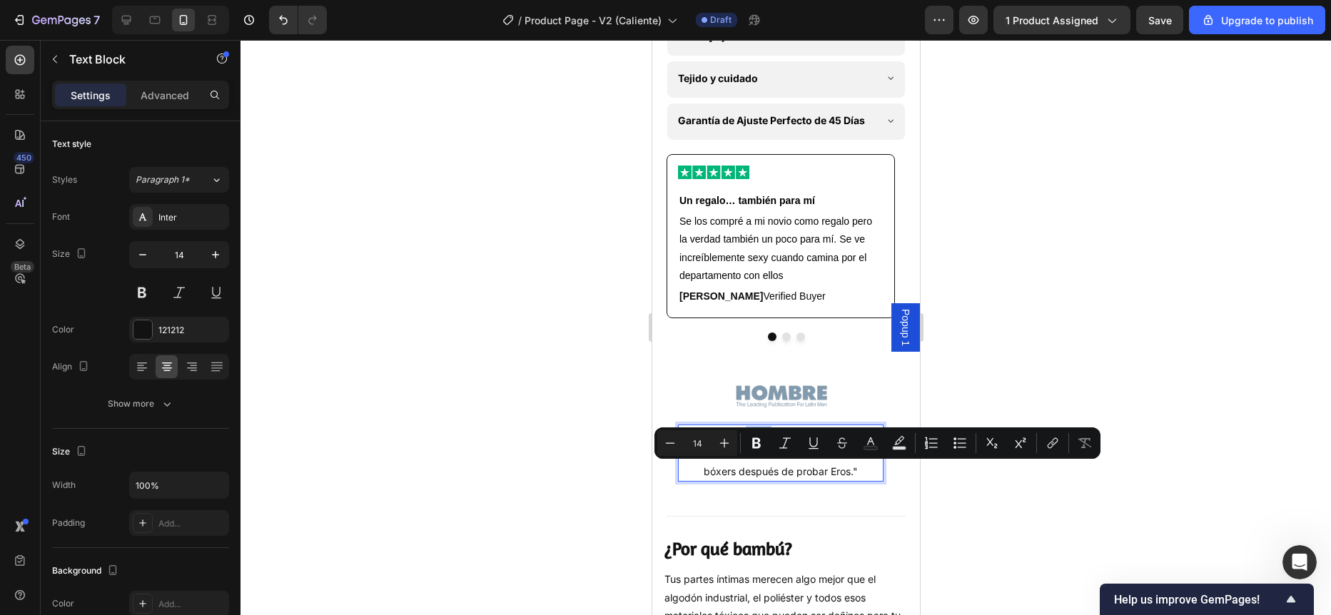
click at [688, 472] on p ""Después de horas de uso, siguen frescos y sin olores. Es difícil volver a usar…" at bounding box center [780, 453] width 203 height 54
drag, startPoint x: 687, startPoint y: 470, endPoint x: 853, endPoint y: 506, distance: 170.1
click at [853, 480] on p ""Después de horas de uso, siguen frescos y sin olores. Es difícil volver a usar…" at bounding box center [780, 453] width 203 height 54
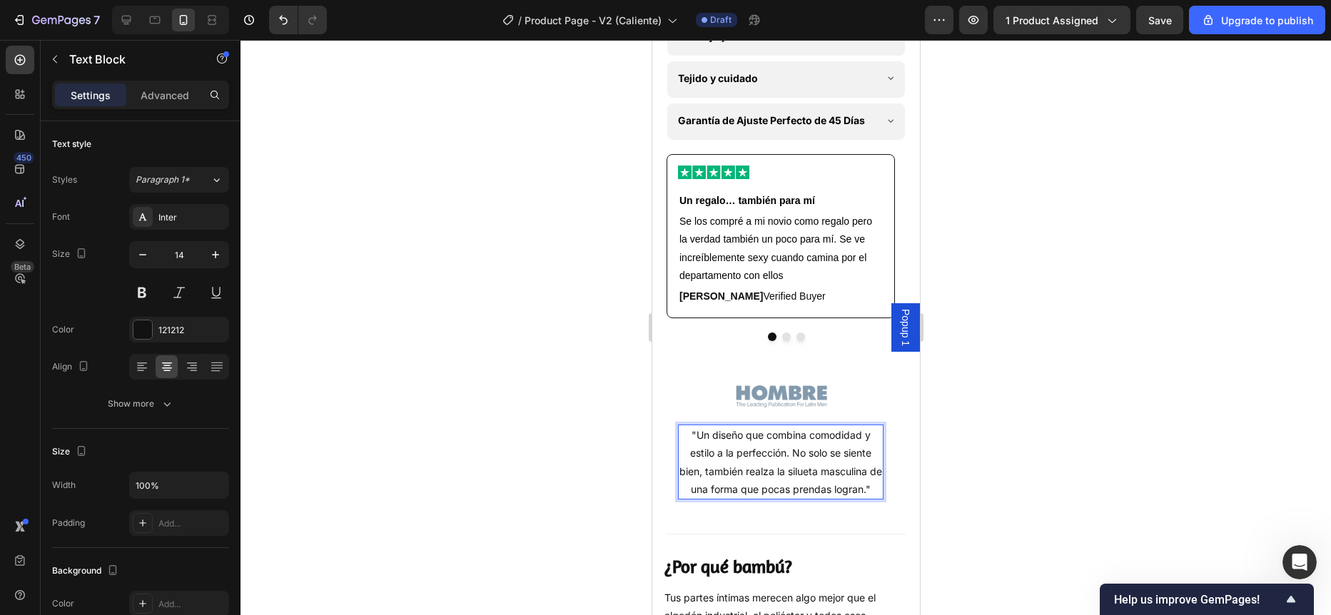
click at [570, 390] on div at bounding box center [786, 327] width 1091 height 575
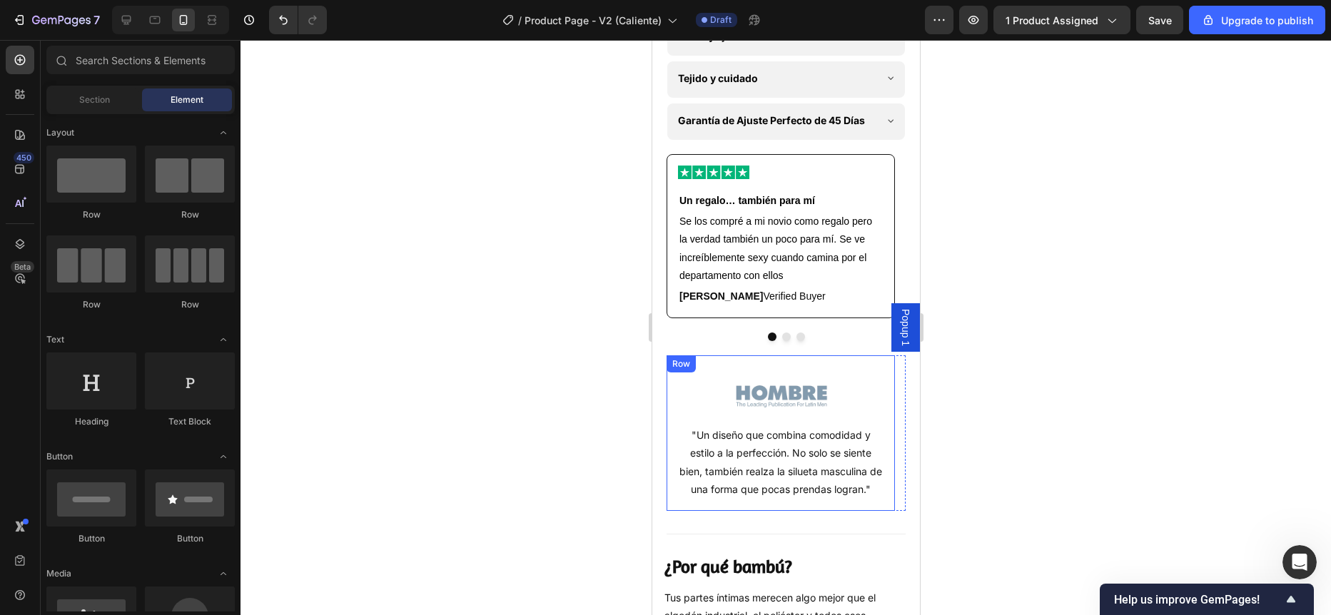
click at [672, 460] on div "Image "Un diseño que combina comodidad y estilo a la perfección. No solo se sie…" at bounding box center [780, 433] width 228 height 156
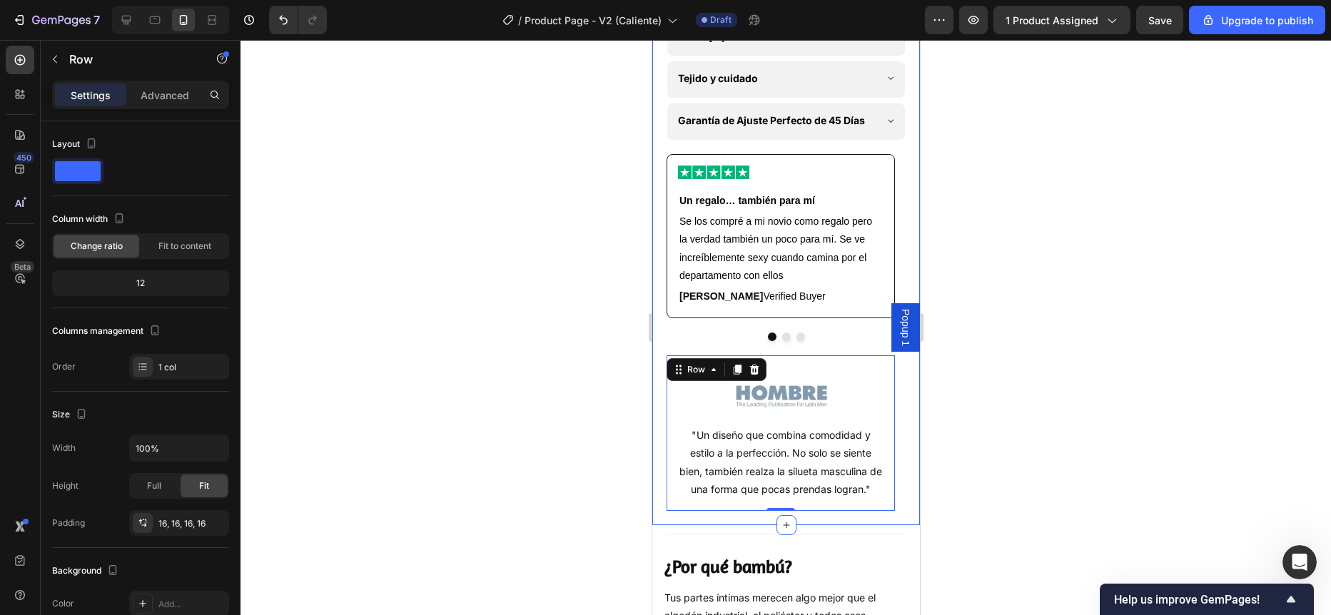
click at [607, 455] on div at bounding box center [786, 327] width 1091 height 575
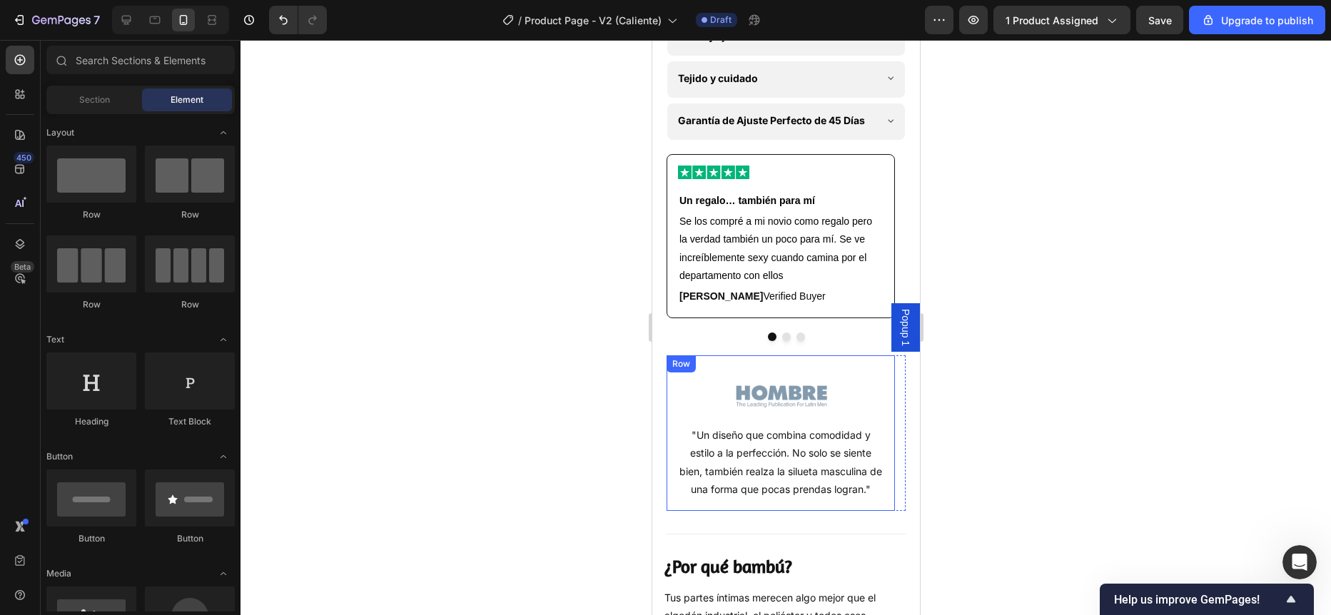
click at [672, 464] on div "Image "Un diseño que combina comodidad y estilo a la perfección. No solo se sie…" at bounding box center [780, 433] width 228 height 156
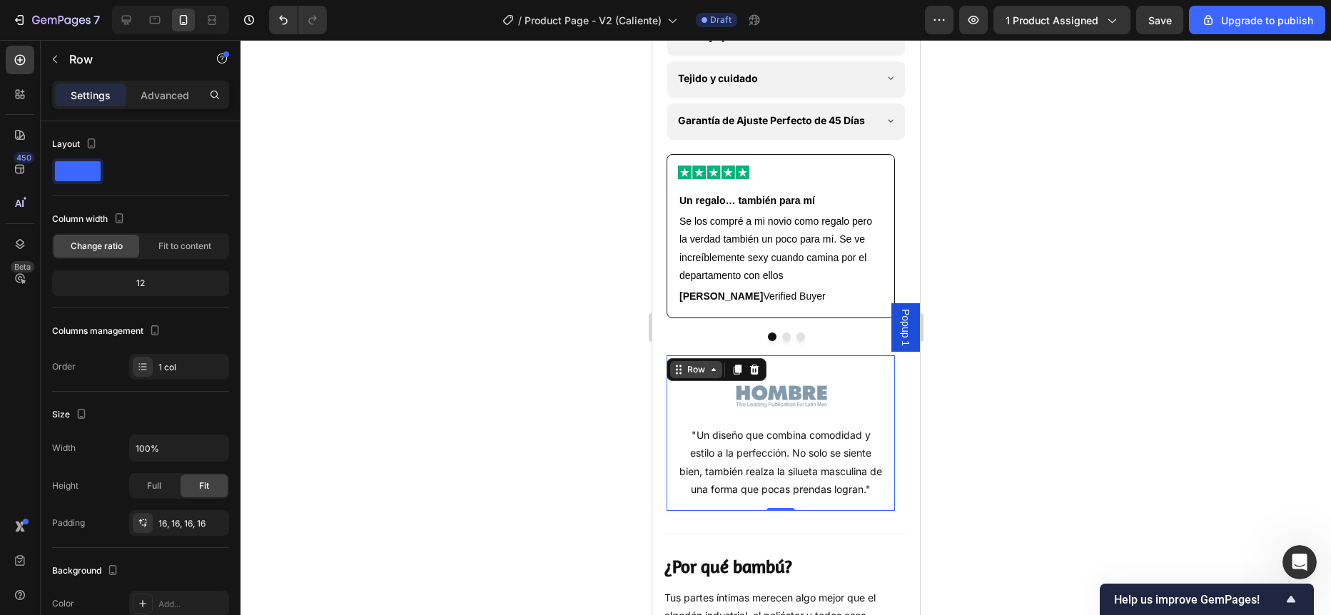
click at [692, 376] on div "Row" at bounding box center [696, 369] width 24 height 13
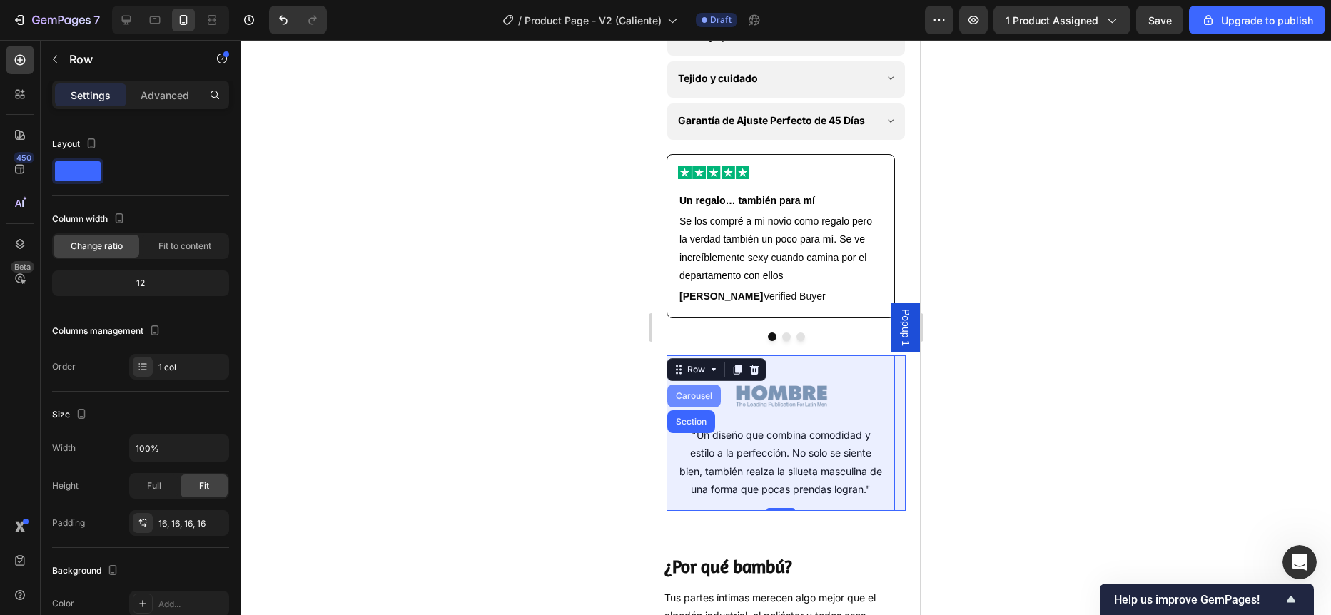
click at [699, 400] on div "Carousel" at bounding box center [693, 396] width 42 height 9
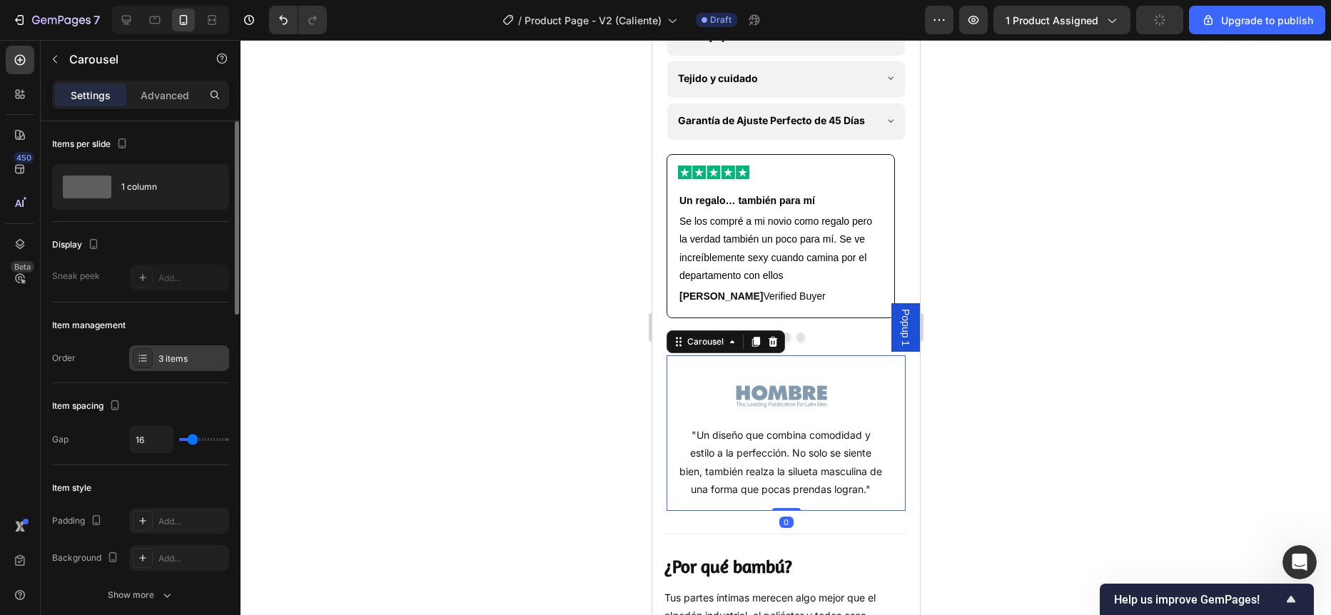
click at [167, 363] on div "3 items" at bounding box center [191, 359] width 67 height 13
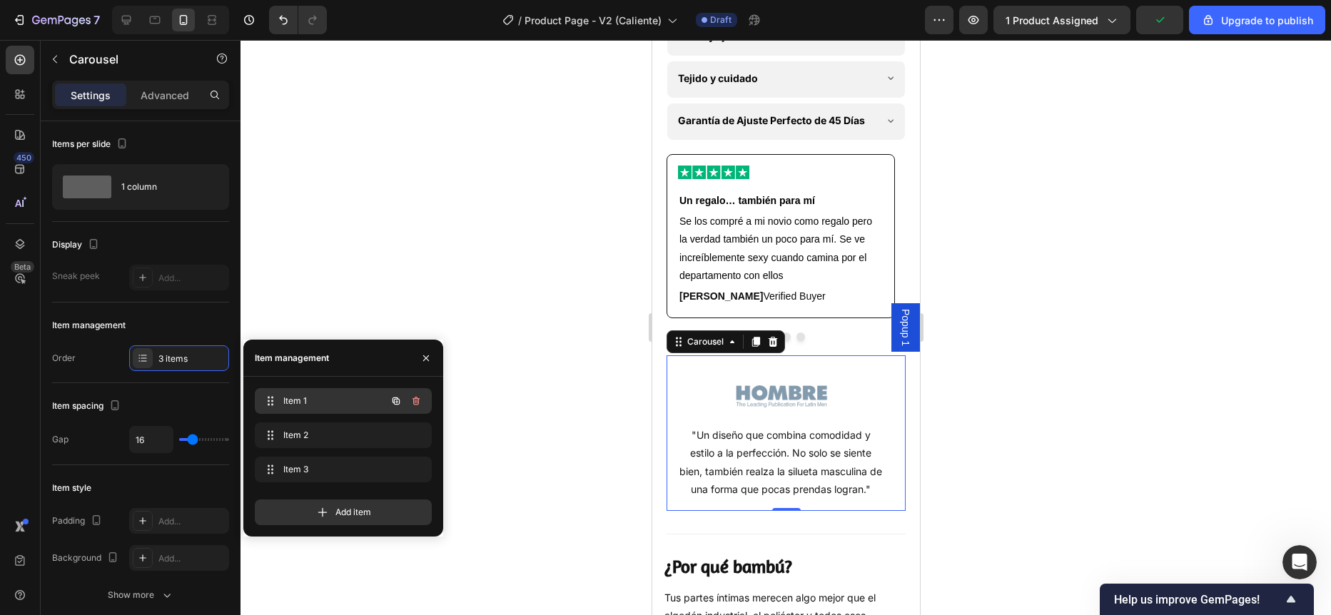
click at [294, 402] on span "Item 1" at bounding box center [323, 401] width 81 height 13
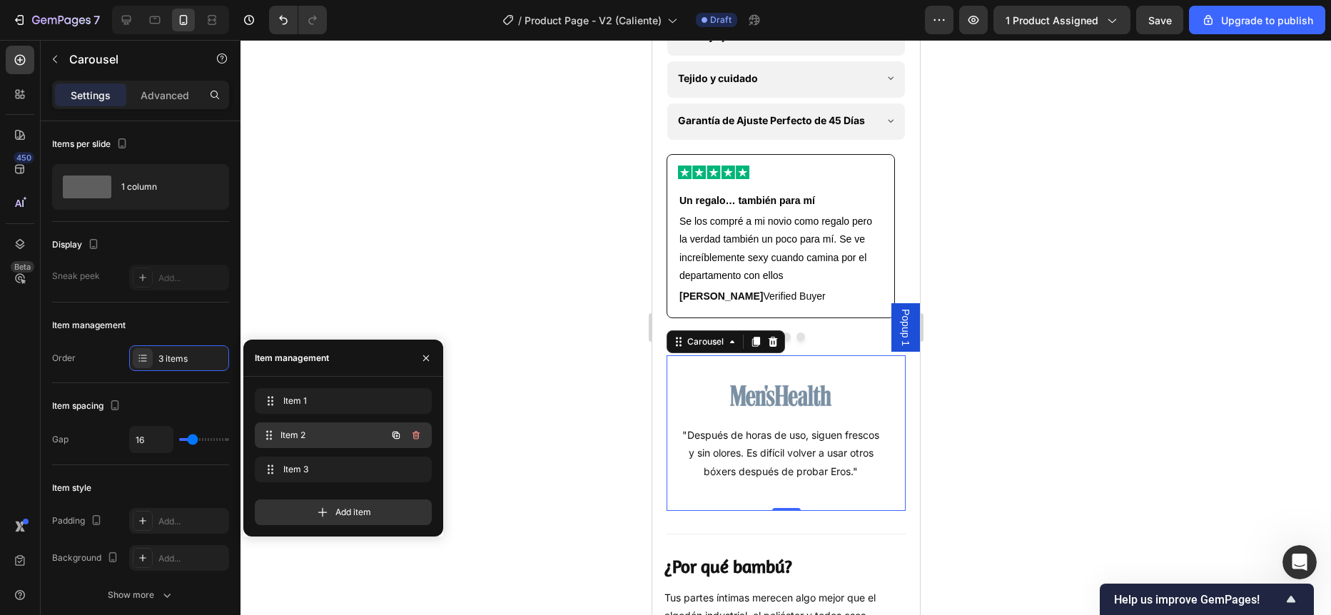
click at [310, 432] on span "Item 2" at bounding box center [333, 435] width 106 height 13
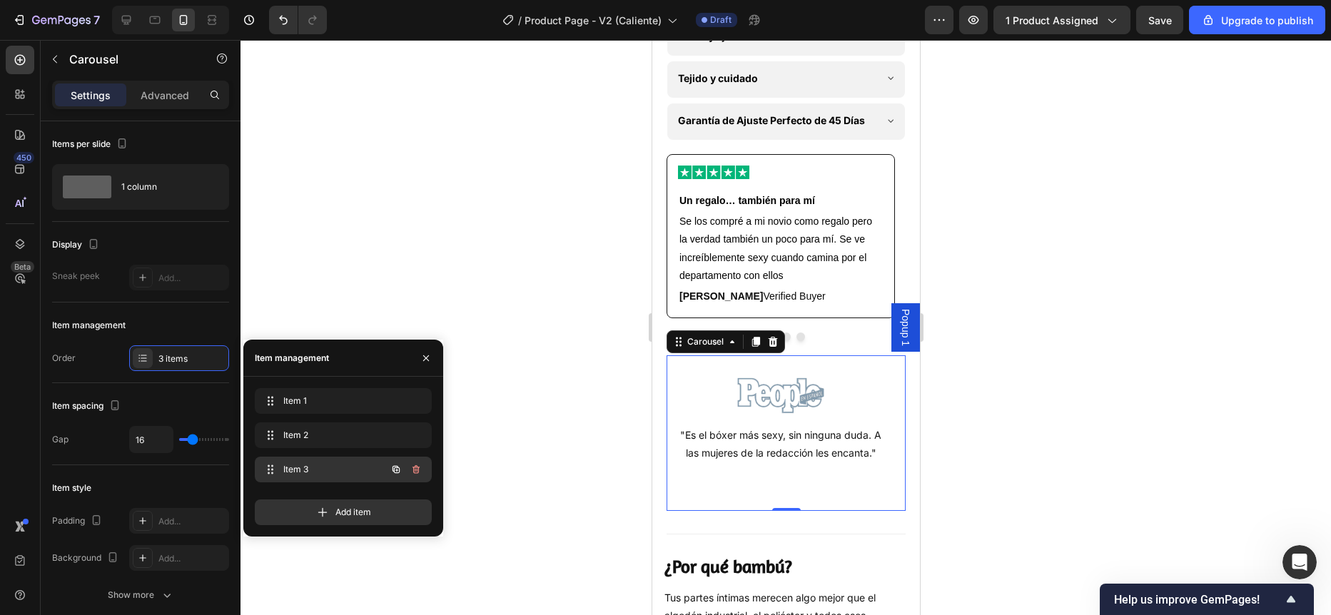
click at [316, 470] on span "Item 3" at bounding box center [323, 469] width 81 height 13
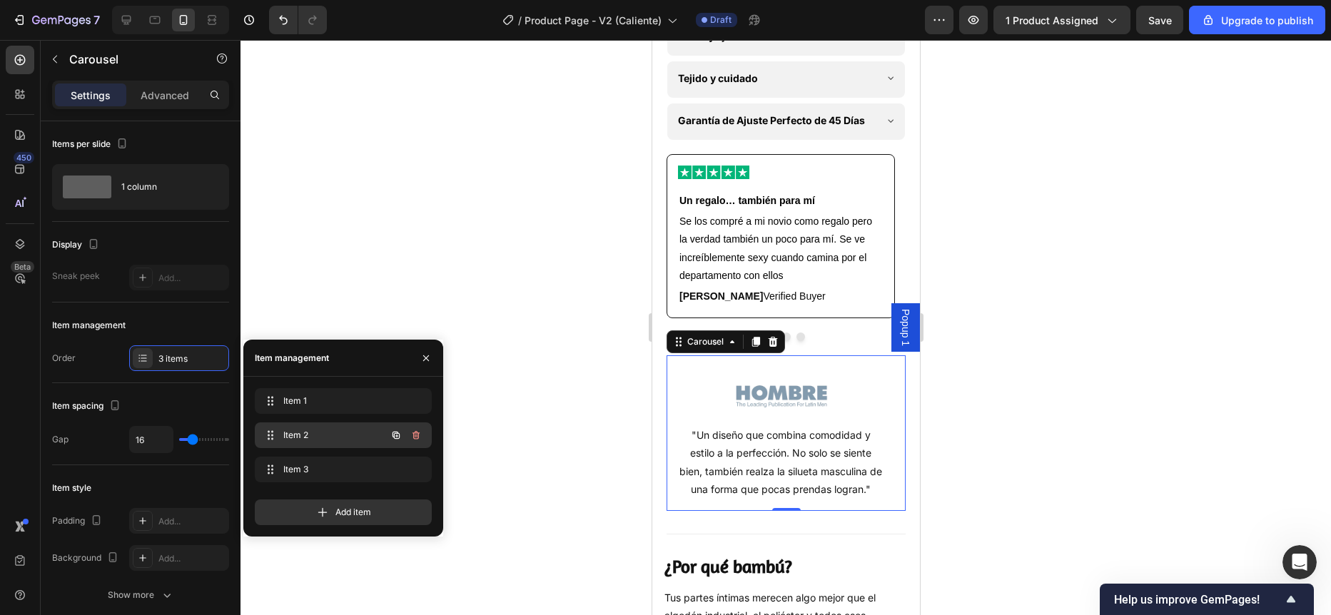
click at [314, 425] on div "Item 2 Item 2" at bounding box center [323, 435] width 126 height 20
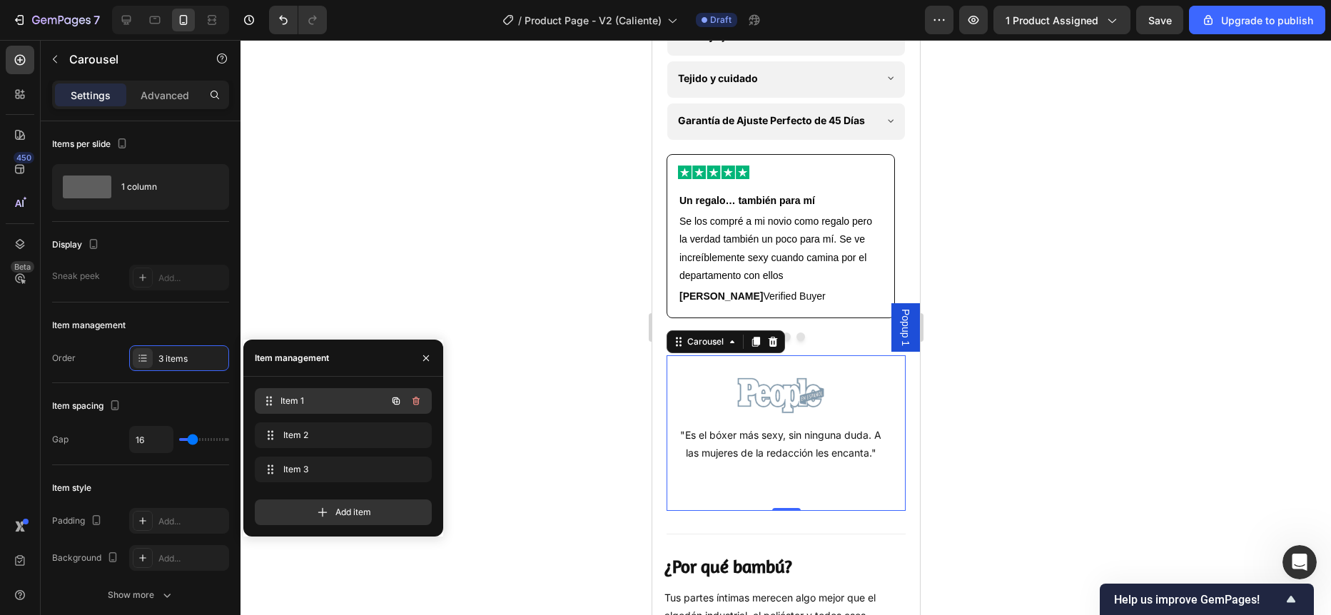
click at [313, 407] on span "Item 1" at bounding box center [333, 401] width 106 height 13
click at [510, 361] on div at bounding box center [786, 327] width 1091 height 575
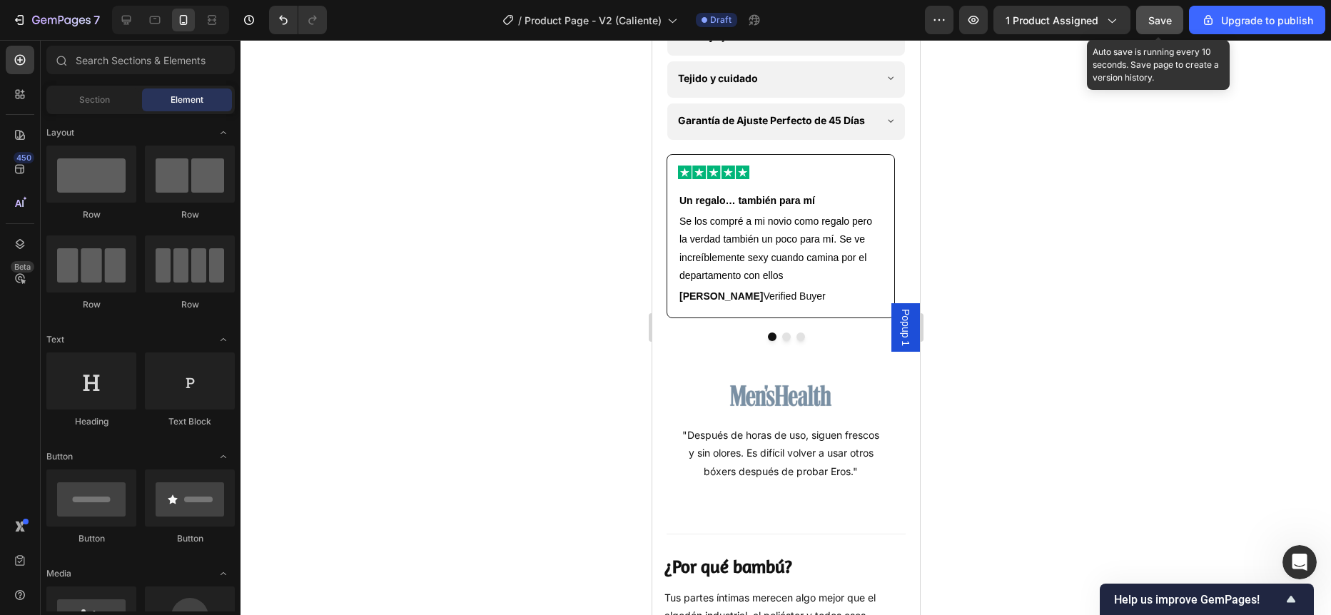
click at [1150, 30] on button "Save" at bounding box center [1159, 20] width 47 height 29
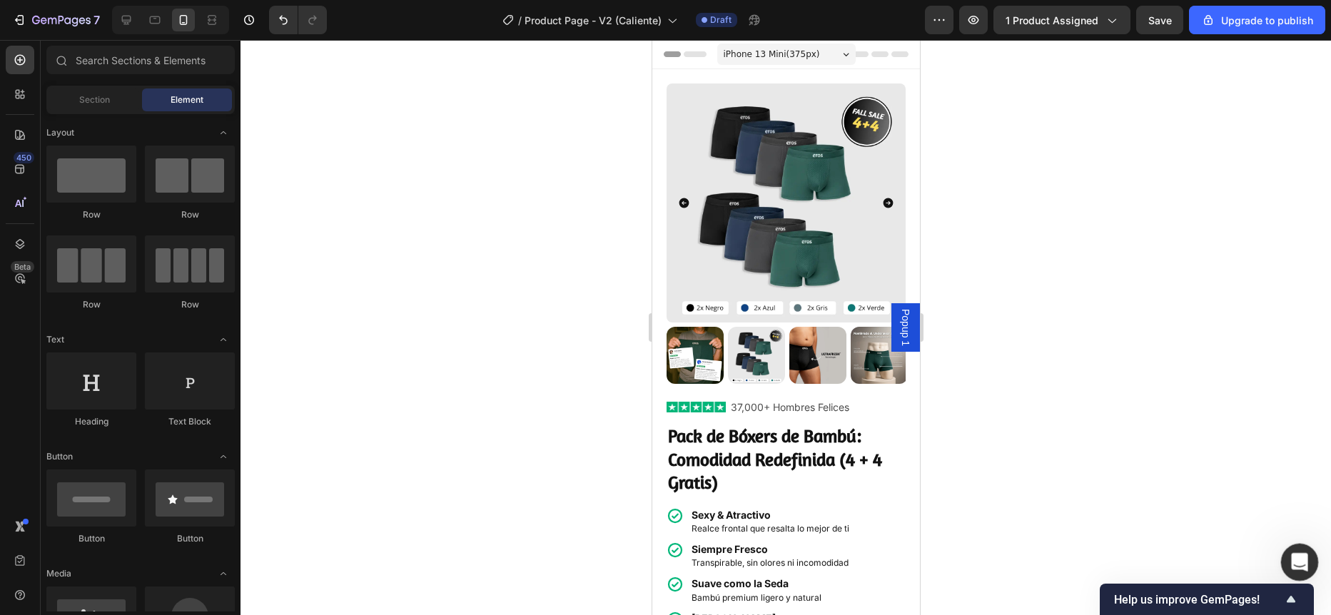
click at [1299, 555] on icon "Ouvrir le Messenger Intercom" at bounding box center [1298, 561] width 24 height 24
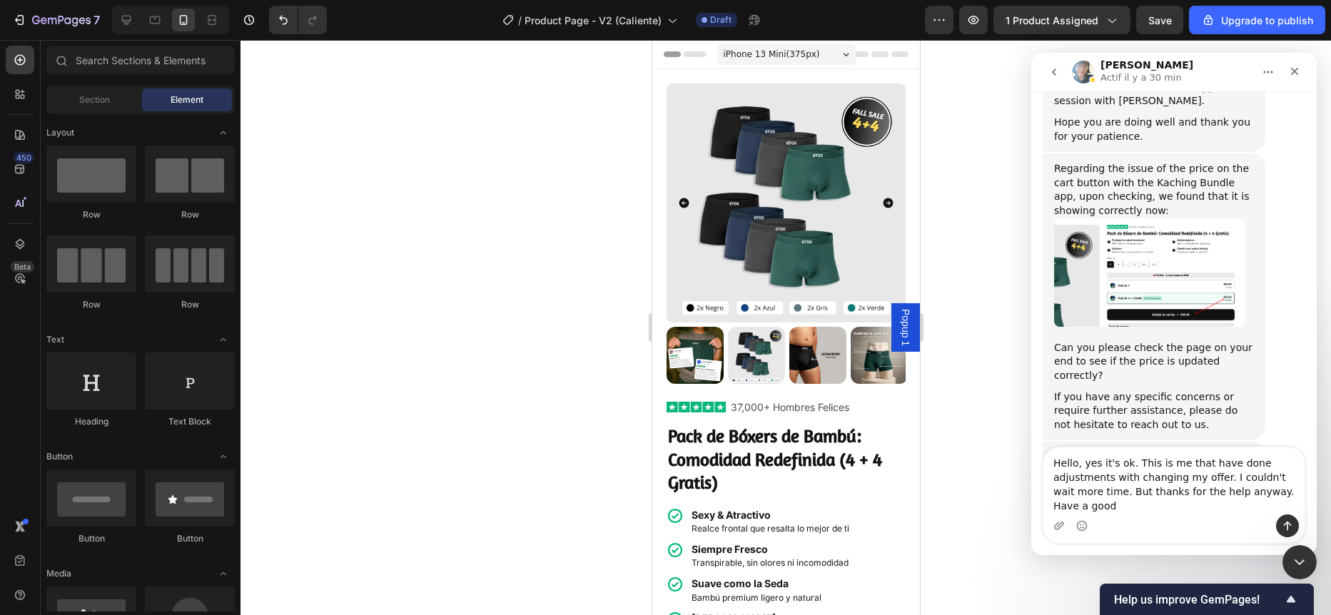
scroll to position [4882, 0]
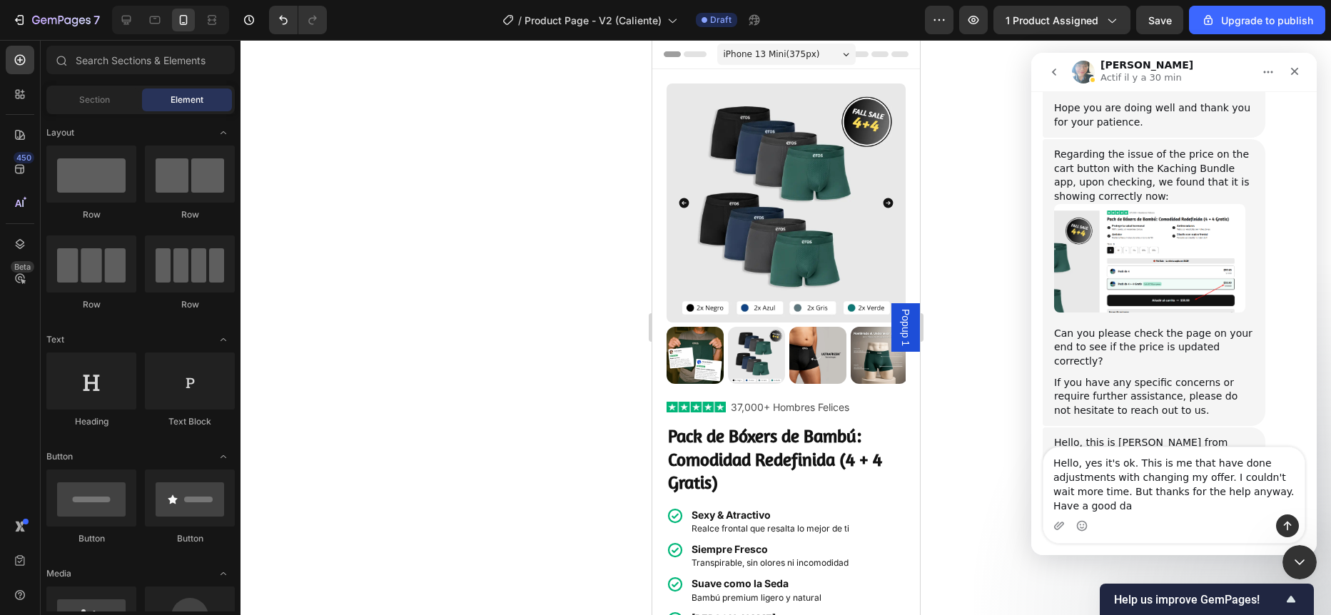
type textarea "Hello, yes it's ok. This is me that have done adjustments with changing my offe…"
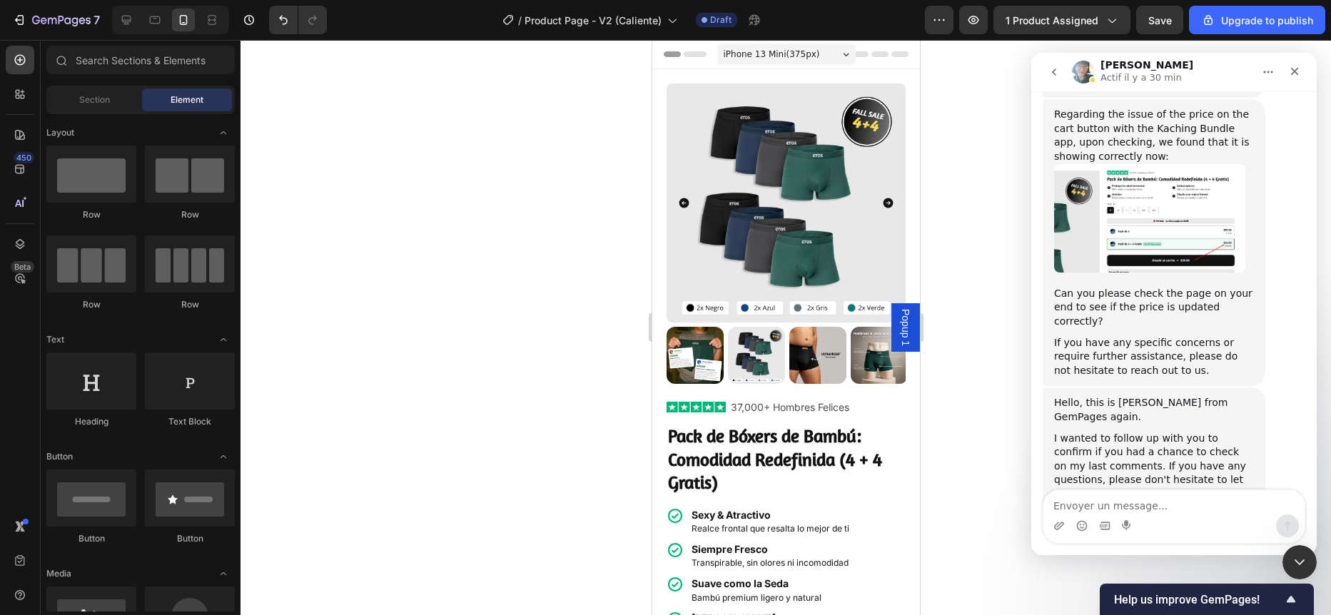
scroll to position [4924, 0]
click at [1298, 561] on icon "Fermer le Messenger Intercom" at bounding box center [1297, 560] width 10 height 6
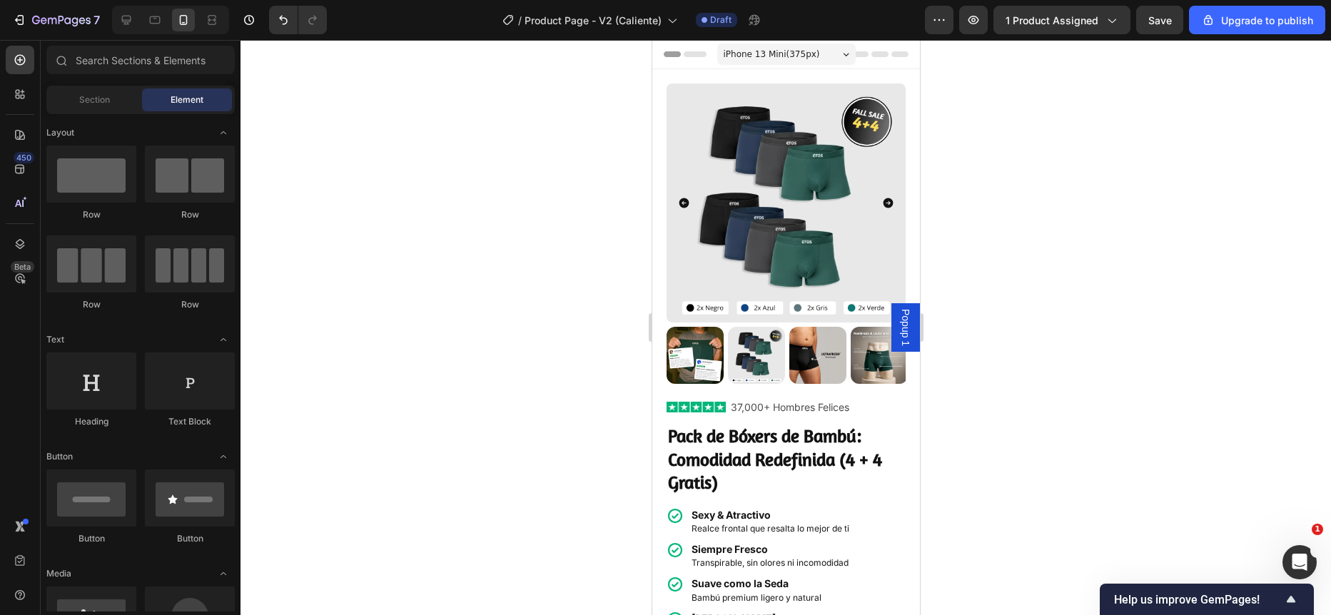
scroll to position [5493, 0]
